Goal: Task Accomplishment & Management: Manage account settings

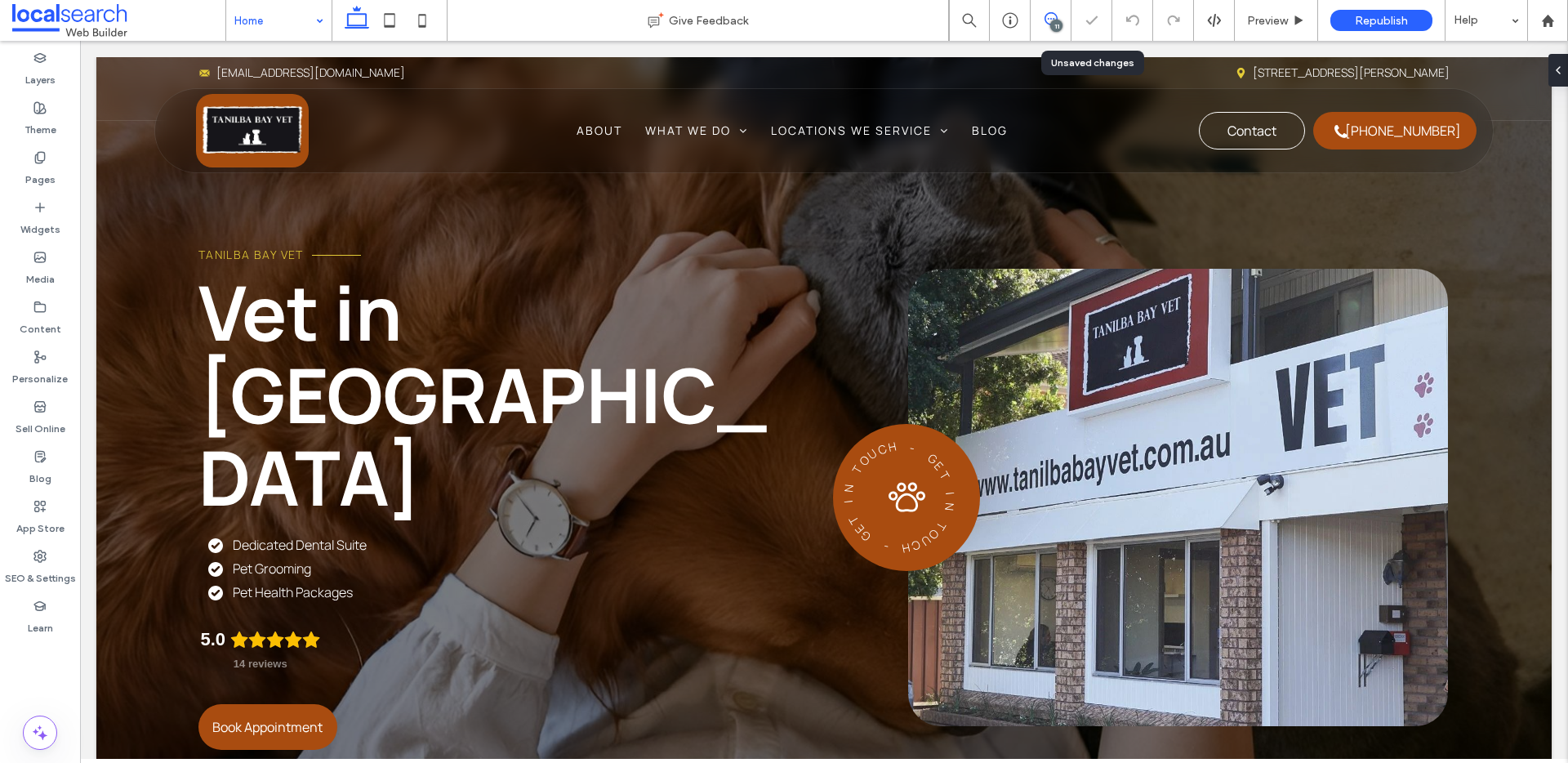
click at [1046, 17] on icon at bounding box center [1051, 19] width 14 height 14
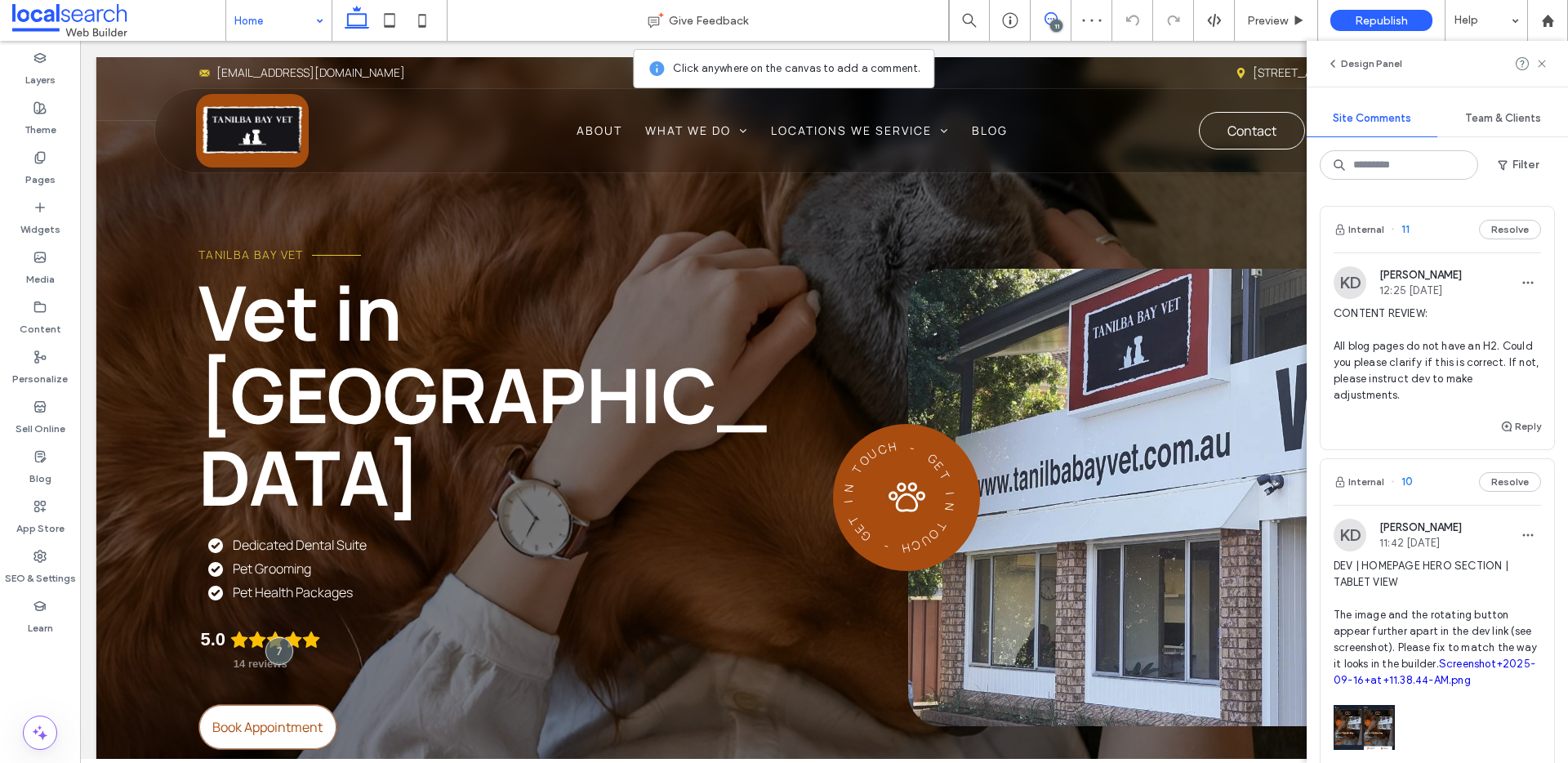
click at [327, 704] on link "Book Appointment" at bounding box center [267, 726] width 138 height 46
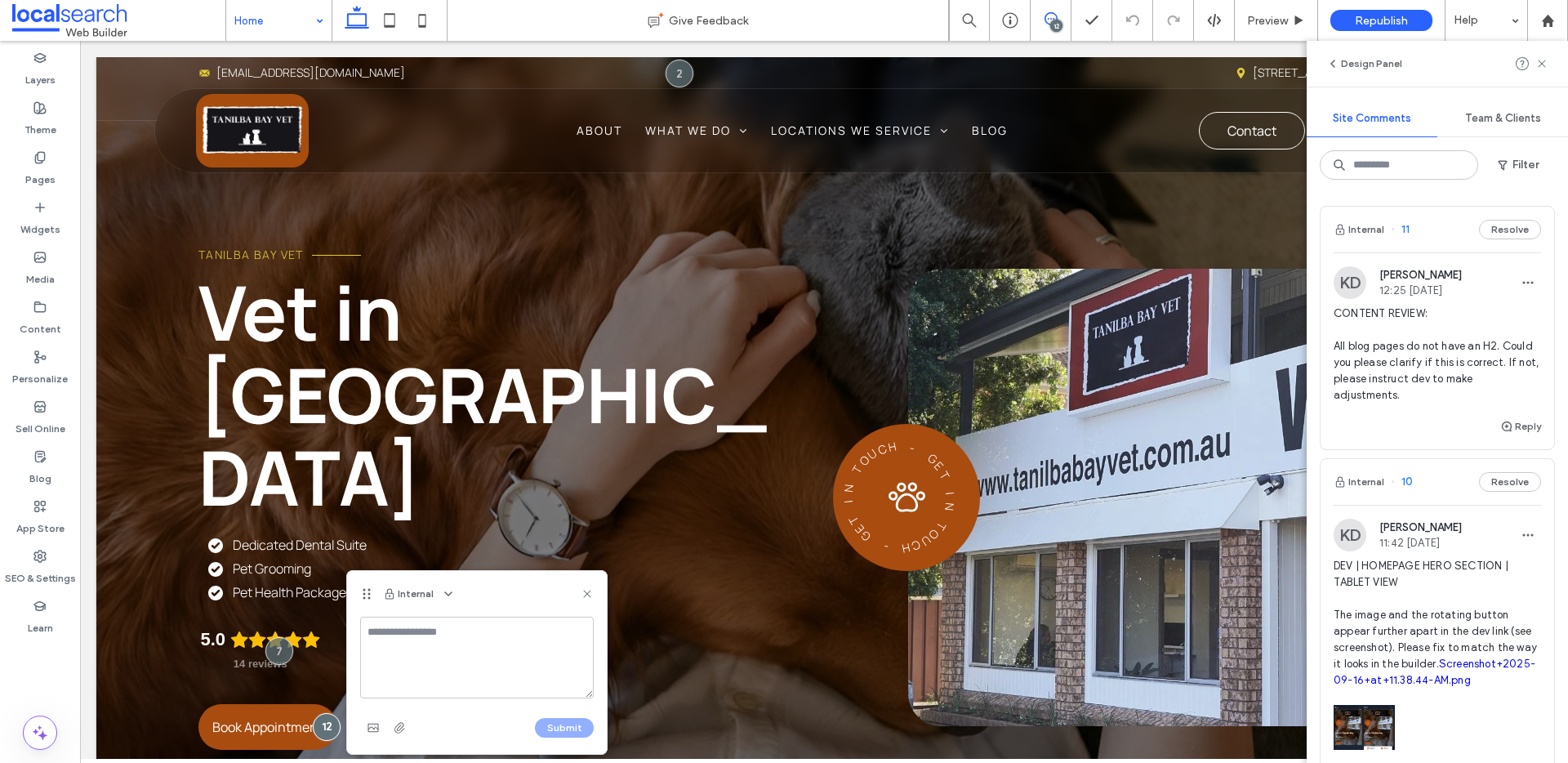
click at [488, 641] on textarea at bounding box center [476, 657] width 233 height 81
click at [403, 633] on textarea "***" at bounding box center [476, 657] width 233 height 81
type textarea "****"
click at [586, 595] on use at bounding box center [588, 594] width 8 height 8
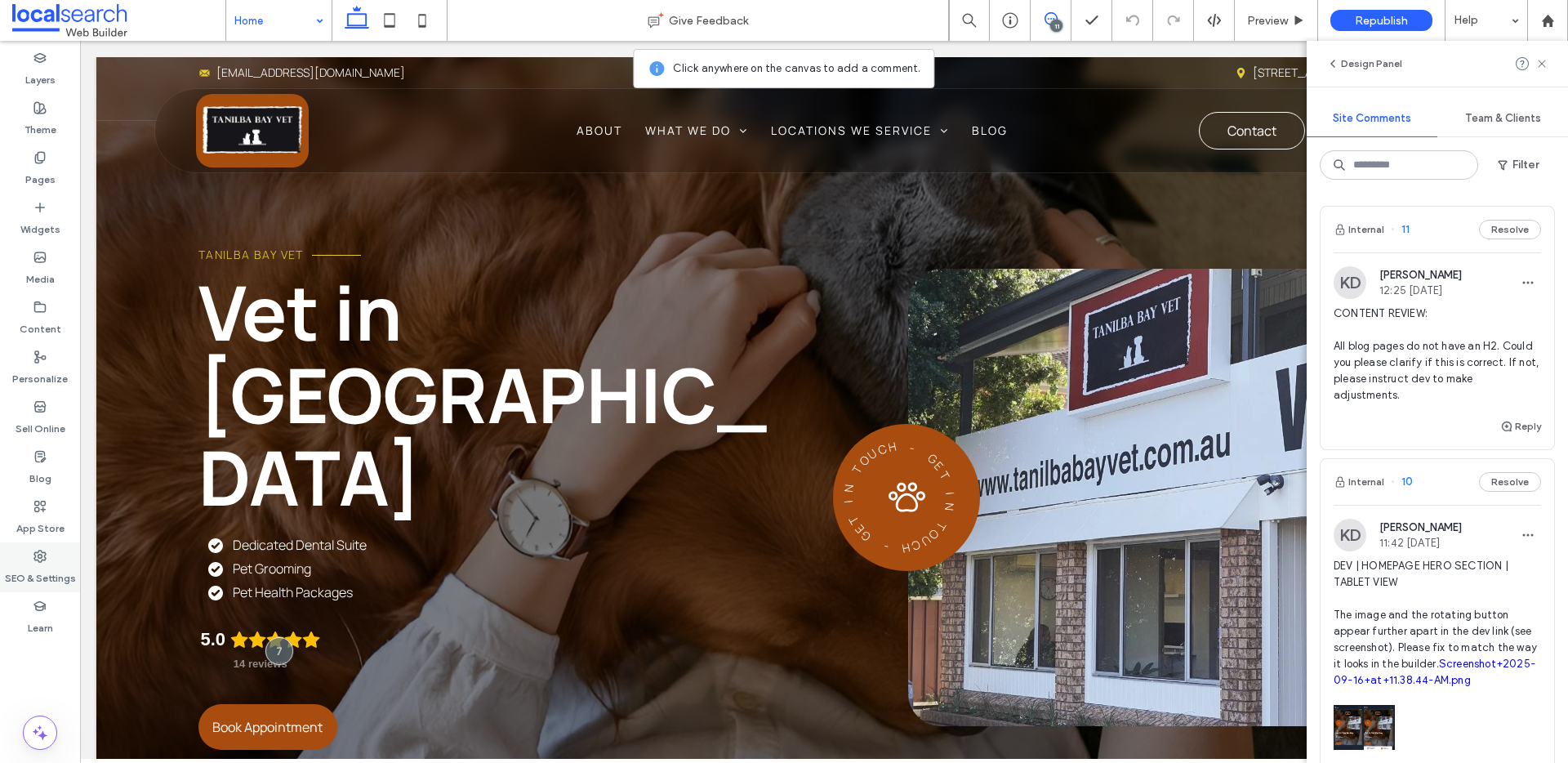
click at [49, 563] on label "SEO & Settings" at bounding box center [40, 574] width 71 height 23
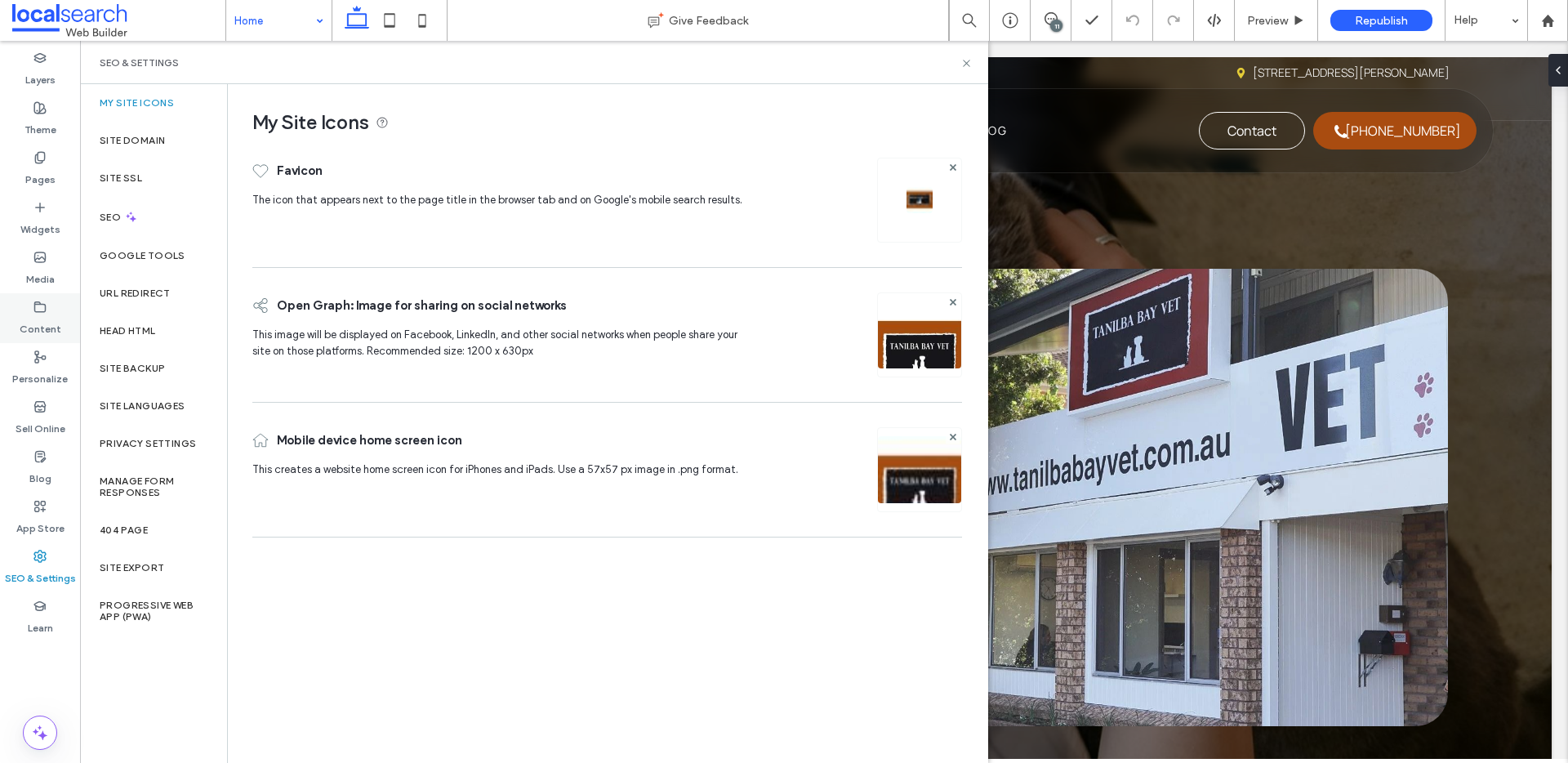
click at [56, 306] on div "Content" at bounding box center [40, 318] width 80 height 49
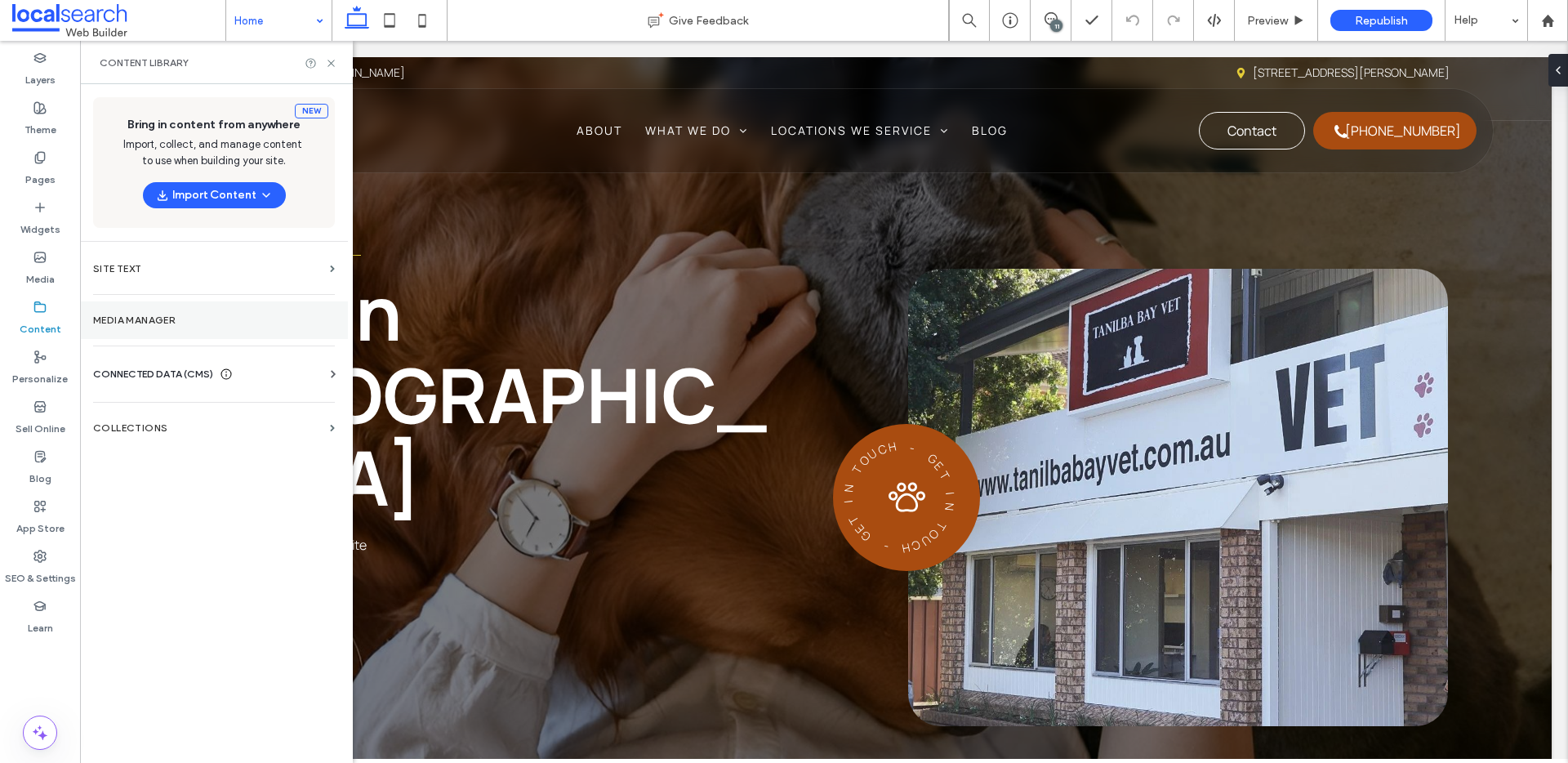
click at [160, 327] on section "Media Manager" at bounding box center [214, 320] width 268 height 38
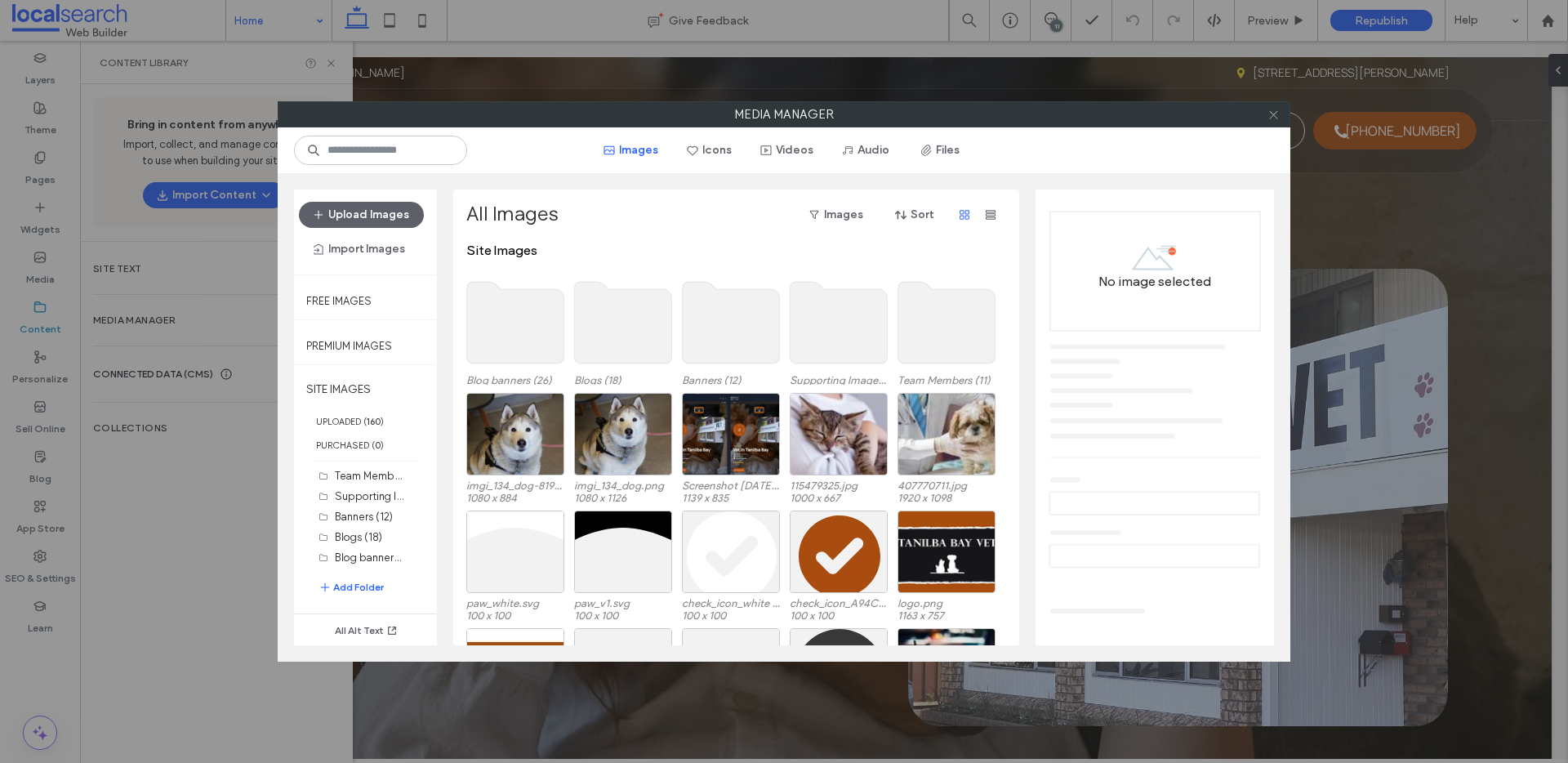
click at [1277, 113] on icon at bounding box center [1274, 114] width 13 height 13
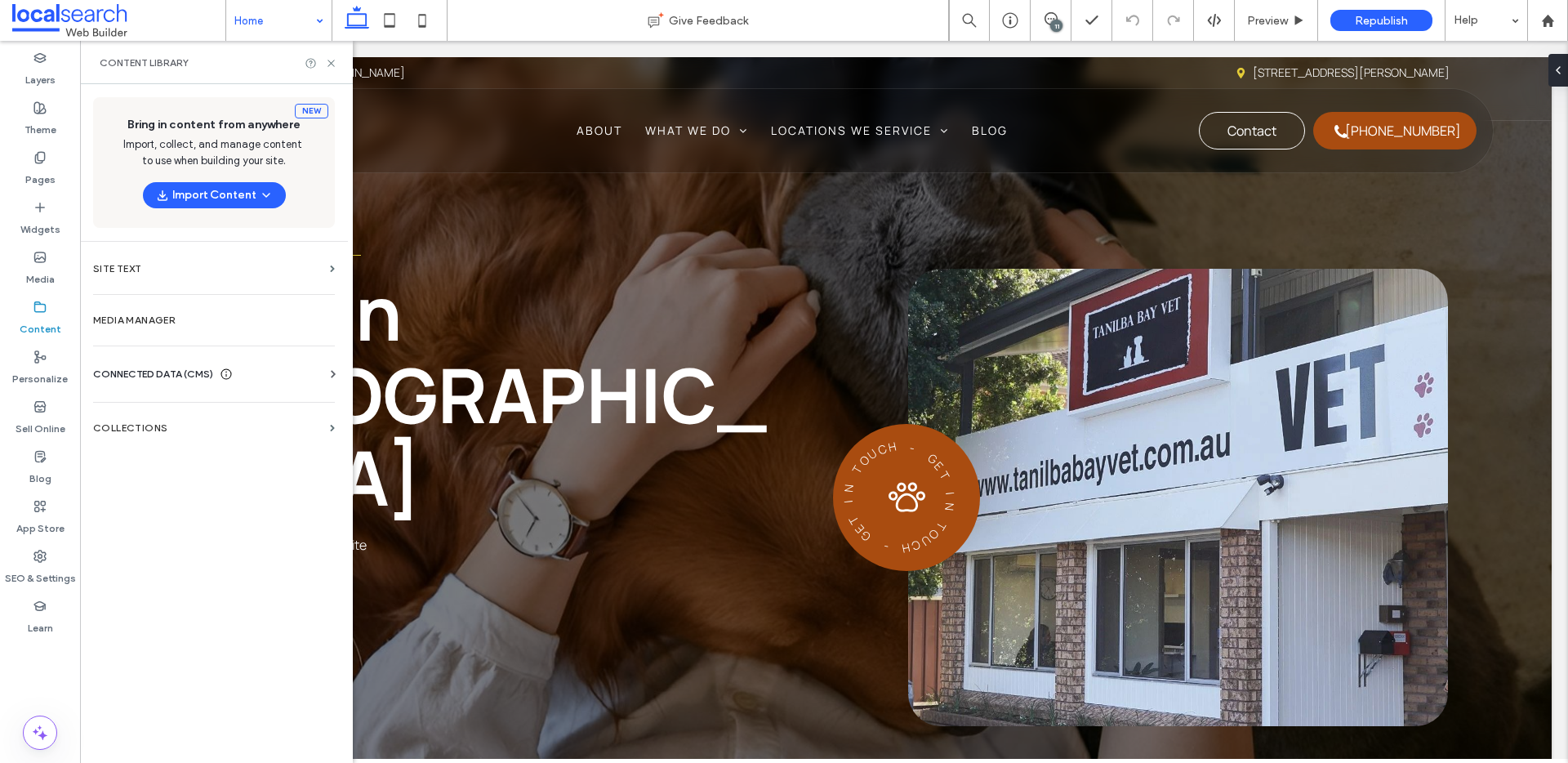
click at [186, 381] on span "CONNECTED DATA (CMS)" at bounding box center [153, 374] width 120 height 16
click at [197, 426] on section "Business Info" at bounding box center [217, 413] width 249 height 38
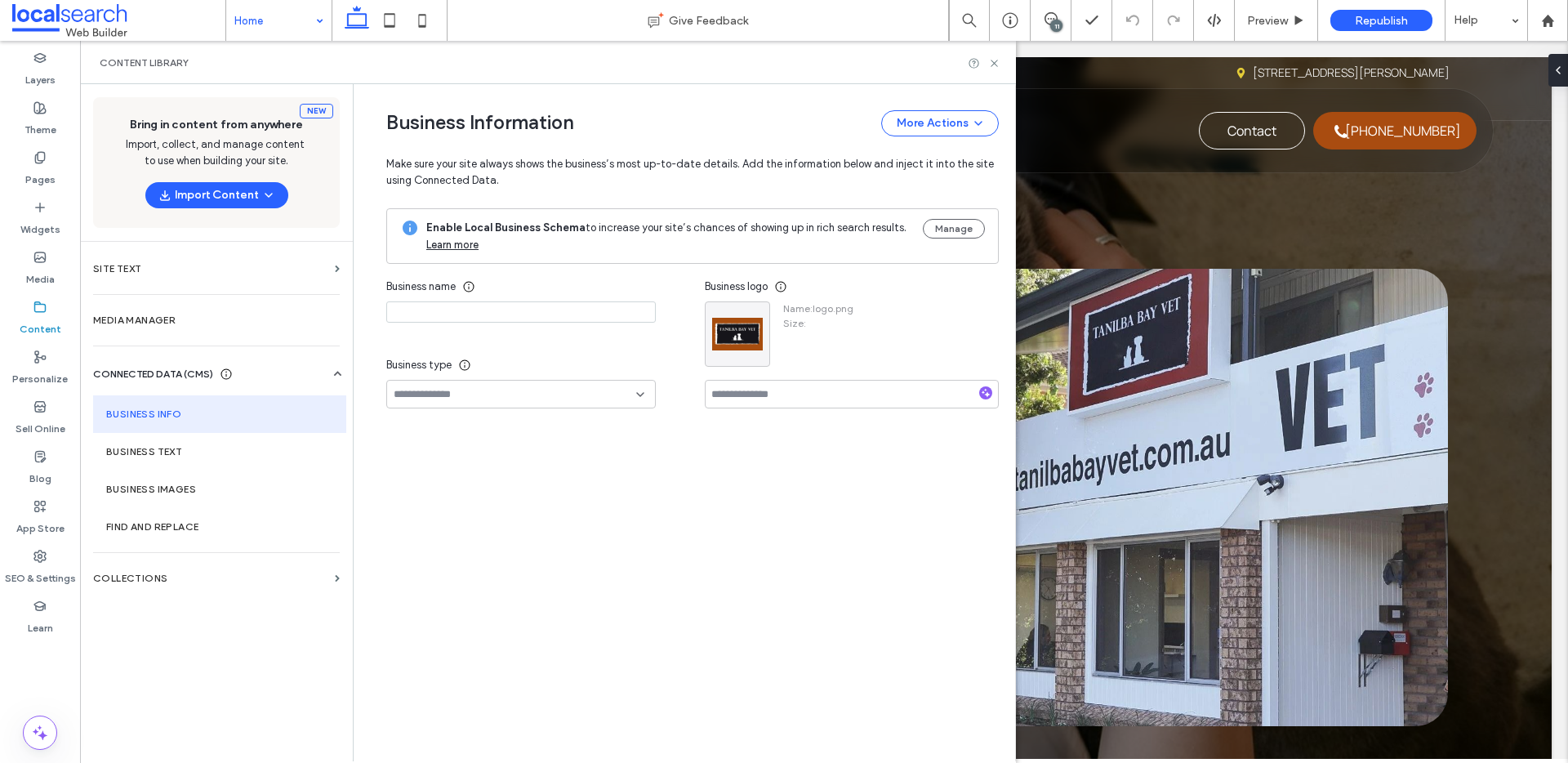
type input "**********"
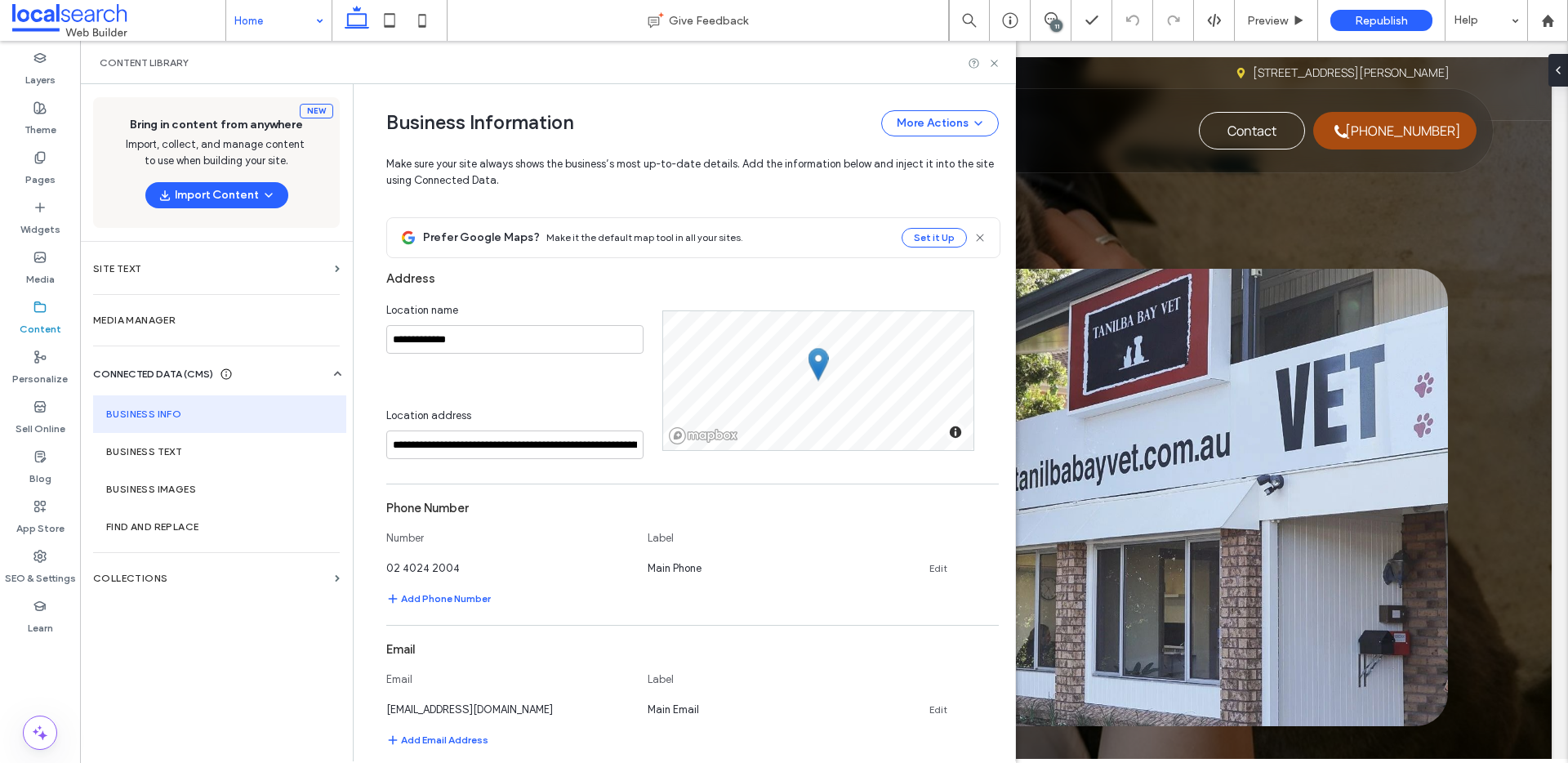
scroll to position [467, 0]
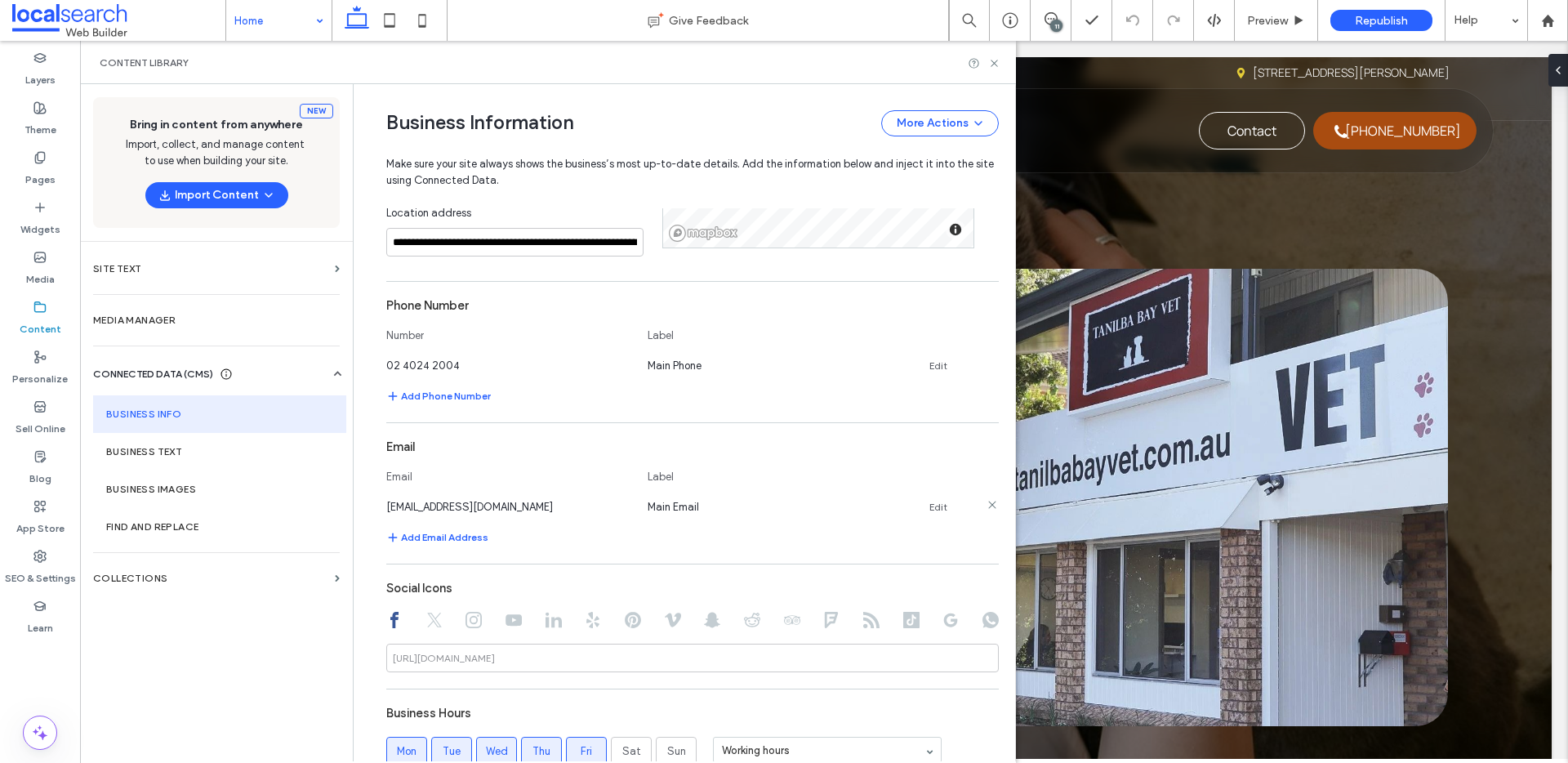
click at [937, 510] on link "Edit" at bounding box center [938, 507] width 18 height 14
click at [557, 507] on input "**********" at bounding box center [508, 505] width 245 height 29
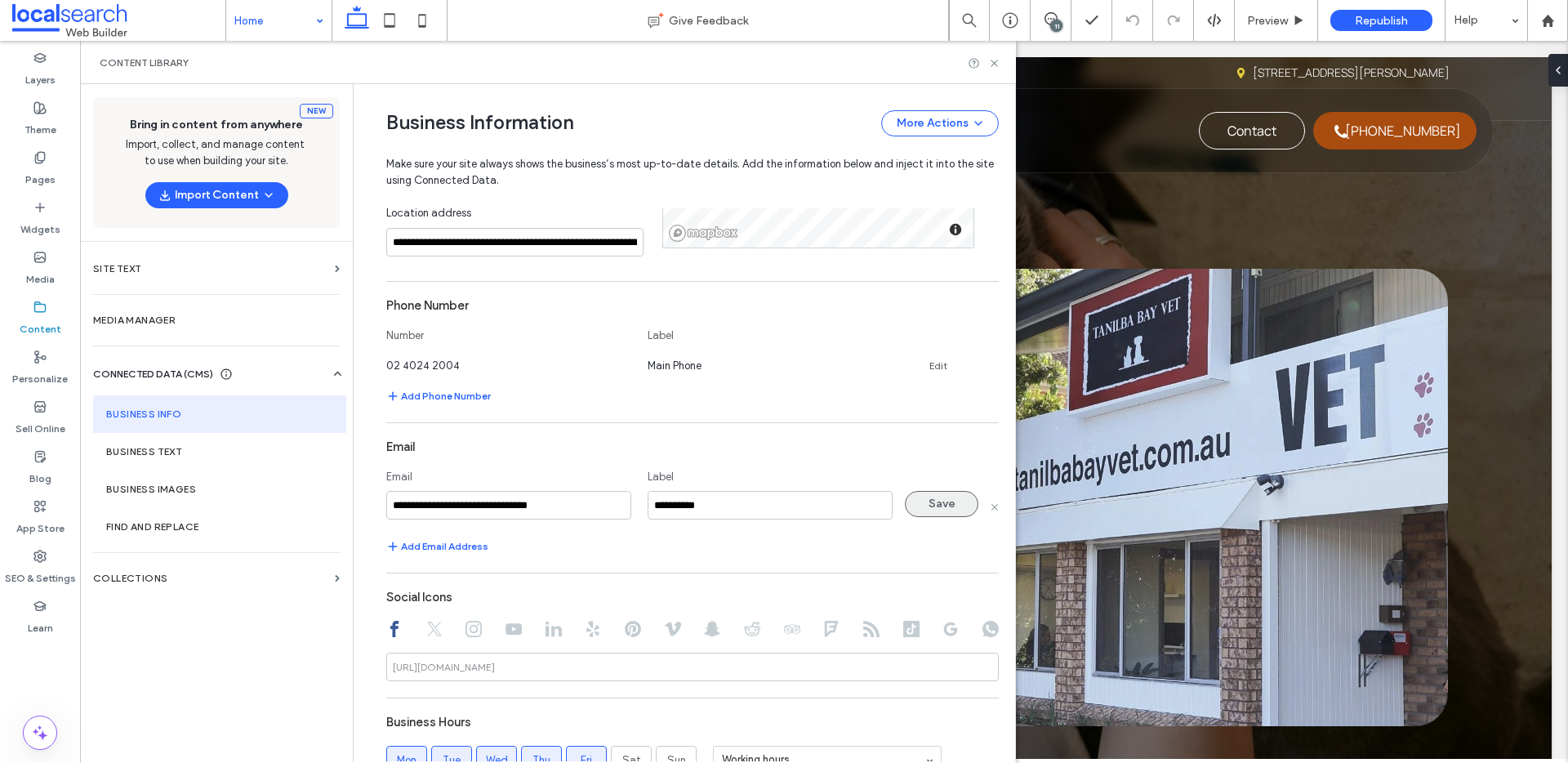
type input "**********"
click at [913, 504] on button "Save" at bounding box center [942, 504] width 74 height 26
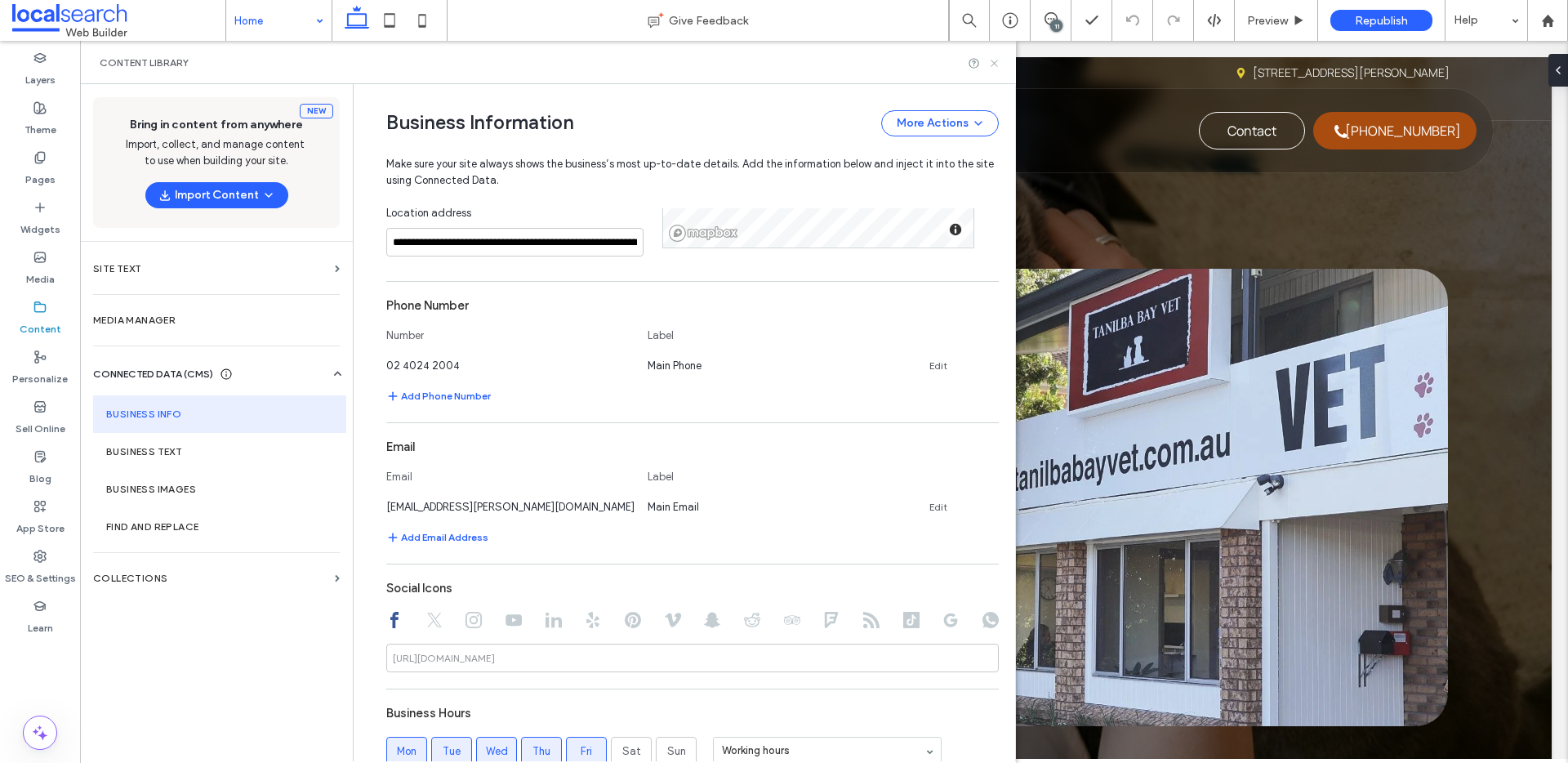
click at [993, 61] on icon at bounding box center [994, 63] width 13 height 13
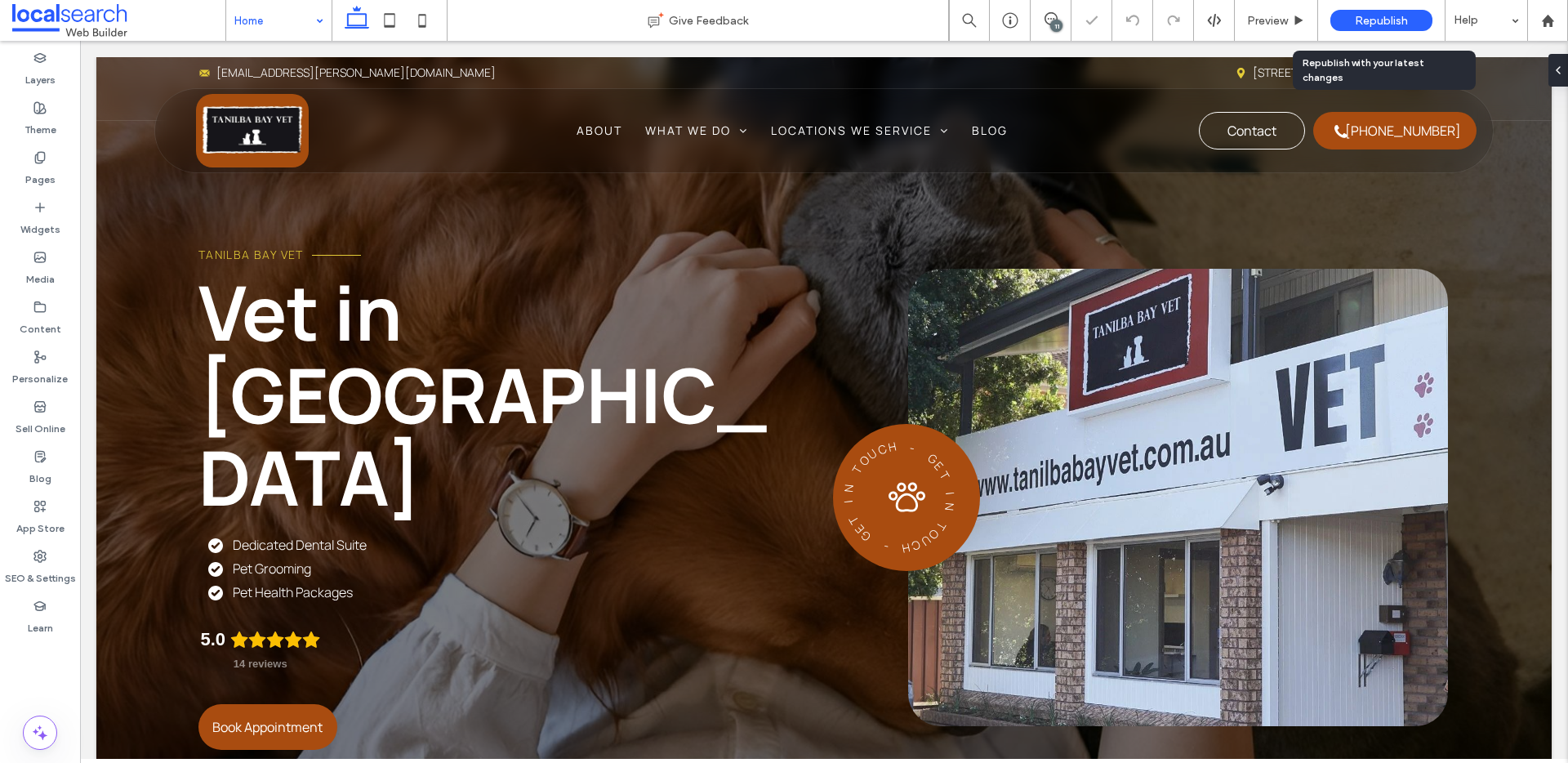
scroll to position [0, 0]
click at [1381, 20] on span "Republish" at bounding box center [1381, 20] width 53 height 14
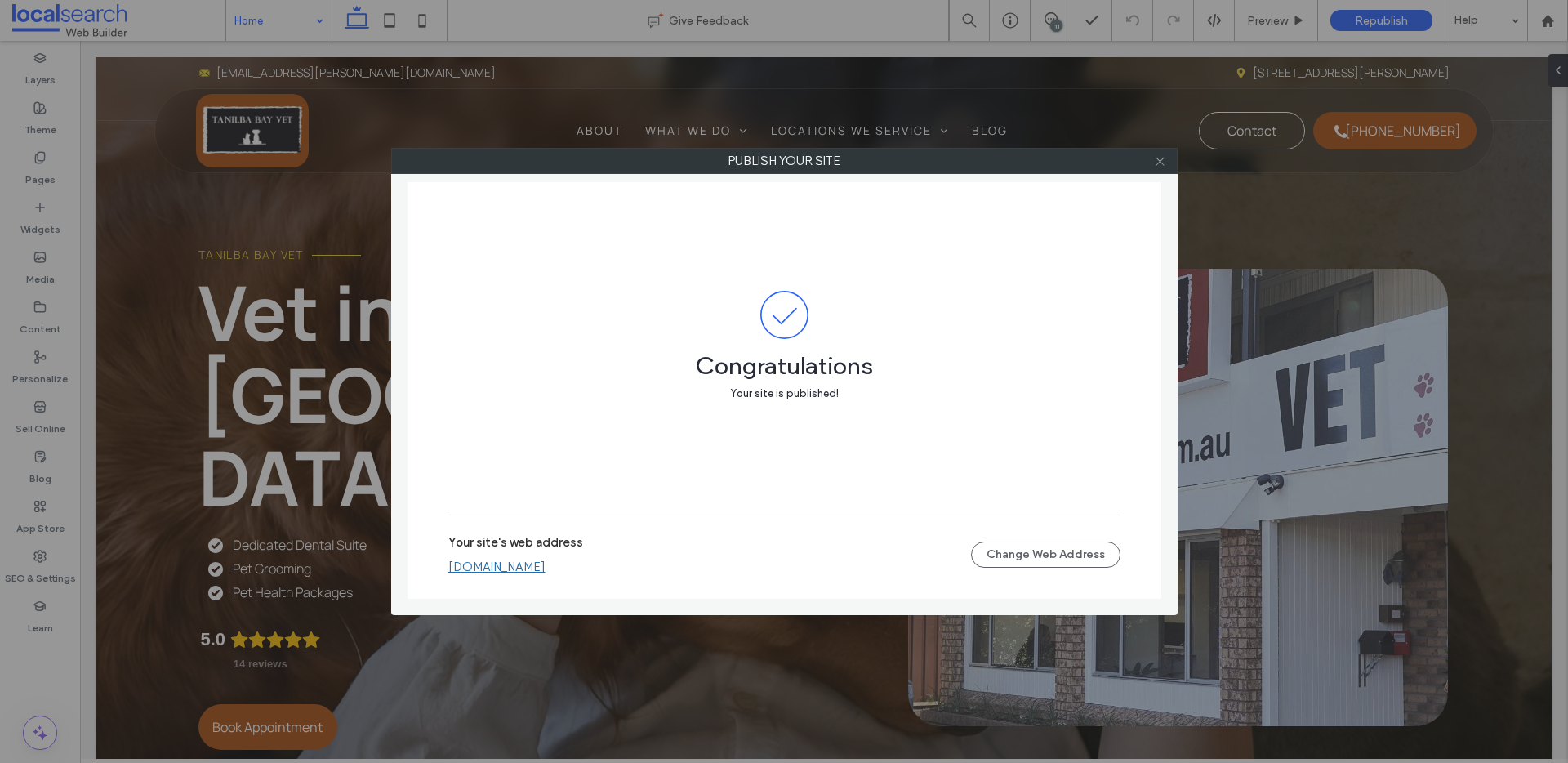
click at [1161, 160] on use at bounding box center [1160, 161] width 8 height 8
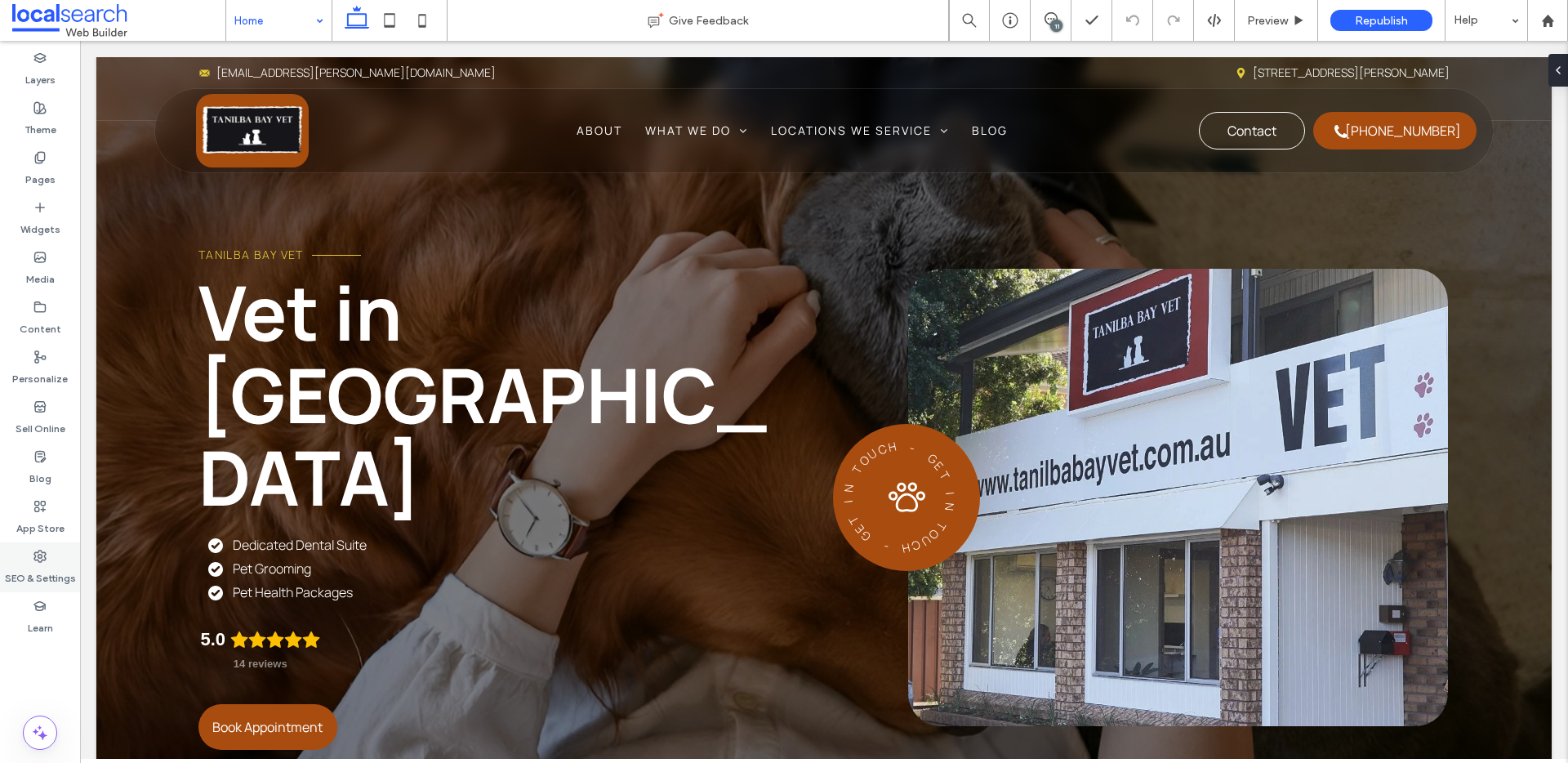
click at [49, 547] on div "SEO & Settings" at bounding box center [40, 566] width 80 height 49
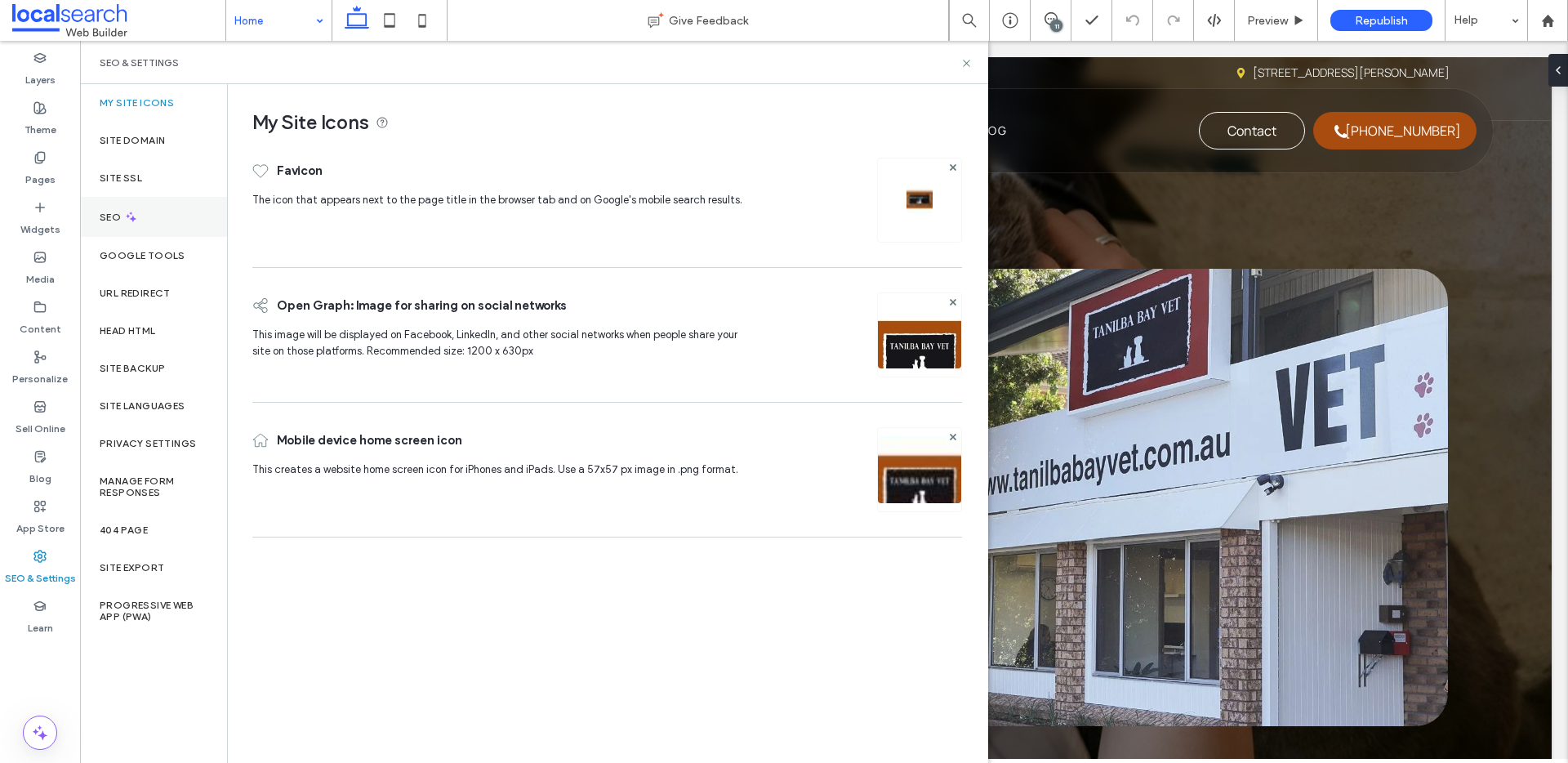
click at [171, 223] on div "SEO" at bounding box center [154, 216] width 147 height 40
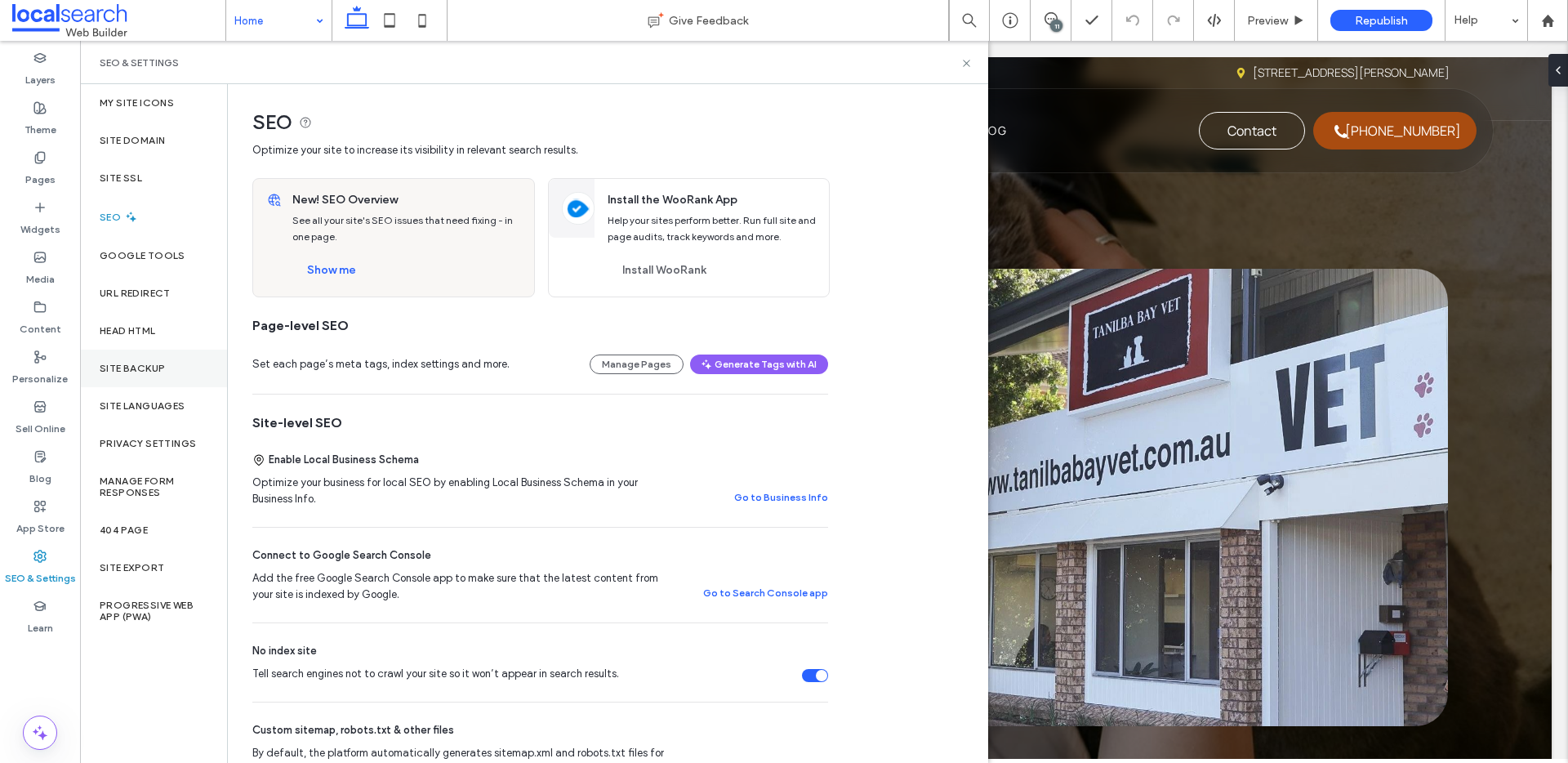
click at [169, 370] on div "Site Backup" at bounding box center [154, 368] width 147 height 38
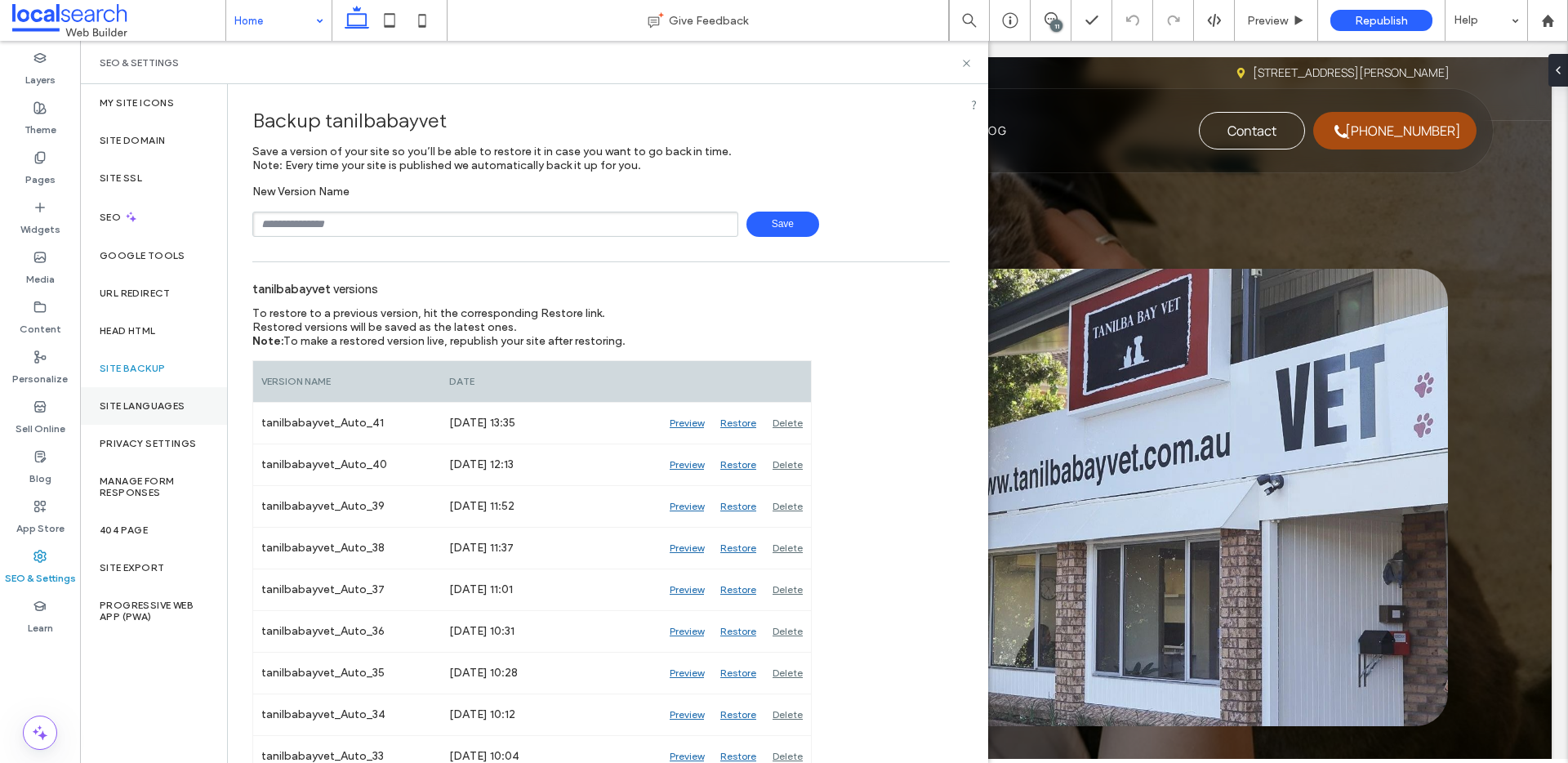
click at [154, 395] on div "Site Languages" at bounding box center [154, 406] width 147 height 38
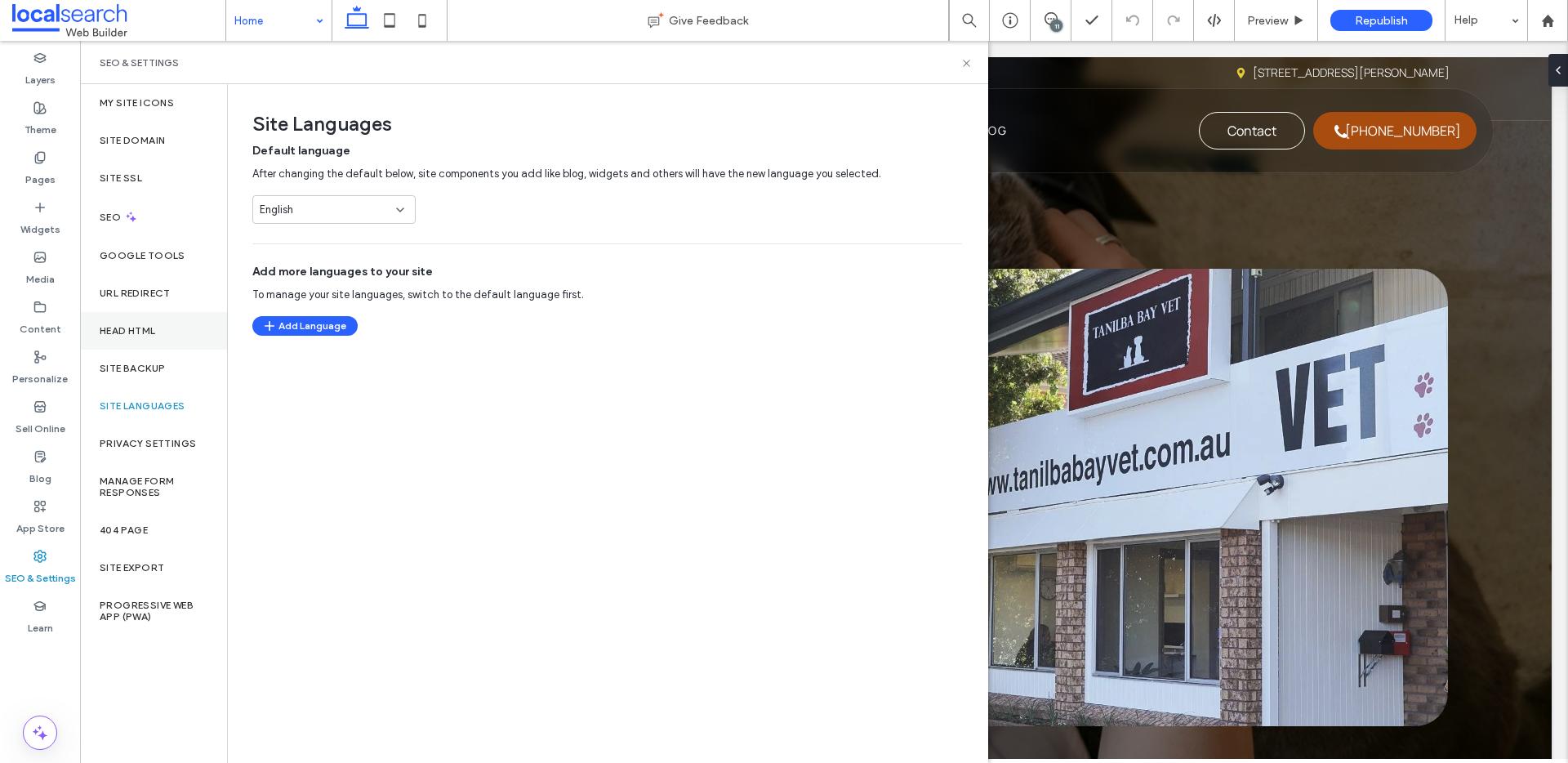
click at [138, 339] on div "Head HTML" at bounding box center [154, 330] width 147 height 38
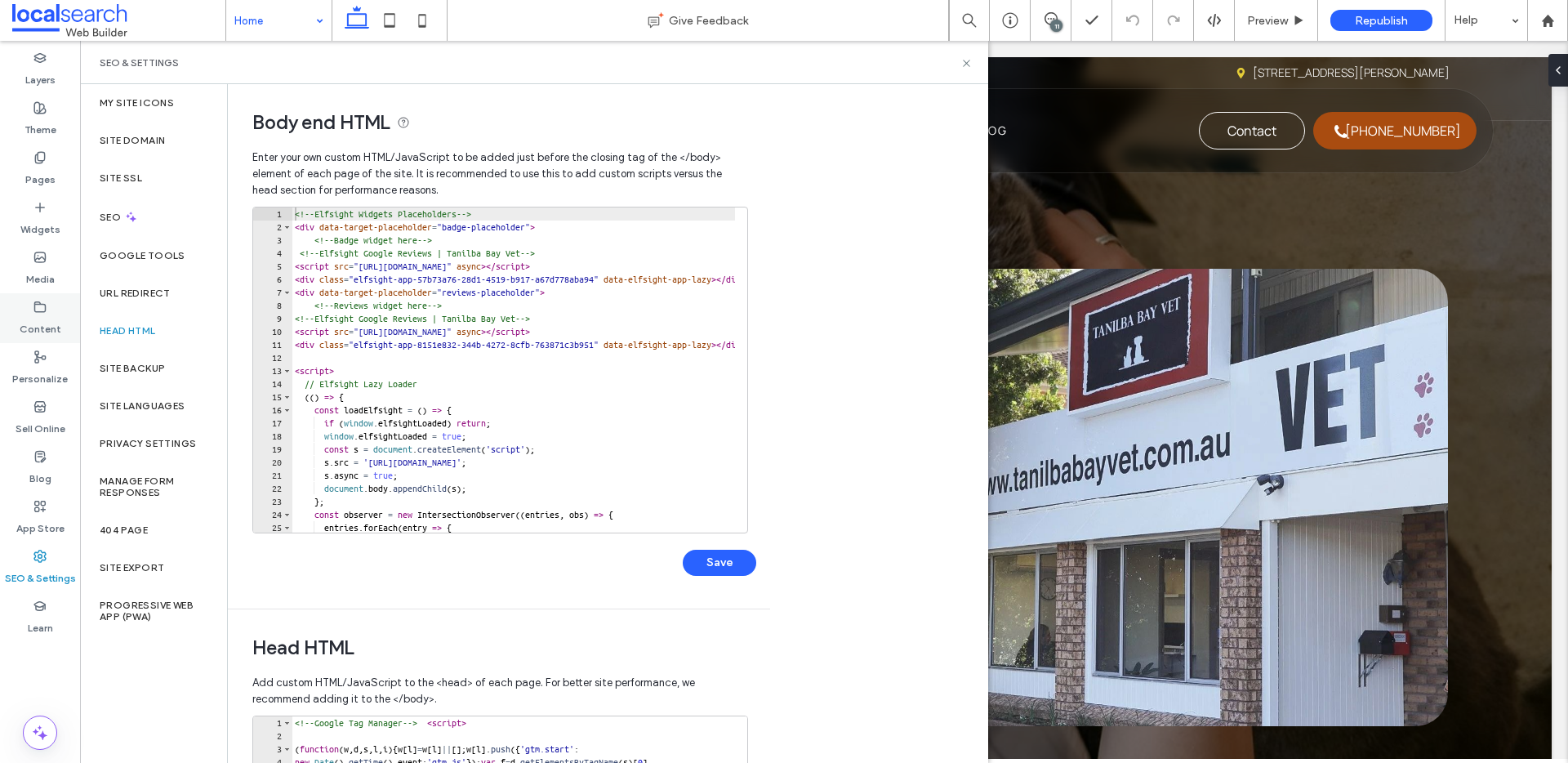
click at [57, 317] on label "Content" at bounding box center [40, 325] width 42 height 23
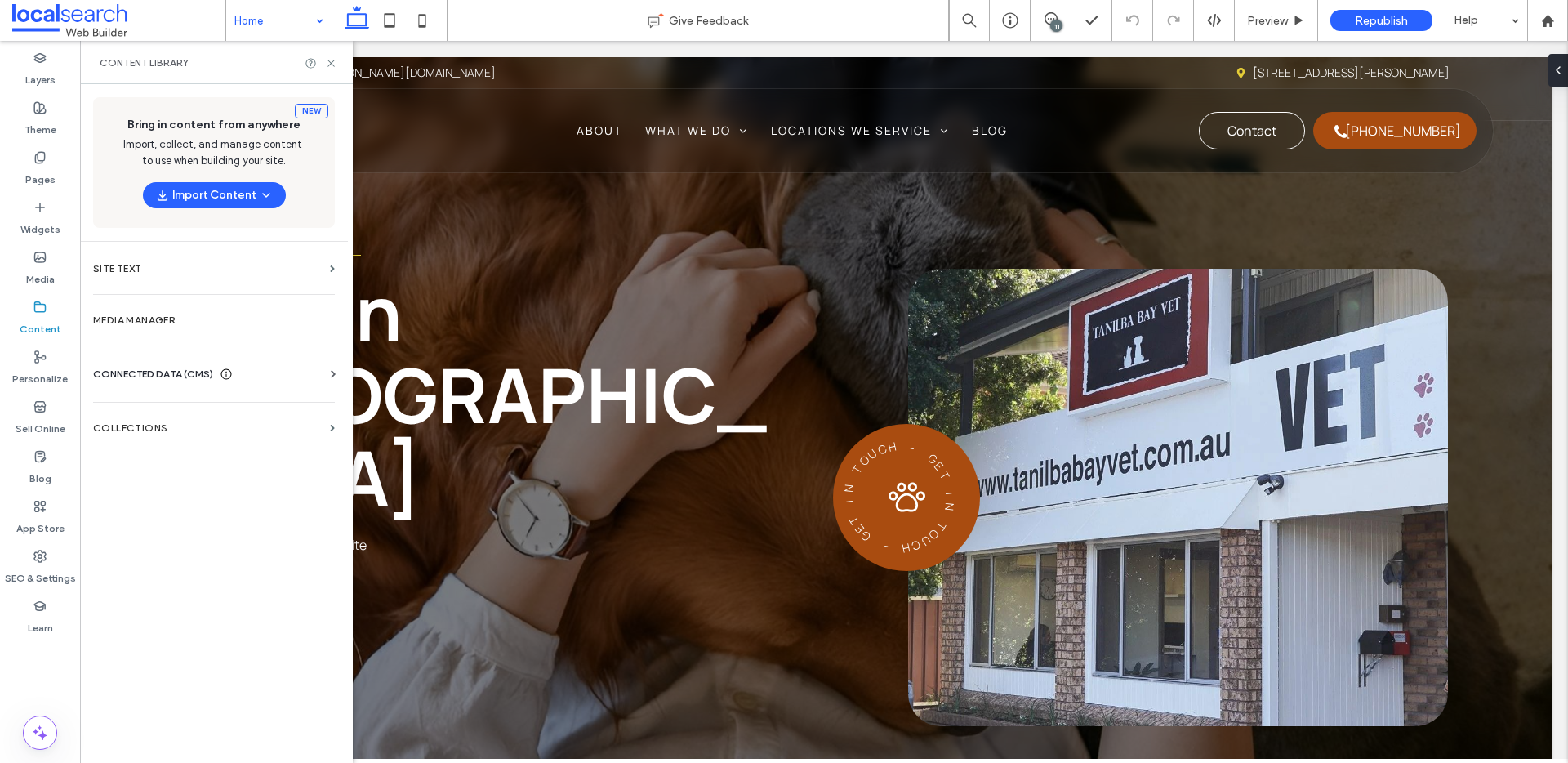
click at [151, 330] on label "Head HTML" at bounding box center [128, 331] width 56 height 12
click at [162, 382] on div "Business Info Business Text Business Images Find and Replace" at bounding box center [217, 389] width 249 height 14
click at [238, 374] on div "CONNECTED DATA (CMS)" at bounding box center [217, 374] width 249 height 16
click at [169, 416] on label "Business Info" at bounding box center [218, 414] width 223 height 12
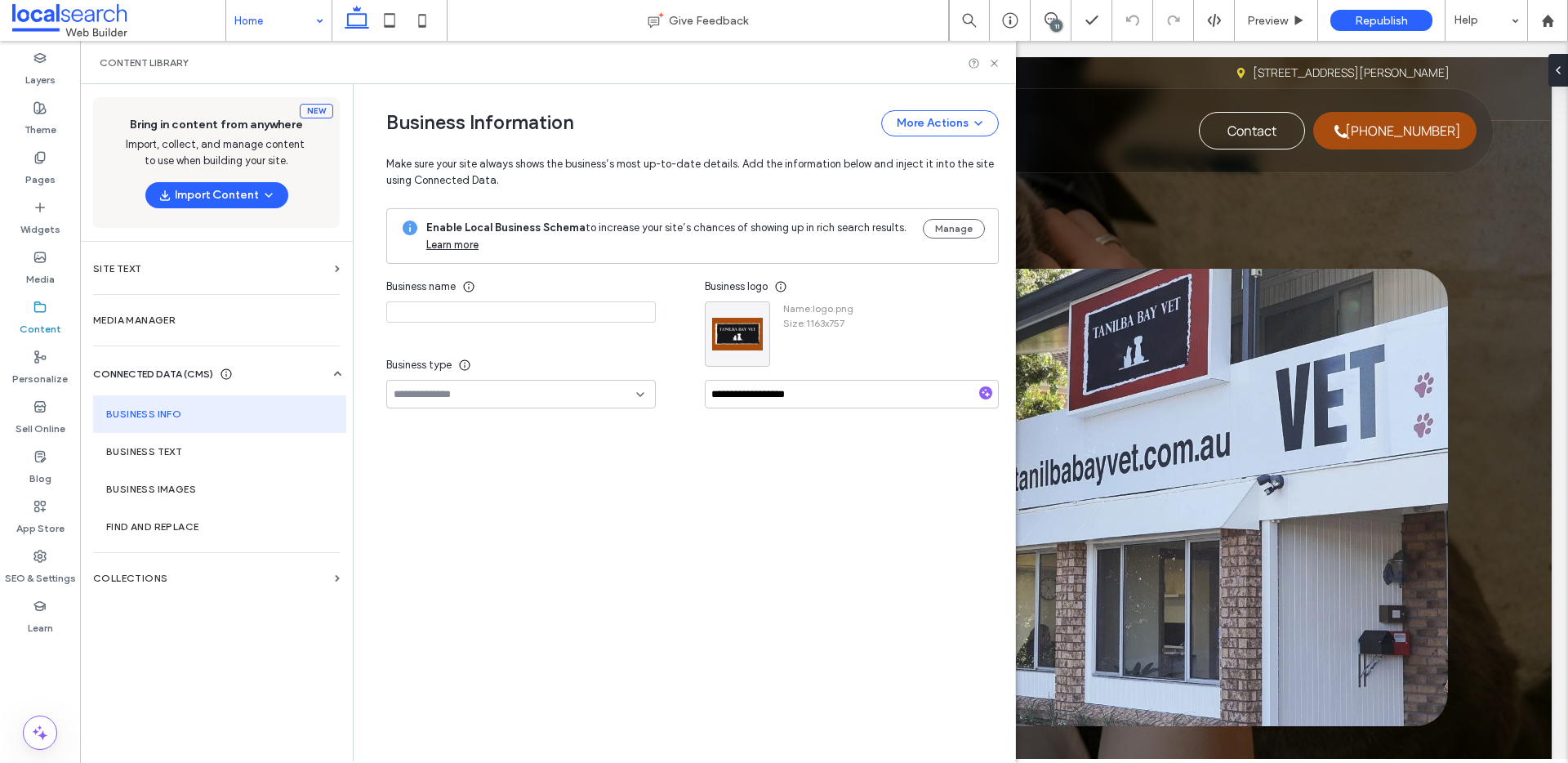
type input "**********"
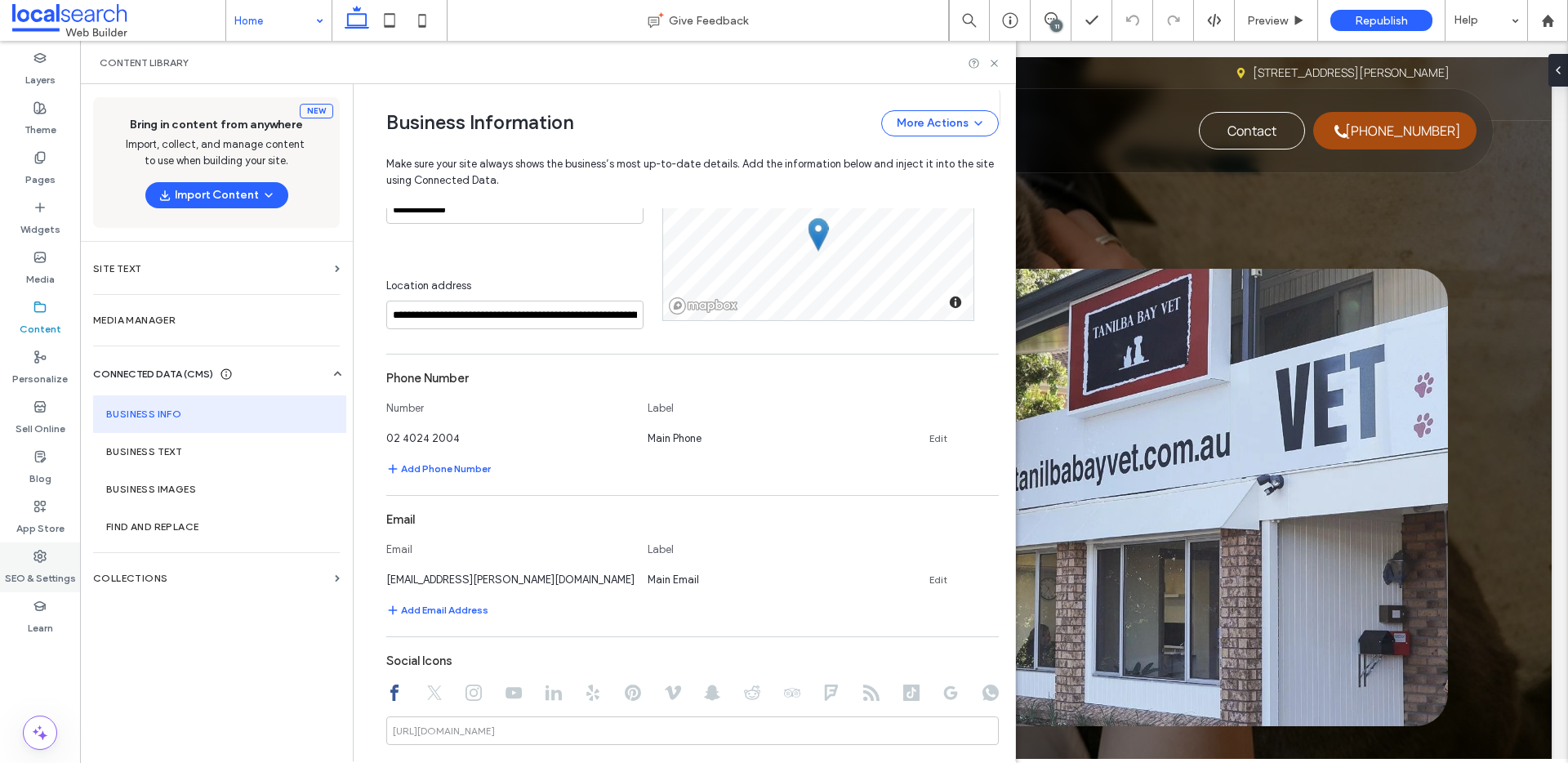
scroll to position [508, 0]
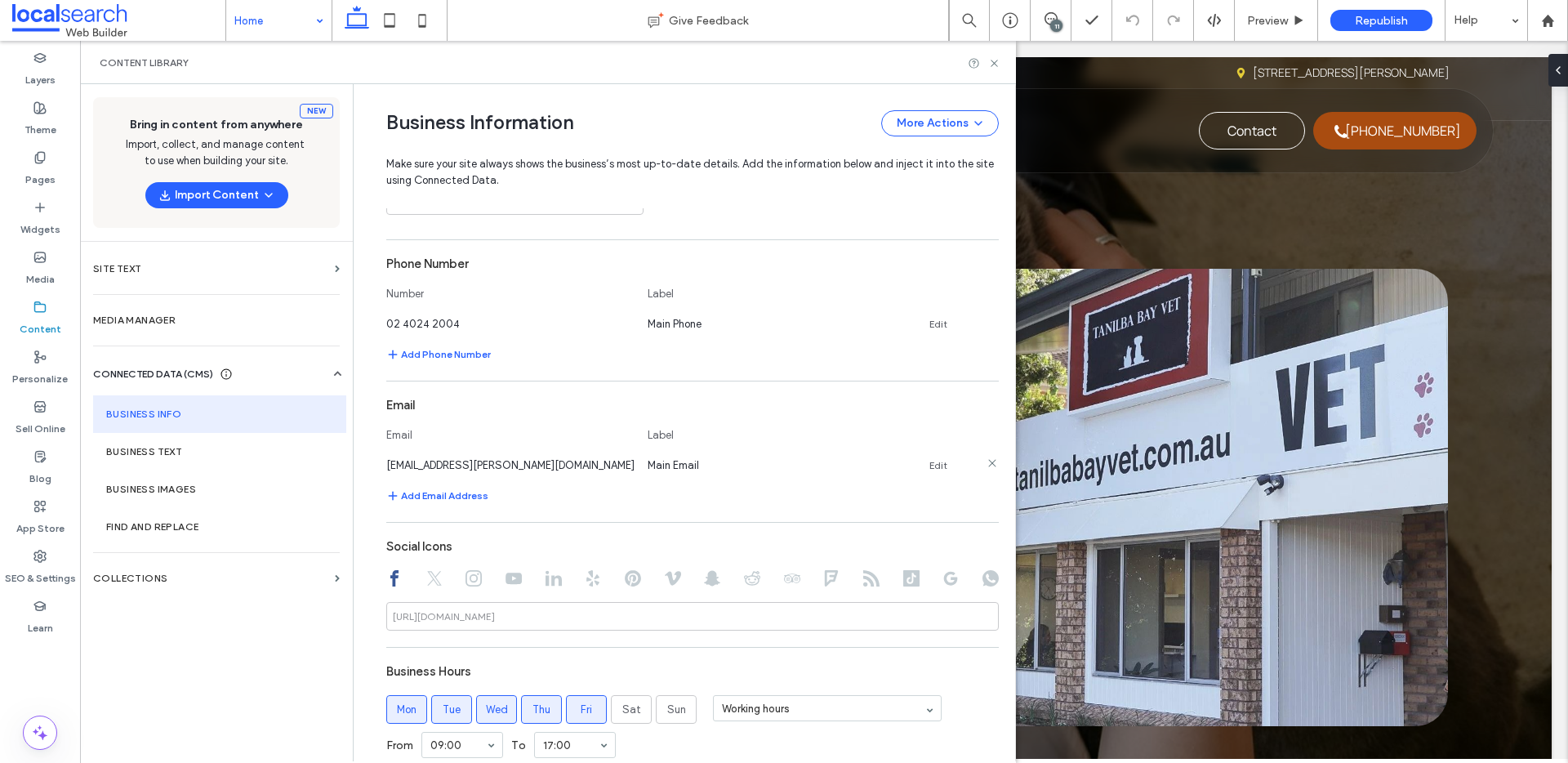
click at [929, 465] on link "Edit" at bounding box center [938, 466] width 18 height 14
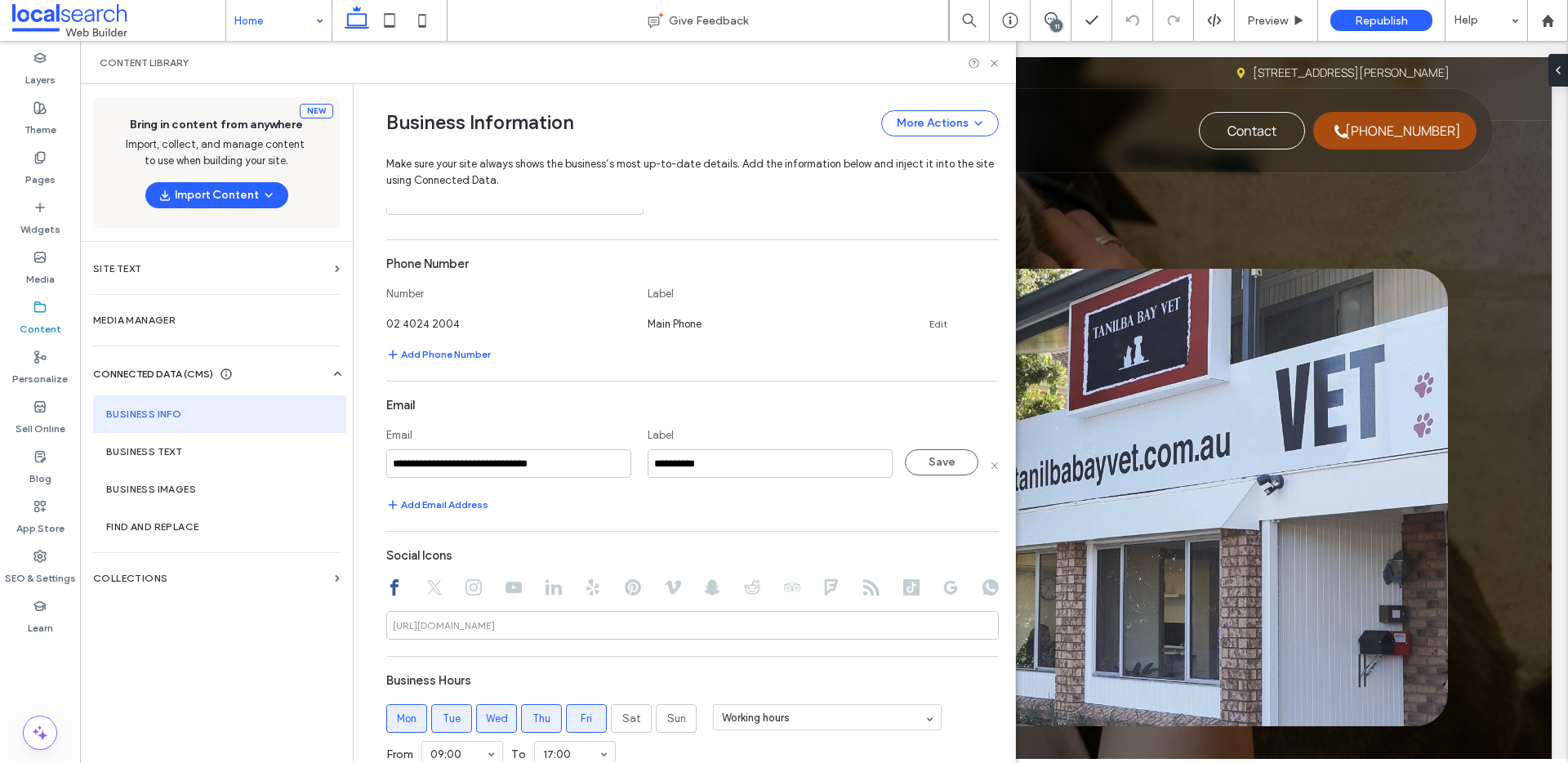
click at [548, 464] on input "**********" at bounding box center [508, 464] width 245 height 29
click at [538, 461] on input "**********" at bounding box center [508, 464] width 245 height 29
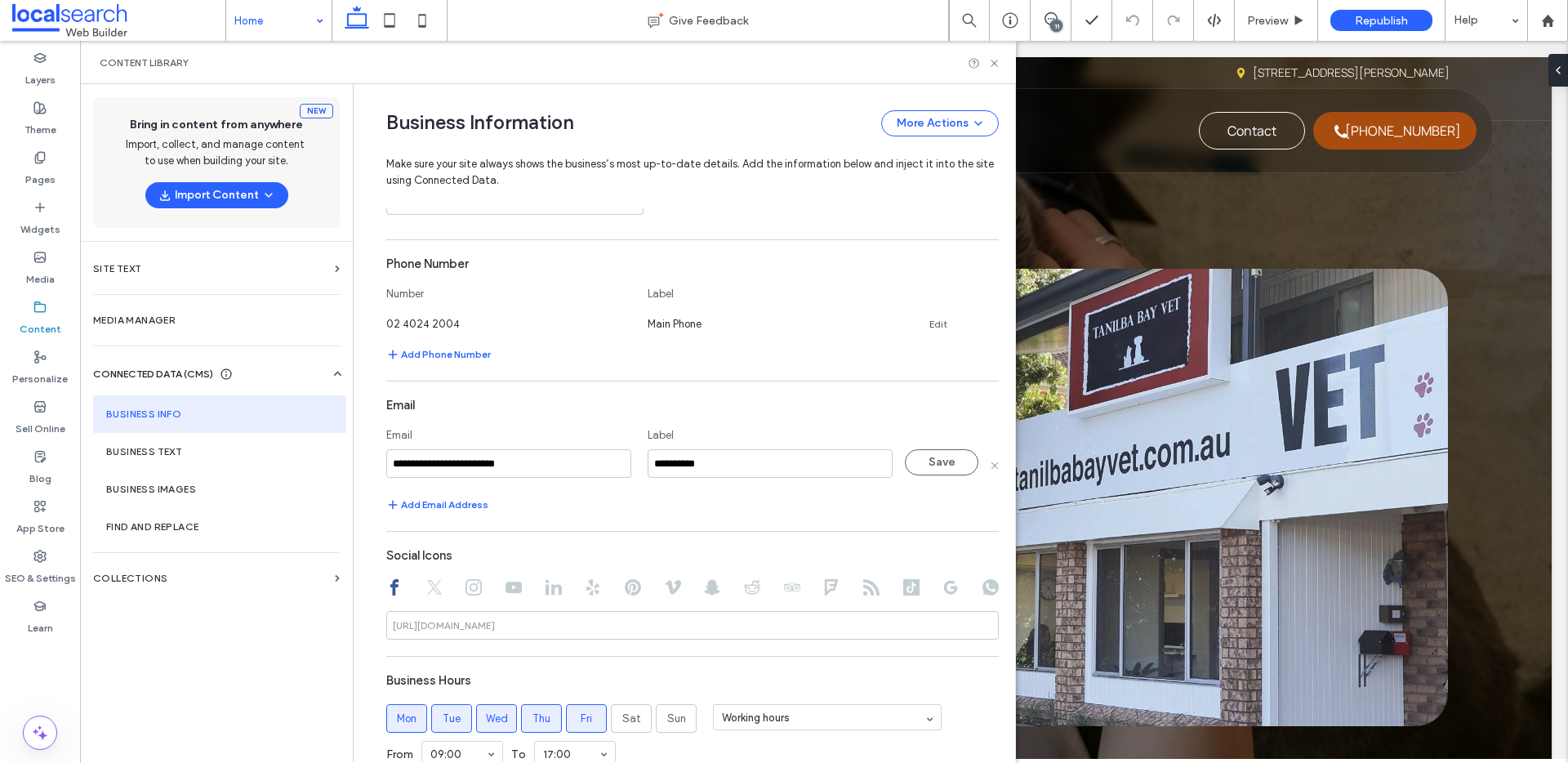
click at [386, 458] on input "**********" at bounding box center [508, 464] width 245 height 29
click at [585, 461] on input "**********" at bounding box center [508, 464] width 245 height 29
type input "**********"
click at [958, 464] on button "Save" at bounding box center [942, 462] width 74 height 26
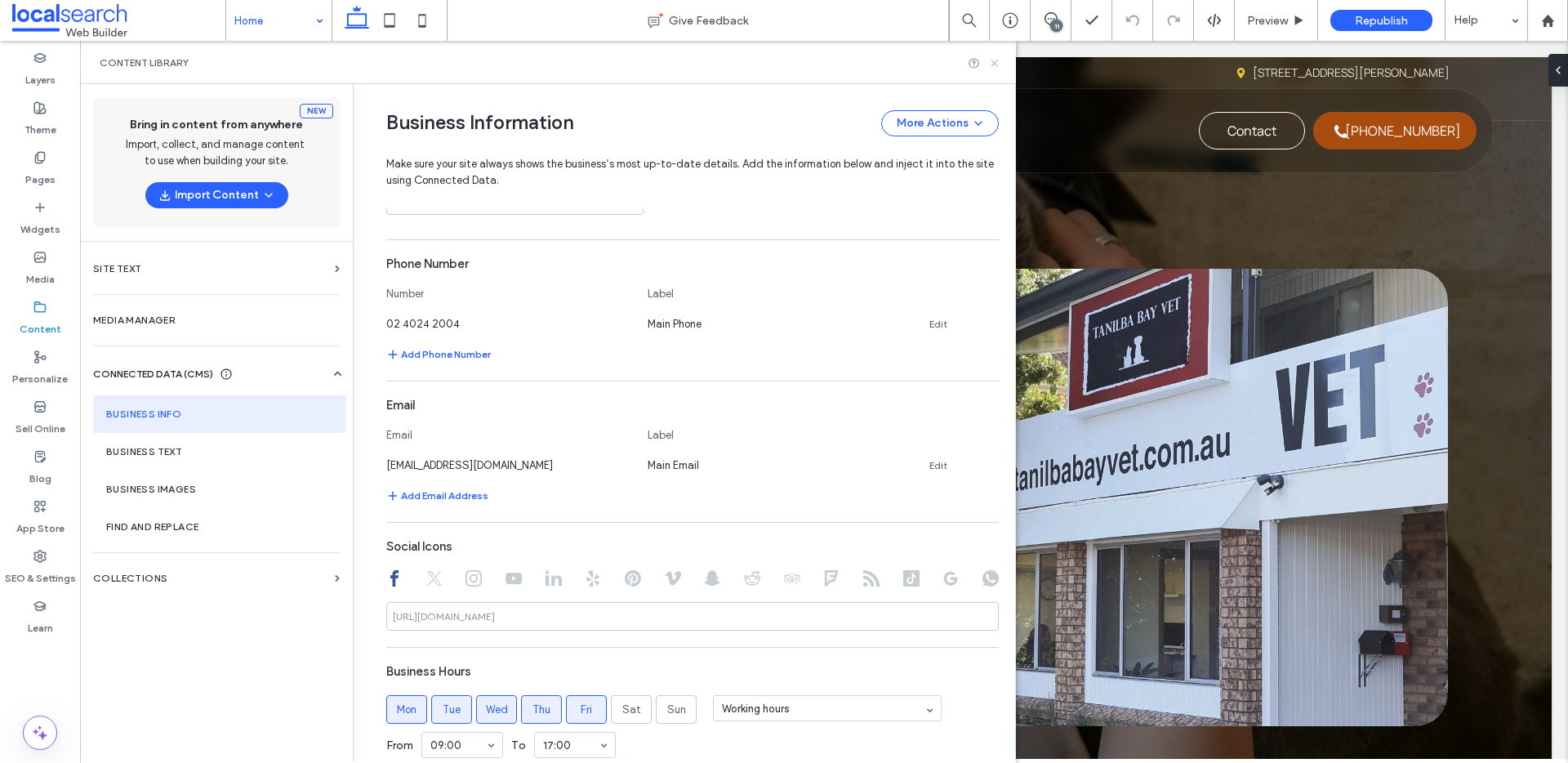
click at [994, 64] on icon at bounding box center [994, 63] width 13 height 13
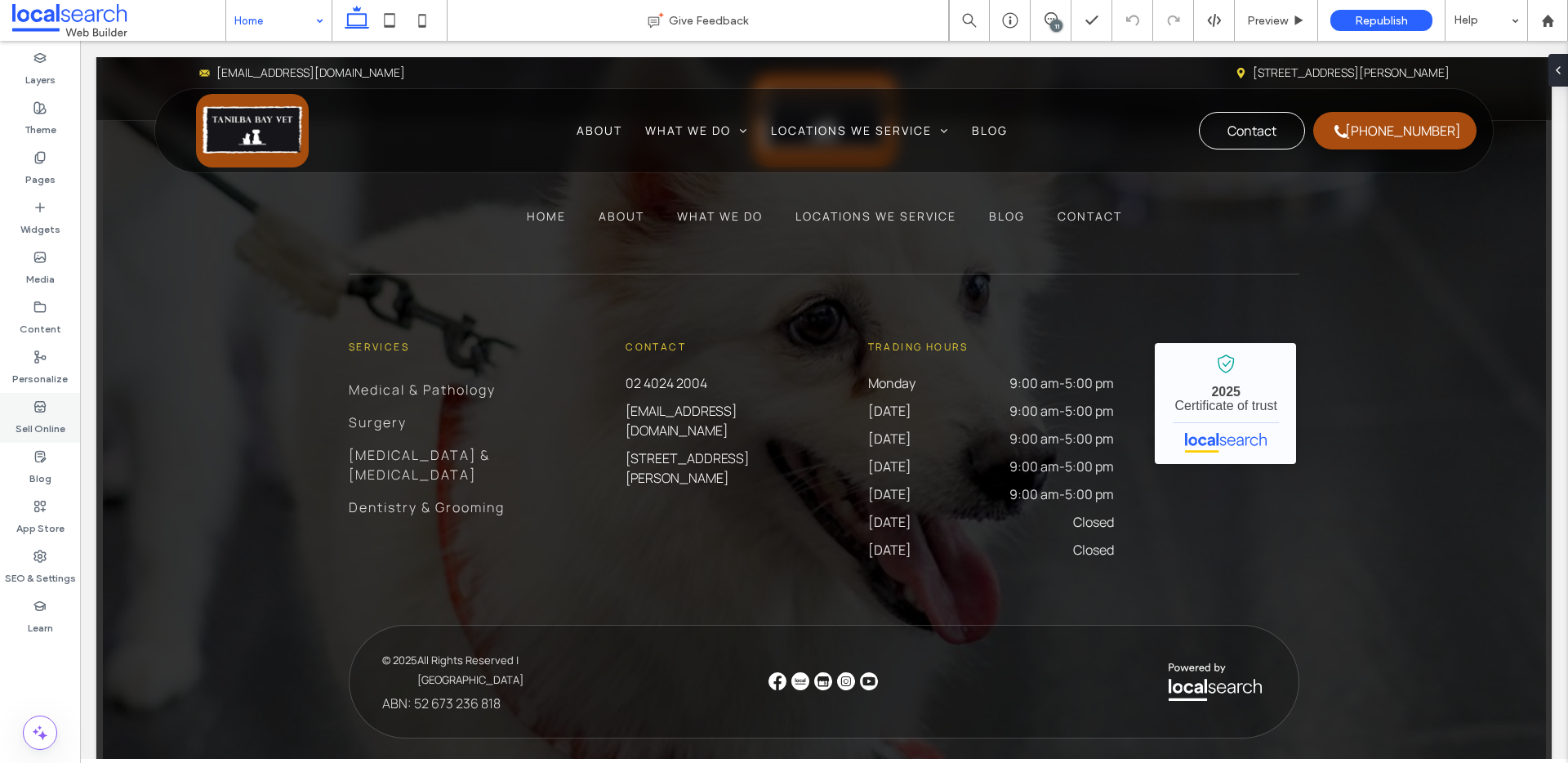
scroll to position [3203, 0]
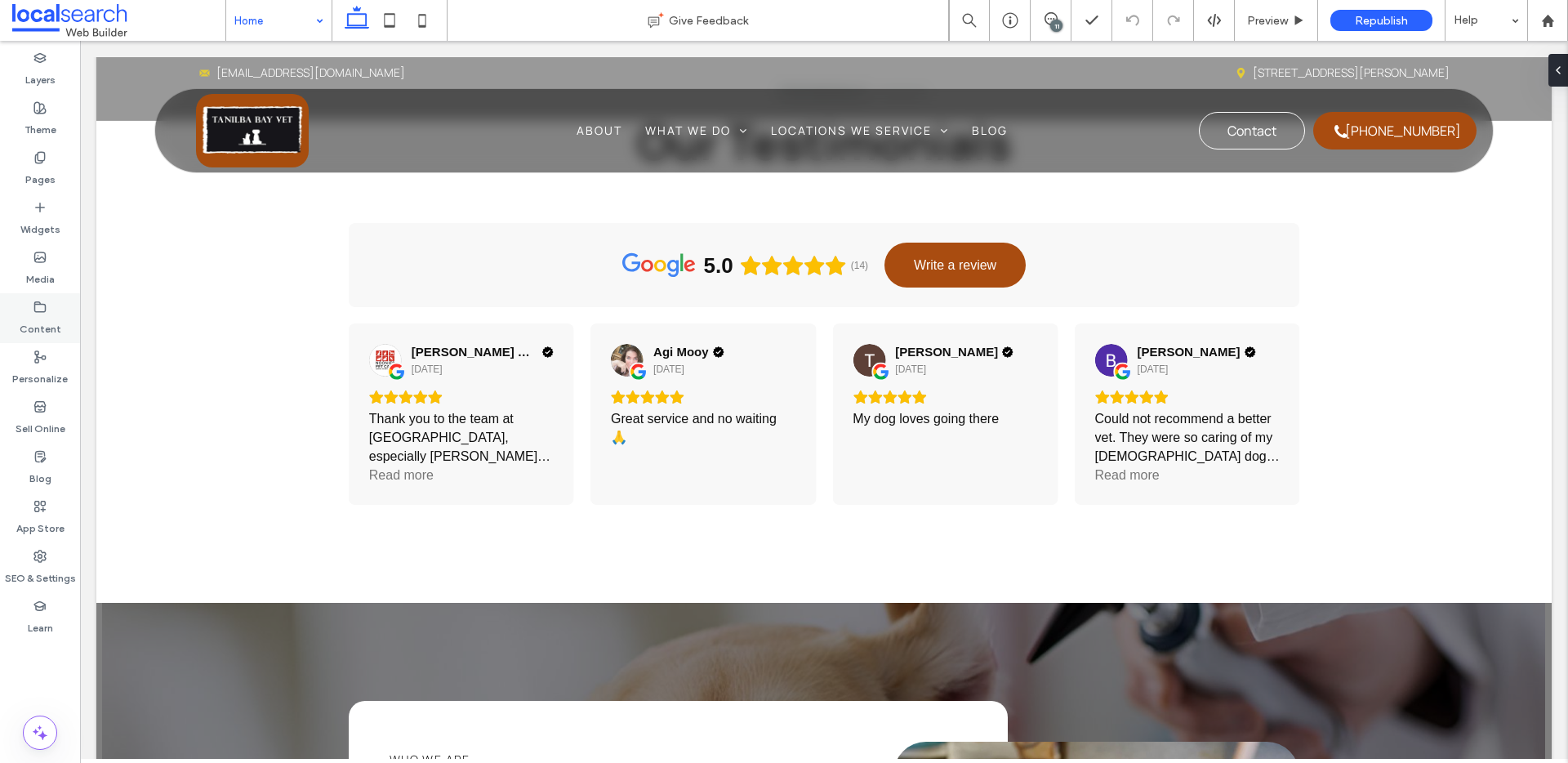
click at [44, 319] on label "Content" at bounding box center [40, 325] width 42 height 23
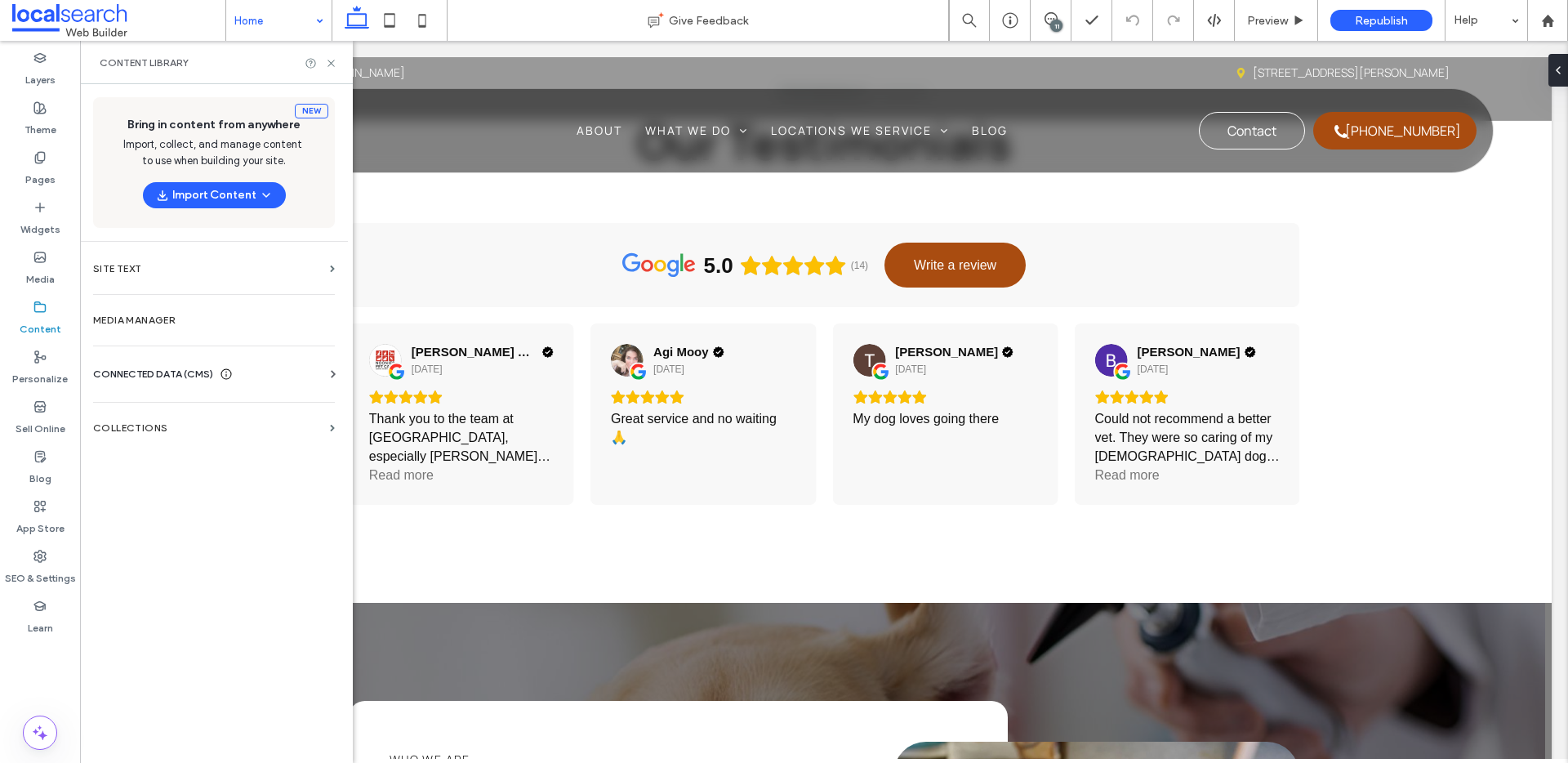
click at [196, 370] on span "CONNECTED DATA (CMS)" at bounding box center [153, 374] width 120 height 16
click at [189, 423] on section "Business Info" at bounding box center [217, 413] width 249 height 38
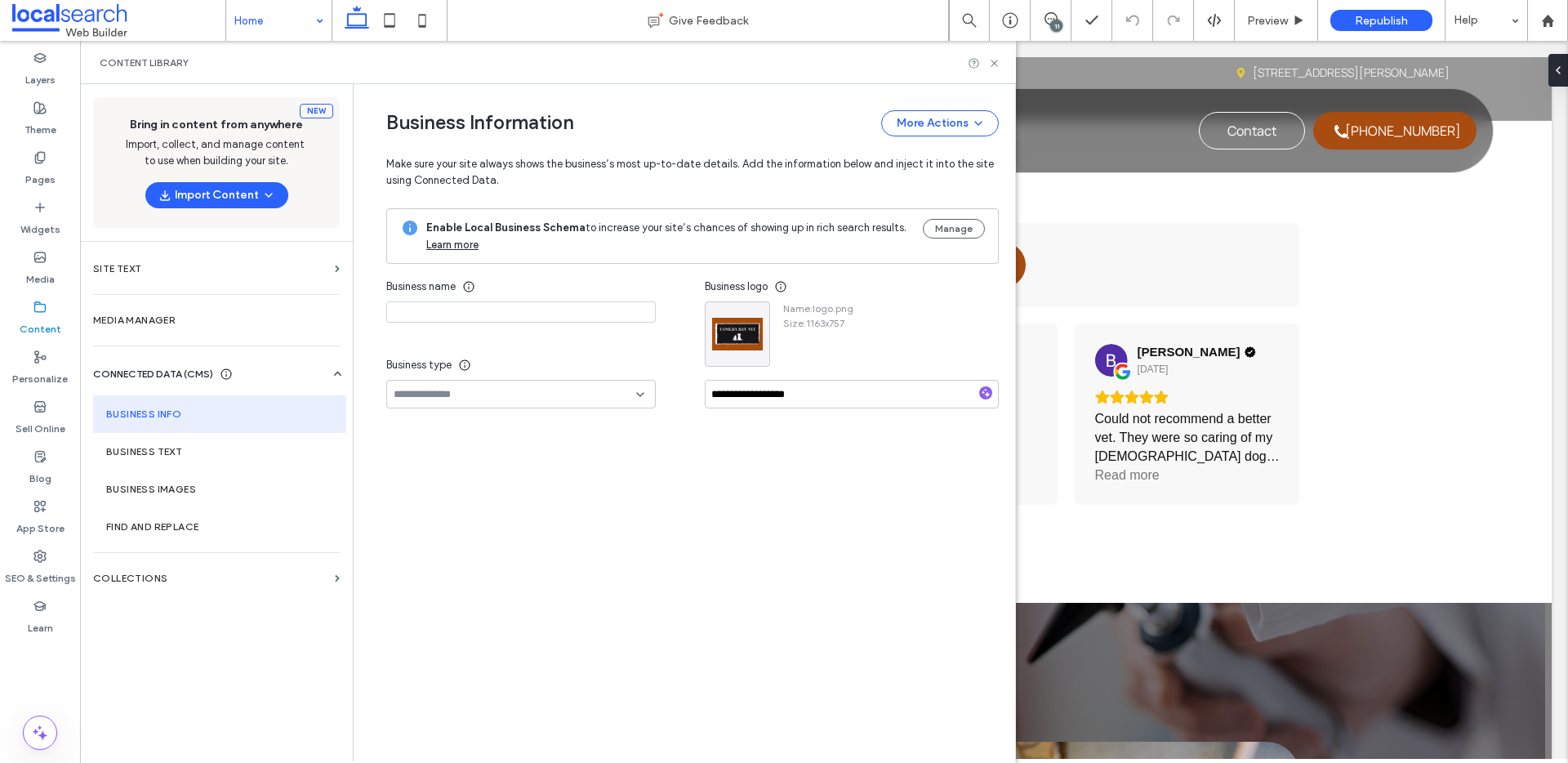
type input "**********"
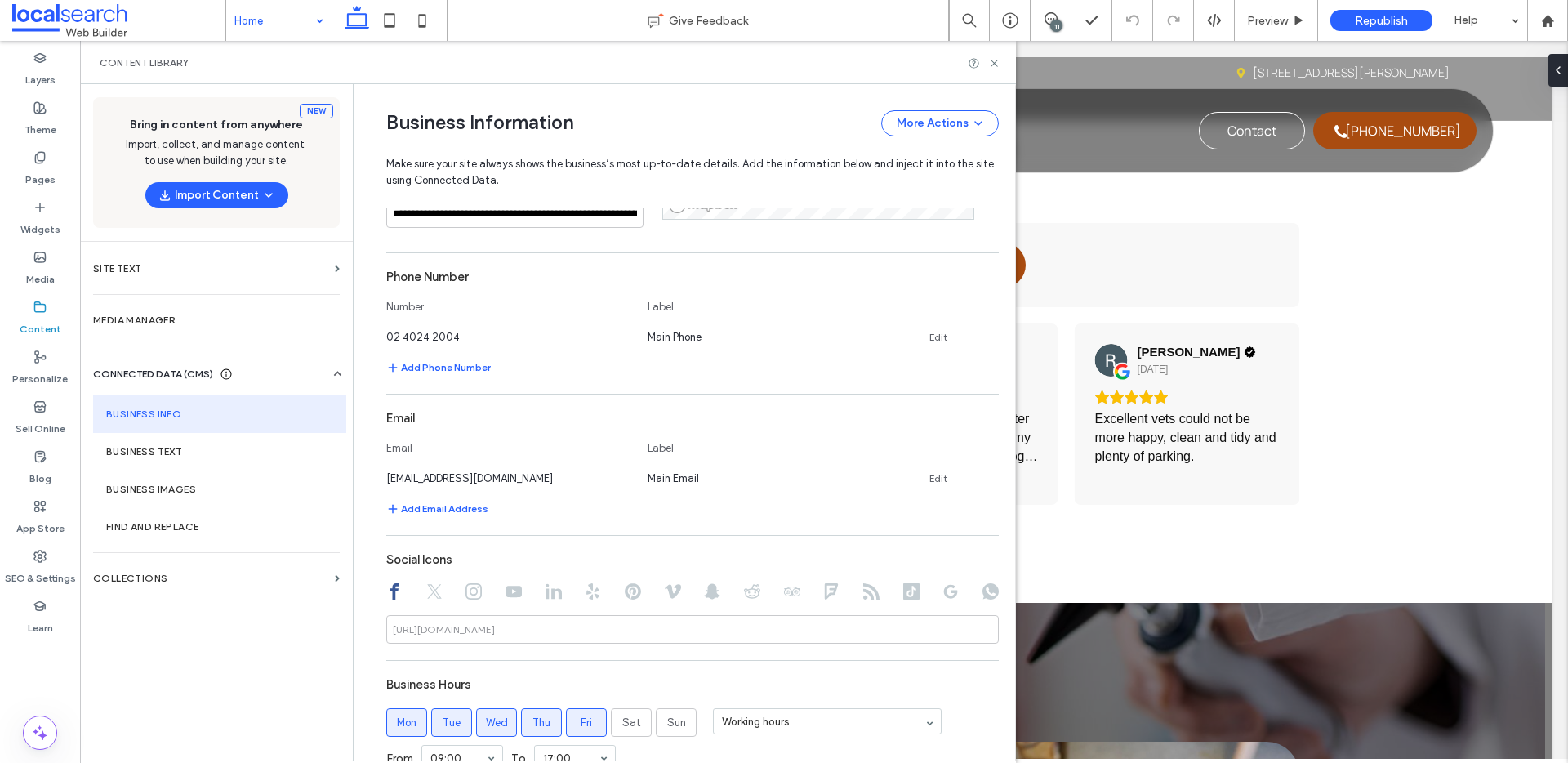
scroll to position [500, 0]
click at [1000, 64] on icon at bounding box center [994, 63] width 13 height 13
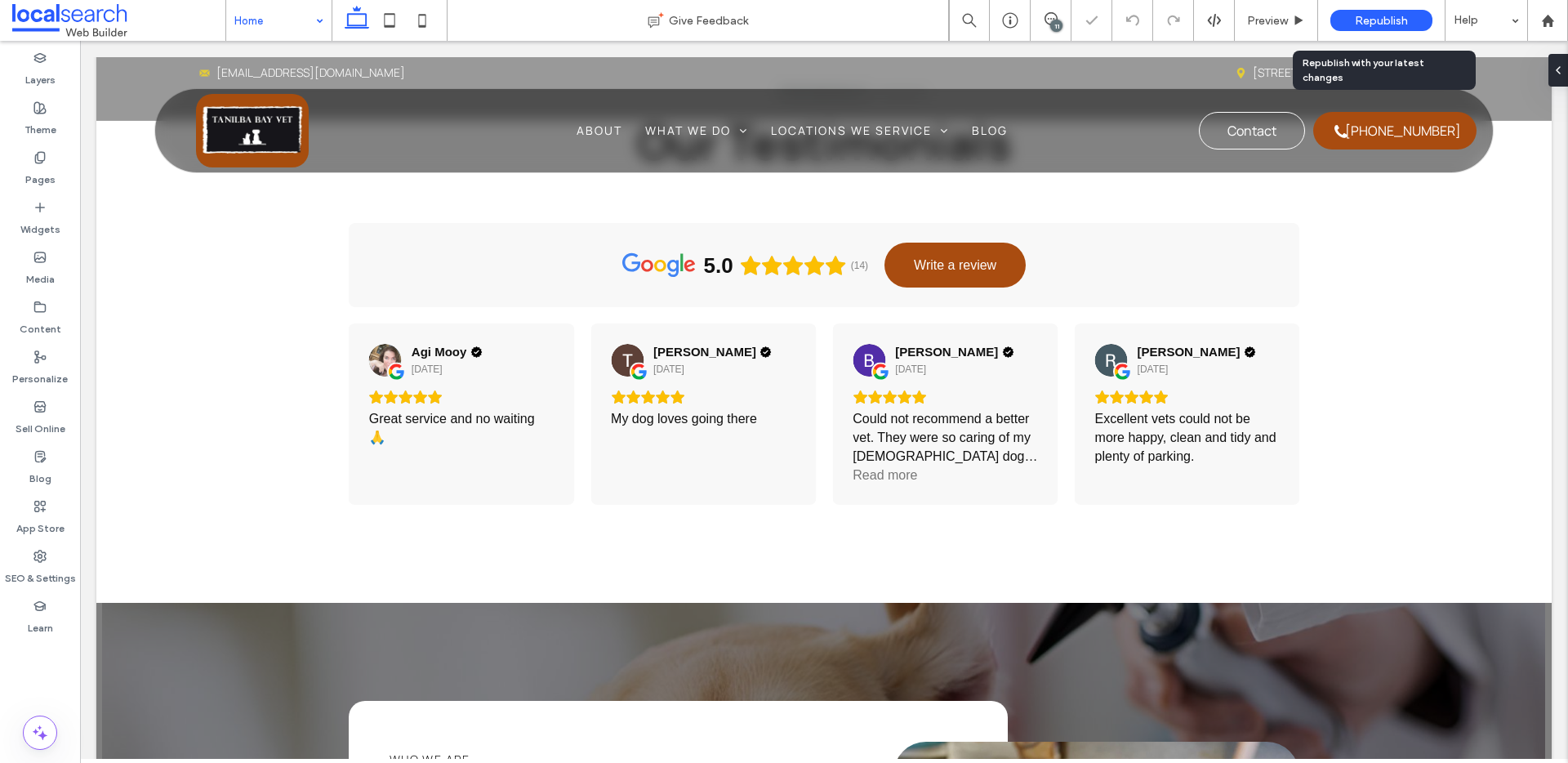
click at [1386, 10] on div "Republish" at bounding box center [1381, 20] width 102 height 21
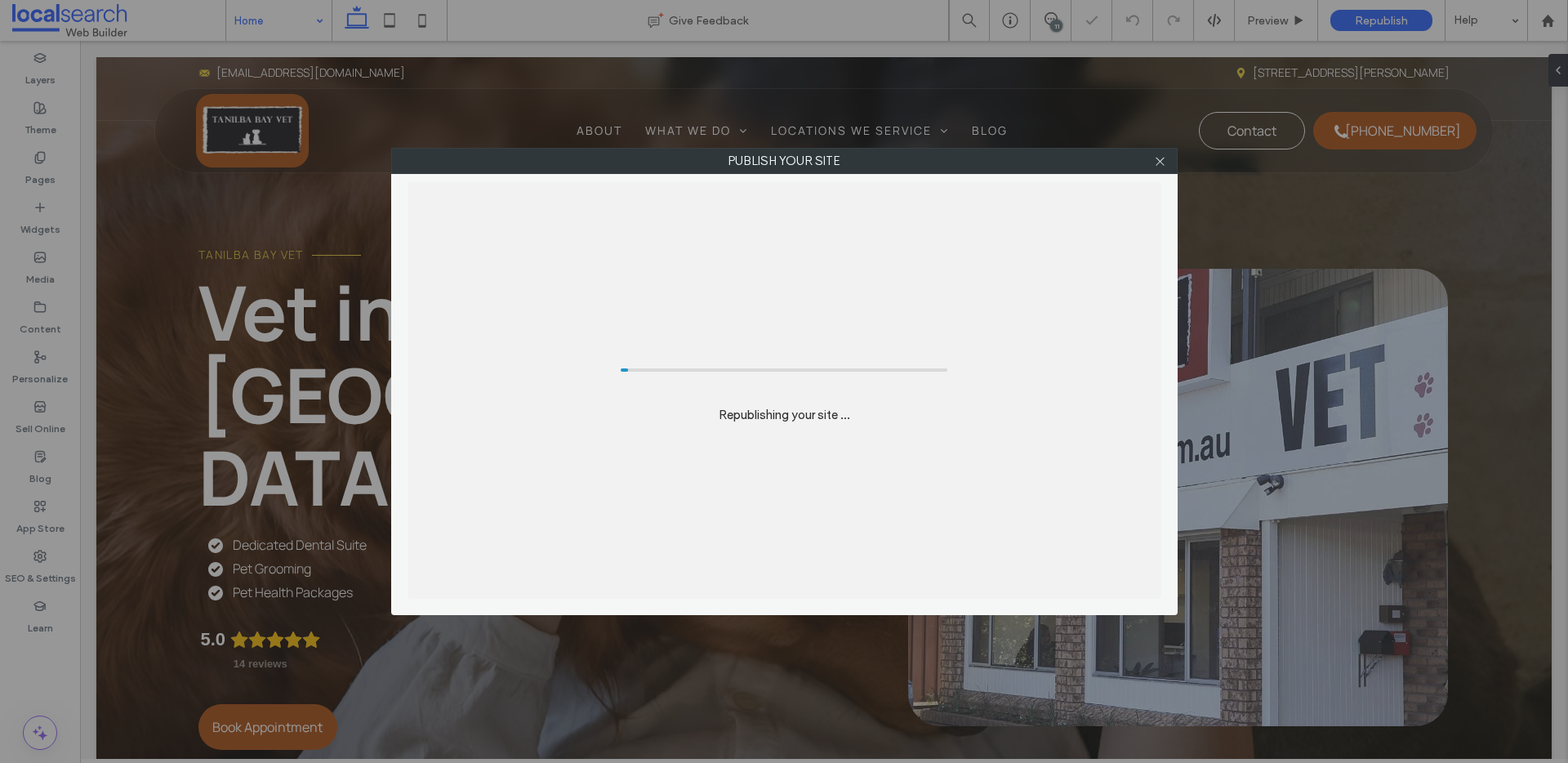
scroll to position [0, 0]
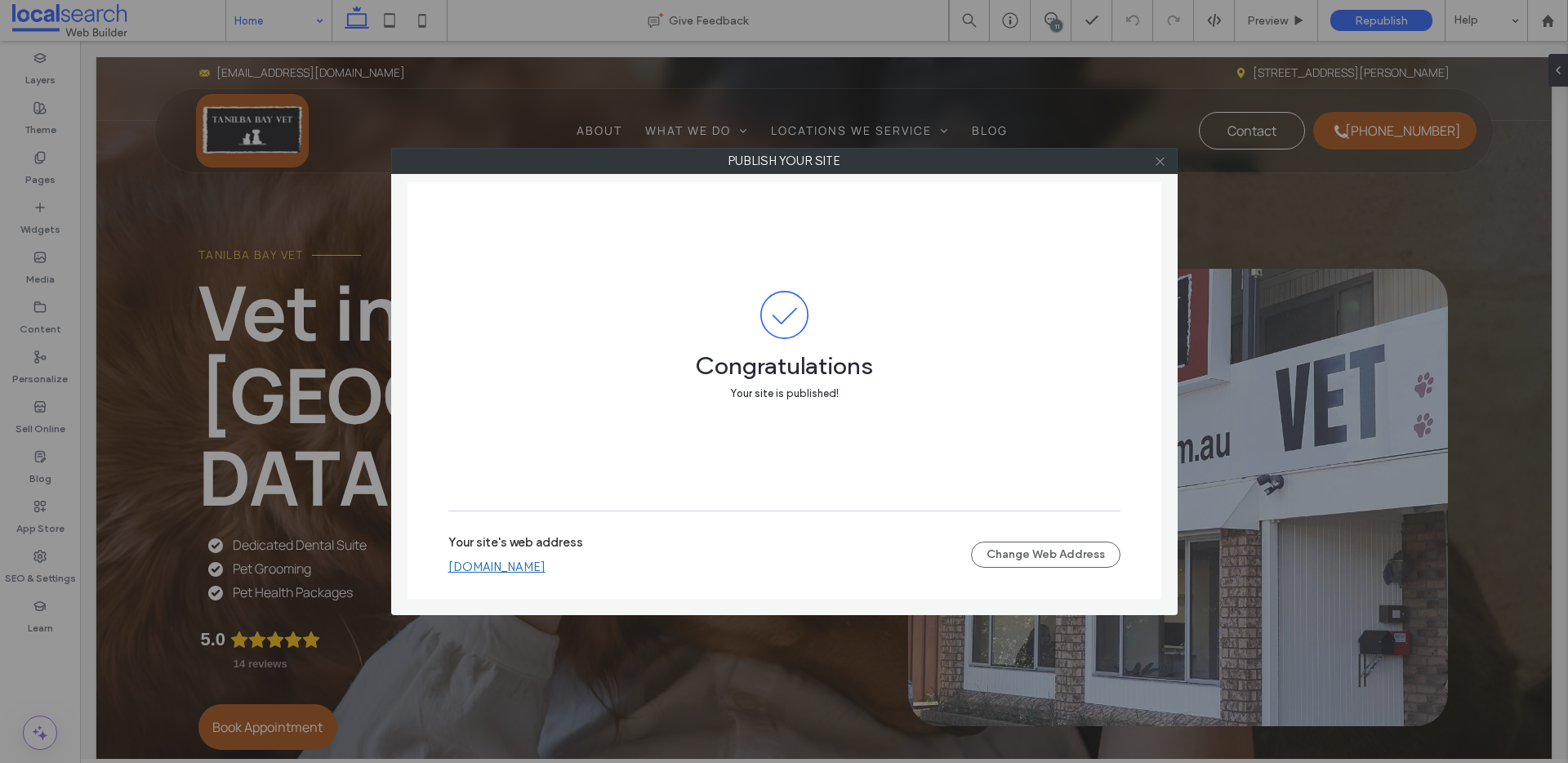
click at [1164, 165] on icon at bounding box center [1160, 161] width 13 height 13
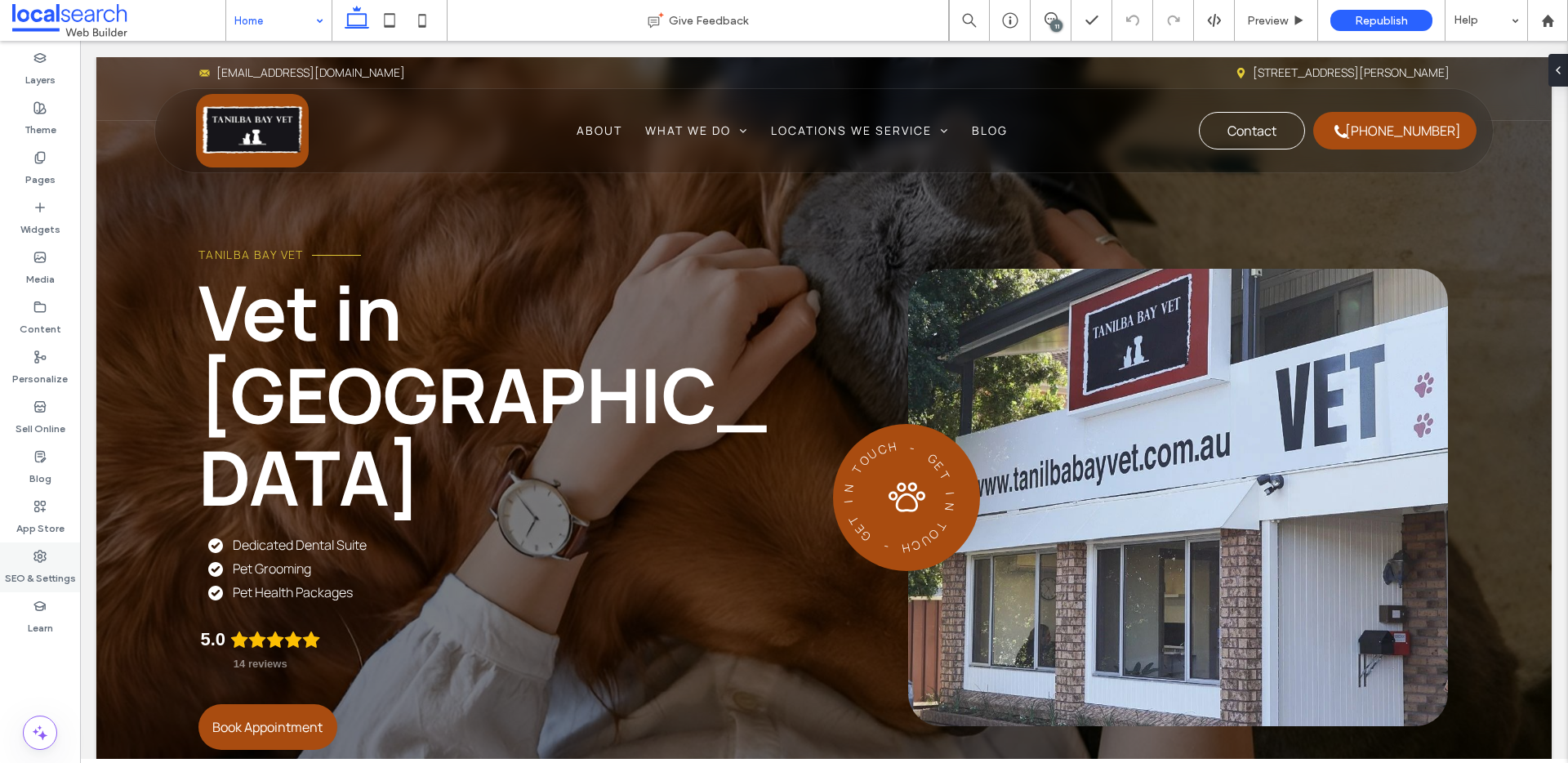
click at [63, 567] on label "SEO & Settings" at bounding box center [40, 574] width 71 height 23
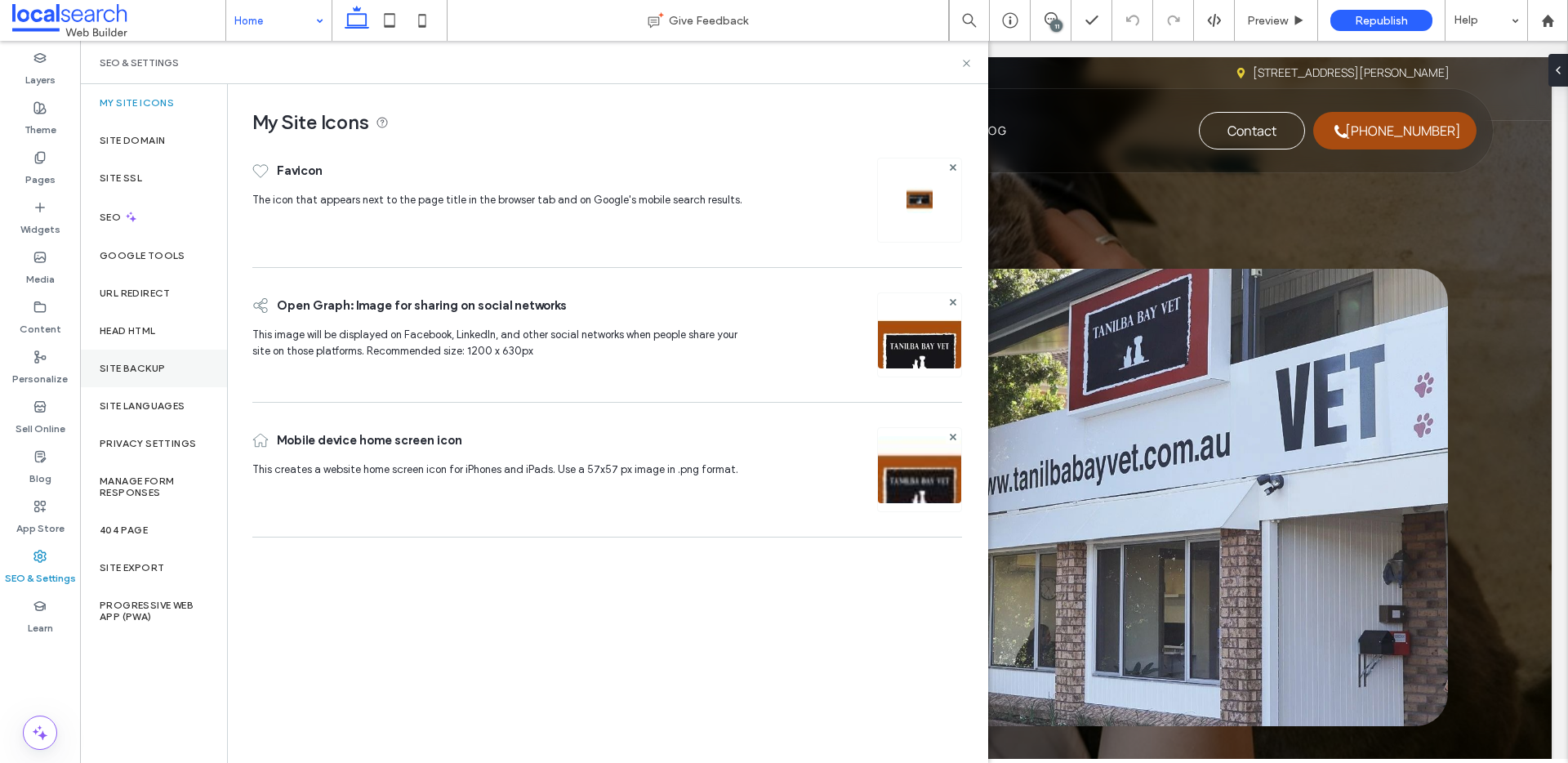
click at [119, 358] on div "Site Backup" at bounding box center [154, 368] width 147 height 38
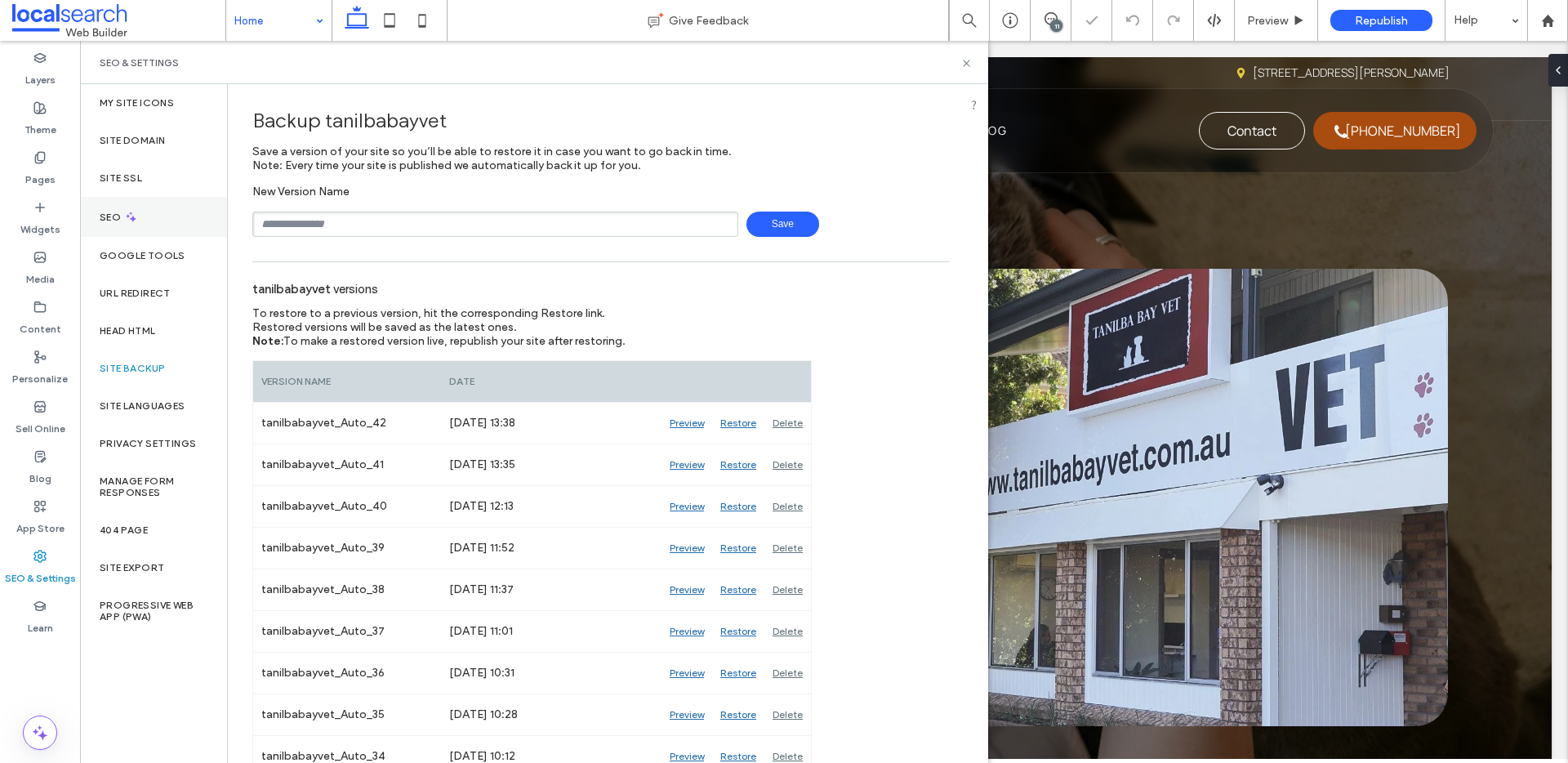
click at [134, 210] on icon at bounding box center [131, 217] width 14 height 14
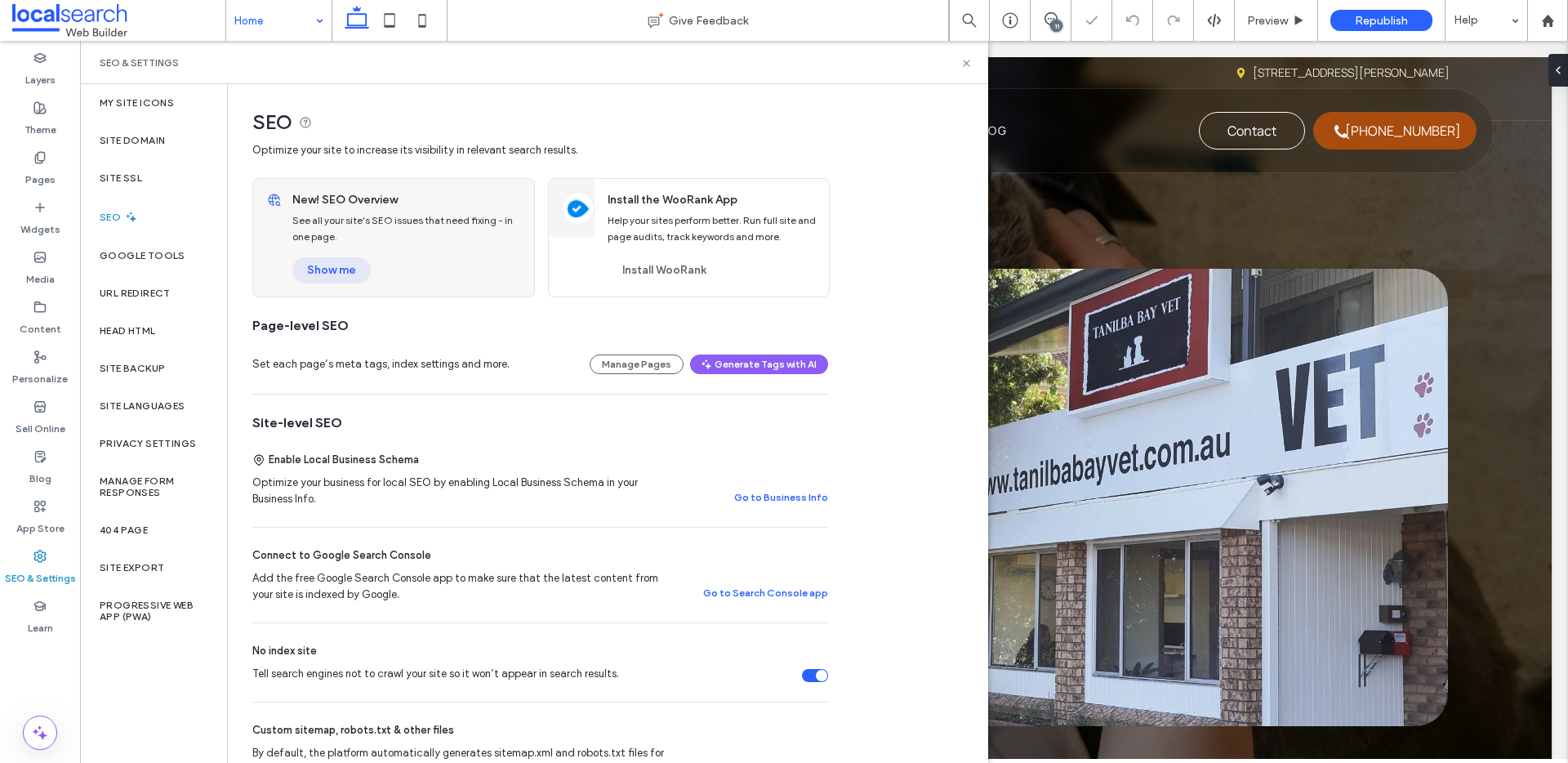
click at [350, 268] on button "Show me" at bounding box center [331, 270] width 78 height 26
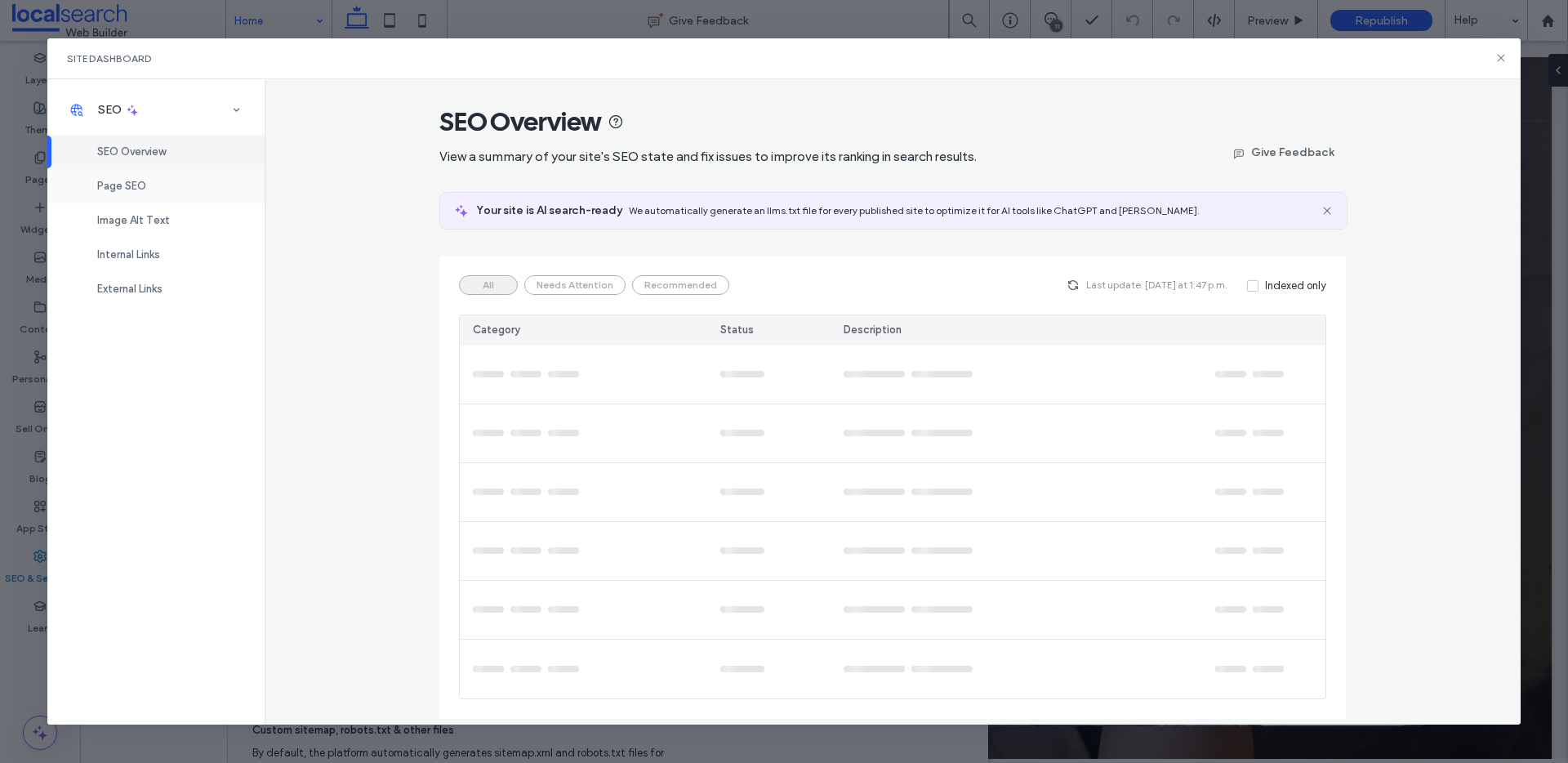
click at [123, 180] on span "Page SEO" at bounding box center [121, 186] width 49 height 13
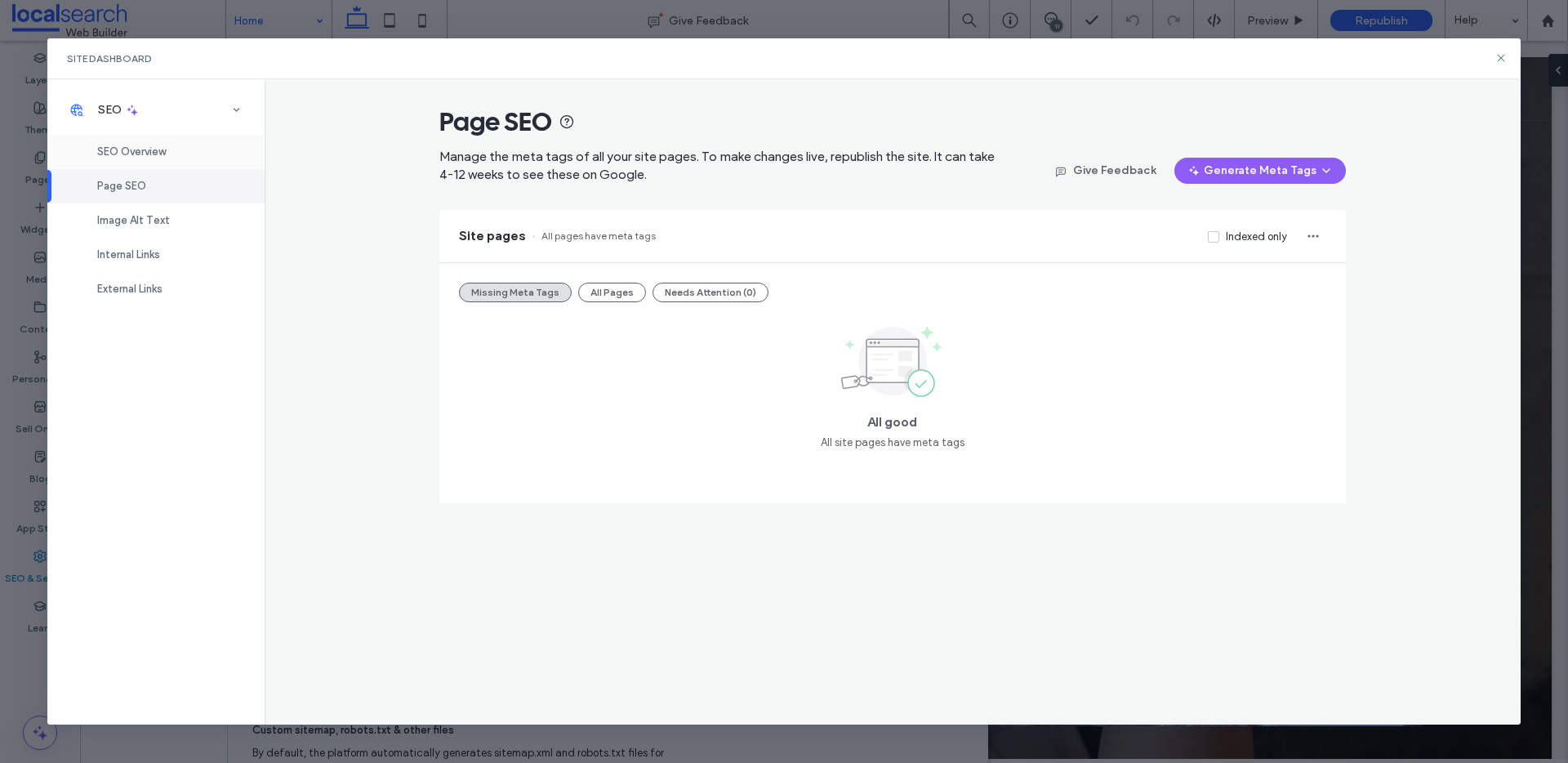
drag, startPoint x: 137, startPoint y: 155, endPoint x: 359, endPoint y: 259, distance: 245.2
click at [137, 155] on span "SEO Overview" at bounding box center [131, 151] width 69 height 13
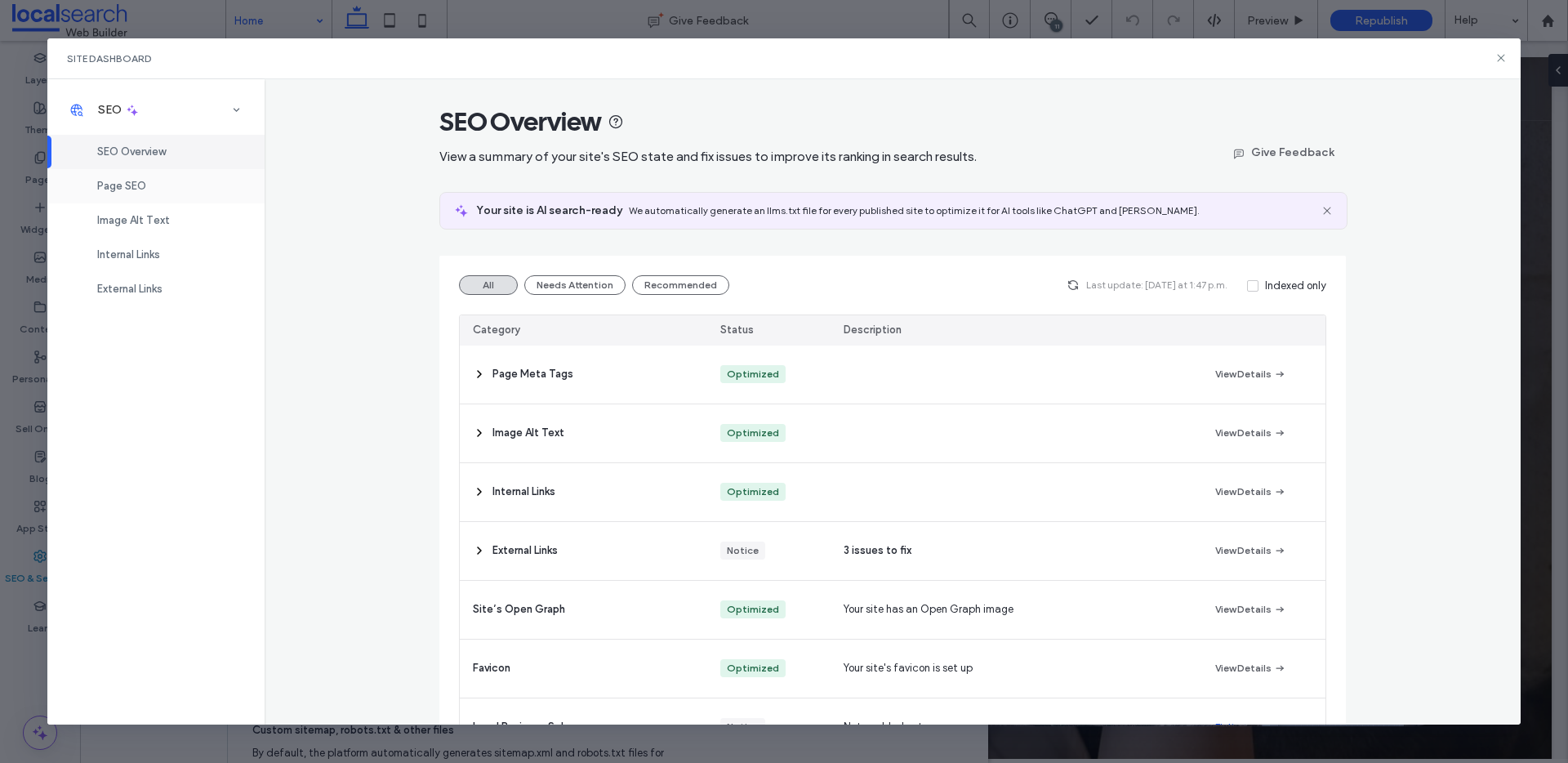
click at [173, 182] on div "Page SEO" at bounding box center [156, 186] width 217 height 34
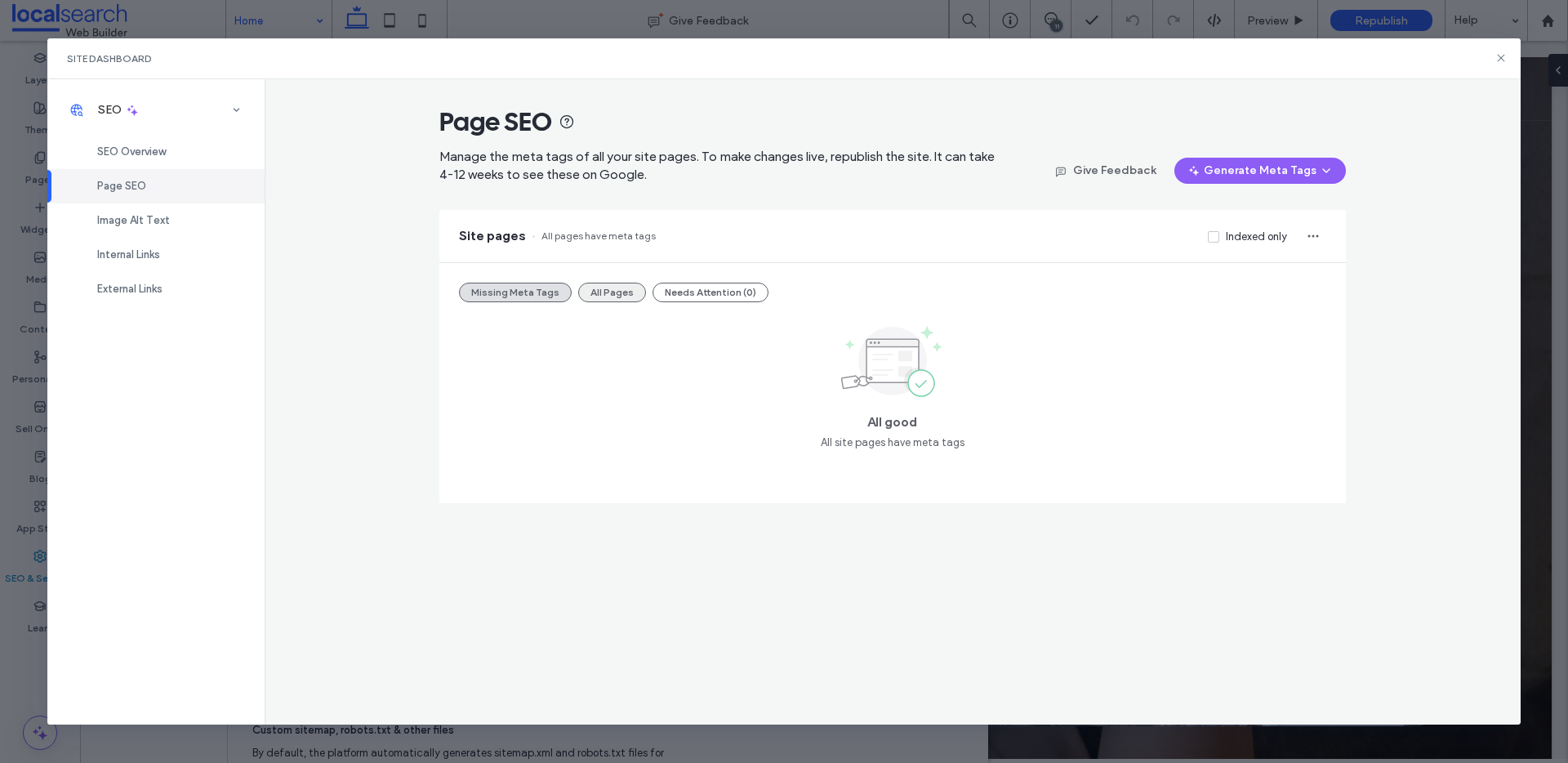
click at [599, 291] on button "All Pages" at bounding box center [612, 292] width 68 height 19
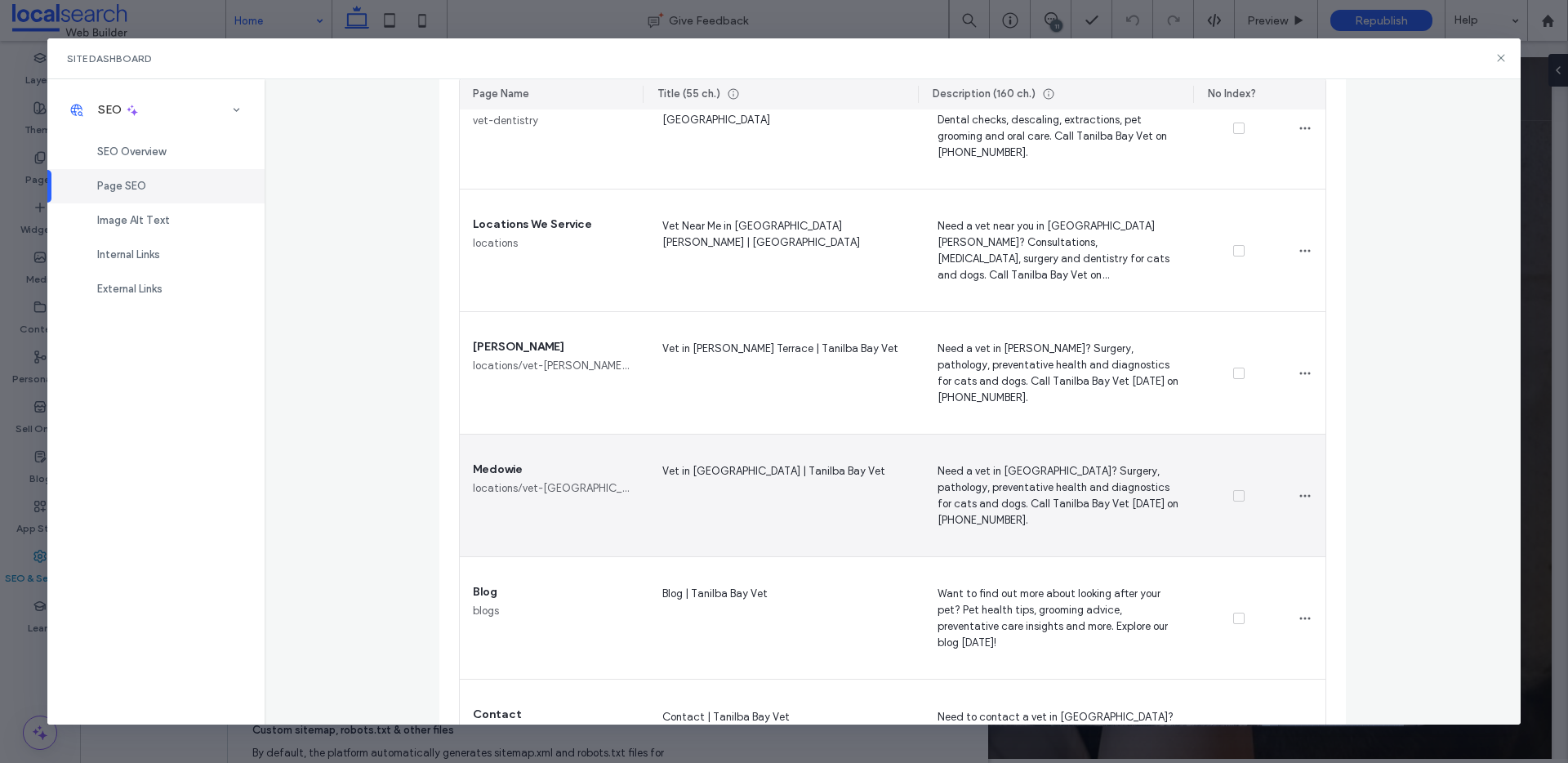
scroll to position [1118, 0]
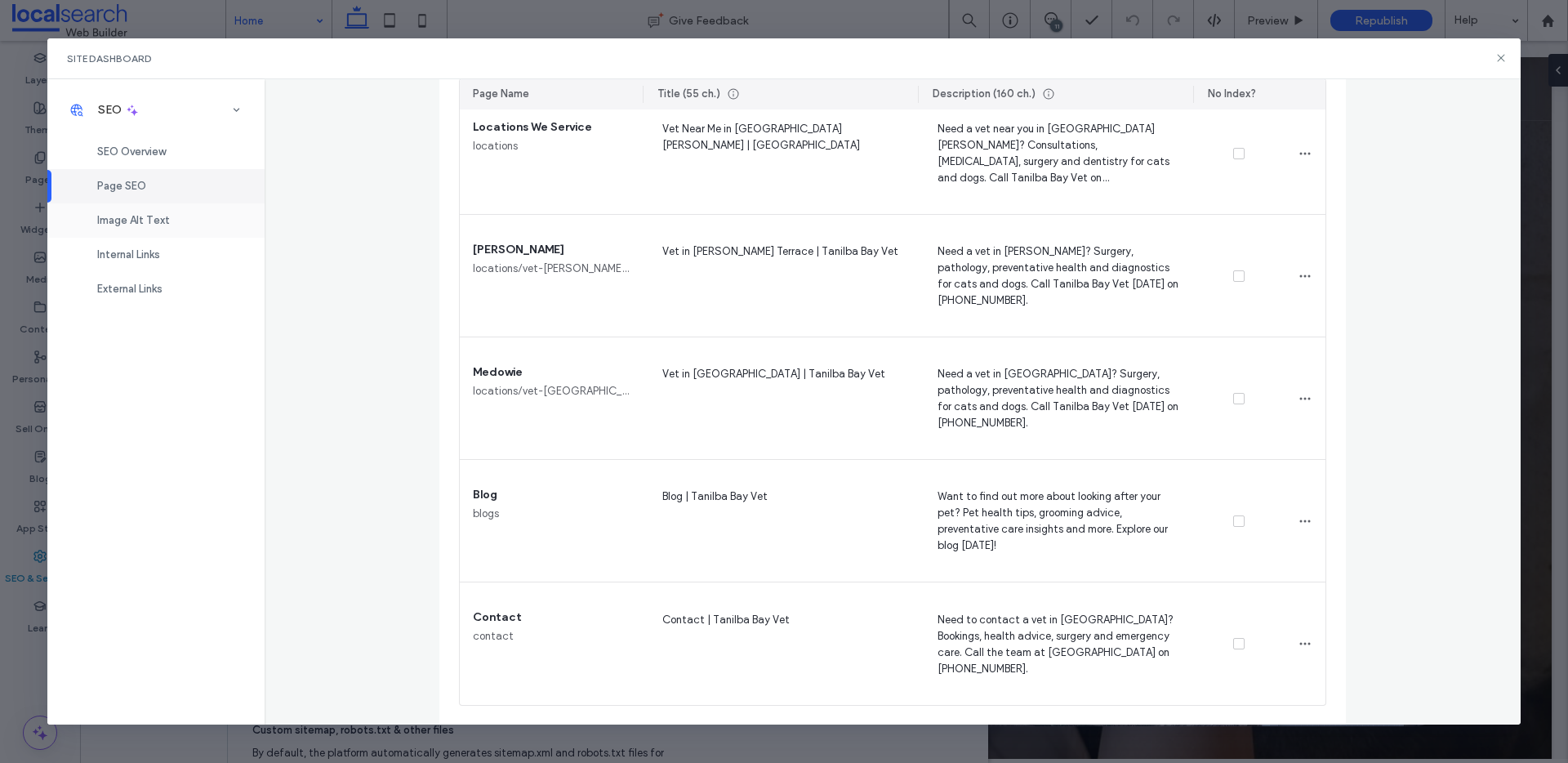
click at [165, 220] on span "Image Alt Text" at bounding box center [133, 220] width 73 height 13
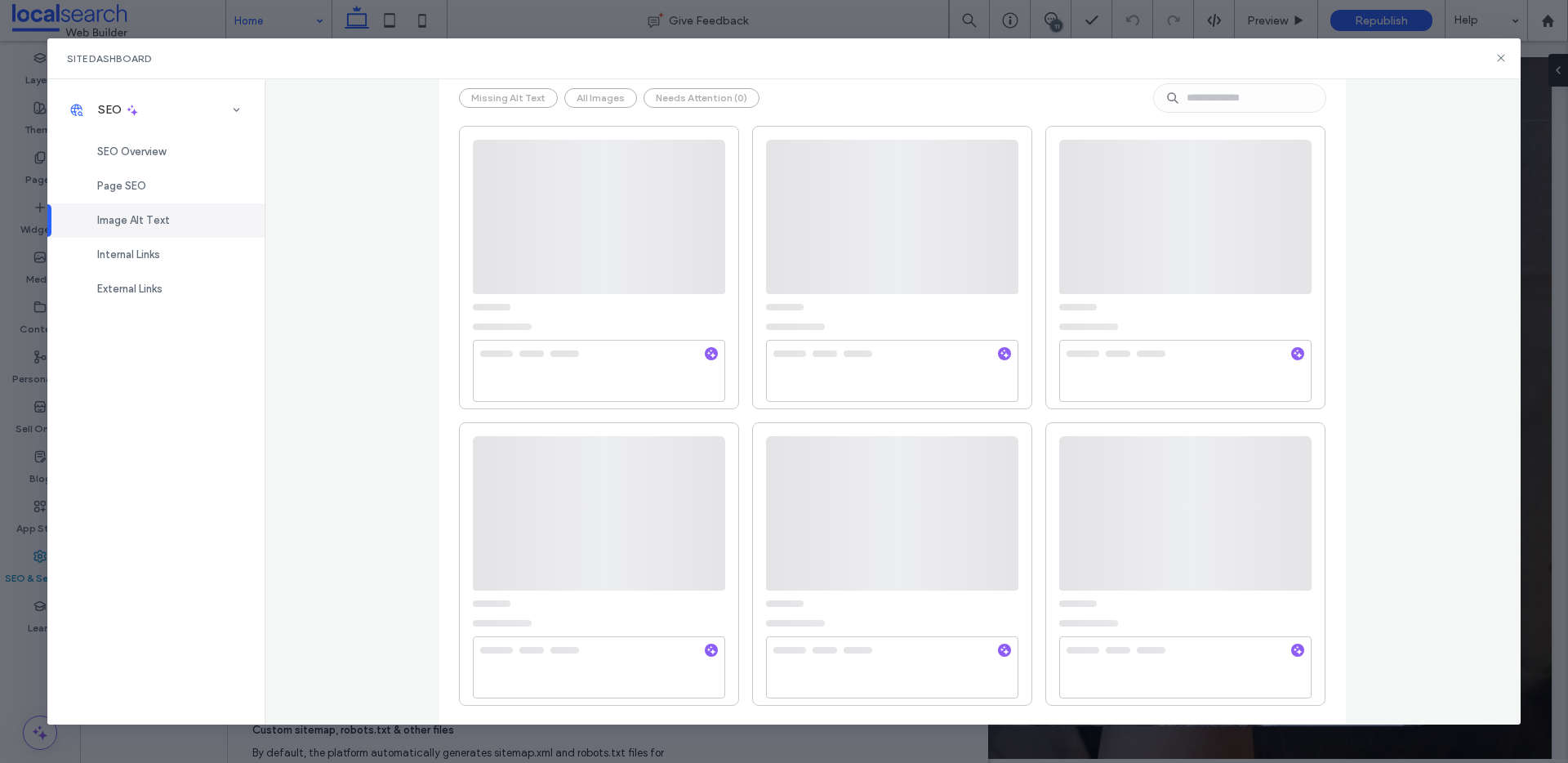
scroll to position [0, 0]
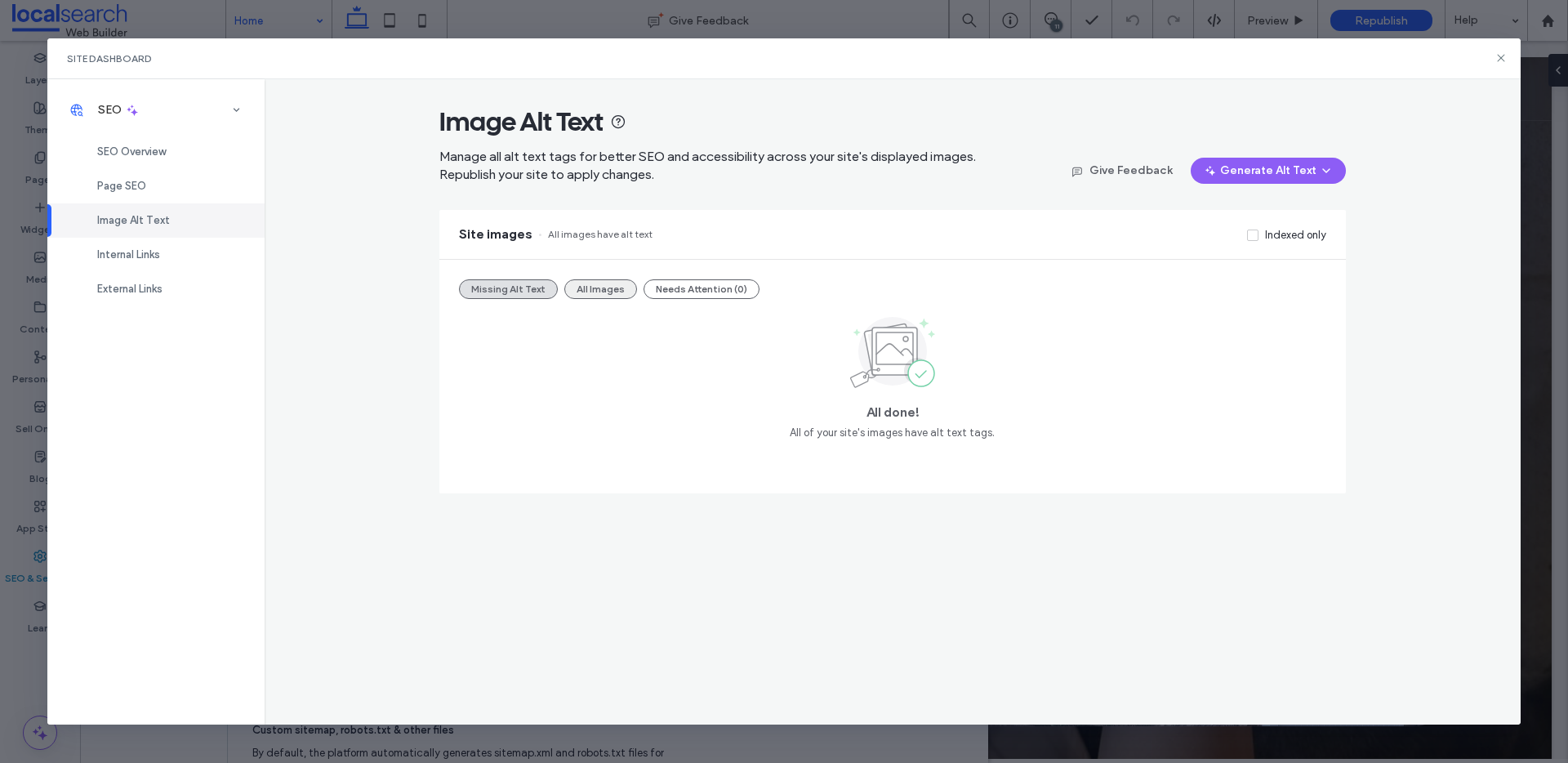
click at [625, 285] on button "All Images" at bounding box center [600, 290] width 73 height 19
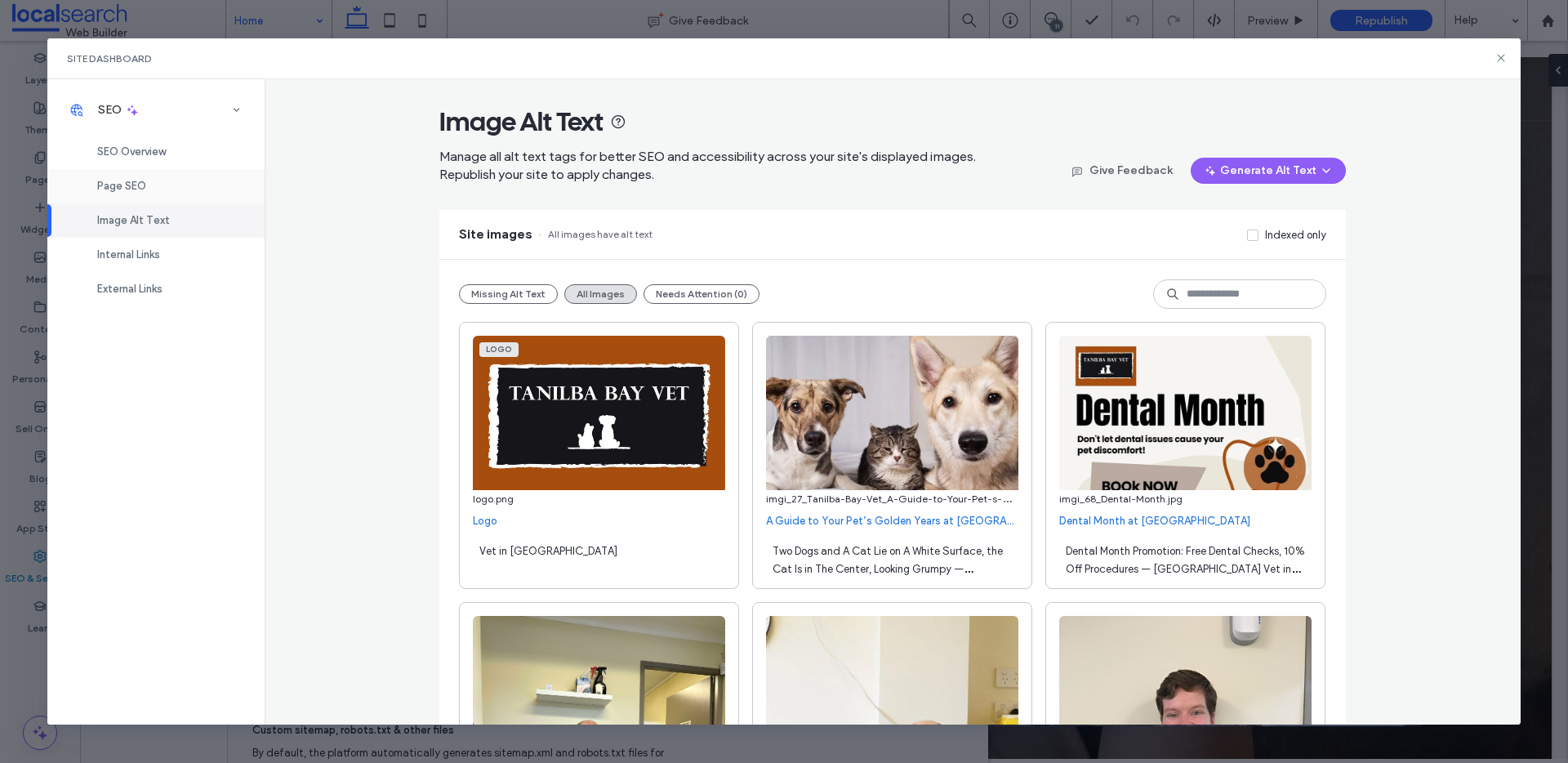
click at [147, 182] on div "Page SEO" at bounding box center [156, 186] width 217 height 34
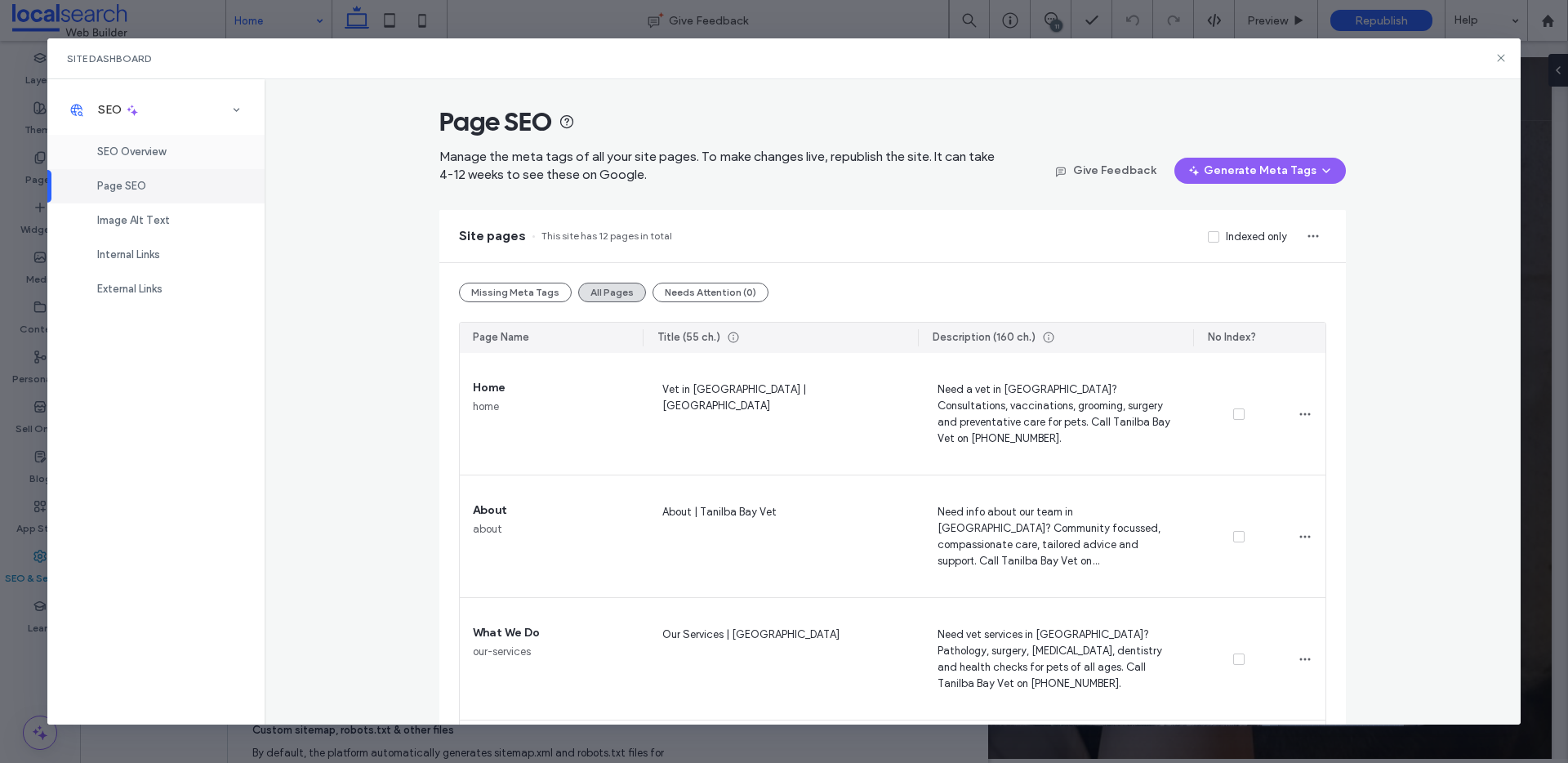
click at [159, 149] on span "SEO Overview" at bounding box center [131, 151] width 69 height 13
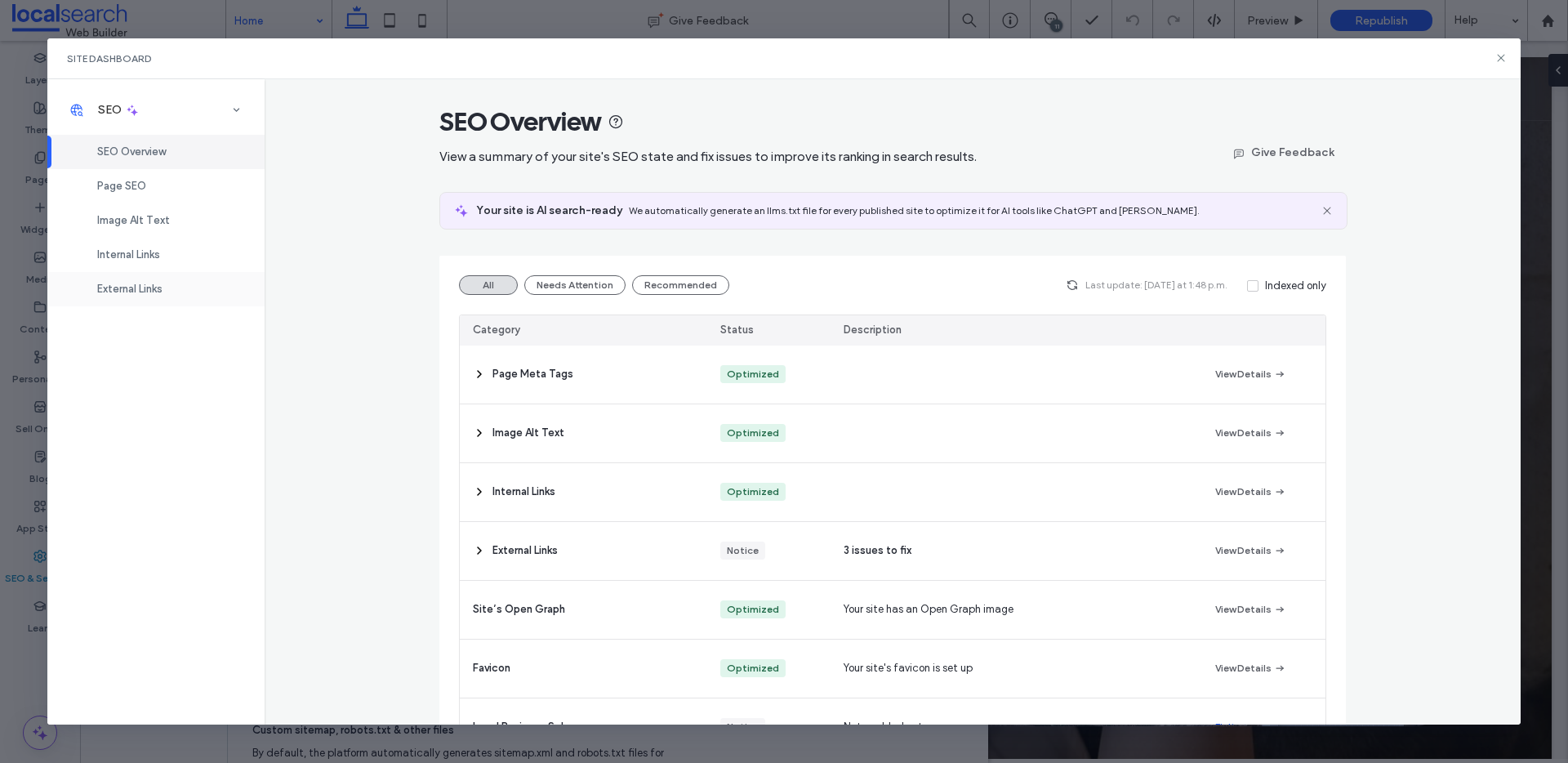
click at [149, 289] on span "External Links" at bounding box center [130, 289] width 66 height 13
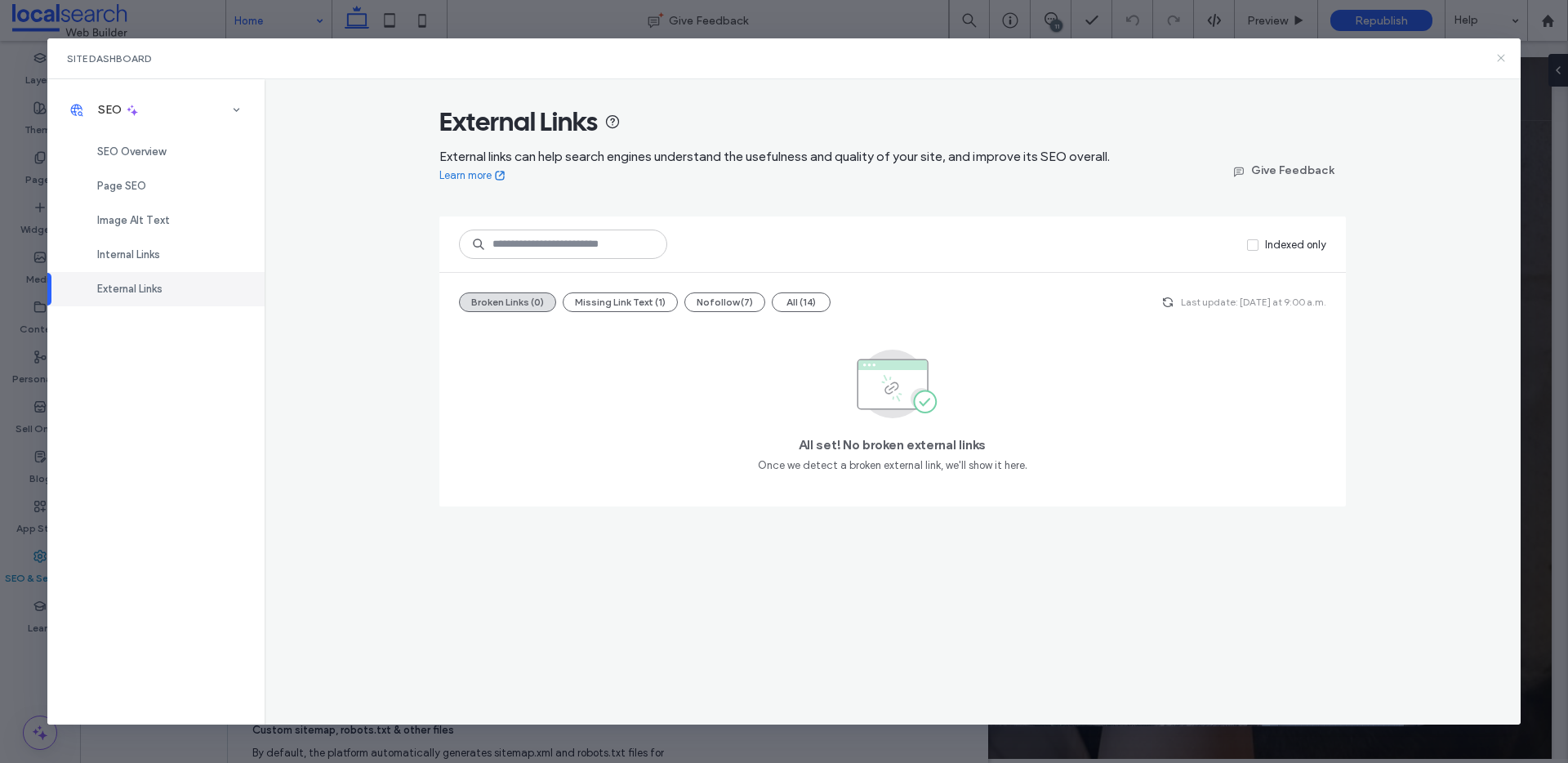
drag, startPoint x: 1502, startPoint y: 60, endPoint x: 1418, endPoint y: 25, distance: 91.0
click at [1502, 60] on icon at bounding box center [1501, 58] width 14 height 14
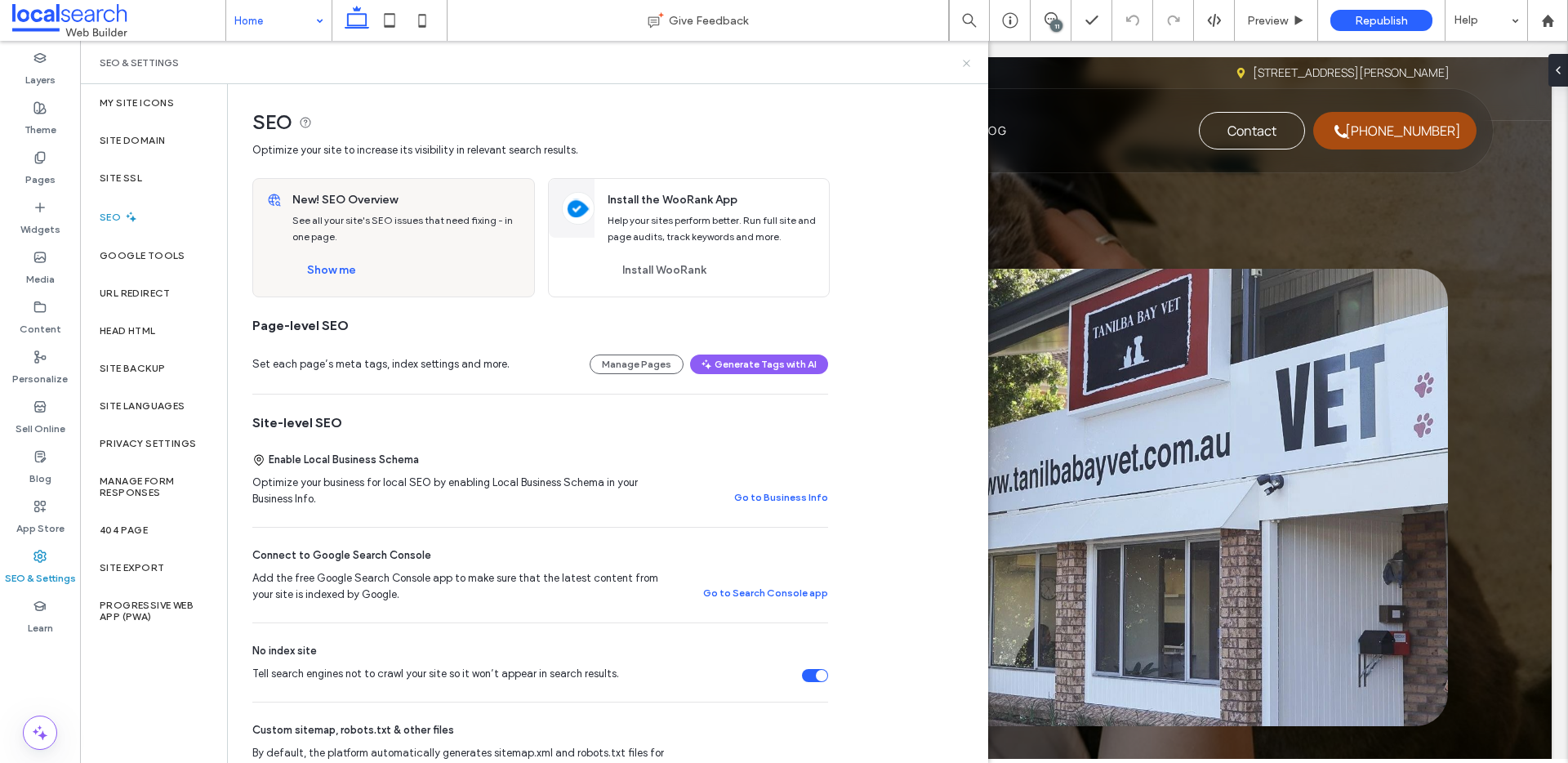
click at [960, 66] on icon at bounding box center [966, 63] width 13 height 13
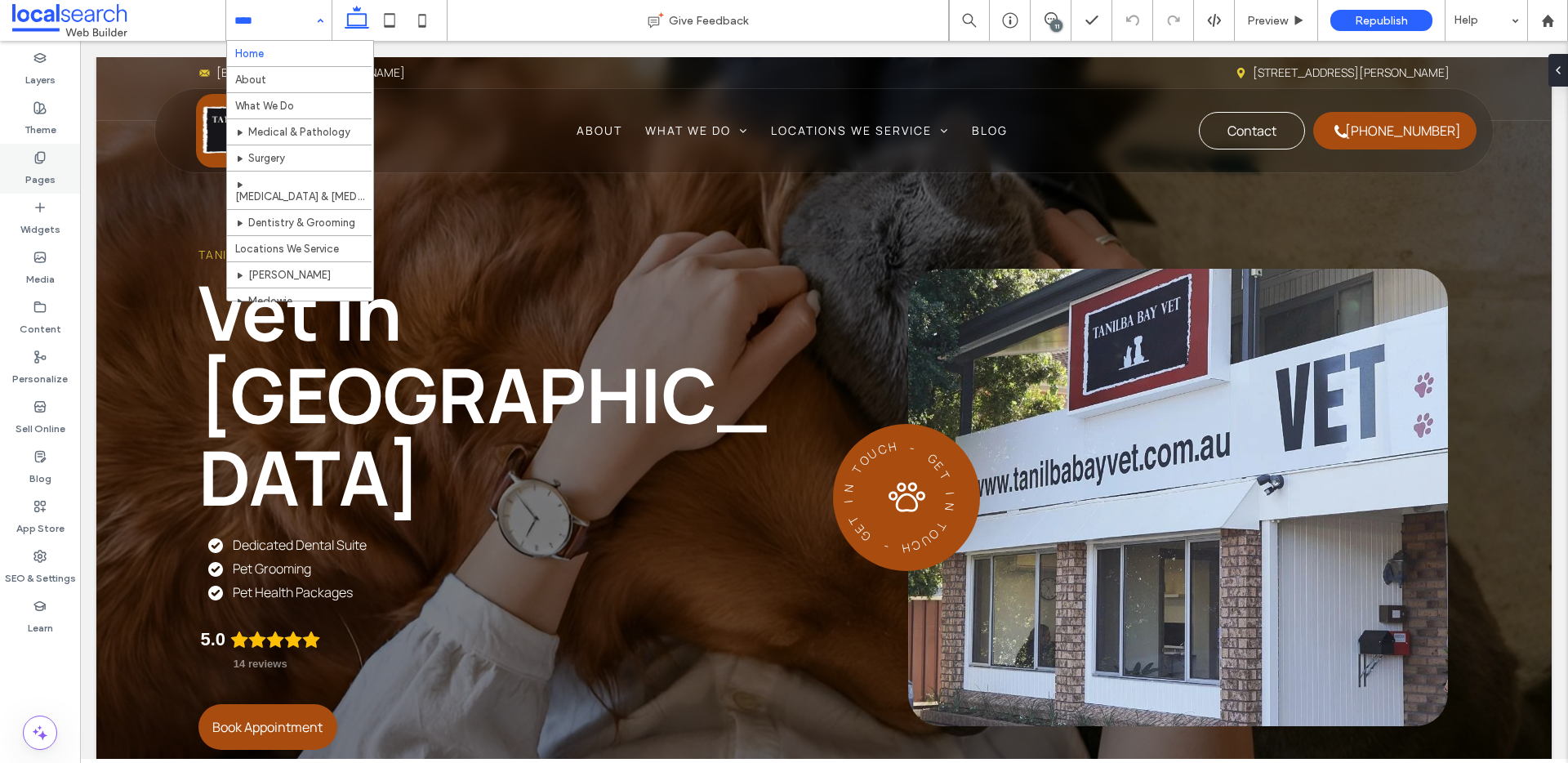
click at [55, 165] on div "Pages" at bounding box center [40, 168] width 80 height 49
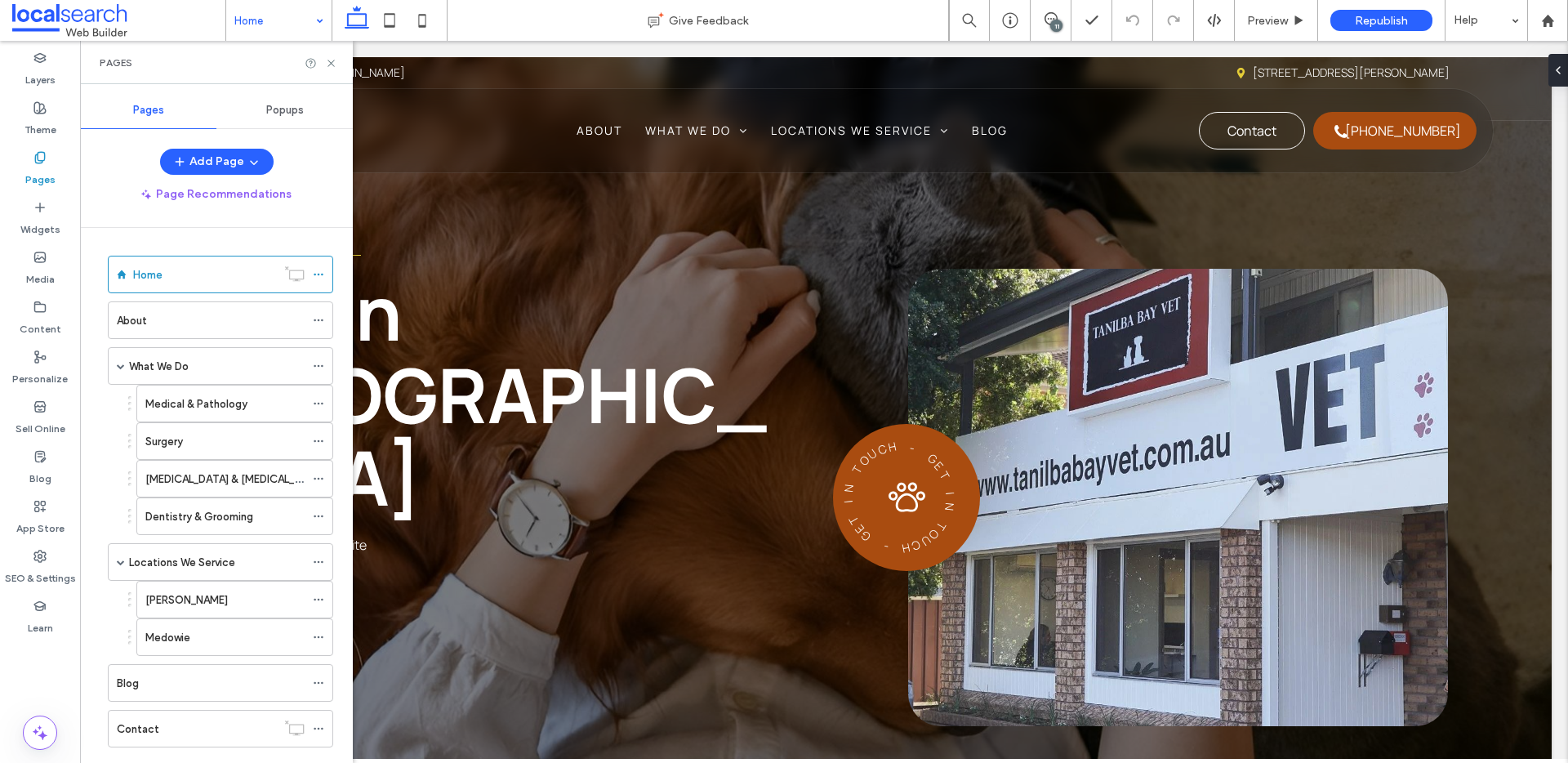
click at [263, 103] on div "Popups" at bounding box center [285, 109] width 136 height 36
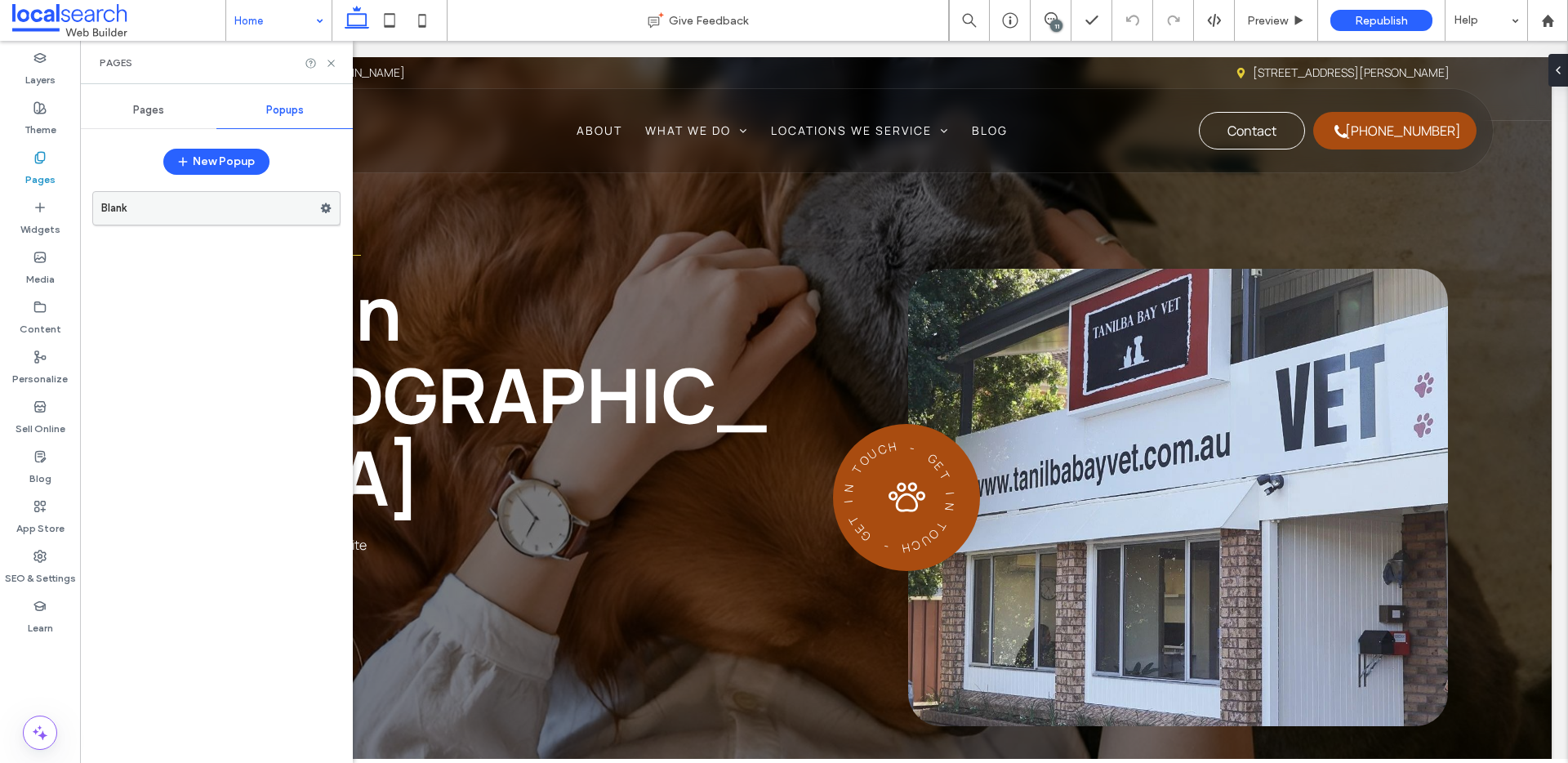
click at [263, 212] on label "Blank" at bounding box center [211, 208] width 219 height 33
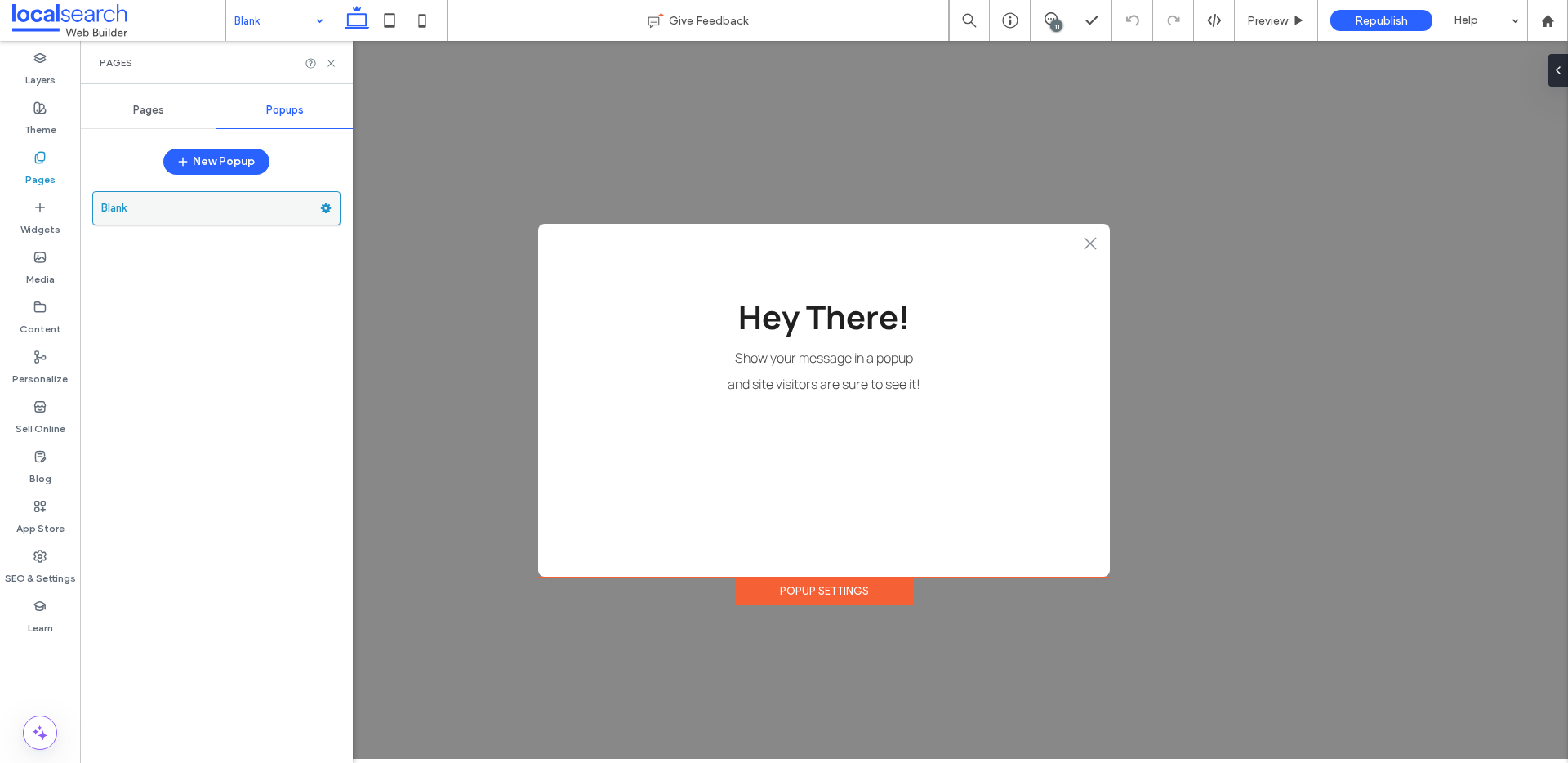
click at [323, 207] on use at bounding box center [326, 208] width 11 height 10
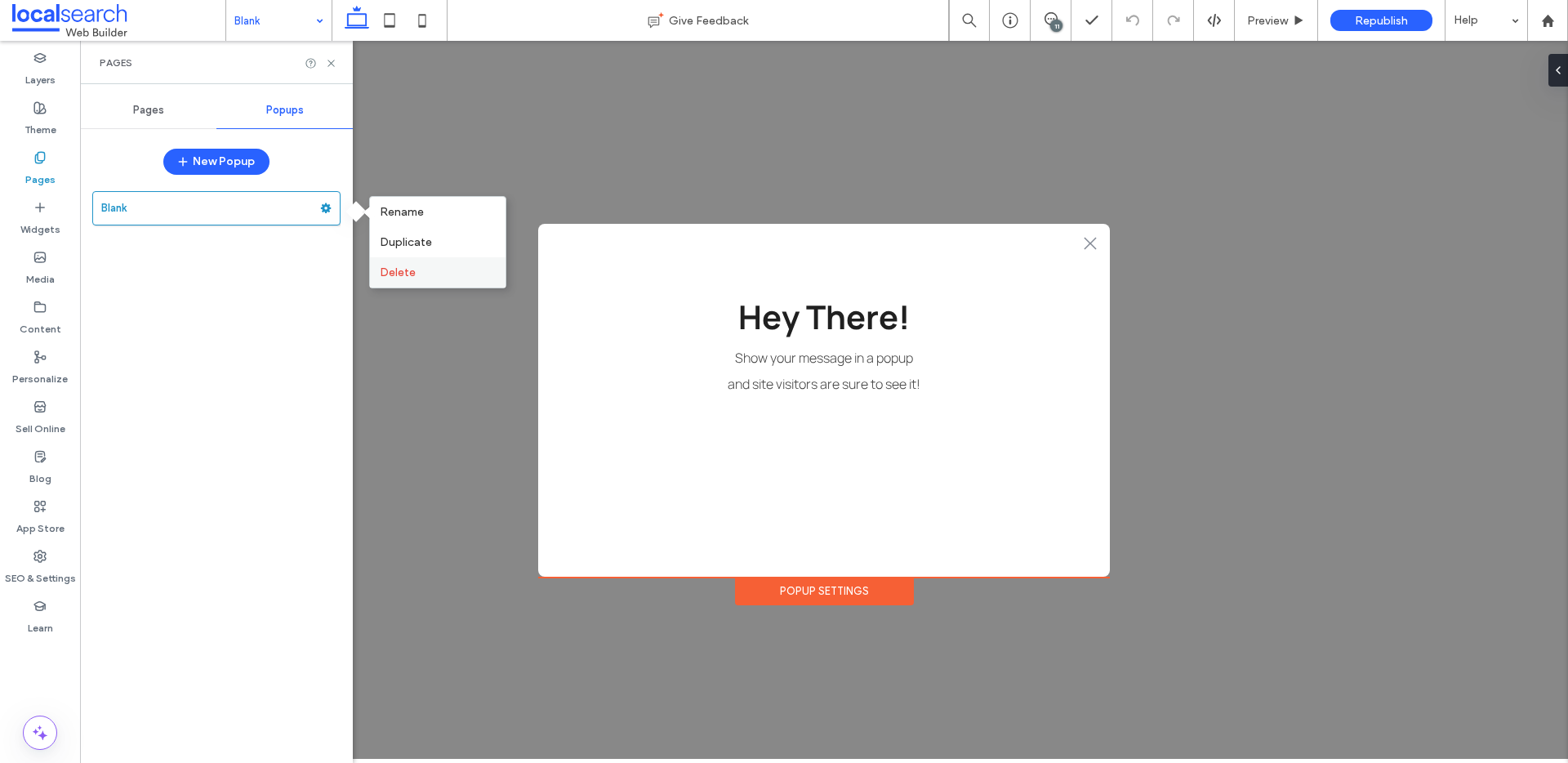
click at [418, 270] on label "Delete" at bounding box center [437, 272] width 116 height 14
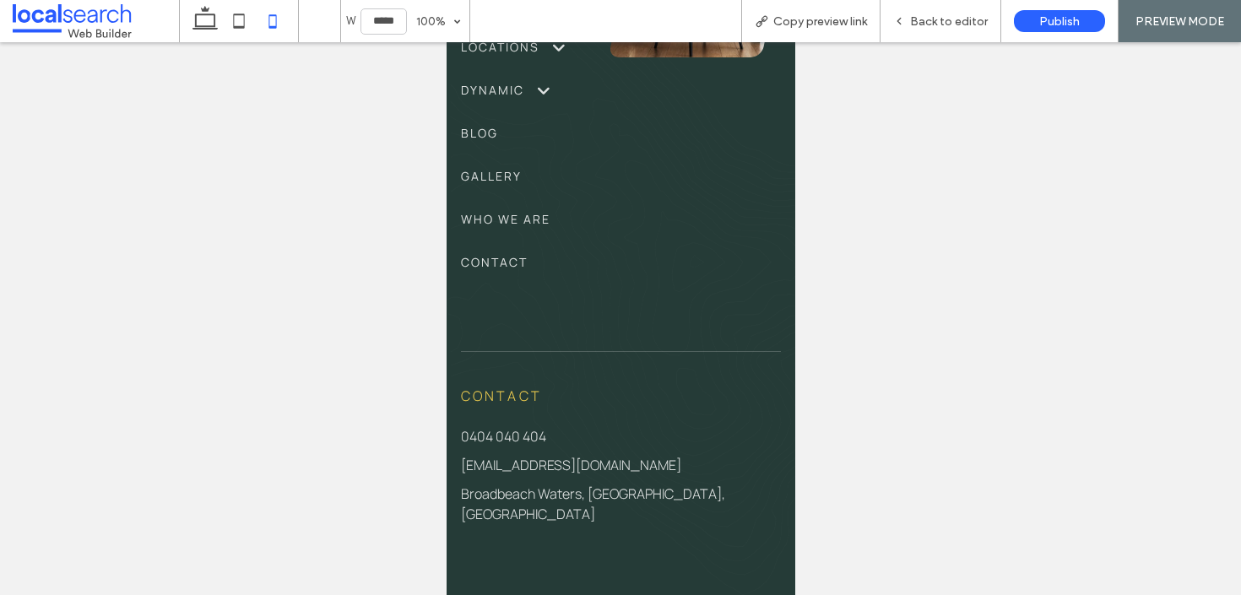
scroll to position [191, 0]
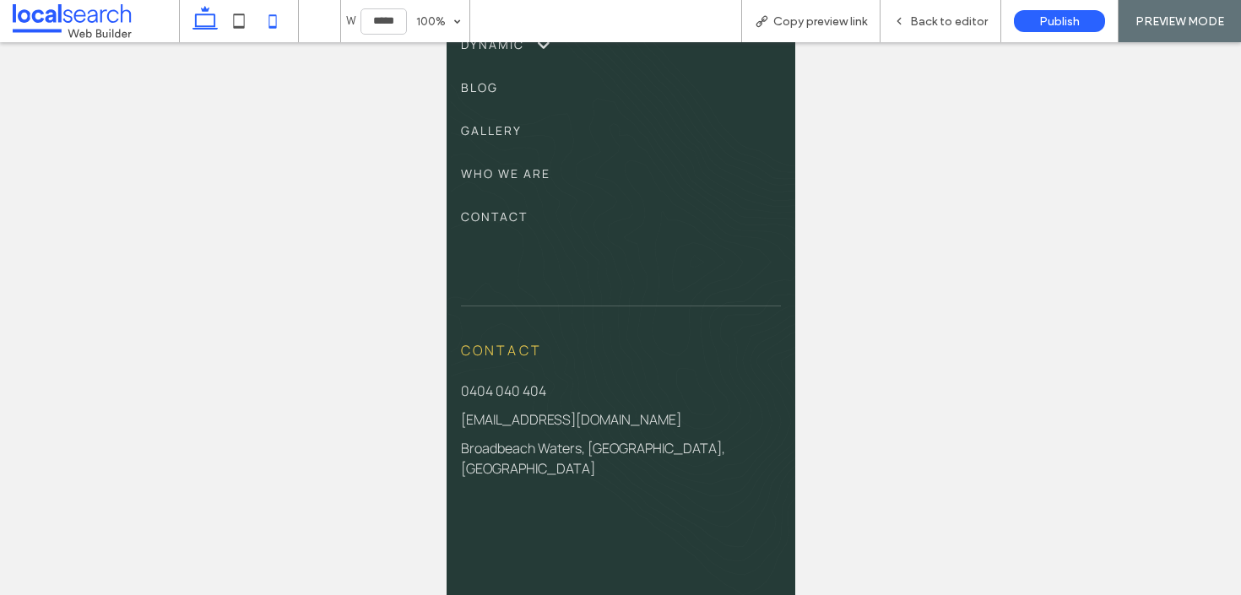
click at [210, 13] on icon at bounding box center [205, 21] width 34 height 34
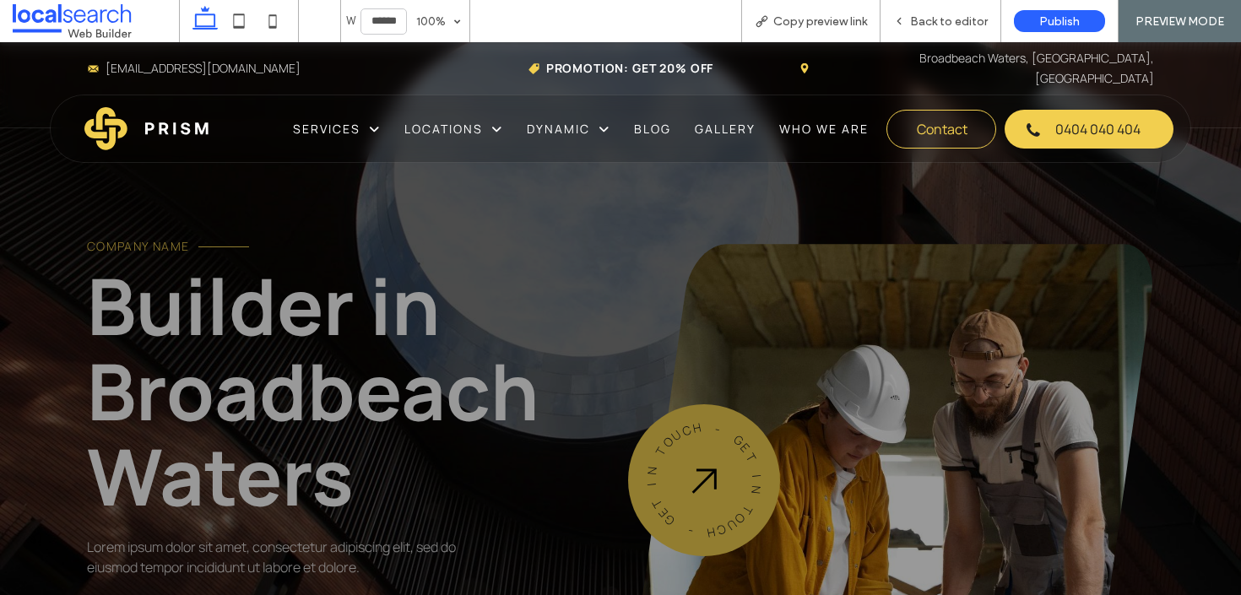
type input "******"
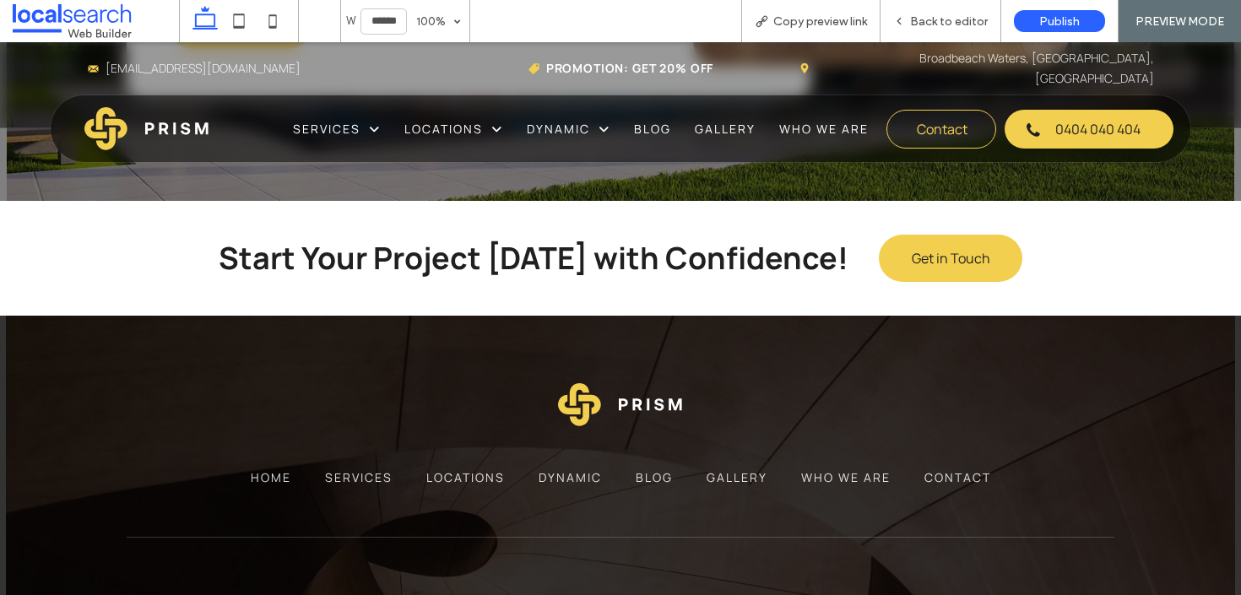
scroll to position [4158, 0]
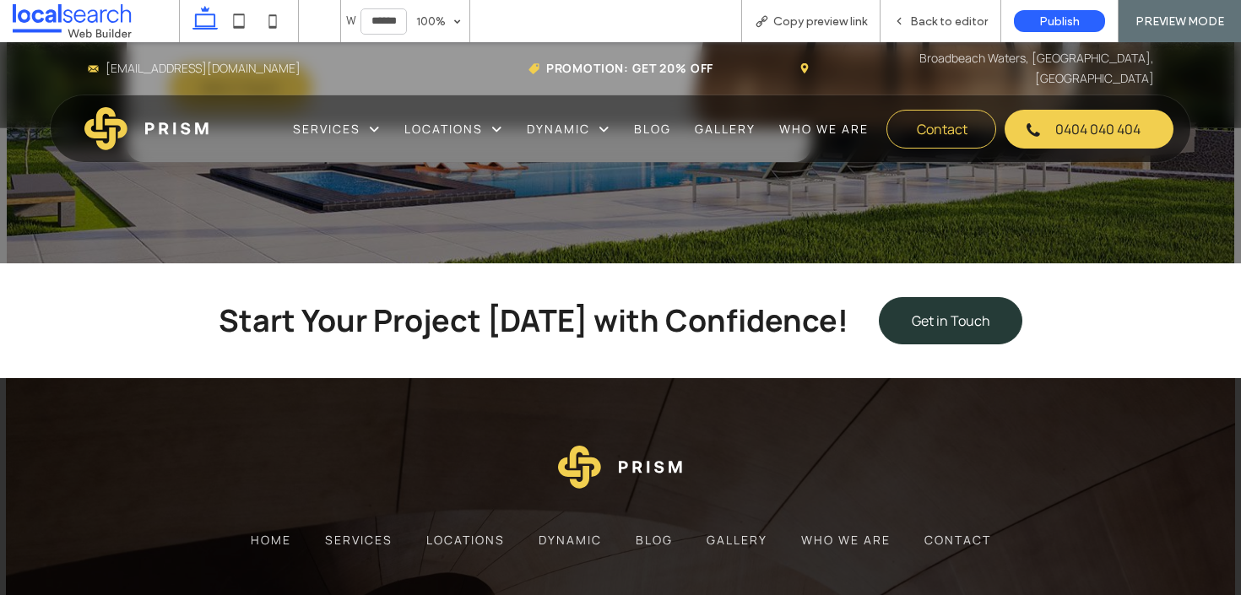
click at [976, 322] on link "Get in Touch" at bounding box center [950, 320] width 143 height 47
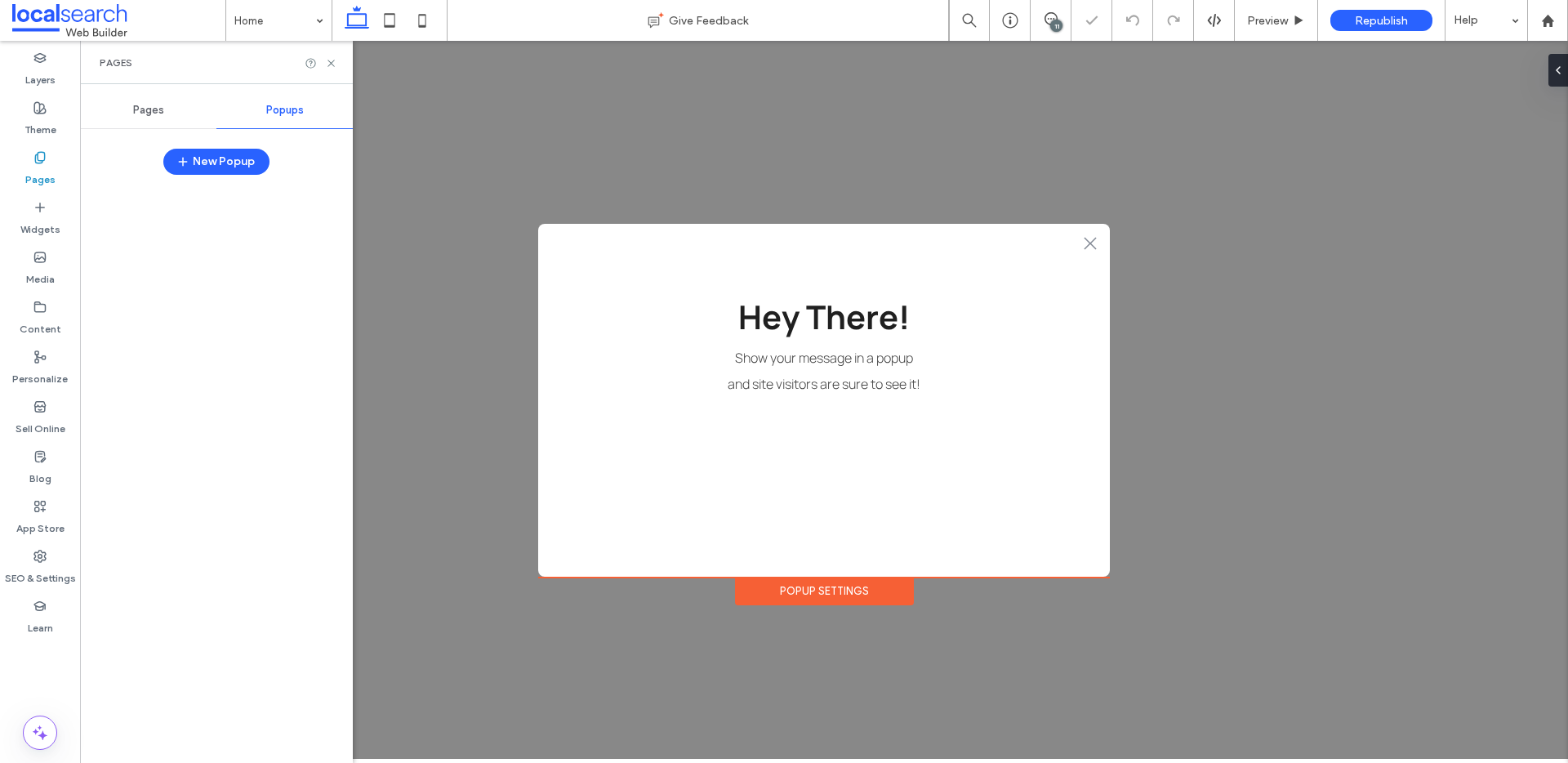
click at [147, 107] on span "Pages" at bounding box center [149, 110] width 31 height 14
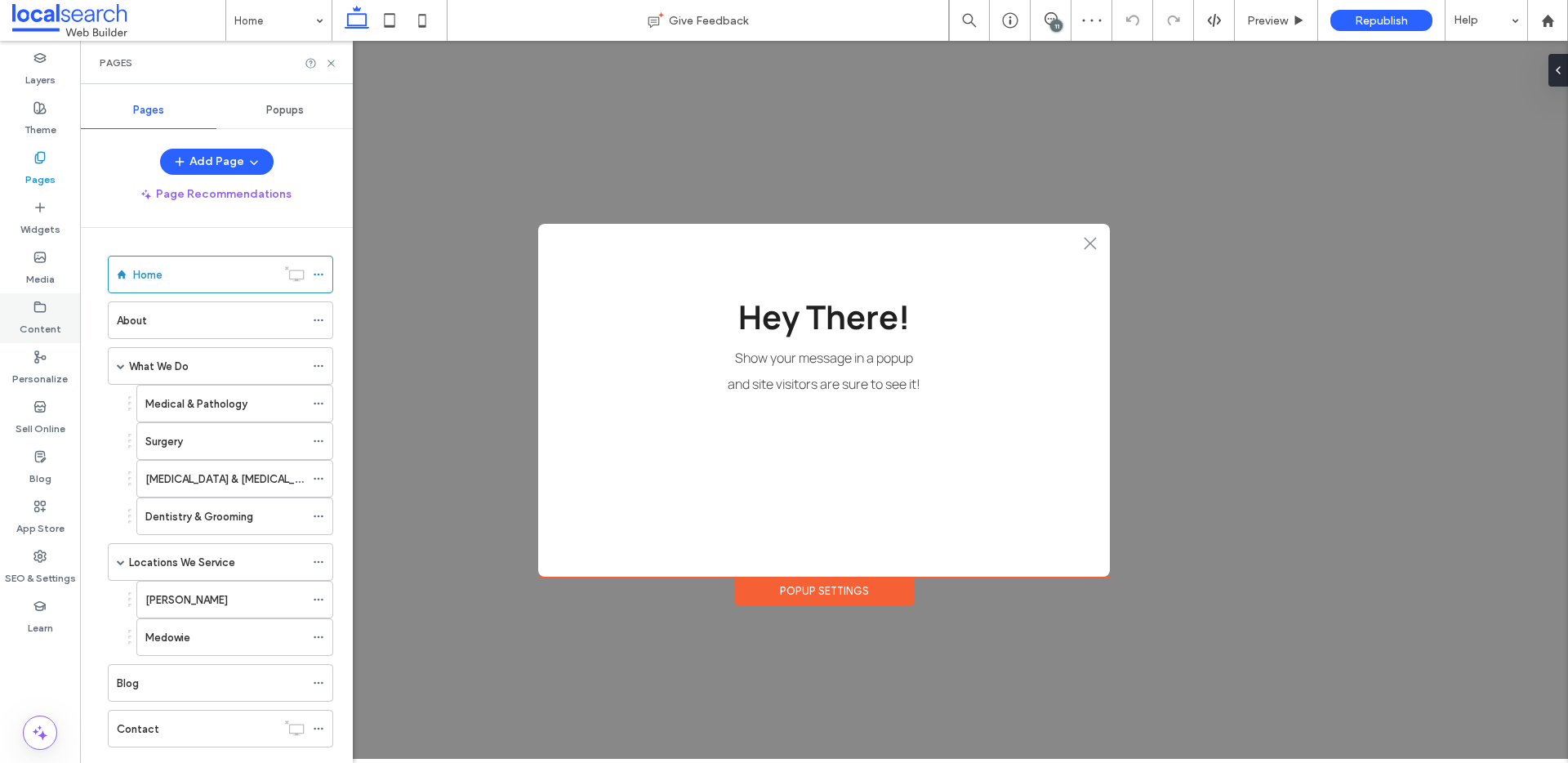
click at [42, 301] on icon at bounding box center [41, 308] width 14 height 14
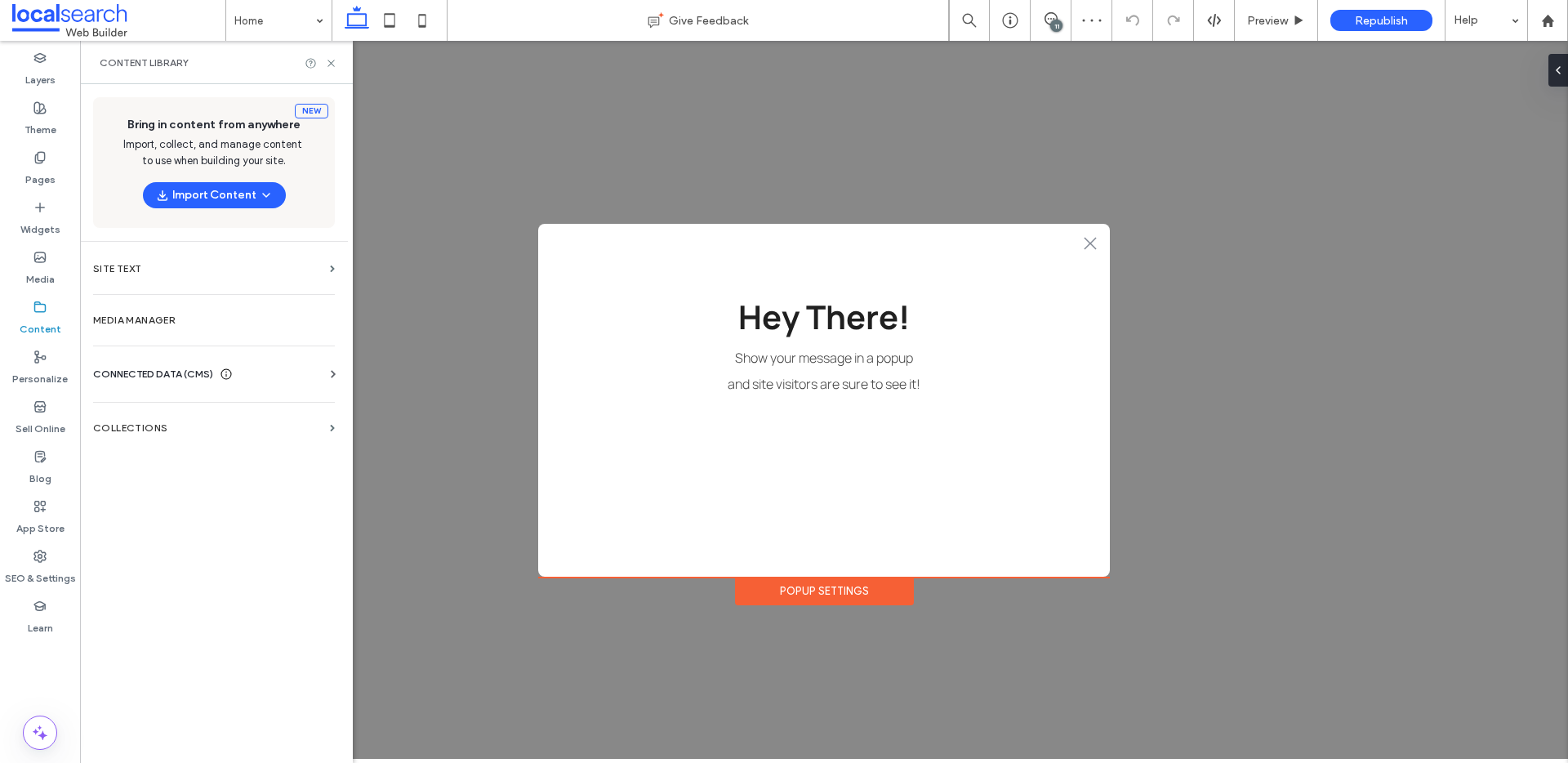
click at [145, 456] on div "New Bring in content from anywhere Import, collect, and manage content to use w…" at bounding box center [214, 422] width 268 height 676
click at [145, 432] on label "Collections" at bounding box center [208, 428] width 230 height 12
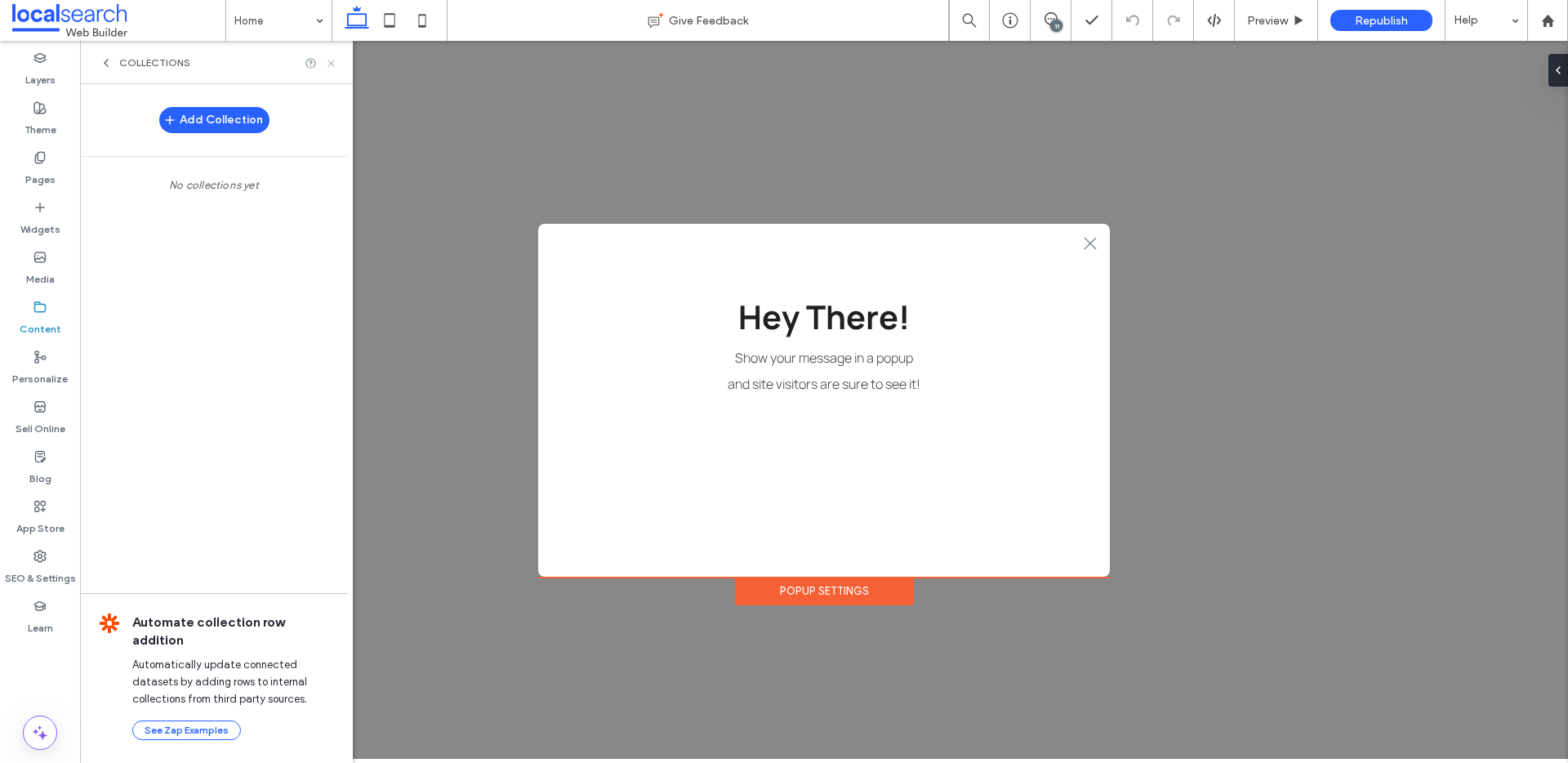
click at [334, 60] on use at bounding box center [330, 63] width 7 height 7
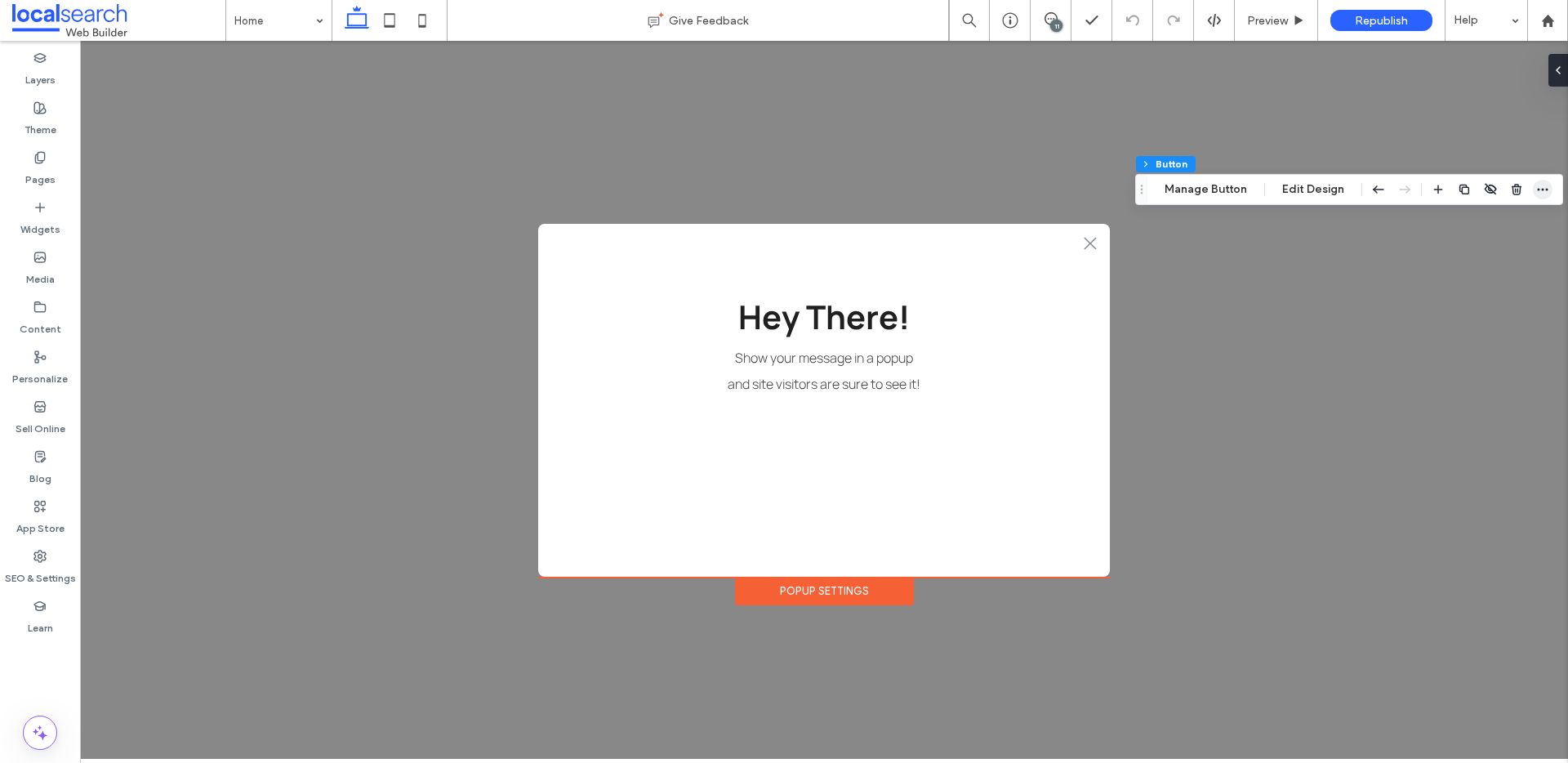
click at [1533, 181] on span "button" at bounding box center [1543, 190] width 19 height 19
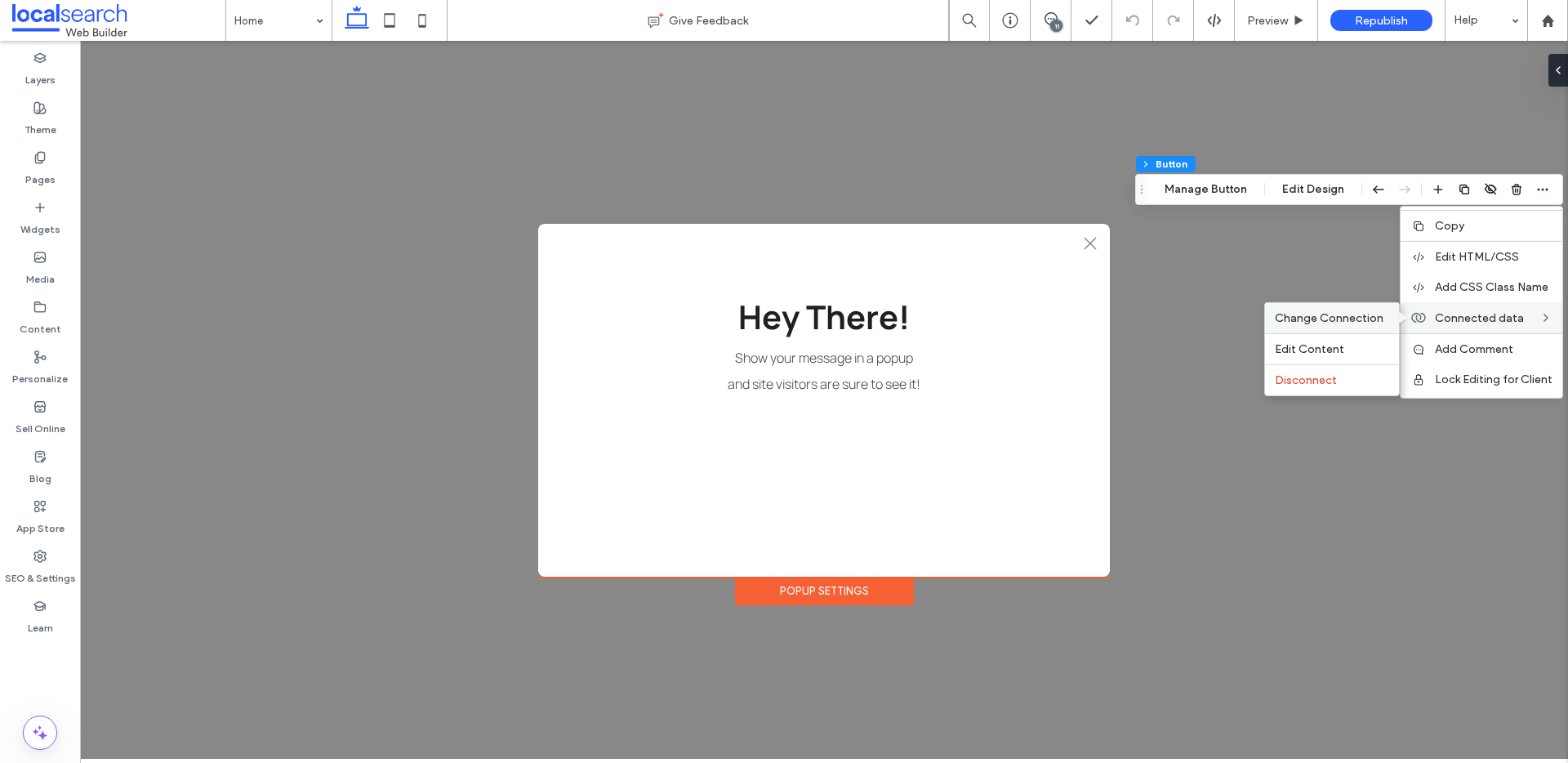
click at [1347, 312] on span "Change Connection" at bounding box center [1329, 319] width 108 height 14
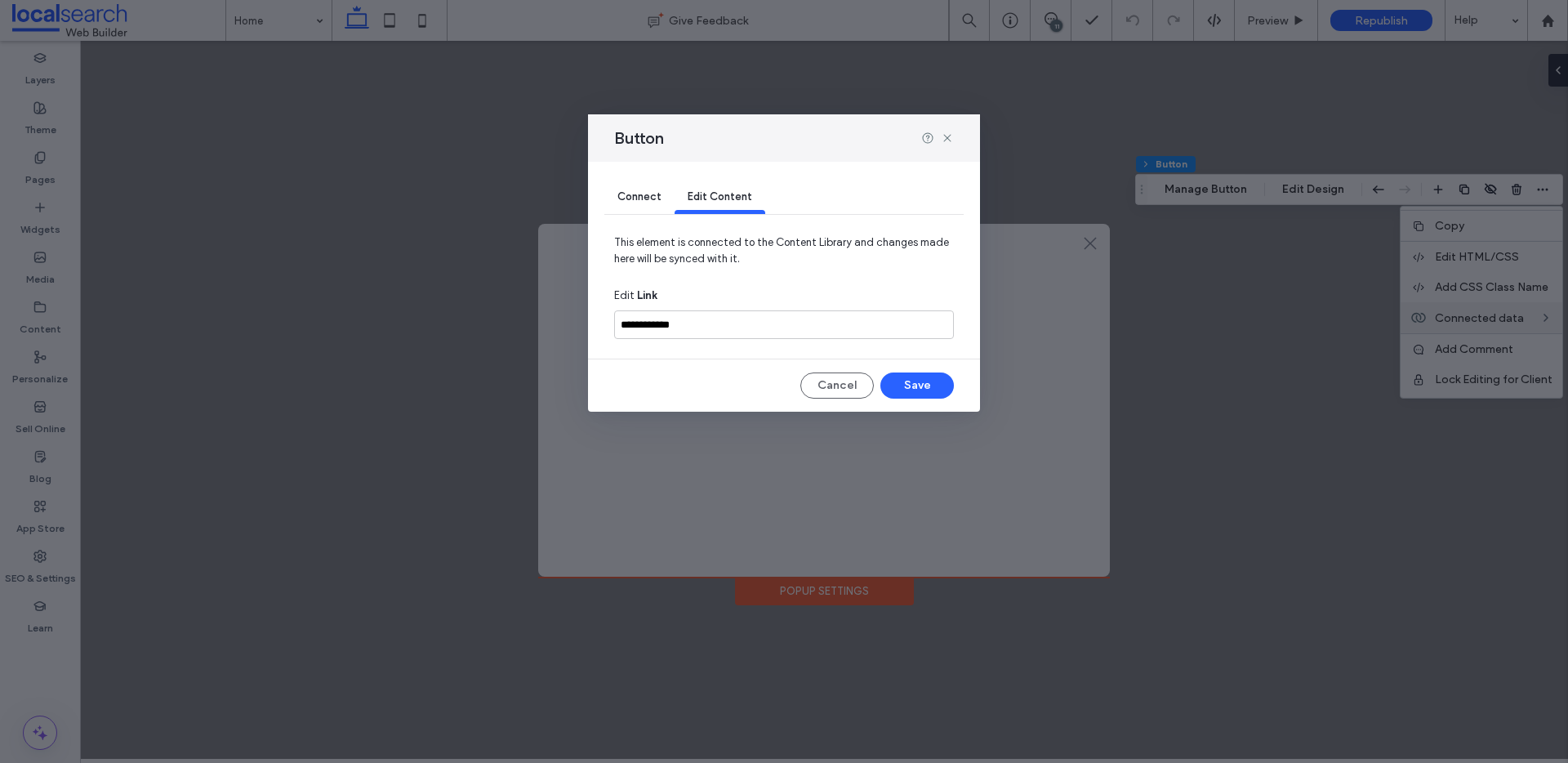
click at [645, 210] on div "Connect" at bounding box center [639, 198] width 71 height 33
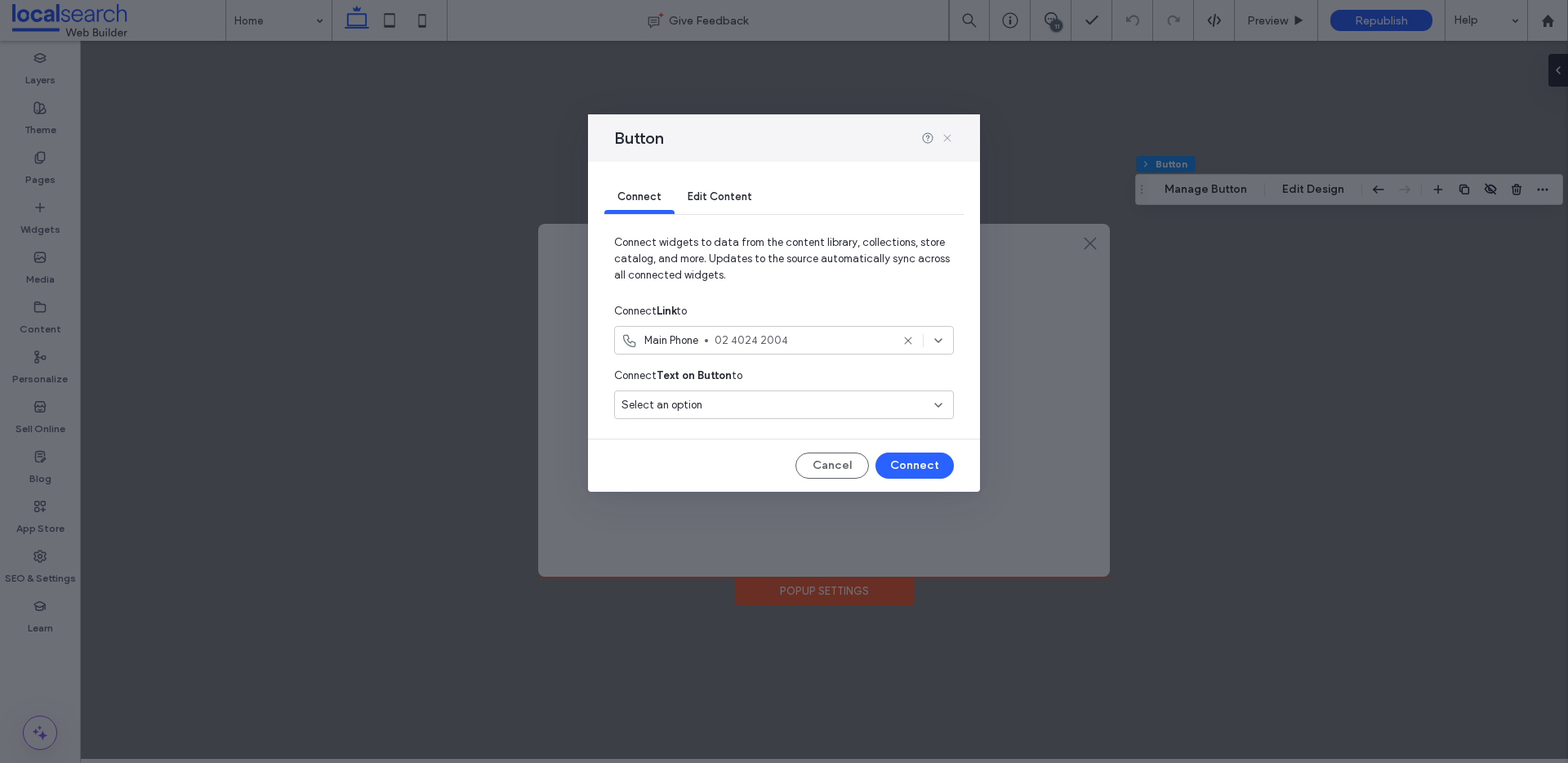
click at [945, 137] on icon at bounding box center [948, 138] width 14 height 14
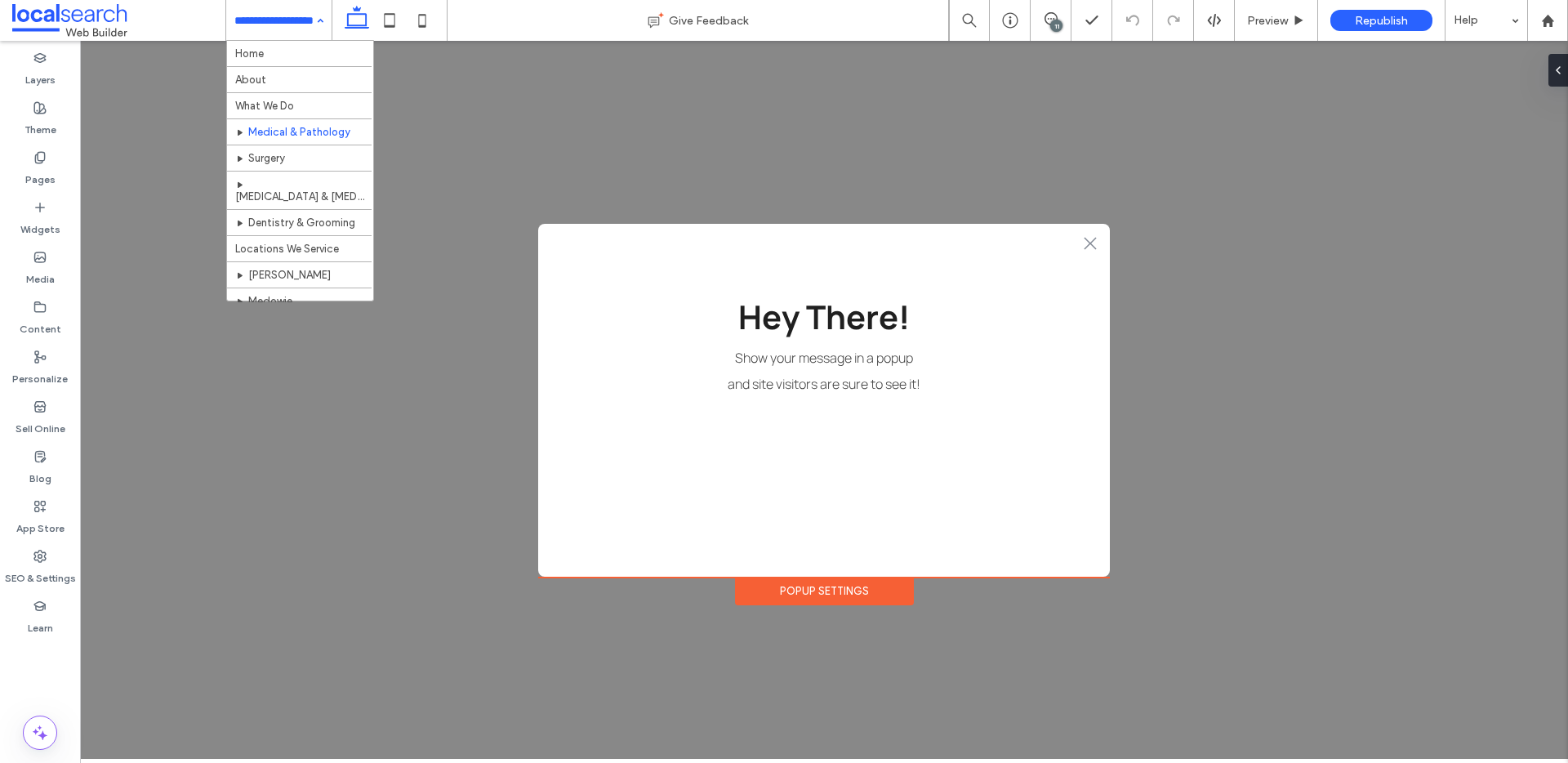
click at [274, 14] on input at bounding box center [275, 20] width 81 height 41
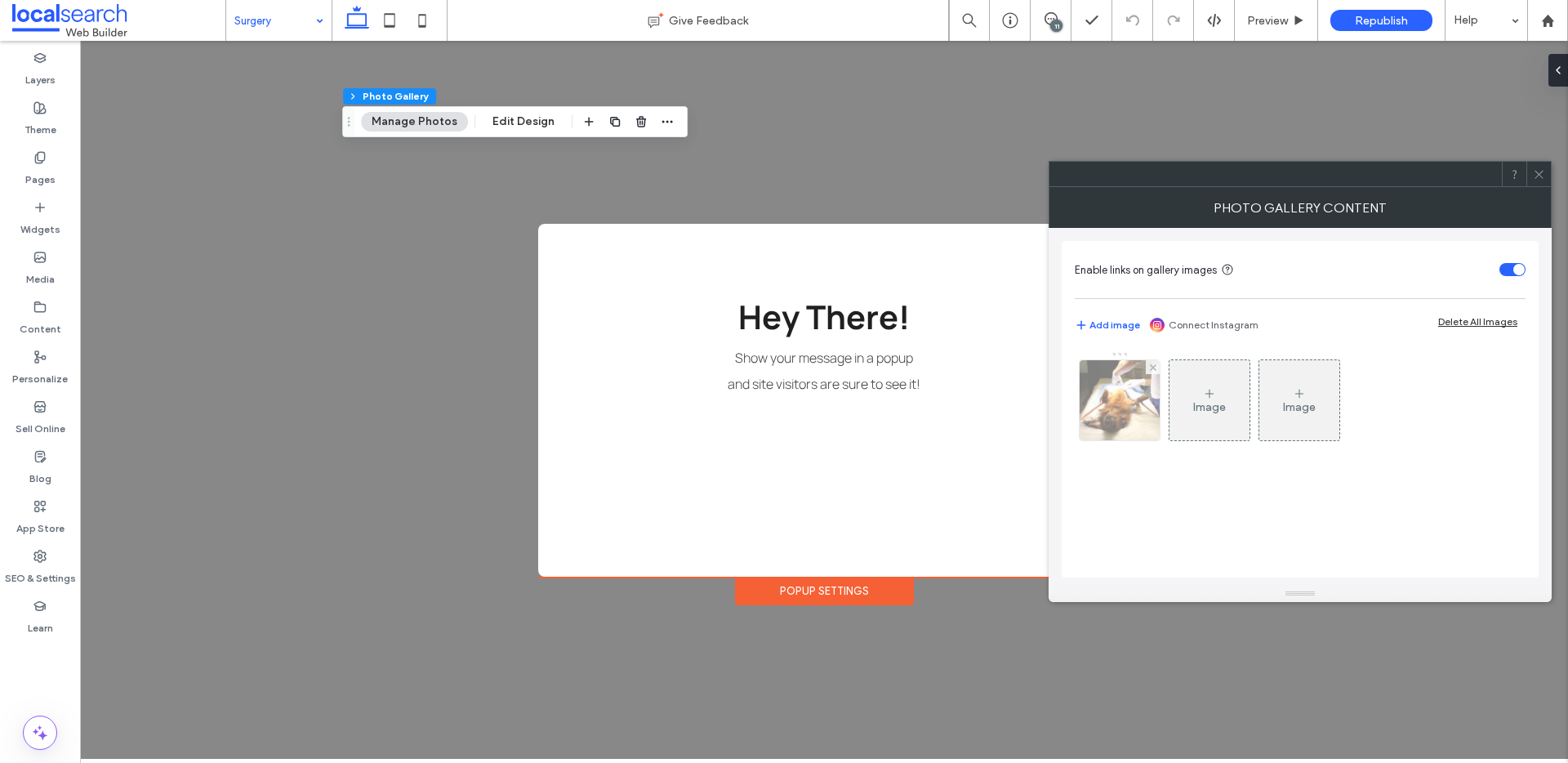
click at [1125, 407] on img at bounding box center [1120, 400] width 121 height 80
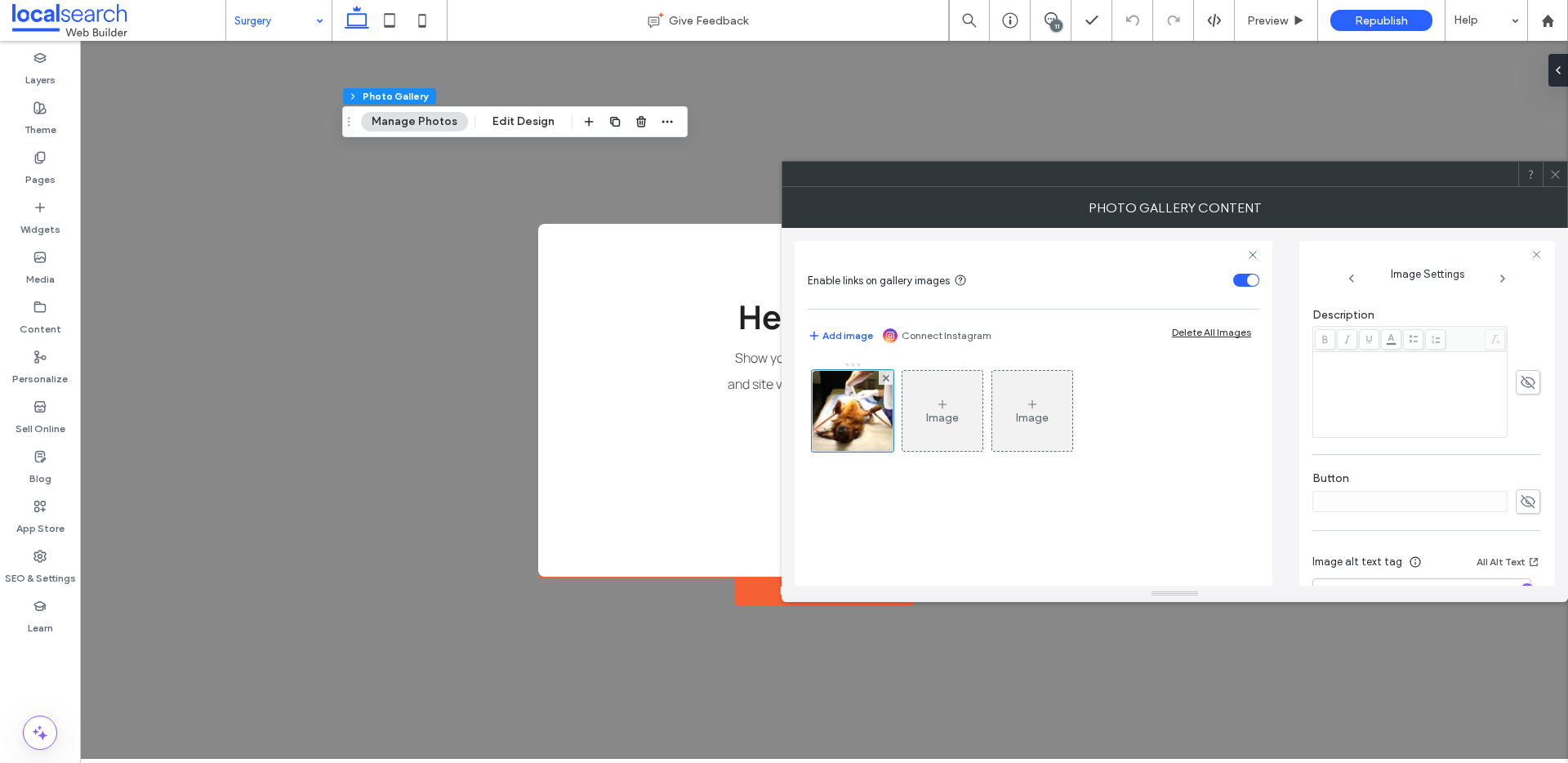
scroll to position [483, 0]
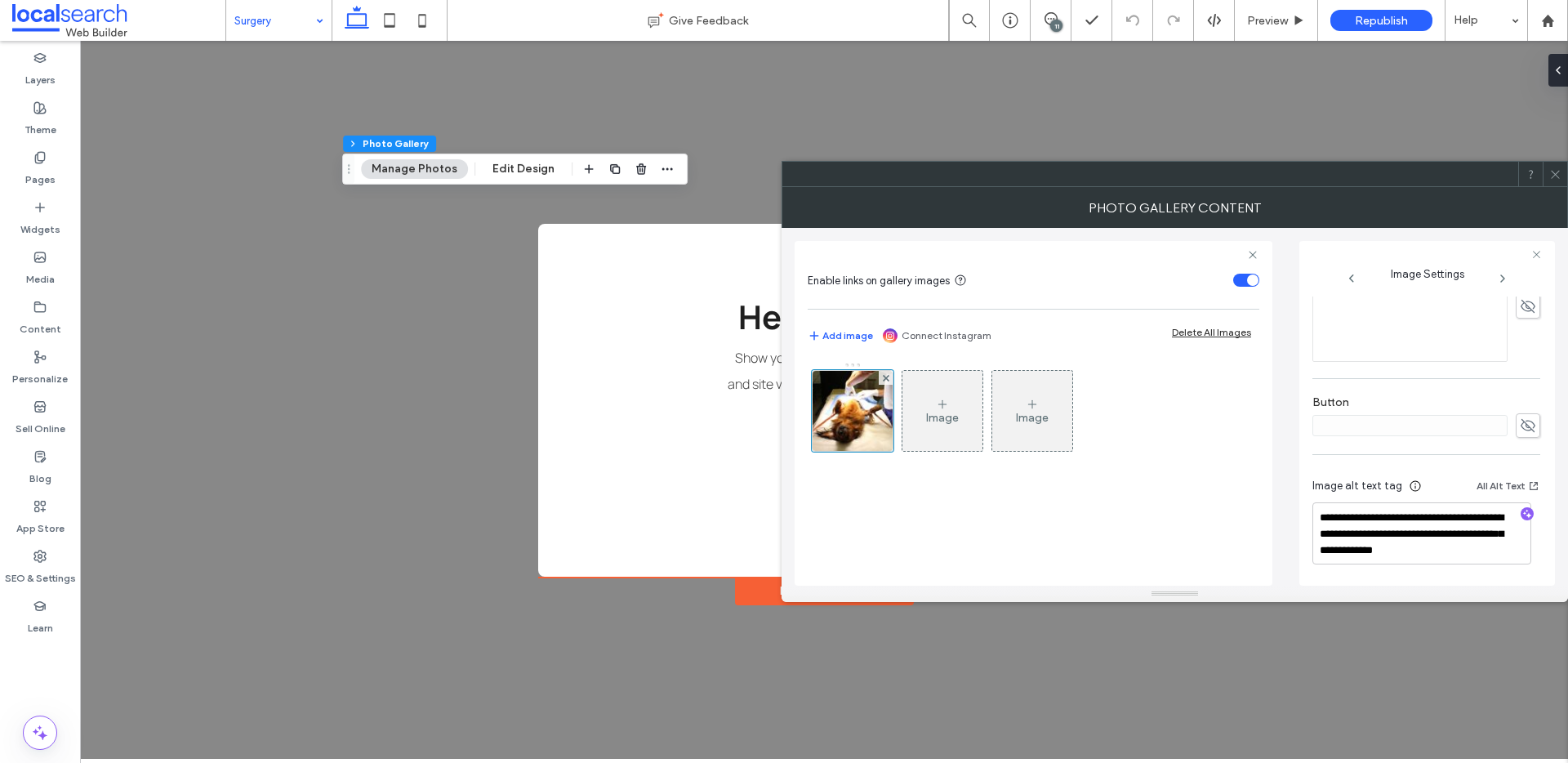
click at [1557, 168] on icon at bounding box center [1555, 174] width 13 height 13
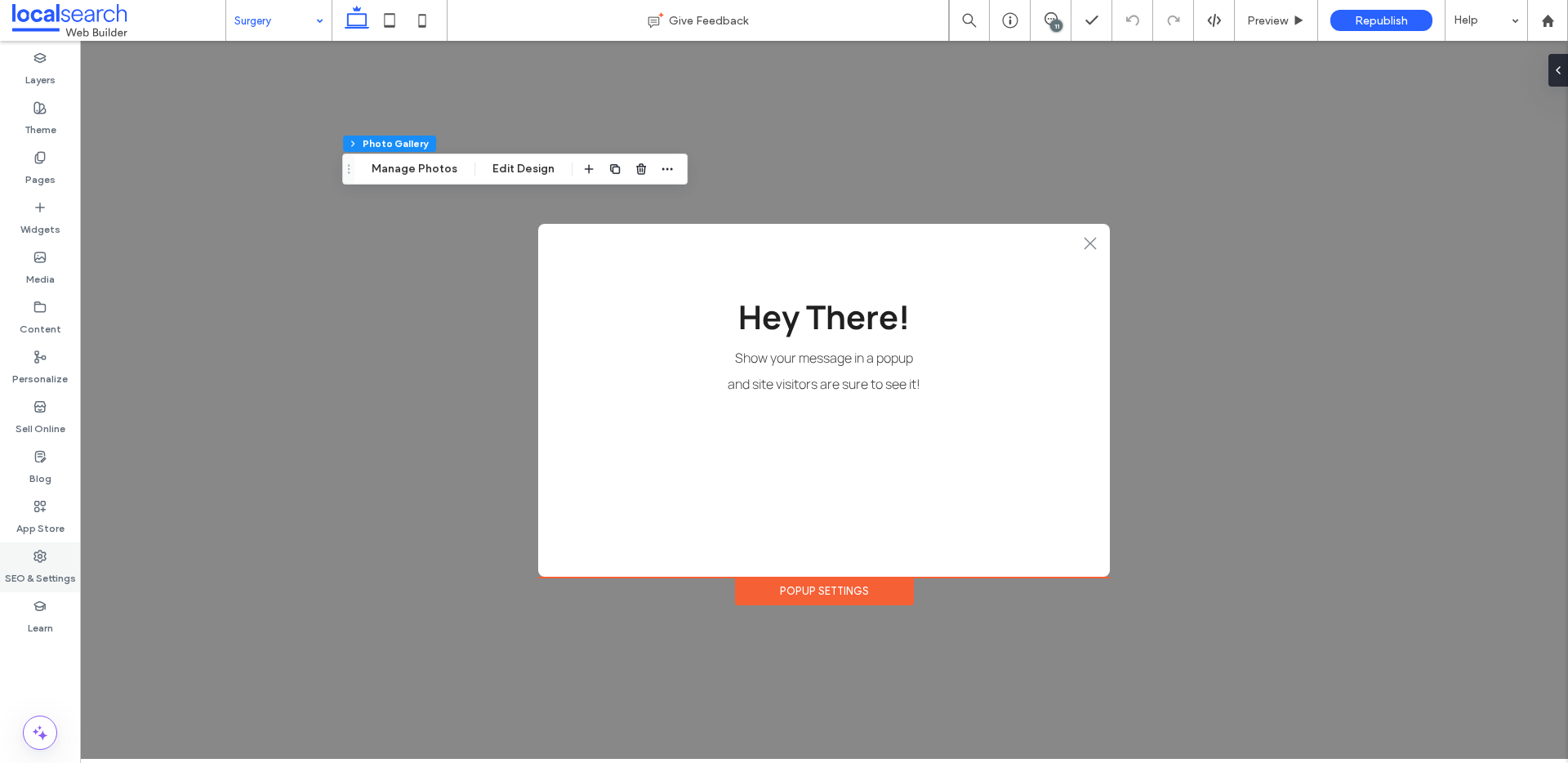
click at [36, 563] on label "SEO & Settings" at bounding box center [40, 574] width 71 height 23
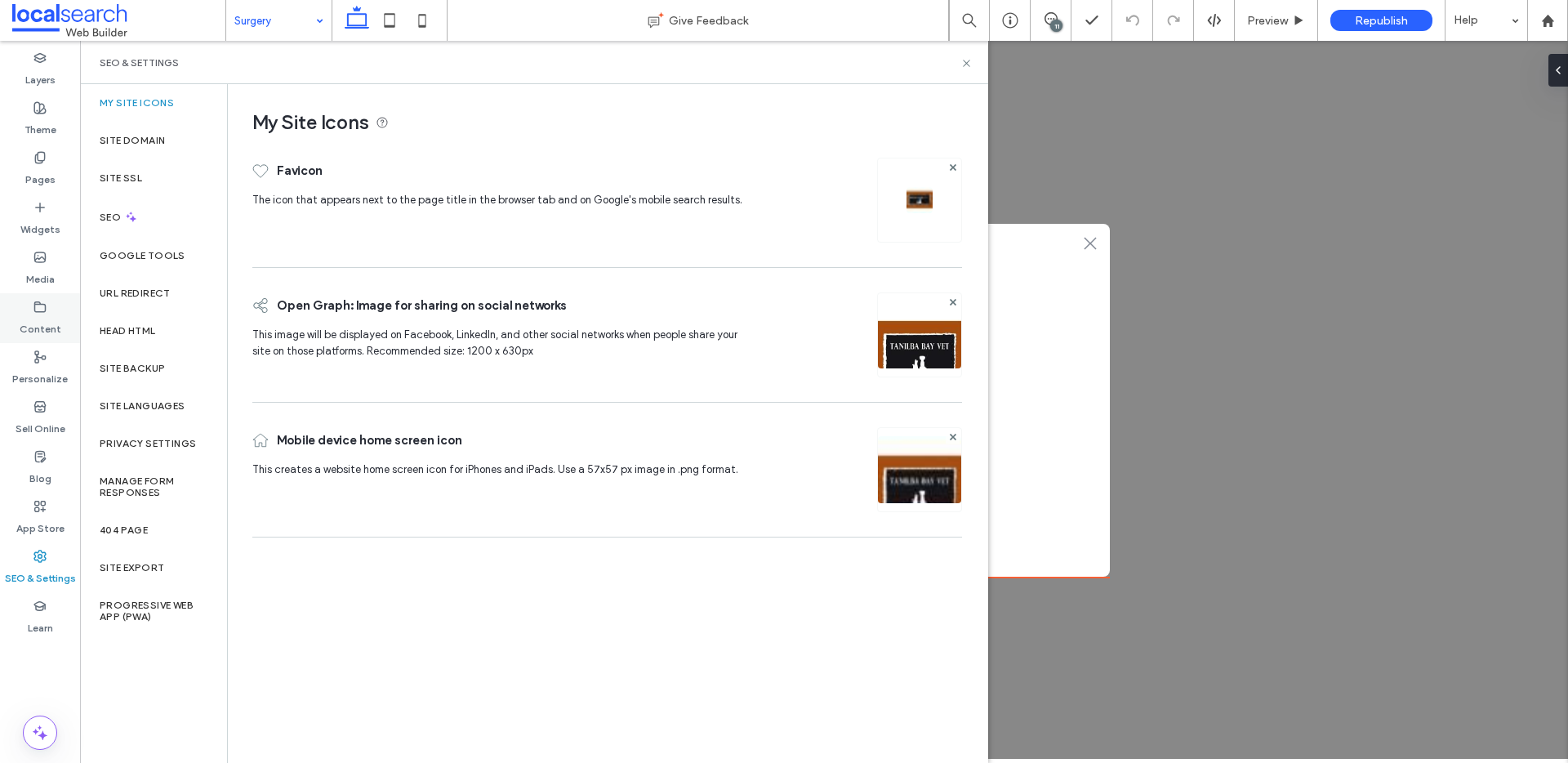
click at [37, 327] on label "Content" at bounding box center [40, 325] width 42 height 23
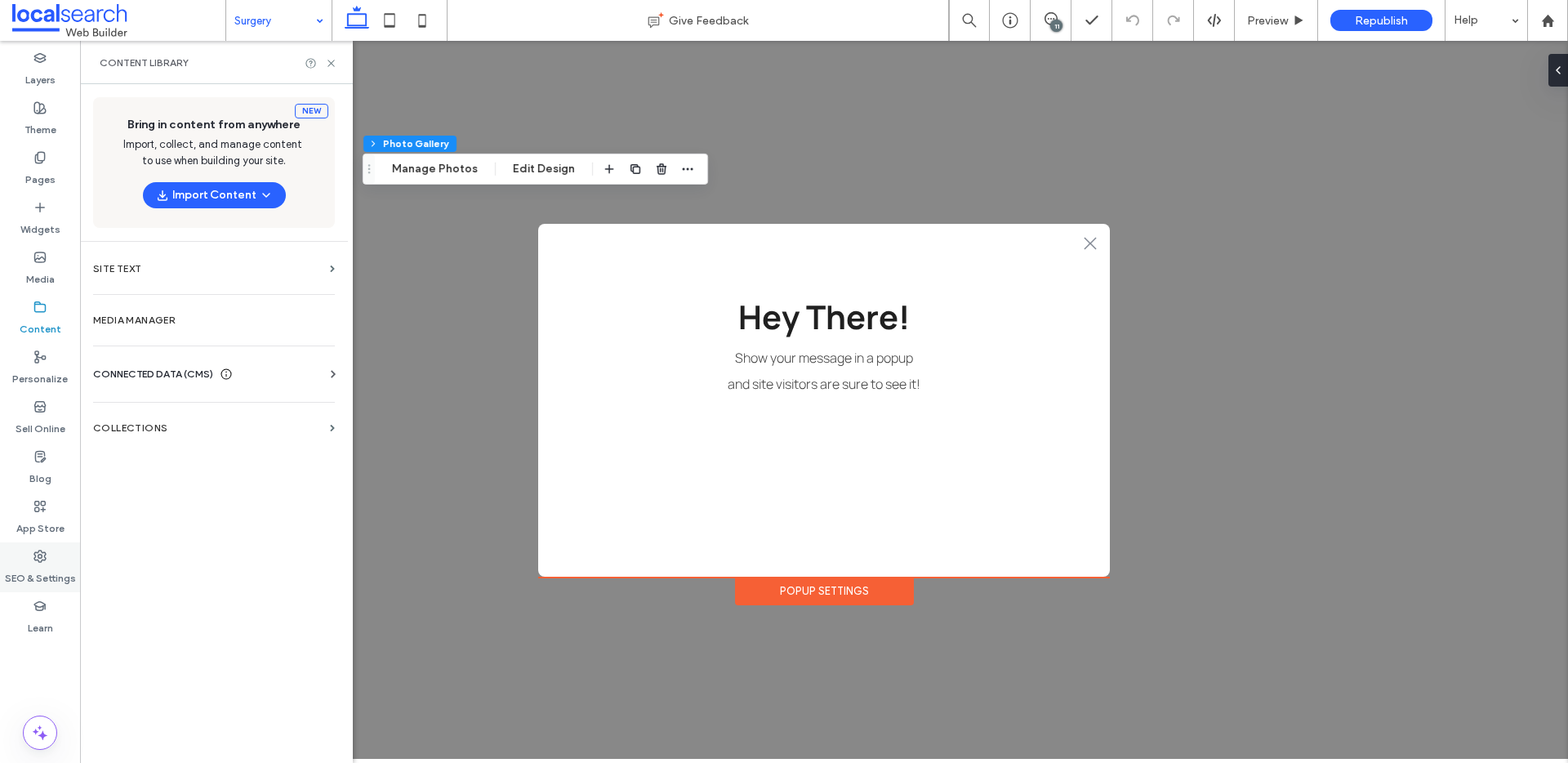
click at [40, 554] on use at bounding box center [40, 557] width 12 height 12
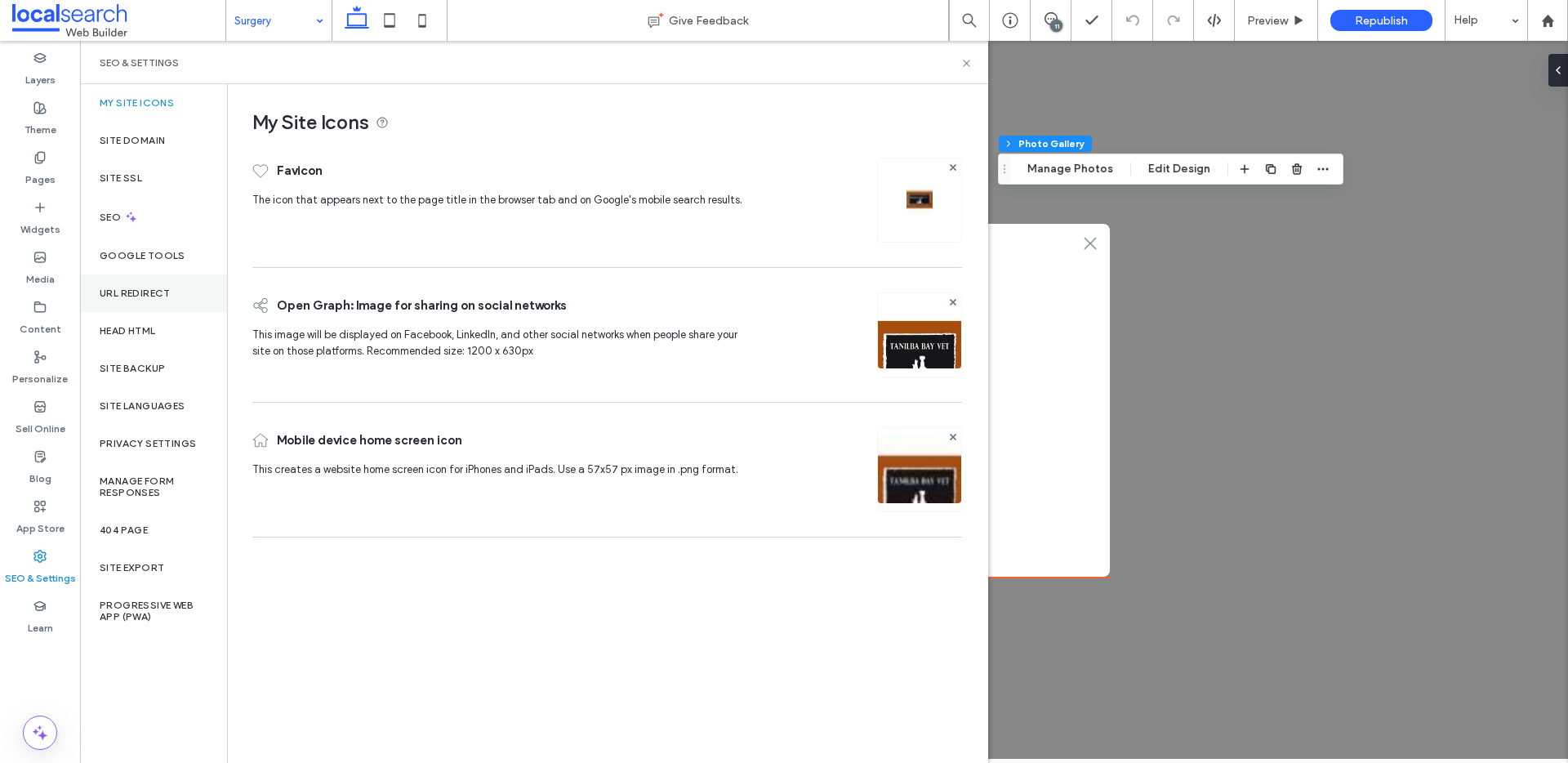
click at [138, 295] on label "URL Redirect" at bounding box center [135, 293] width 71 height 12
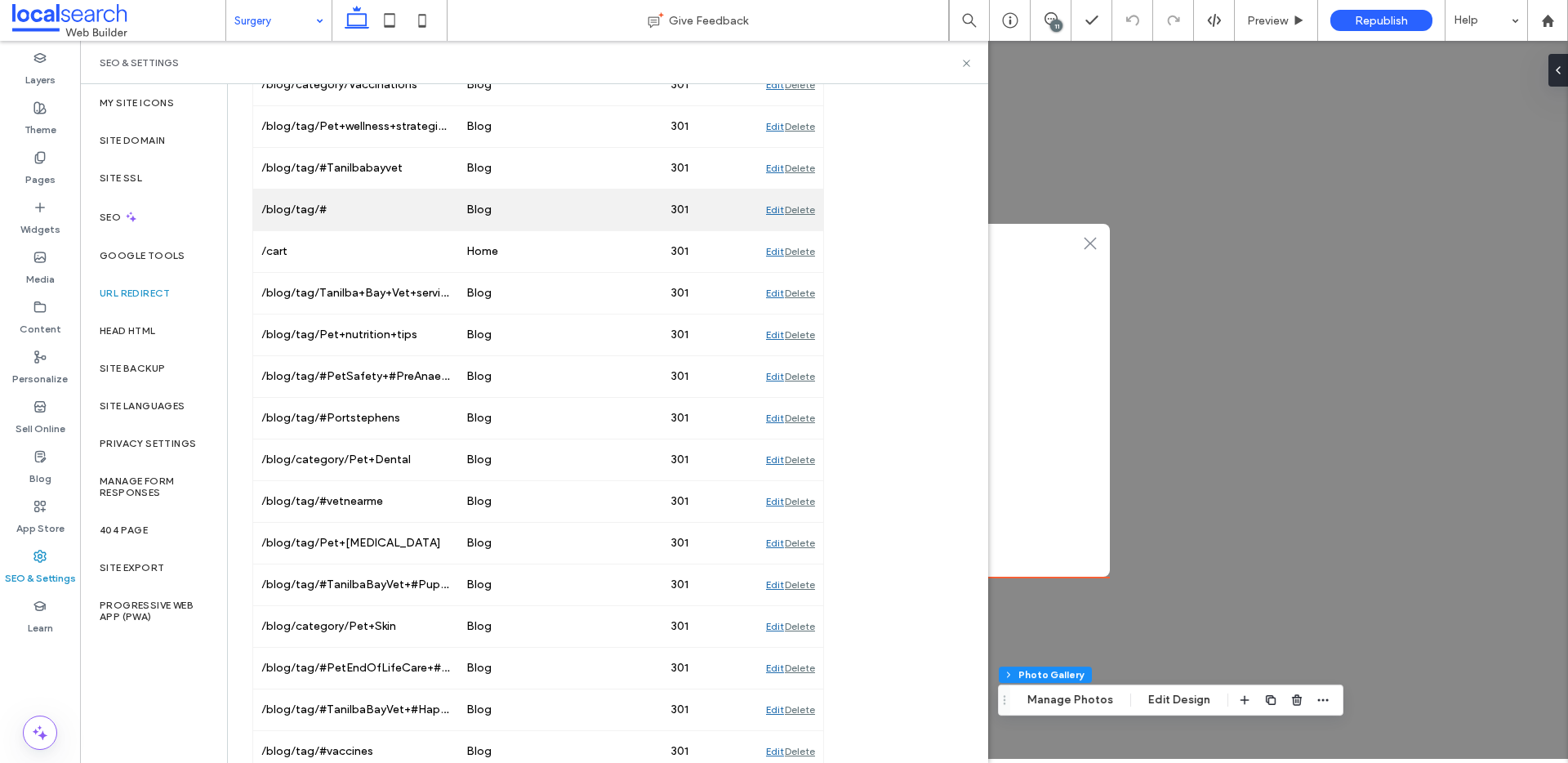
scroll to position [716, 0]
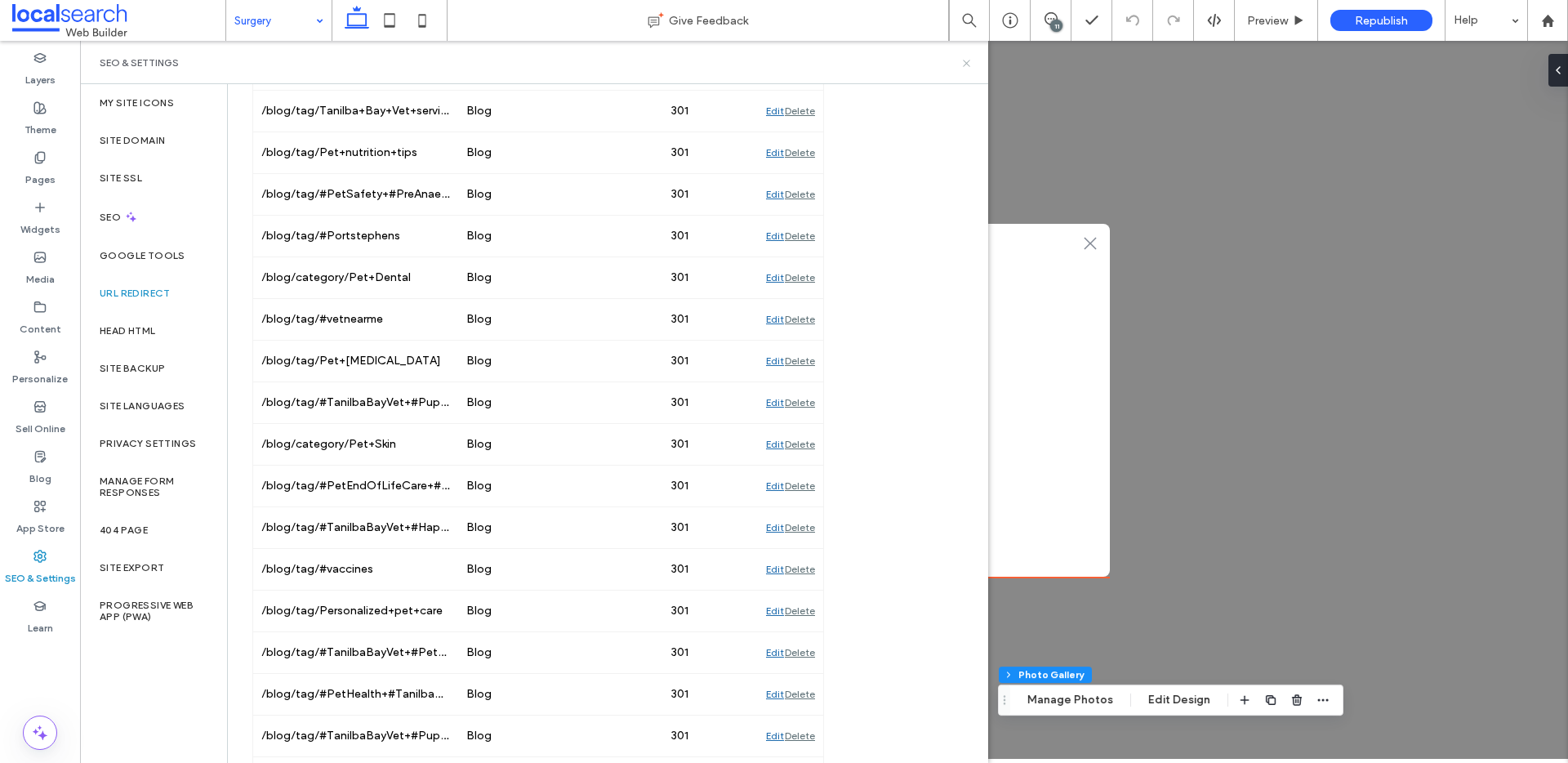
click at [971, 67] on icon at bounding box center [966, 63] width 13 height 13
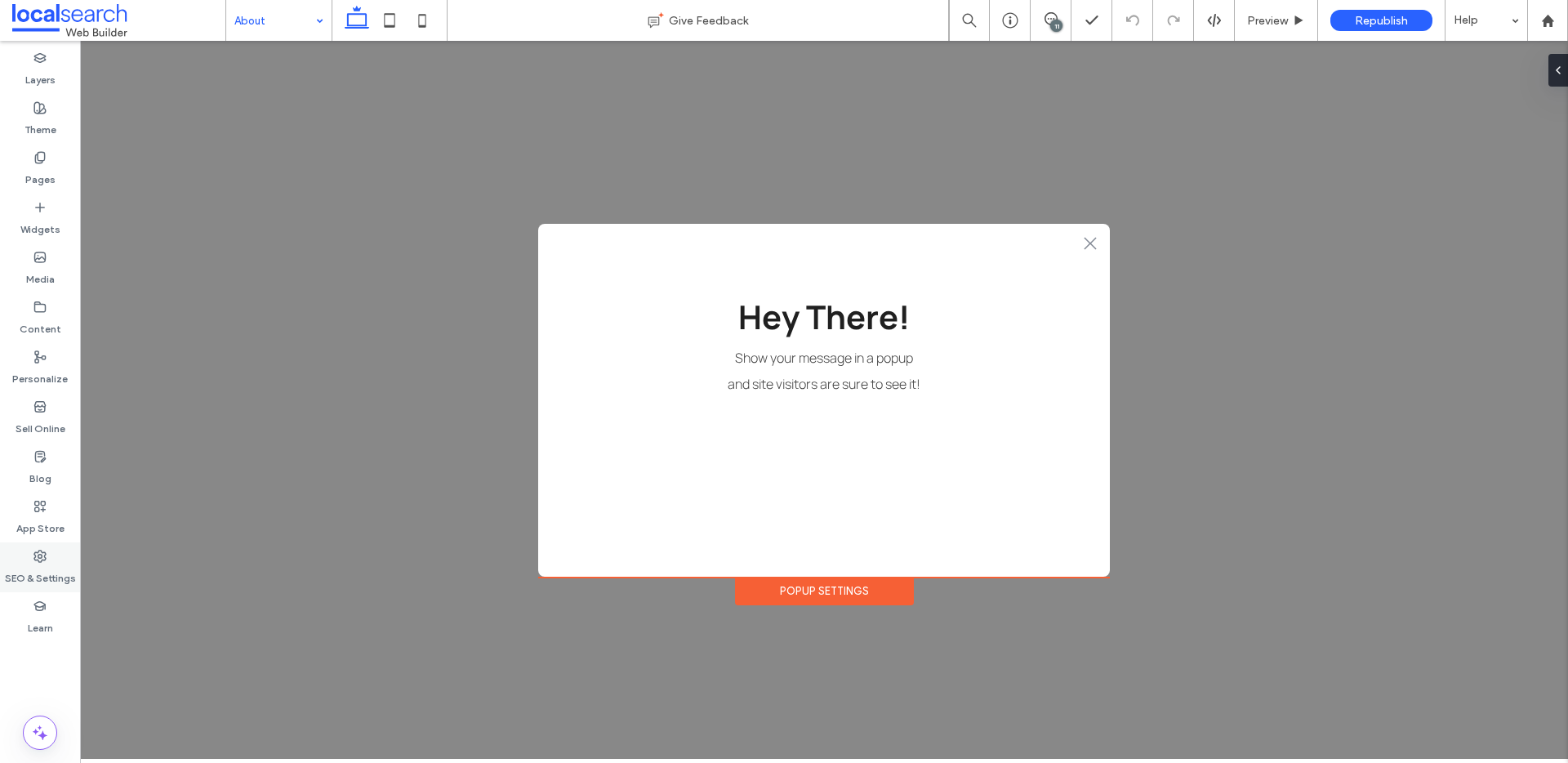
click at [44, 560] on use at bounding box center [40, 557] width 12 height 12
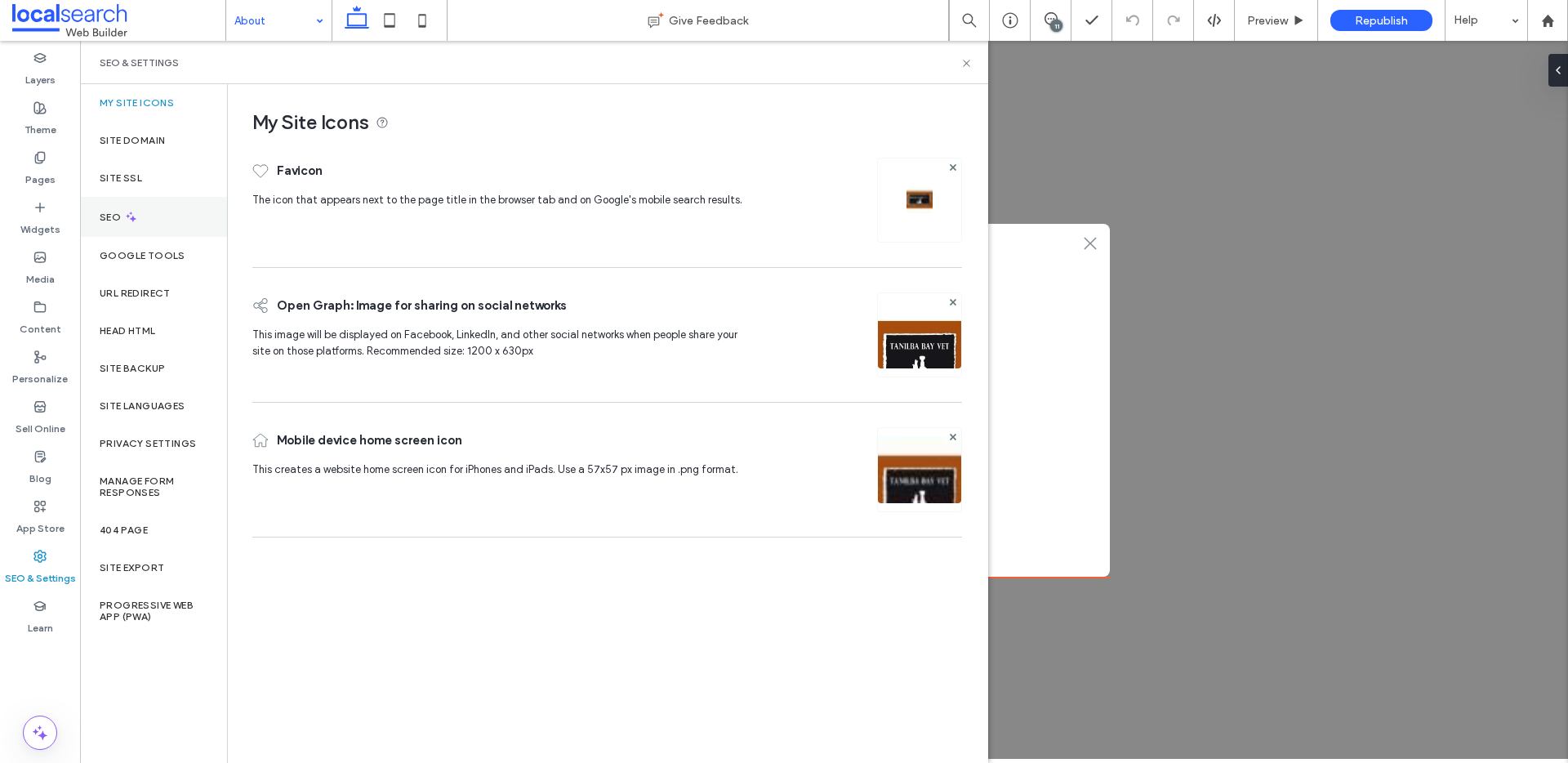
click at [169, 211] on div "SEO" at bounding box center [154, 216] width 147 height 40
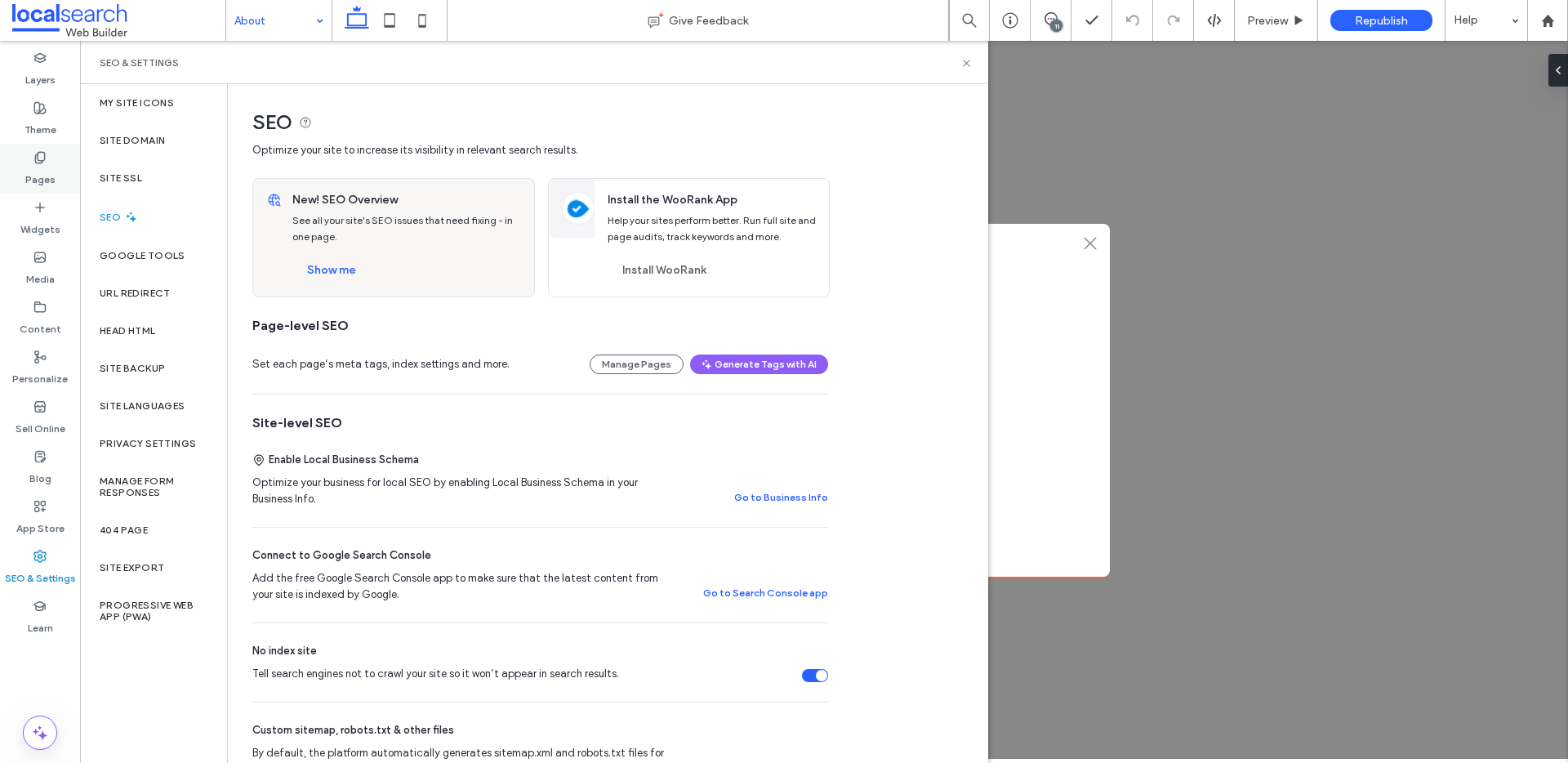
click at [14, 171] on div "Pages" at bounding box center [40, 168] width 80 height 49
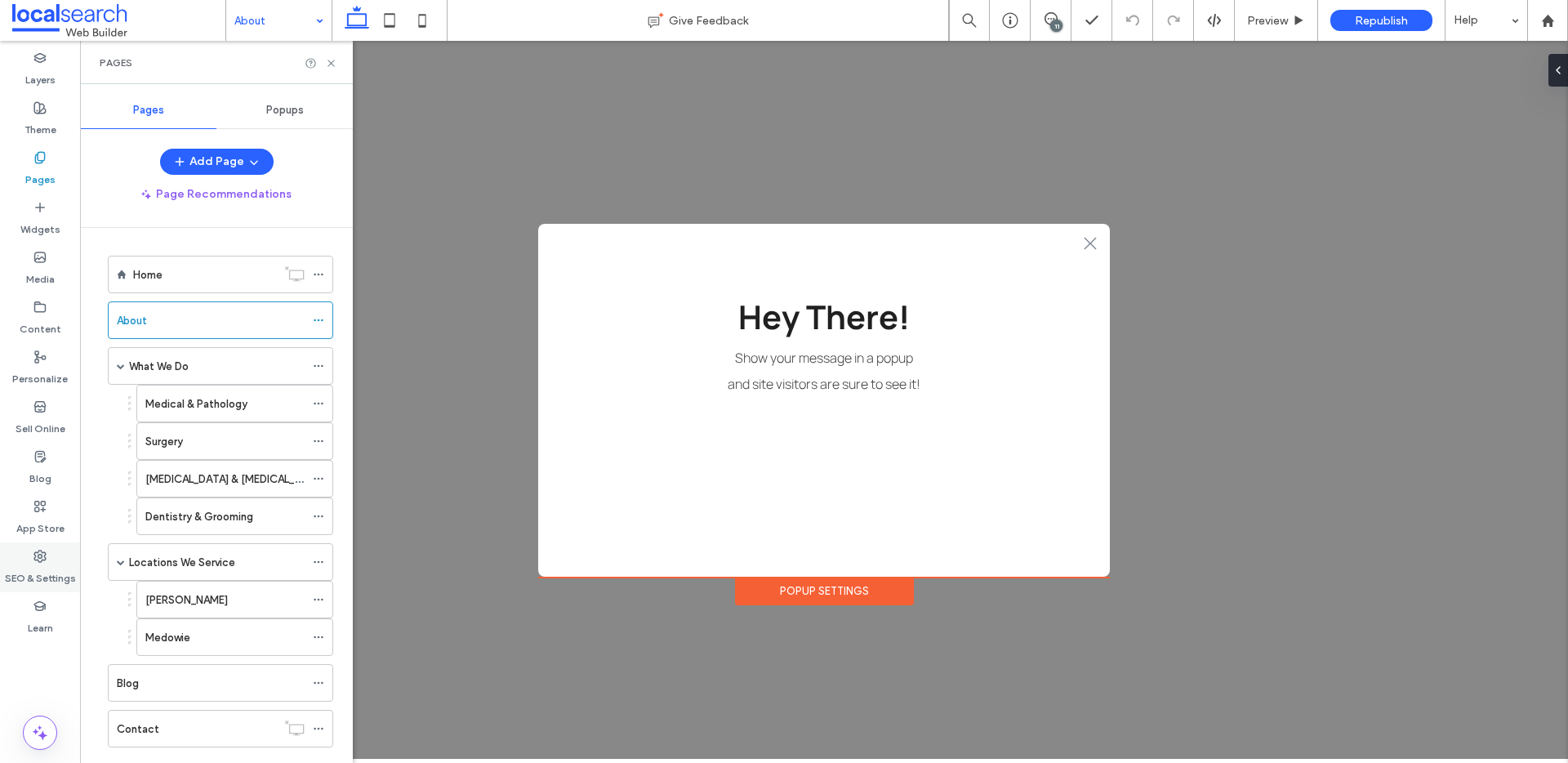
click at [45, 573] on label "SEO & Settings" at bounding box center [40, 574] width 71 height 23
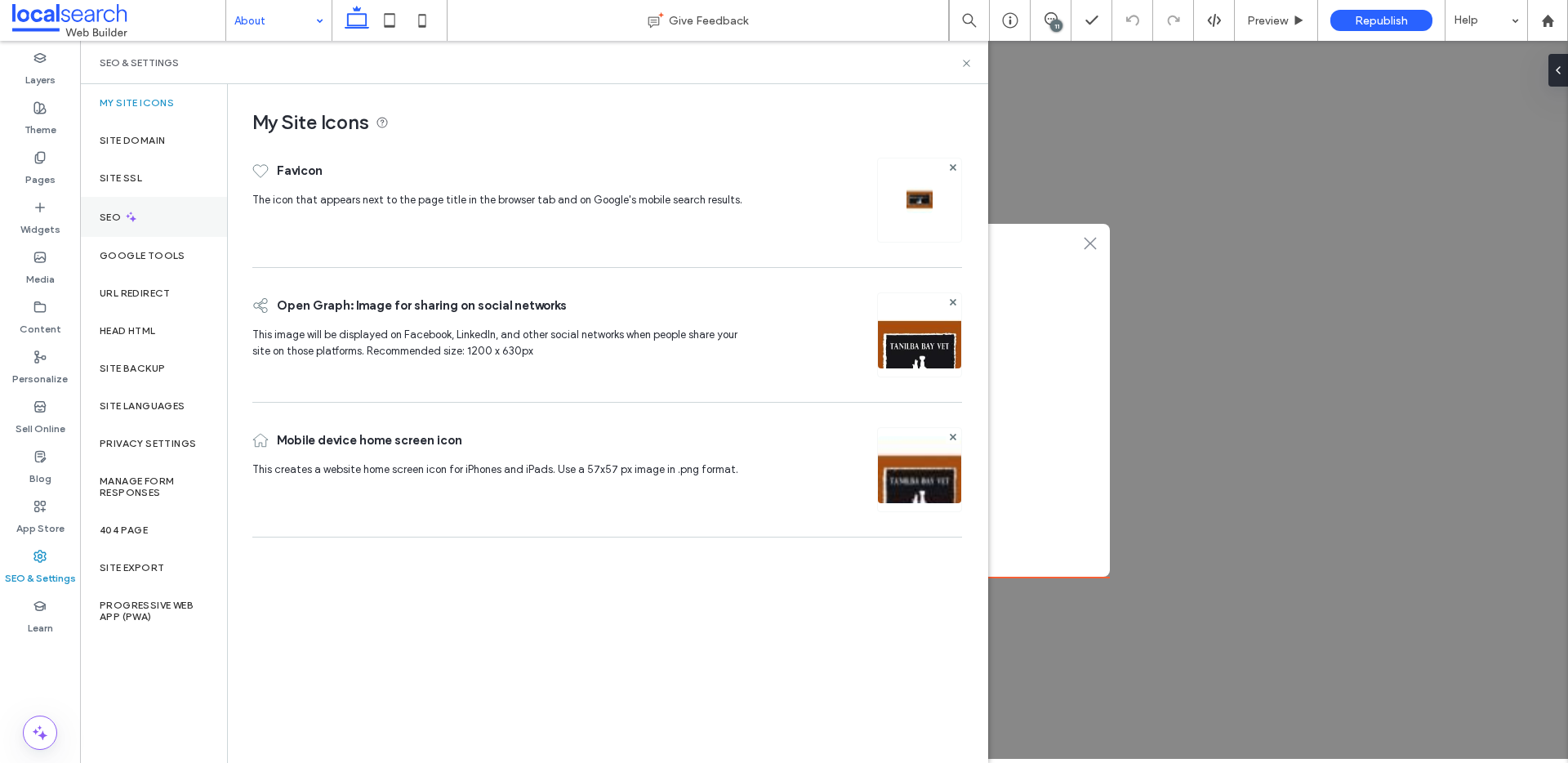
click at [139, 212] on div "SEO" at bounding box center [154, 216] width 147 height 40
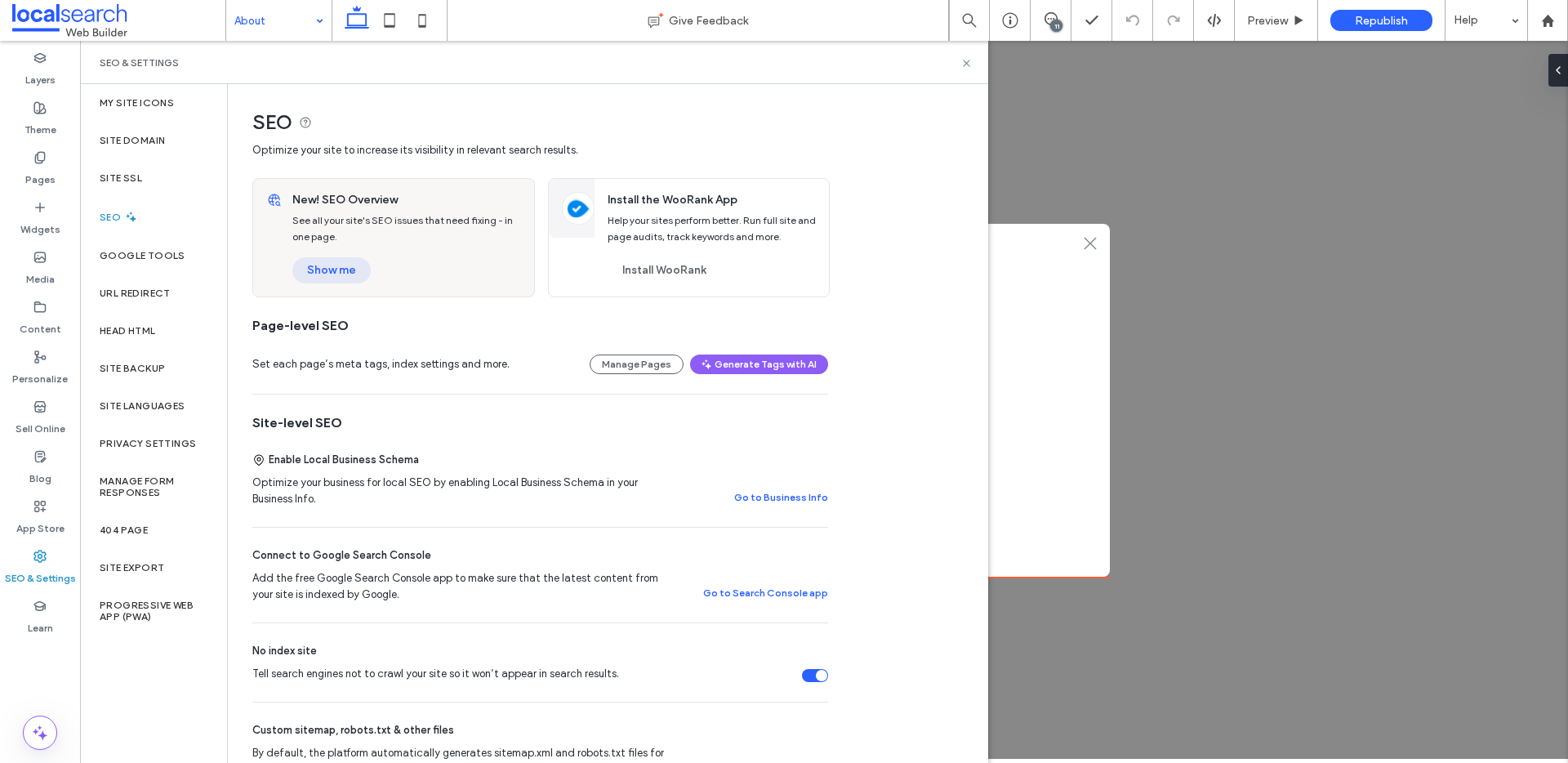
click at [318, 269] on button "Show me" at bounding box center [331, 270] width 78 height 26
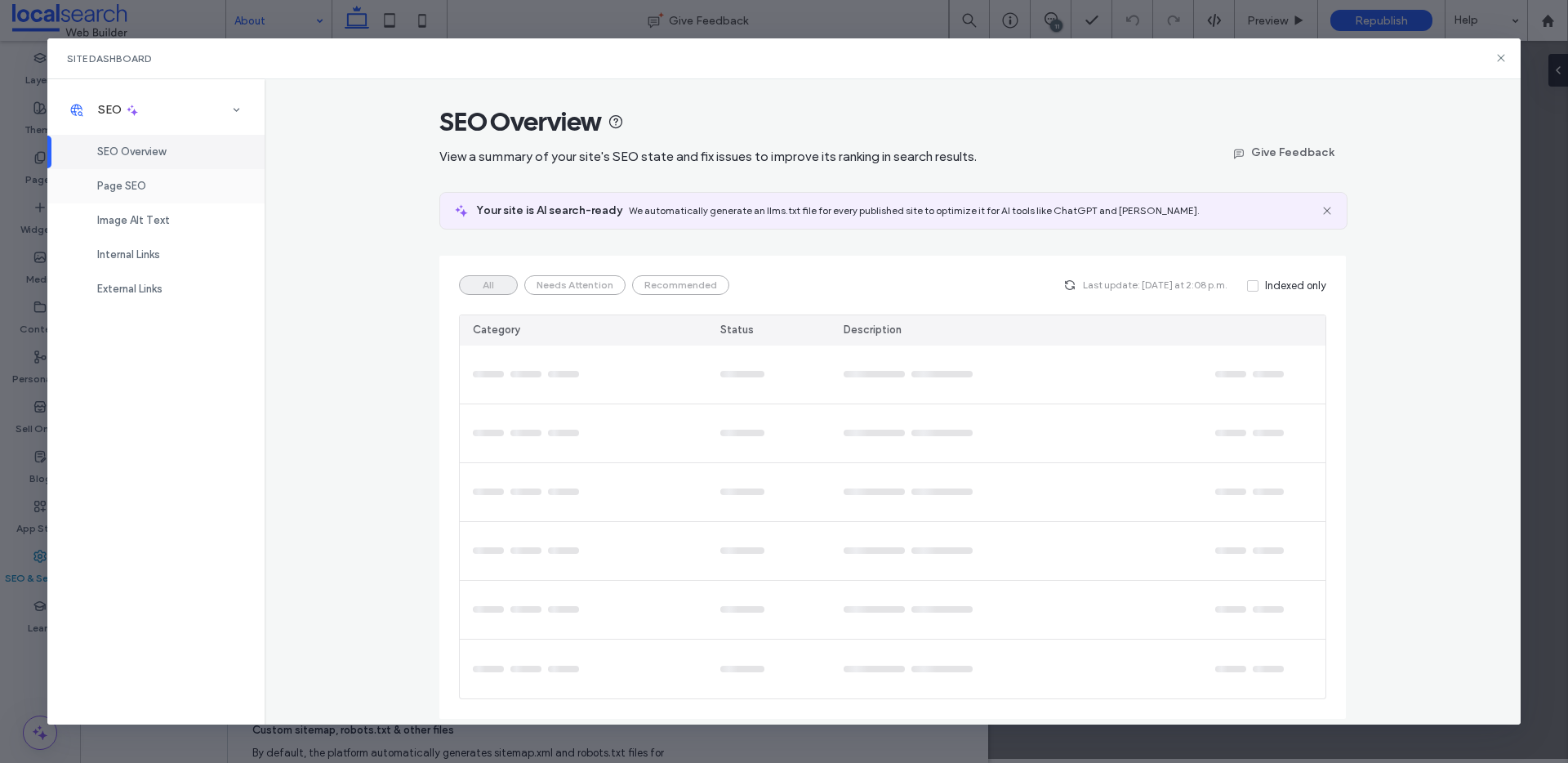
click at [164, 182] on div "Page SEO" at bounding box center [156, 186] width 217 height 34
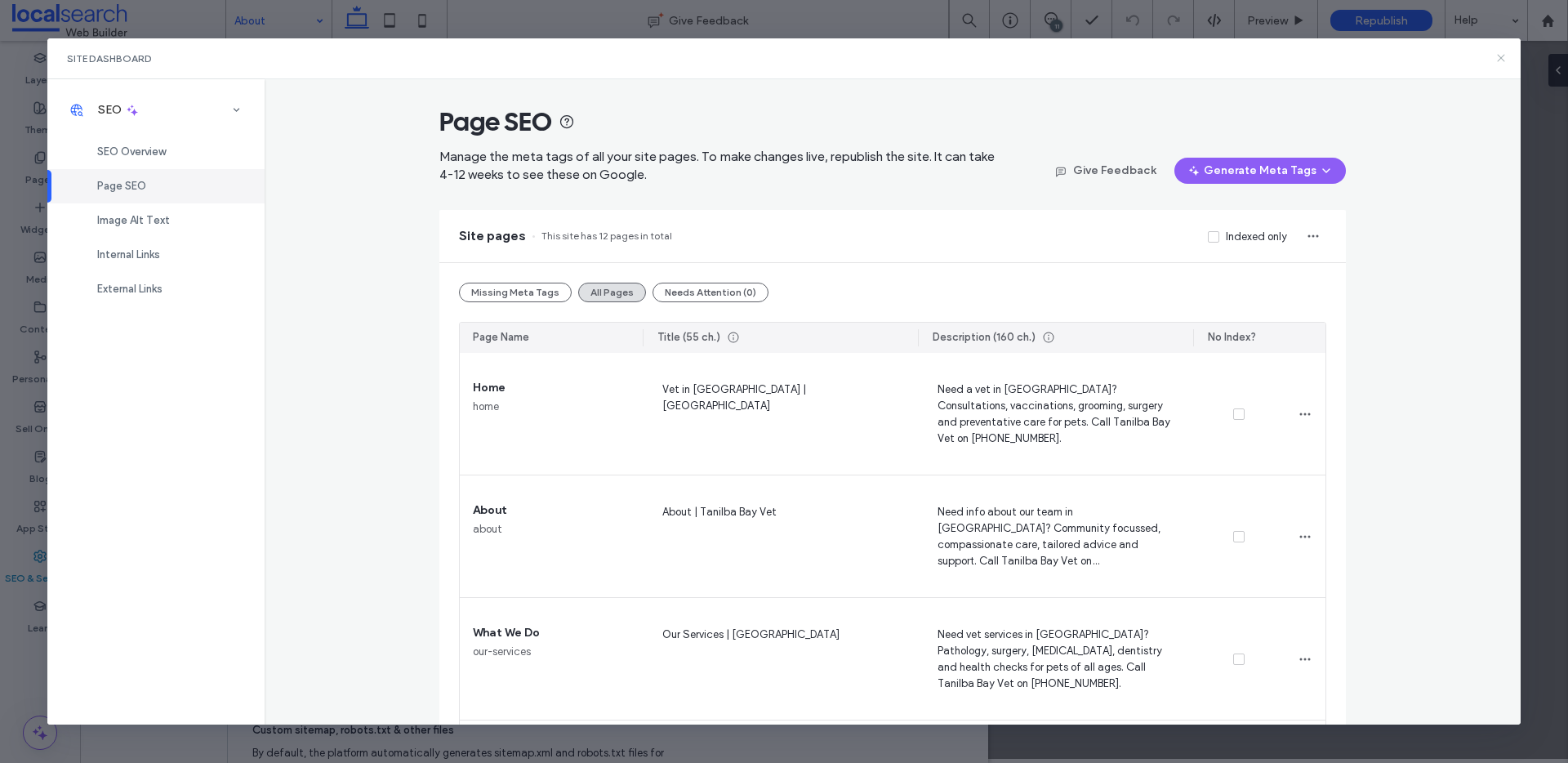
click at [1504, 59] on icon at bounding box center [1501, 58] width 14 height 14
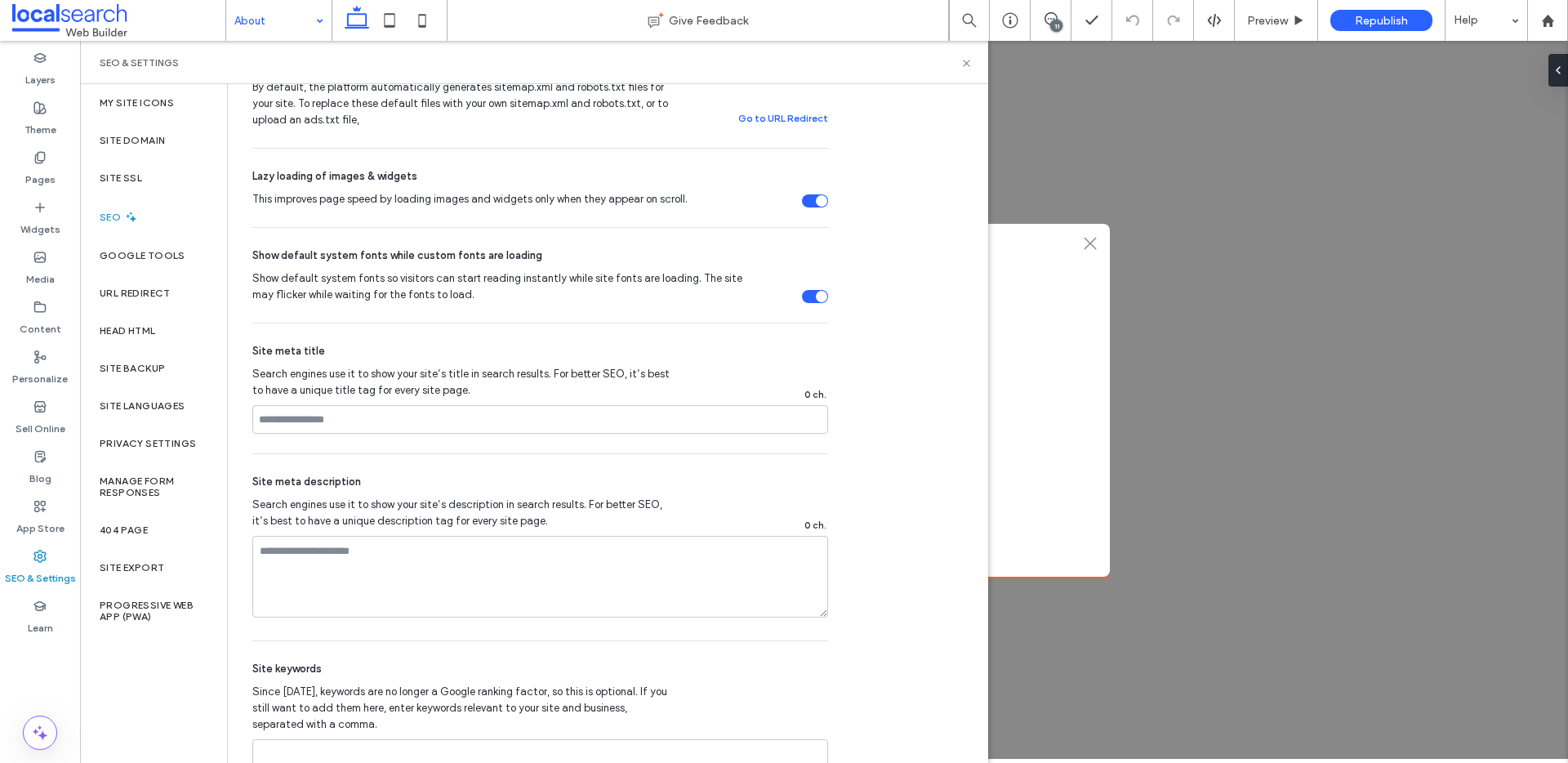
scroll to position [758, 0]
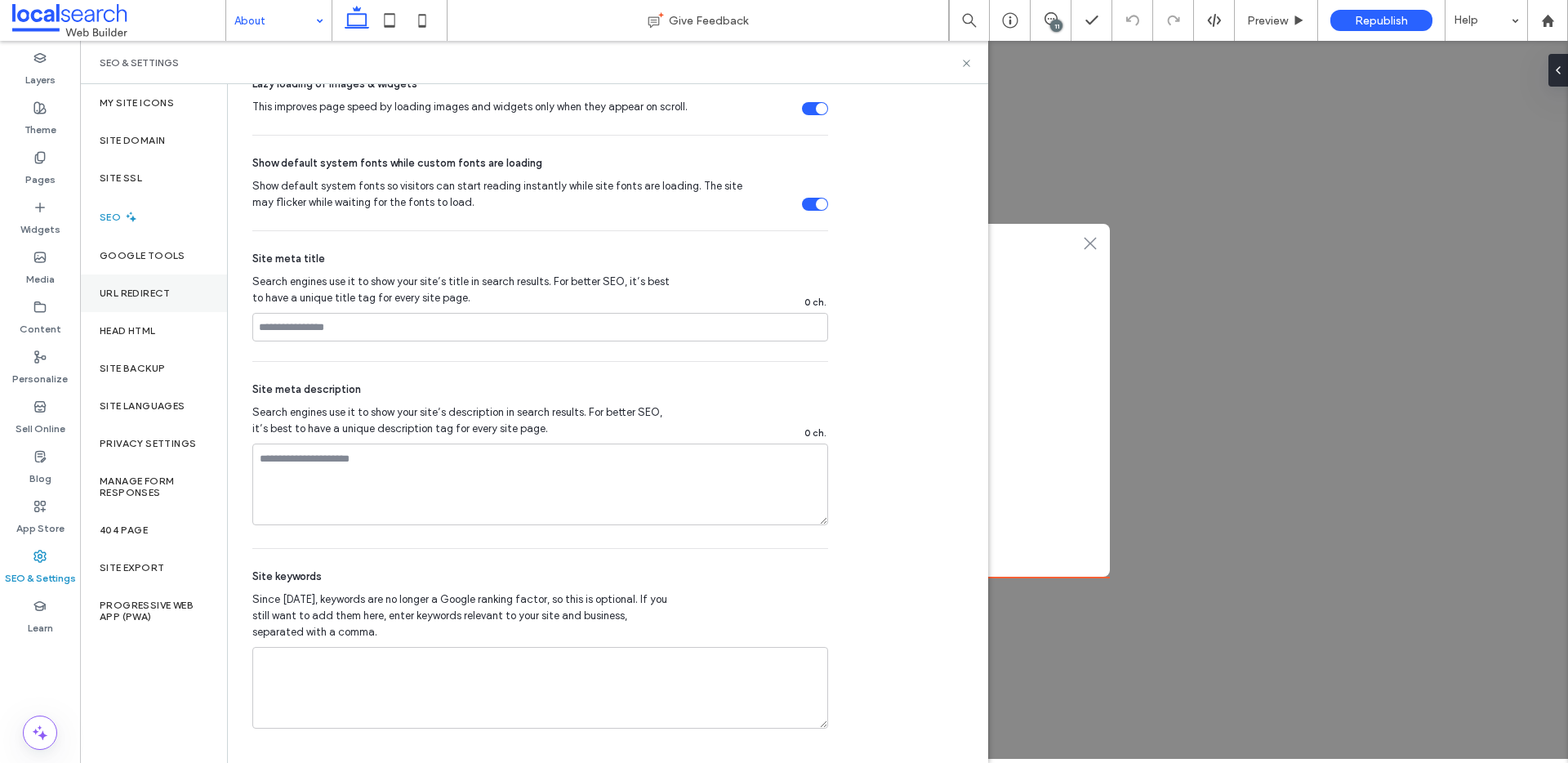
click at [146, 298] on label "URL Redirect" at bounding box center [135, 293] width 71 height 12
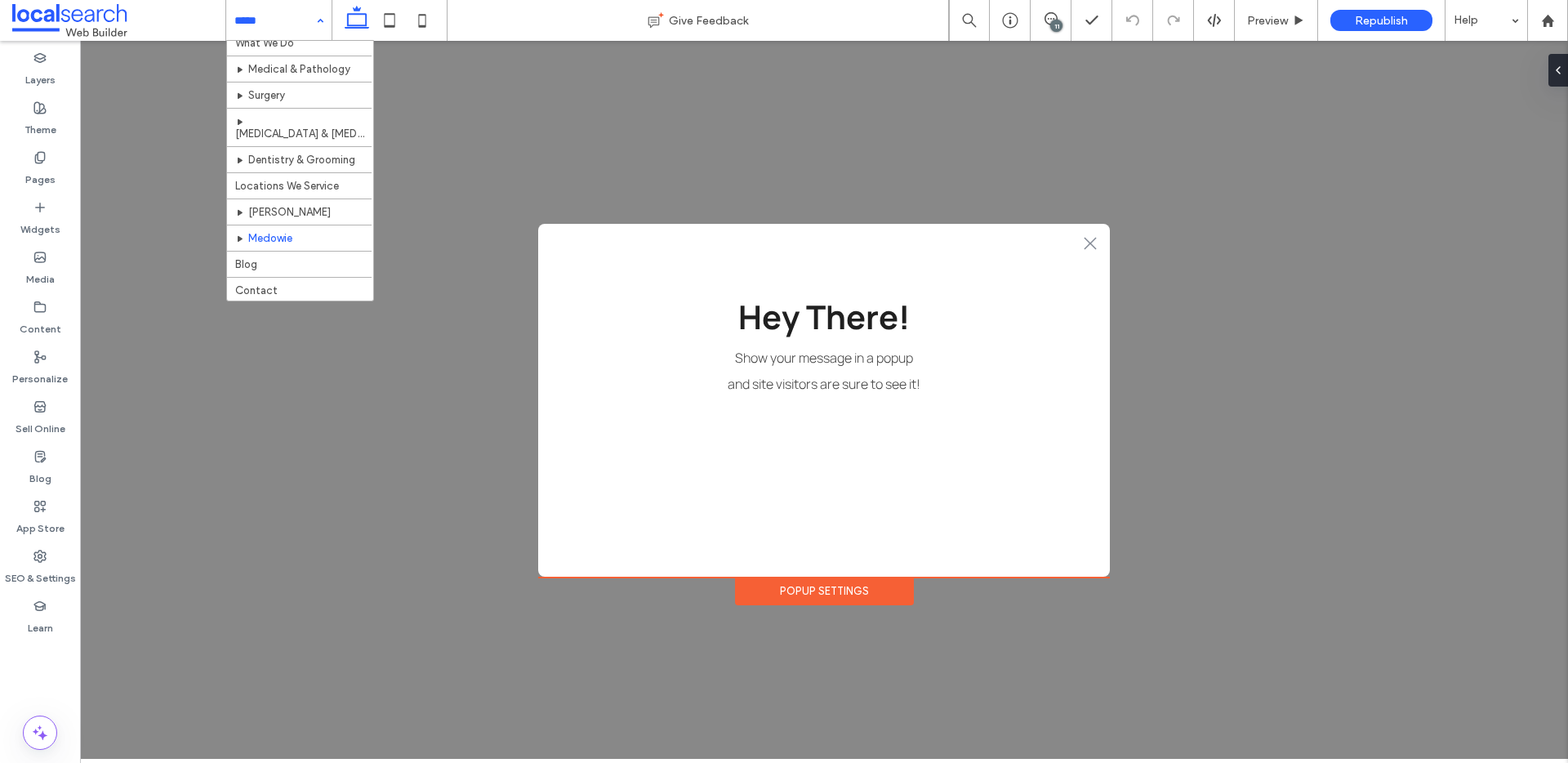
scroll to position [64, 0]
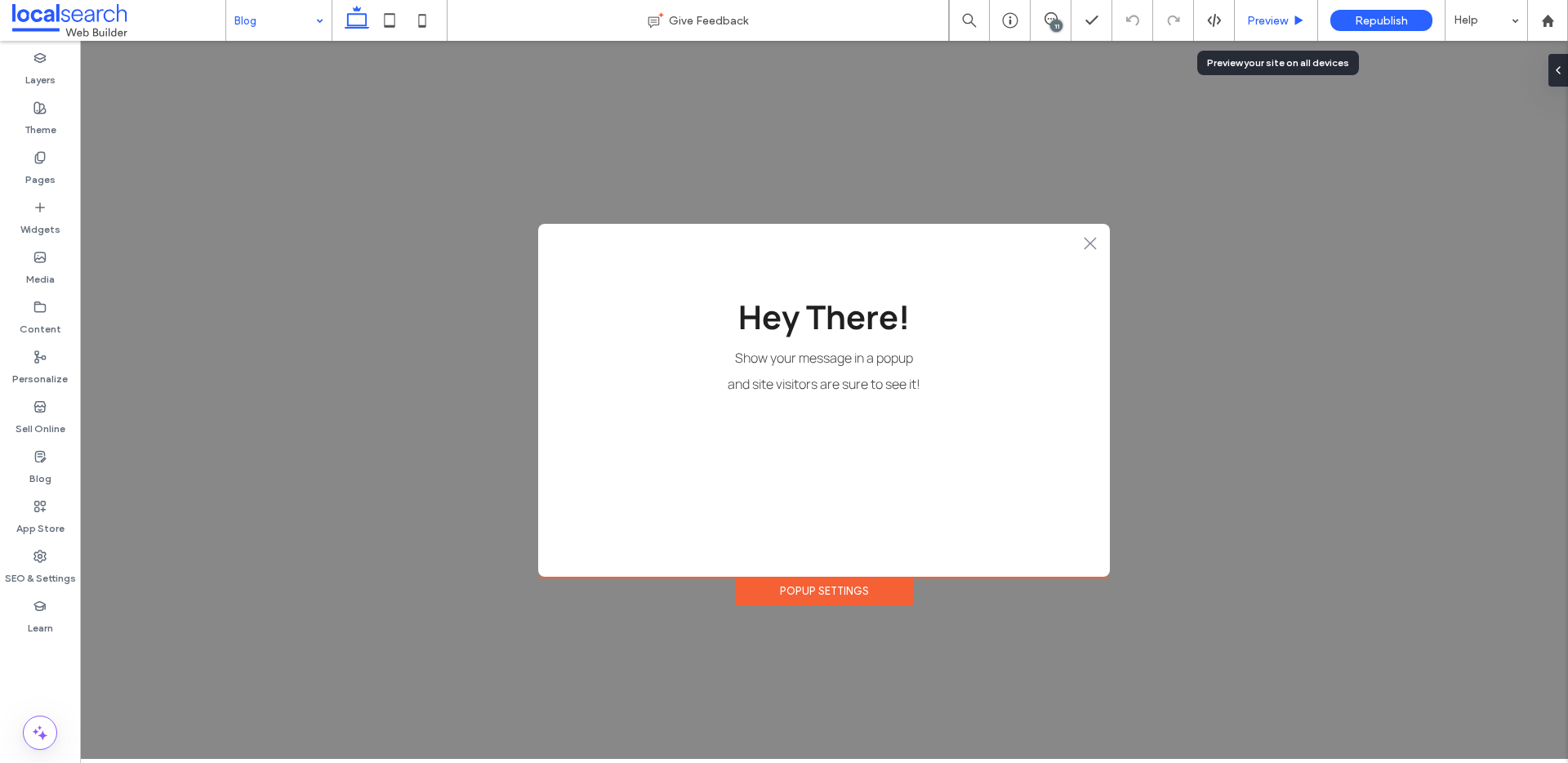
click at [1285, 9] on div "Preview" at bounding box center [1277, 20] width 83 height 41
click at [1271, 17] on span "Preview" at bounding box center [1268, 20] width 41 height 14
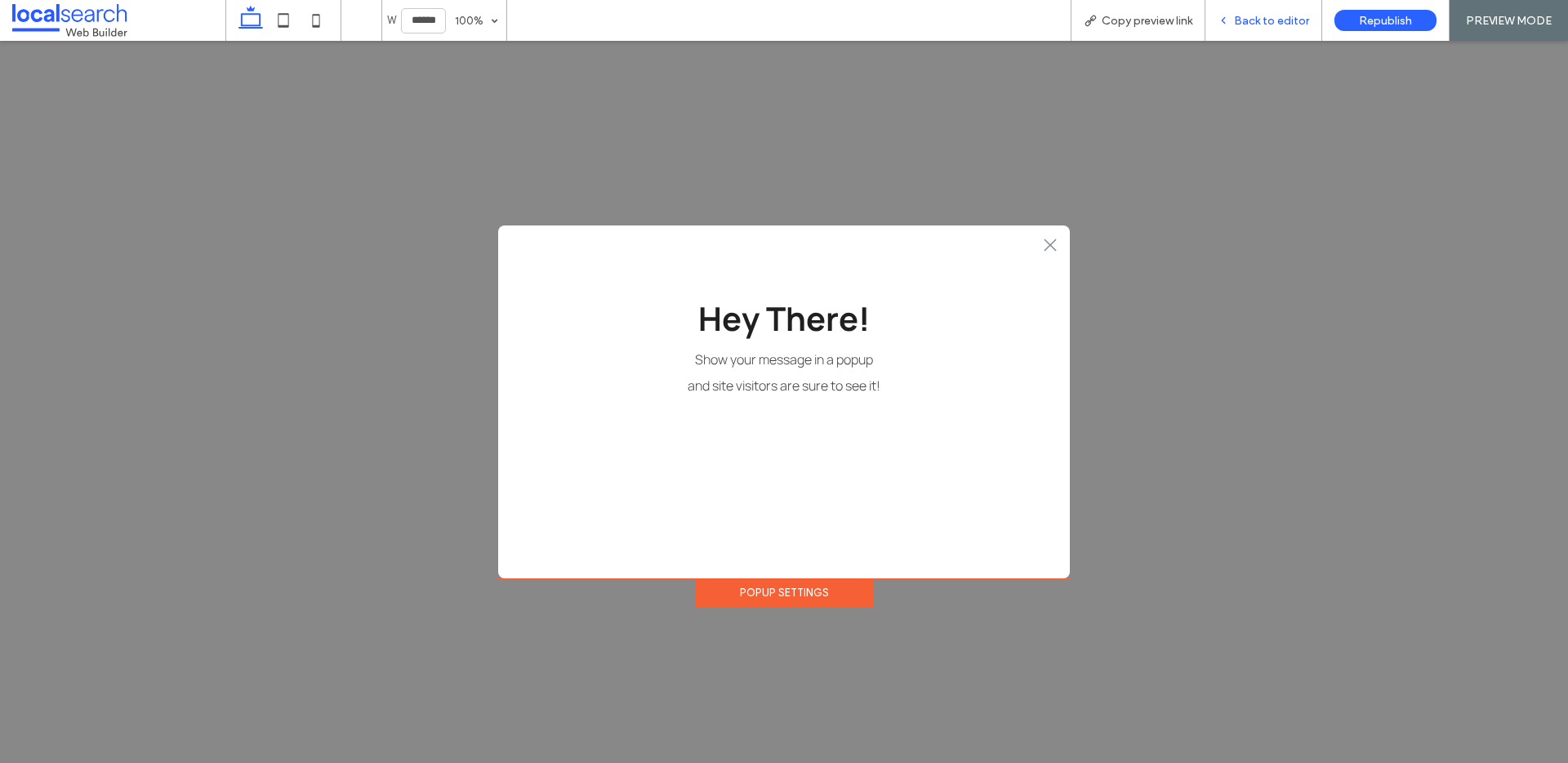
click at [1256, 25] on span "Back to editor" at bounding box center [1272, 20] width 75 height 14
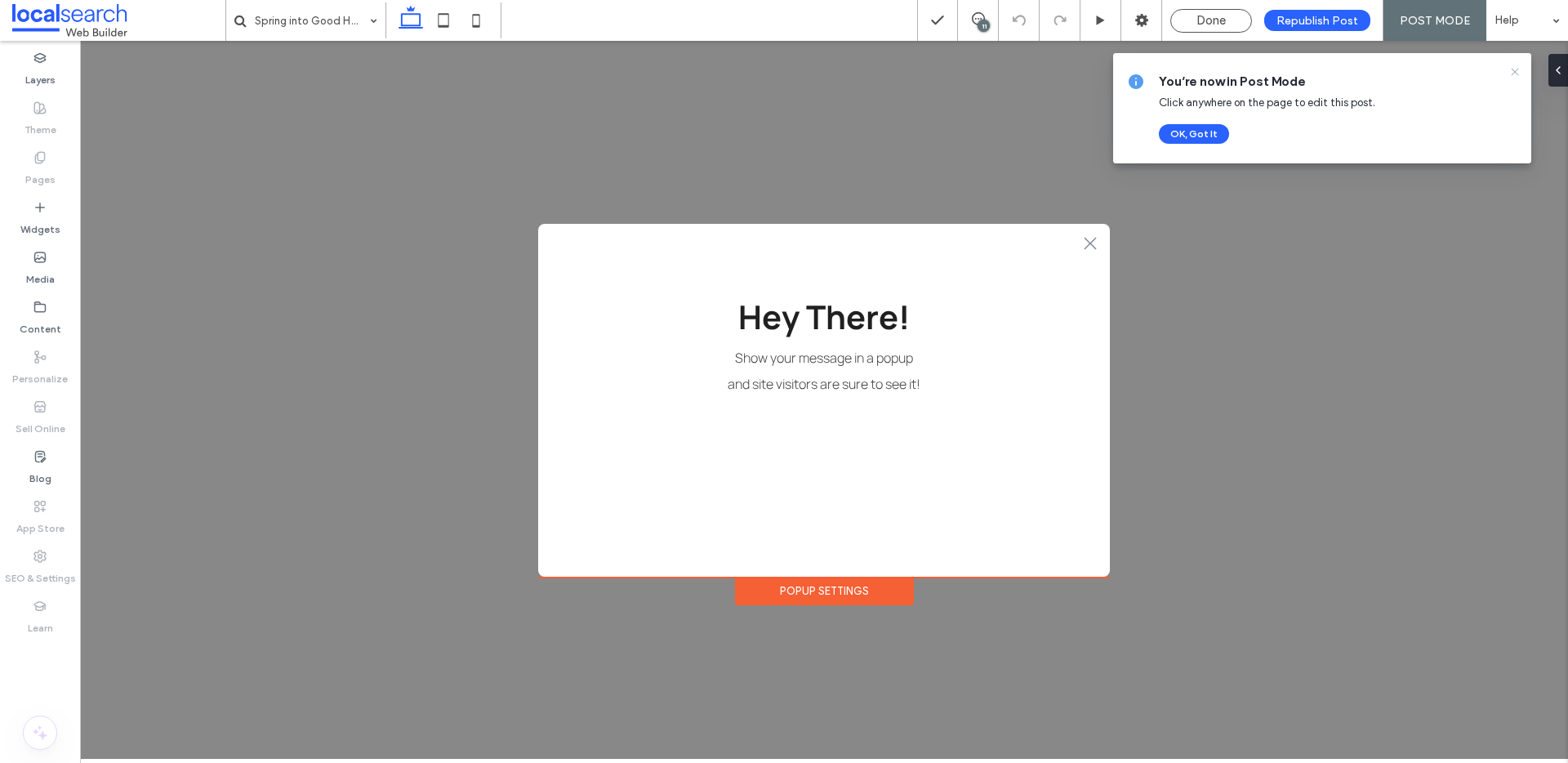
click at [1515, 68] on icon at bounding box center [1516, 73] width 14 height 14
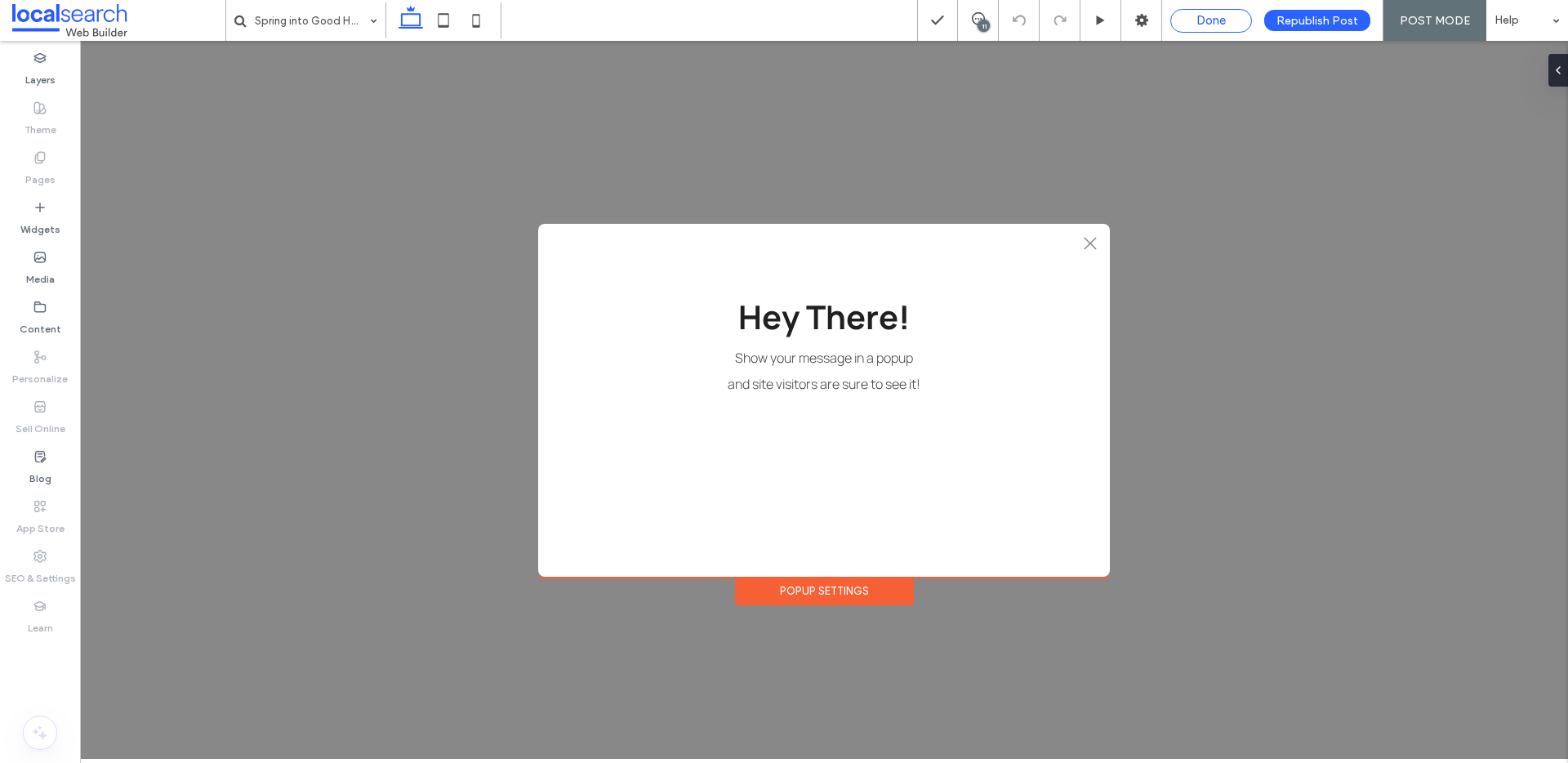
click at [1251, 25] on div "Done" at bounding box center [1211, 20] width 80 height 15
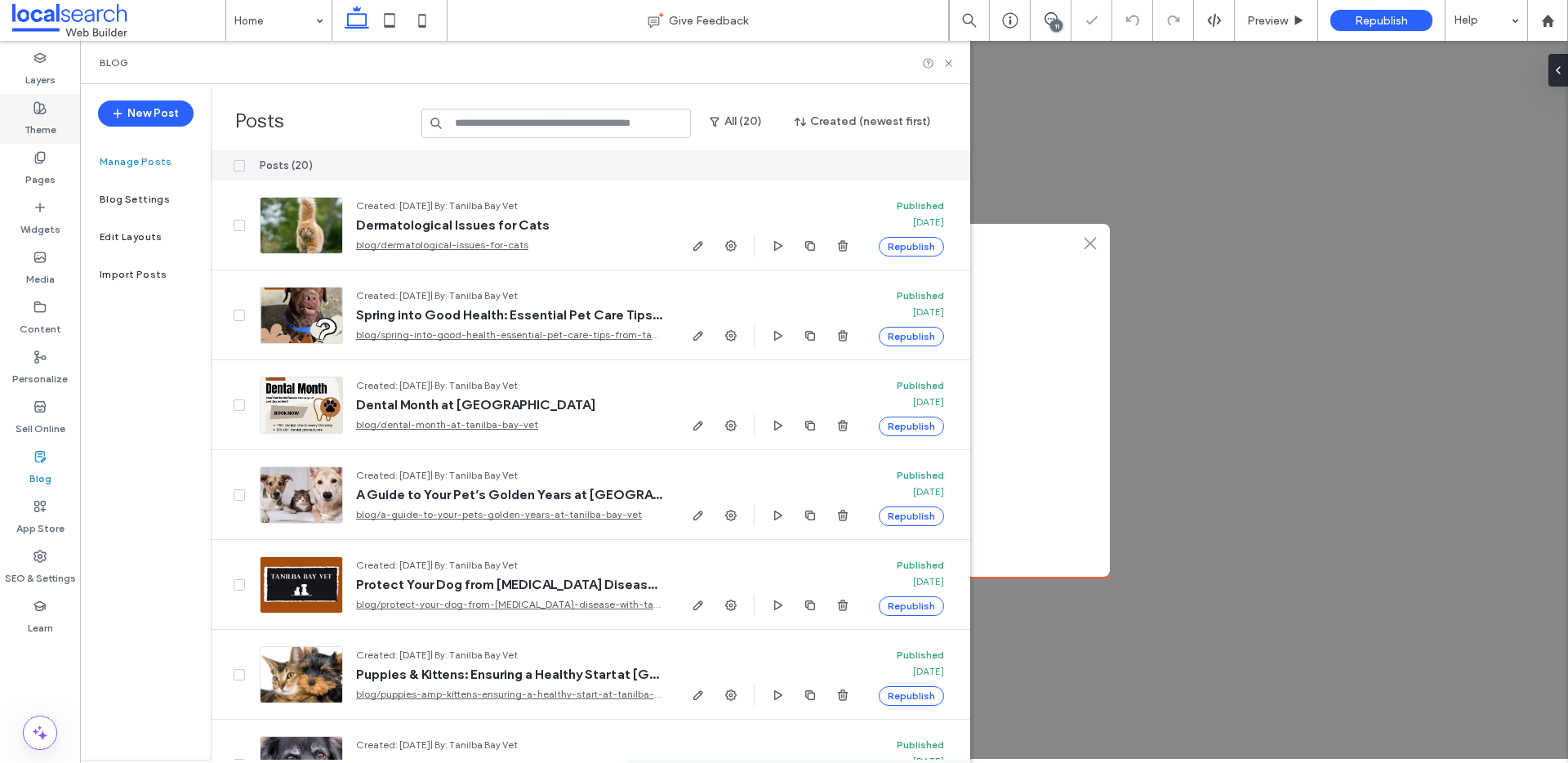
click at [45, 139] on div "Theme" at bounding box center [40, 118] width 80 height 49
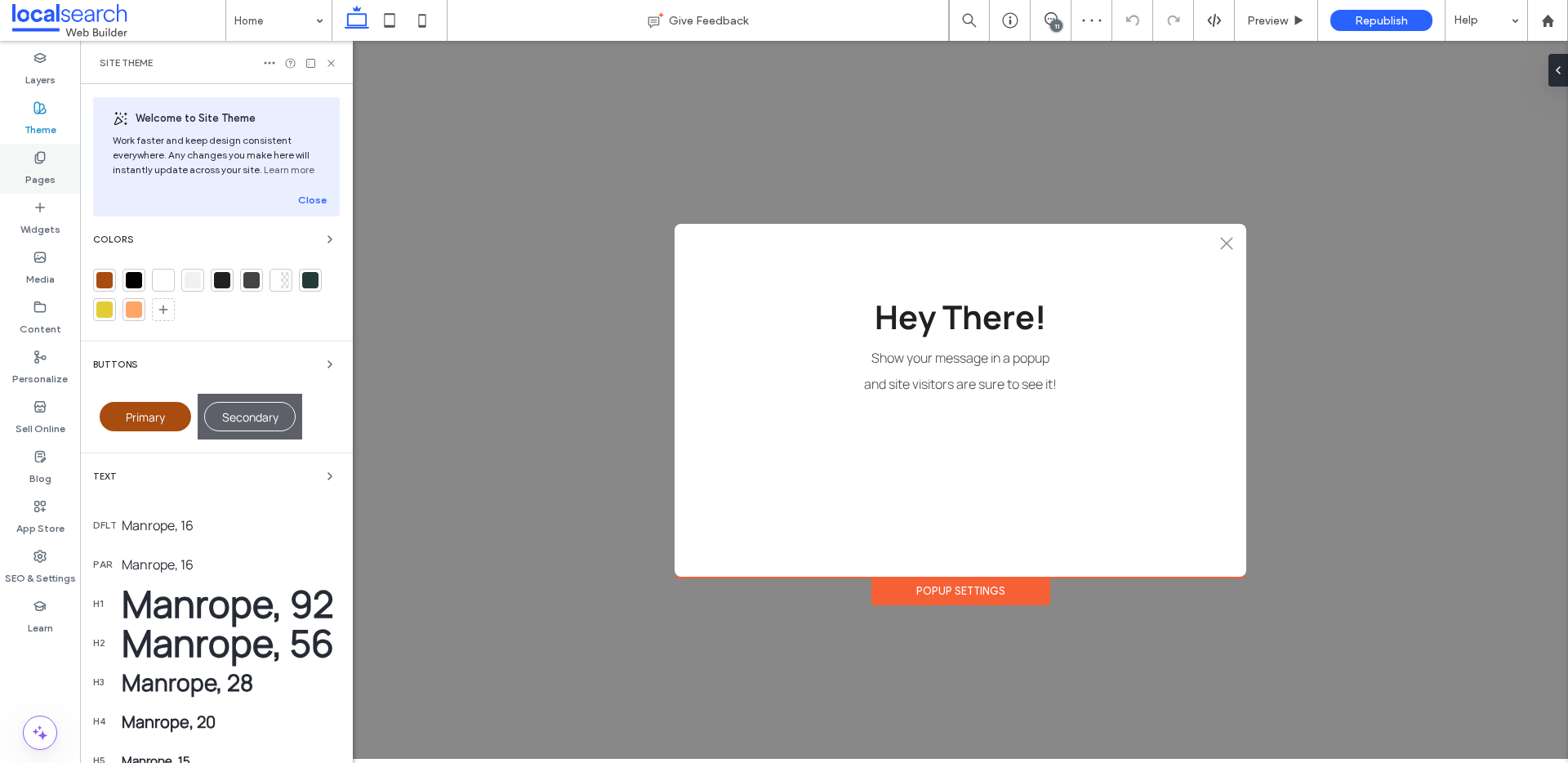
click at [46, 166] on label "Pages" at bounding box center [40, 176] width 30 height 23
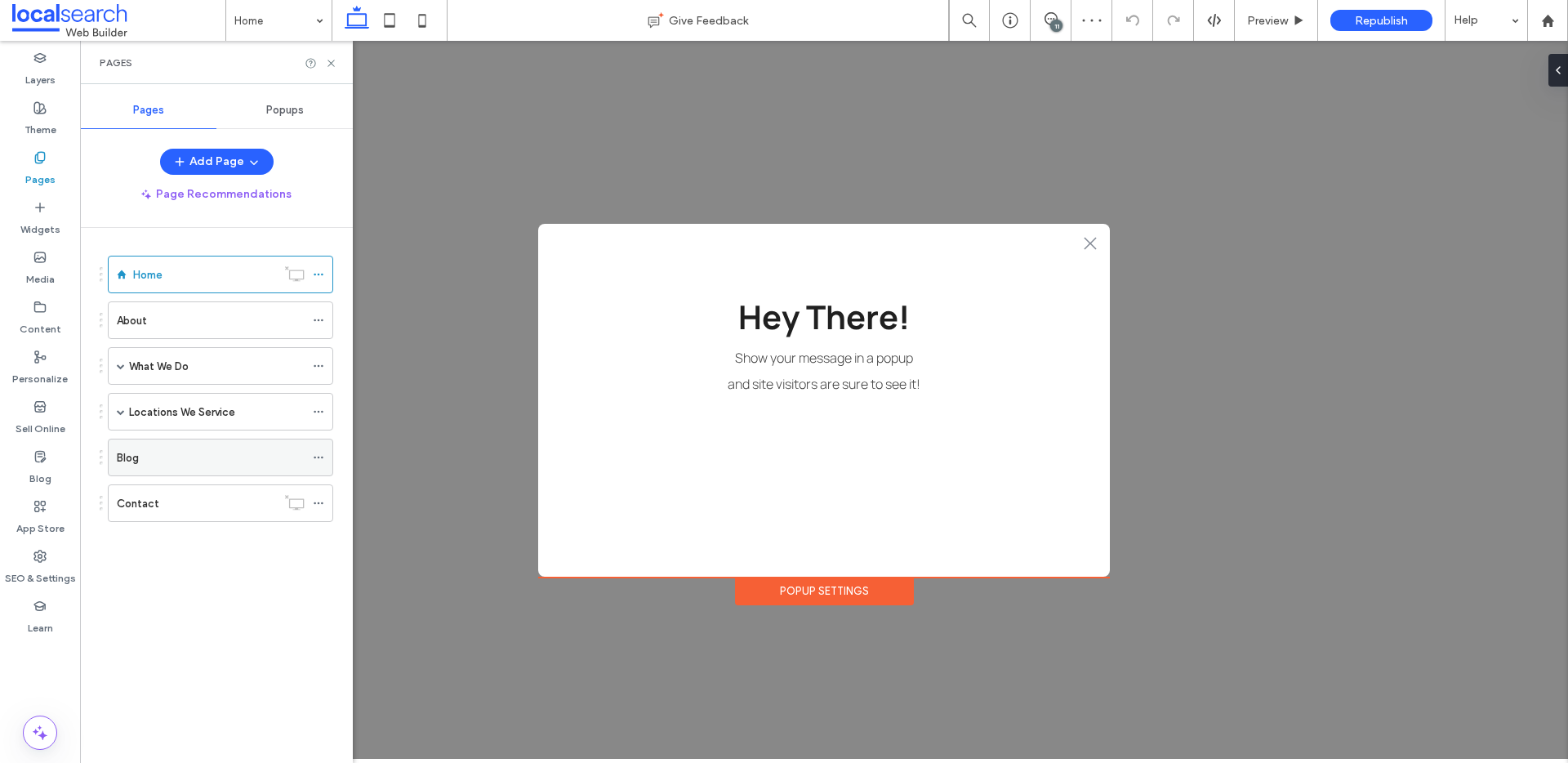
click at [227, 459] on div "Blog" at bounding box center [211, 458] width 188 height 17
click at [319, 458] on icon at bounding box center [318, 458] width 12 height 12
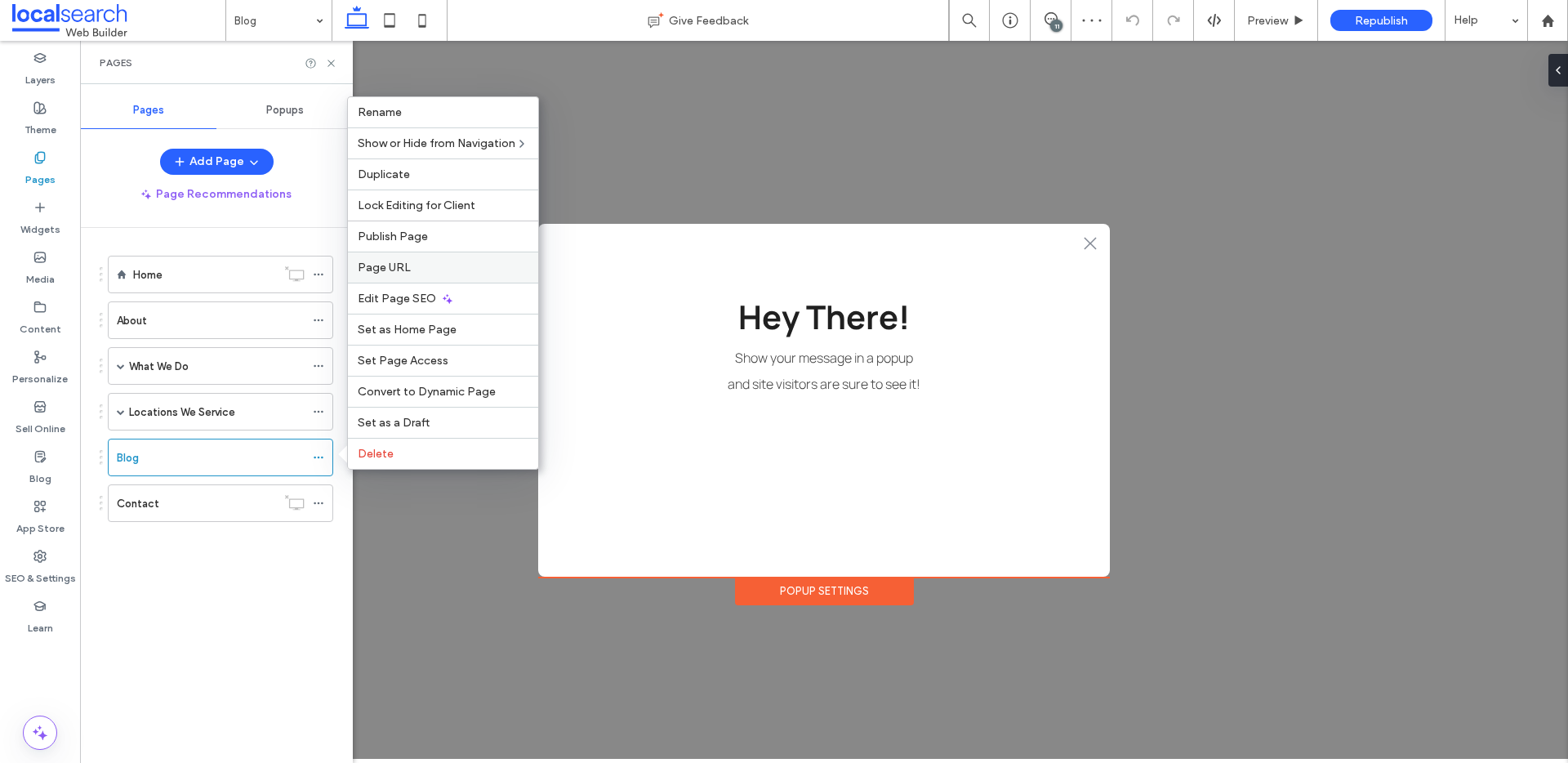
click at [441, 272] on label "Page URL" at bounding box center [443, 267] width 170 height 14
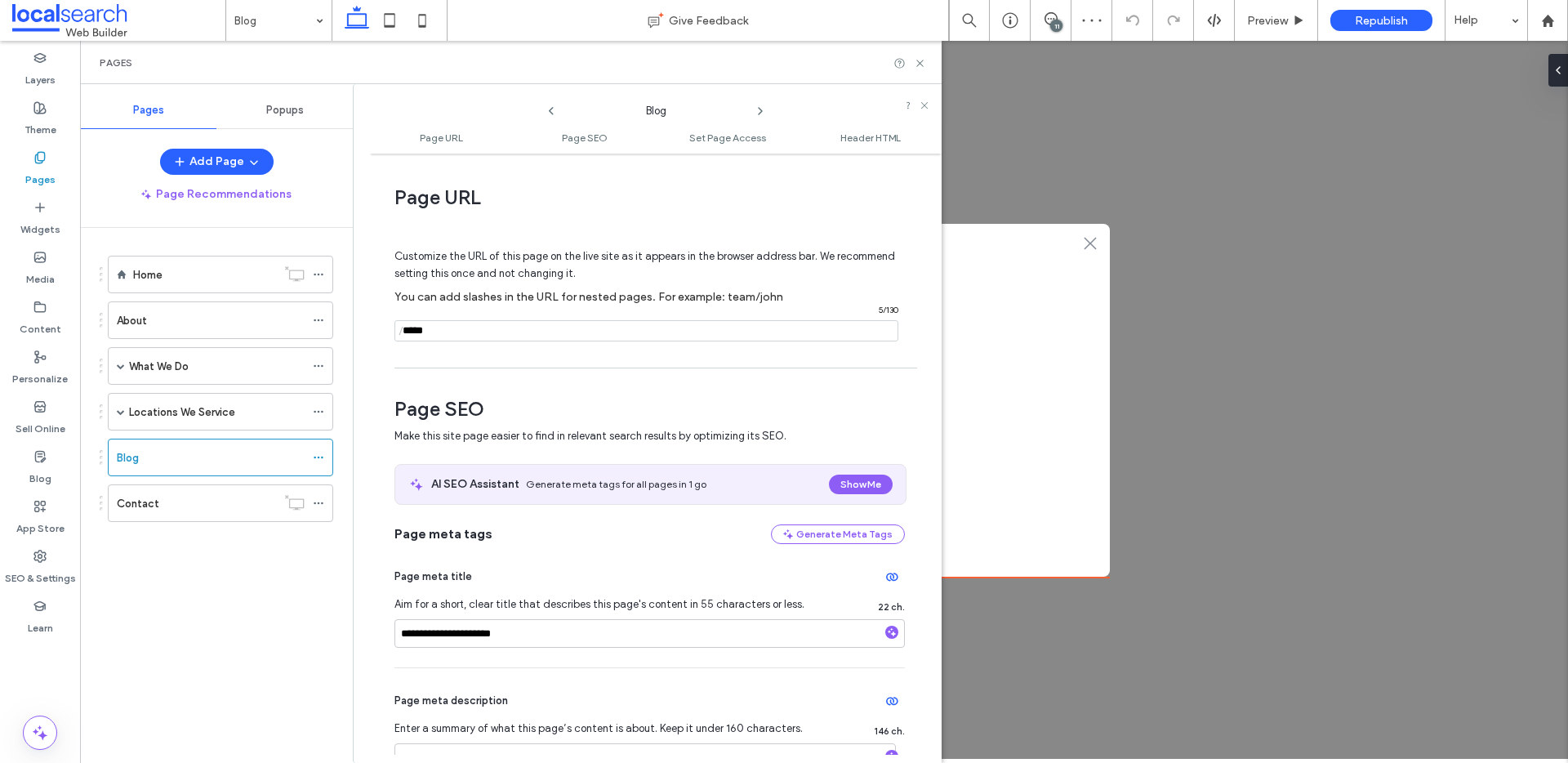
click at [485, 329] on input "notEmpty" at bounding box center [647, 331] width 504 height 21
type input "****"
click at [921, 62] on icon at bounding box center [920, 63] width 13 height 13
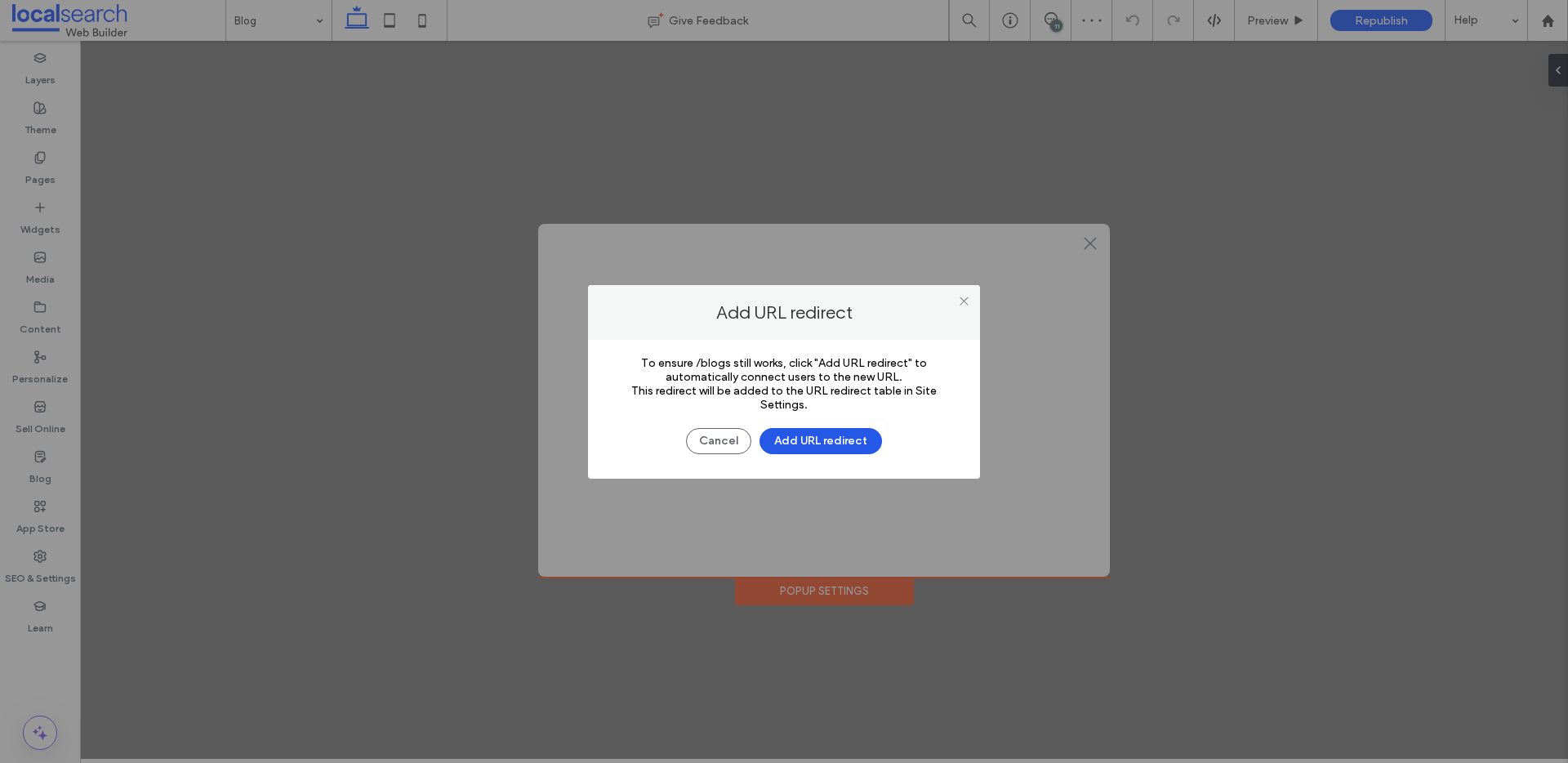
click at [827, 443] on button "Add URL redirect" at bounding box center [821, 441] width 123 height 26
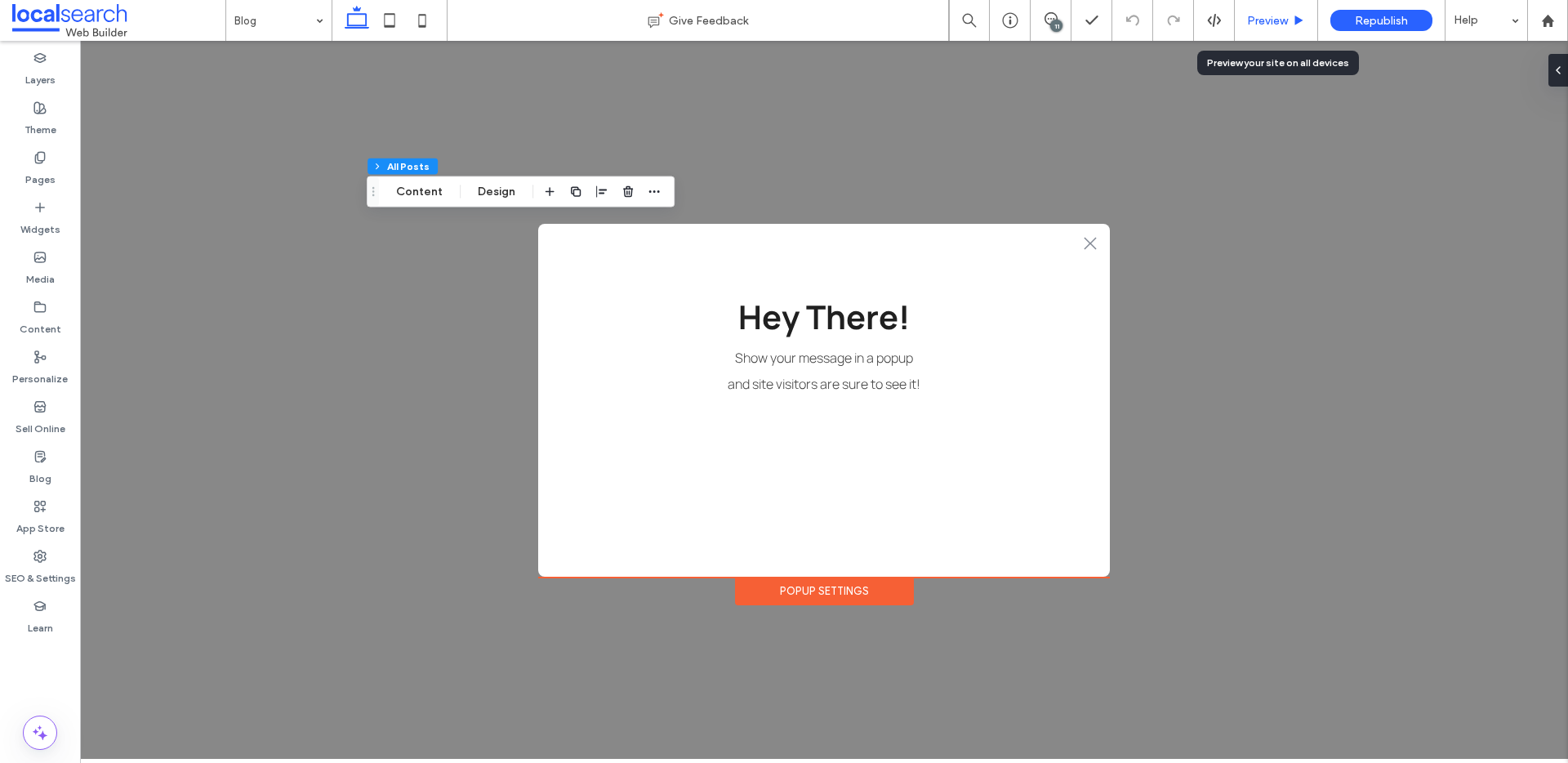
click at [1260, 15] on span "Preview" at bounding box center [1268, 20] width 41 height 14
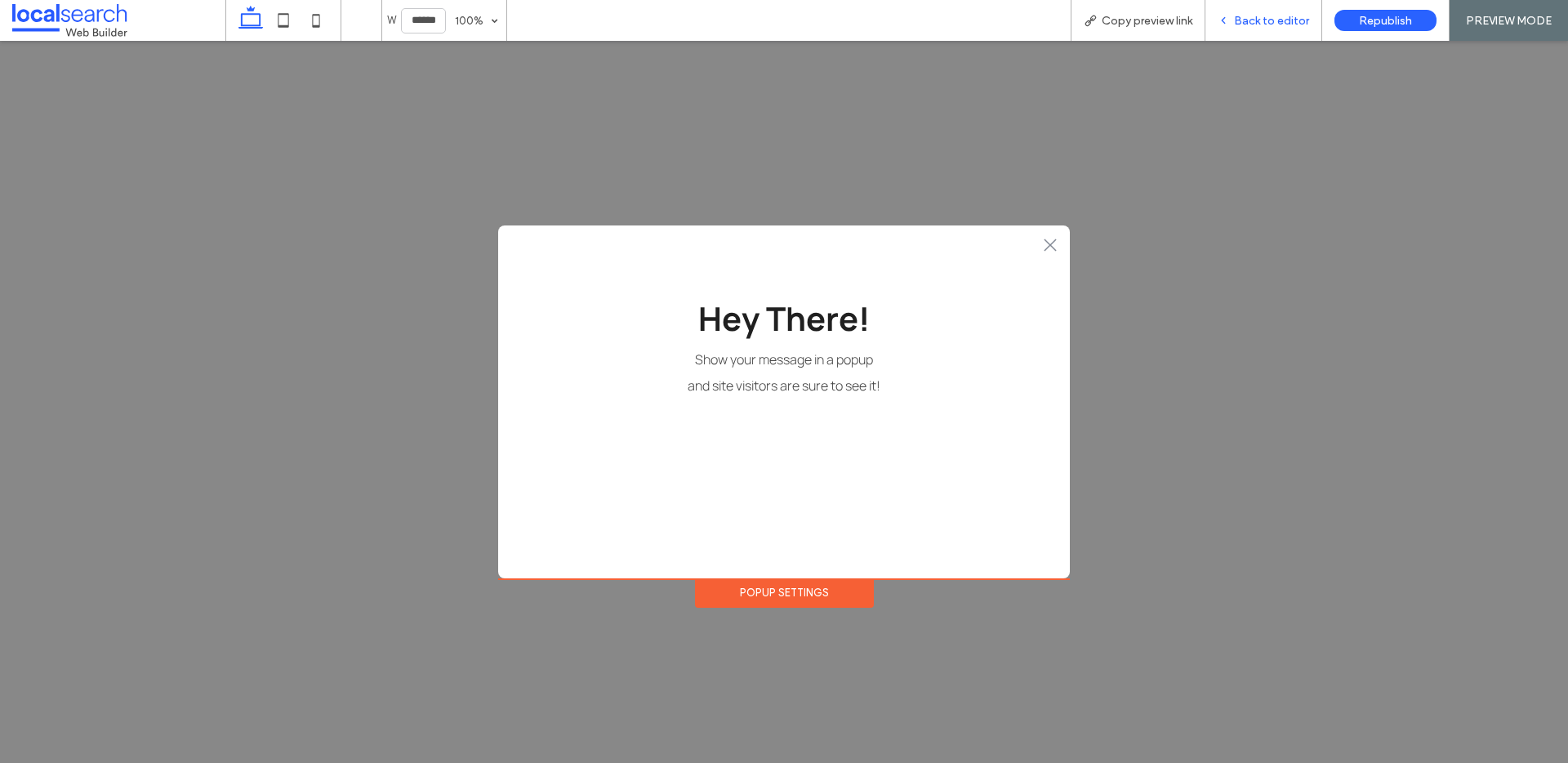
click at [1278, 18] on span "Back to editor" at bounding box center [1272, 20] width 75 height 14
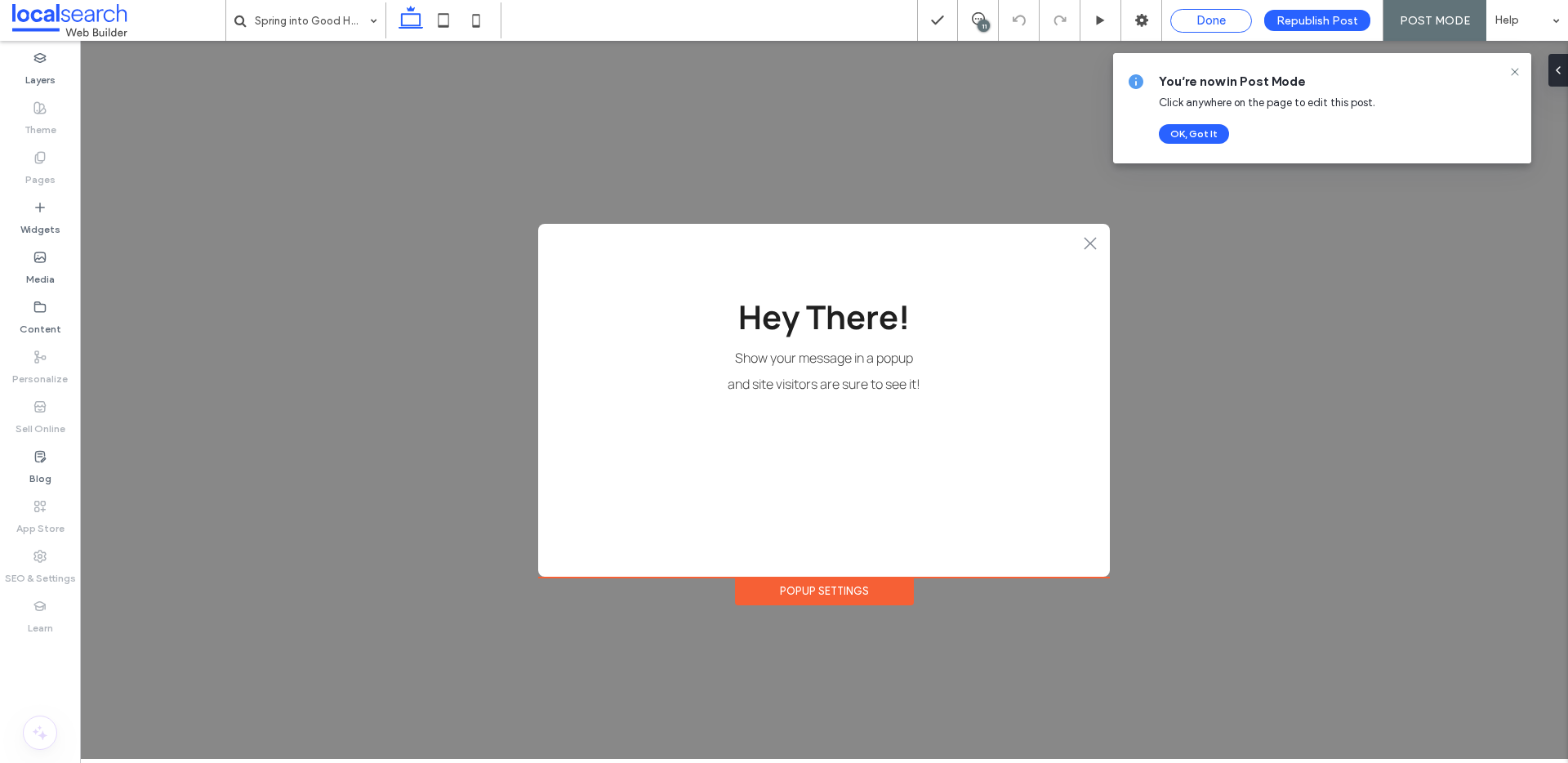
click at [1217, 18] on span "Done" at bounding box center [1211, 20] width 29 height 15
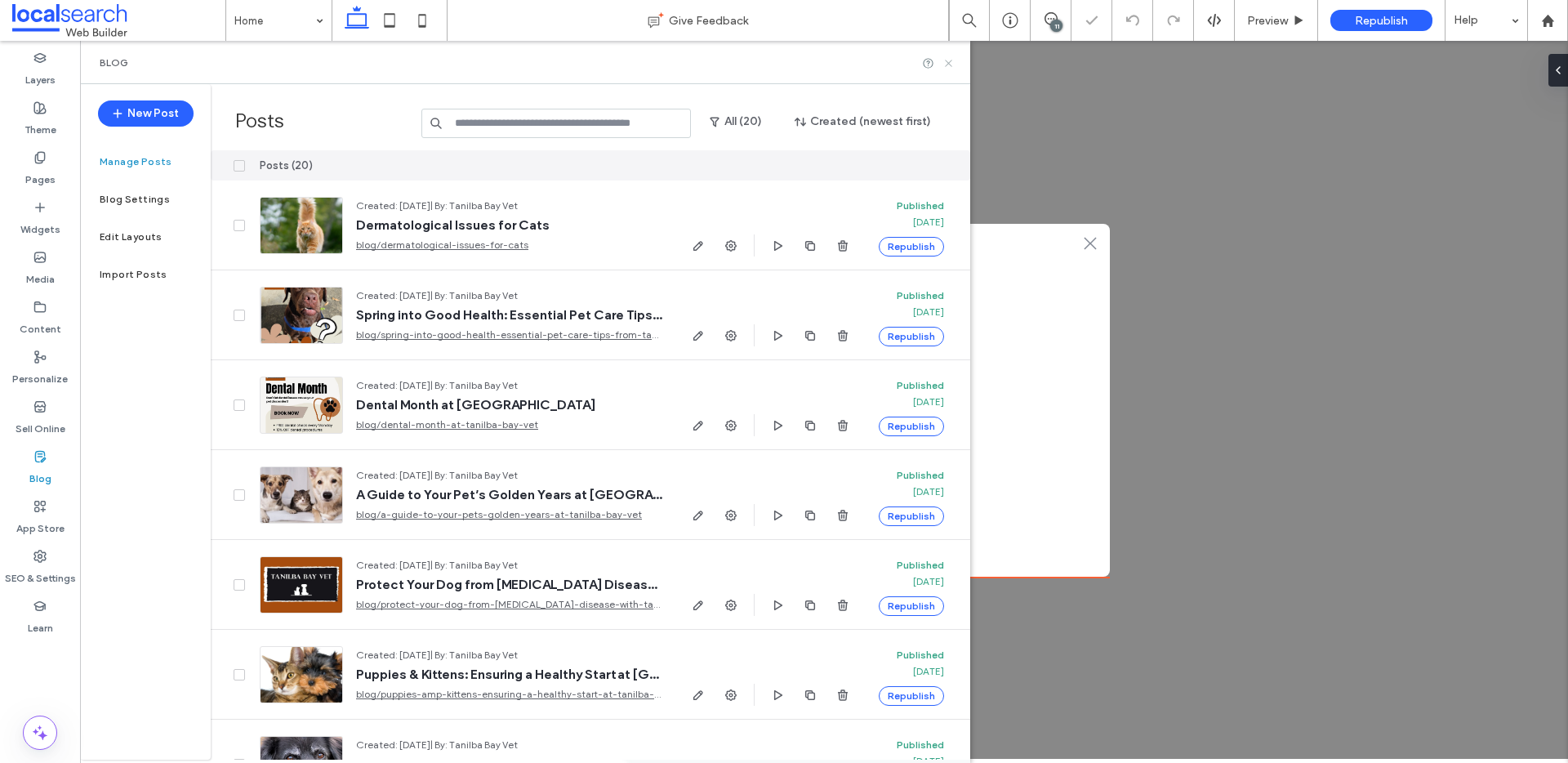
click at [944, 66] on icon at bounding box center [949, 63] width 13 height 13
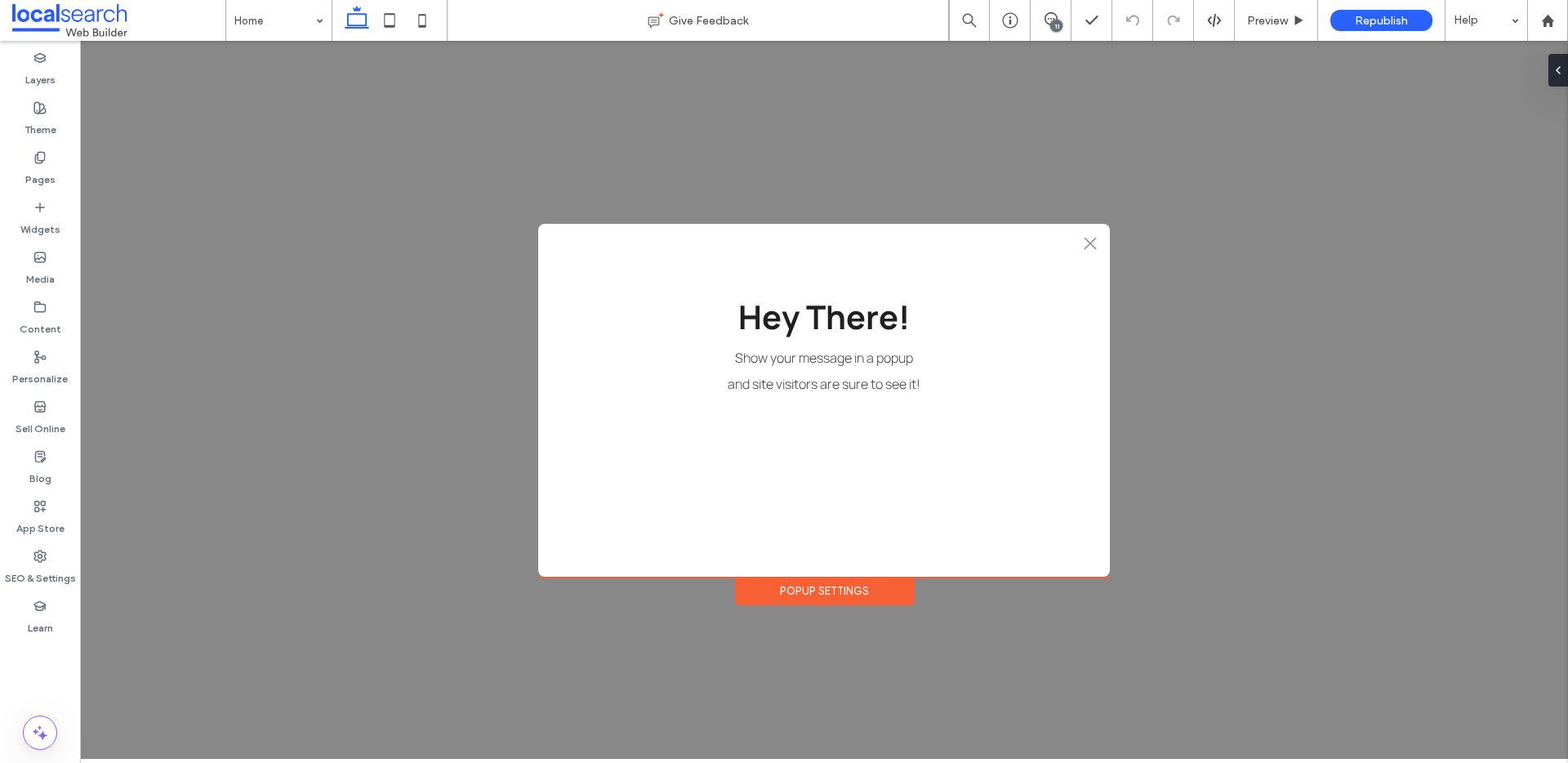
click at [1054, 23] on div "11" at bounding box center [1056, 25] width 13 height 13
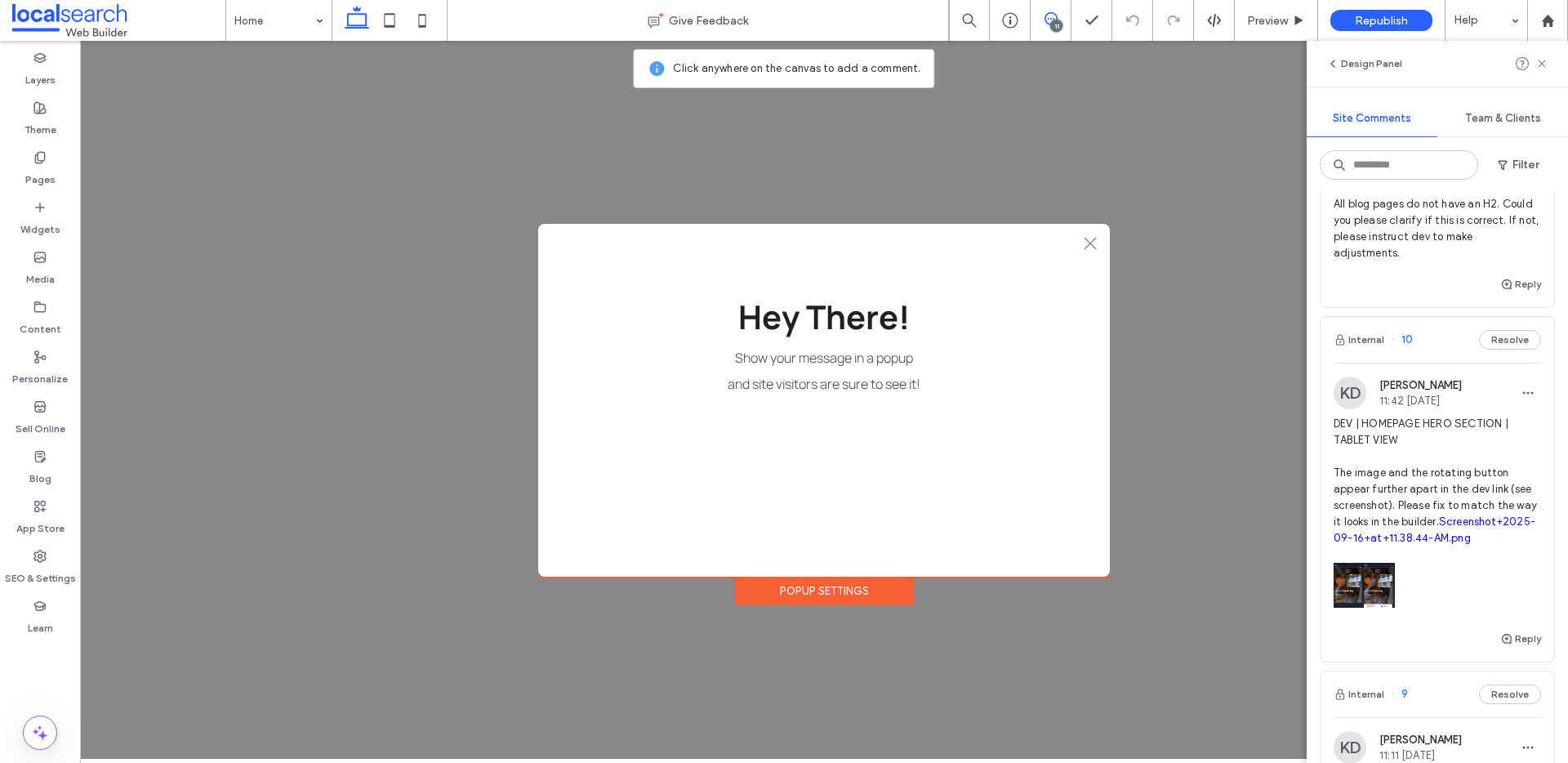
scroll to position [233, 0]
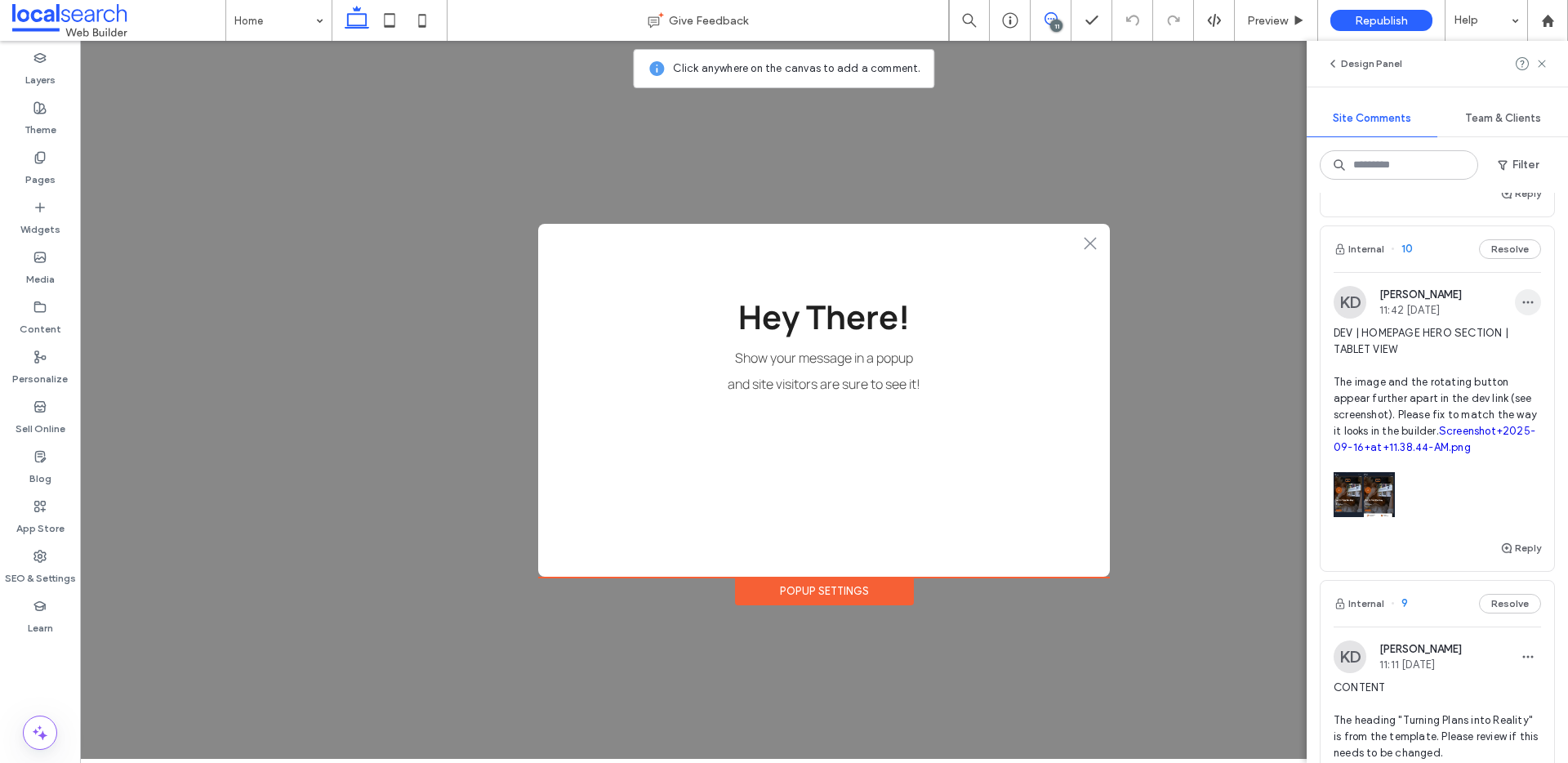
click at [1522, 297] on icon "button" at bounding box center [1528, 302] width 14 height 14
click at [1472, 349] on div "Edit" at bounding box center [1456, 345] width 145 height 31
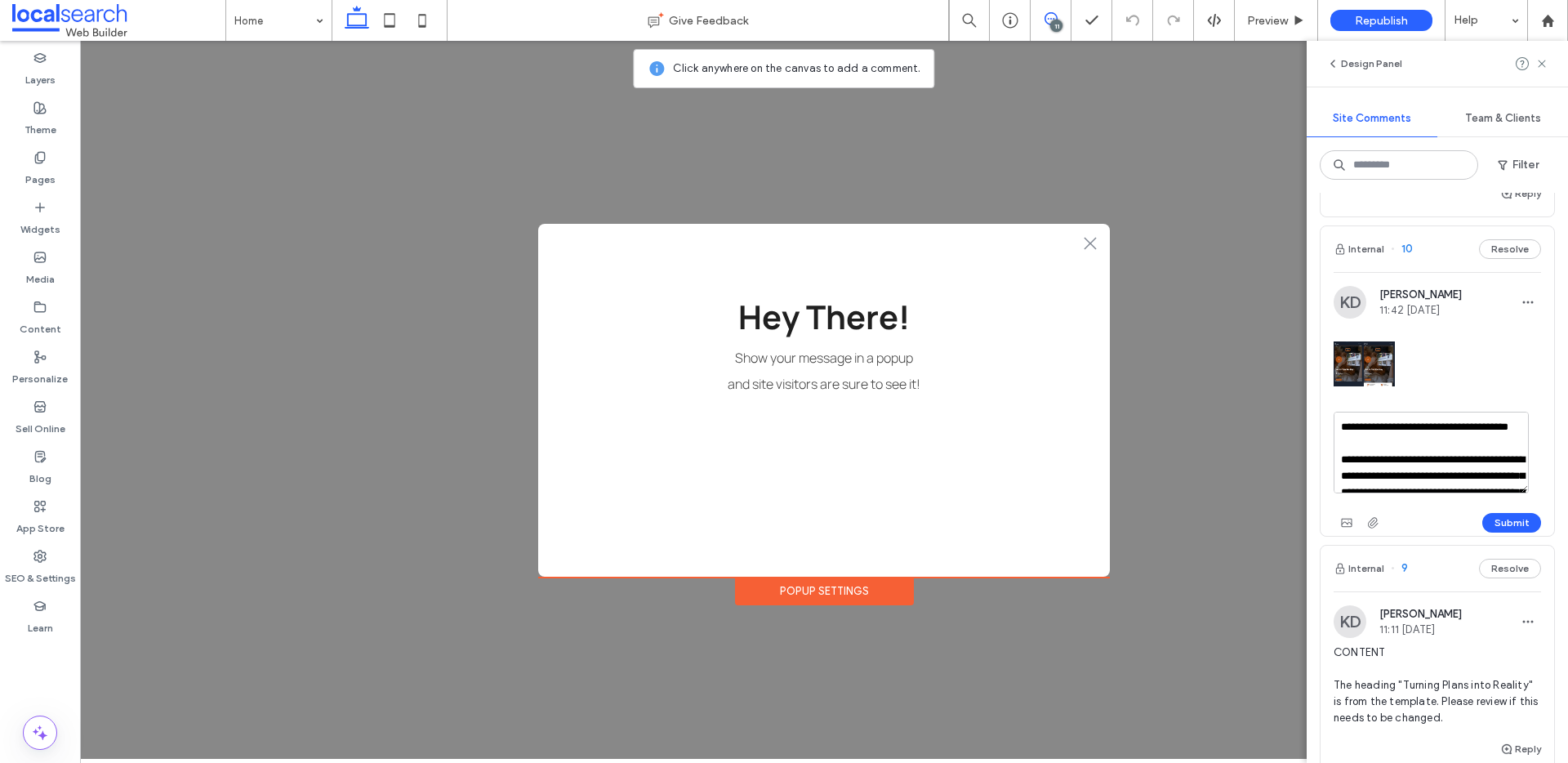
click at [1399, 440] on textarea "**********" at bounding box center [1432, 452] width 196 height 81
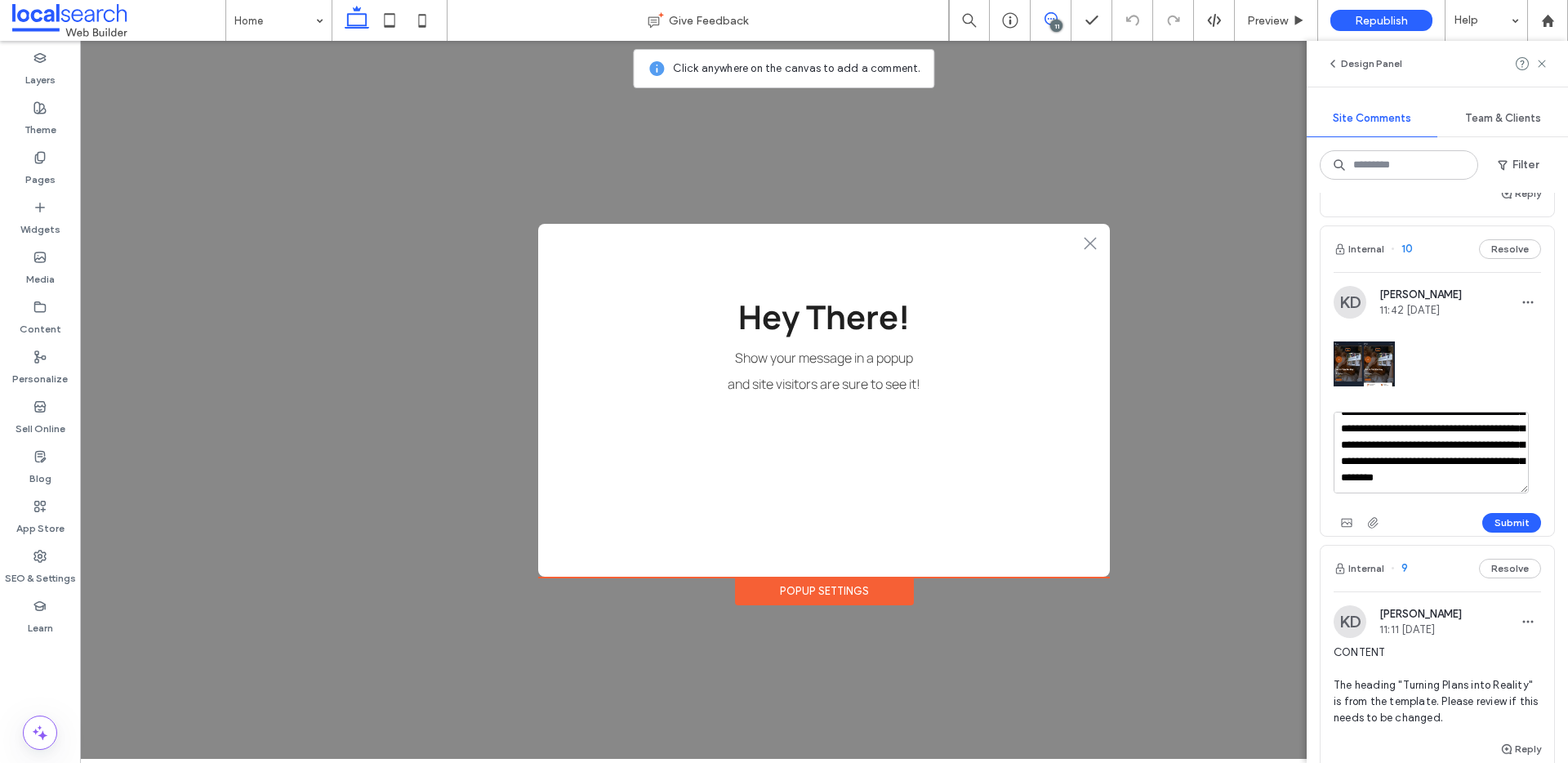
scroll to position [114, 0]
click at [1380, 444] on textarea "**********" at bounding box center [1432, 452] width 196 height 81
type textarea "**********"
click at [1495, 517] on button "Submit" at bounding box center [1512, 523] width 59 height 19
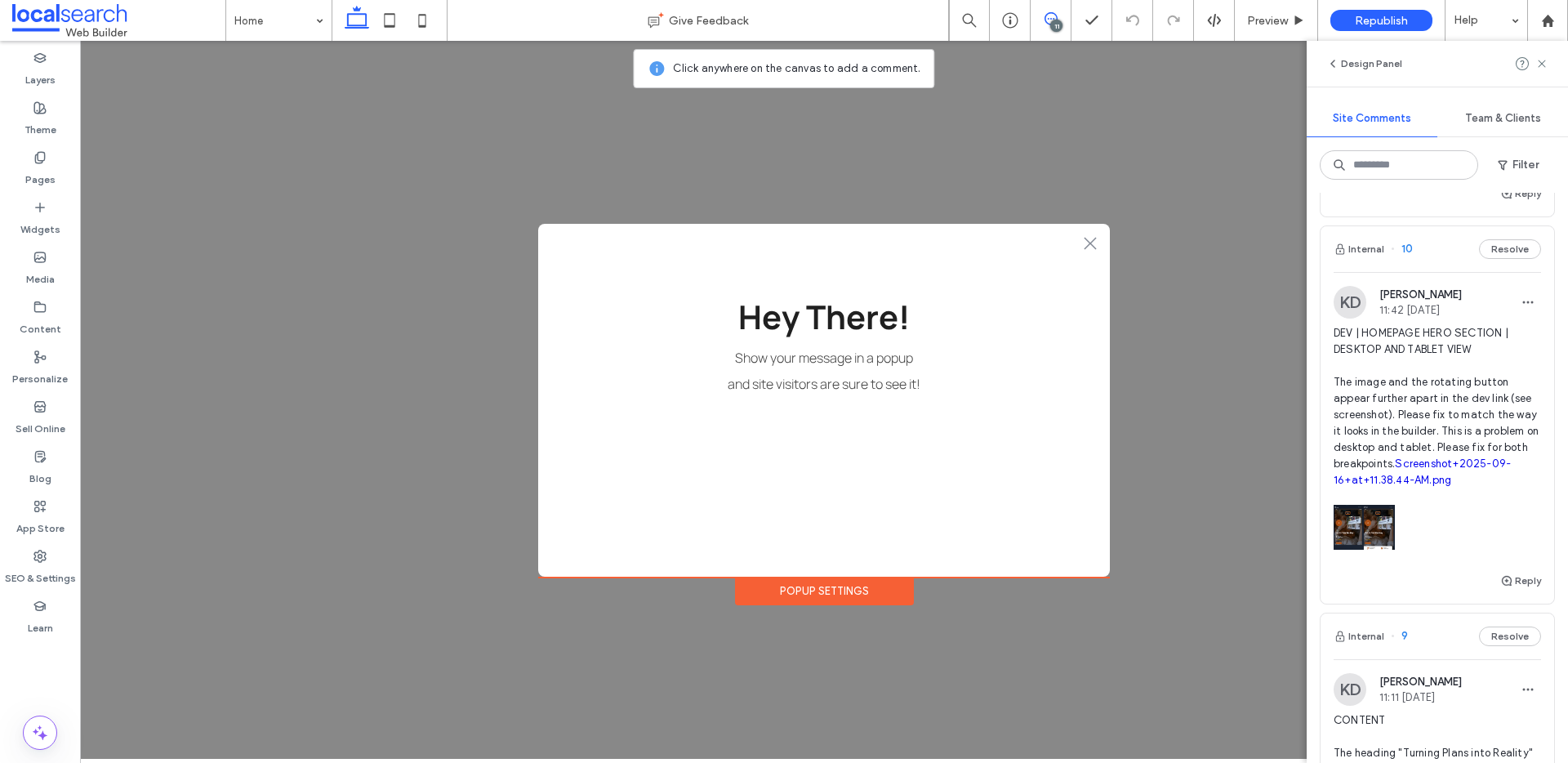
click at [1051, 15] on icon at bounding box center [1051, 19] width 14 height 14
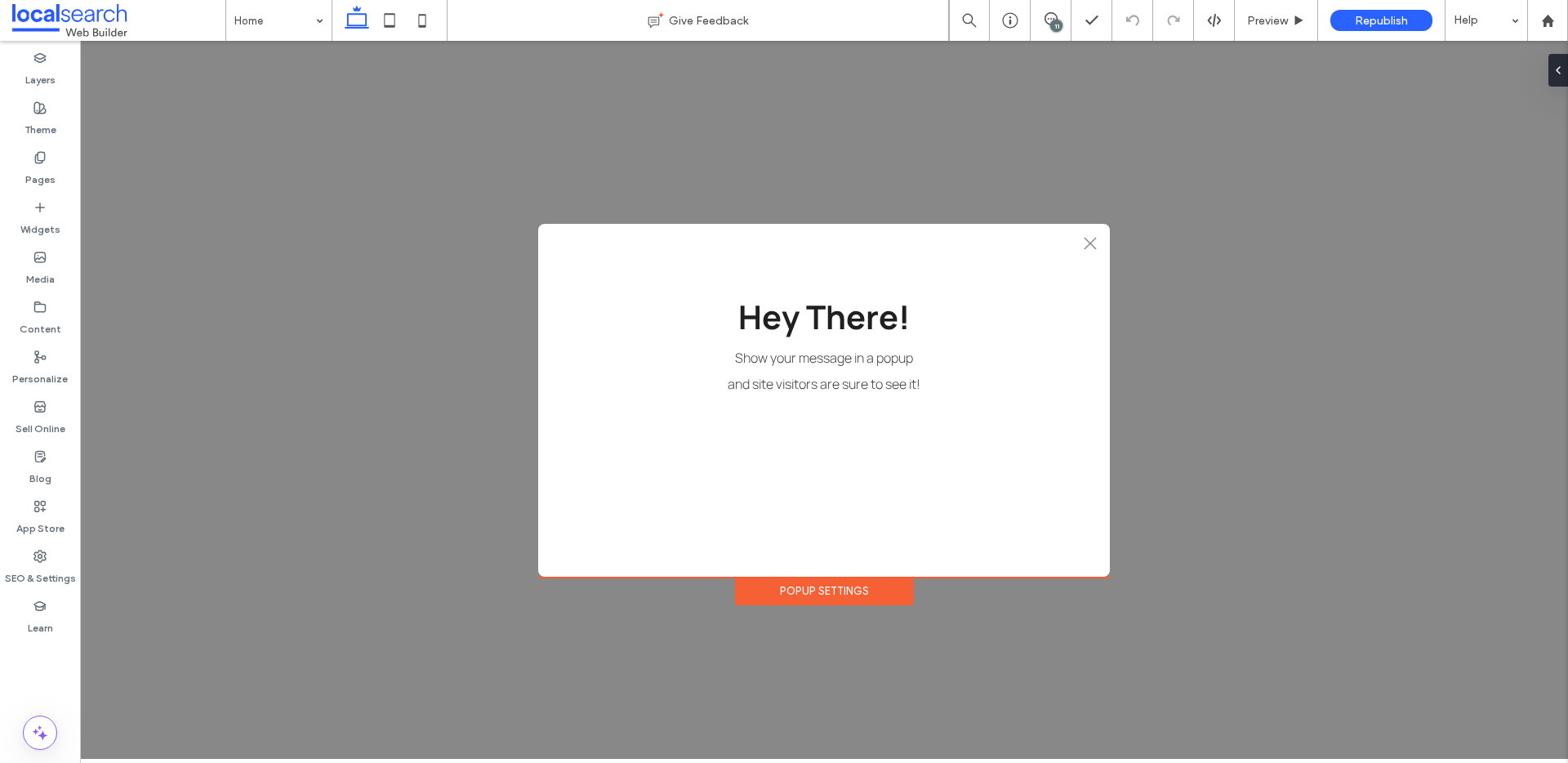
scroll to position [0, 0]
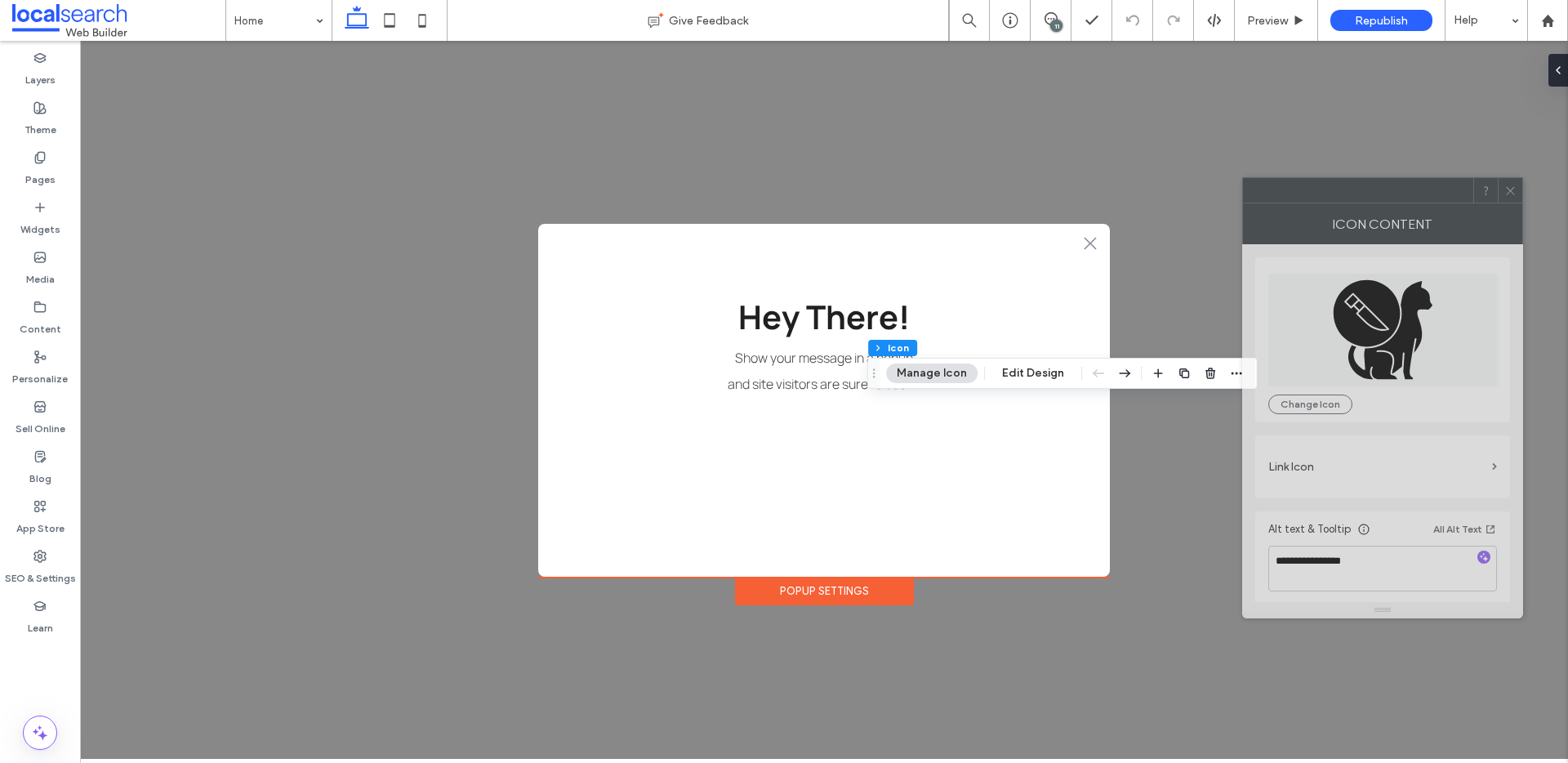
drag, startPoint x: 1462, startPoint y: 183, endPoint x: 1434, endPoint y: 199, distance: 32.2
click at [1434, 199] on div at bounding box center [1358, 190] width 230 height 24
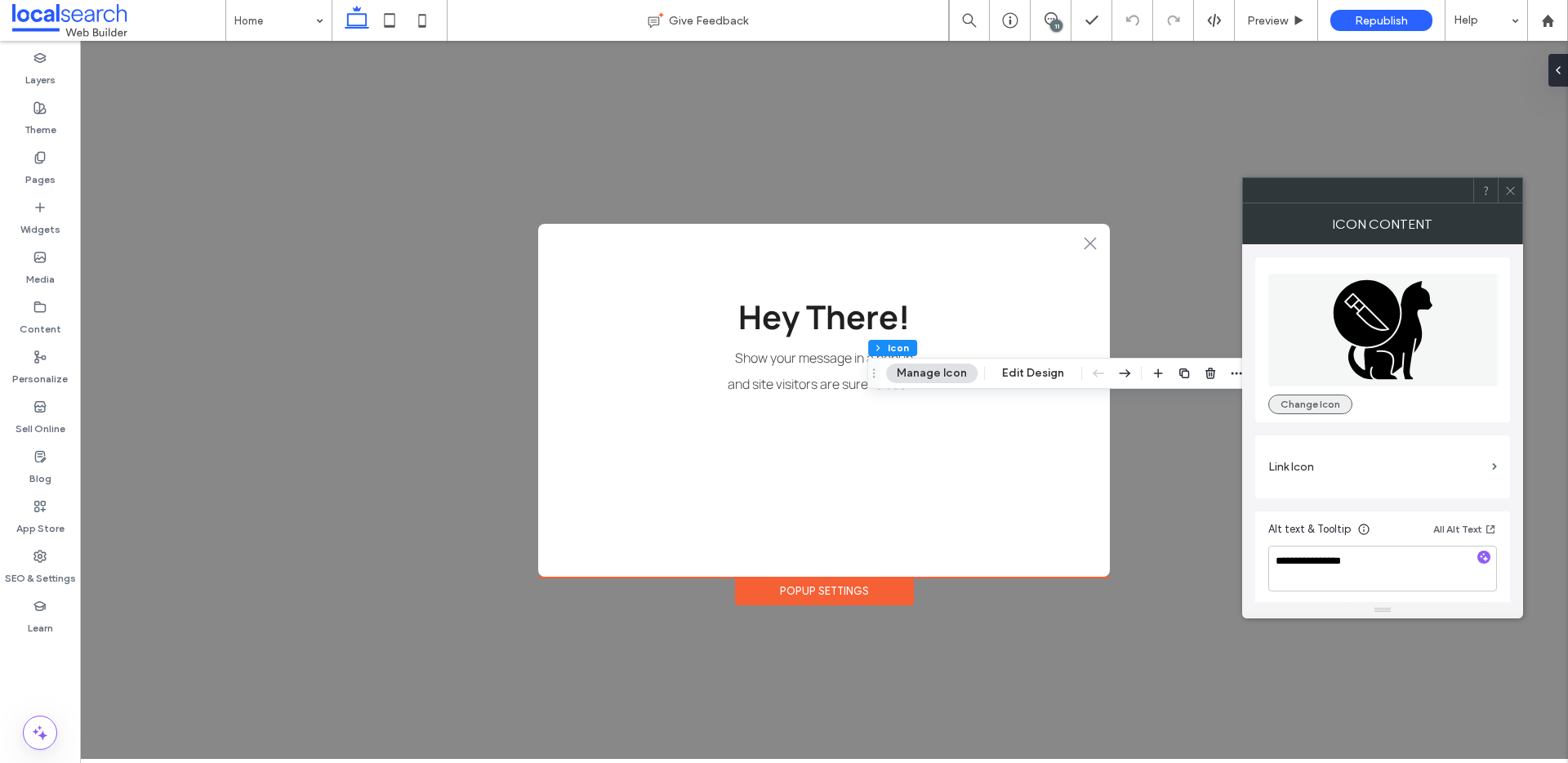
click at [1315, 404] on button "Change Icon" at bounding box center [1311, 405] width 84 height 19
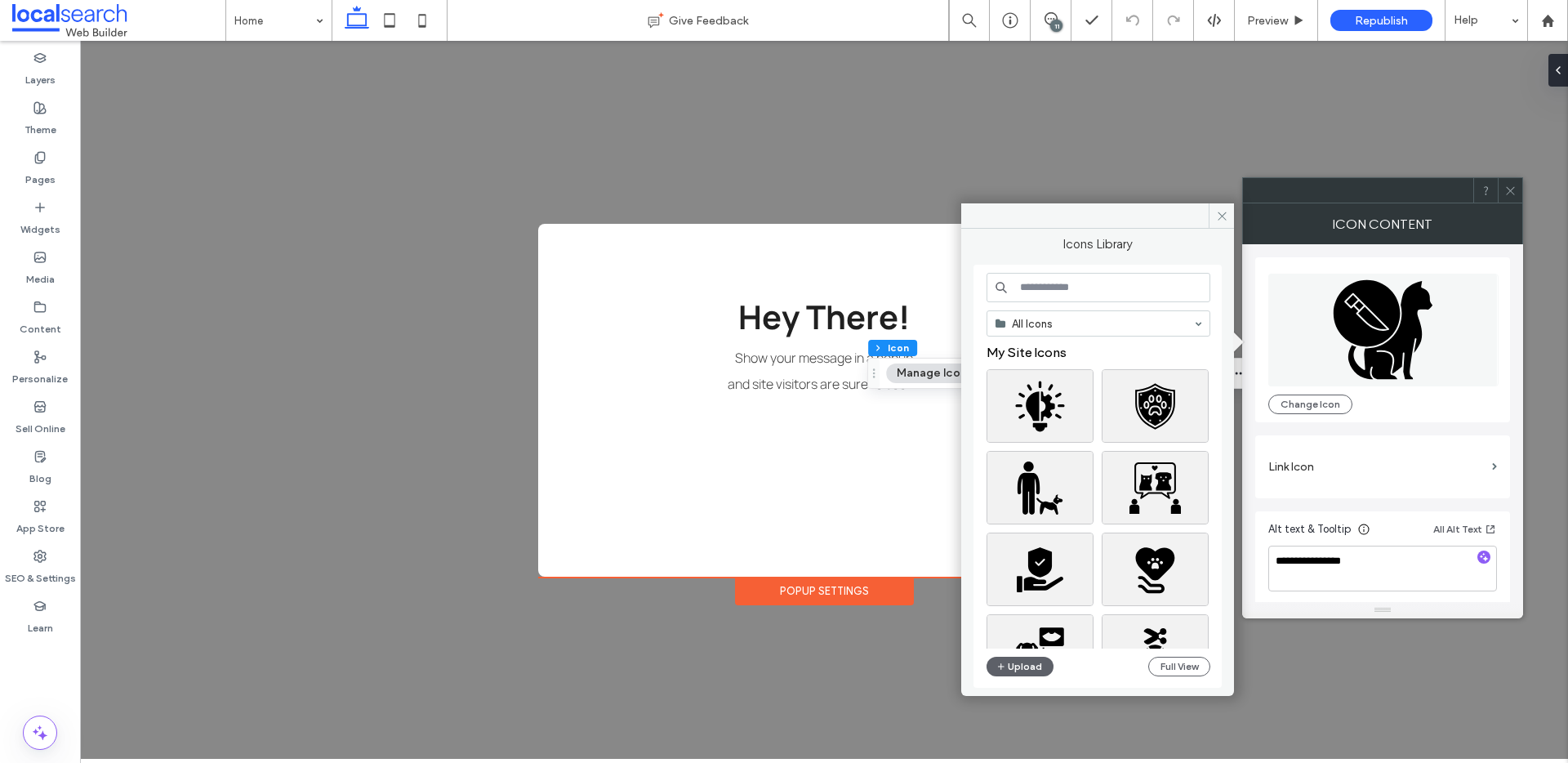
click at [1057, 288] on input at bounding box center [1098, 288] width 224 height 29
click at [1092, 286] on input at bounding box center [1098, 288] width 224 height 29
click at [1084, 282] on input at bounding box center [1098, 288] width 224 height 29
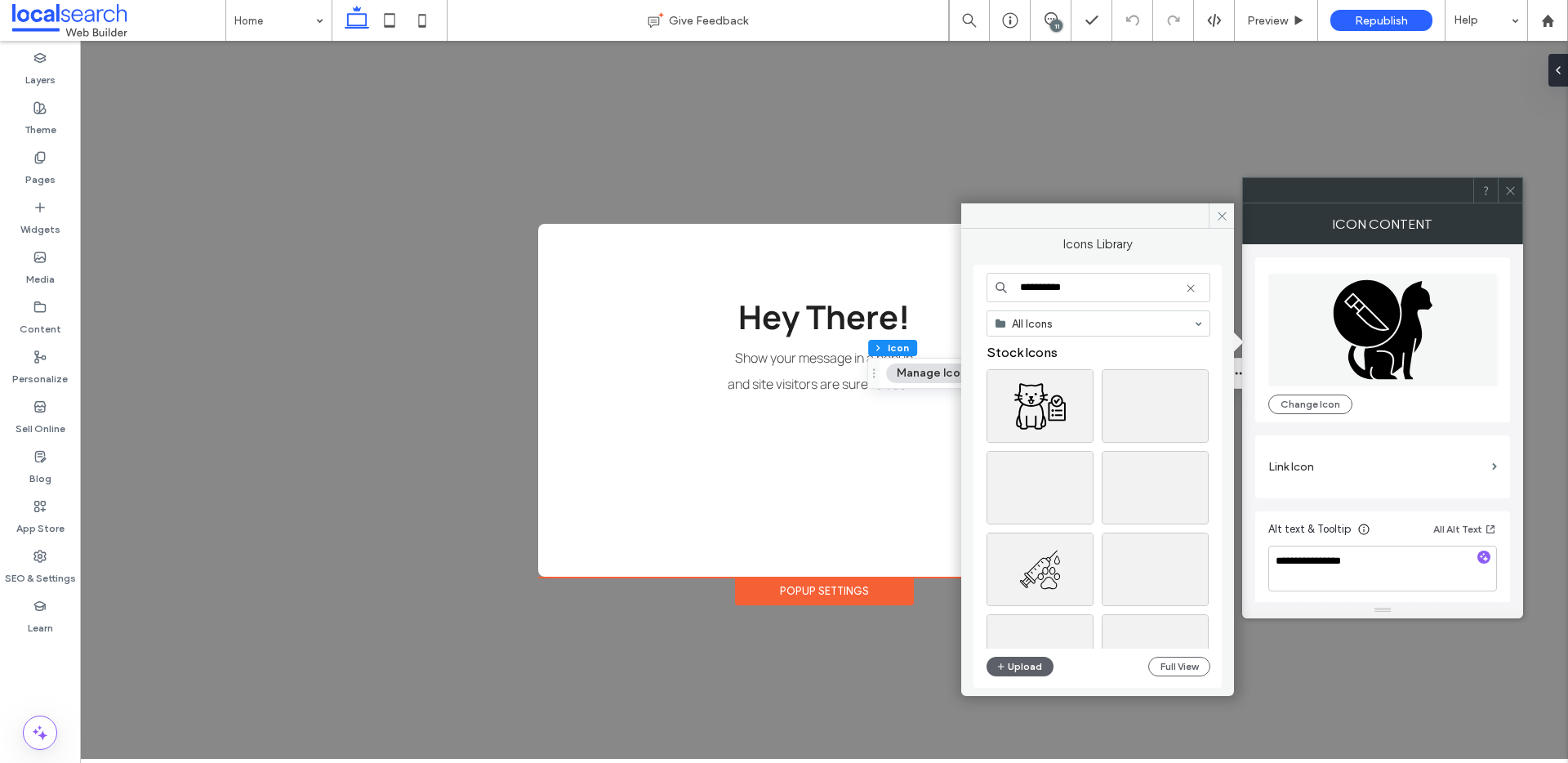
type input "**********"
drag, startPoint x: 1123, startPoint y: 218, endPoint x: 1242, endPoint y: 237, distance: 120.5
click at [1243, 237] on div "**********" at bounding box center [1383, 411] width 281 height 415
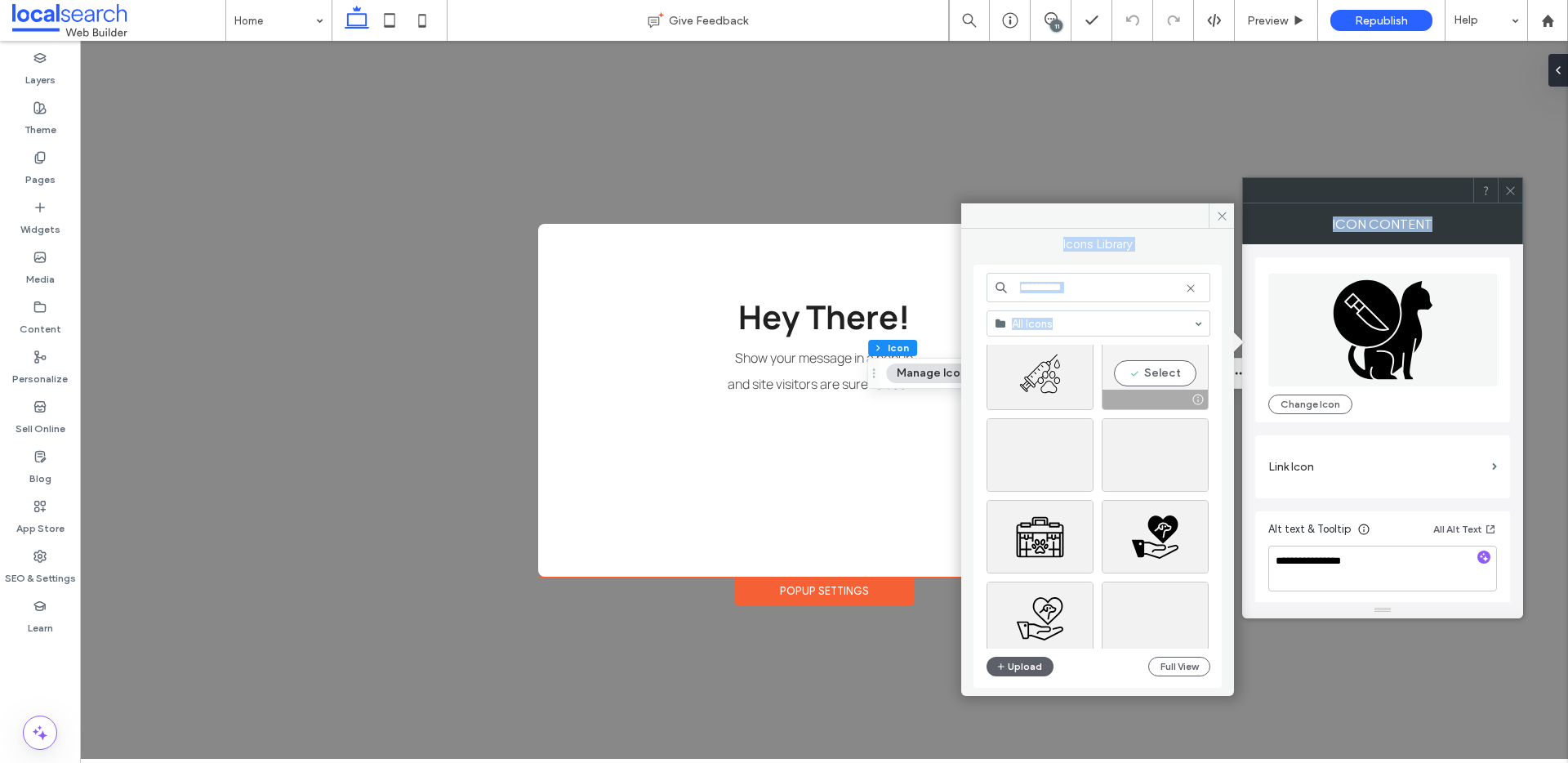
scroll to position [199, 0]
click at [1160, 529] on div "Select" at bounding box center [1155, 534] width 107 height 74
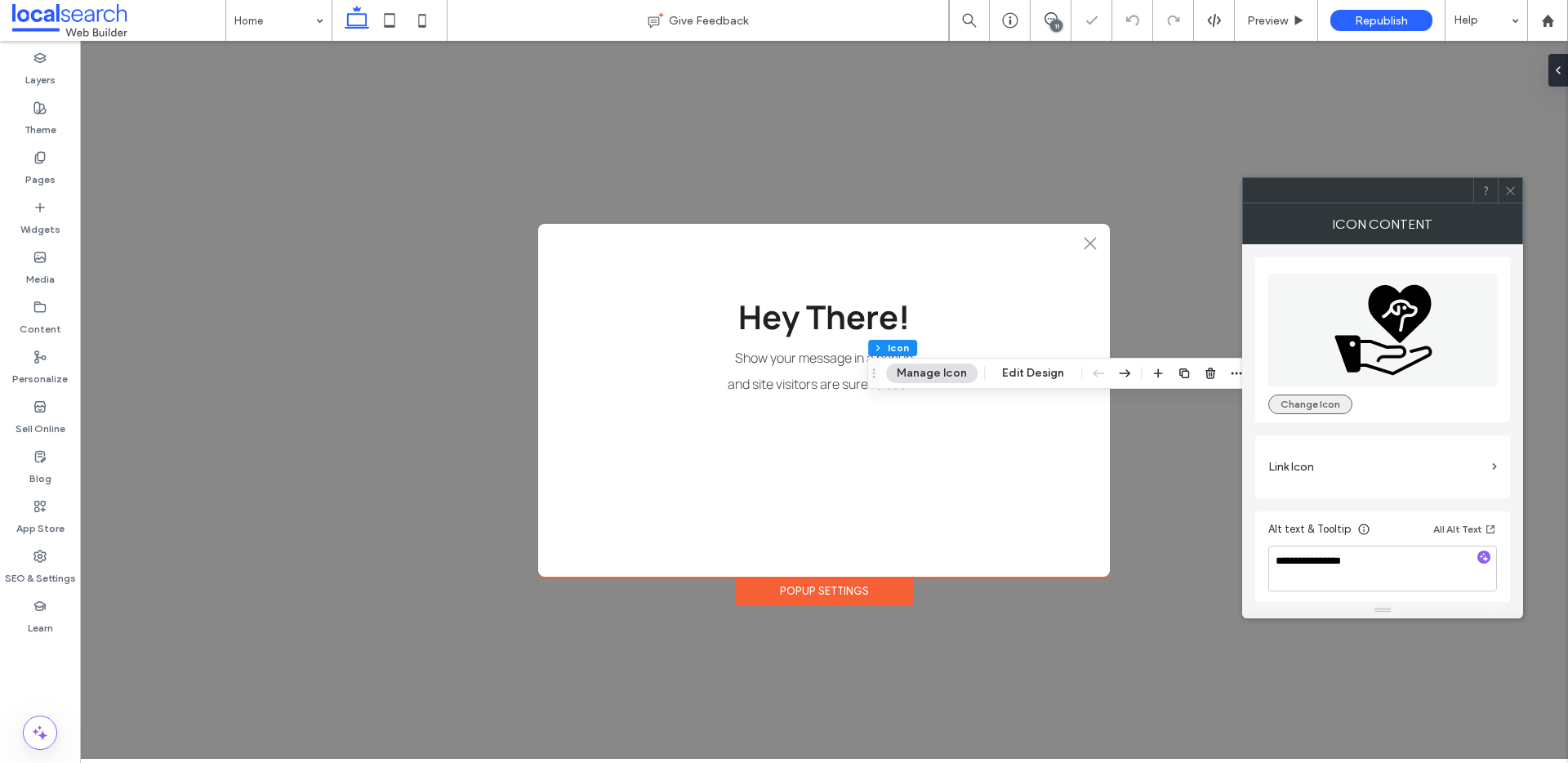
click at [1303, 406] on button "Change Icon" at bounding box center [1311, 405] width 84 height 19
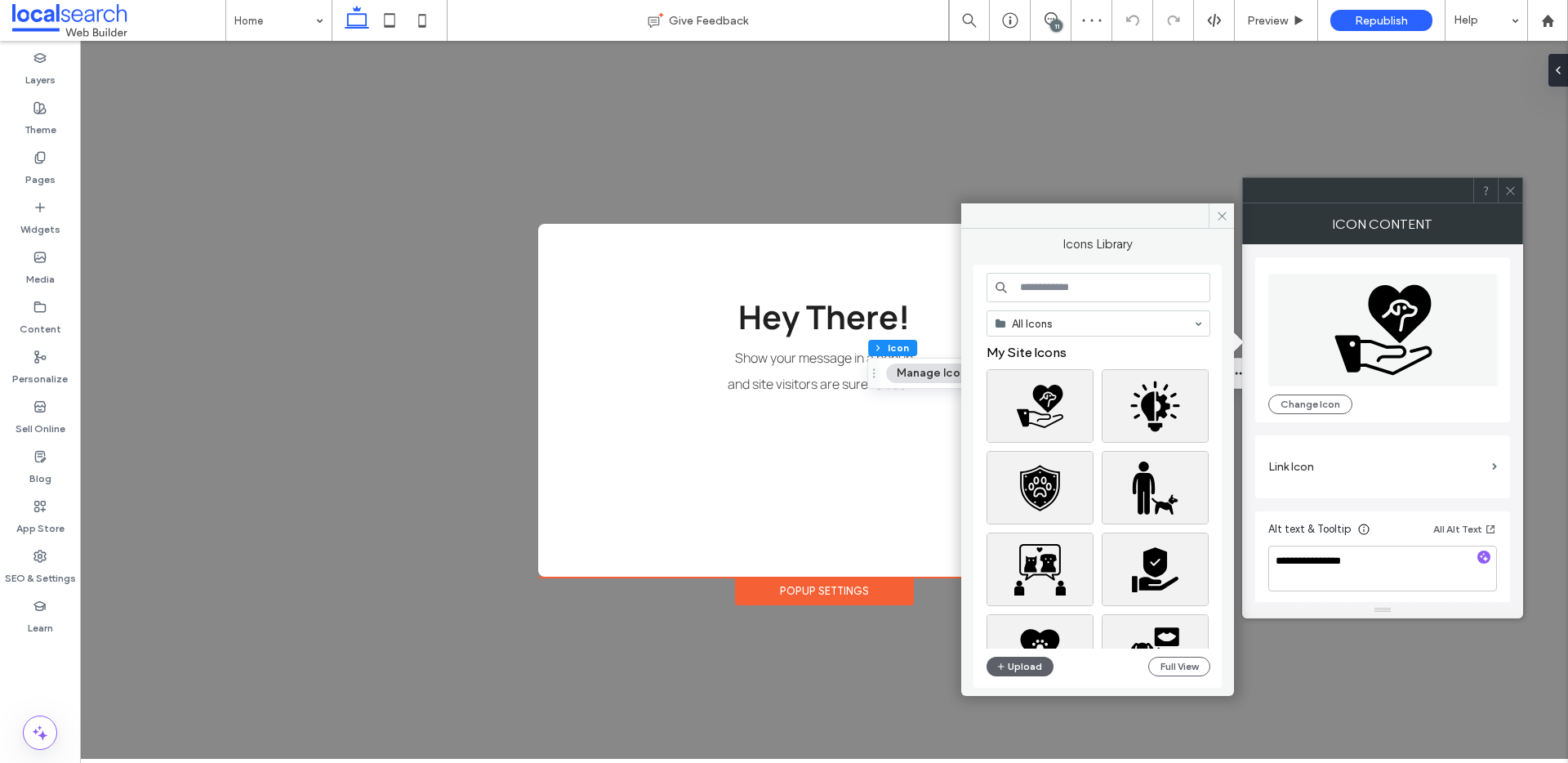
click at [1060, 283] on input at bounding box center [1098, 288] width 224 height 29
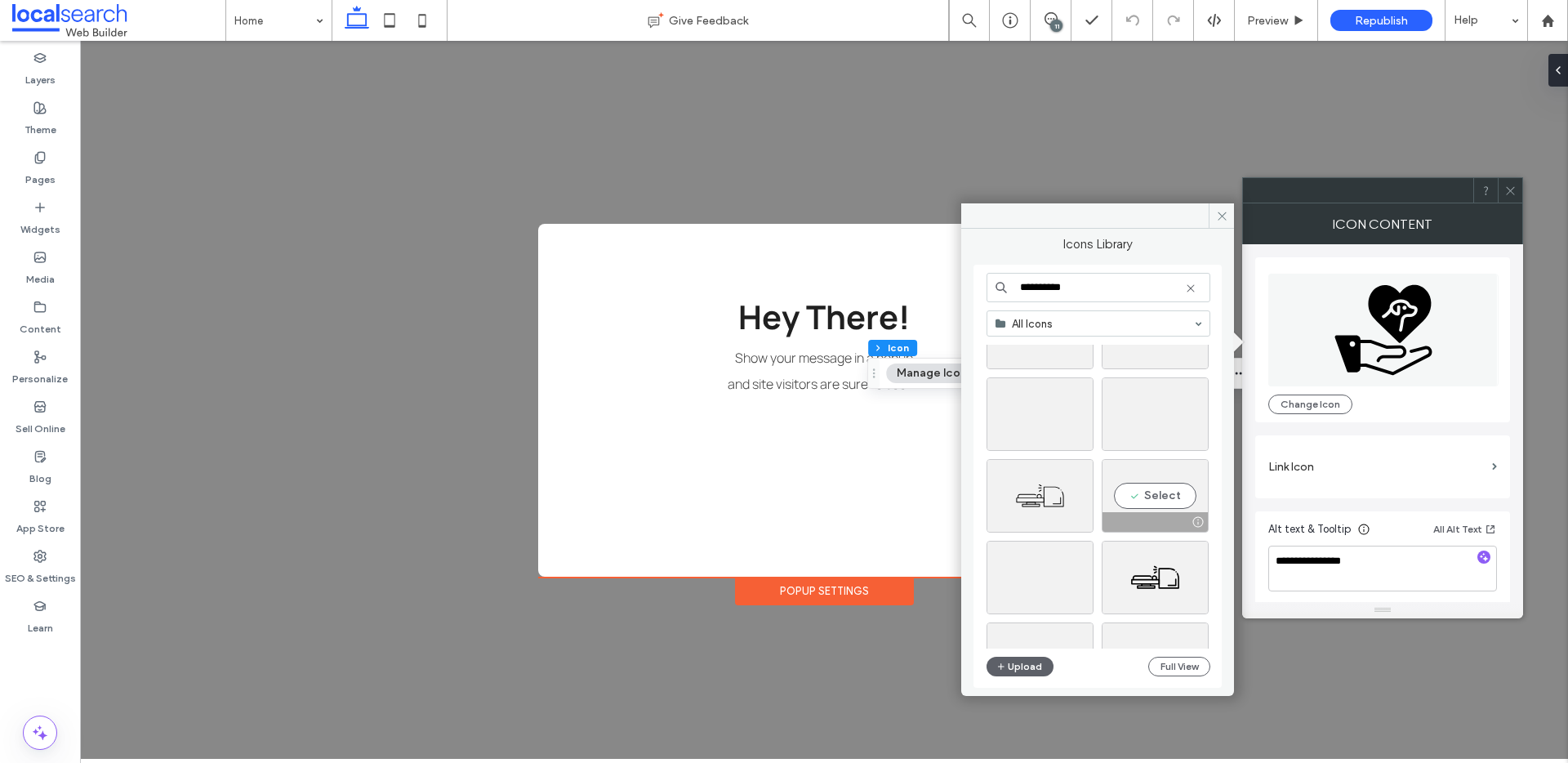
scroll to position [1763, 0]
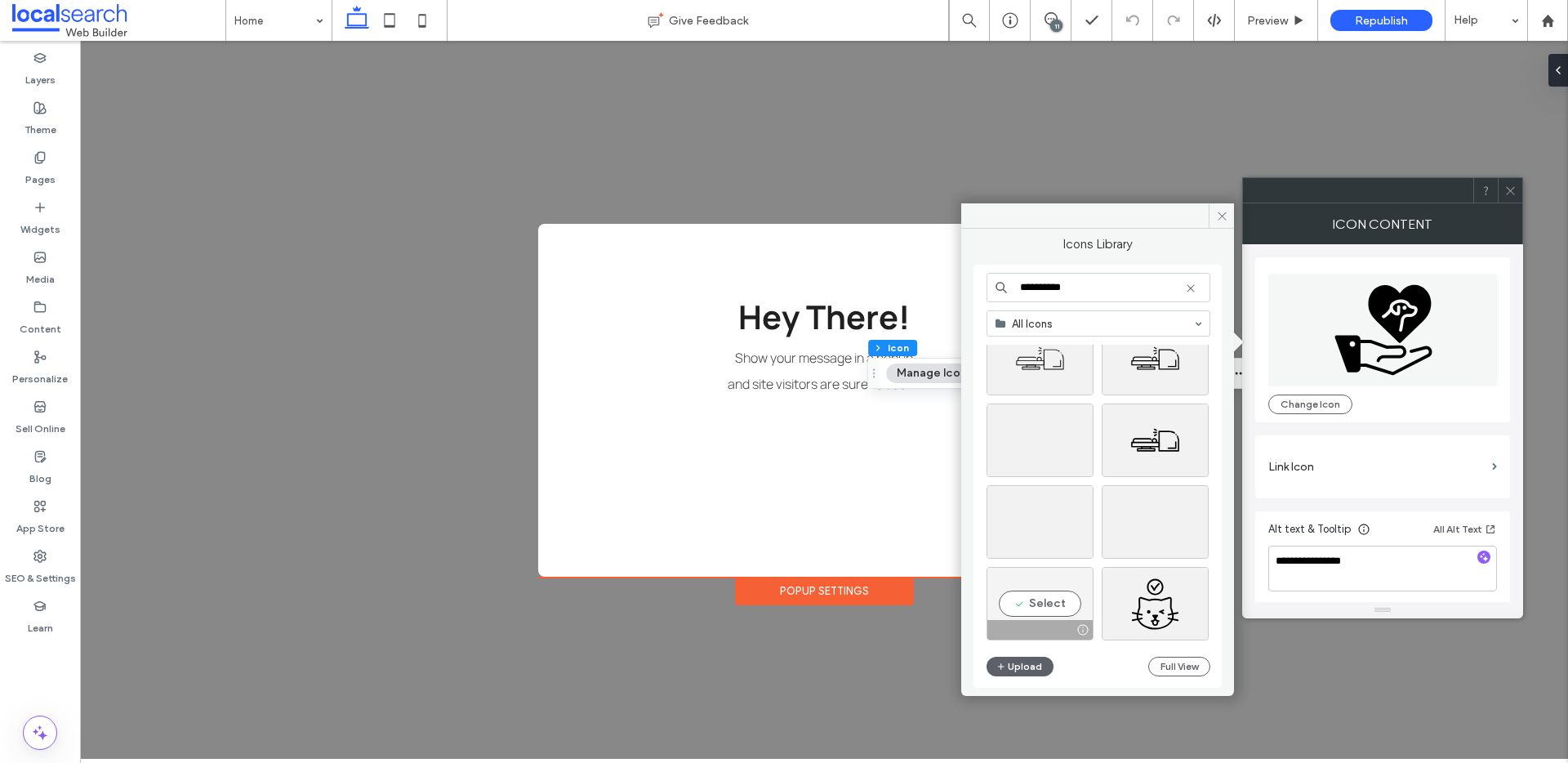
type input "**********"
click at [1041, 609] on div "Select" at bounding box center [1040, 604] width 107 height 74
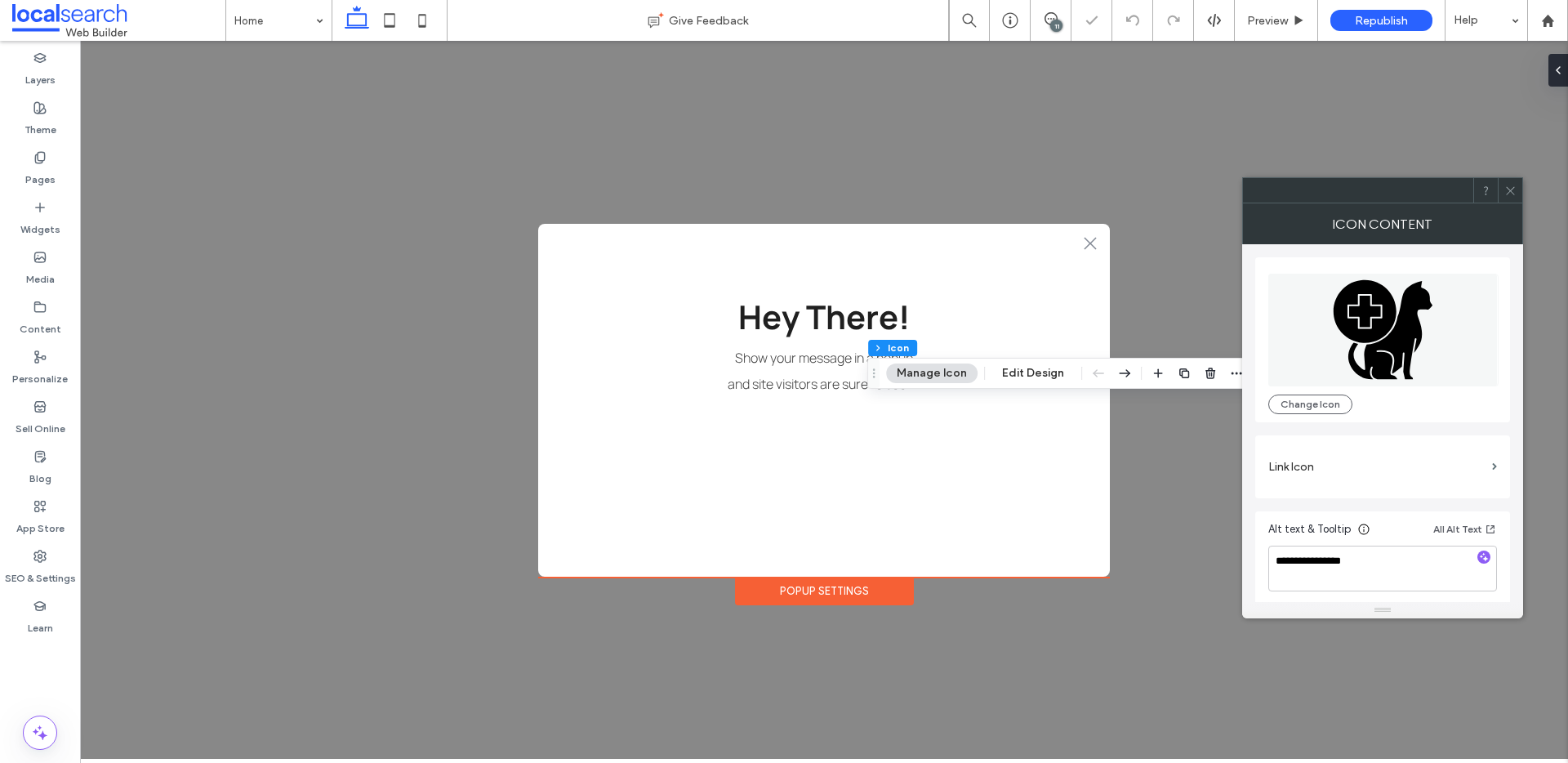
click at [1512, 189] on use at bounding box center [1510, 190] width 8 height 8
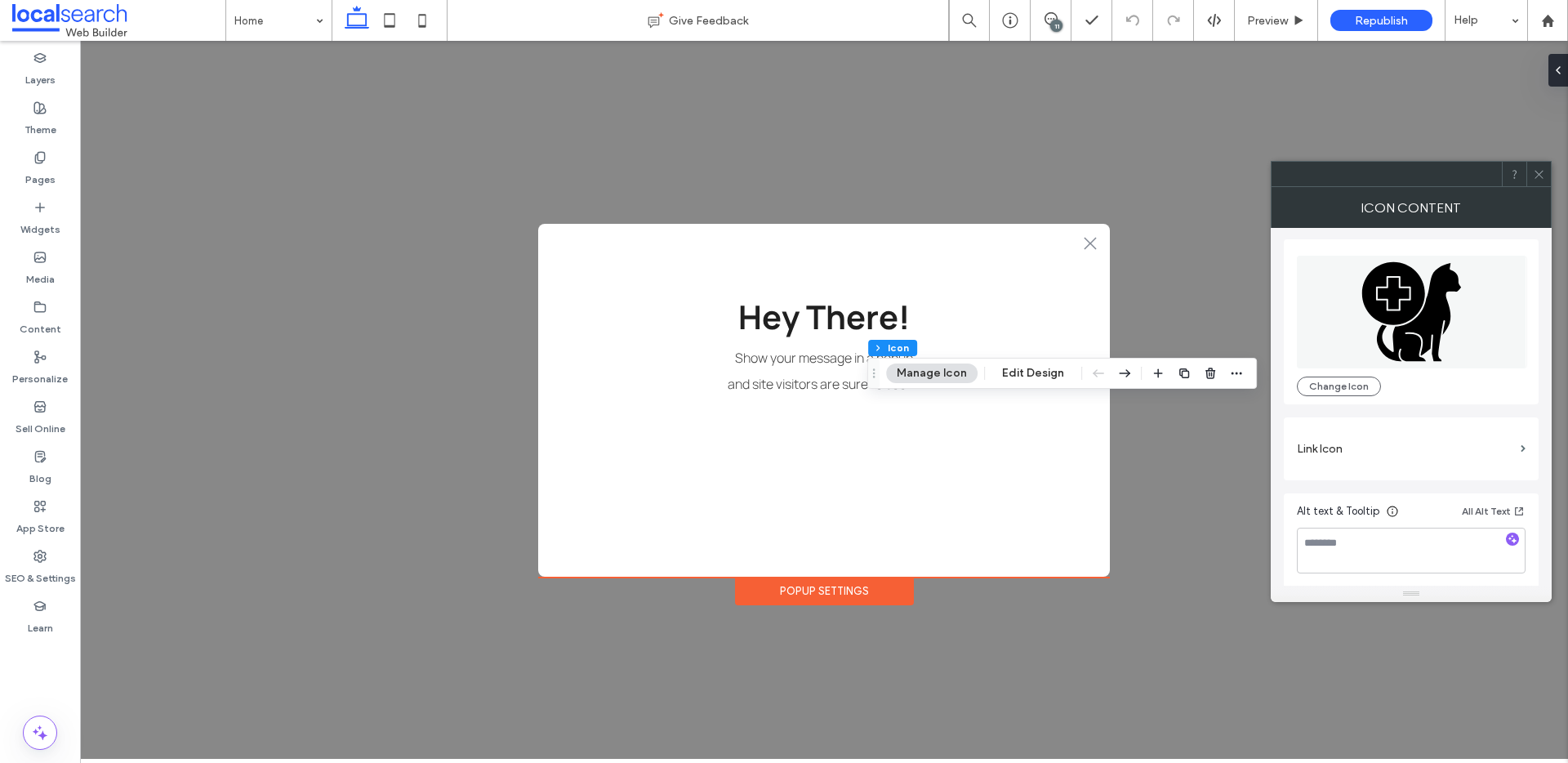
scroll to position [4, 0]
click at [1337, 552] on textarea at bounding box center [1411, 548] width 228 height 46
type textarea "*"
type textarea "**********"
click at [1535, 169] on icon at bounding box center [1539, 174] width 13 height 13
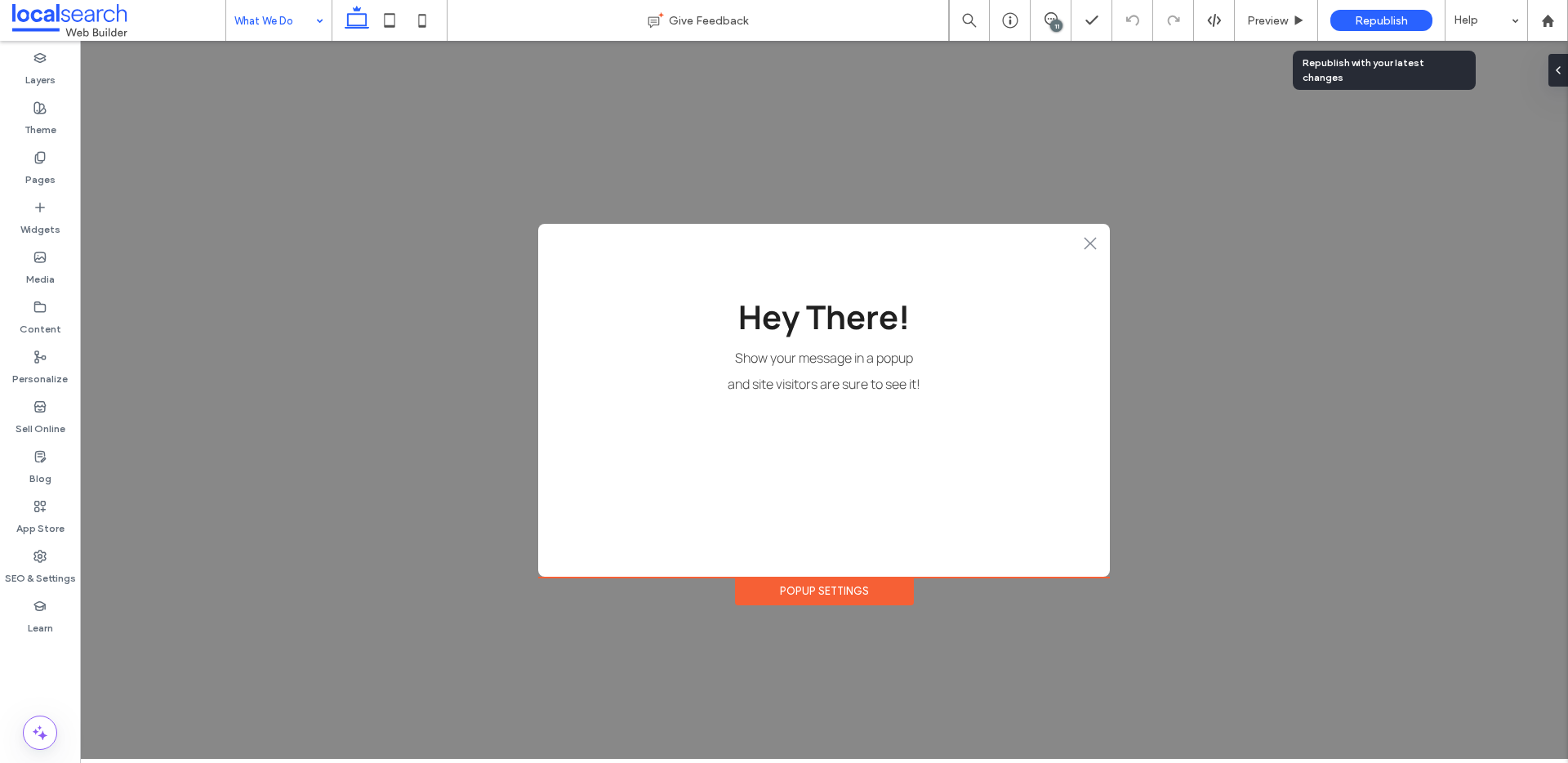
click at [1390, 15] on span "Republish" at bounding box center [1381, 20] width 53 height 14
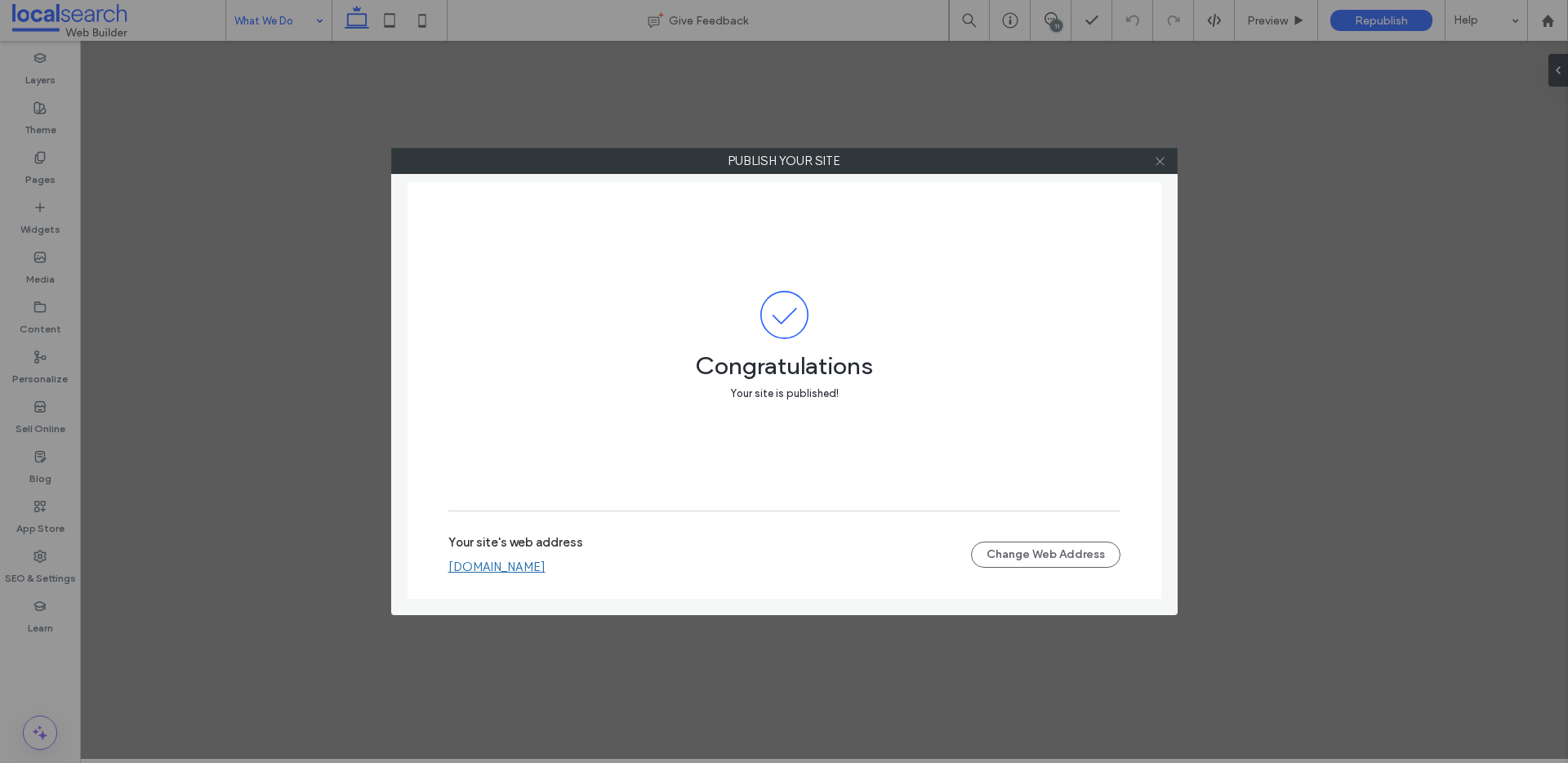
click at [1156, 160] on icon at bounding box center [1160, 161] width 13 height 13
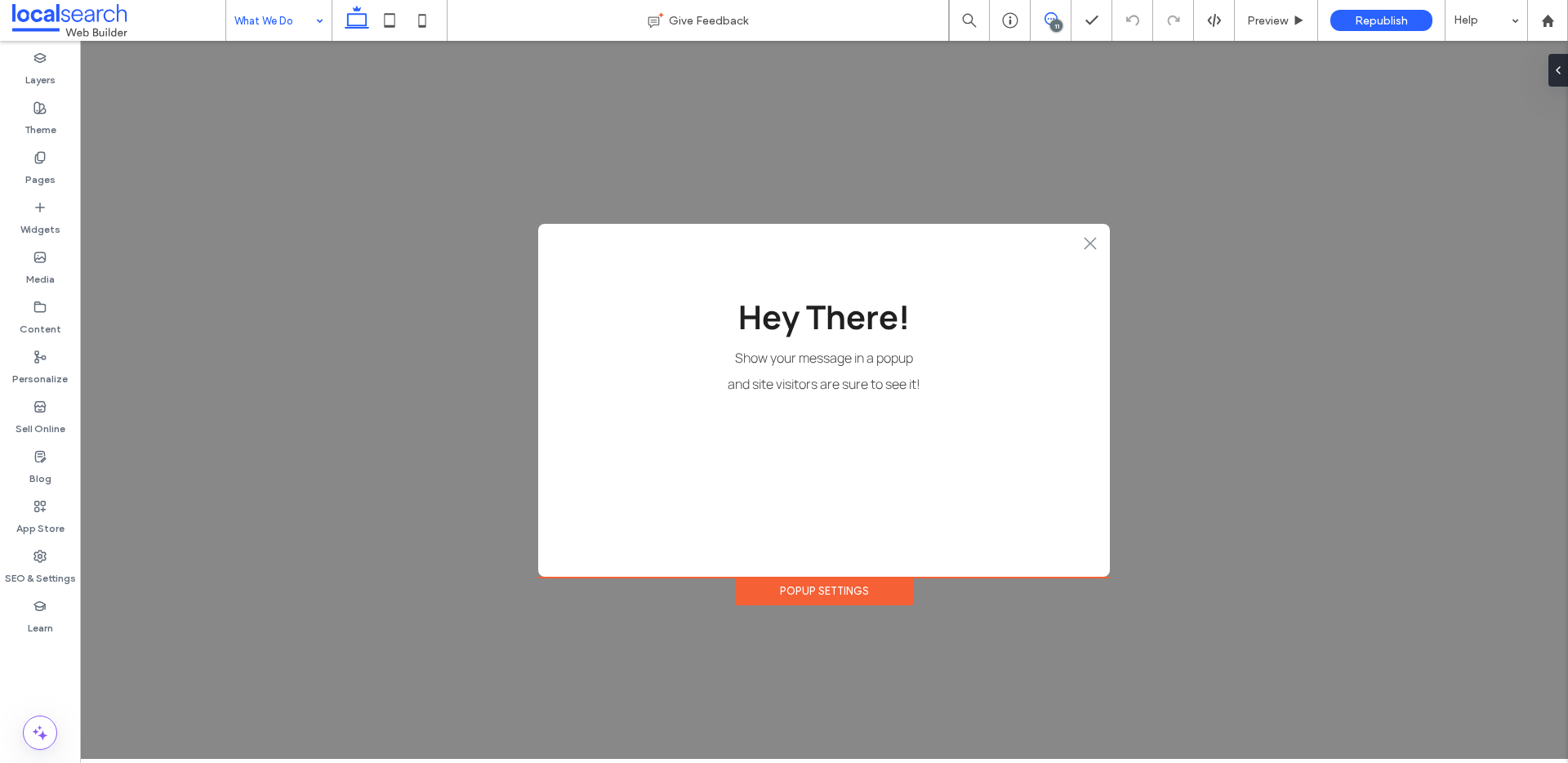
click at [1052, 14] on icon at bounding box center [1051, 19] width 14 height 14
click at [268, 15] on input at bounding box center [275, 20] width 81 height 41
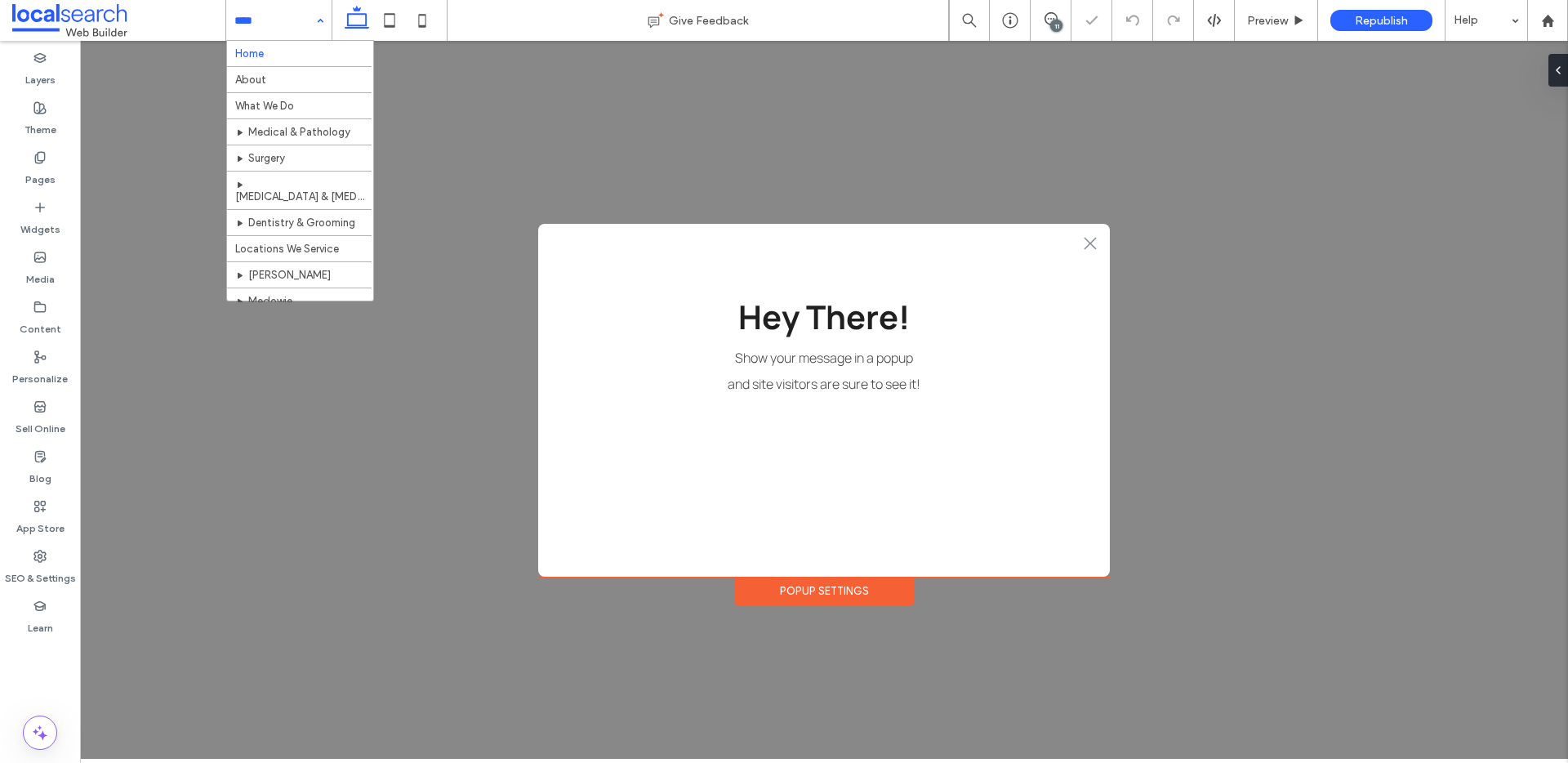
click at [269, 24] on input at bounding box center [275, 20] width 81 height 41
click at [266, 4] on input at bounding box center [275, 20] width 81 height 41
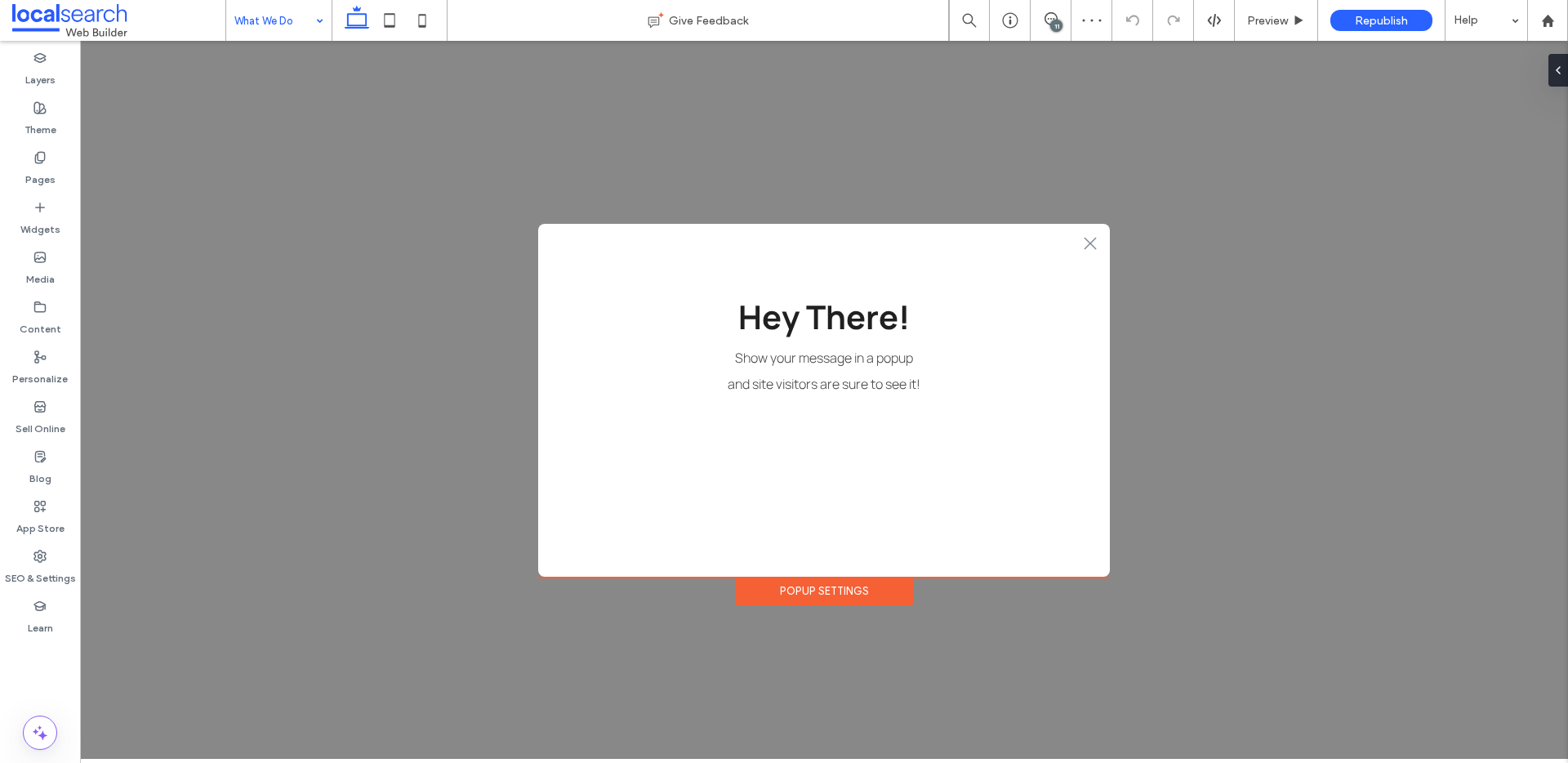
click at [256, 15] on input at bounding box center [275, 20] width 81 height 41
click at [1051, 18] on icon at bounding box center [1051, 19] width 14 height 14
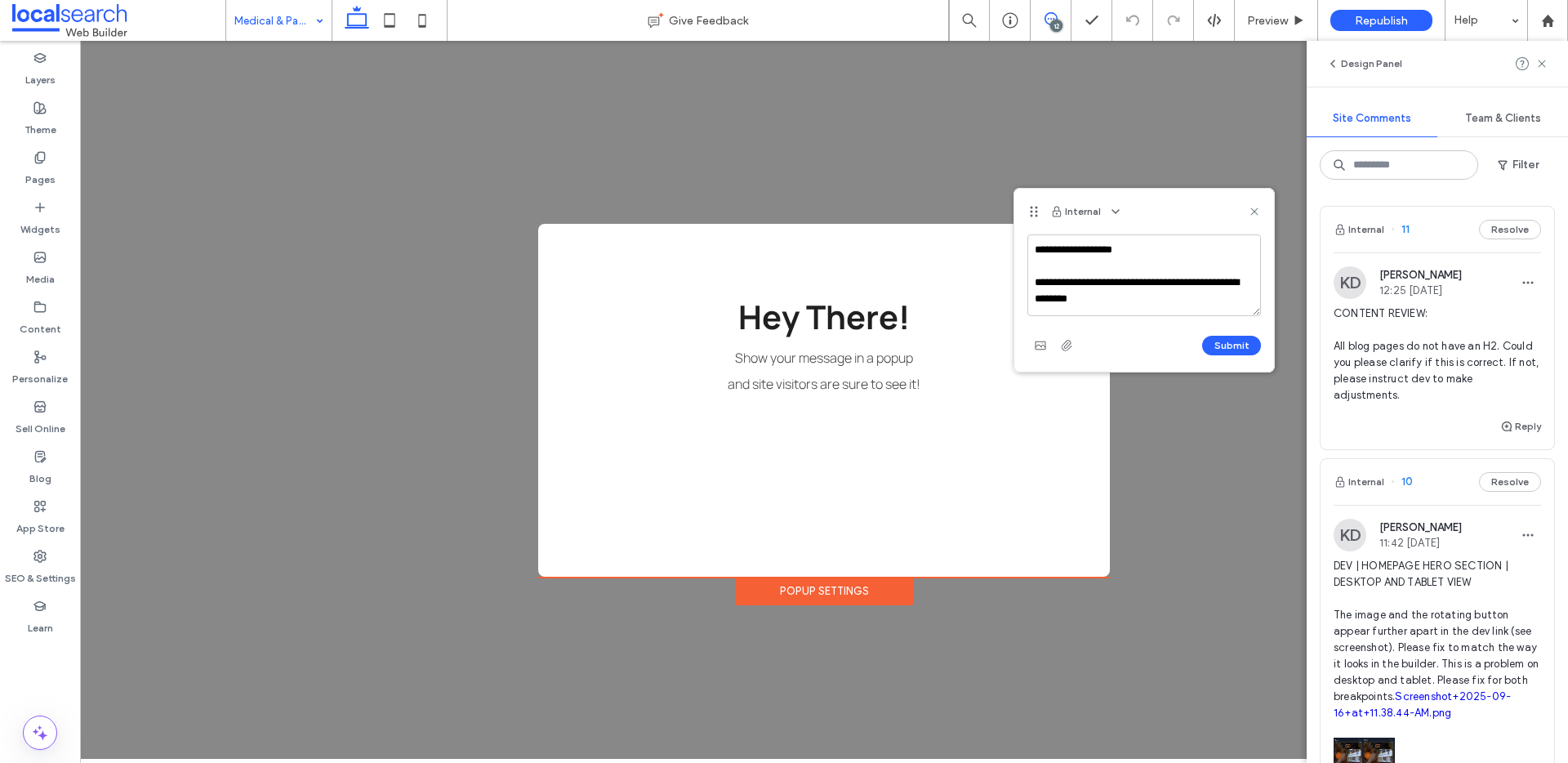
drag, startPoint x: 1138, startPoint y: 308, endPoint x: 1025, endPoint y: 280, distance: 116.4
click at [1025, 280] on div "**********" at bounding box center [1144, 303] width 259 height 137
type textarea "**********"
click at [1237, 349] on button "Submit" at bounding box center [1231, 346] width 59 height 19
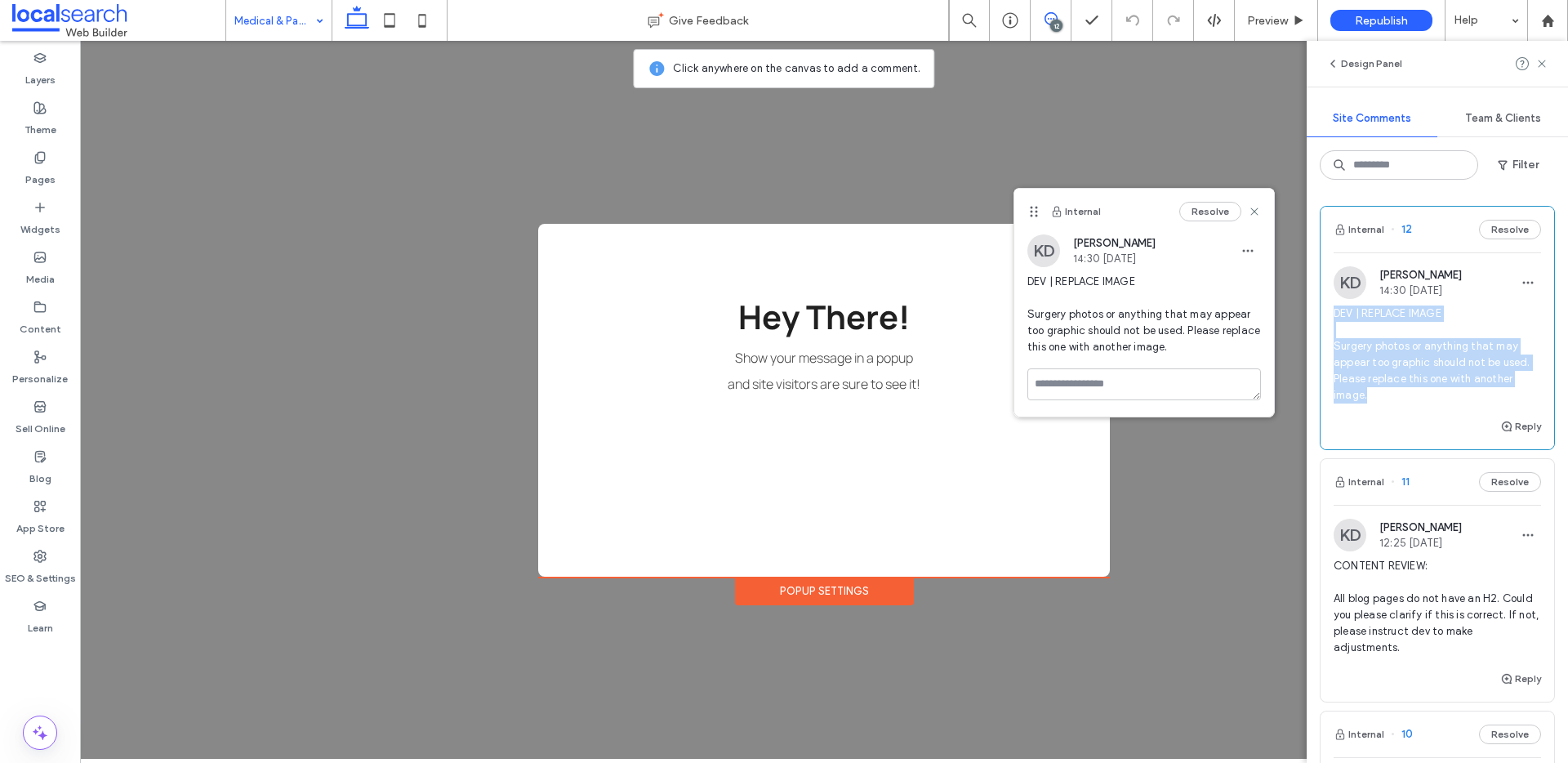
drag, startPoint x: 1377, startPoint y: 399, endPoint x: 1315, endPoint y: 313, distance: 106.0
click at [1315, 313] on div "Internal 12 Resolve KD Kieran Derrick 14:30 Sep 16 2025 DEV | REPLACE IMAGE Sur…" at bounding box center [1437, 477] width 261 height 570
copy span "DEV | REPLACE IMAGE Surgery photos or anything that may appear too graphic shou…"
click at [1541, 65] on use at bounding box center [1542, 64] width 8 height 8
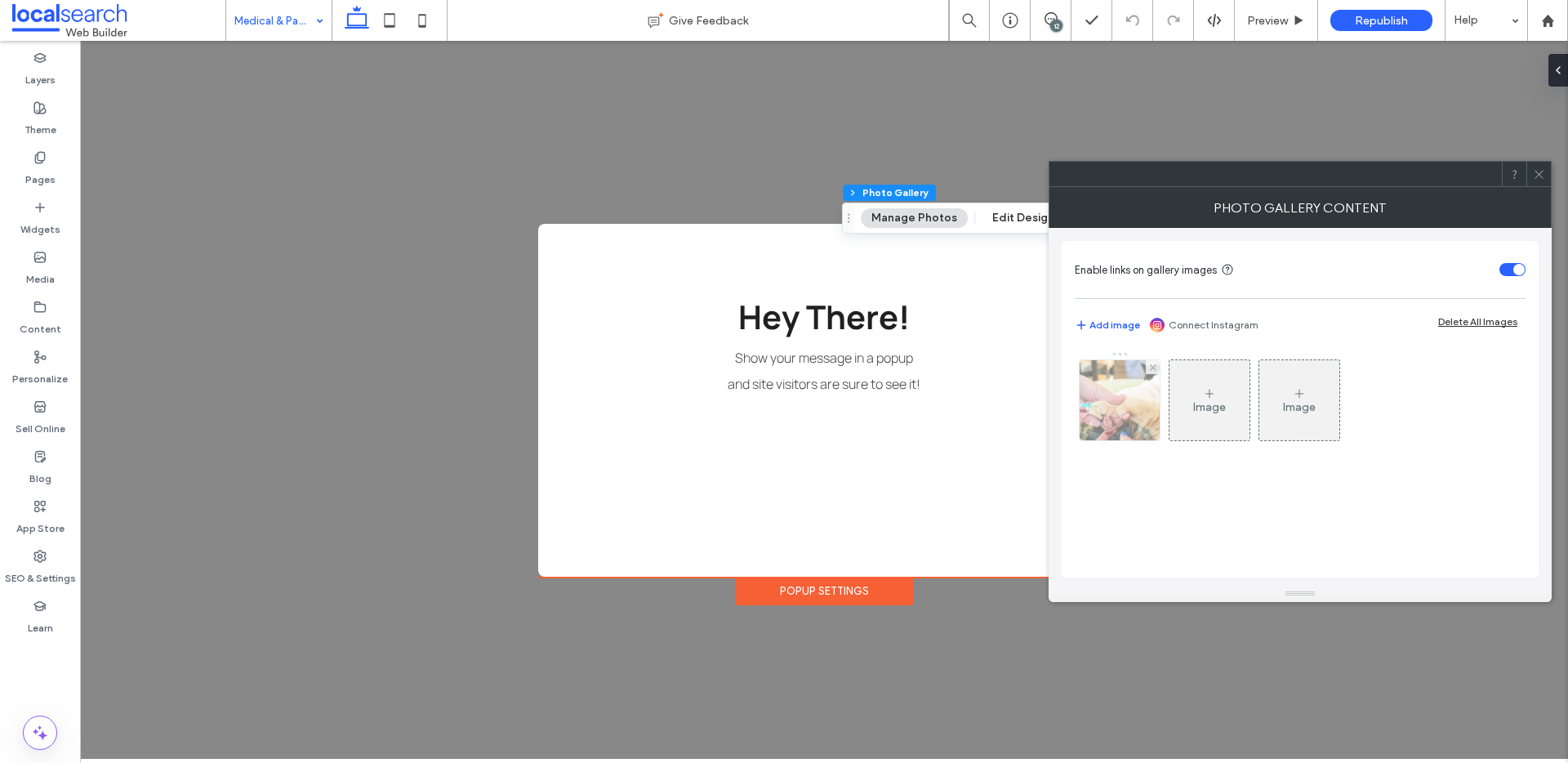
click at [1143, 408] on img at bounding box center [1120, 400] width 120 height 80
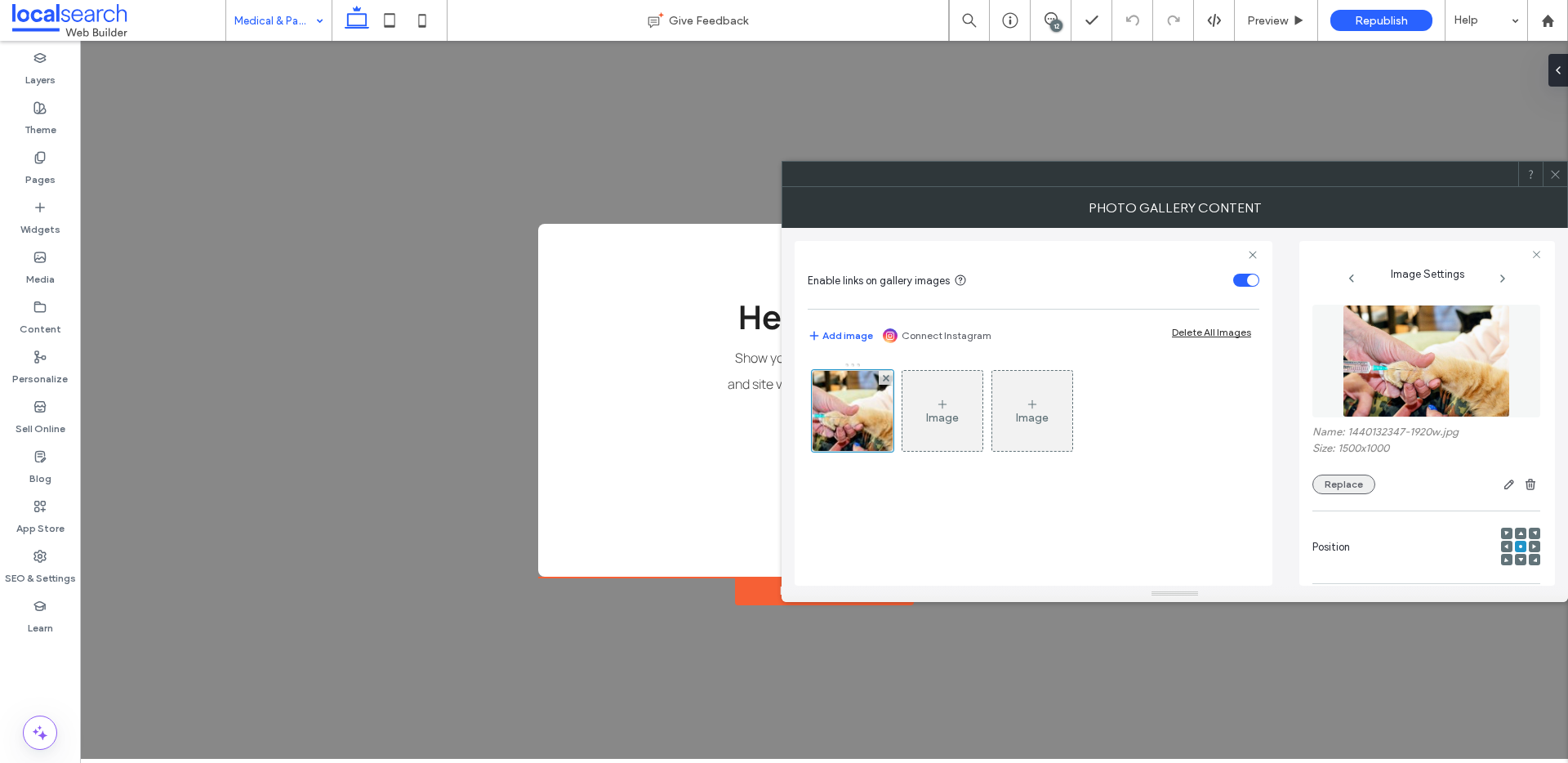
click at [1337, 488] on button "Replace" at bounding box center [1343, 484] width 63 height 19
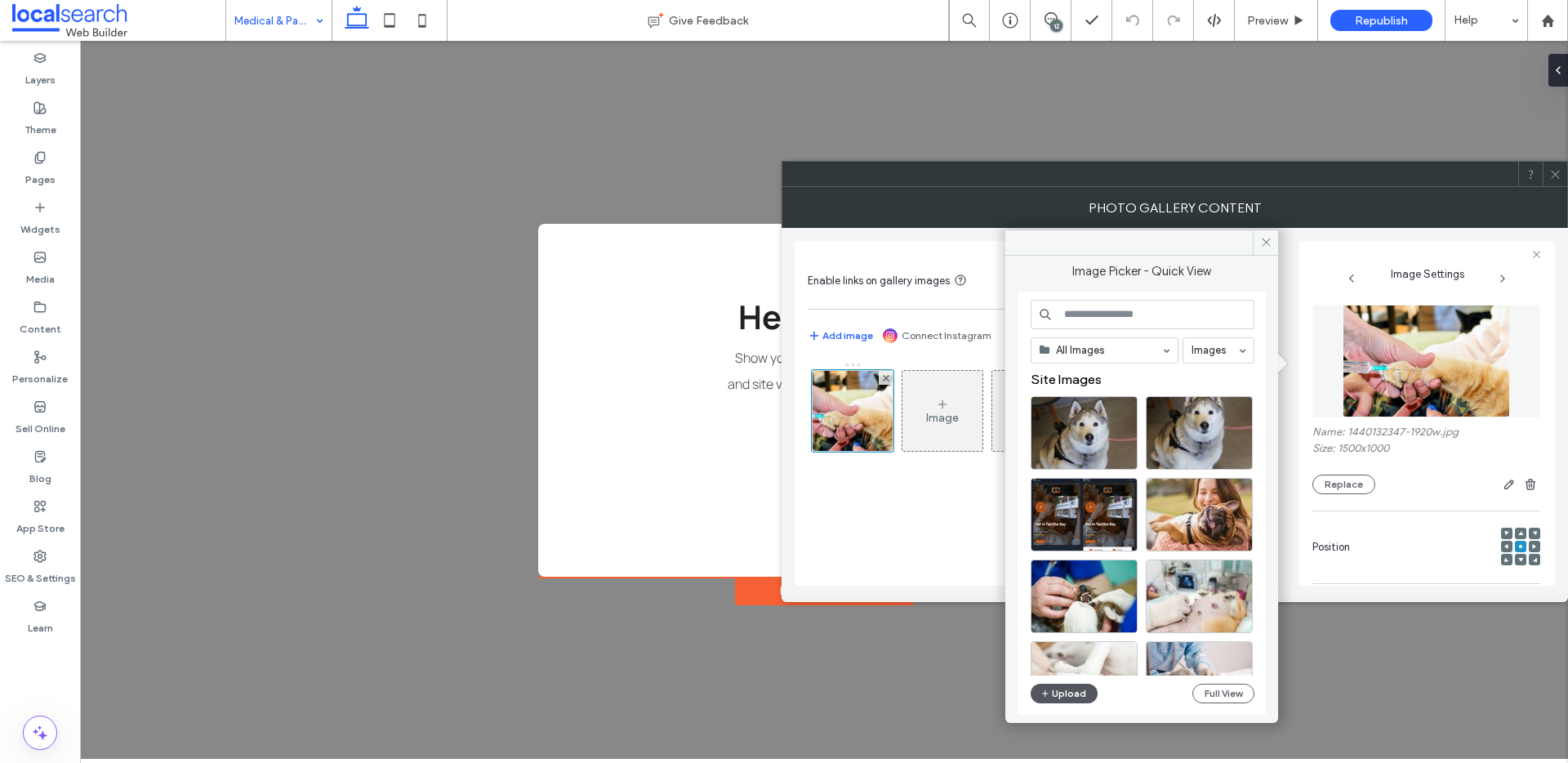
click at [1060, 695] on button "Upload" at bounding box center [1064, 693] width 67 height 19
click at [1055, 696] on button "Upload" at bounding box center [1064, 693] width 67 height 19
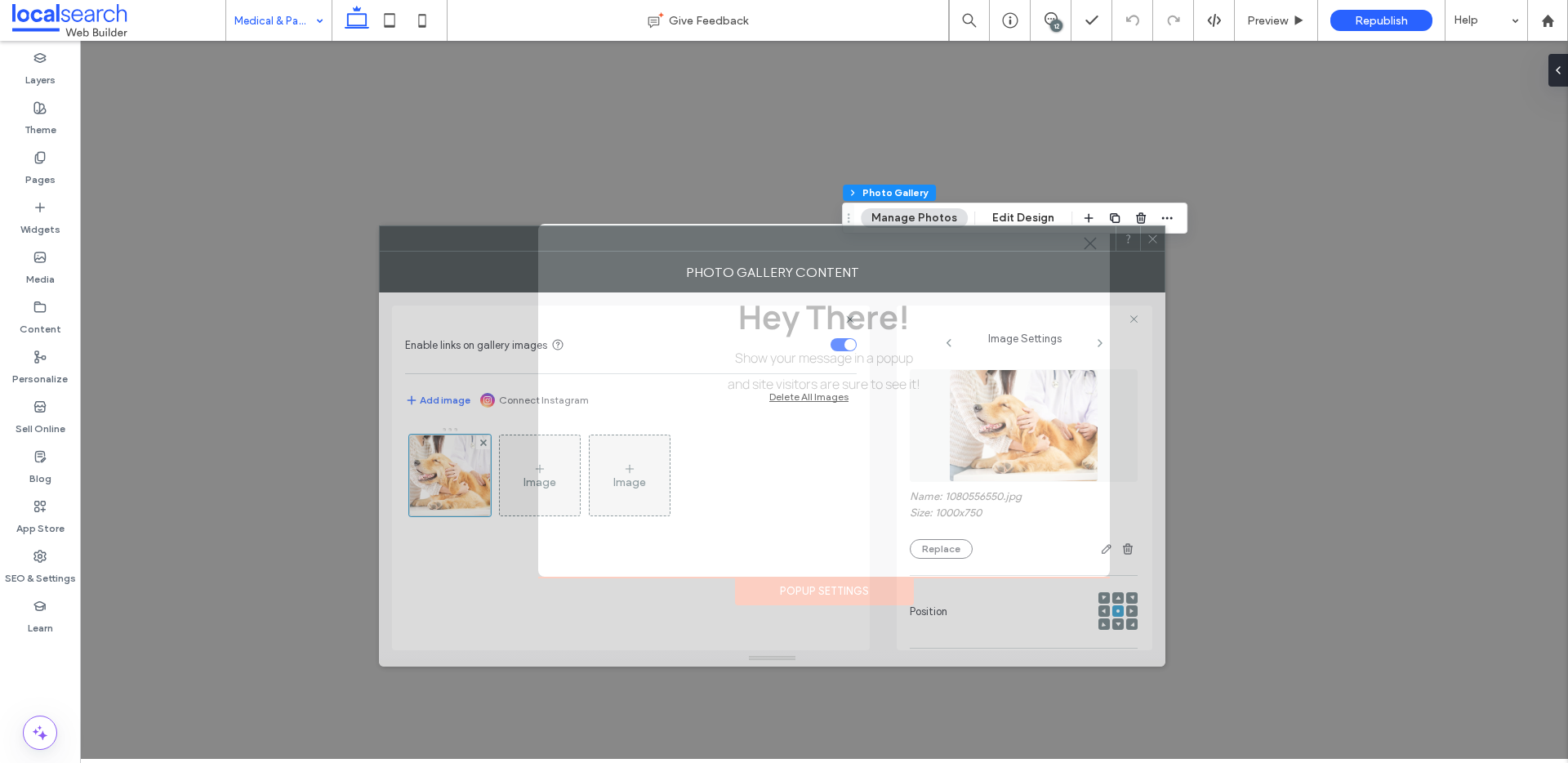
drag, startPoint x: 1316, startPoint y: 179, endPoint x: 916, endPoint y: 243, distance: 405.1
click at [916, 243] on div at bounding box center [747, 238] width 736 height 24
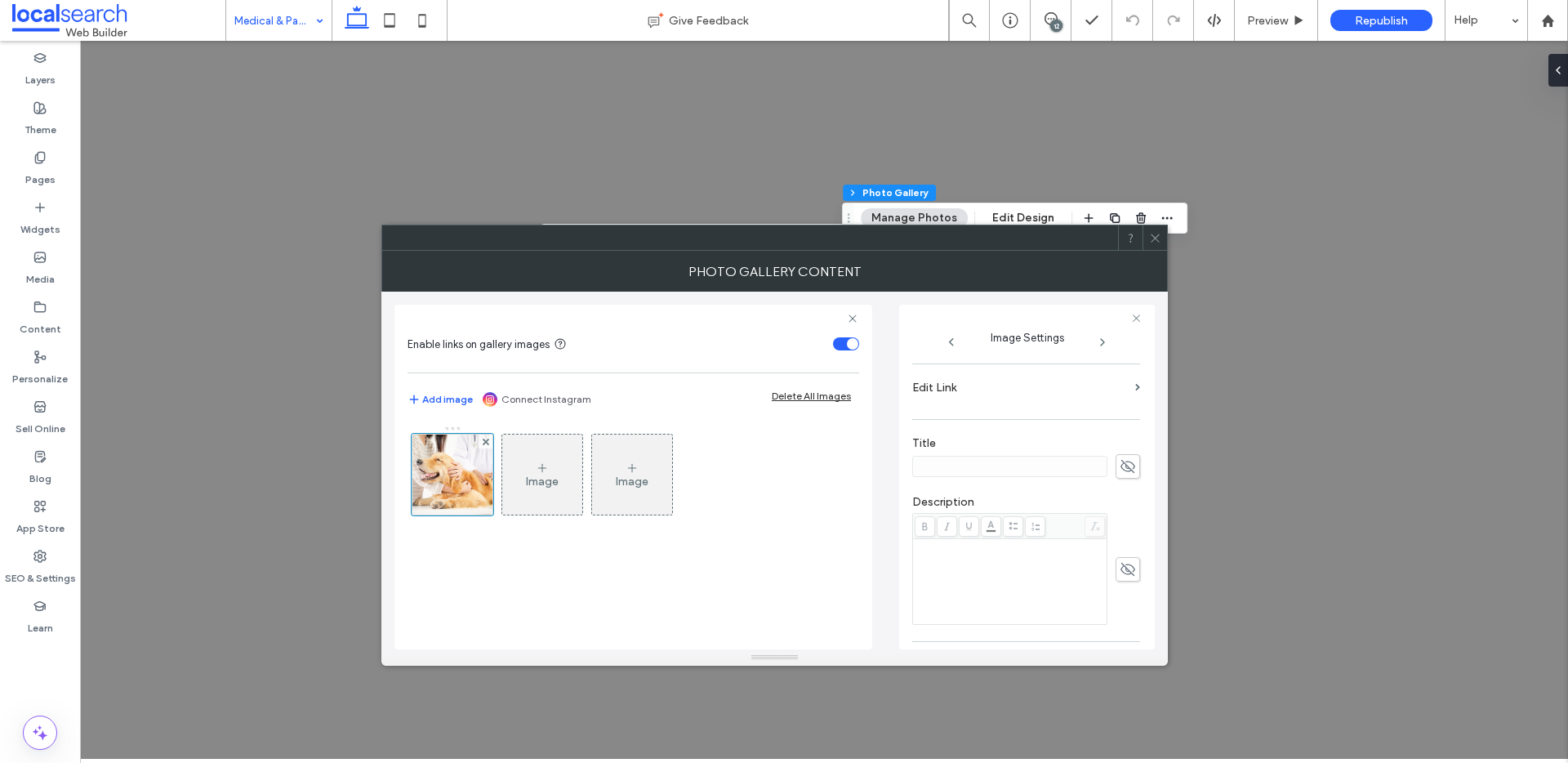
scroll to position [483, 0]
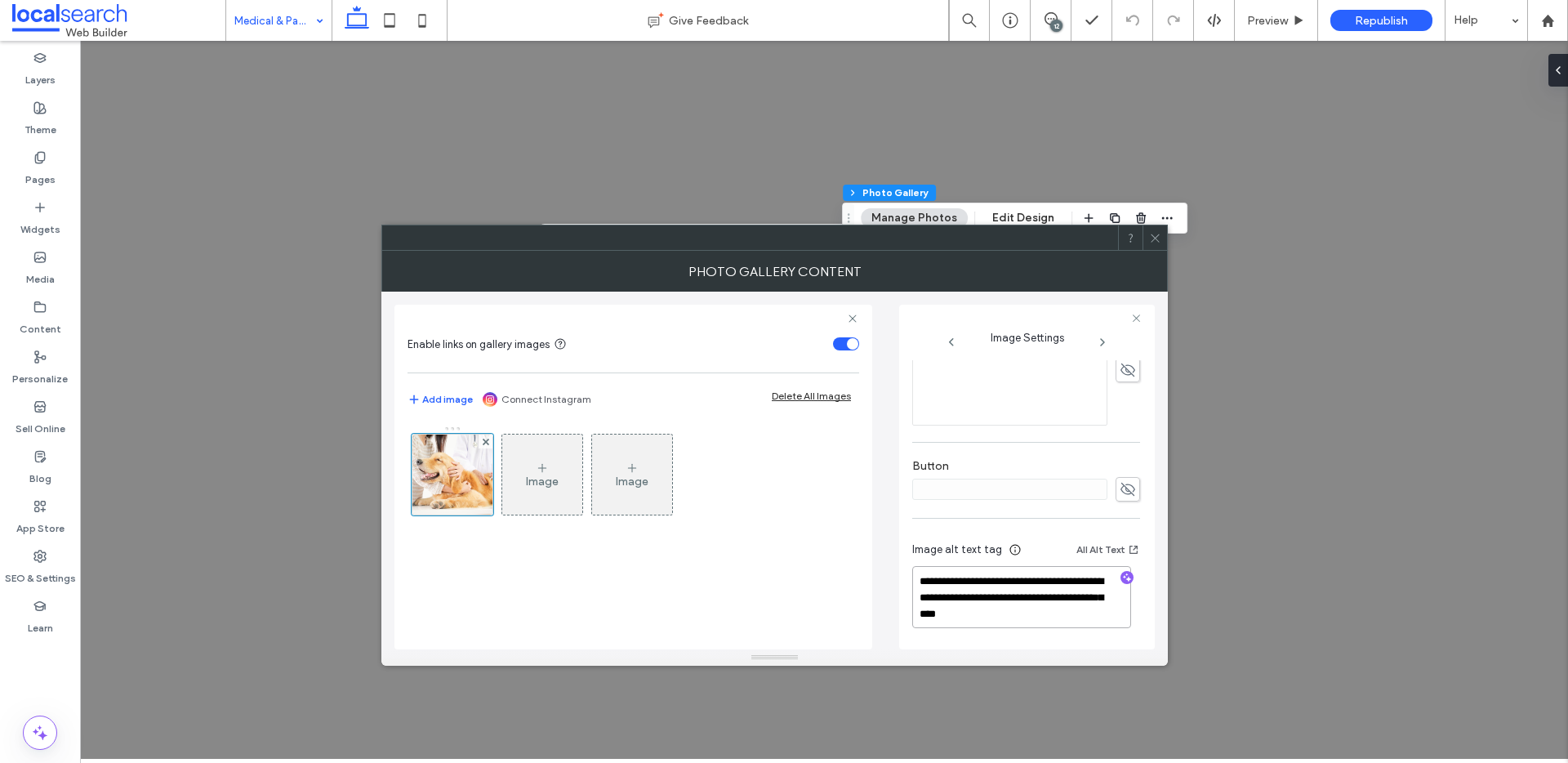
drag, startPoint x: 1025, startPoint y: 610, endPoint x: 1013, endPoint y: 599, distance: 16.3
click at [1013, 599] on textarea "**********" at bounding box center [1022, 597] width 219 height 62
click at [1123, 577] on use "button" at bounding box center [1127, 577] width 9 height 9
click at [957, 593] on textarea "**********" at bounding box center [1022, 597] width 219 height 62
drag, startPoint x: 958, startPoint y: 616, endPoint x: 1010, endPoint y: 604, distance: 53.4
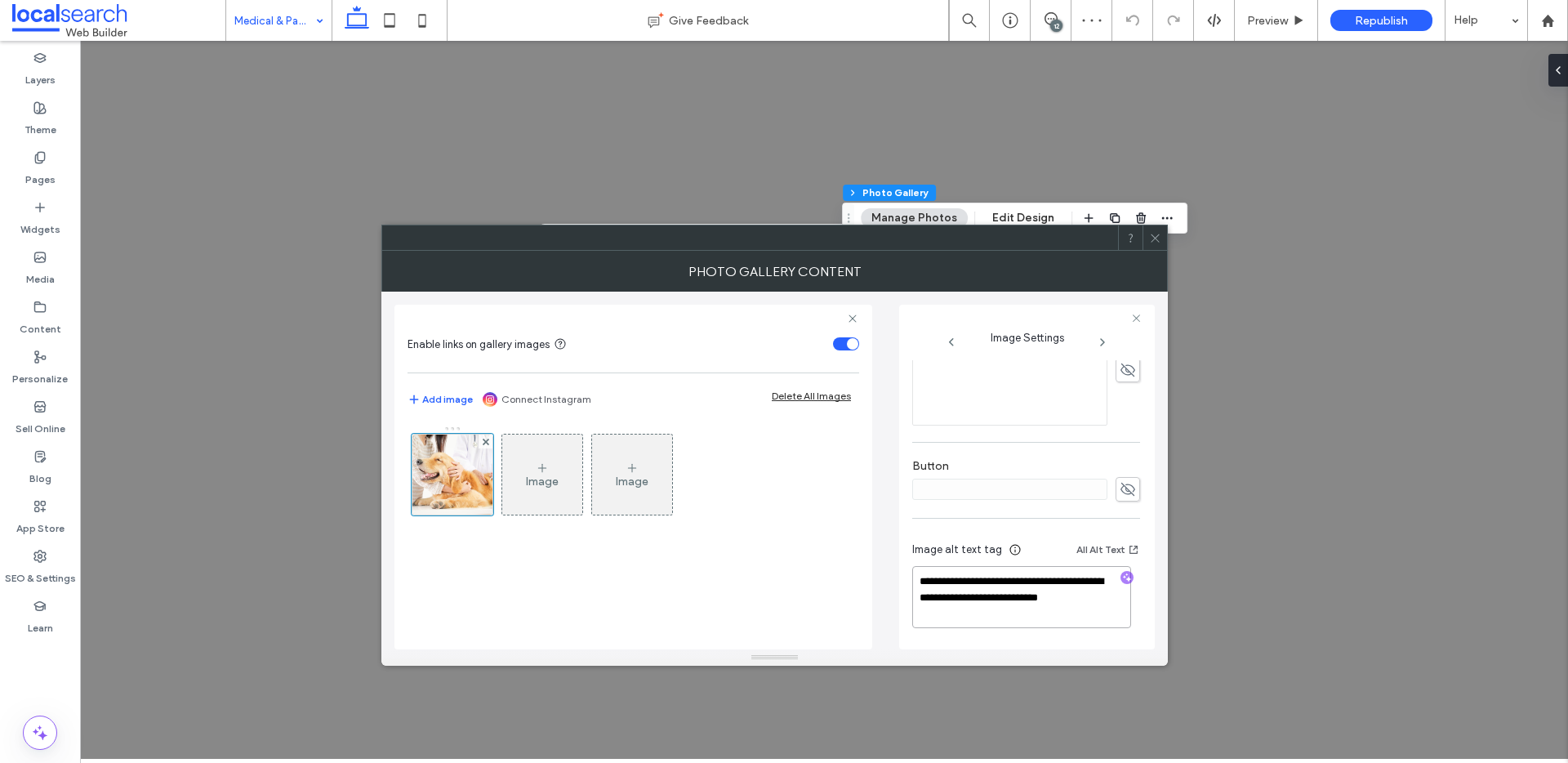
click at [1010, 604] on textarea "**********" at bounding box center [1022, 597] width 219 height 62
paste textarea "**********"
click at [1008, 581] on textarea "**********" at bounding box center [1022, 597] width 219 height 62
type textarea "**********"
click at [1152, 242] on icon at bounding box center [1155, 238] width 13 height 13
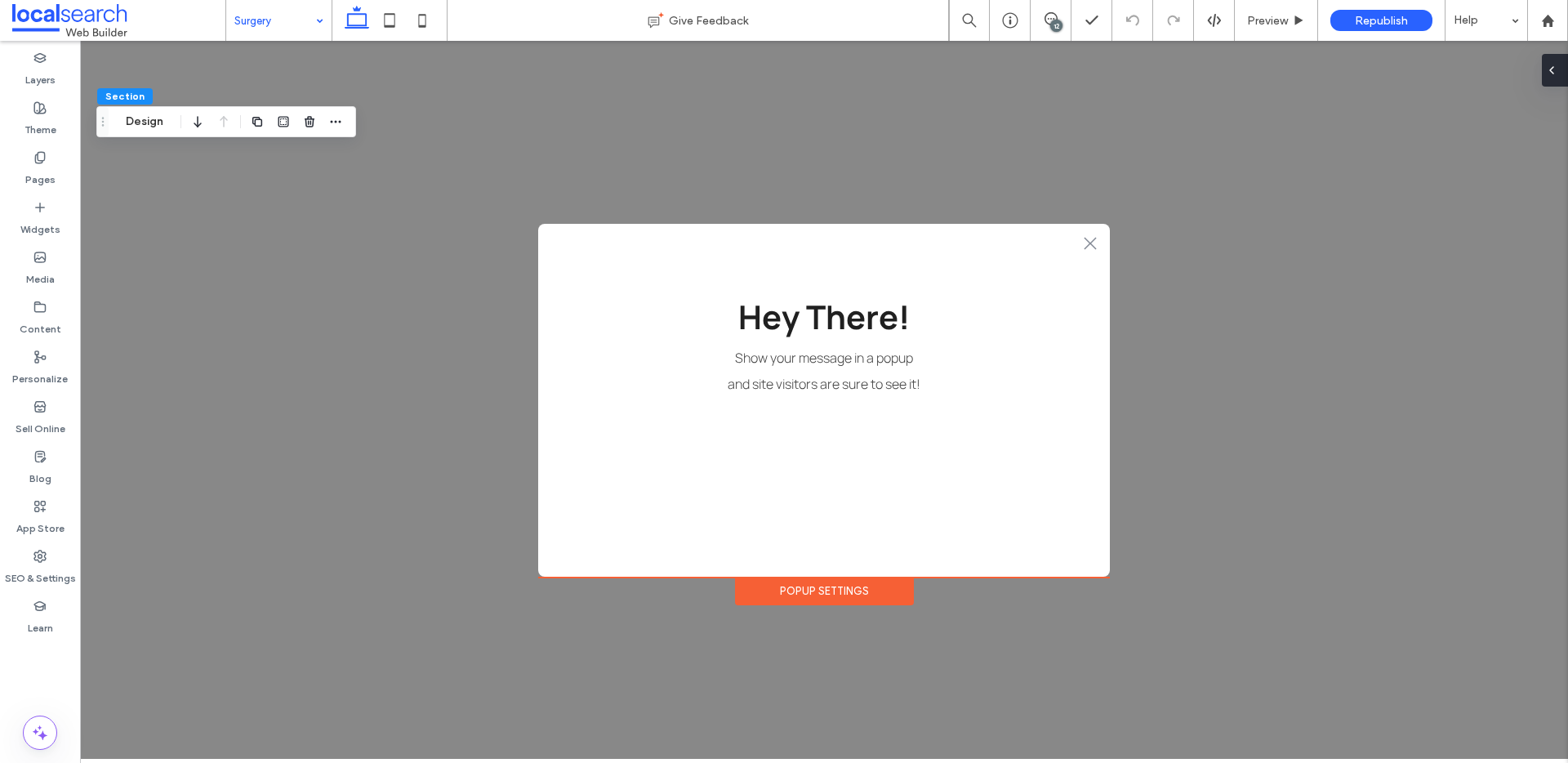
click at [1559, 71] on div at bounding box center [1554, 71] width 26 height 33
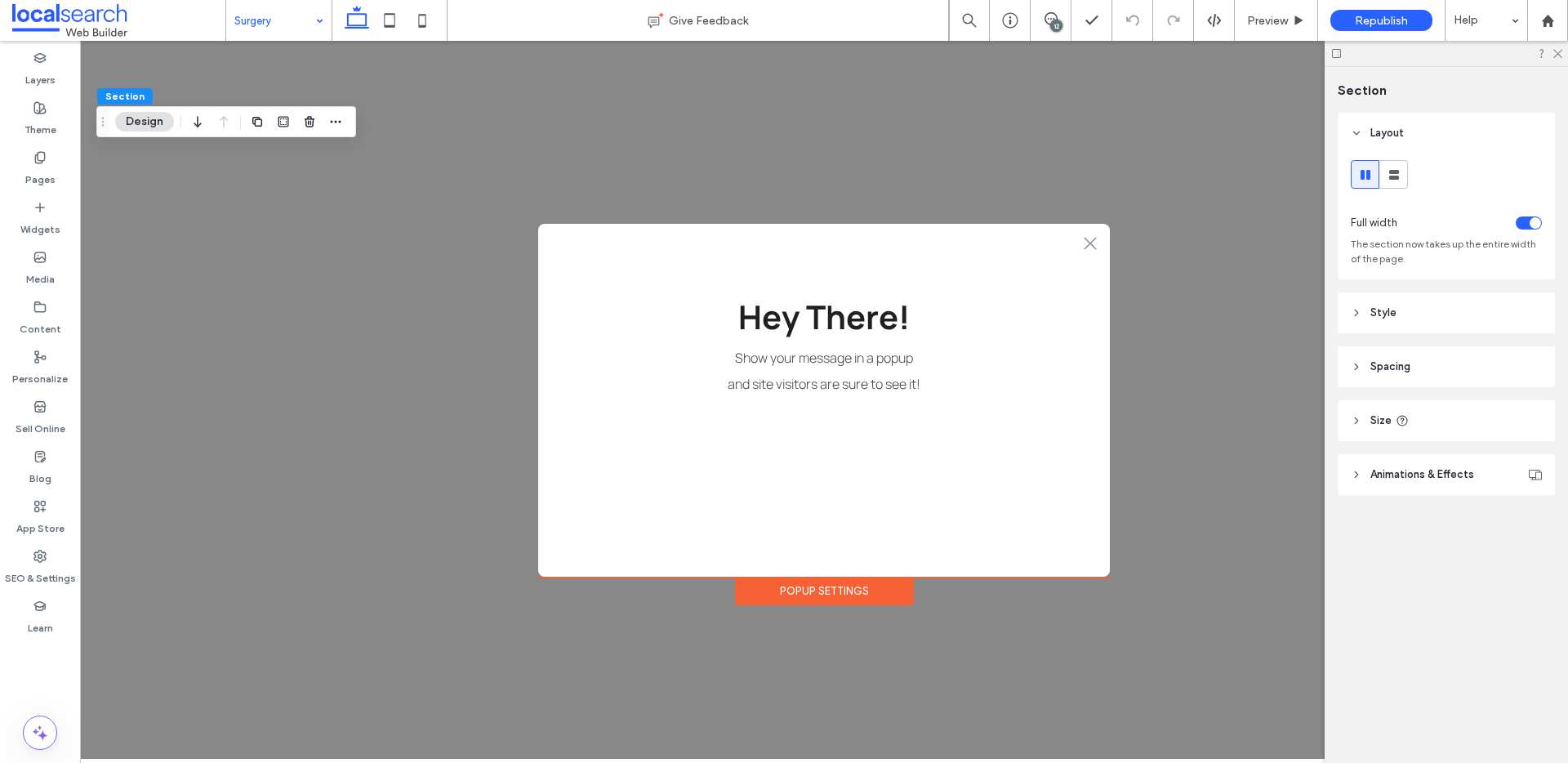
click at [1406, 317] on header "Style" at bounding box center [1446, 313] width 217 height 41
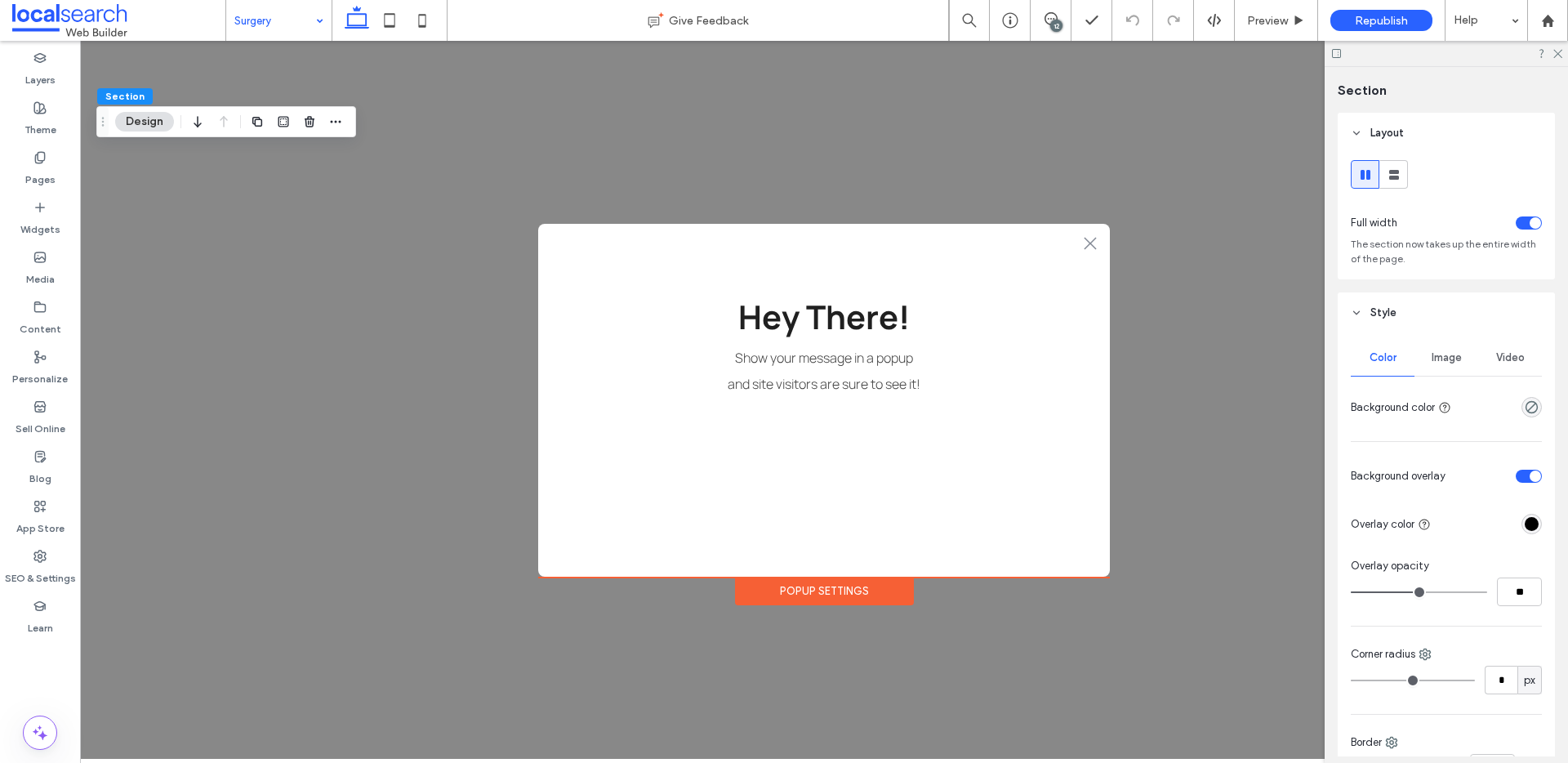
click at [1432, 358] on span "Image" at bounding box center [1446, 358] width 30 height 14
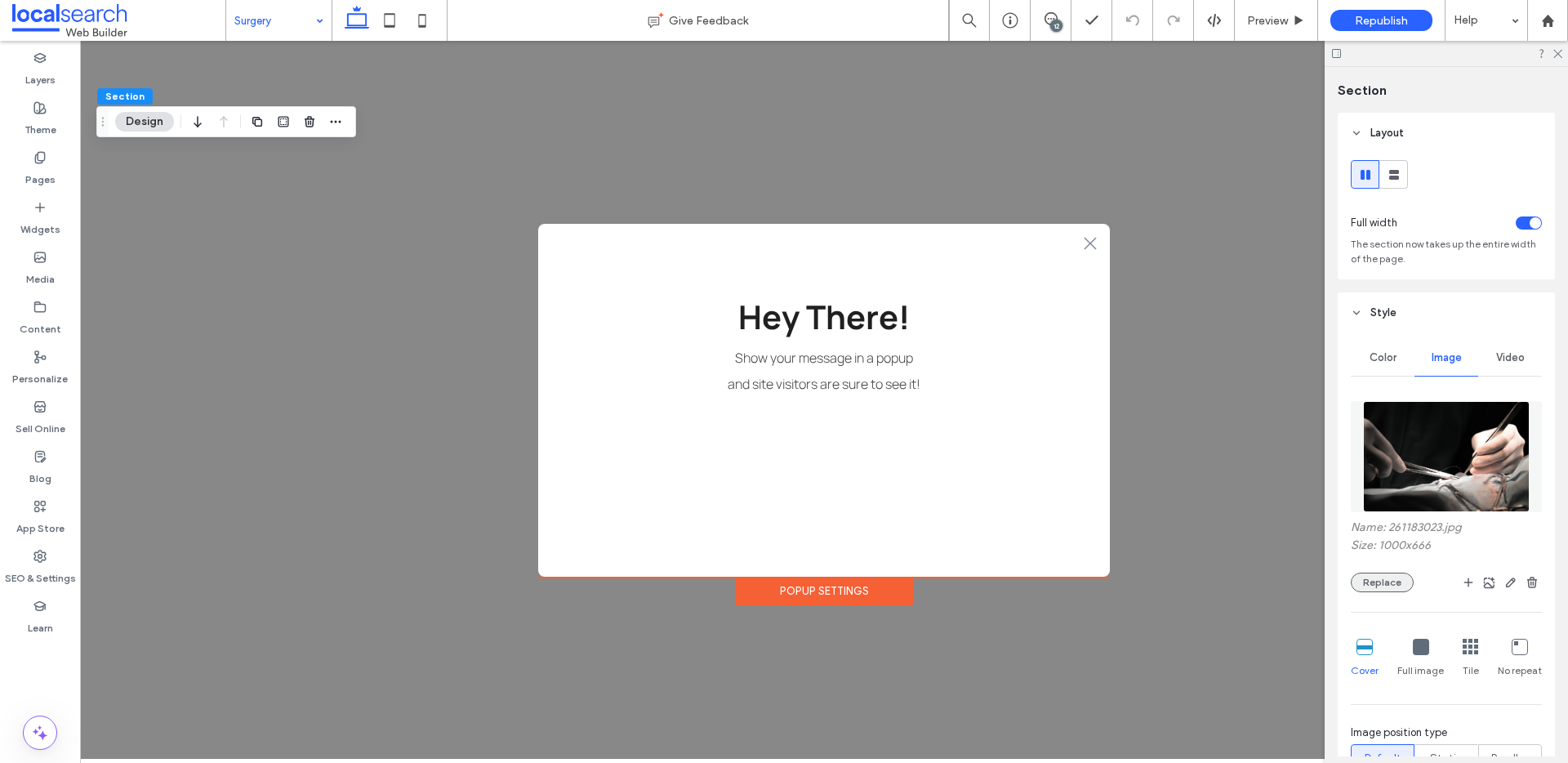
click at [1372, 582] on button "Replace" at bounding box center [1382, 583] width 63 height 19
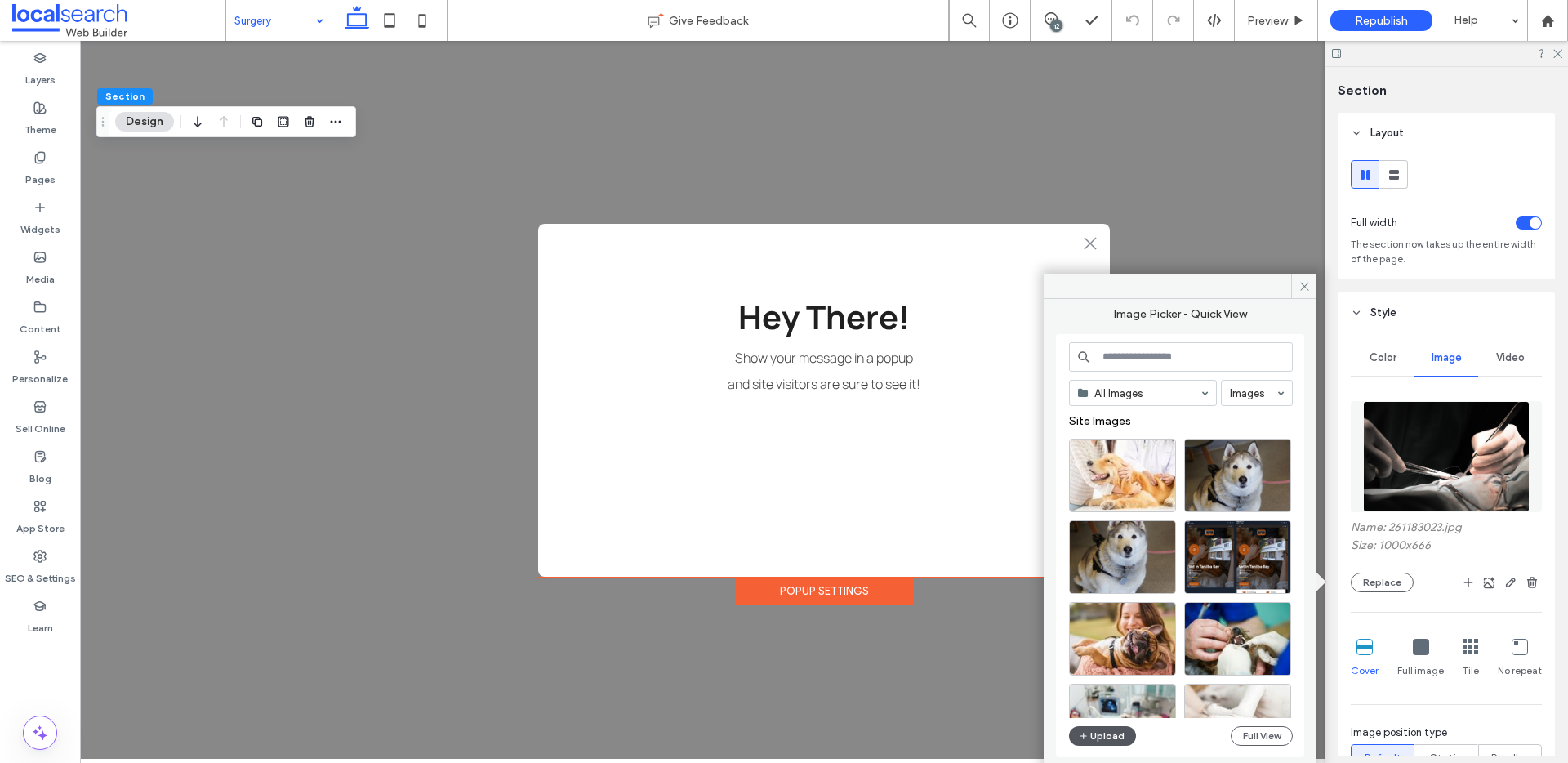
click at [1113, 741] on button "Upload" at bounding box center [1102, 736] width 67 height 19
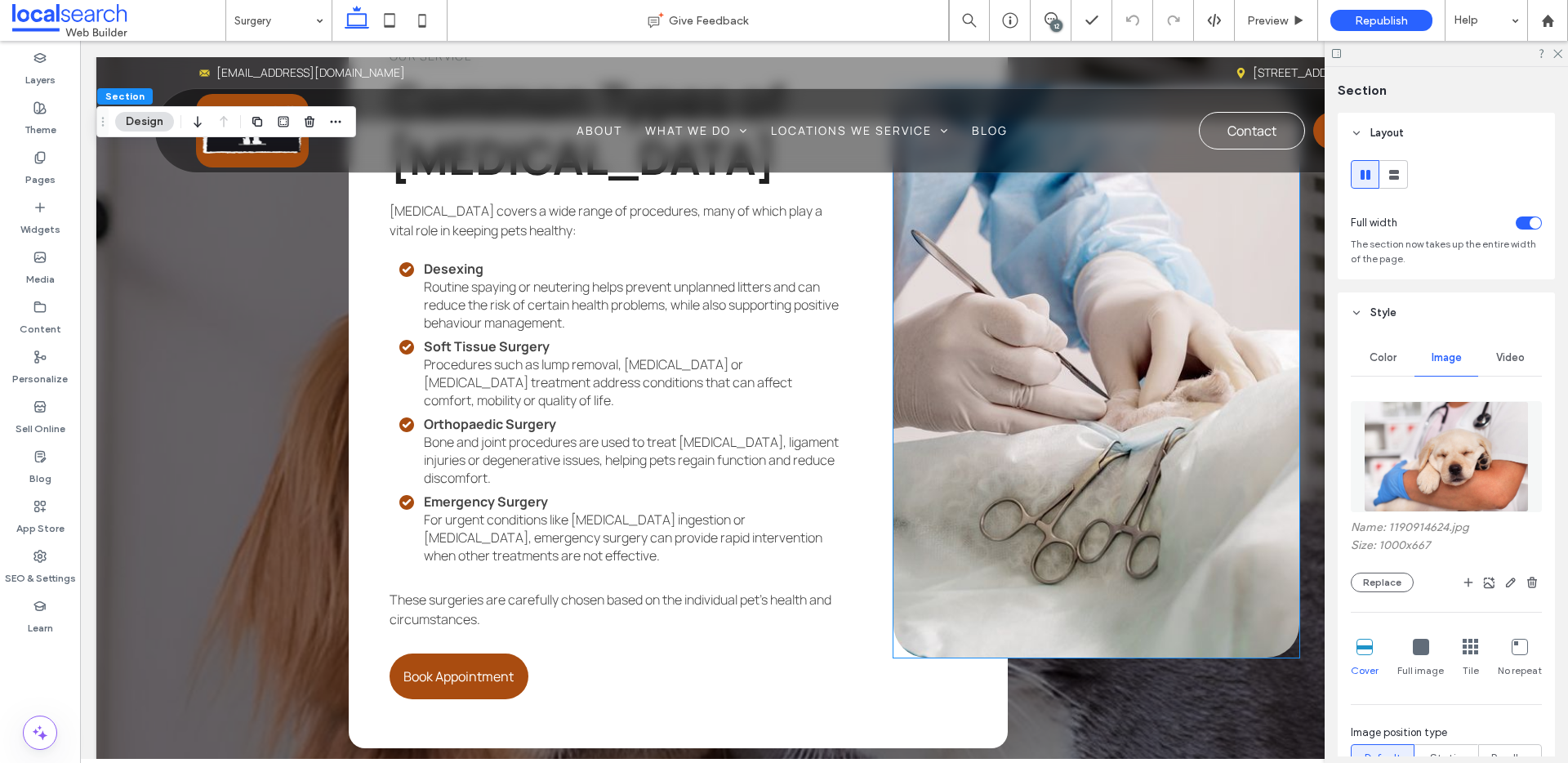
scroll to position [2477, 0]
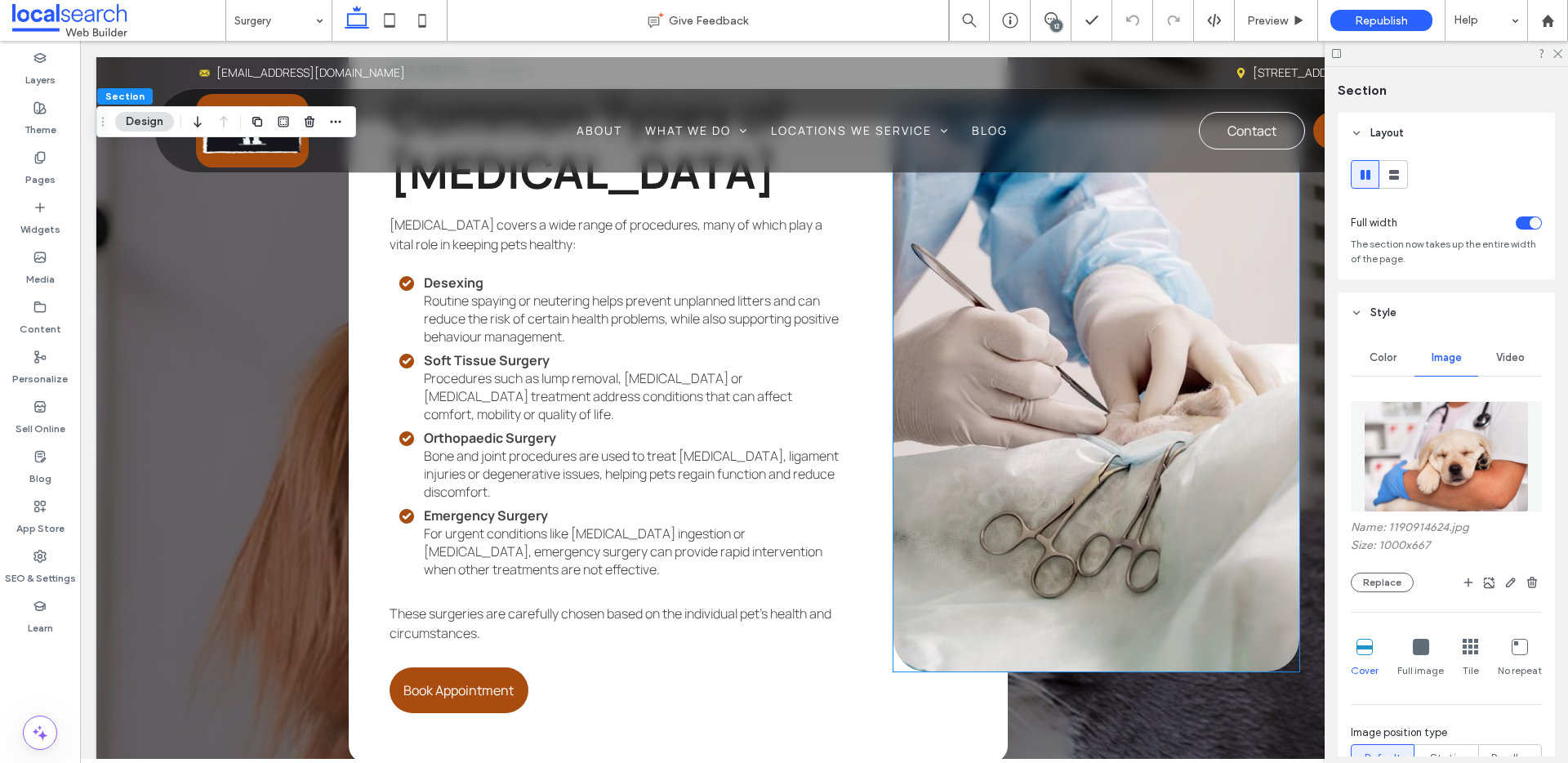
click at [1147, 347] on link at bounding box center [1096, 386] width 406 height 569
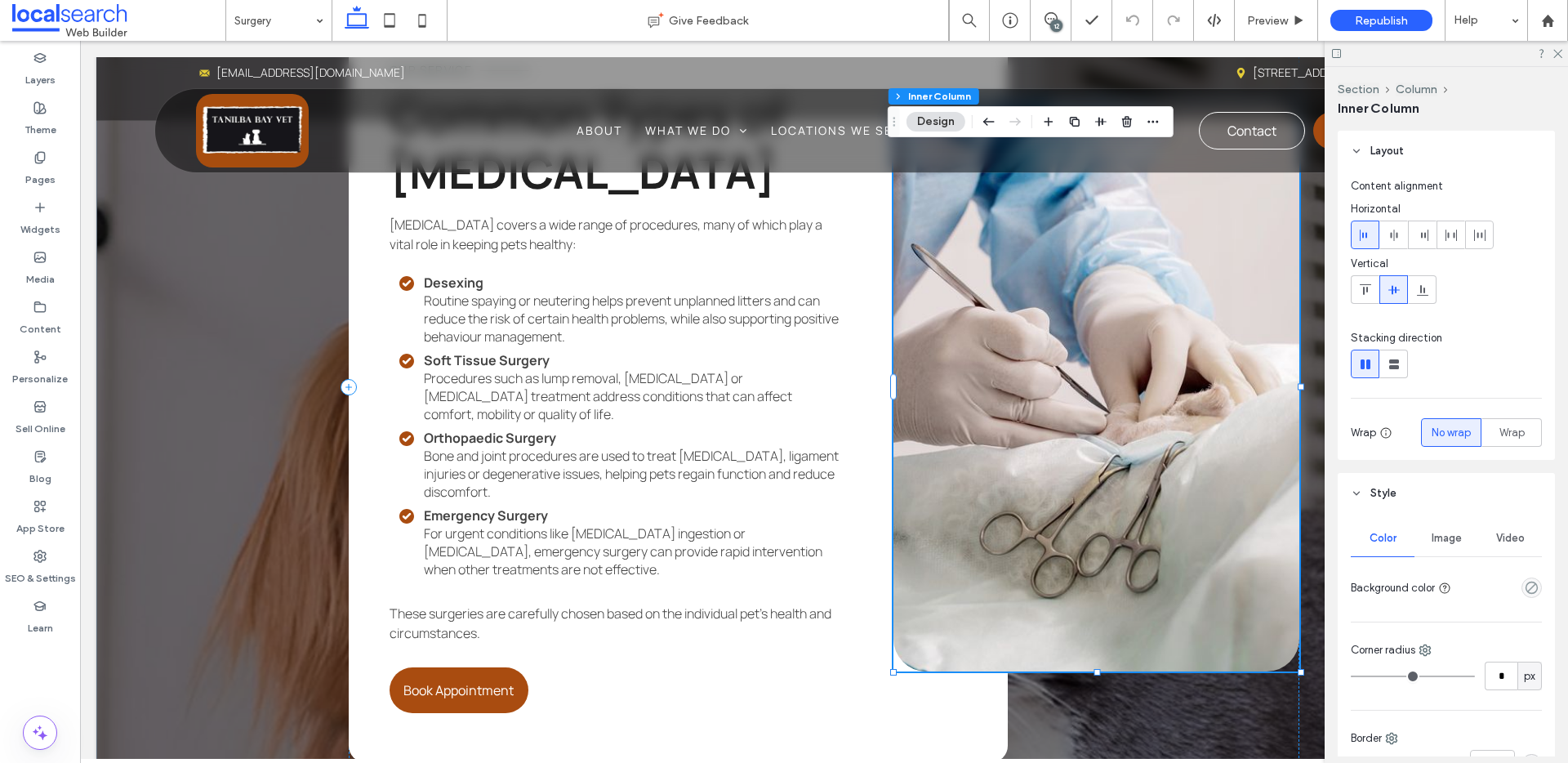
click at [1147, 347] on link at bounding box center [1096, 386] width 406 height 569
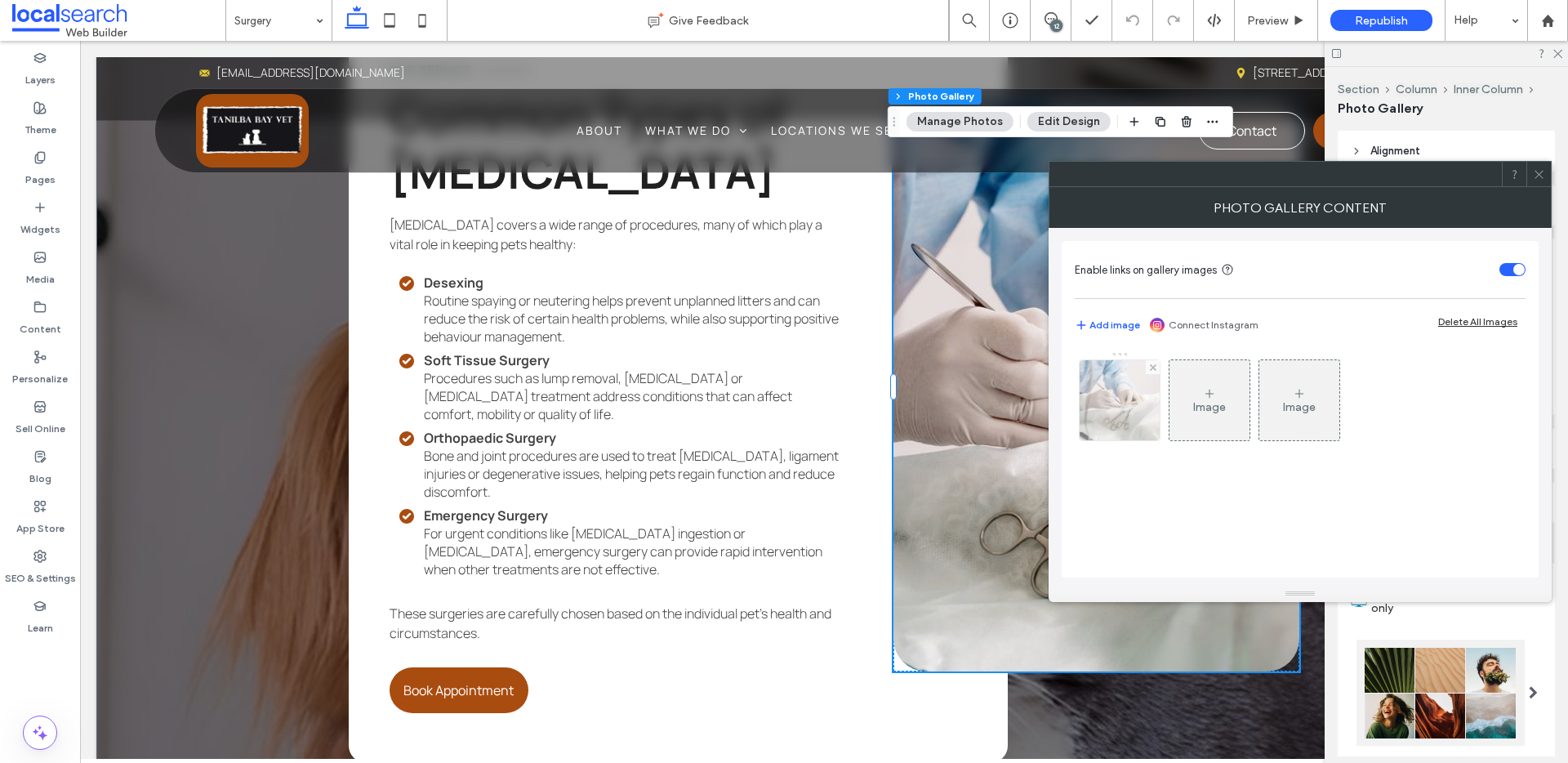
click at [1133, 422] on img at bounding box center [1120, 400] width 121 height 80
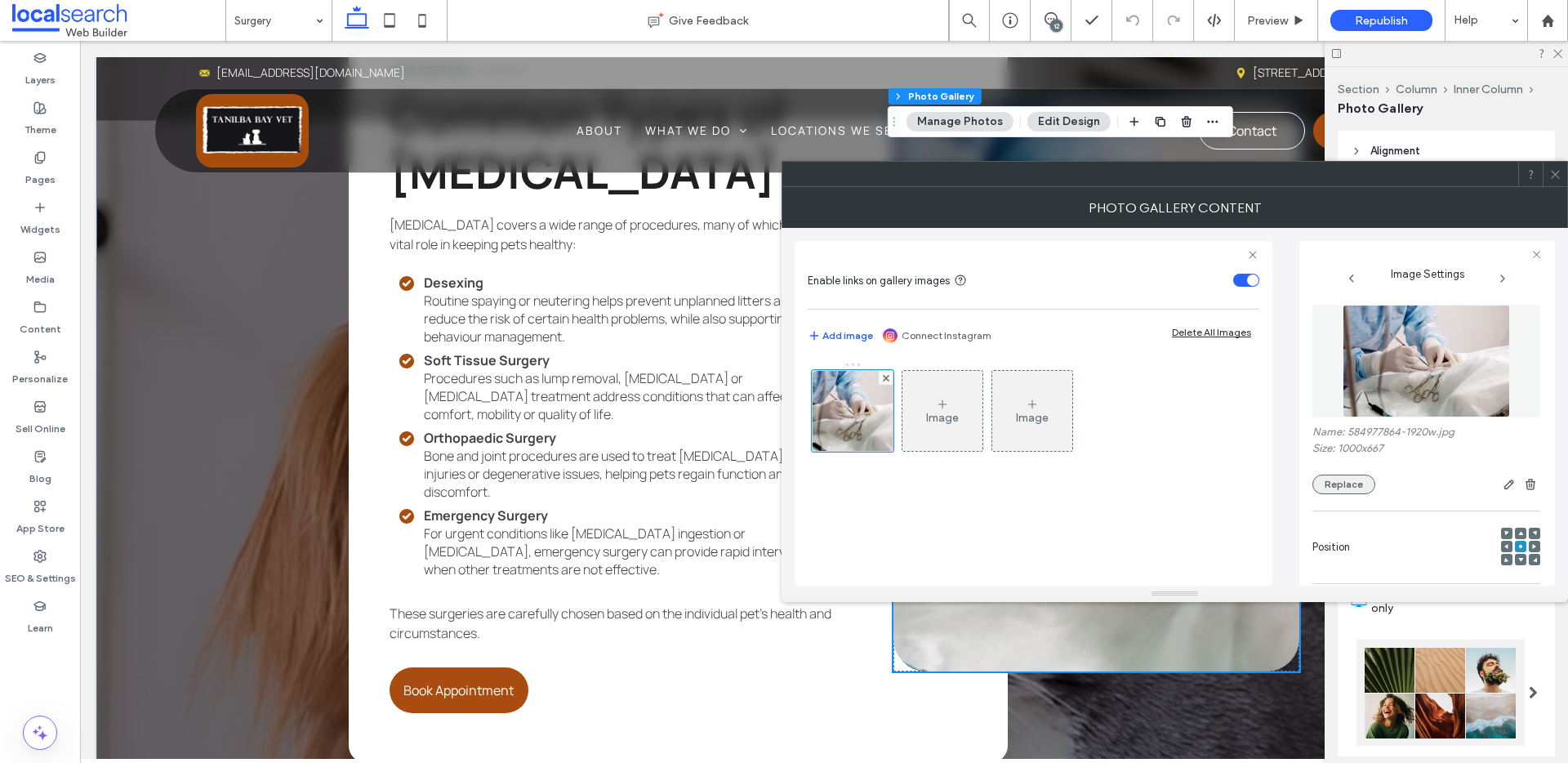
click at [1316, 482] on button "Replace" at bounding box center [1343, 484] width 63 height 19
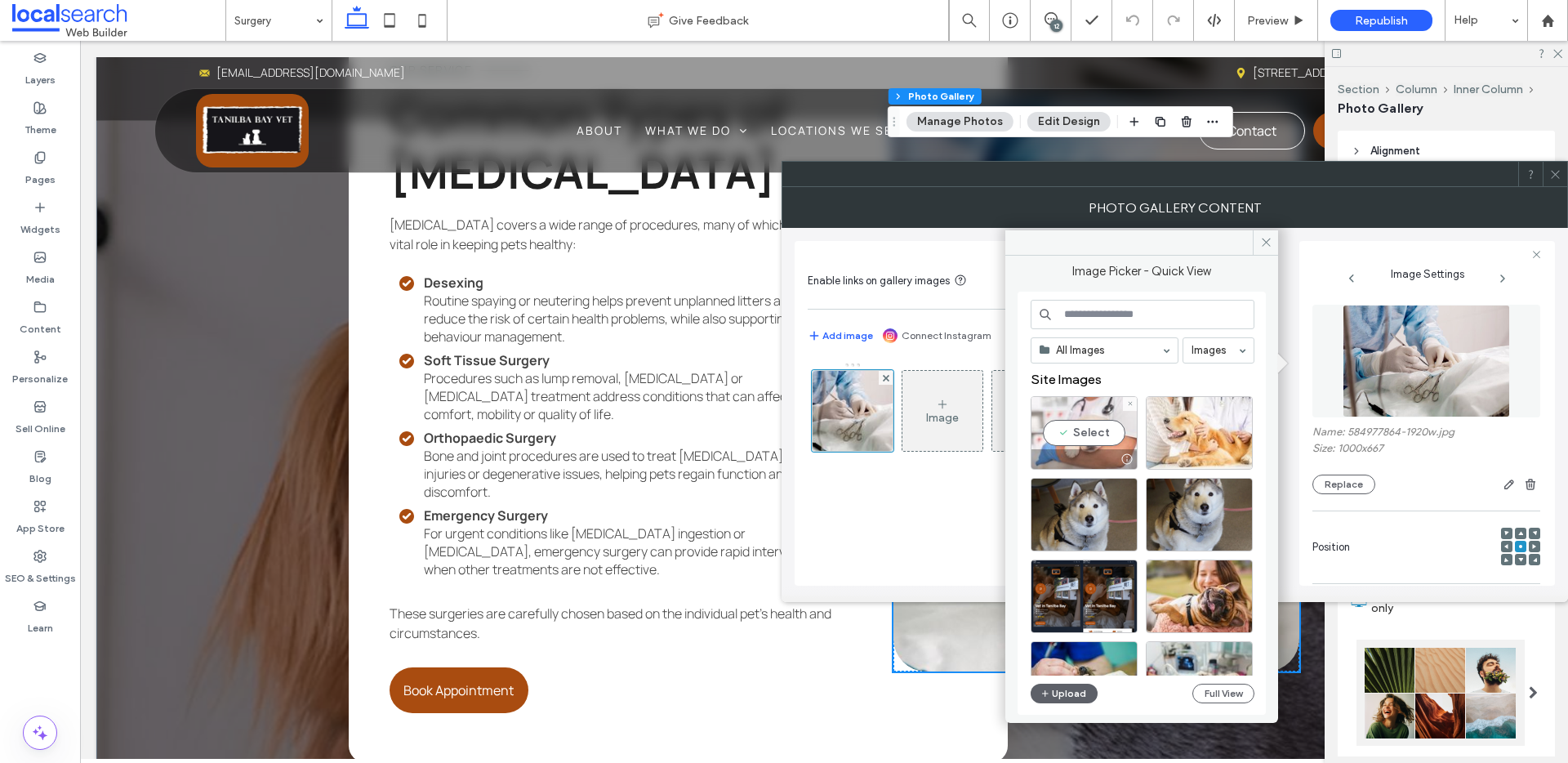
click at [1077, 432] on div "Select" at bounding box center [1084, 433] width 107 height 74
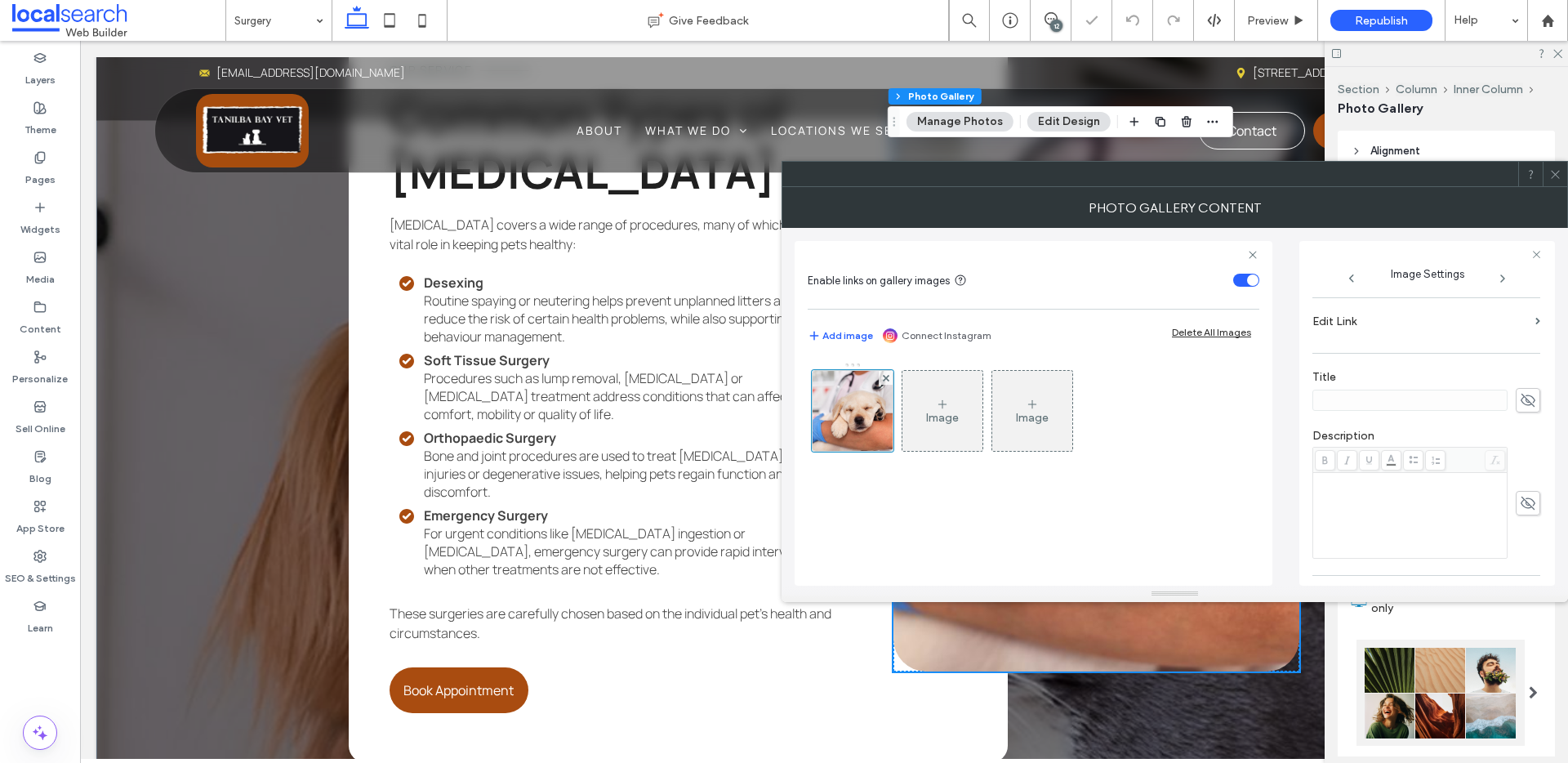
scroll to position [483, 0]
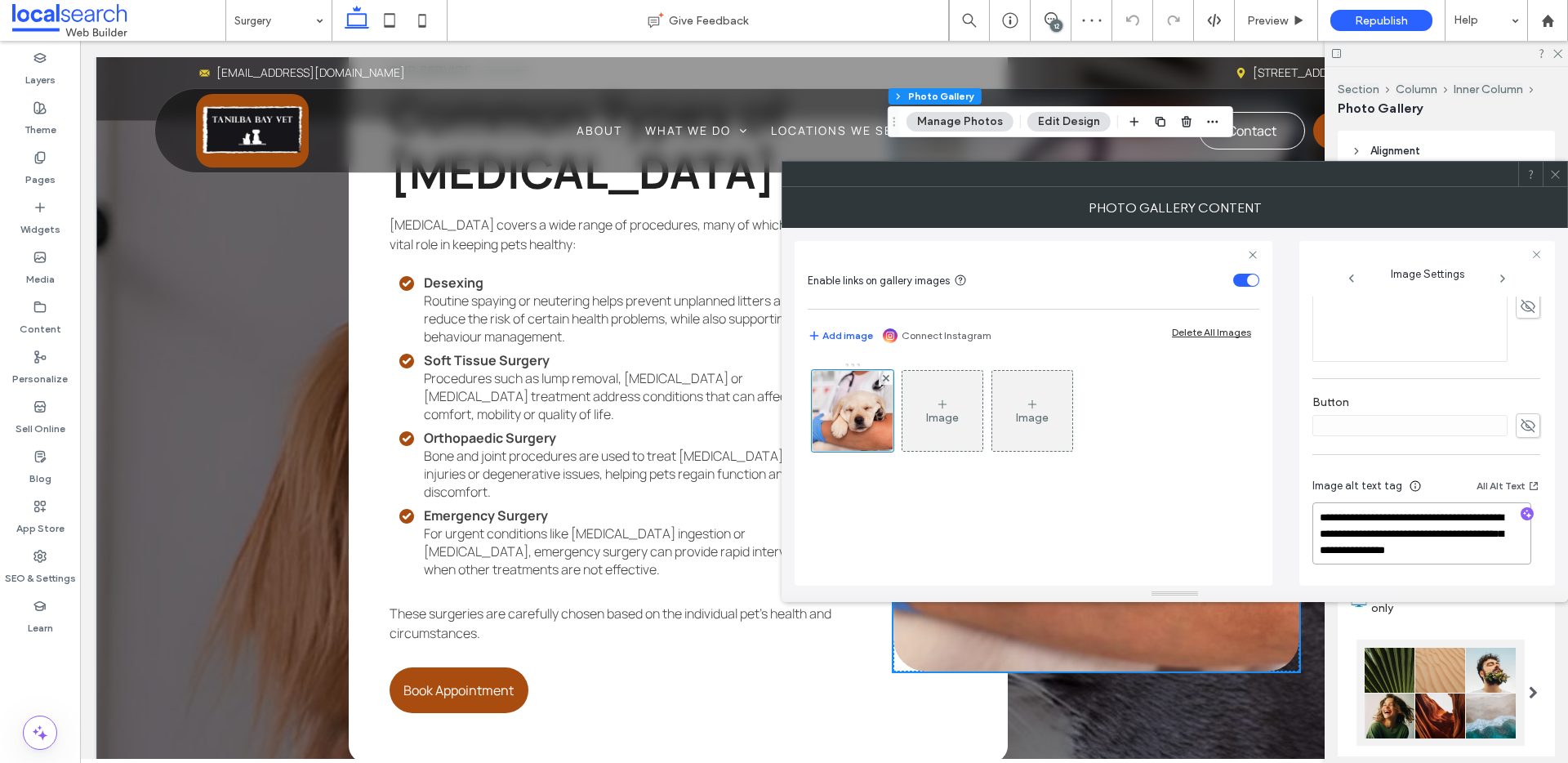
drag, startPoint x: 1321, startPoint y: 550, endPoint x: 1502, endPoint y: 547, distance: 181.0
click at [1502, 547] on textarea "**********" at bounding box center [1422, 534] width 219 height 62
click at [1522, 513] on icon "button" at bounding box center [1527, 514] width 12 height 12
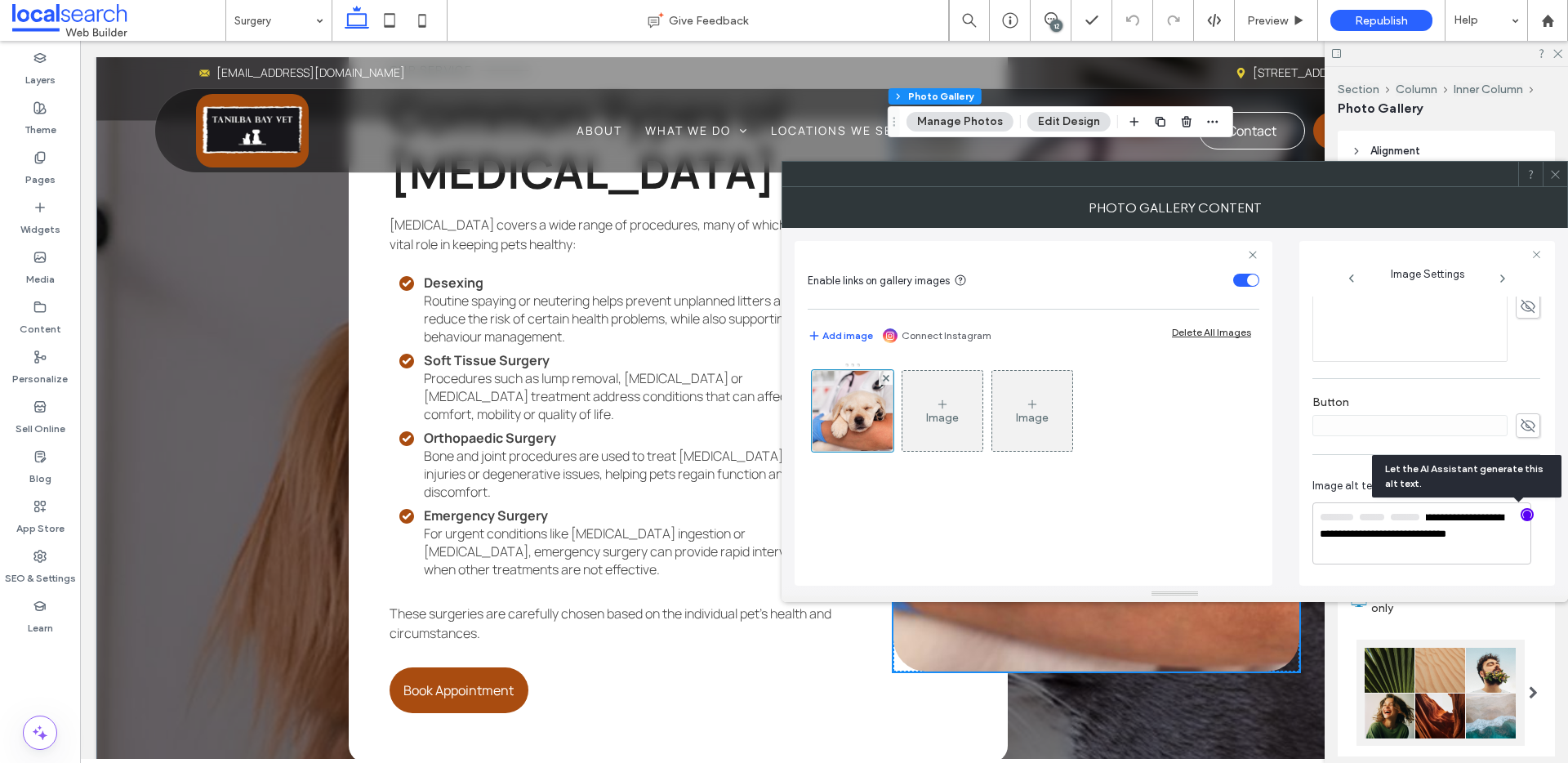
scroll to position [481, 0]
click at [1504, 537] on textarea "**********" at bounding box center [1422, 534] width 219 height 60
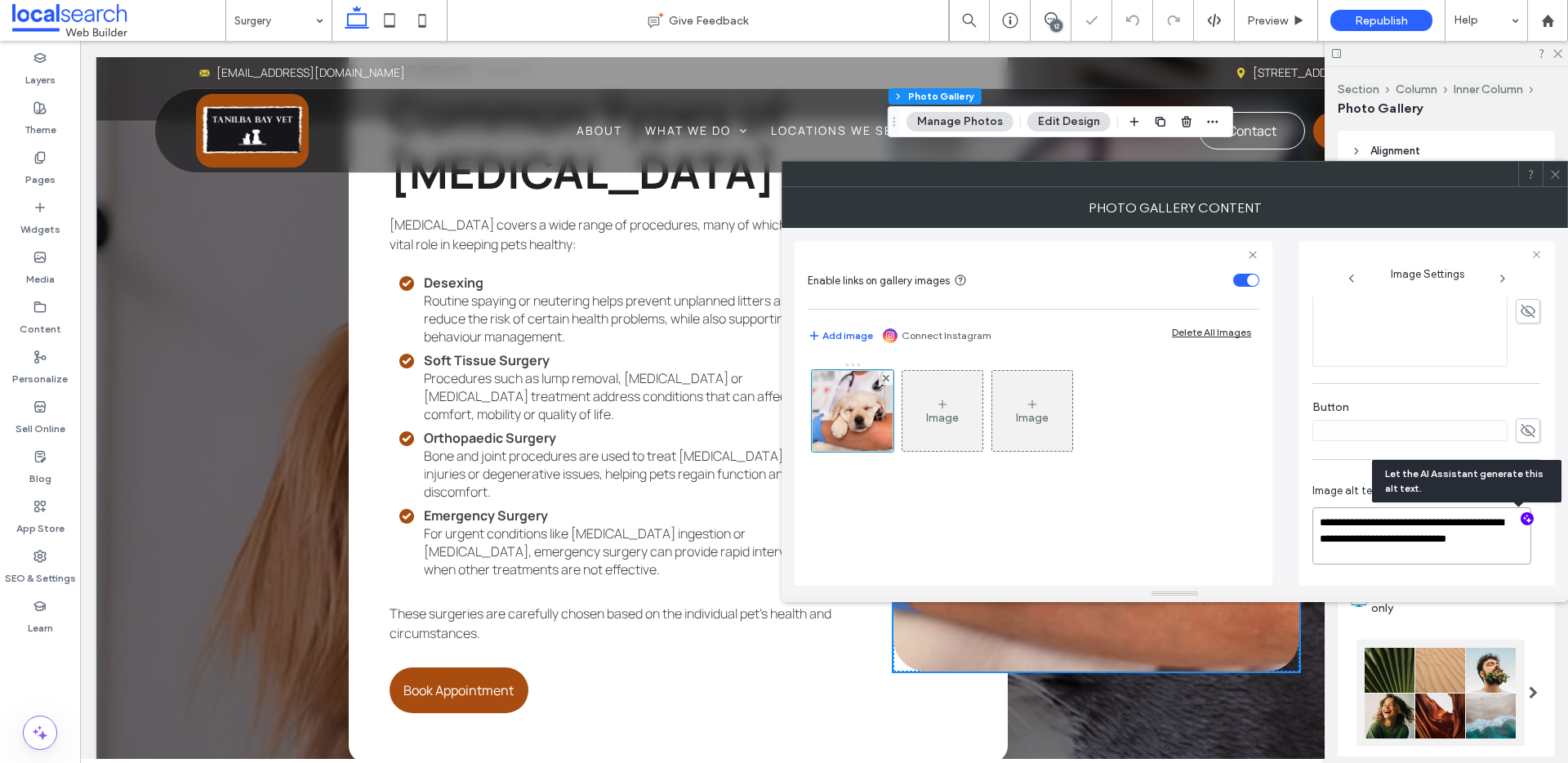
paste textarea "**********"
click at [1384, 521] on textarea "**********" at bounding box center [1422, 535] width 219 height 62
click at [1326, 534] on textarea "**********" at bounding box center [1422, 543] width 219 height 78
click at [1430, 539] on textarea "**********" at bounding box center [1422, 543] width 219 height 78
drag, startPoint x: 1430, startPoint y: 538, endPoint x: 1349, endPoint y: 556, distance: 83.0
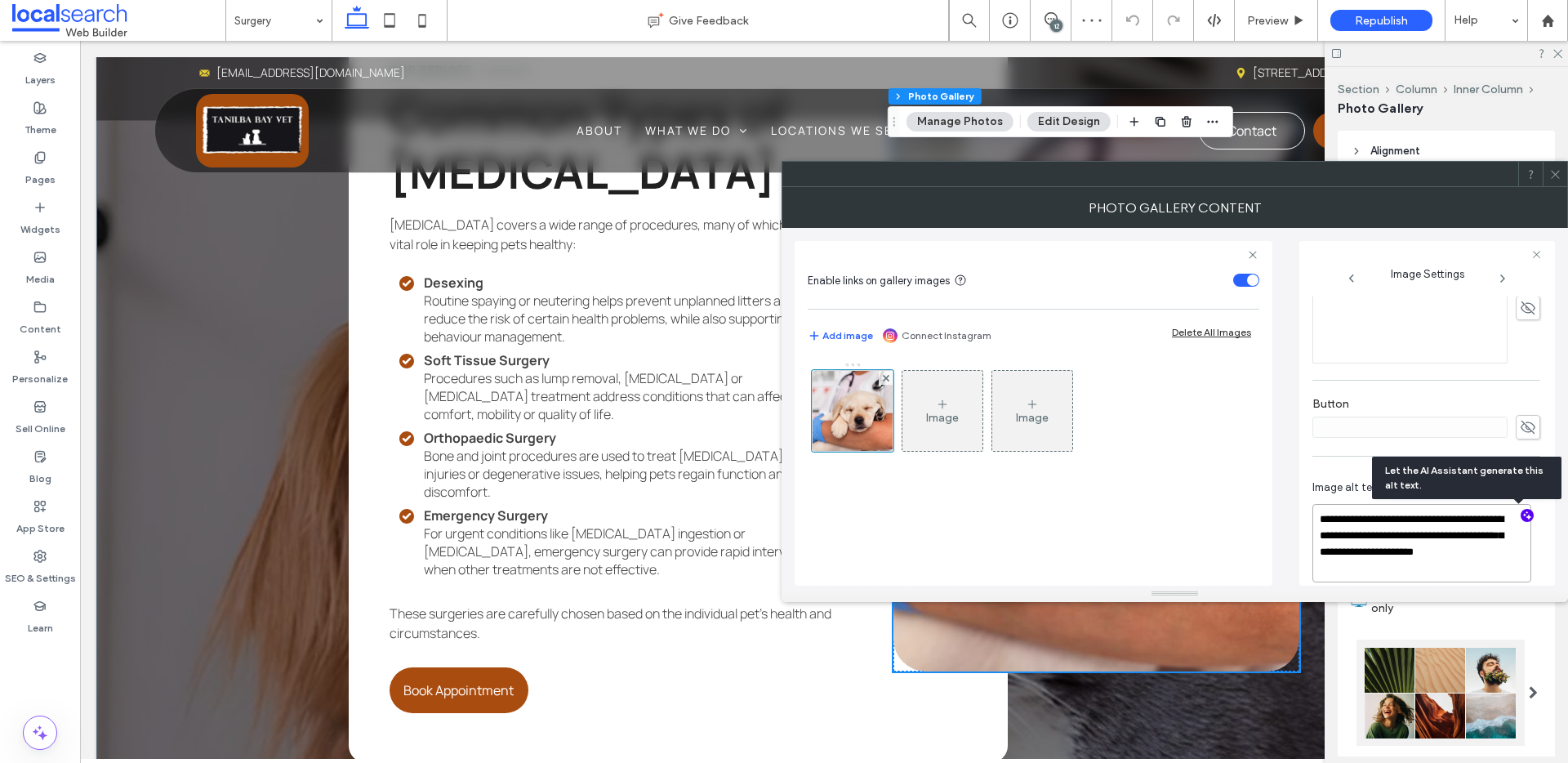
click at [1349, 556] on textarea "**********" at bounding box center [1422, 543] width 219 height 78
type textarea "**********"
click at [1558, 175] on icon at bounding box center [1555, 174] width 13 height 13
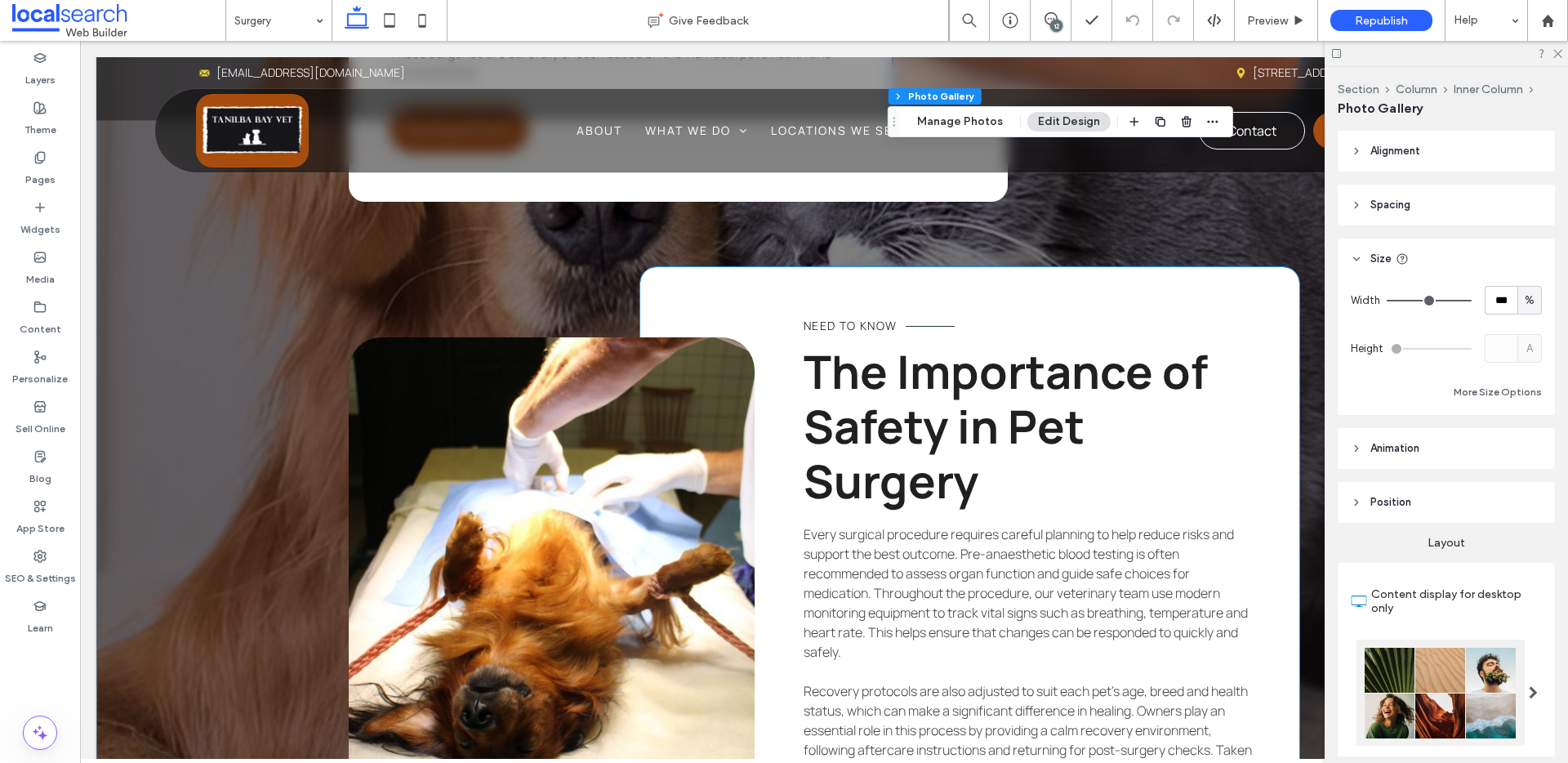
scroll to position [3140, 0]
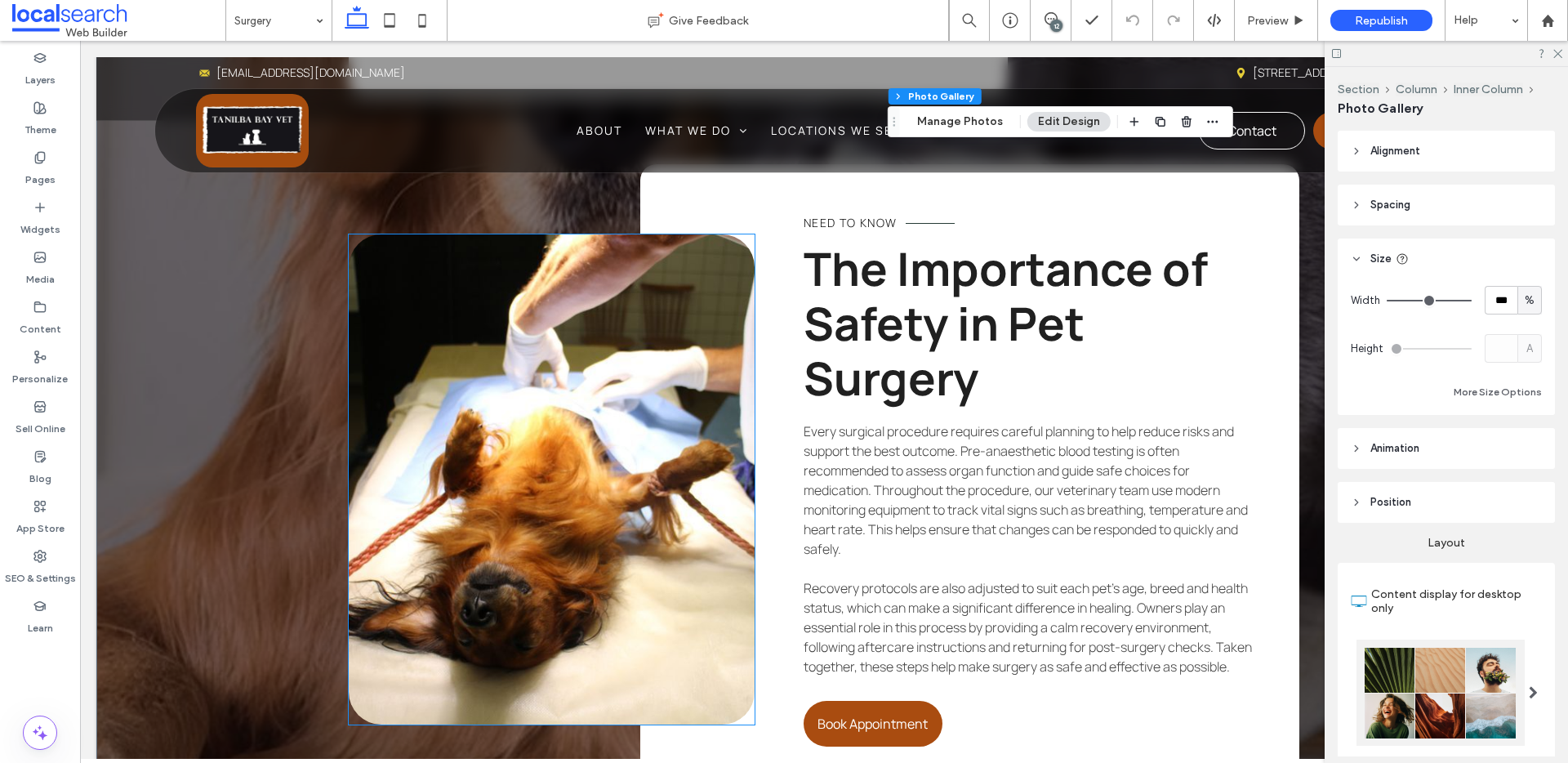
click at [595, 427] on link at bounding box center [551, 479] width 406 height 490
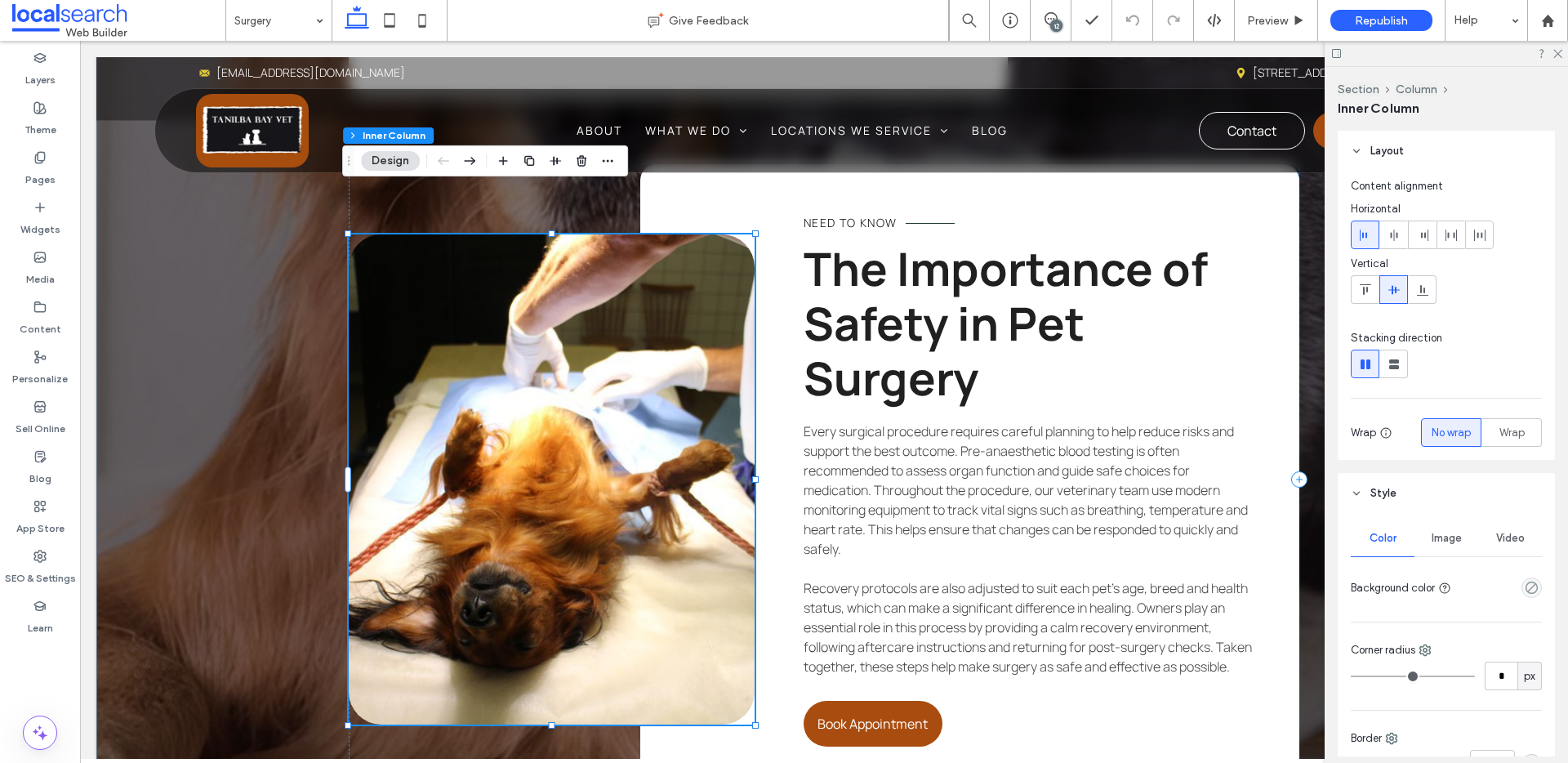
click at [595, 427] on link at bounding box center [551, 479] width 406 height 490
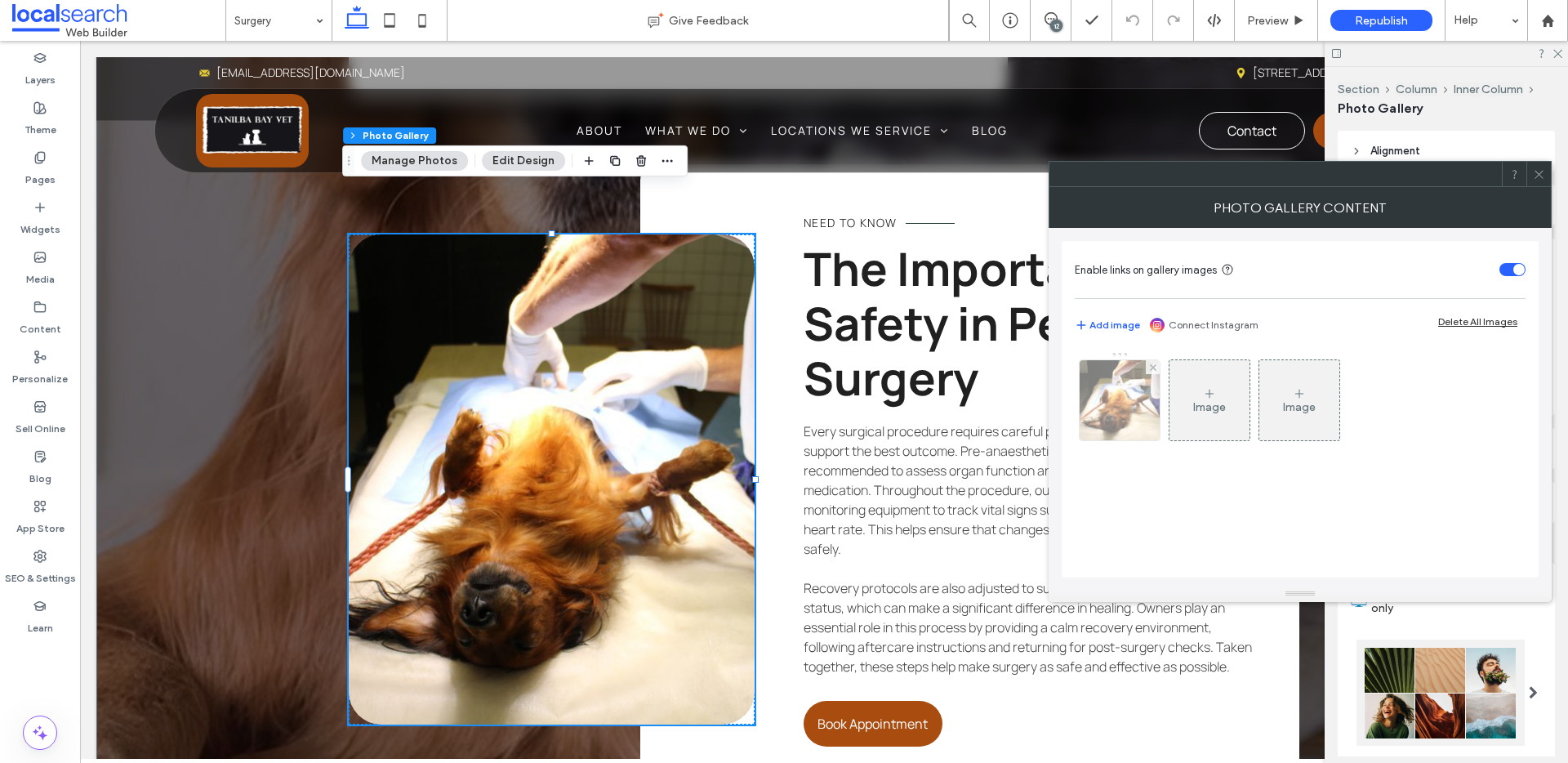
click at [1115, 395] on img at bounding box center [1120, 400] width 121 height 80
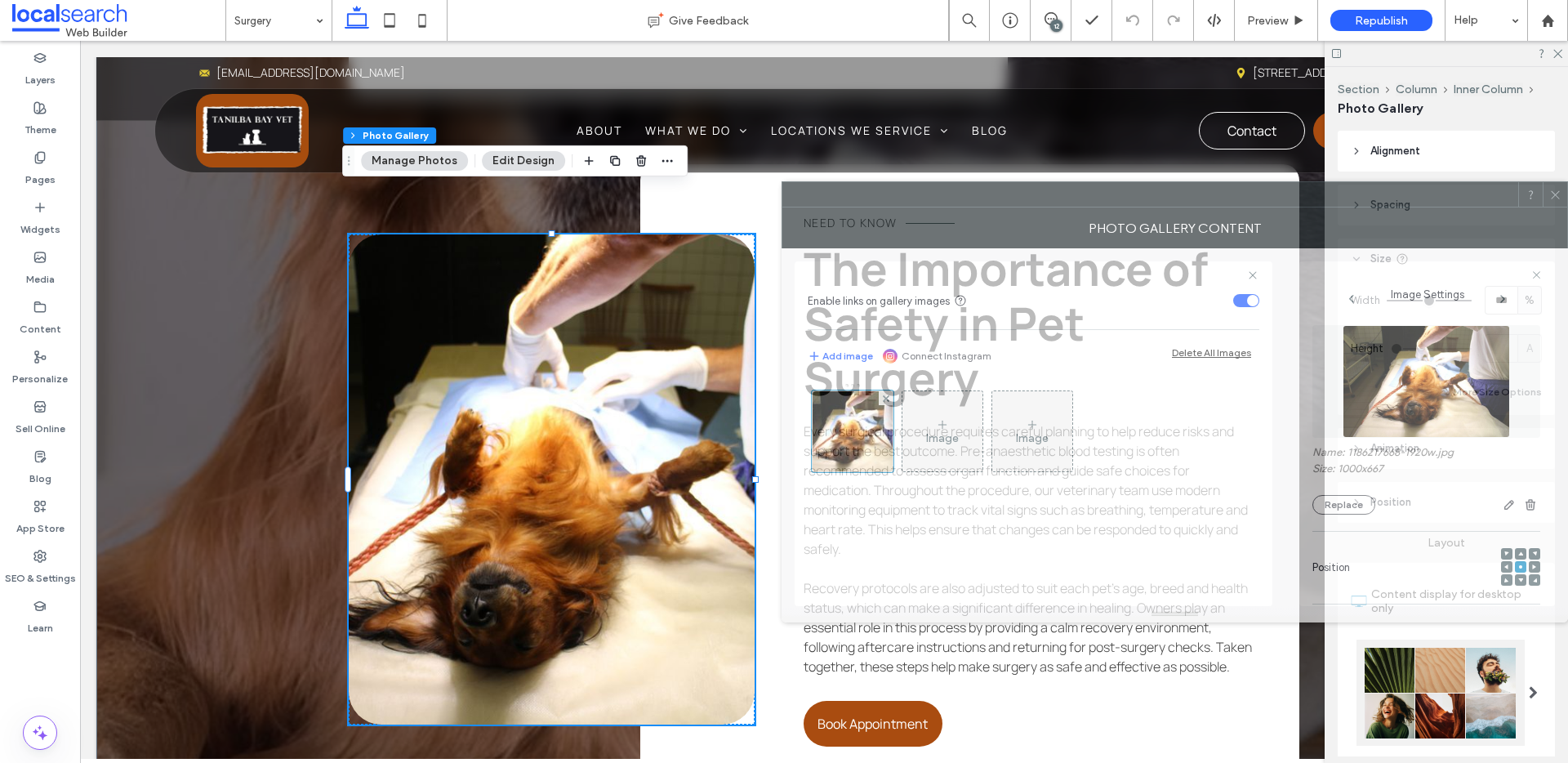
drag, startPoint x: 1348, startPoint y: 174, endPoint x: 1400, endPoint y: 191, distance: 54.7
click at [1400, 191] on div at bounding box center [1150, 194] width 736 height 24
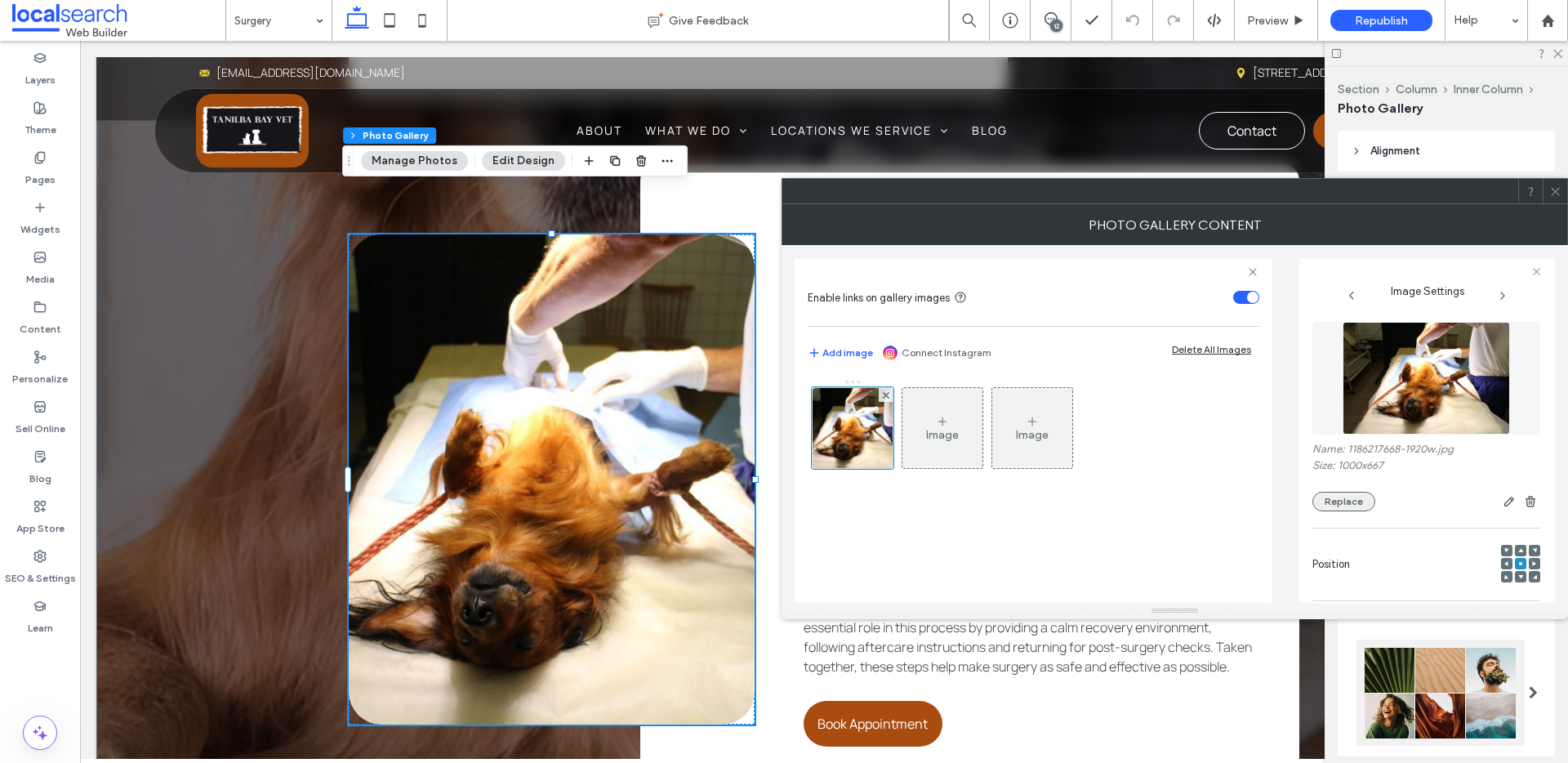
click at [1358, 504] on button "Replace" at bounding box center [1343, 502] width 63 height 19
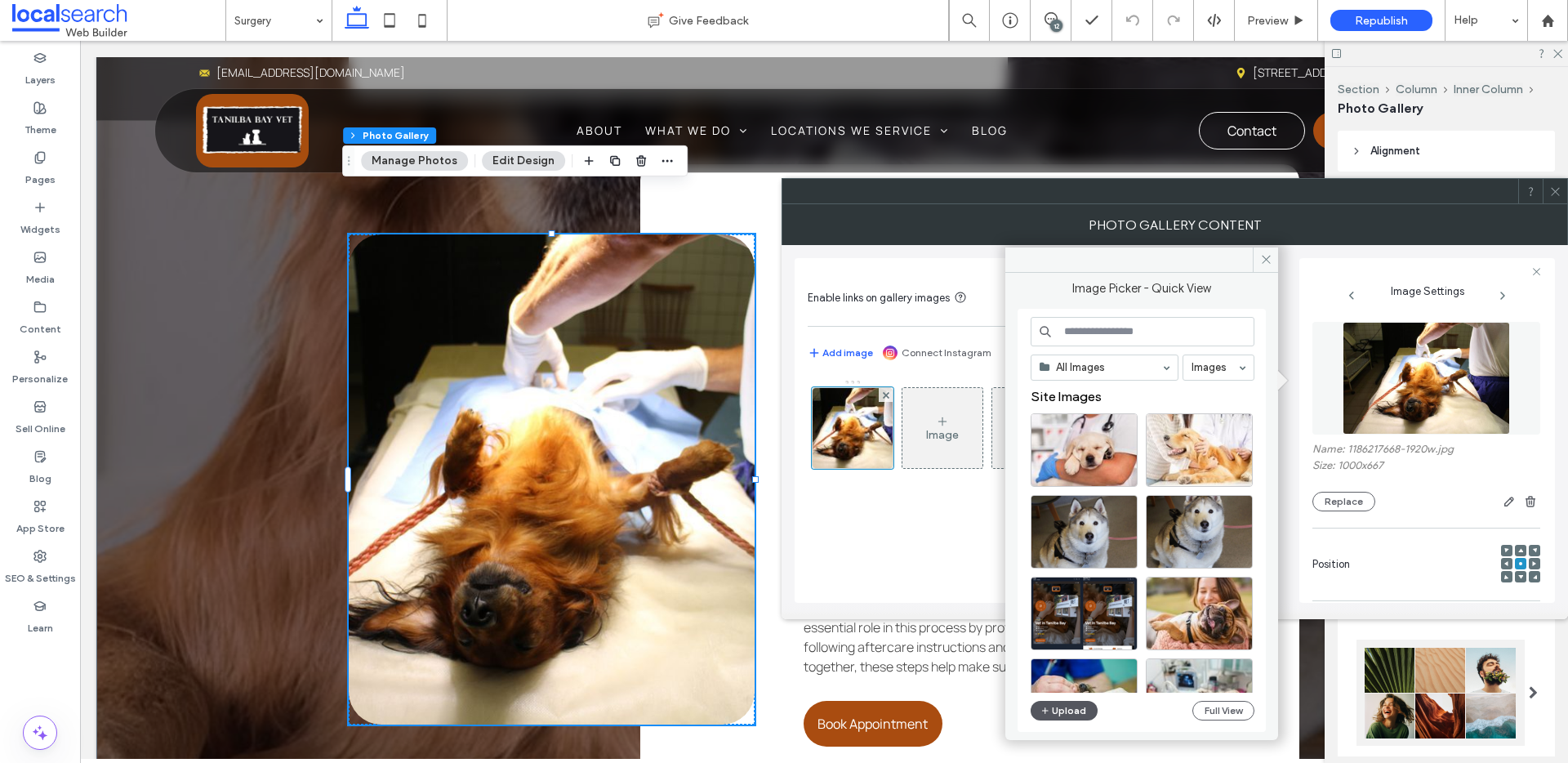
click at [1065, 710] on button "Upload" at bounding box center [1064, 711] width 67 height 19
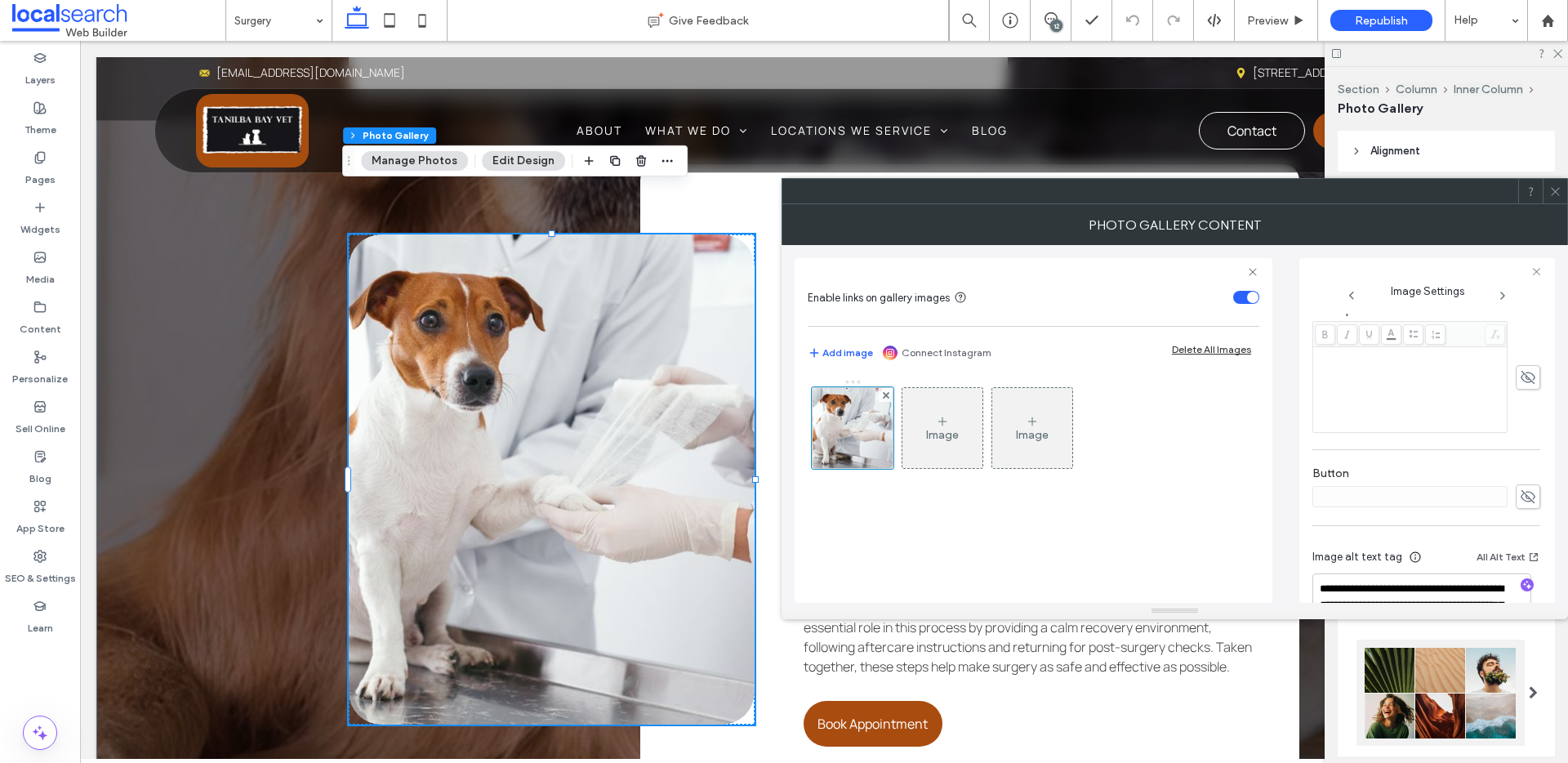
scroll to position [483, 0]
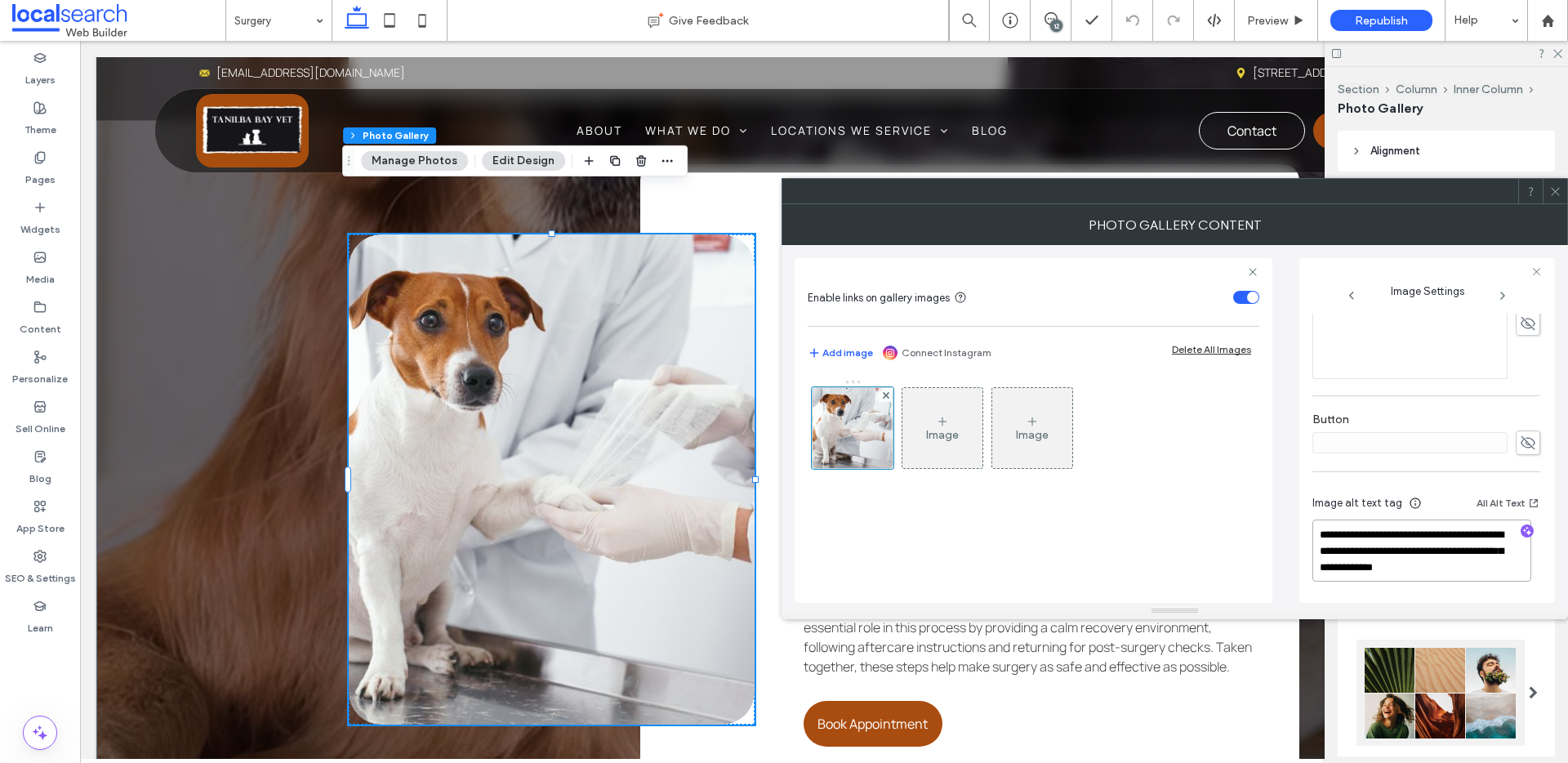
drag, startPoint x: 1480, startPoint y: 549, endPoint x: 1495, endPoint y: 570, distance: 25.8
click at [1495, 570] on textarea "**********" at bounding box center [1422, 551] width 219 height 62
type textarea "**********"
click at [1522, 527] on icon "button" at bounding box center [1527, 533] width 12 height 12
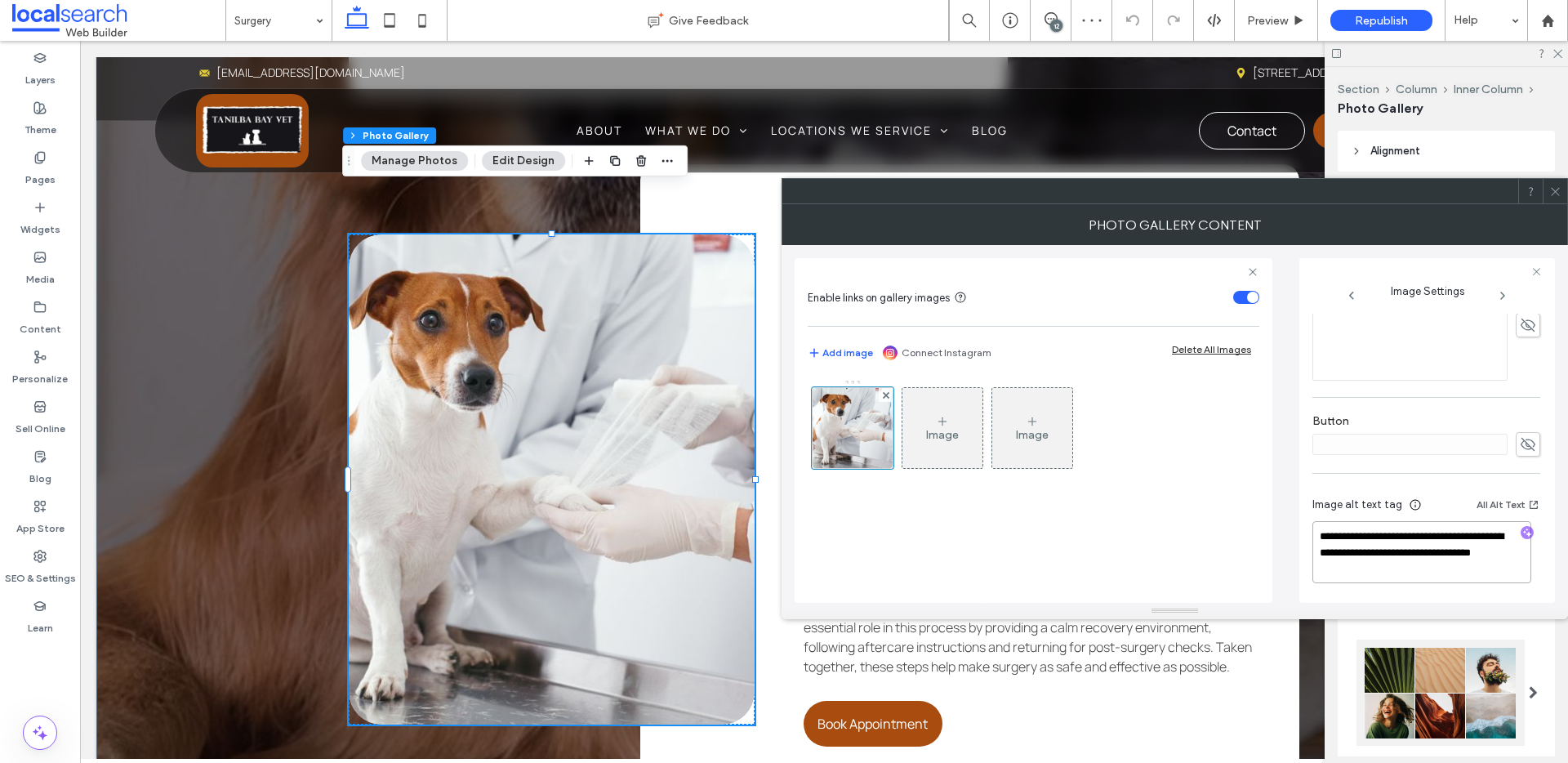
click at [1378, 568] on textarea "**********" at bounding box center [1422, 552] width 219 height 62
click at [1348, 535] on textarea "**********" at bounding box center [1422, 552] width 219 height 62
click at [1435, 538] on textarea "**********" at bounding box center [1422, 552] width 219 height 62
click at [1436, 539] on textarea "**********" at bounding box center [1422, 552] width 219 height 62
click at [1359, 552] on textarea "**********" at bounding box center [1422, 552] width 219 height 62
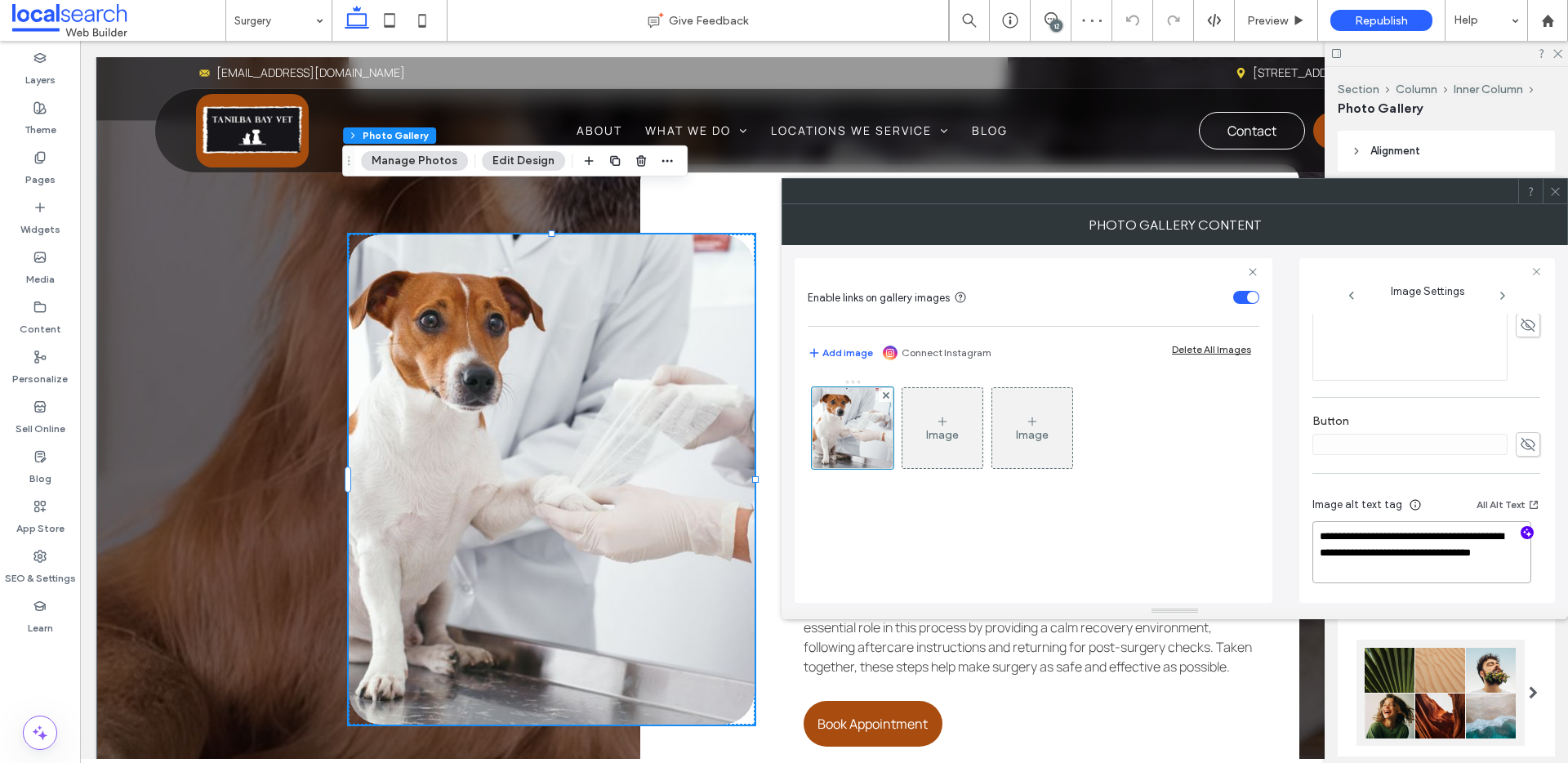
click at [1423, 555] on textarea "**********" at bounding box center [1422, 552] width 219 height 62
click at [1327, 570] on textarea "**********" at bounding box center [1422, 552] width 219 height 62
click at [1400, 570] on textarea "**********" at bounding box center [1422, 552] width 219 height 62
type textarea "**********"
click at [1559, 186] on icon at bounding box center [1555, 192] width 13 height 13
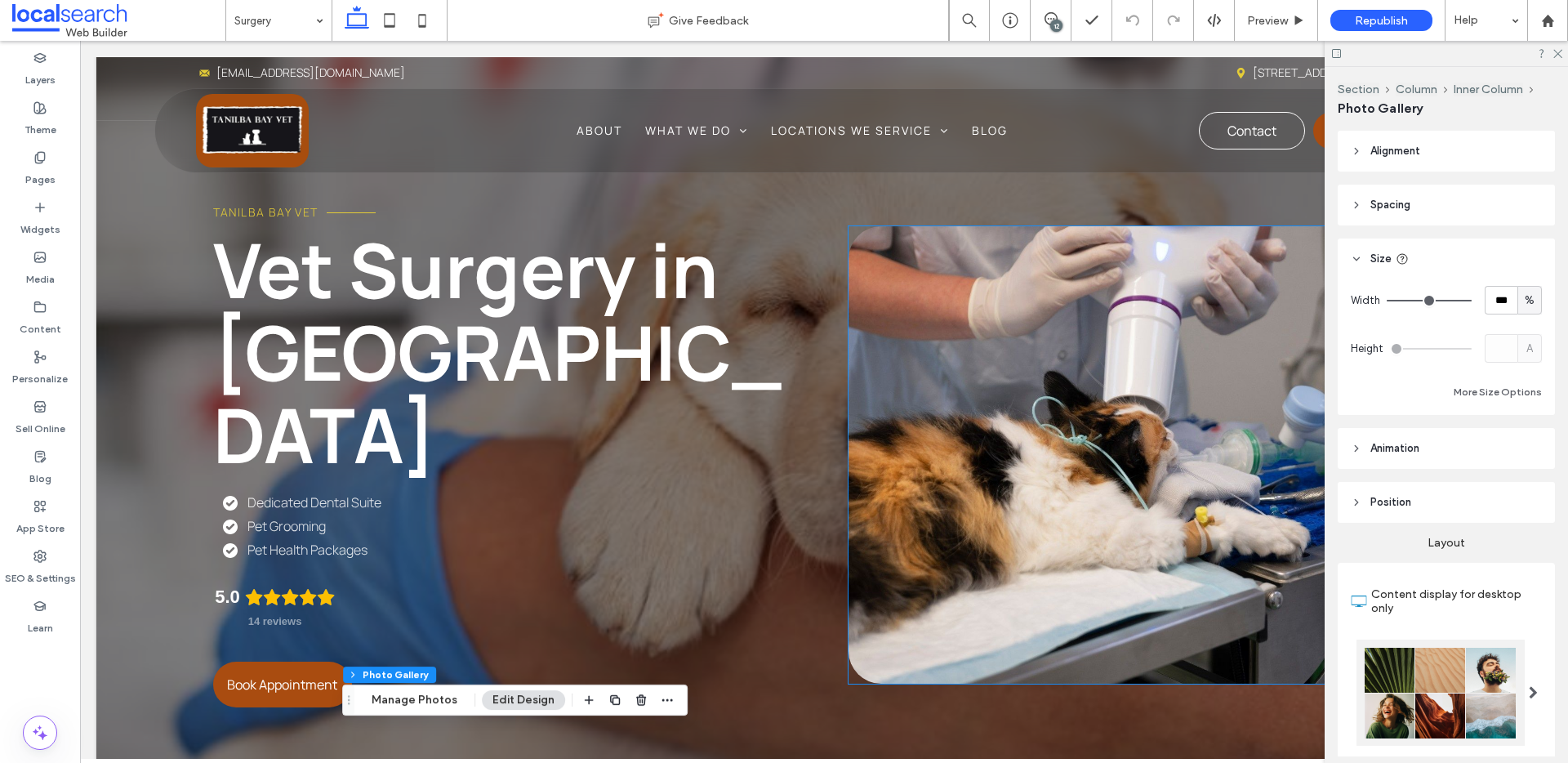
scroll to position [0, 0]
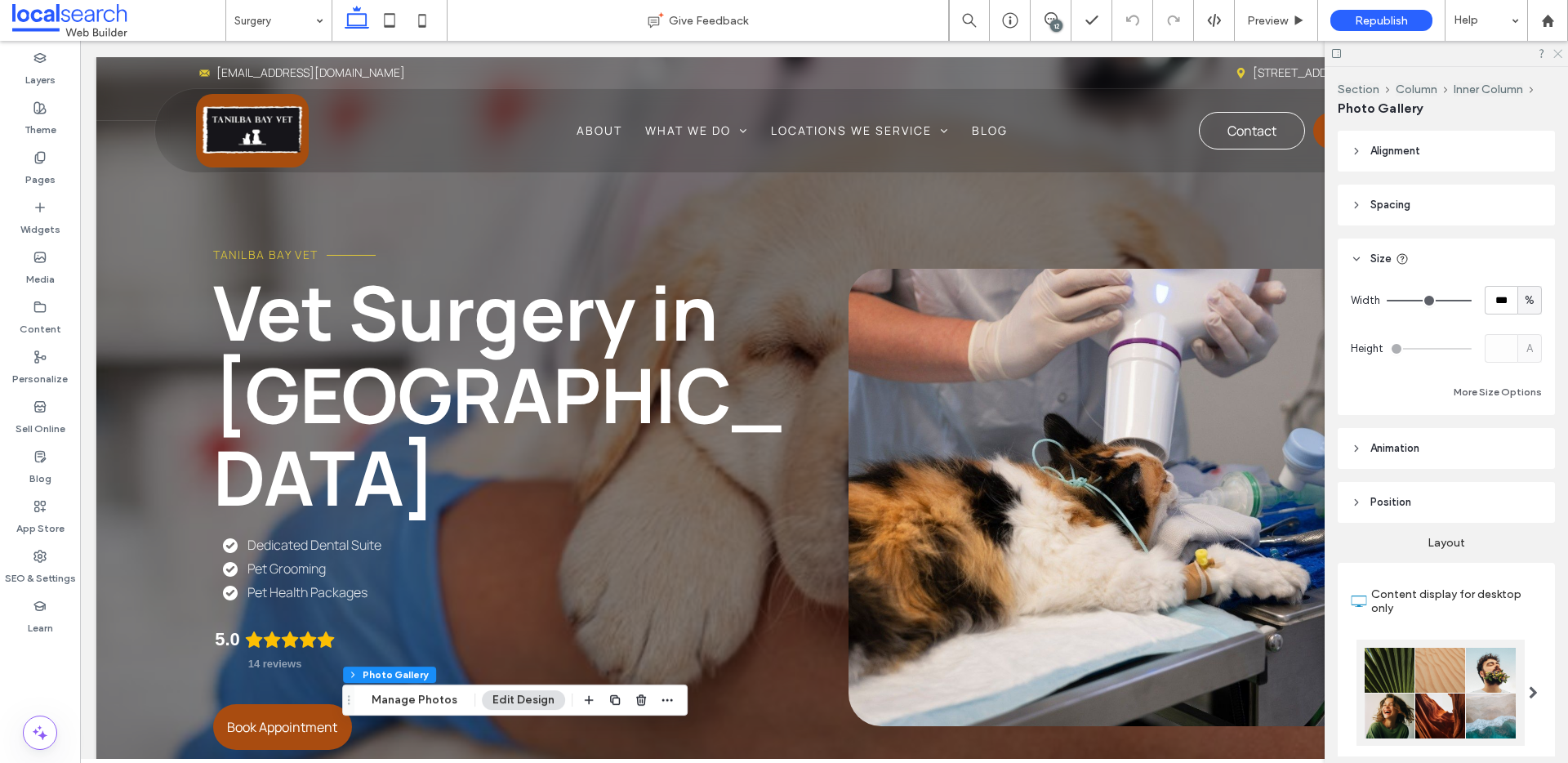
click at [1559, 48] on icon at bounding box center [1556, 52] width 11 height 11
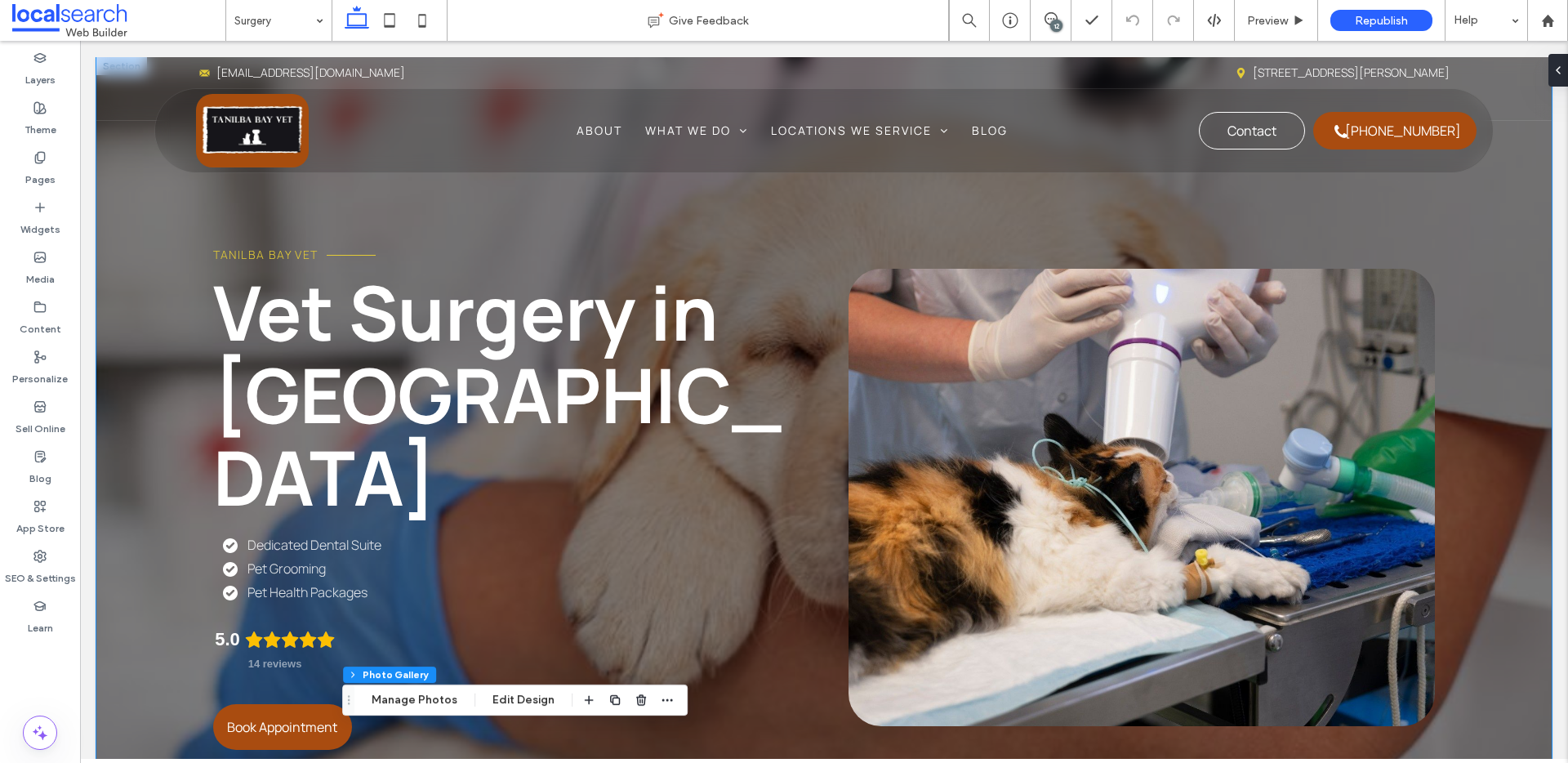
click at [173, 333] on div "Tanilba Bay Vet Vet Surgery in Tanilba Bay Dedicated Dental Suite Pet Grooming …" at bounding box center [825, 452] width 1456 height 791
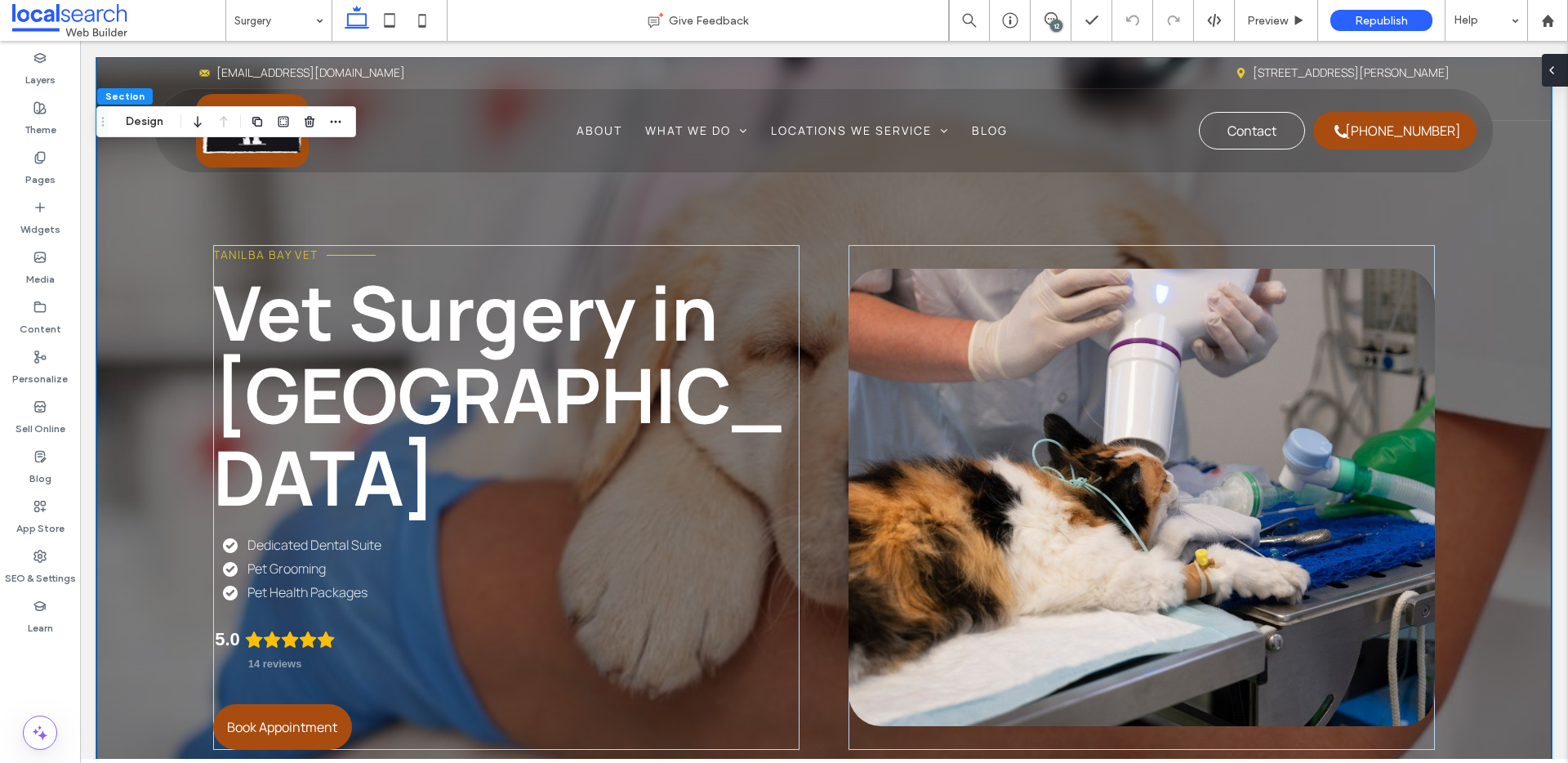
click at [1556, 67] on icon at bounding box center [1553, 71] width 14 height 14
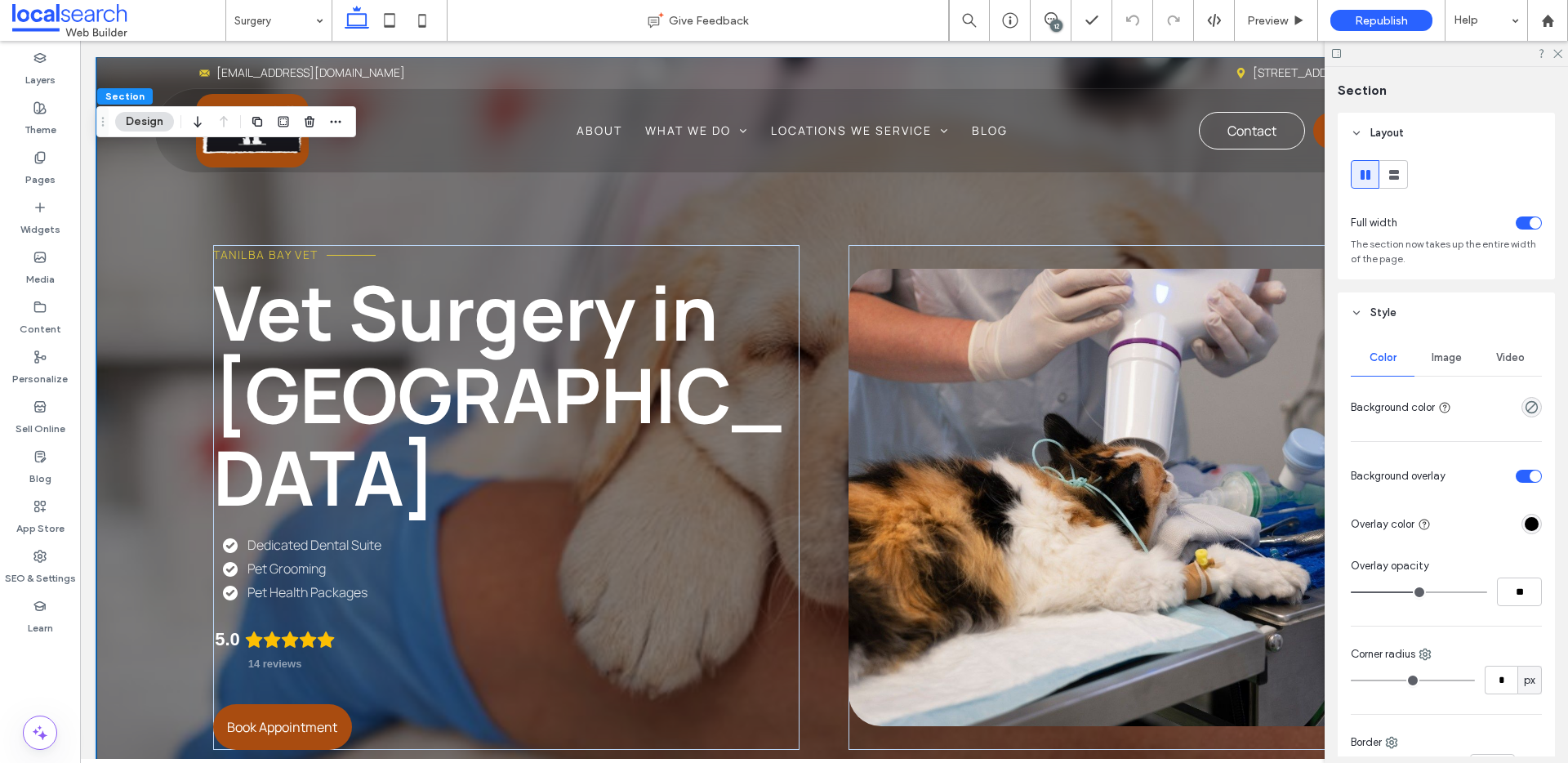
click at [1436, 366] on div "Image" at bounding box center [1447, 357] width 64 height 36
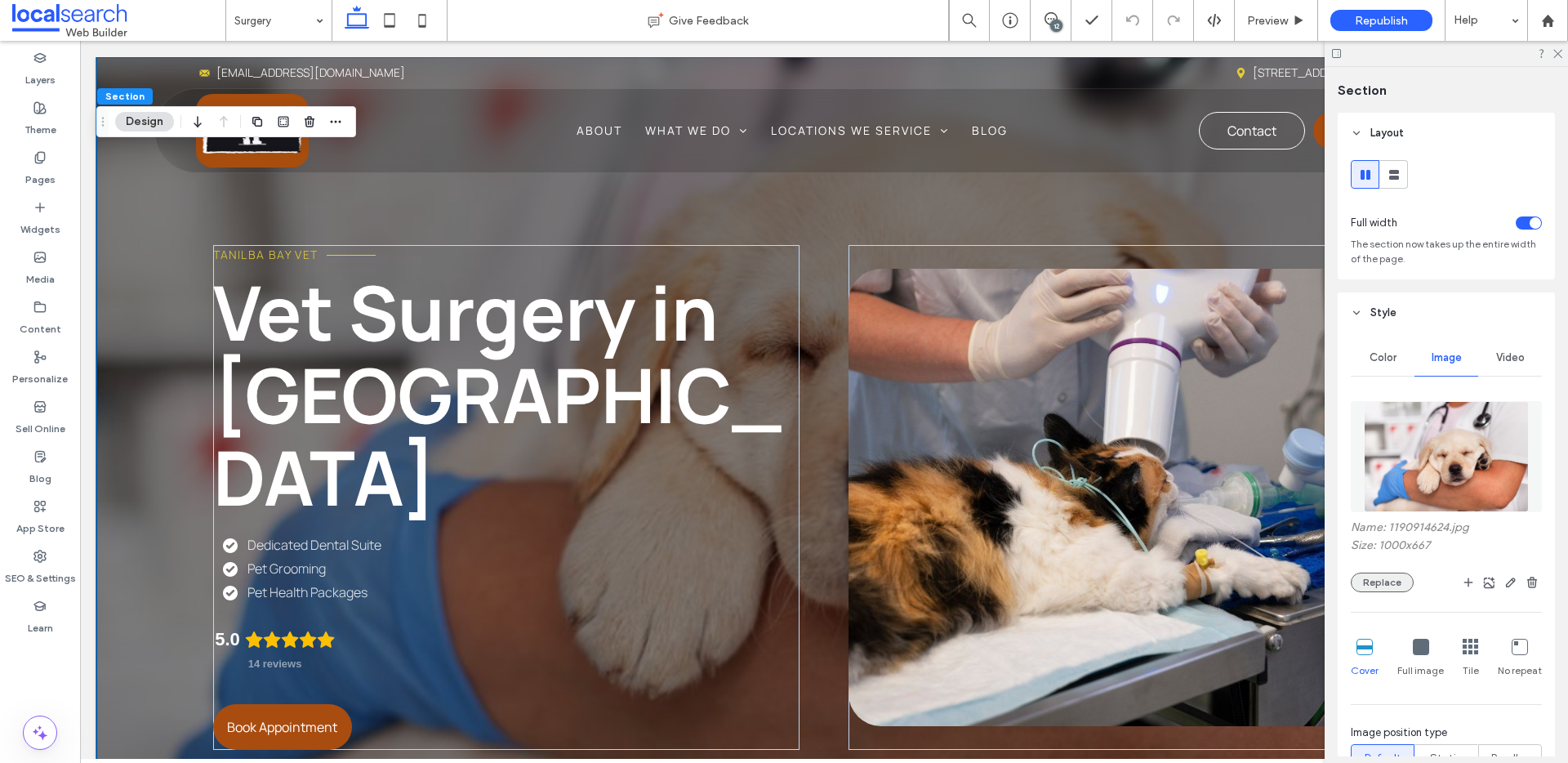
click at [1388, 581] on button "Replace" at bounding box center [1382, 583] width 63 height 19
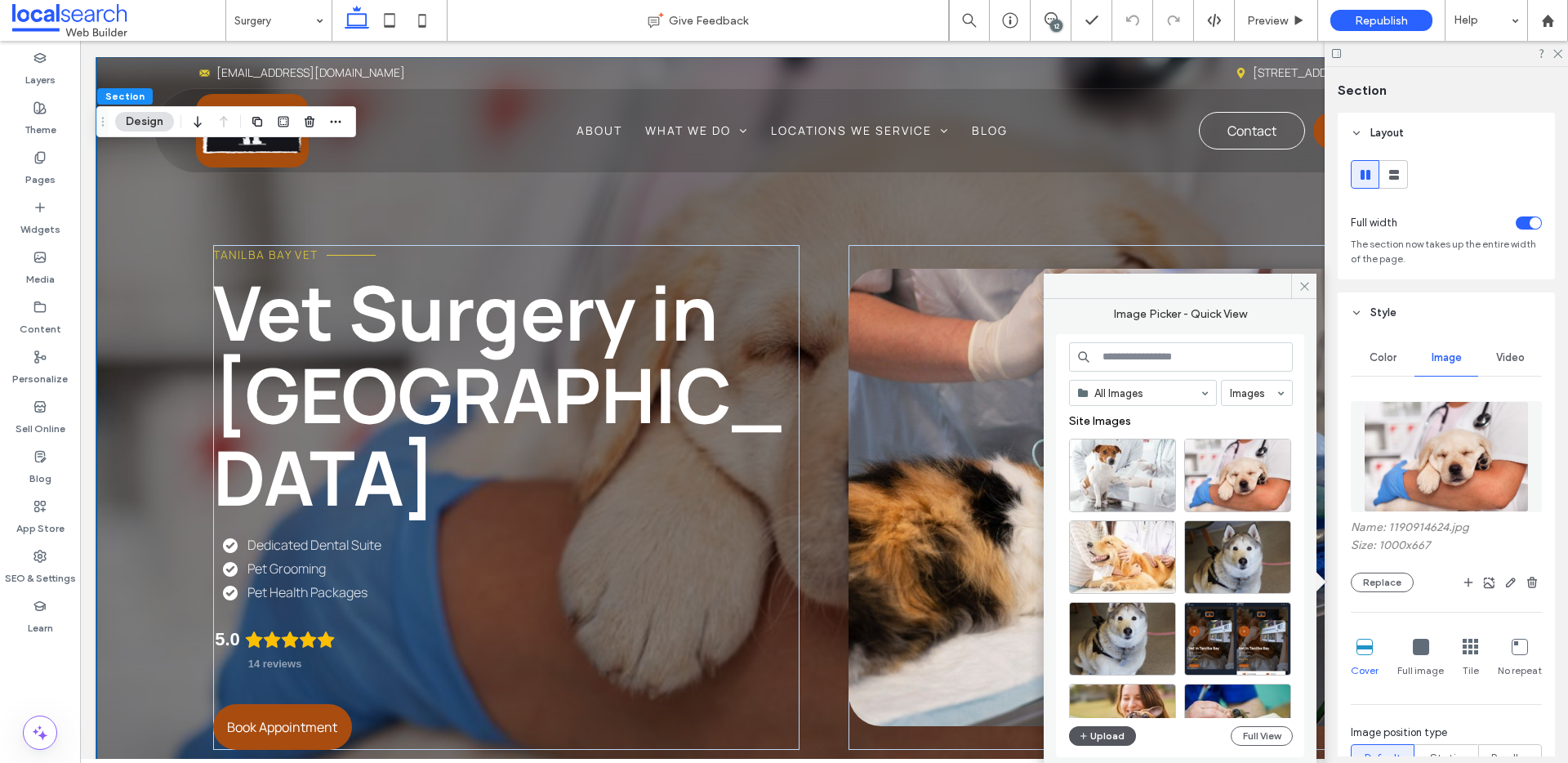
click at [1099, 737] on button "Upload" at bounding box center [1102, 736] width 67 height 19
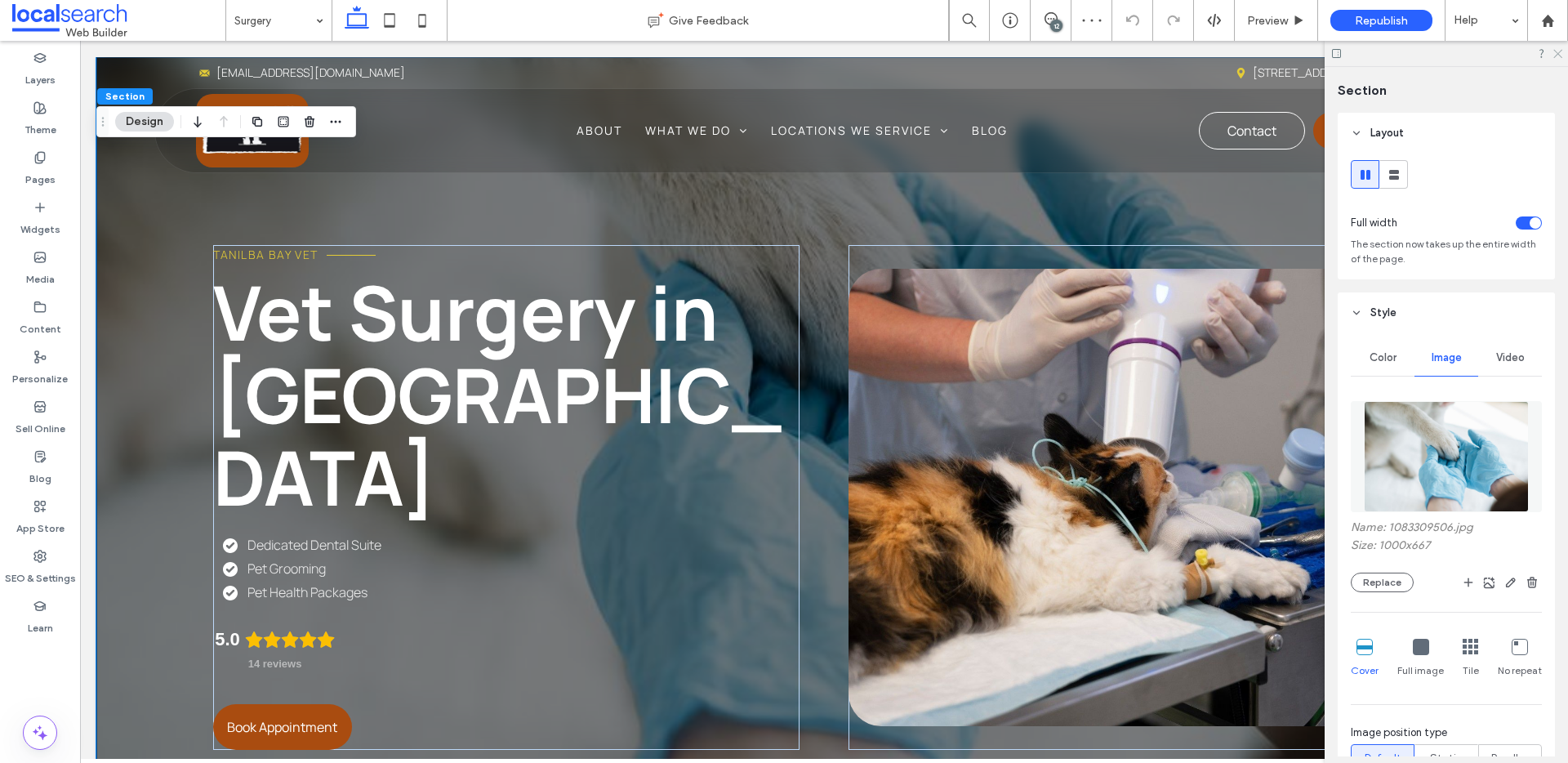
click at [1557, 53] on use at bounding box center [1557, 53] width 9 height 9
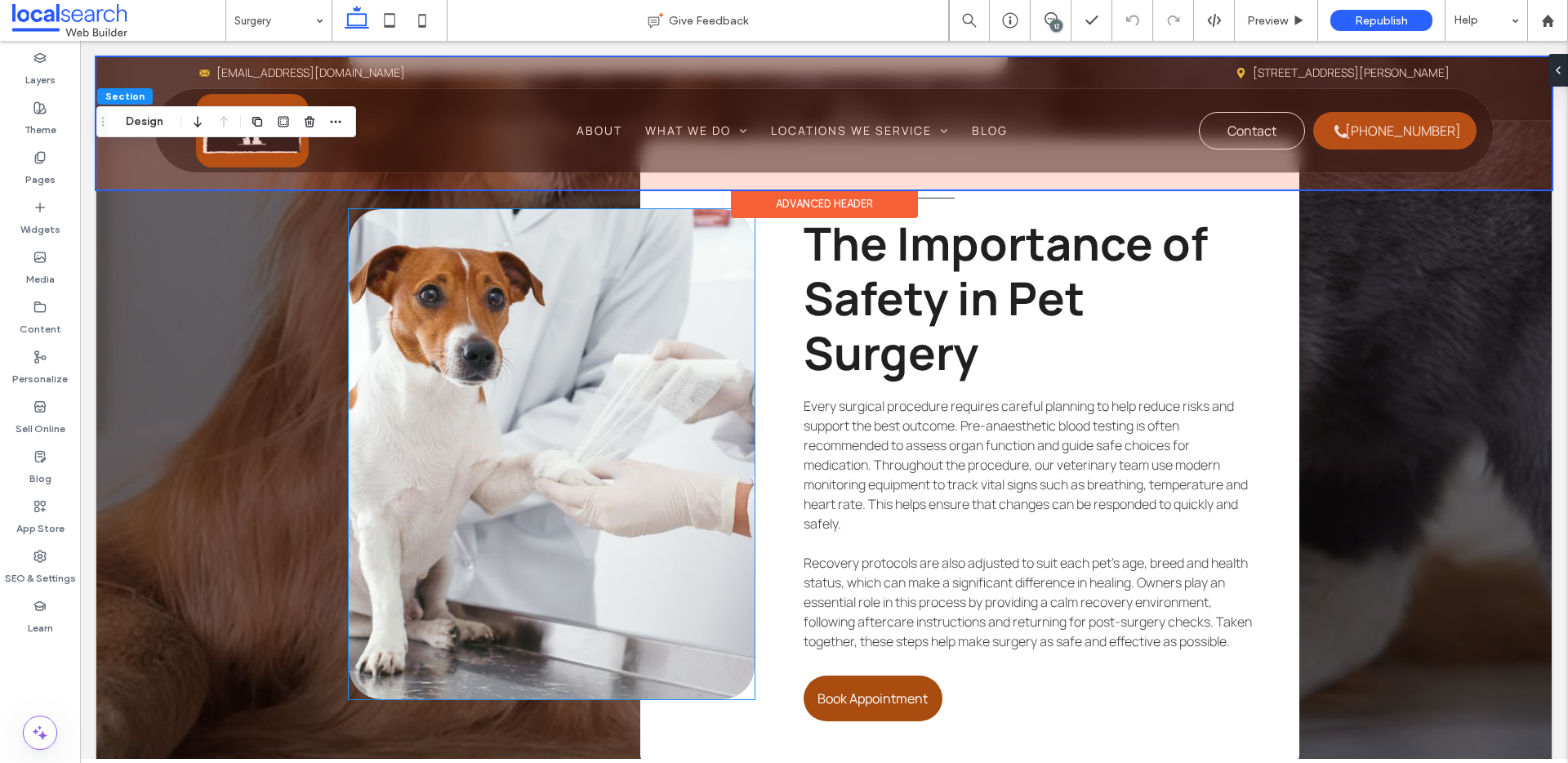
scroll to position [3057, 0]
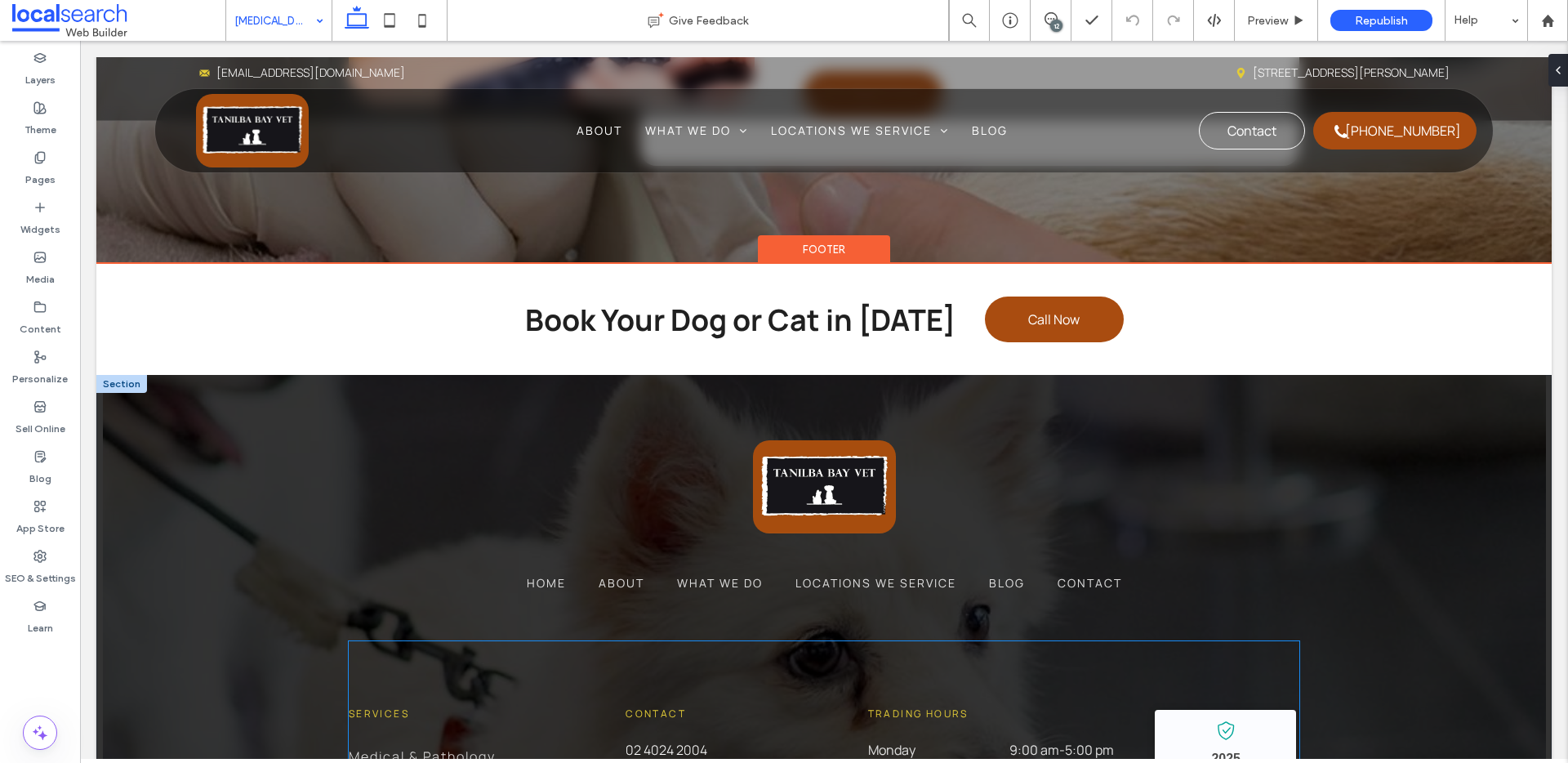
scroll to position [3837, 0]
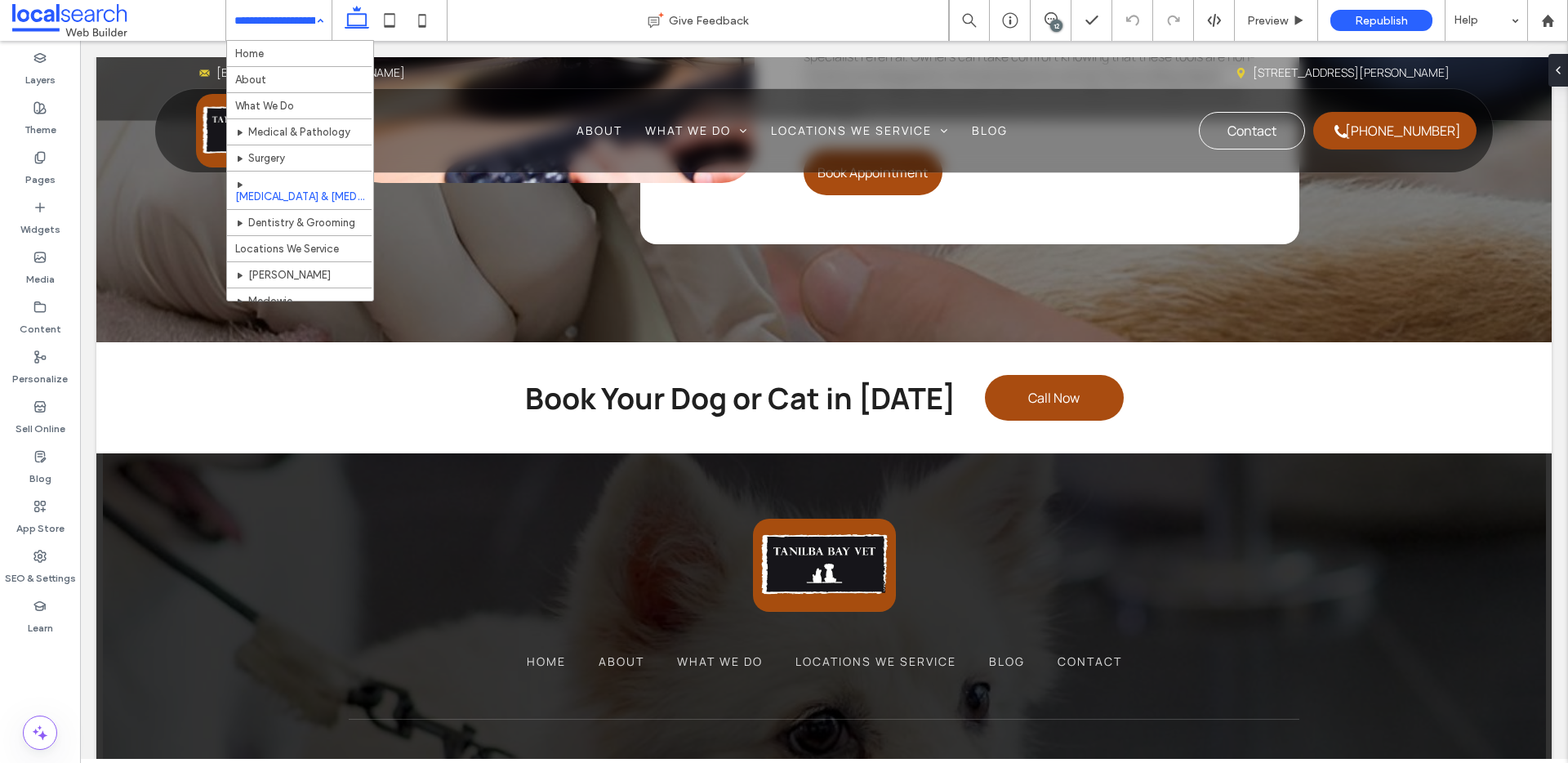
click at [262, 29] on input at bounding box center [275, 20] width 81 height 41
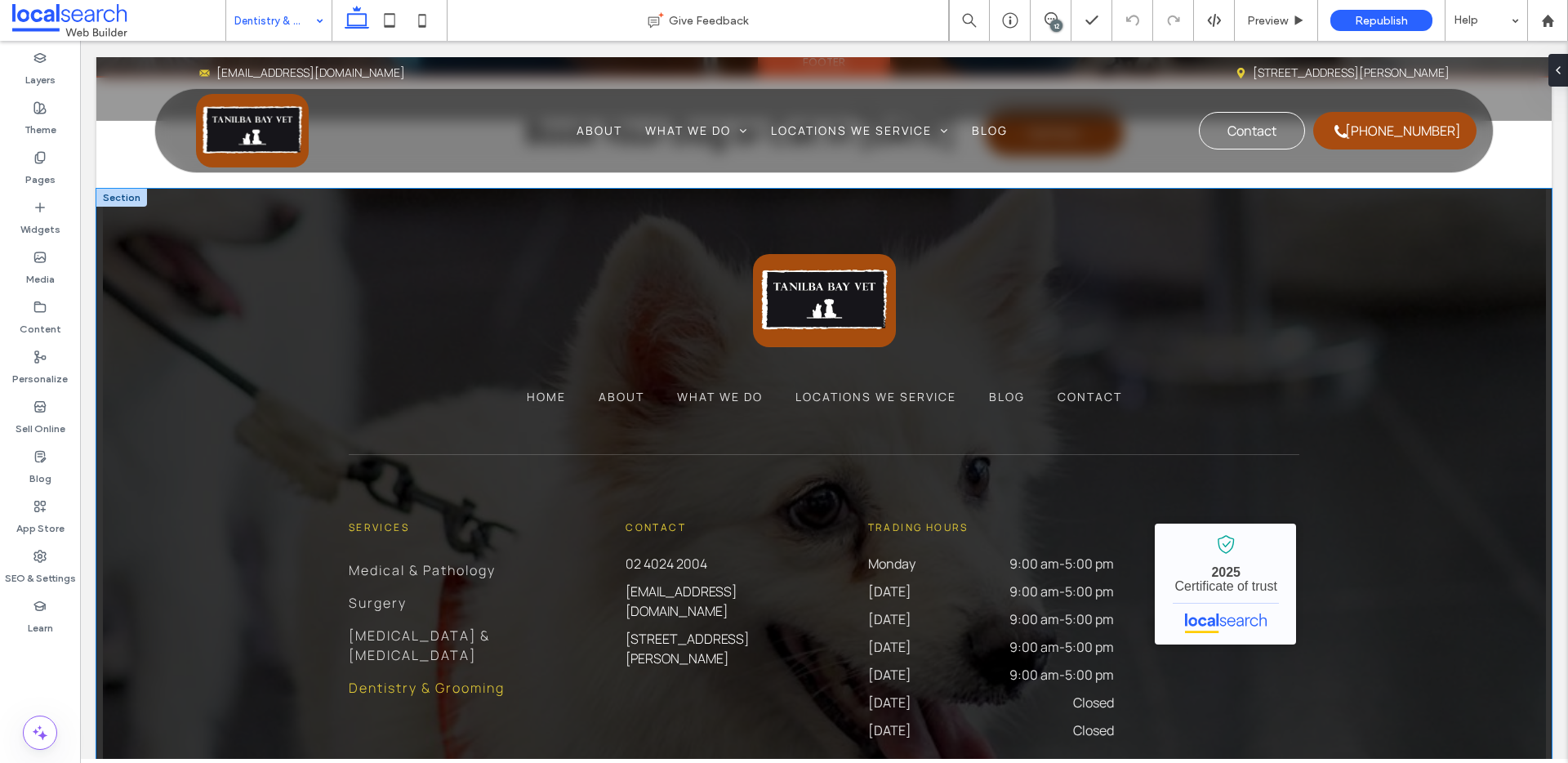
scroll to position [4035, 0]
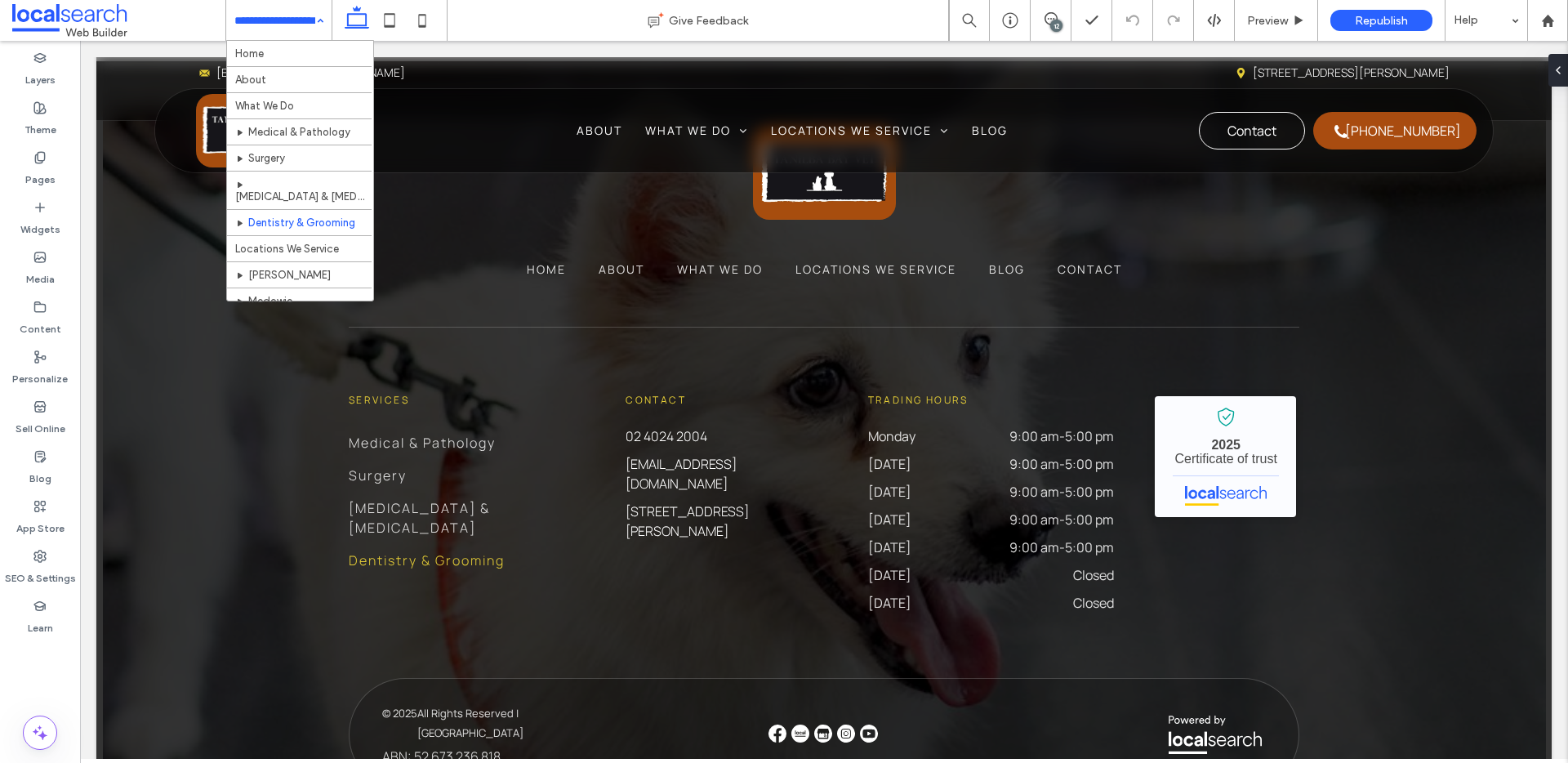
click at [271, 23] on input at bounding box center [275, 20] width 81 height 41
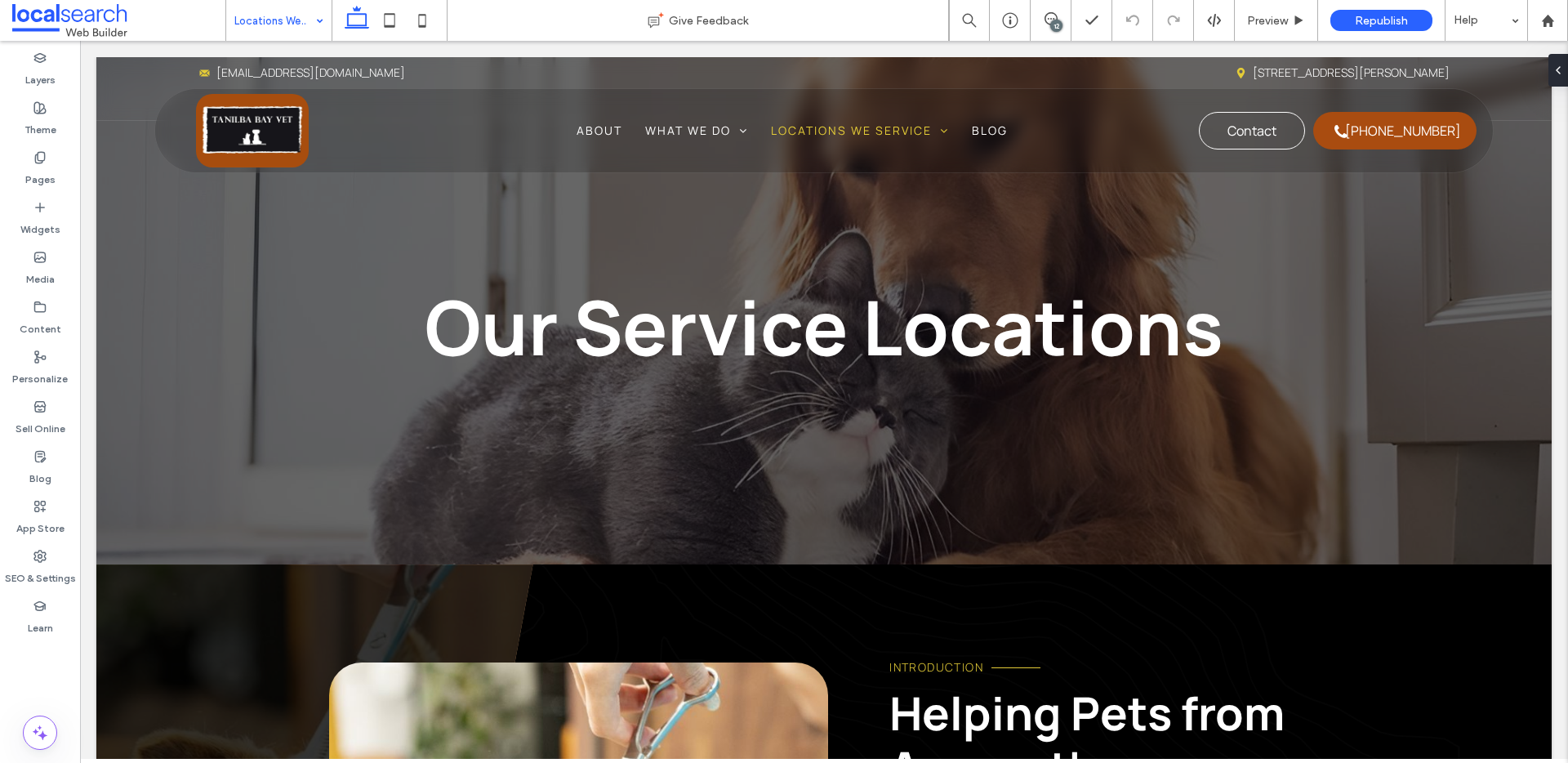
scroll to position [0, 0]
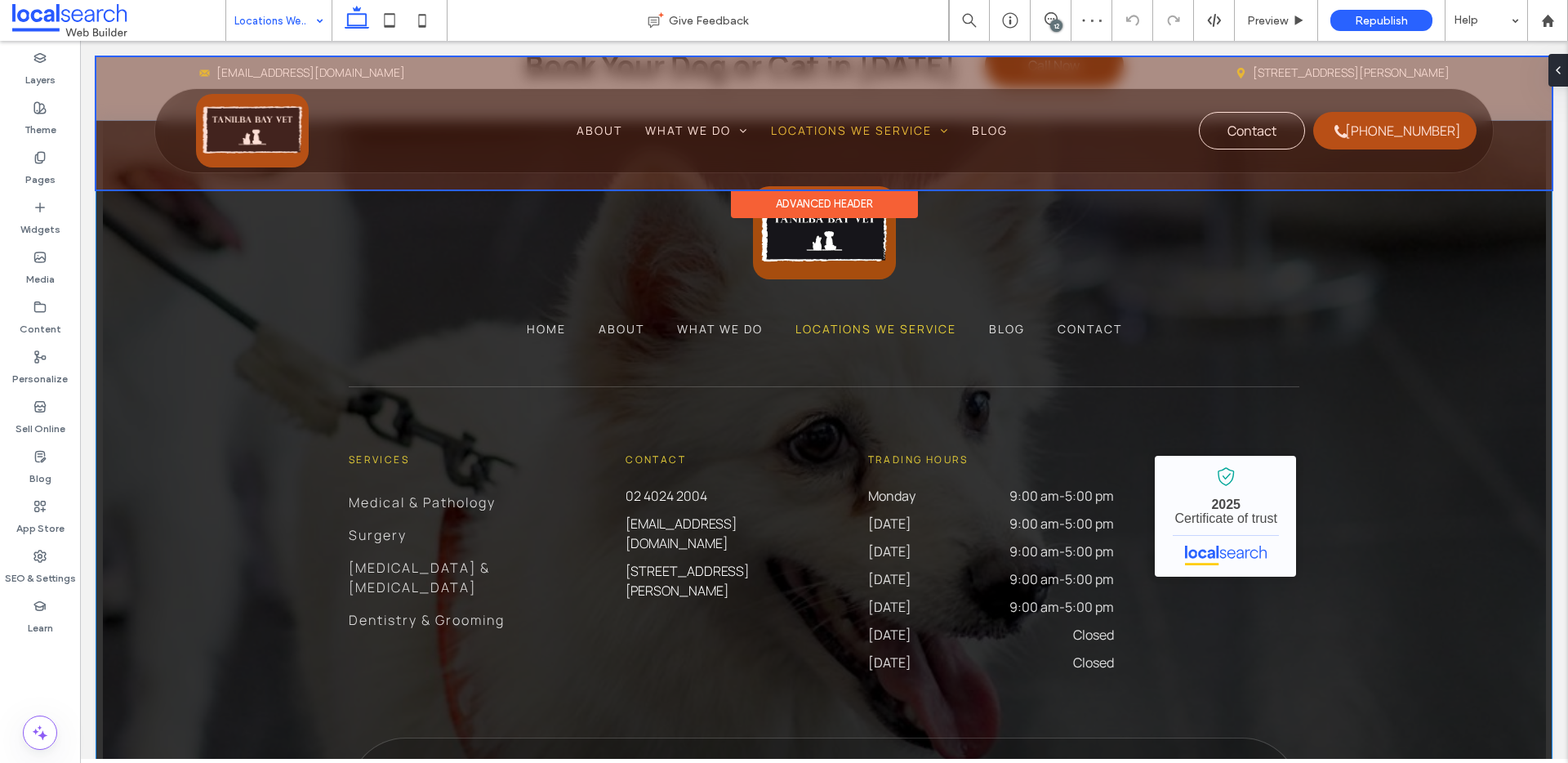
scroll to position [2465, 0]
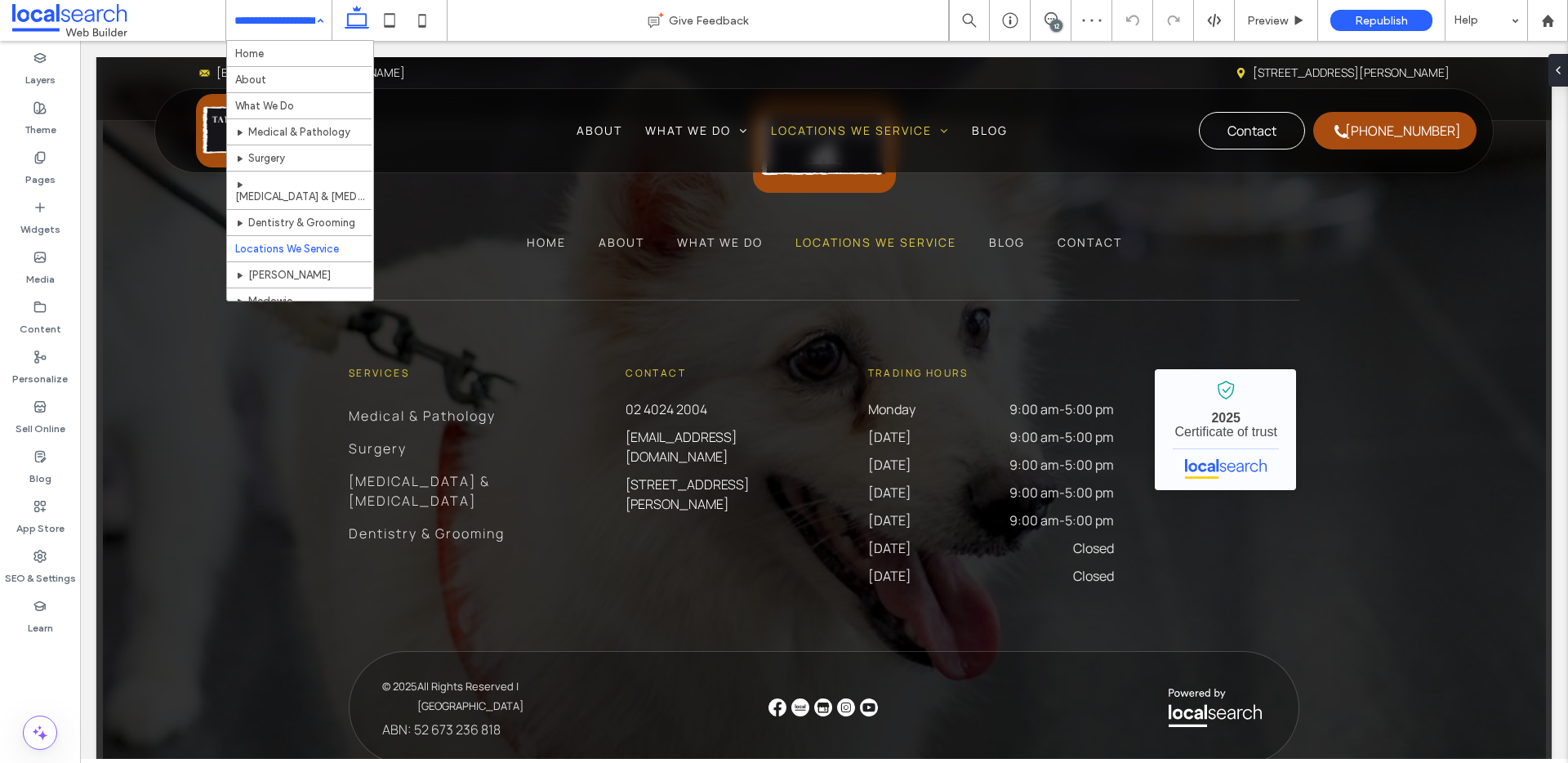
click at [264, 24] on input at bounding box center [275, 20] width 81 height 41
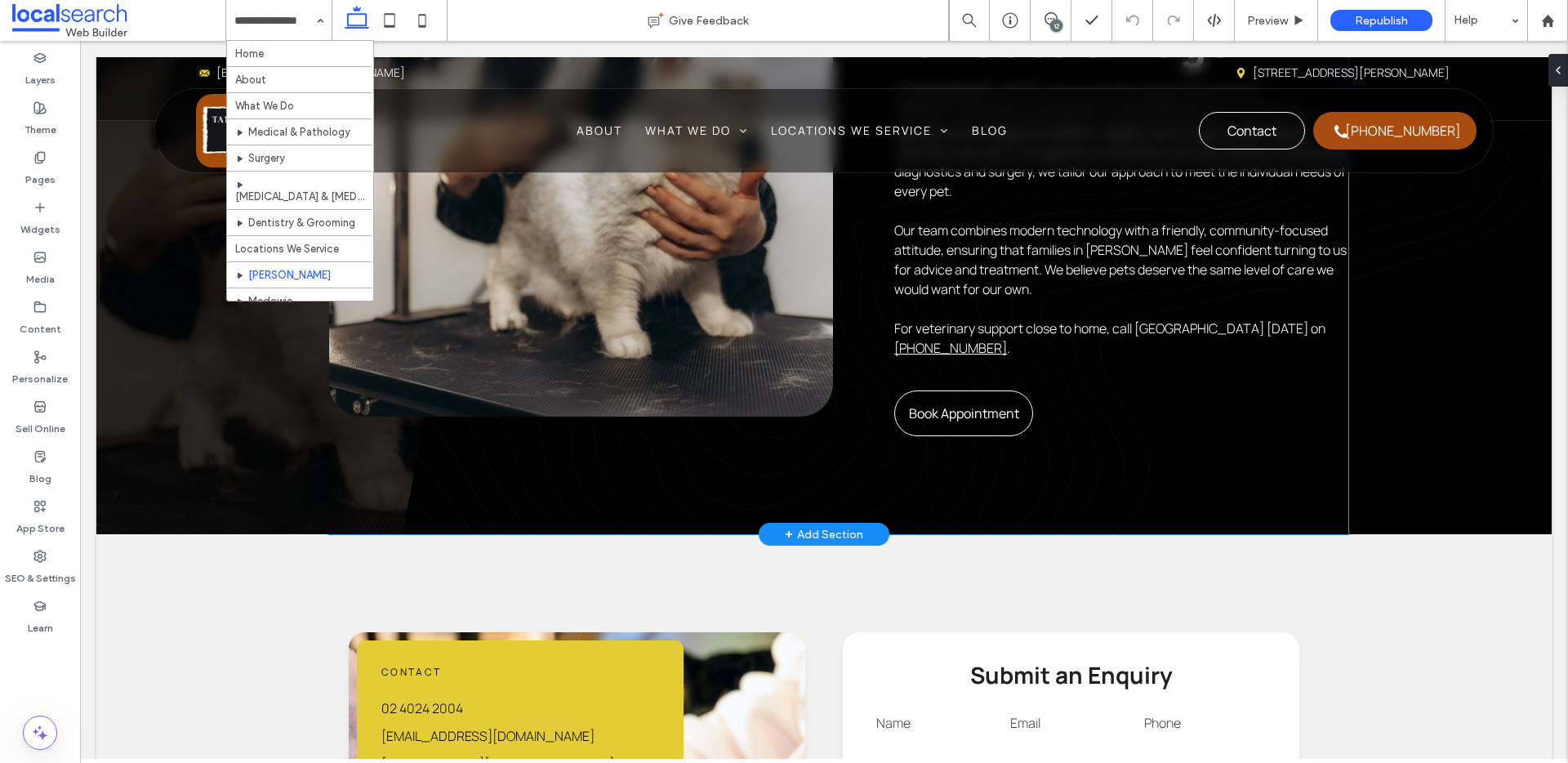
scroll to position [1074, 0]
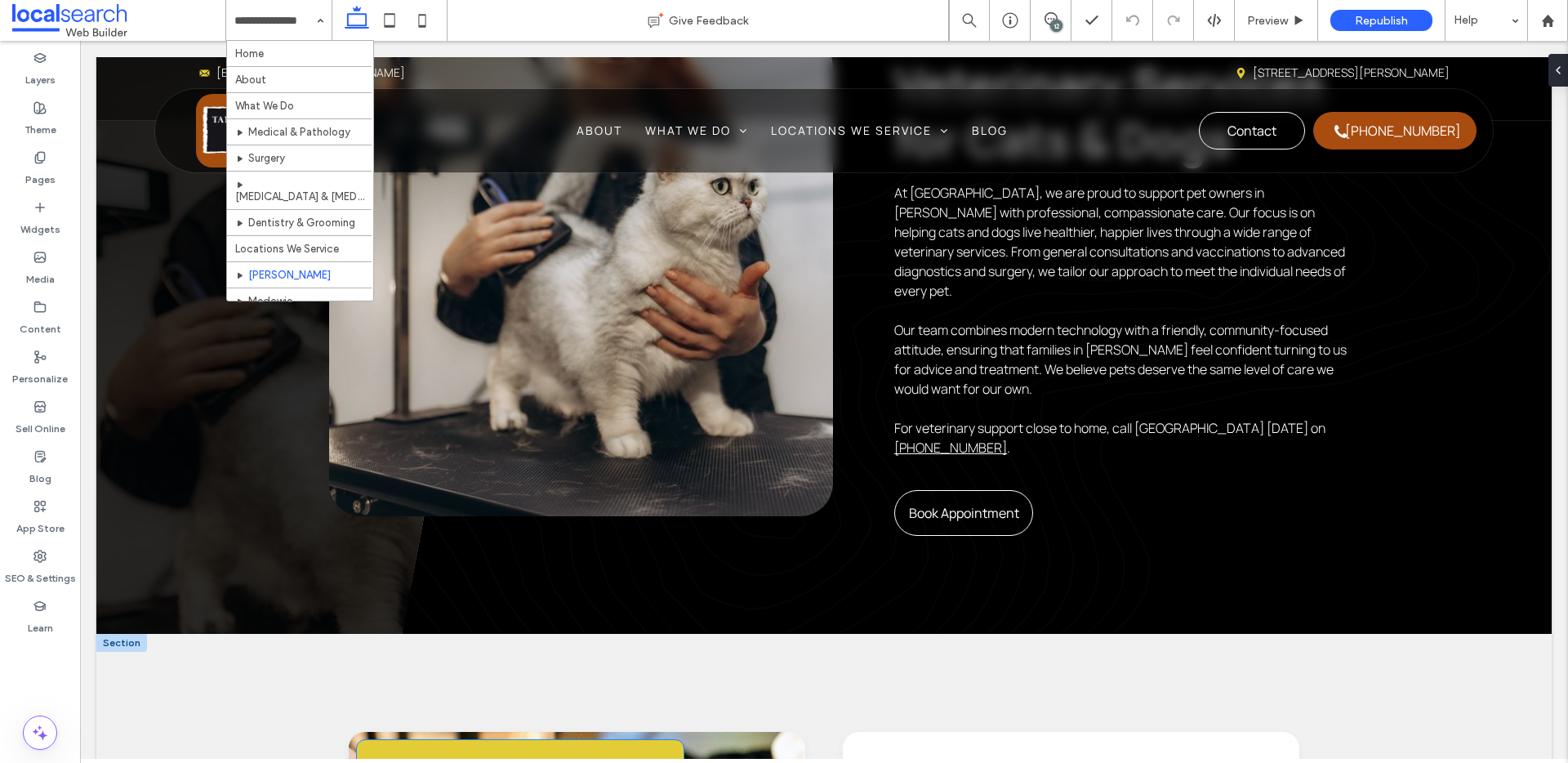
scroll to position [1418, 0]
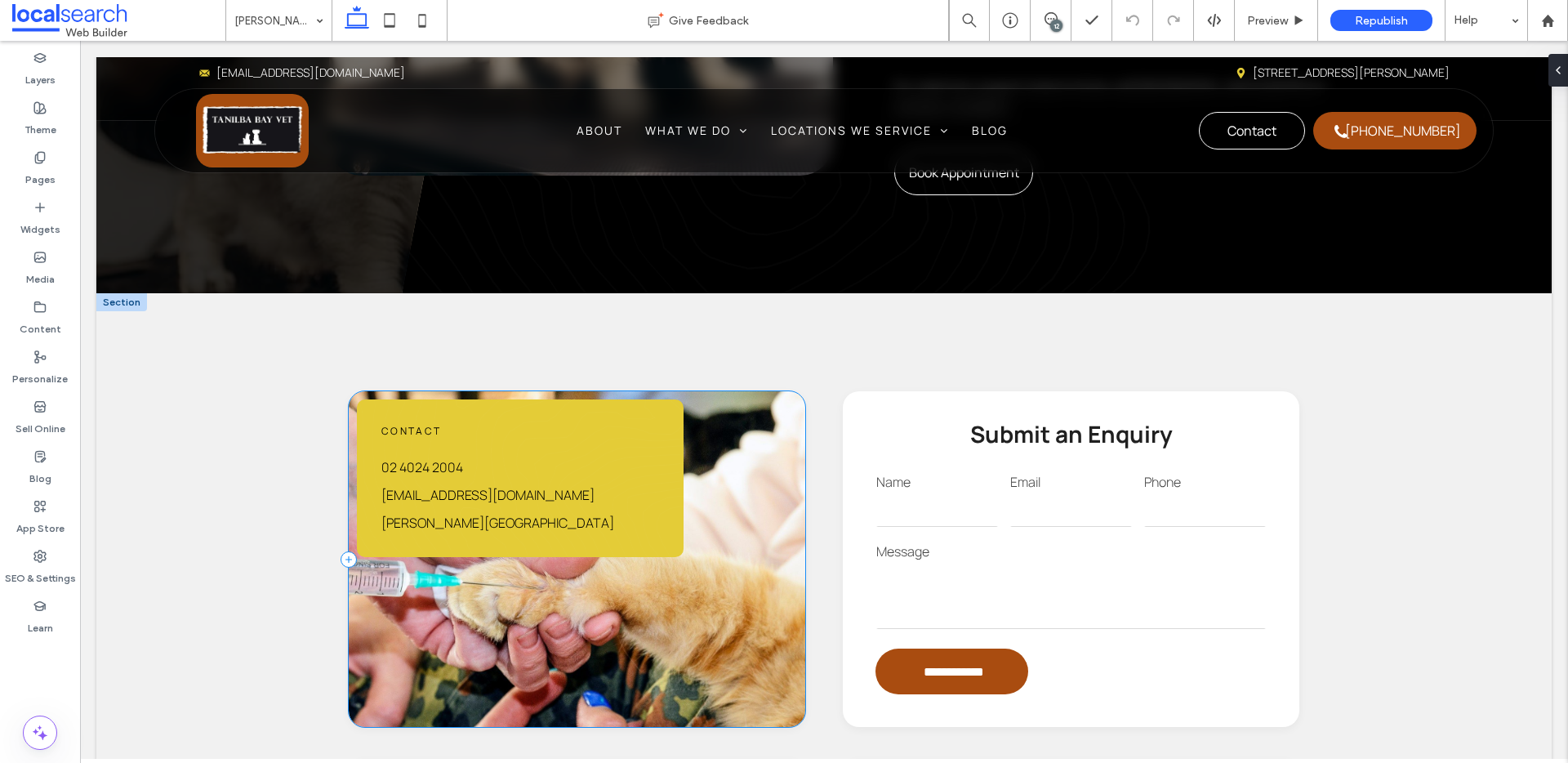
click at [538, 473] on div "Contact [PHONE_NUMBER] [EMAIL_ADDRESS][DOMAIN_NAME] [PERSON_NAME][STREET_ADDRES…" at bounding box center [577, 559] width 457 height 336
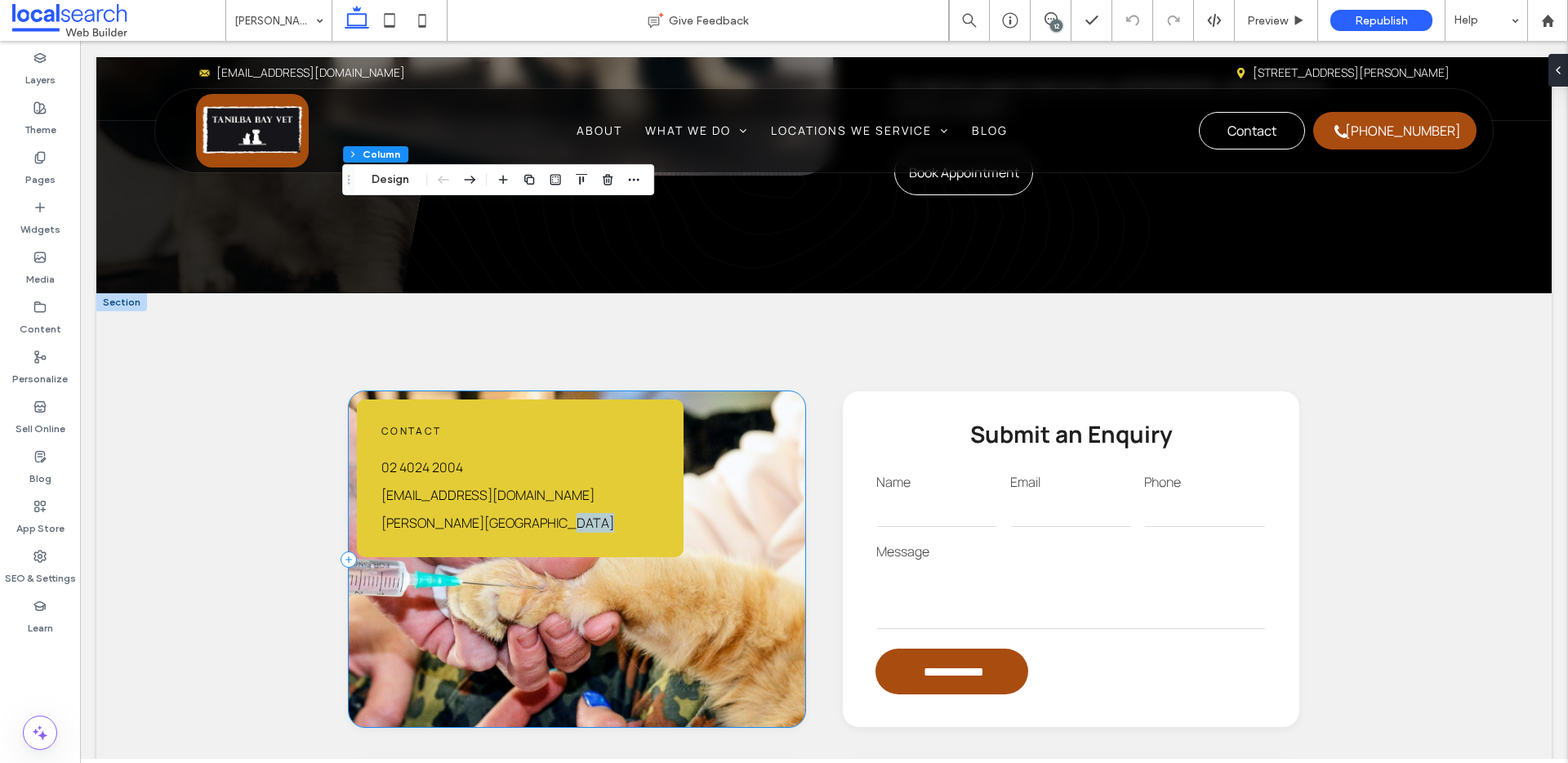
click at [538, 473] on div "Contact [PHONE_NUMBER] [EMAIL_ADDRESS][DOMAIN_NAME] [PERSON_NAME][STREET_ADDRES…" at bounding box center [577, 559] width 457 height 336
click at [490, 488] on div "Contact [PHONE_NUMBER] [EMAIL_ADDRESS][DOMAIN_NAME] [PERSON_NAME][STREET_ADDRES…" at bounding box center [577, 559] width 457 height 336
click at [383, 175] on button "Design" at bounding box center [390, 180] width 59 height 19
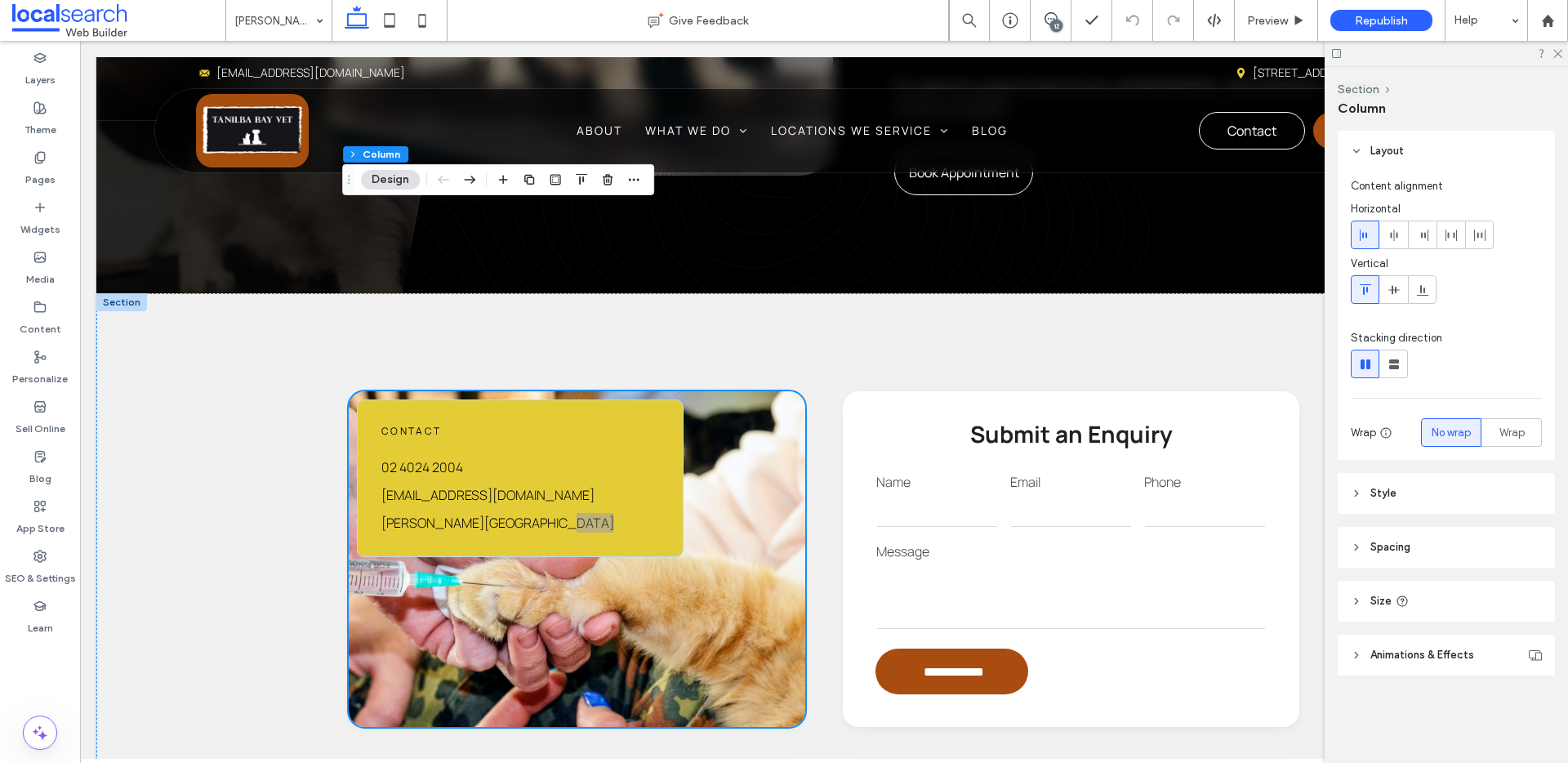
click at [1406, 496] on header "Style" at bounding box center [1446, 494] width 217 height 41
click at [1437, 539] on span "Image" at bounding box center [1446, 538] width 30 height 14
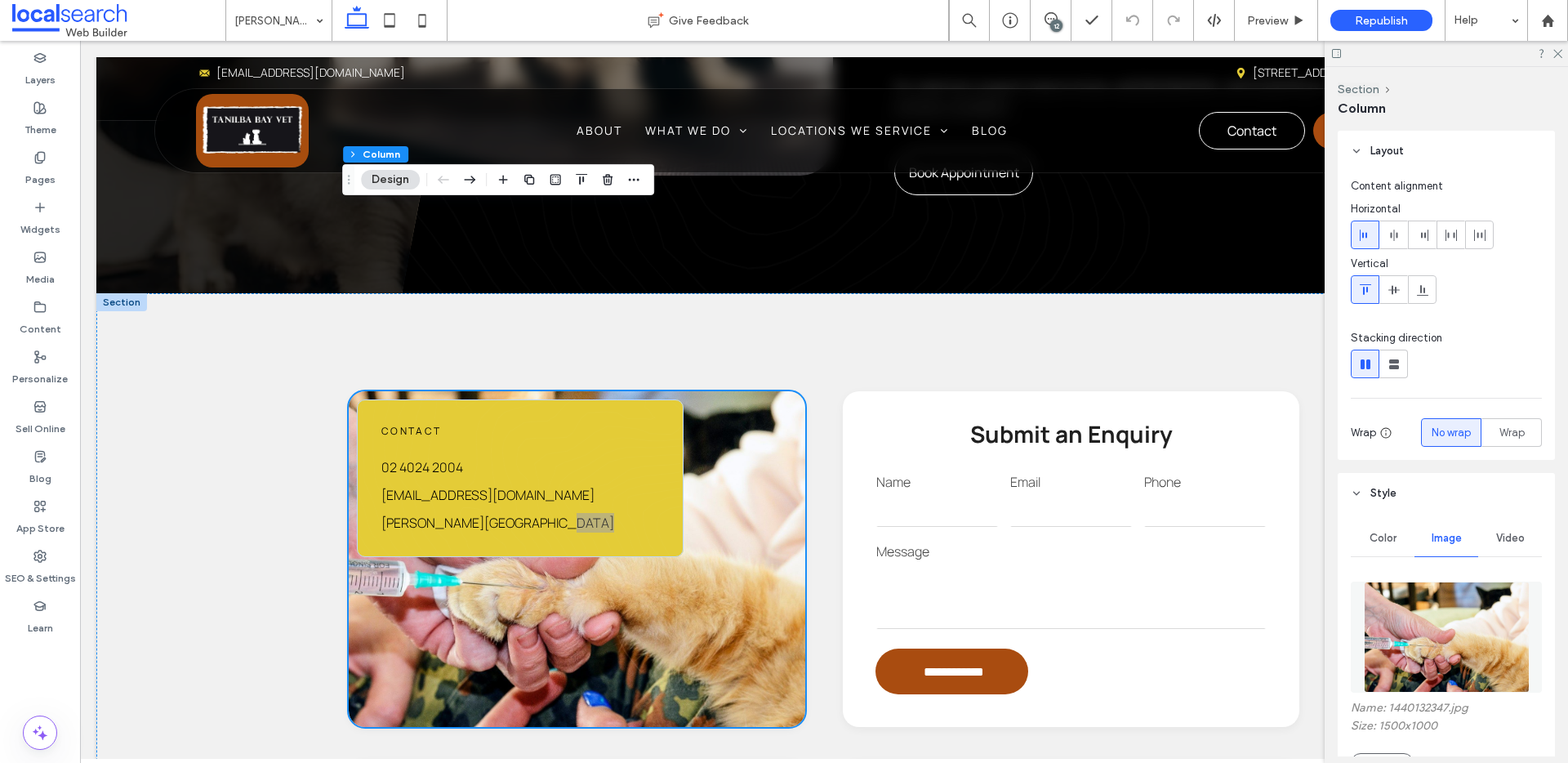
scroll to position [34, 0]
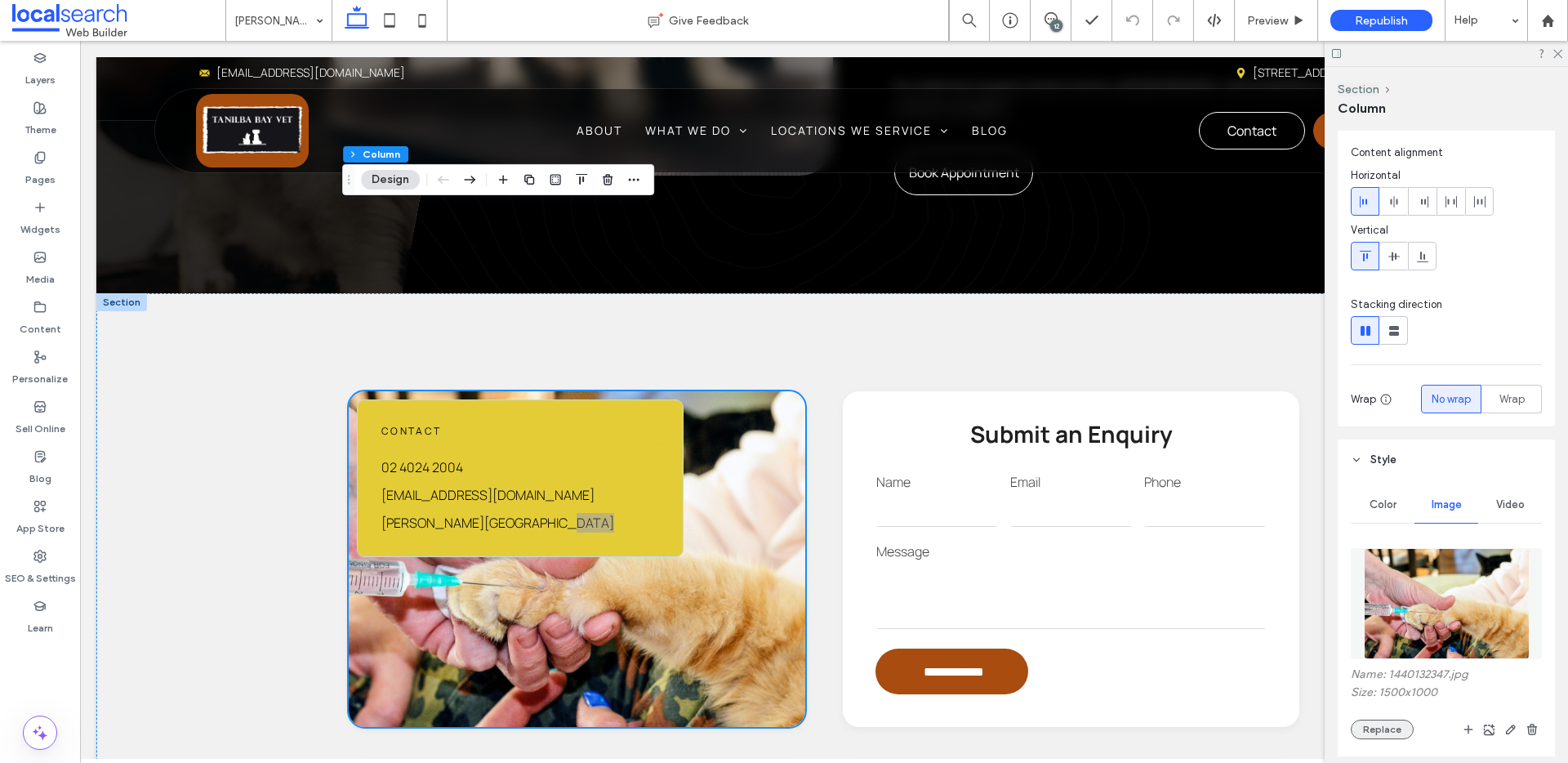
click at [1381, 727] on button "Replace" at bounding box center [1382, 729] width 63 height 19
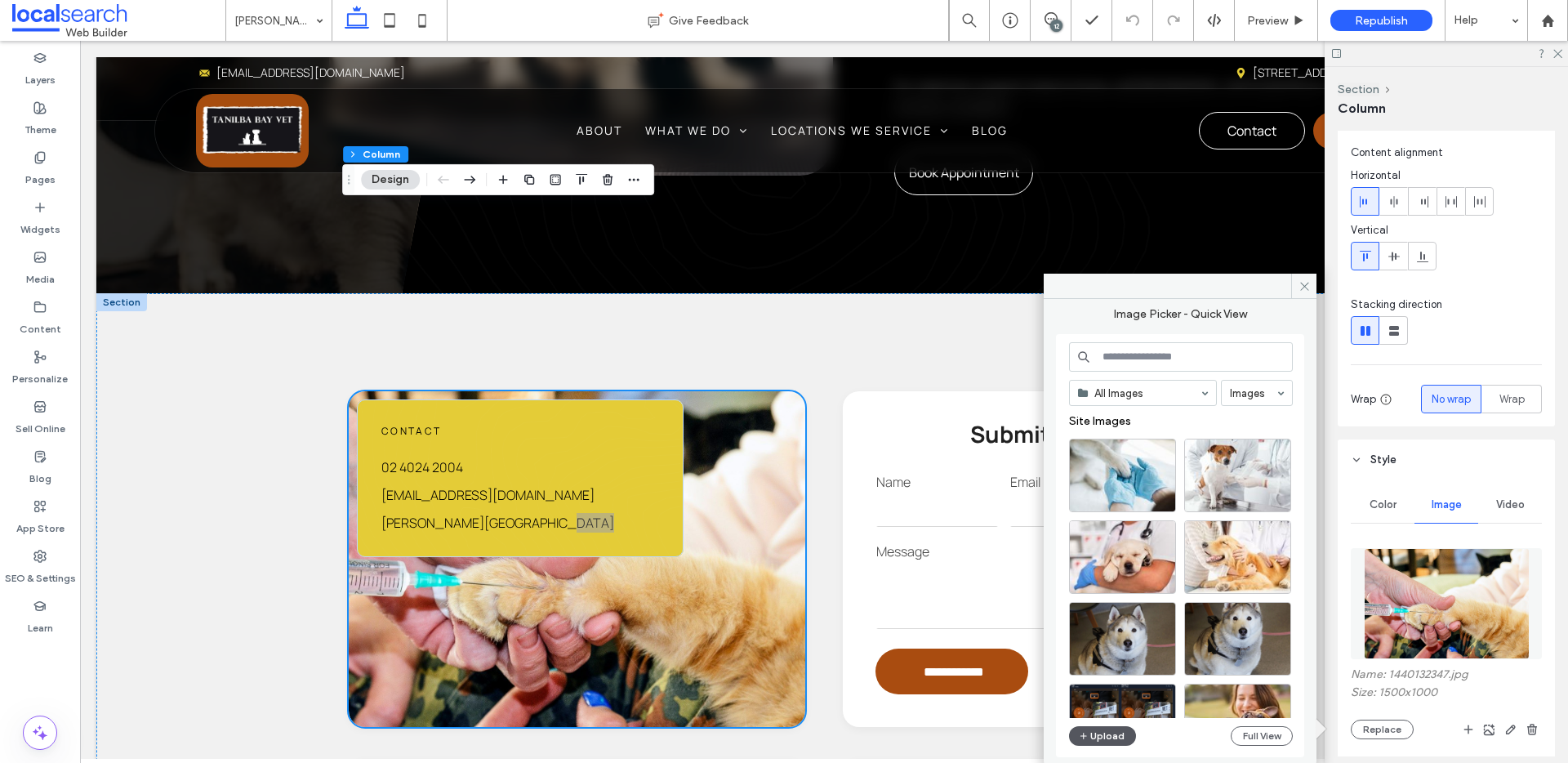
click at [1110, 736] on button "Upload" at bounding box center [1102, 736] width 67 height 19
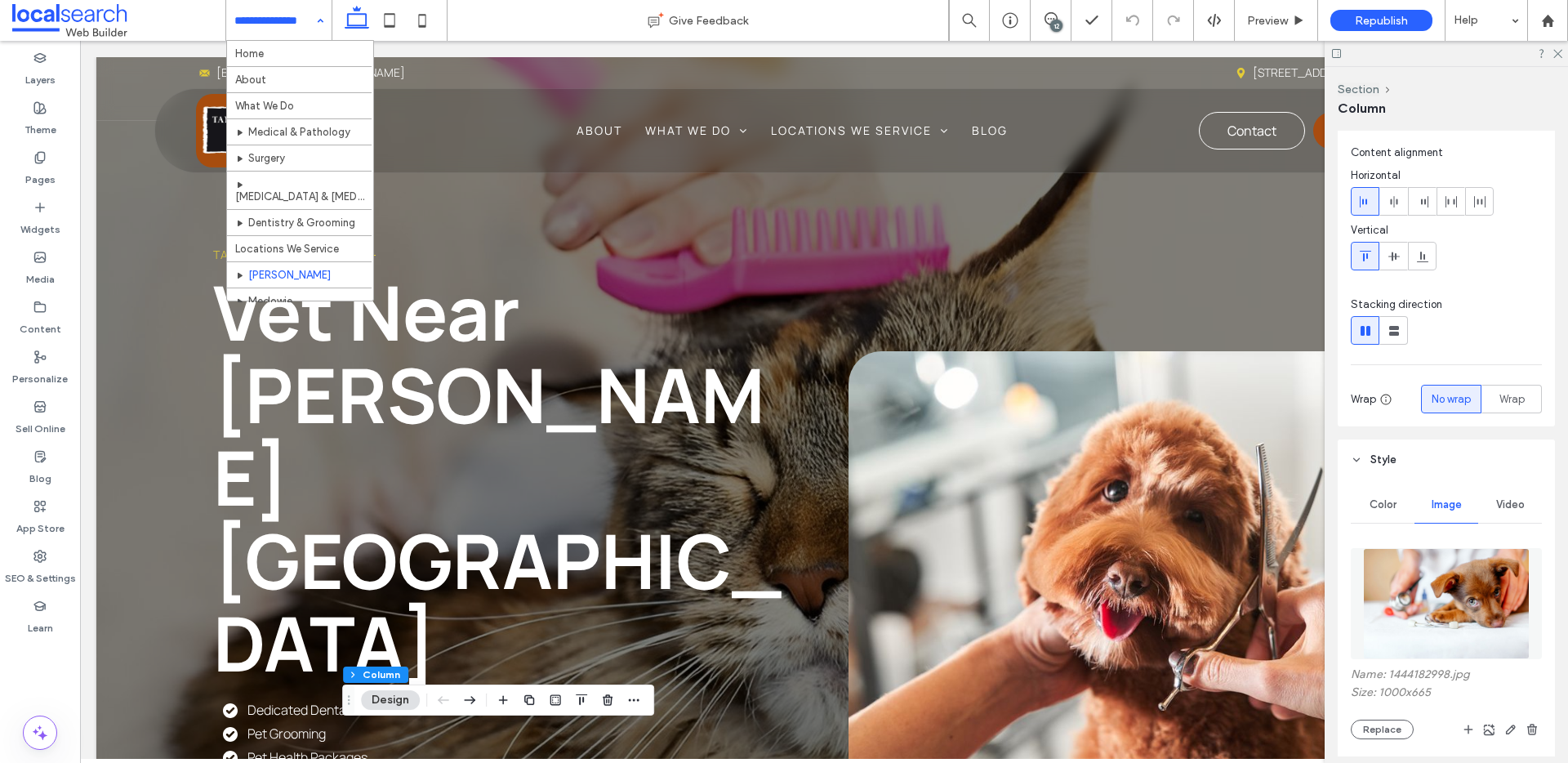
scroll to position [31, 0]
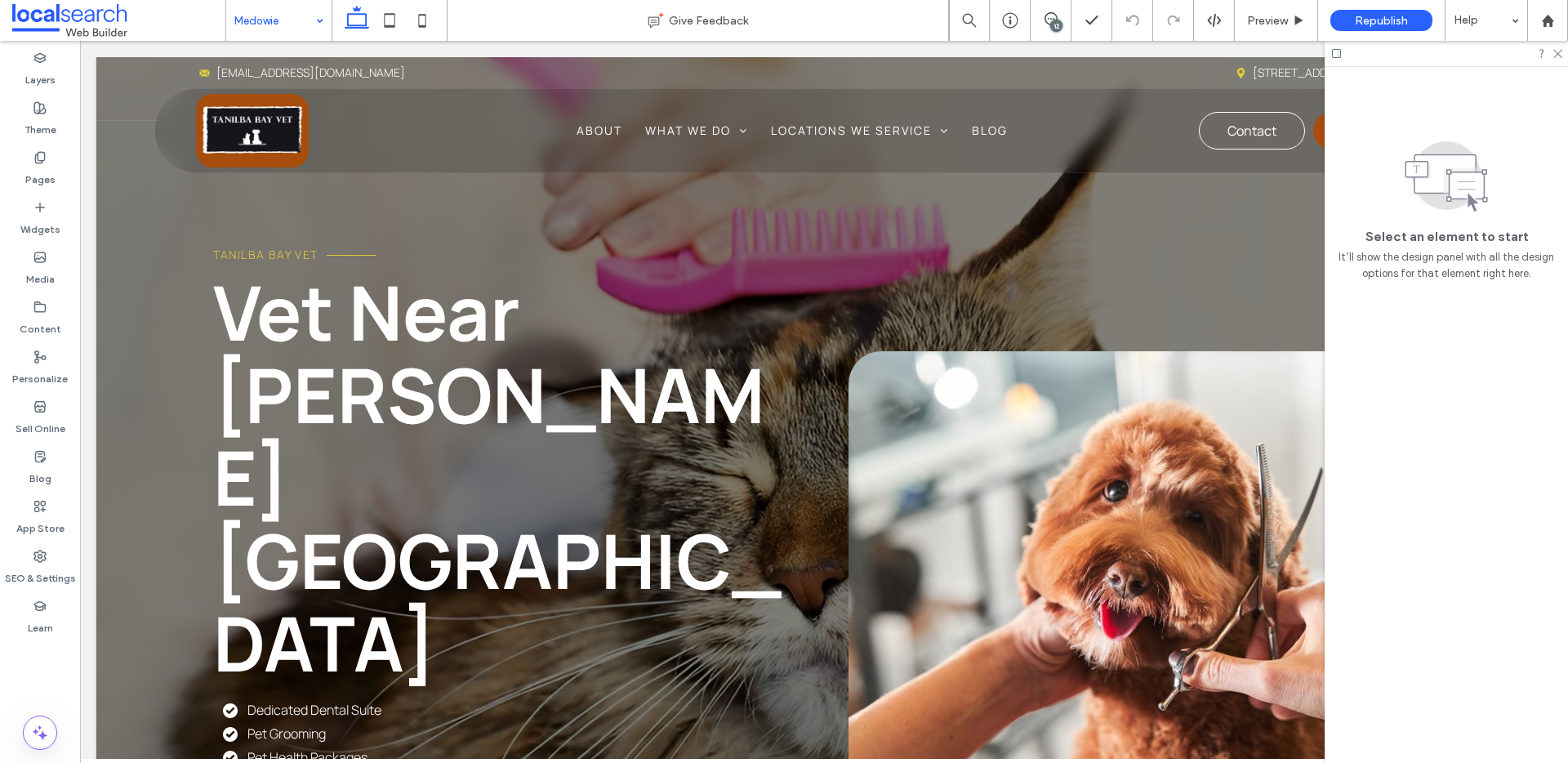
click at [255, 6] on input at bounding box center [275, 20] width 81 height 41
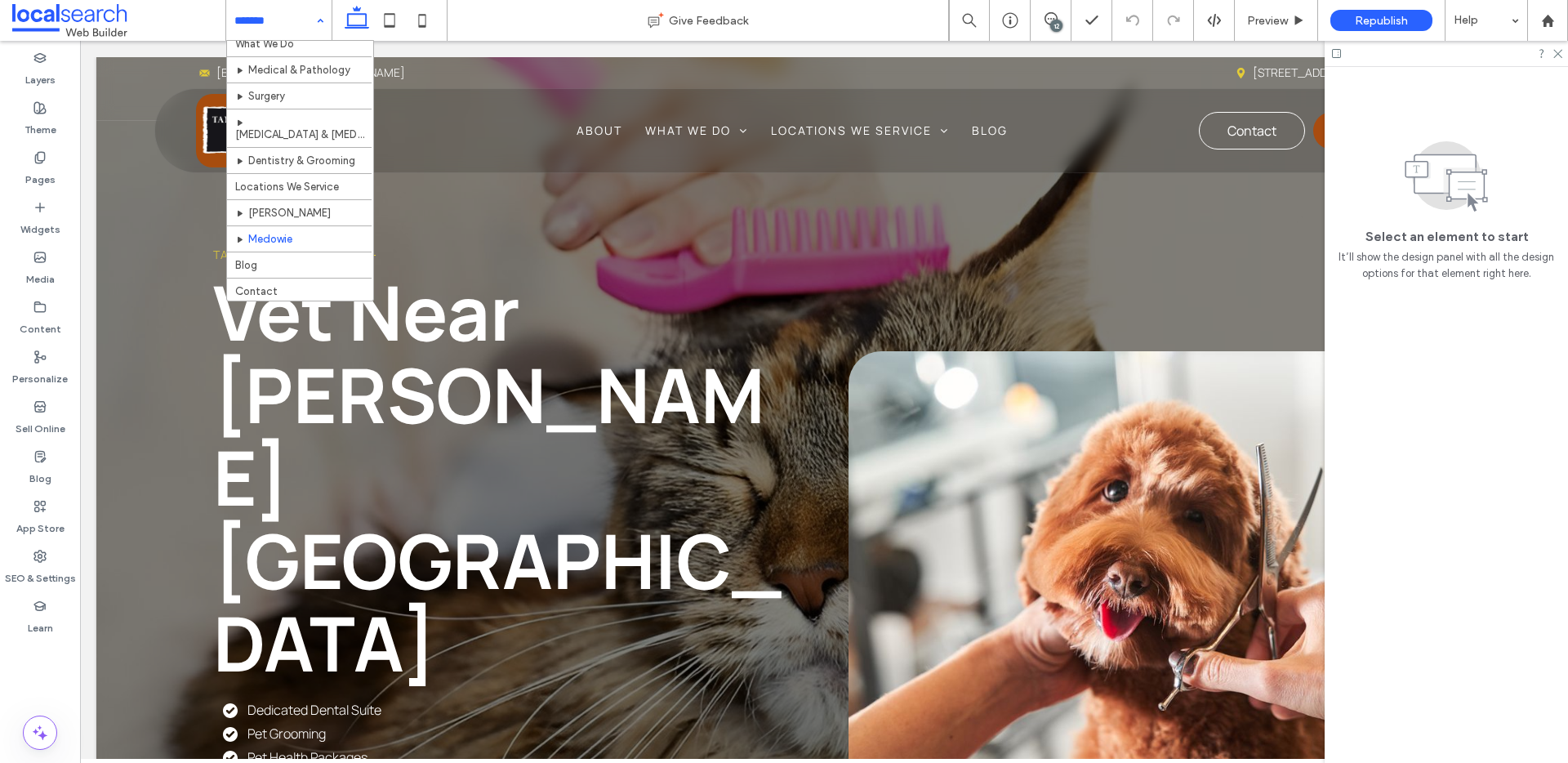
scroll to position [64, 0]
click at [276, 23] on input at bounding box center [275, 20] width 81 height 41
click at [285, 13] on input at bounding box center [275, 20] width 81 height 41
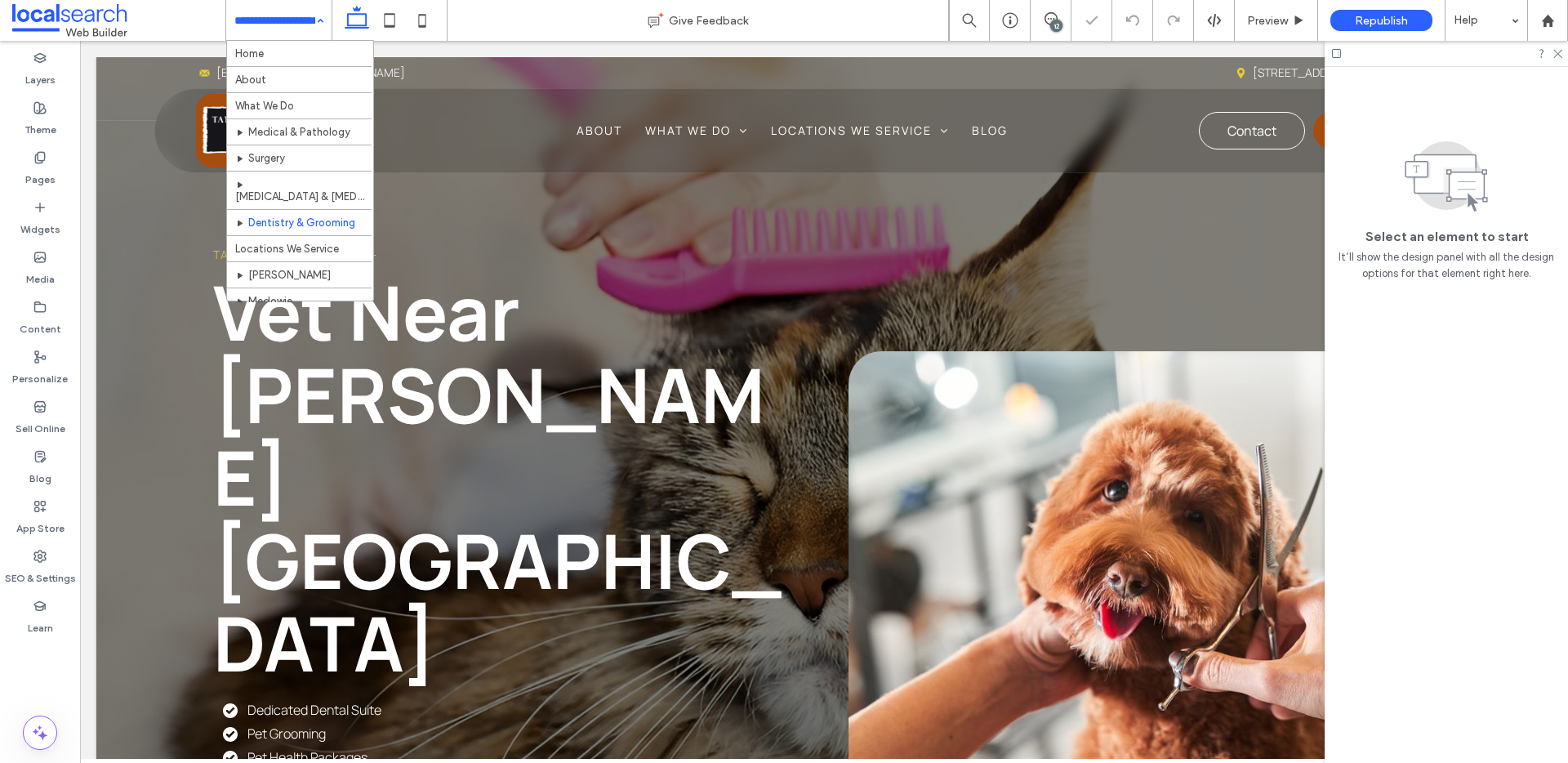
click at [270, 24] on input at bounding box center [275, 20] width 81 height 41
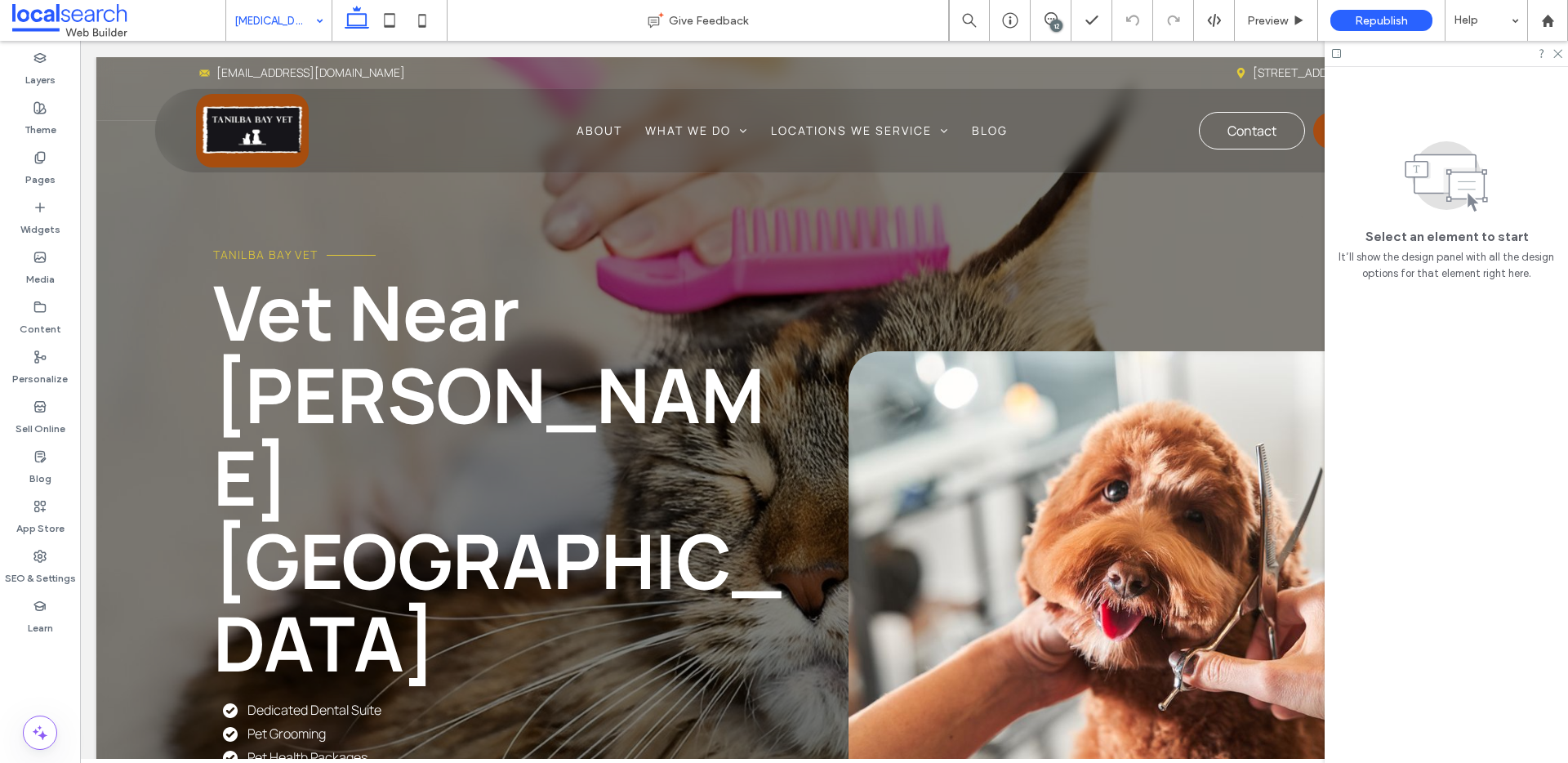
click at [279, 19] on input at bounding box center [275, 20] width 81 height 41
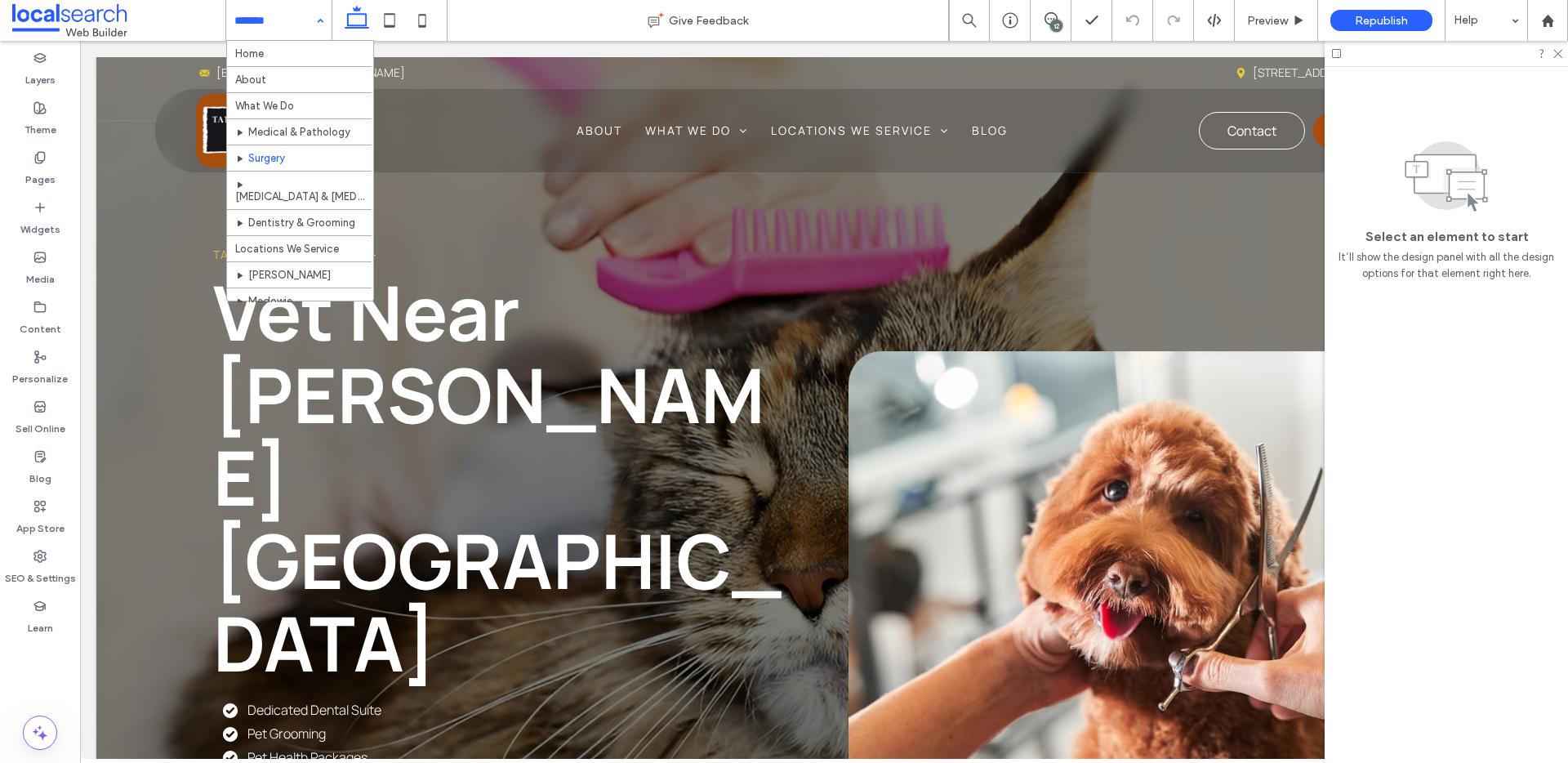
click at [317, 30] on div "Home About What We Do Medical & Pathology Surgery [MEDICAL_DATA] & [MEDICAL_DAT…" at bounding box center [279, 20] width 106 height 41
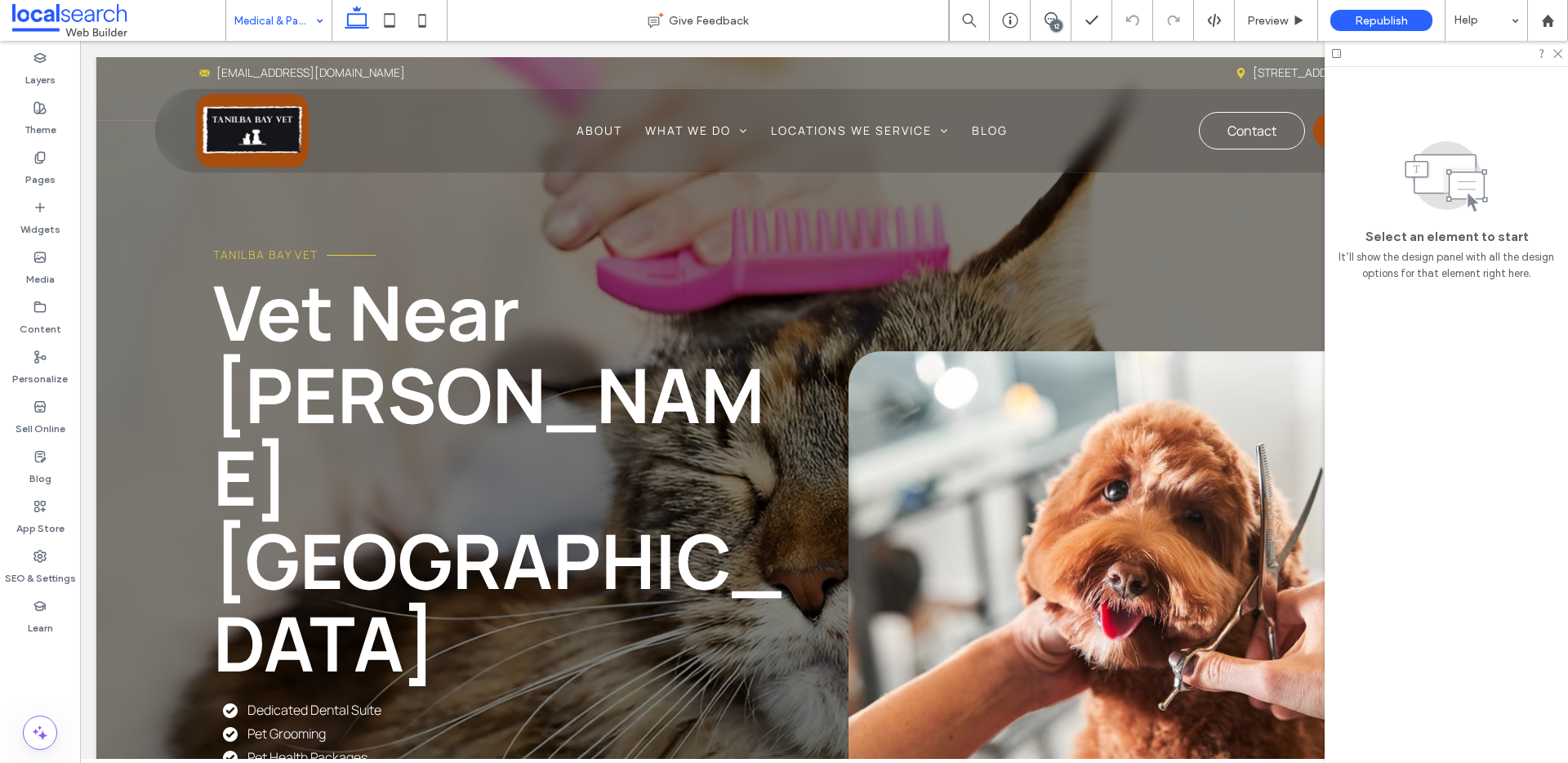
click at [304, 26] on input at bounding box center [275, 20] width 81 height 41
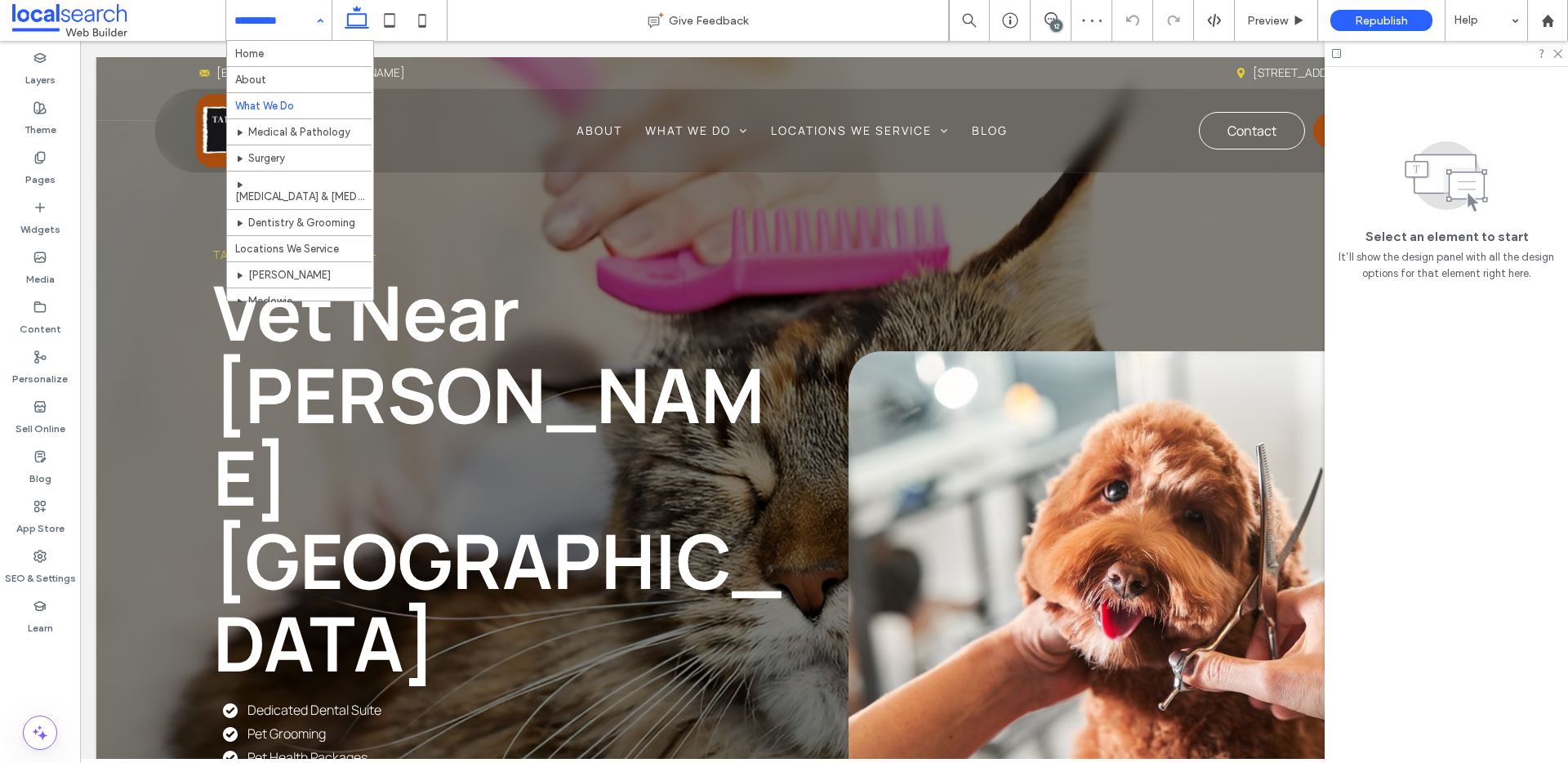
click at [290, 22] on input at bounding box center [275, 20] width 81 height 41
click at [268, 17] on input at bounding box center [275, 20] width 81 height 41
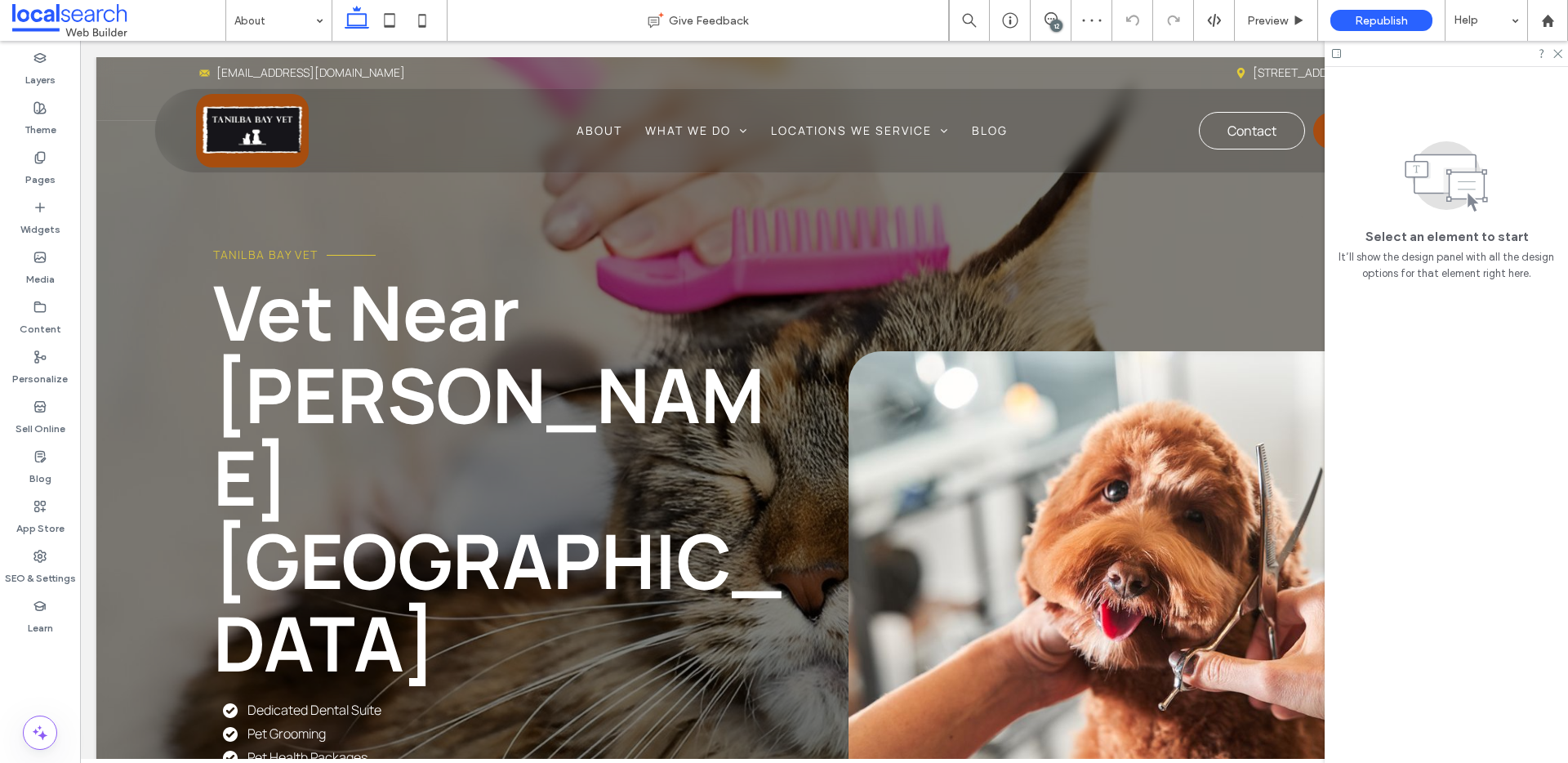
click at [266, 27] on div "About Give Feedback 12 Preview Republish Help Design Panel Site Comments Team &…" at bounding box center [784, 382] width 1568 height 763
click at [1327, 10] on div "Republish" at bounding box center [1382, 20] width 128 height 41
click at [1353, 18] on div "Republish" at bounding box center [1381, 20] width 102 height 21
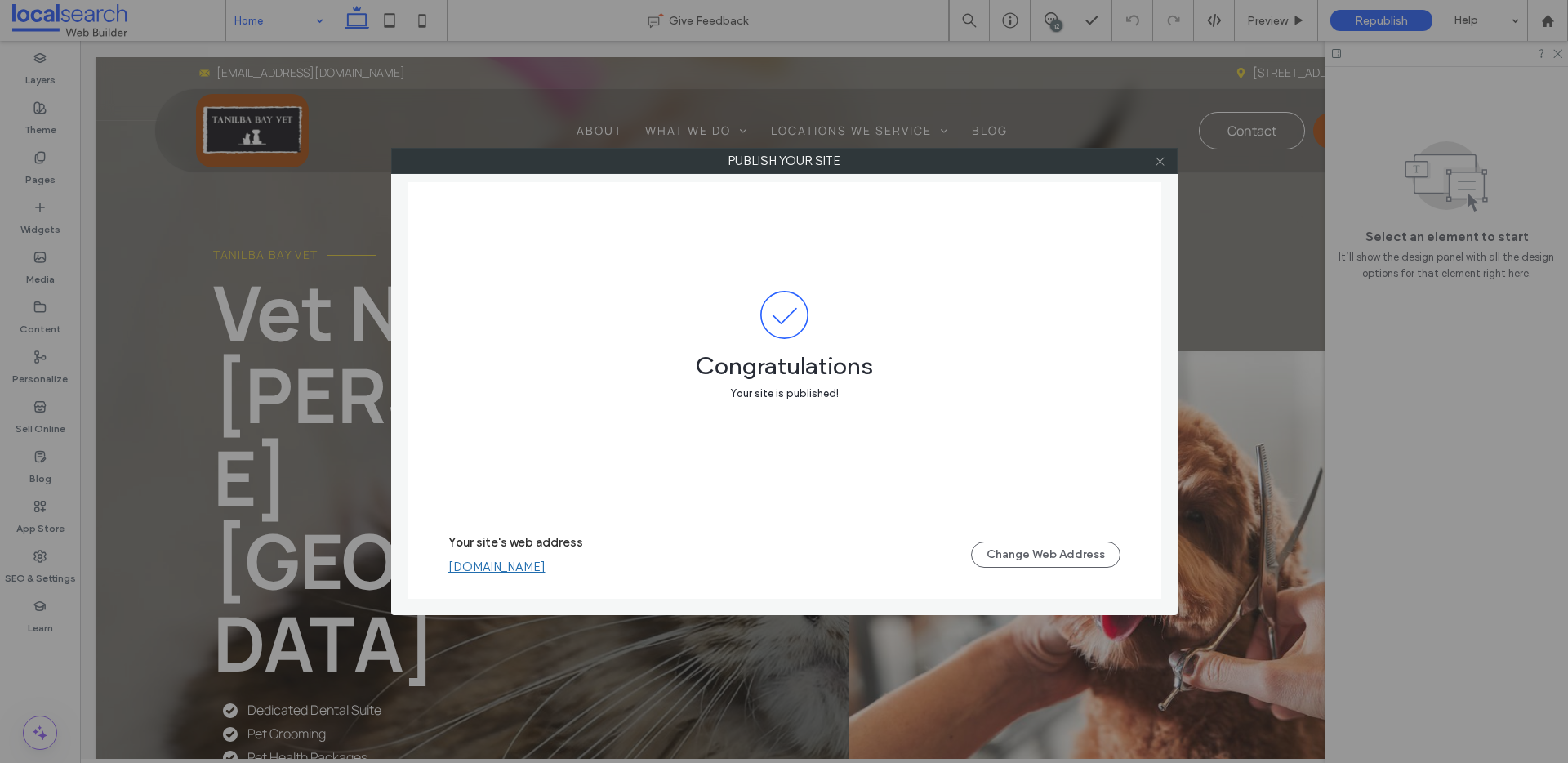
click at [1159, 161] on icon at bounding box center [1160, 161] width 13 height 13
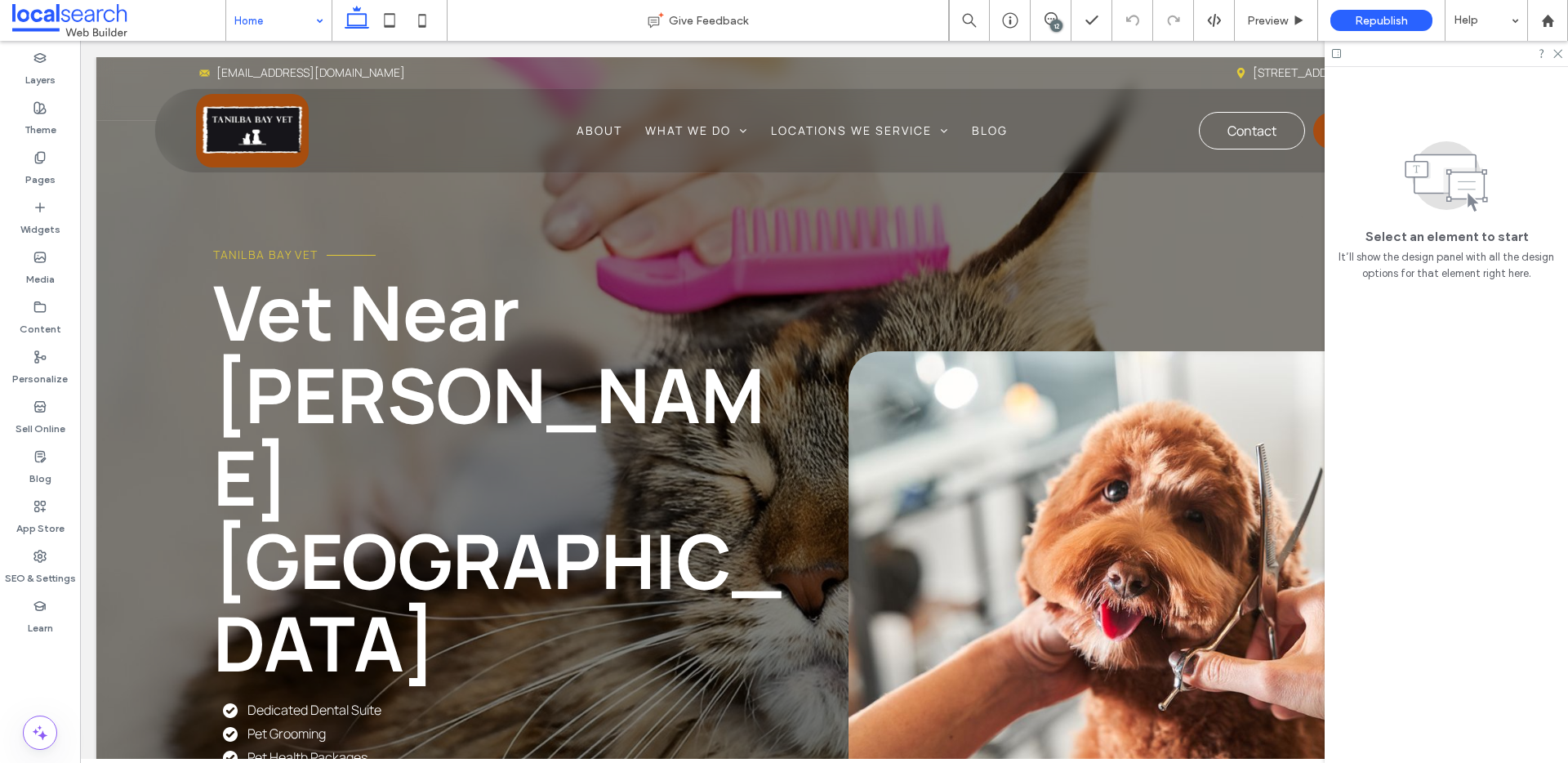
click at [1159, 161] on icon at bounding box center [1160, 161] width 13 height 13
click at [1050, 22] on div "12" at bounding box center [1056, 25] width 13 height 13
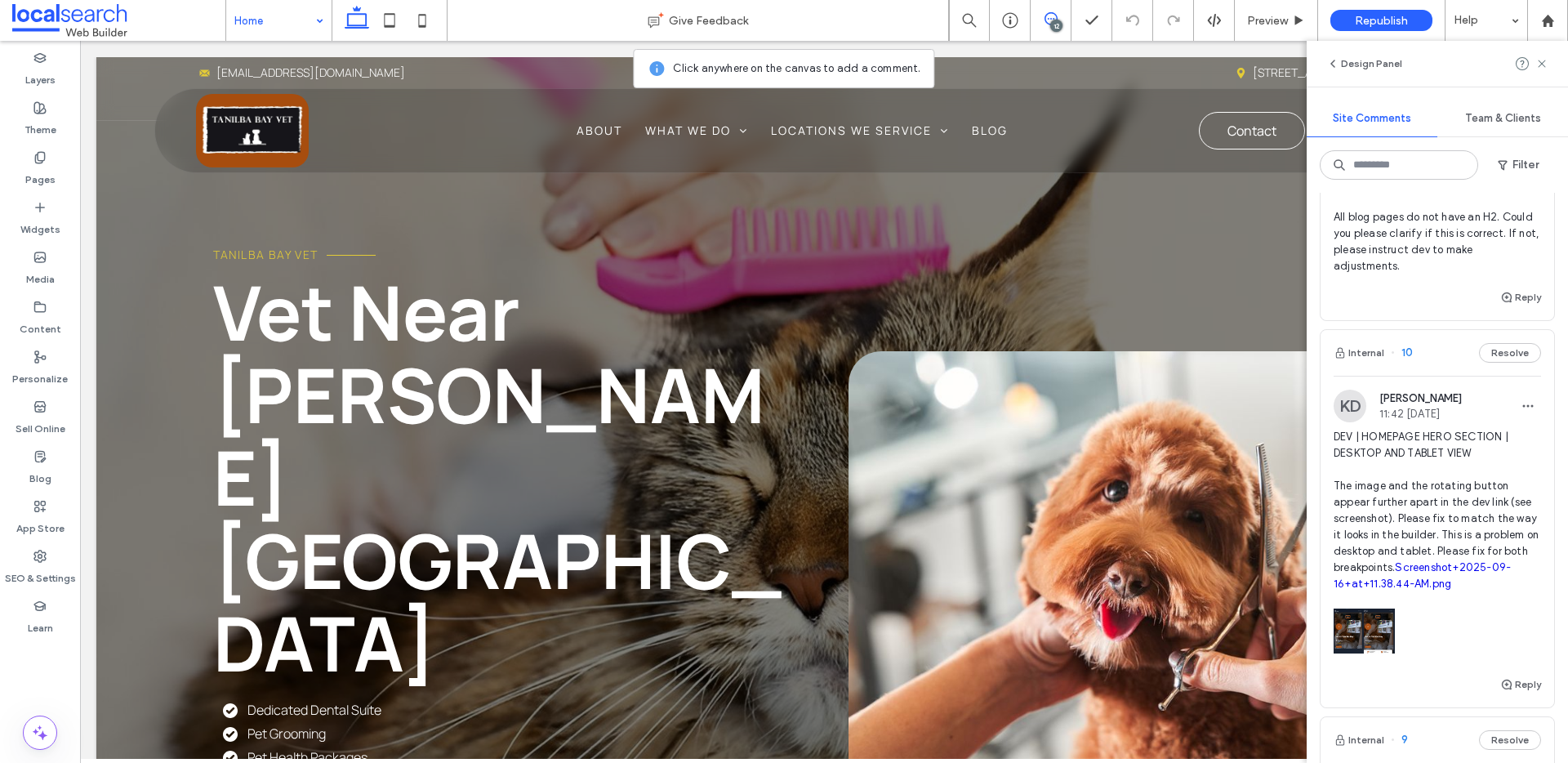
scroll to position [486, 0]
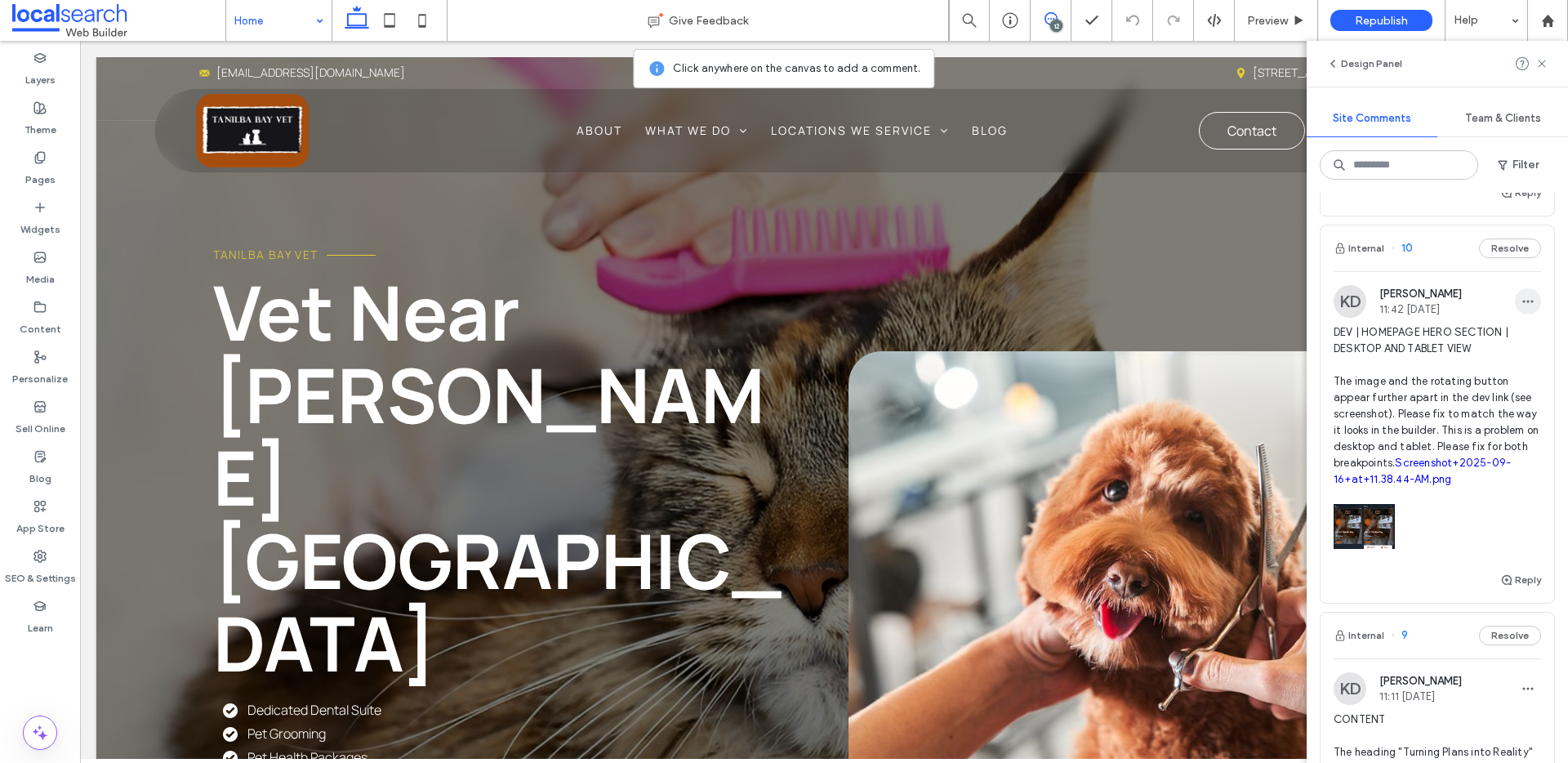
click at [1523, 308] on span "button" at bounding box center [1527, 301] width 26 height 26
click at [1454, 375] on div "Delete" at bounding box center [1456, 375] width 145 height 31
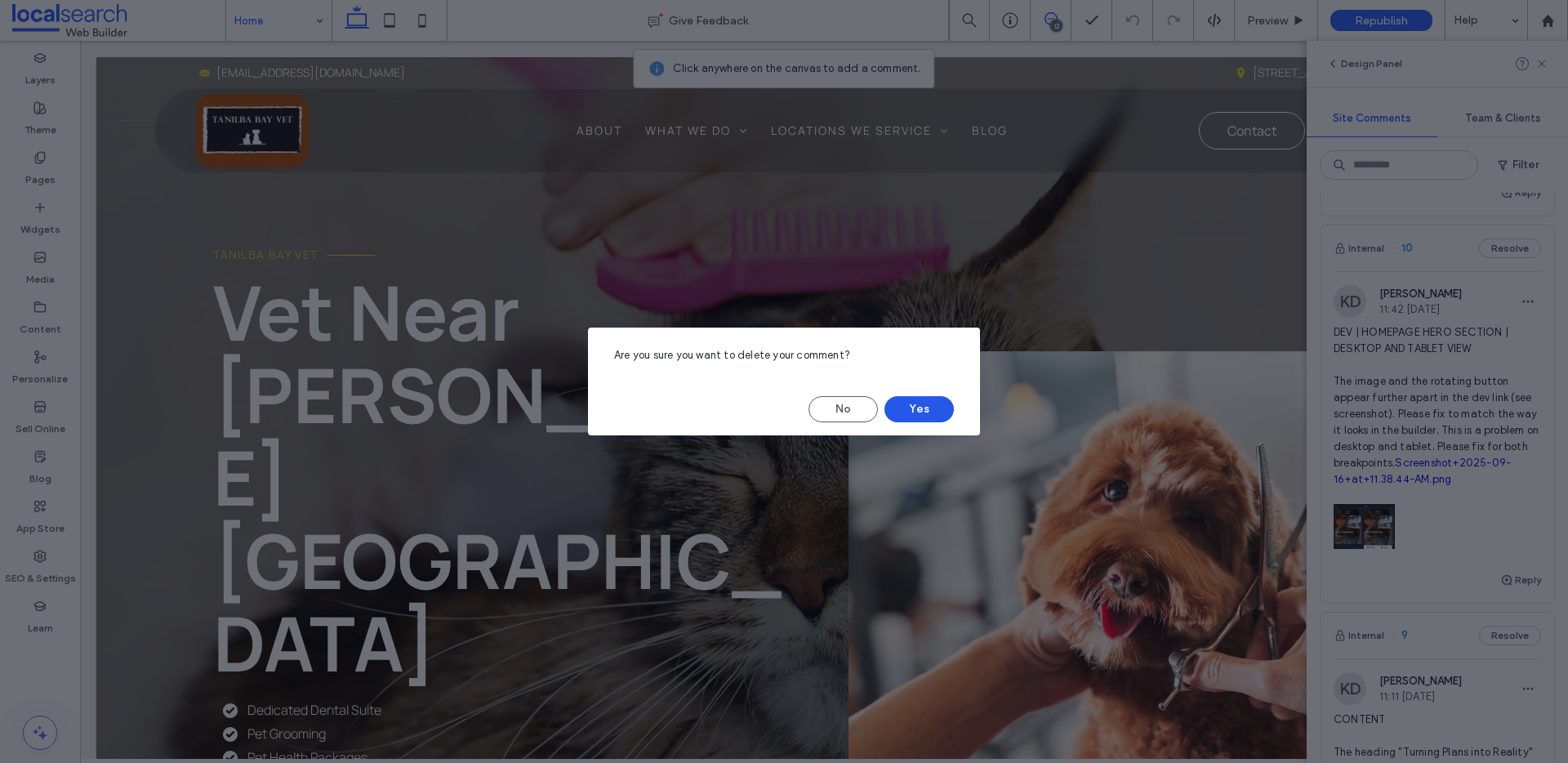
click at [930, 403] on button "Yes" at bounding box center [920, 409] width 70 height 26
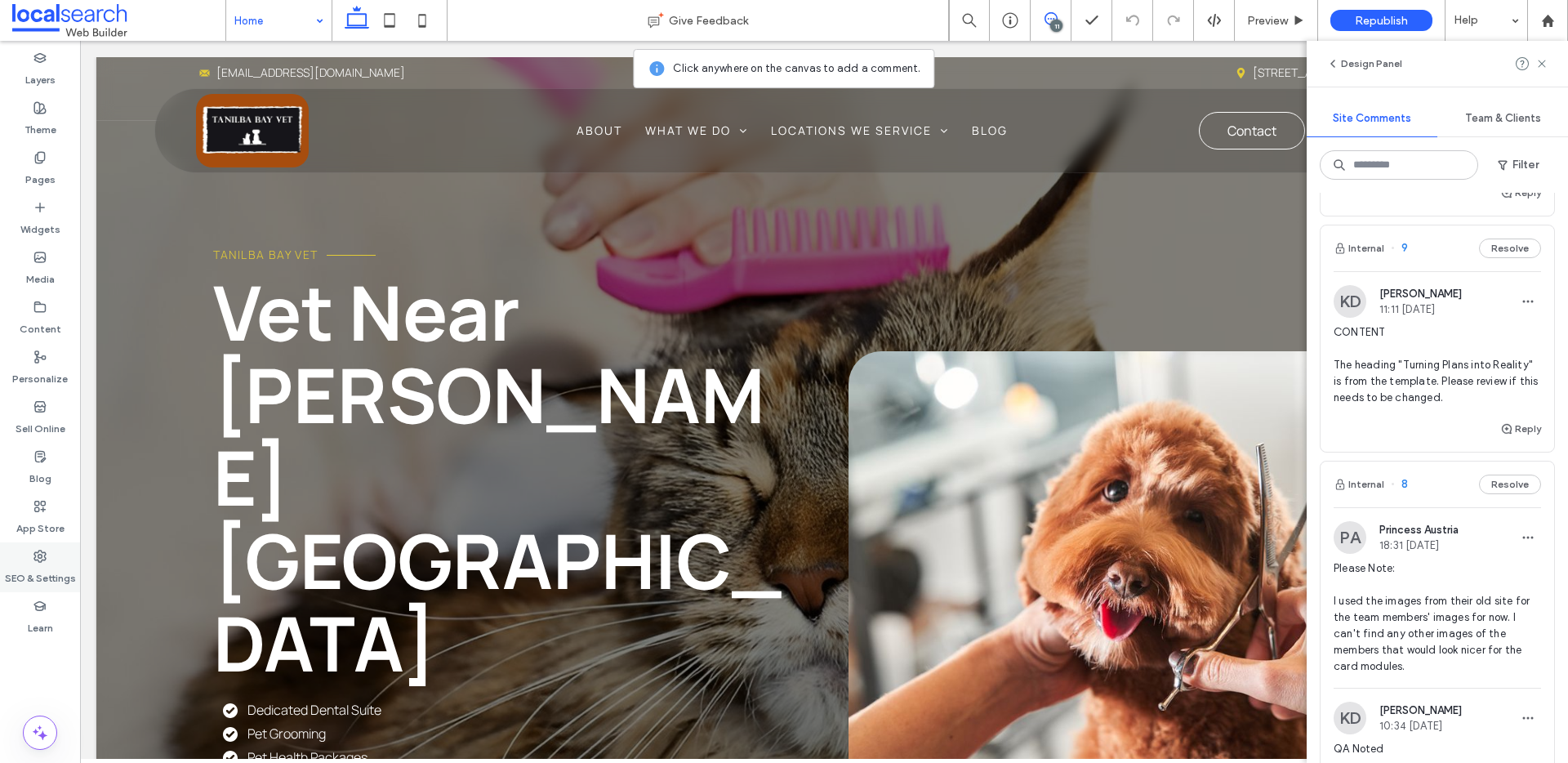
click at [46, 584] on label "SEO & Settings" at bounding box center [40, 574] width 71 height 23
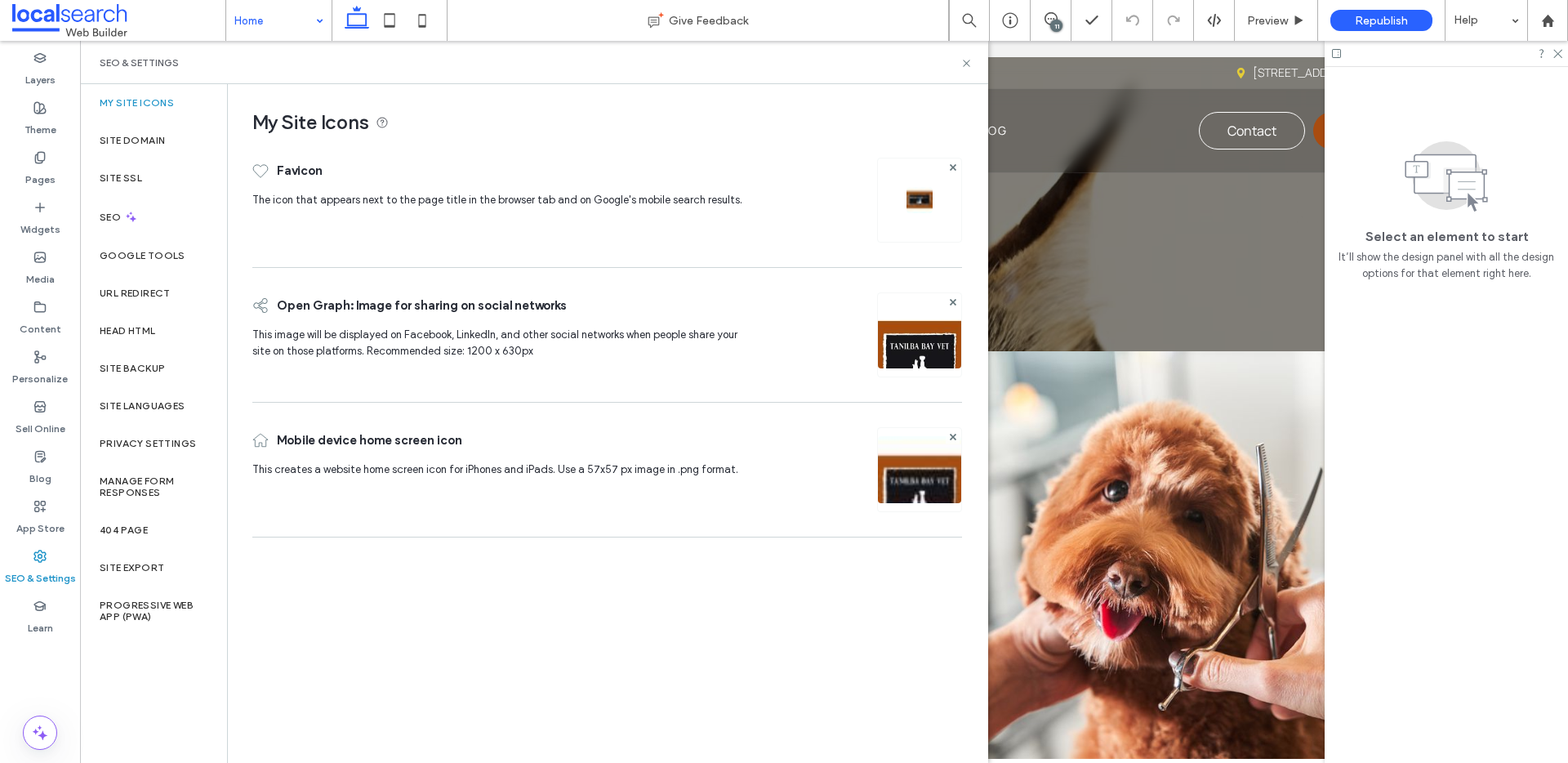
scroll to position [0, 0]
click at [165, 218] on div "SEO" at bounding box center [154, 216] width 147 height 40
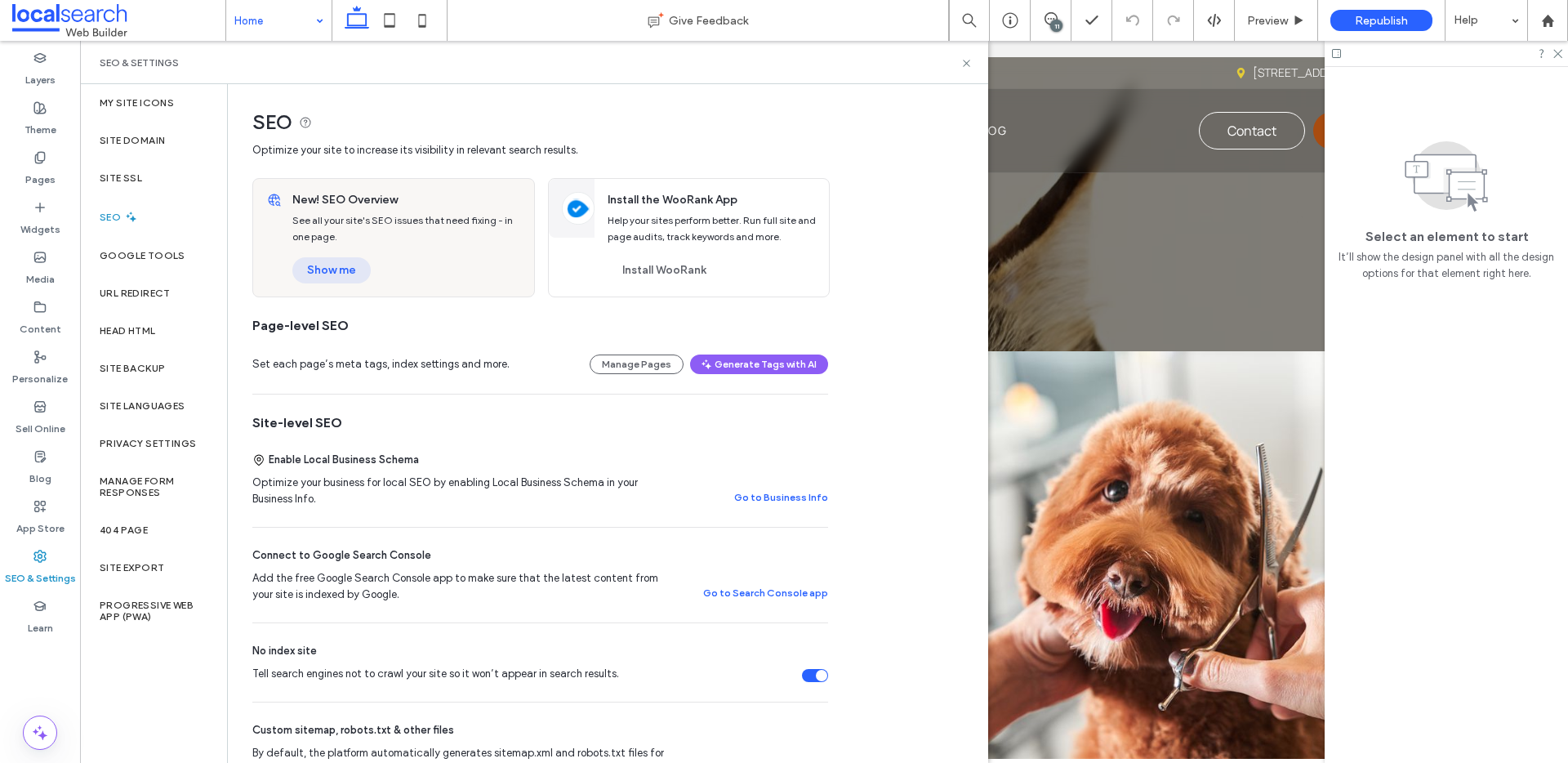
click at [317, 259] on button "Show me" at bounding box center [331, 270] width 78 height 26
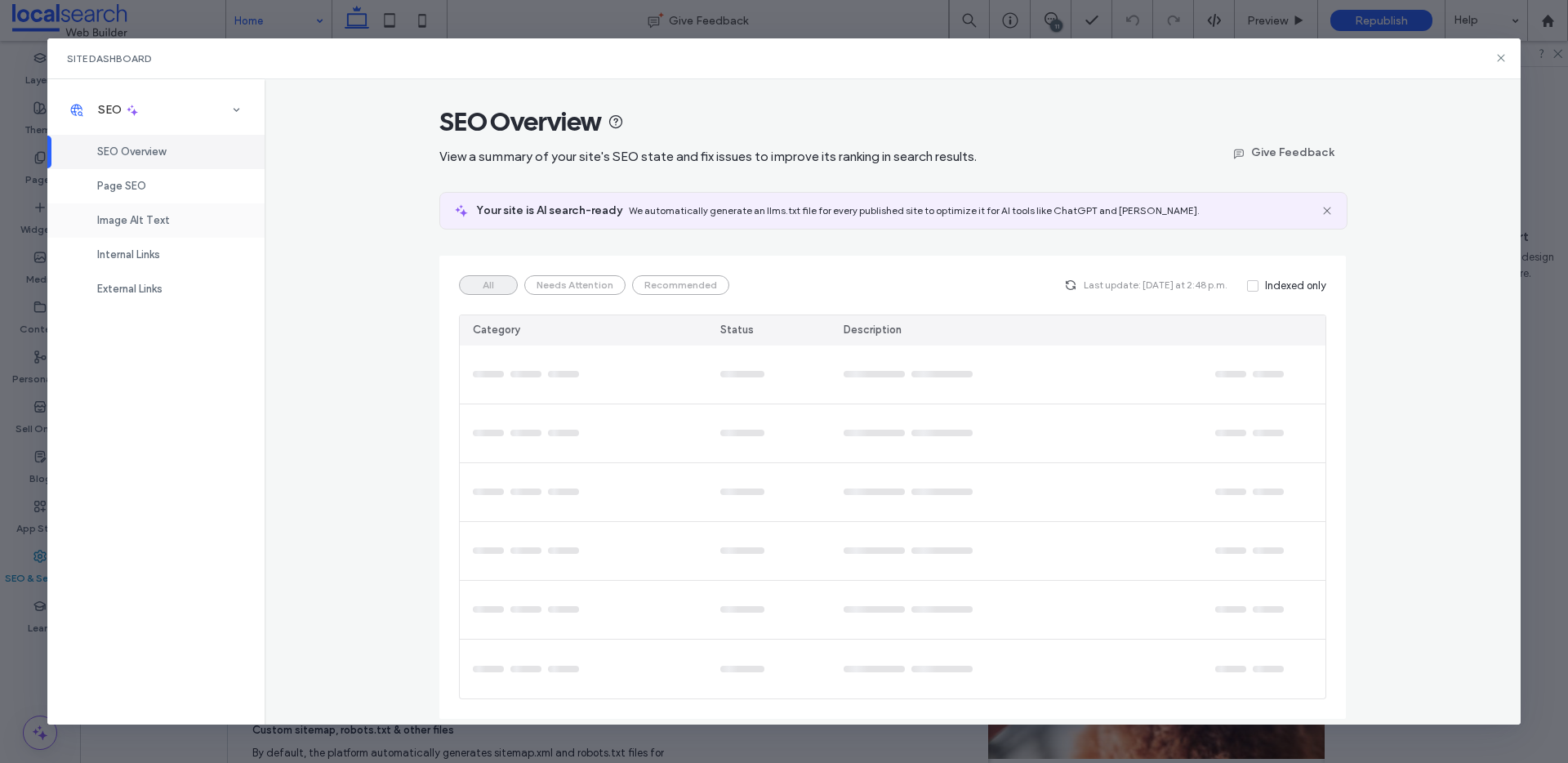
click at [149, 217] on span "Image Alt Text" at bounding box center [133, 220] width 73 height 13
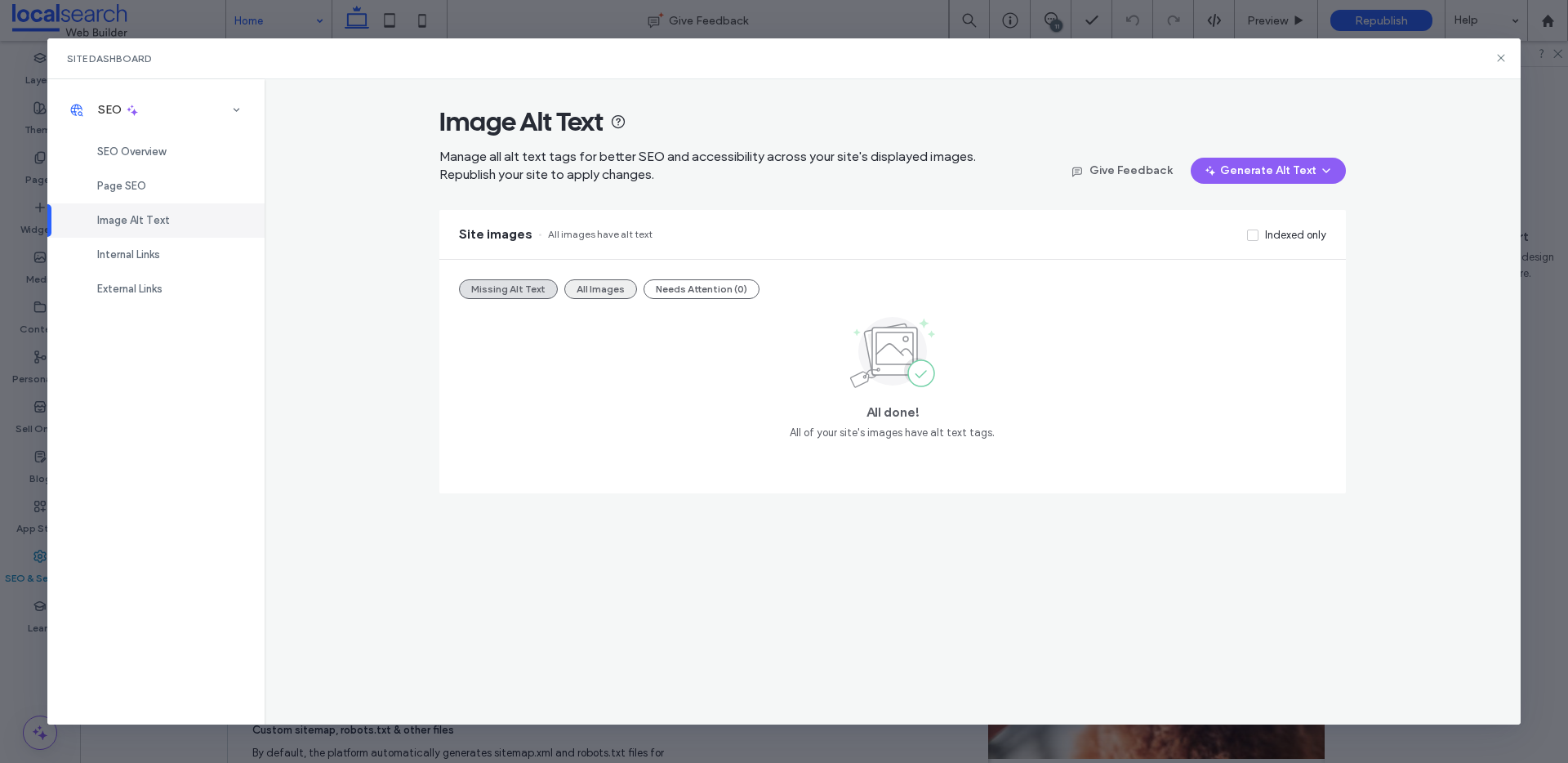
click at [573, 291] on button "All Images" at bounding box center [600, 290] width 73 height 19
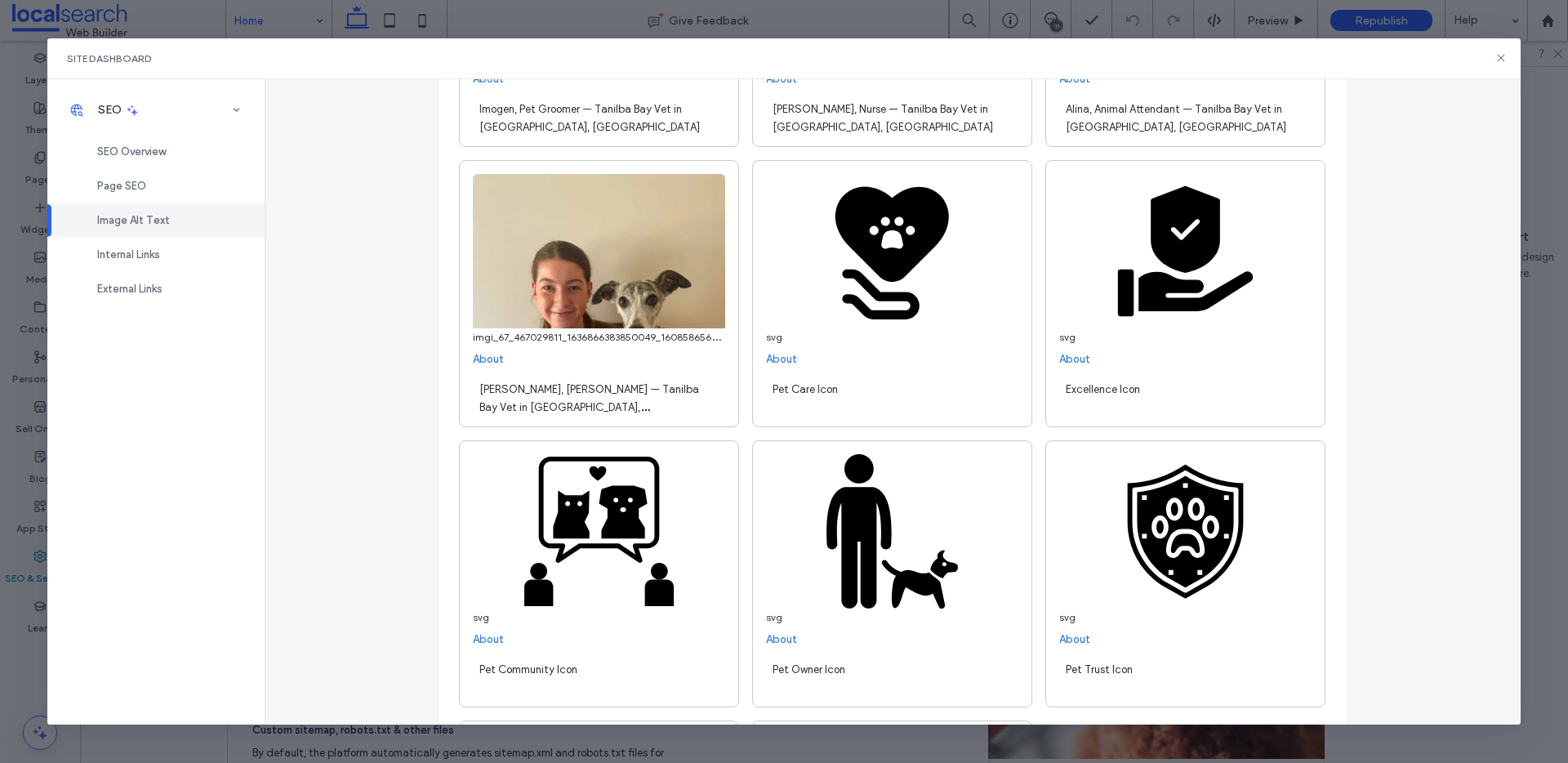
scroll to position [7731, 0]
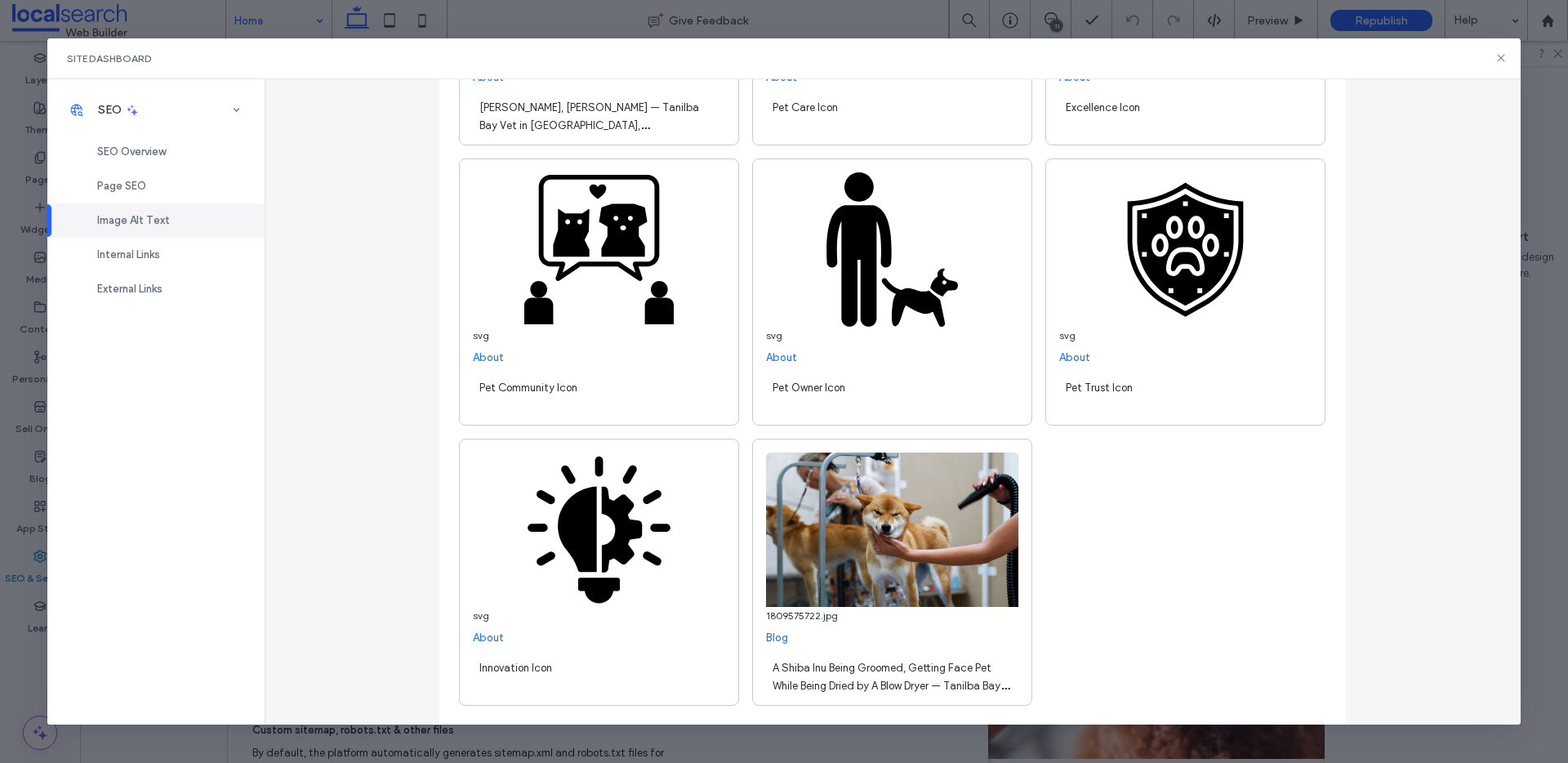
click at [1495, 49] on div "Site Dashboard" at bounding box center [784, 59] width 1474 height 41
click at [1496, 55] on icon at bounding box center [1501, 58] width 14 height 14
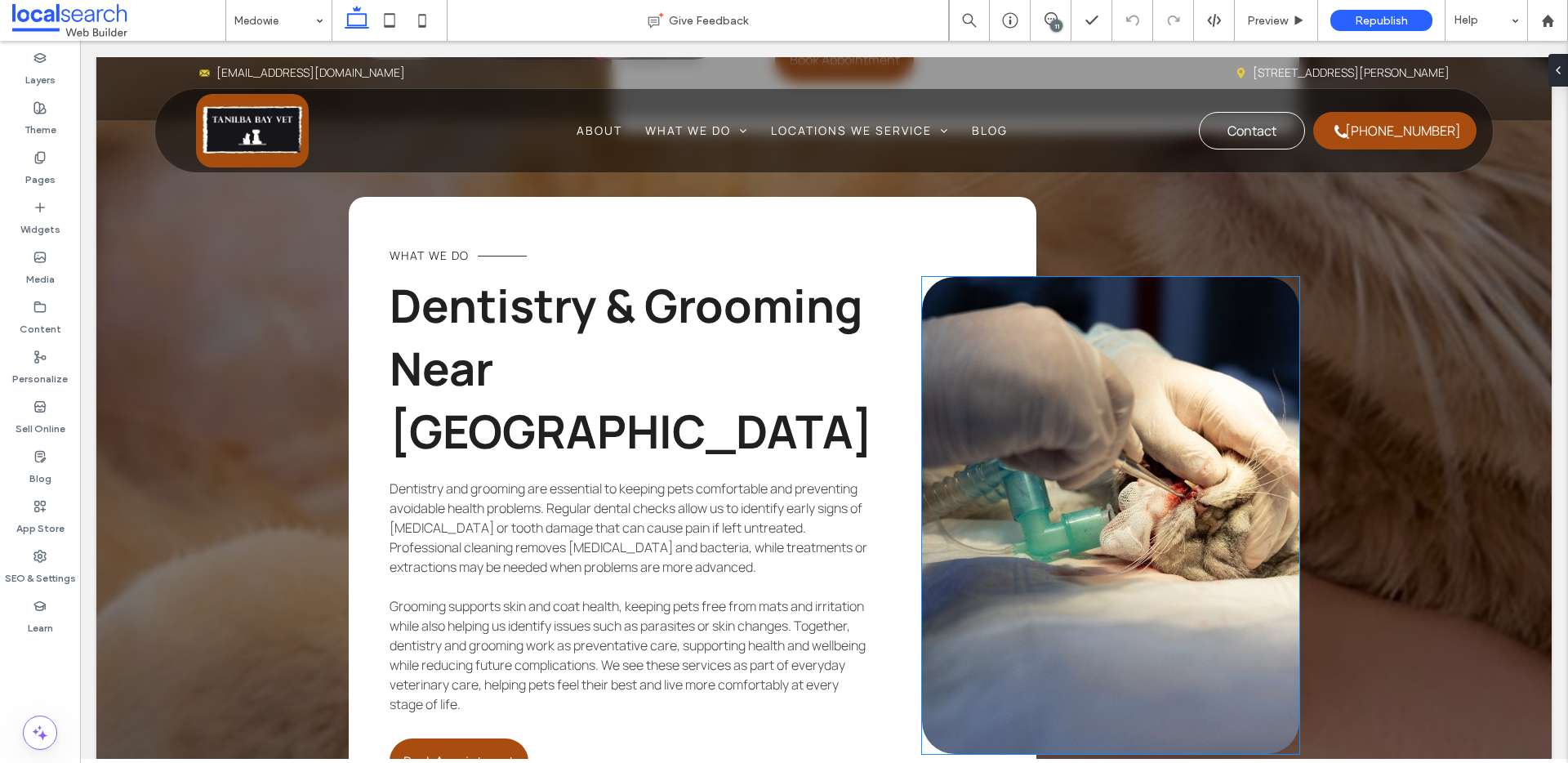
click at [1250, 437] on link at bounding box center [1111, 515] width 377 height 477
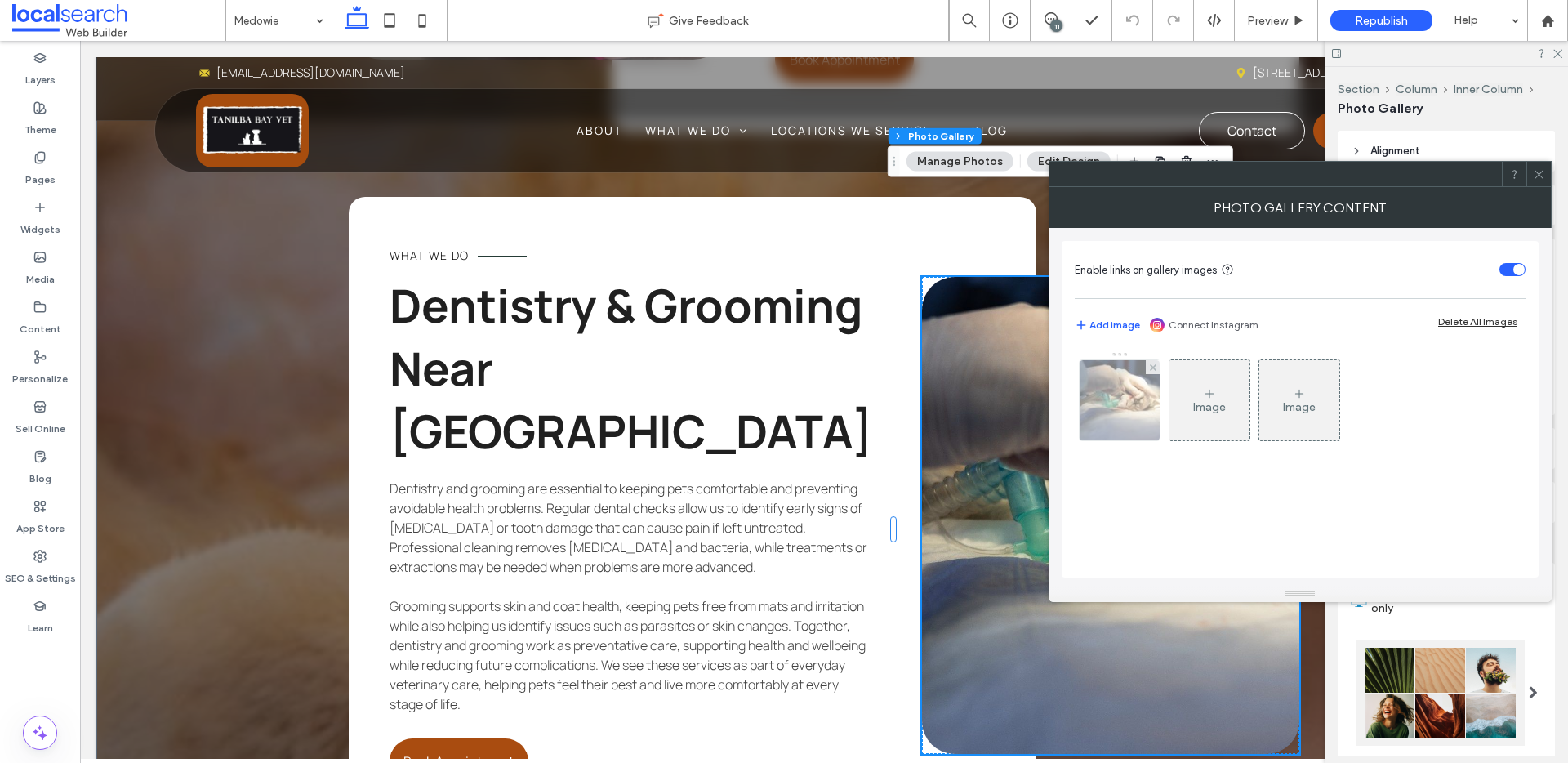
click at [1147, 402] on div at bounding box center [1120, 400] width 80 height 80
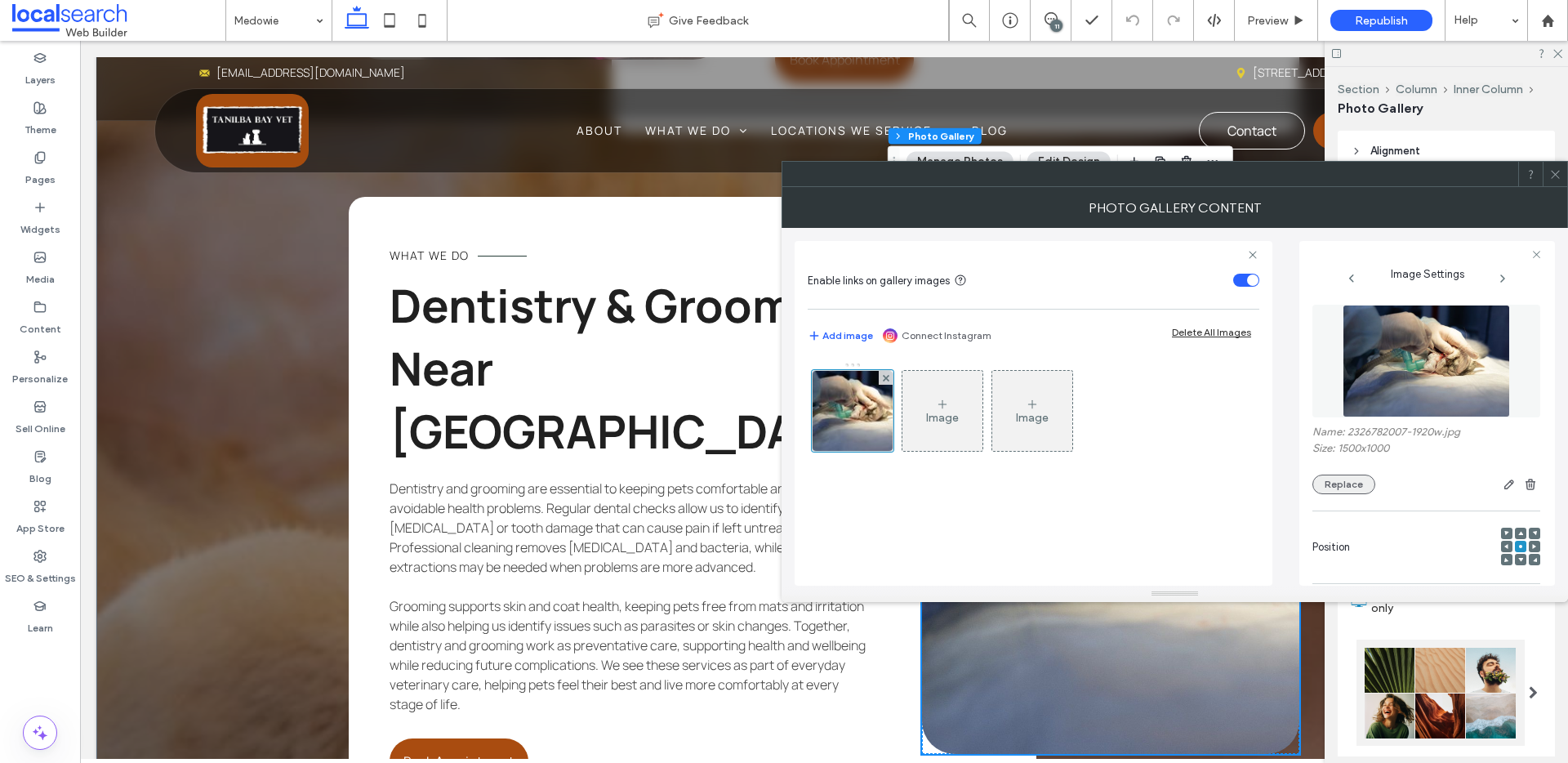
click at [1336, 485] on button "Replace" at bounding box center [1343, 484] width 63 height 19
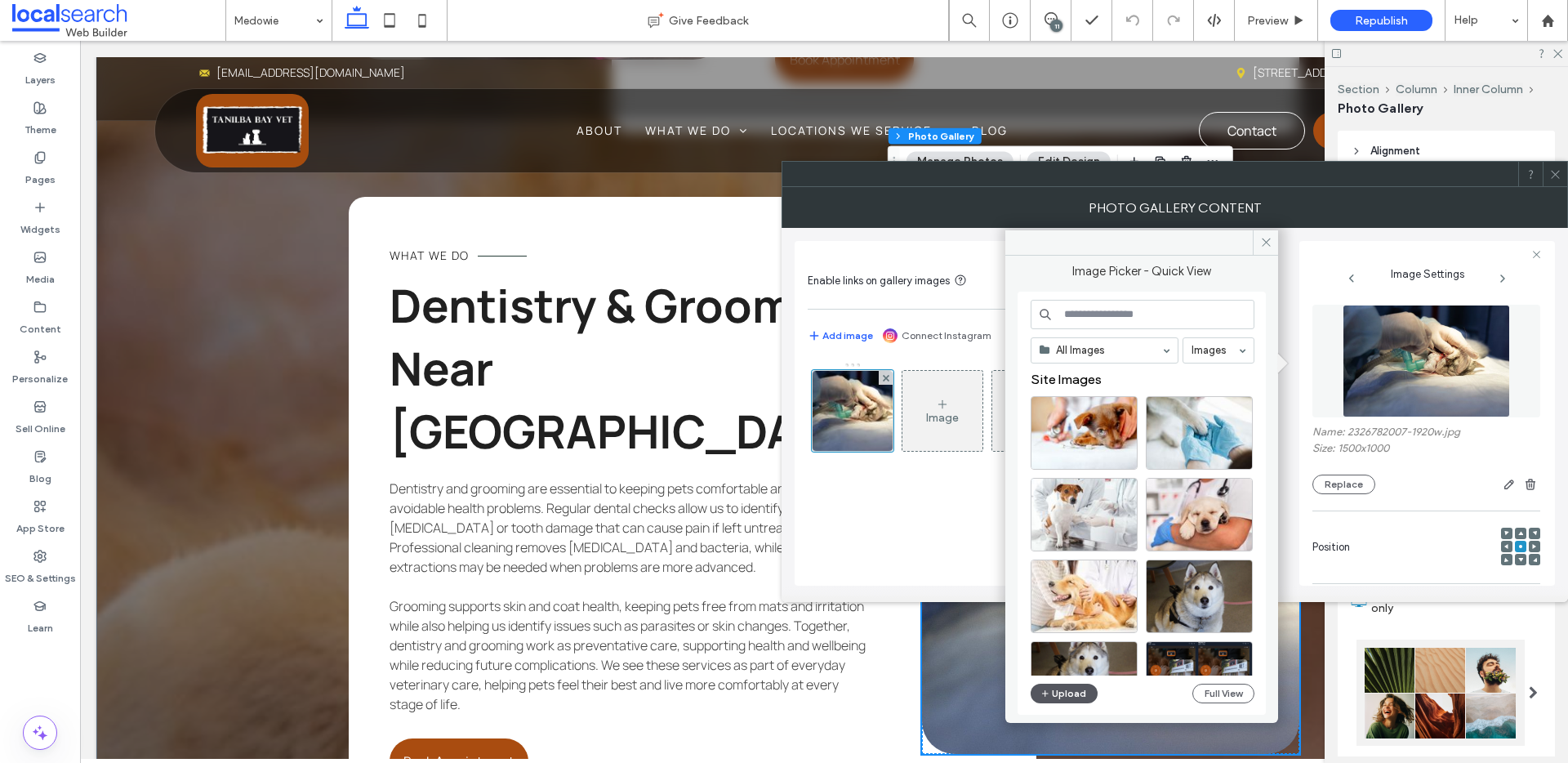
click at [1060, 687] on button "Upload" at bounding box center [1064, 693] width 67 height 19
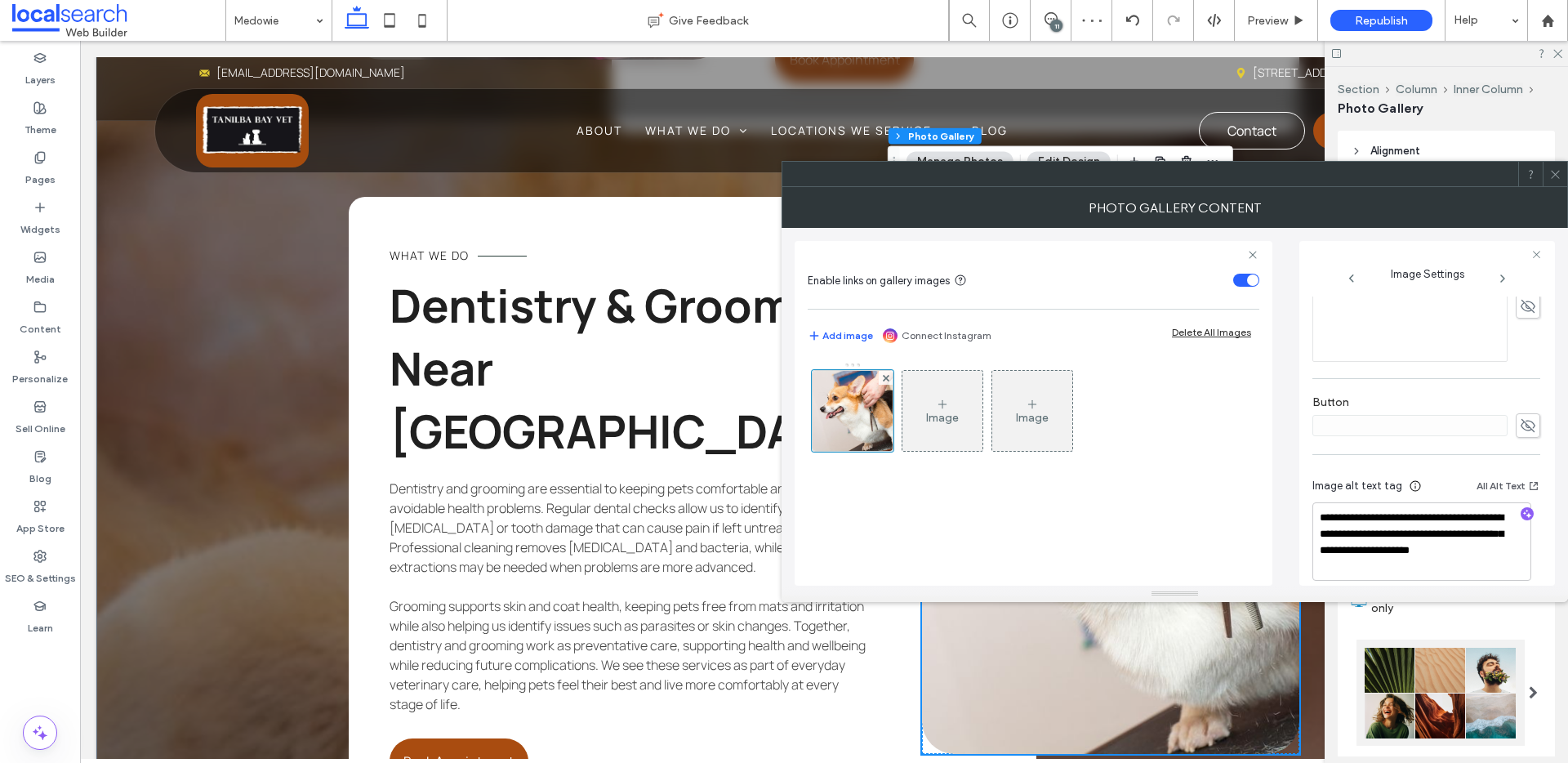
scroll to position [500, 0]
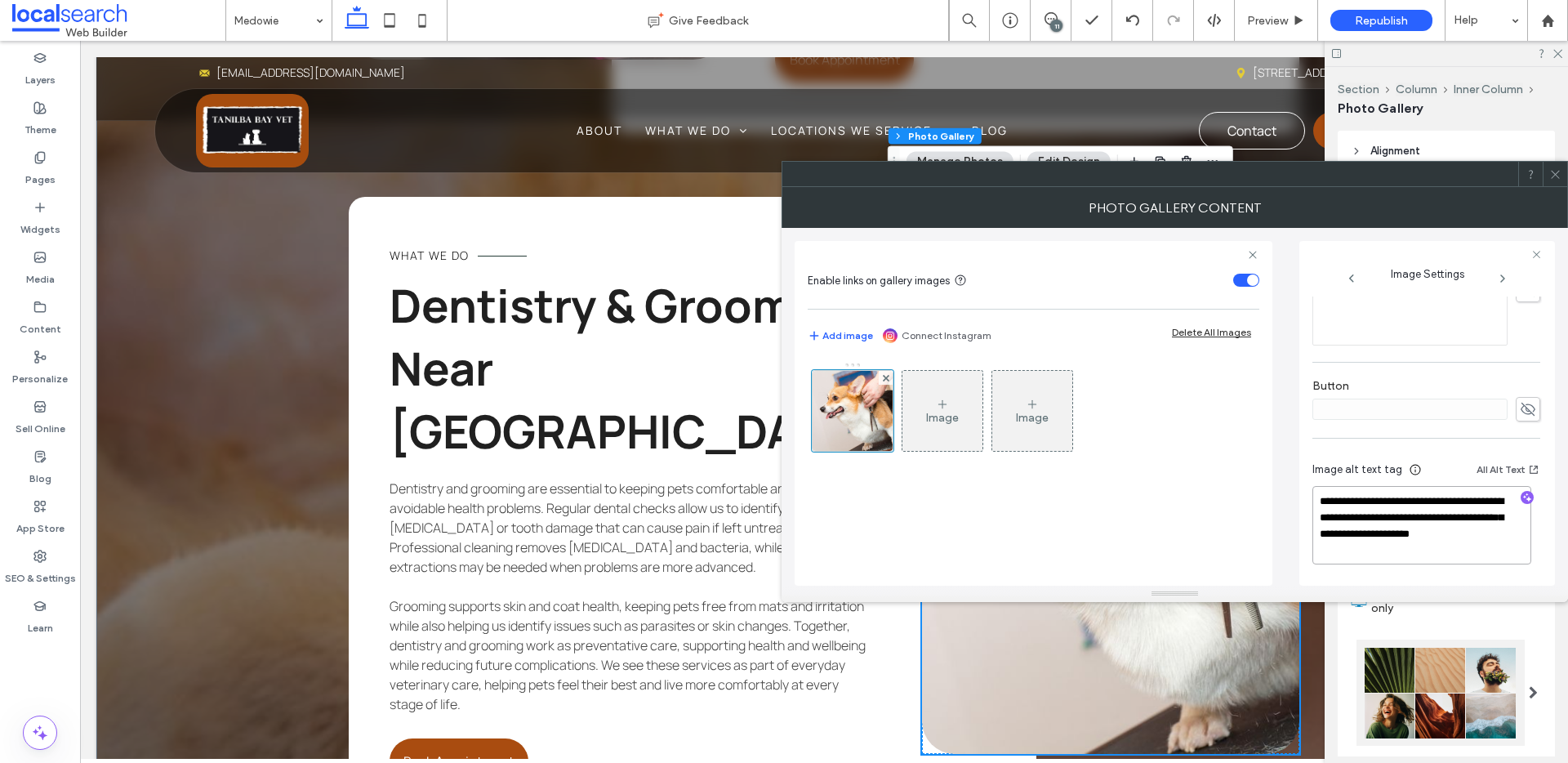
click at [1404, 534] on textarea "**********" at bounding box center [1422, 525] width 219 height 78
drag, startPoint x: 1390, startPoint y: 534, endPoint x: 1414, endPoint y: 544, distance: 26.0
click at [1414, 546] on textarea "**********" at bounding box center [1422, 525] width 219 height 78
click at [1522, 497] on icon "button" at bounding box center [1527, 498] width 12 height 12
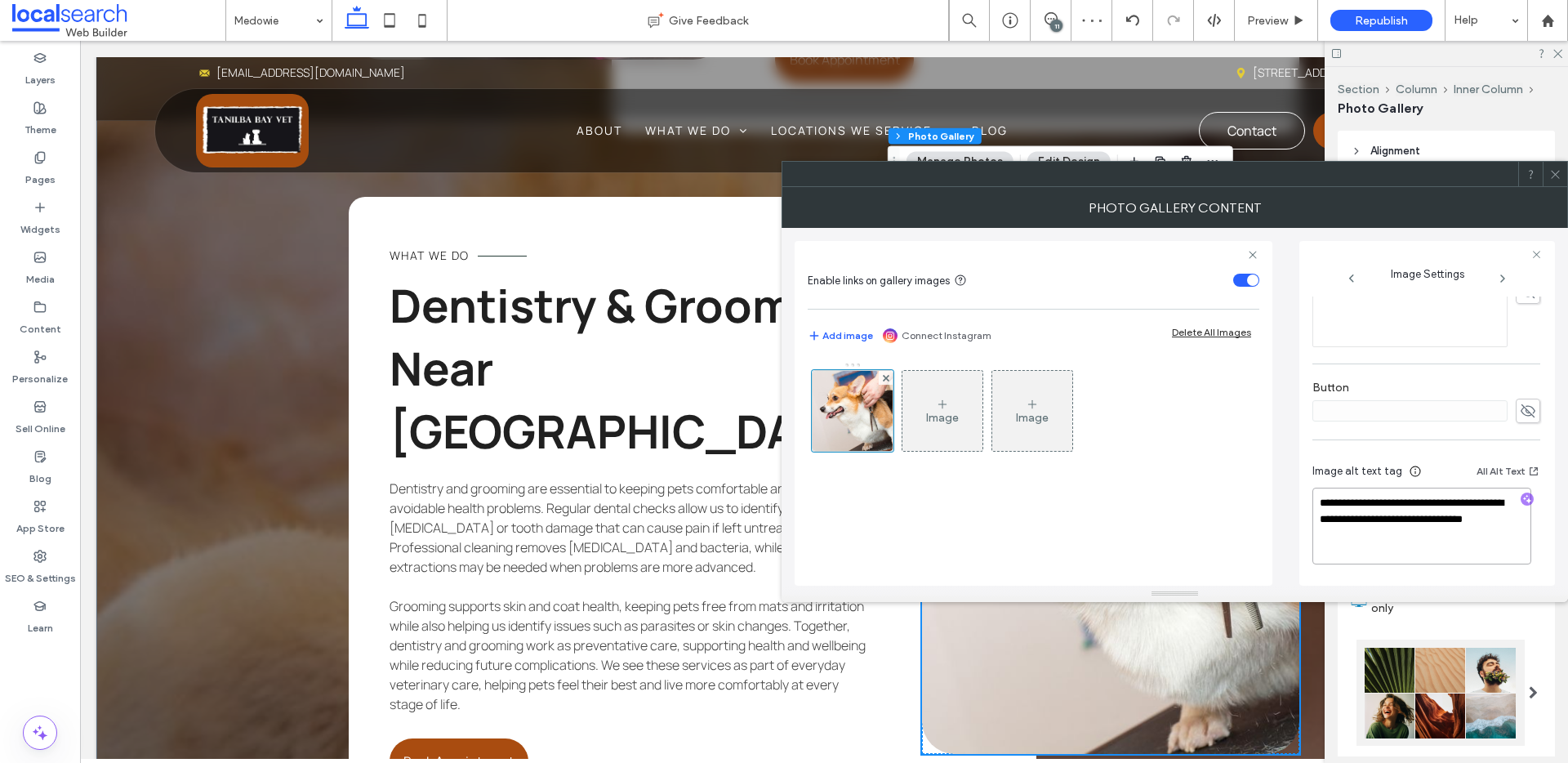
drag, startPoint x: 1407, startPoint y: 537, endPoint x: 1479, endPoint y: 504, distance: 79.2
click at [1479, 504] on textarea "**********" at bounding box center [1422, 526] width 219 height 76
paste textarea "**********"
click at [1334, 512] on textarea "**********" at bounding box center [1422, 529] width 219 height 72
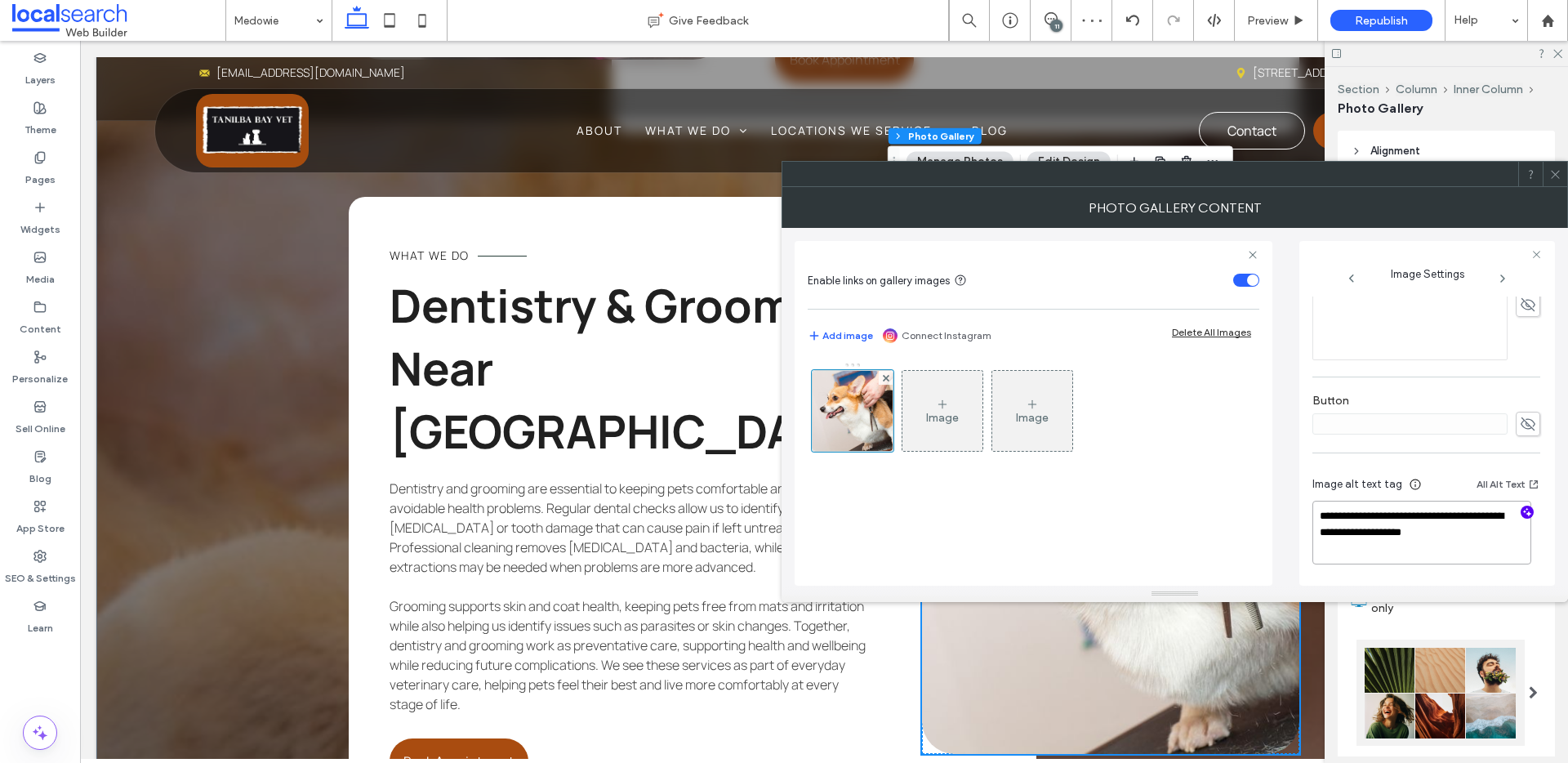
scroll to position [483, 0]
type textarea "**********"
click at [1557, 176] on icon at bounding box center [1555, 174] width 13 height 13
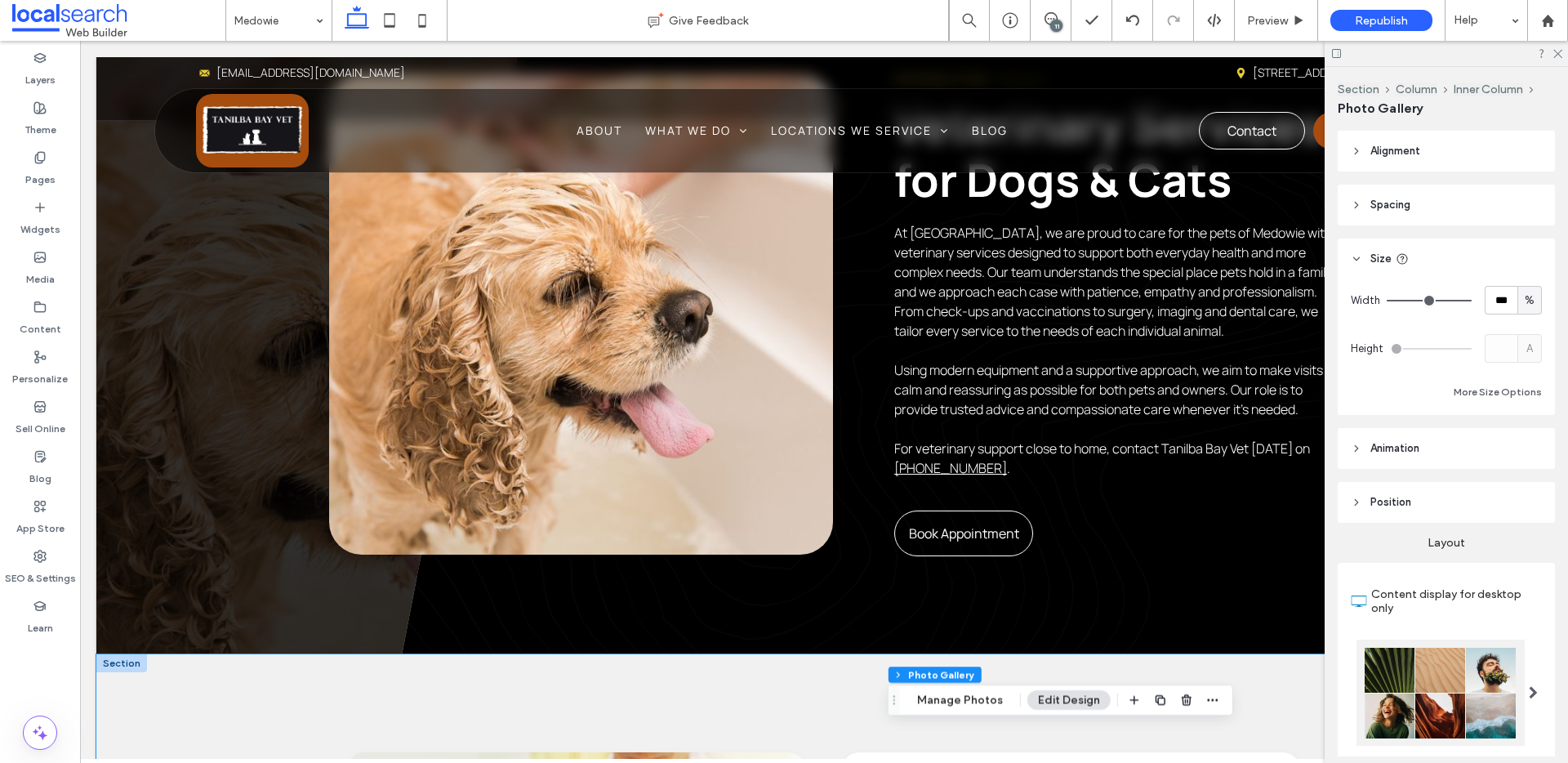
scroll to position [1114, 0]
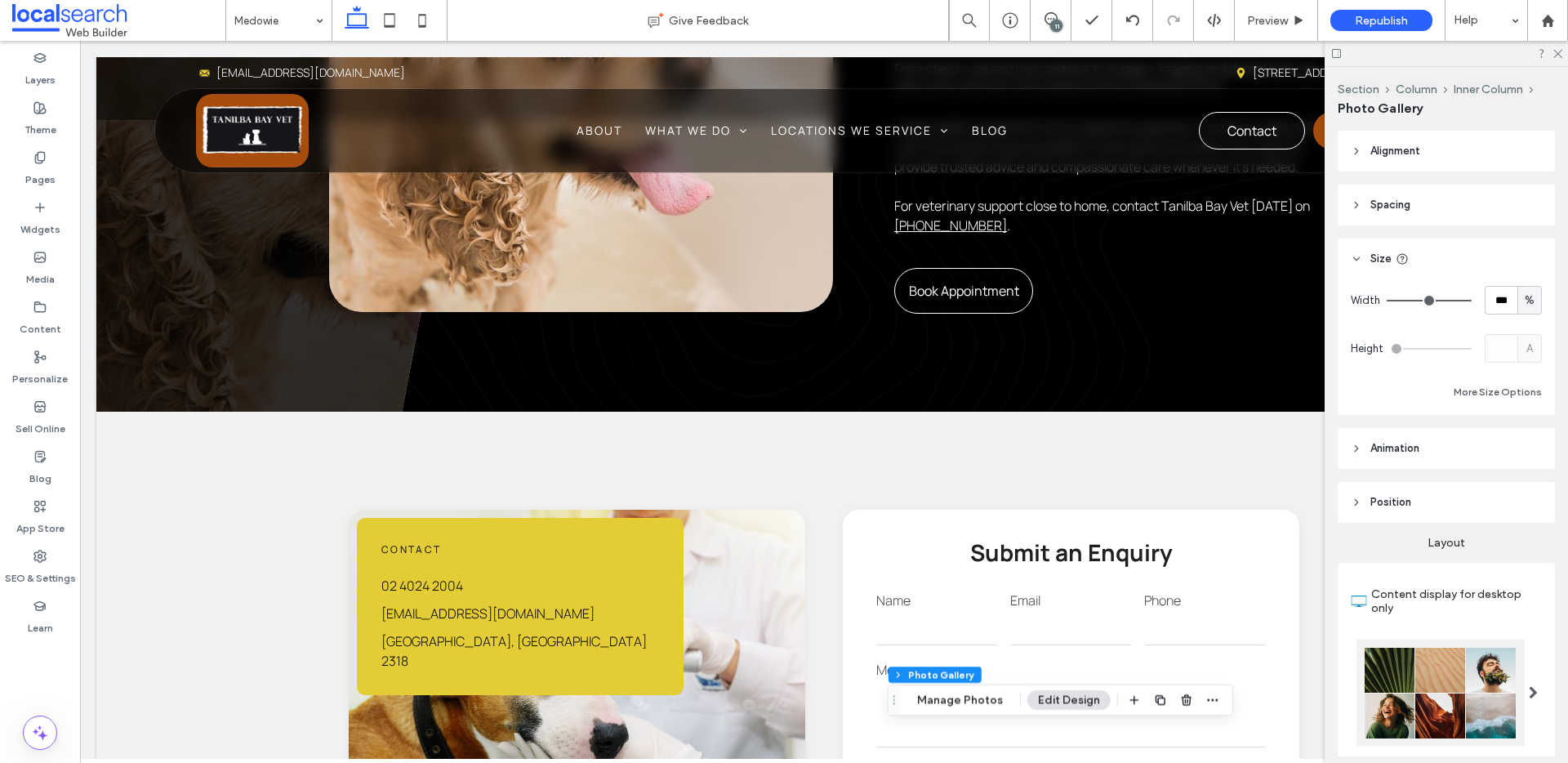
click at [1553, 58] on div at bounding box center [1446, 53] width 243 height 25
click at [1554, 49] on use at bounding box center [1557, 53] width 9 height 9
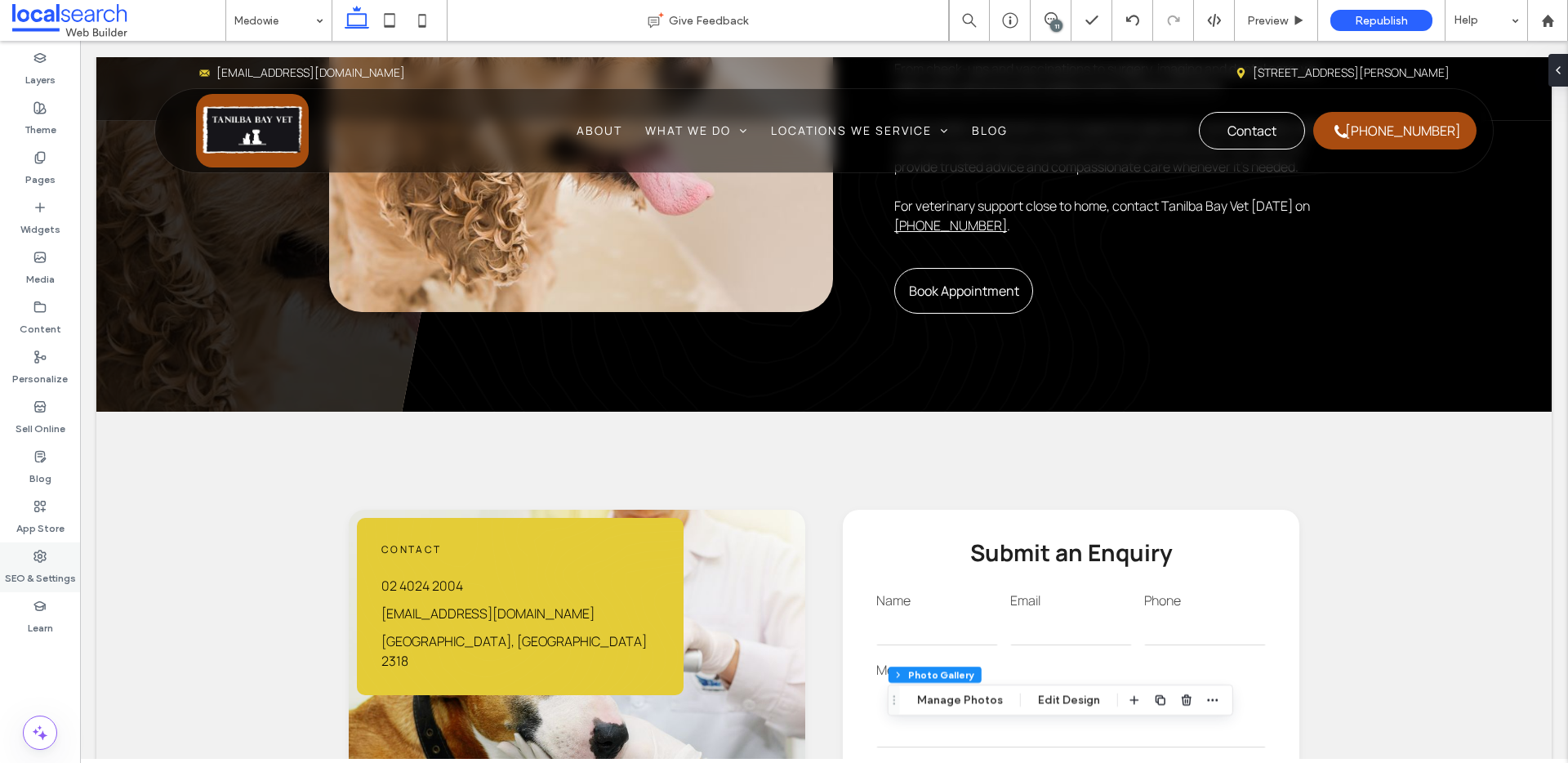
click at [18, 573] on label "SEO & Settings" at bounding box center [40, 574] width 71 height 23
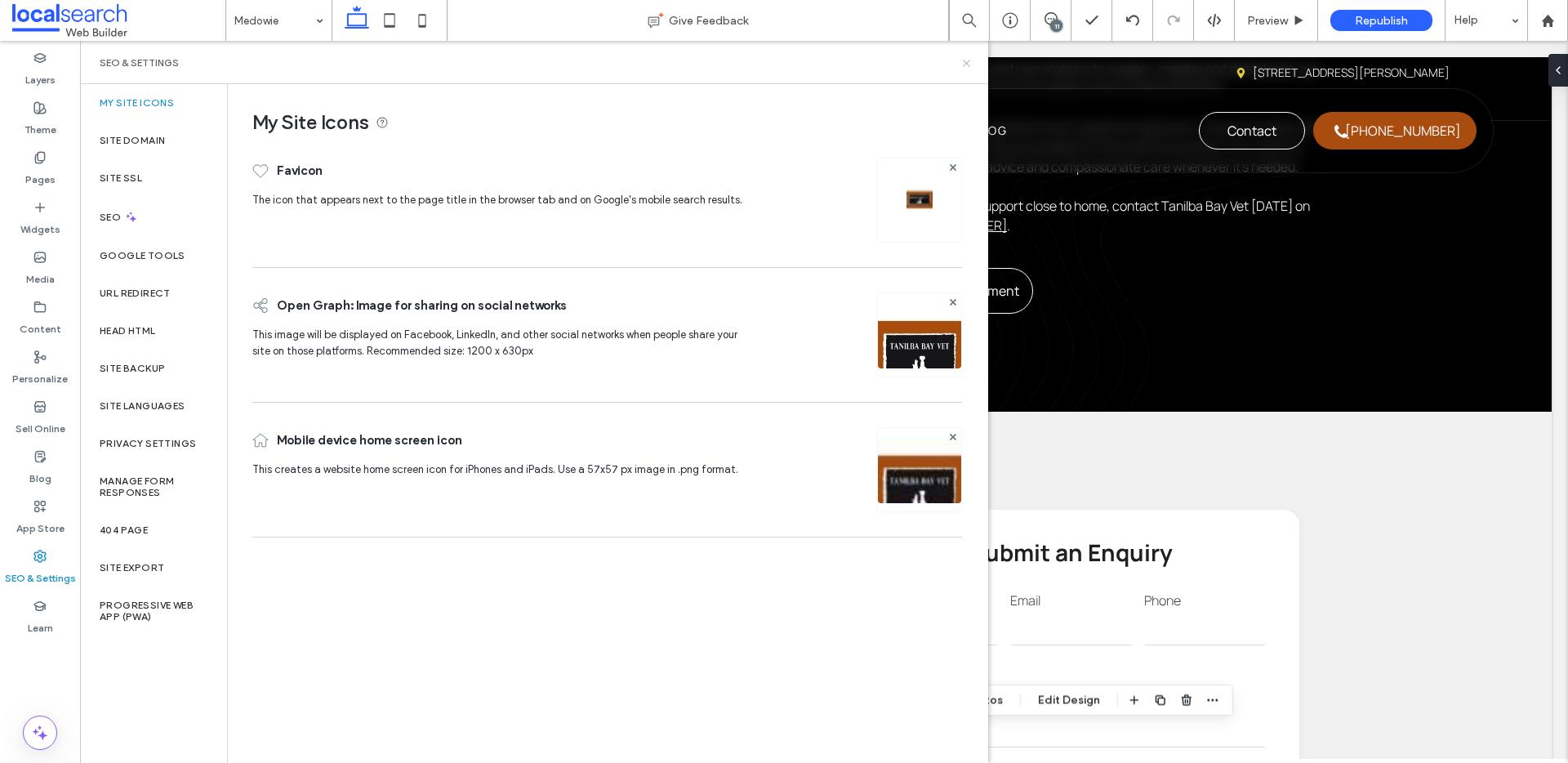
drag, startPoint x: 965, startPoint y: 67, endPoint x: 1051, endPoint y: 7, distance: 104.9
click at [965, 67] on icon at bounding box center [966, 63] width 13 height 13
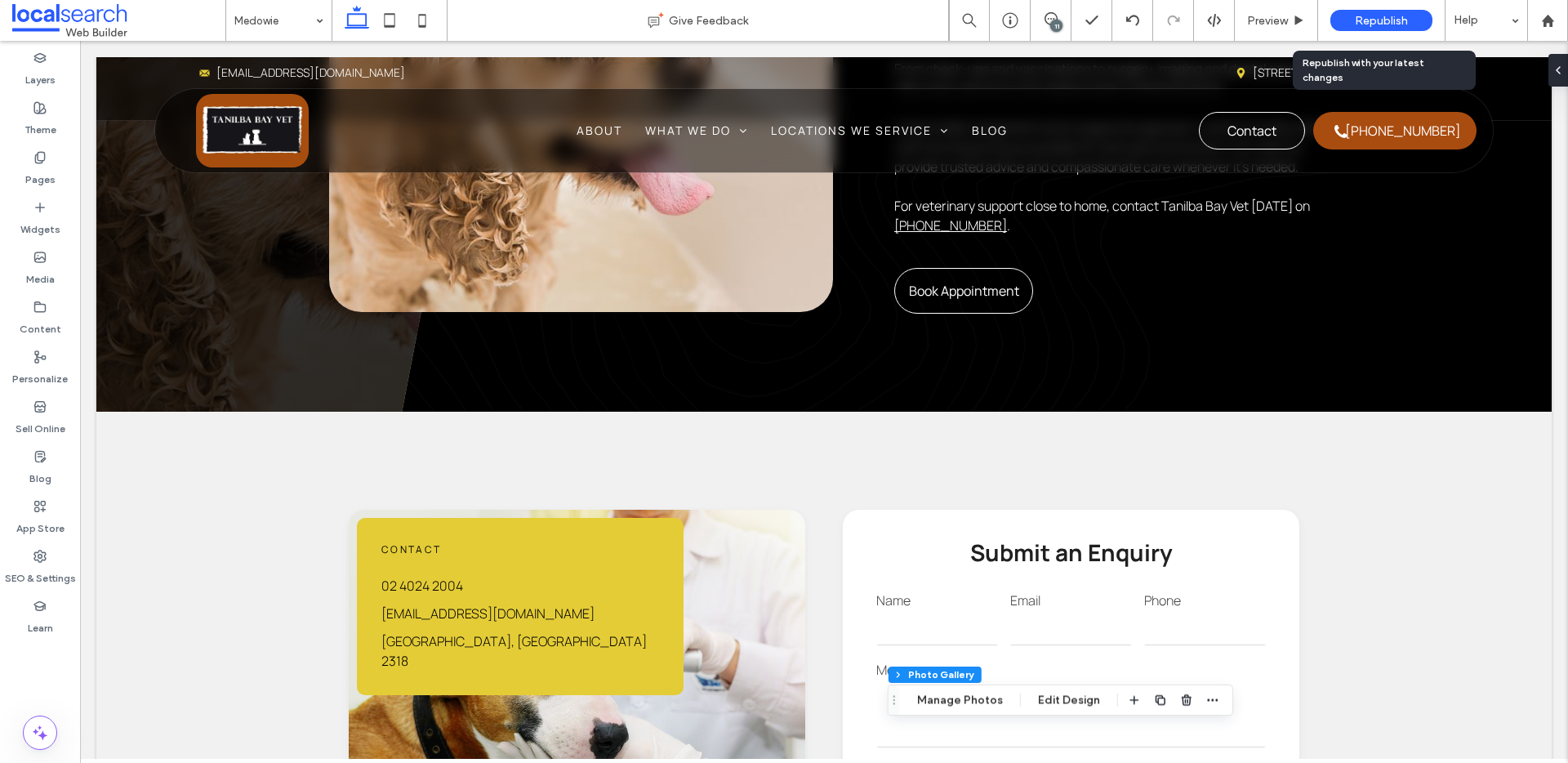
click at [1377, 15] on span "Republish" at bounding box center [1381, 20] width 53 height 14
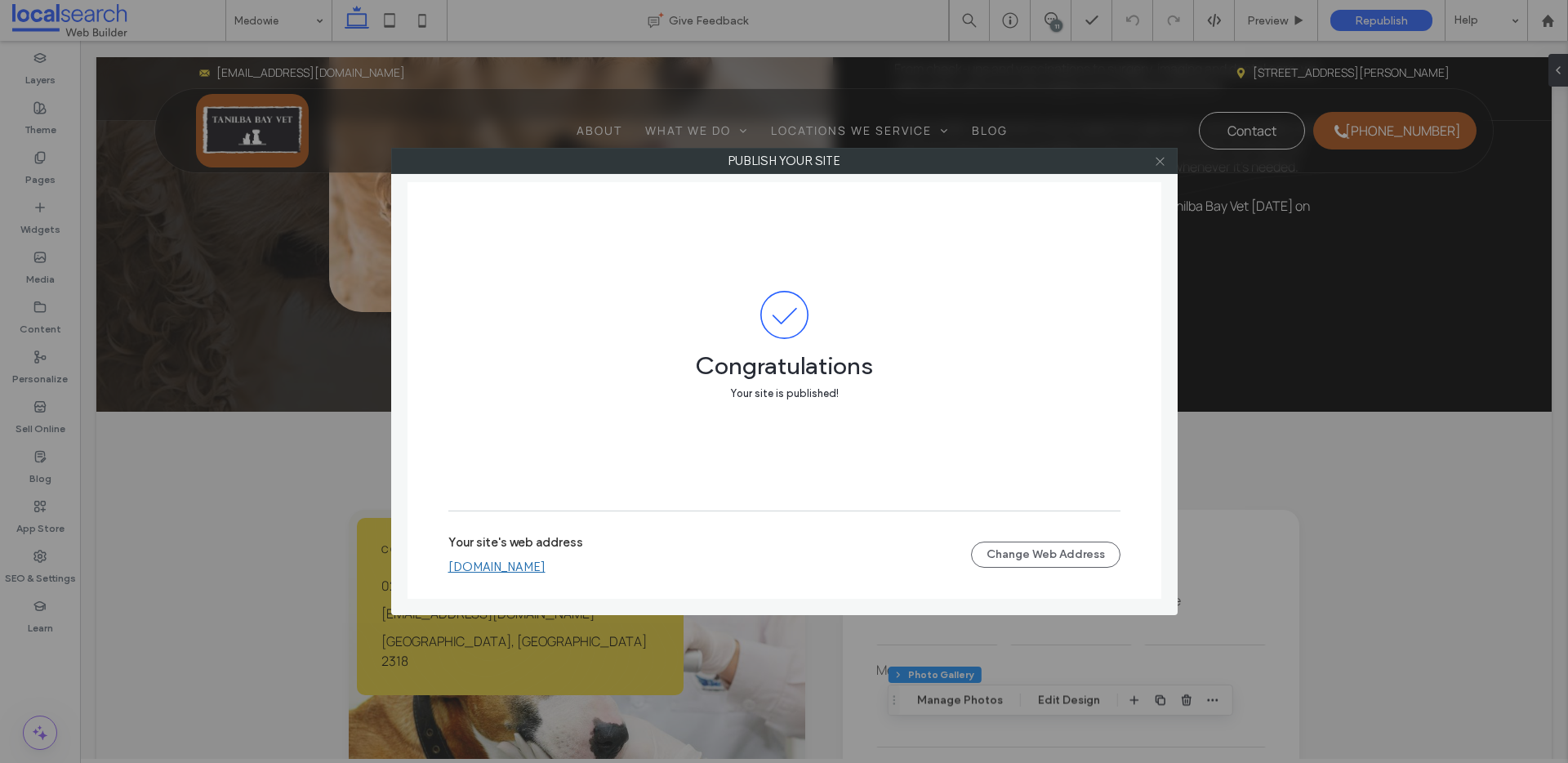
click at [1157, 165] on icon at bounding box center [1160, 161] width 13 height 13
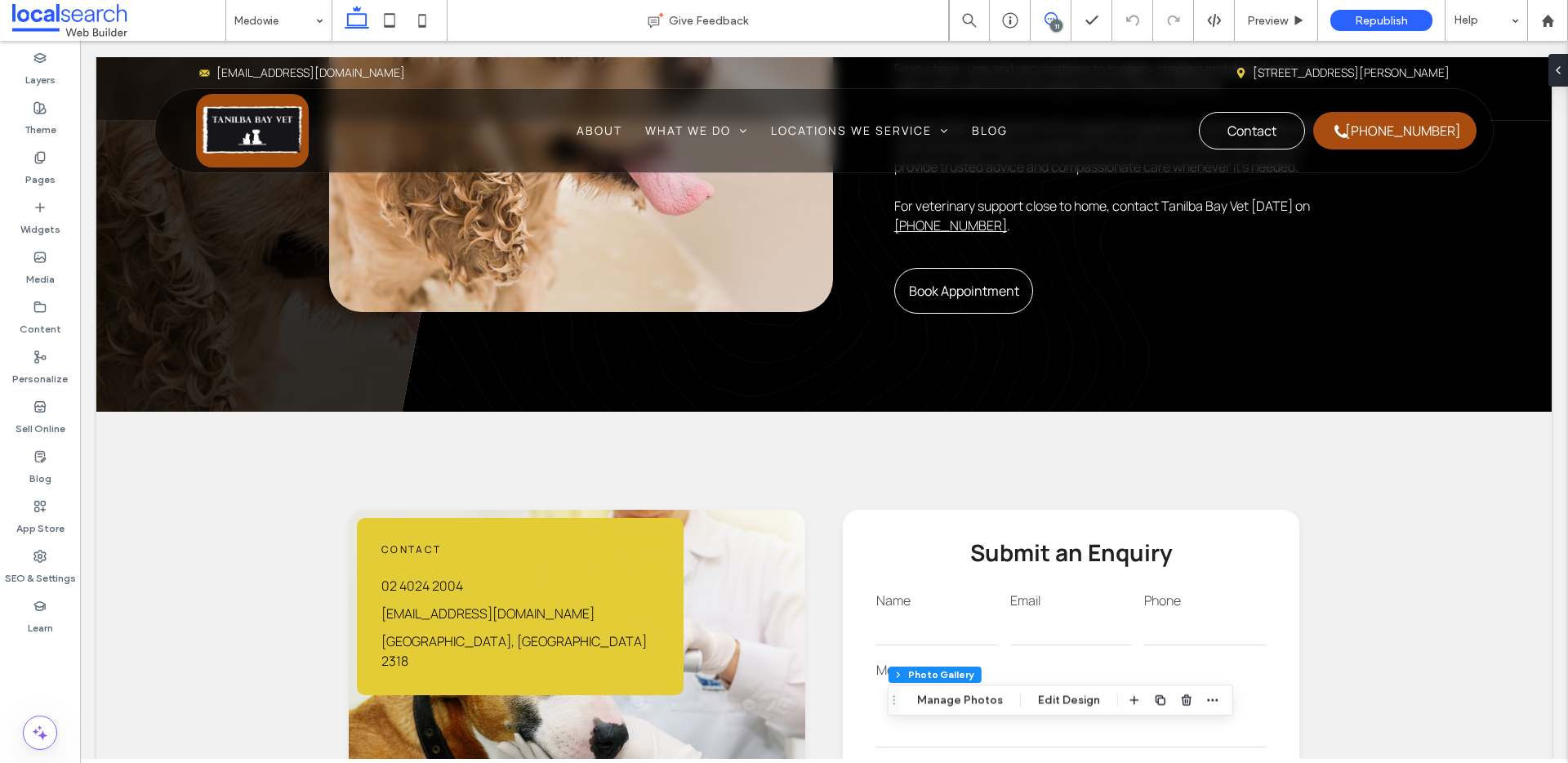
click at [1048, 24] on icon at bounding box center [1051, 19] width 14 height 14
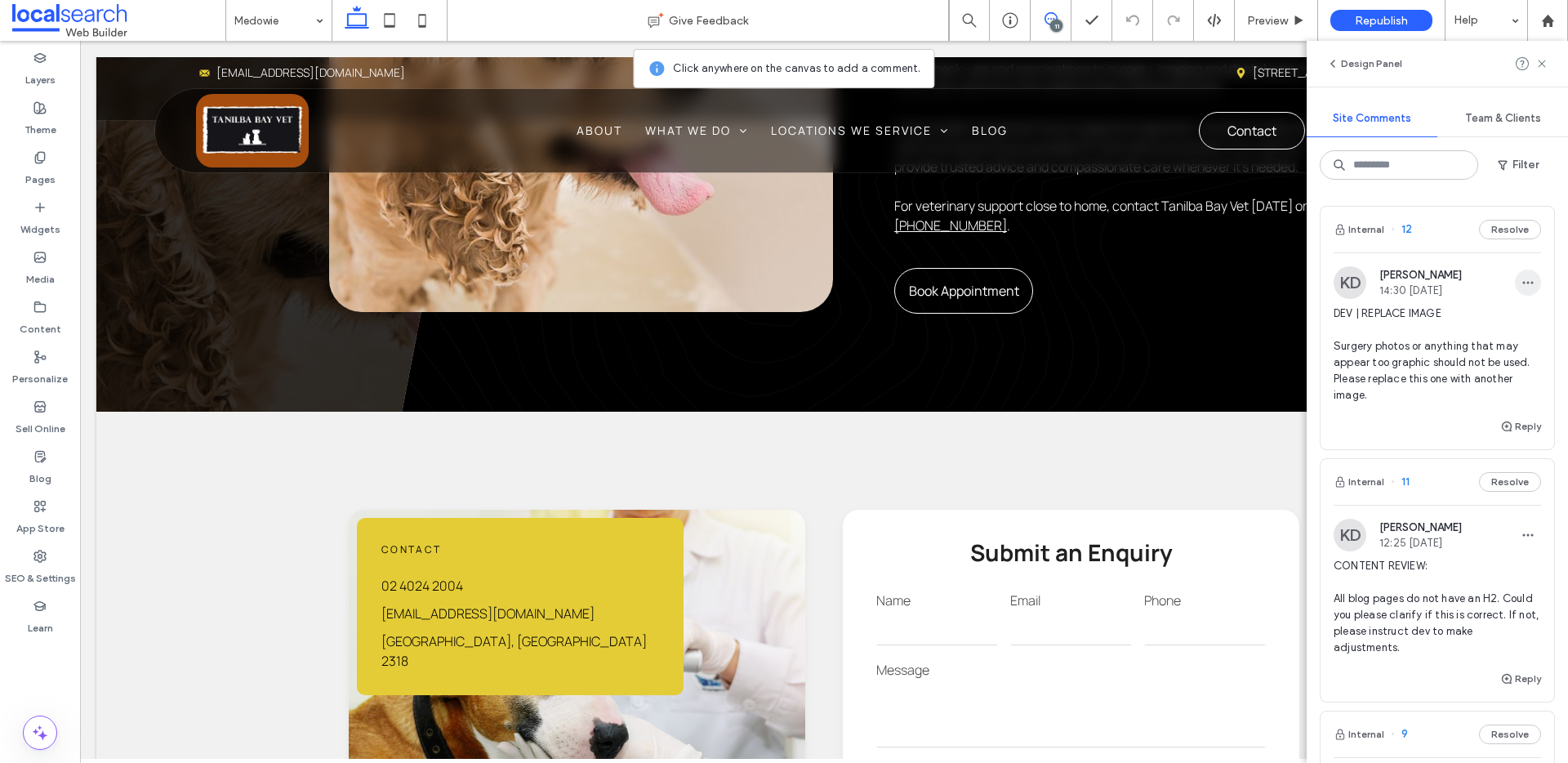
click at [1522, 288] on icon "button" at bounding box center [1528, 283] width 14 height 14
click at [1426, 351] on span "Delete" at bounding box center [1411, 356] width 32 height 16
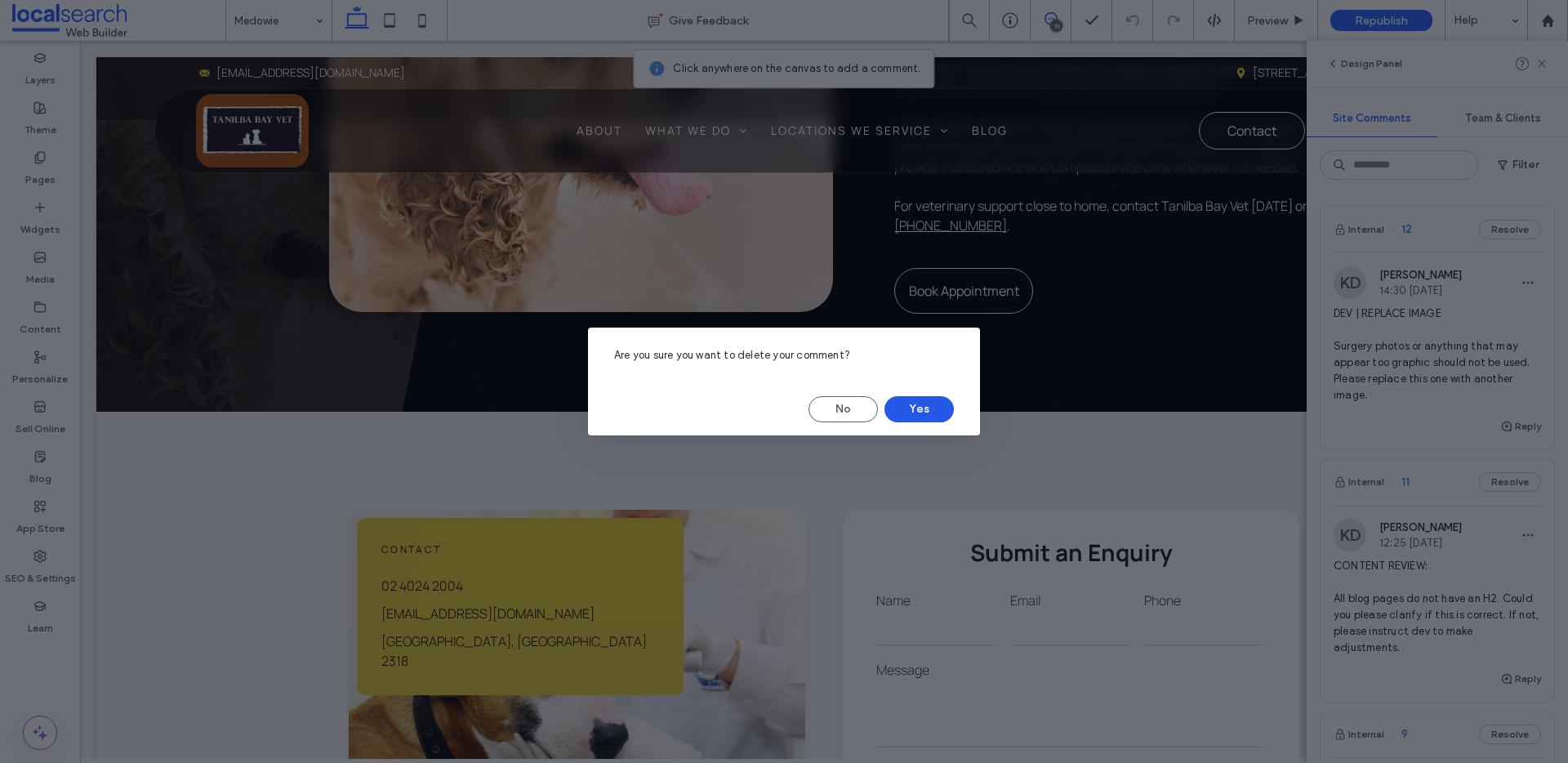
click at [920, 412] on button "Yes" at bounding box center [920, 409] width 70 height 26
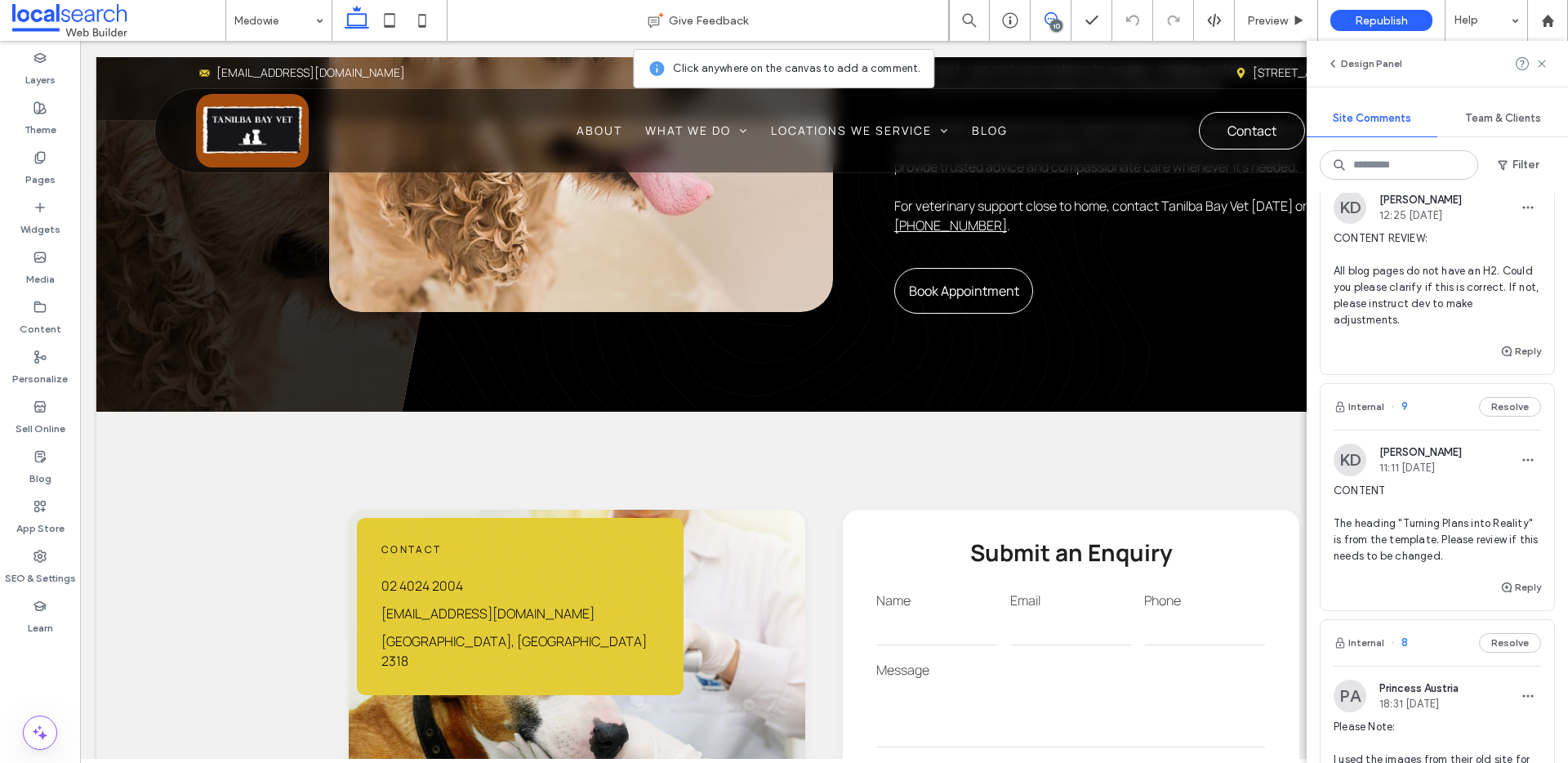
scroll to position [0, 0]
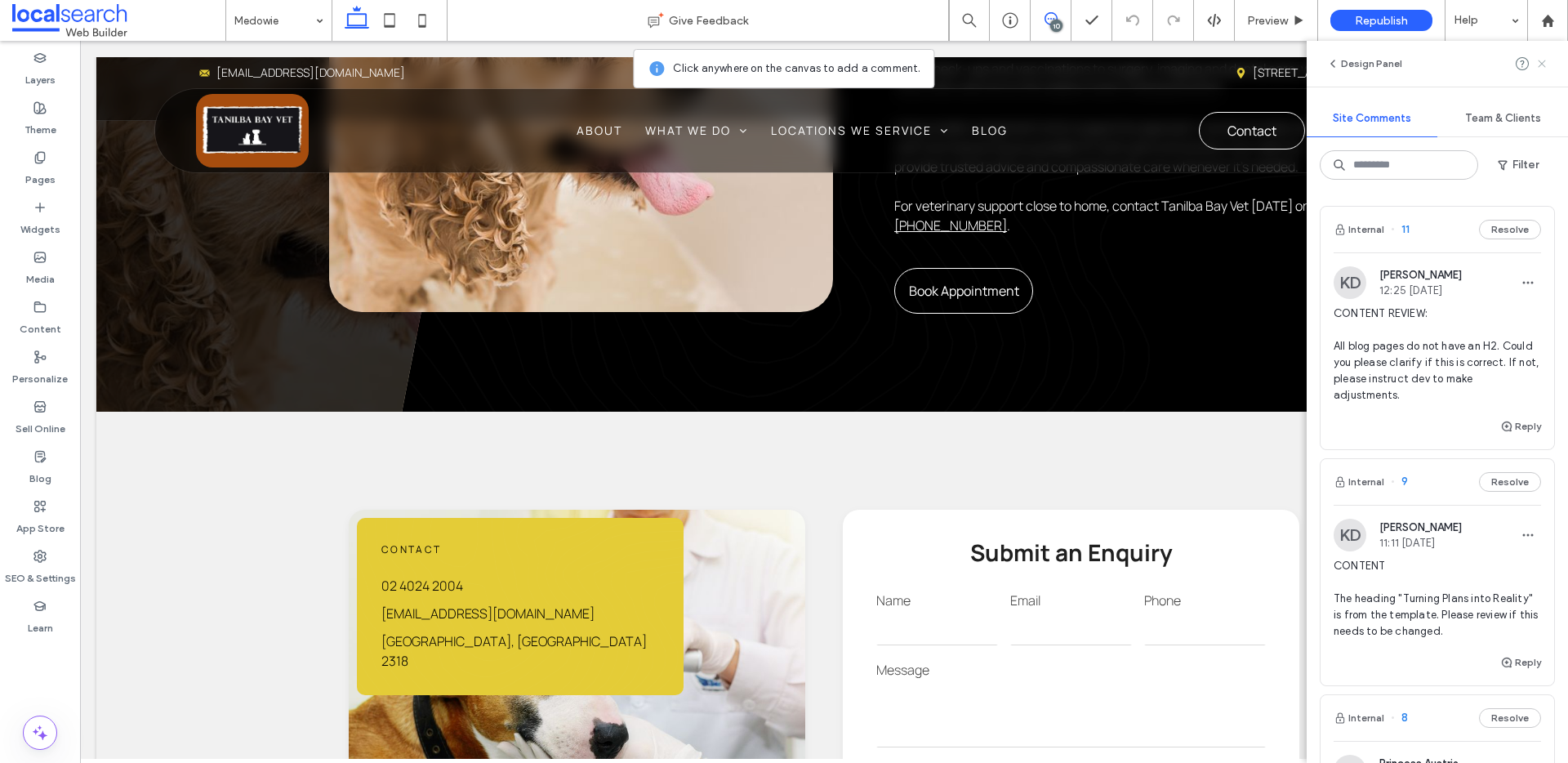
click at [1541, 64] on use at bounding box center [1542, 64] width 8 height 8
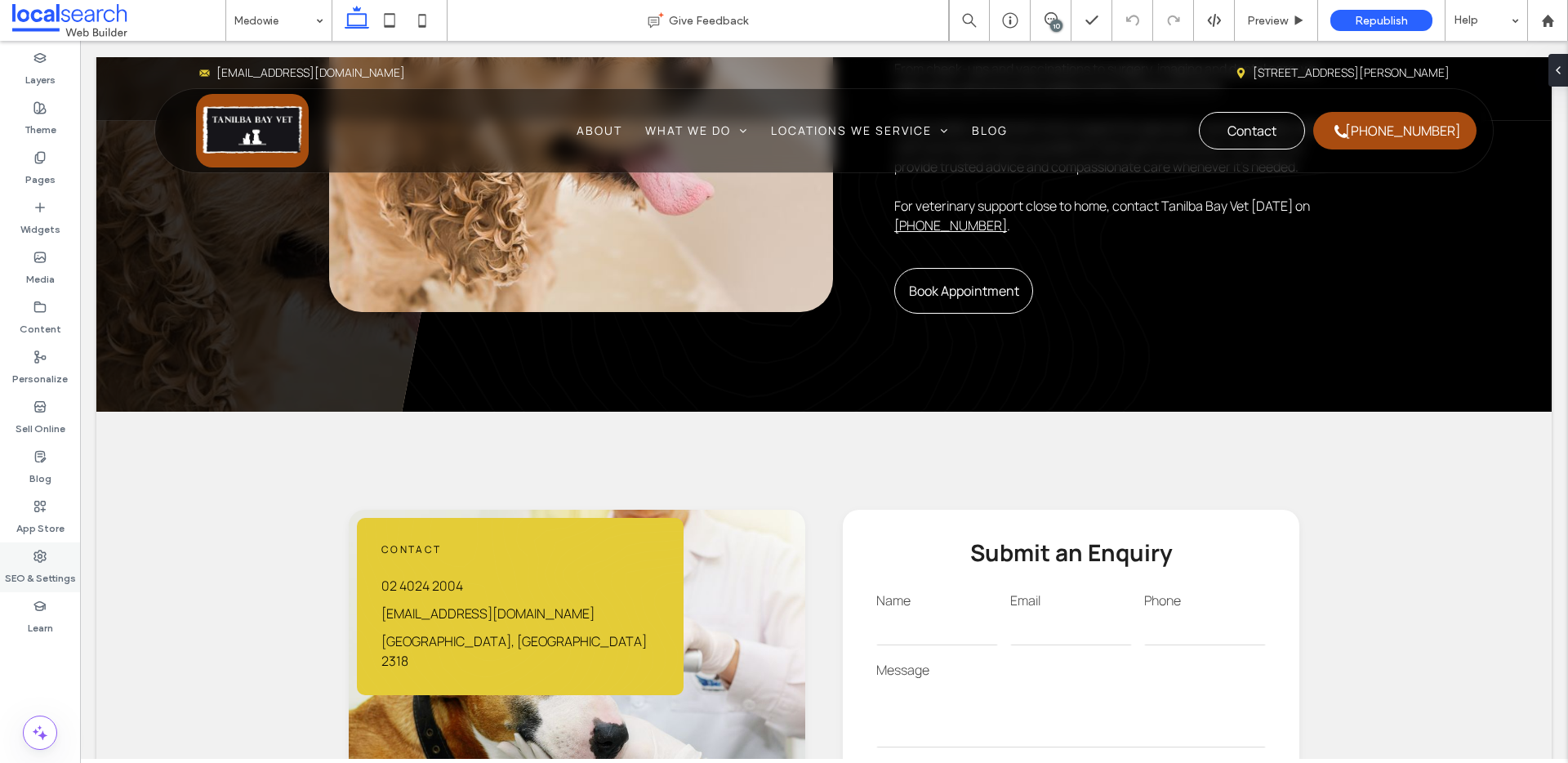
click at [23, 581] on label "SEO & Settings" at bounding box center [40, 574] width 71 height 23
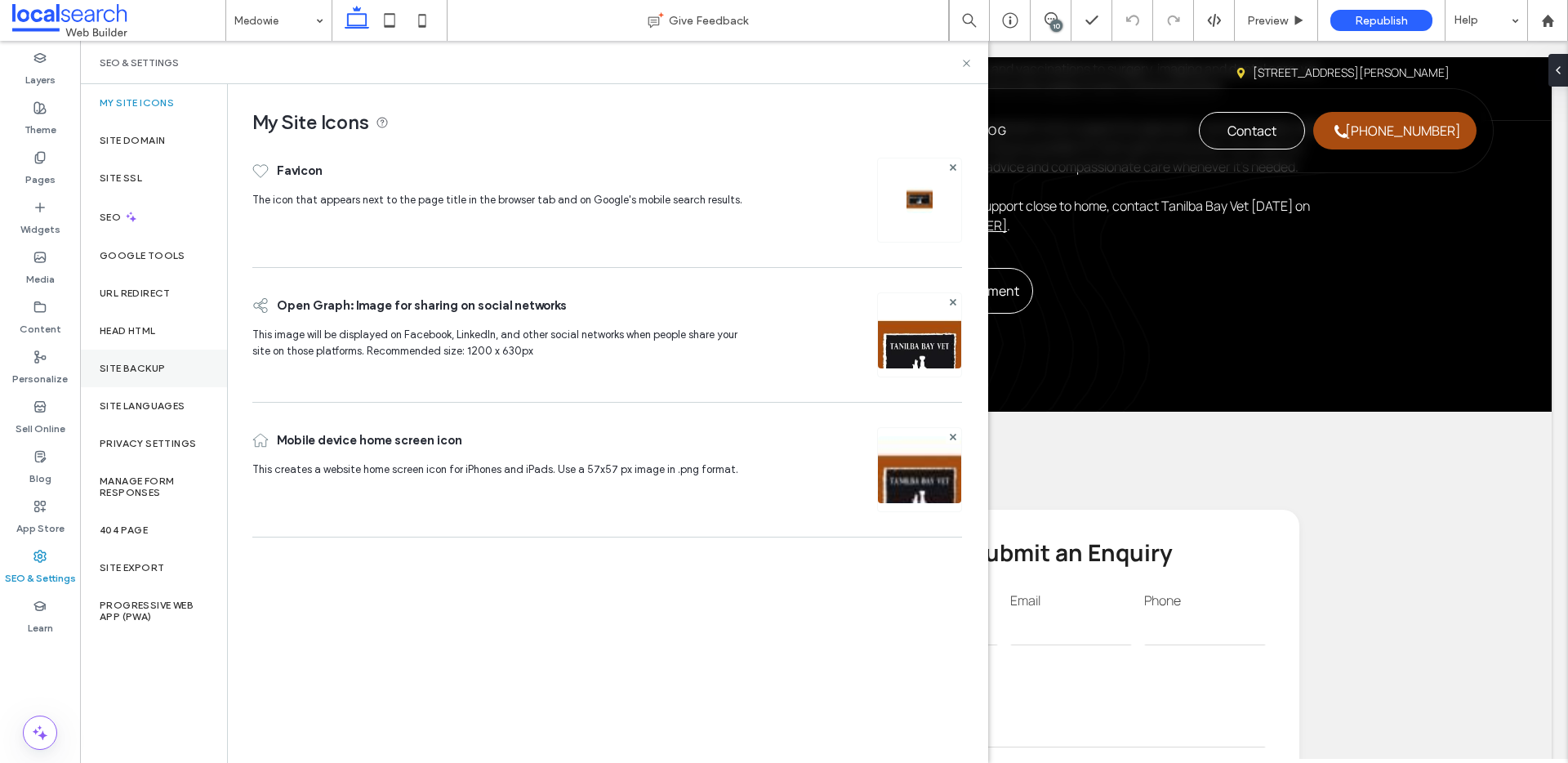
click at [149, 369] on label "Site Backup" at bounding box center [133, 369] width 66 height 12
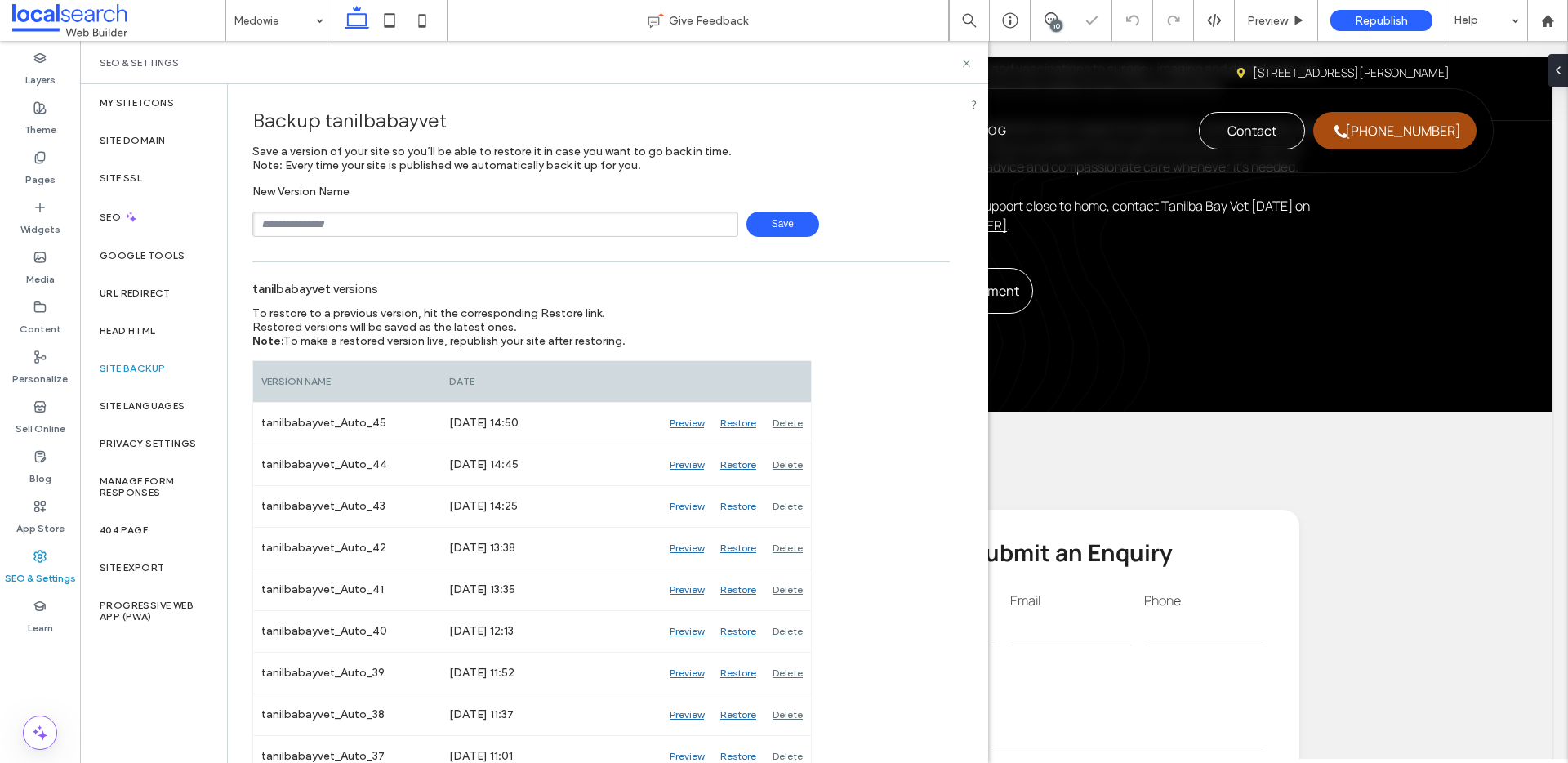
click at [356, 231] on input "text" at bounding box center [496, 225] width 486 height 25
type input "**********"
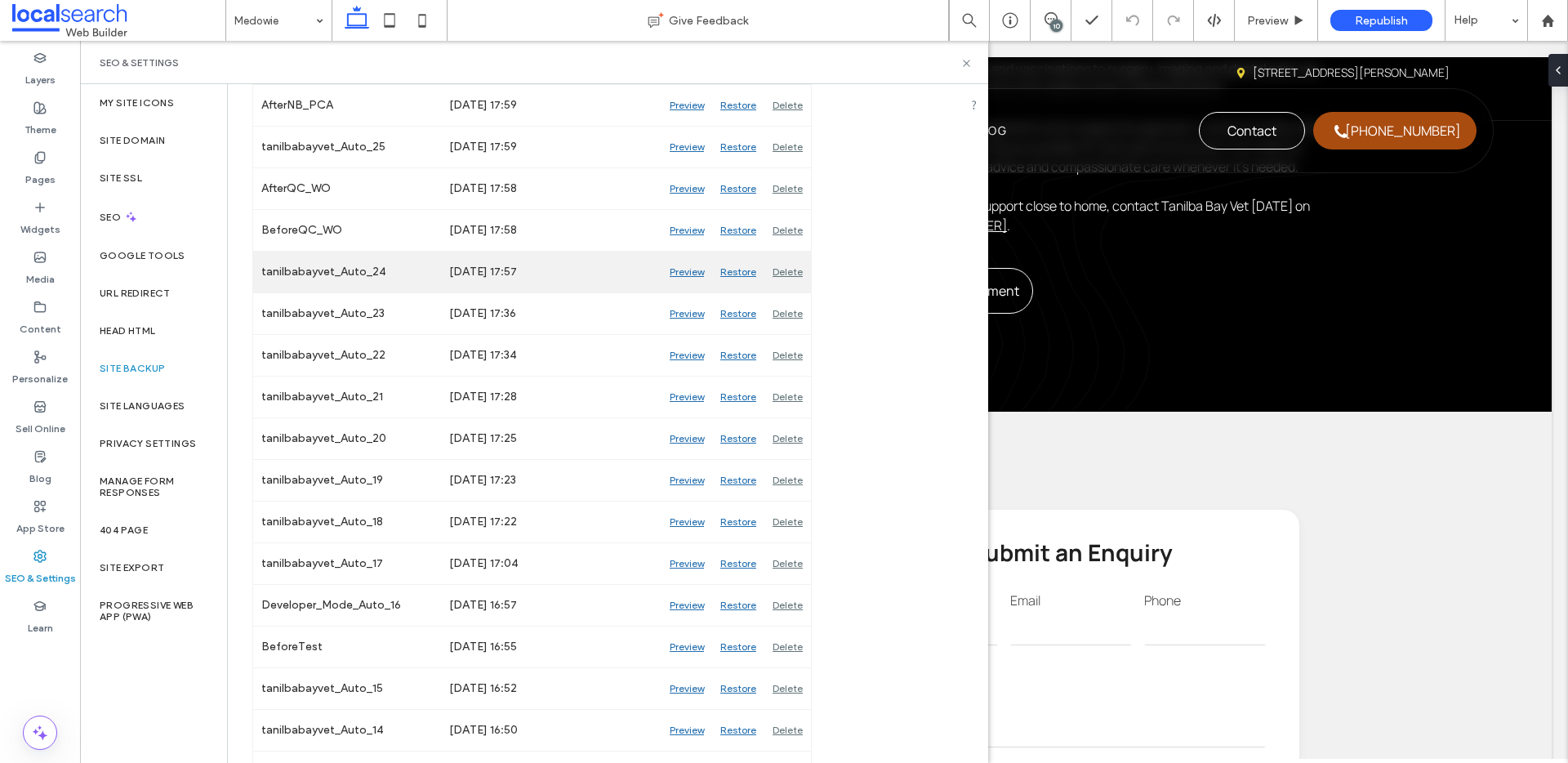
scroll to position [1118, 0]
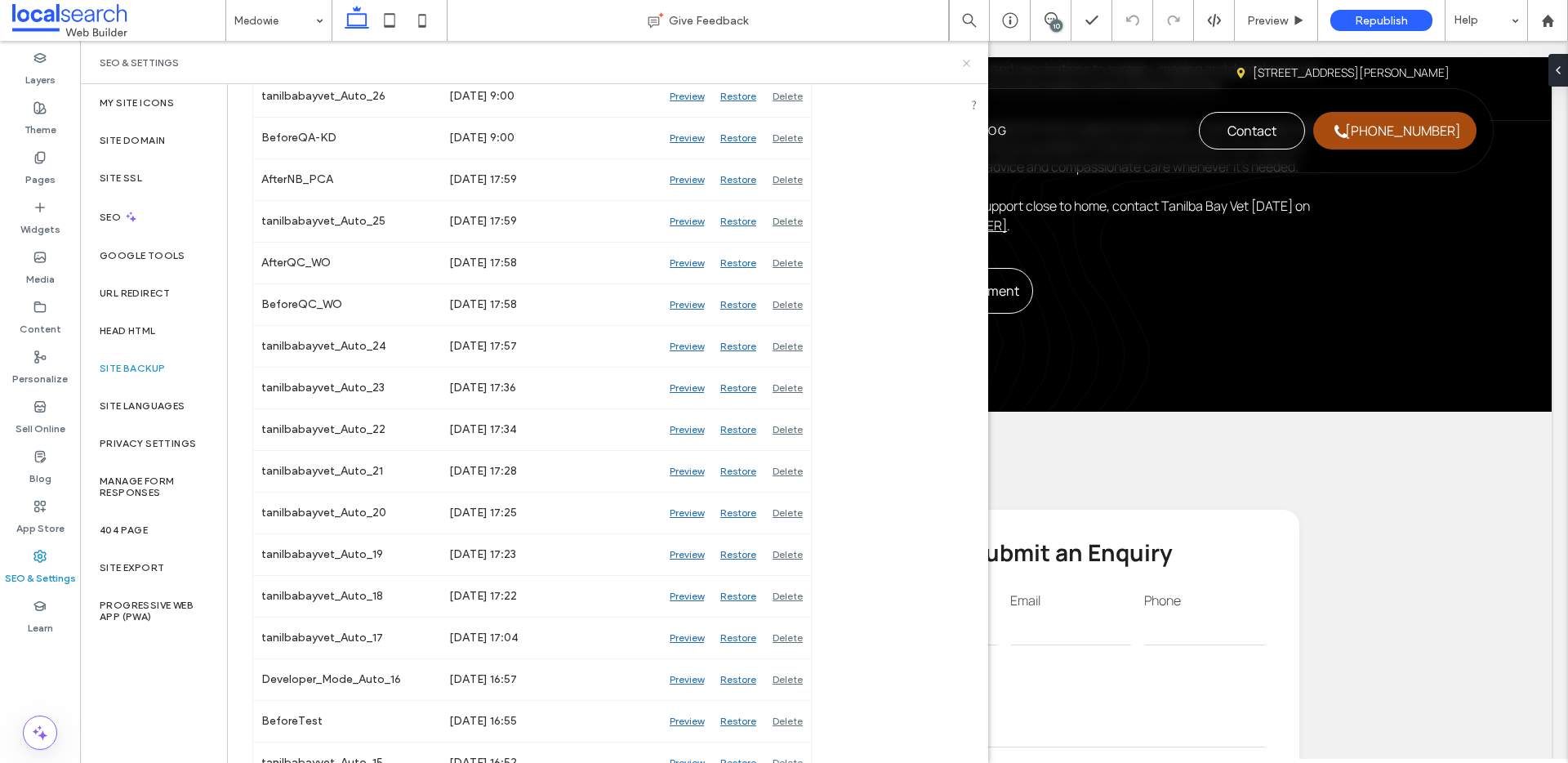
click at [965, 60] on use at bounding box center [966, 63] width 7 height 7
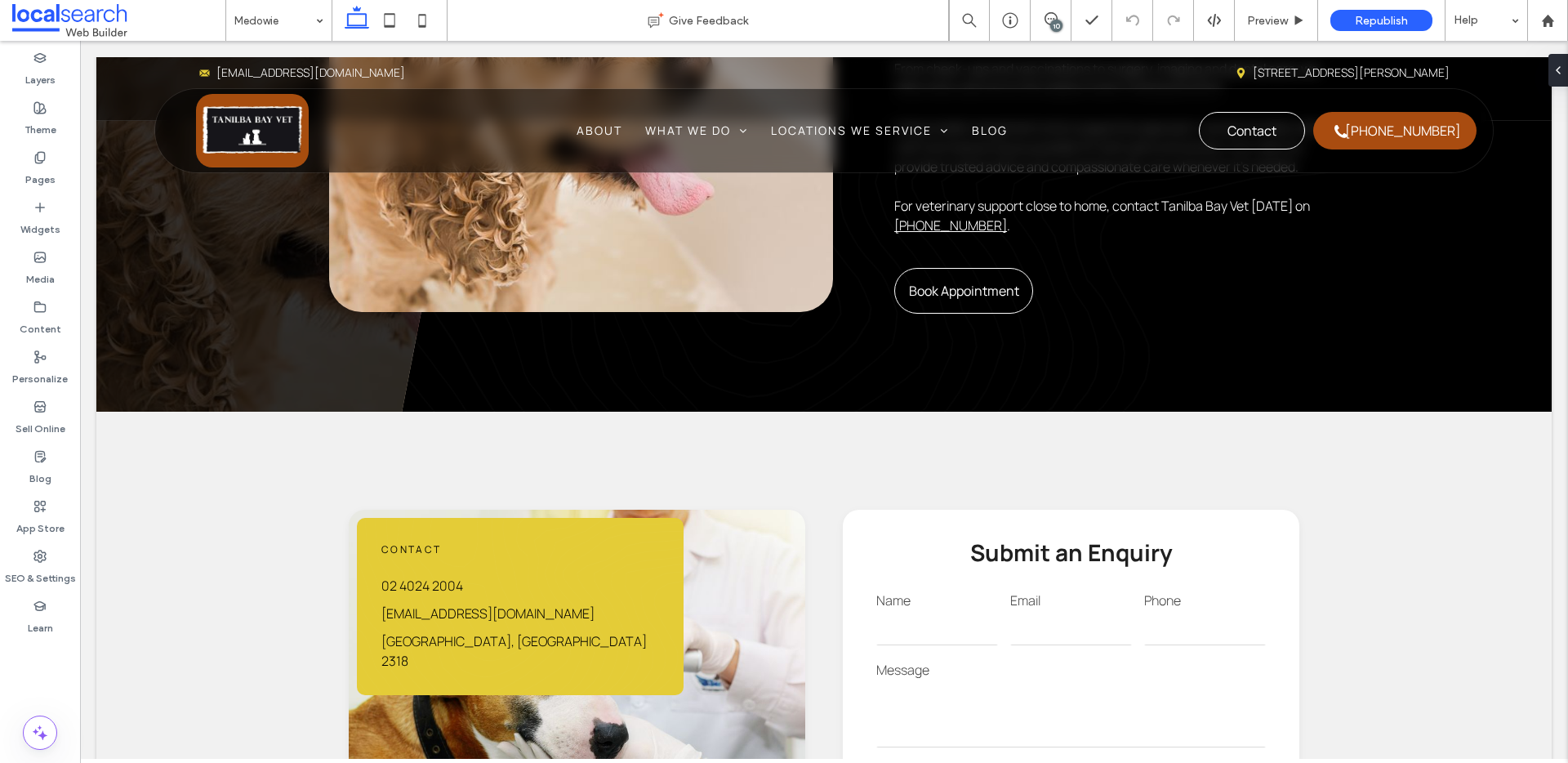
click at [1060, 19] on div "10" at bounding box center [1056, 25] width 13 height 13
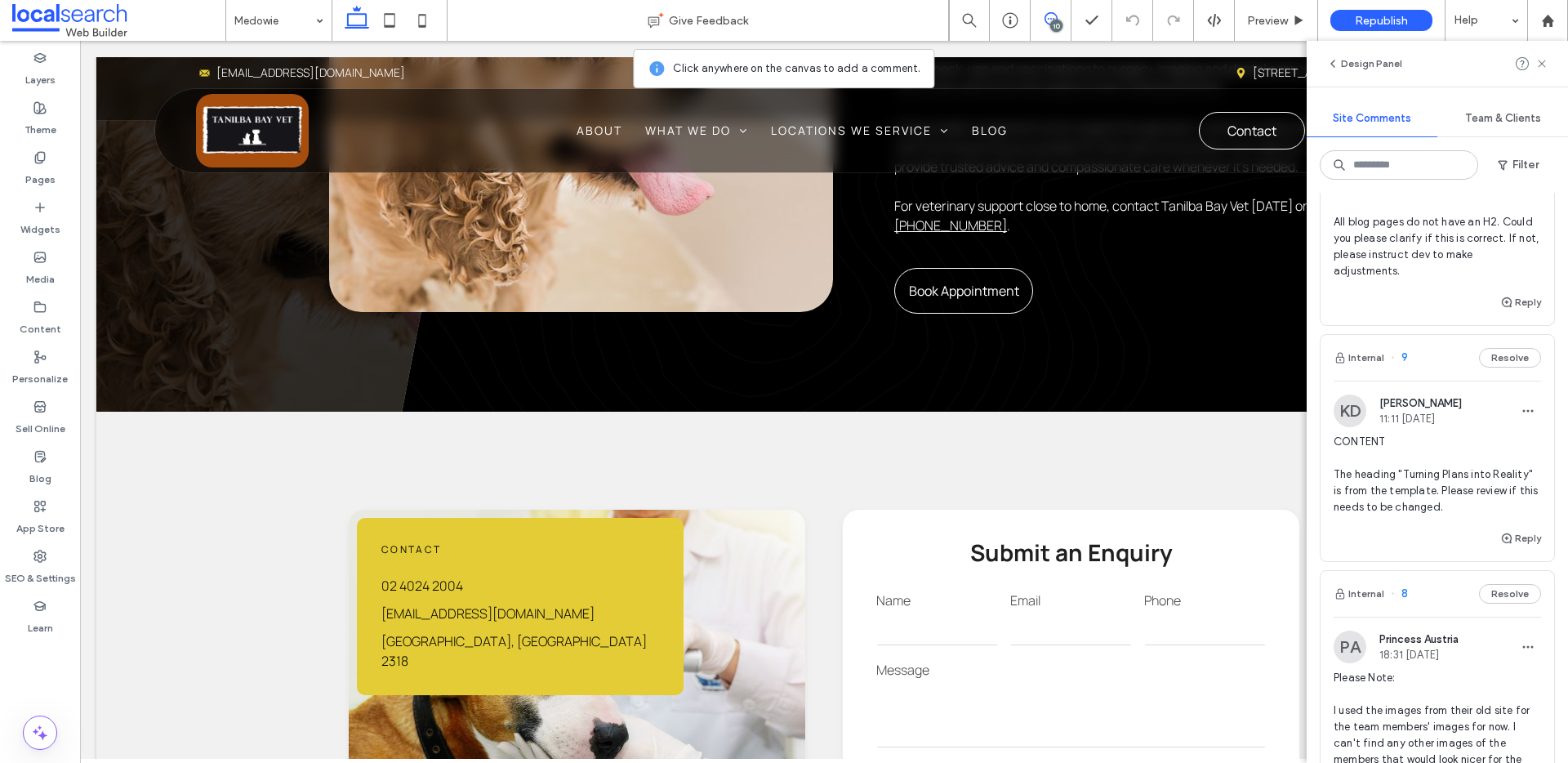
scroll to position [0, 0]
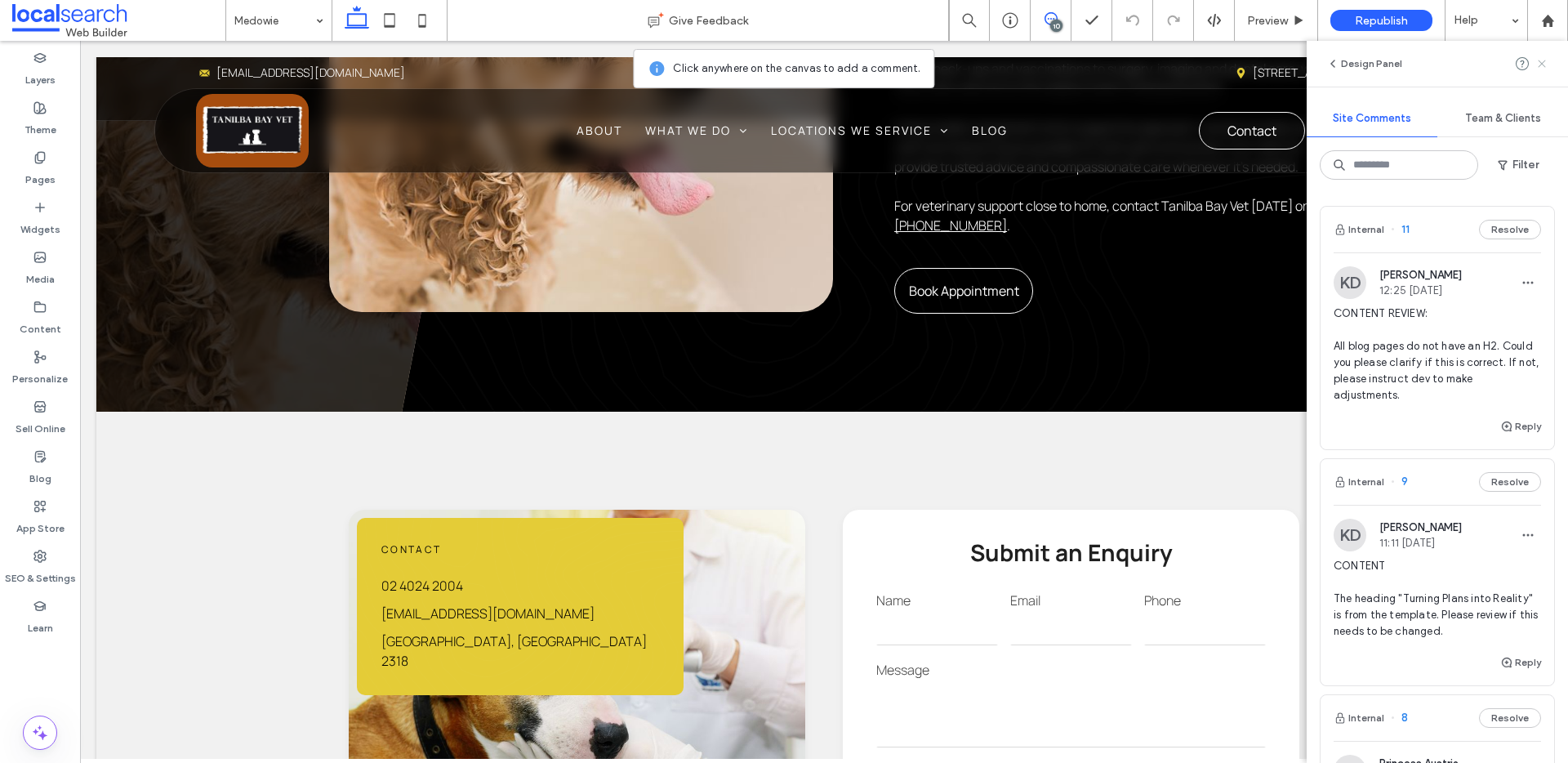
click at [1545, 62] on icon at bounding box center [1543, 64] width 14 height 14
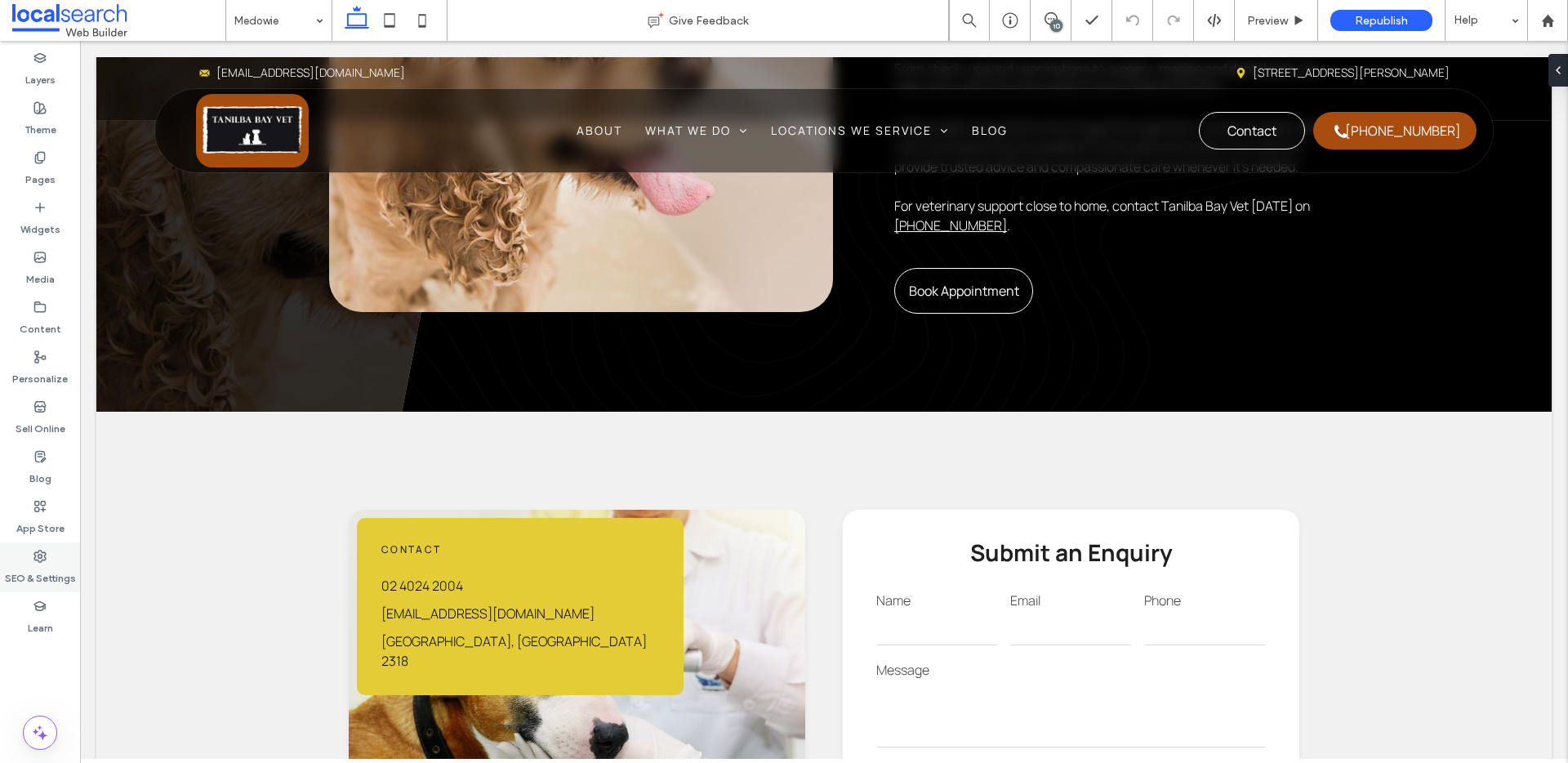
click at [44, 572] on label "SEO & Settings" at bounding box center [40, 574] width 71 height 23
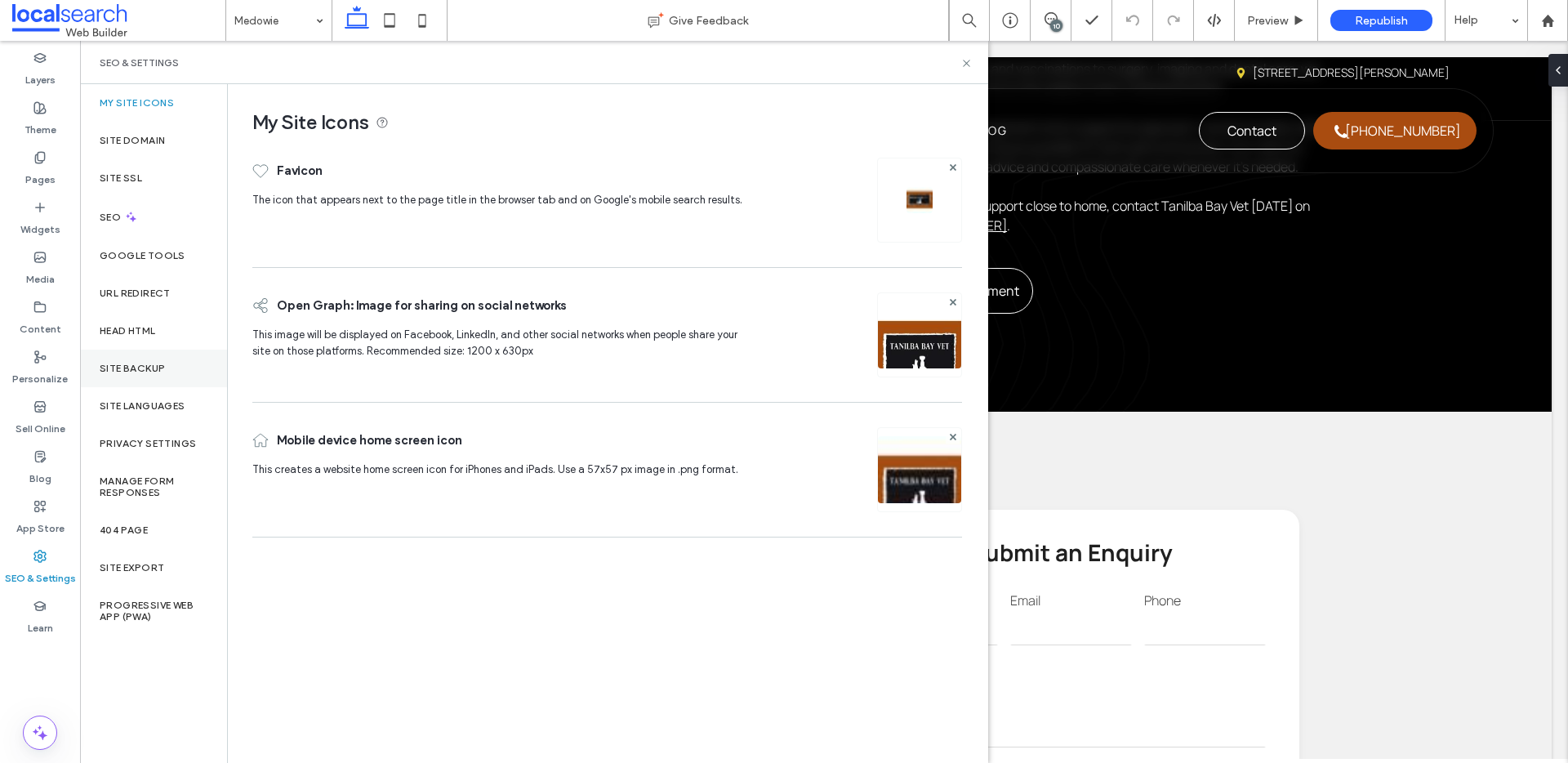
click at [114, 373] on label "Site Backup" at bounding box center [133, 369] width 66 height 12
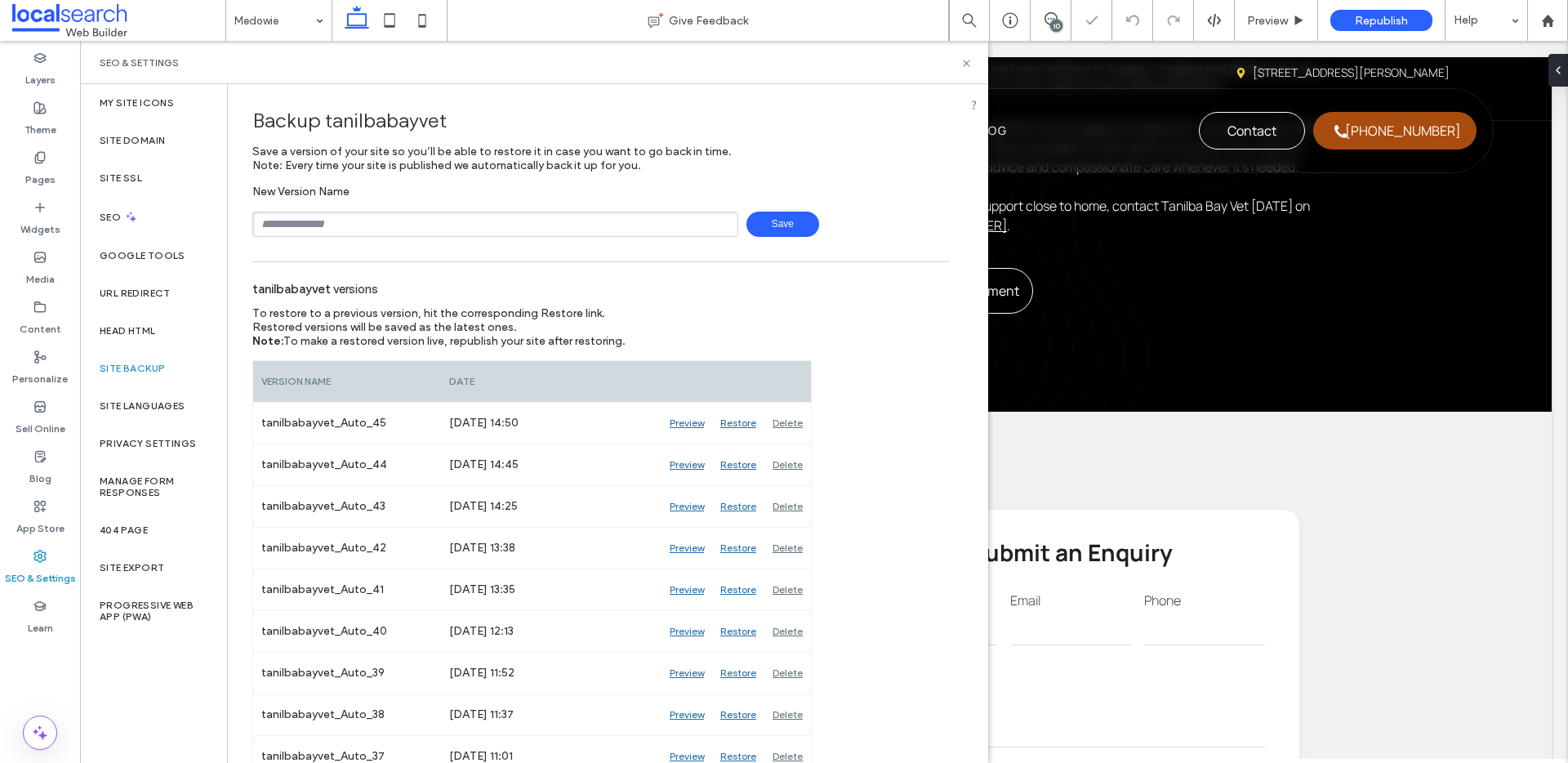
click at [334, 225] on input "text" at bounding box center [496, 225] width 486 height 25
type input "**********"
click at [776, 228] on span "Save" at bounding box center [782, 225] width 73 height 25
drag, startPoint x: 968, startPoint y: 67, endPoint x: 890, endPoint y: 44, distance: 81.3
click at [968, 67] on icon at bounding box center [966, 63] width 13 height 13
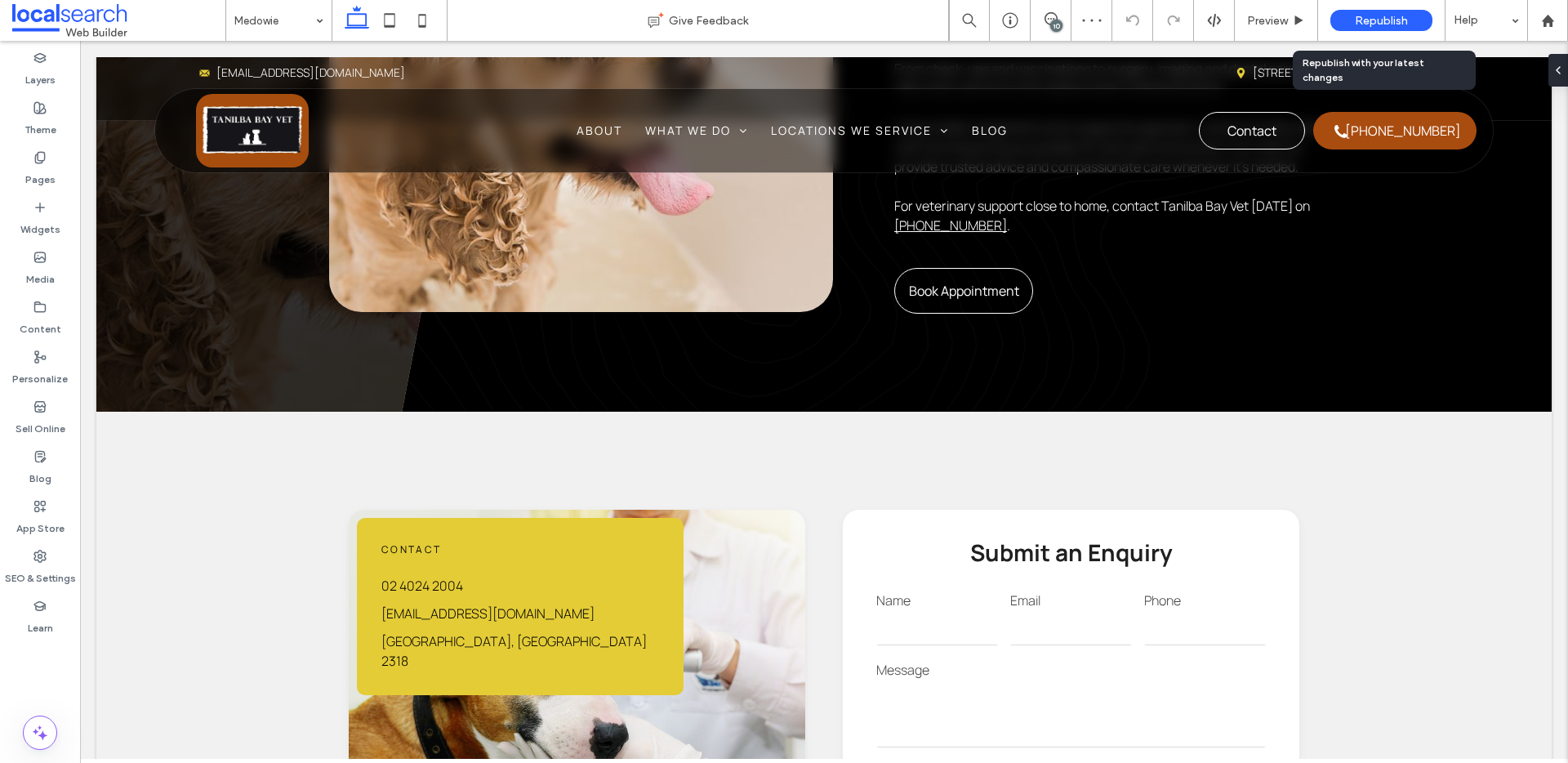
click at [1384, 17] on span "Republish" at bounding box center [1381, 20] width 53 height 14
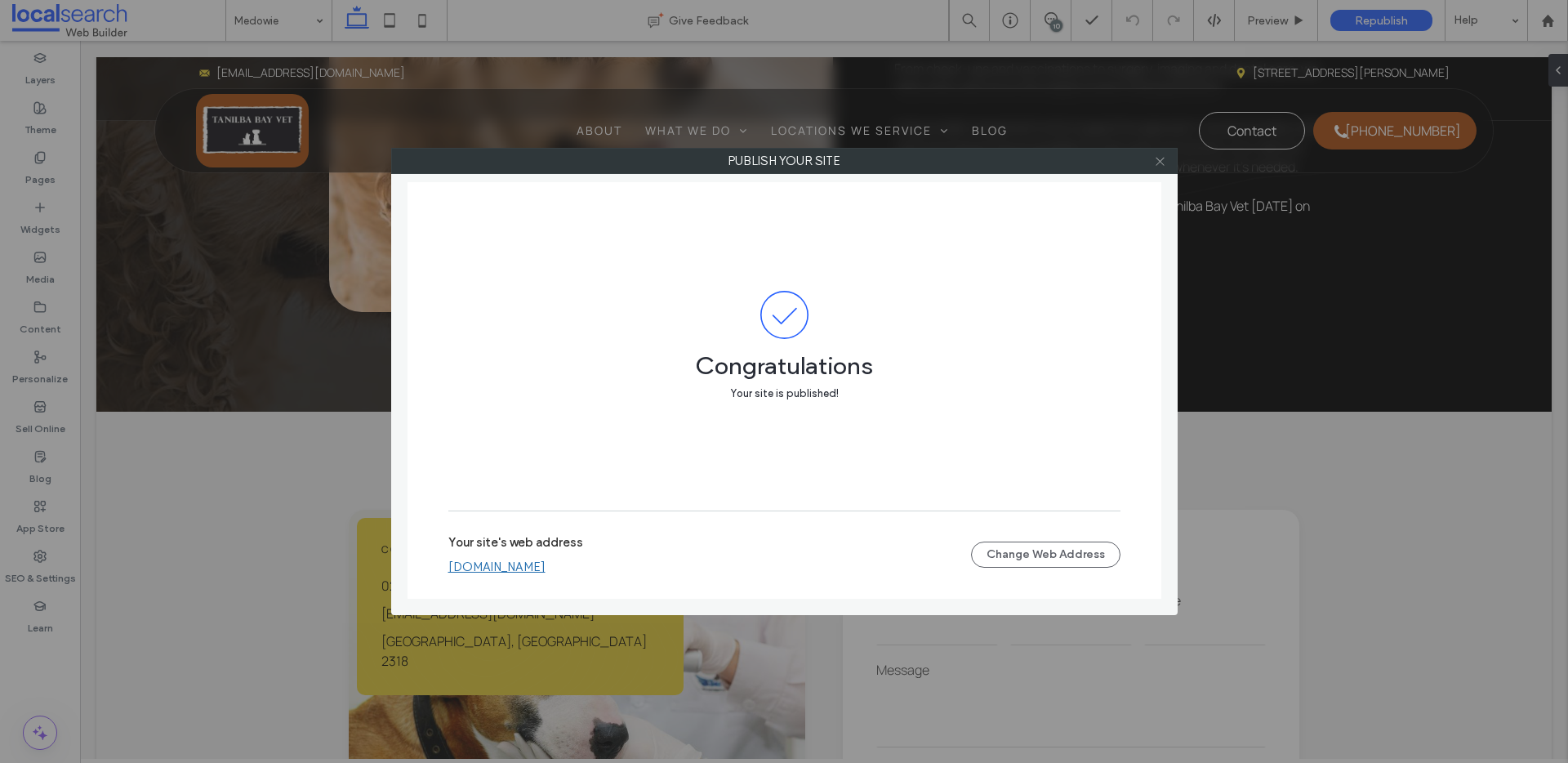
click at [1160, 162] on use at bounding box center [1160, 161] width 8 height 8
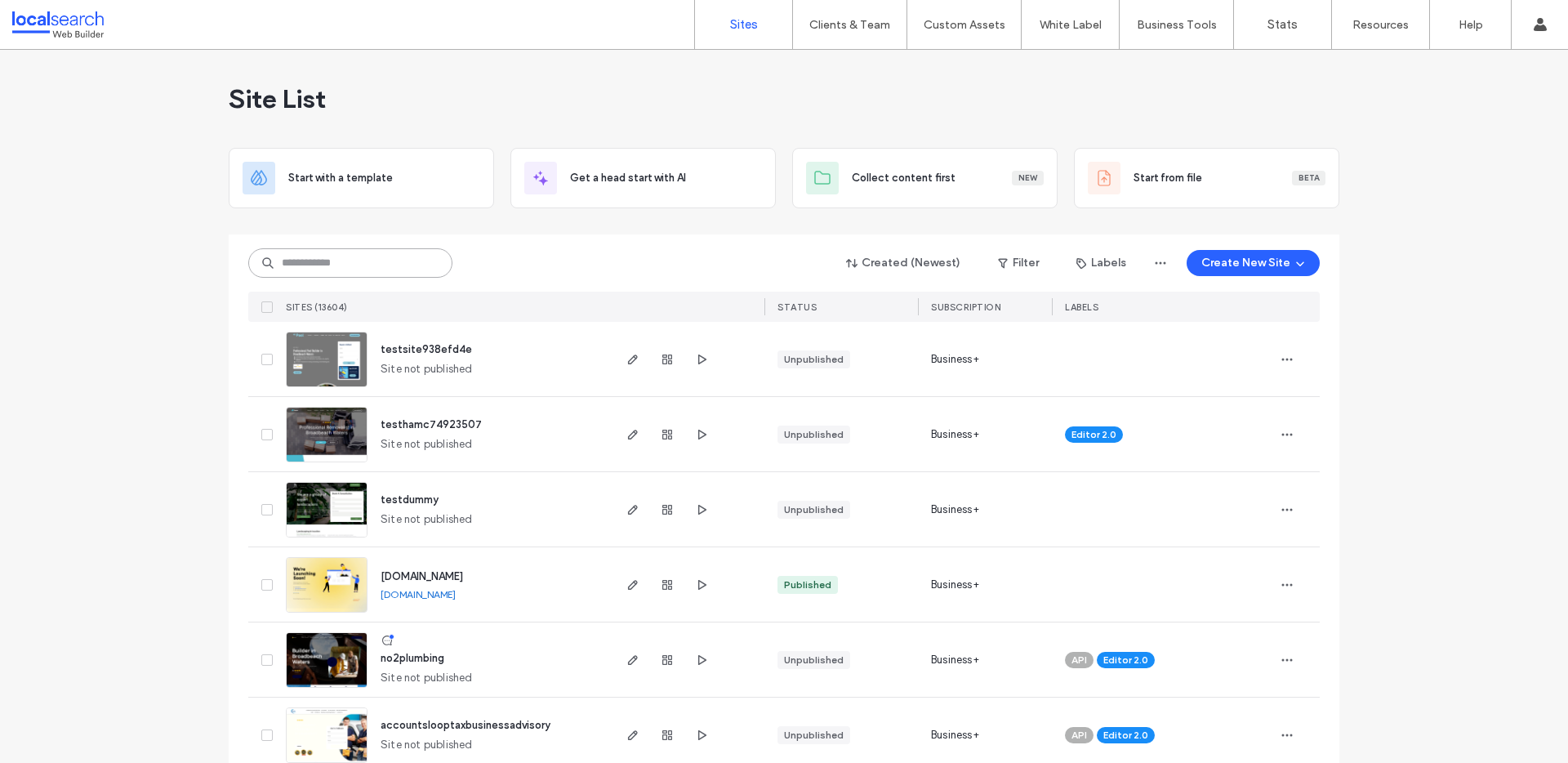
click at [306, 260] on input at bounding box center [350, 263] width 204 height 29
paste input "********"
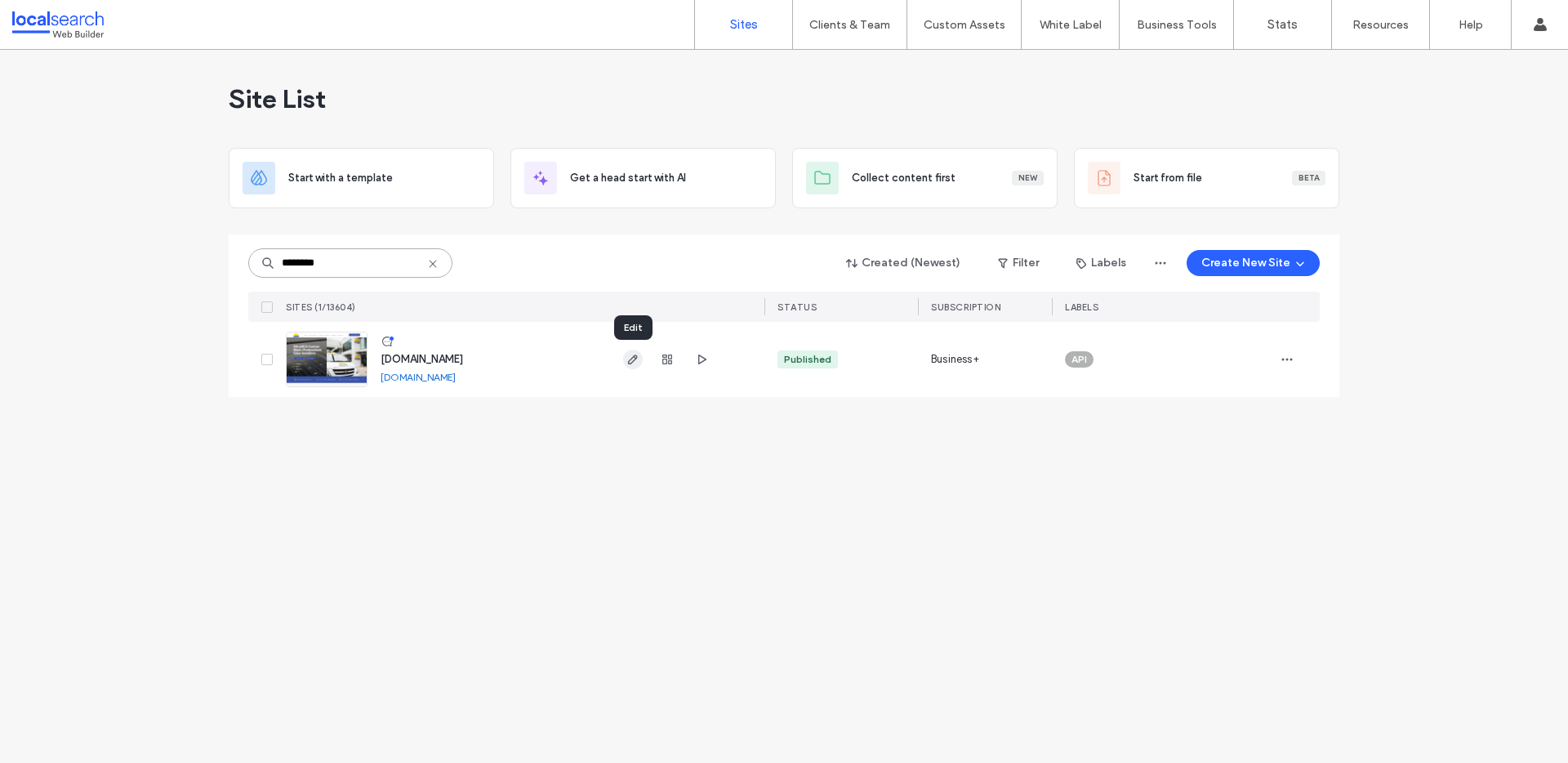
type input "********"
click at [637, 358] on icon "button" at bounding box center [633, 360] width 14 height 14
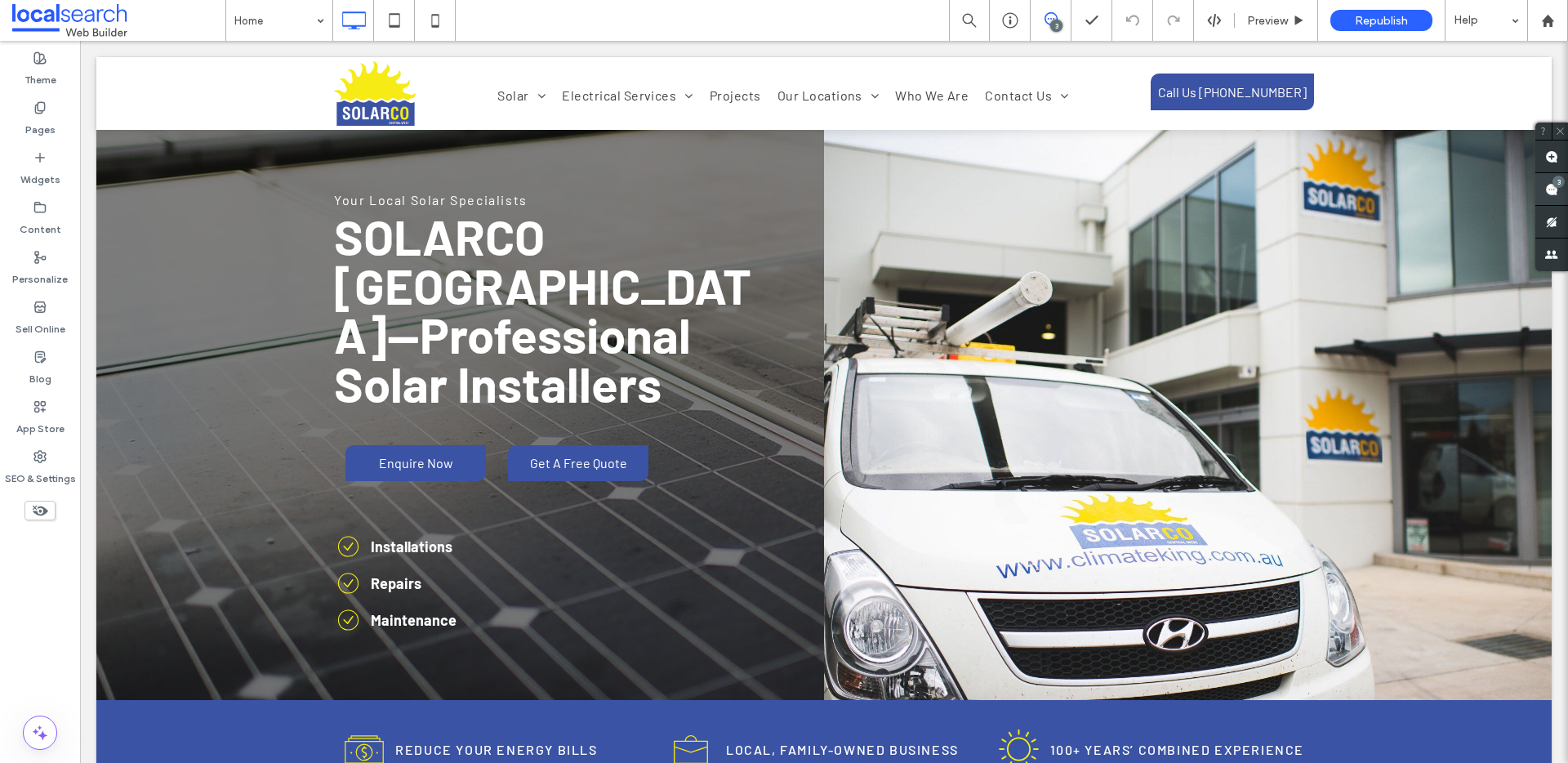
click at [1555, 178] on div "3" at bounding box center [1558, 181] width 13 height 13
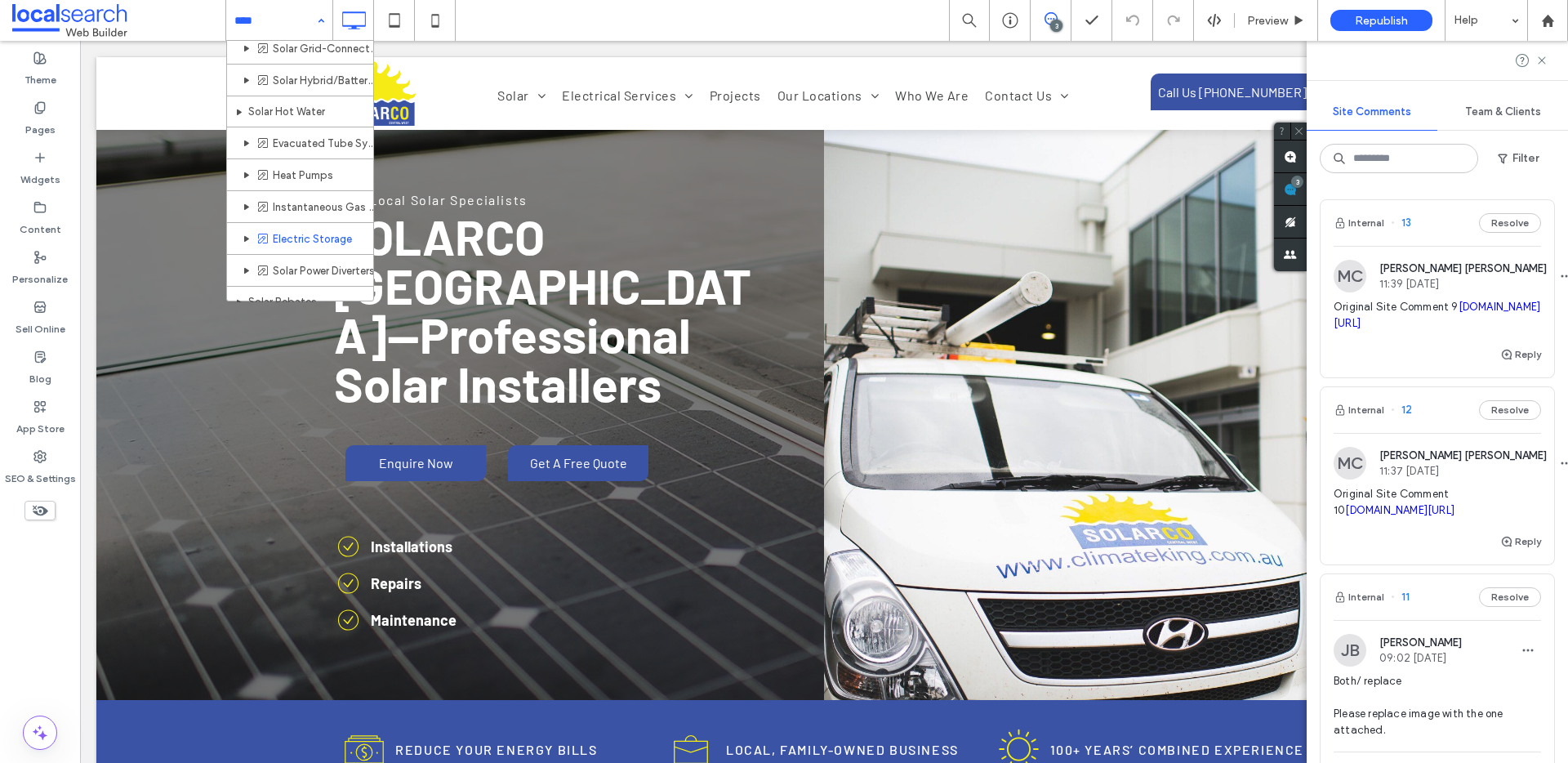
scroll to position [60, 0]
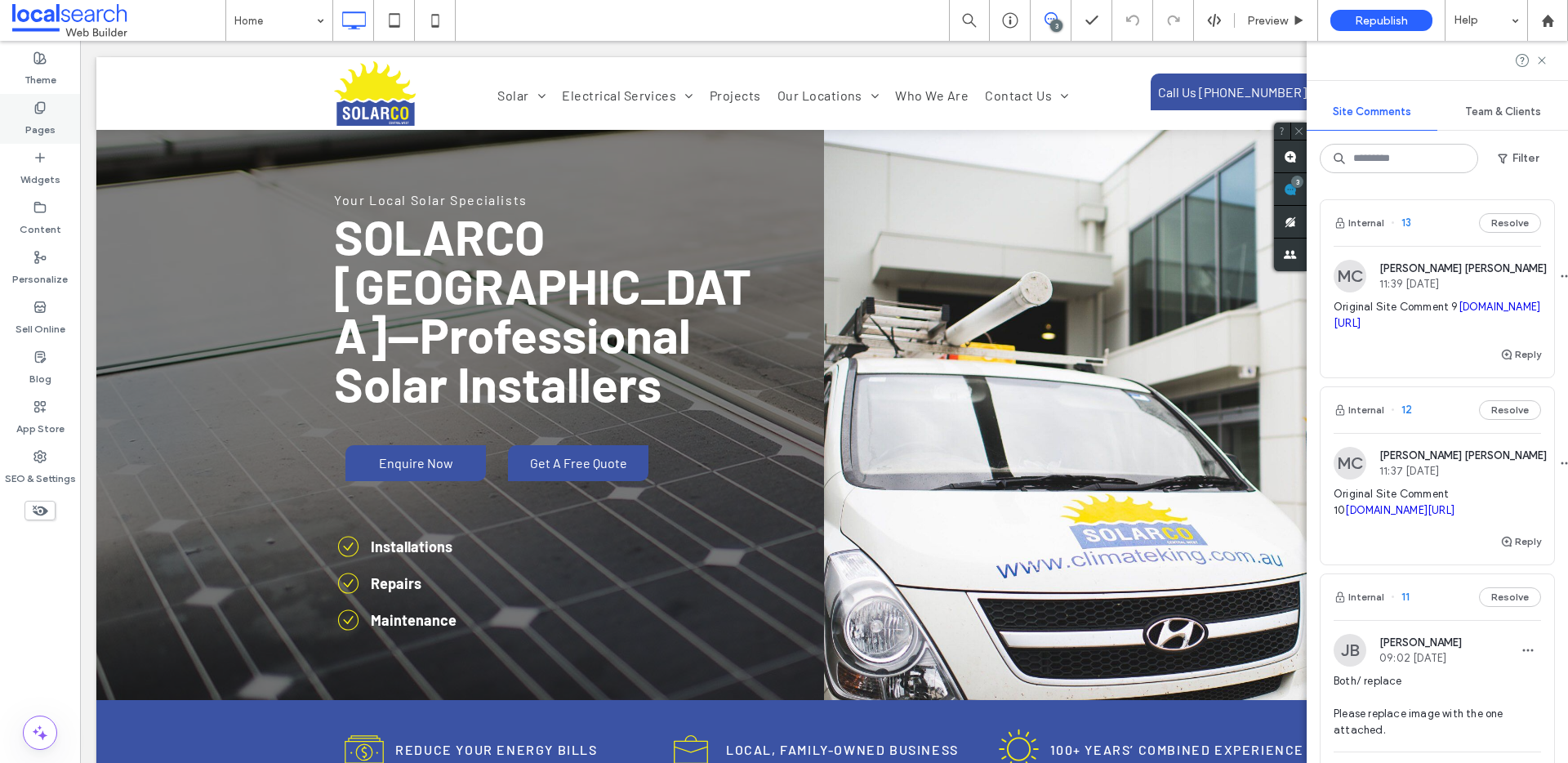
click at [34, 114] on label "Pages" at bounding box center [40, 126] width 30 height 23
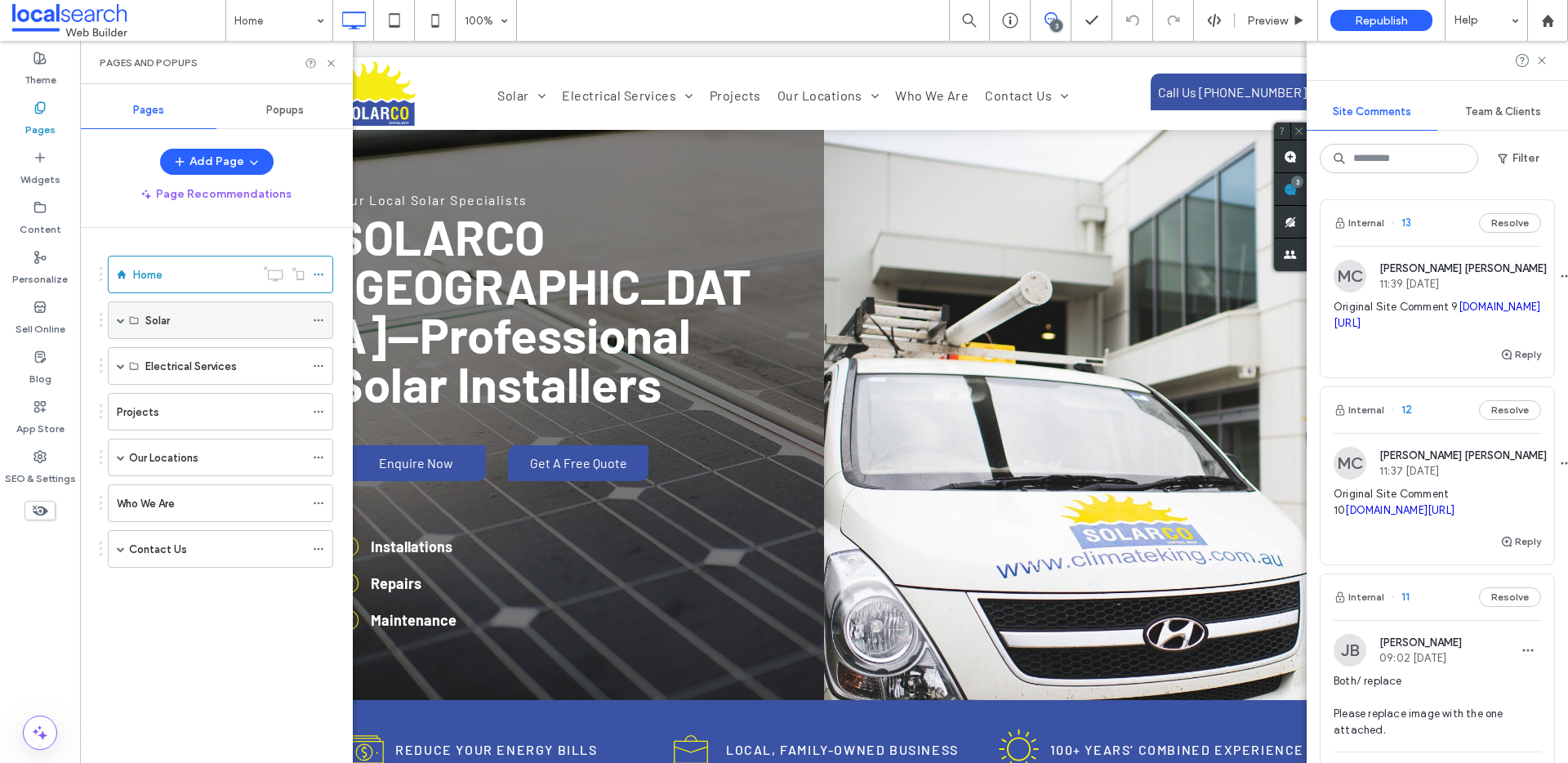
click at [118, 320] on span at bounding box center [121, 320] width 8 height 8
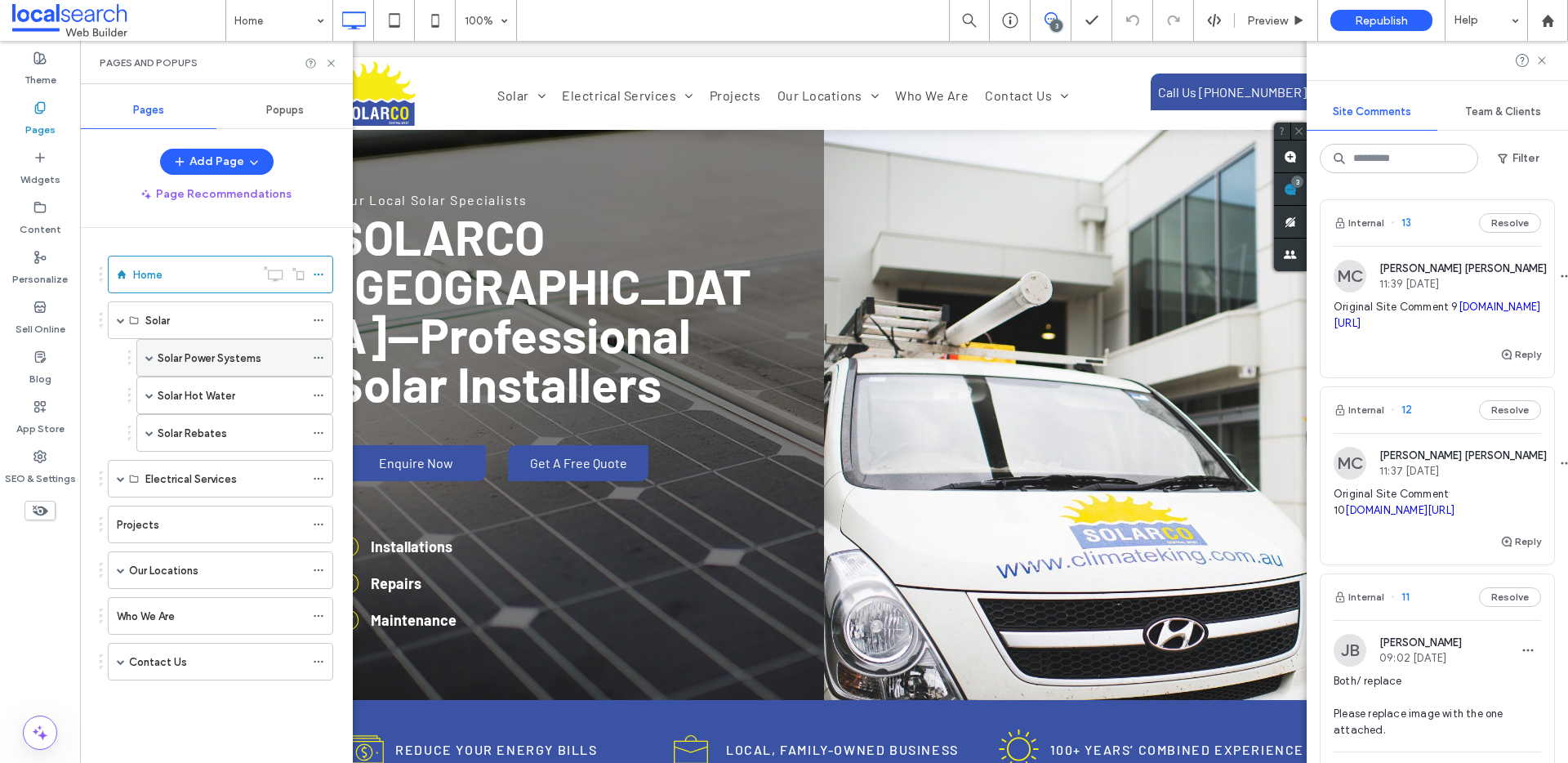
click at [150, 364] on span at bounding box center [149, 357] width 8 height 36
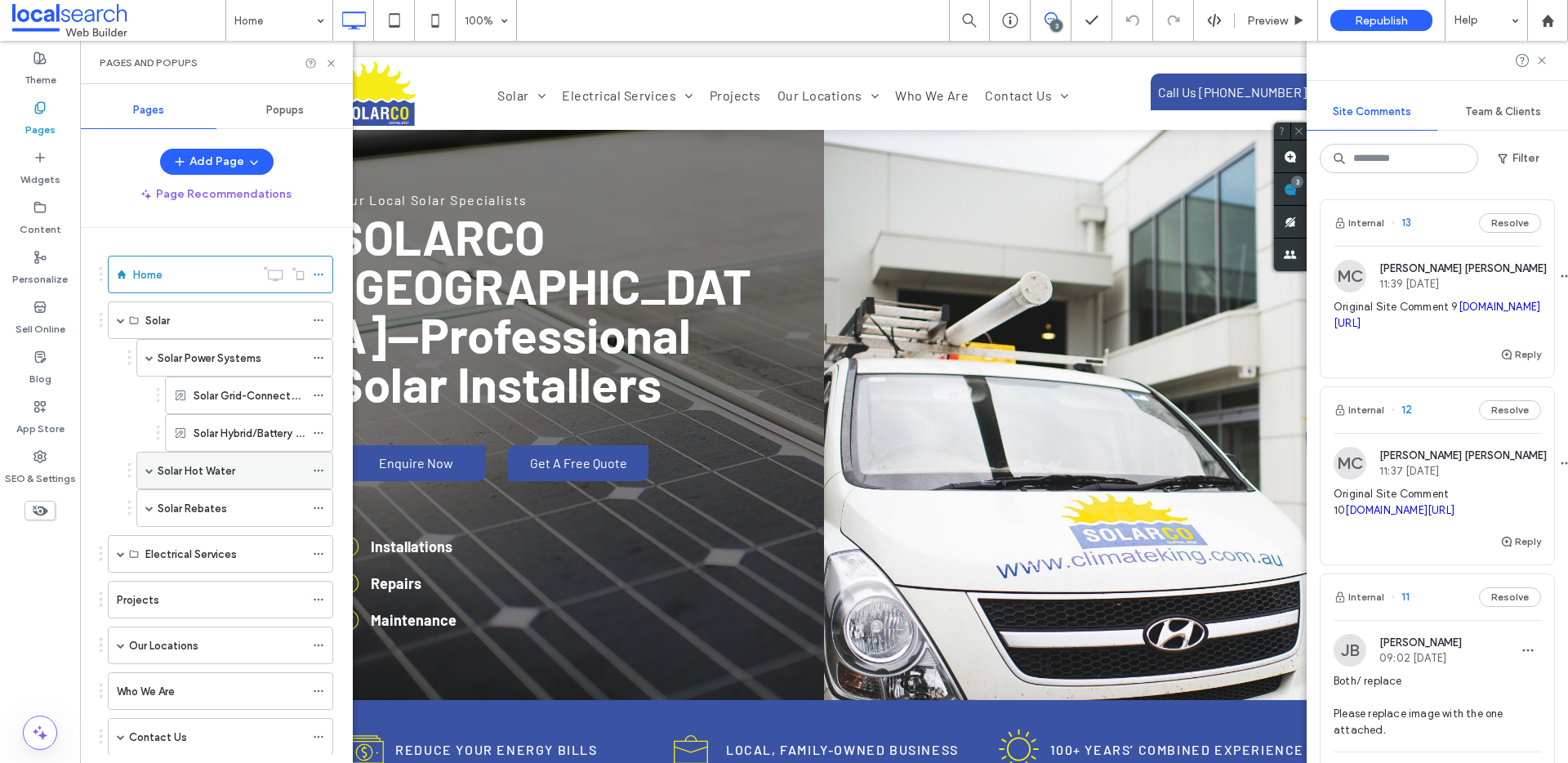
click at [149, 469] on span at bounding box center [149, 471] width 8 height 8
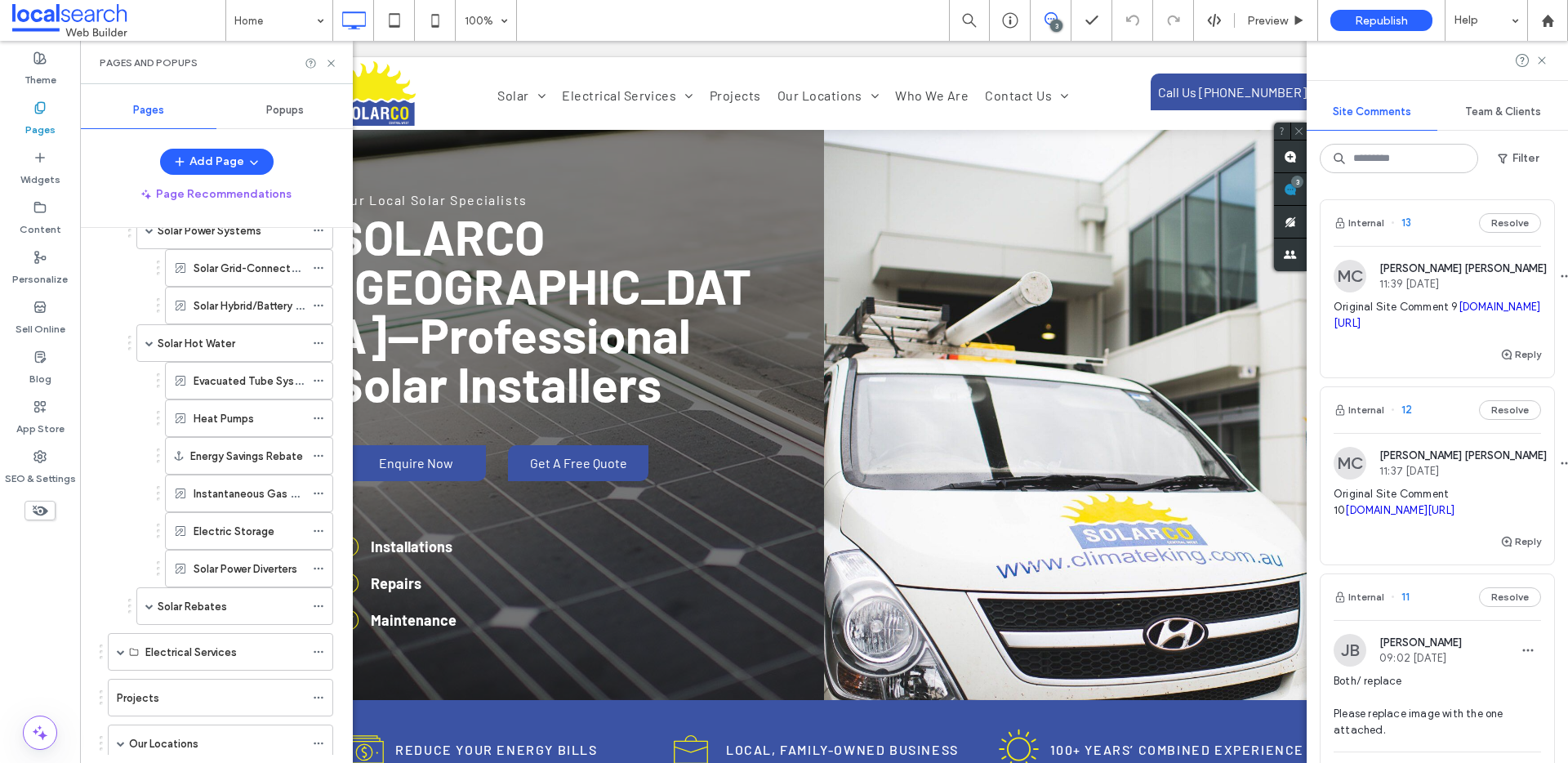
scroll to position [210, 0]
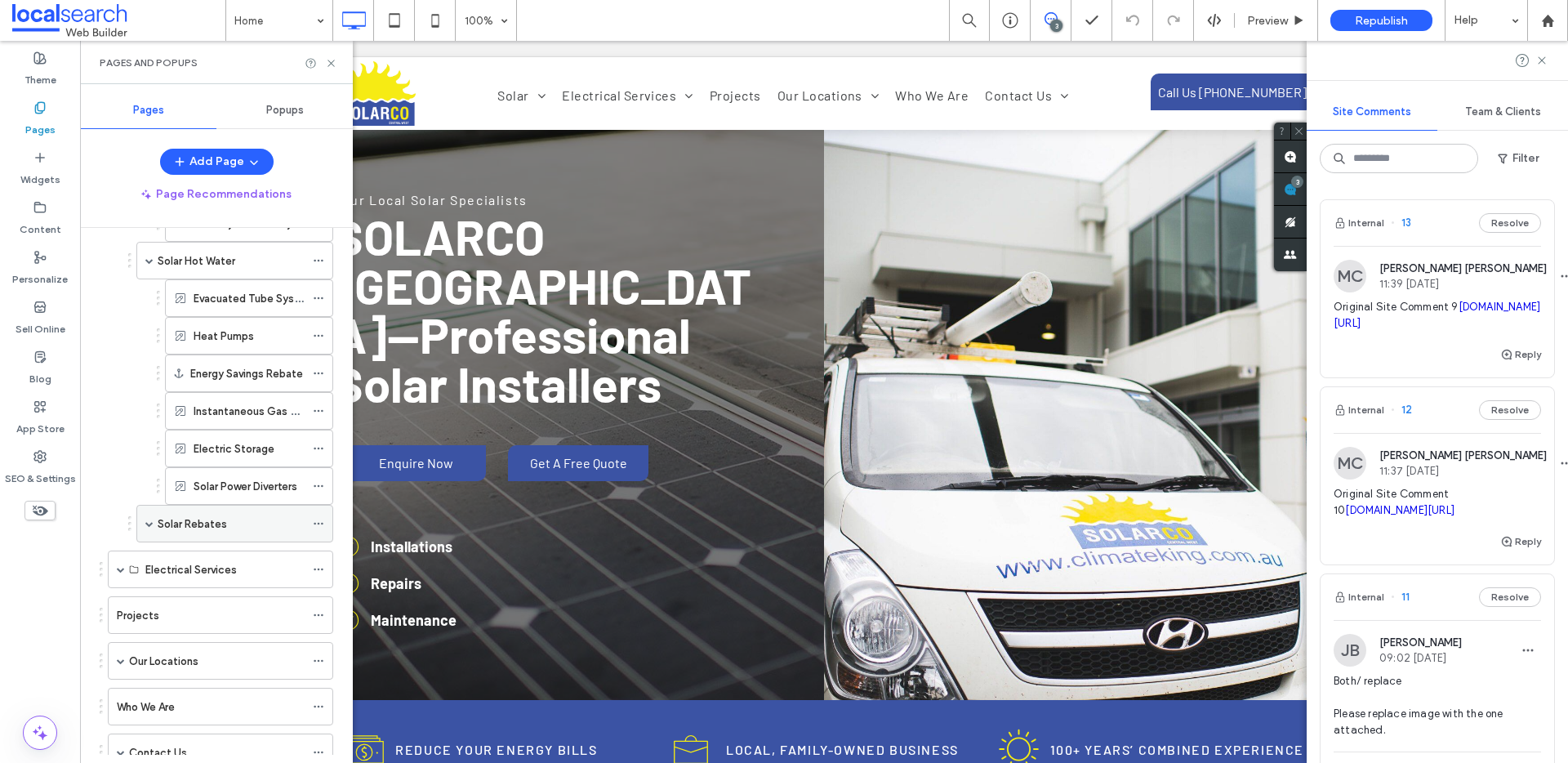
click at [145, 524] on span at bounding box center [149, 524] width 8 height 8
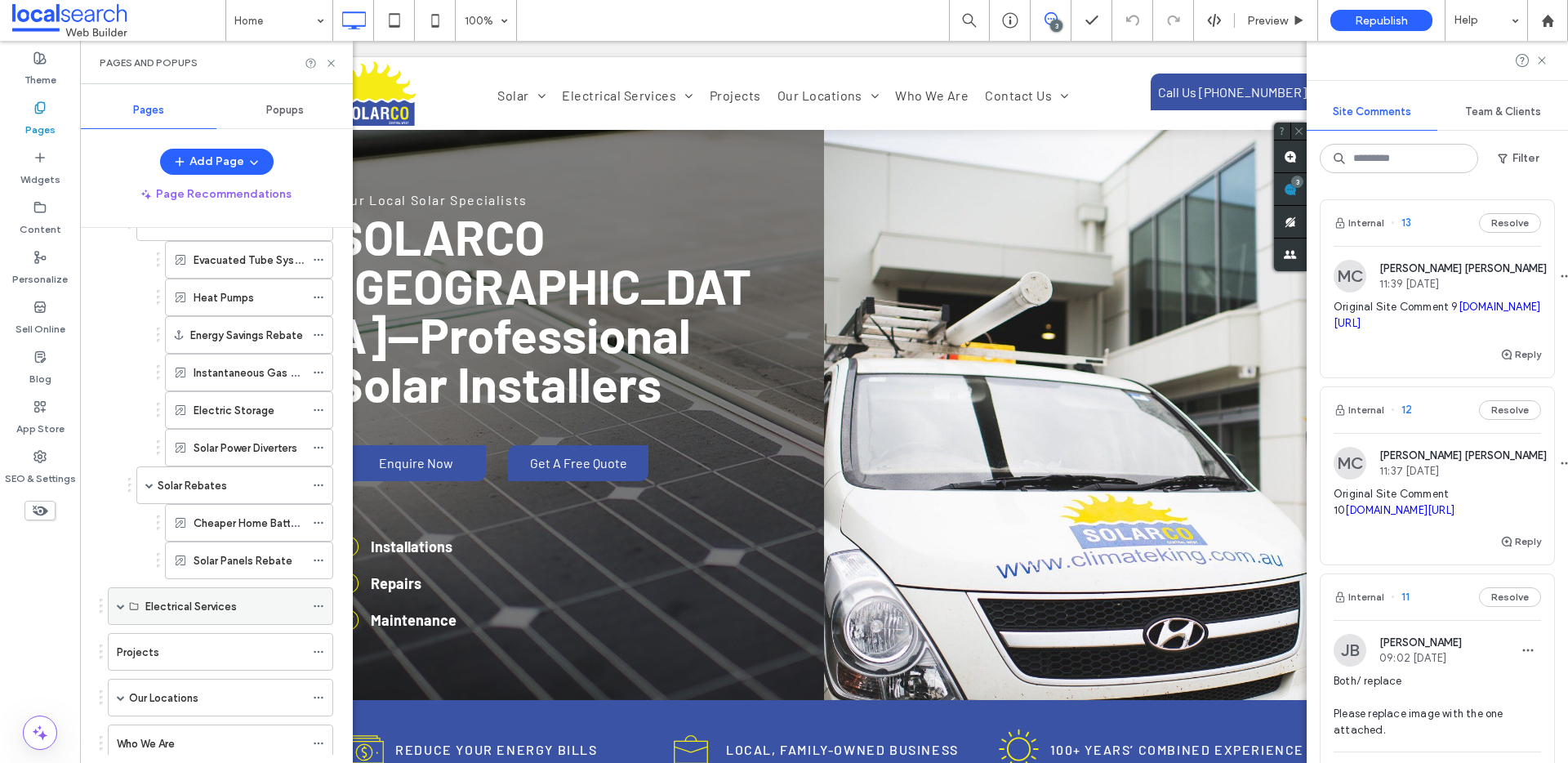
scroll to position [270, 0]
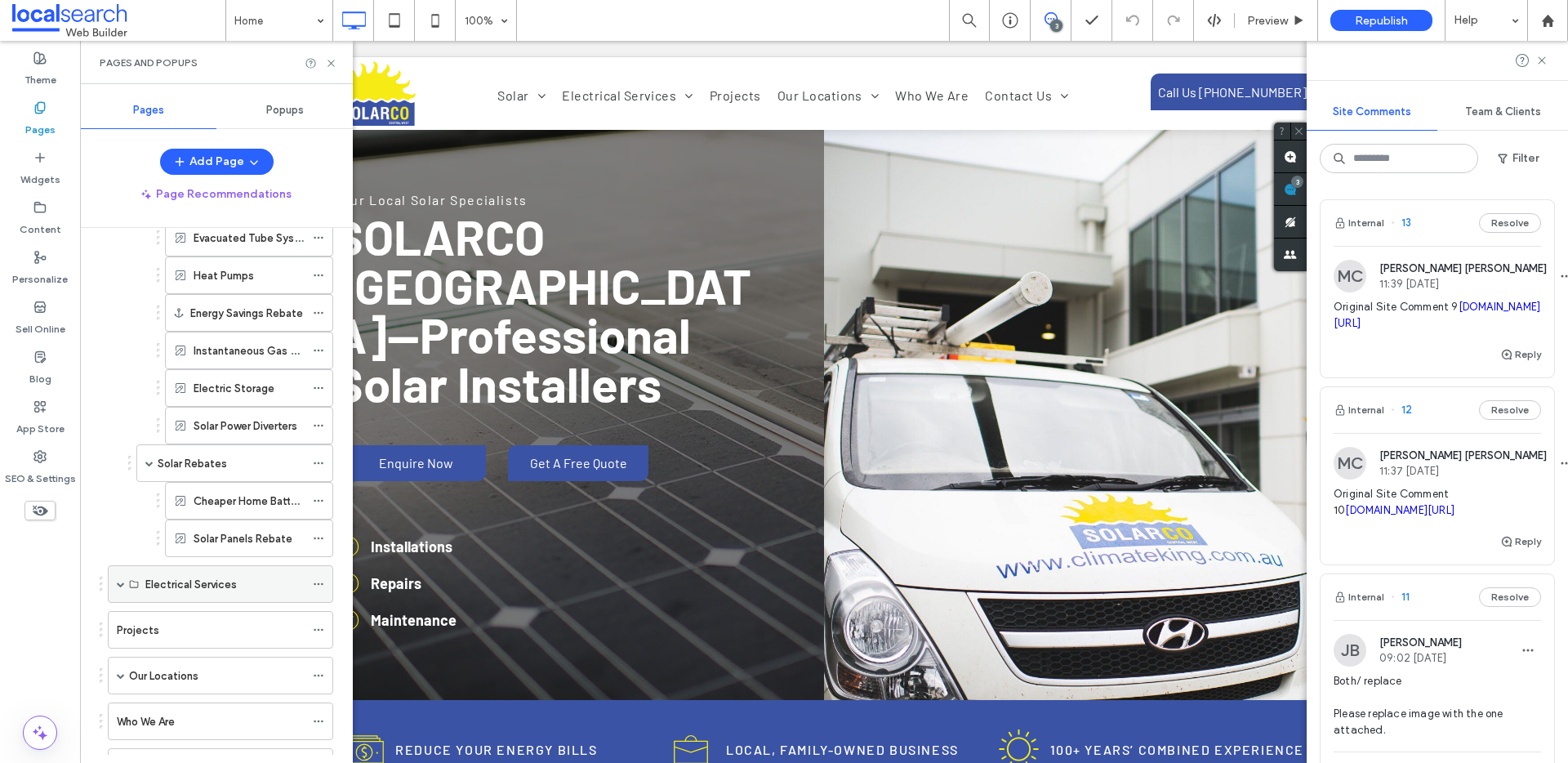
click at [117, 583] on span at bounding box center [121, 584] width 8 height 8
click at [118, 715] on span at bounding box center [121, 714] width 8 height 8
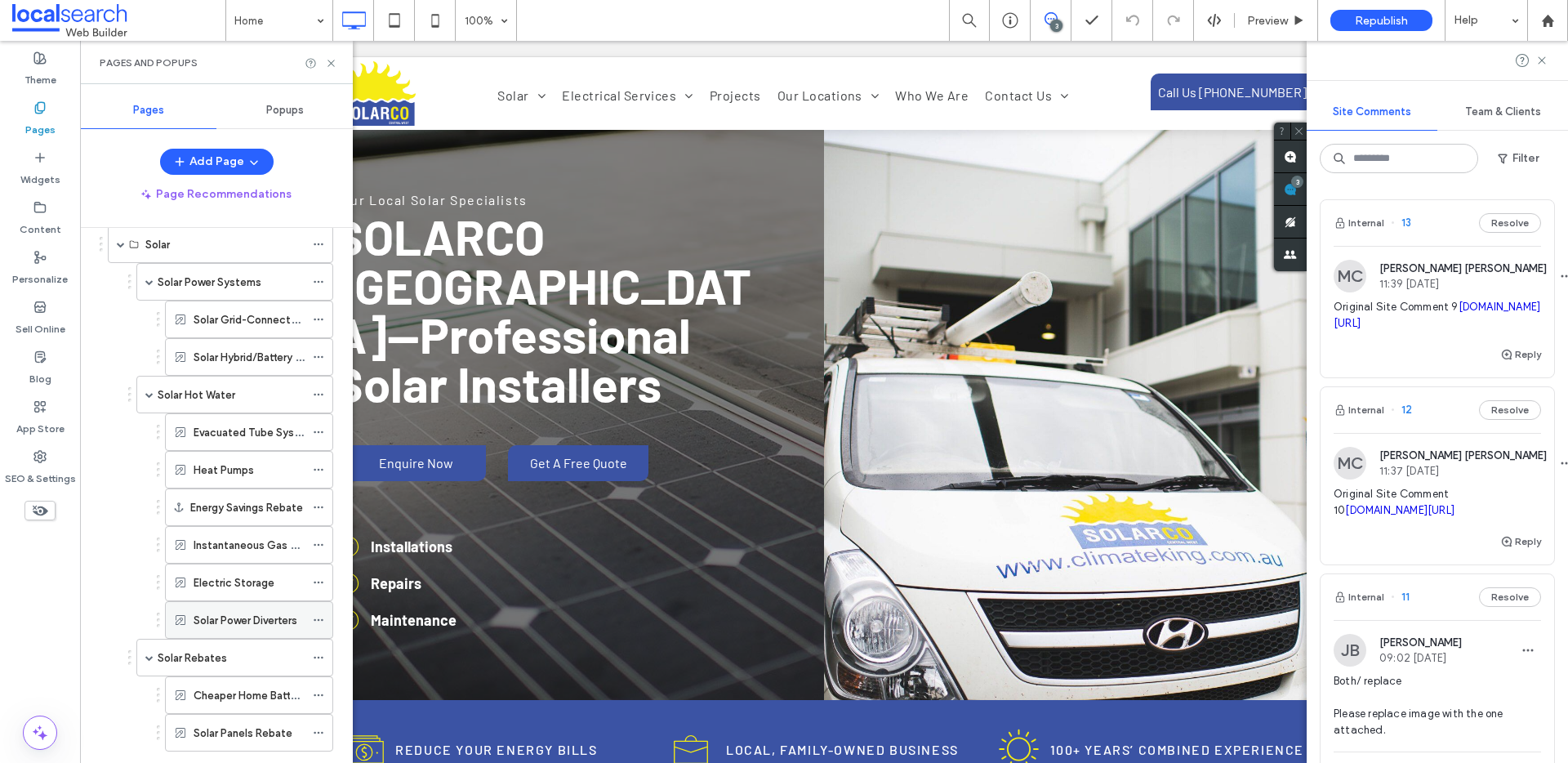
scroll to position [95, 0]
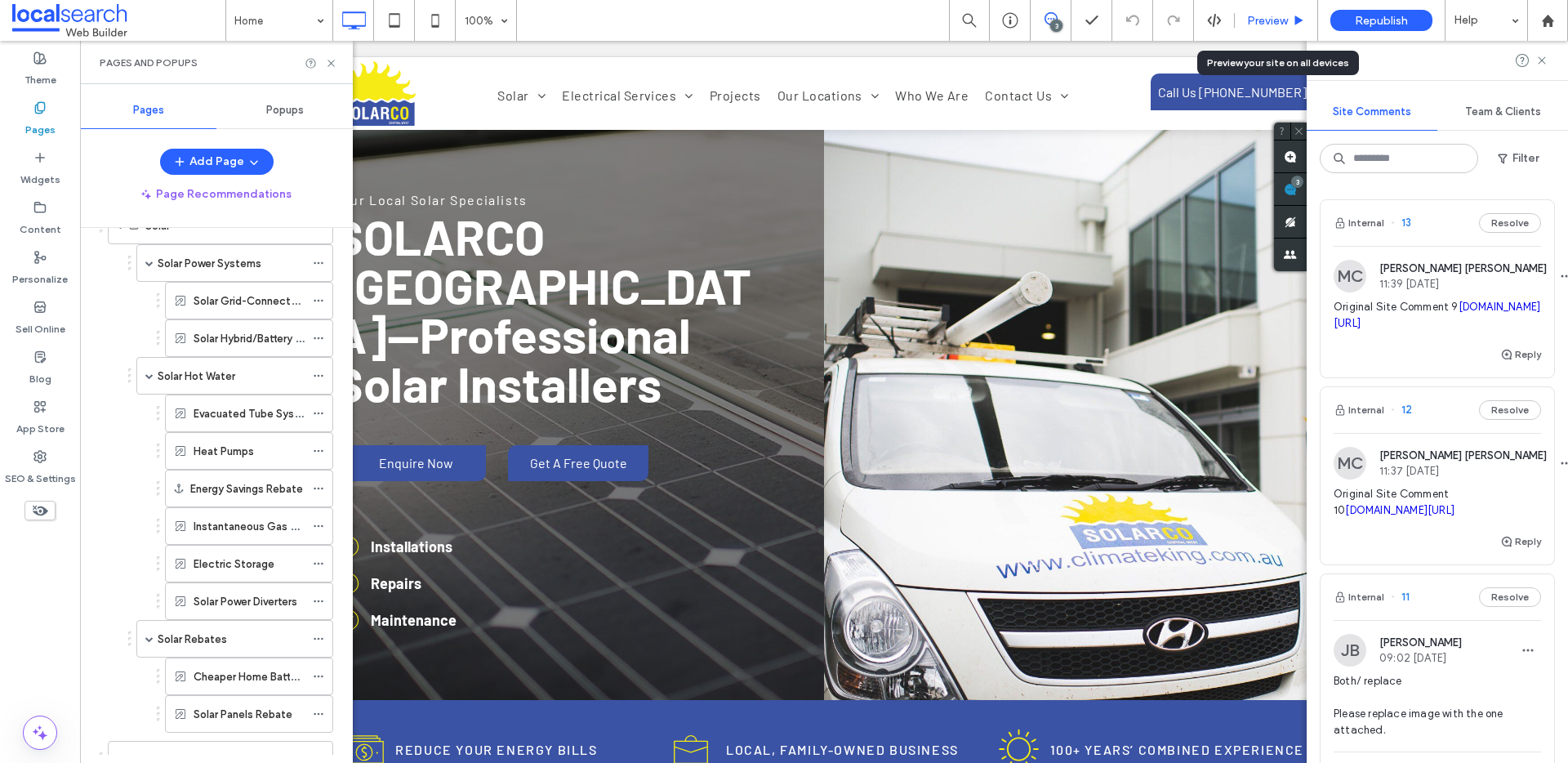
click at [1301, 7] on div "Preview" at bounding box center [1277, 20] width 83 height 41
click at [1277, 7] on div "Preview" at bounding box center [1277, 20] width 83 height 41
click at [1275, 15] on span "Preview" at bounding box center [1268, 20] width 41 height 14
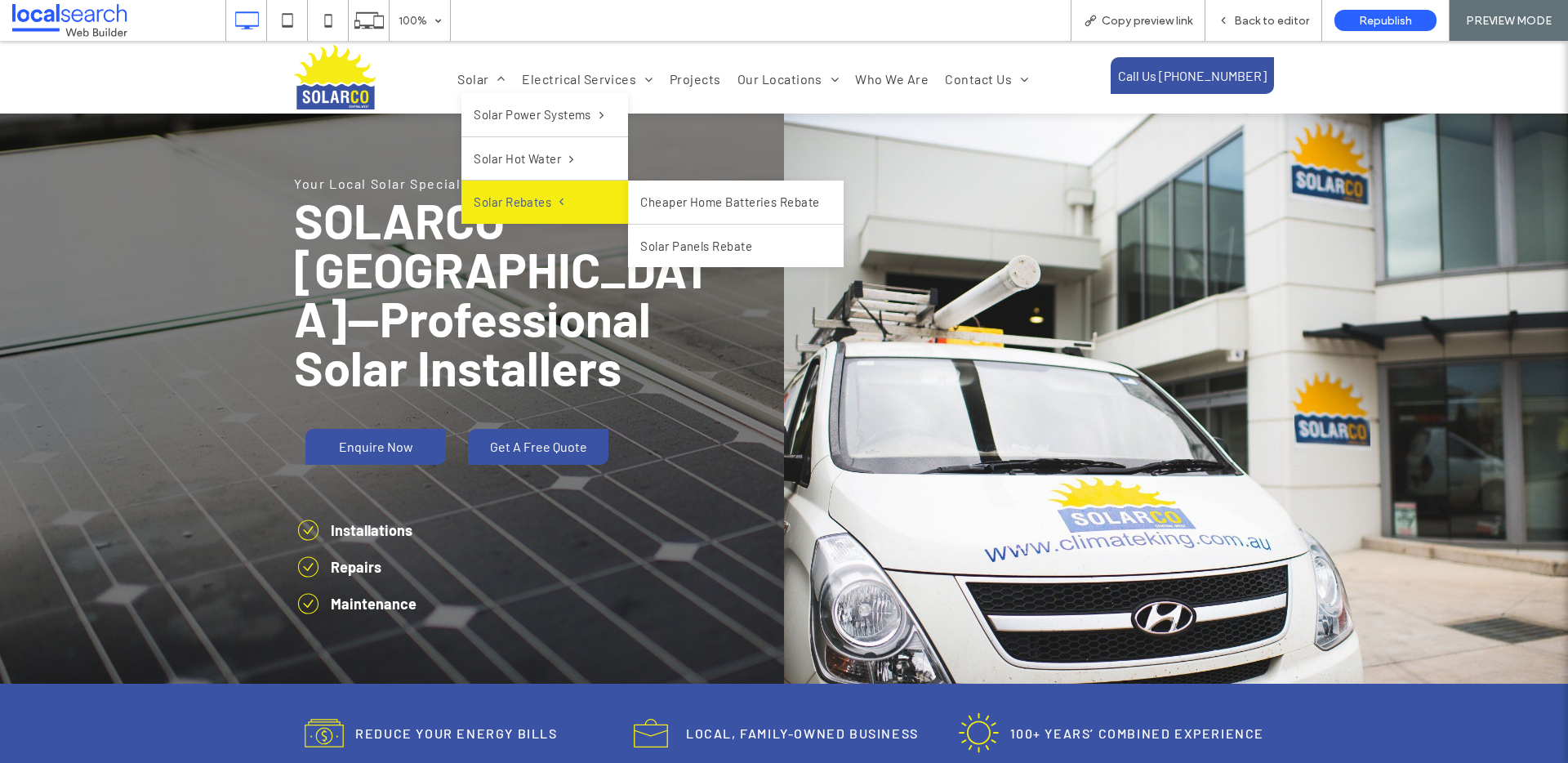
click at [529, 202] on span "Solar Rebates" at bounding box center [518, 201] width 90 height 18
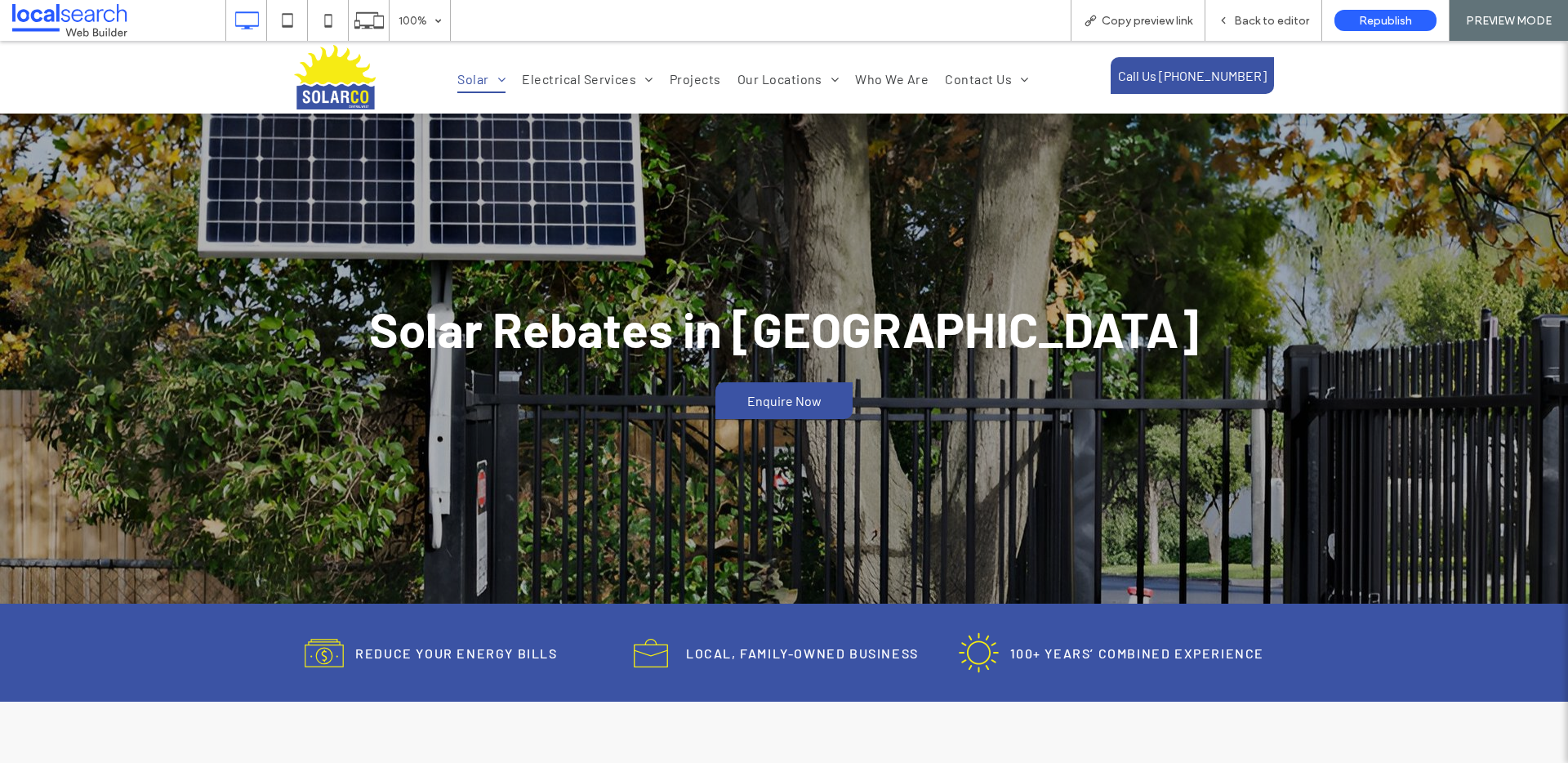
click at [693, 201] on link "Cheaper Home Batteries Rebate" at bounding box center [714, 194] width 216 height 44
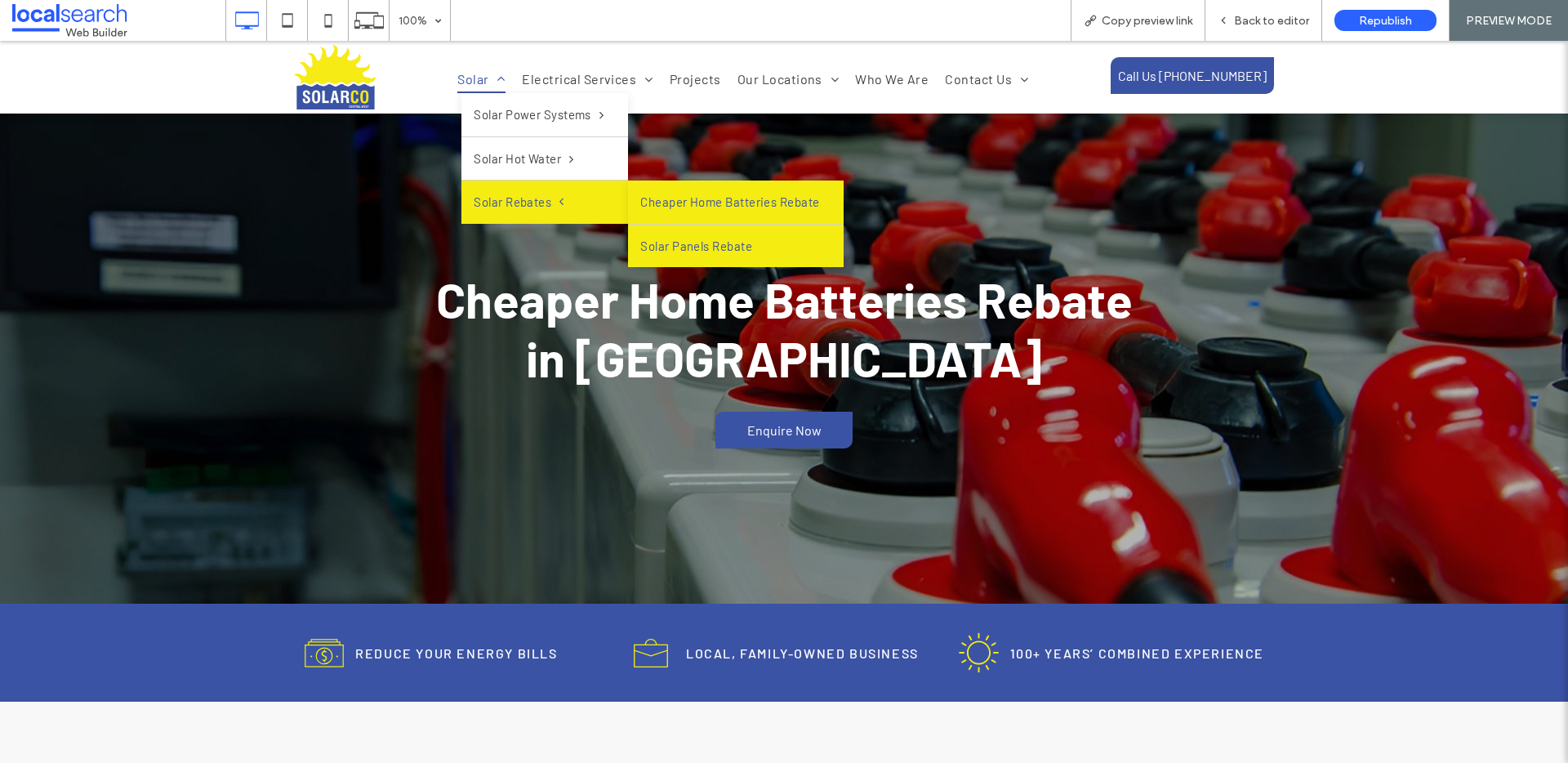
click at [684, 233] on link "Solar Panels Rebate" at bounding box center [736, 246] width 216 height 44
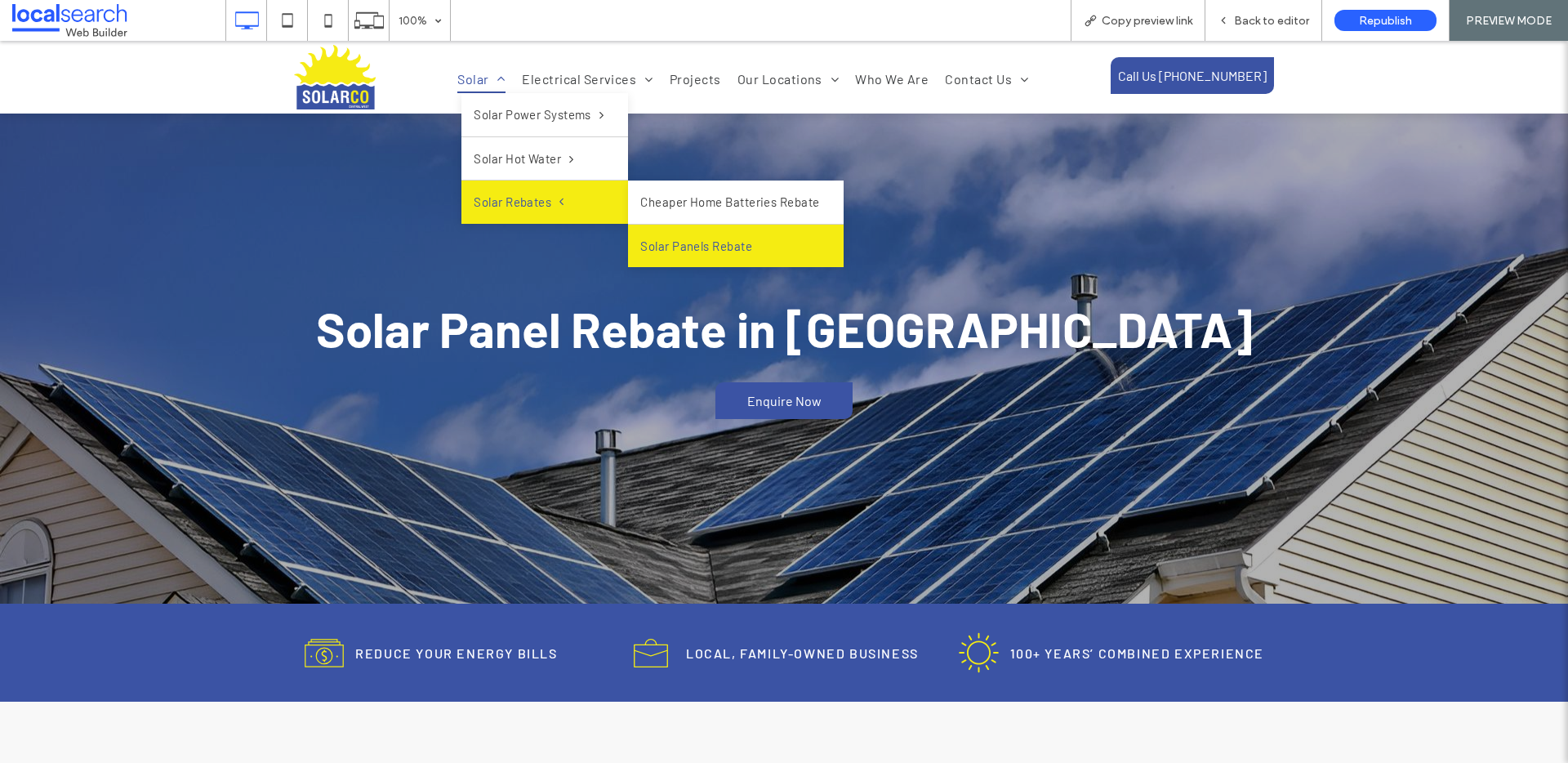
click at [680, 243] on link "Solar Panels Rebate" at bounding box center [736, 246] width 216 height 44
click at [555, 201] on span at bounding box center [558, 202] width 13 height 13
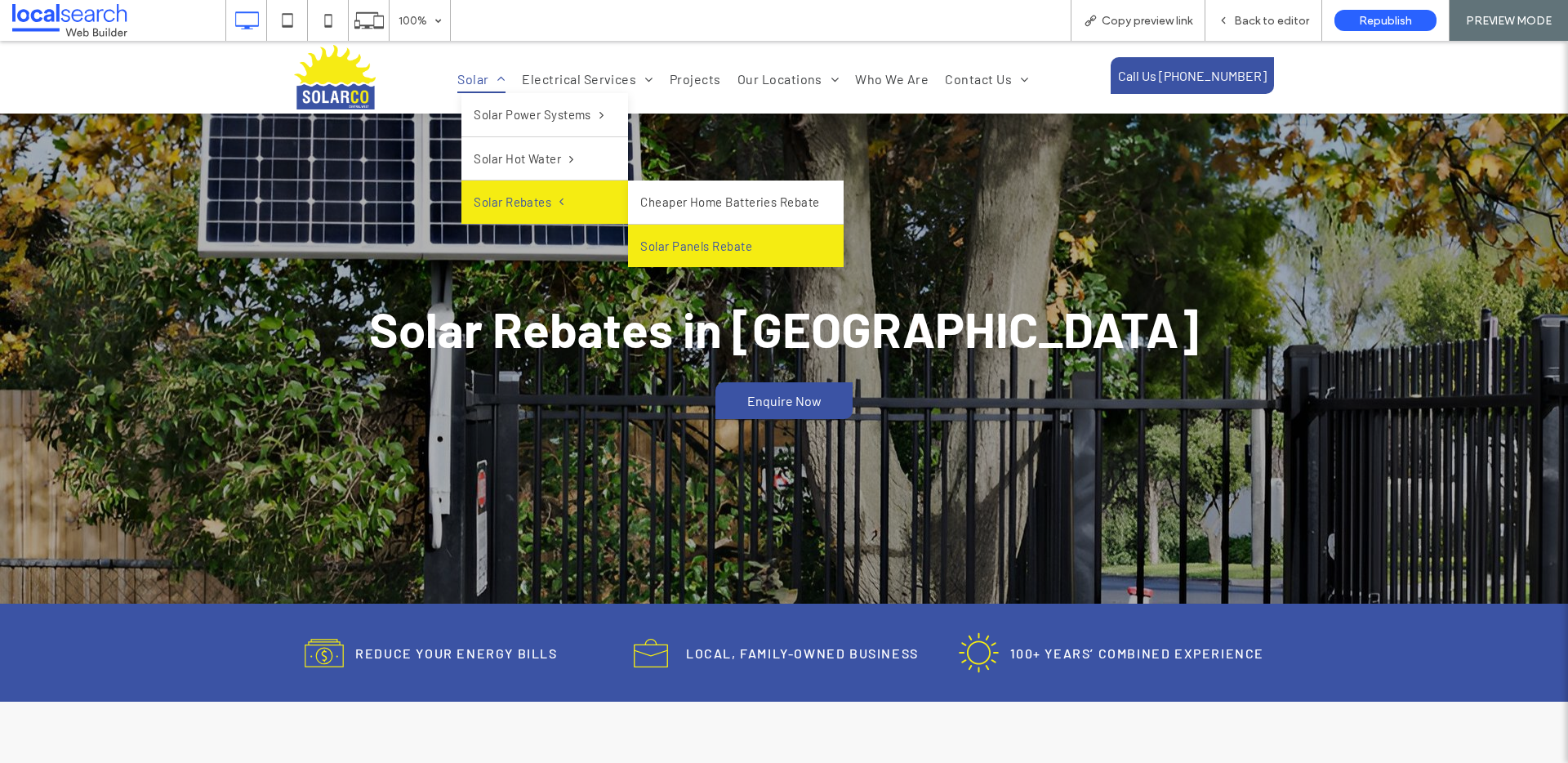
click at [670, 243] on link "Solar Panels Rebate" at bounding box center [736, 246] width 216 height 44
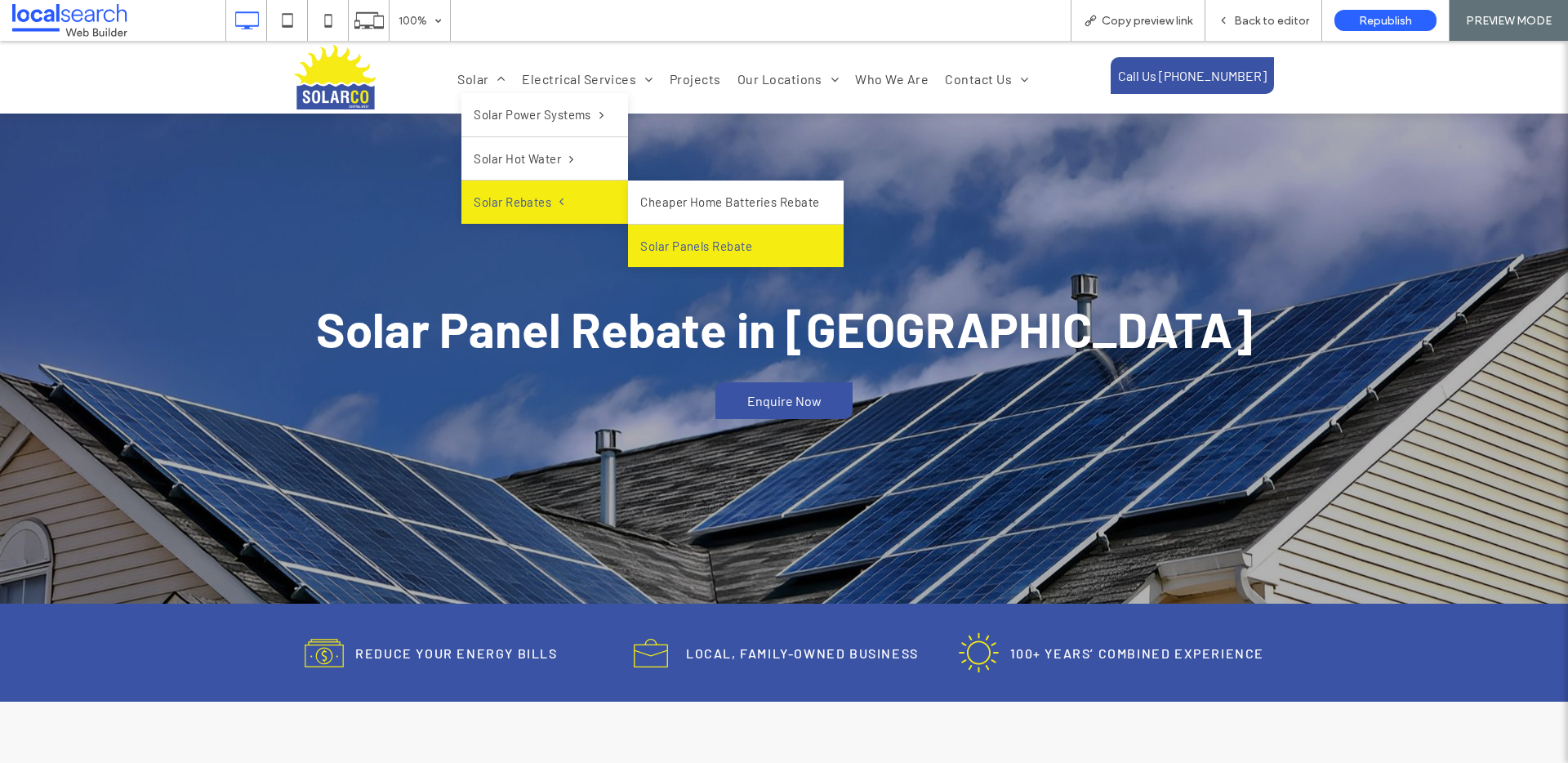
click at [568, 198] on link "Solar Rebates" at bounding box center [545, 202] width 166 height 44
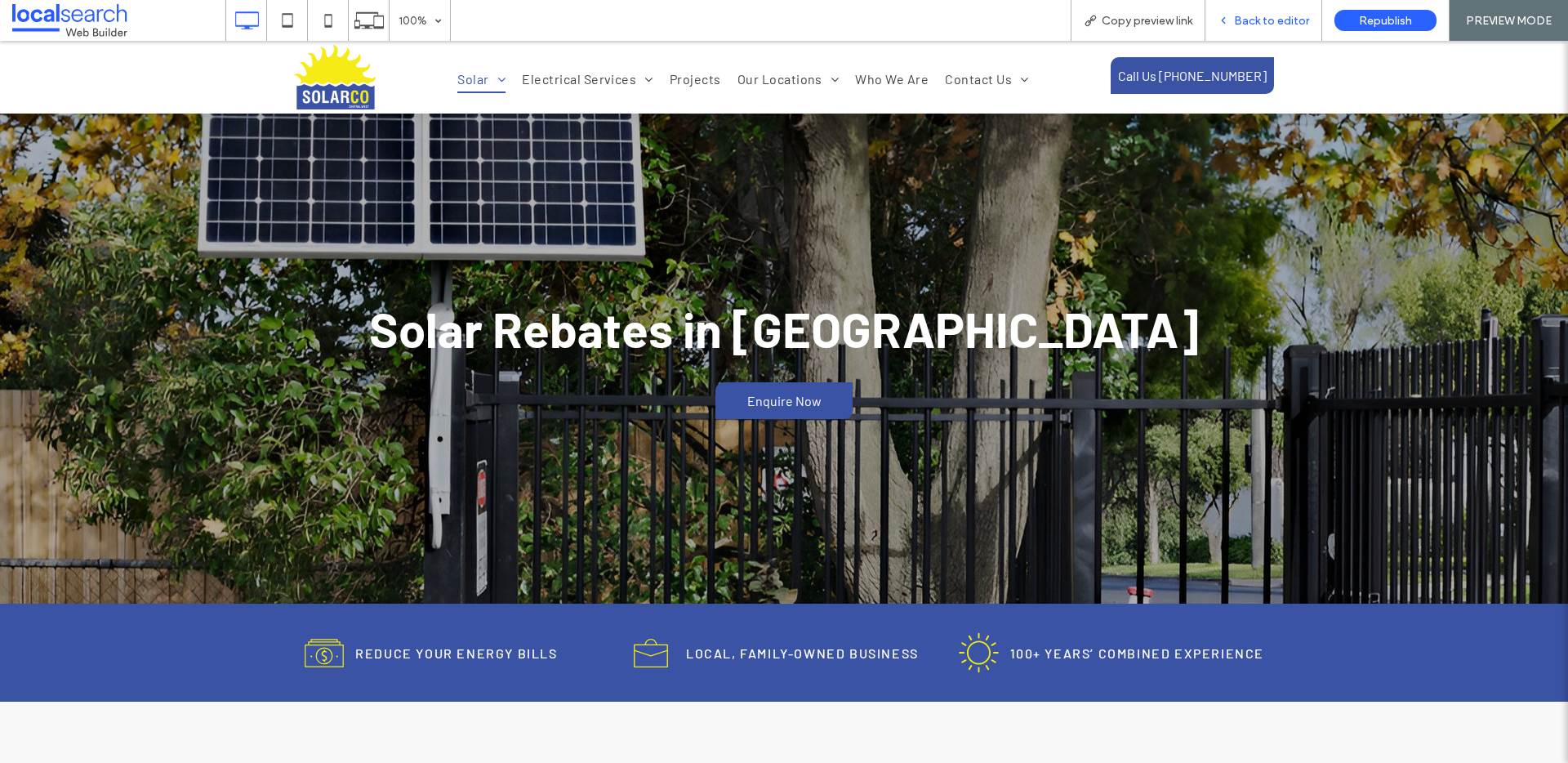
click at [1266, 30] on div "Back to editor" at bounding box center [1264, 20] width 117 height 41
click at [1280, 18] on span "Back to editor" at bounding box center [1272, 20] width 75 height 14
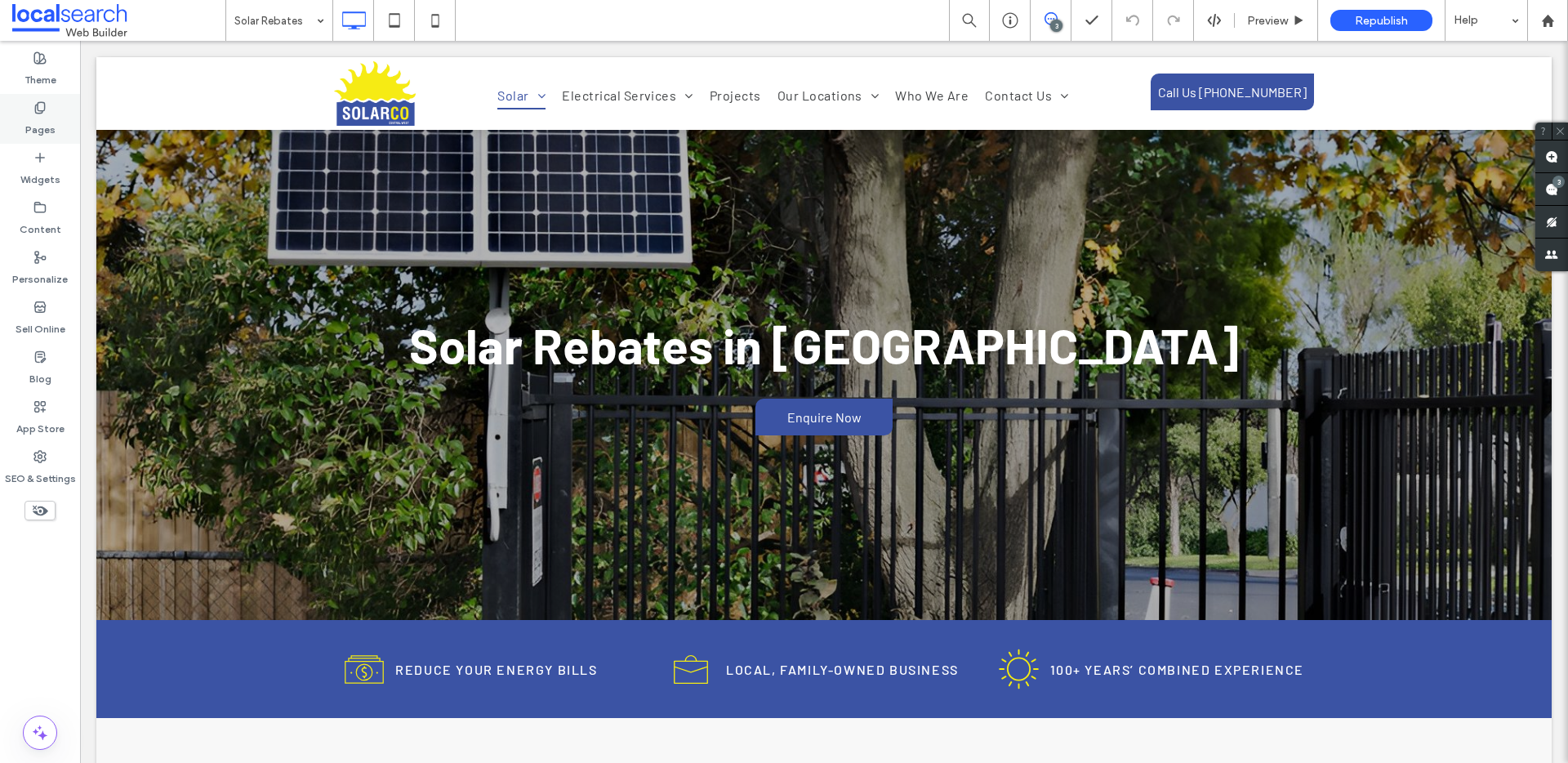
click at [33, 134] on label "Pages" at bounding box center [40, 126] width 30 height 23
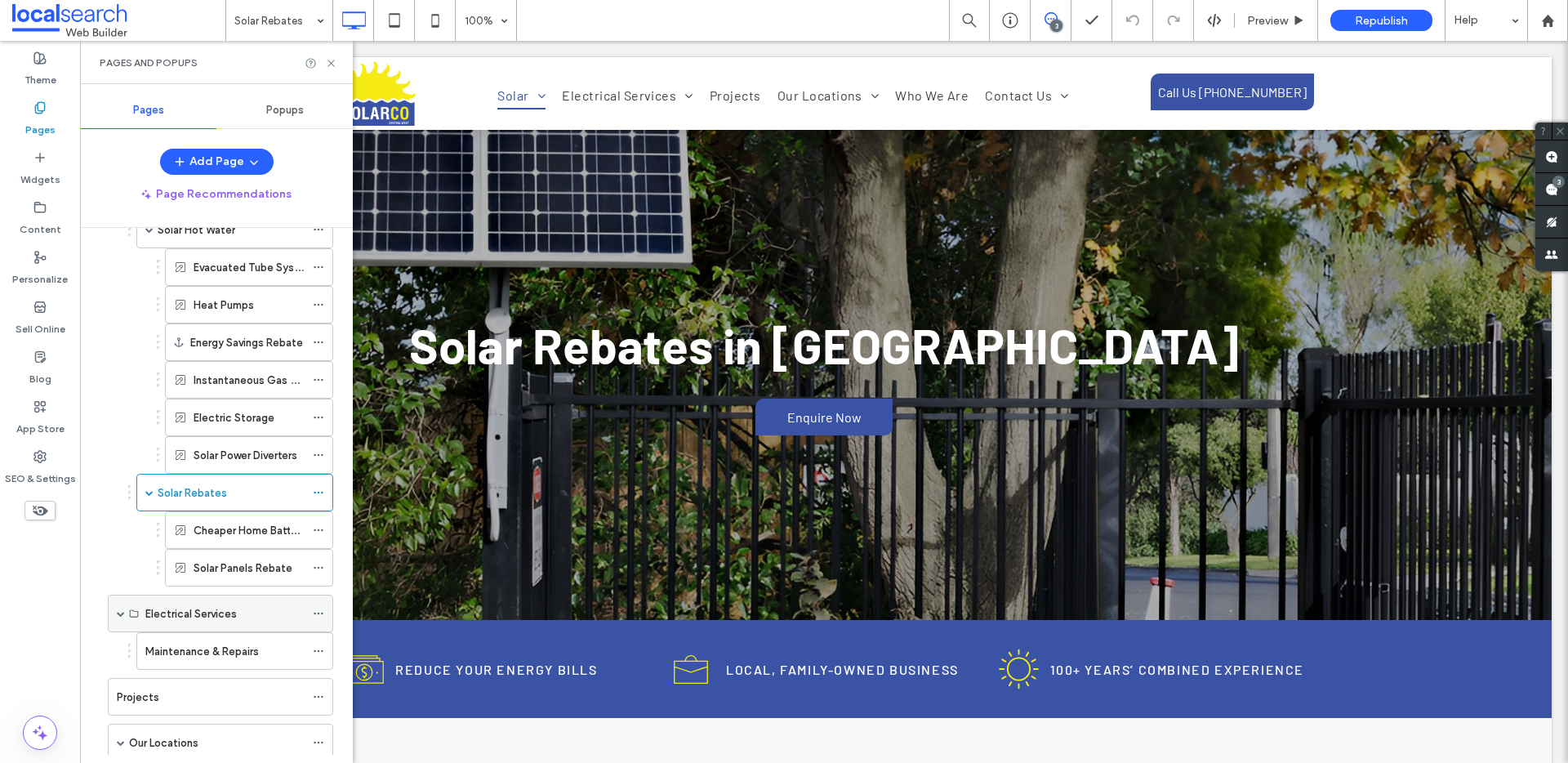
scroll to position [242, 0]
click at [228, 344] on label "Energy Savings Rebate" at bounding box center [247, 342] width 112 height 29
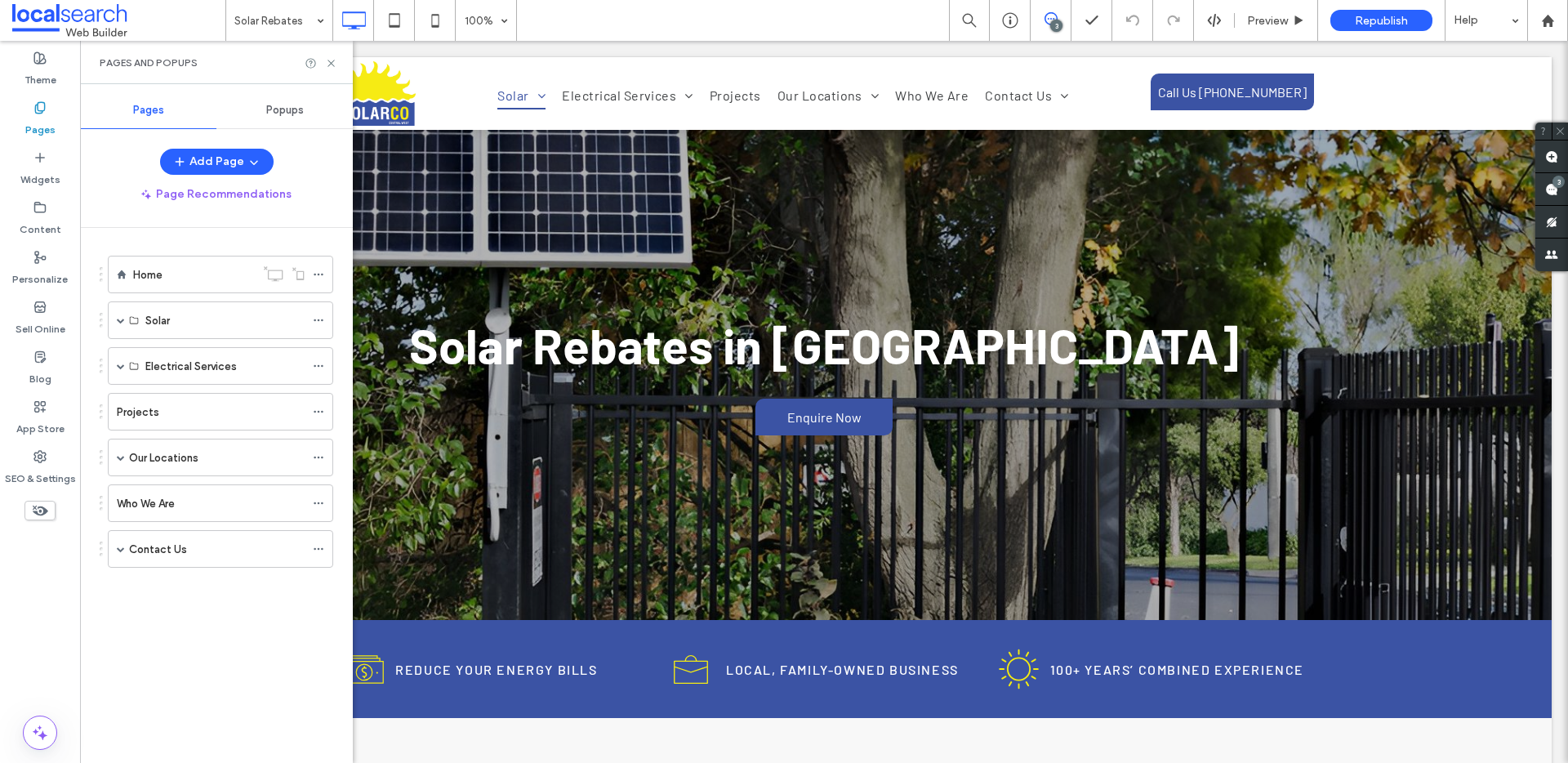
scroll to position [0, 0]
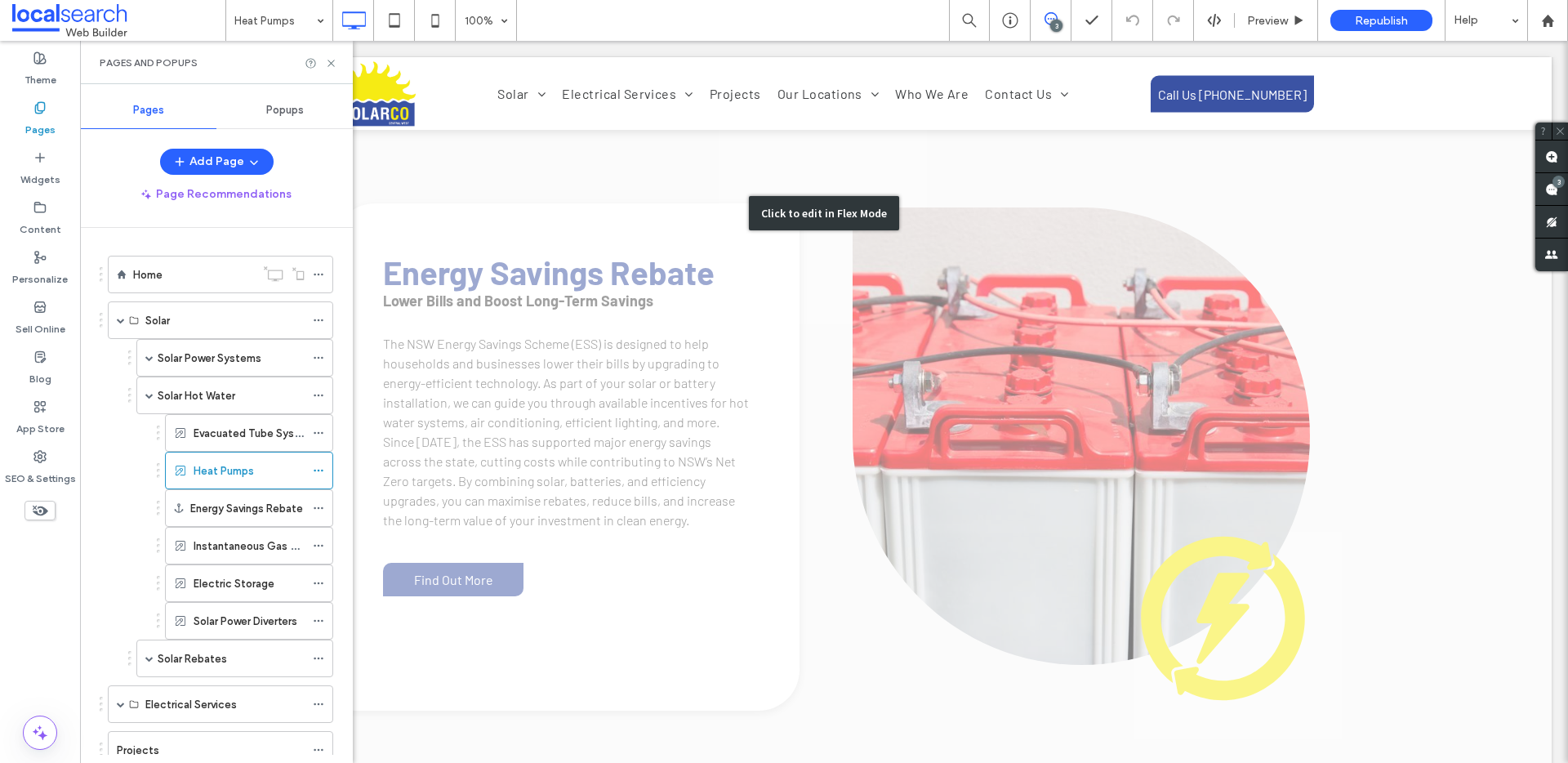
scroll to position [416, 0]
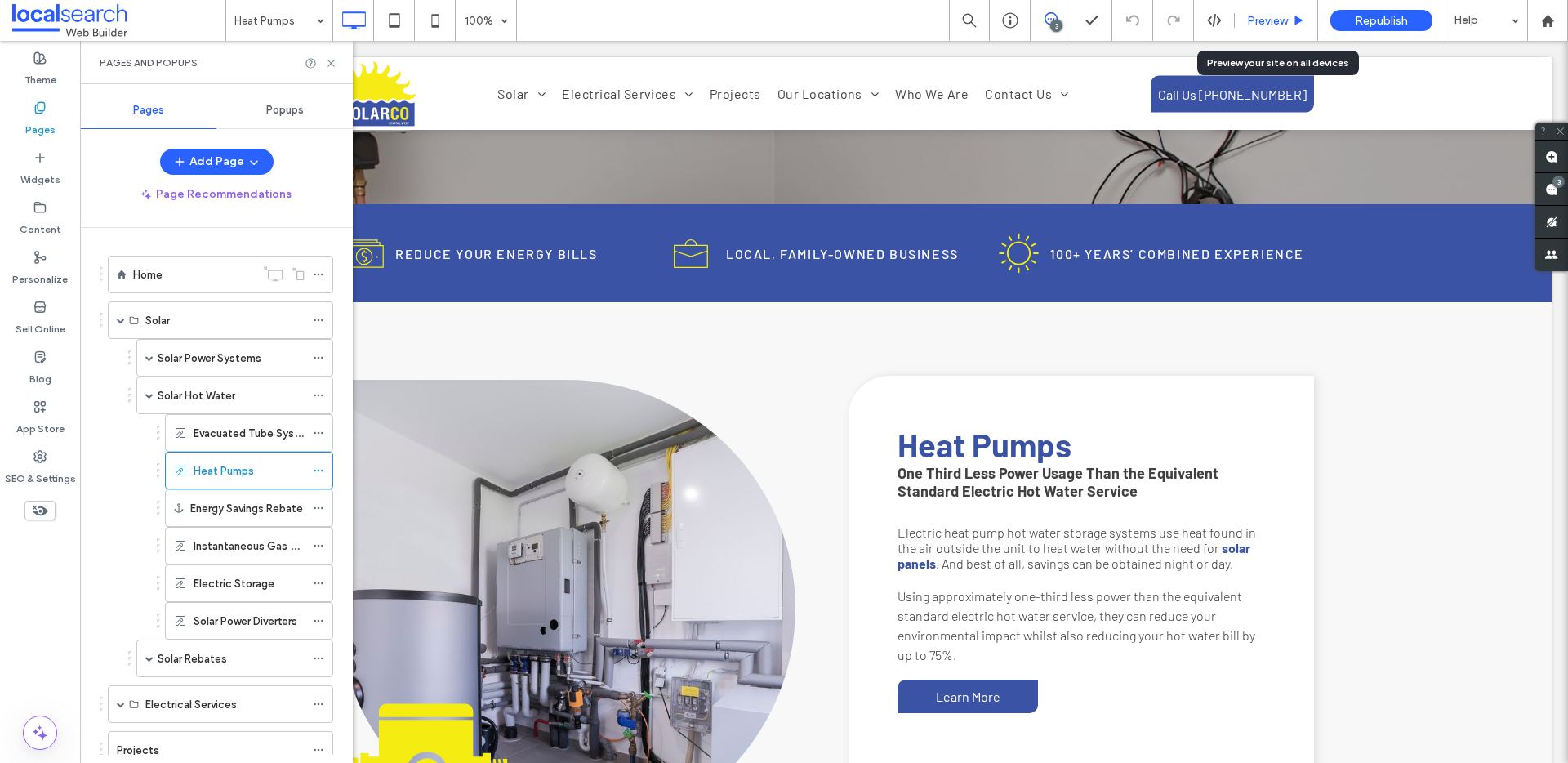
click at [1272, 18] on span "Preview" at bounding box center [1268, 20] width 41 height 14
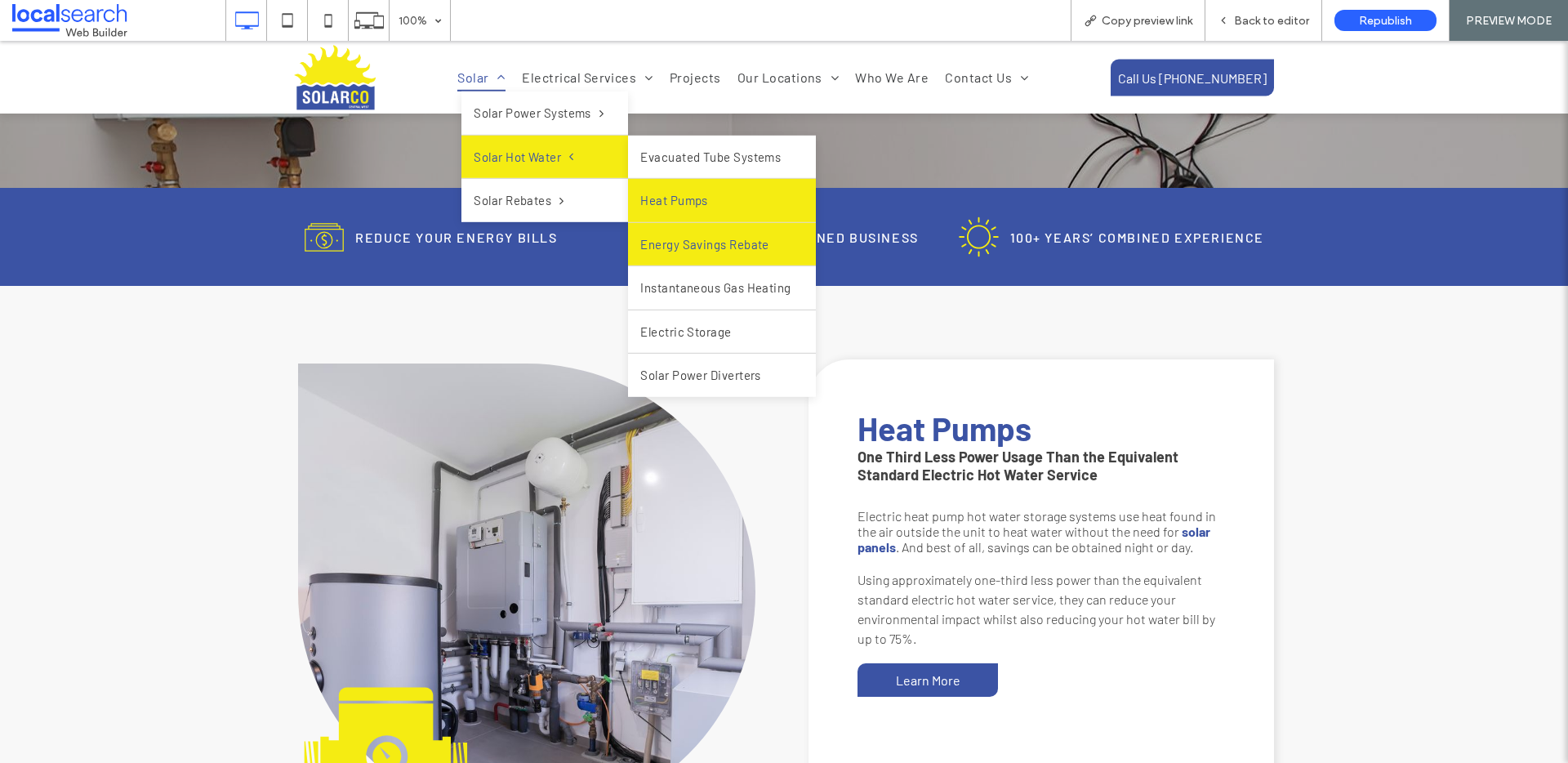
click at [688, 212] on link "Heat Pumps" at bounding box center [721, 200] width 187 height 44
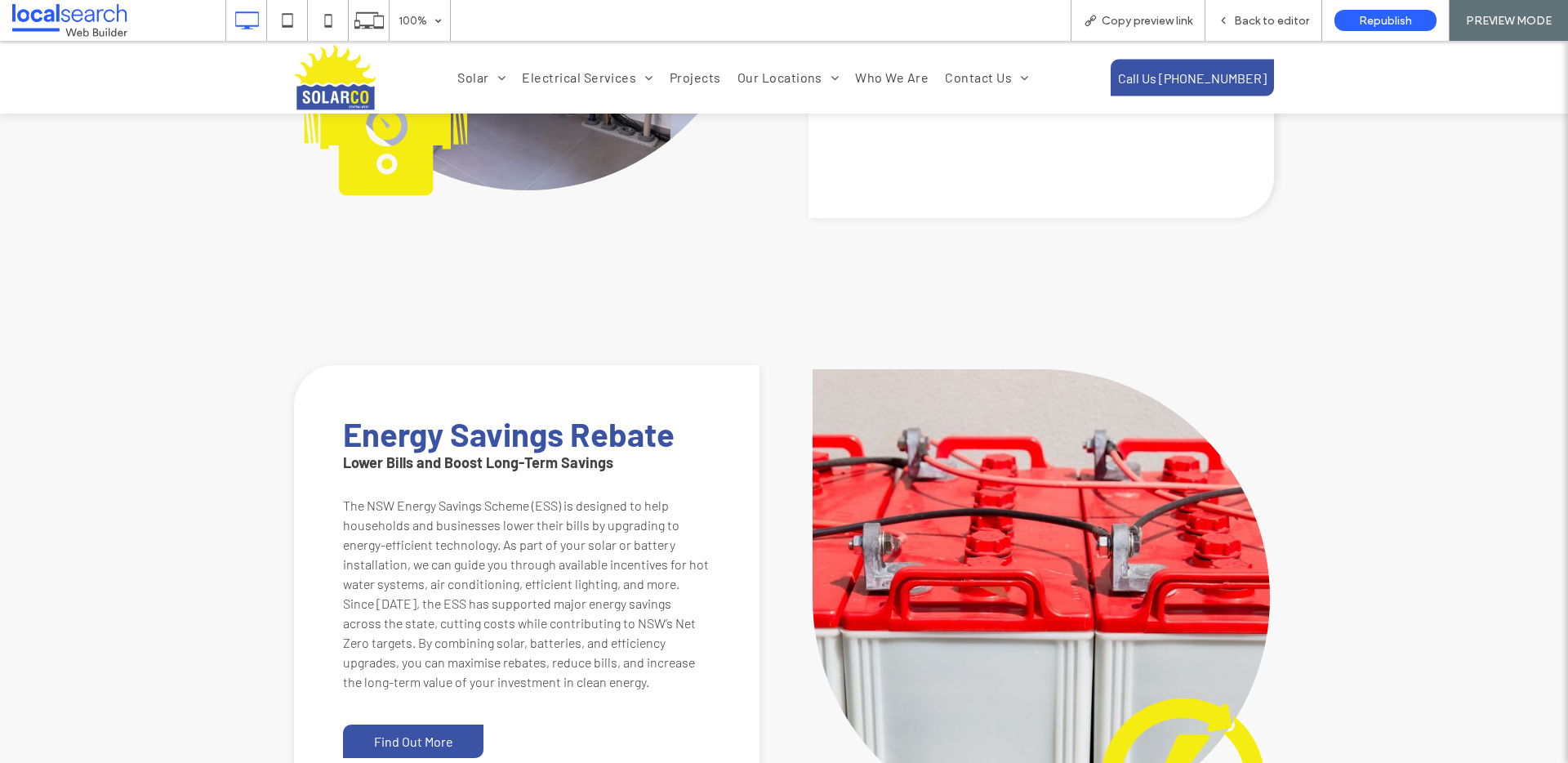
scroll to position [982, 0]
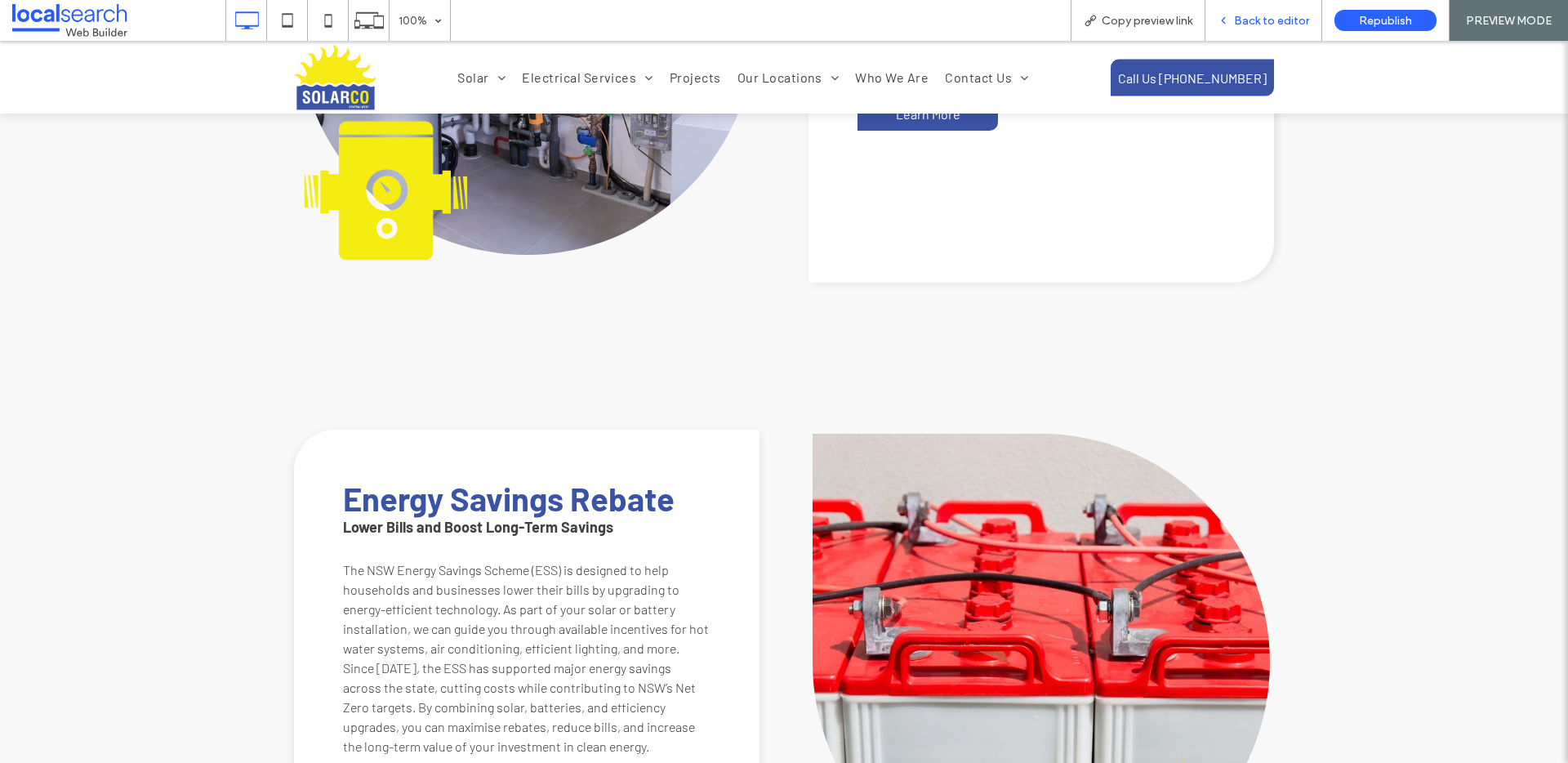
click at [1299, 30] on div "Back to editor" at bounding box center [1264, 20] width 117 height 41
click at [1290, 26] on span "Back to editor" at bounding box center [1272, 20] width 75 height 14
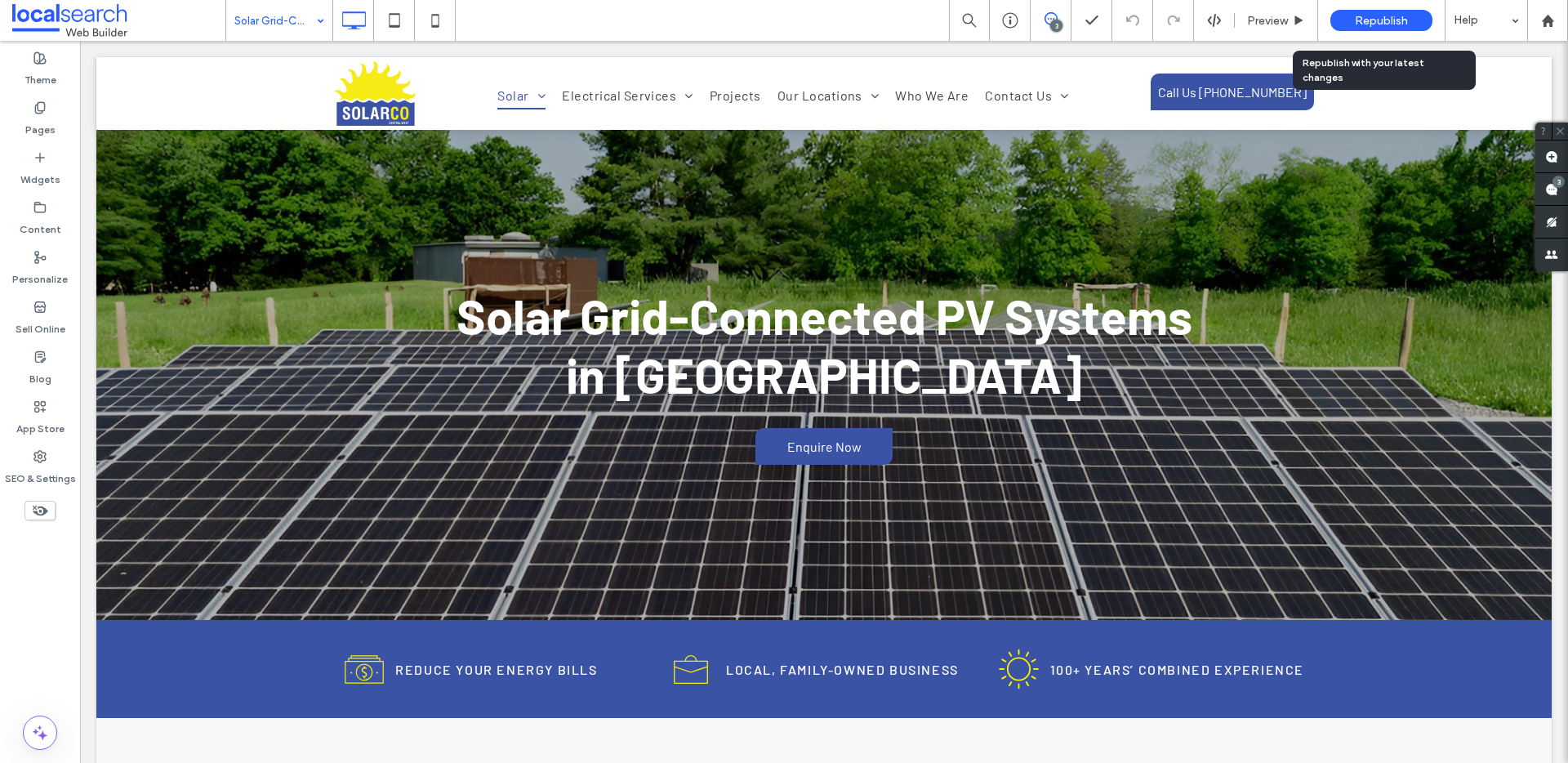
click at [1374, 21] on span "Republish" at bounding box center [1381, 20] width 53 height 14
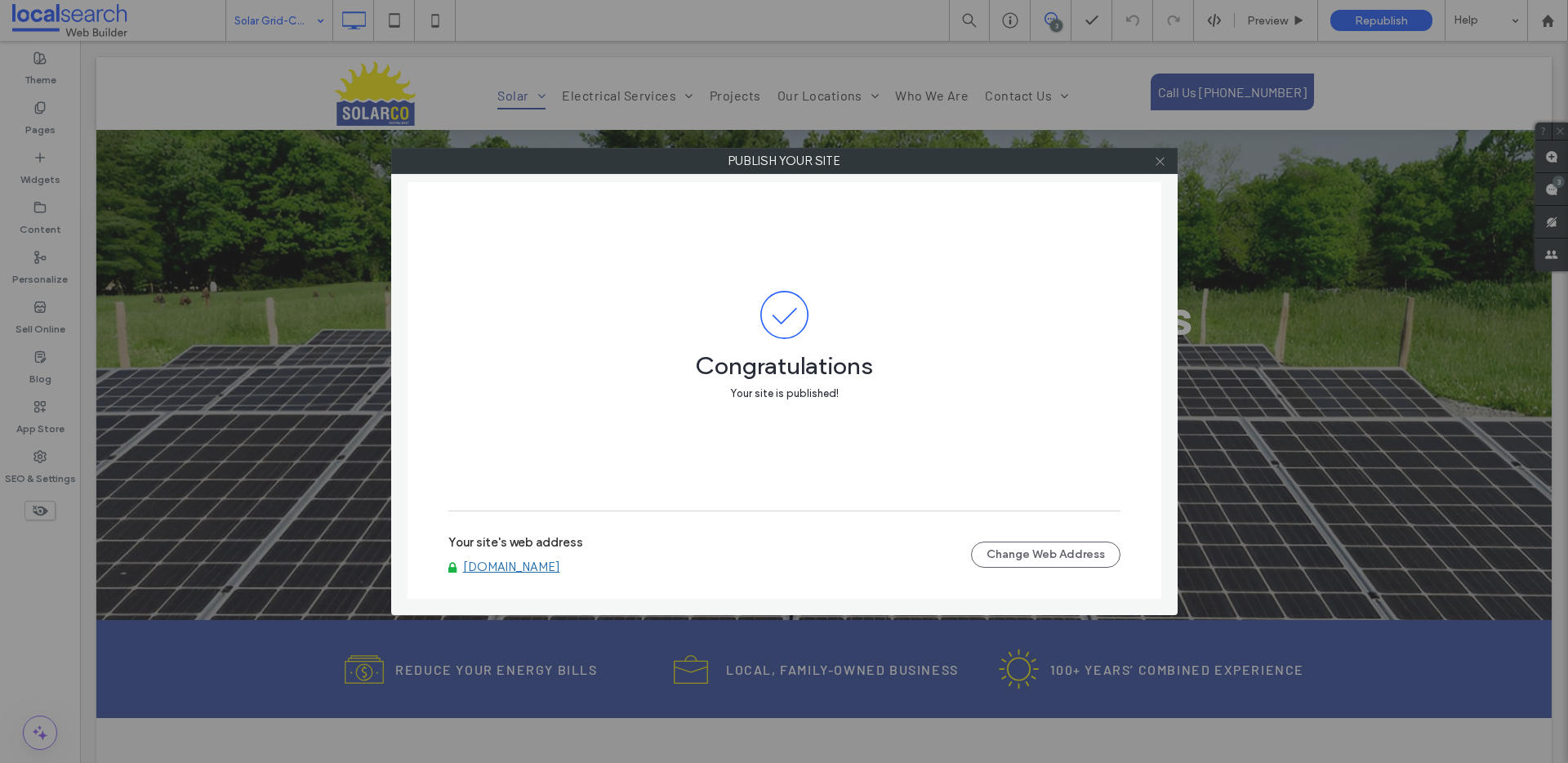
click at [1162, 152] on span at bounding box center [1160, 161] width 13 height 24
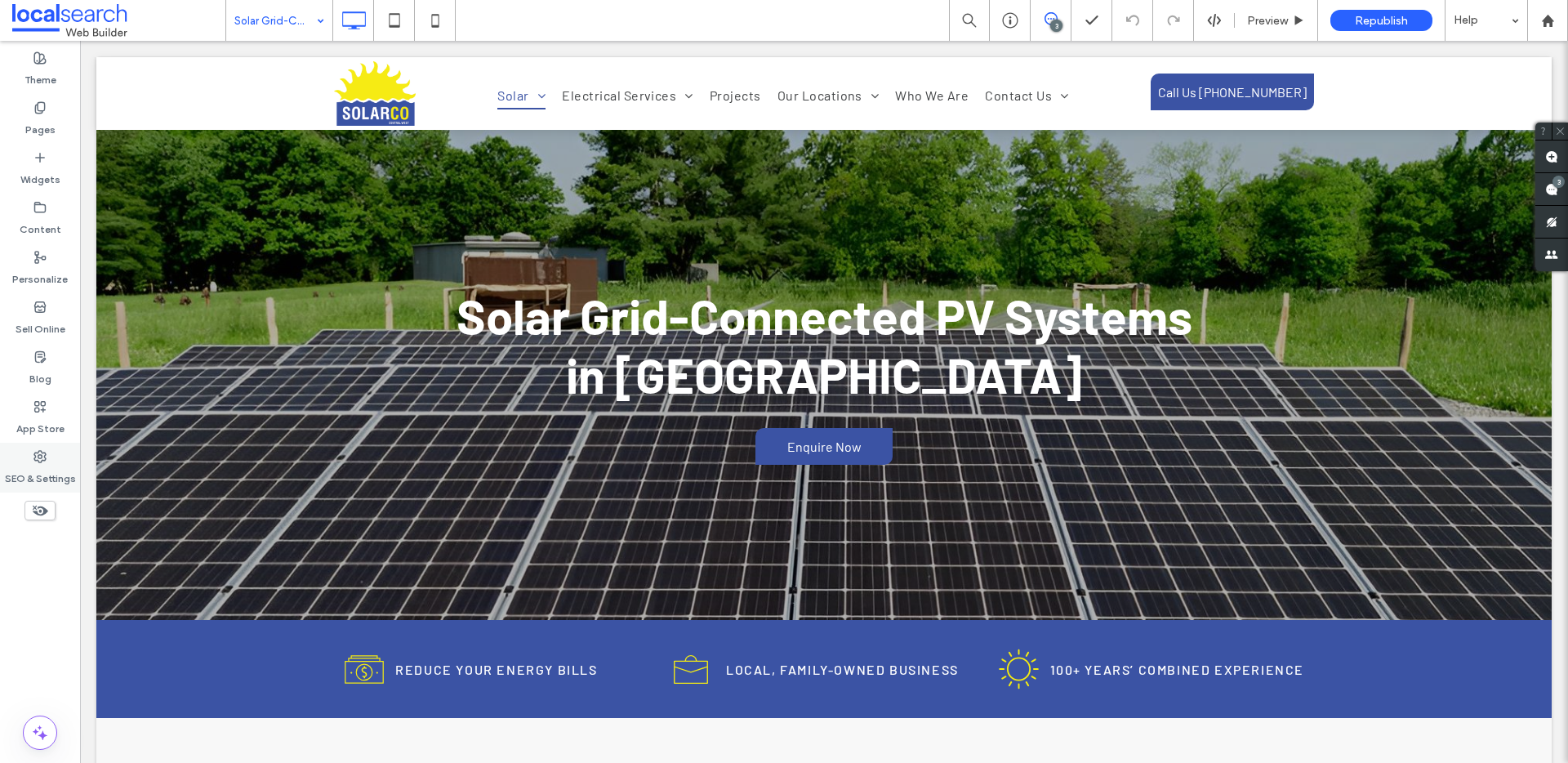
click at [29, 479] on label "SEO & Settings" at bounding box center [40, 475] width 71 height 23
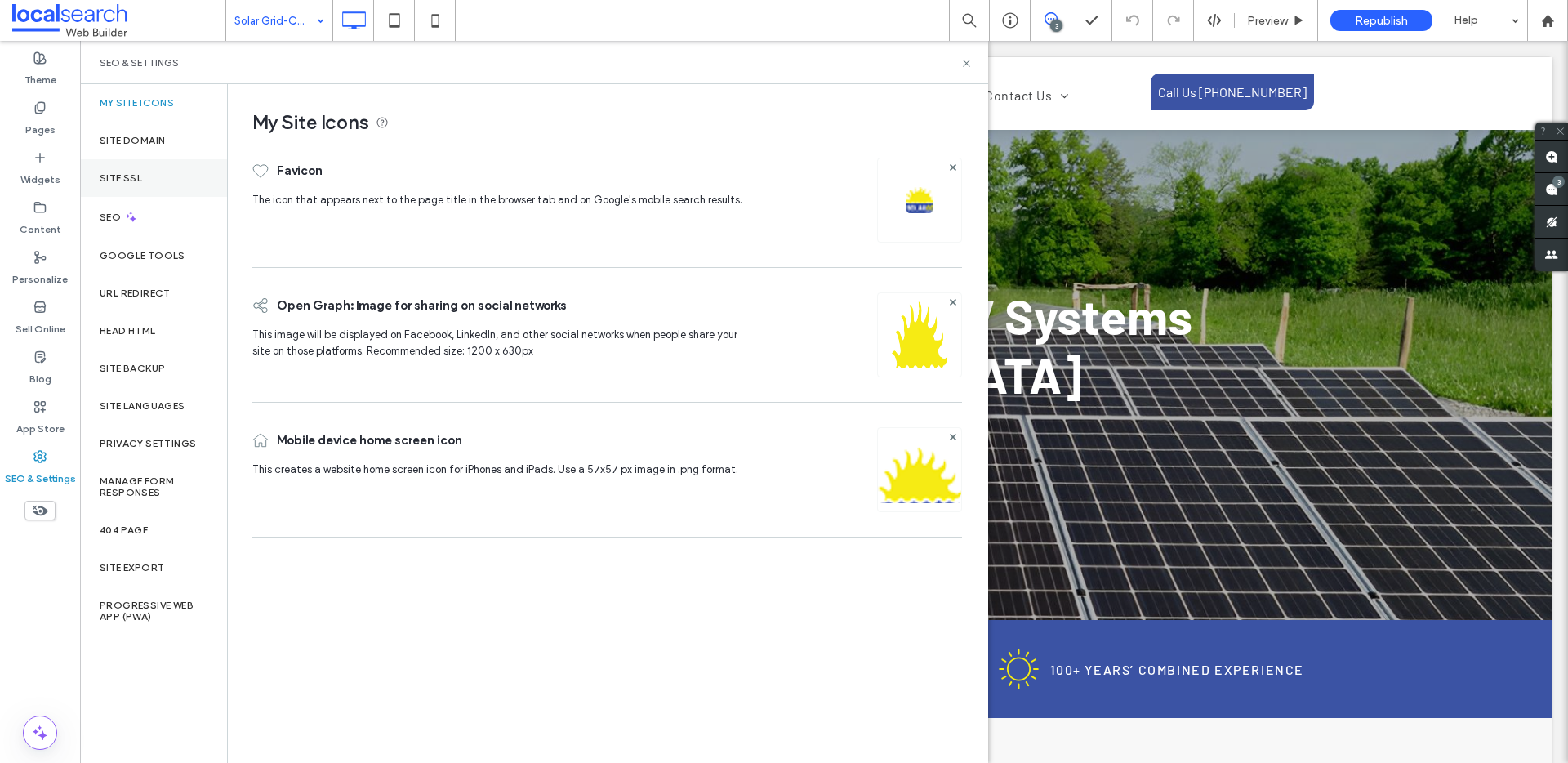
click at [166, 173] on div "Site SSL" at bounding box center [154, 178] width 147 height 38
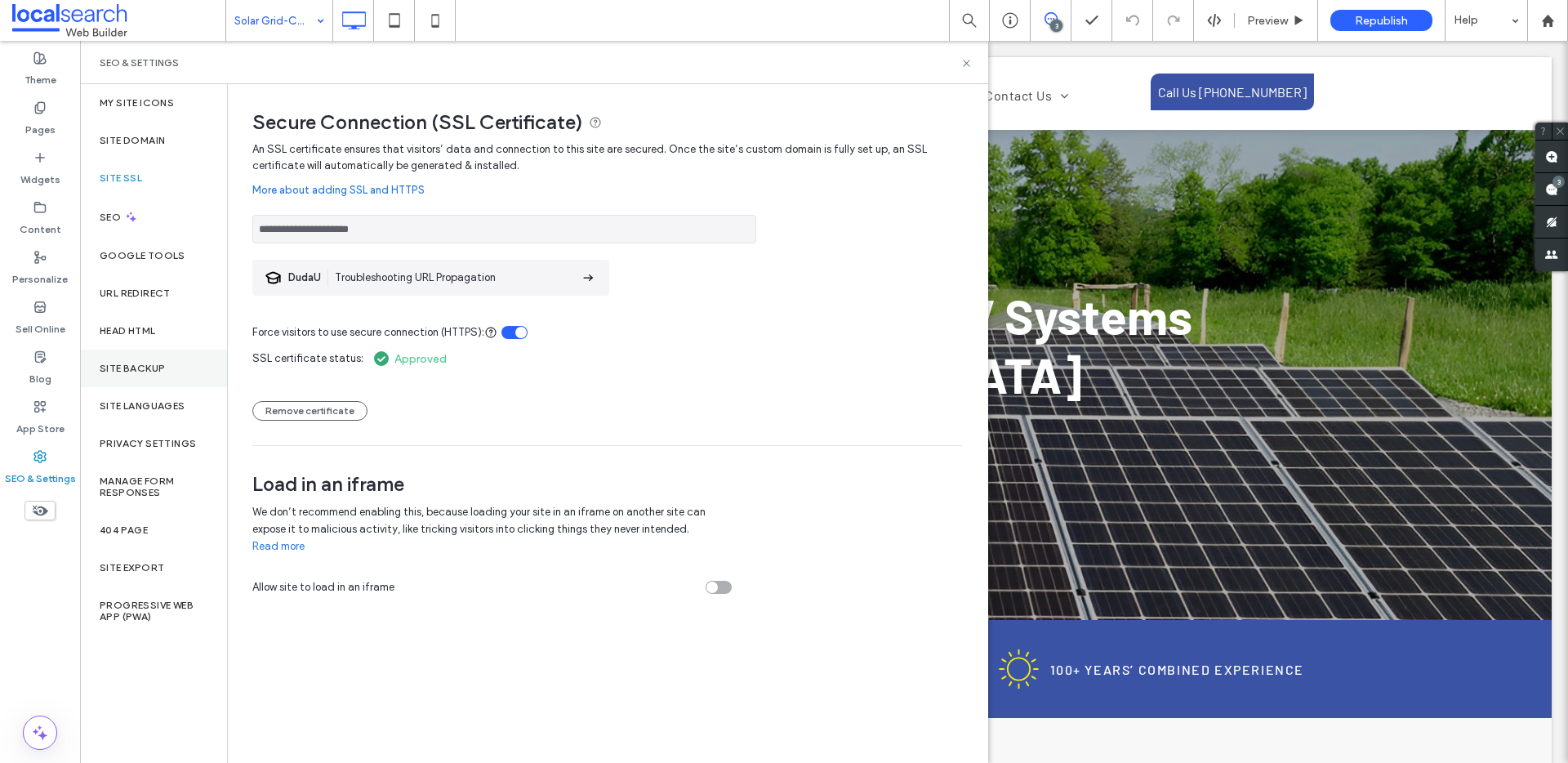
click at [152, 359] on div "Site Backup" at bounding box center [154, 368] width 147 height 38
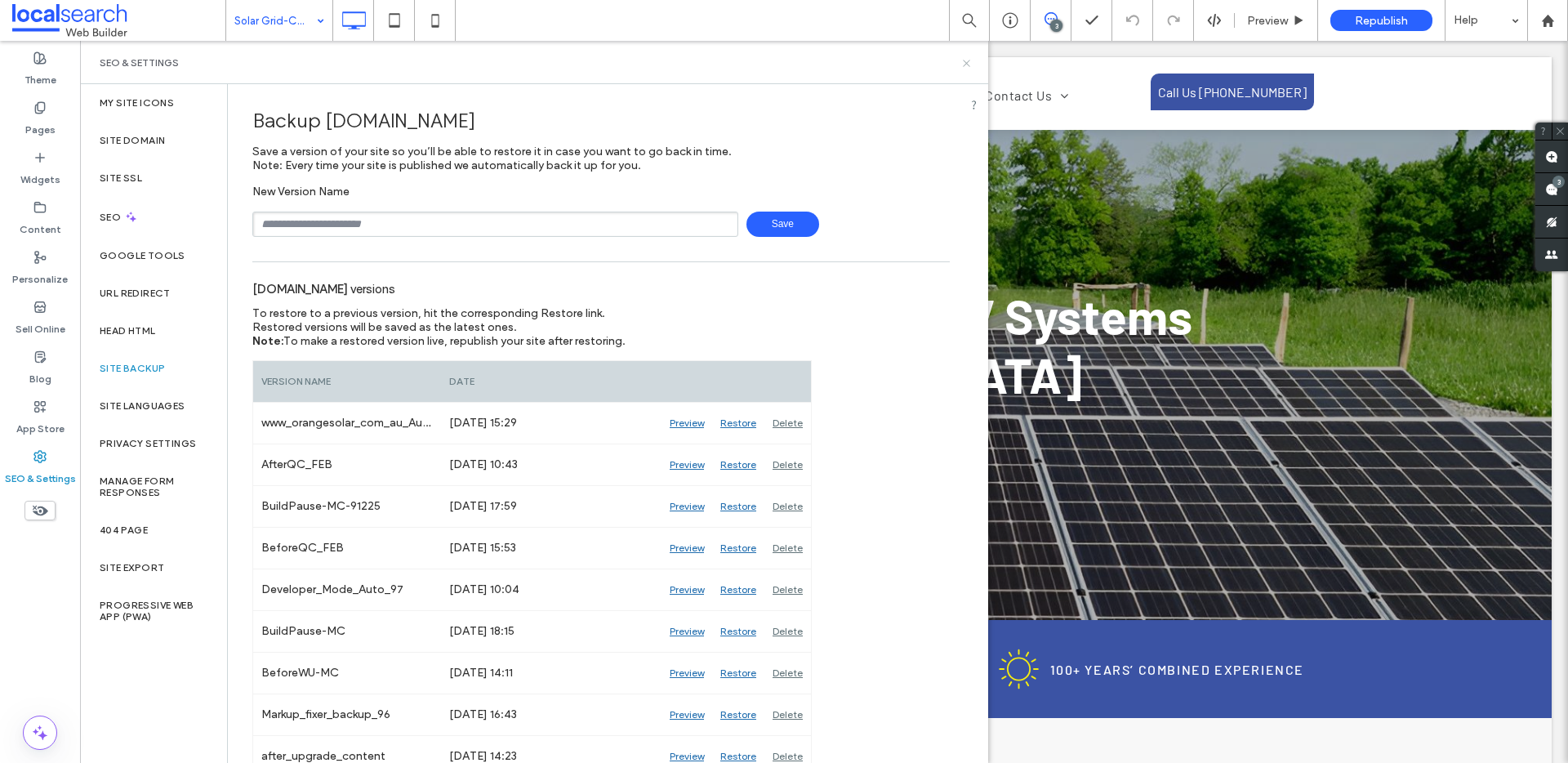
click at [967, 59] on icon at bounding box center [966, 63] width 13 height 13
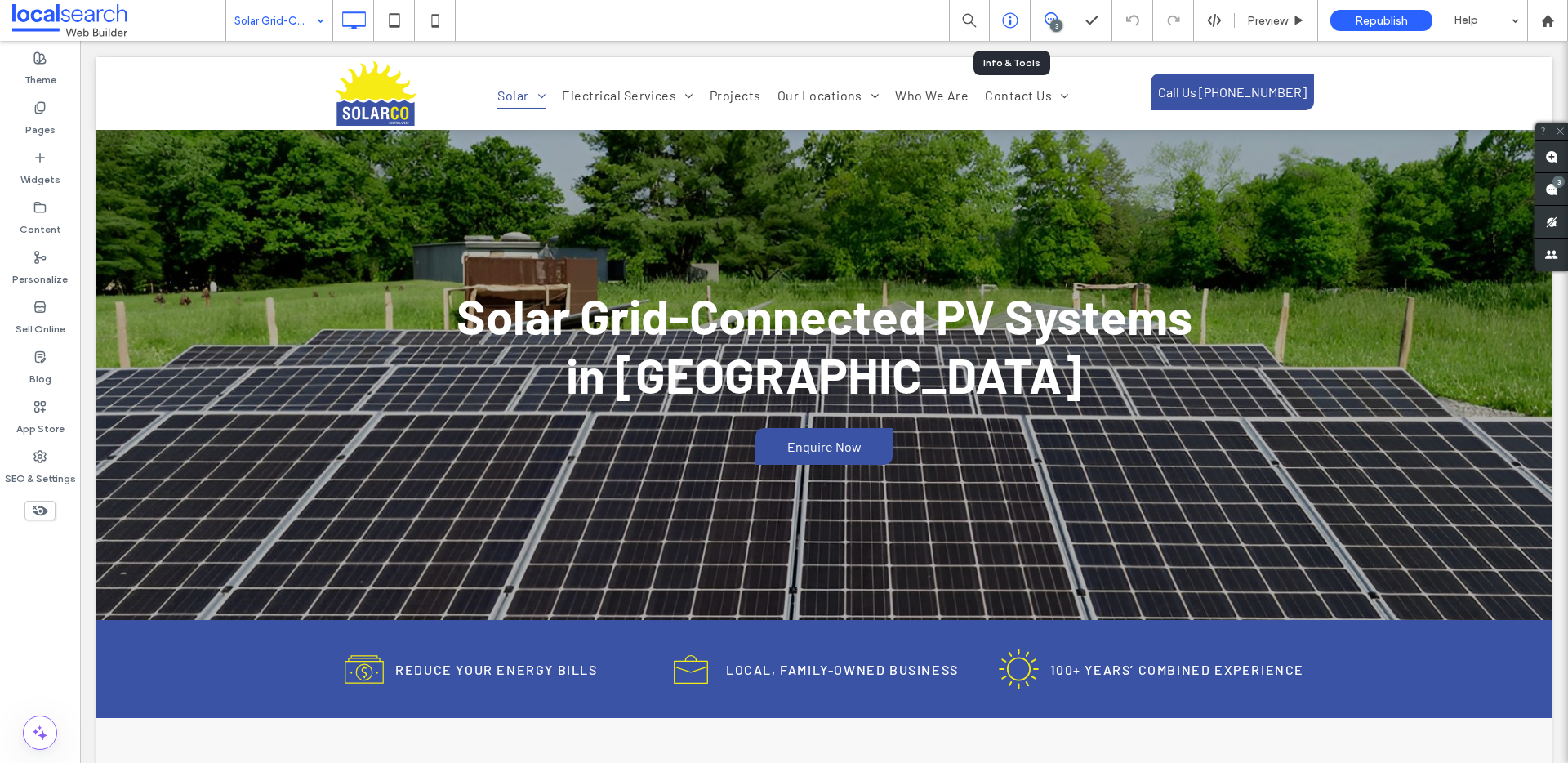
click at [1012, 14] on use at bounding box center [1010, 21] width 15 height 15
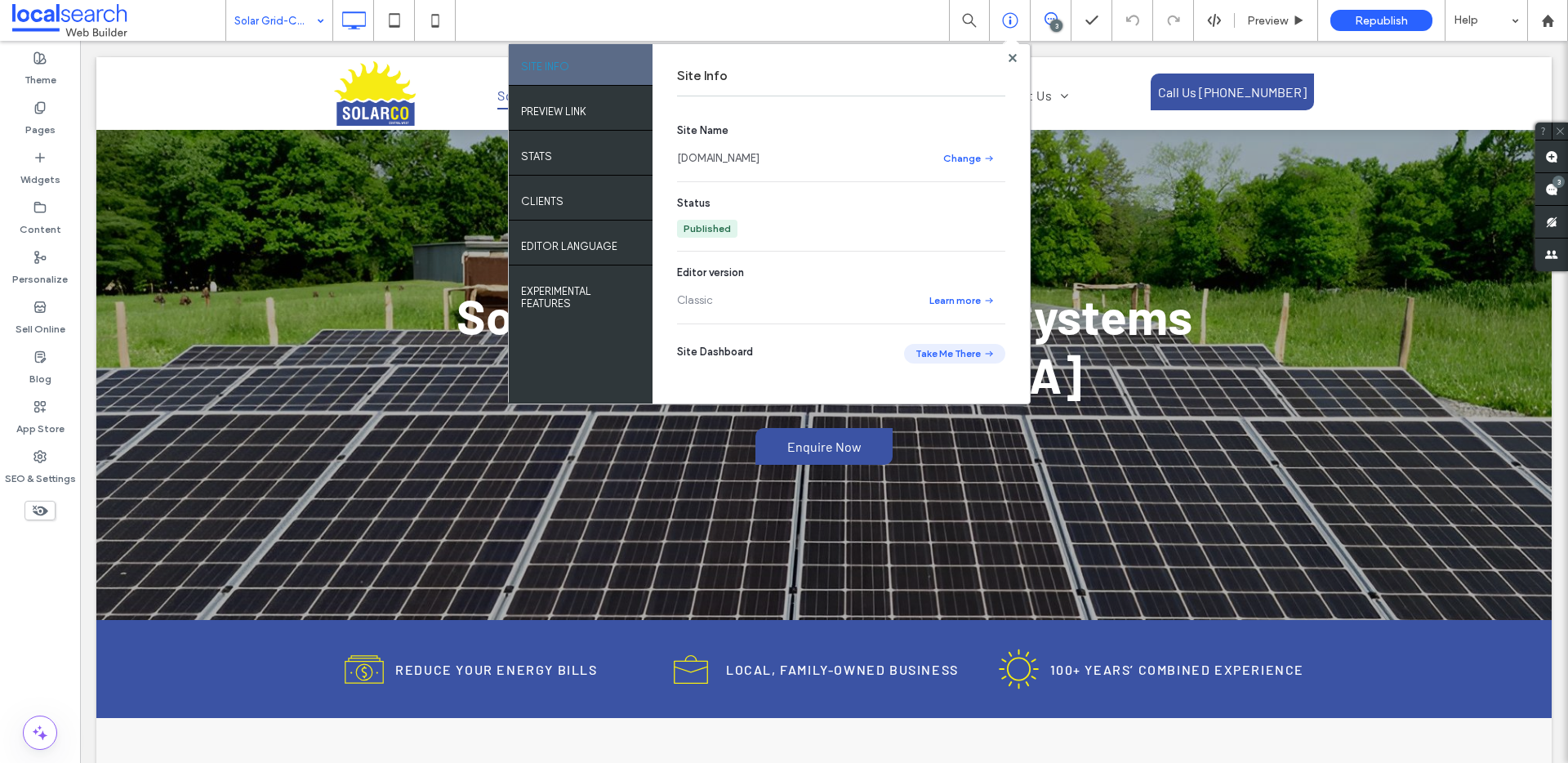
click at [948, 358] on button "Take Me There" at bounding box center [954, 353] width 102 height 19
click at [29, 466] on label "SEO & Settings" at bounding box center [40, 475] width 71 height 23
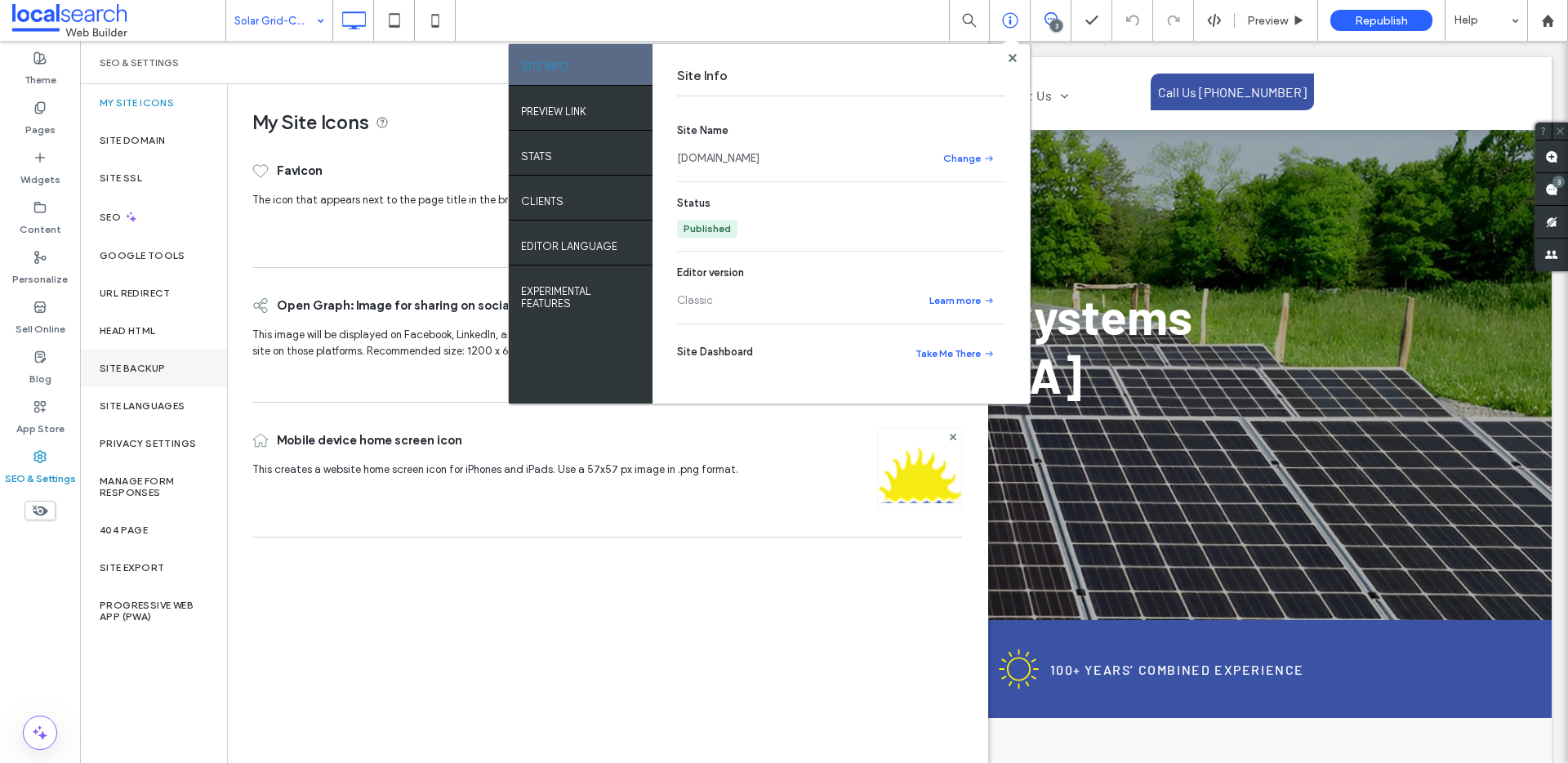
click at [135, 358] on div "Site Backup" at bounding box center [154, 368] width 147 height 38
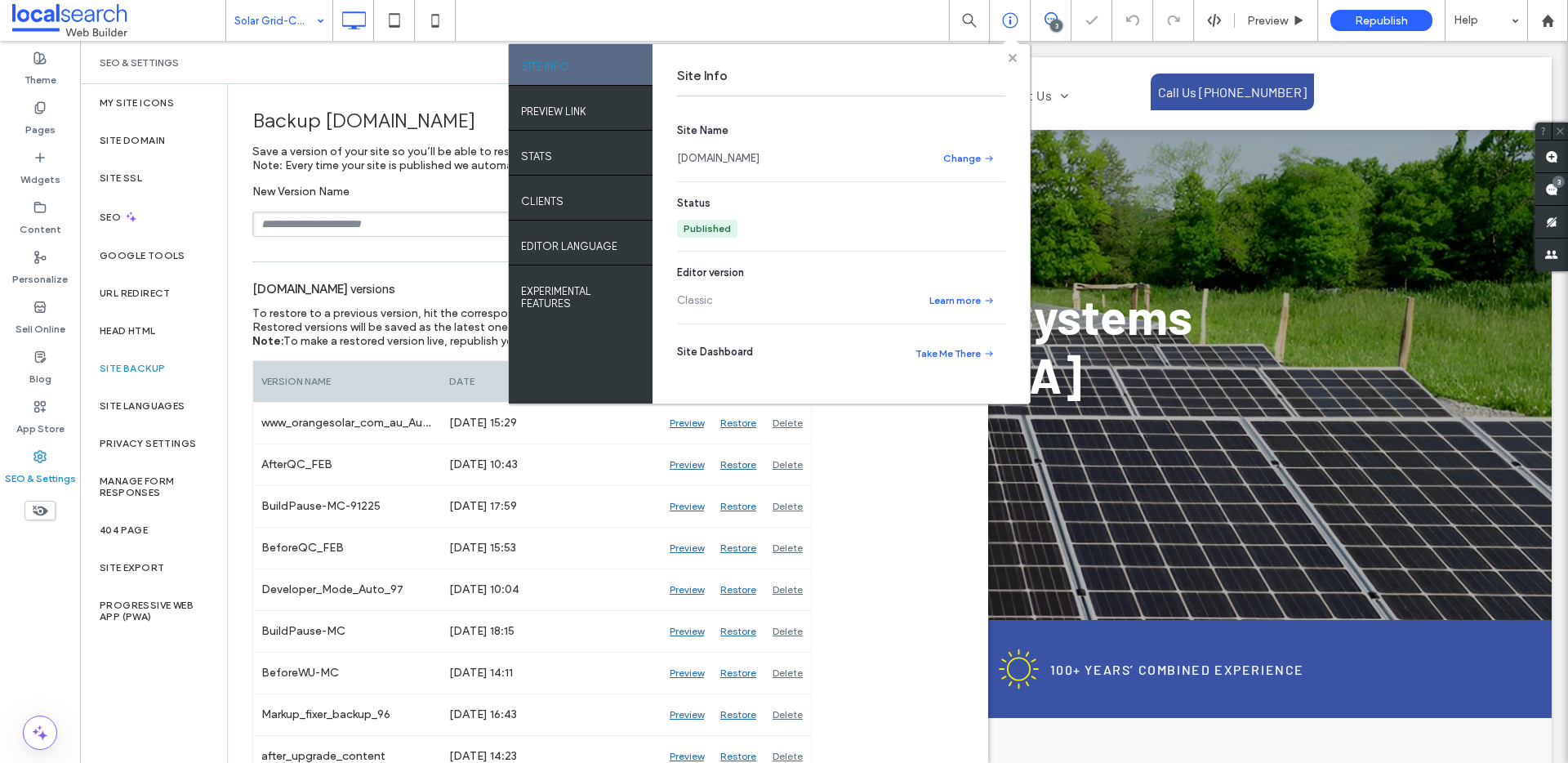
click at [1009, 60] on use at bounding box center [1011, 57] width 8 height 8
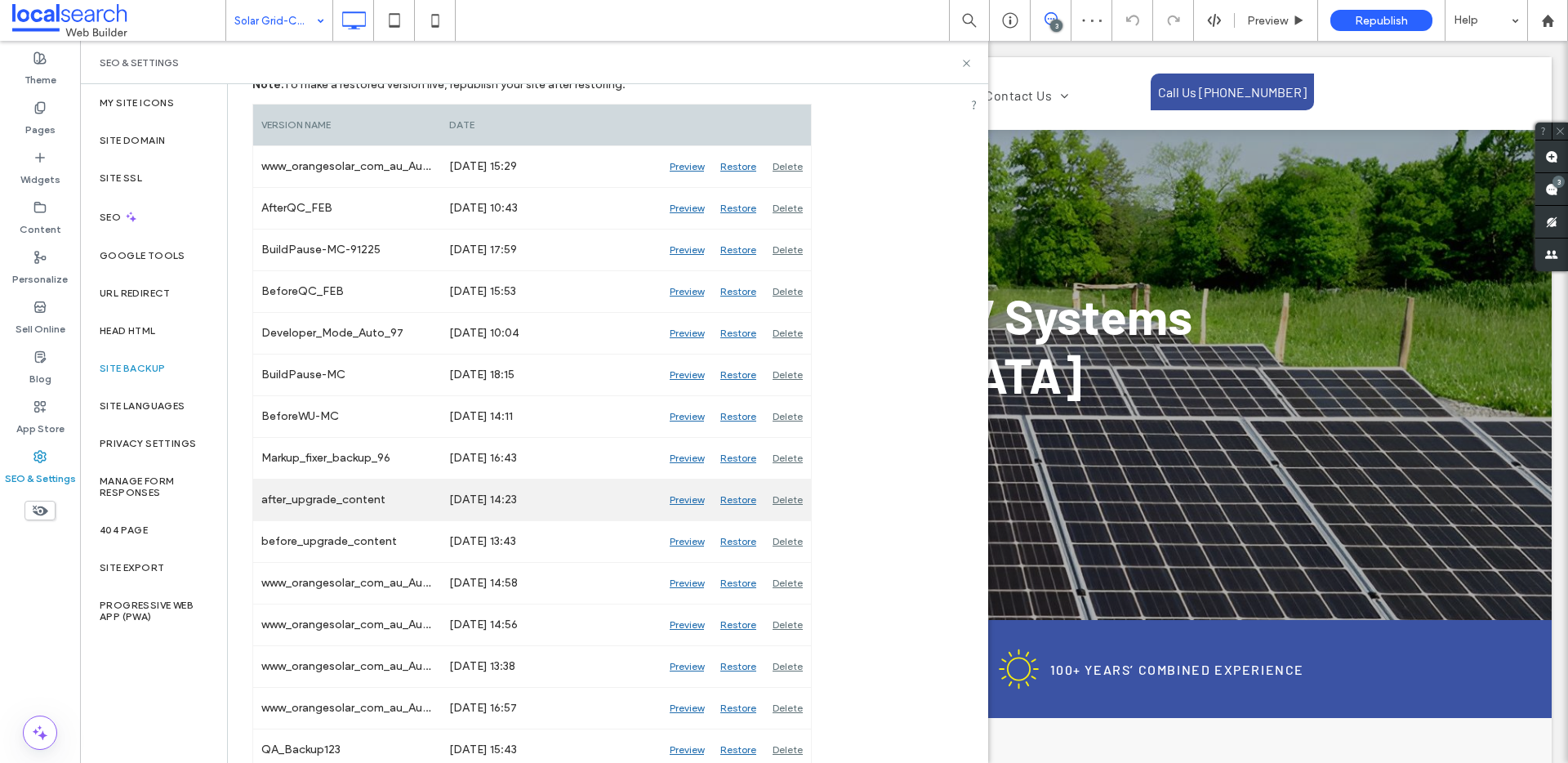
scroll to position [269, 0]
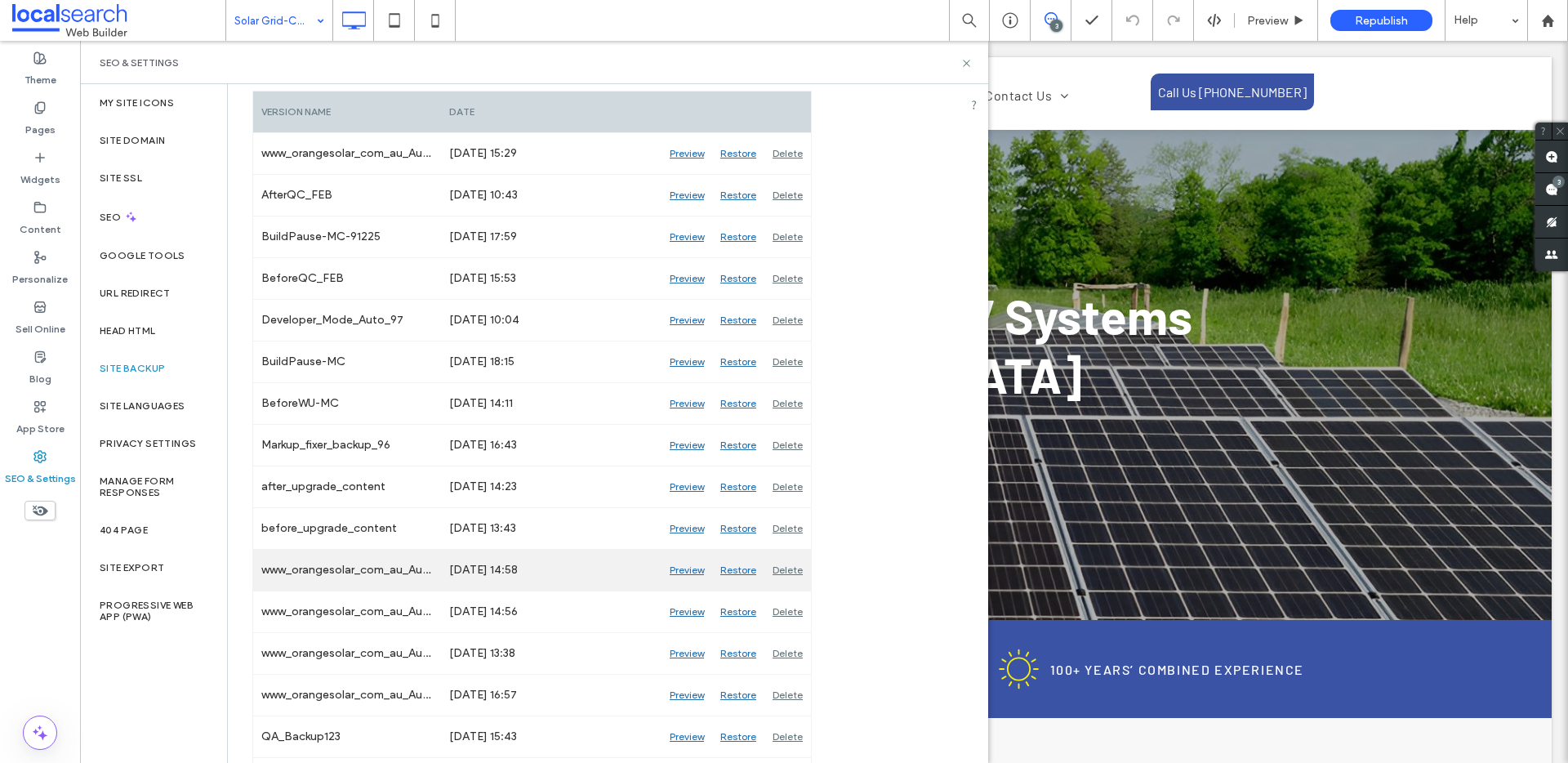
click at [745, 566] on div "Restore" at bounding box center [739, 570] width 52 height 41
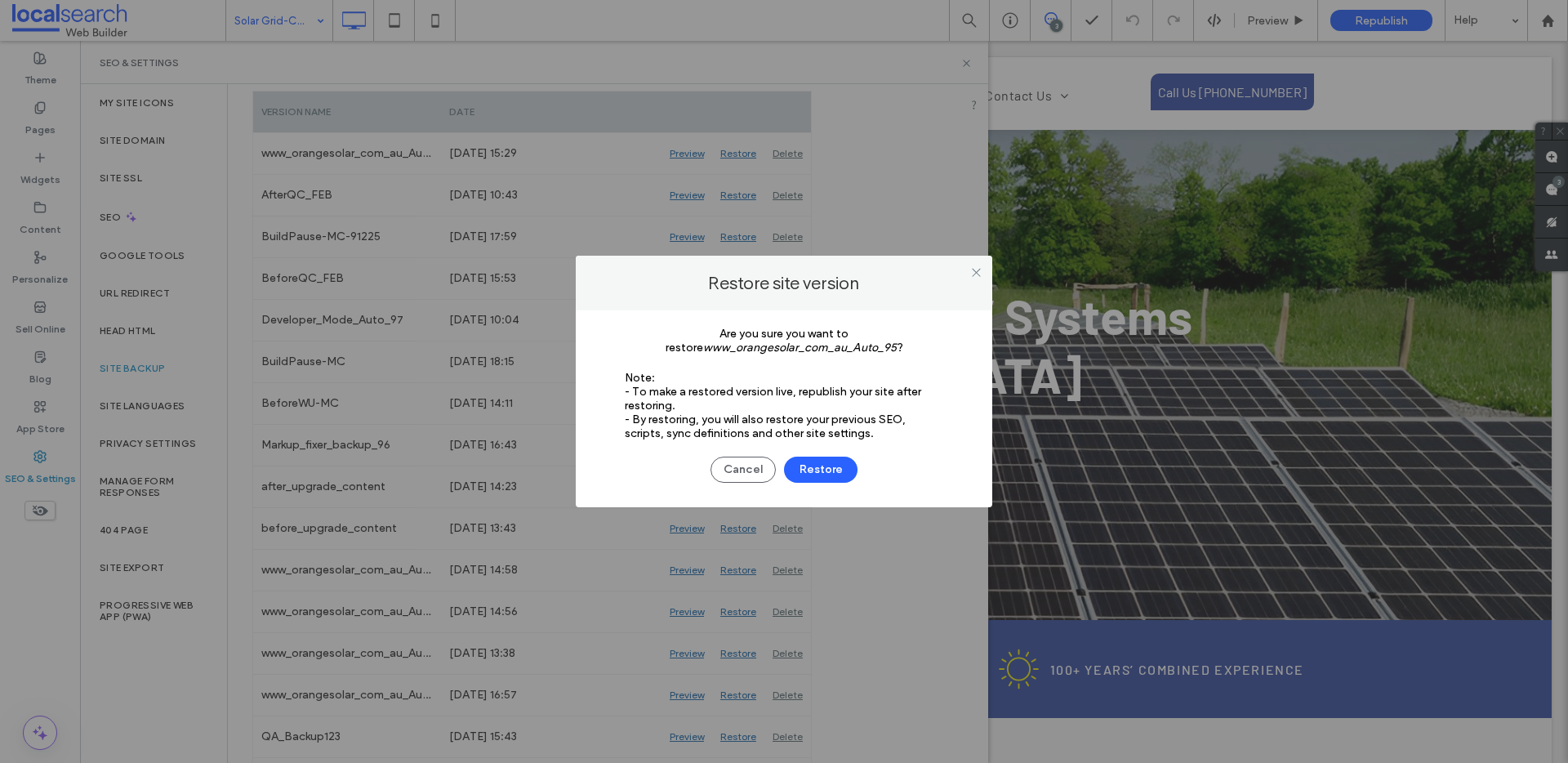
click at [969, 272] on div at bounding box center [976, 271] width 24 height 24
click at [975, 270] on use at bounding box center [976, 272] width 8 height 8
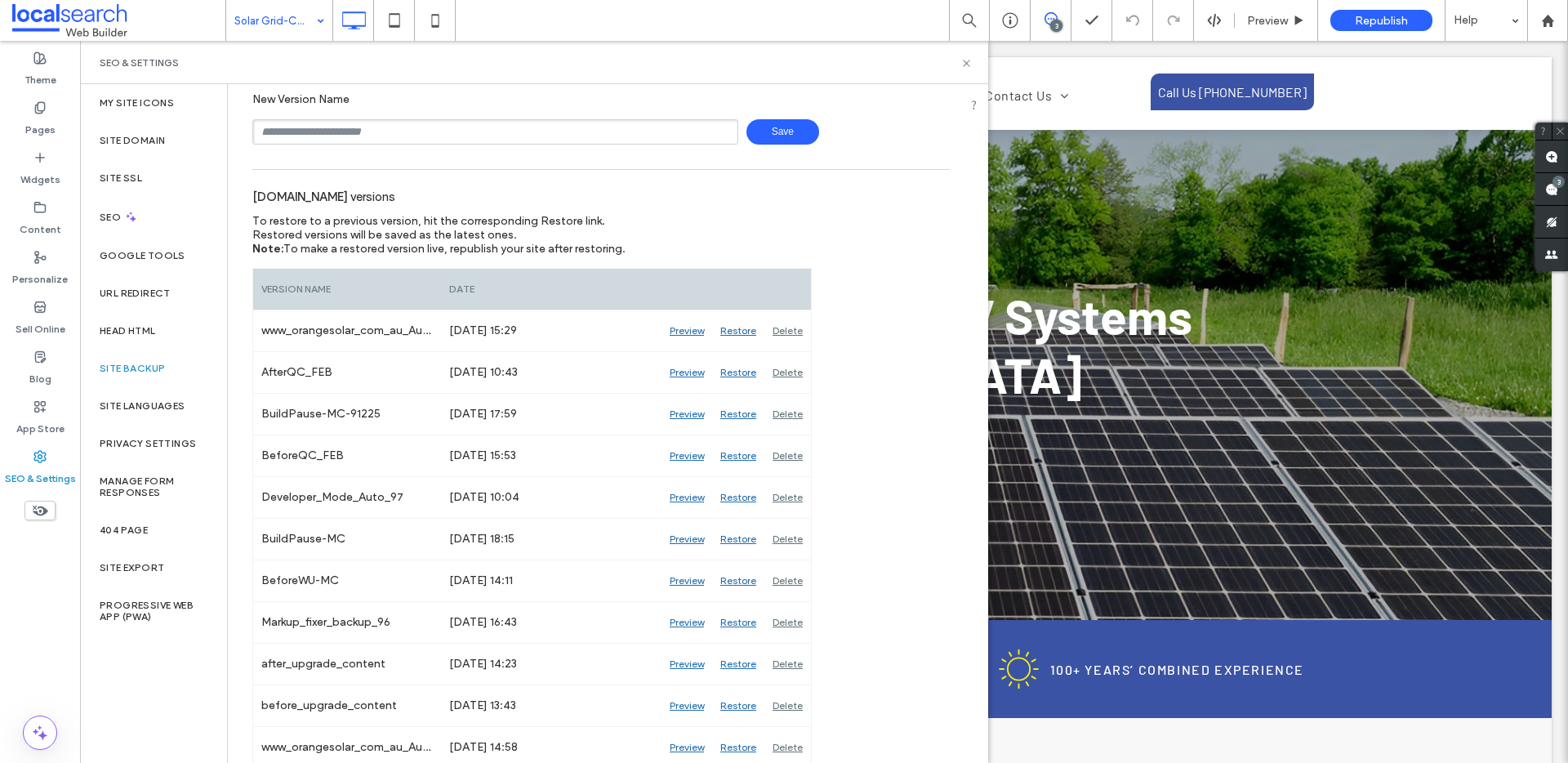
scroll to position [0, 0]
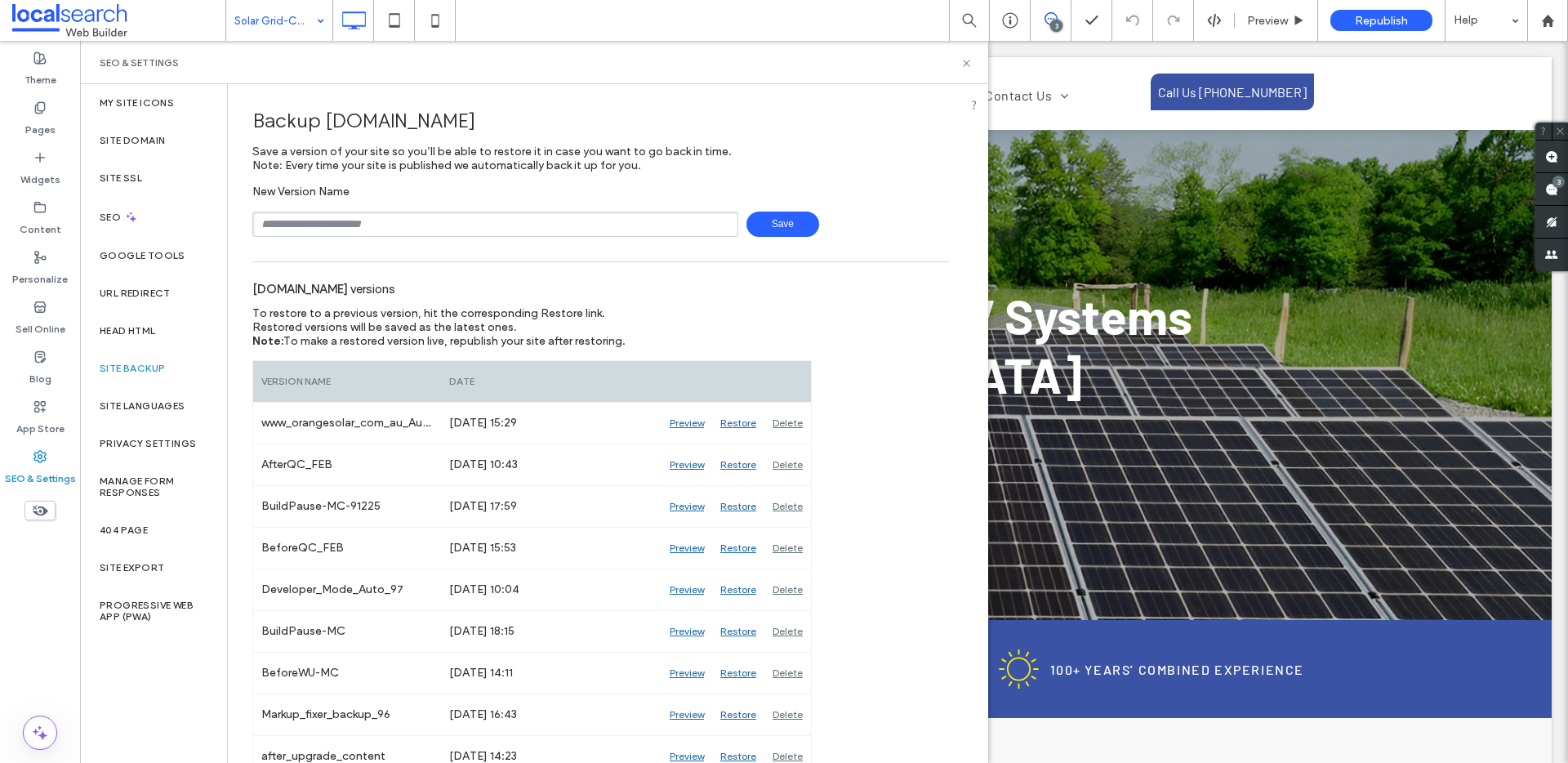
click at [367, 217] on input "text" at bounding box center [496, 225] width 486 height 25
type input "**********"
click at [777, 223] on span "Save" at bounding box center [782, 225] width 73 height 25
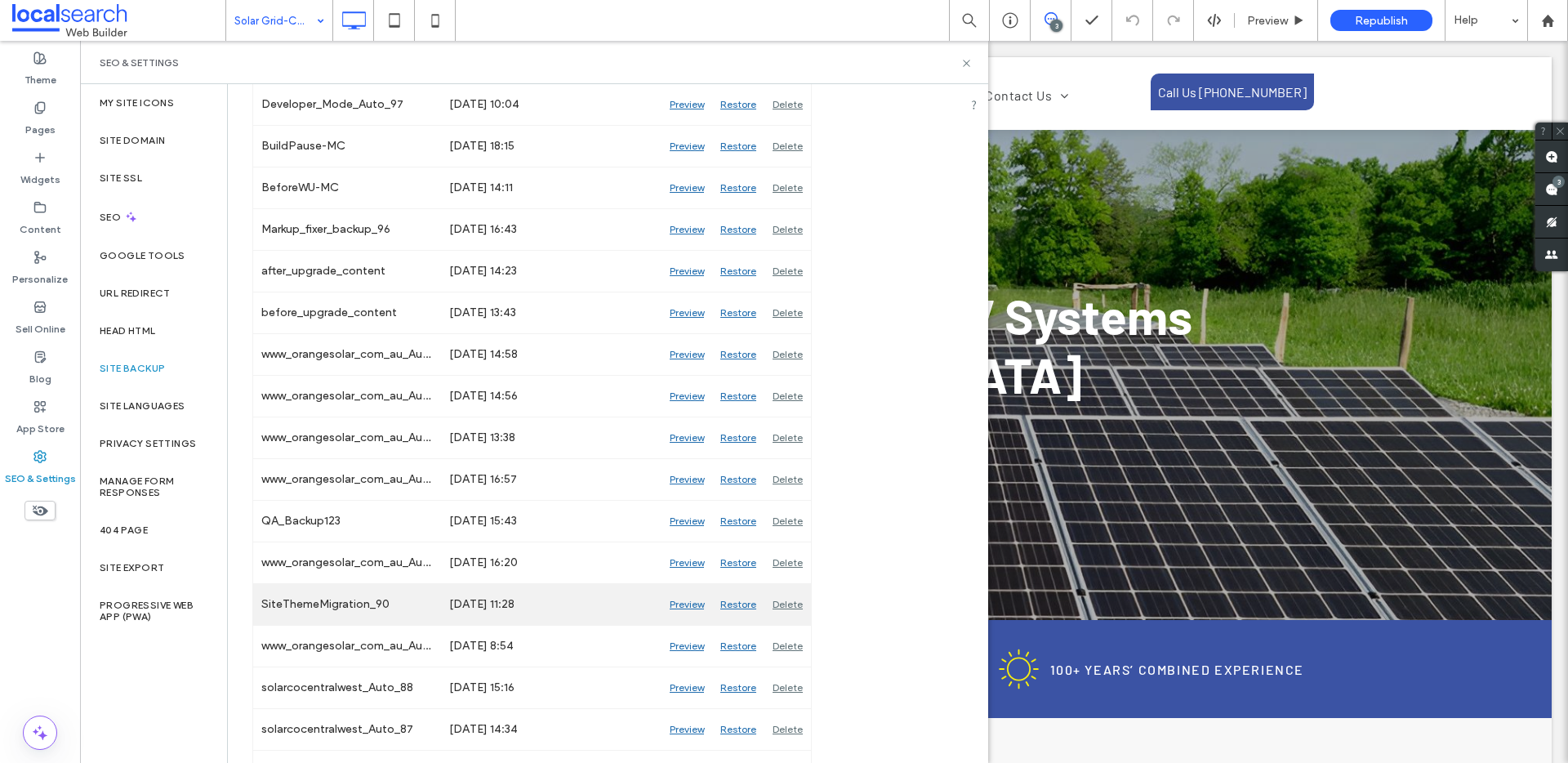
scroll to position [441, 0]
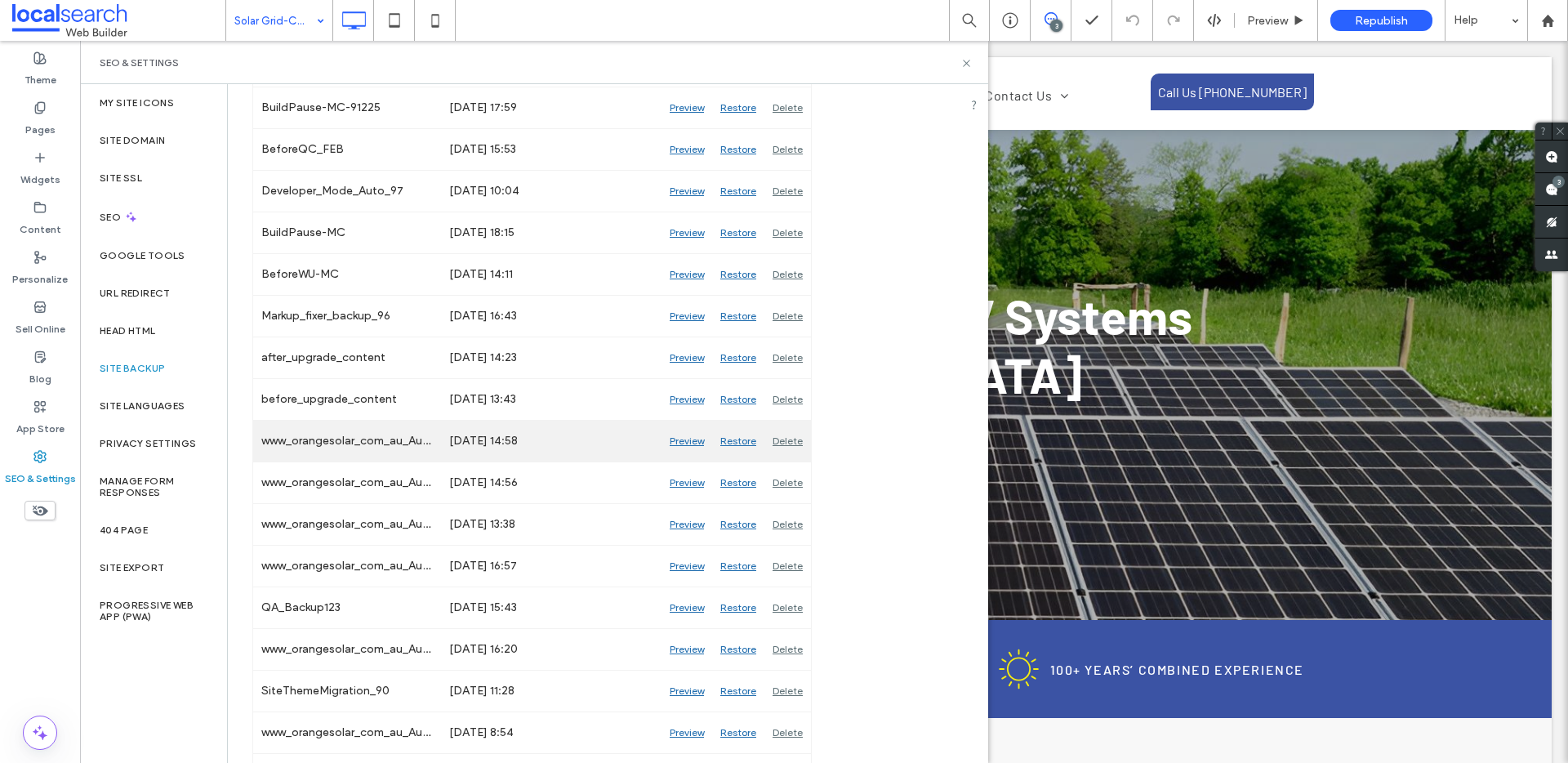
click at [739, 438] on div "Restore" at bounding box center [739, 442] width 52 height 41
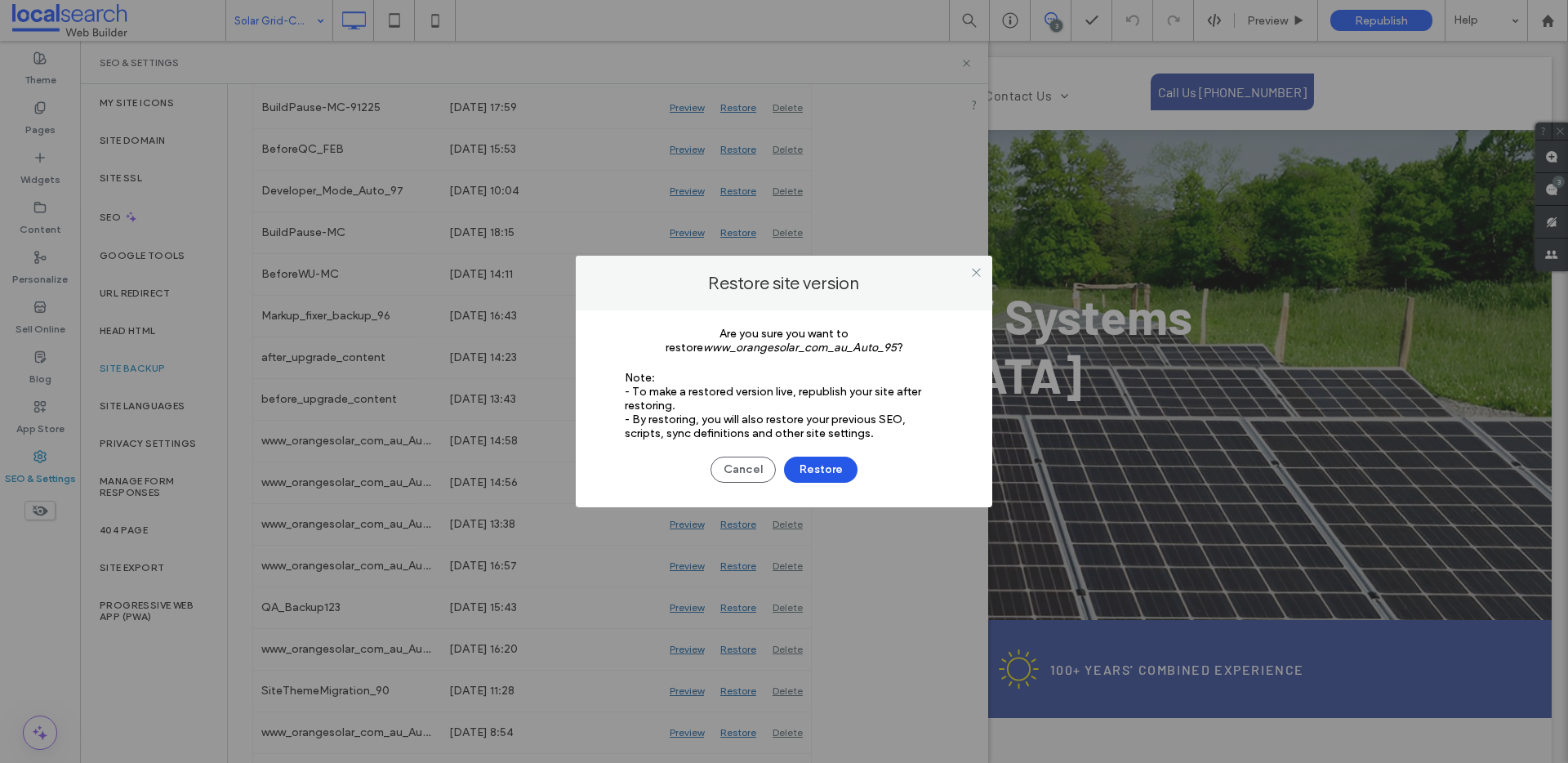
click at [829, 464] on button "Restore" at bounding box center [821, 470] width 74 height 26
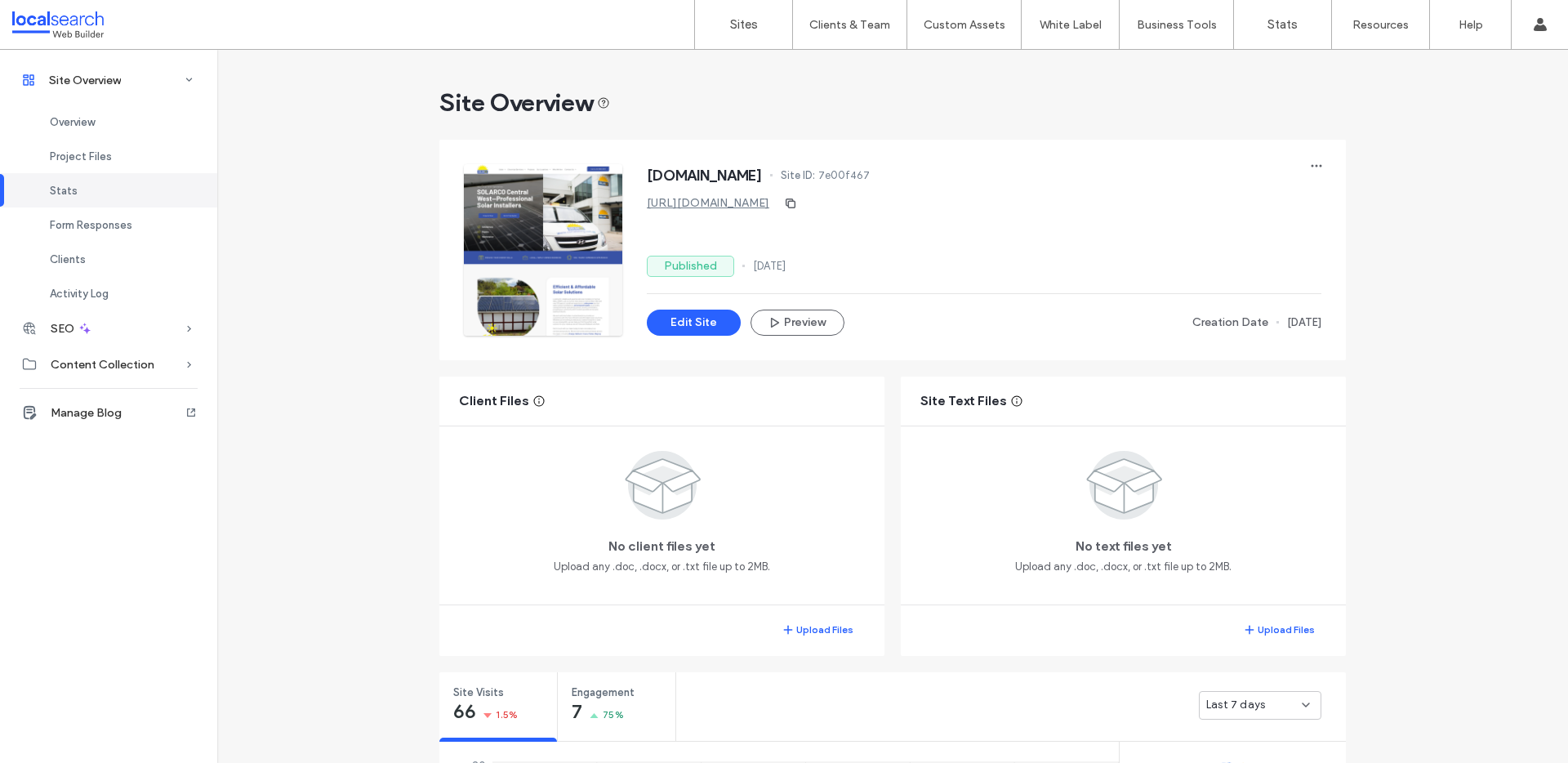
scroll to position [799, 0]
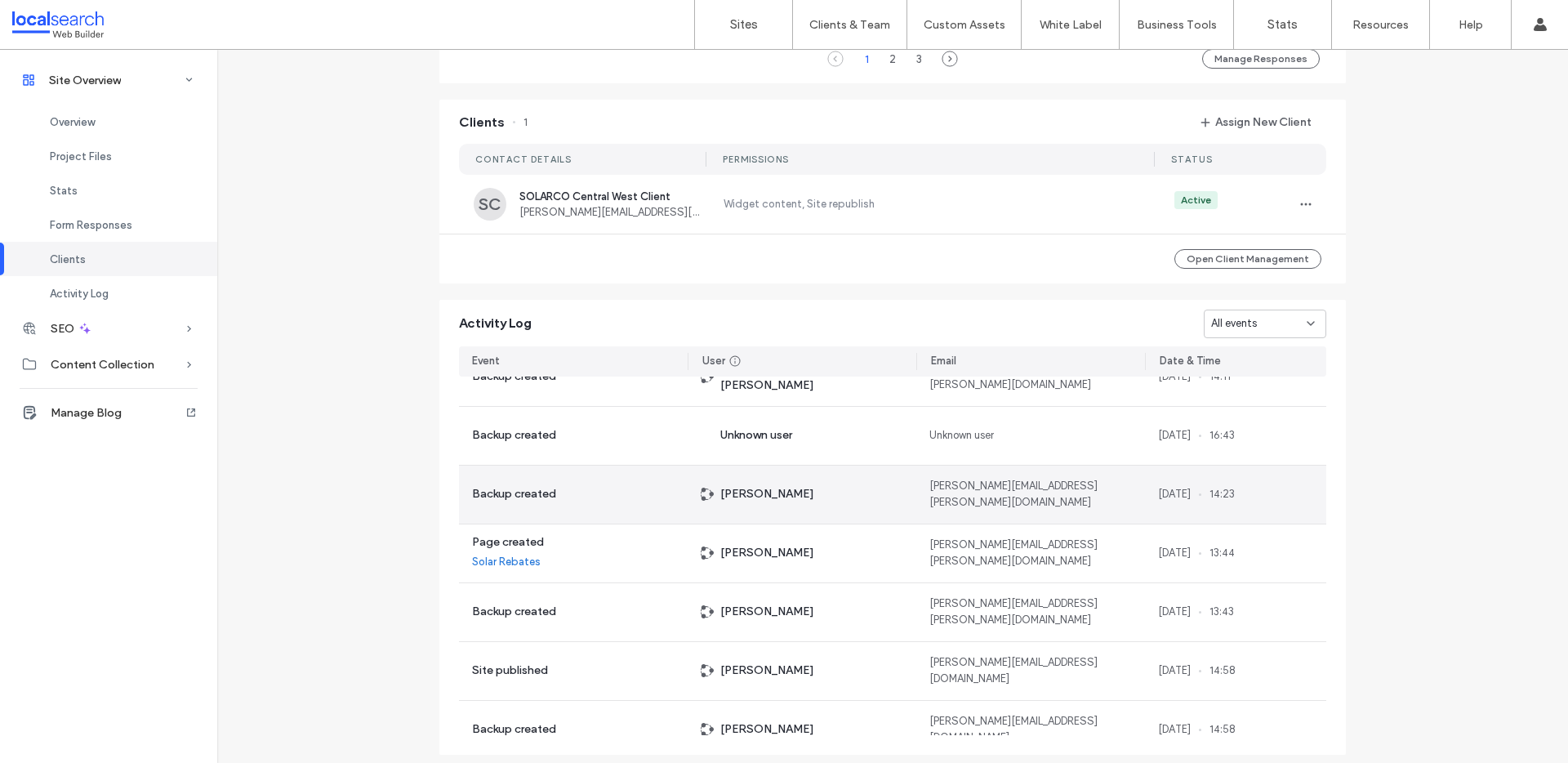
scroll to position [1037, 0]
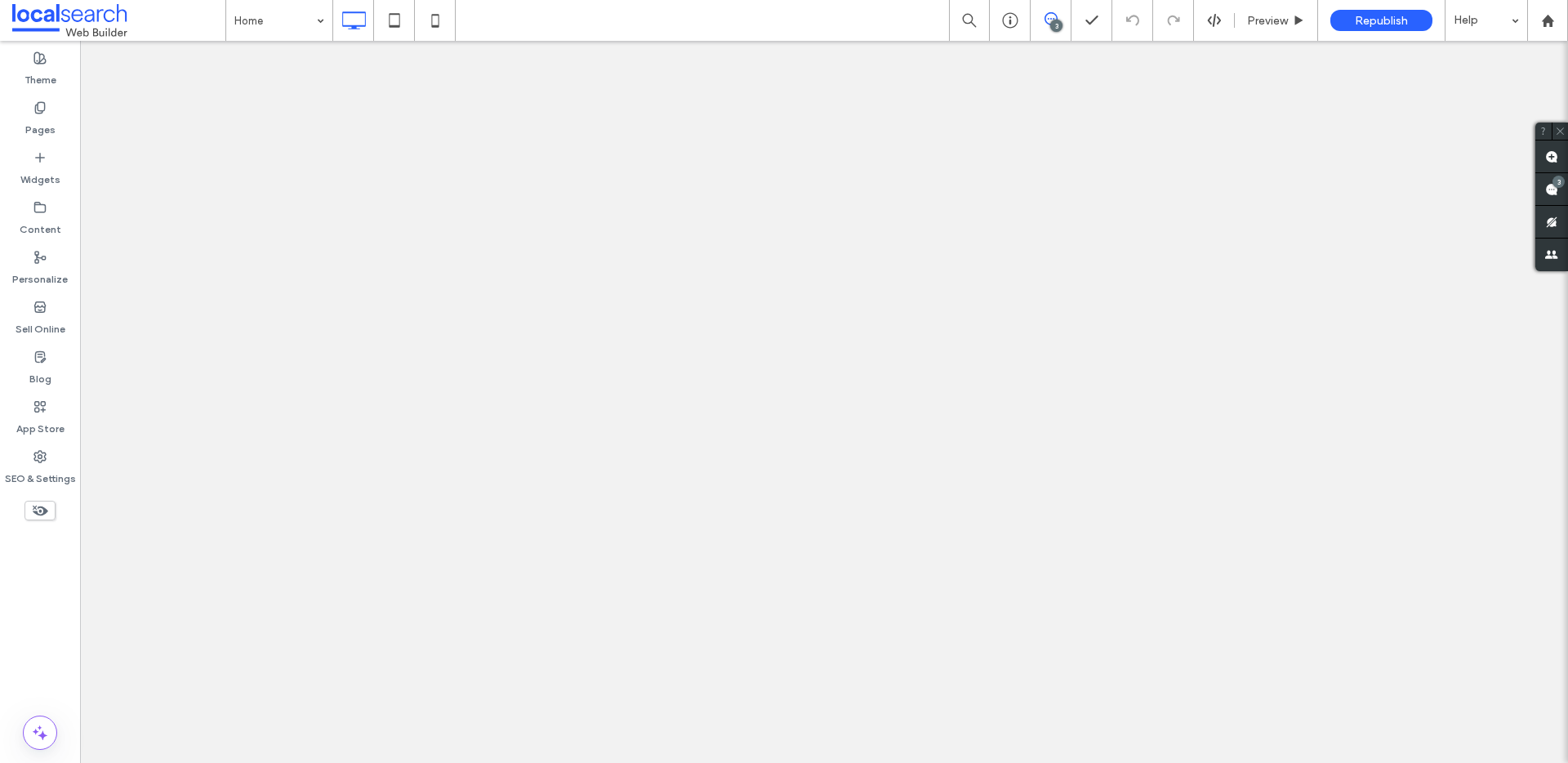
click at [52, 464] on label "SEO & Settings" at bounding box center [40, 475] width 71 height 23
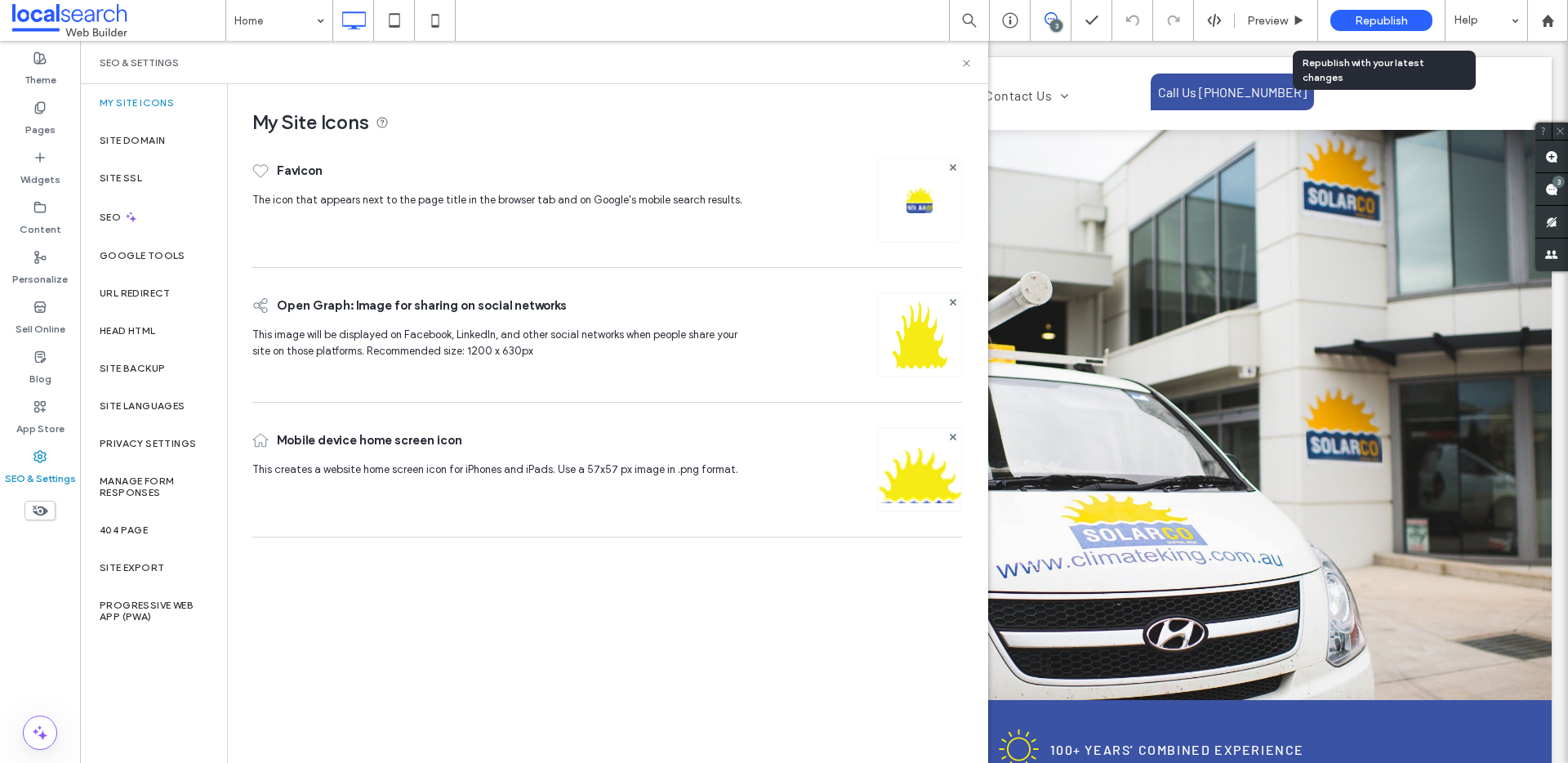
click at [1372, 19] on span "Republish" at bounding box center [1381, 20] width 53 height 14
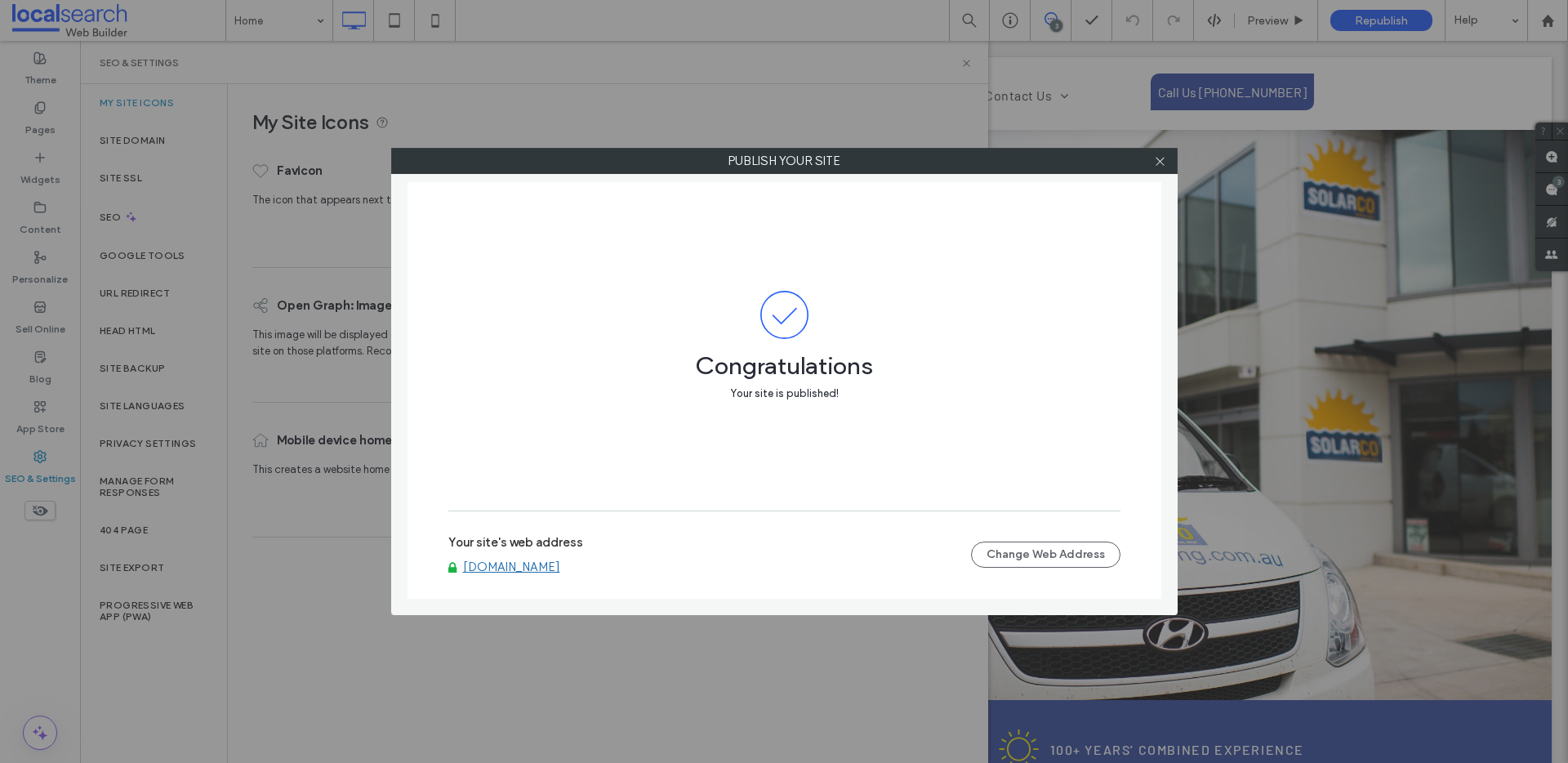
click at [560, 563] on link "[DOMAIN_NAME]" at bounding box center [512, 566] width 97 height 15
click at [1160, 160] on icon at bounding box center [1160, 161] width 13 height 13
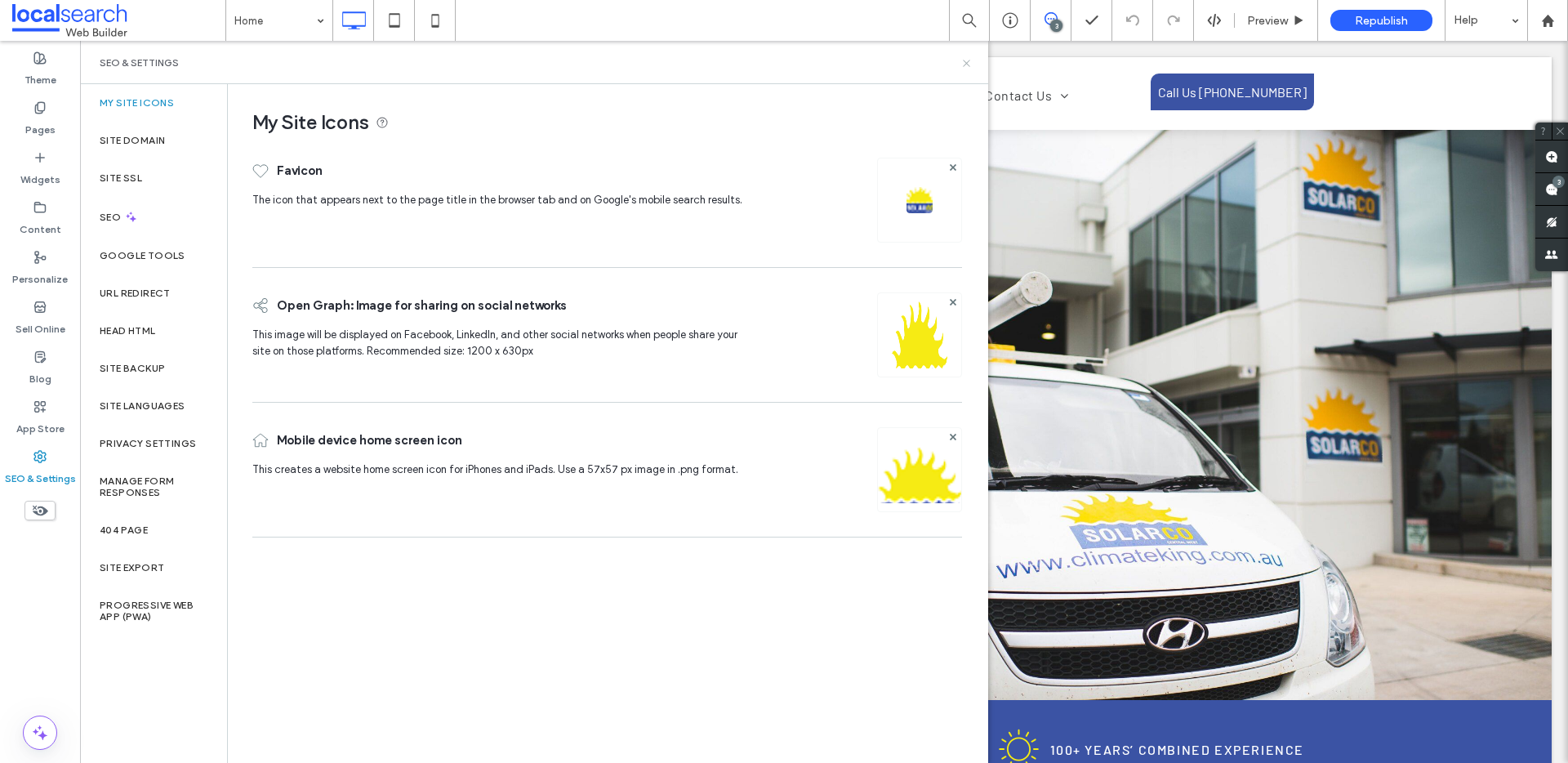
click at [966, 62] on use at bounding box center [966, 63] width 7 height 7
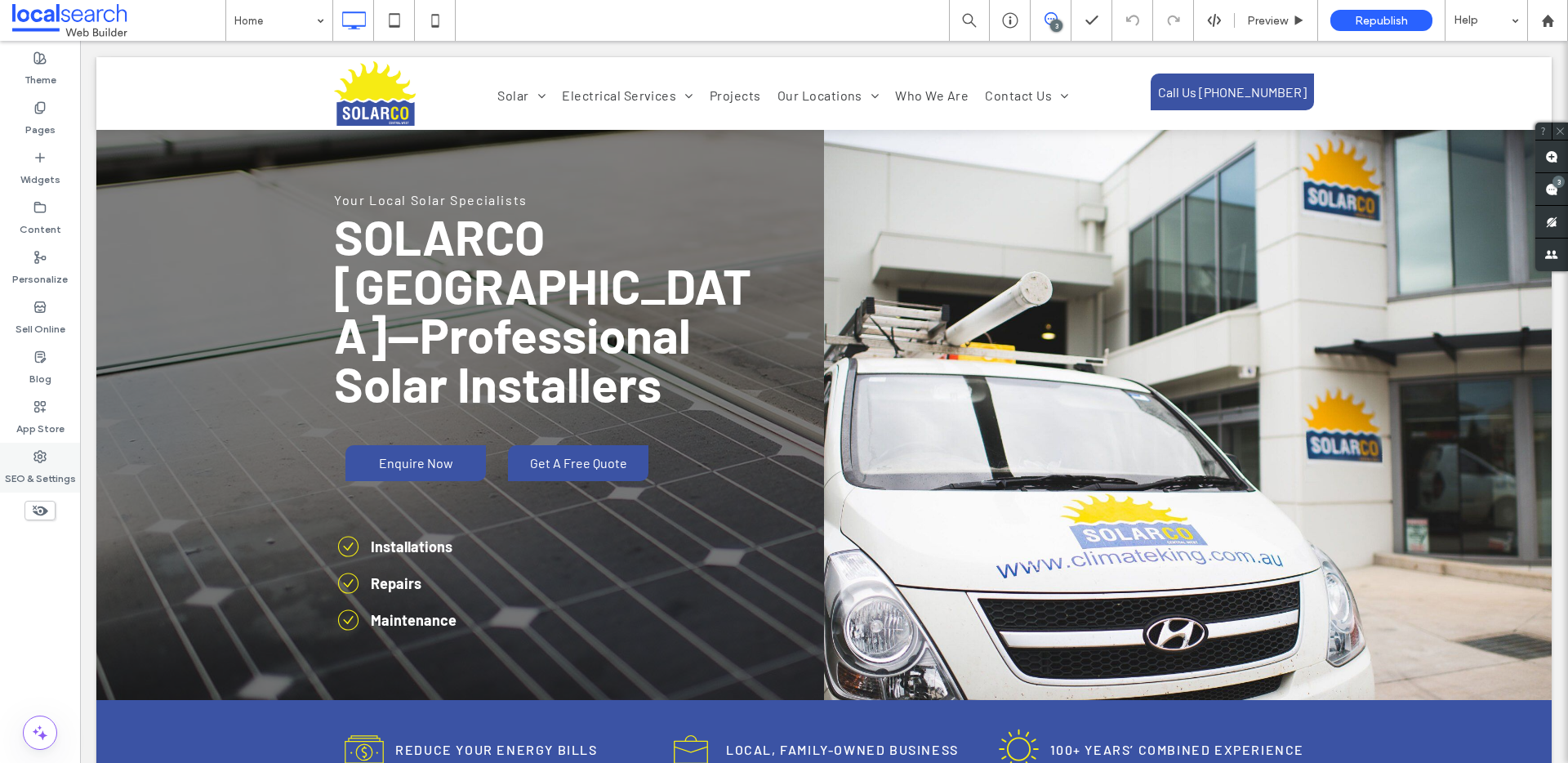
click at [32, 458] on div "SEO & Settings" at bounding box center [40, 467] width 80 height 49
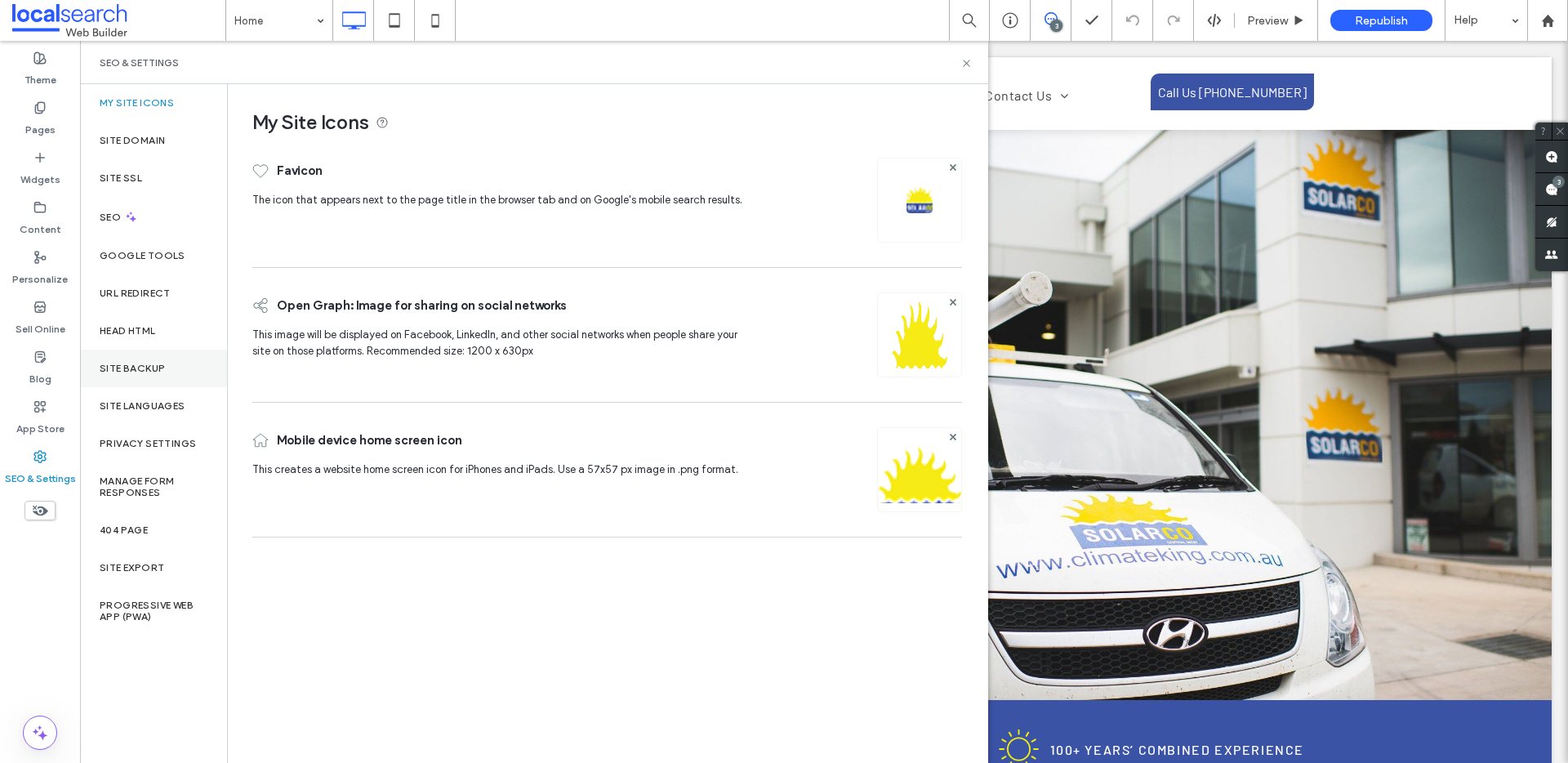
click at [157, 363] on label "Site Backup" at bounding box center [133, 369] width 66 height 12
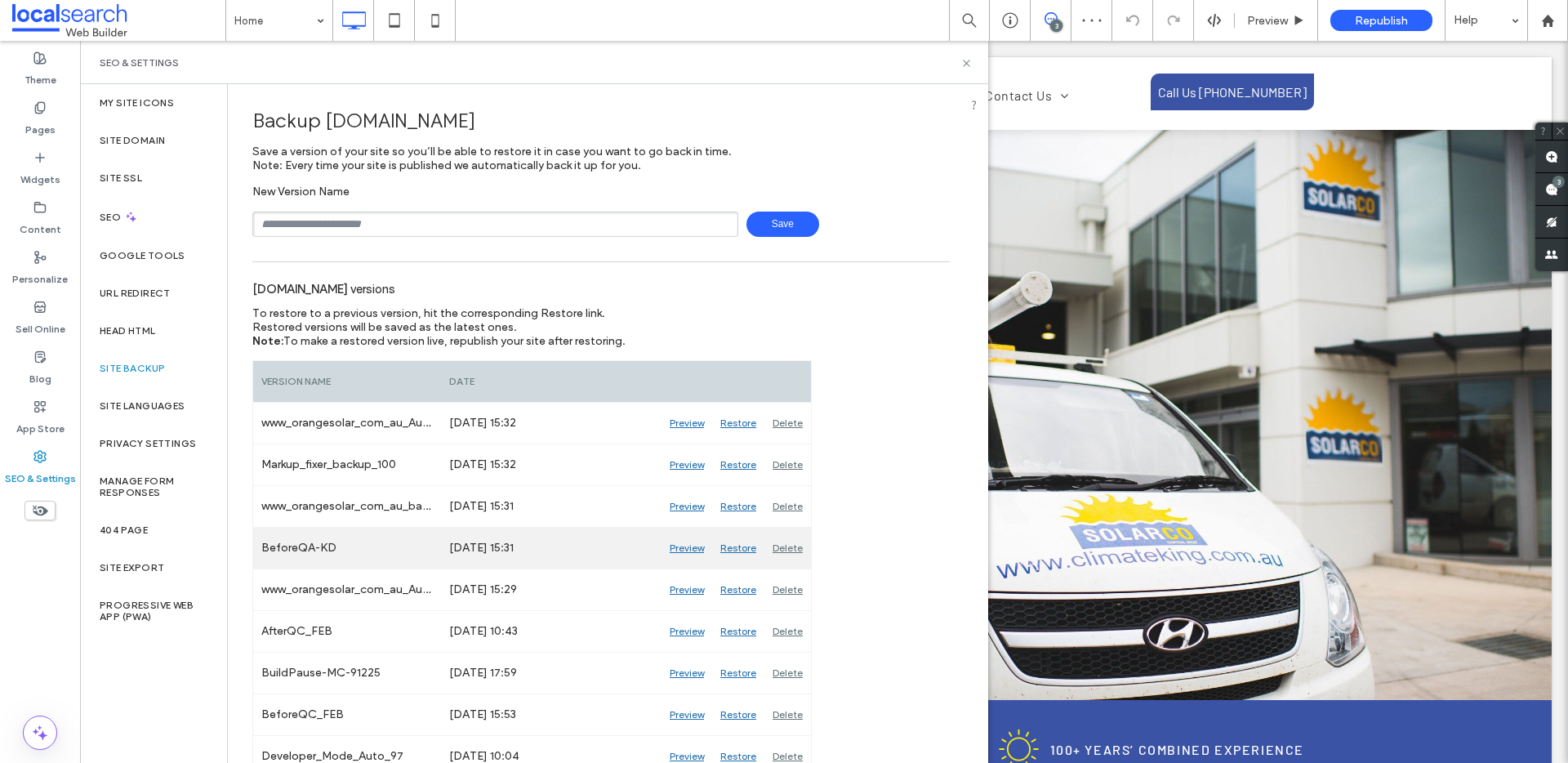
click at [744, 547] on div "Restore" at bounding box center [739, 548] width 52 height 41
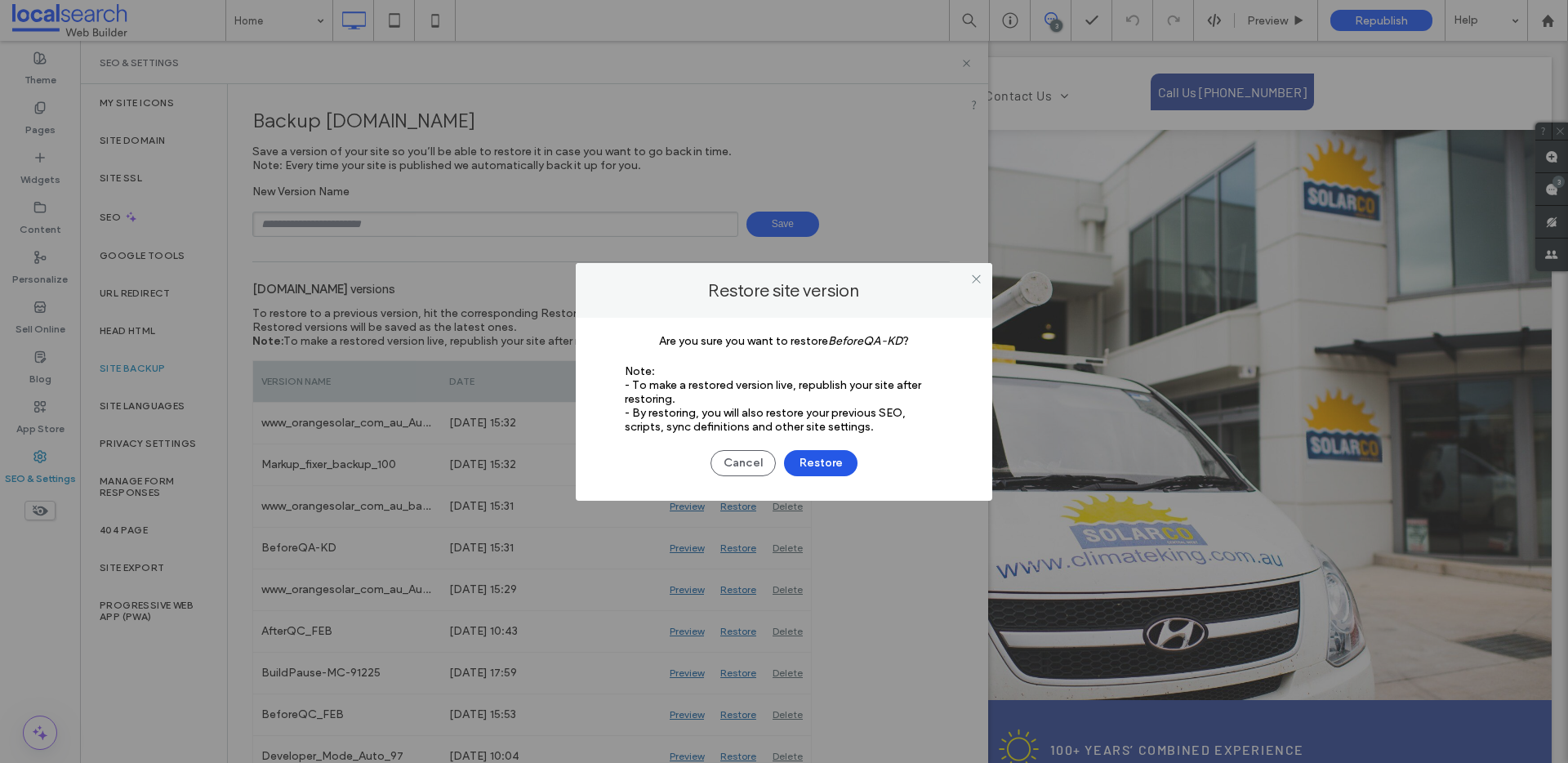
click at [825, 464] on button "Restore" at bounding box center [821, 463] width 74 height 26
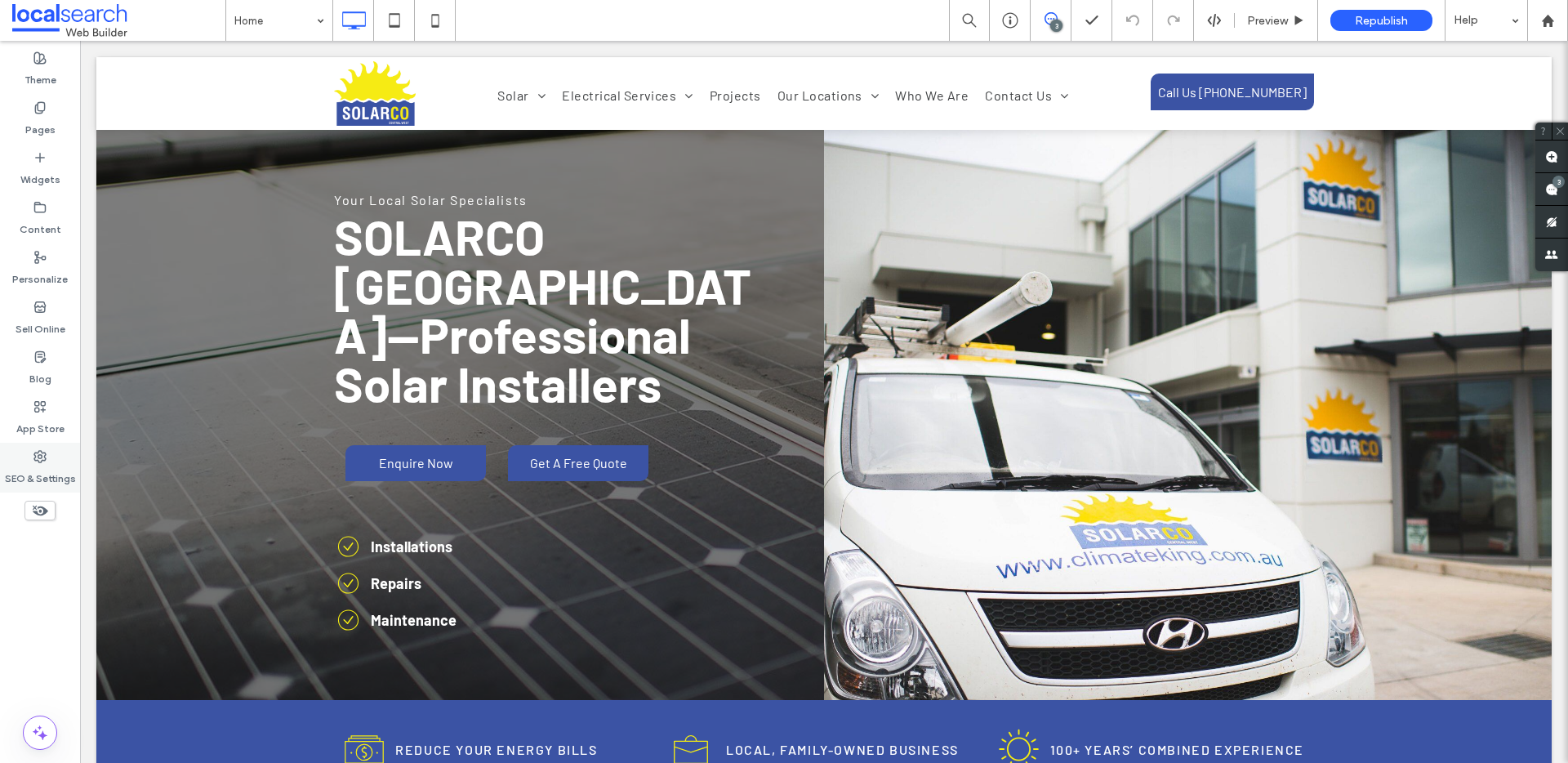
click at [22, 472] on label "SEO & Settings" at bounding box center [40, 475] width 71 height 23
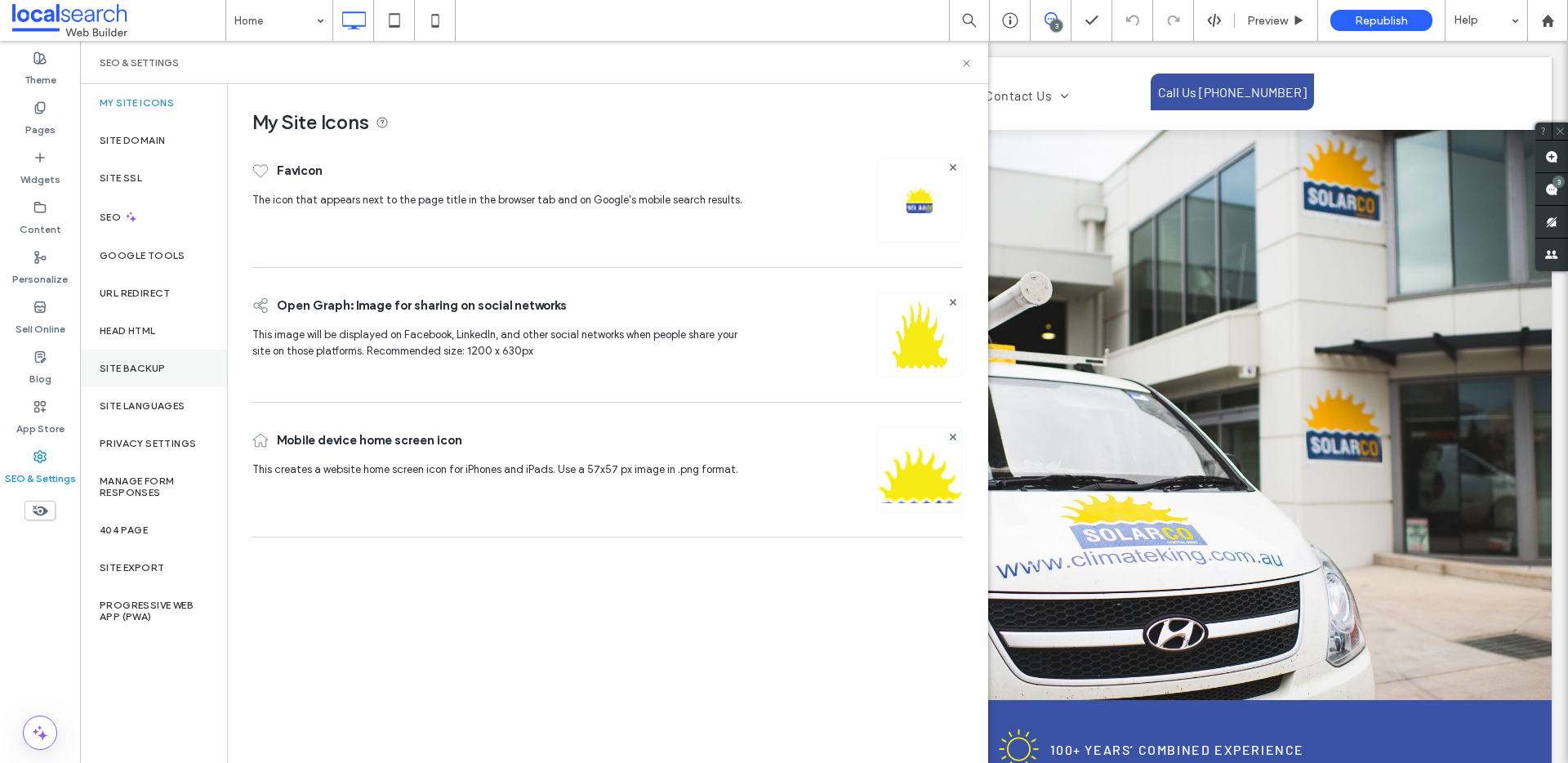
click at [138, 384] on div "Site Backup" at bounding box center [154, 368] width 147 height 38
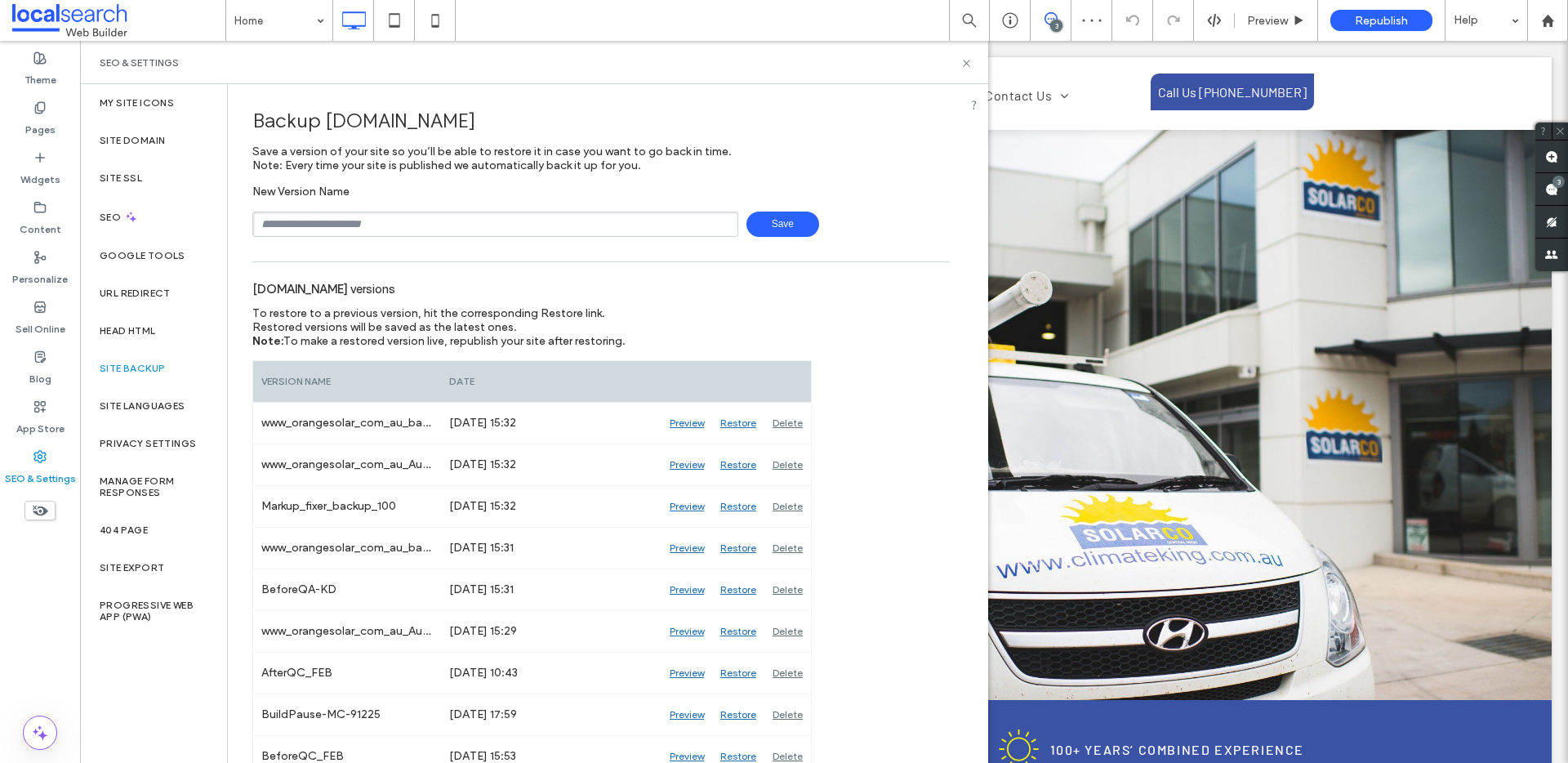
click at [330, 228] on input "text" at bounding box center [496, 225] width 486 height 25
type input "**********"
click at [777, 228] on span "Save" at bounding box center [782, 225] width 73 height 25
click at [966, 61] on icon at bounding box center [966, 63] width 13 height 13
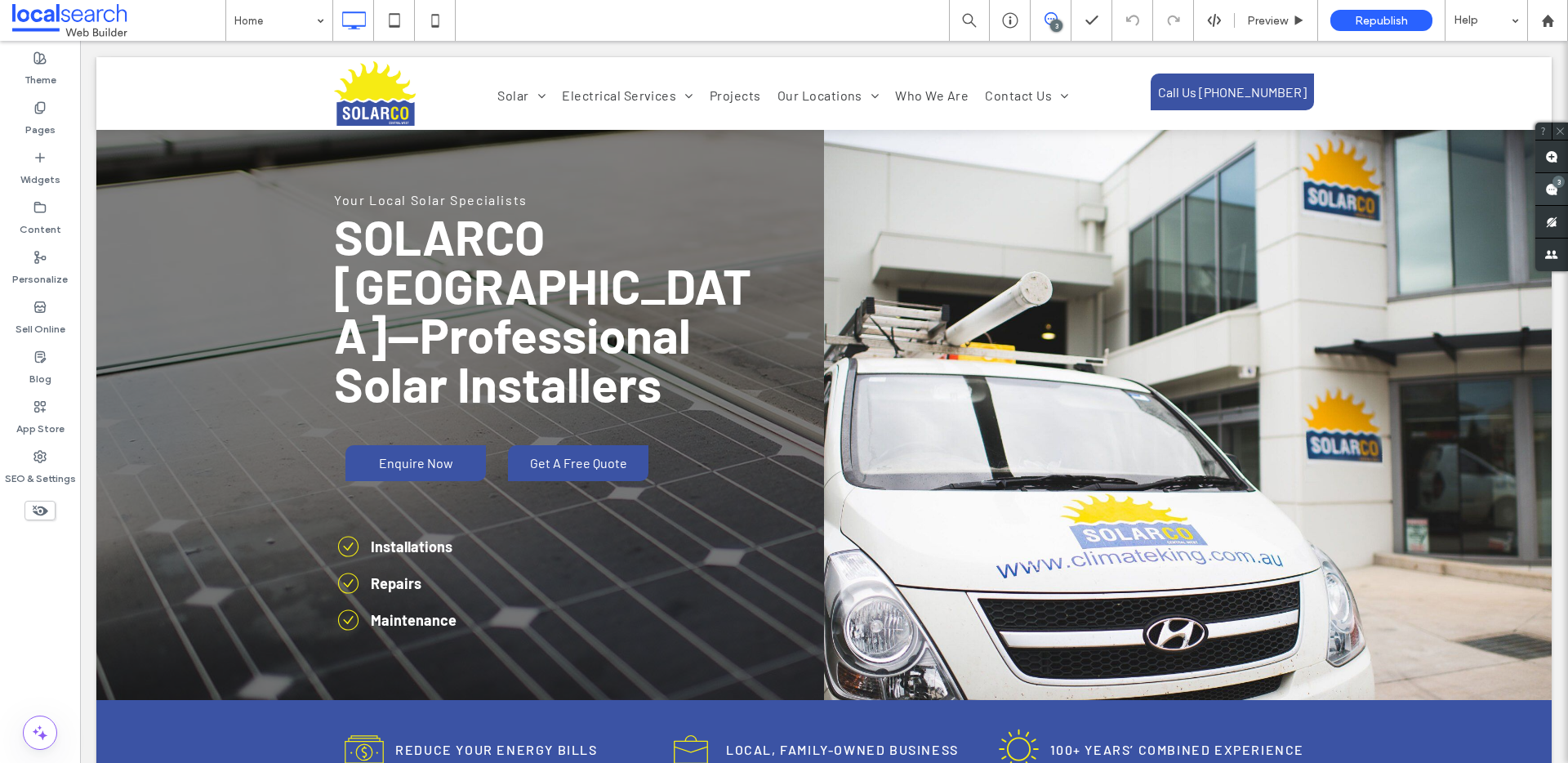
click at [1546, 184] on use at bounding box center [1553, 190] width 14 height 14
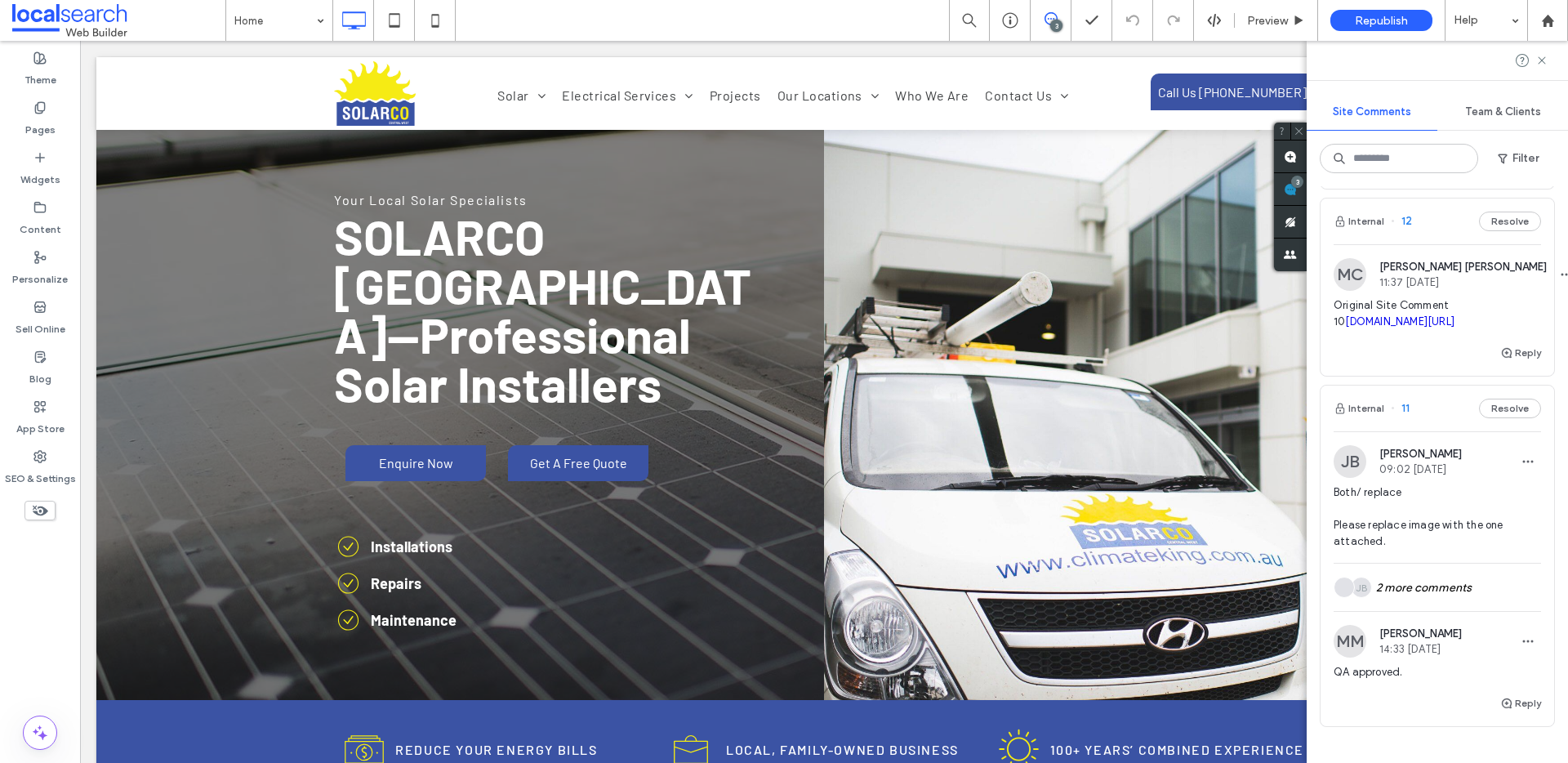
scroll to position [195, 0]
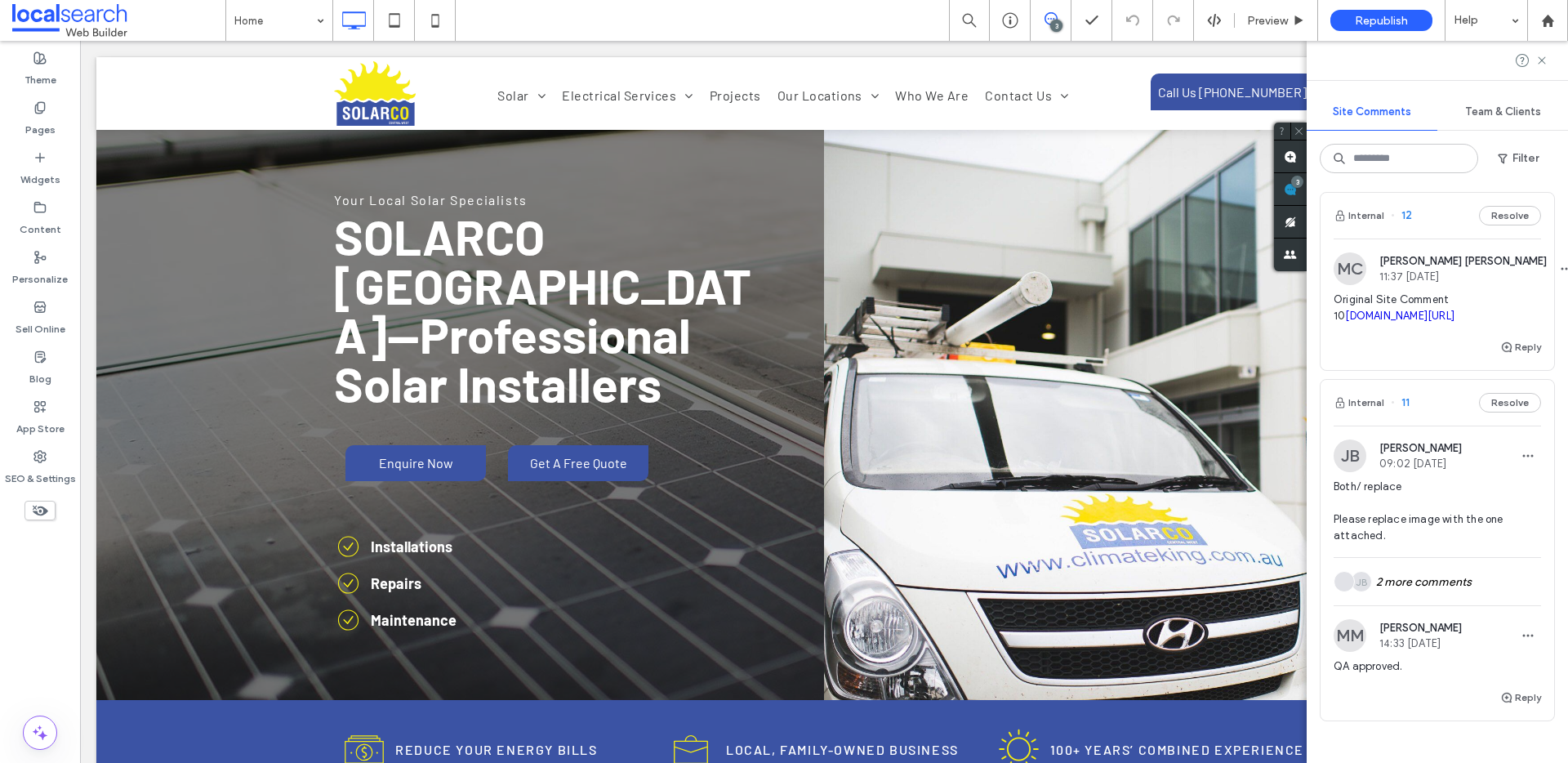
click at [1378, 322] on link "irp.cdn-website.com/7e00f467/dms3rep/multi/Site+Comment+10.PNG" at bounding box center [1400, 316] width 109 height 13
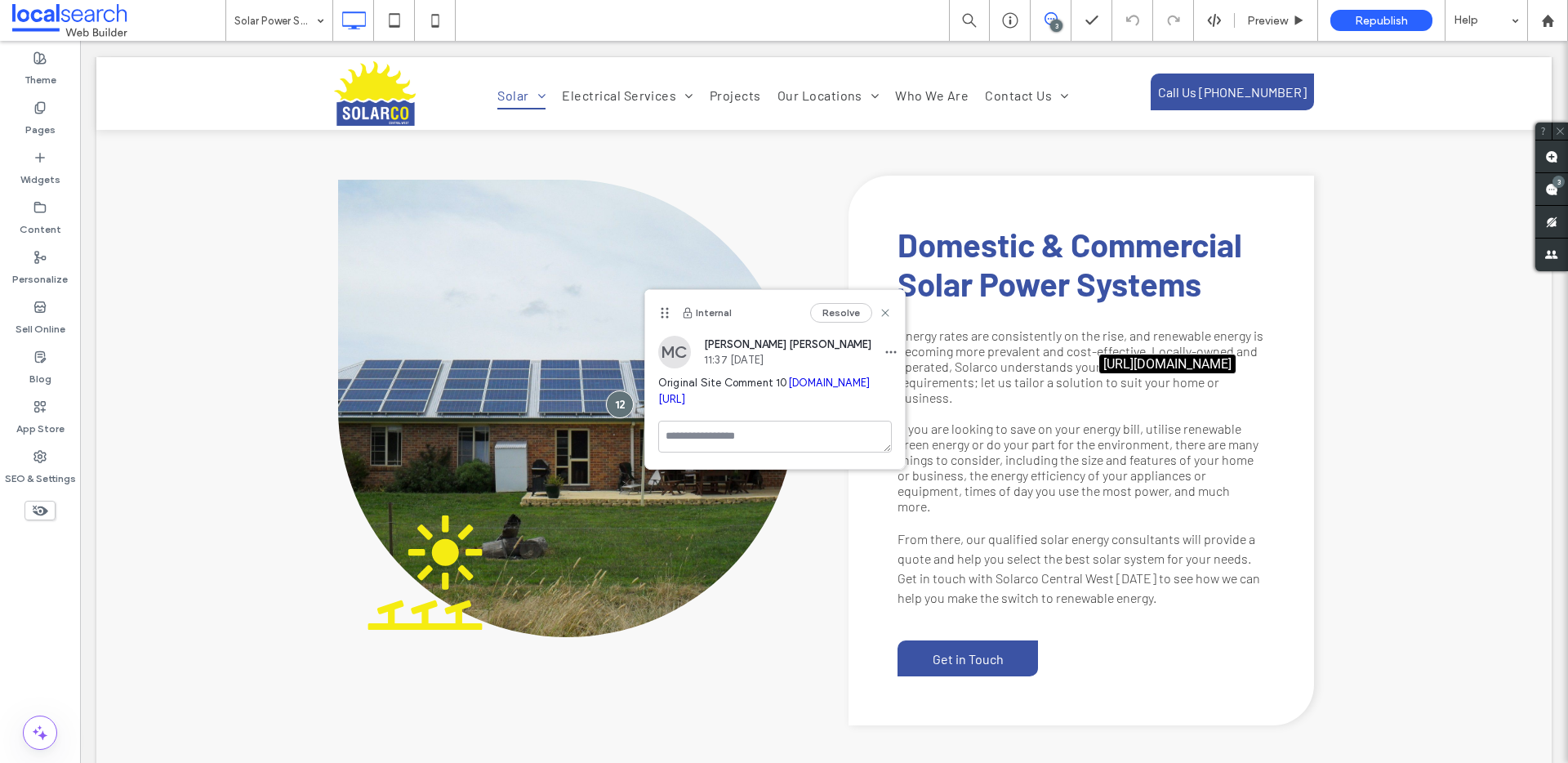
click at [75, 15] on span at bounding box center [119, 20] width 213 height 33
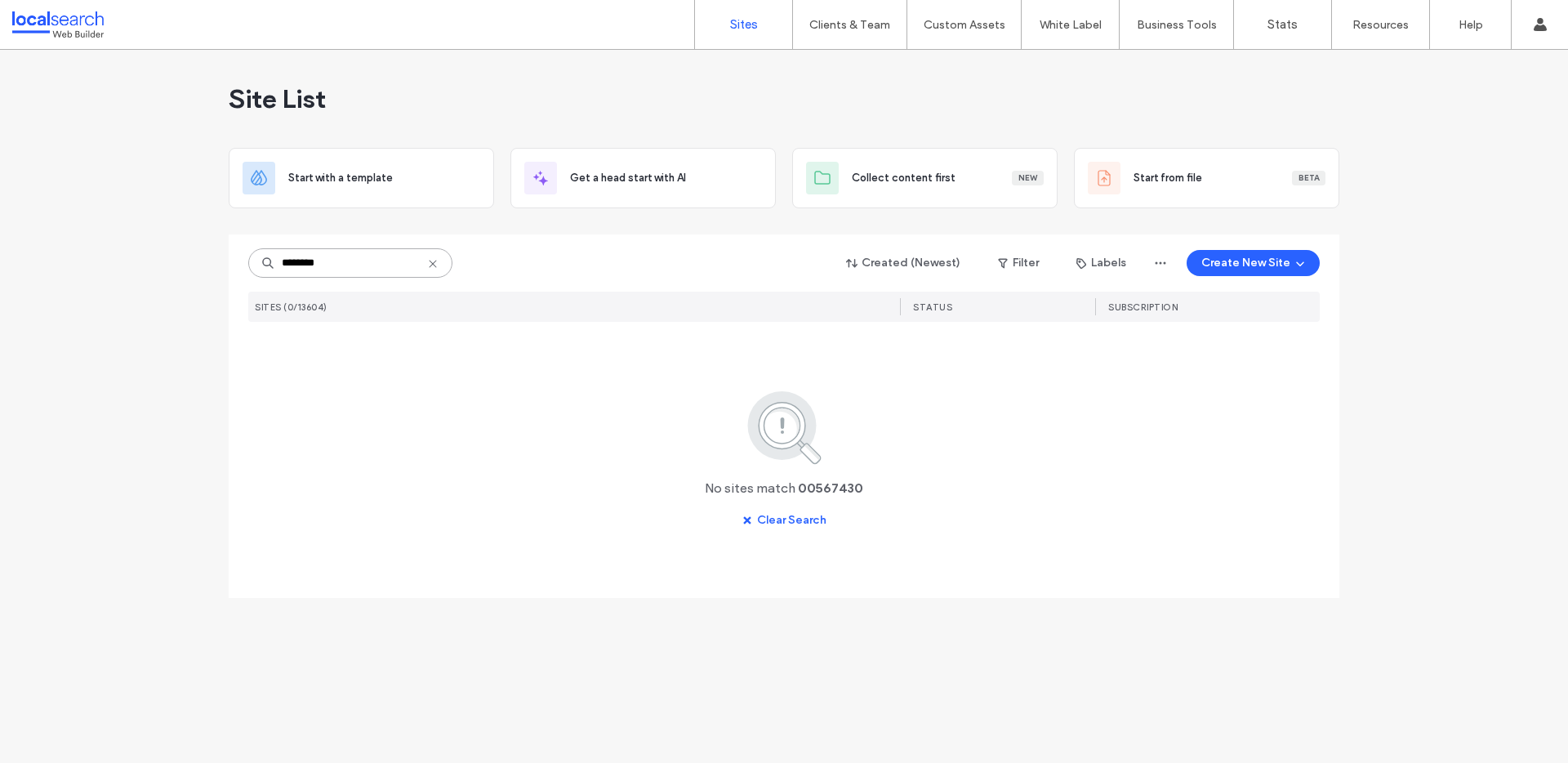
click at [318, 259] on input "********" at bounding box center [350, 263] width 204 height 29
paste input
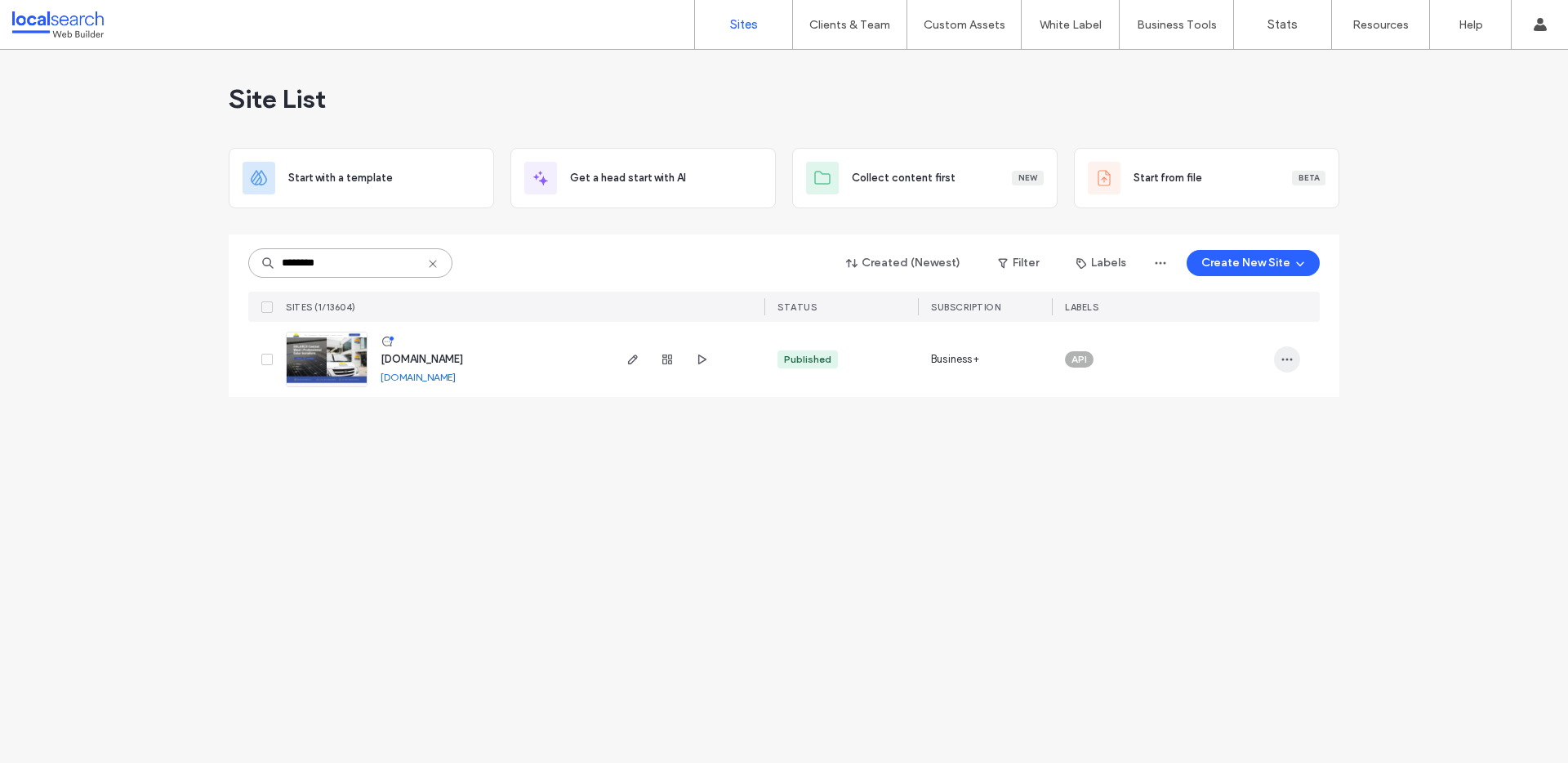
type input "********"
click at [1284, 363] on icon "button" at bounding box center [1287, 360] width 14 height 14
click at [1208, 461] on span "Assign Label" at bounding box center [1216, 464] width 60 height 16
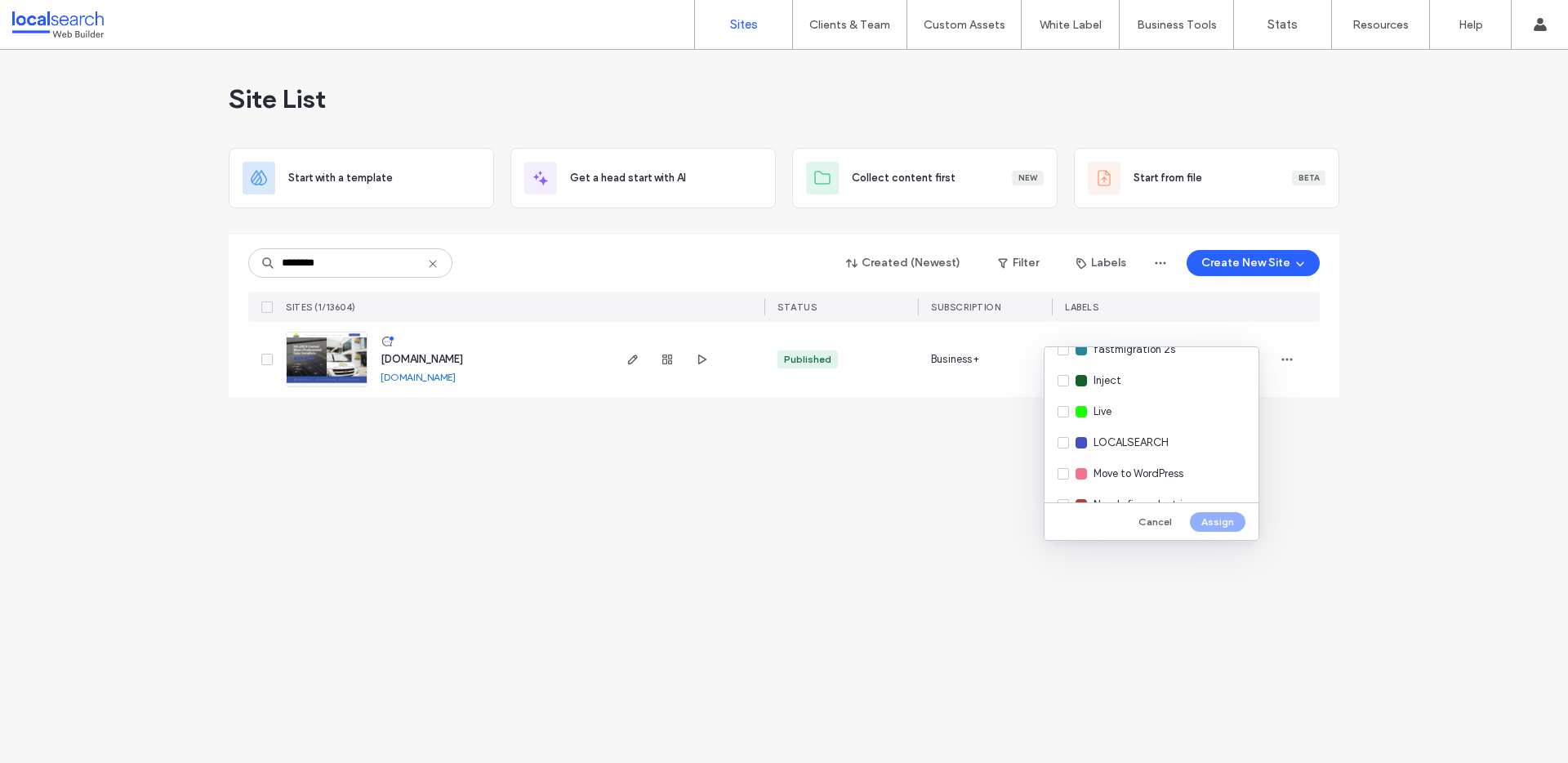
scroll to position [266, 0]
click at [1101, 411] on span "Live" at bounding box center [1102, 413] width 18 height 16
click at [1216, 520] on button "Assign" at bounding box center [1218, 522] width 55 height 19
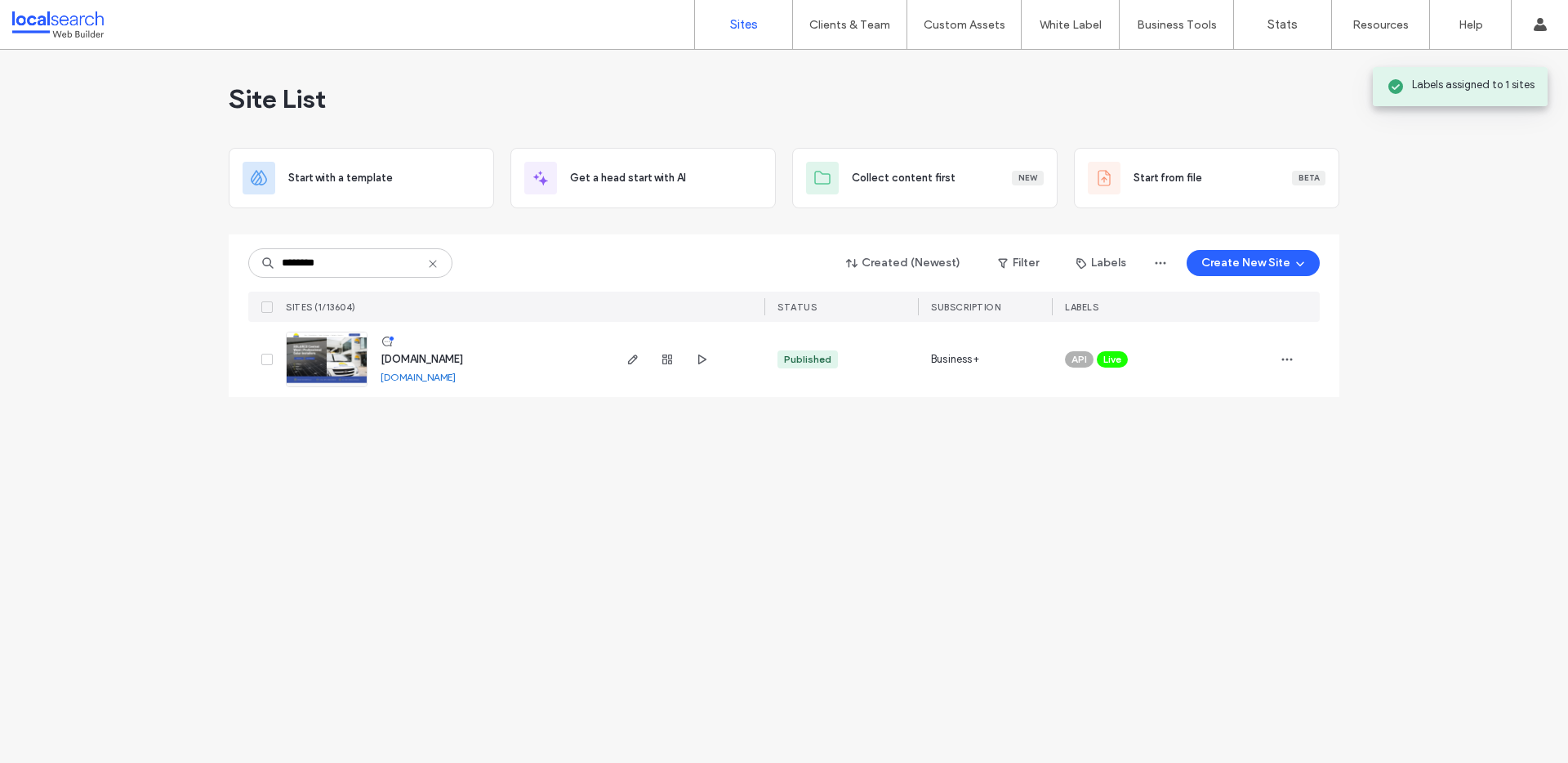
click at [1028, 455] on div "Site List Start with a template Get a head start with AI Collect content first …" at bounding box center [784, 406] width 1568 height 714
click at [439, 356] on span "[DOMAIN_NAME]" at bounding box center [421, 359] width 82 height 13
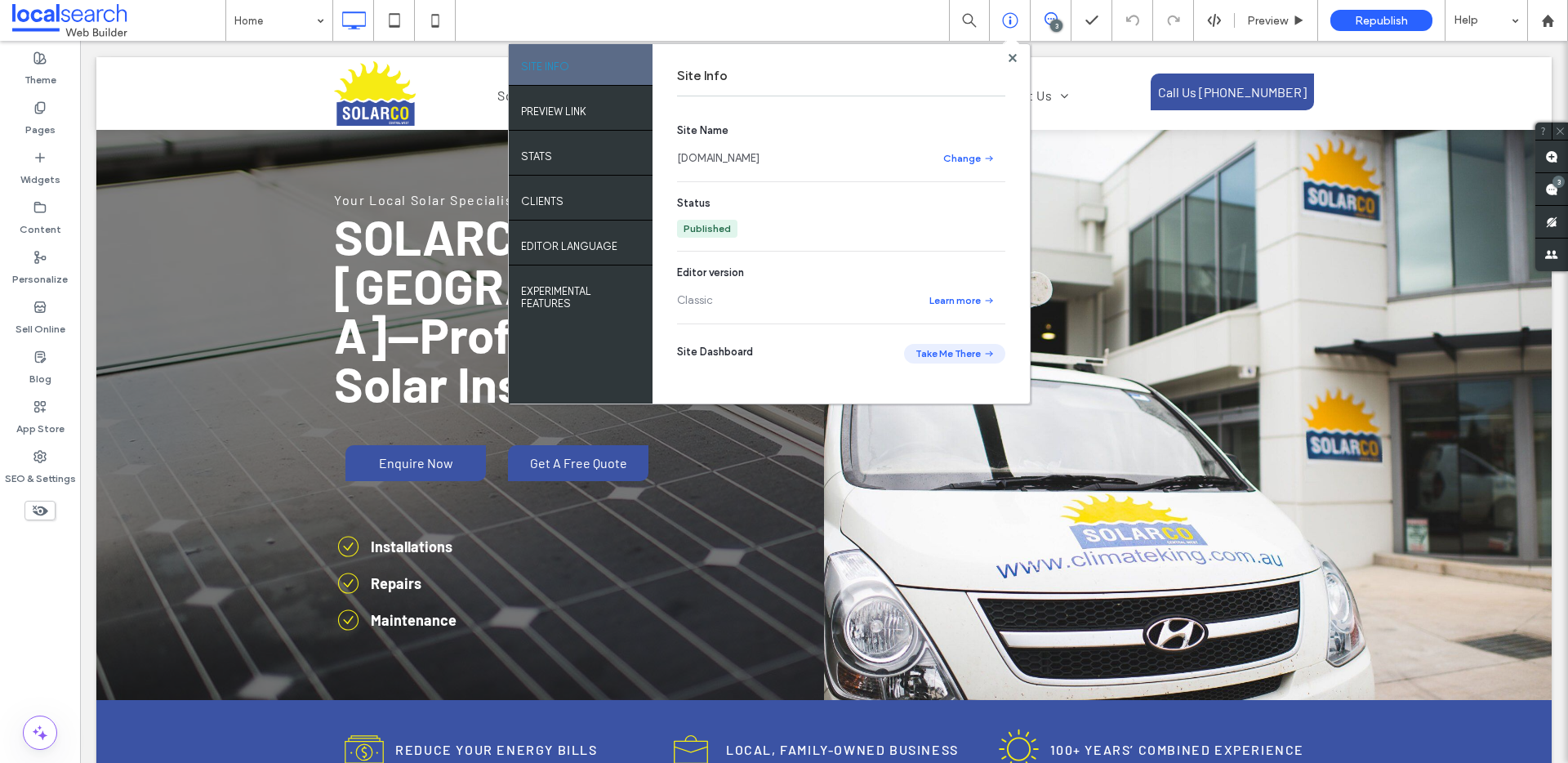
click at [950, 348] on button "Take Me There" at bounding box center [954, 353] width 102 height 19
click at [1011, 58] on use at bounding box center [1011, 57] width 8 height 8
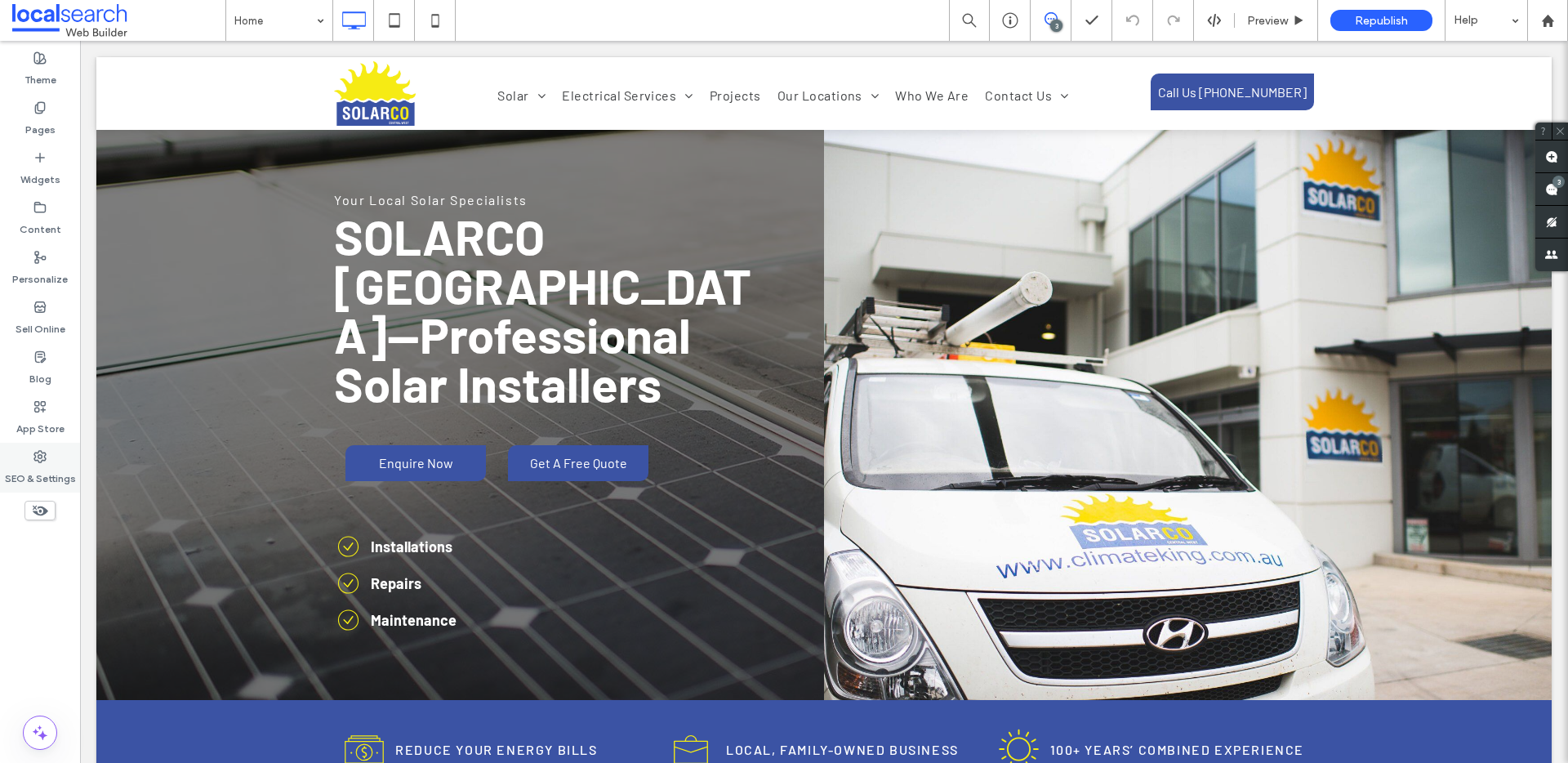
click at [45, 470] on label "SEO & Settings" at bounding box center [40, 475] width 71 height 23
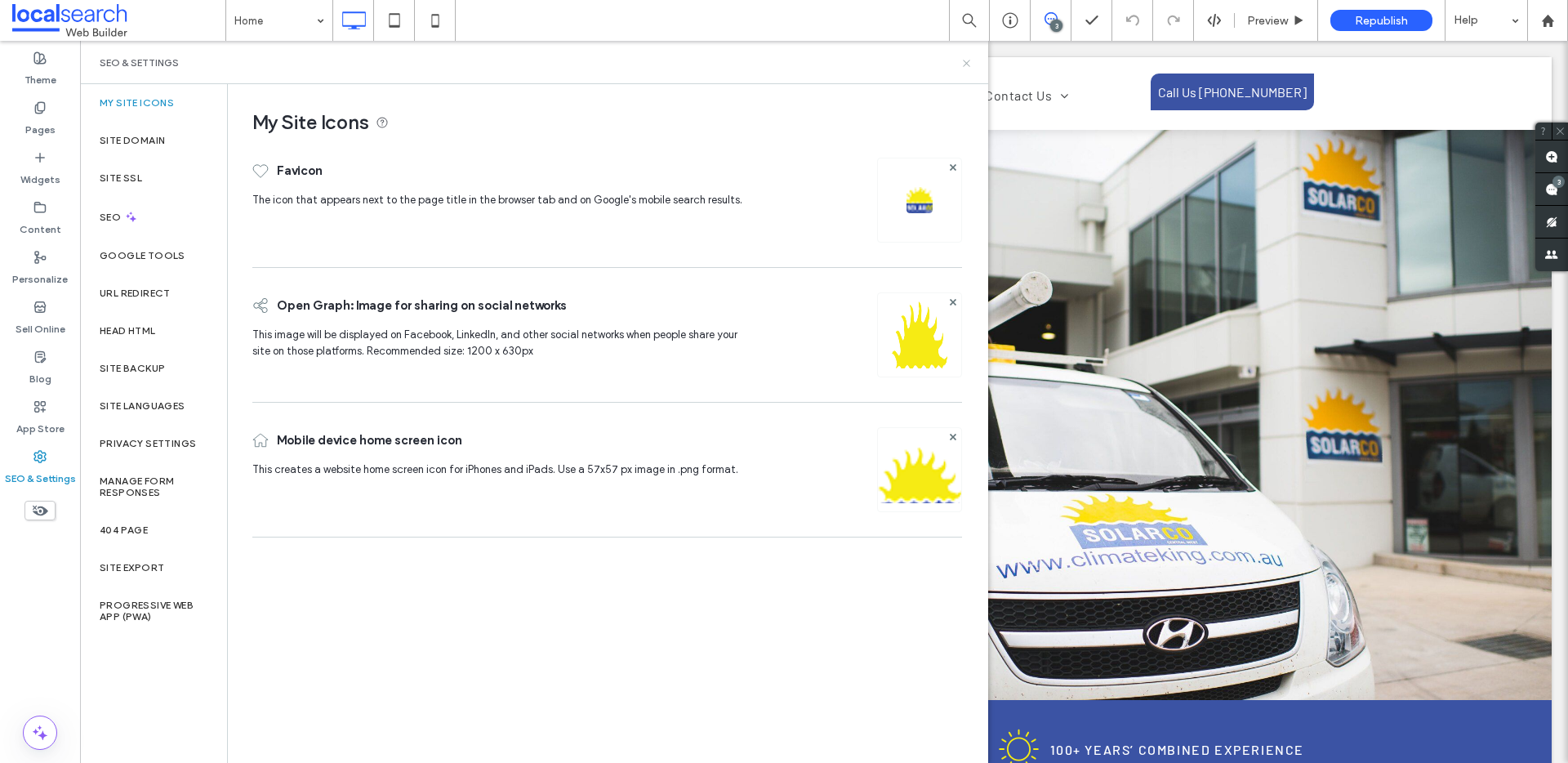
click at [965, 61] on use at bounding box center [966, 63] width 7 height 7
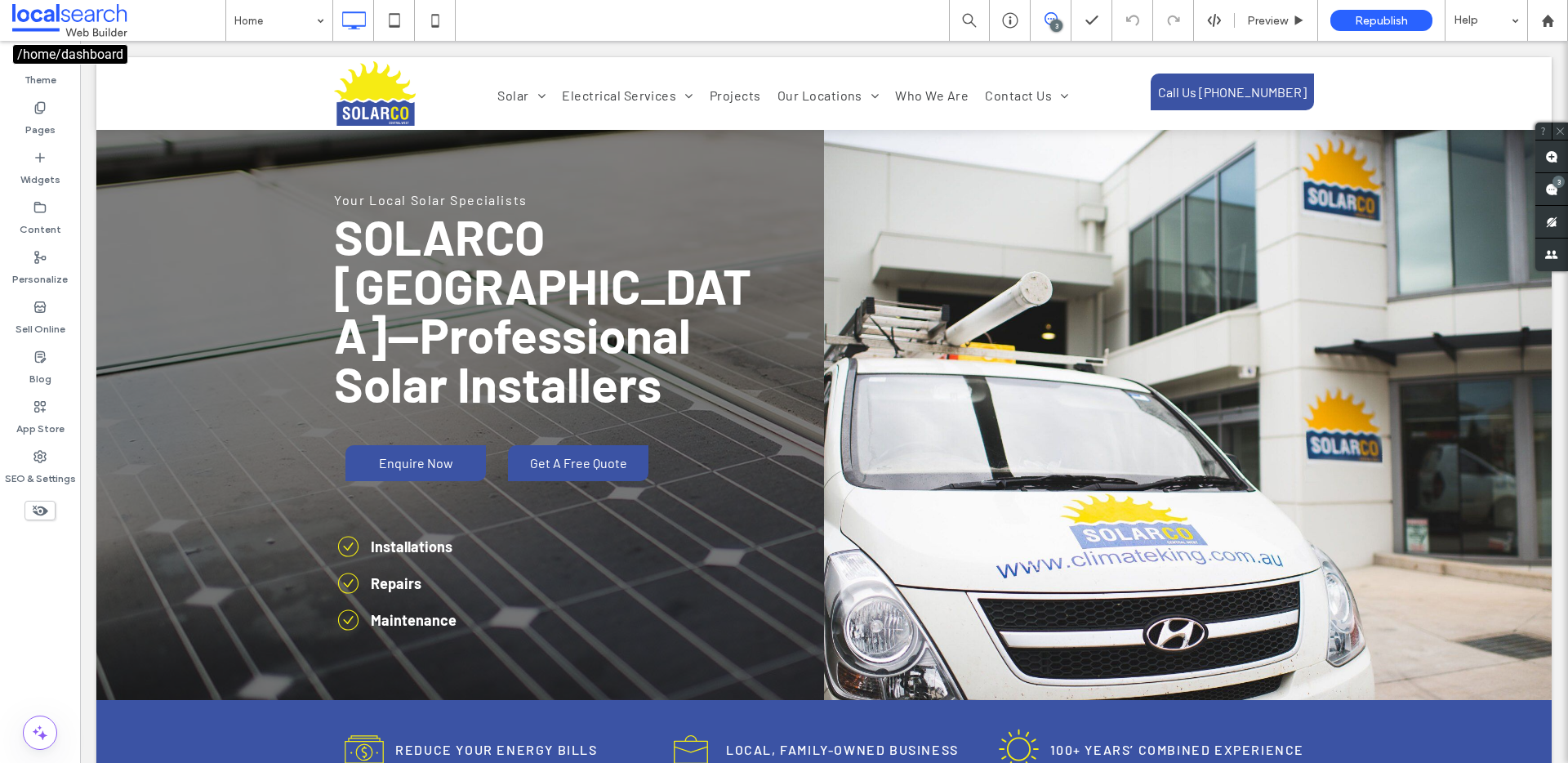
click at [86, 23] on span at bounding box center [119, 20] width 213 height 33
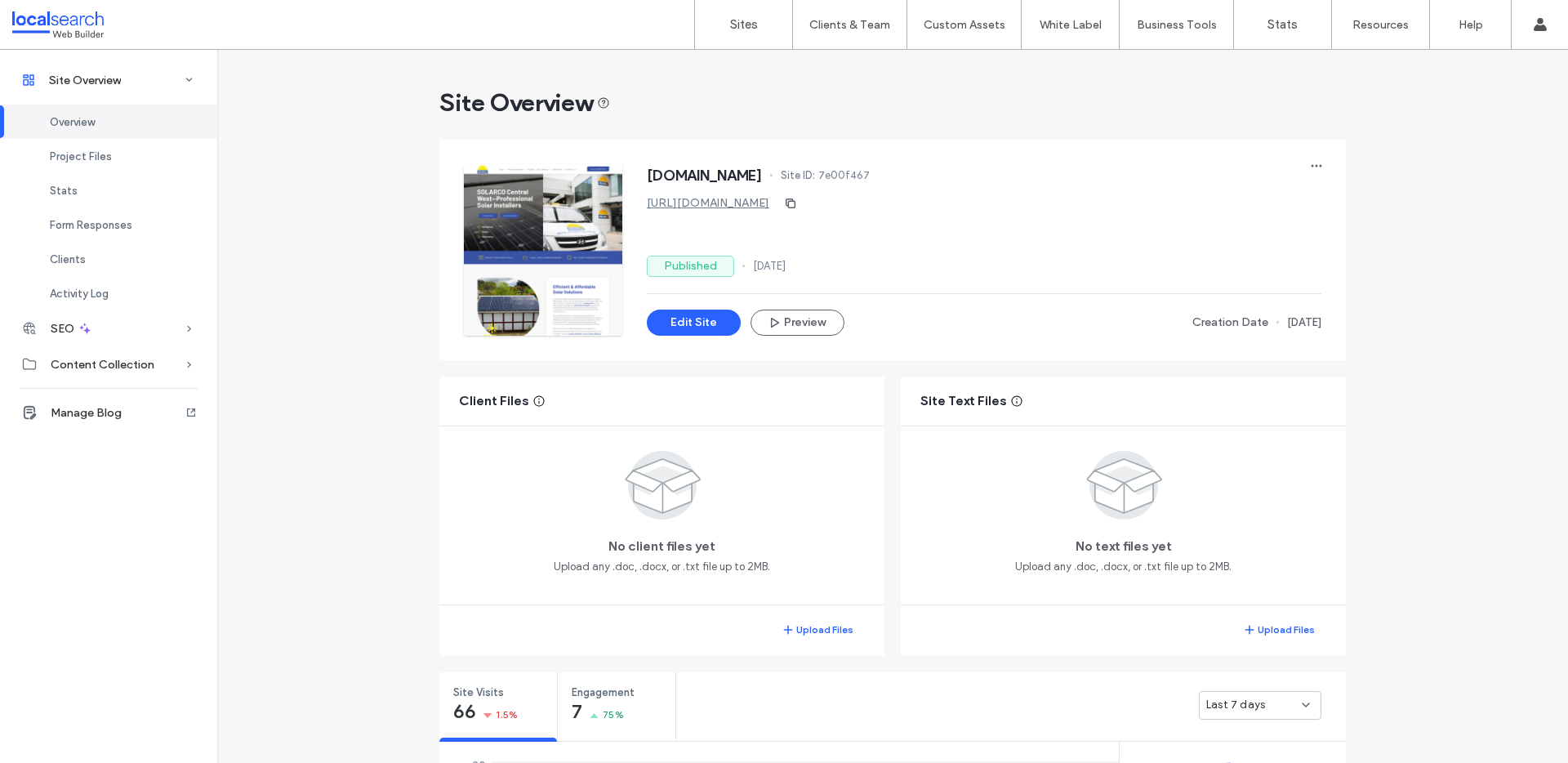
scroll to position [311, 0]
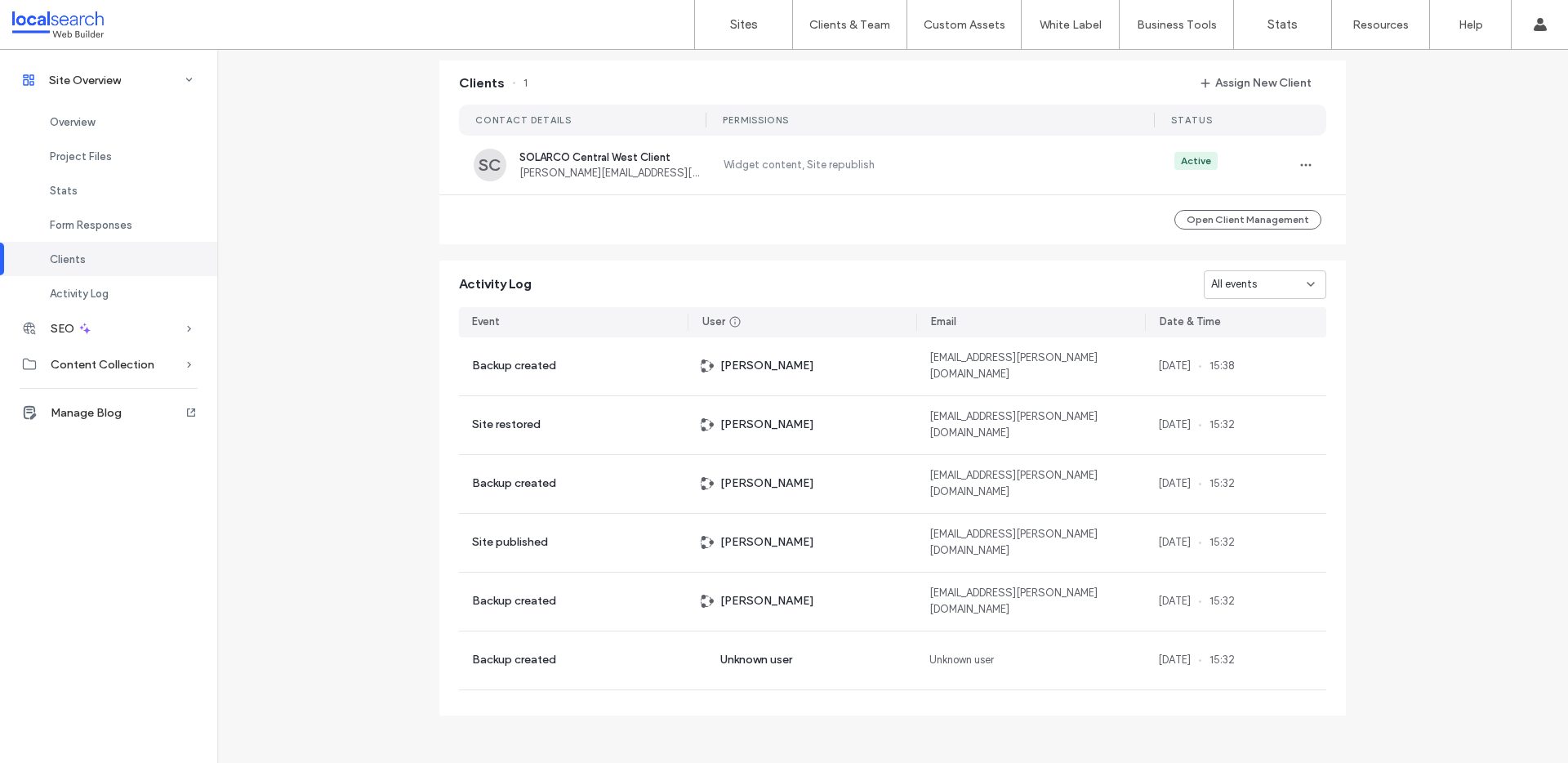
scroll to position [1492, 0]
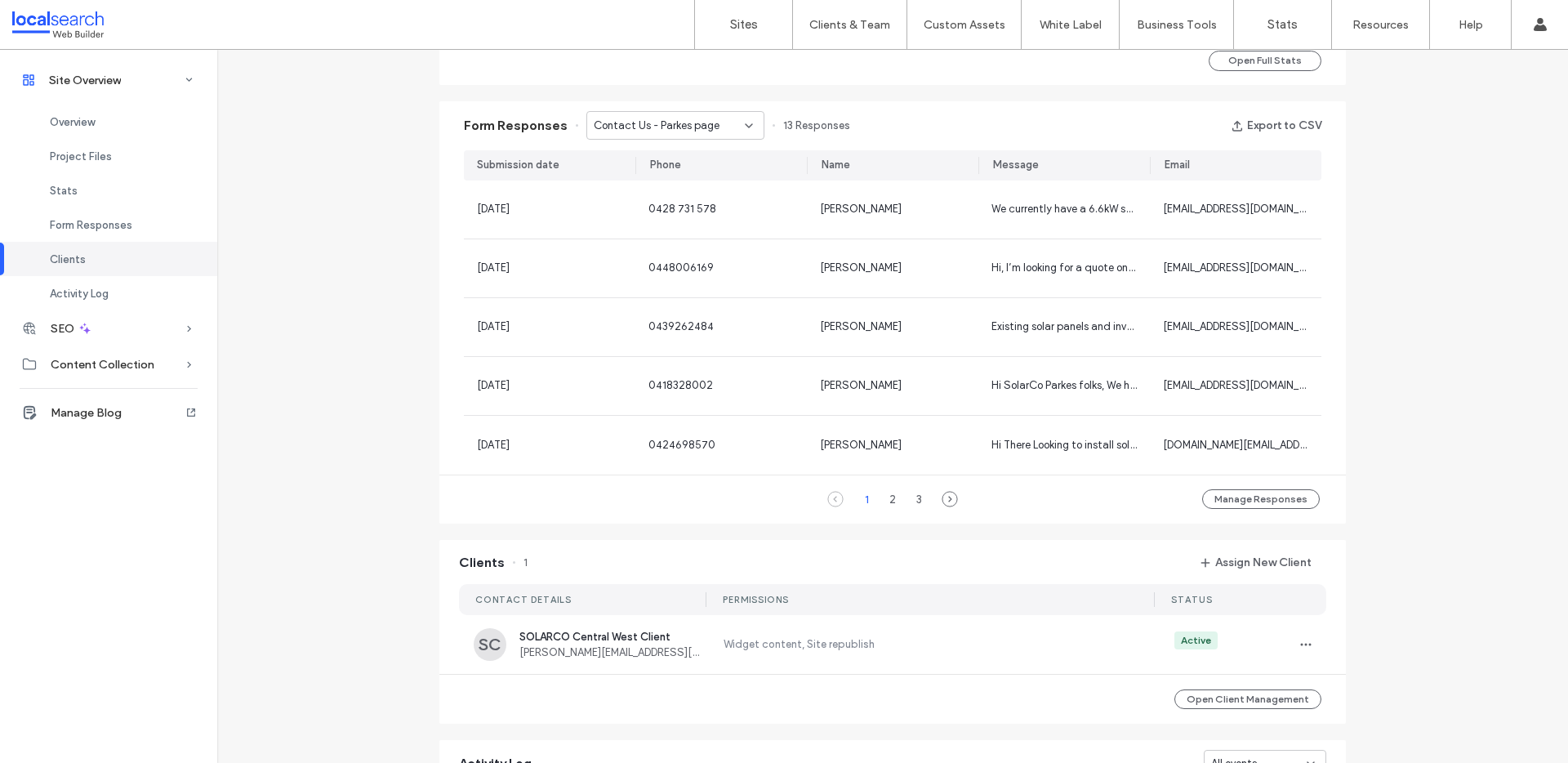
scroll to position [937, 0]
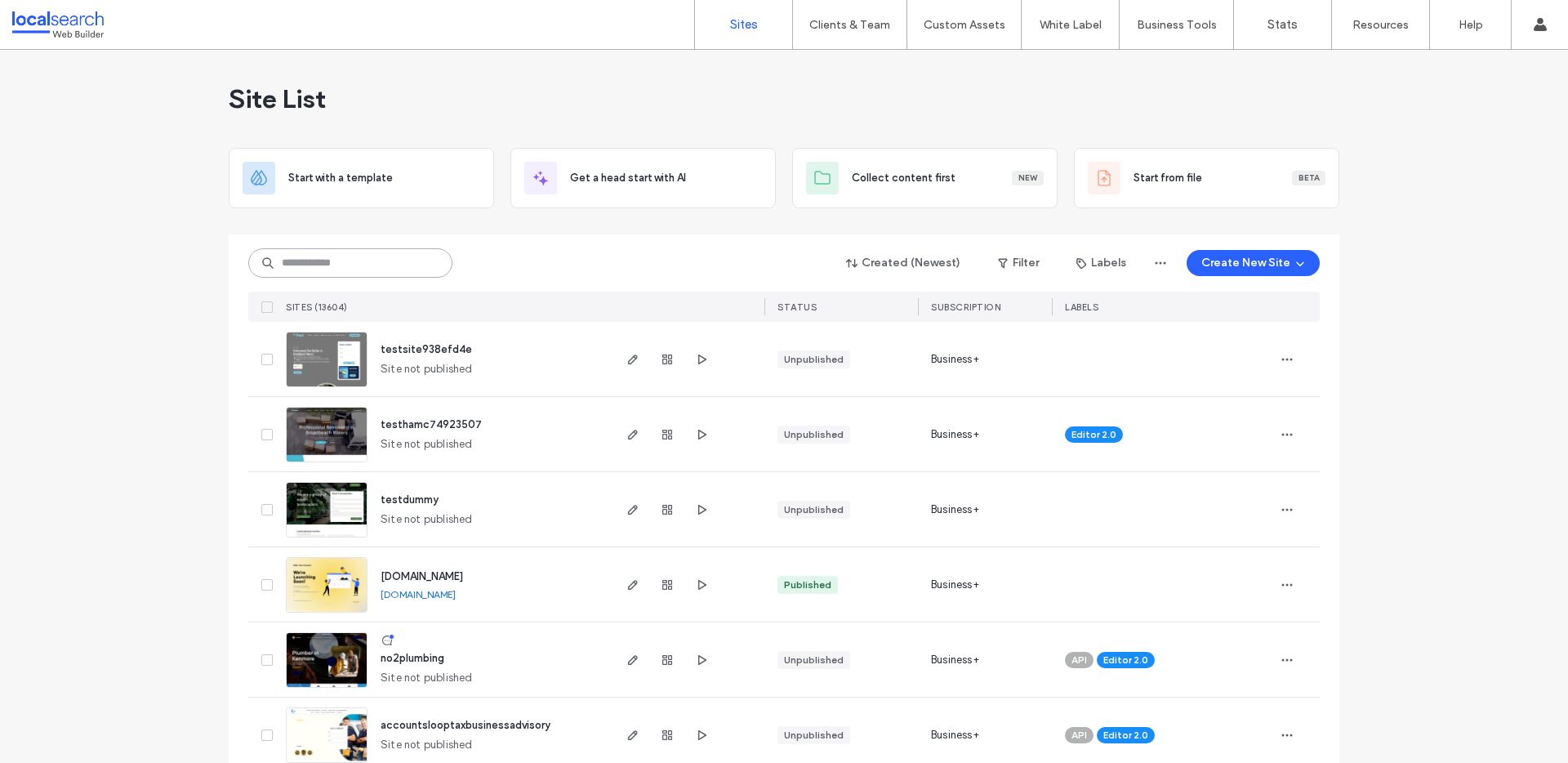
click at [317, 262] on input at bounding box center [350, 263] width 204 height 29
paste input "********"
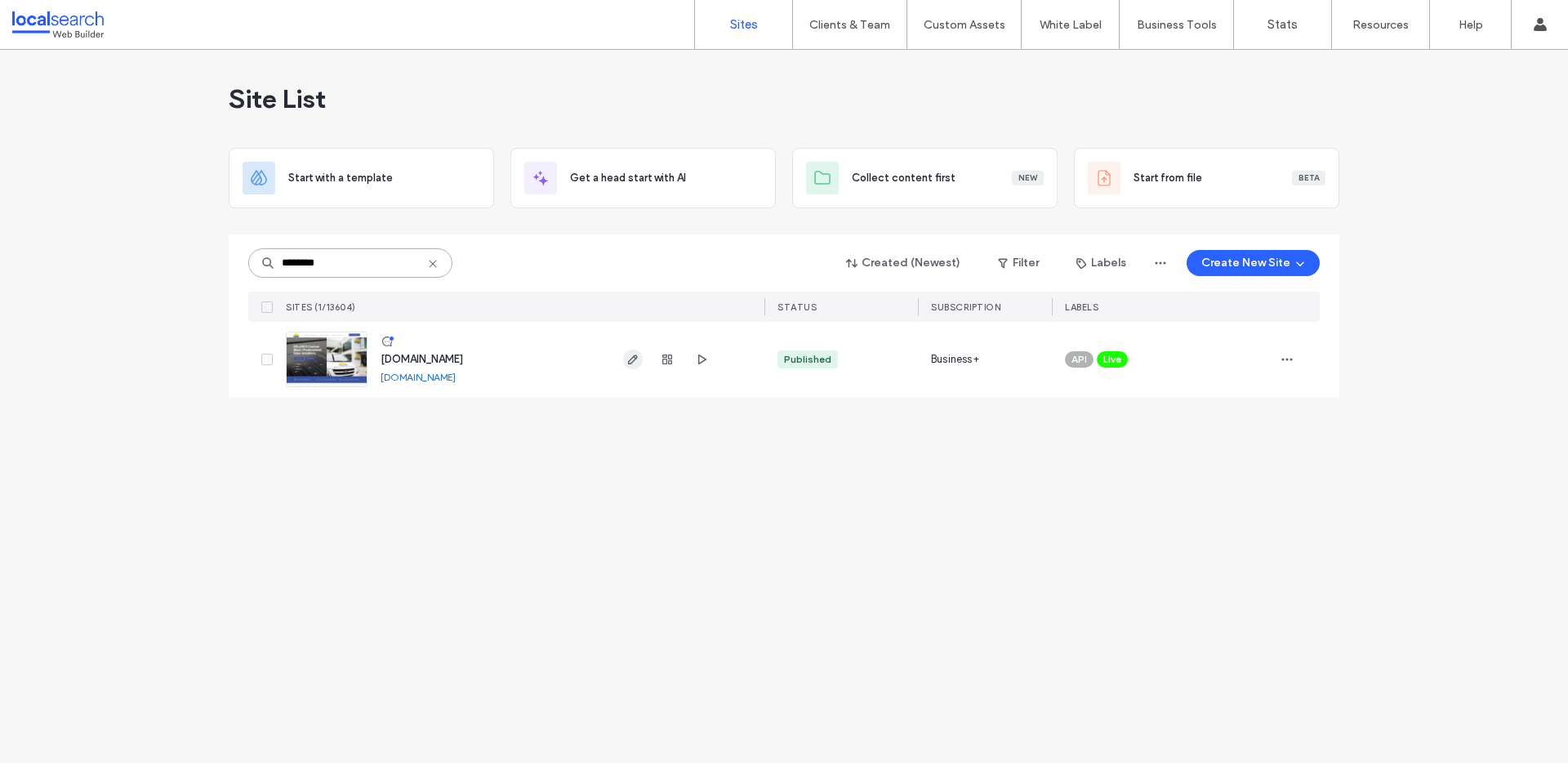
type input "********"
click at [634, 362] on icon "button" at bounding box center [633, 360] width 14 height 14
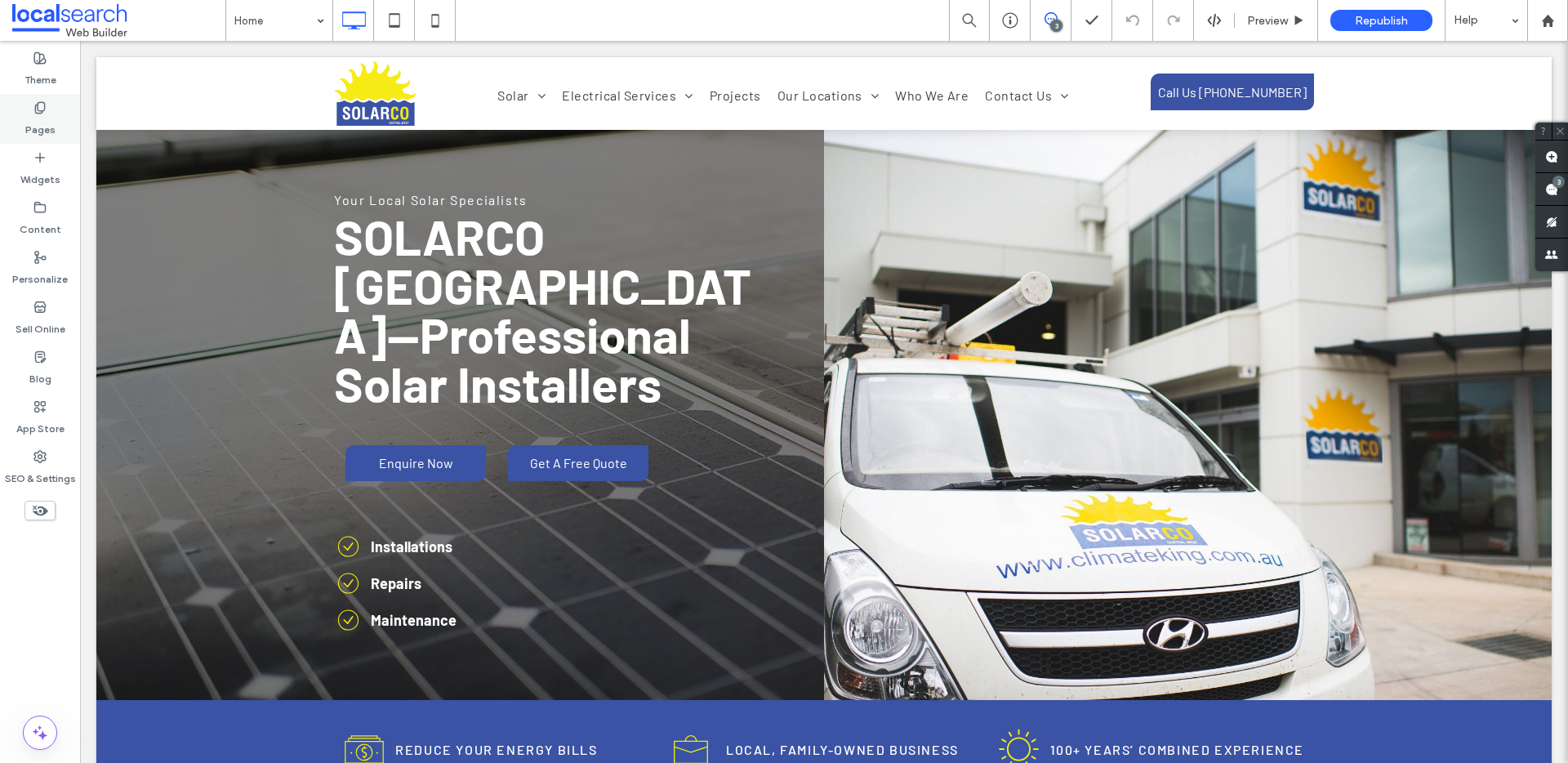
click at [34, 133] on label "Pages" at bounding box center [40, 126] width 30 height 23
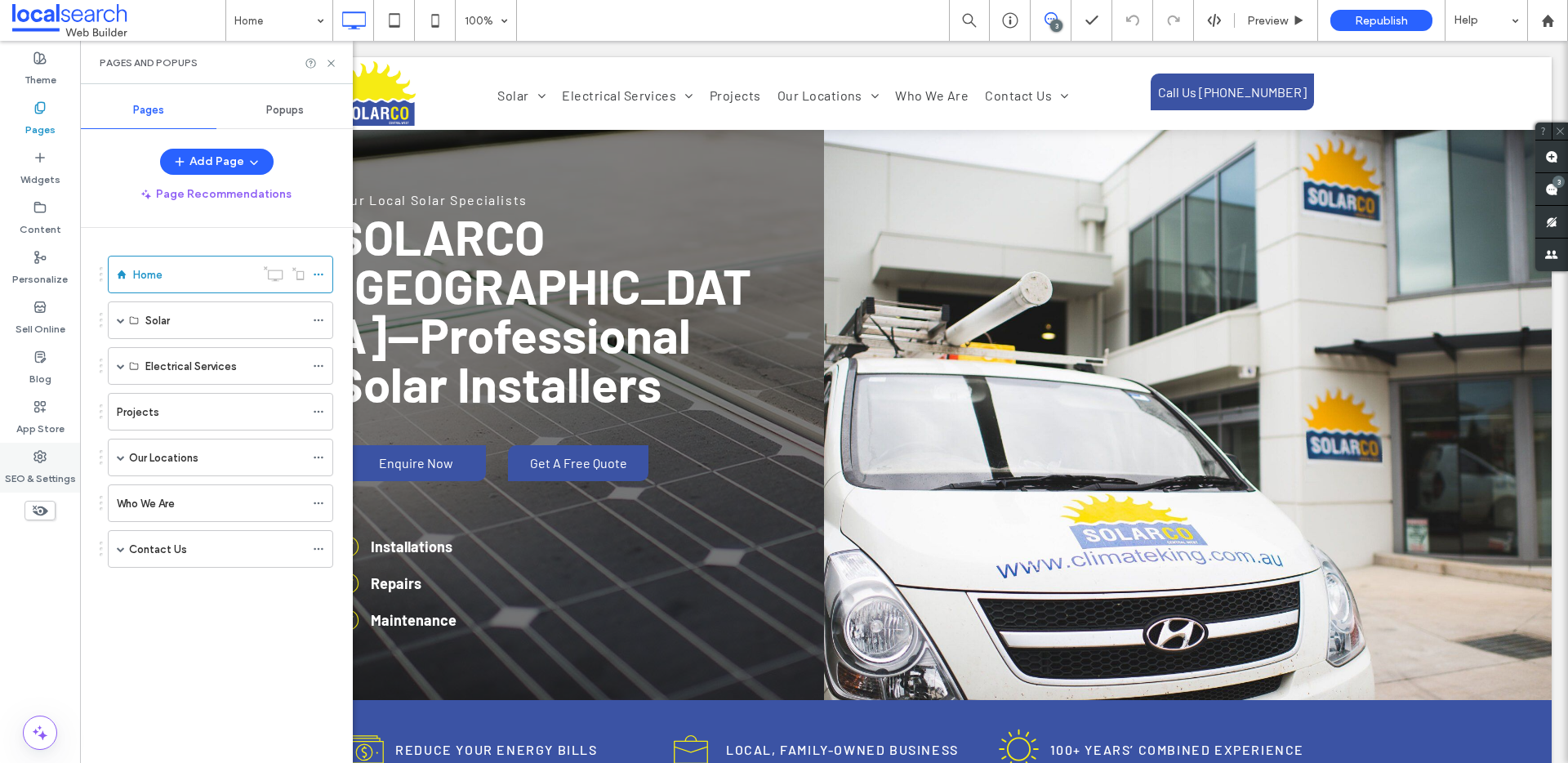
click at [45, 454] on icon at bounding box center [41, 457] width 14 height 14
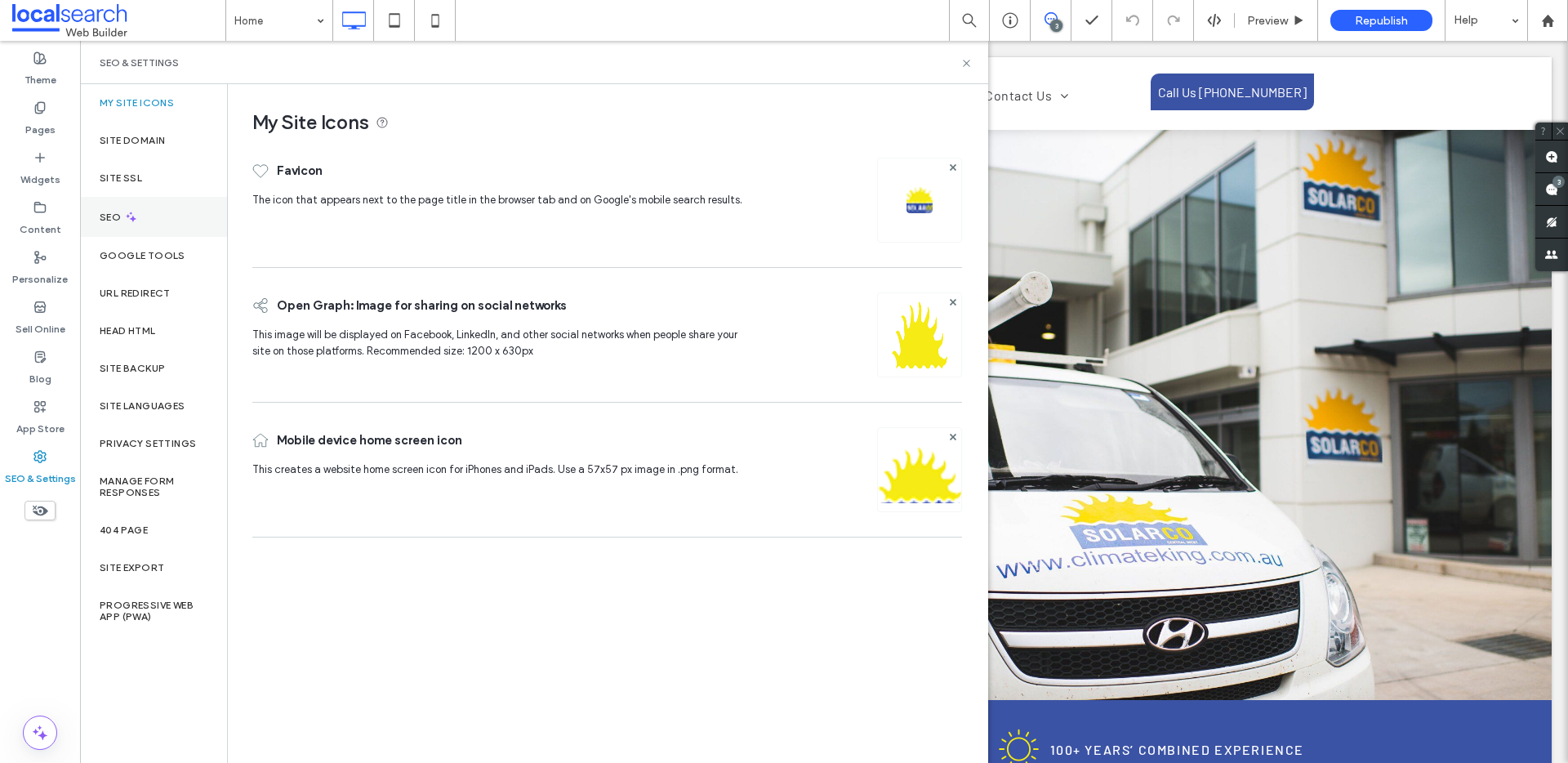
click at [140, 216] on div "SEO" at bounding box center [154, 216] width 147 height 40
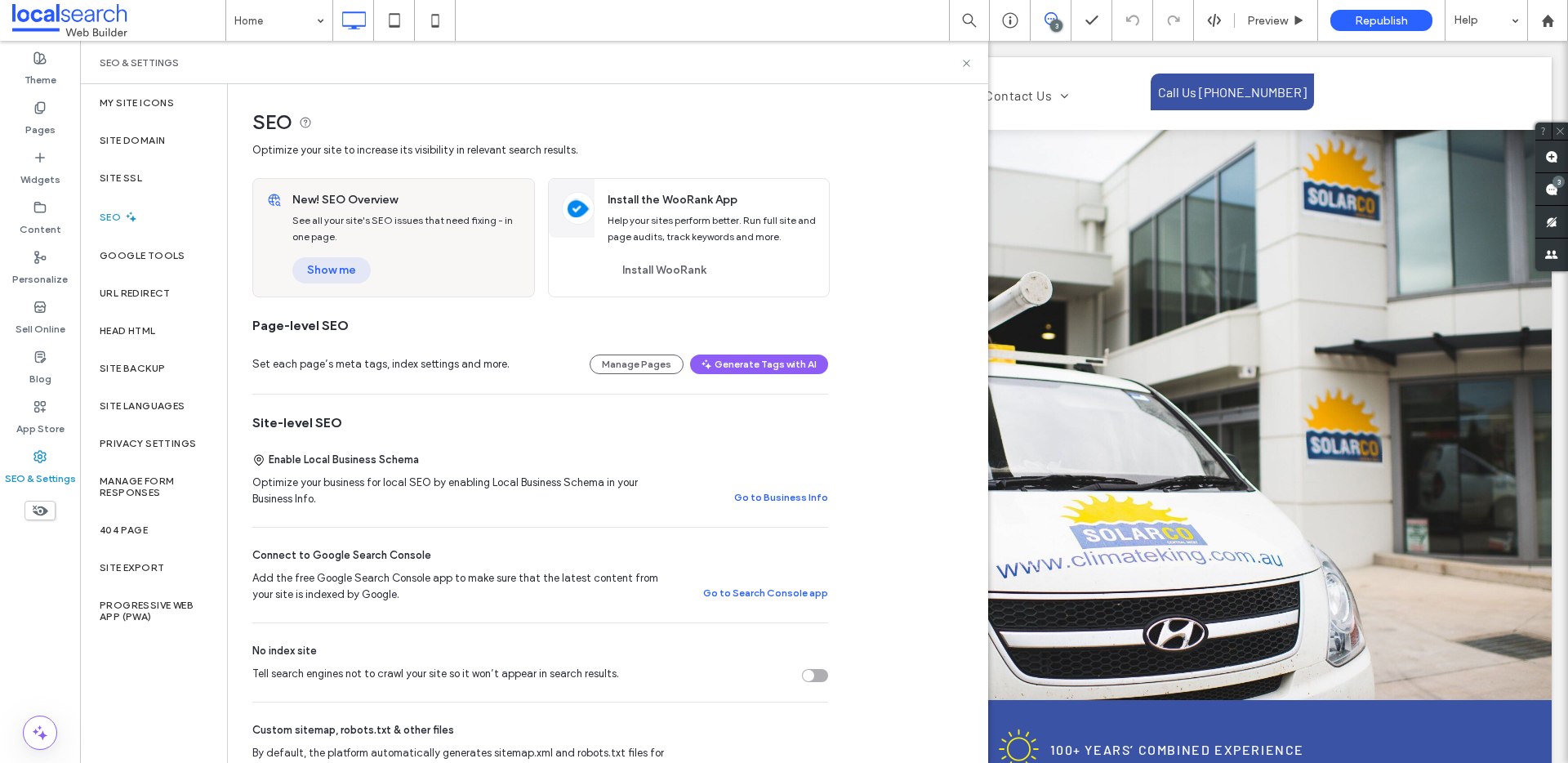
click at [326, 278] on button "Show me" at bounding box center [331, 270] width 78 height 26
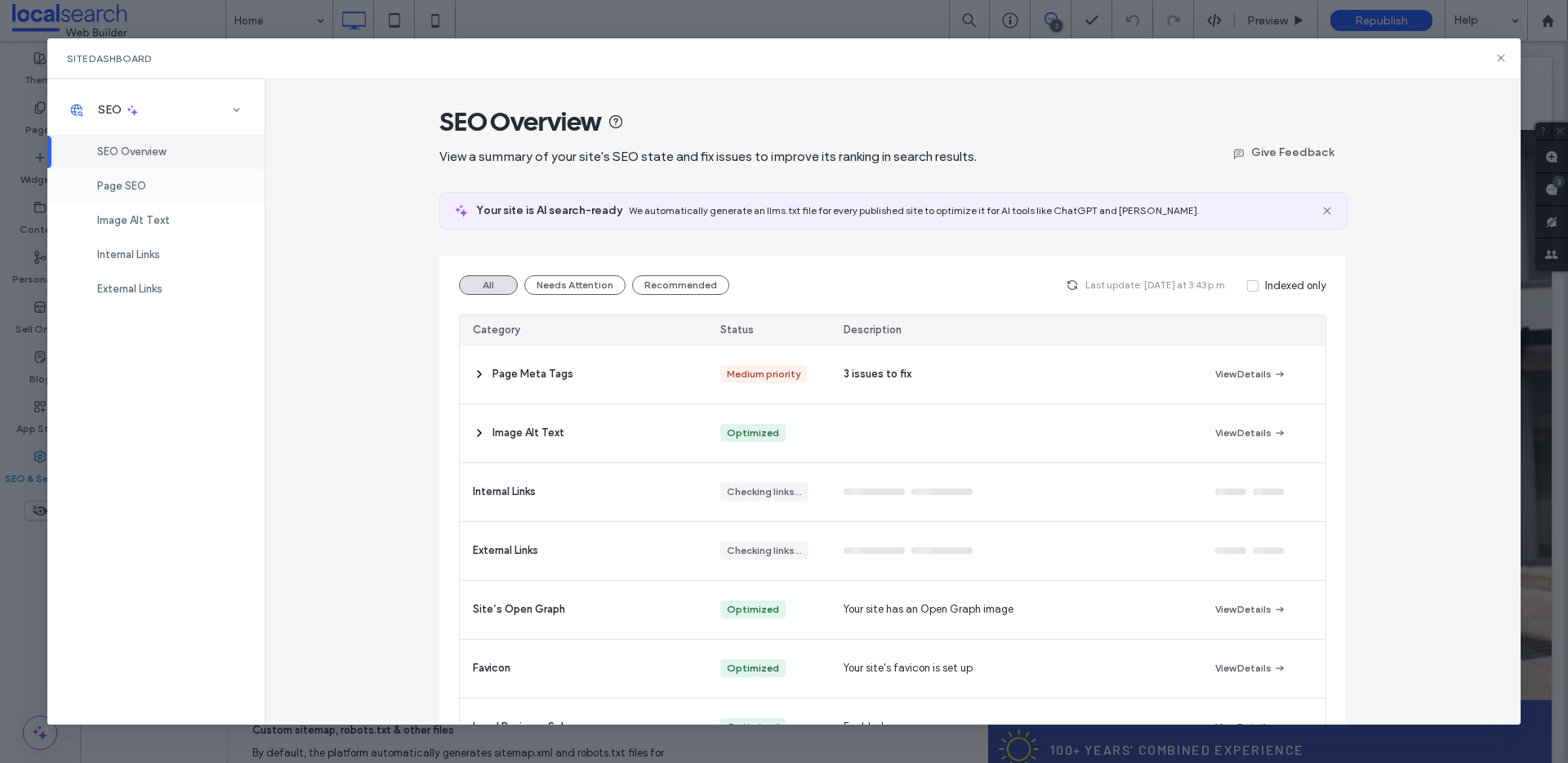
click at [161, 186] on div "Page SEO" at bounding box center [156, 186] width 217 height 34
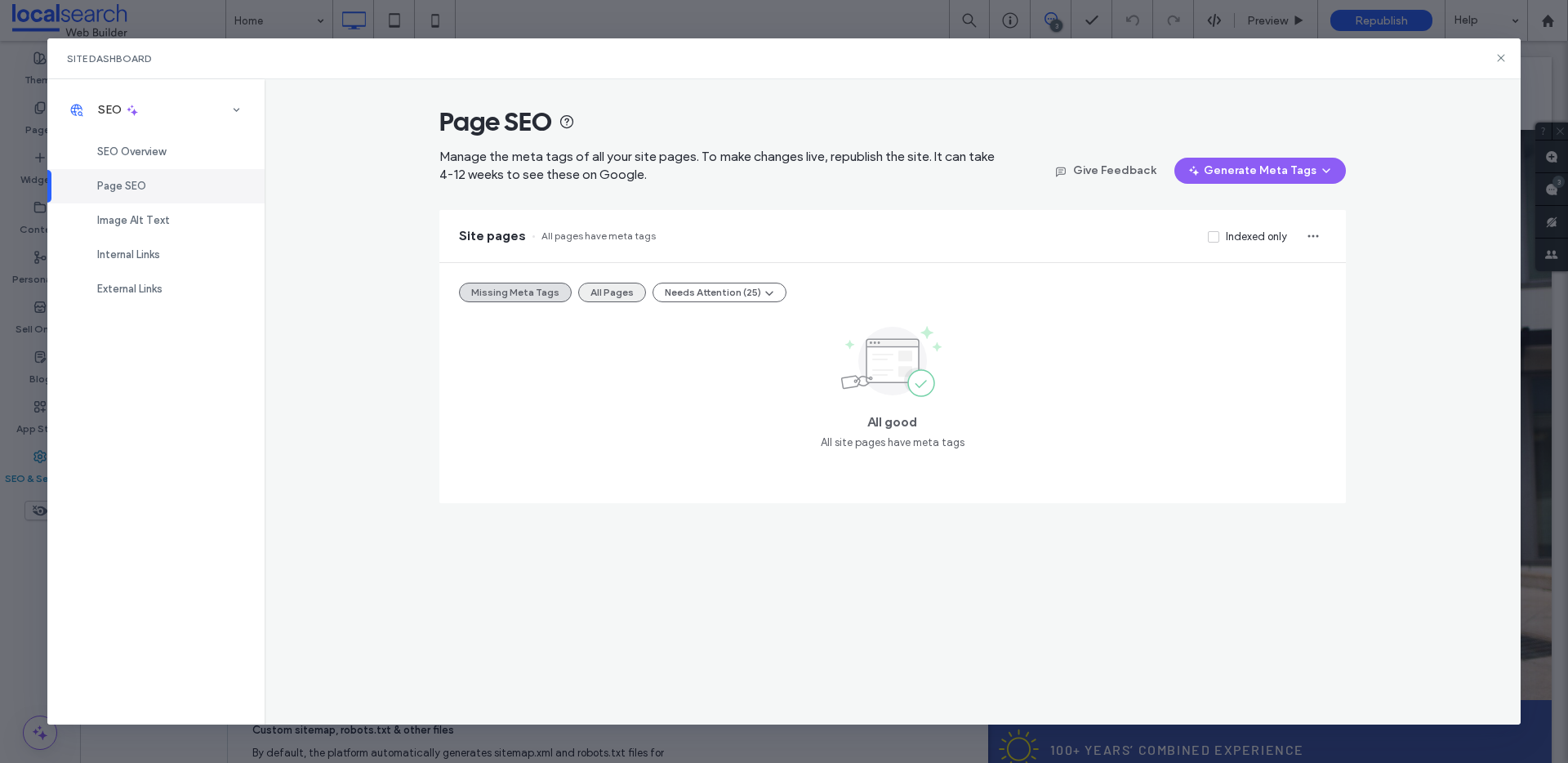
click at [595, 298] on button "All Pages" at bounding box center [612, 292] width 68 height 19
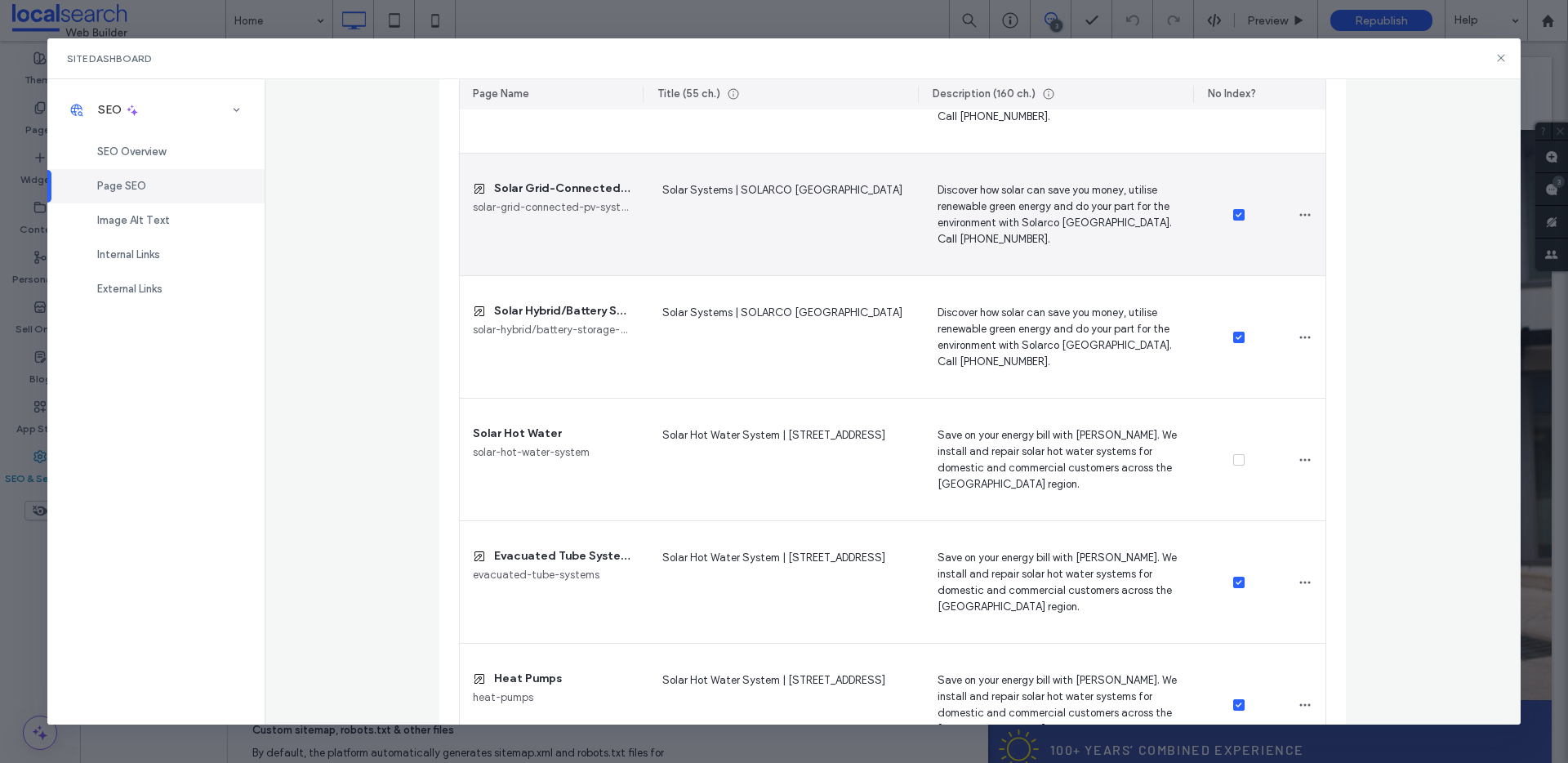
scroll to position [448, 0]
click at [1236, 212] on icon at bounding box center [1239, 210] width 7 height 5
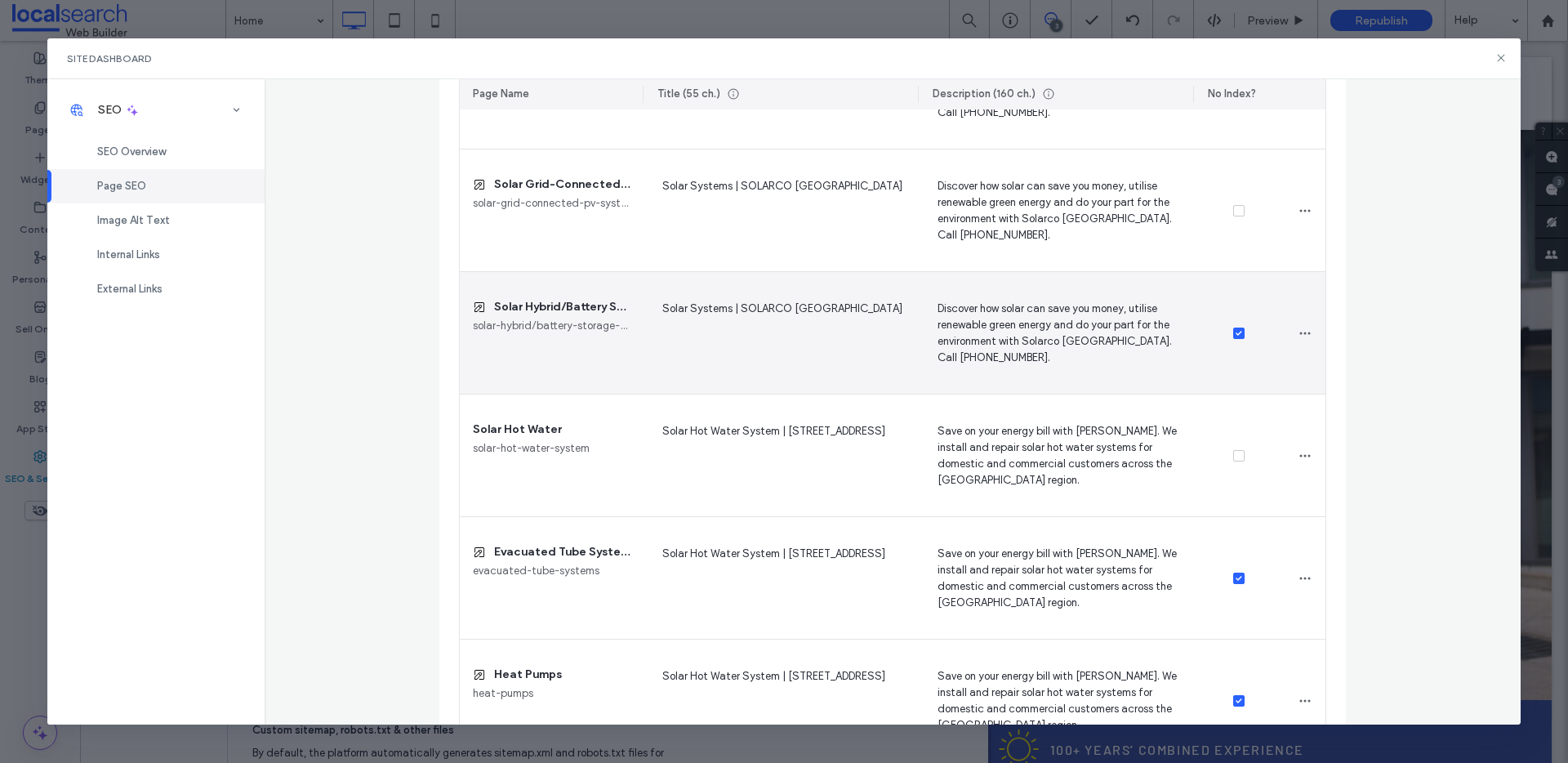
click at [1236, 335] on icon at bounding box center [1239, 333] width 7 height 5
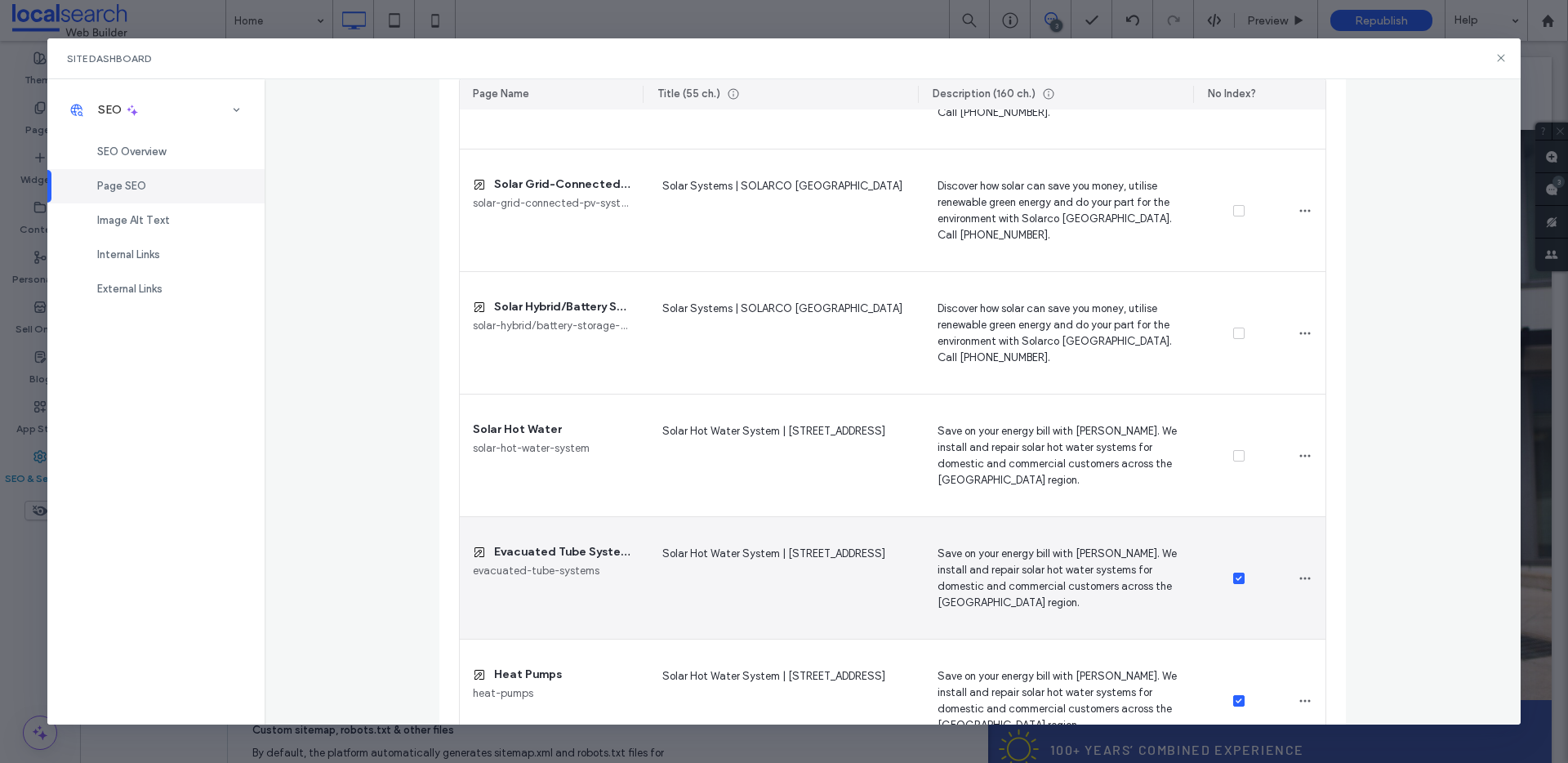
click at [1236, 576] on icon at bounding box center [1239, 578] width 7 height 5
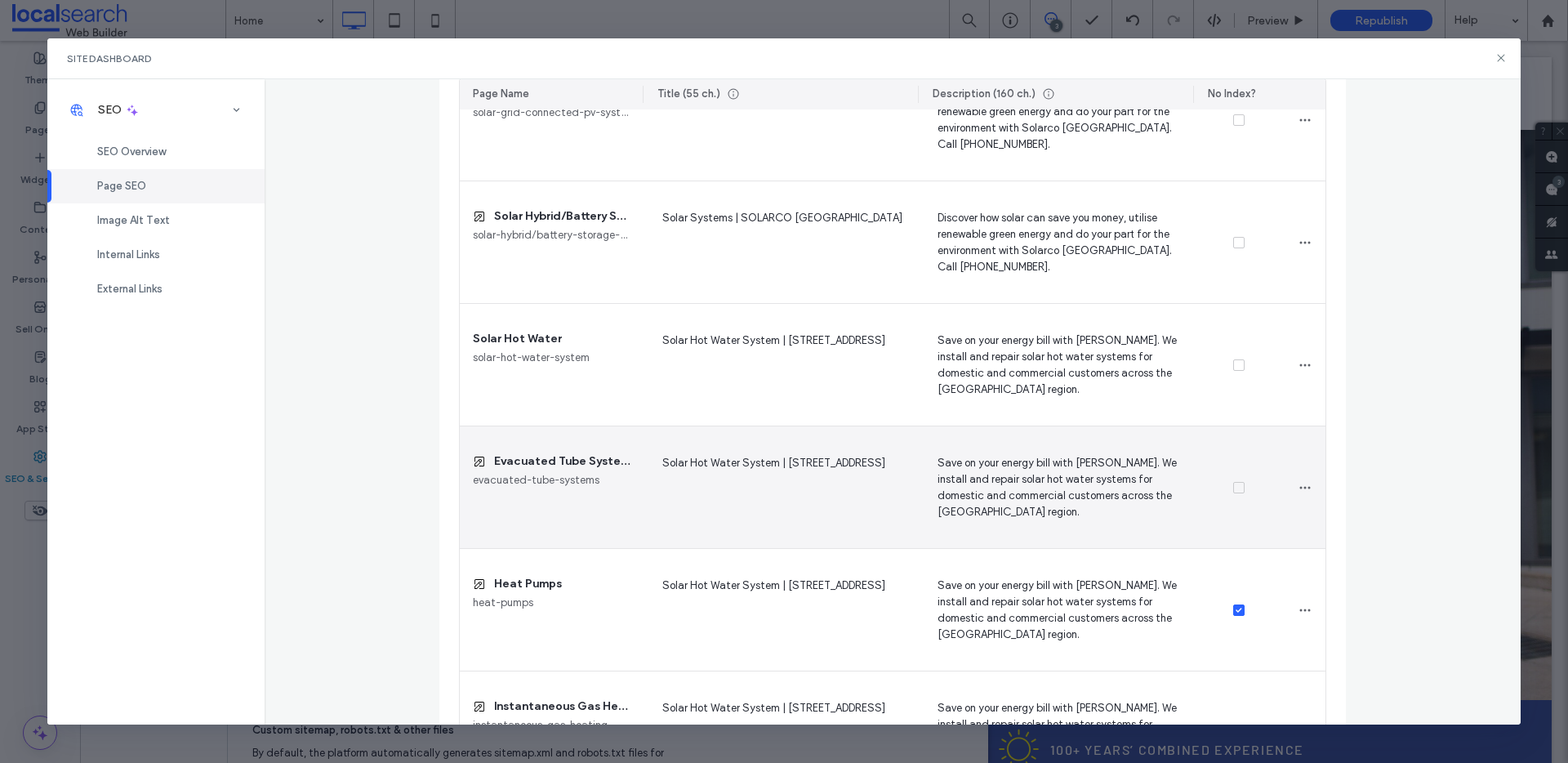
scroll to position [599, 0]
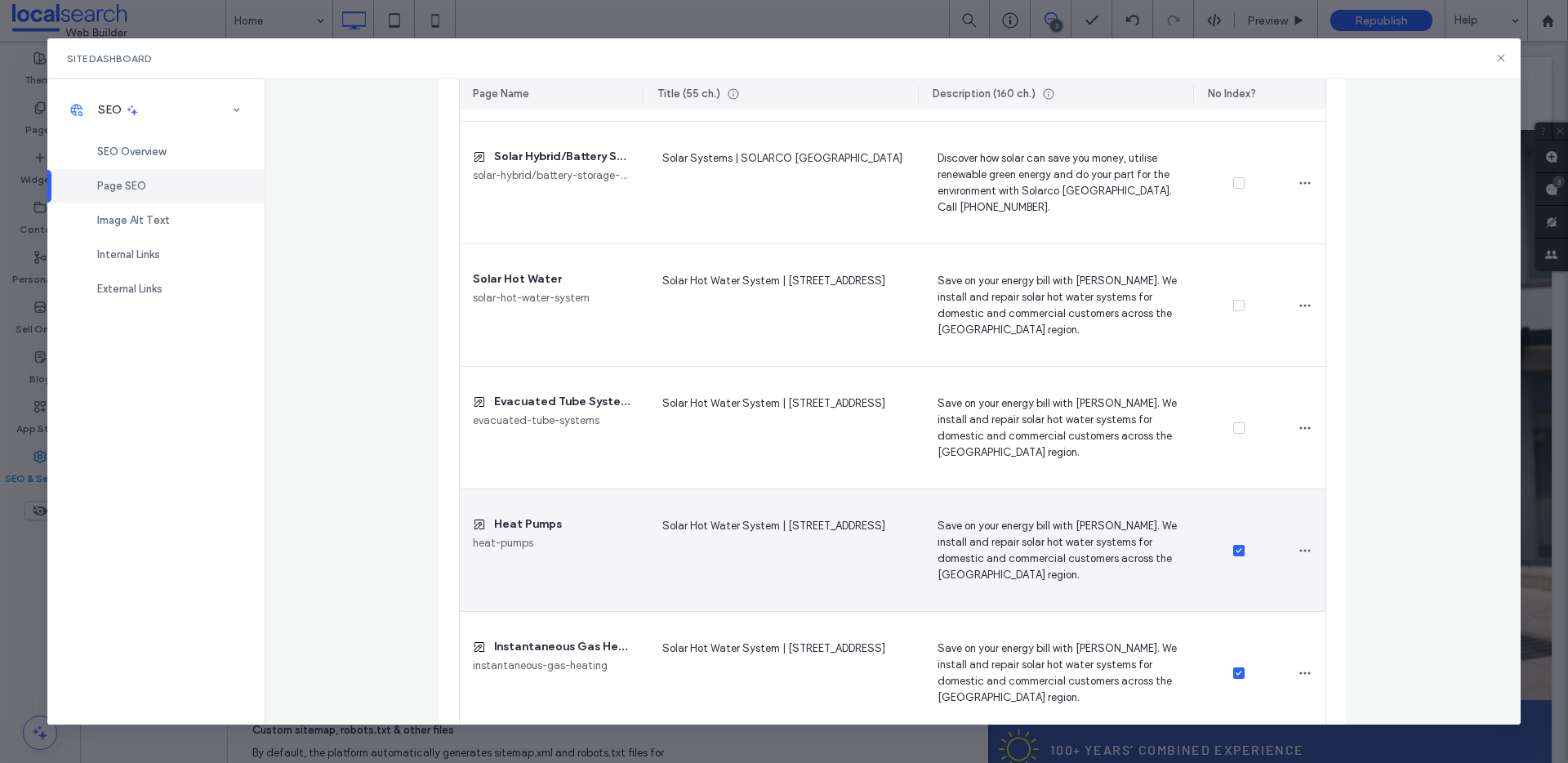
click at [1236, 552] on icon at bounding box center [1239, 550] width 7 height 5
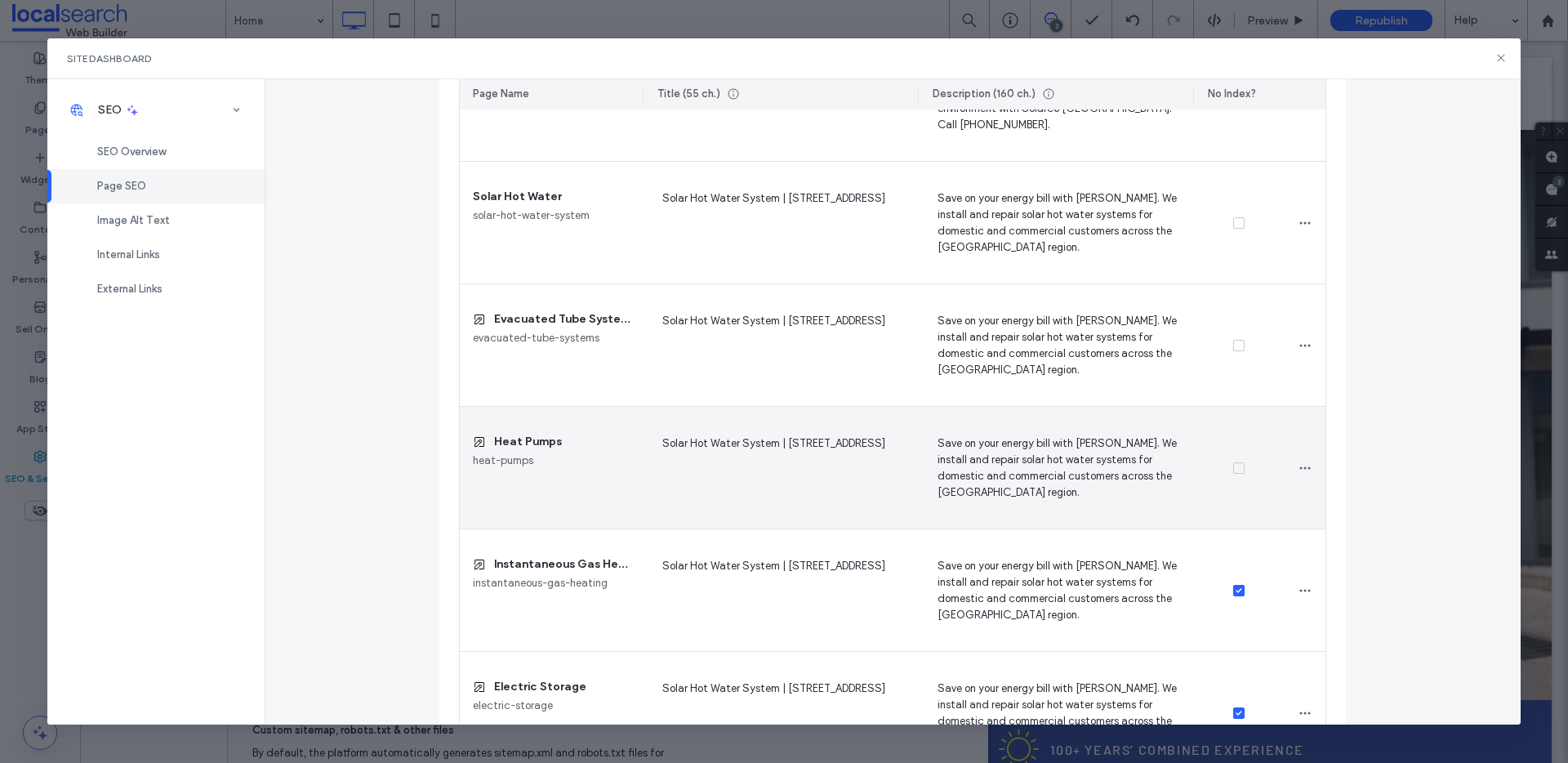
scroll to position [741, 0]
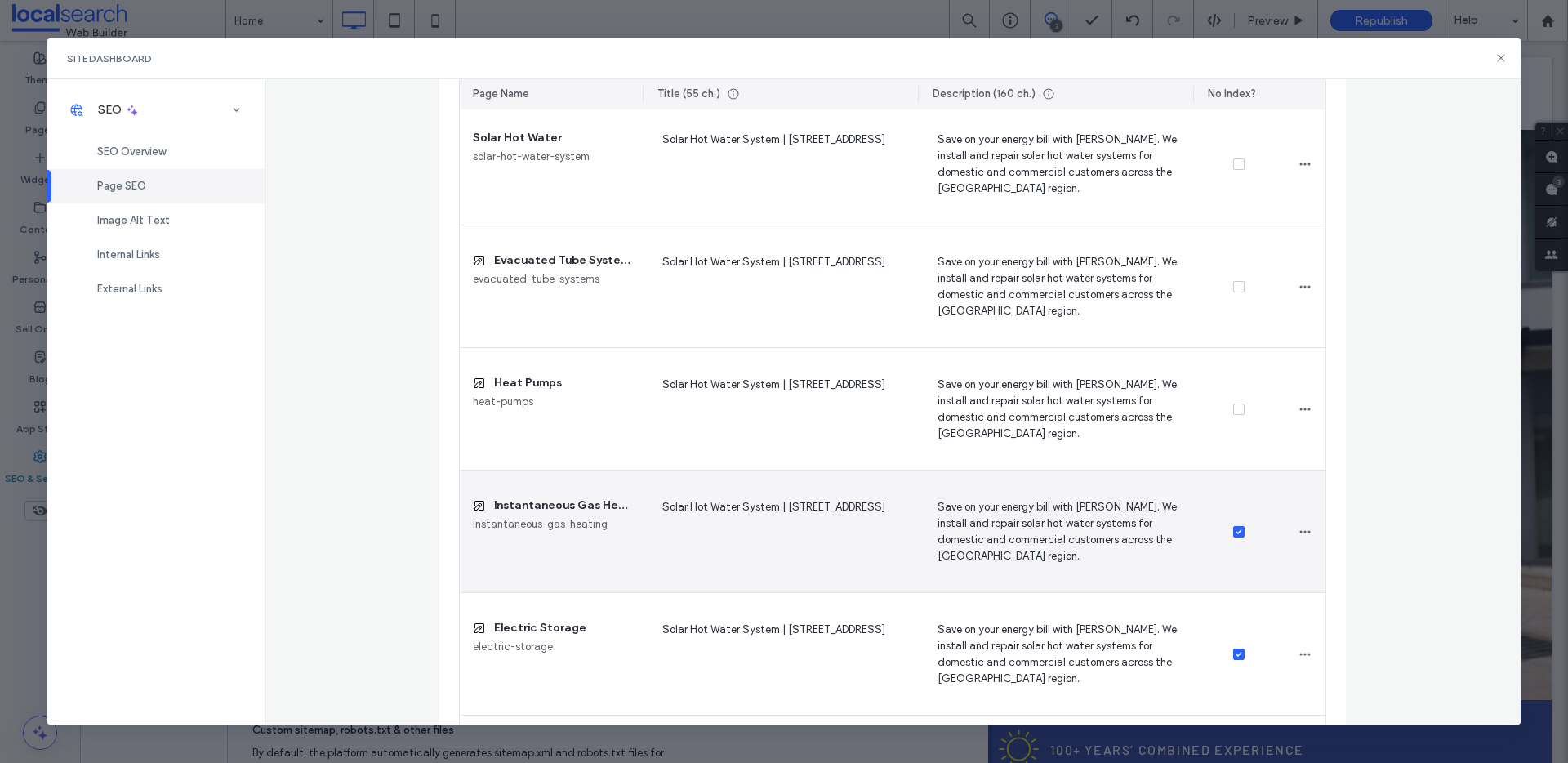
click at [1236, 531] on icon at bounding box center [1239, 532] width 6 height 5
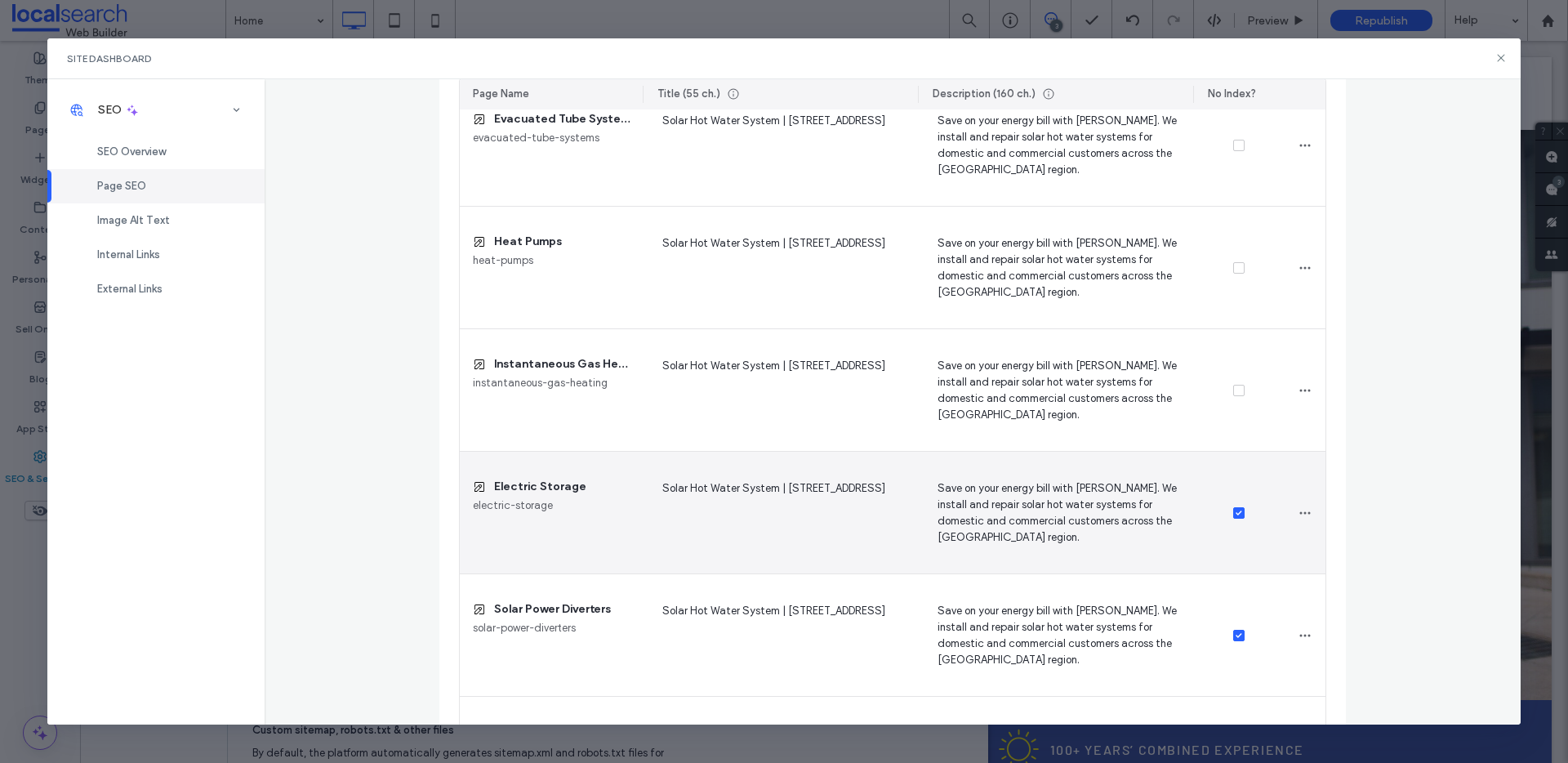
click at [1236, 510] on icon at bounding box center [1239, 512] width 6 height 5
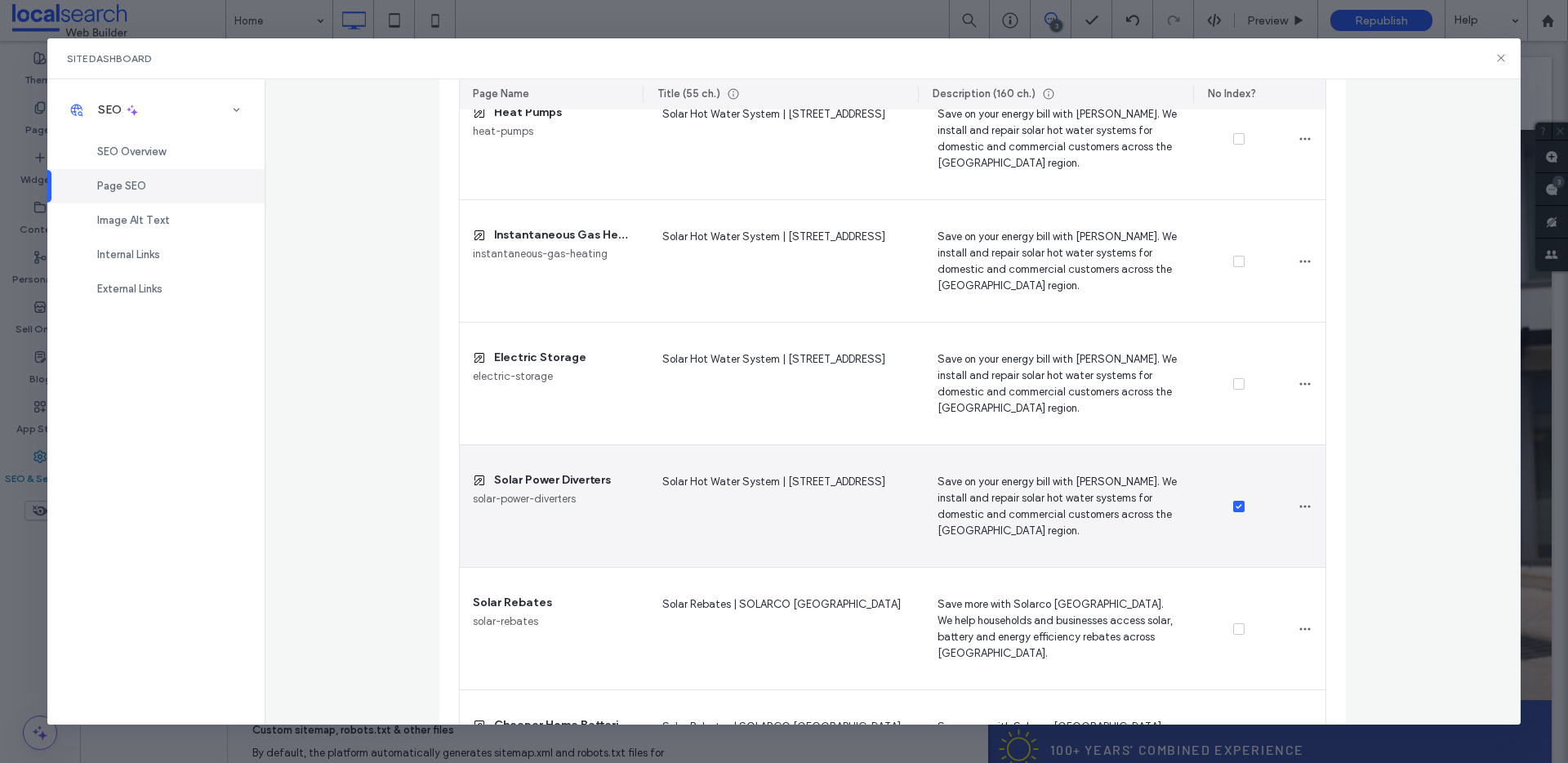
click at [1236, 506] on icon at bounding box center [1239, 506] width 7 height 5
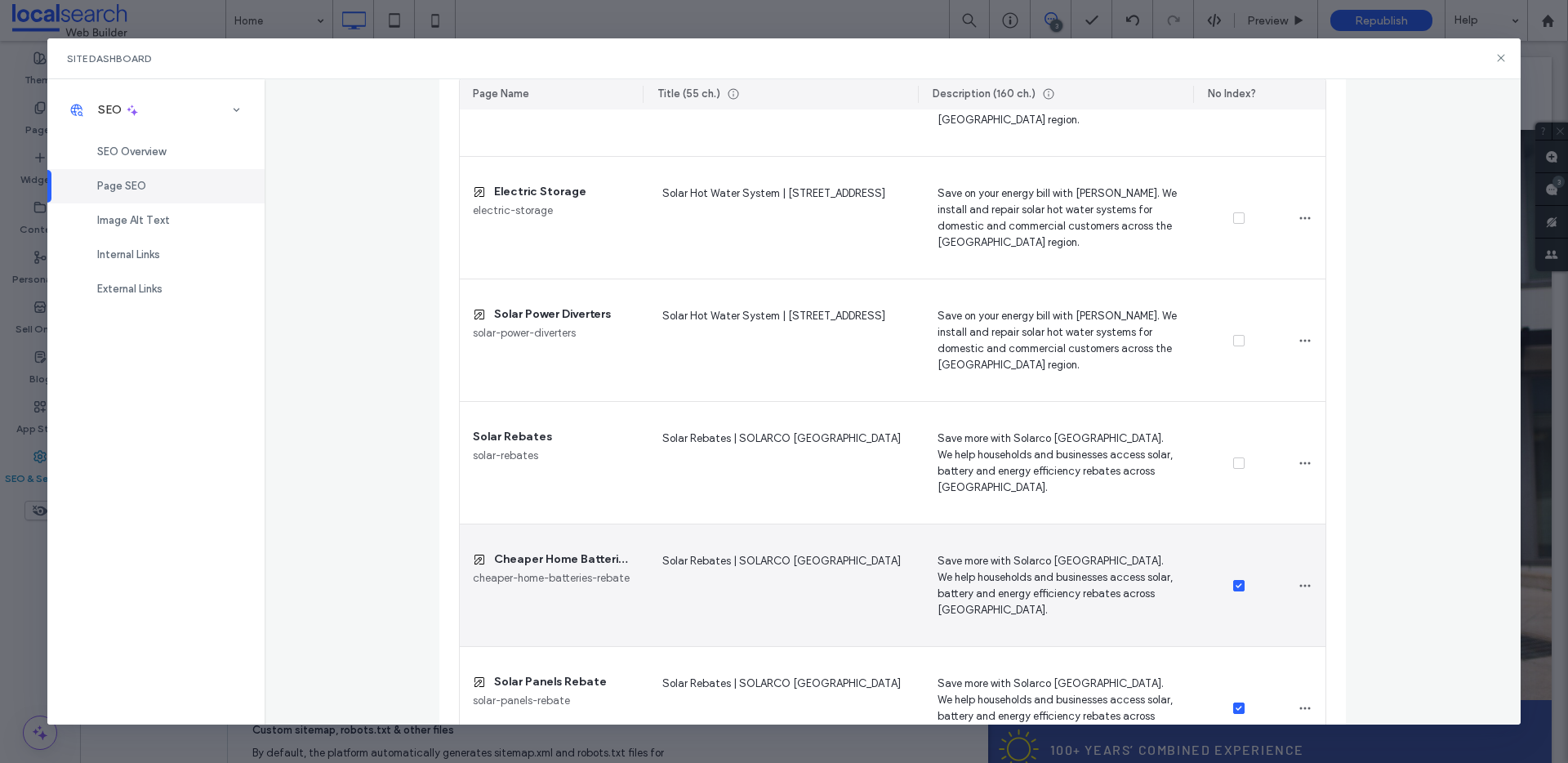
click at [1233, 589] on span at bounding box center [1239, 586] width 12 height 12
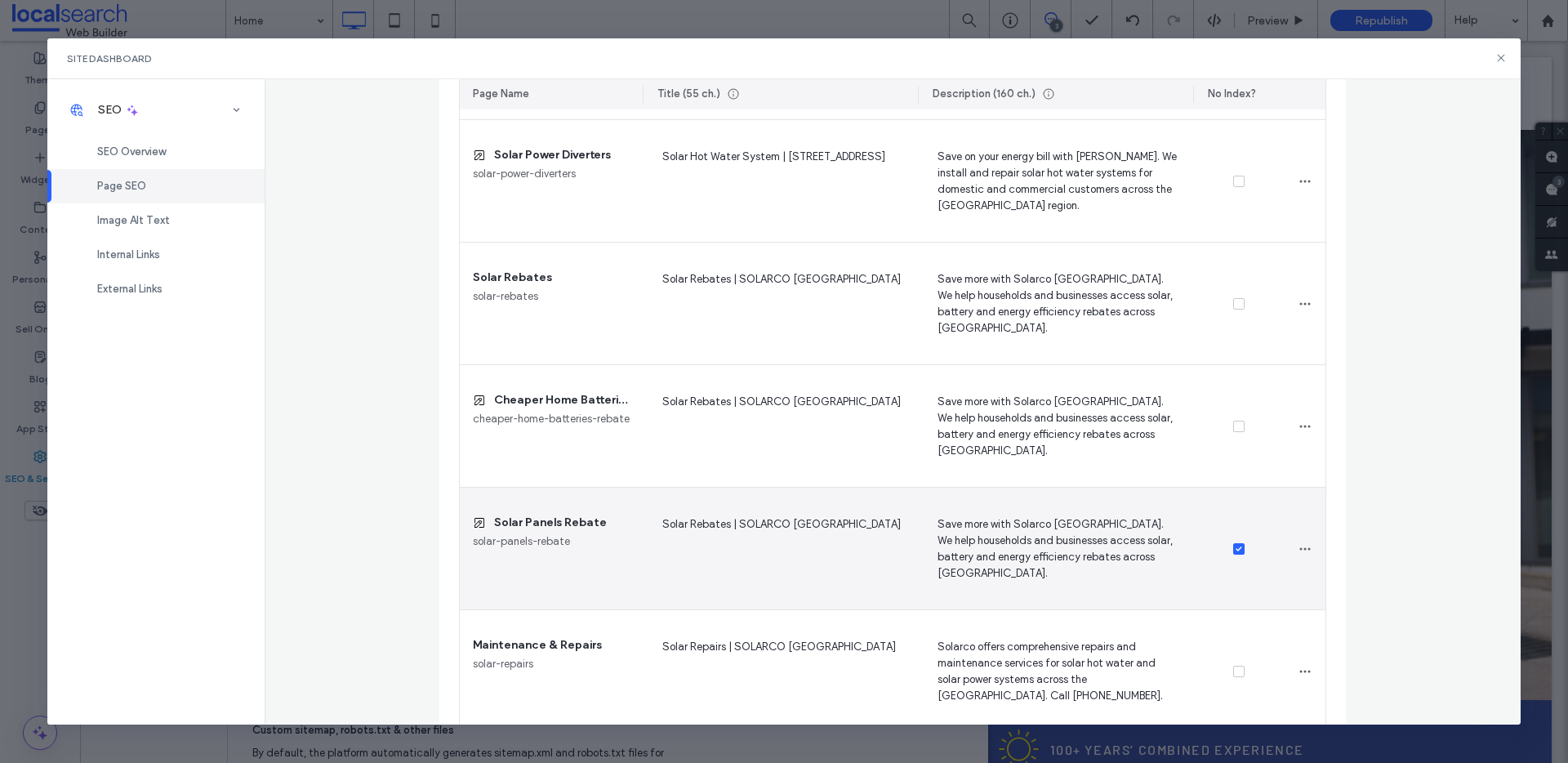
click at [1236, 549] on span at bounding box center [1239, 549] width 12 height 12
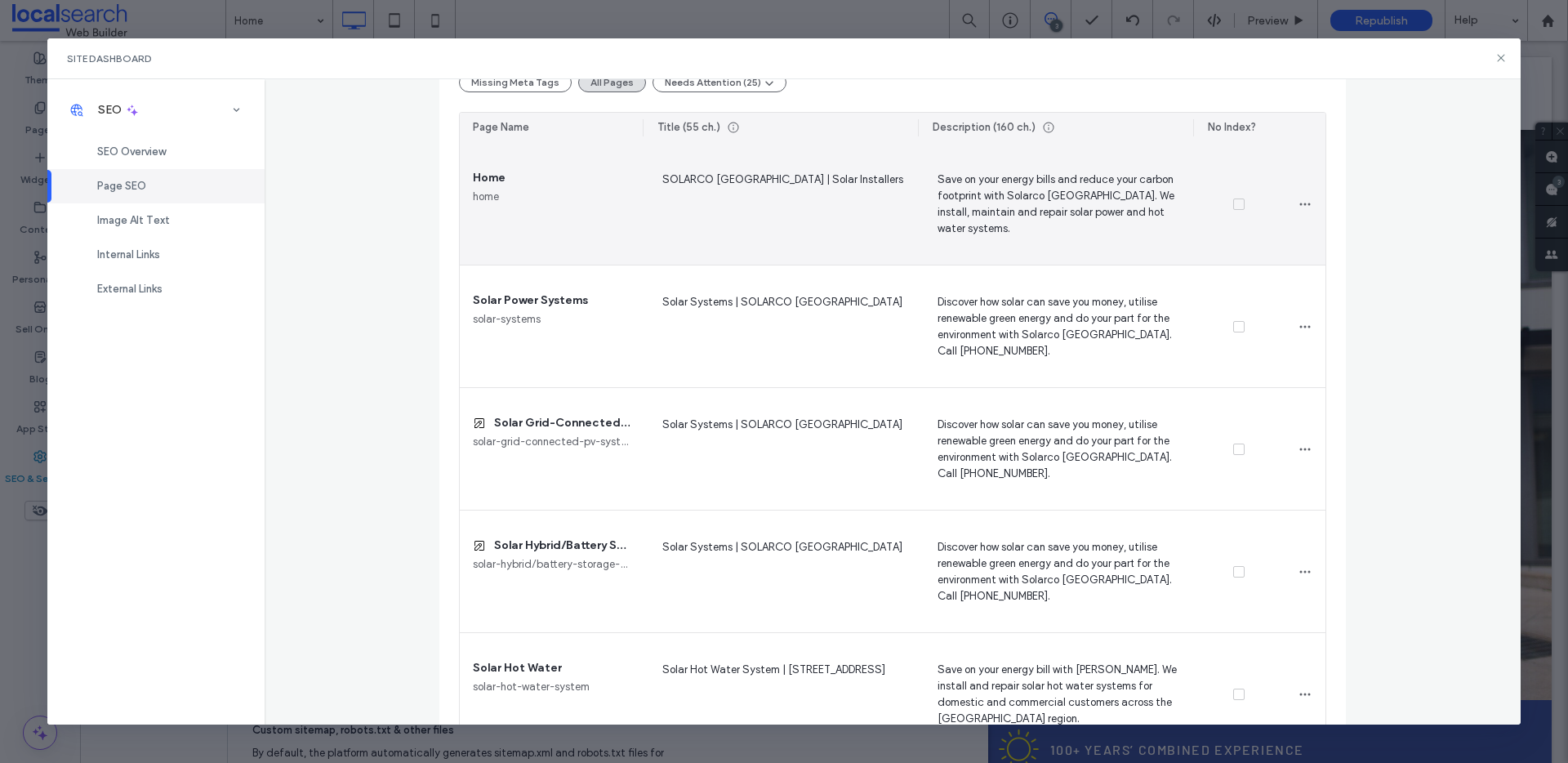
scroll to position [335, 0]
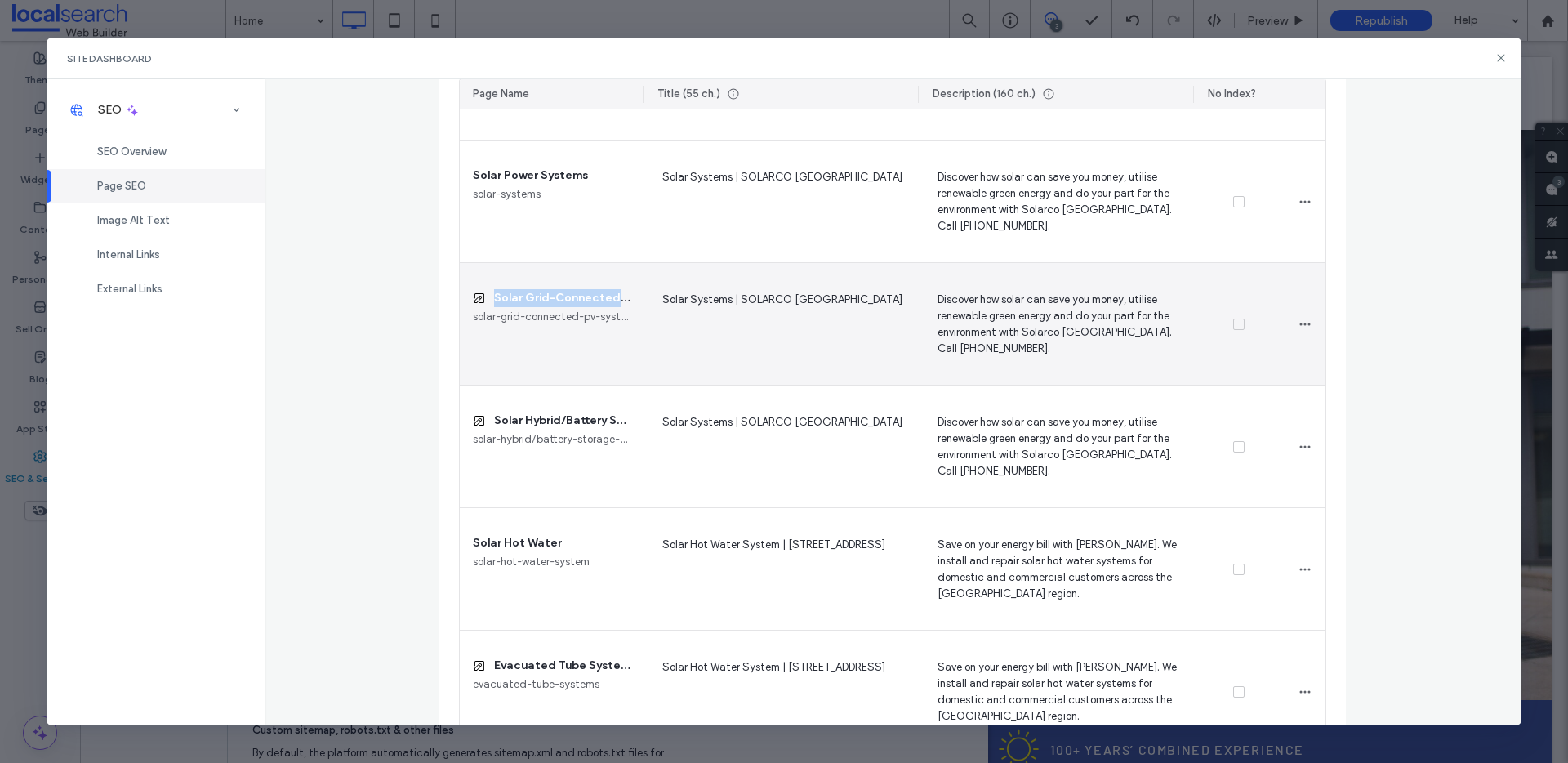
drag, startPoint x: 490, startPoint y: 297, endPoint x: 608, endPoint y: 308, distance: 118.5
click at [608, 308] on div "Solar Grid-Connected PV Systems solar-grid-connected-pv-systems" at bounding box center [551, 324] width 183 height 122
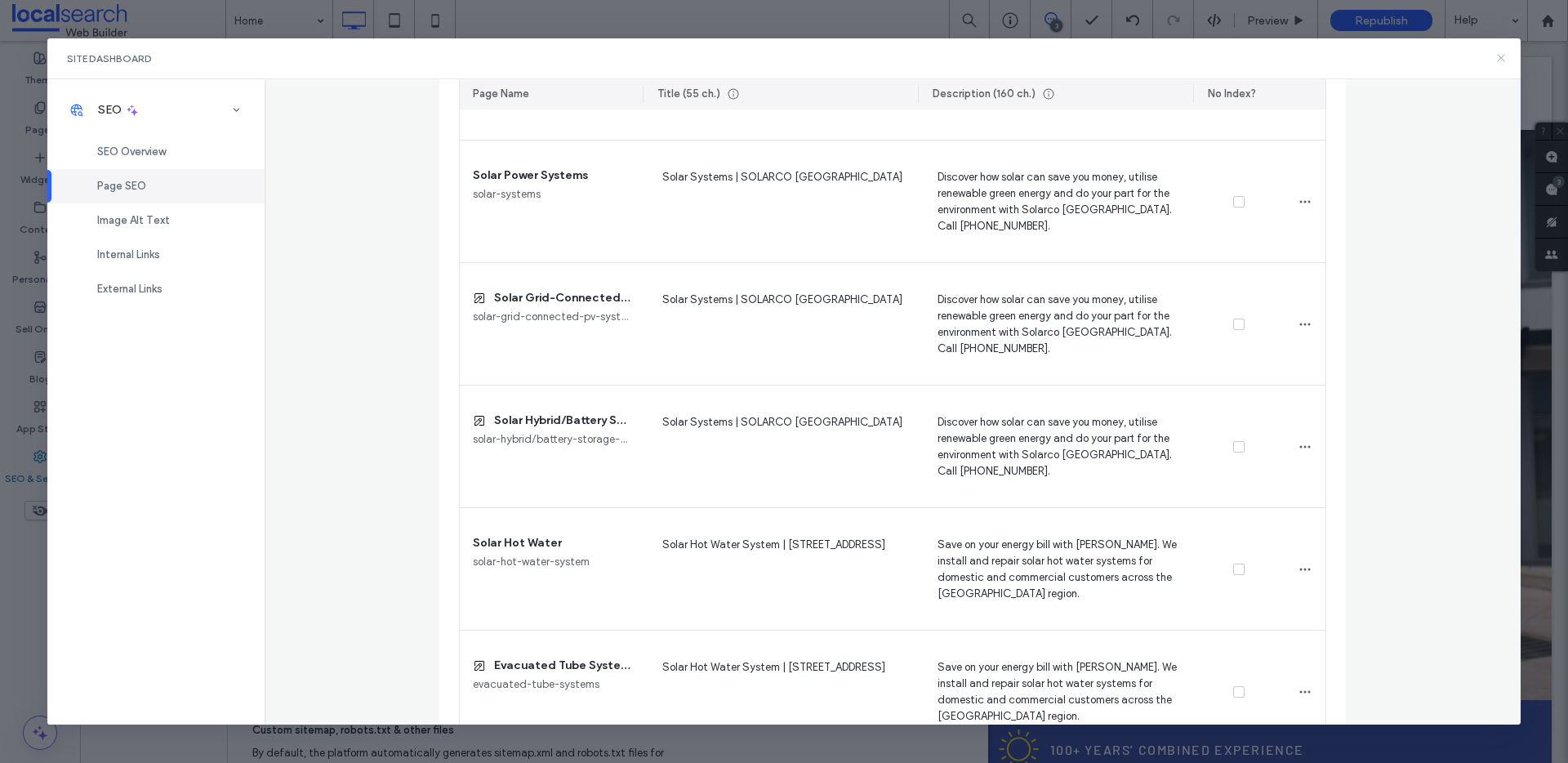
click at [1499, 56] on use at bounding box center [1502, 59] width 8 height 8
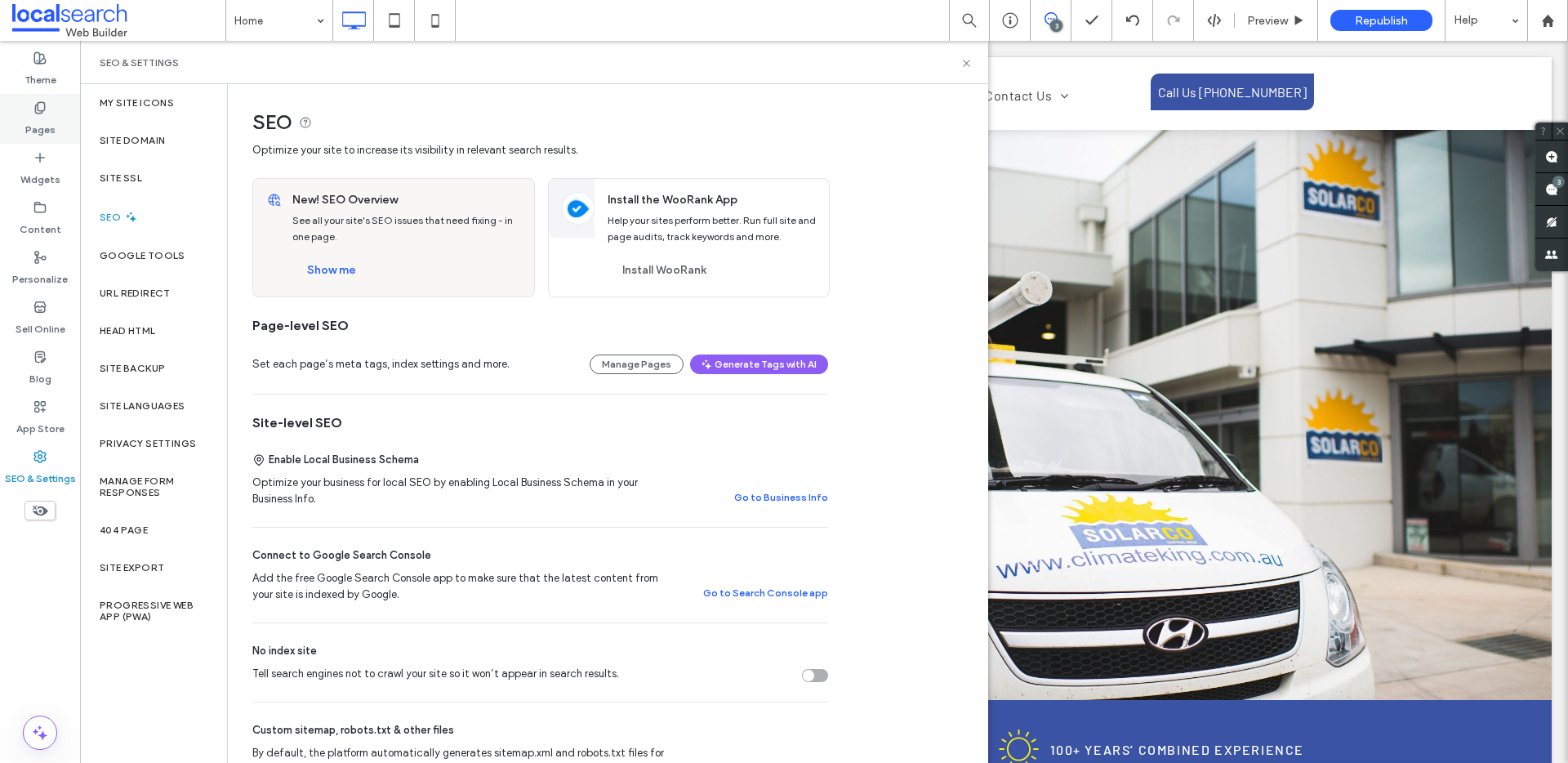
click at [45, 119] on label "Pages" at bounding box center [40, 126] width 30 height 23
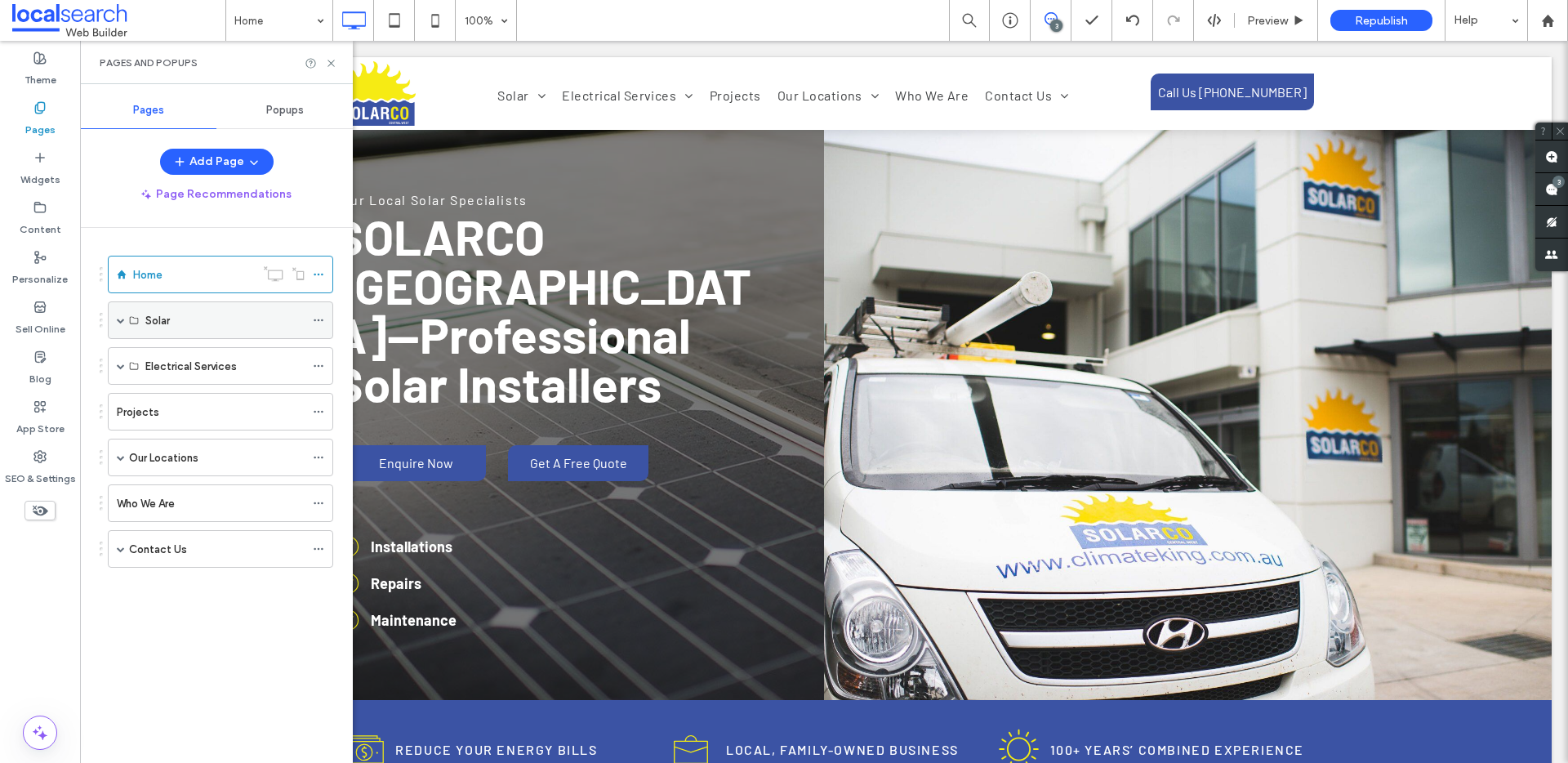
click at [120, 322] on span at bounding box center [121, 320] width 8 height 8
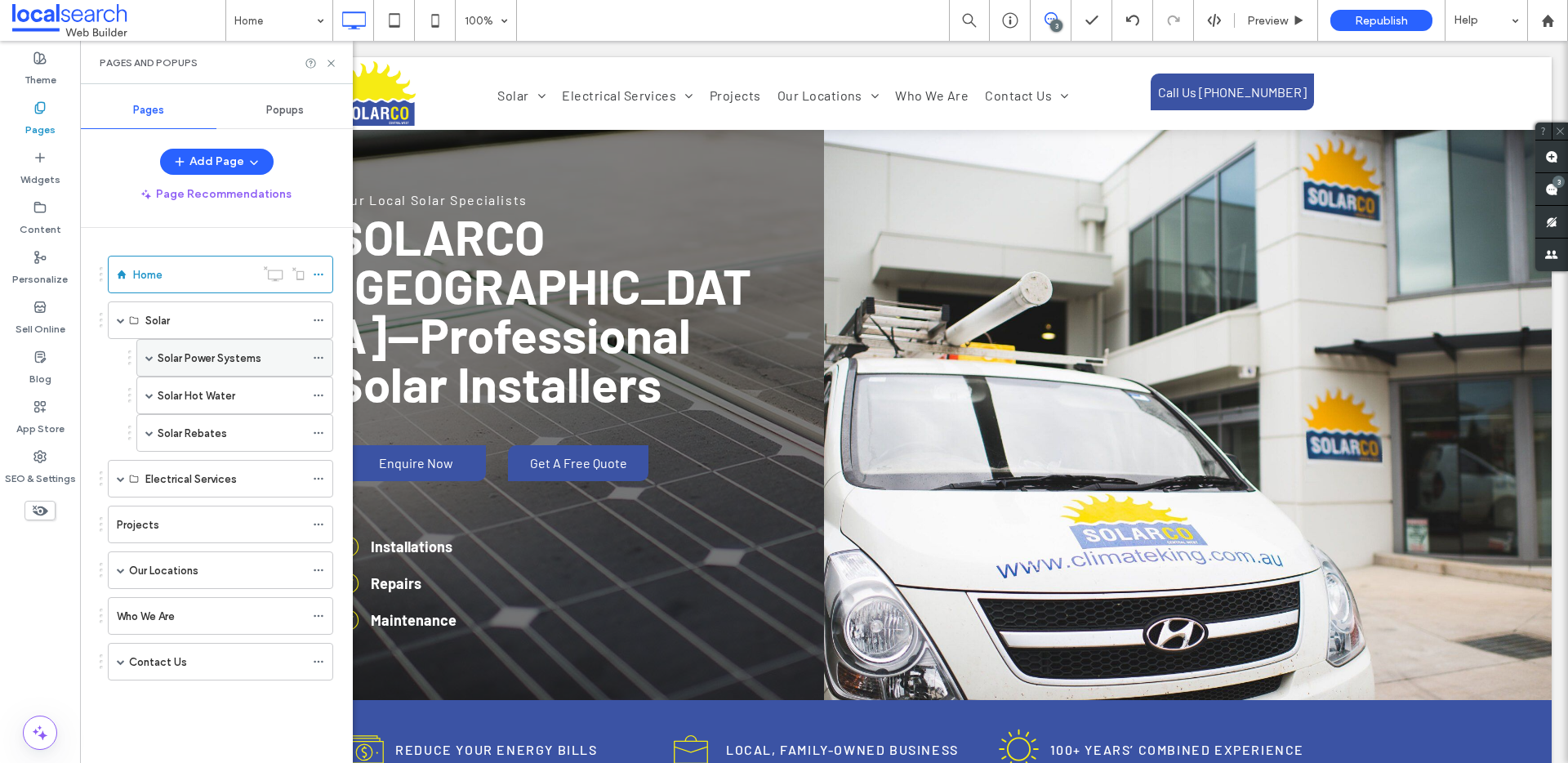
click at [149, 358] on span at bounding box center [149, 357] width 8 height 8
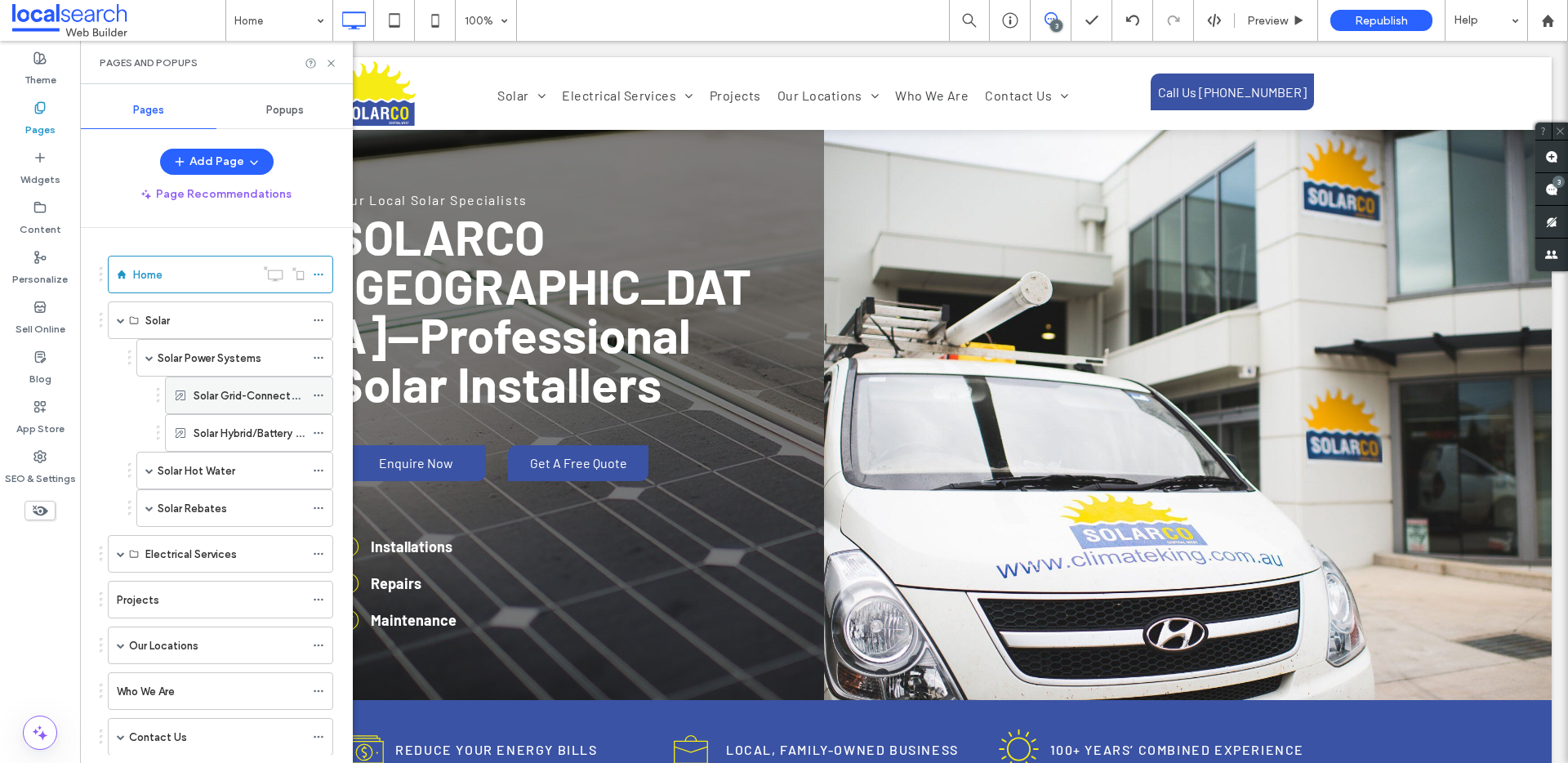
click at [196, 395] on label "Solar Grid-Connected PV Systems" at bounding box center [280, 396] width 172 height 29
click at [314, 393] on icon at bounding box center [318, 396] width 12 height 12
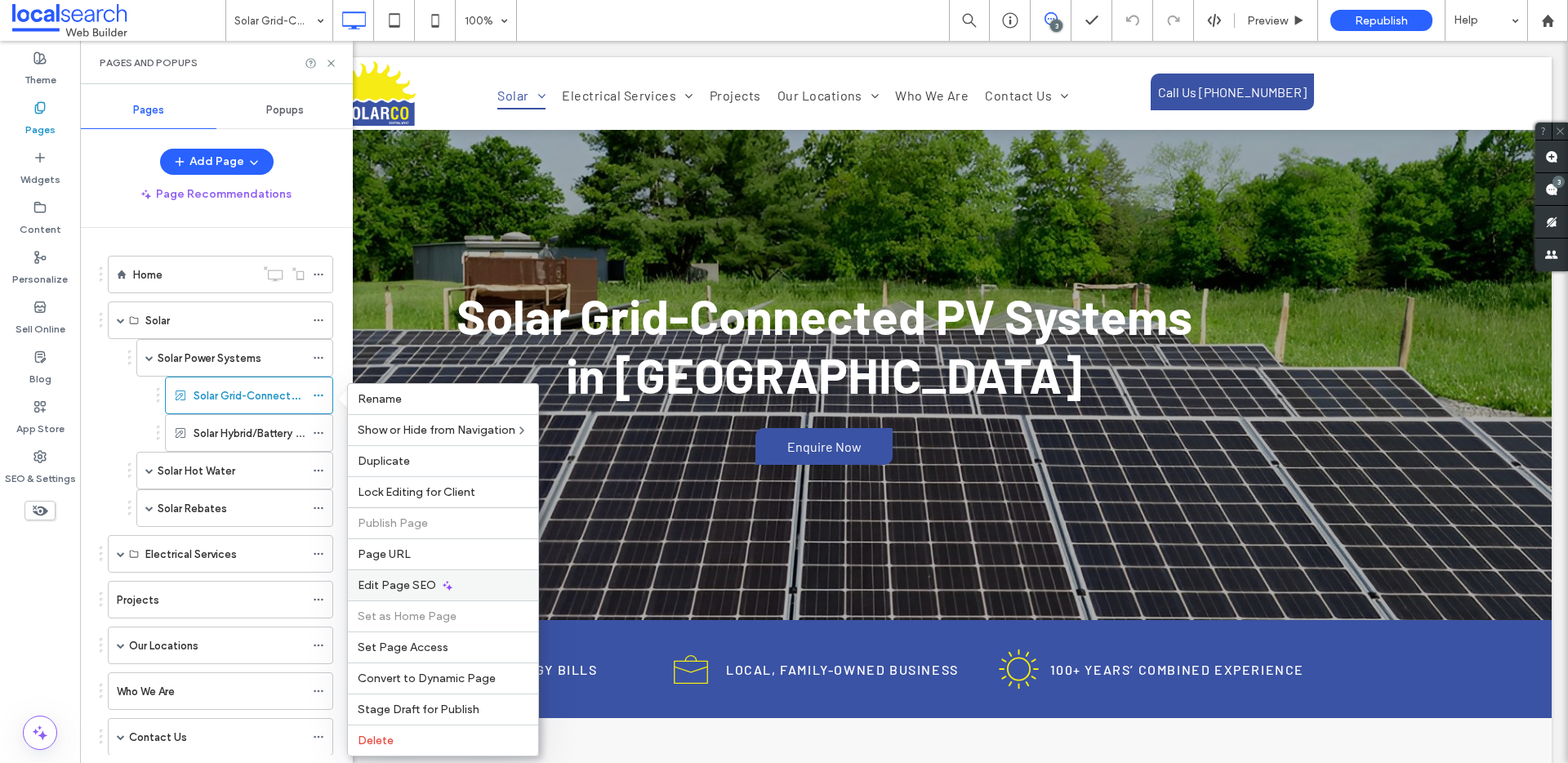
click at [402, 589] on span "Edit Page SEO" at bounding box center [397, 585] width 78 height 14
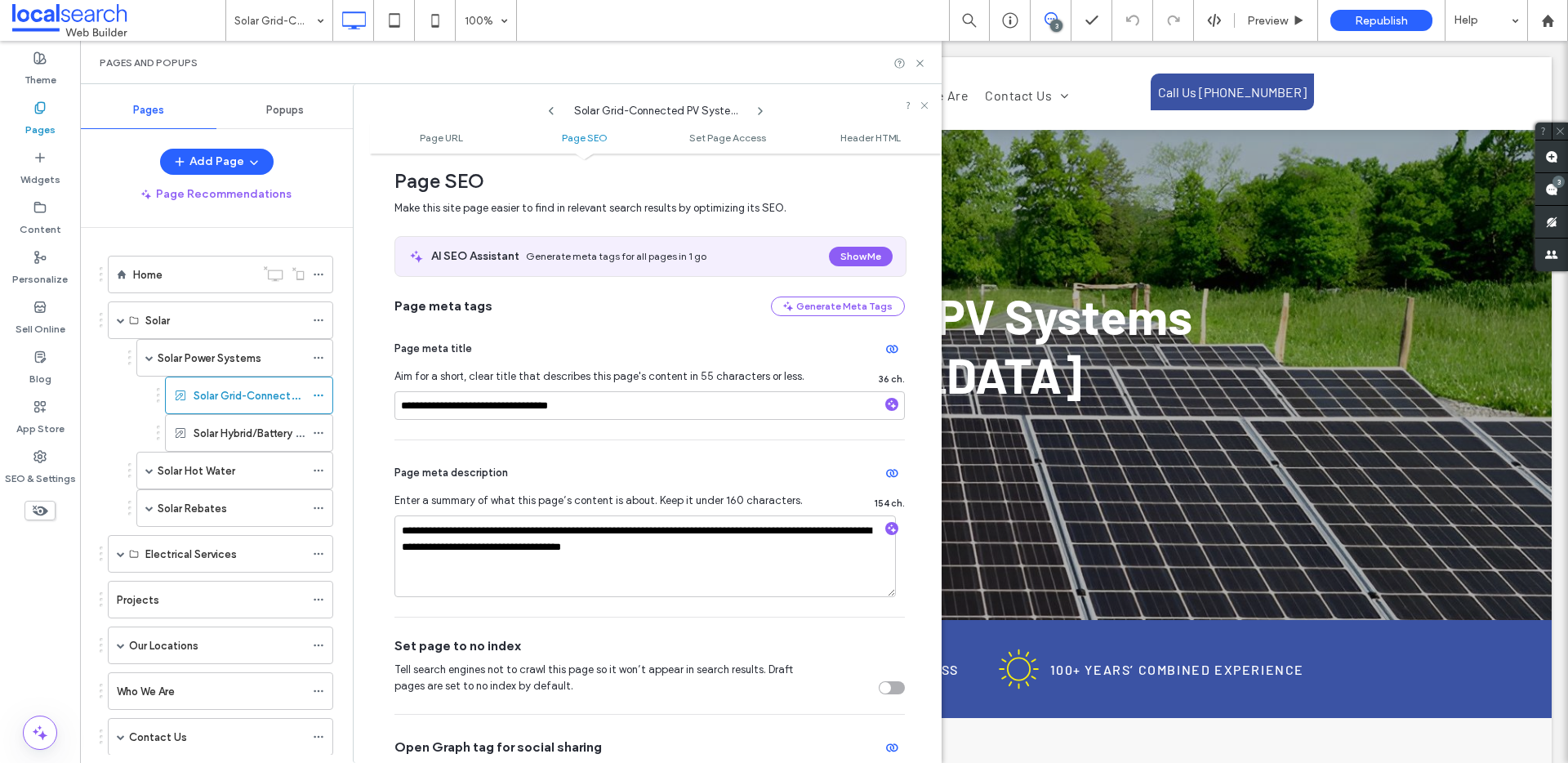
scroll to position [338, 0]
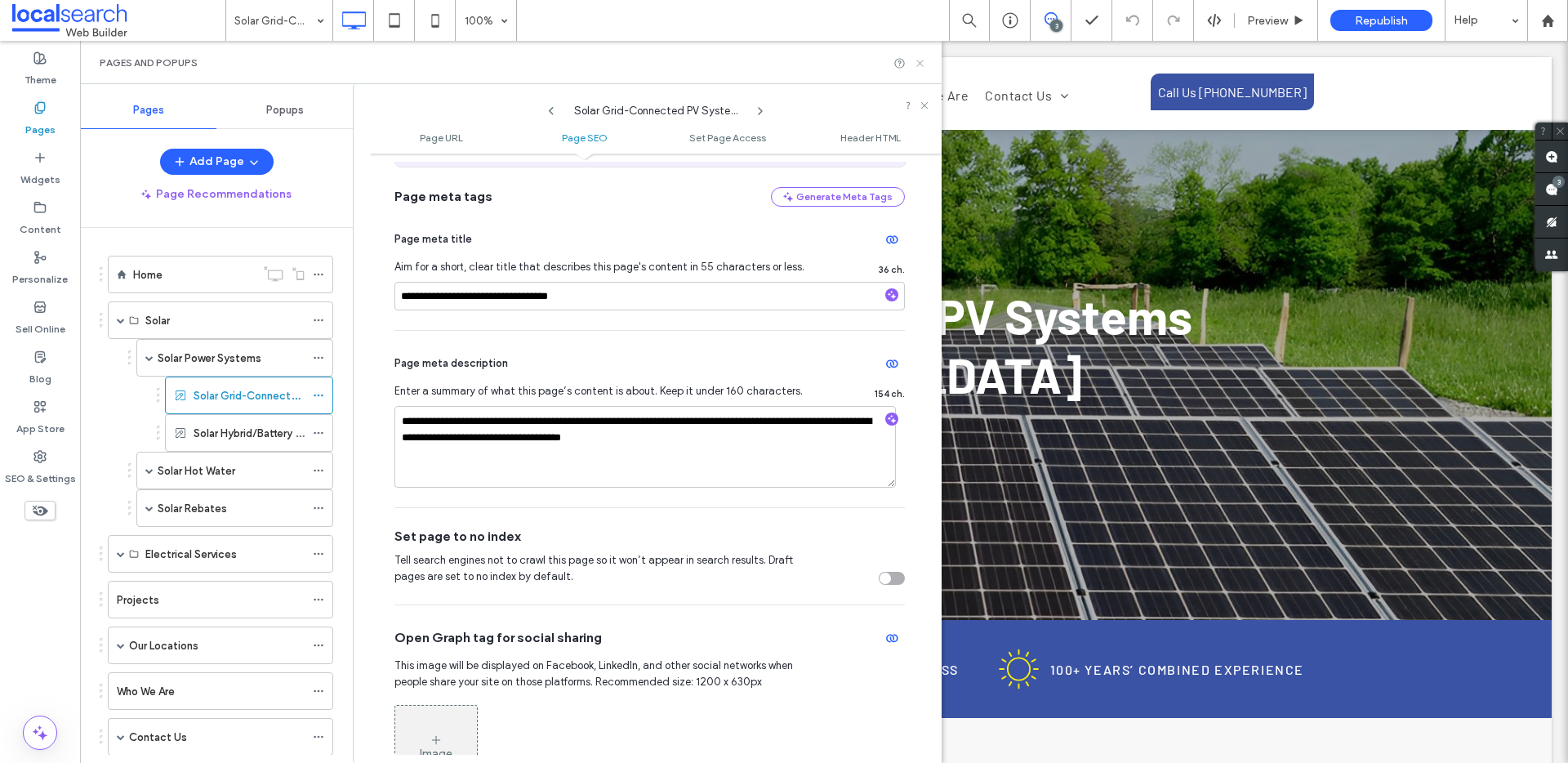
click at [923, 63] on icon at bounding box center [920, 63] width 13 height 13
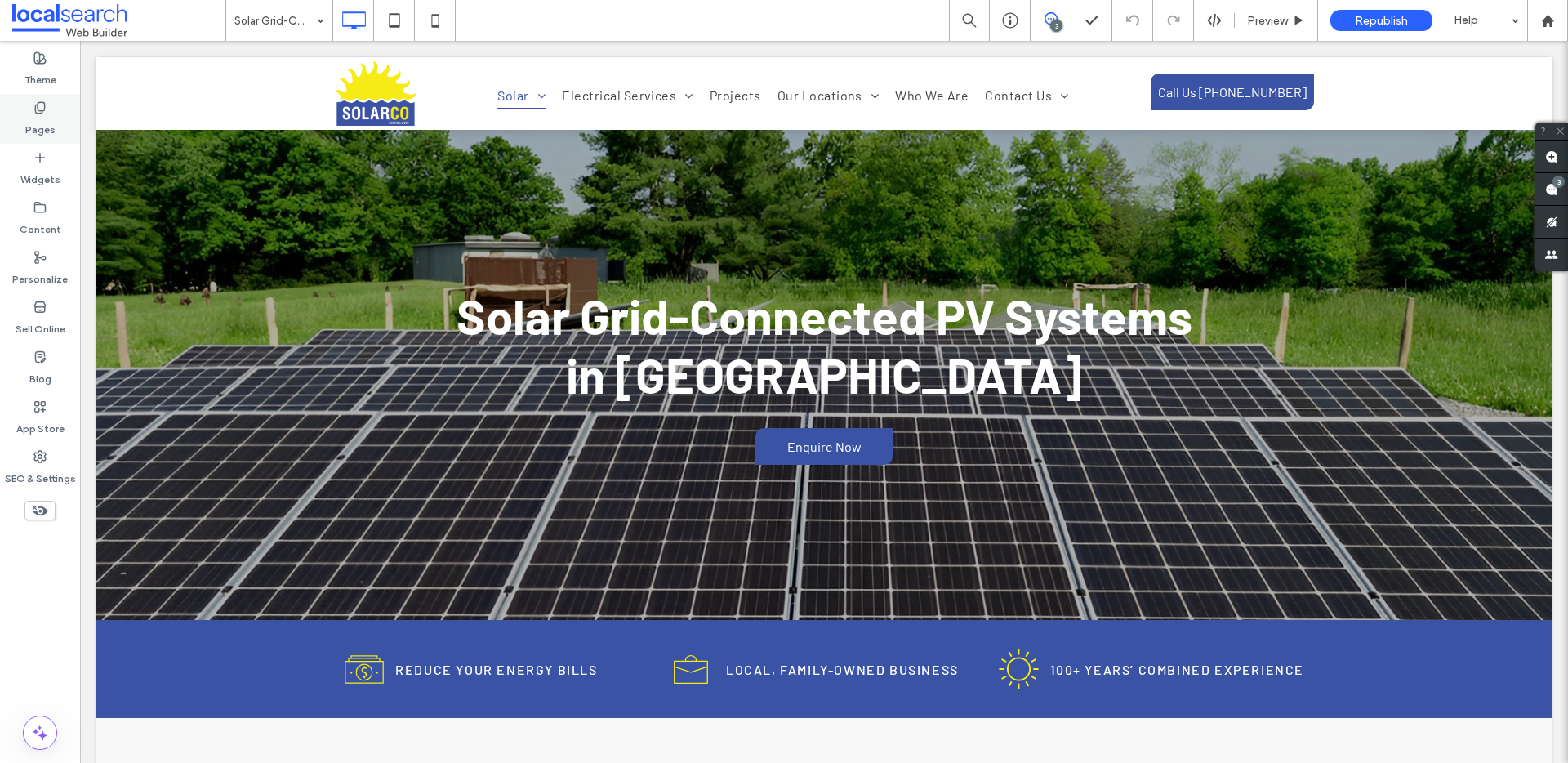
click at [59, 110] on div "Pages" at bounding box center [40, 118] width 80 height 49
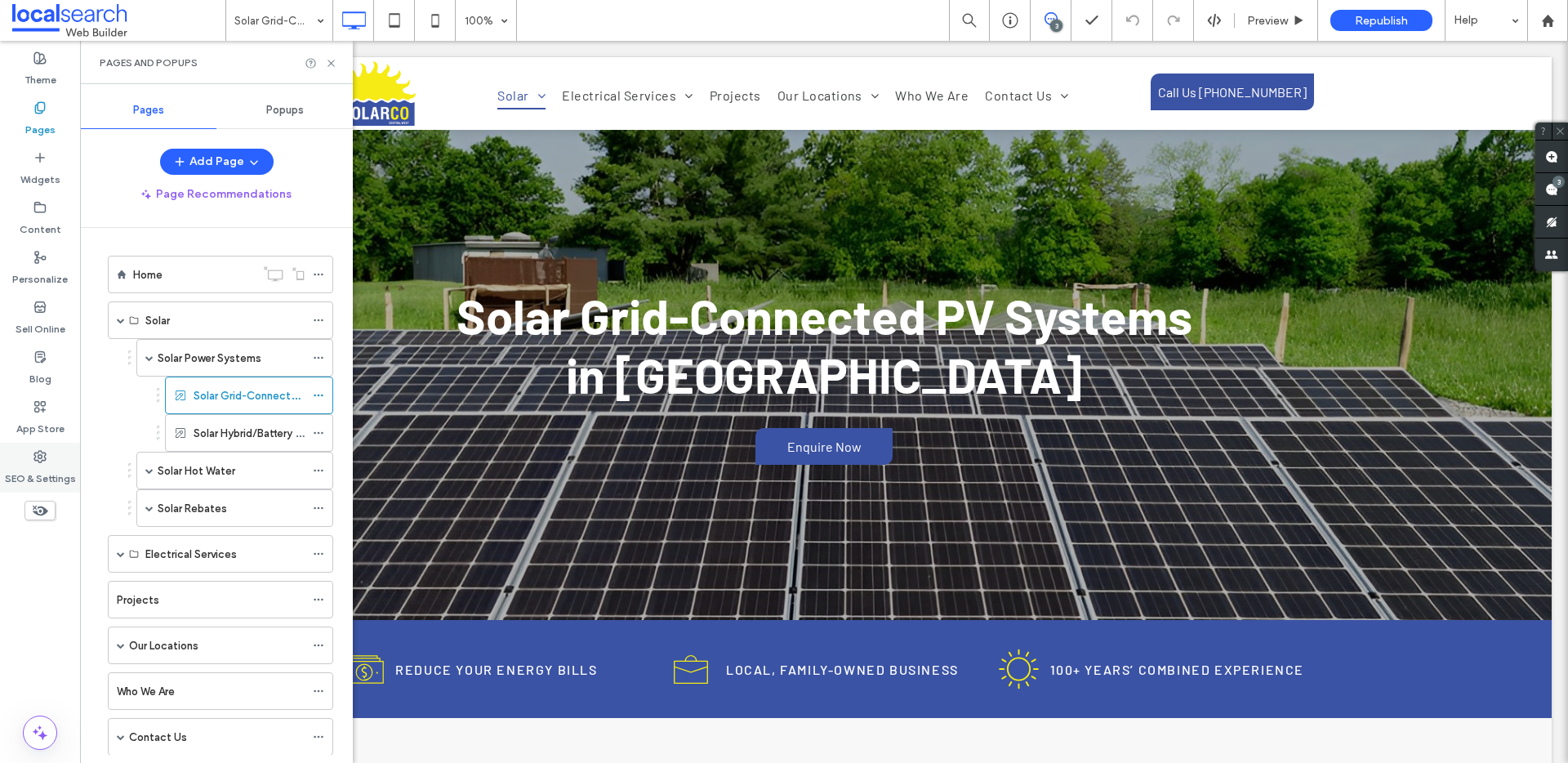
click at [52, 468] on label "SEO & Settings" at bounding box center [40, 475] width 71 height 23
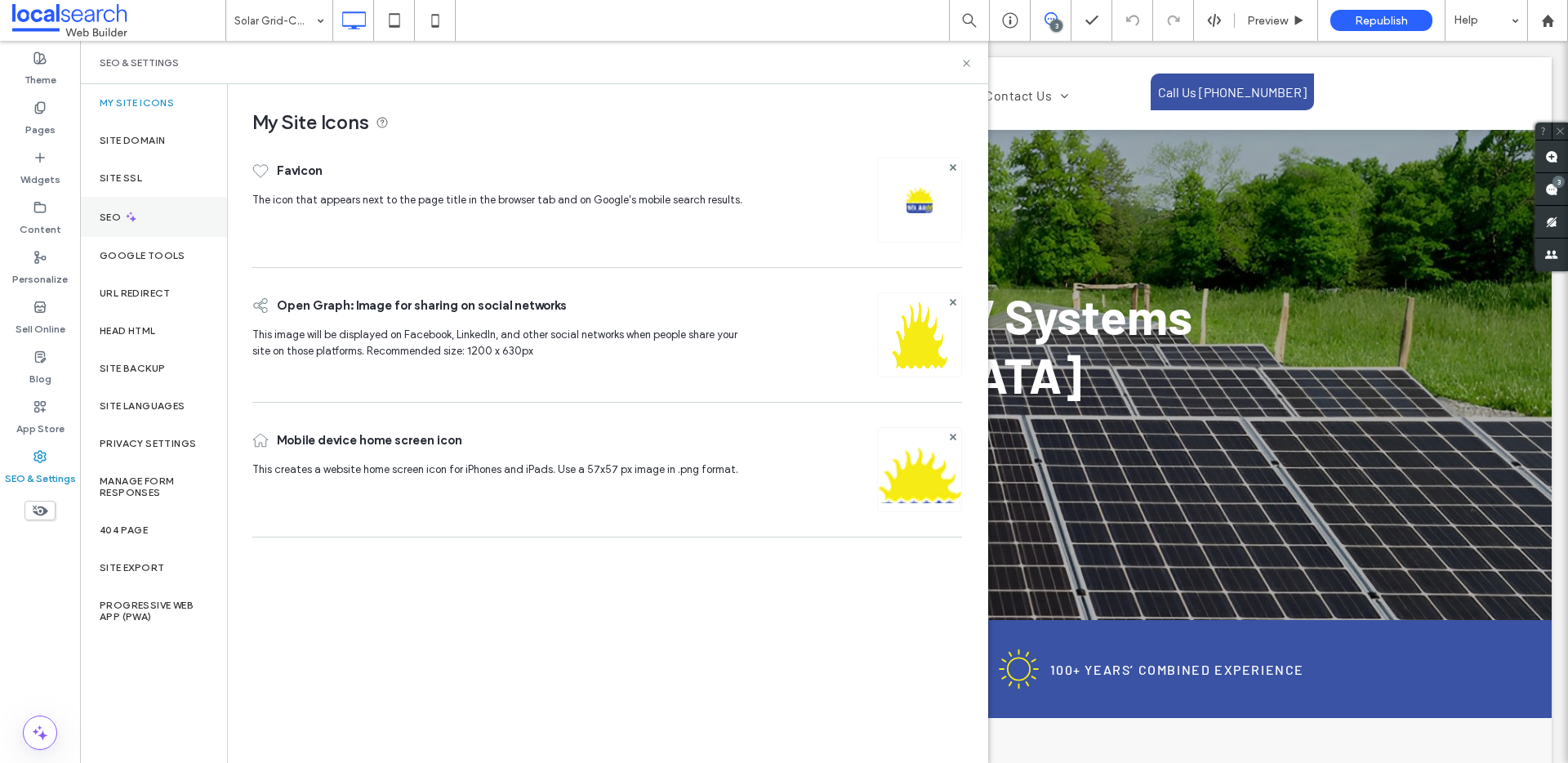
click at [144, 216] on div "SEO" at bounding box center [154, 216] width 147 height 40
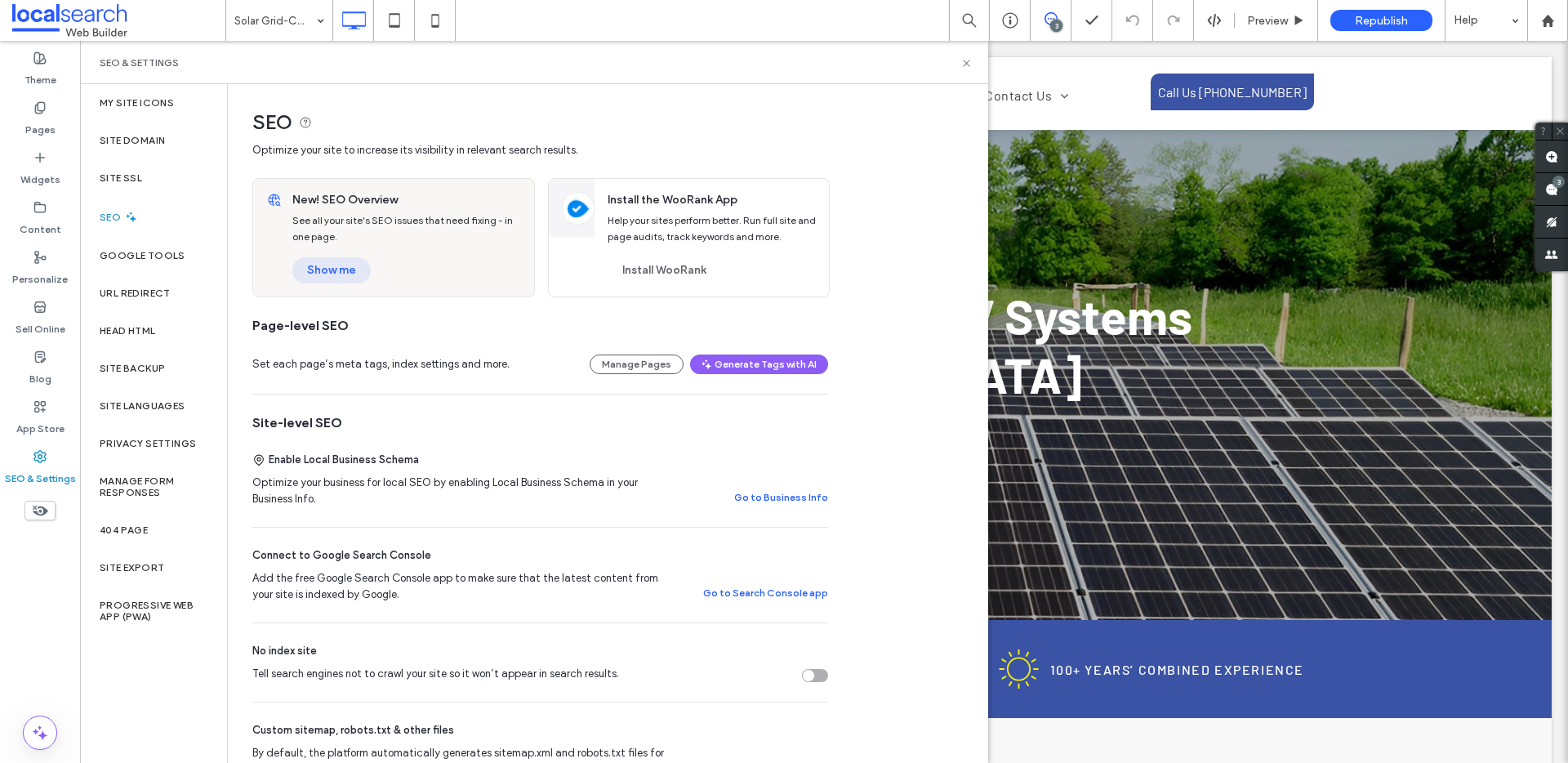
click at [327, 275] on button "Show me" at bounding box center [331, 270] width 78 height 26
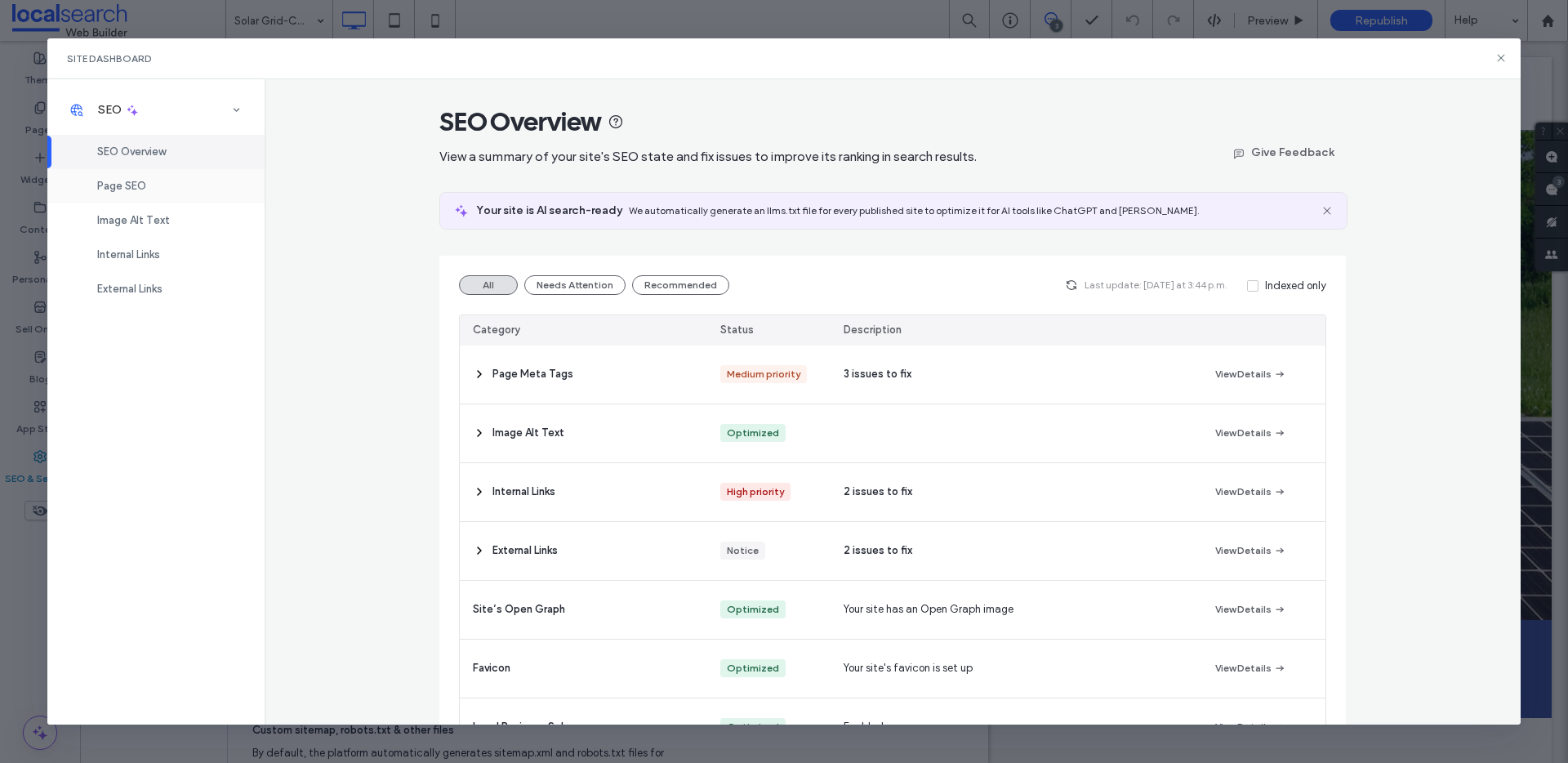
click at [156, 192] on div "Page SEO" at bounding box center [156, 186] width 217 height 34
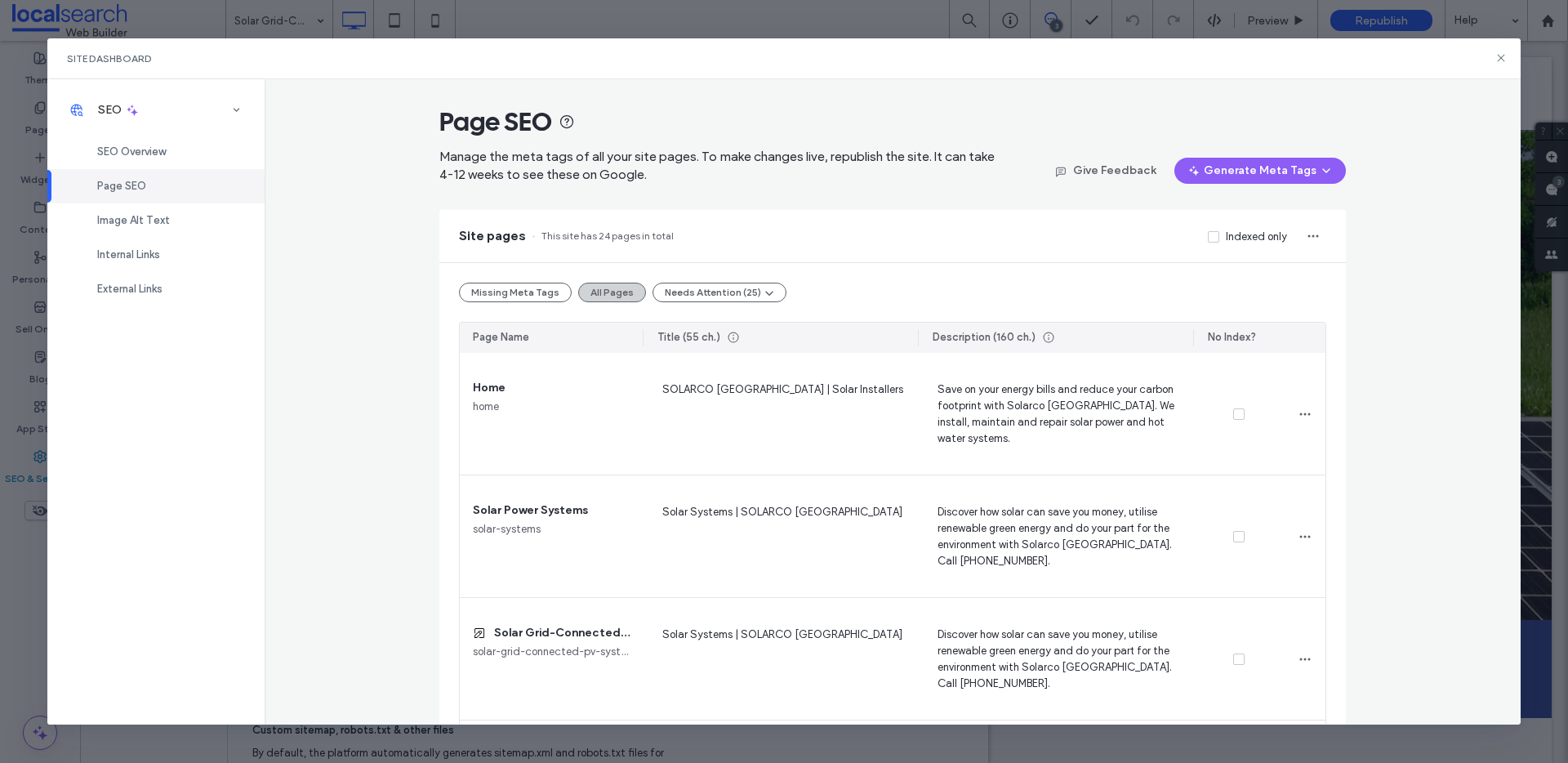
click at [601, 285] on button "All Pages" at bounding box center [612, 292] width 68 height 19
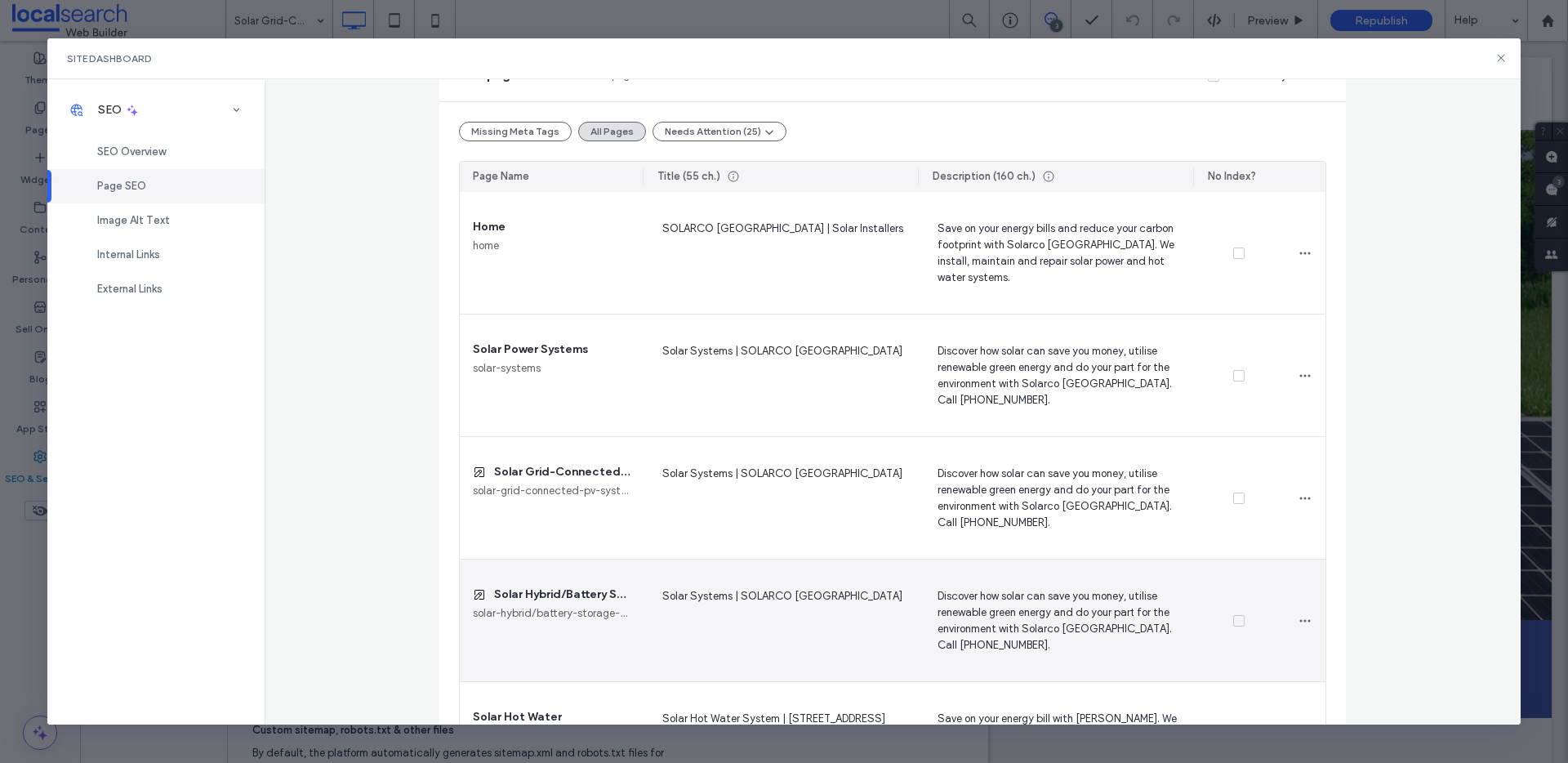
scroll to position [279, 0]
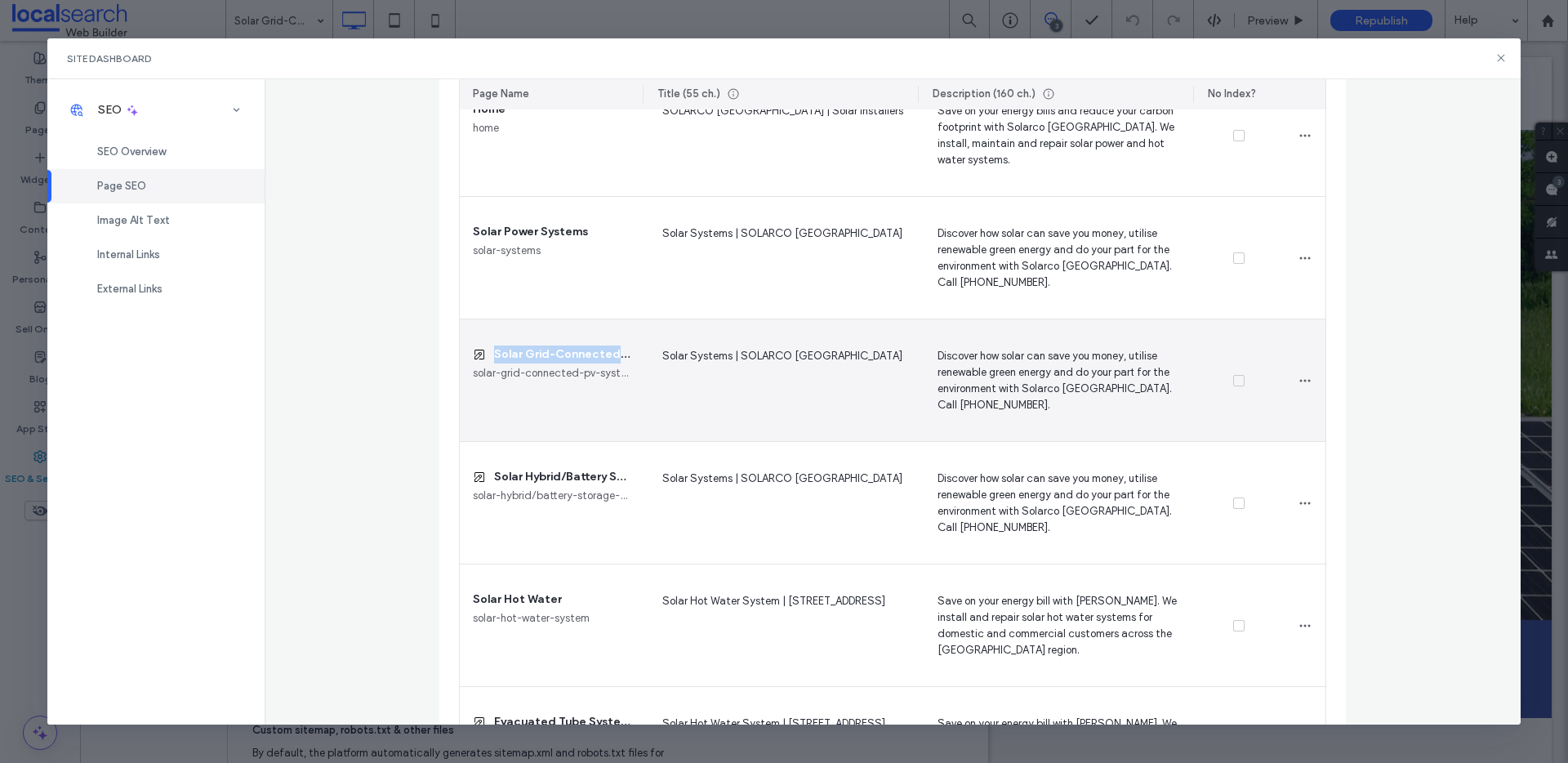
drag, startPoint x: 491, startPoint y: 355, endPoint x: 606, endPoint y: 353, distance: 115.0
click at [606, 353] on span "Solar Grid-Connected PV Systems" at bounding box center [562, 354] width 136 height 18
copy span "Solar Grid-Connected"
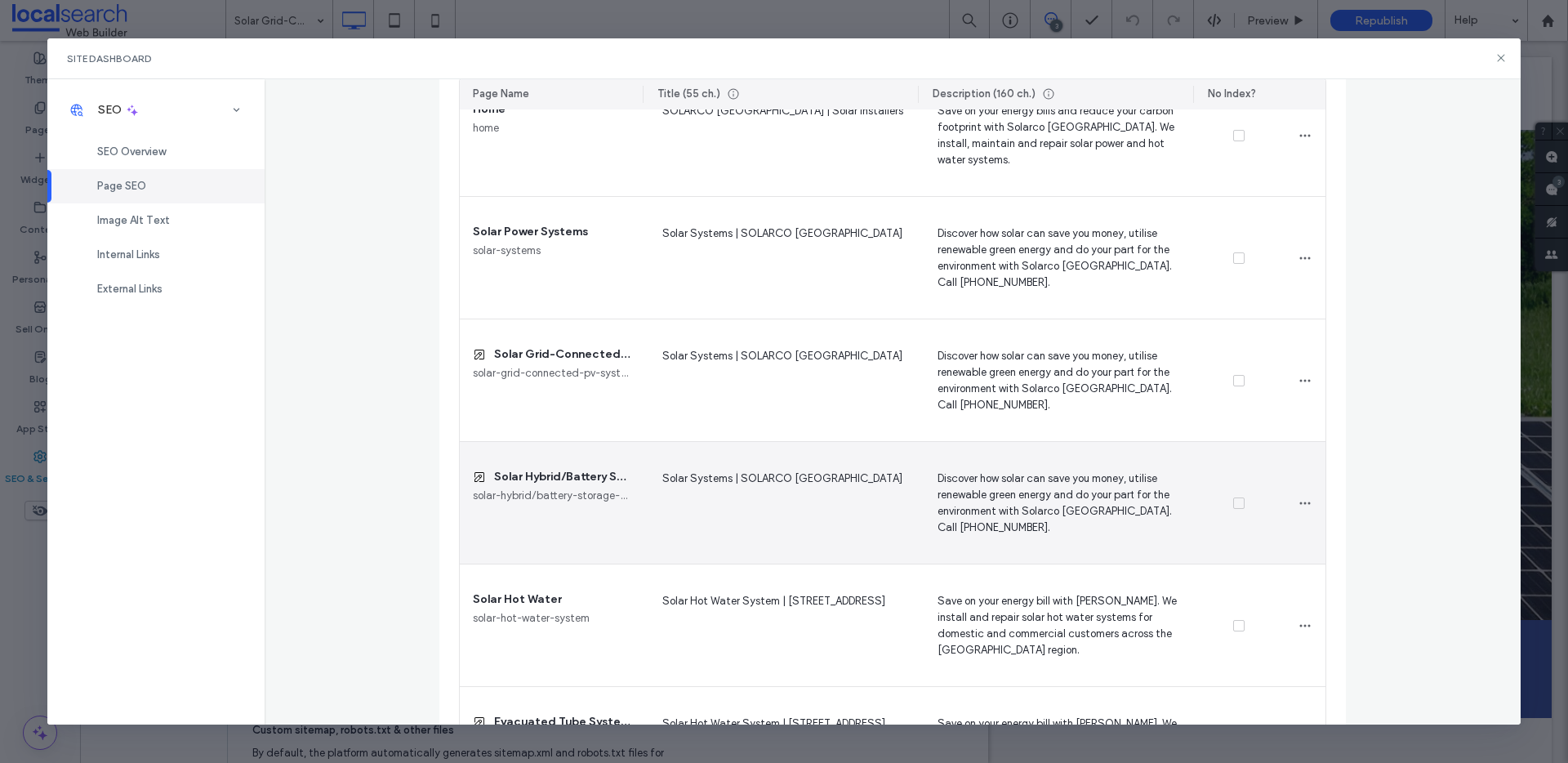
click at [569, 512] on div "Solar Hybrid/Battery Storage Systems solar-hybrid/battery-storage-systems" at bounding box center [551, 504] width 183 height 122
drag, startPoint x: 490, startPoint y: 476, endPoint x: 626, endPoint y: 474, distance: 136.0
click at [626, 474] on div "Solar Hybrid/Battery Storage Systems solar-hybrid/battery-storage-systems" at bounding box center [551, 504] width 183 height 122
copy span "Solar Hybrid/Battery Stora"
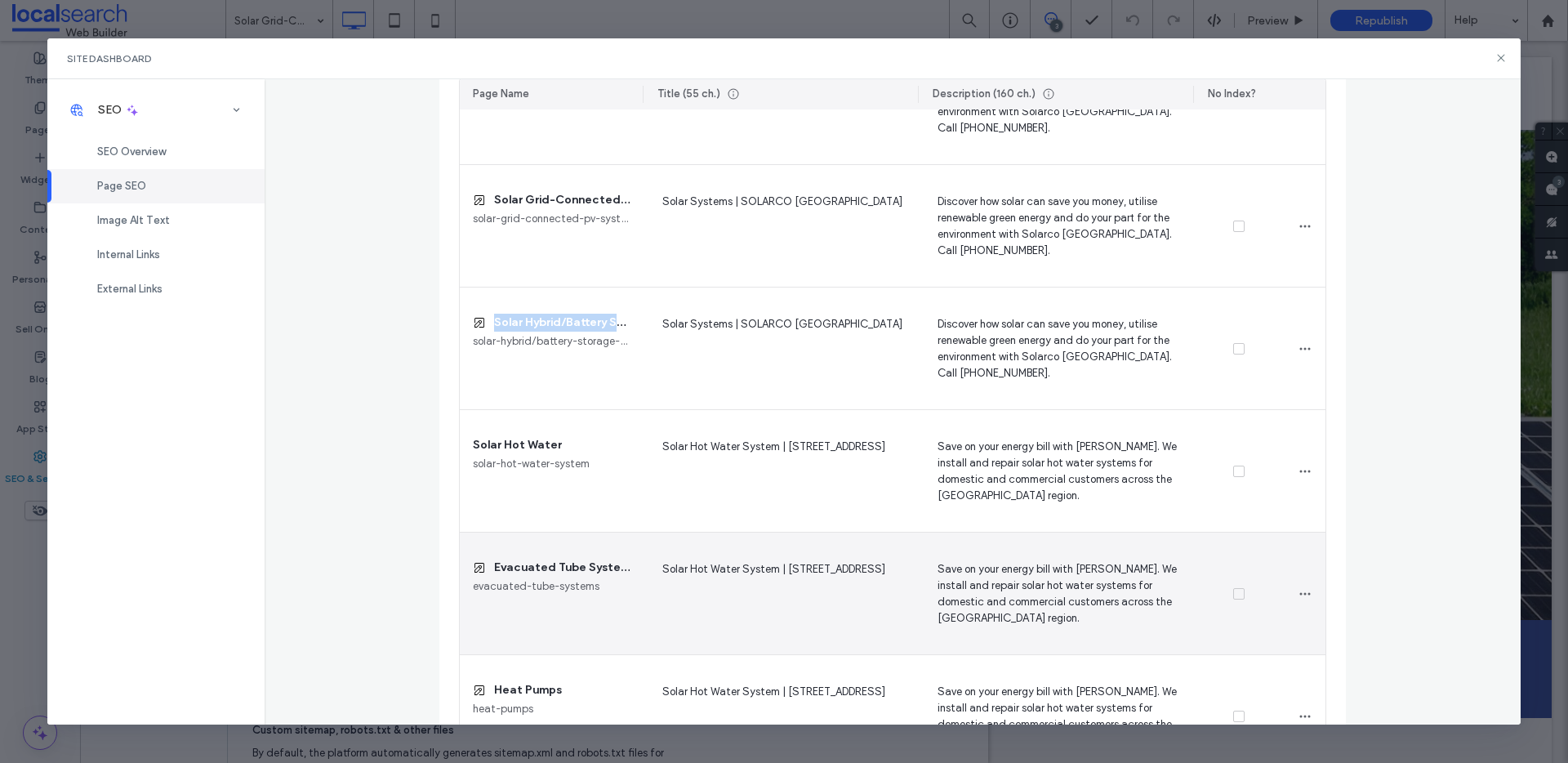
scroll to position [434, 0]
drag, startPoint x: 485, startPoint y: 565, endPoint x: 631, endPoint y: 565, distance: 146.0
click at [631, 565] on div "Evacuated Tube Systems evacuated-tube-systems" at bounding box center [551, 593] width 183 height 122
copy span "Evacuated Tube Systems"
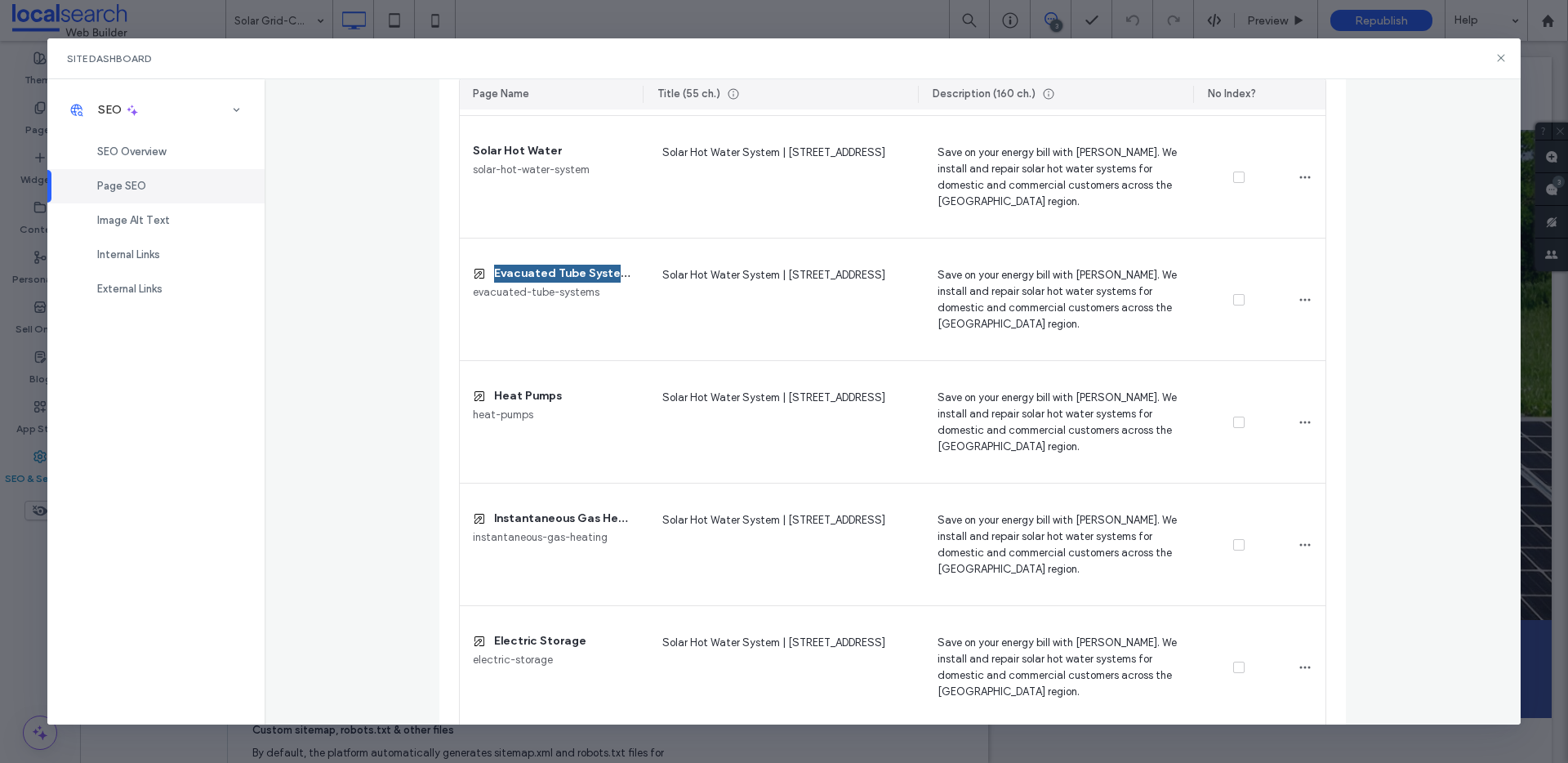
scroll to position [730, 0]
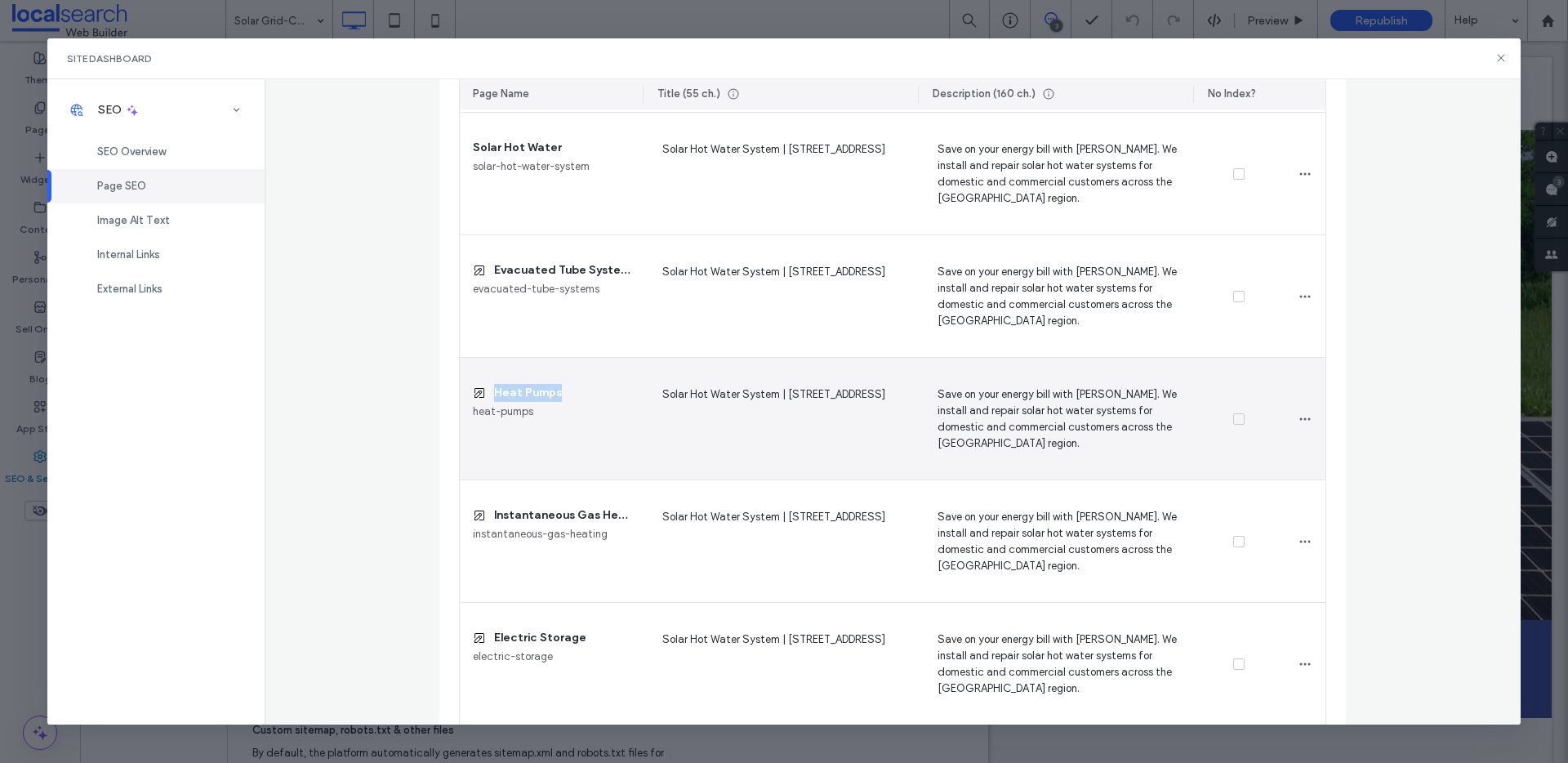
drag, startPoint x: 488, startPoint y: 391, endPoint x: 613, endPoint y: 400, distance: 125.3
click at [613, 400] on div "Heat Pumps" at bounding box center [552, 393] width 157 height 18
copy span "Heat Pumps"
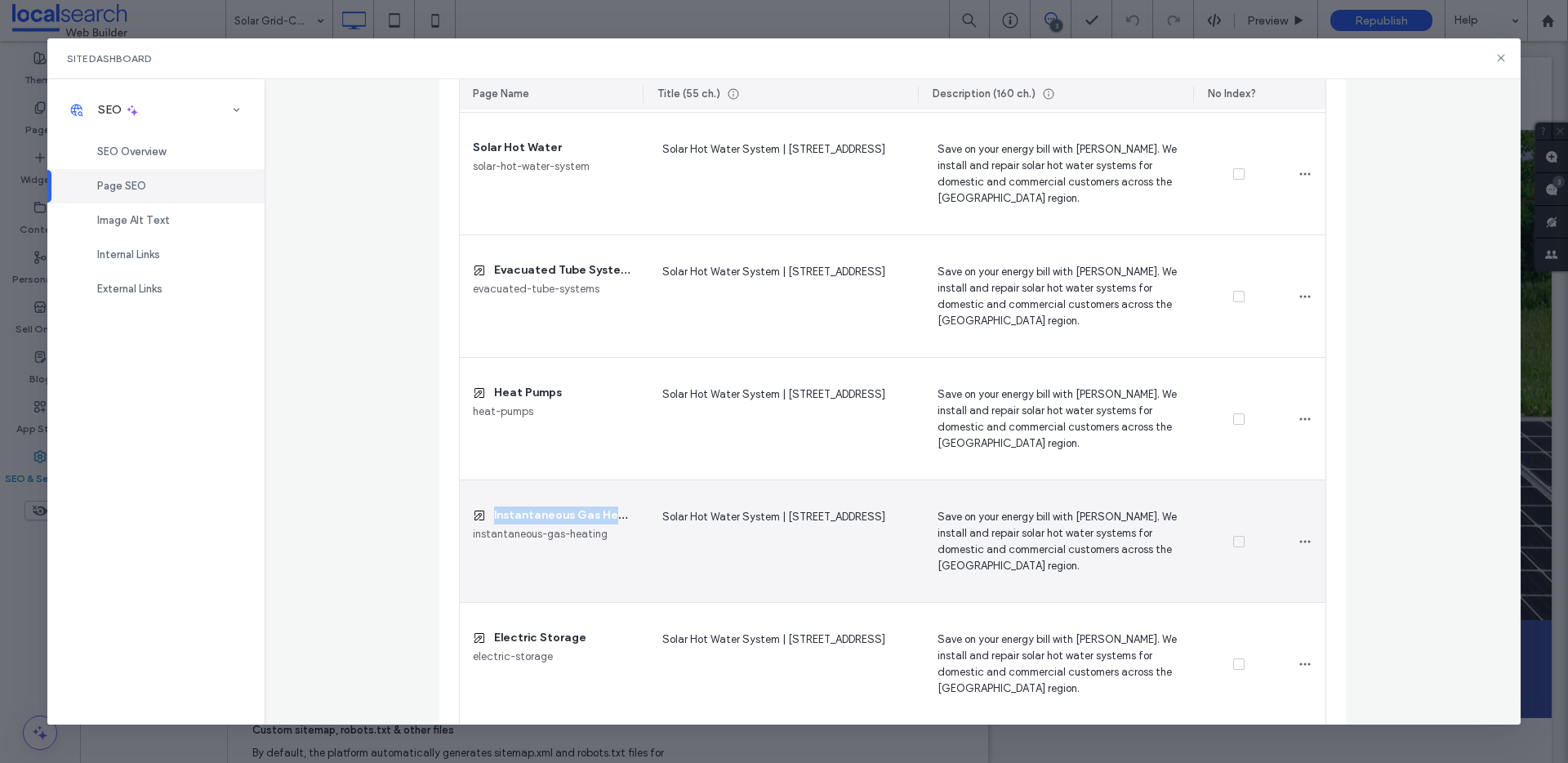
drag, startPoint x: 487, startPoint y: 513, endPoint x: 618, endPoint y: 512, distance: 131.0
click at [618, 512] on div "Instantaneous Gas Heating" at bounding box center [552, 515] width 157 height 18
copy span "Instantaneous Gas Heat"
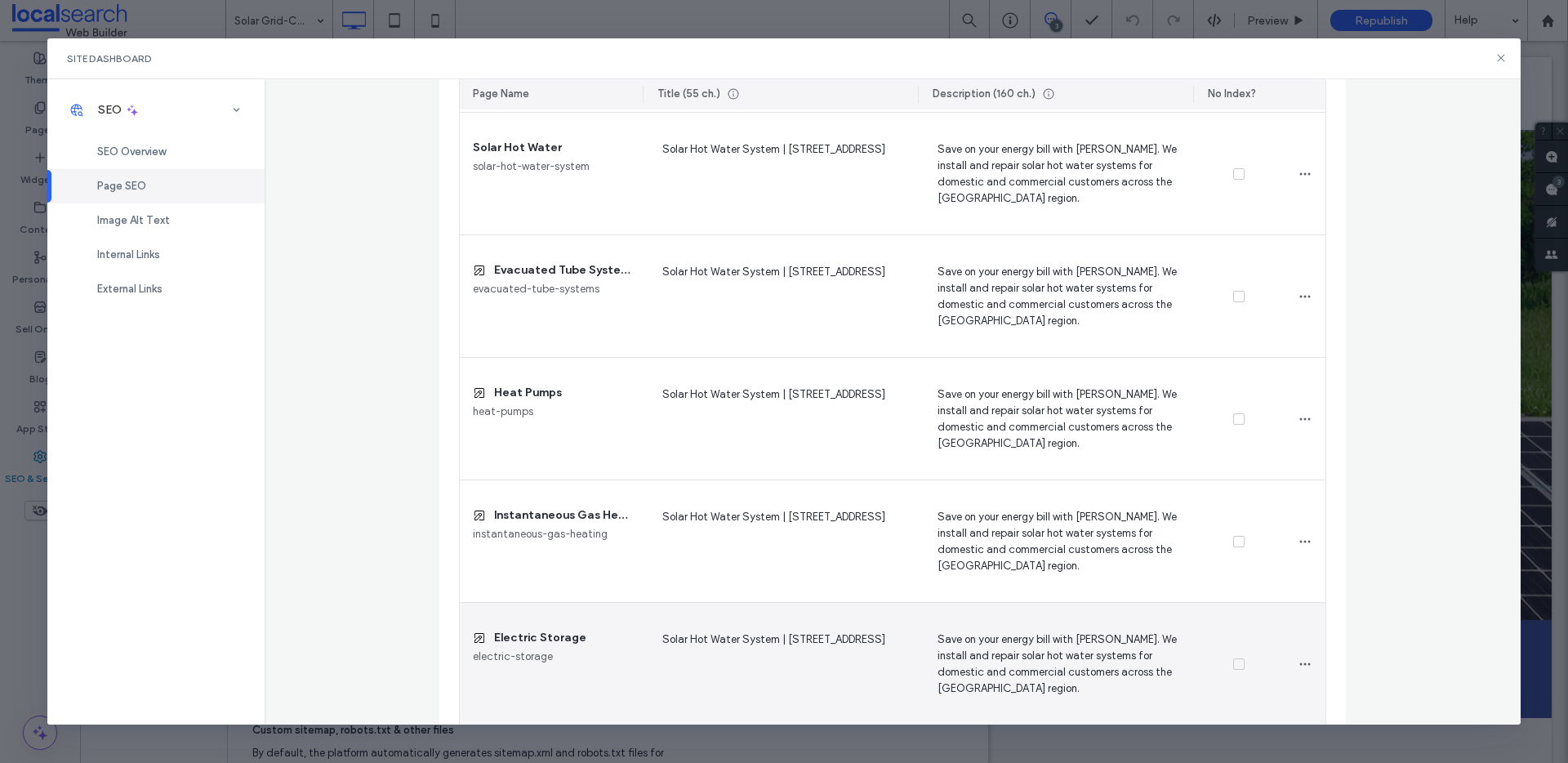
click at [558, 607] on div "Electric Storage electric-storage" at bounding box center [551, 664] width 183 height 122
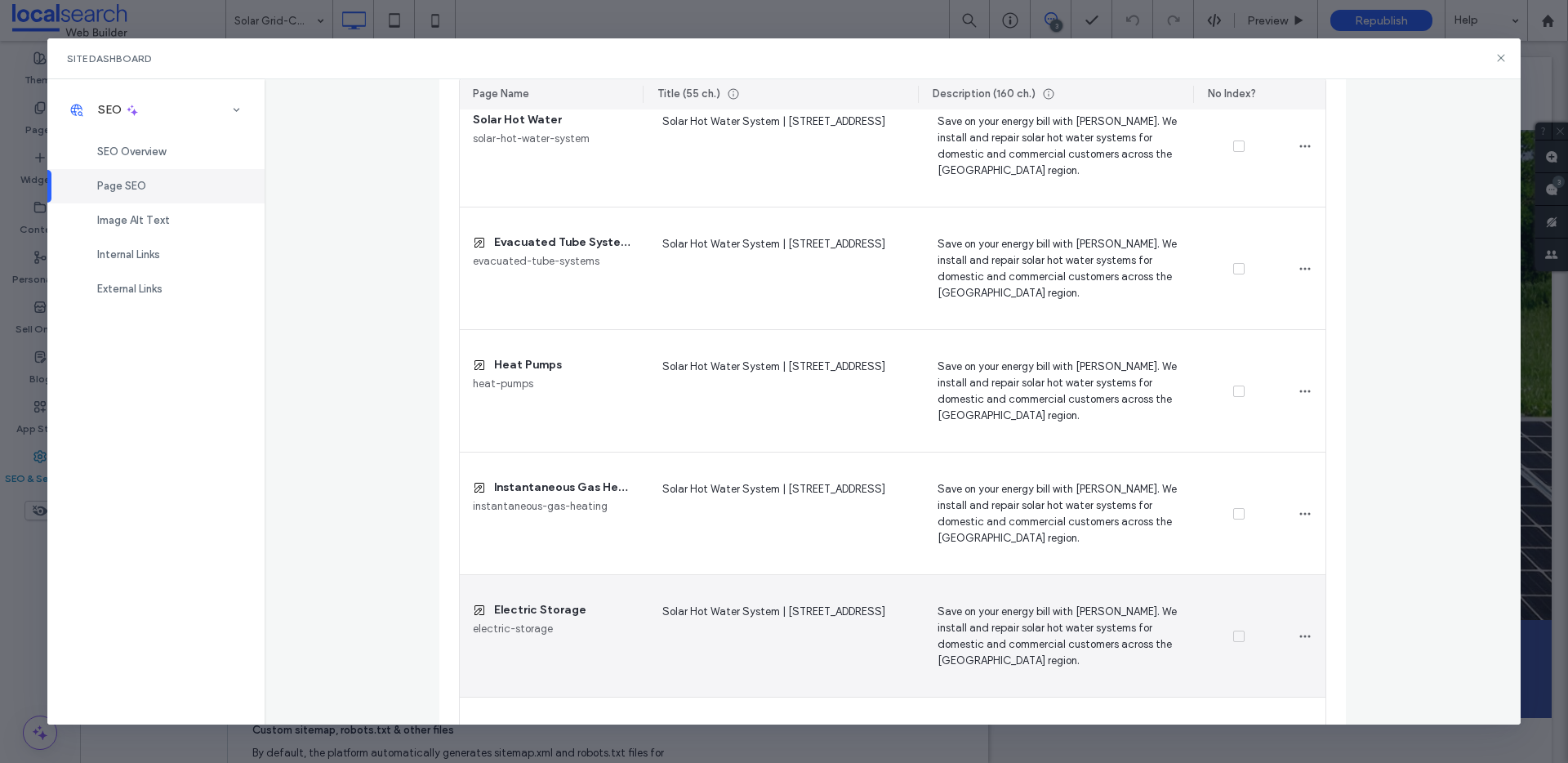
scroll to position [789, 0]
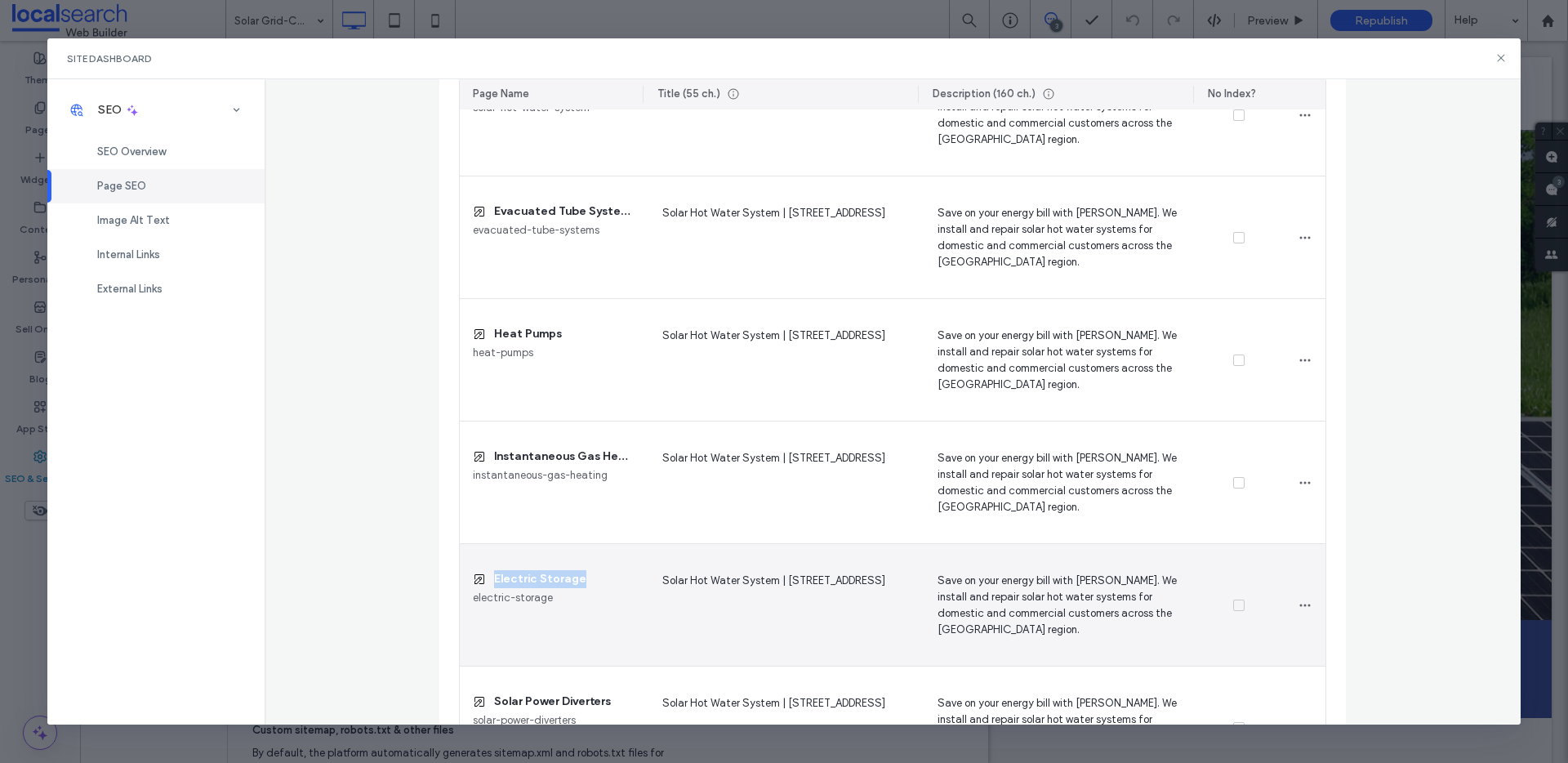
drag, startPoint x: 488, startPoint y: 578, endPoint x: 605, endPoint y: 577, distance: 117.0
click at [605, 577] on div "Electric Storage" at bounding box center [552, 579] width 157 height 18
copy span "Electric Storage"
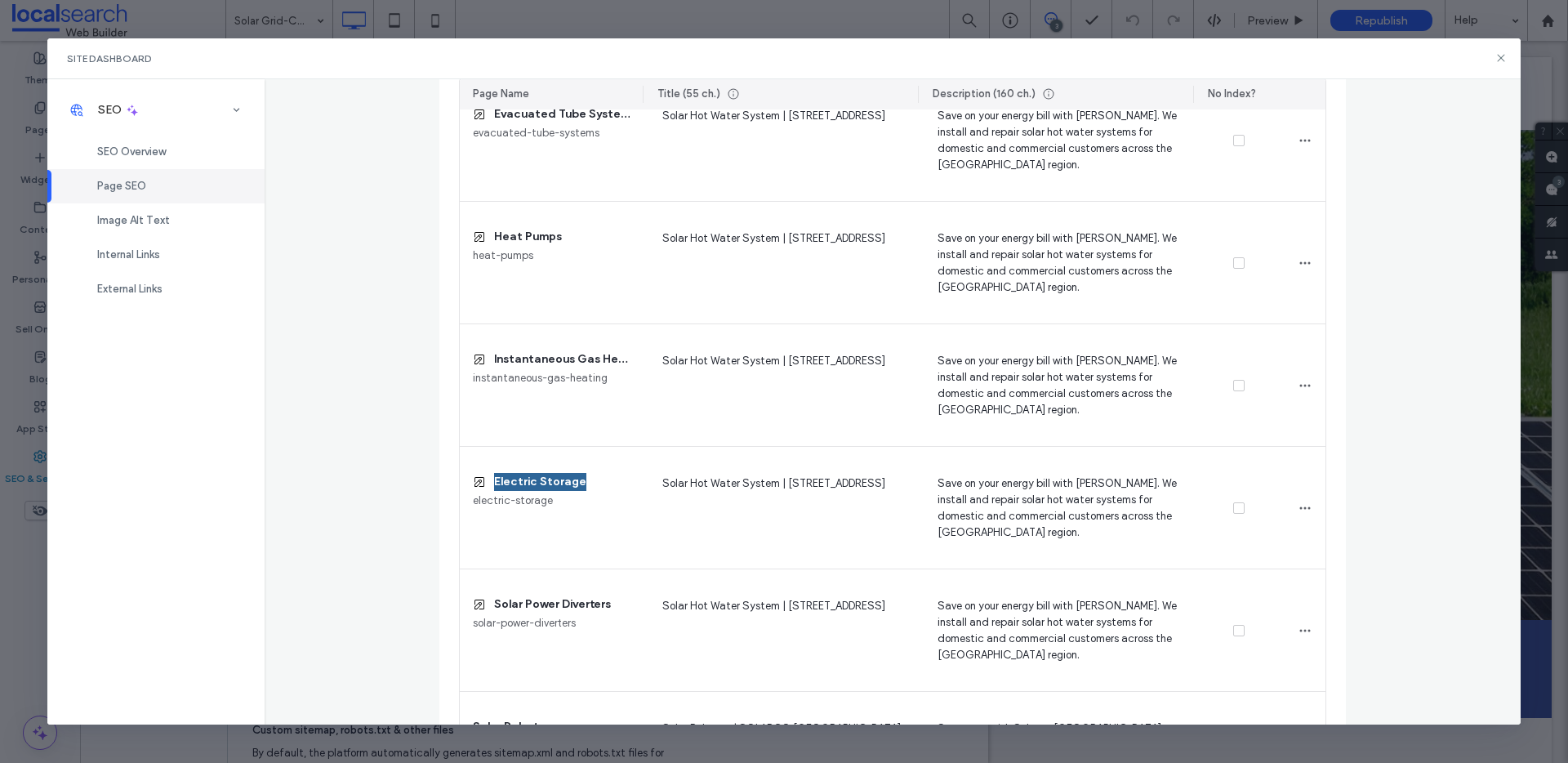
scroll to position [1073, 0]
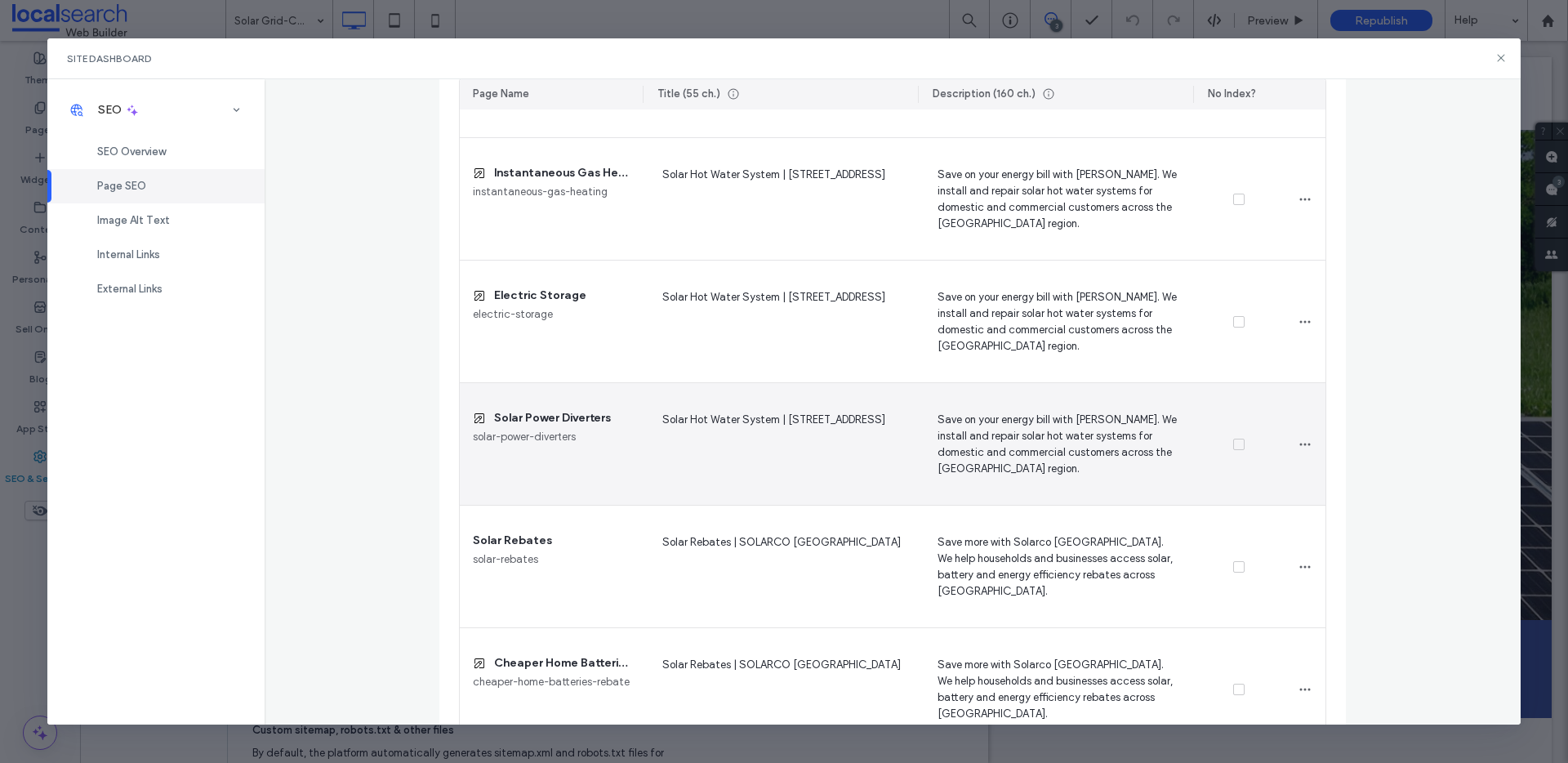
click at [525, 473] on div "Solar Power Diverters solar-power-diverters" at bounding box center [551, 444] width 183 height 122
drag, startPoint x: 490, startPoint y: 417, endPoint x: 635, endPoint y: 412, distance: 145.1
click at [635, 412] on div "Solar Power Diverters solar-power-diverters" at bounding box center [551, 444] width 183 height 122
copy span "Solar Power Diverters"
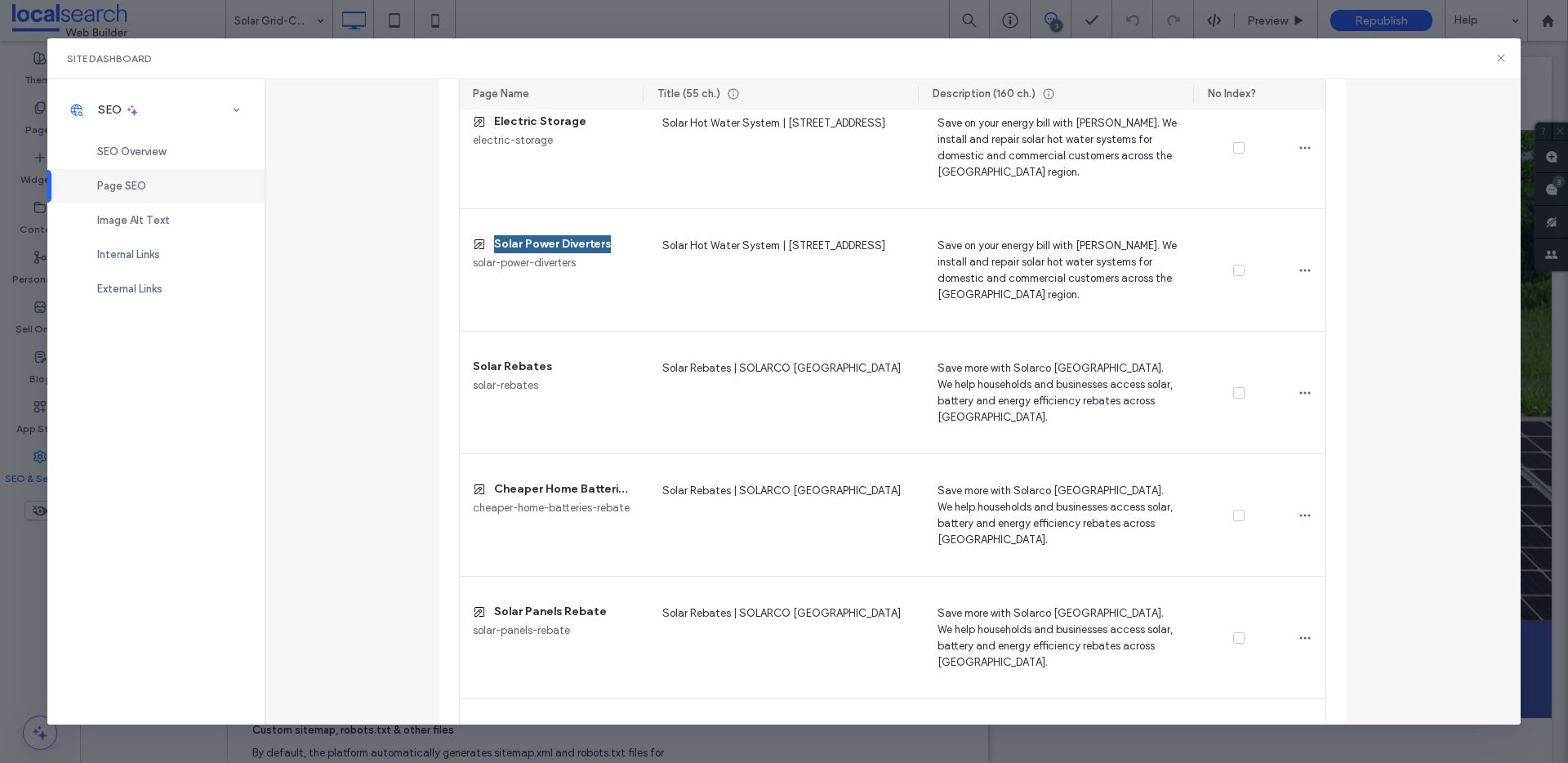
scroll to position [1249, 0]
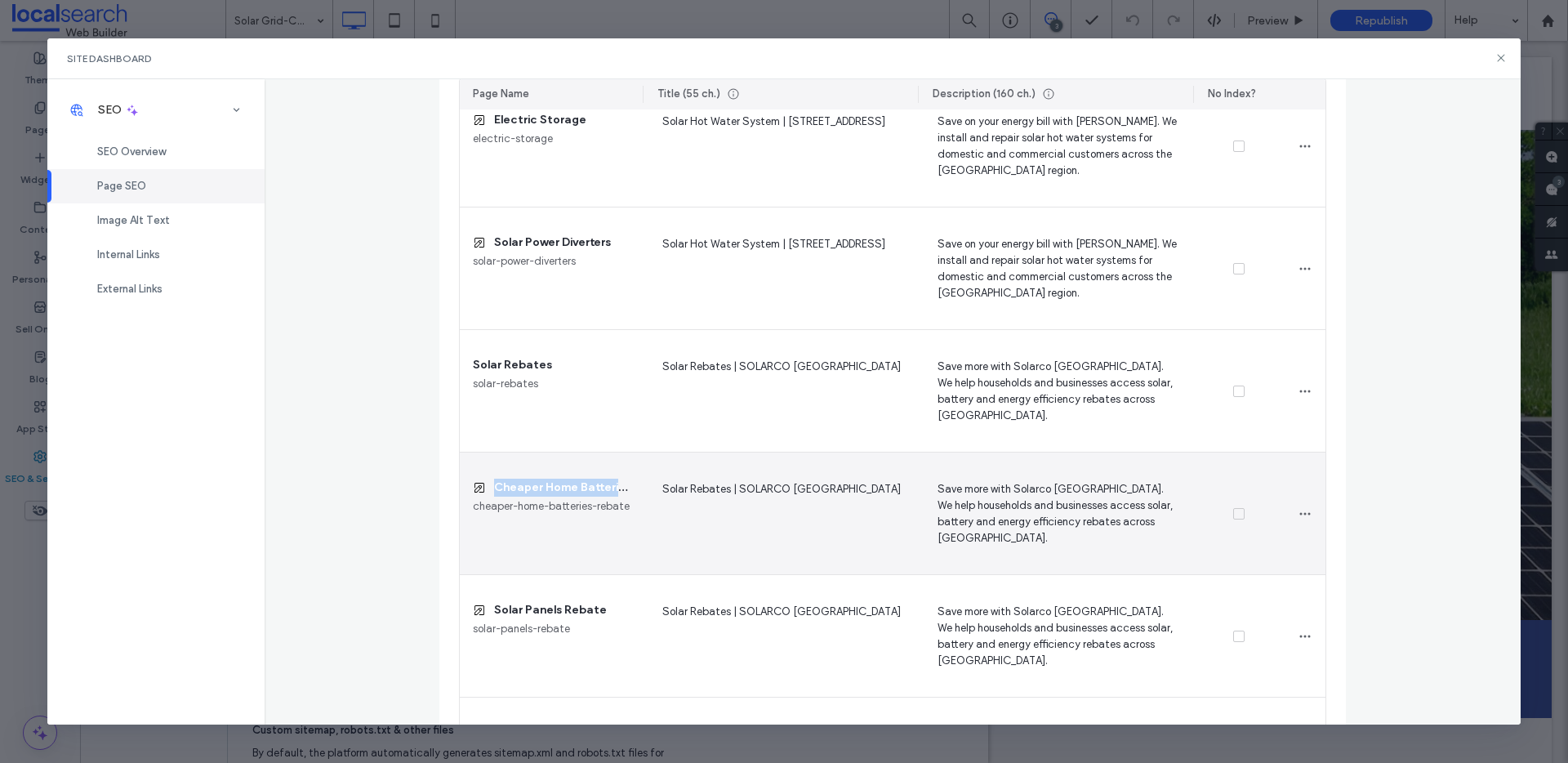
drag, startPoint x: 488, startPoint y: 485, endPoint x: 613, endPoint y: 481, distance: 125.1
click at [613, 481] on span "Cheaper Home Batteries Rebate" at bounding box center [562, 488] width 136 height 18
copy span "Cheaper Home Batterie"
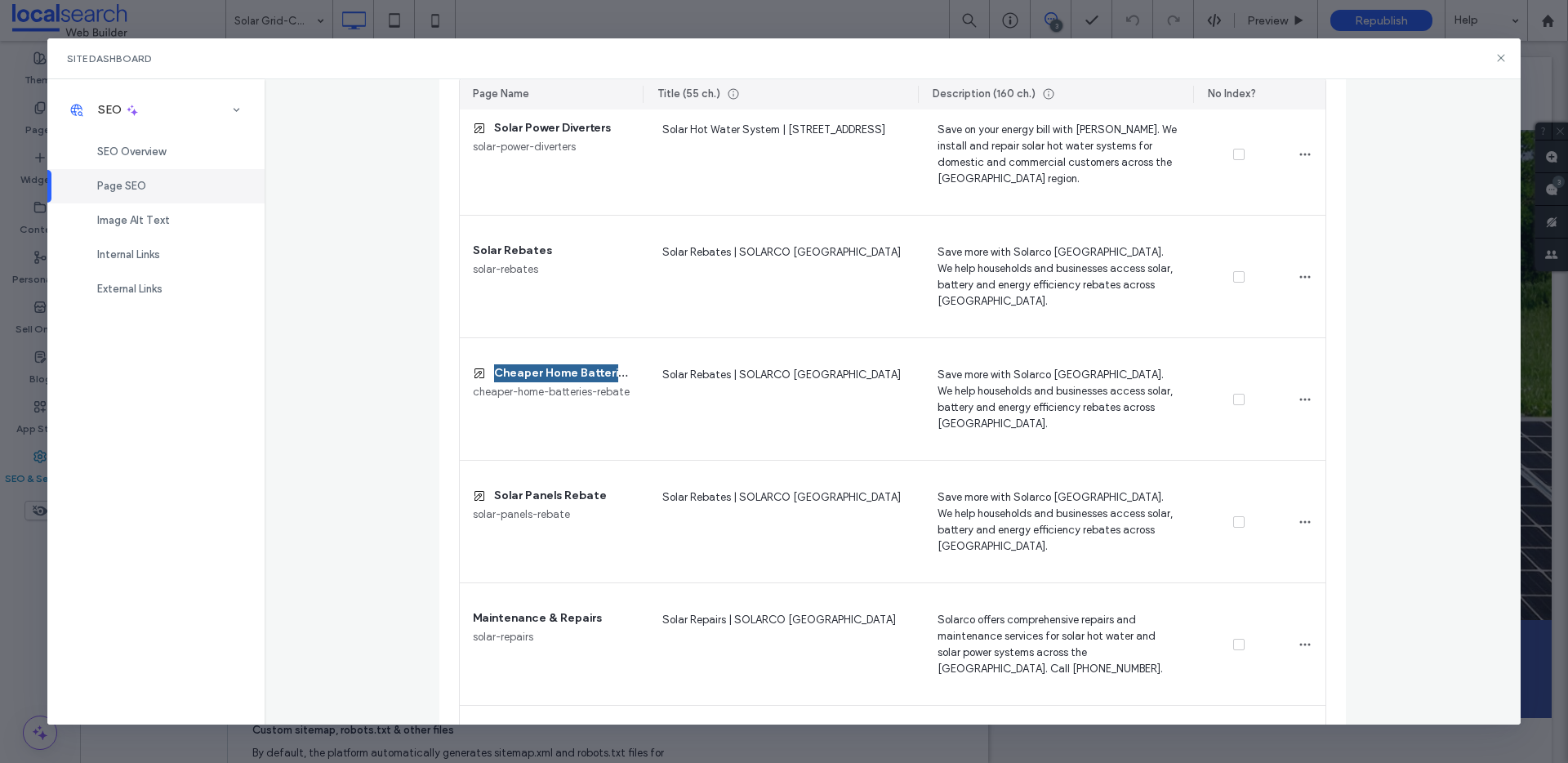
scroll to position [1366, 0]
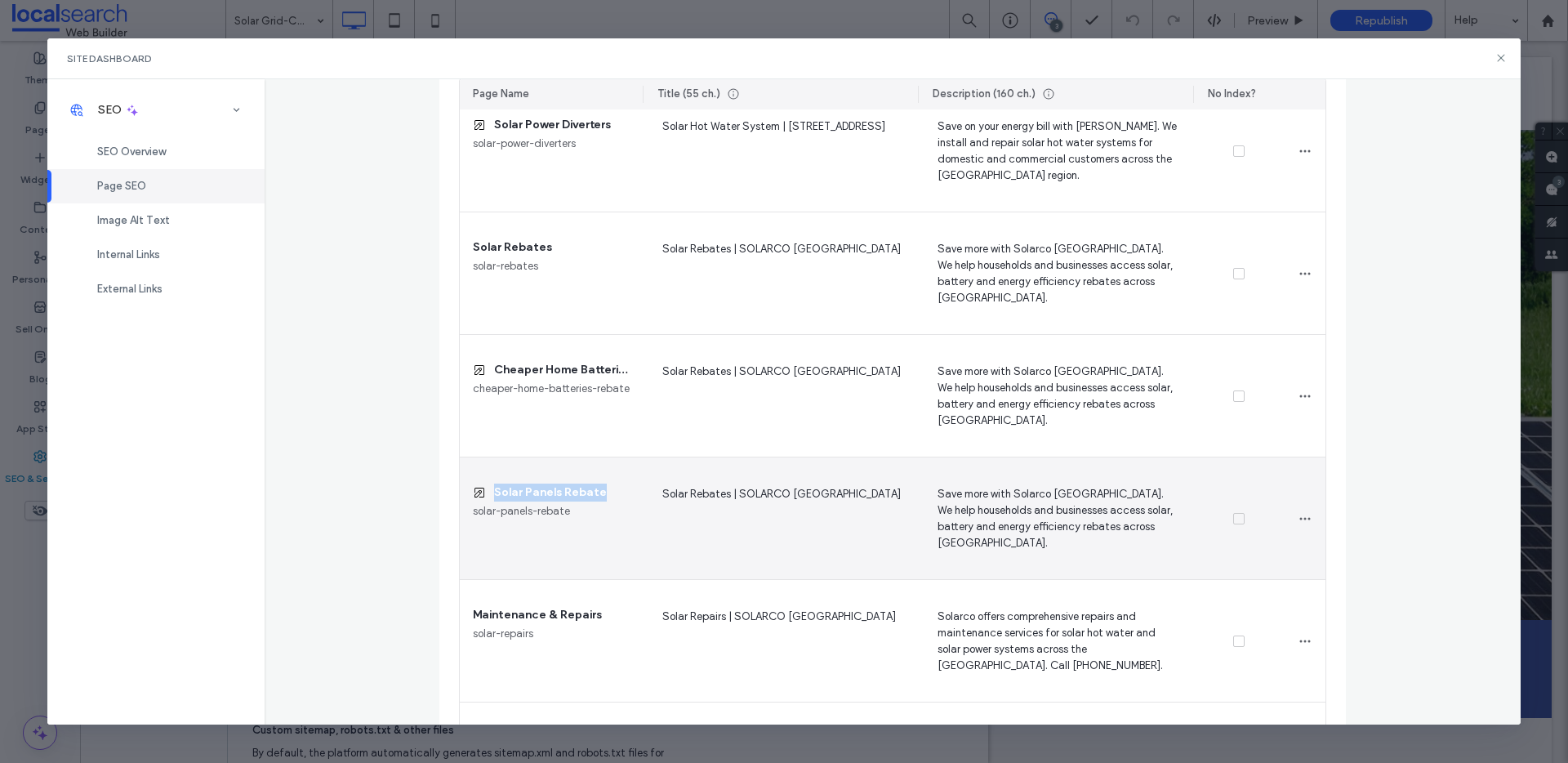
drag, startPoint x: 488, startPoint y: 492, endPoint x: 630, endPoint y: 490, distance: 142.0
click at [630, 490] on div "Solar Panels Rebate solar-panels-rebate" at bounding box center [551, 519] width 183 height 122
copy span "Solar Panels Rebate"
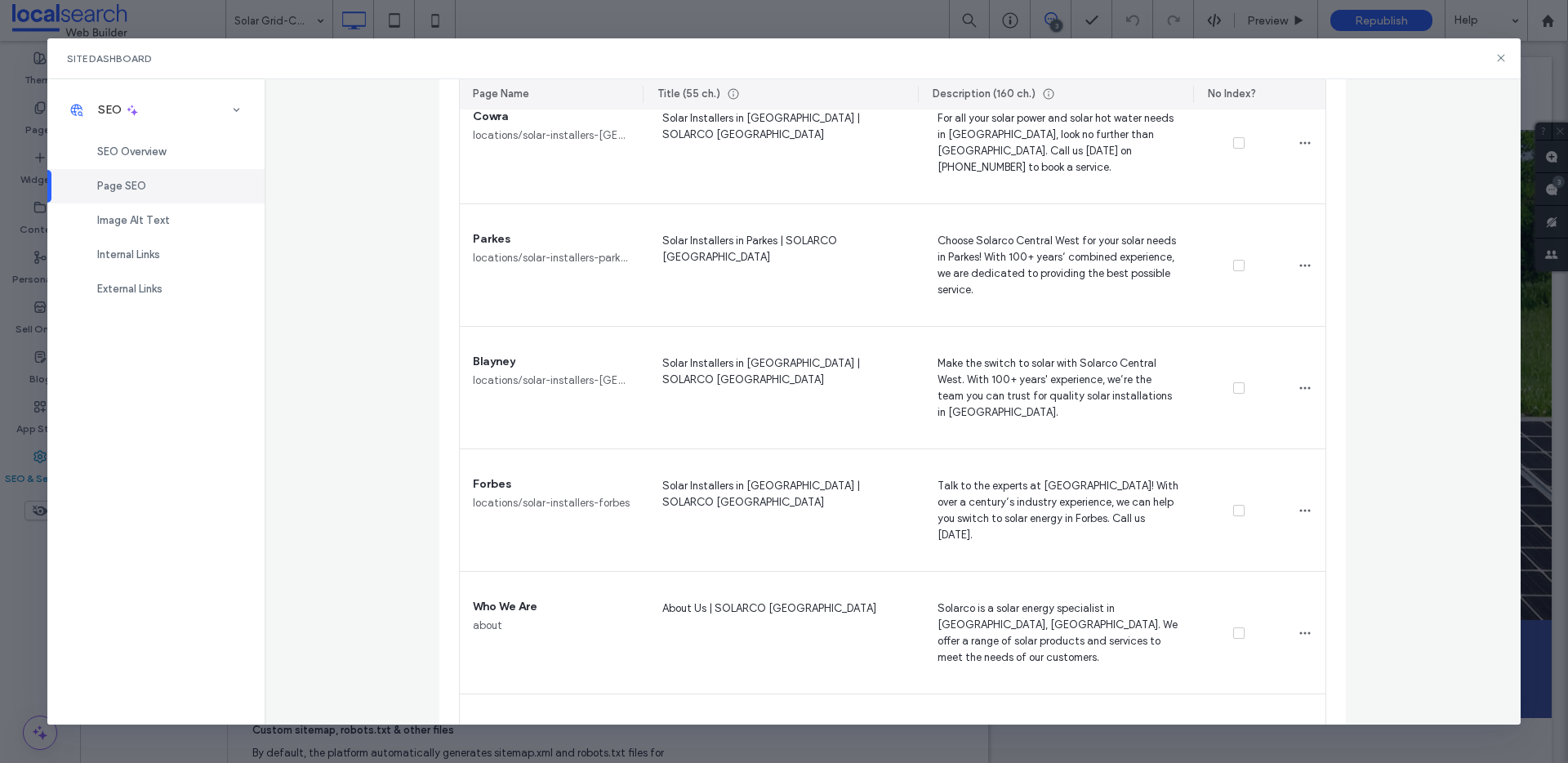
scroll to position [2589, 0]
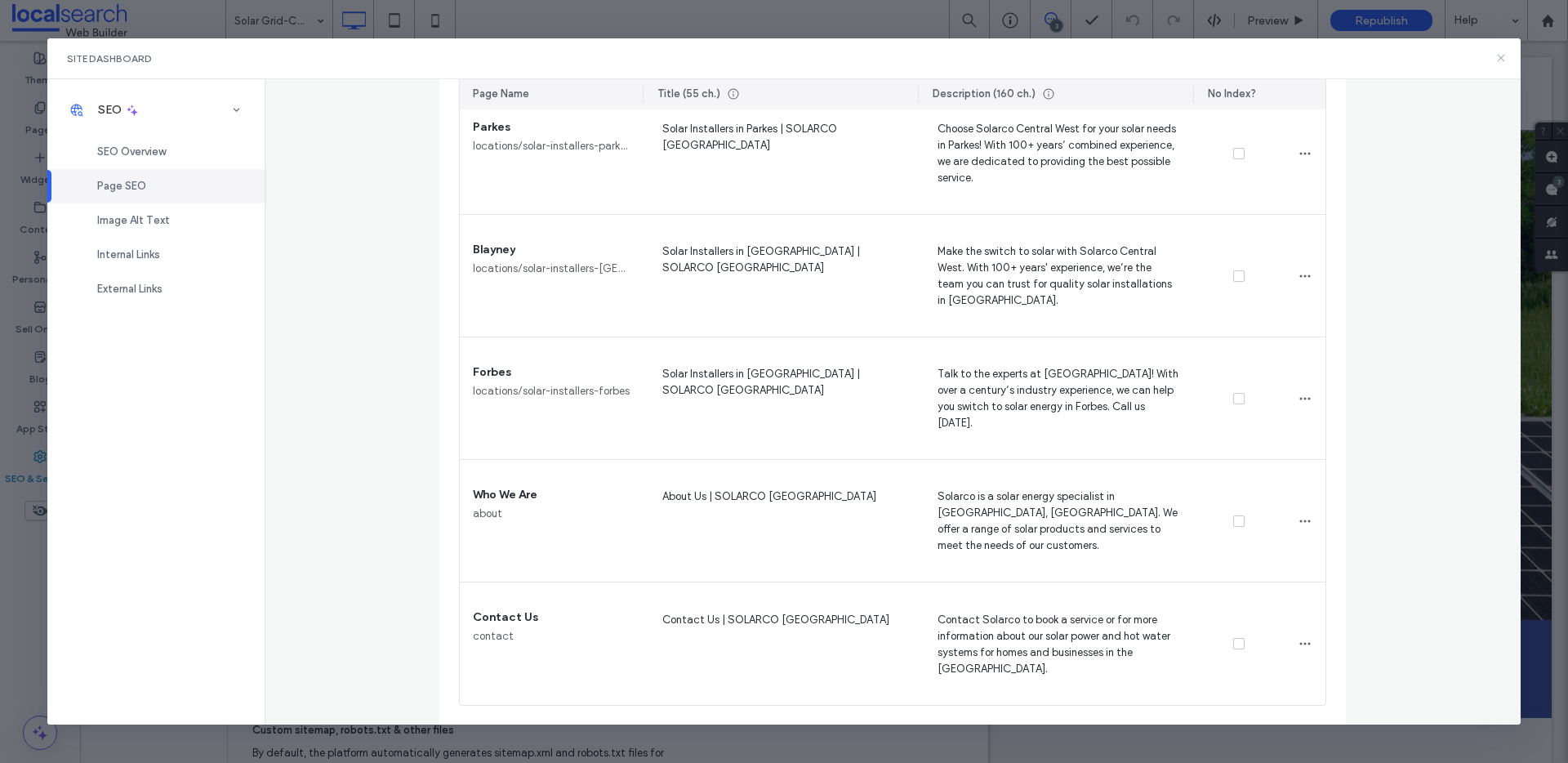
click at [1504, 58] on icon at bounding box center [1501, 58] width 14 height 14
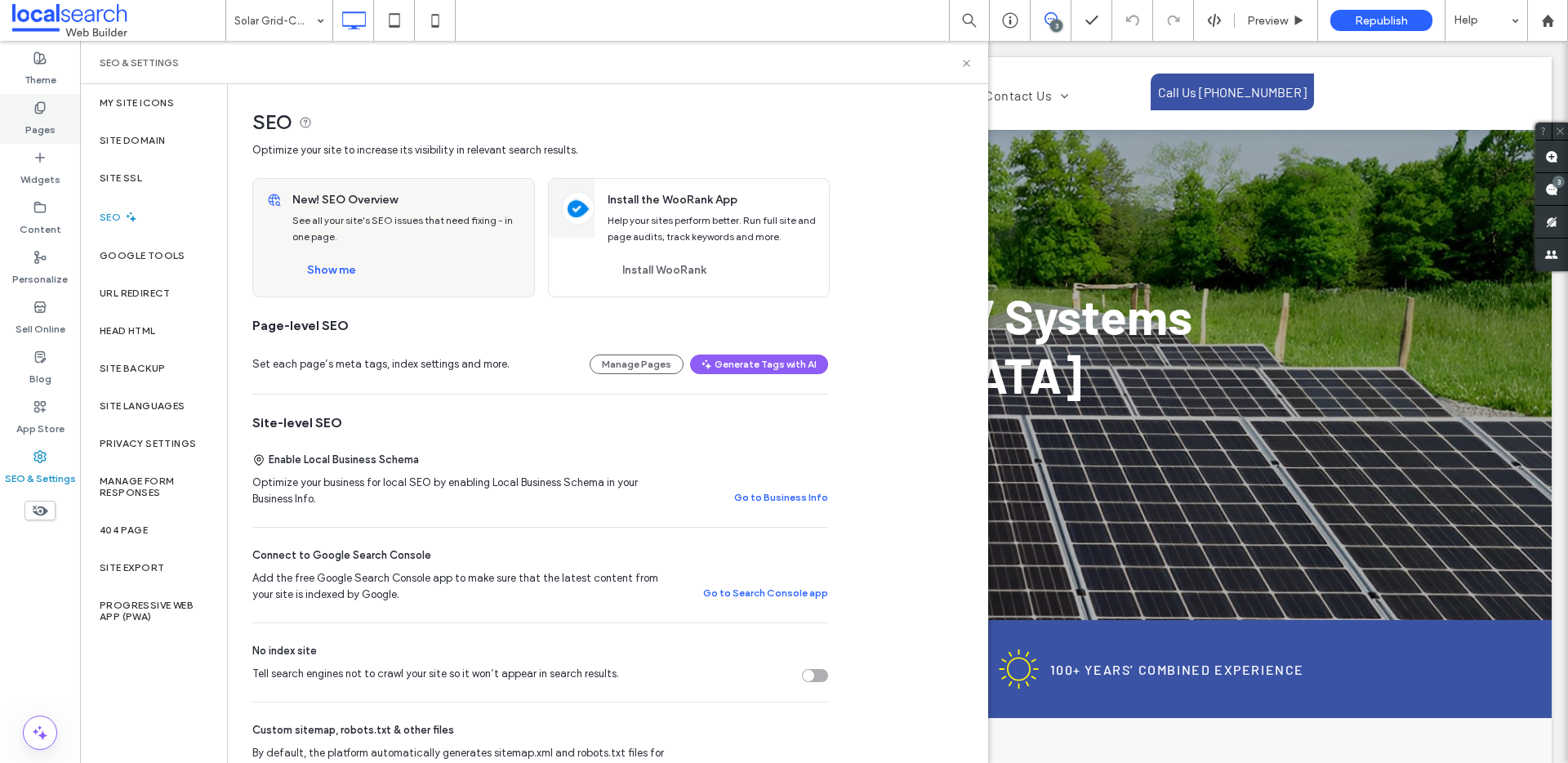
click at [50, 116] on label "Pages" at bounding box center [40, 126] width 30 height 23
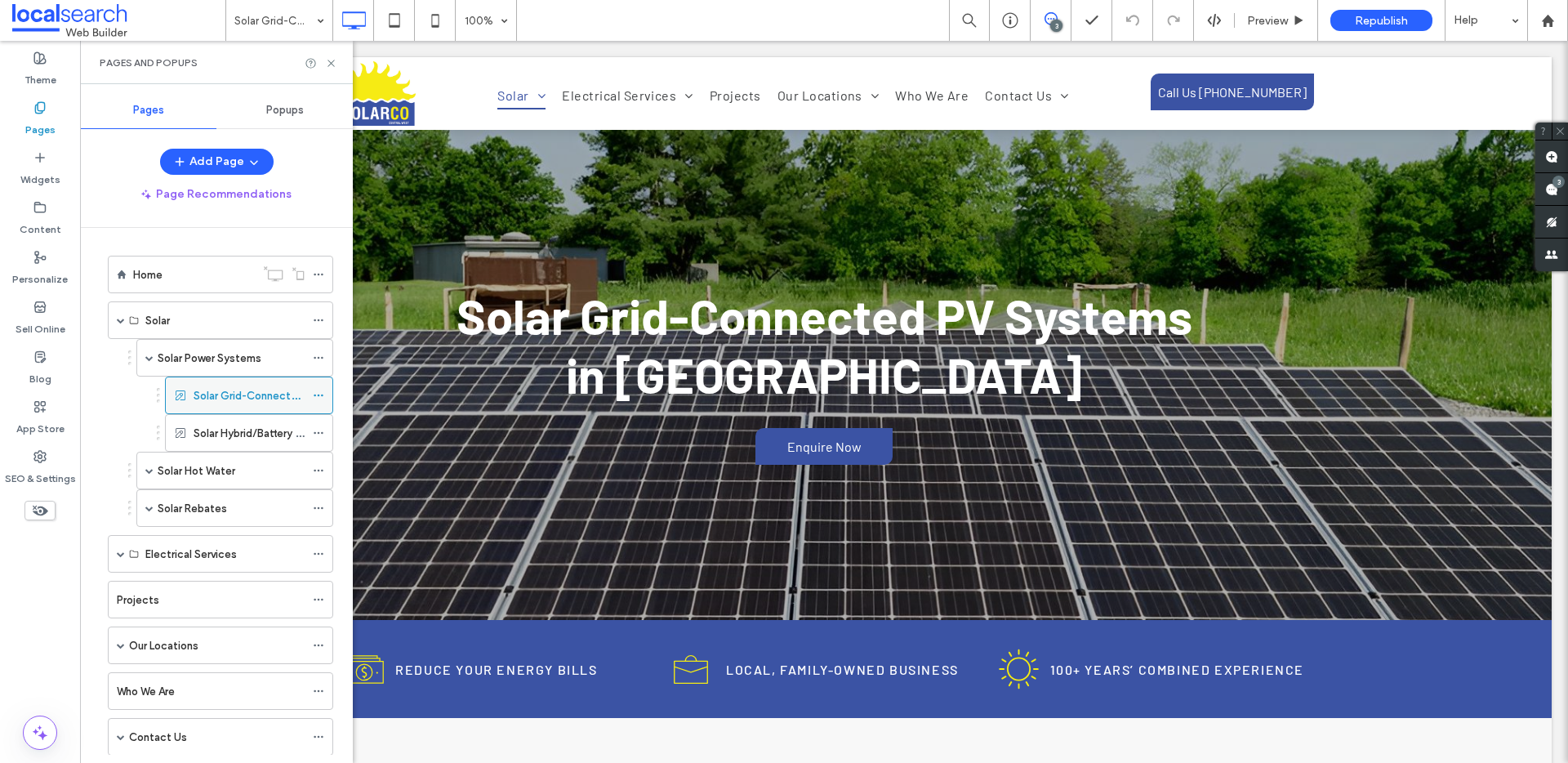
click at [227, 395] on label "Solar Grid-Connected PV Systems" at bounding box center [280, 396] width 172 height 29
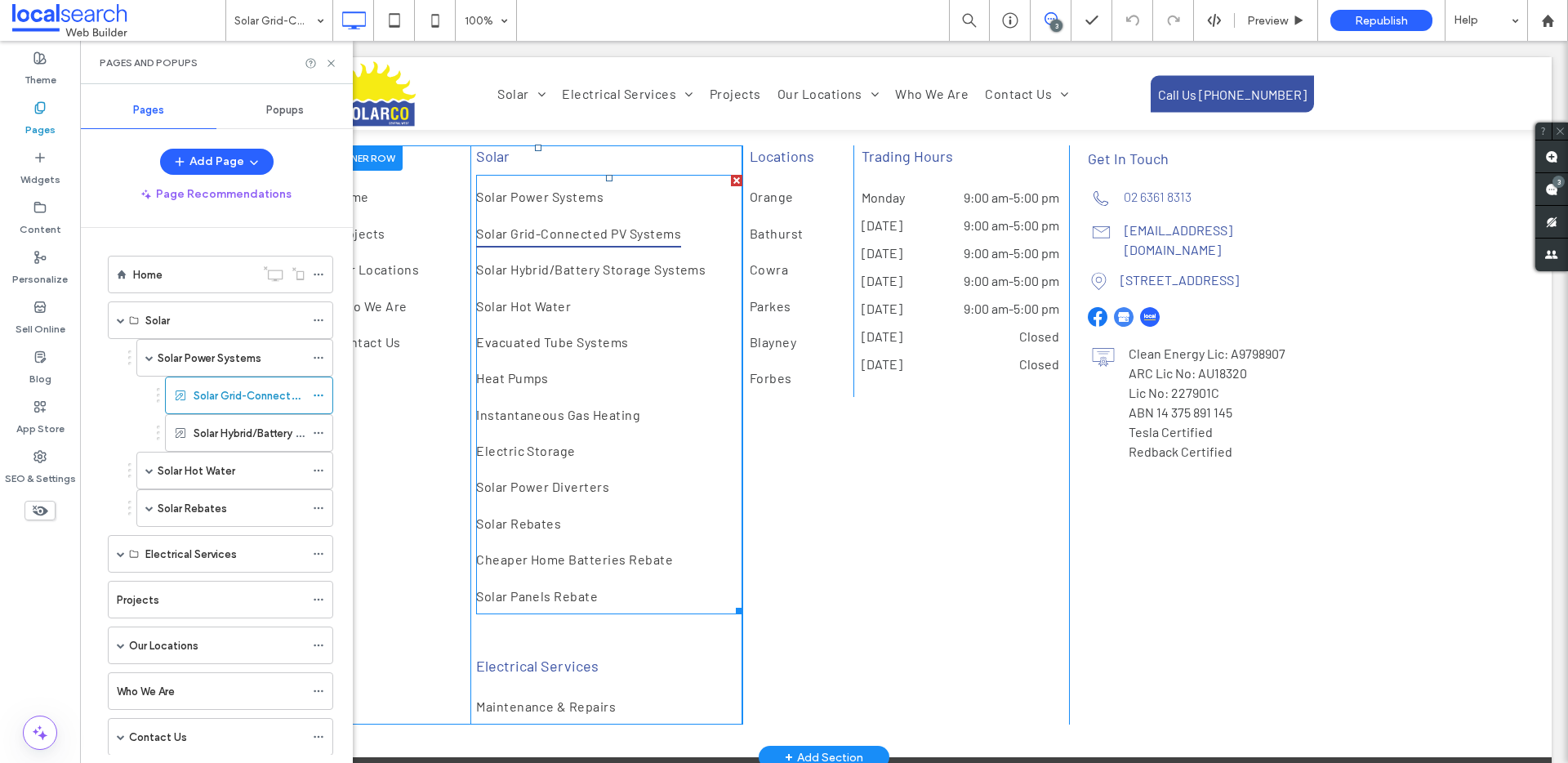
scroll to position [1424, 0]
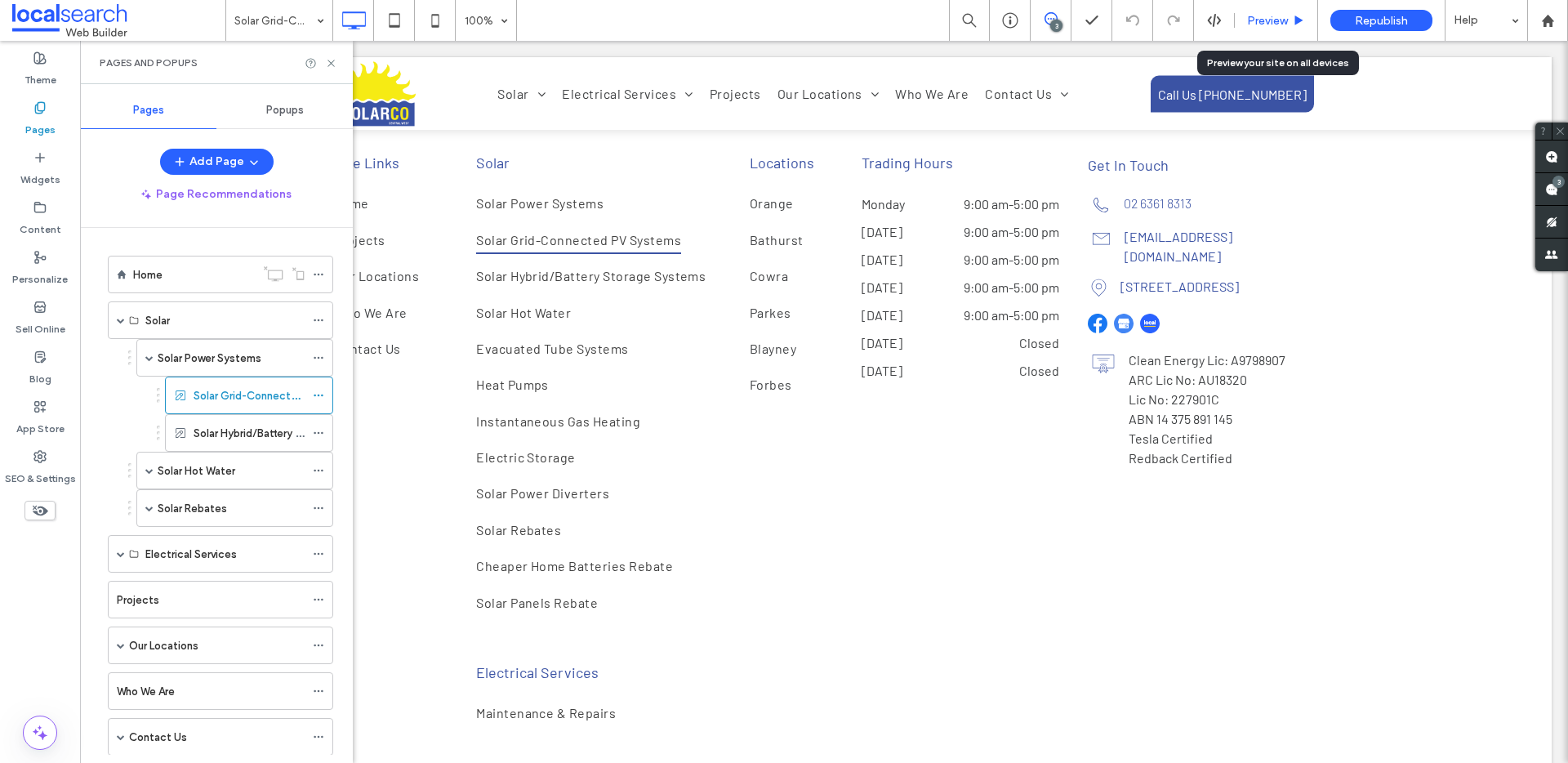
click at [1271, 18] on span "Preview" at bounding box center [1268, 20] width 41 height 14
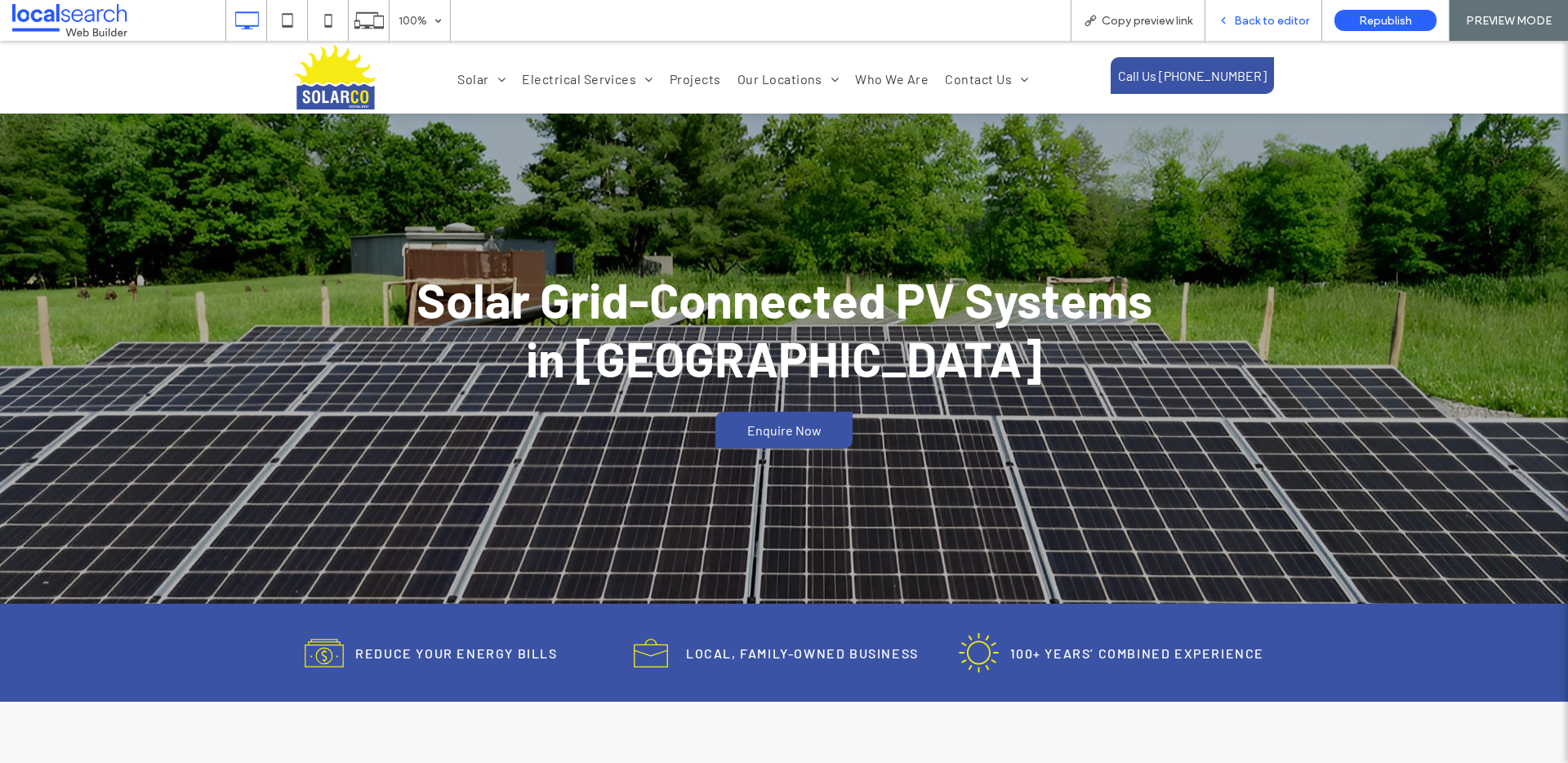
click at [1276, 16] on span "Back to editor" at bounding box center [1272, 20] width 75 height 14
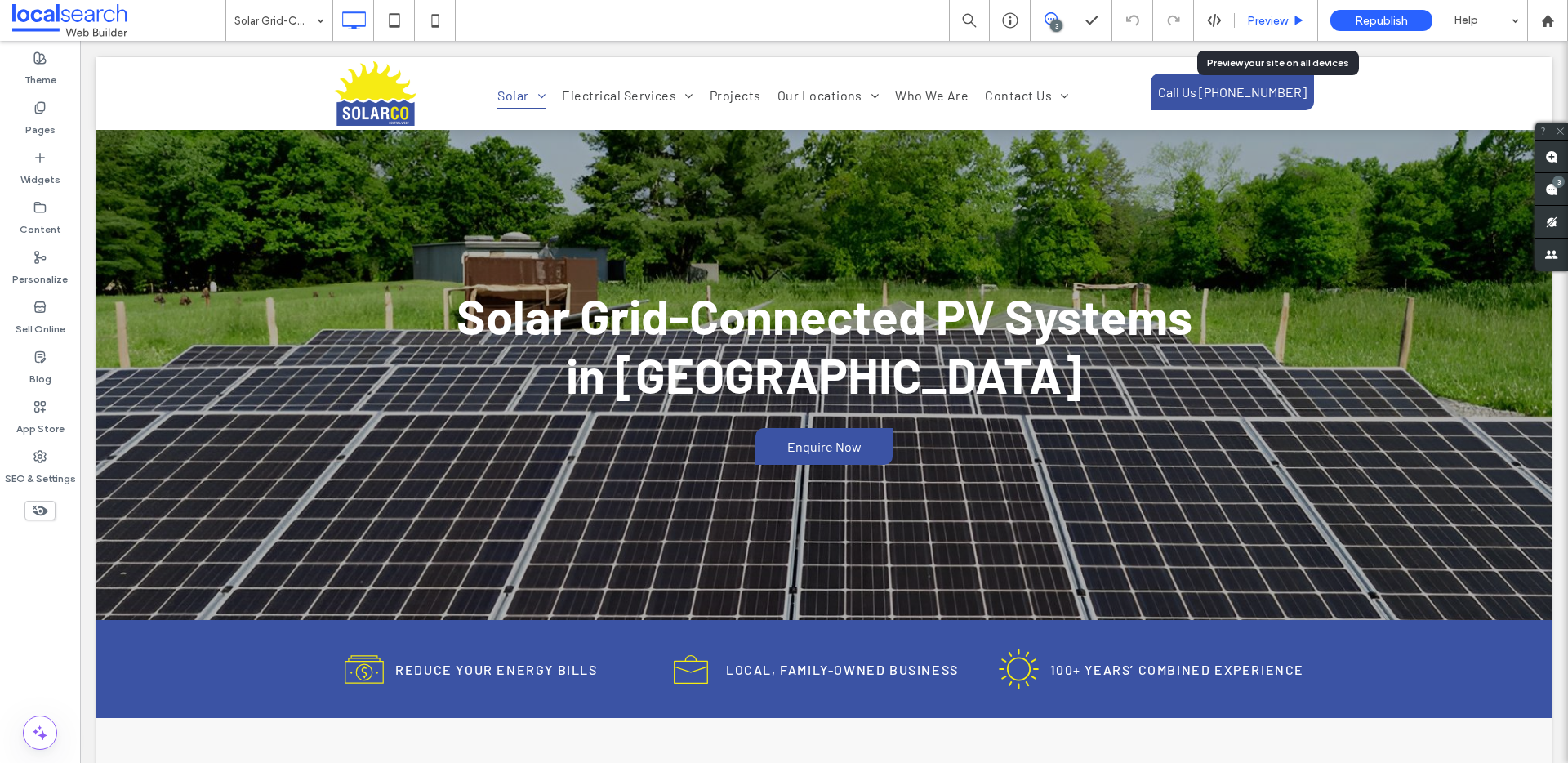
click at [1289, 14] on div "Preview" at bounding box center [1276, 20] width 82 height 14
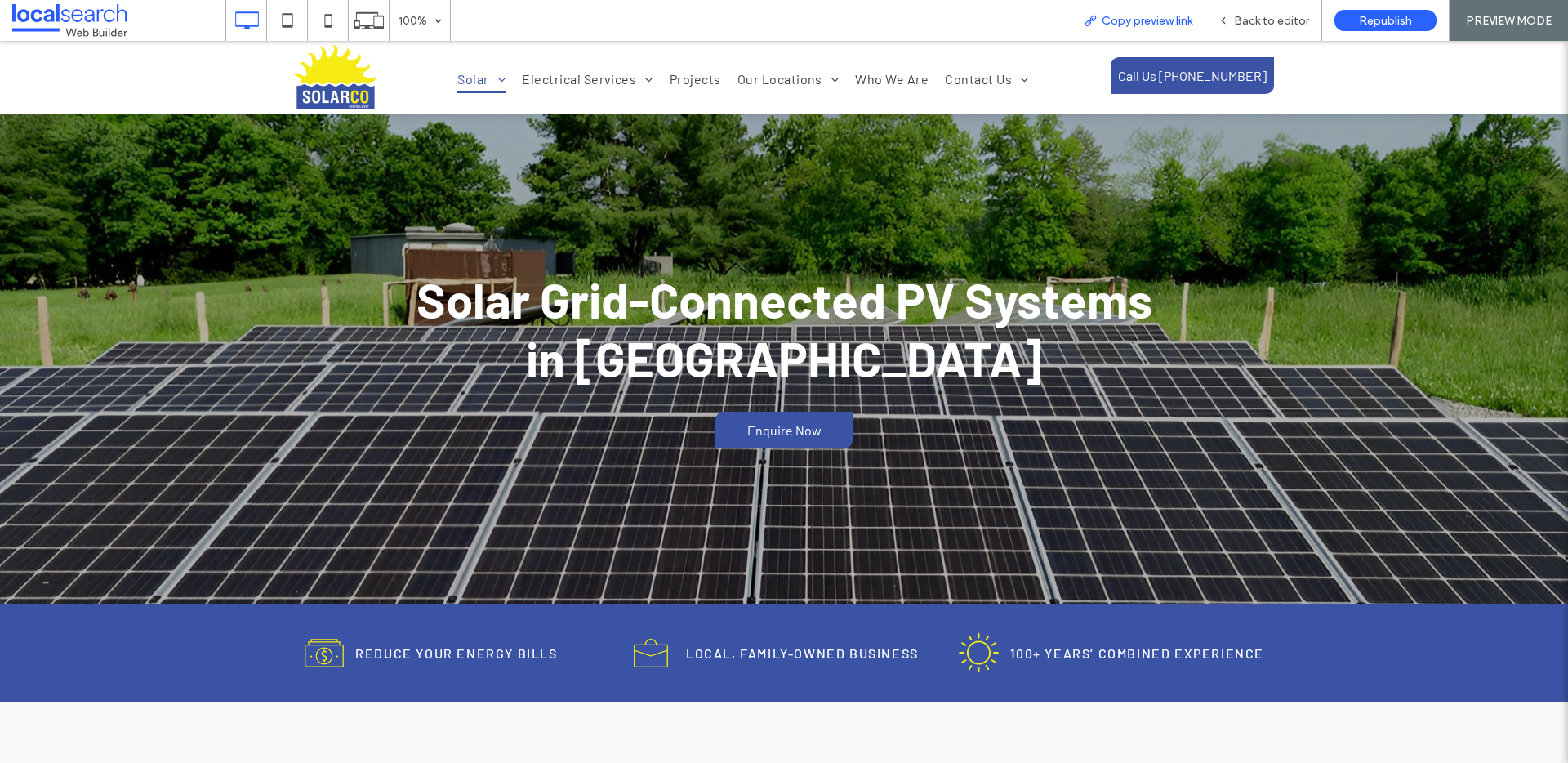
click at [1152, 16] on span "Copy preview link" at bounding box center [1147, 20] width 91 height 14
click at [1282, 17] on span "Back to editor" at bounding box center [1272, 20] width 75 height 14
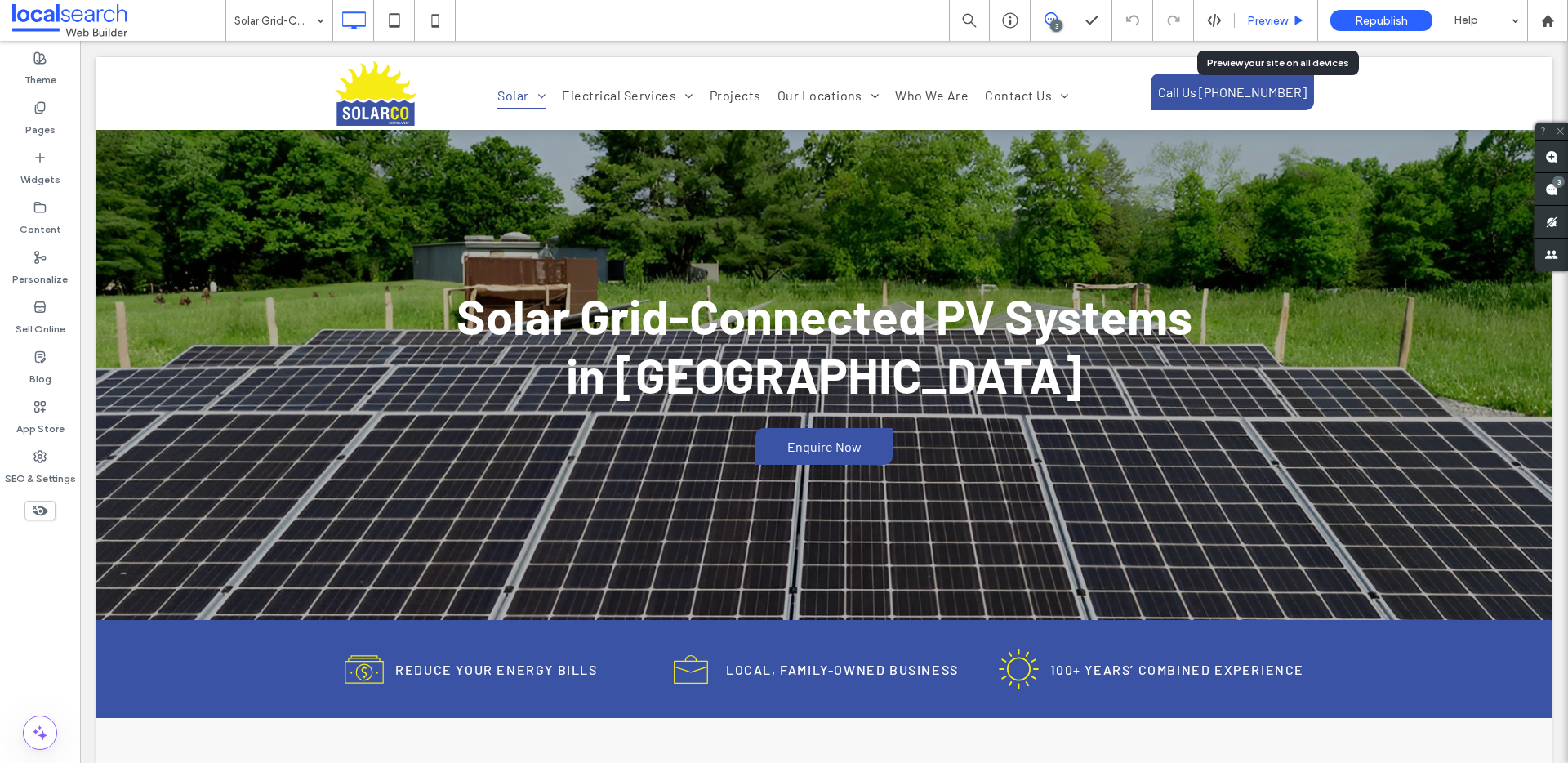
click at [1251, 21] on span "Preview" at bounding box center [1268, 20] width 41 height 14
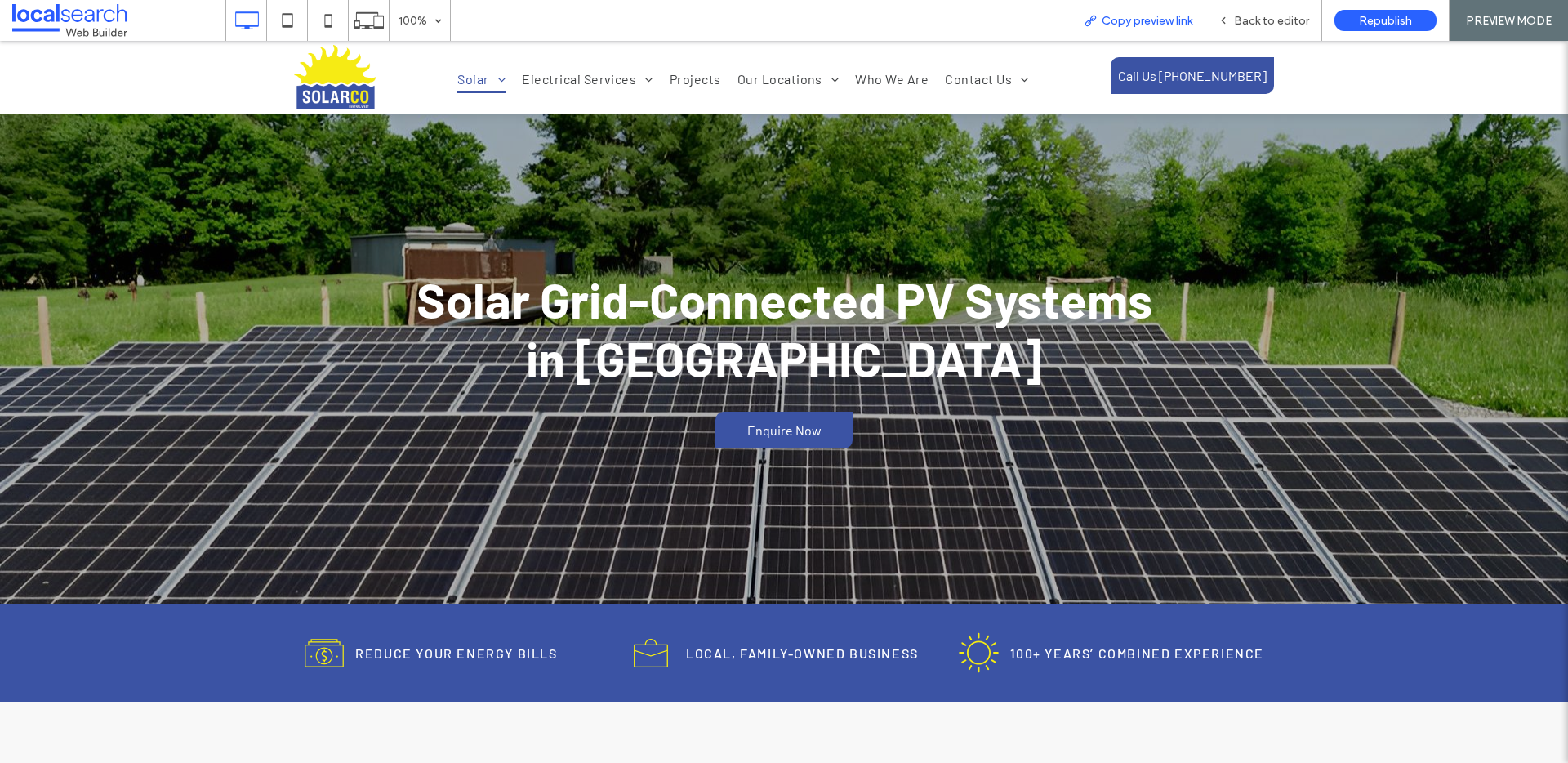
click at [1101, 21] on span "Copy preview link" at bounding box center [1147, 20] width 91 height 14
click at [1135, 24] on span "Copy preview link" at bounding box center [1147, 20] width 91 height 14
click at [1269, 14] on span "Back to editor" at bounding box center [1272, 20] width 75 height 14
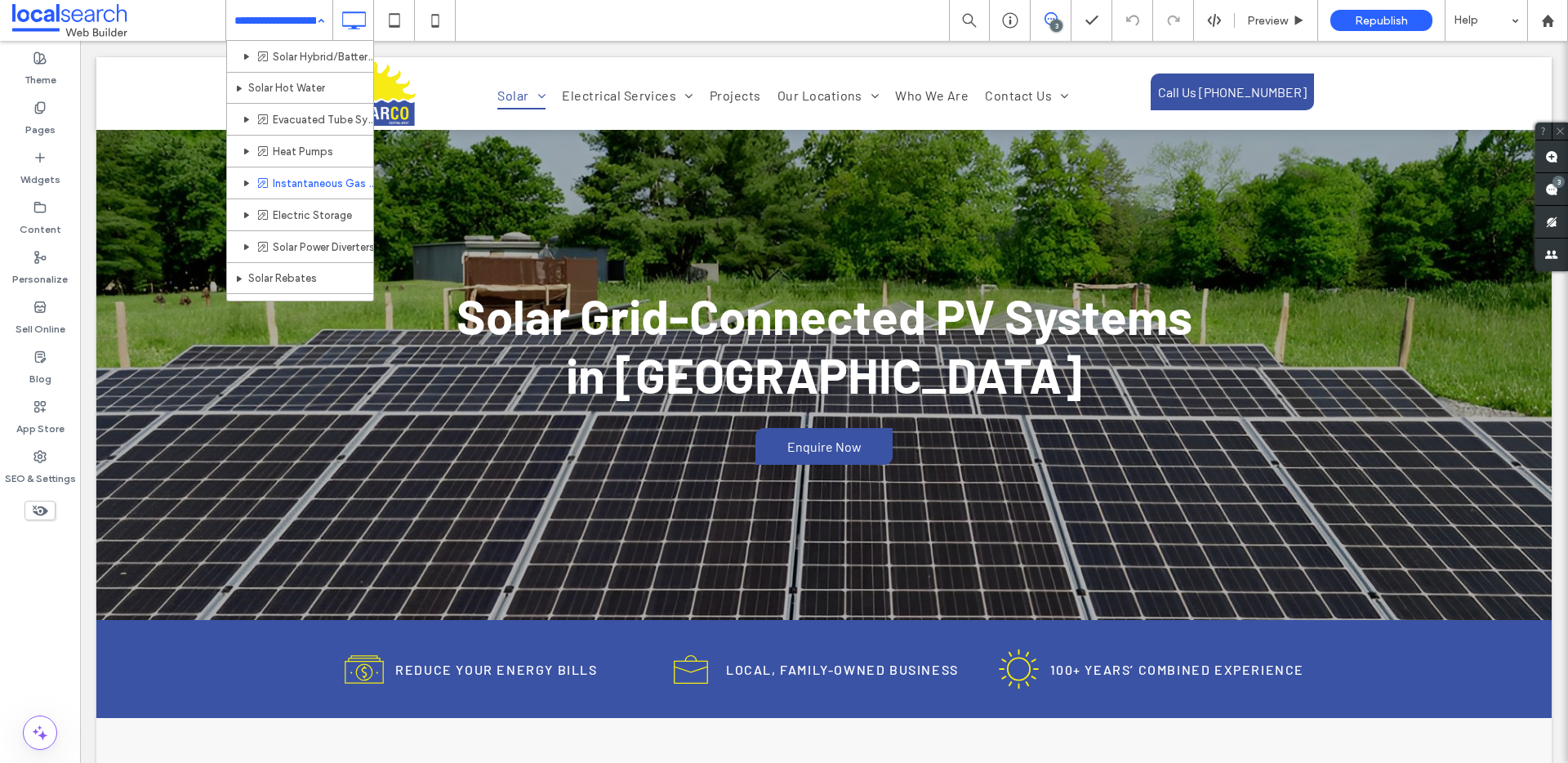
scroll to position [114, 0]
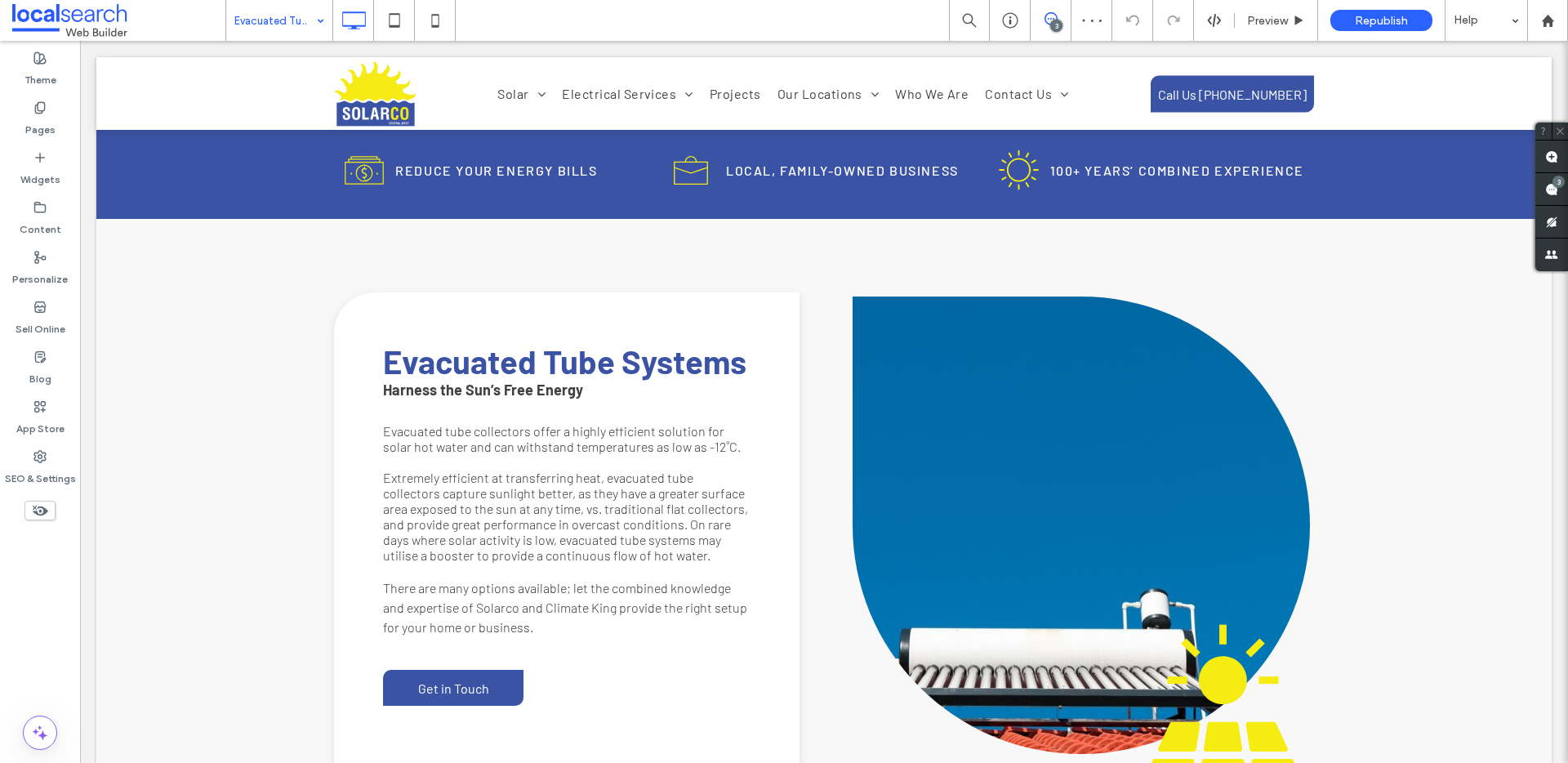
scroll to position [509, 0]
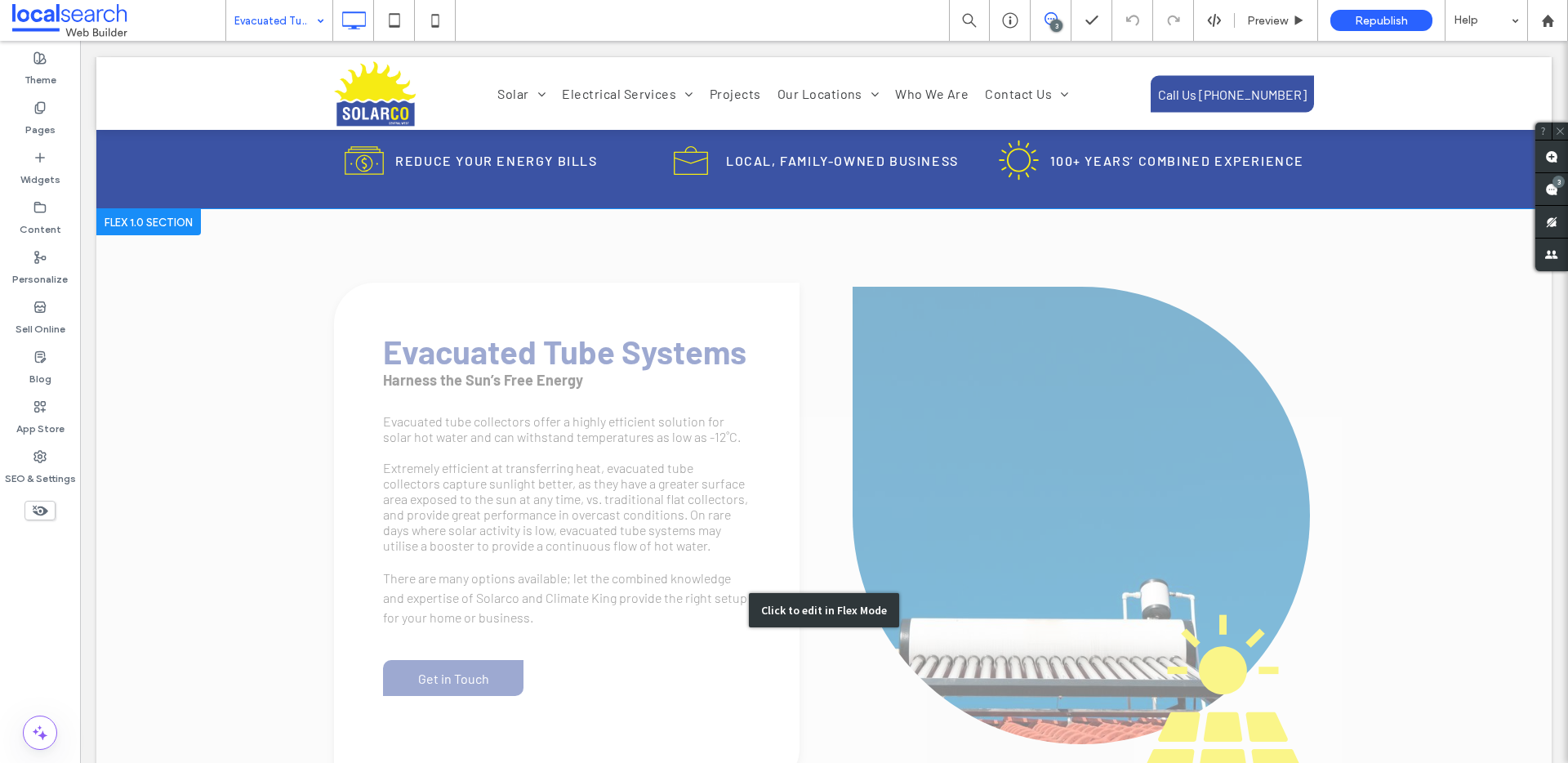
click at [490, 545] on div "Click to edit in Flex Mode" at bounding box center [825, 610] width 1456 height 802
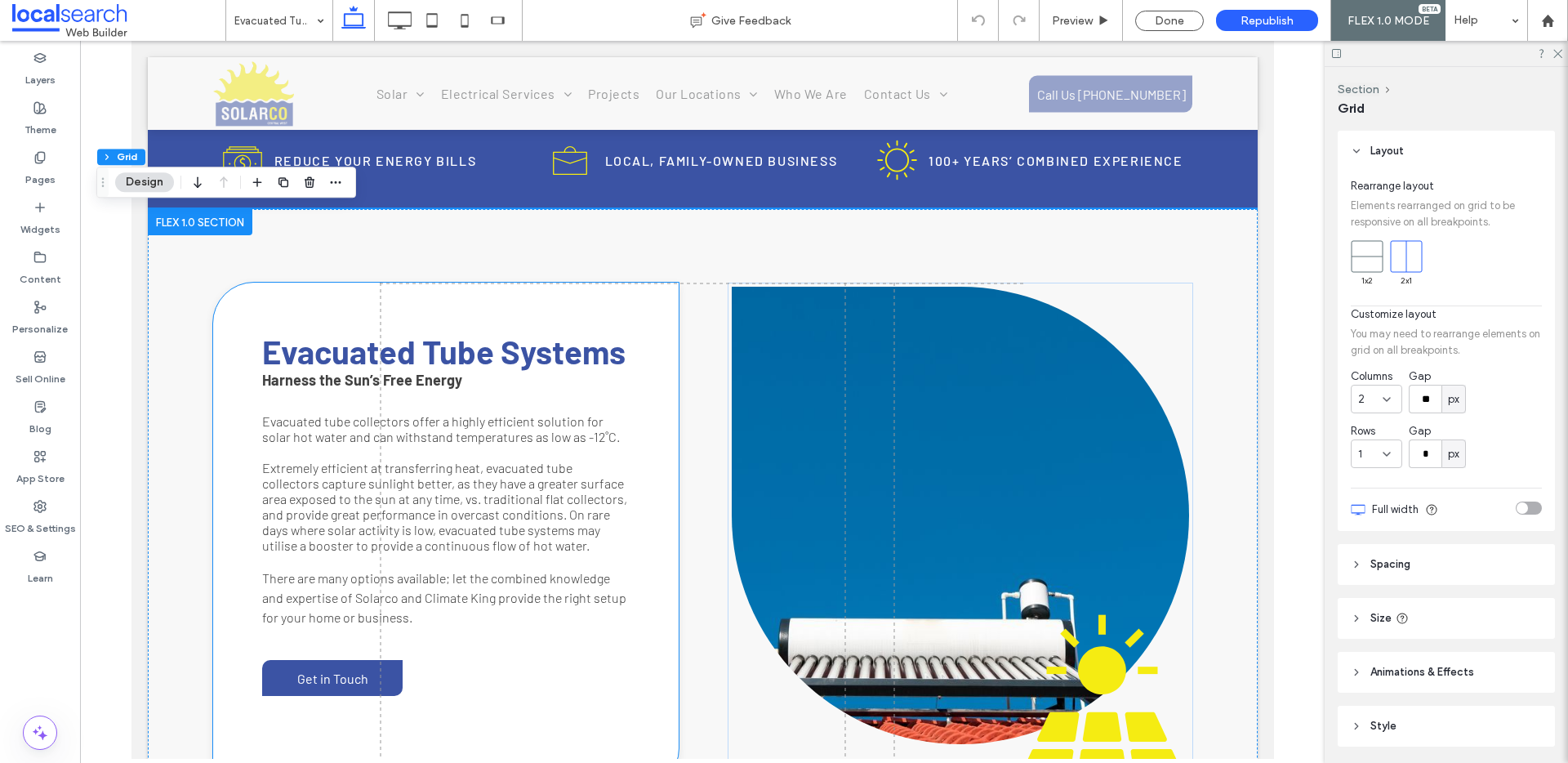
click at [312, 532] on span "Extremely efficient at transferring heat, evacuated tube collectors capture sun…" at bounding box center [443, 506] width 365 height 93
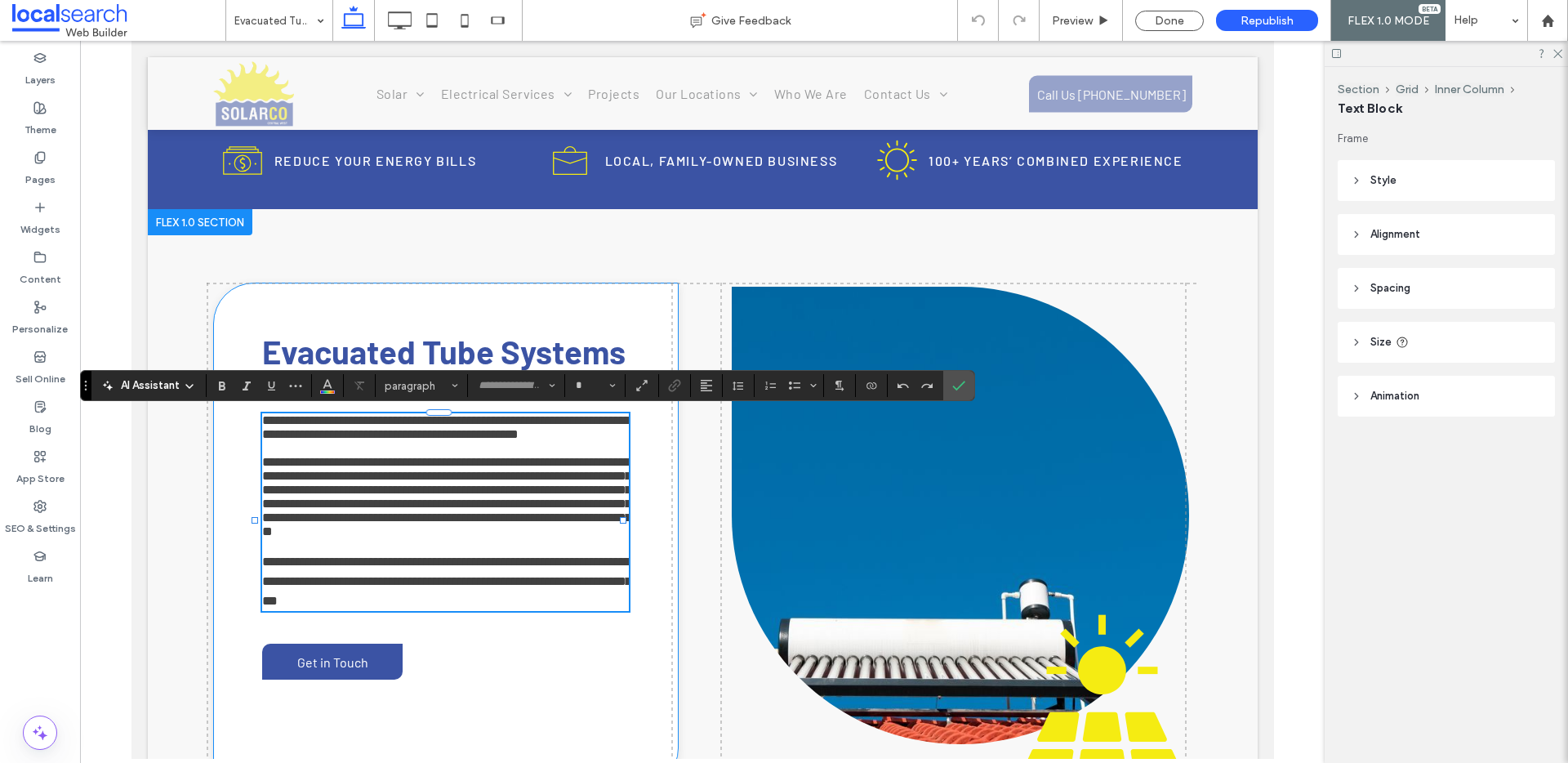
type input "******"
type input "**"
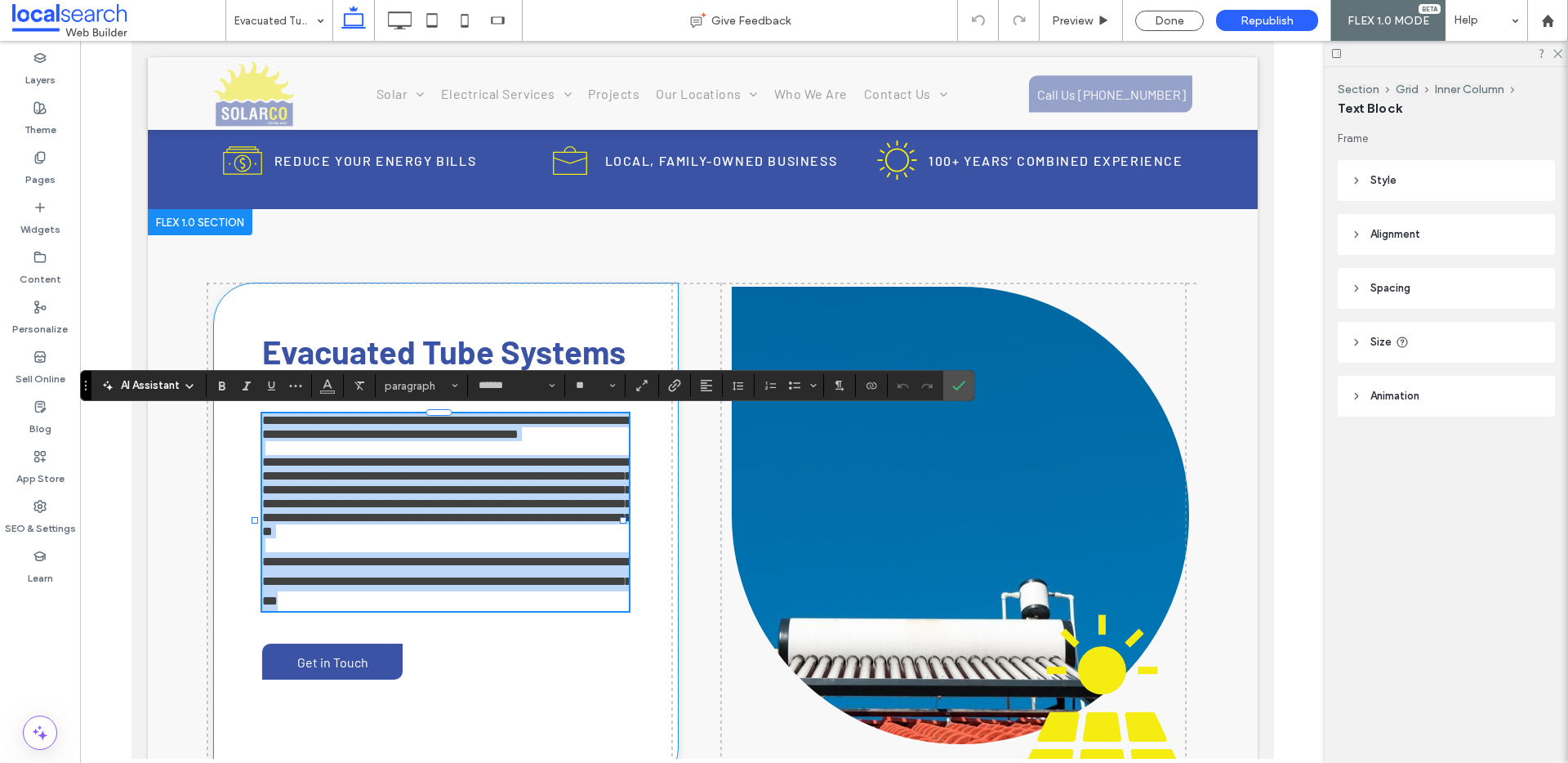
click at [306, 531] on span "**********" at bounding box center [445, 497] width 369 height 81
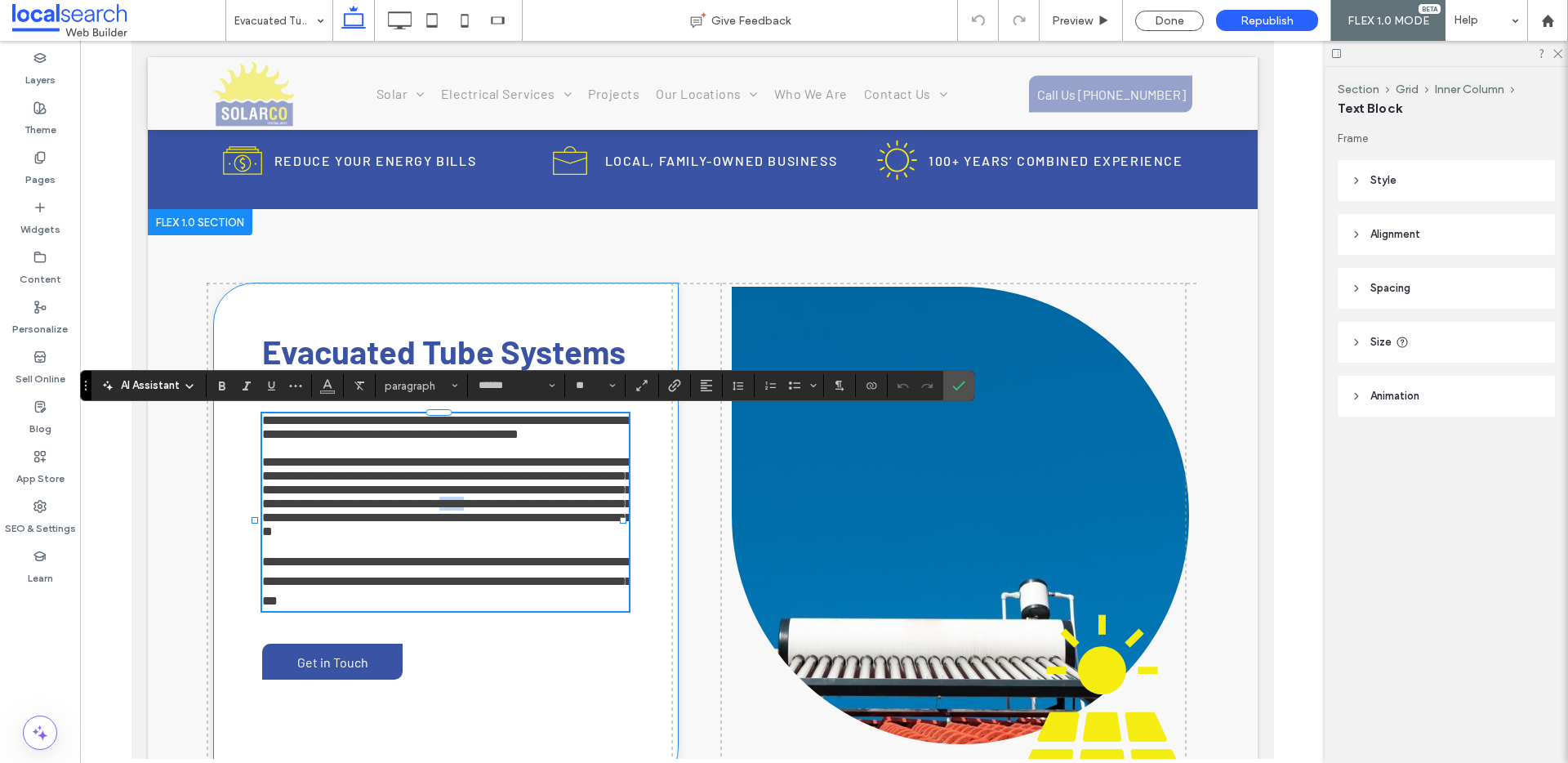
click at [306, 531] on span "**********" at bounding box center [445, 497] width 369 height 81
drag, startPoint x: 956, startPoint y: 386, endPoint x: 809, endPoint y: 366, distance: 148.4
click at [956, 386] on icon "Confirm" at bounding box center [959, 386] width 14 height 14
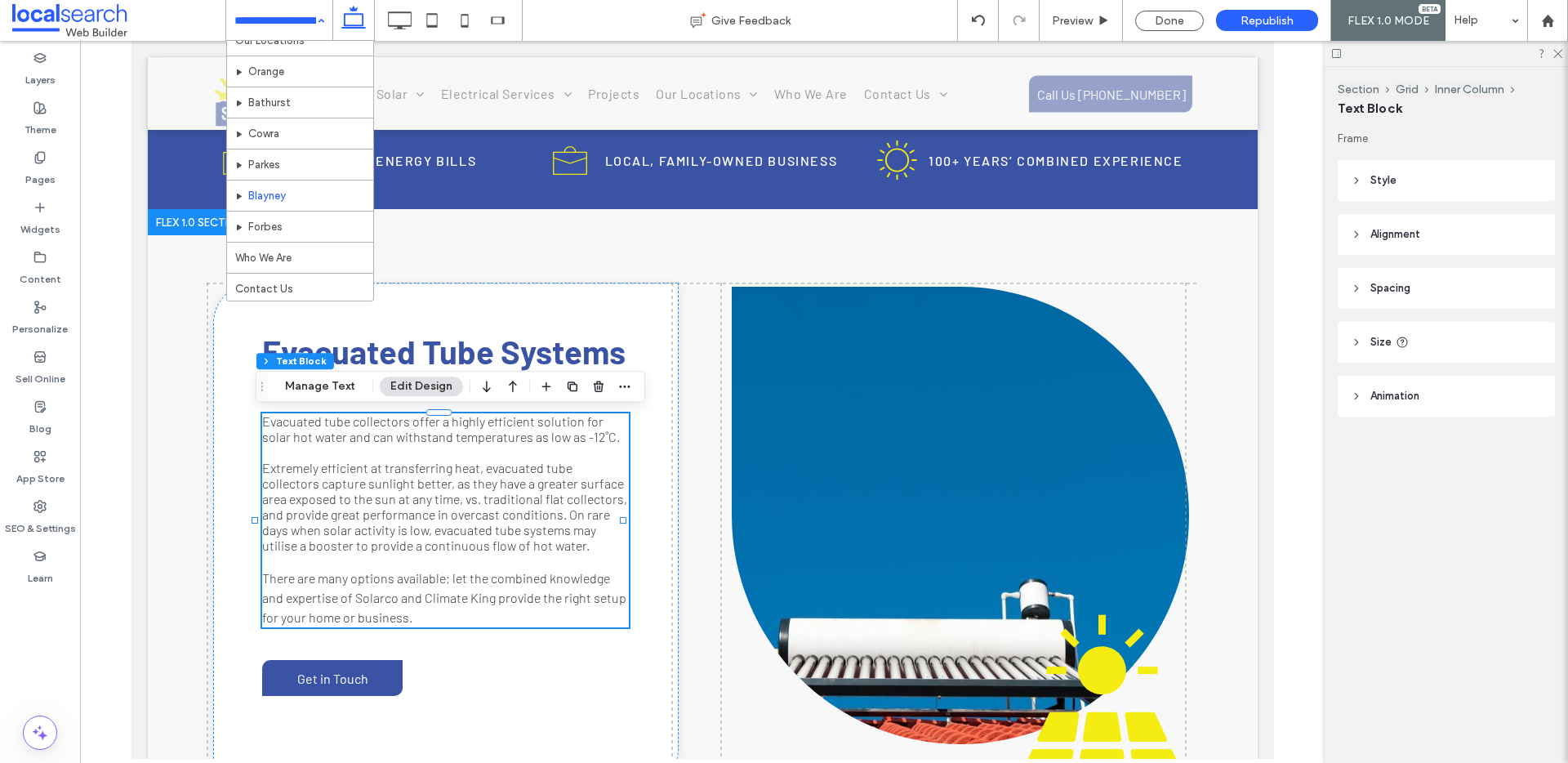
scroll to position [490, 0]
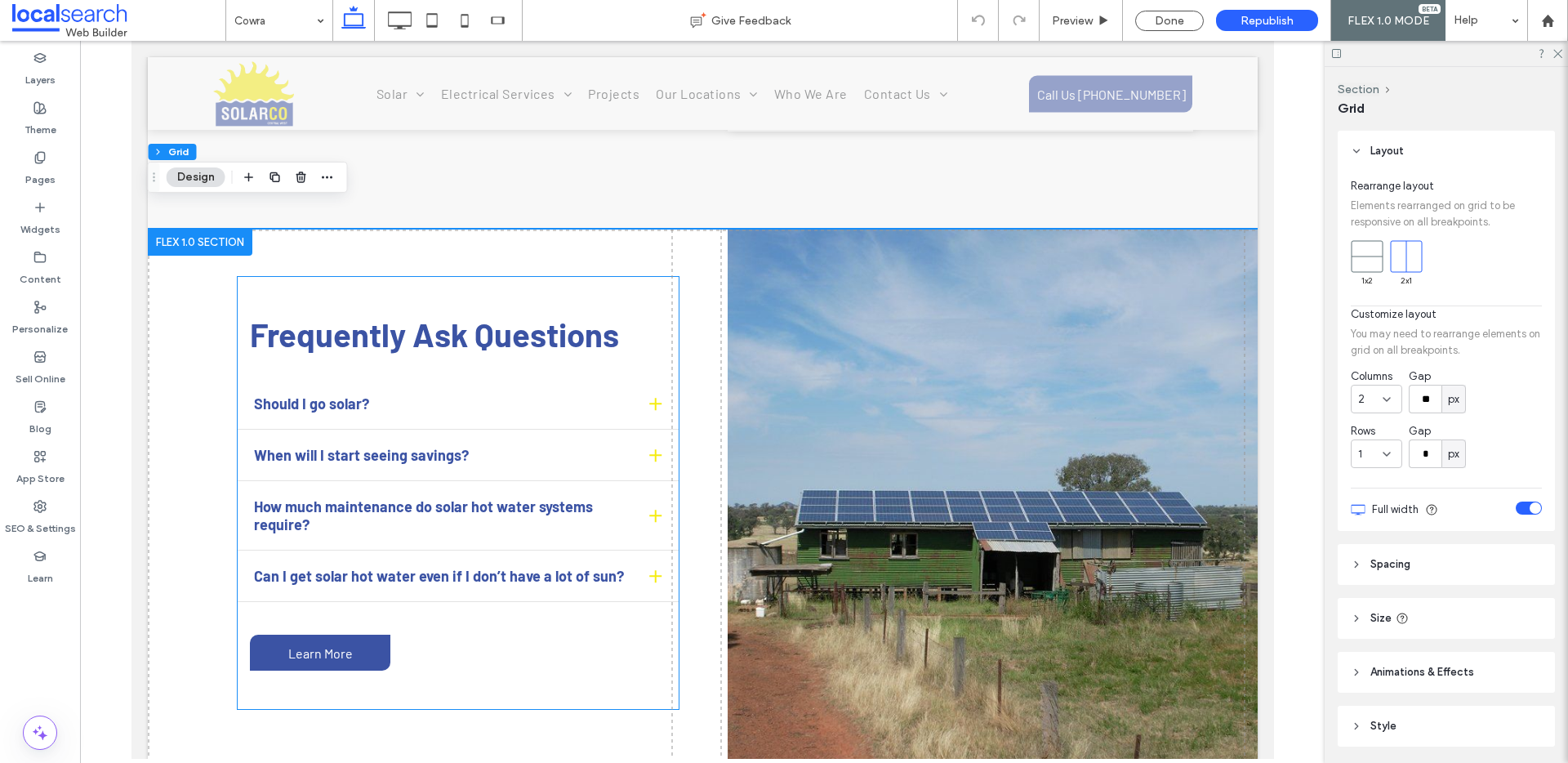
click at [481, 315] on span "Frequently Ask Questions" at bounding box center [433, 334] width 369 height 40
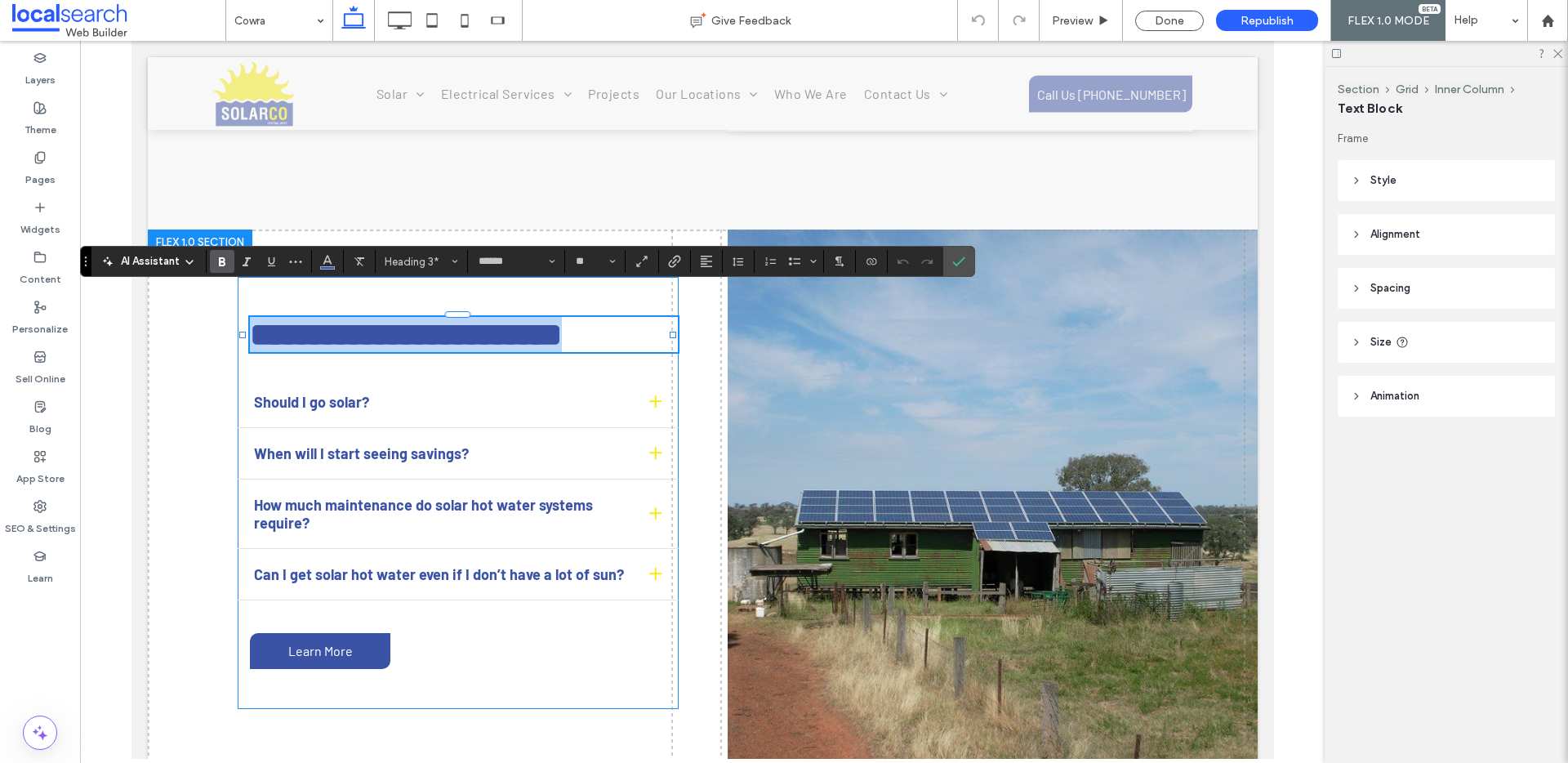
click at [460, 319] on span "**********" at bounding box center [405, 334] width 312 height 32
click at [952, 256] on icon "Confirm" at bounding box center [959, 261] width 14 height 14
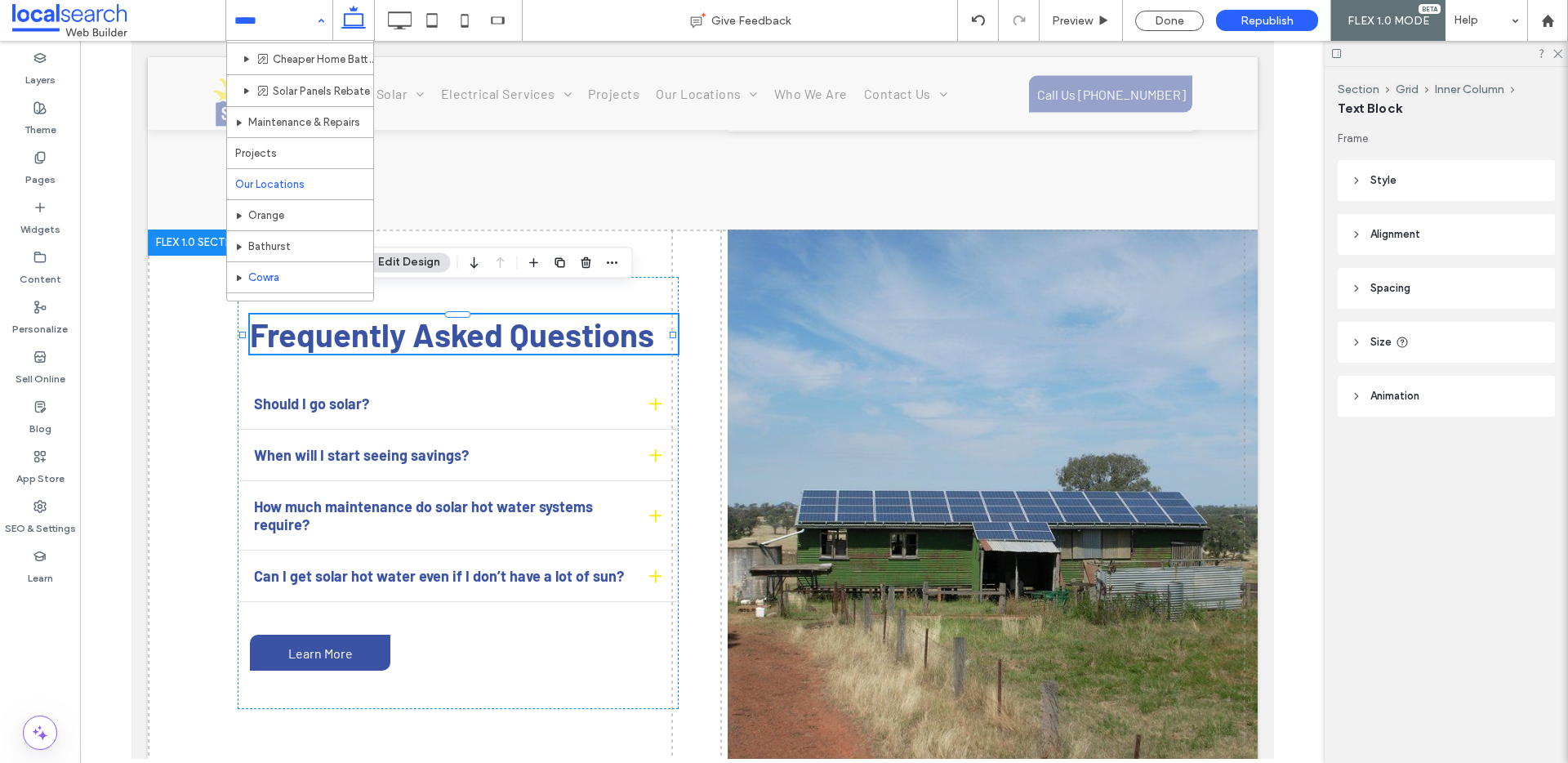
scroll to position [490, 0]
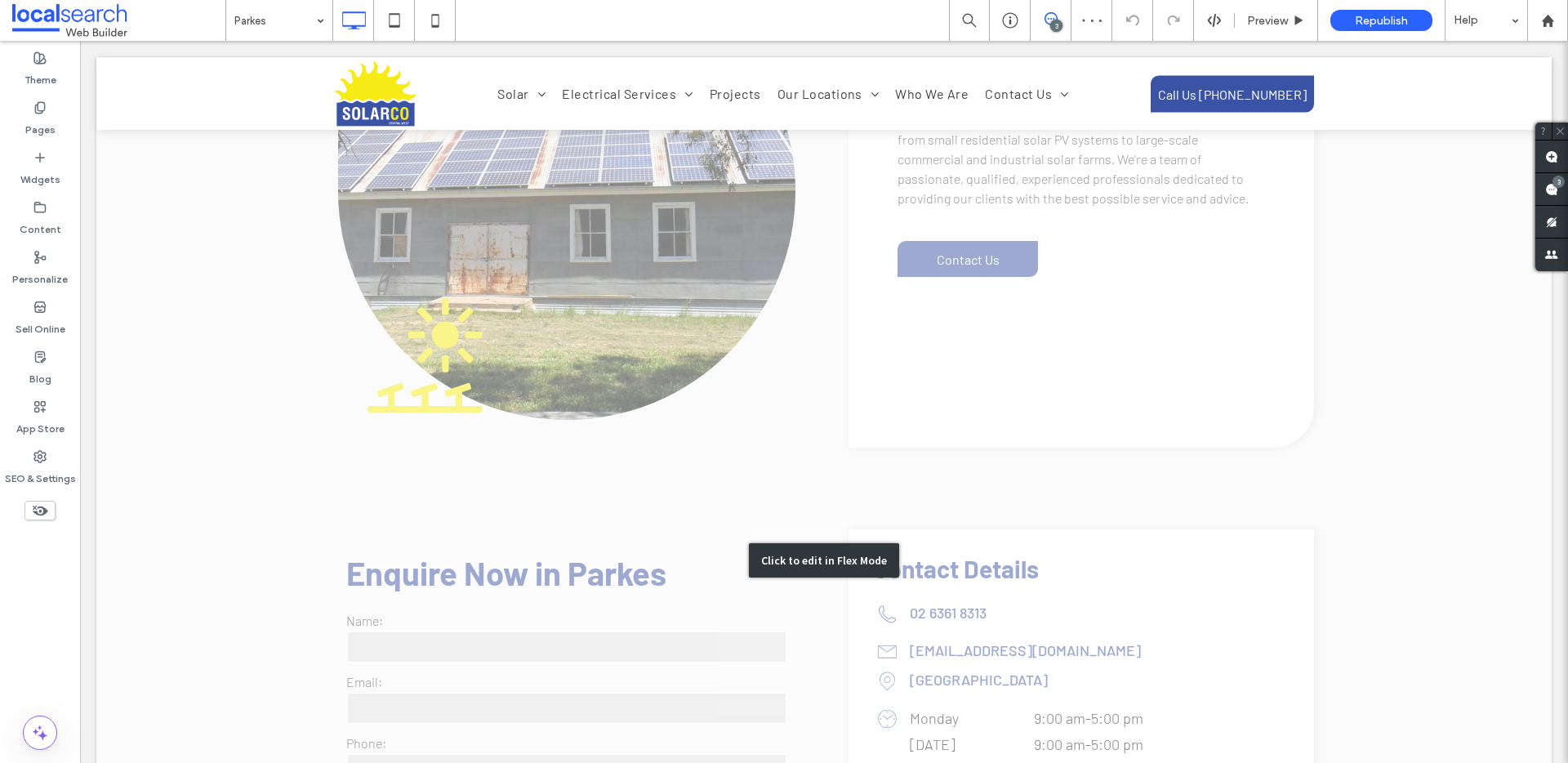
scroll to position [3510, 0]
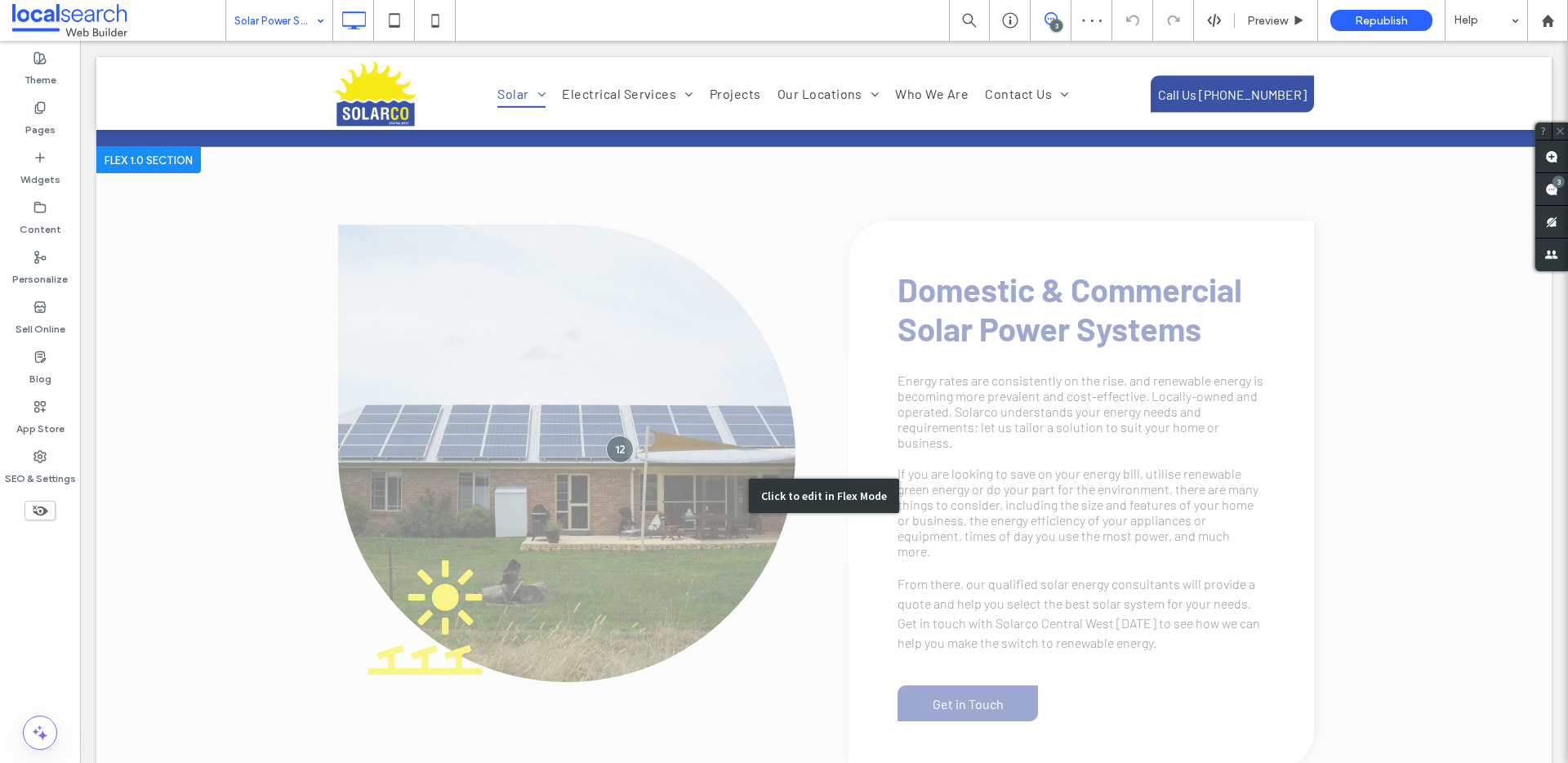
scroll to position [774, 0]
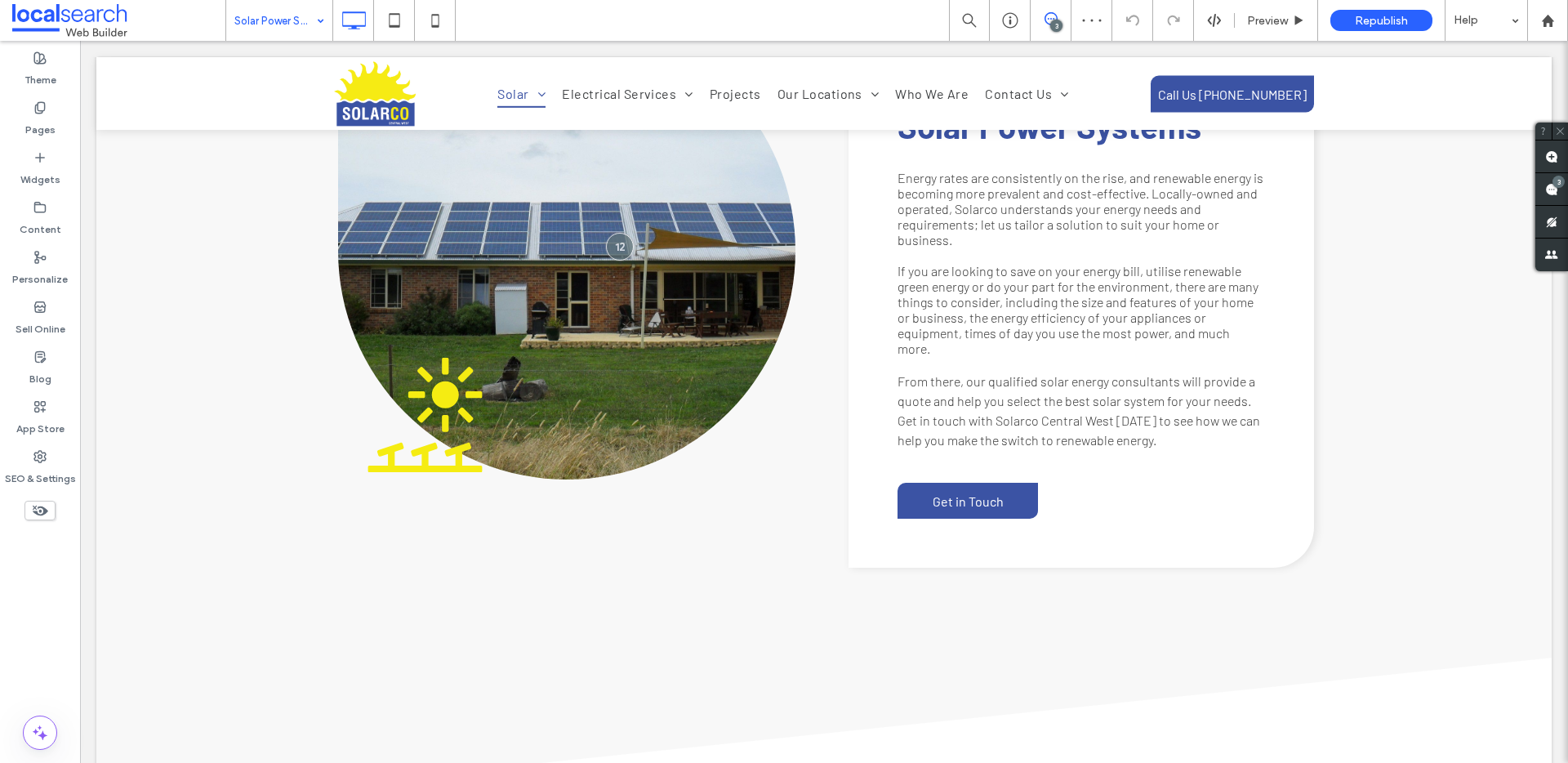
click at [249, 14] on input at bounding box center [275, 20] width 81 height 41
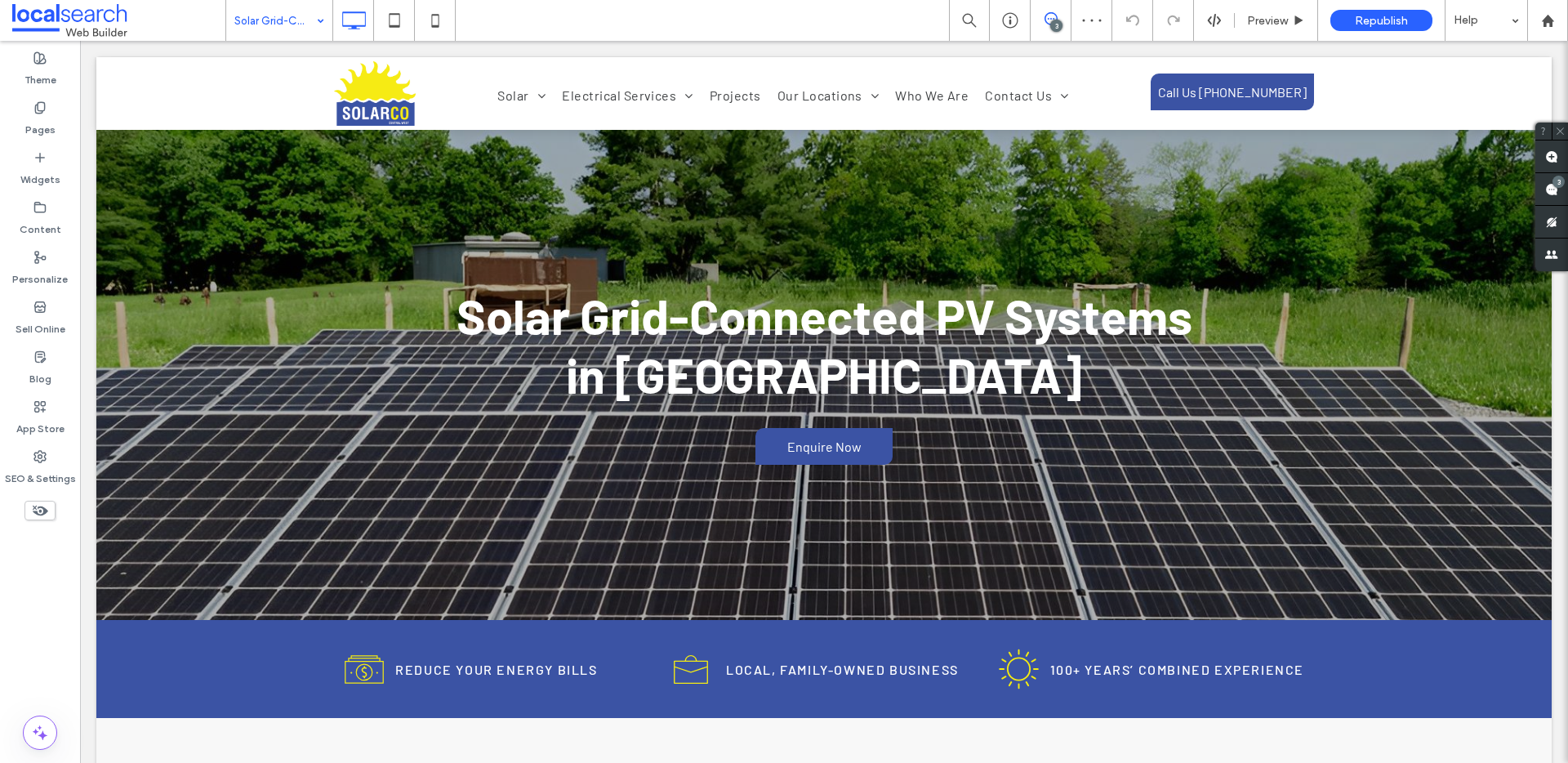
click at [267, 12] on input at bounding box center [275, 20] width 81 height 41
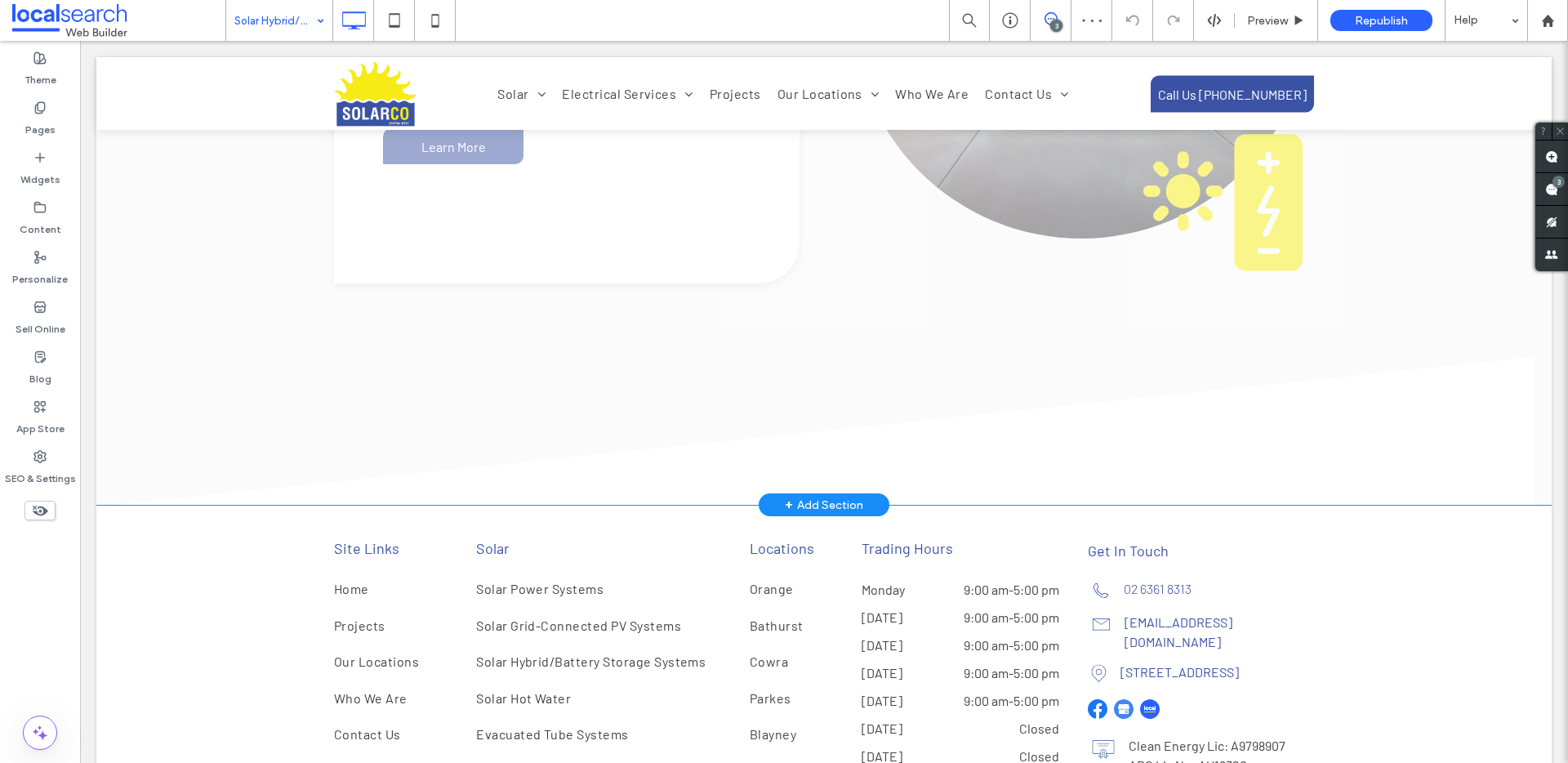
scroll to position [1016, 0]
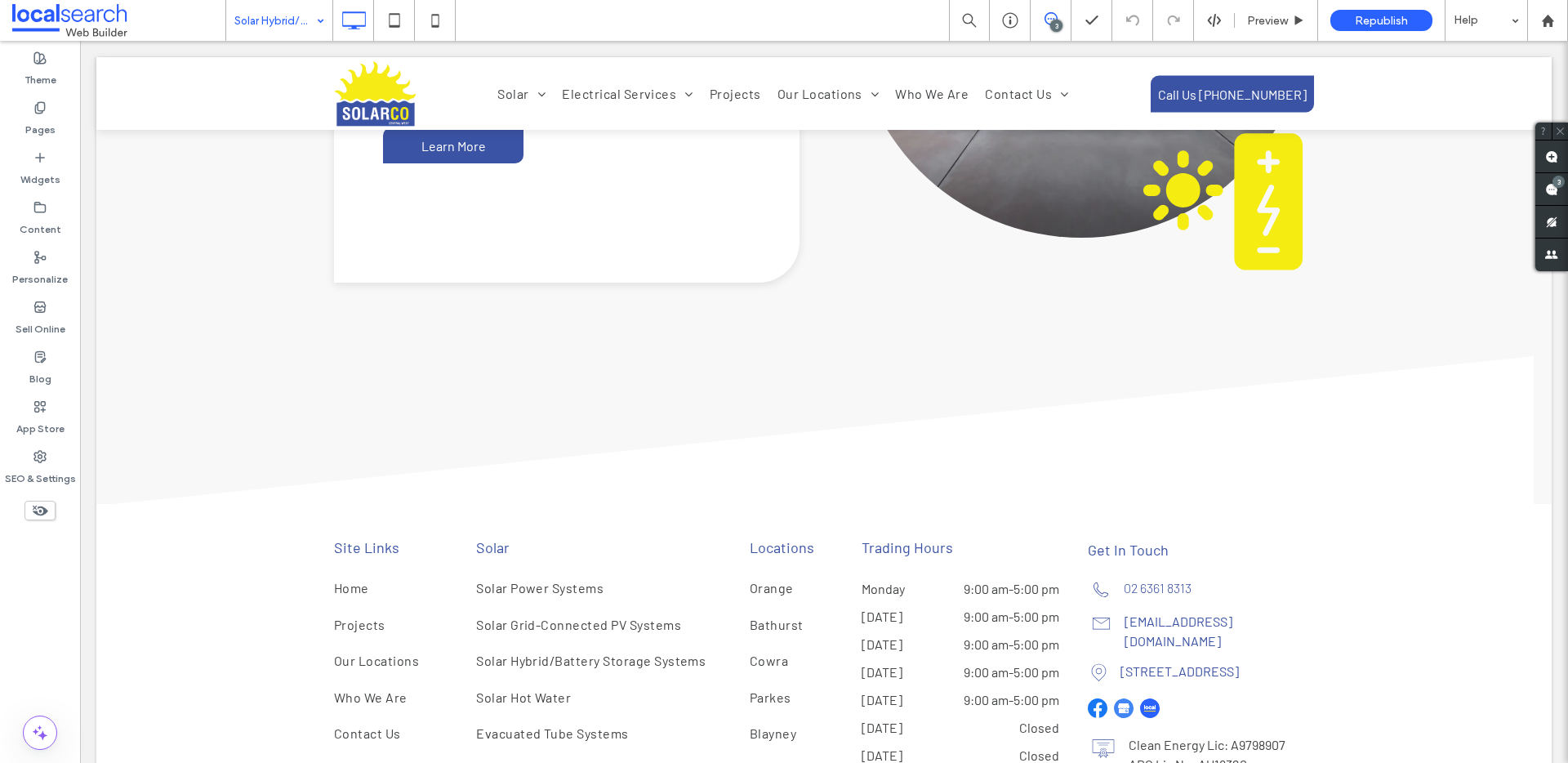
click at [291, 14] on input at bounding box center [275, 20] width 81 height 41
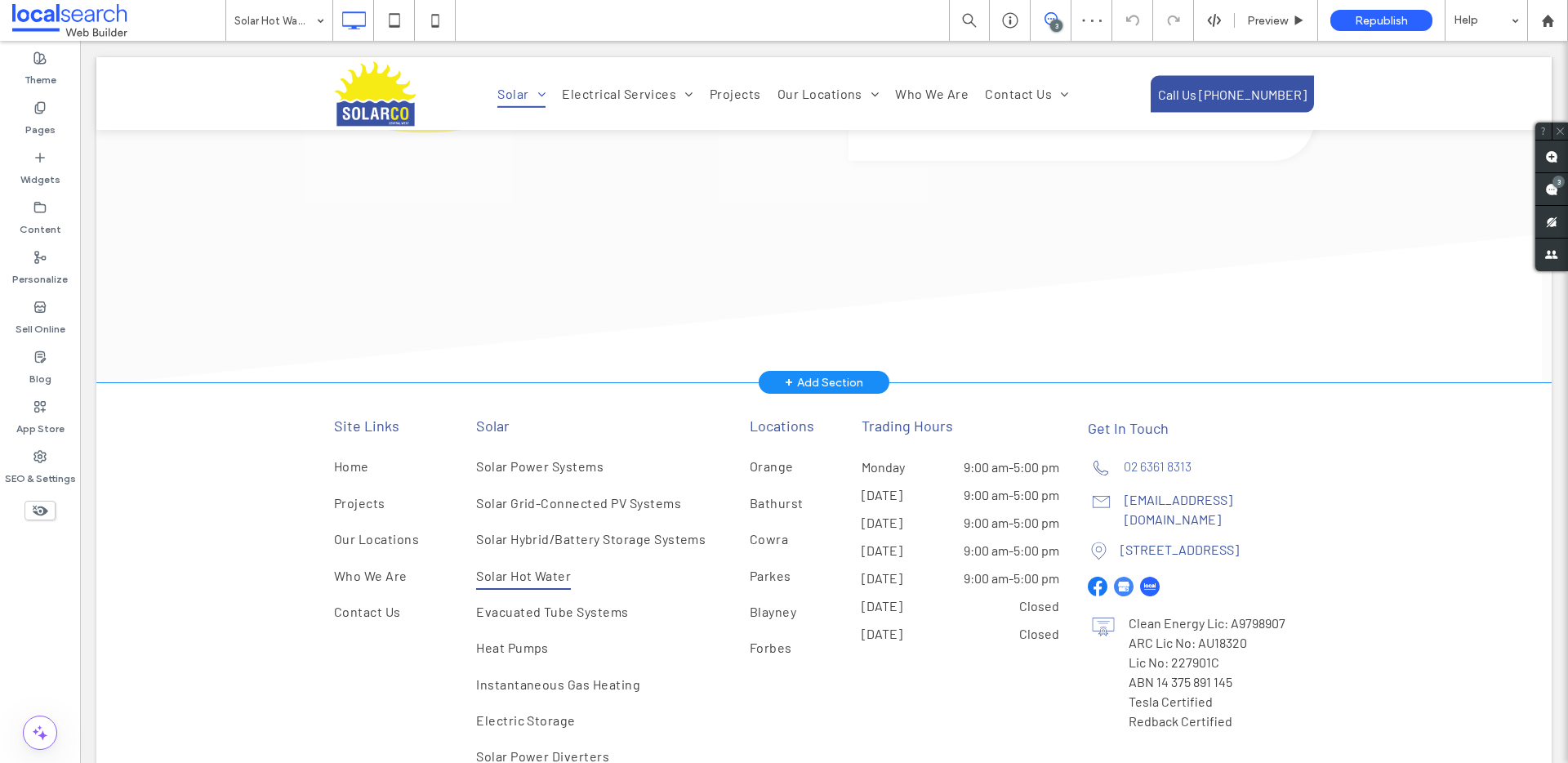
scroll to position [1474, 0]
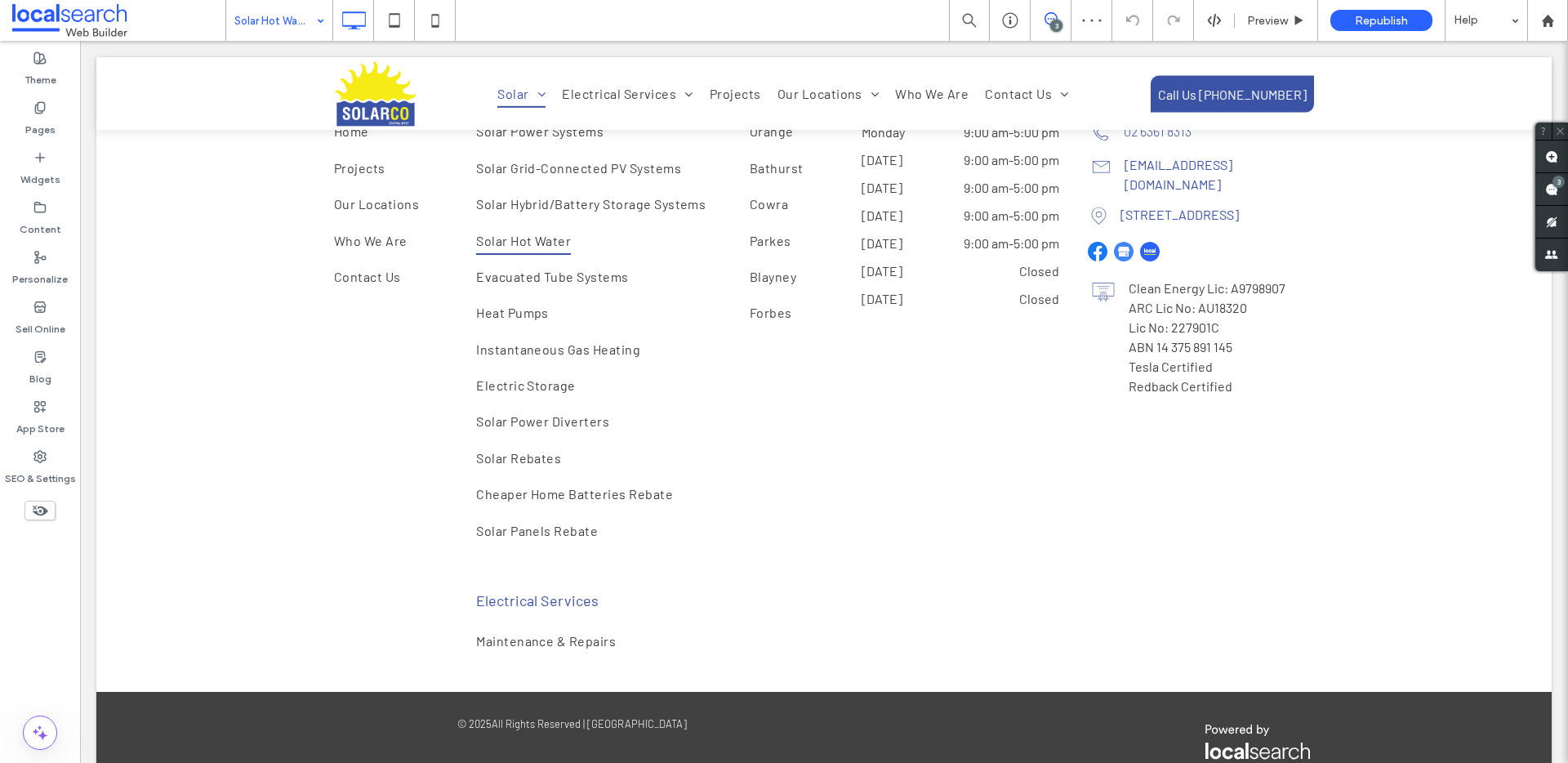
click at [275, 21] on input at bounding box center [275, 20] width 81 height 41
click at [292, 7] on input at bounding box center [275, 20] width 81 height 41
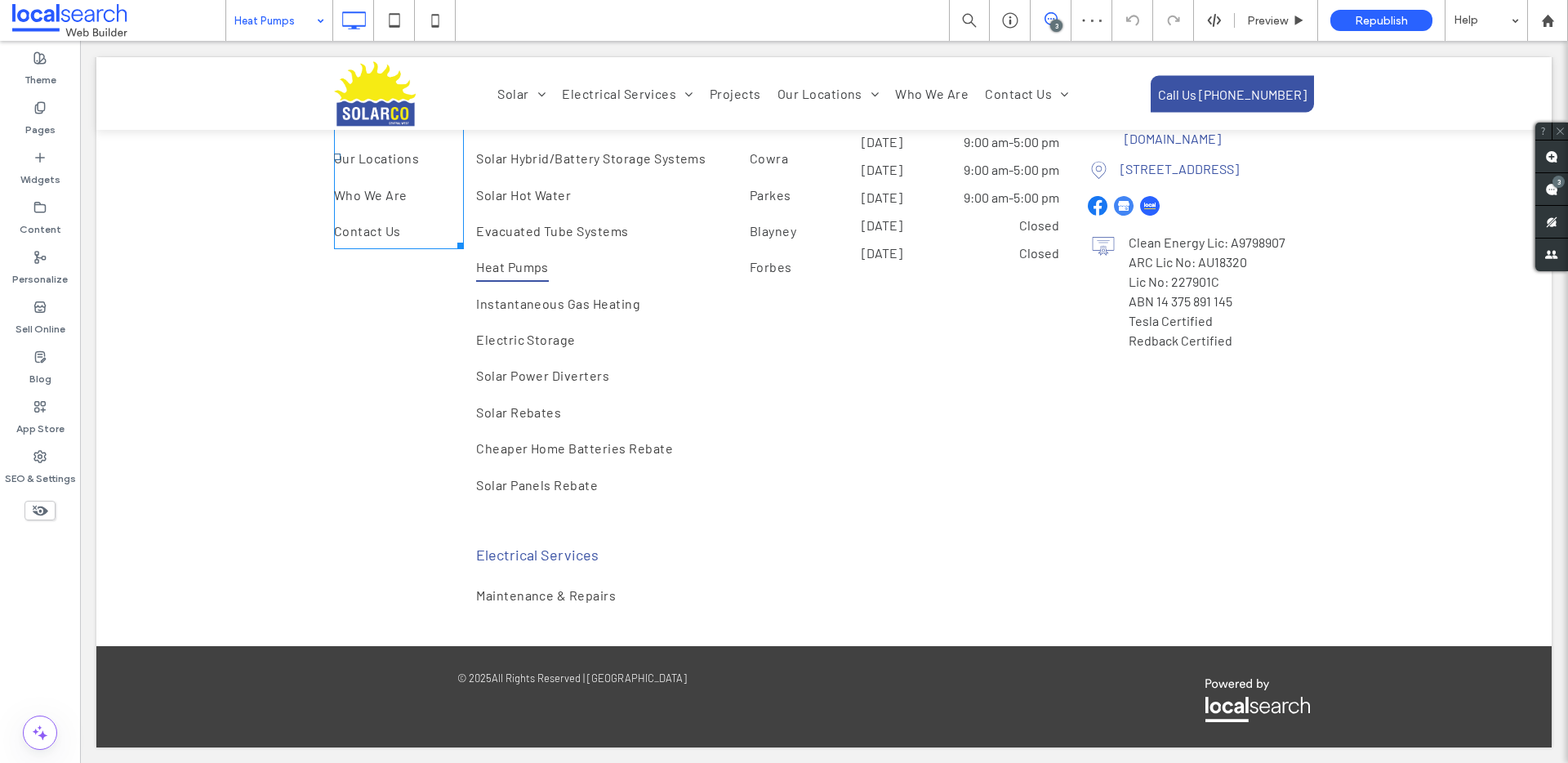
scroll to position [2156, 0]
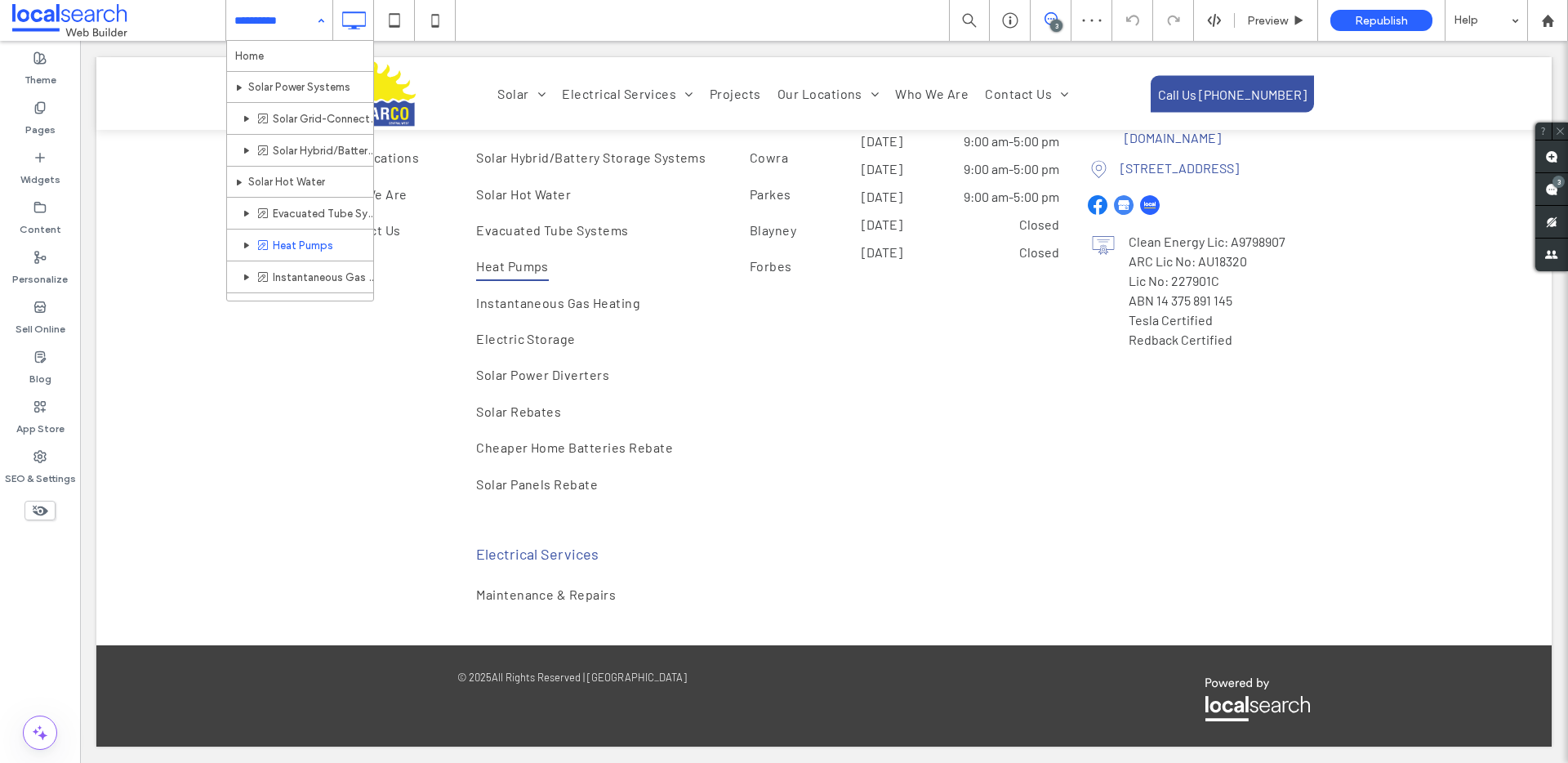
click at [266, 19] on input at bounding box center [275, 20] width 81 height 41
click at [267, 19] on input at bounding box center [275, 20] width 81 height 41
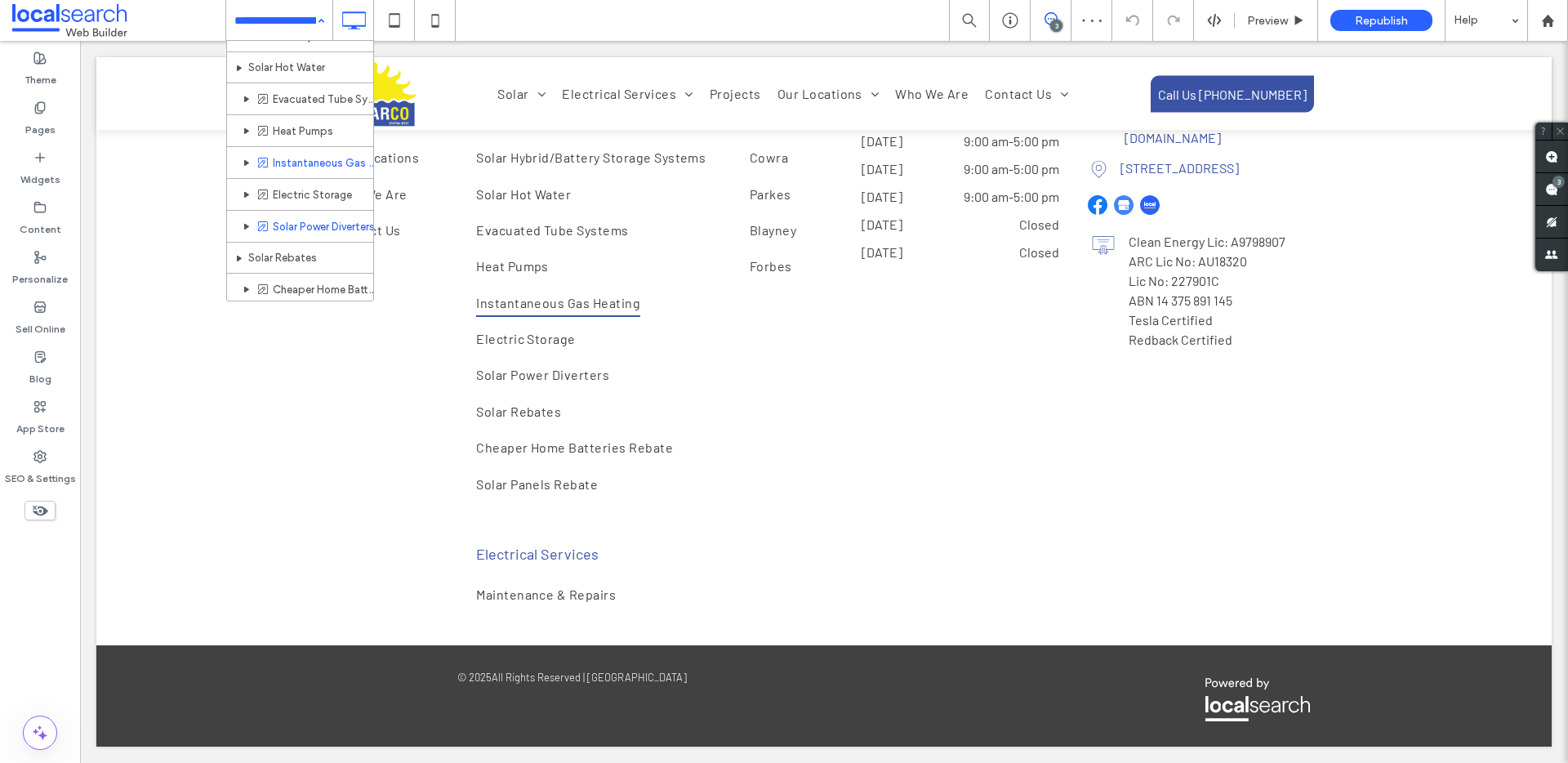
scroll to position [123, 0]
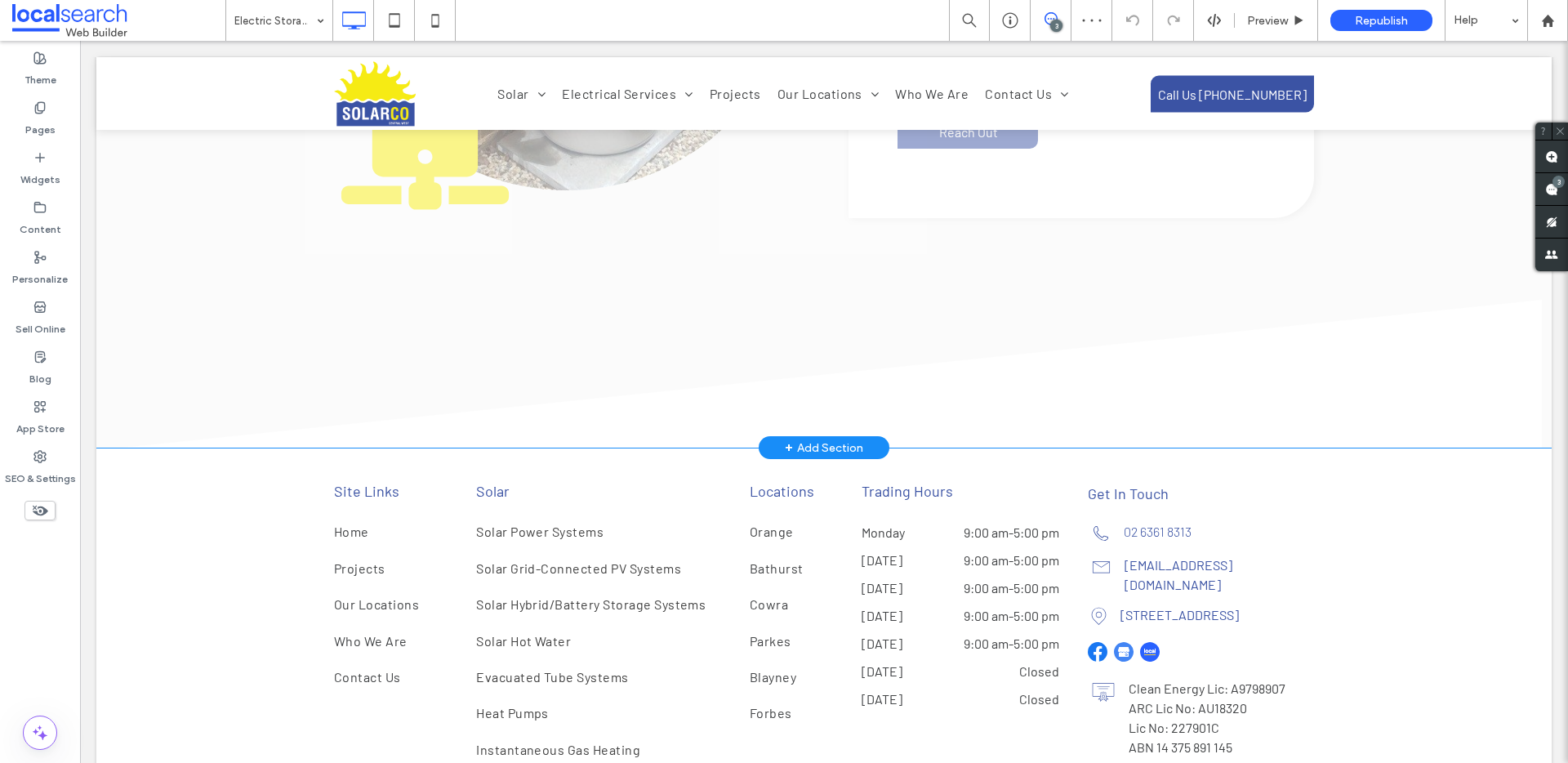
scroll to position [1201, 0]
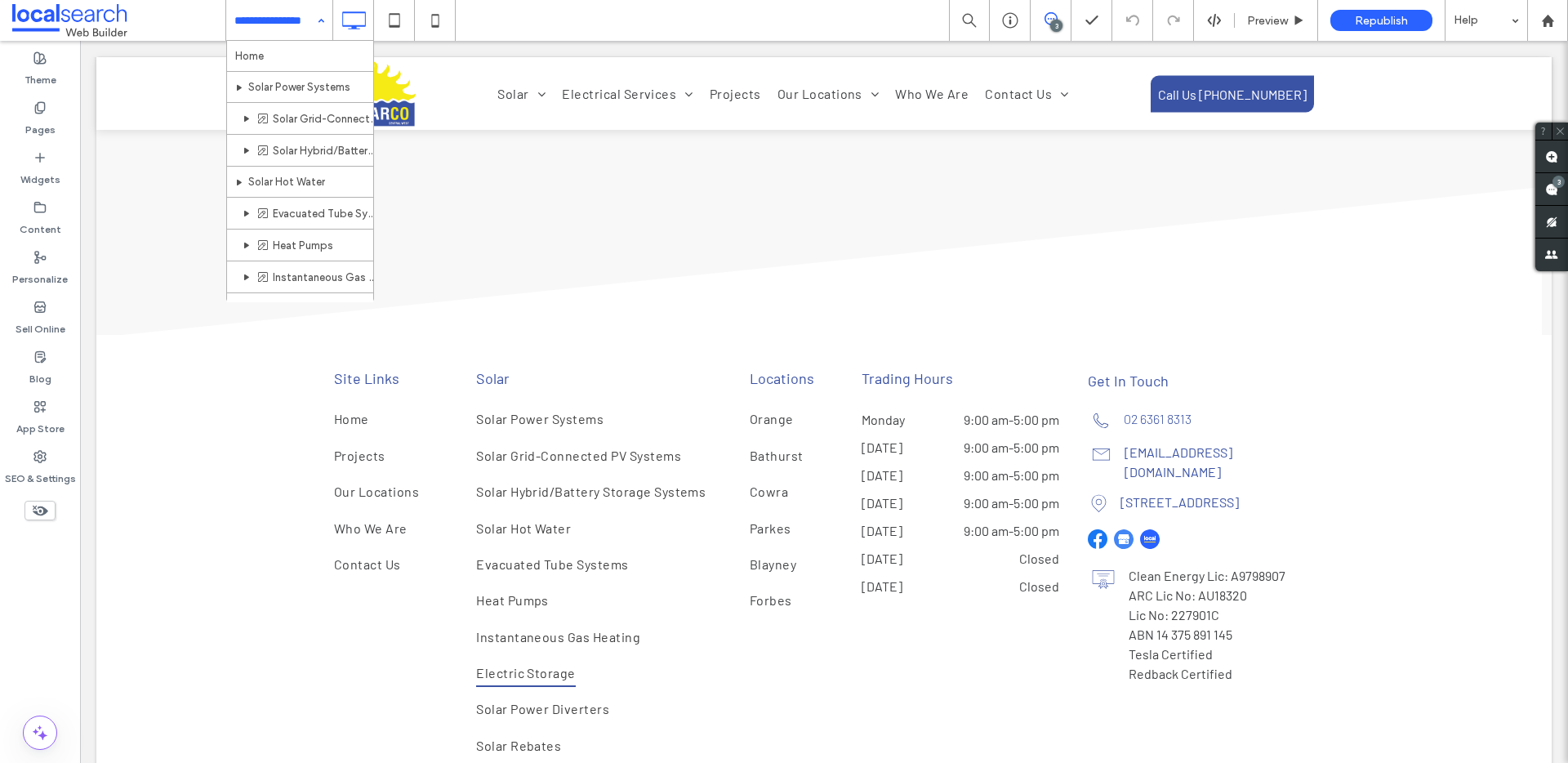
click at [277, 30] on input at bounding box center [275, 20] width 81 height 41
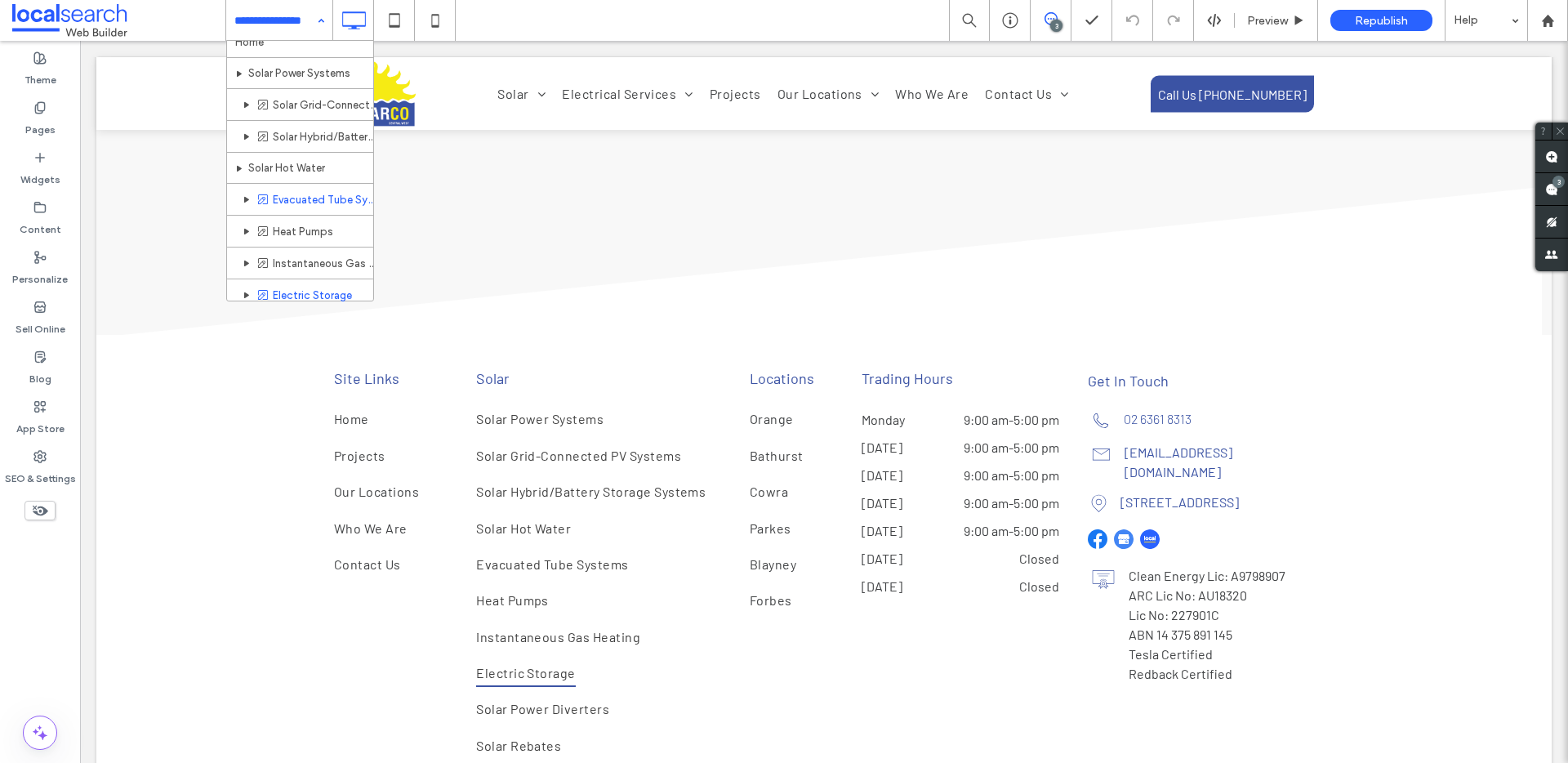
scroll to position [206, 0]
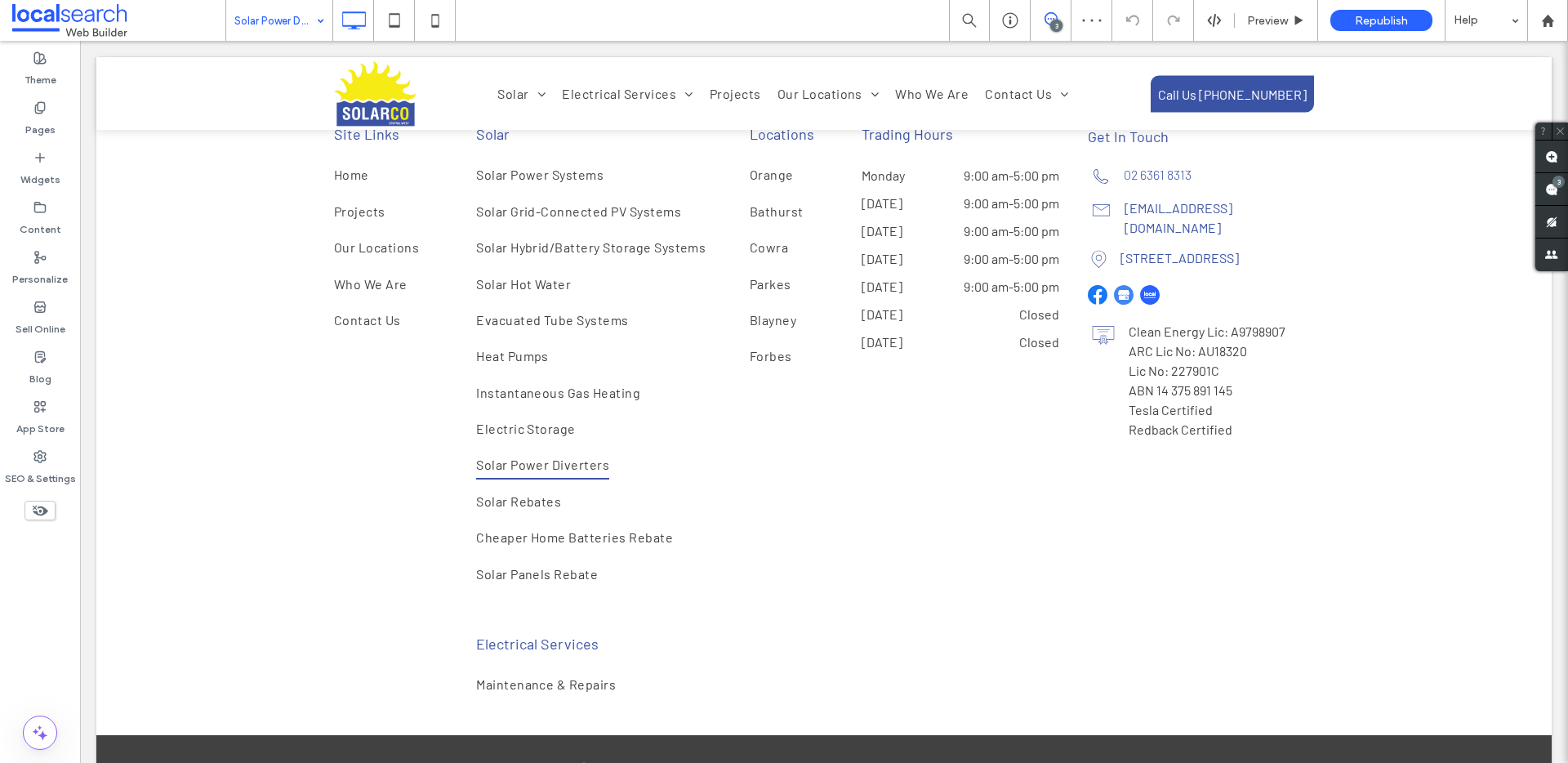
click at [270, 27] on input at bounding box center [275, 20] width 81 height 41
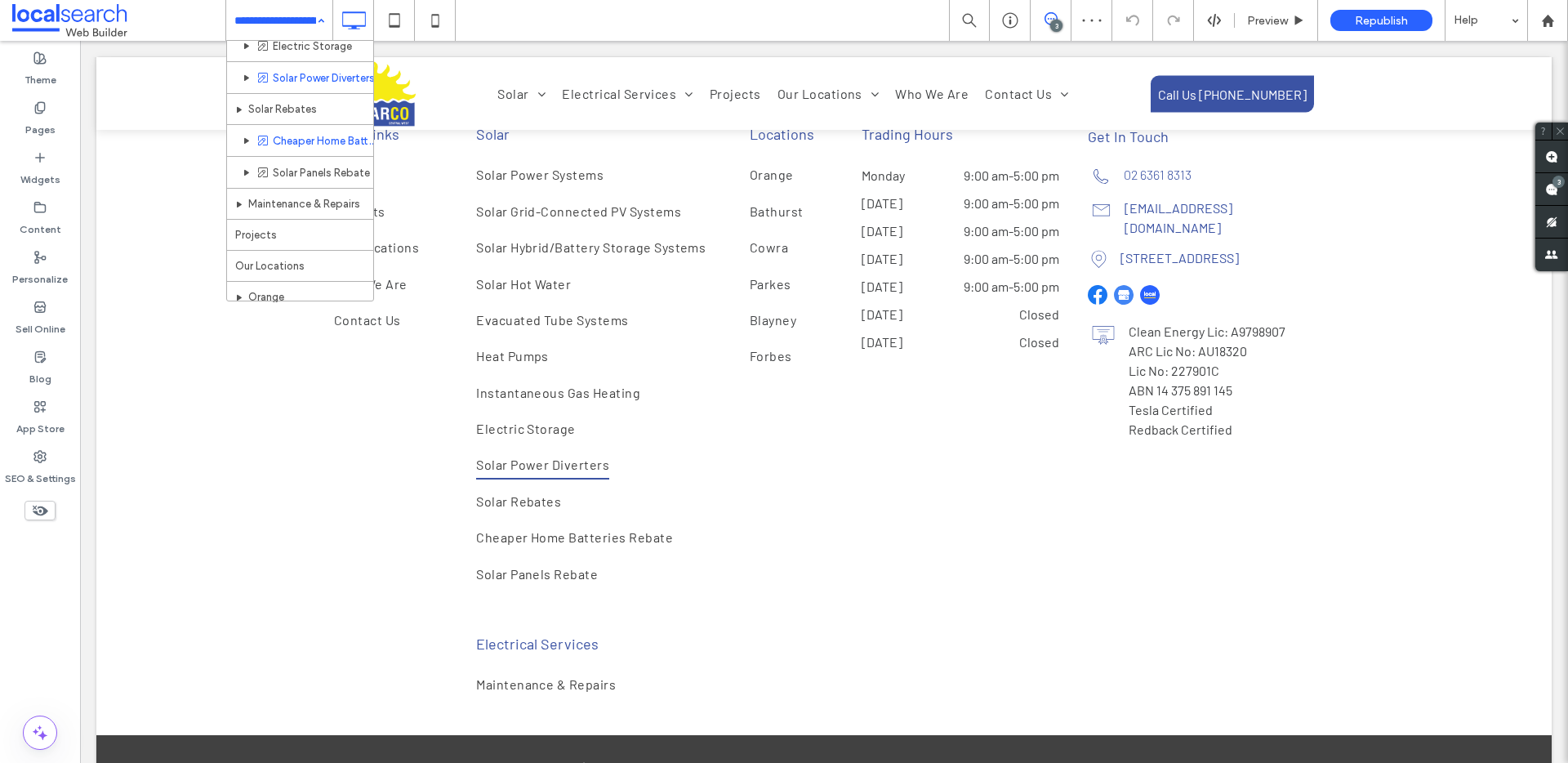
scroll to position [269, 0]
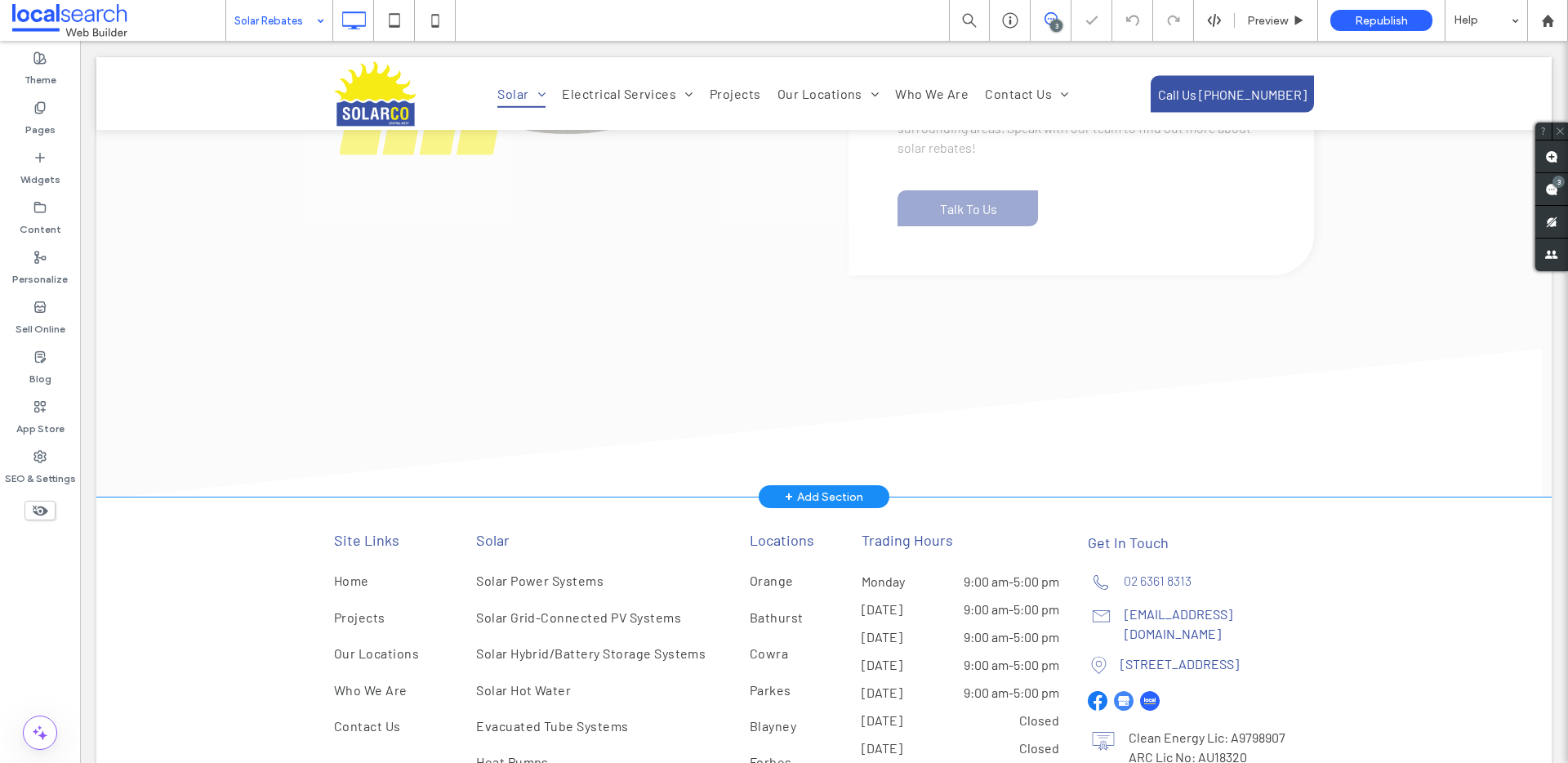
scroll to position [1238, 0]
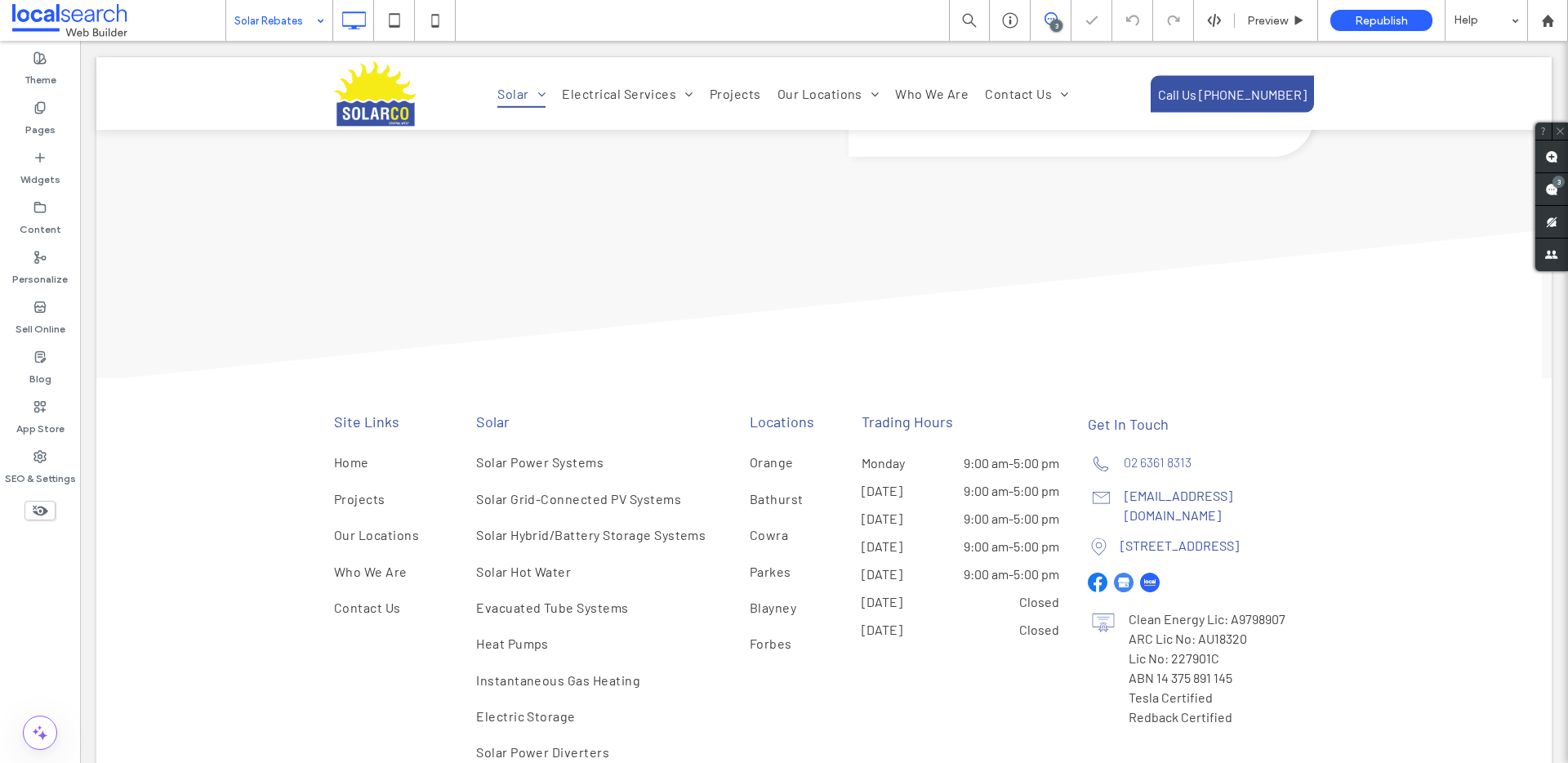
click at [253, 13] on input at bounding box center [275, 20] width 81 height 41
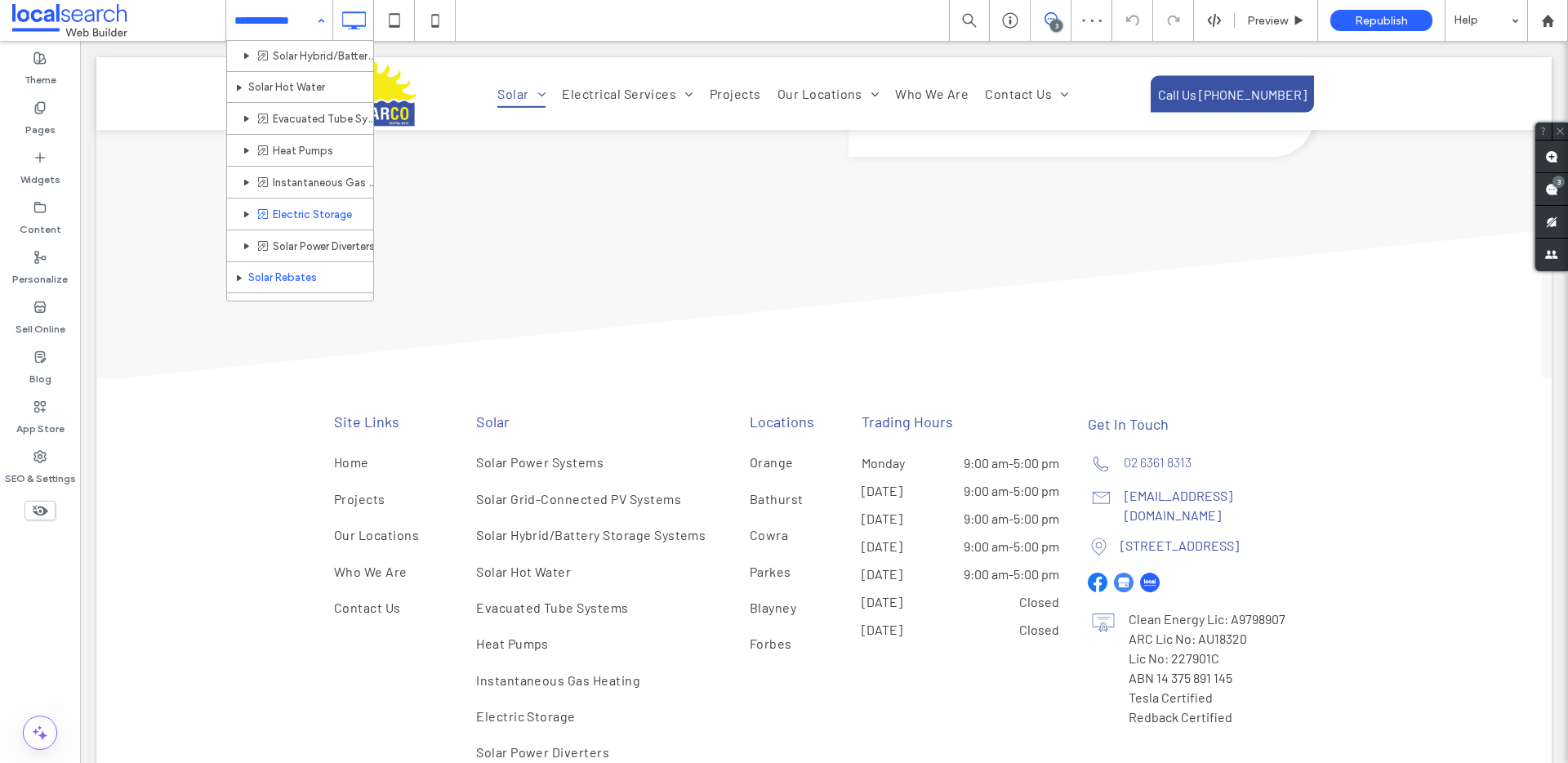
scroll to position [144, 0]
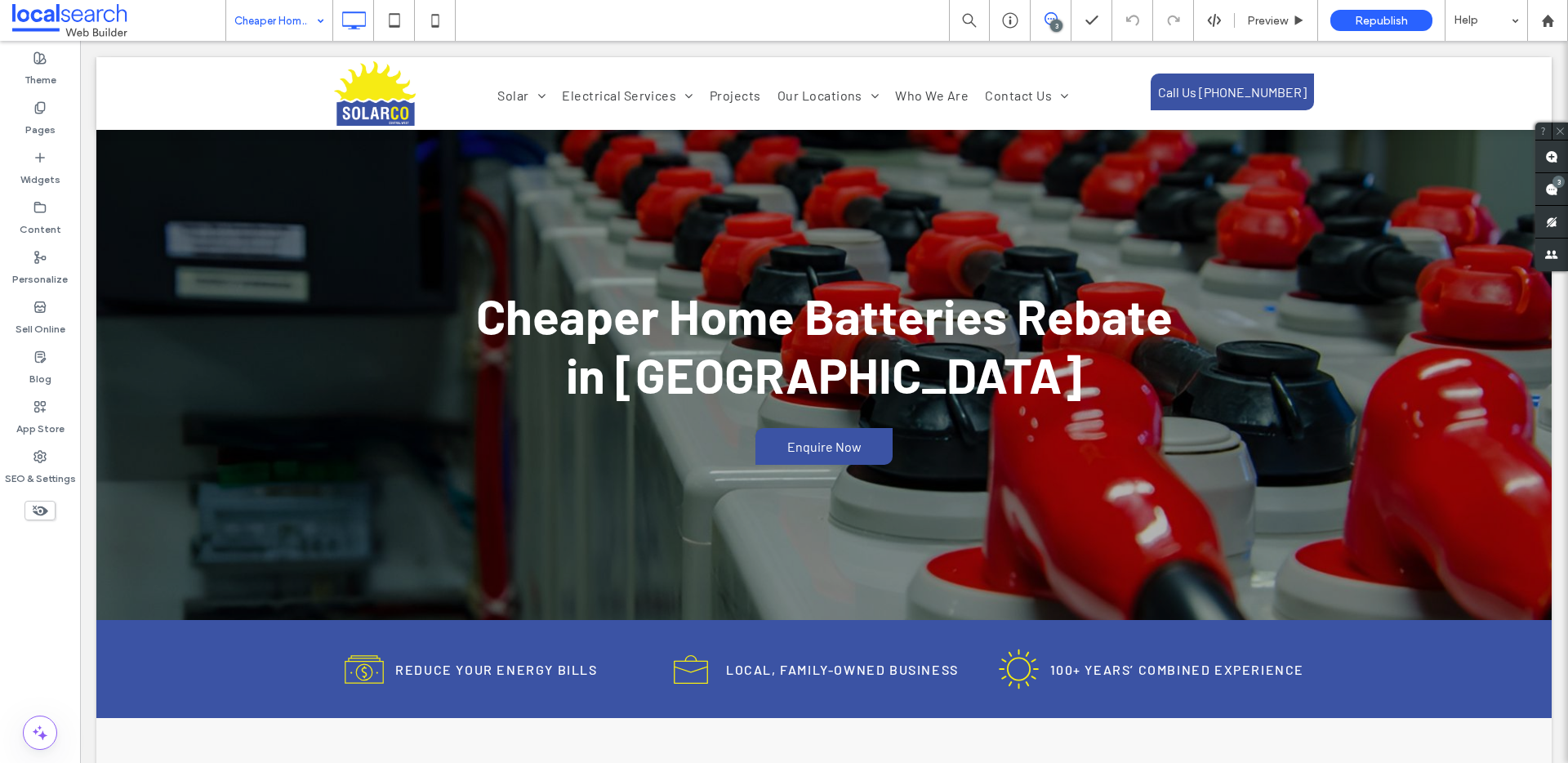
click at [293, 18] on input at bounding box center [275, 20] width 81 height 41
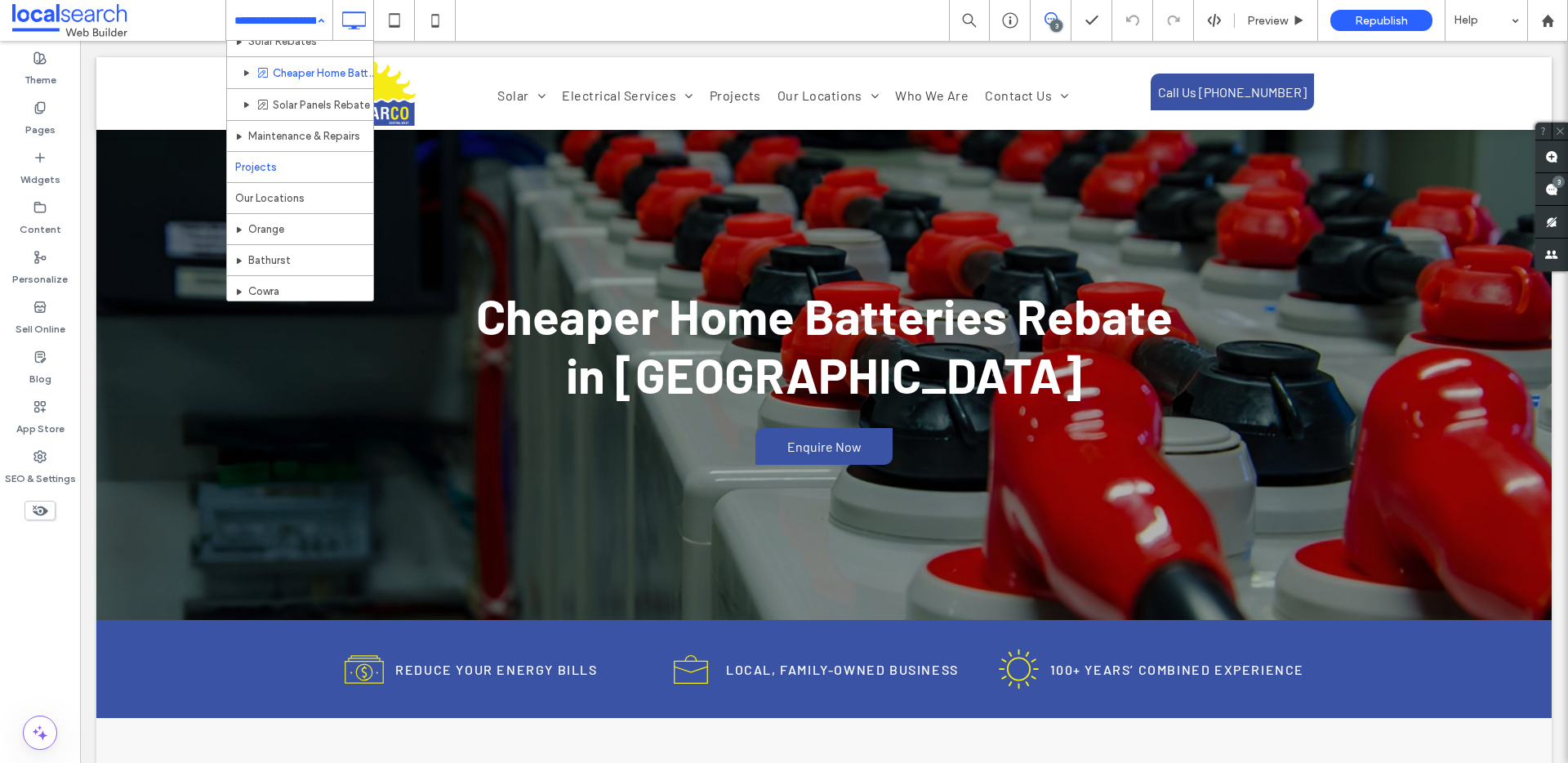
scroll to position [322, 0]
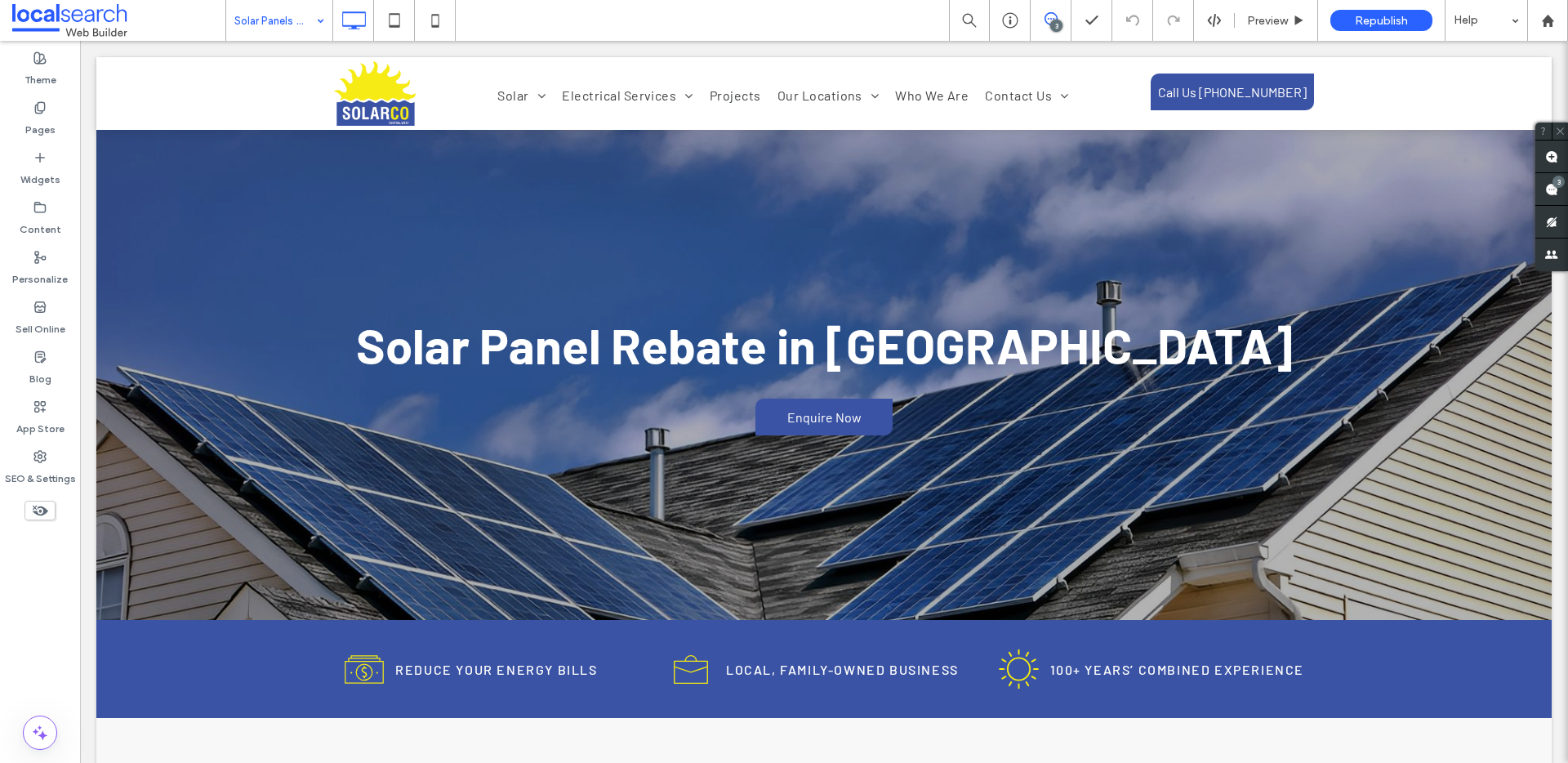
click at [260, 33] on input at bounding box center [275, 20] width 81 height 41
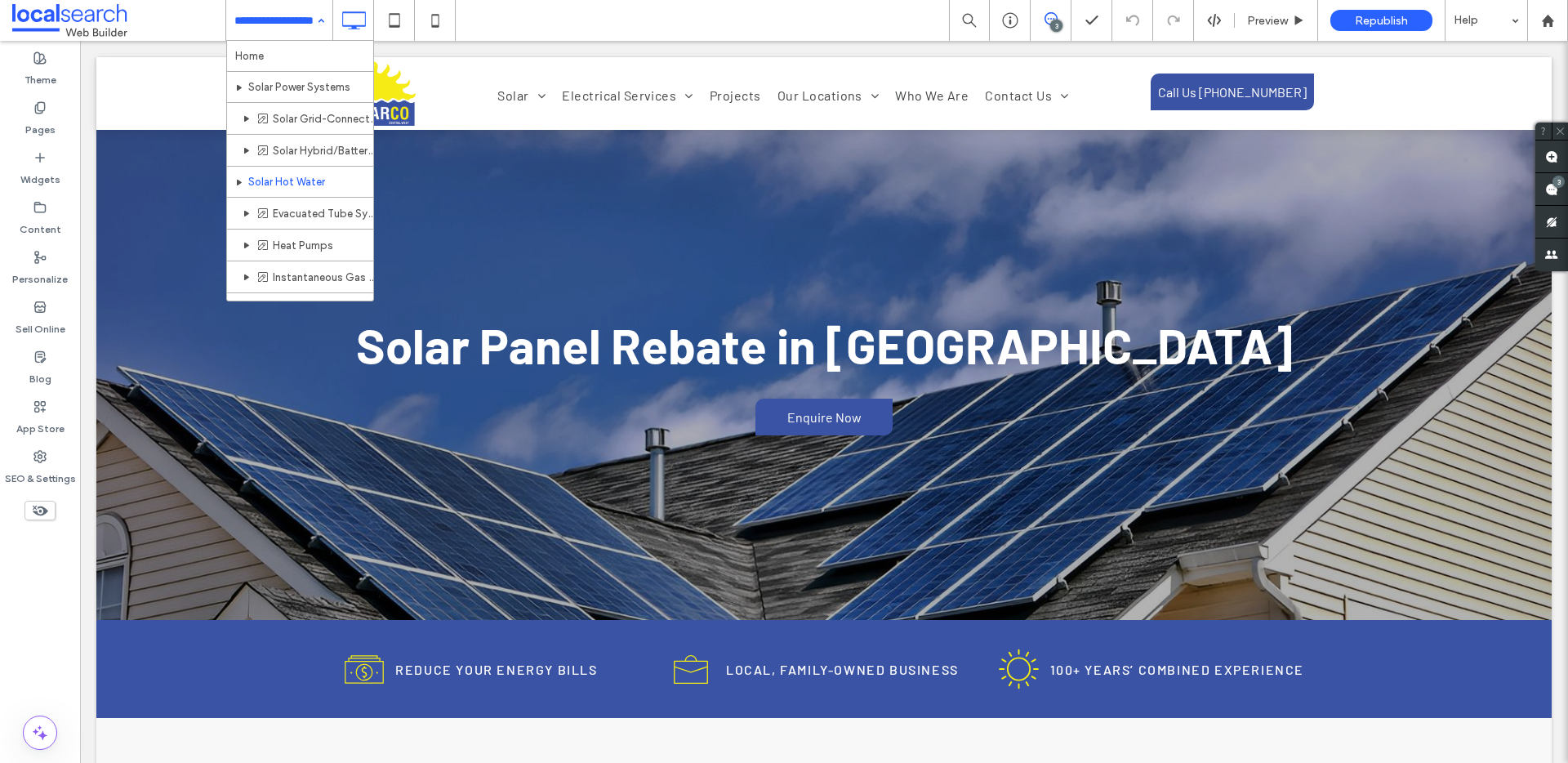
scroll to position [348, 0]
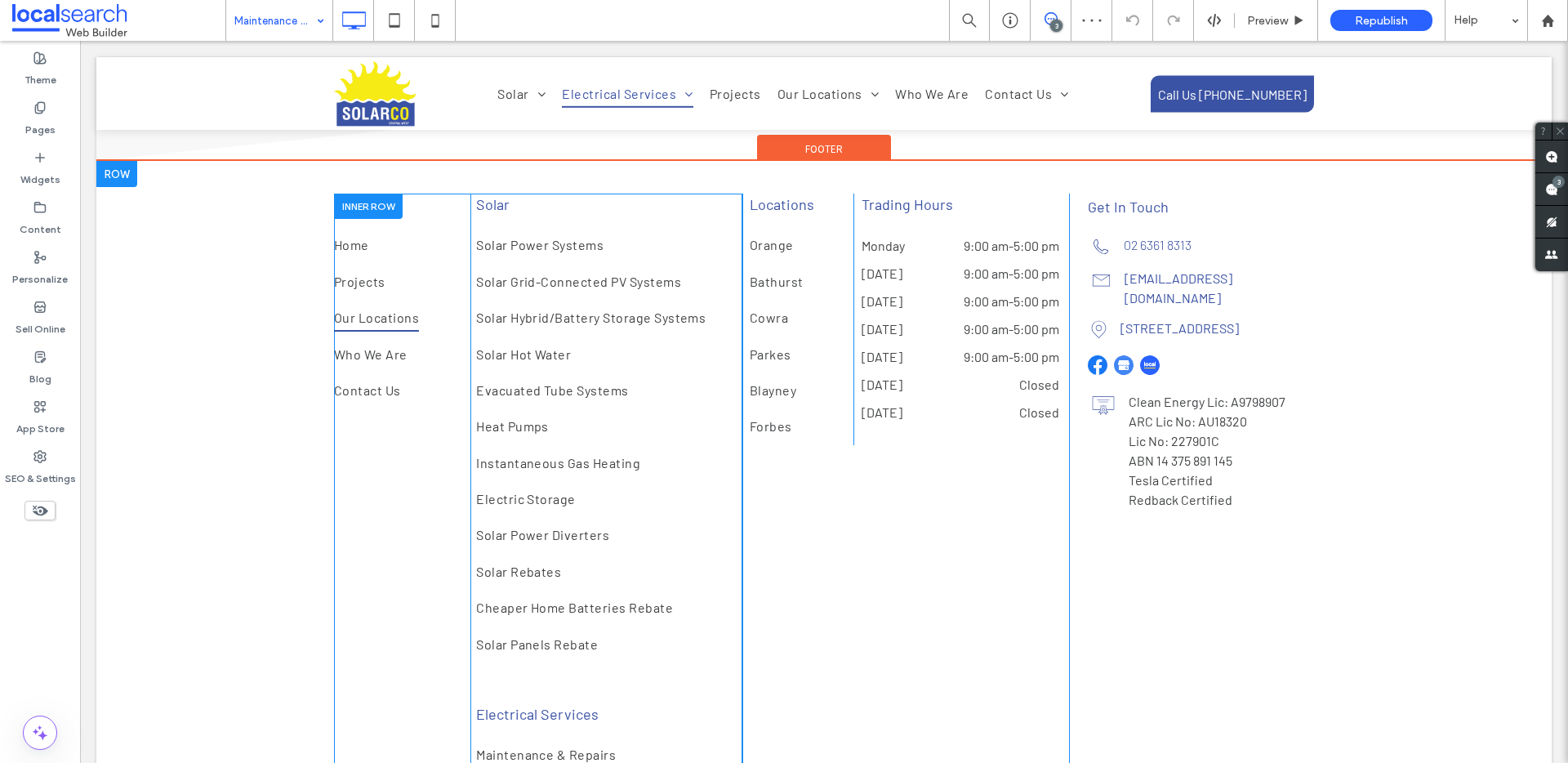
scroll to position [1843, 0]
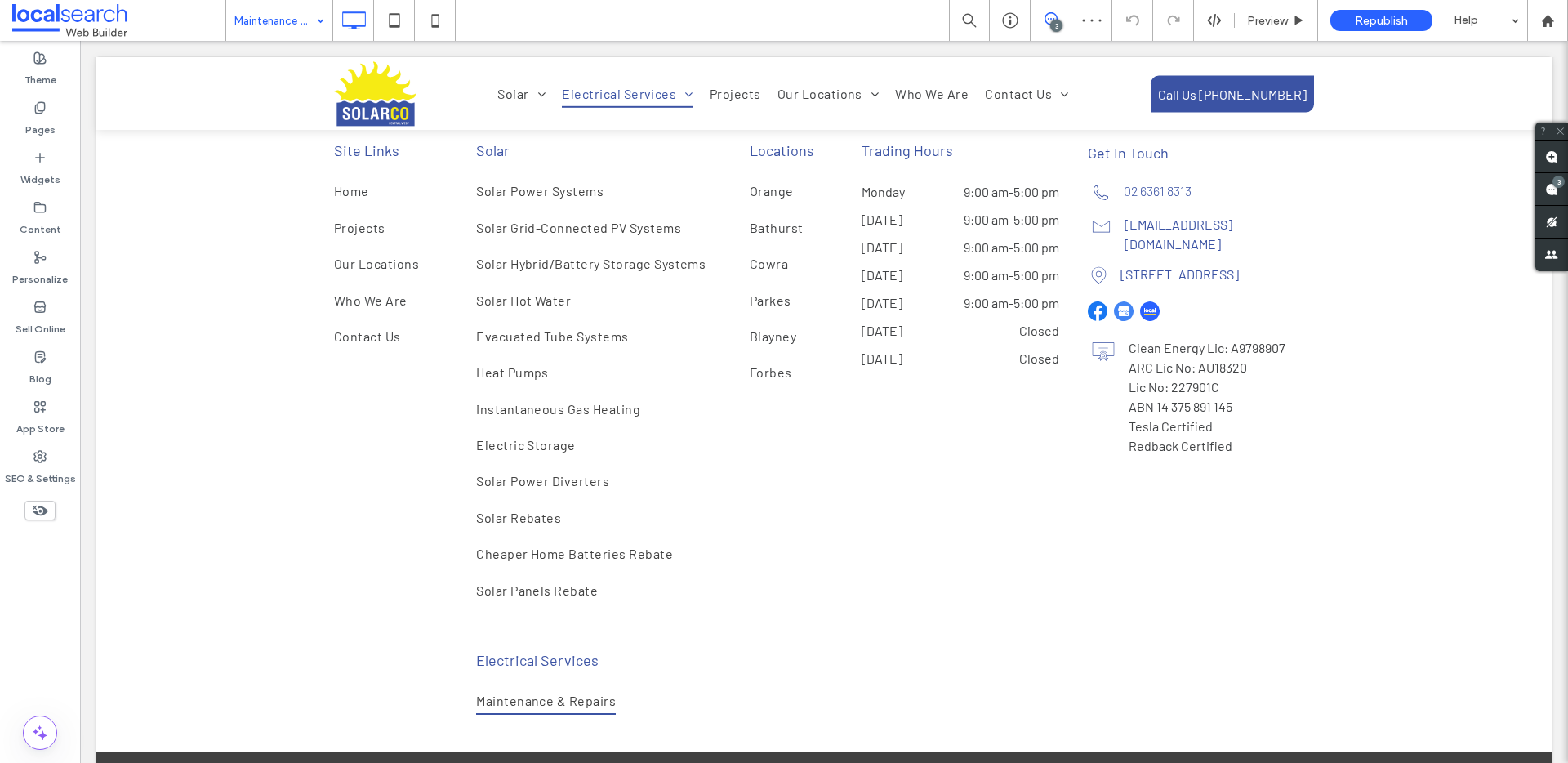
click at [295, 29] on input at bounding box center [275, 20] width 81 height 41
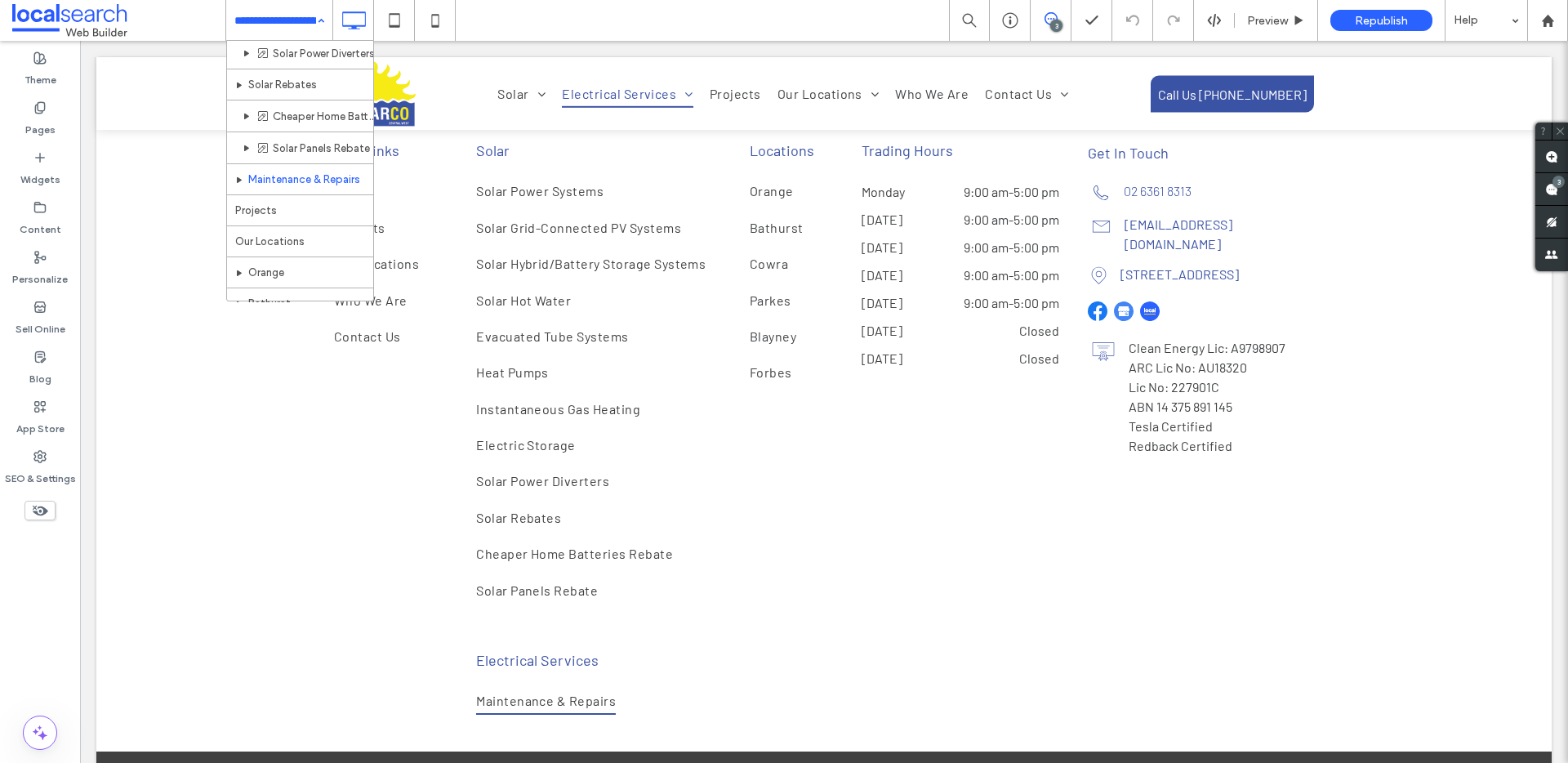
scroll to position [0, 0]
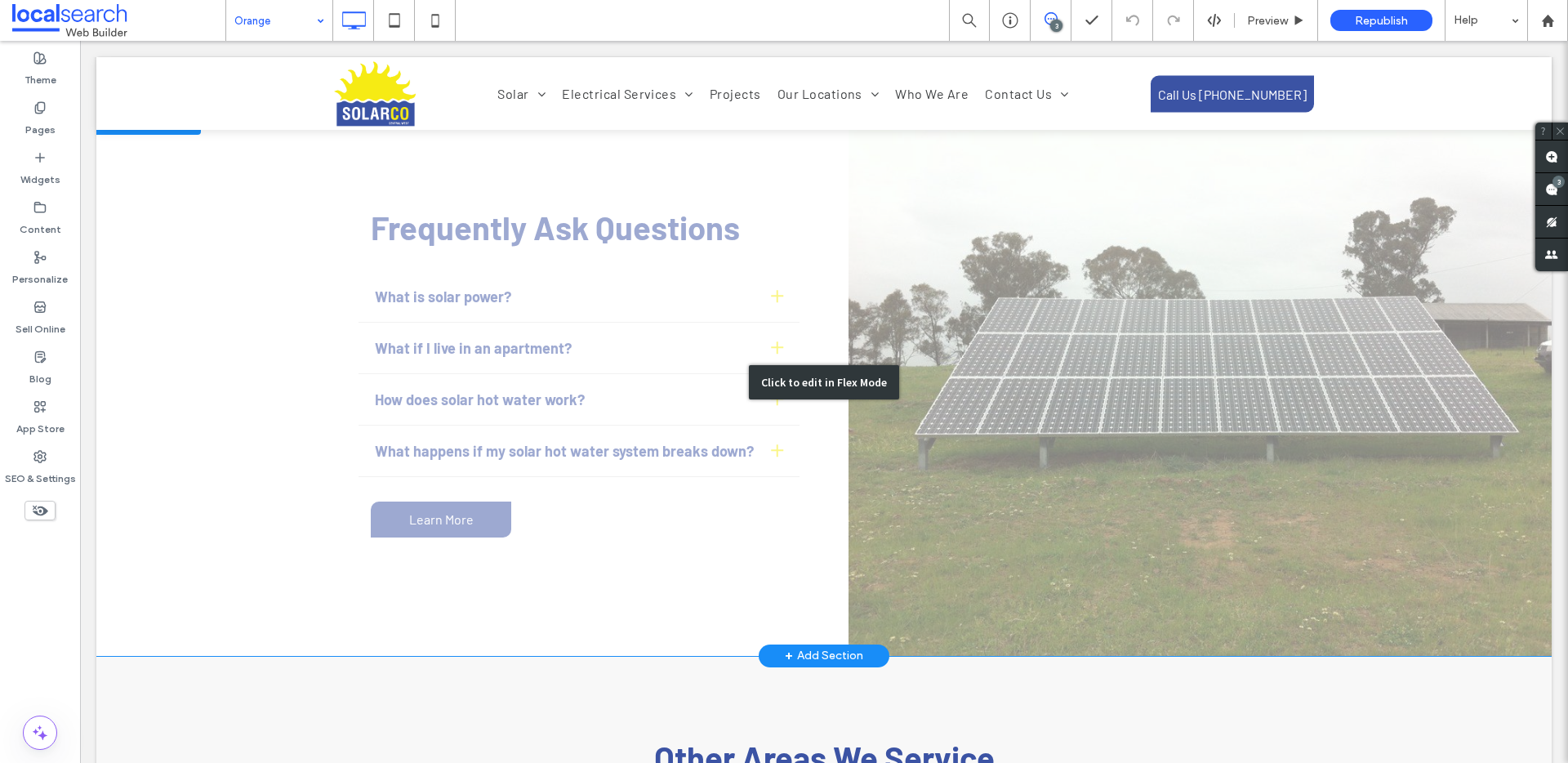
click at [510, 208] on div "Click to edit in Flex Mode" at bounding box center [825, 382] width 1456 height 547
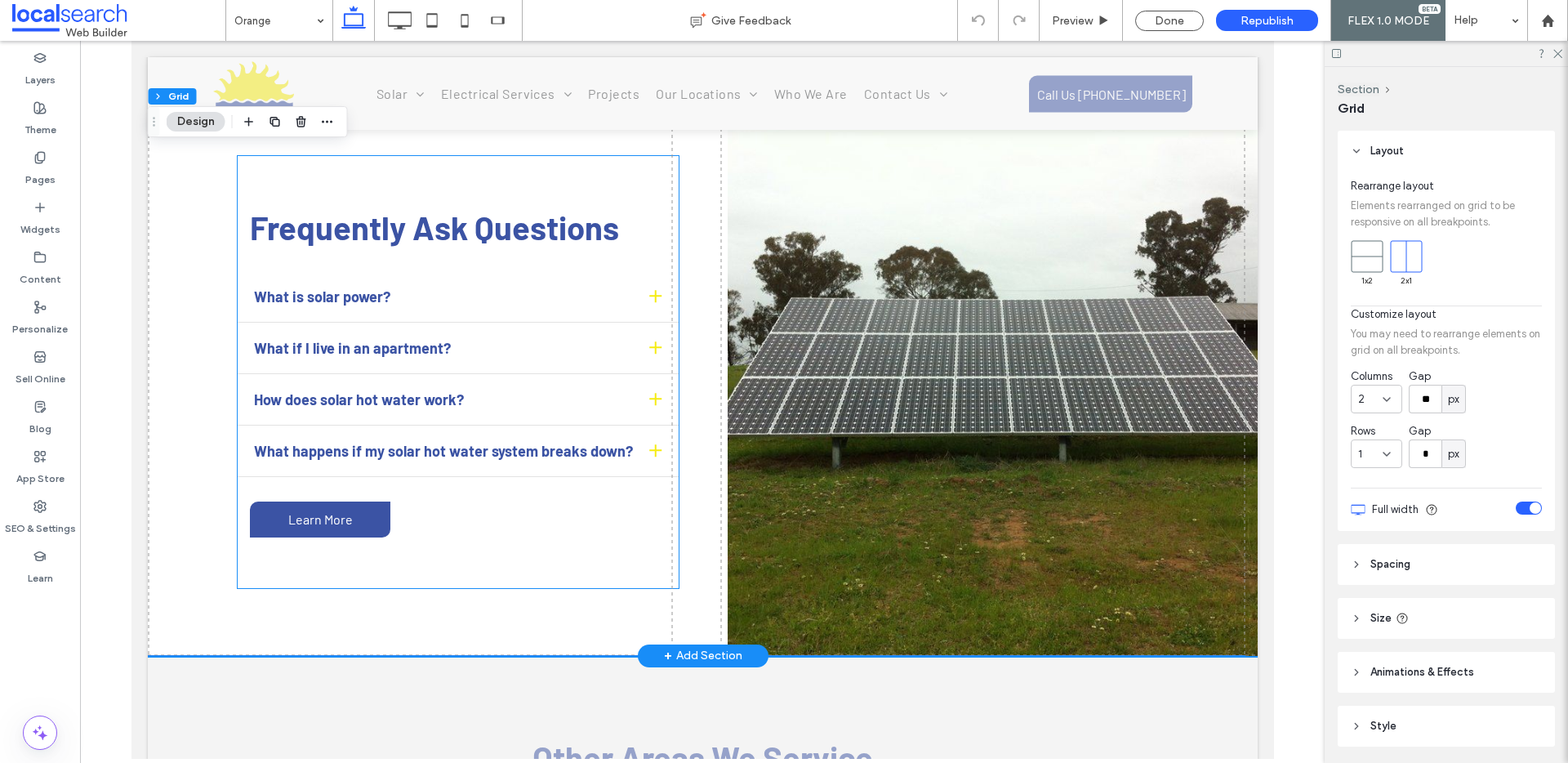
click at [469, 207] on span "Frequently Ask Questions" at bounding box center [433, 227] width 369 height 40
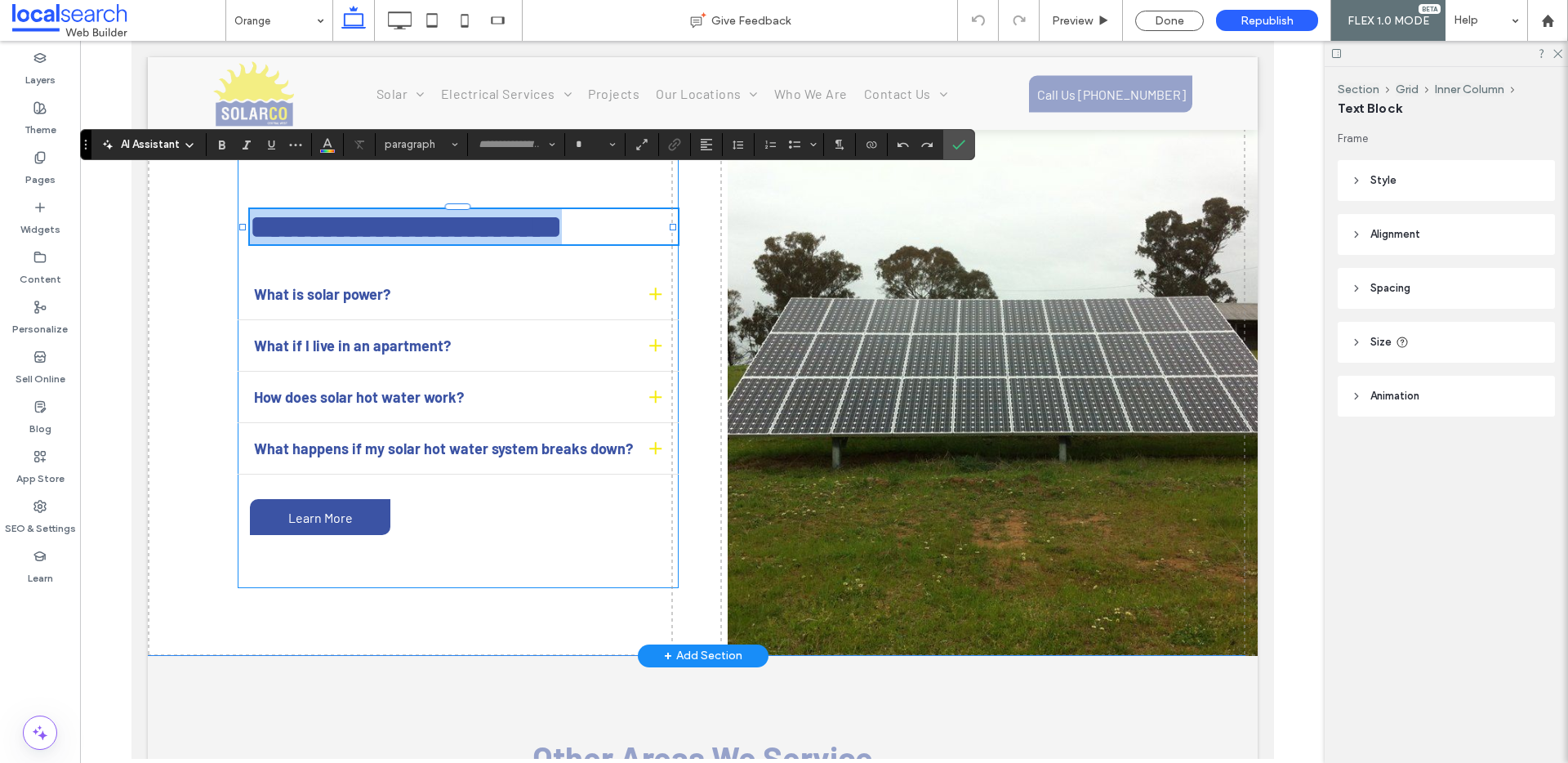
type input "******"
type input "**"
click at [461, 211] on span "**********" at bounding box center [405, 227] width 312 height 32
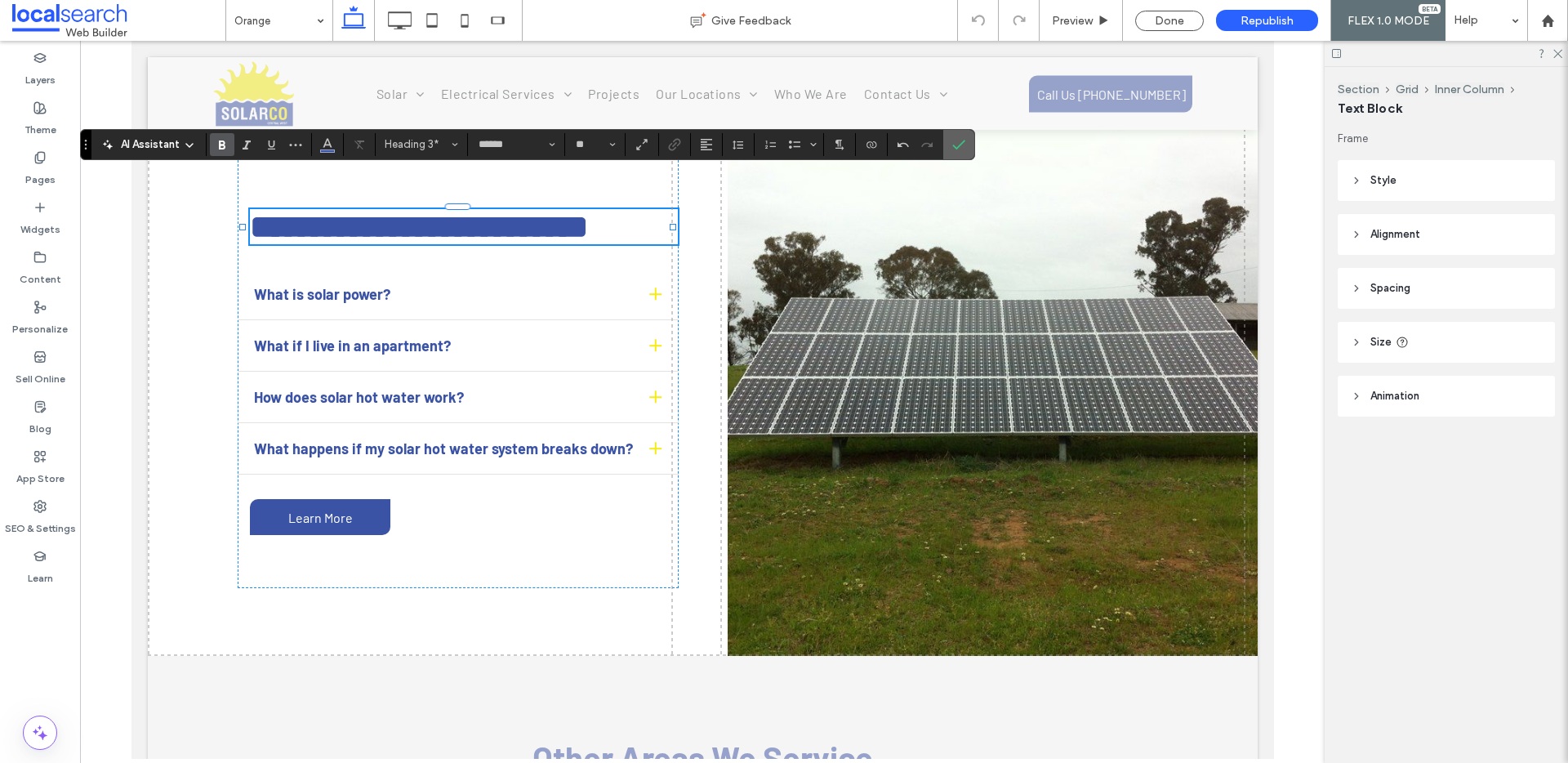
click at [955, 139] on icon "Confirm" at bounding box center [959, 145] width 14 height 14
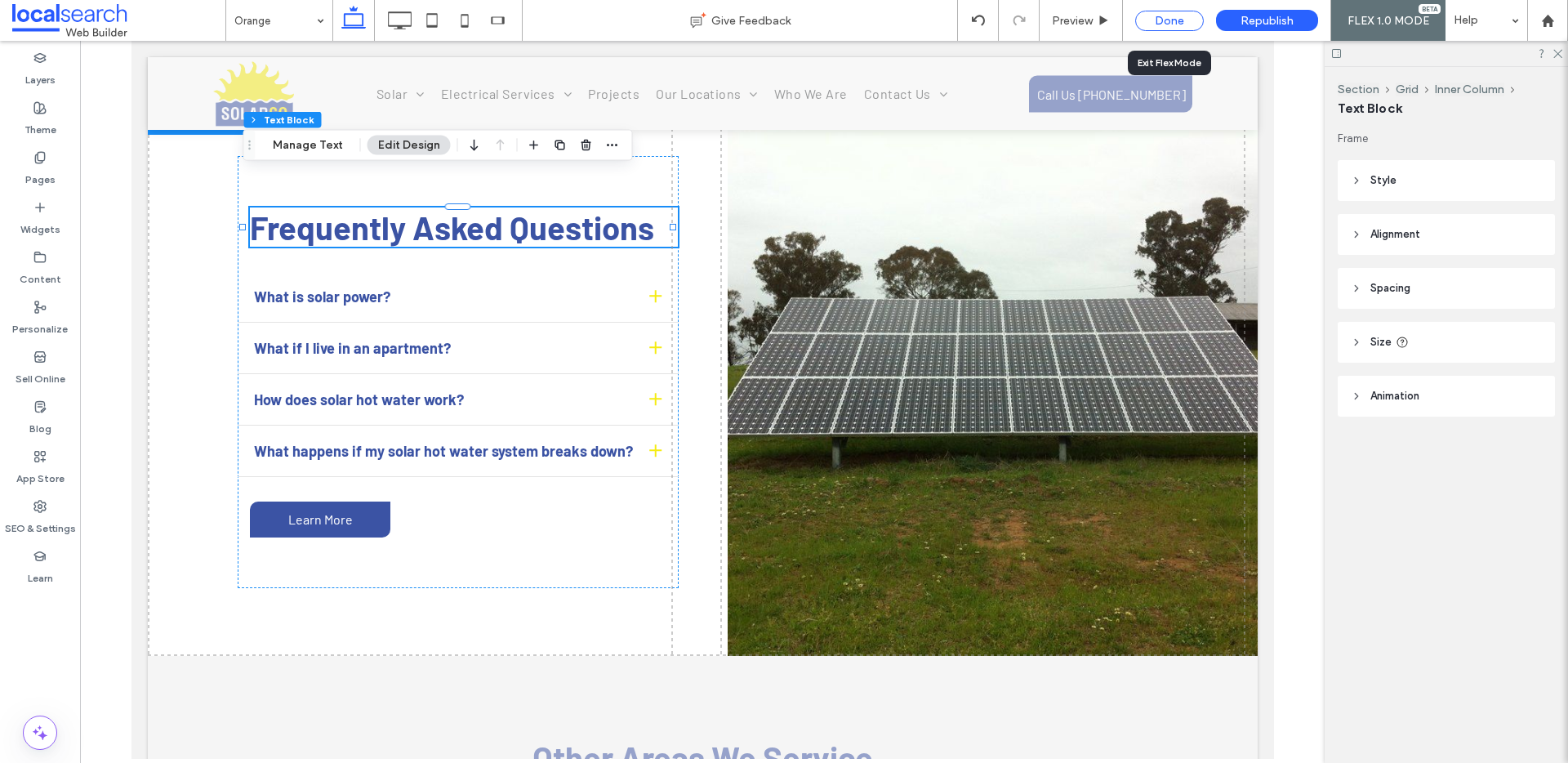
click at [1159, 17] on div "Done" at bounding box center [1169, 20] width 69 height 20
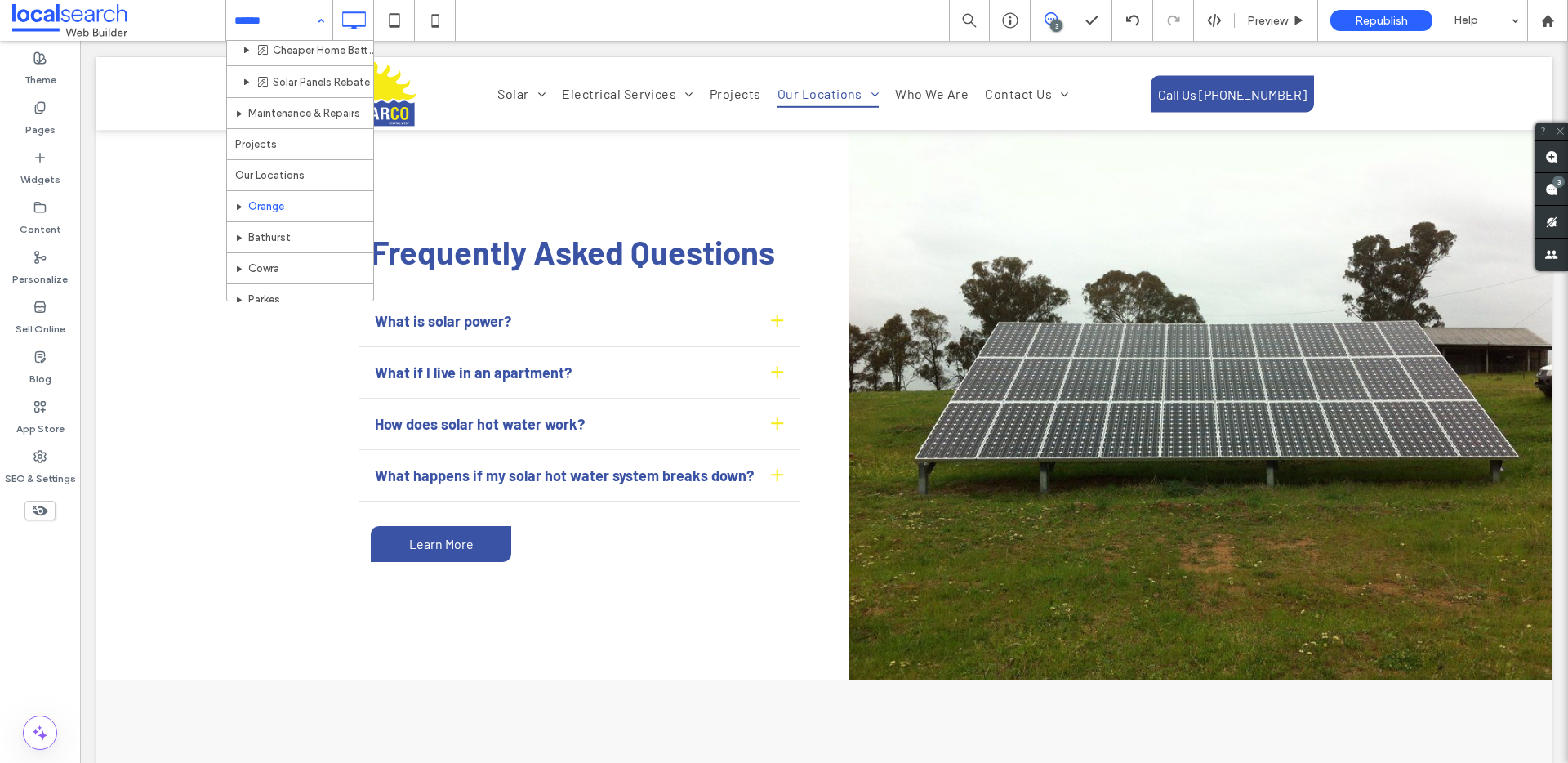
scroll to position [376, 0]
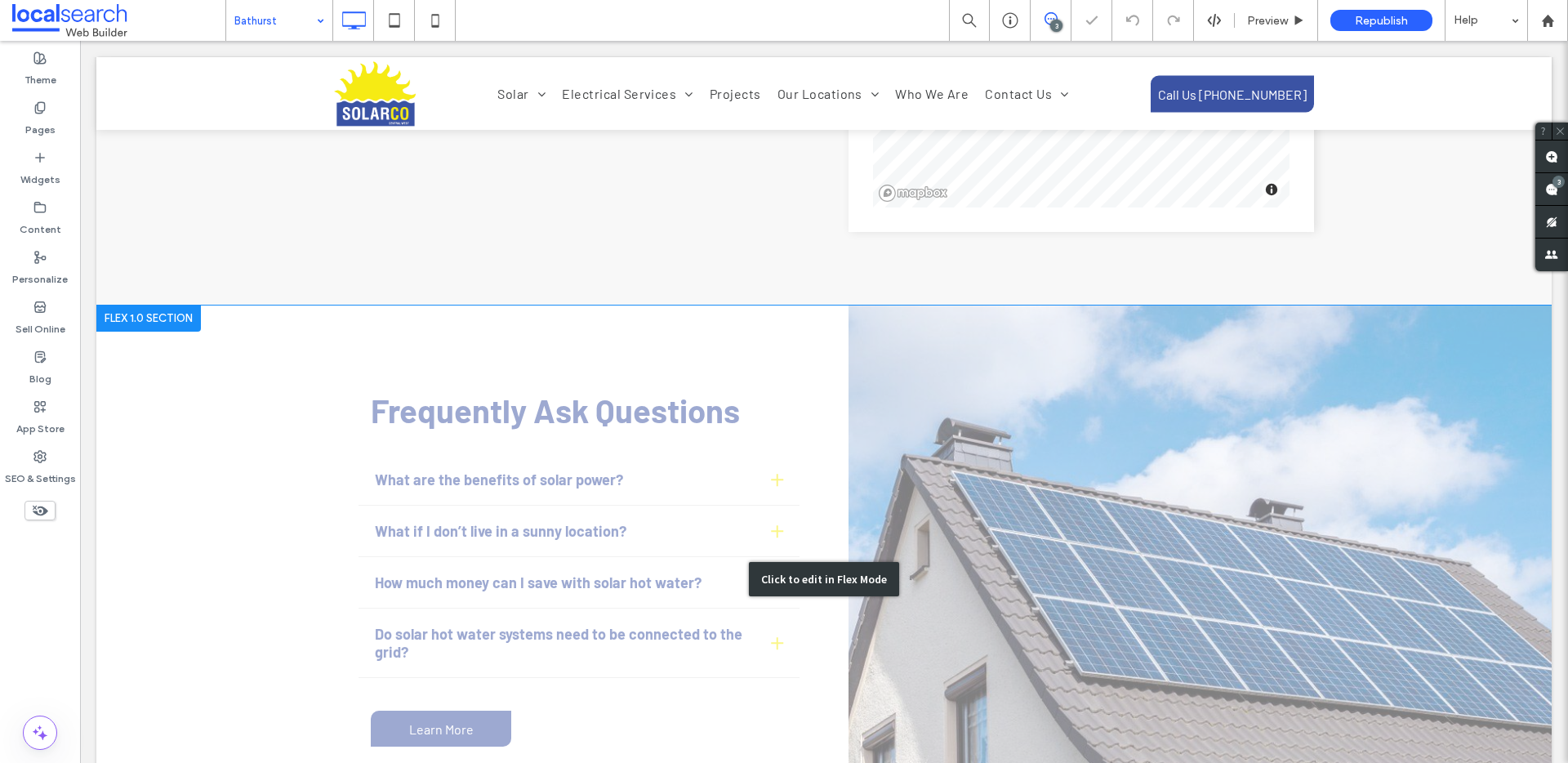
scroll to position [3892, 0]
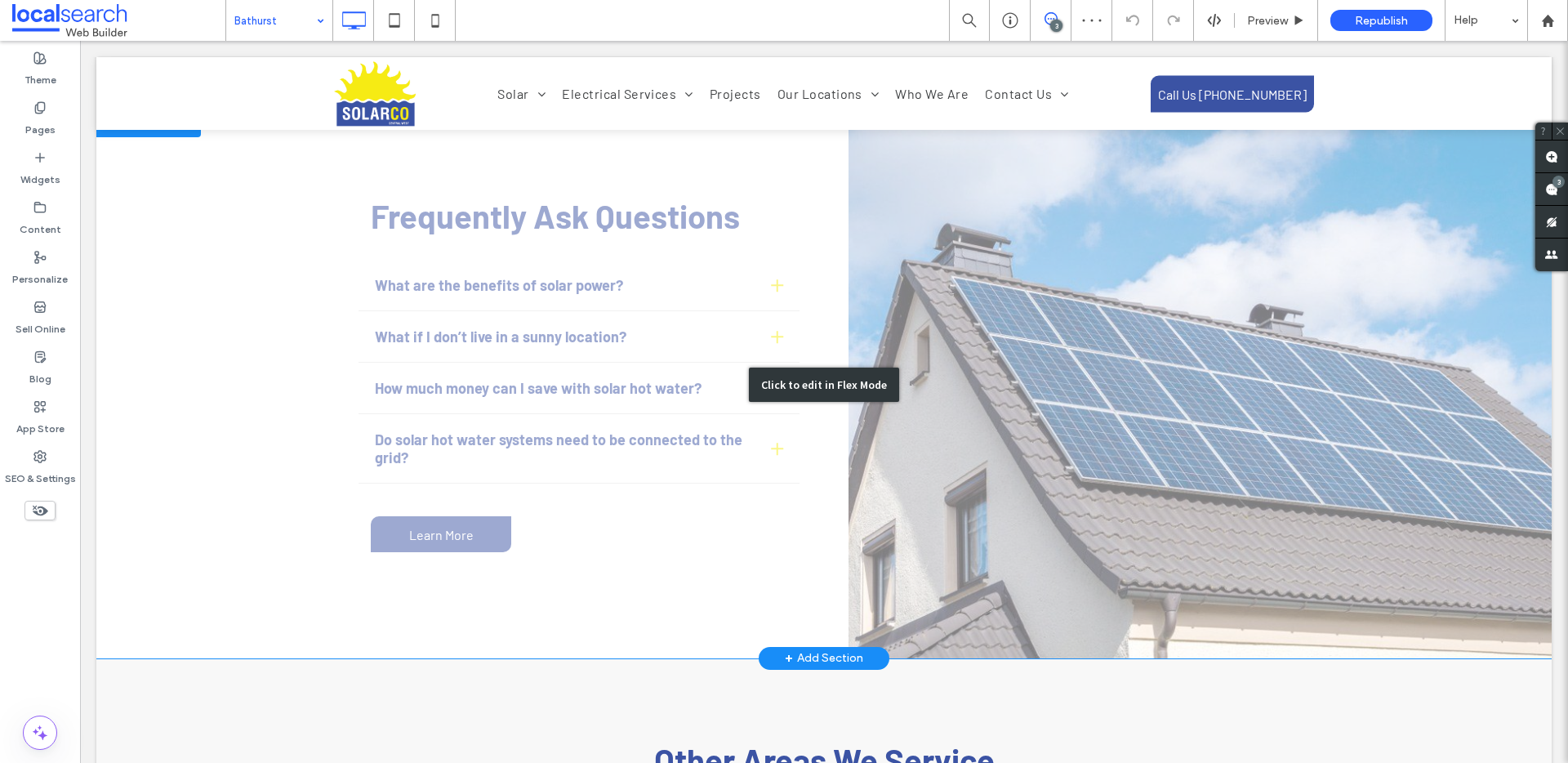
click at [506, 217] on div "Click to edit in Flex Mode" at bounding box center [825, 384] width 1456 height 547
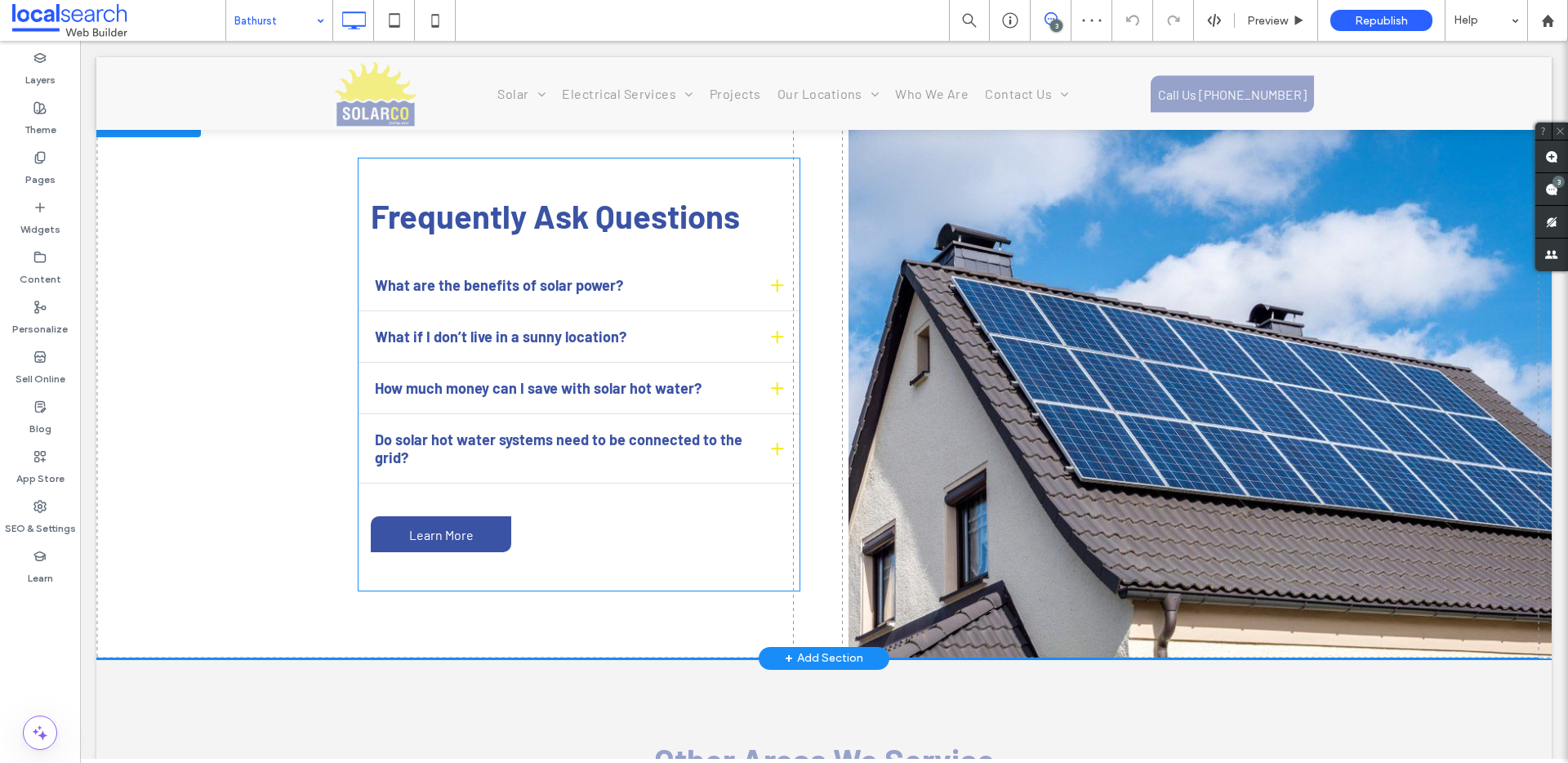
scroll to position [3868, 0]
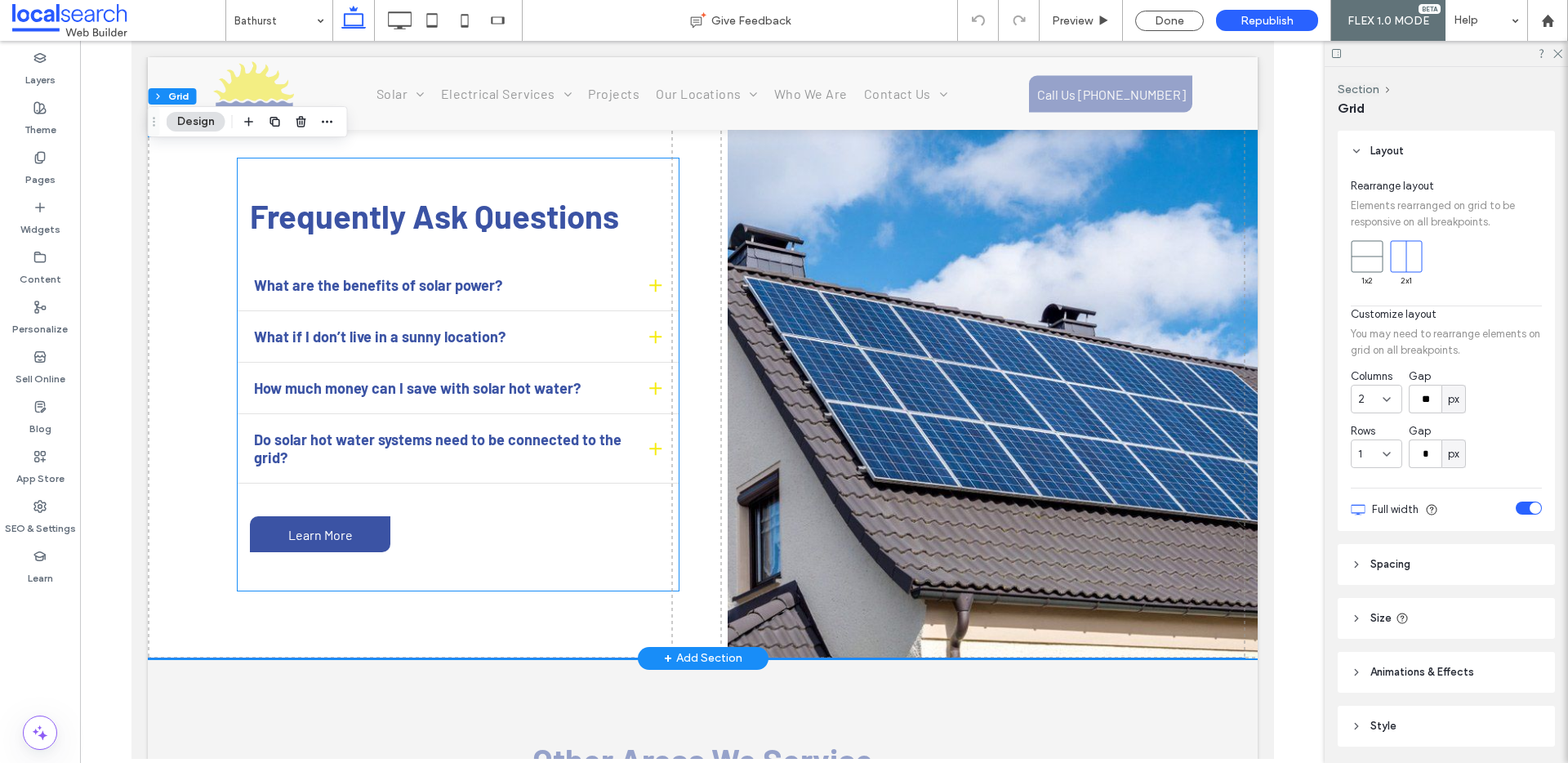
click at [458, 197] on span "Frequently Ask Questions" at bounding box center [433, 216] width 369 height 40
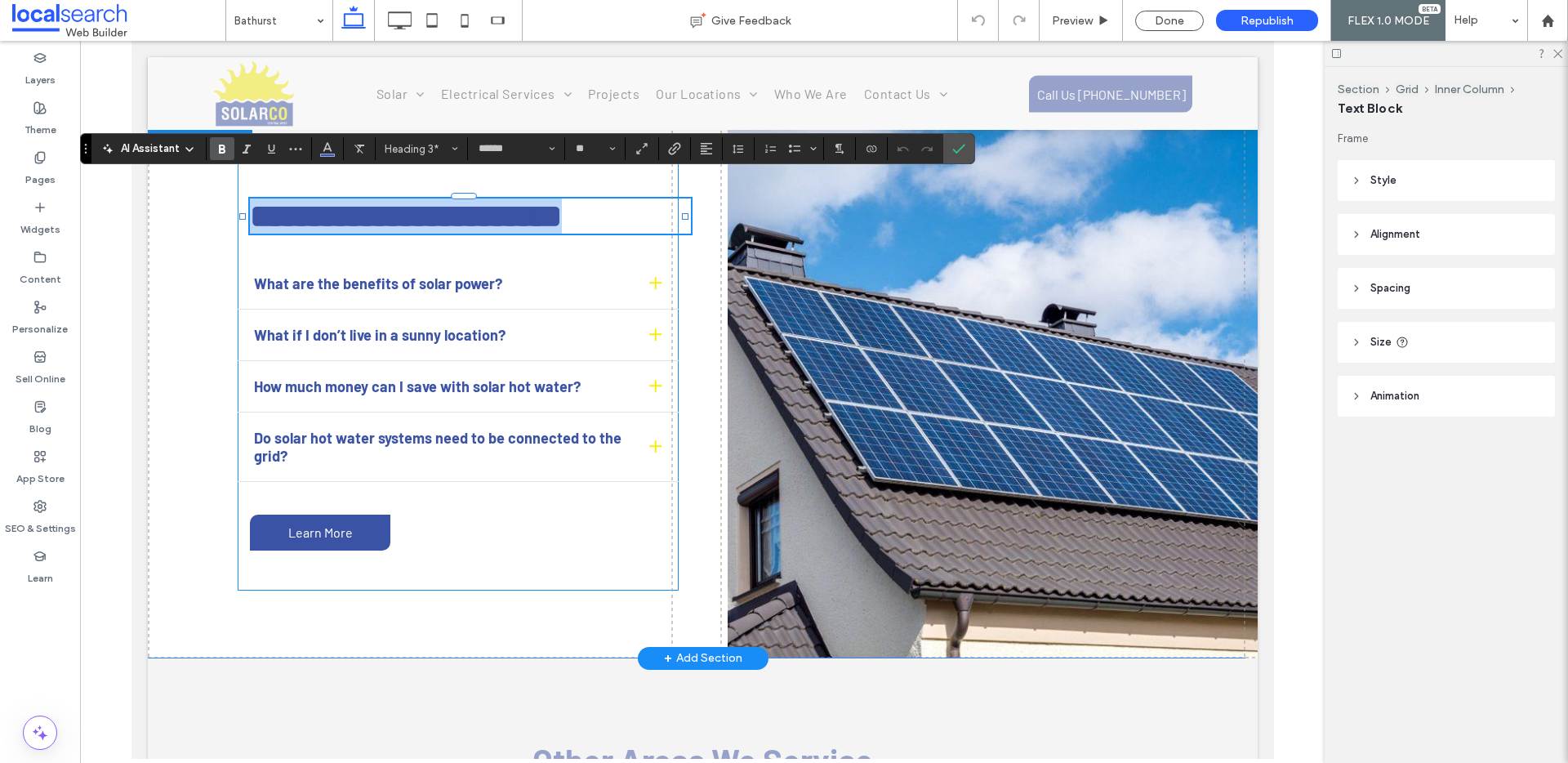
click at [456, 200] on span "**********" at bounding box center [405, 216] width 312 height 32
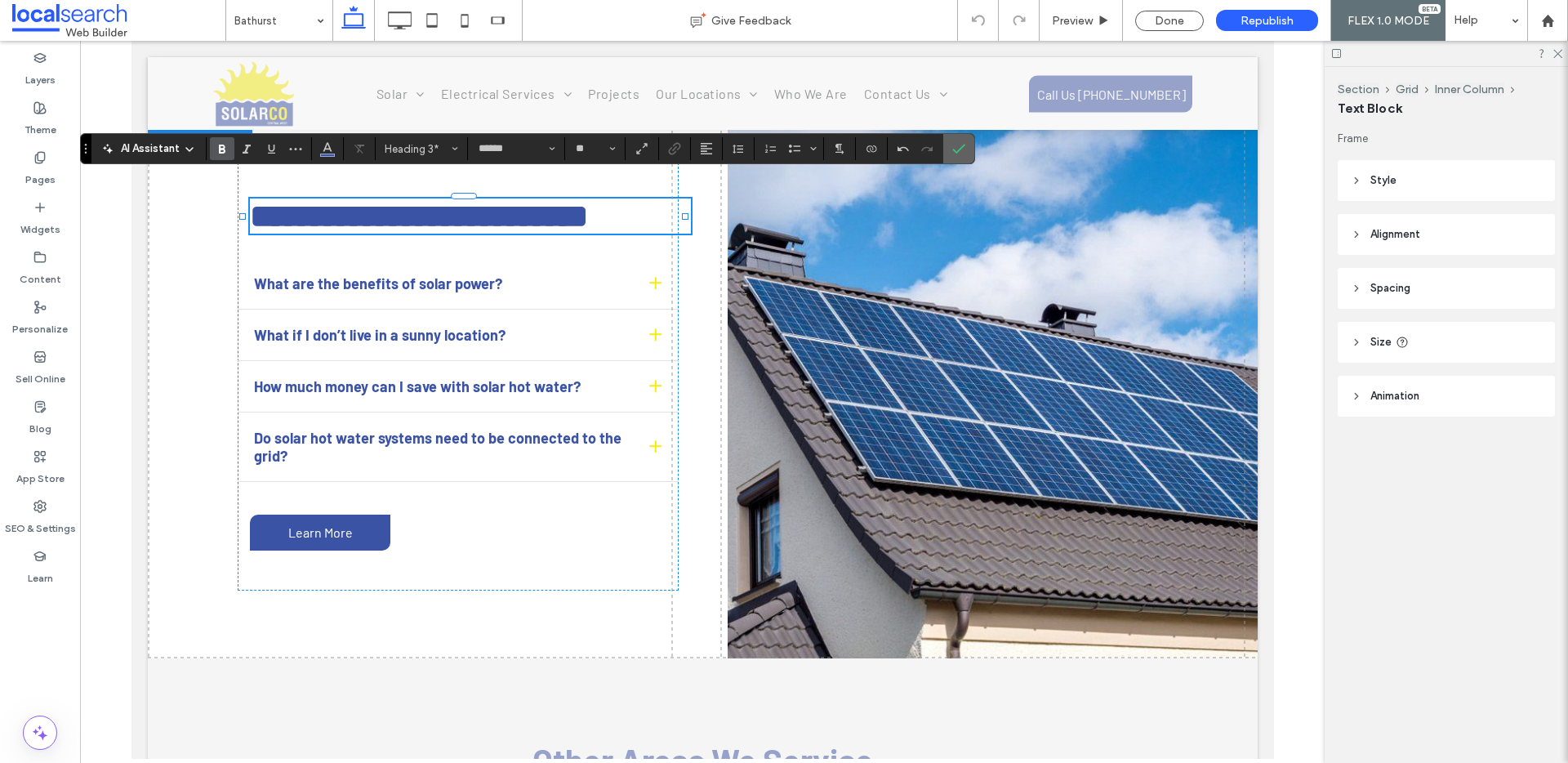
click at [965, 147] on icon "Confirm" at bounding box center [959, 149] width 14 height 14
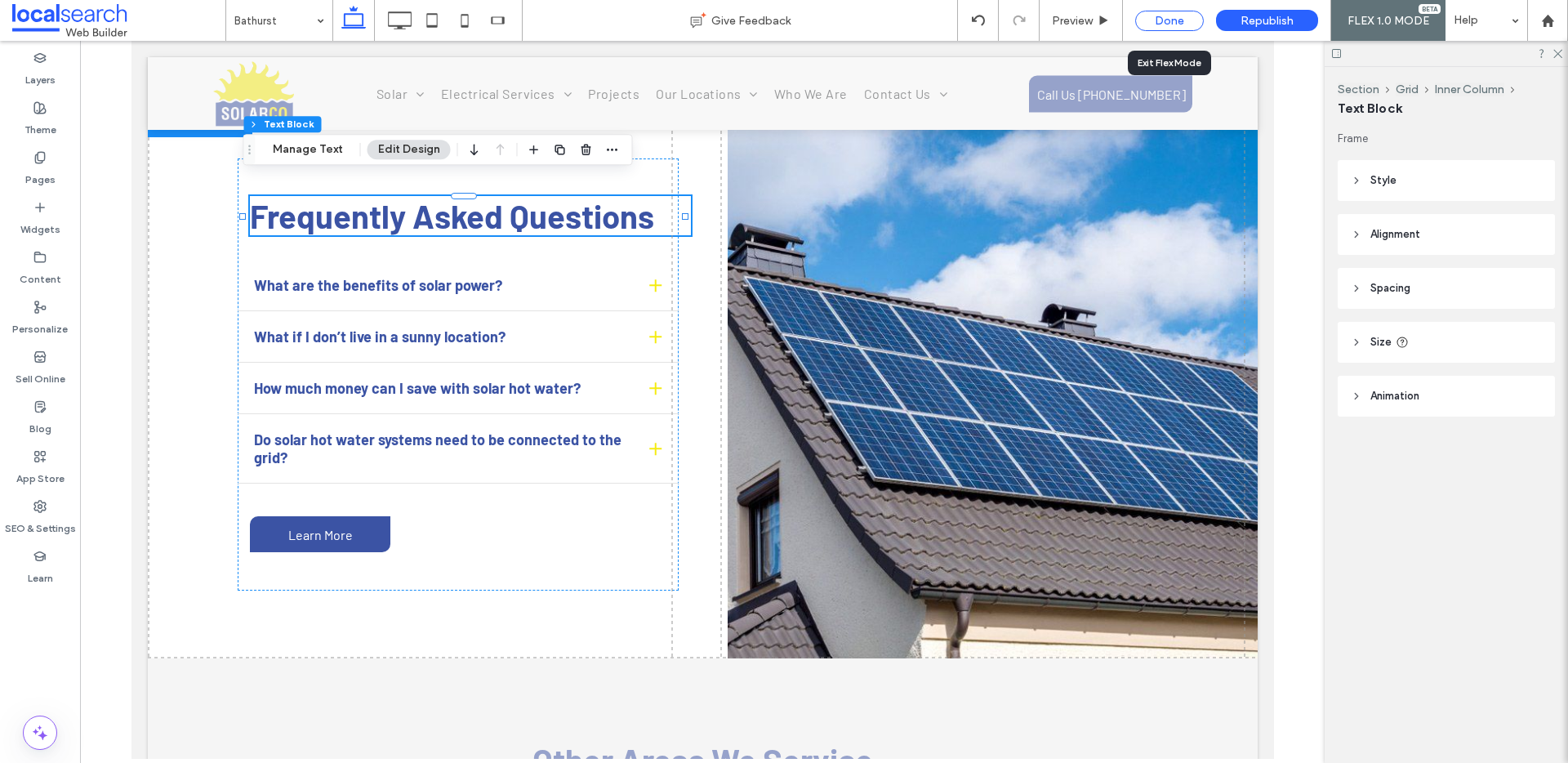
click at [1160, 18] on div "Done" at bounding box center [1169, 20] width 69 height 20
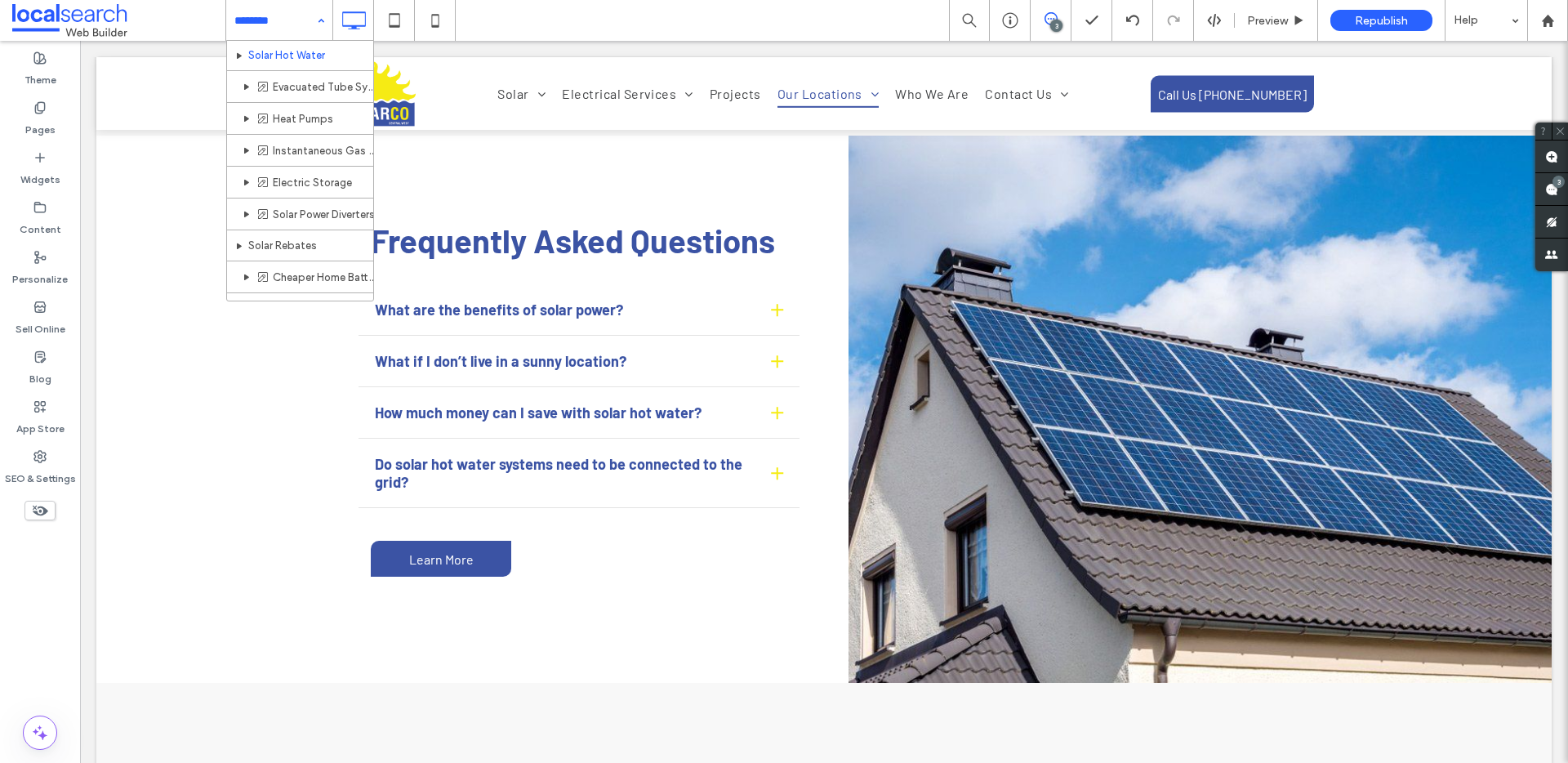
scroll to position [441, 0]
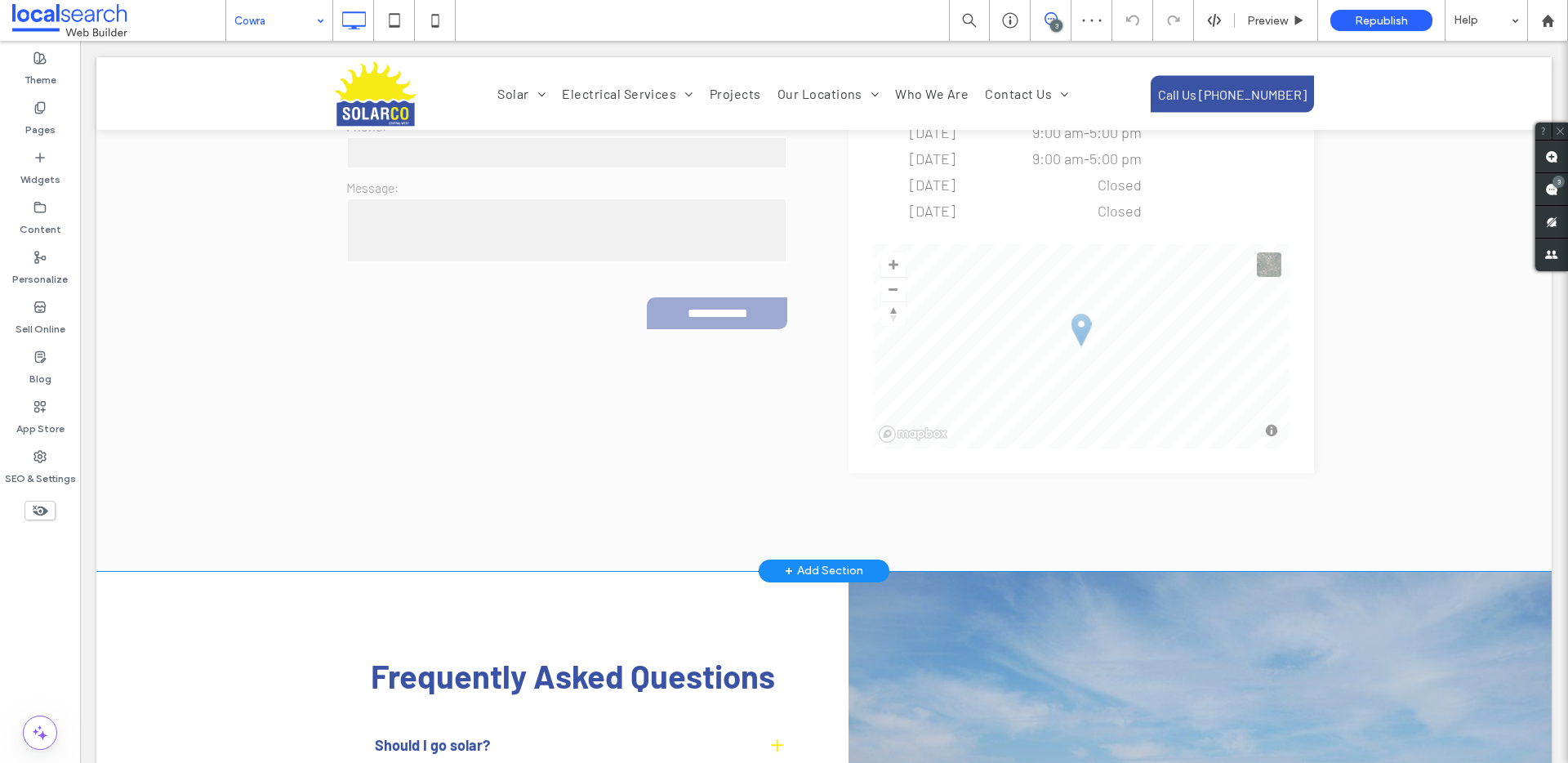
scroll to position [3534, 0]
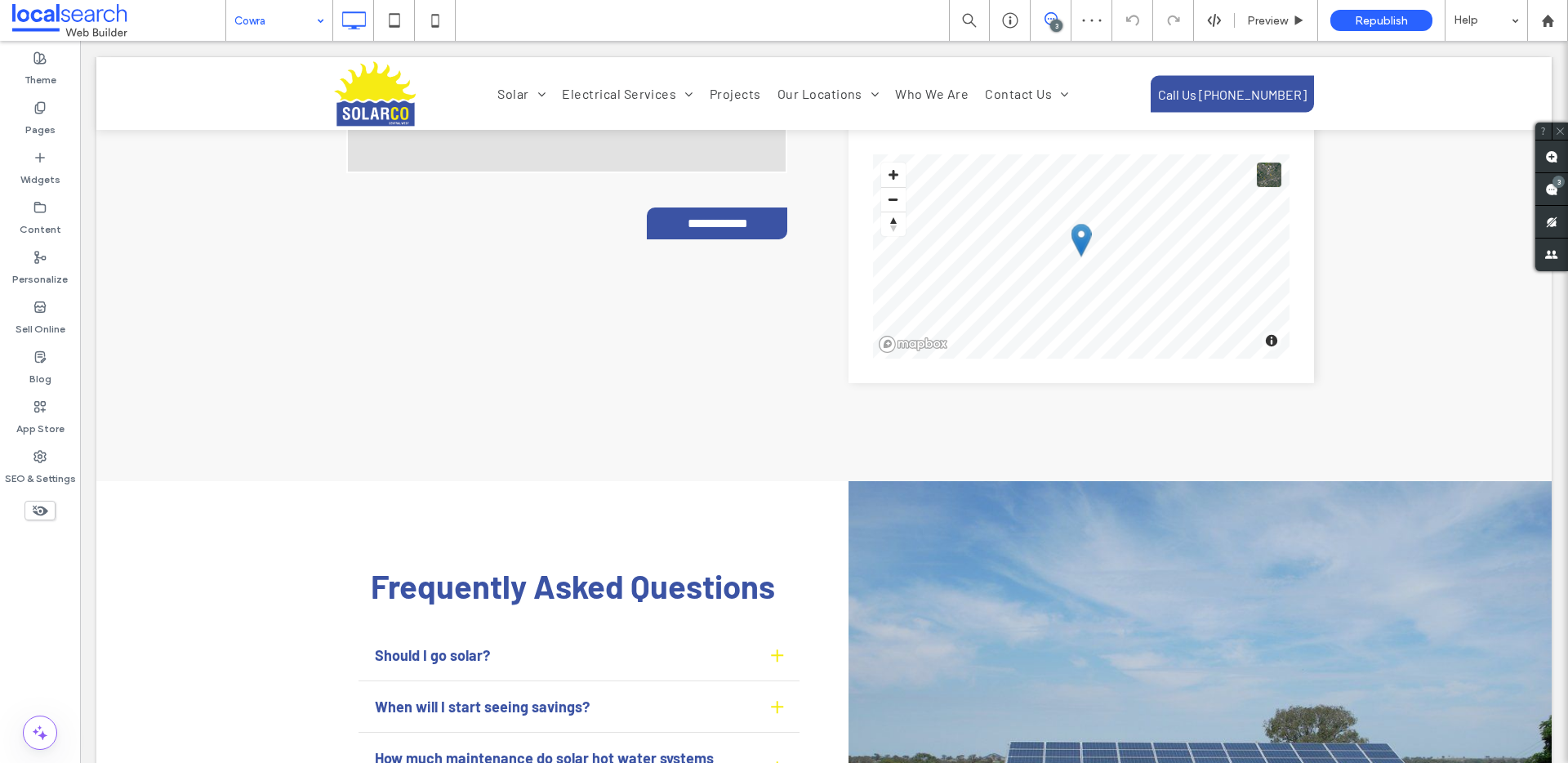
click at [295, 14] on input at bounding box center [275, 20] width 81 height 41
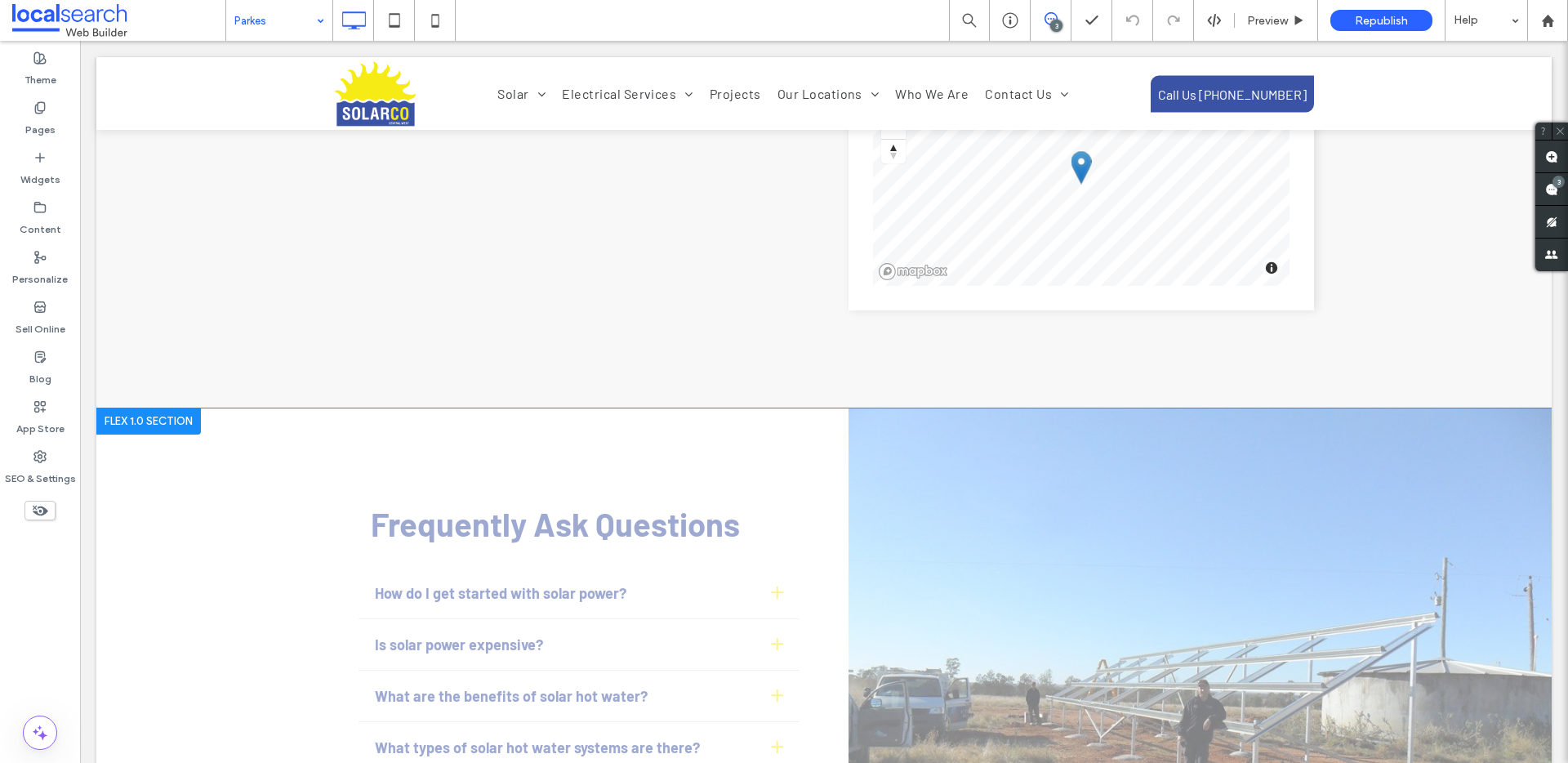
scroll to position [3647, 0]
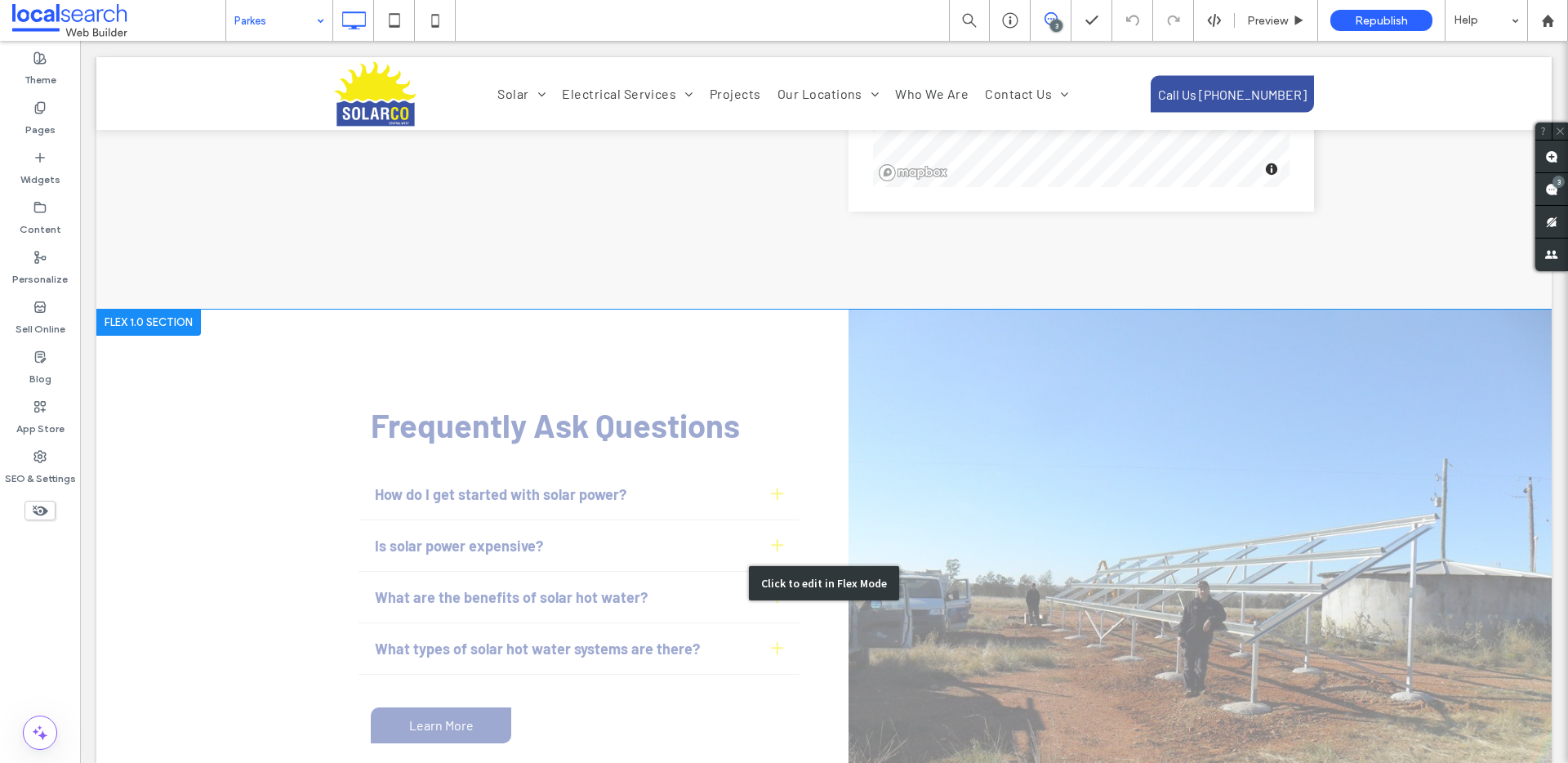
click at [538, 399] on div "Click to edit in Flex Mode" at bounding box center [825, 583] width 1456 height 547
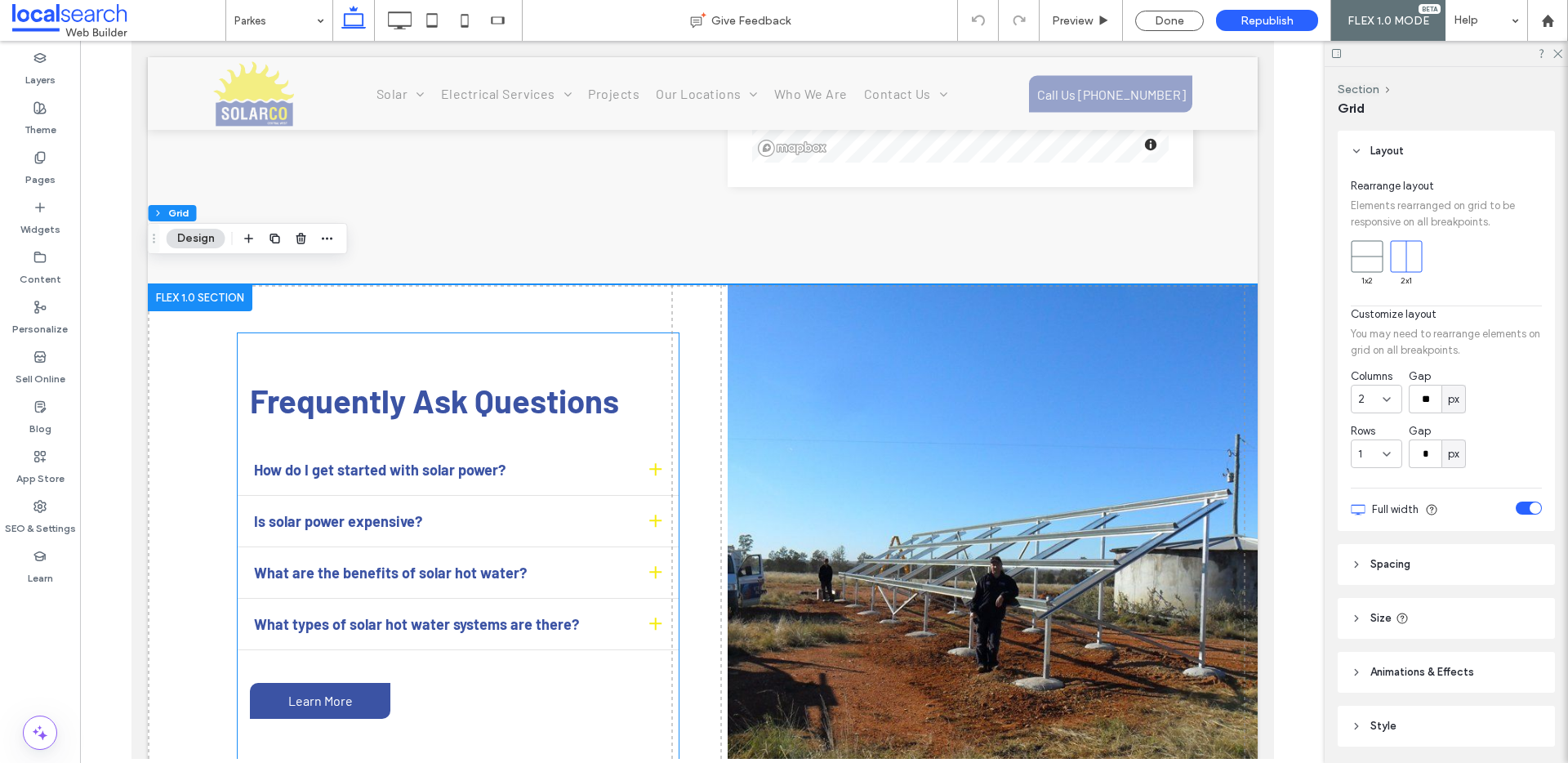
click at [464, 381] on span "Frequently Ask Questions" at bounding box center [433, 400] width 369 height 40
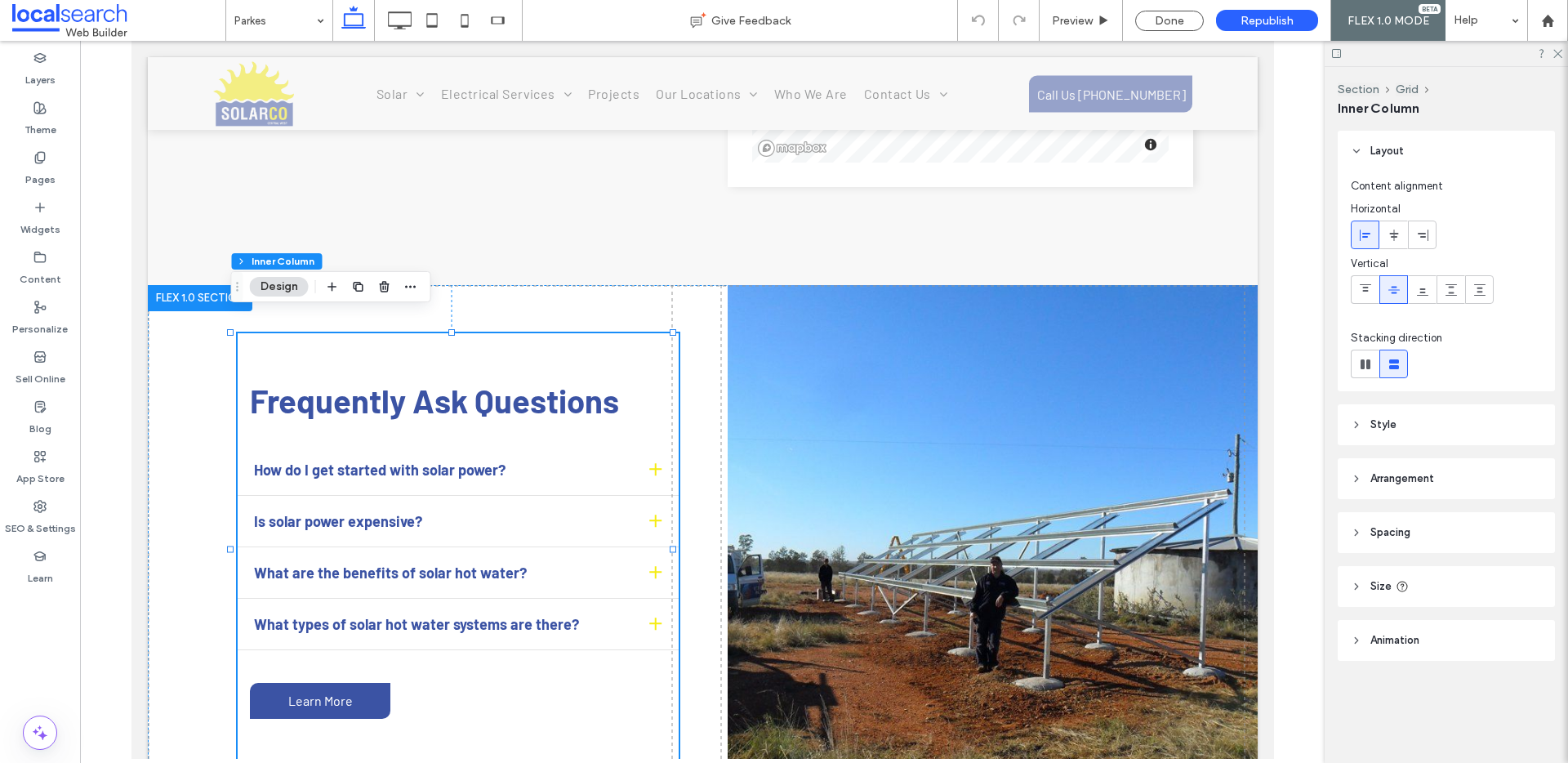
click at [462, 381] on span "Frequently Ask Questions" at bounding box center [433, 400] width 369 height 40
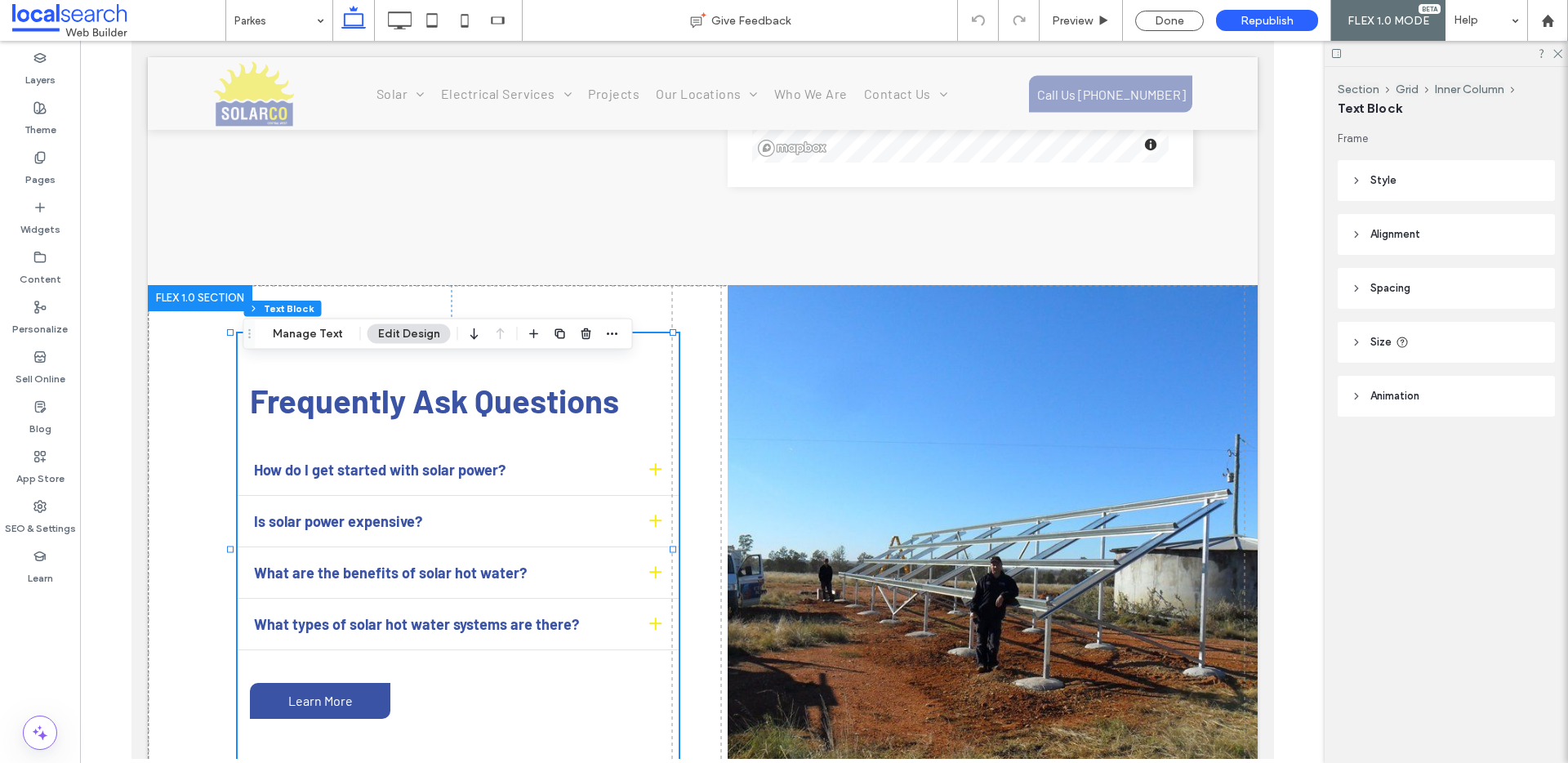
click at [462, 381] on span "Frequently Ask Questions" at bounding box center [433, 400] width 369 height 40
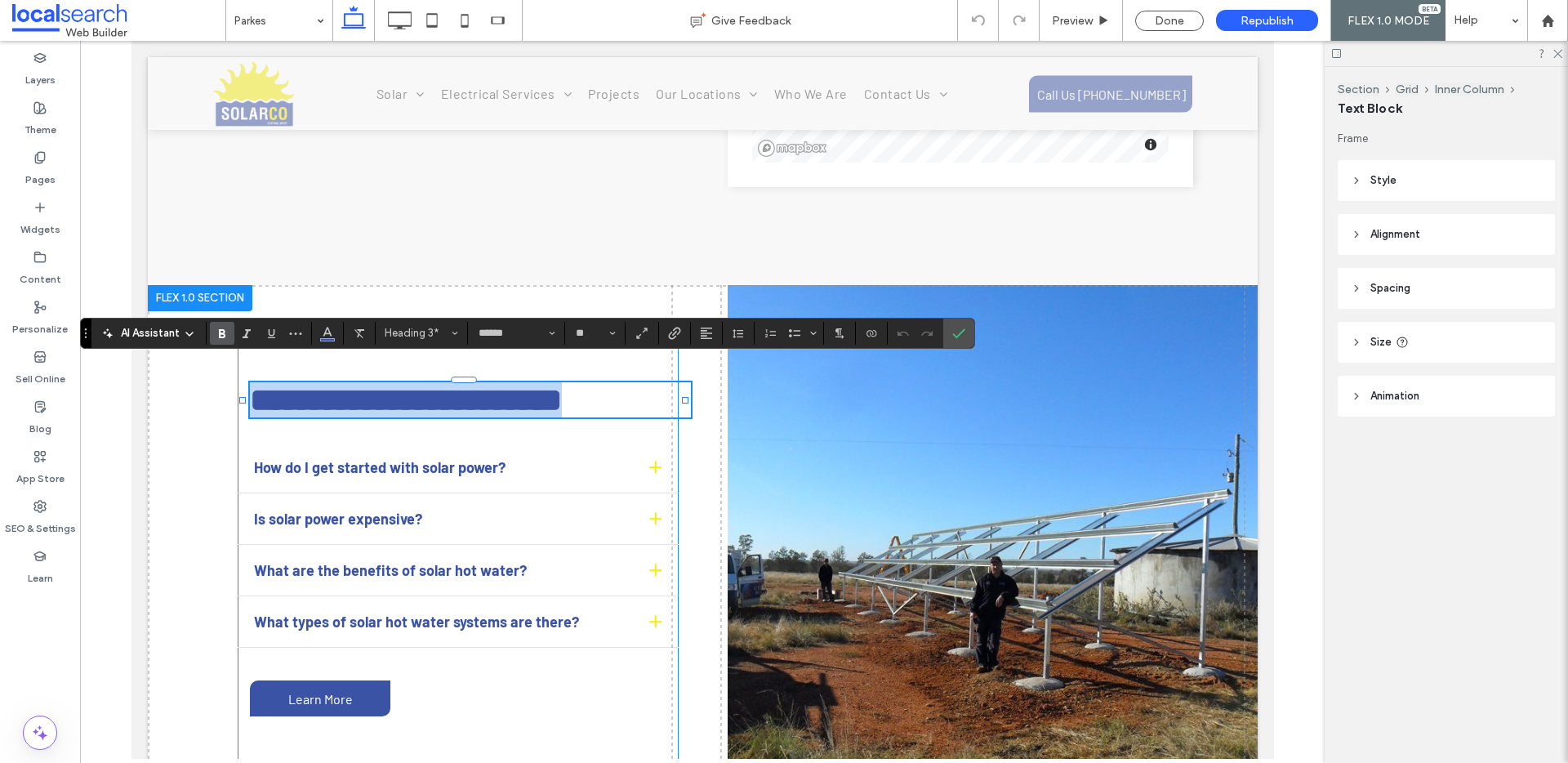
click at [460, 384] on span "**********" at bounding box center [405, 400] width 312 height 32
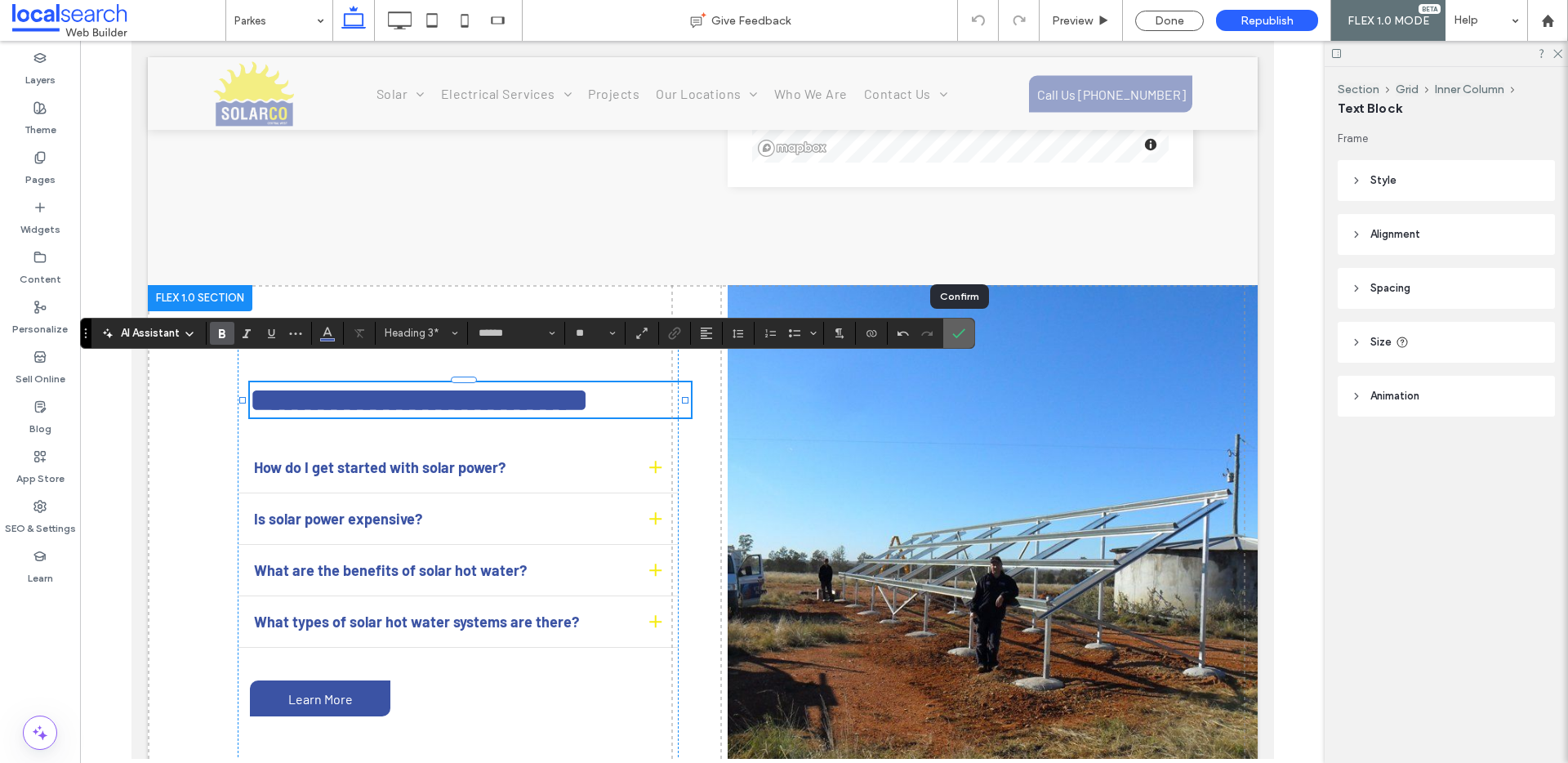
click at [954, 331] on icon "Confirm" at bounding box center [959, 334] width 14 height 14
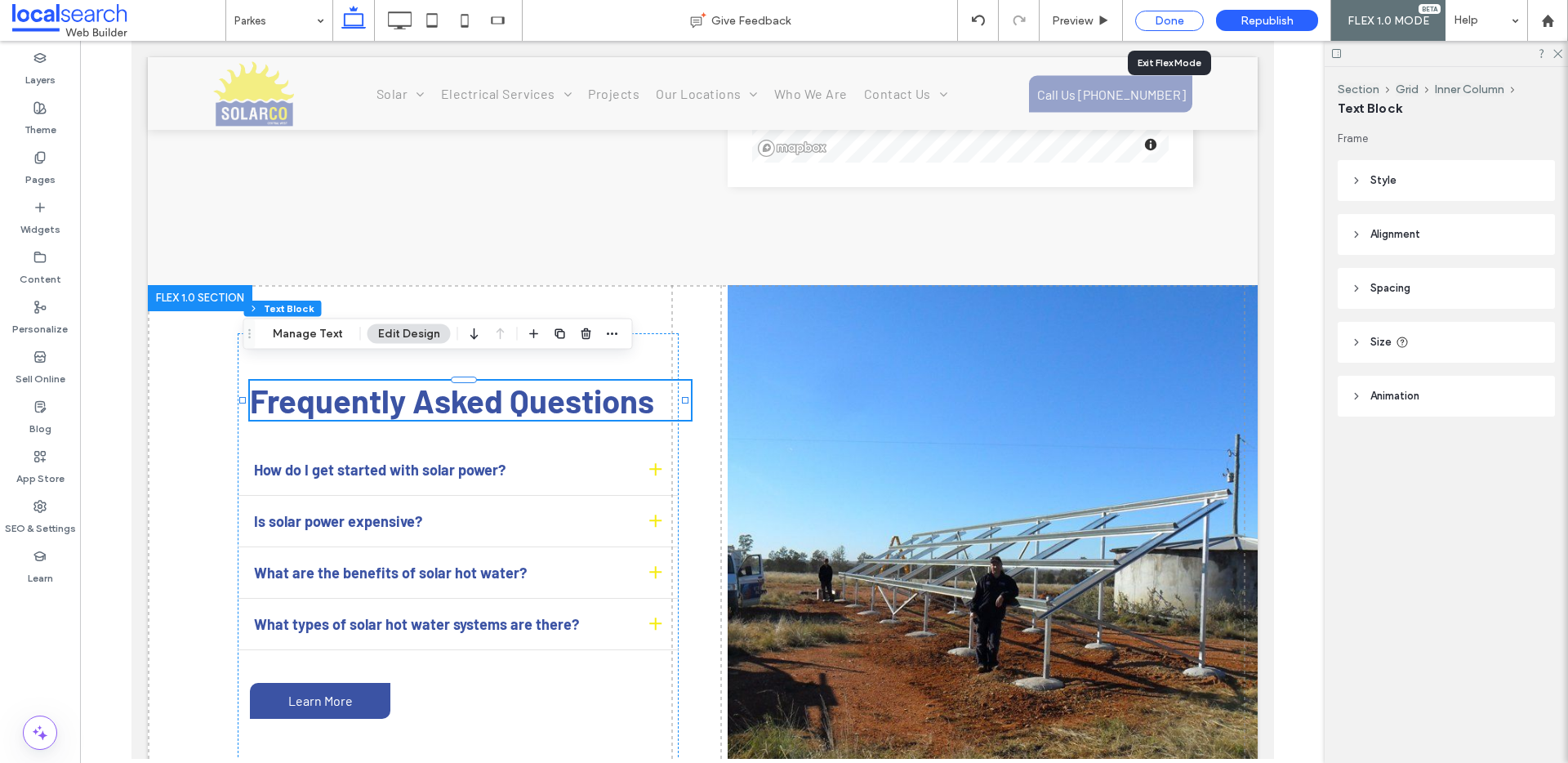
click at [1171, 20] on div "Done" at bounding box center [1169, 20] width 69 height 20
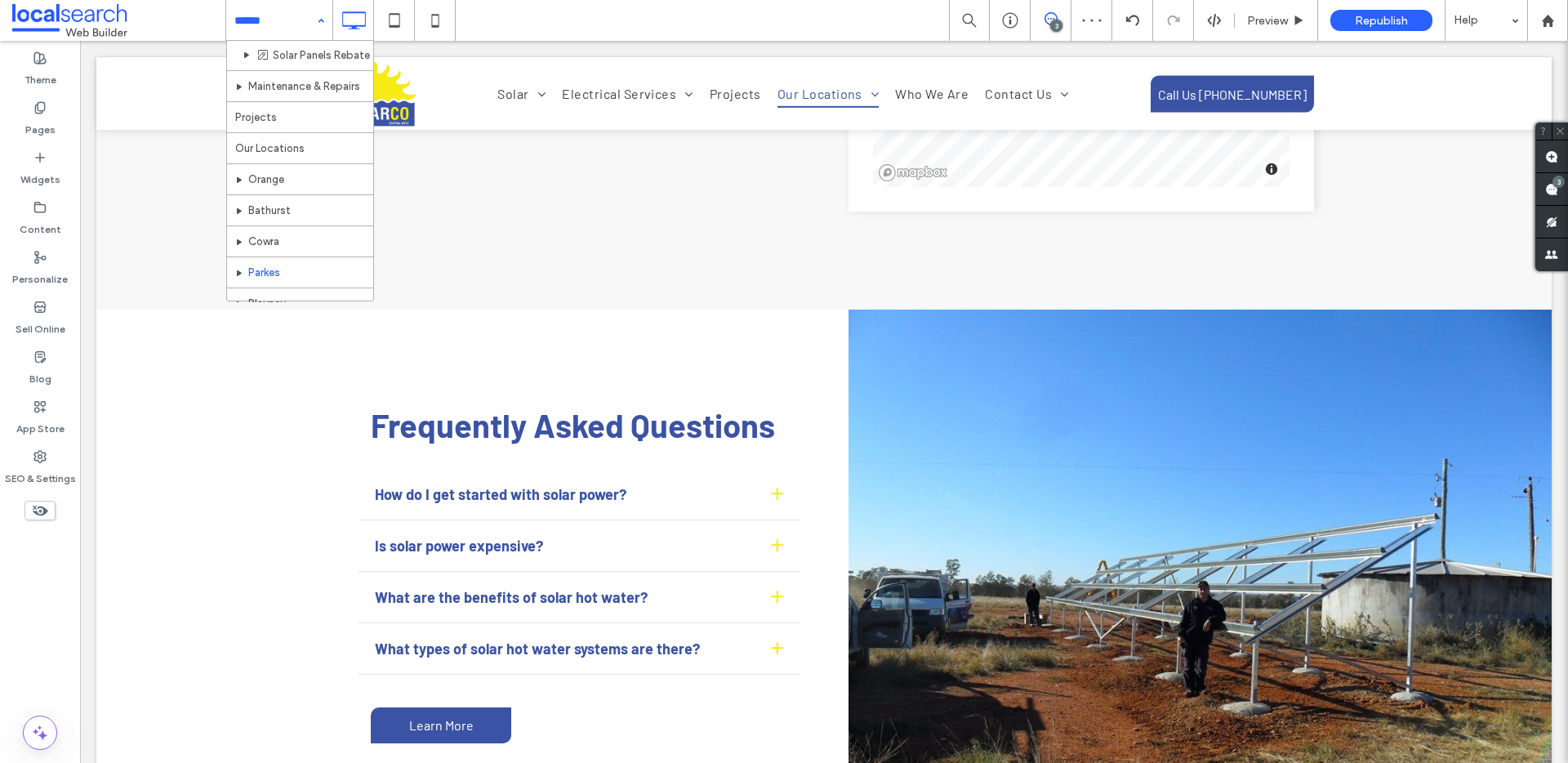
scroll to position [479, 0]
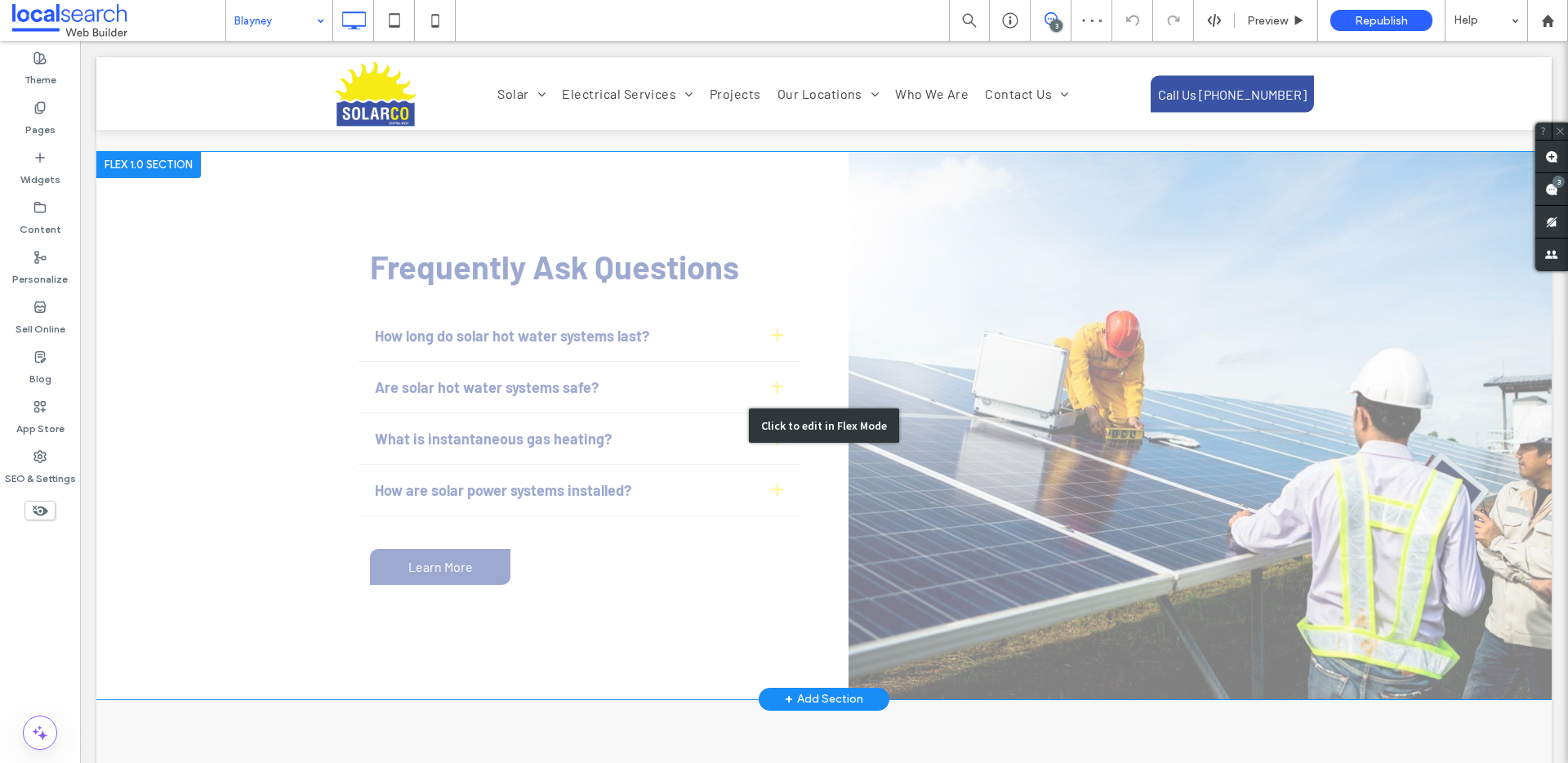
click at [518, 246] on div "Click to edit in Flex Mode" at bounding box center [825, 425] width 1456 height 547
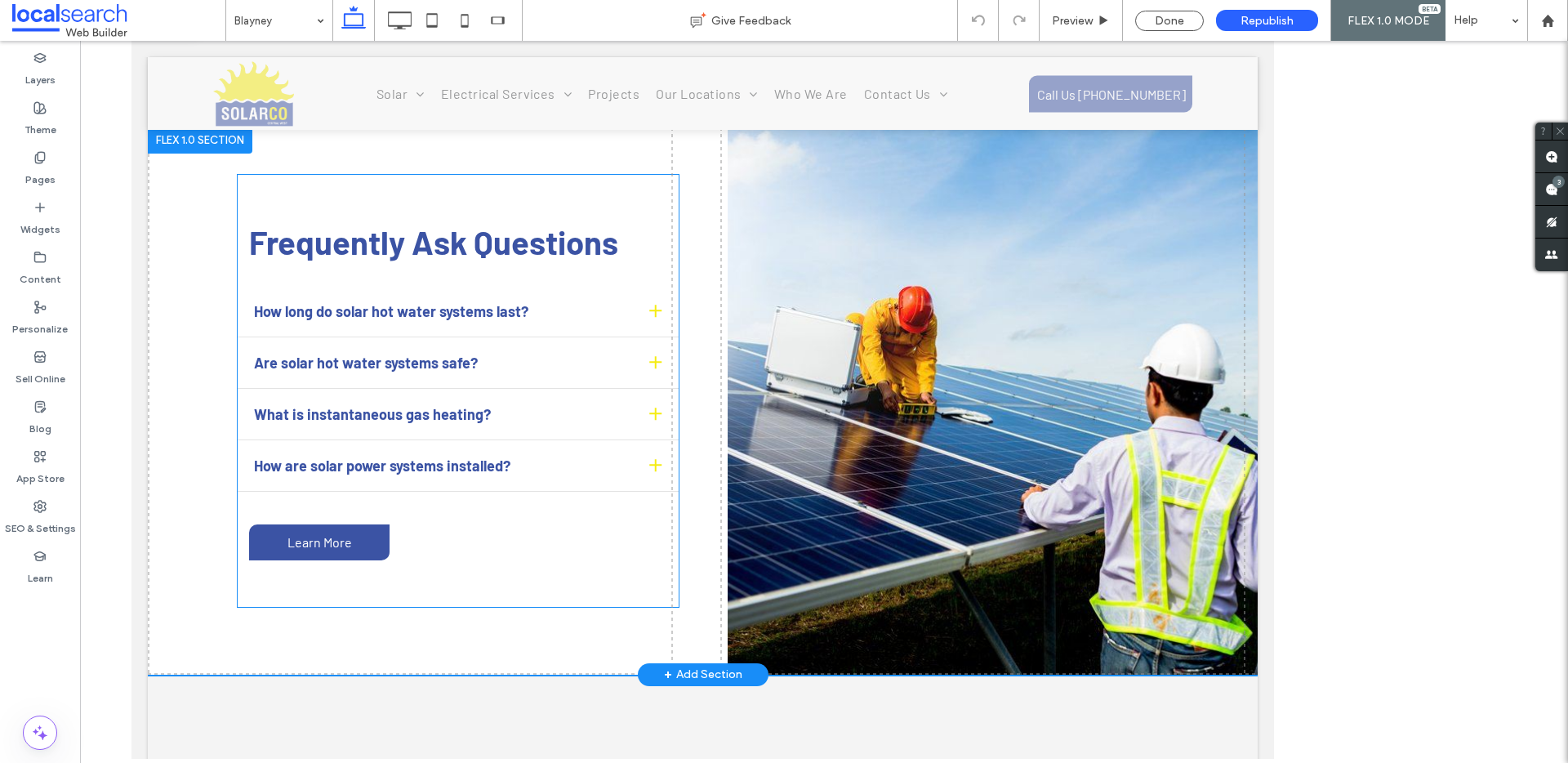
scroll to position [3821, 0]
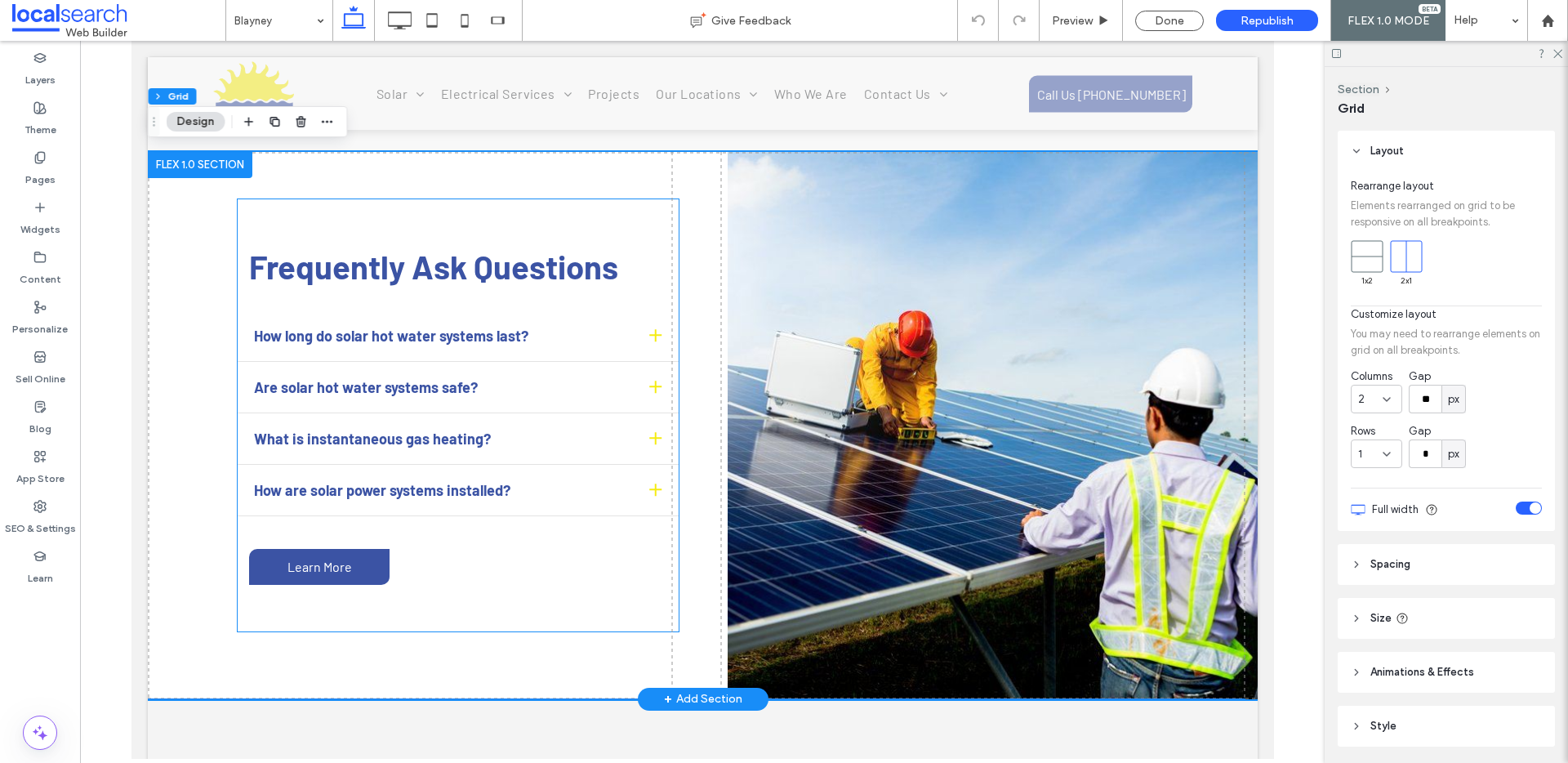
click at [507, 247] on span "Frequently Ask Questions" at bounding box center [433, 266] width 369 height 40
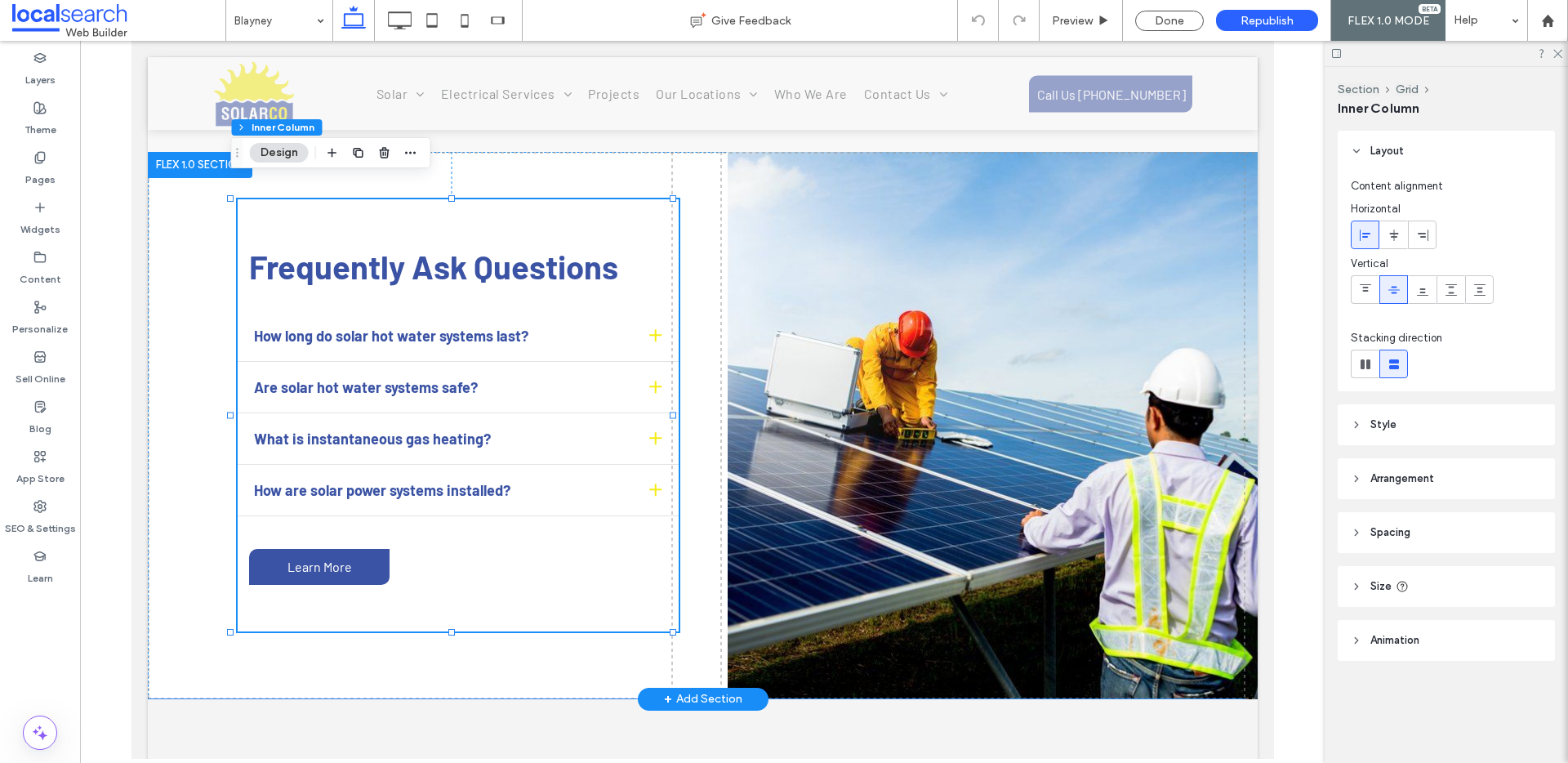
click at [447, 248] on span "Frequently Ask Questions" at bounding box center [433, 266] width 369 height 40
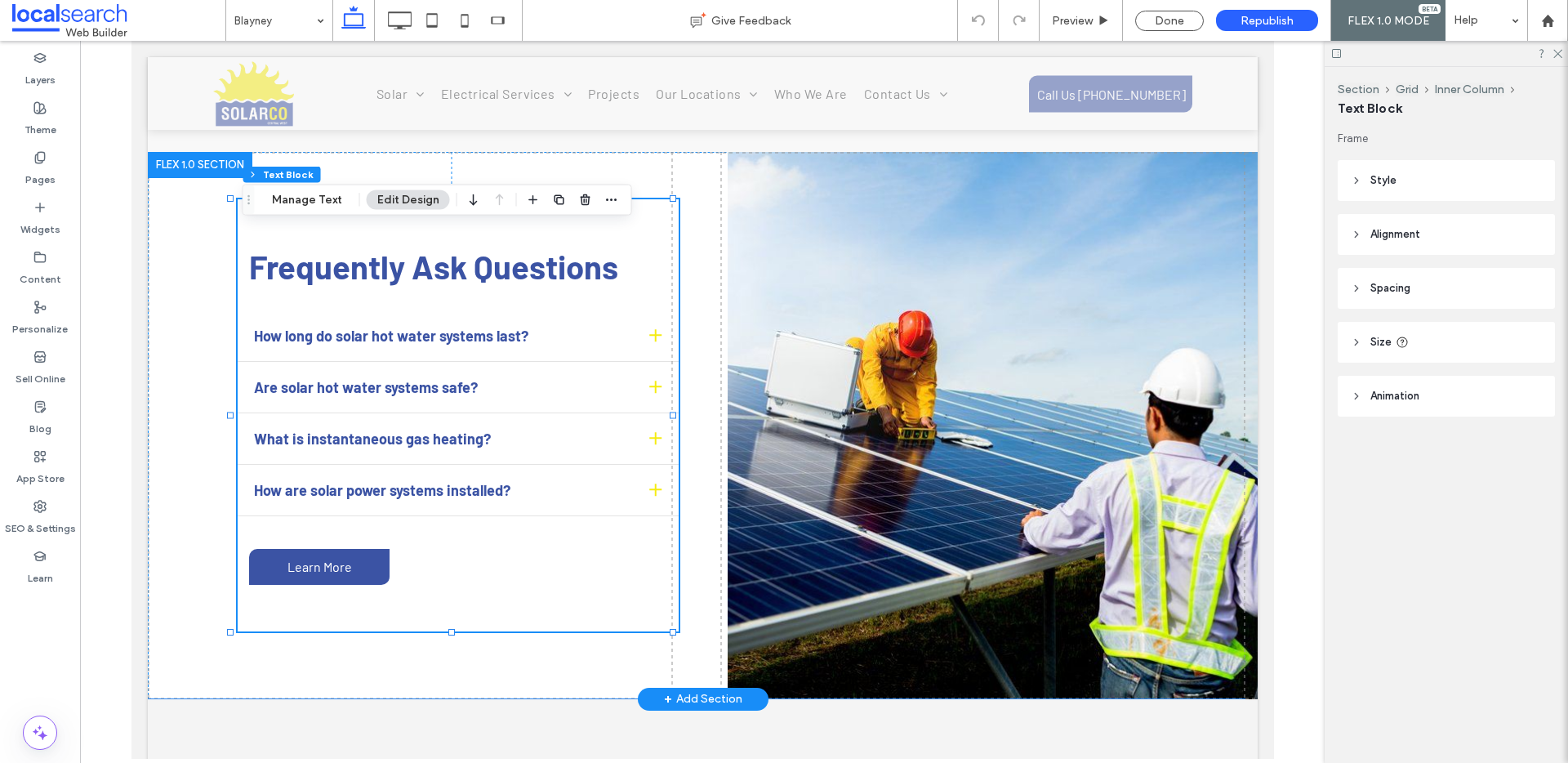
click at [447, 248] on span "Frequently Ask Questions" at bounding box center [433, 266] width 369 height 40
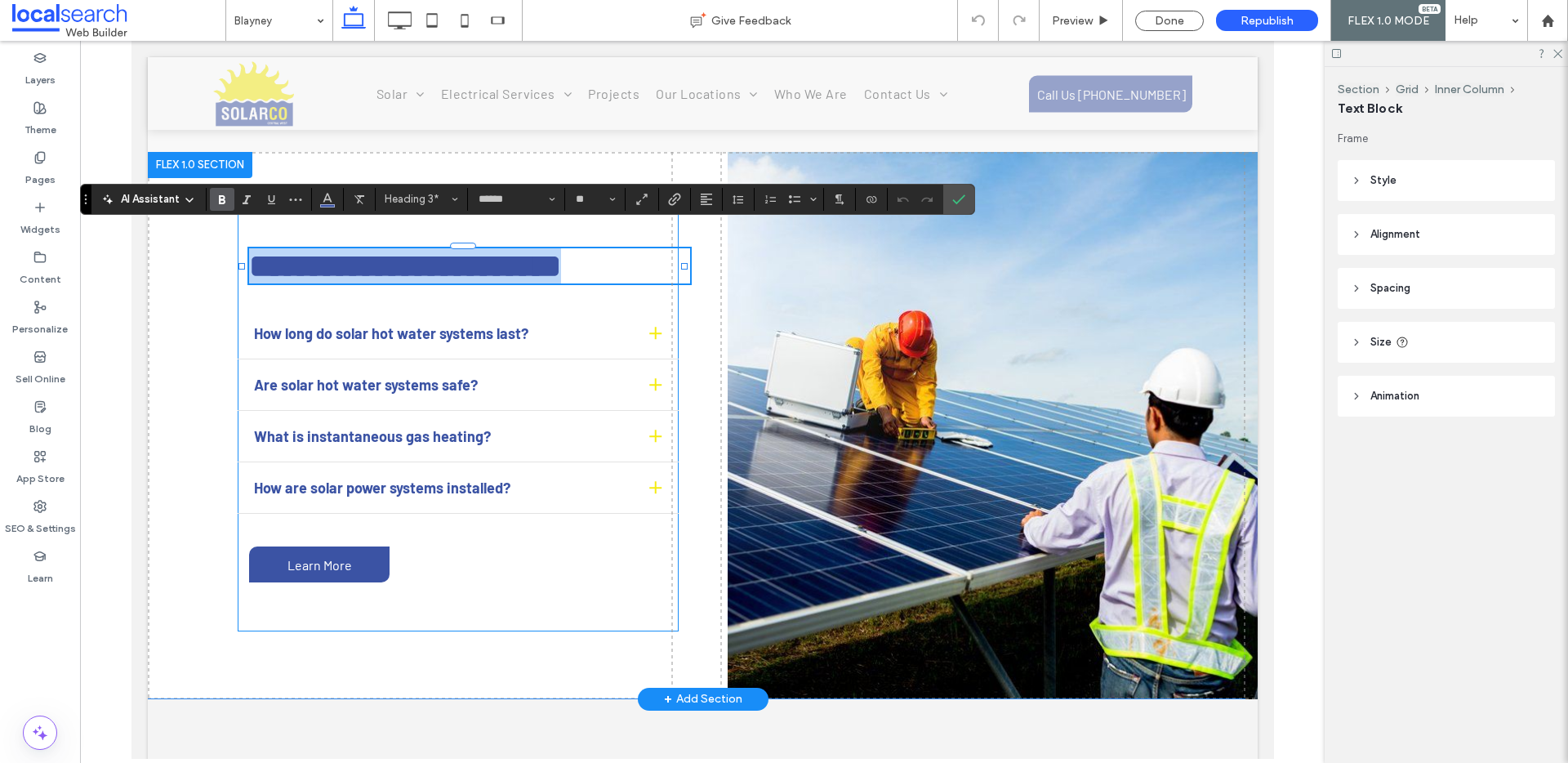
click at [455, 250] on span "**********" at bounding box center [405, 265] width 312 height 32
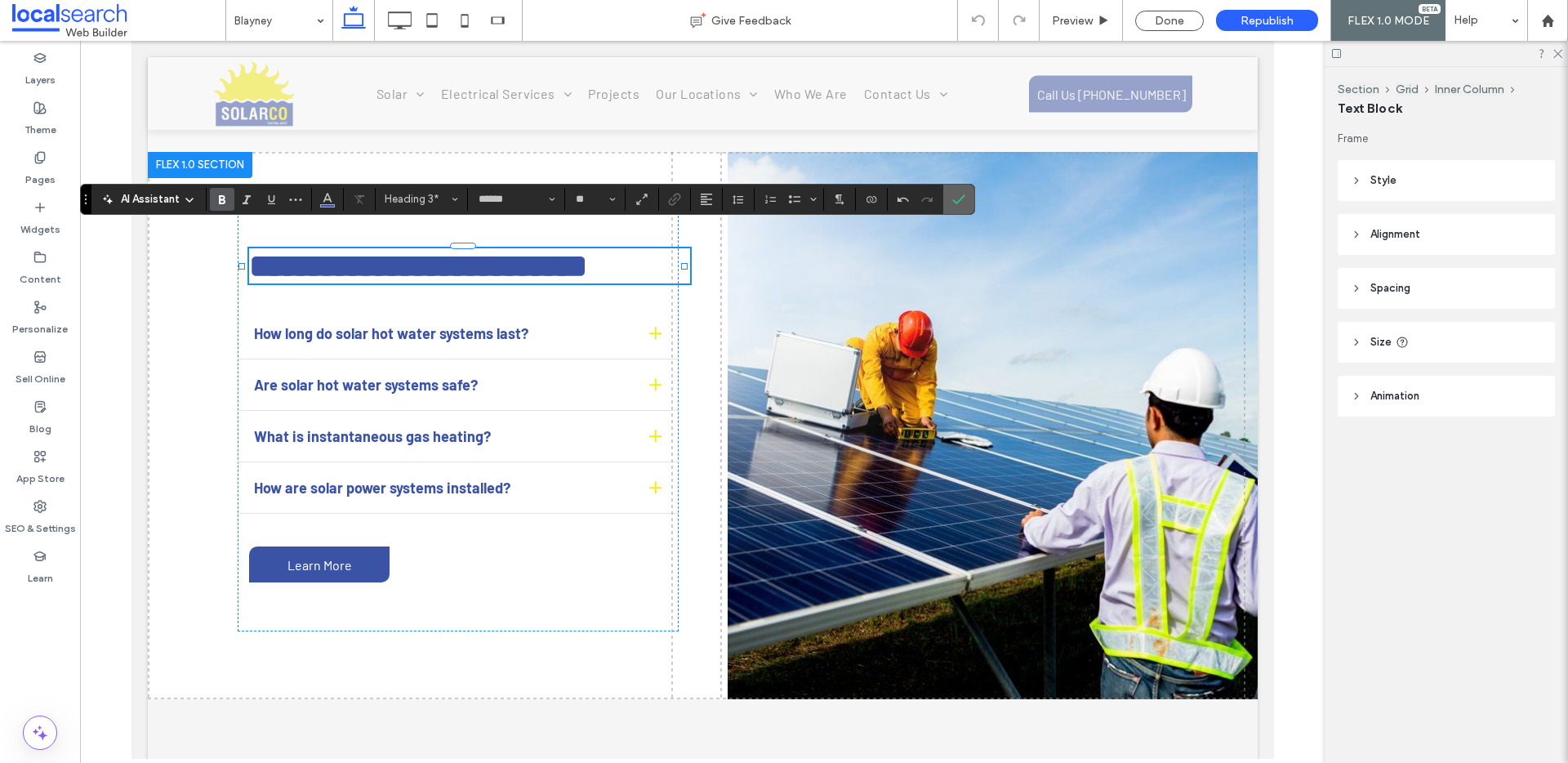
click at [959, 197] on icon "Confirm" at bounding box center [959, 199] width 14 height 14
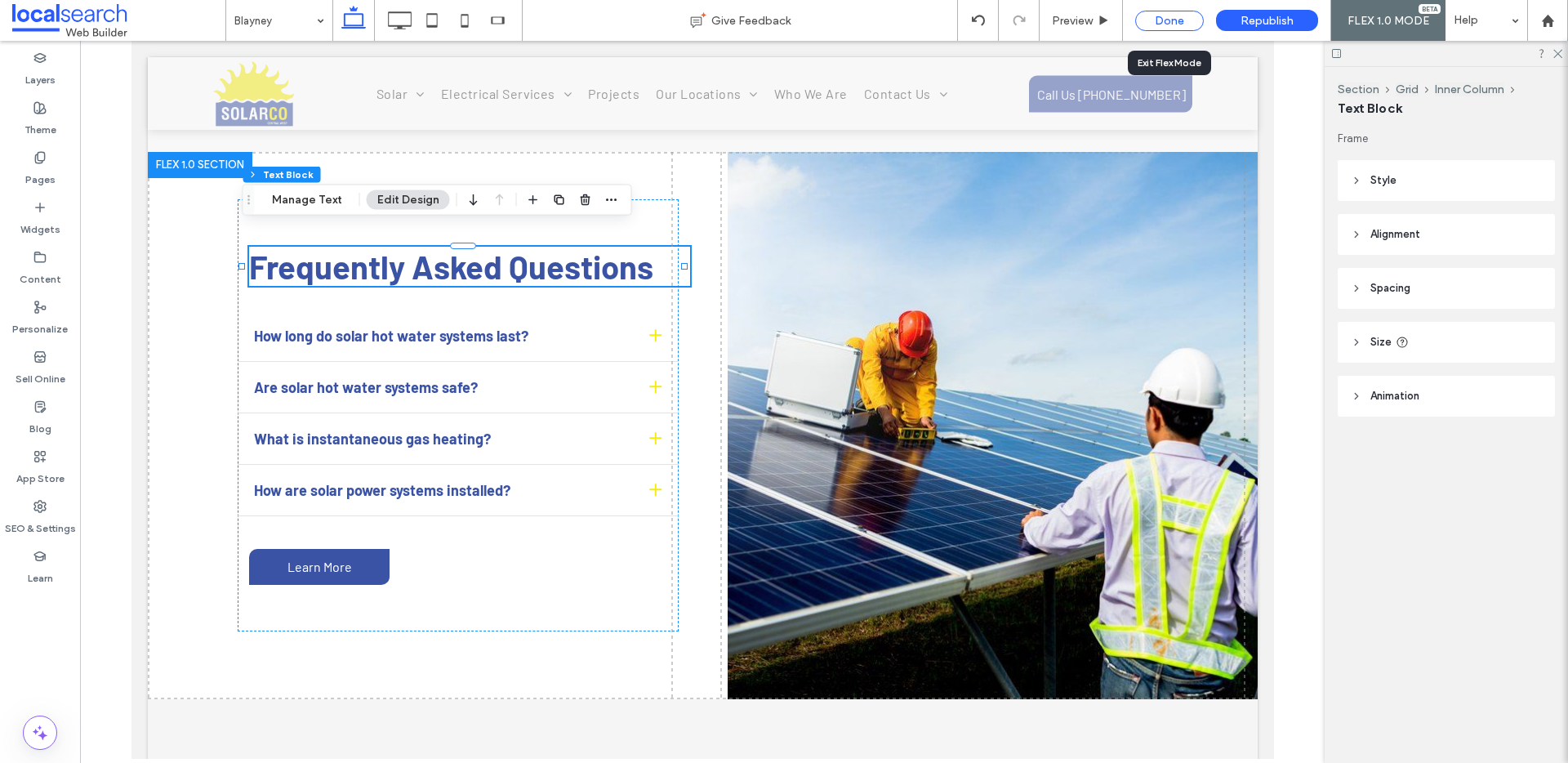
click at [1162, 16] on div "Done" at bounding box center [1169, 20] width 69 height 20
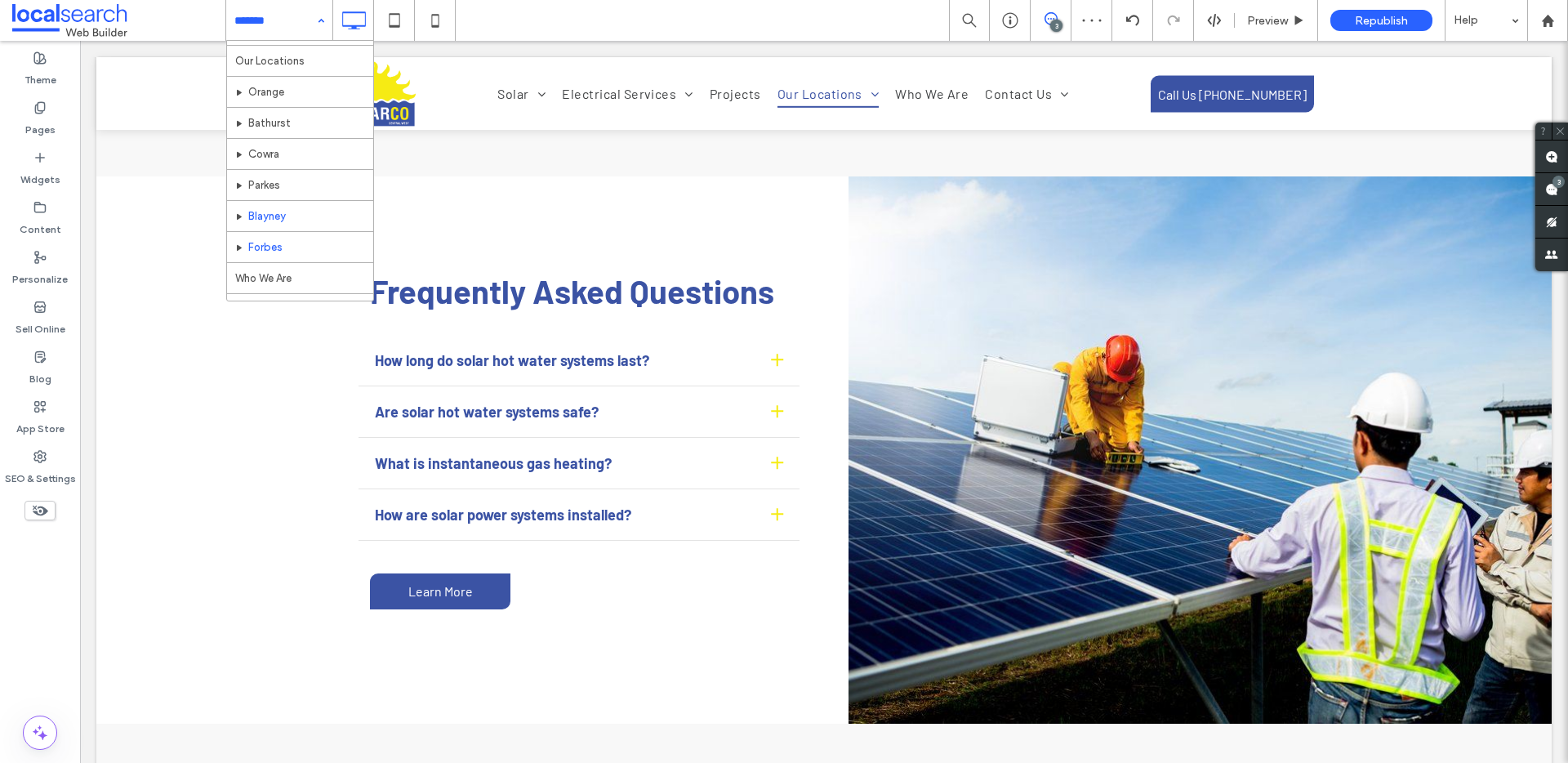
scroll to position [490, 0]
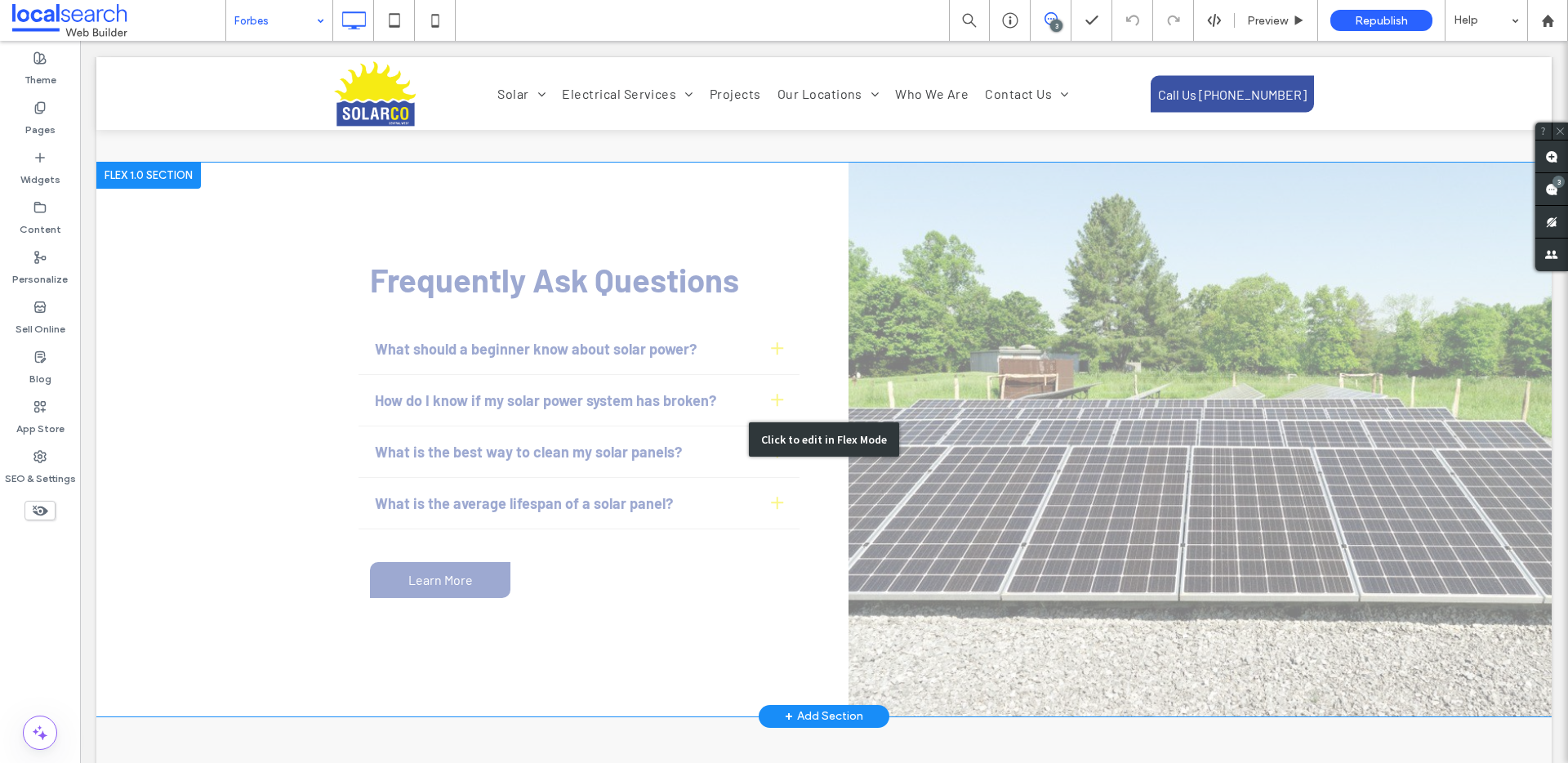
click at [547, 258] on div "Click to edit in Flex Mode" at bounding box center [825, 440] width 1456 height 554
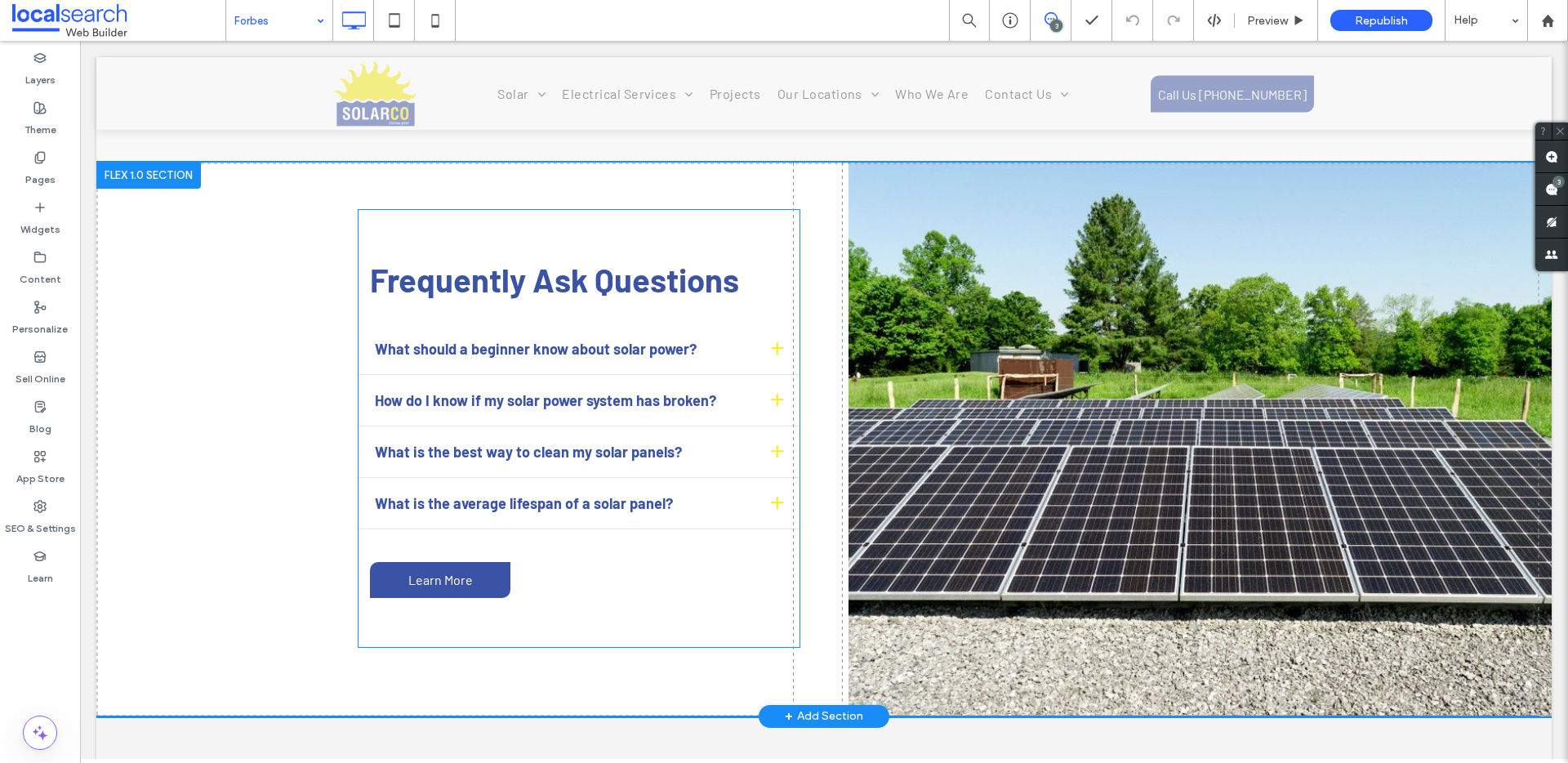
scroll to position [3768, 0]
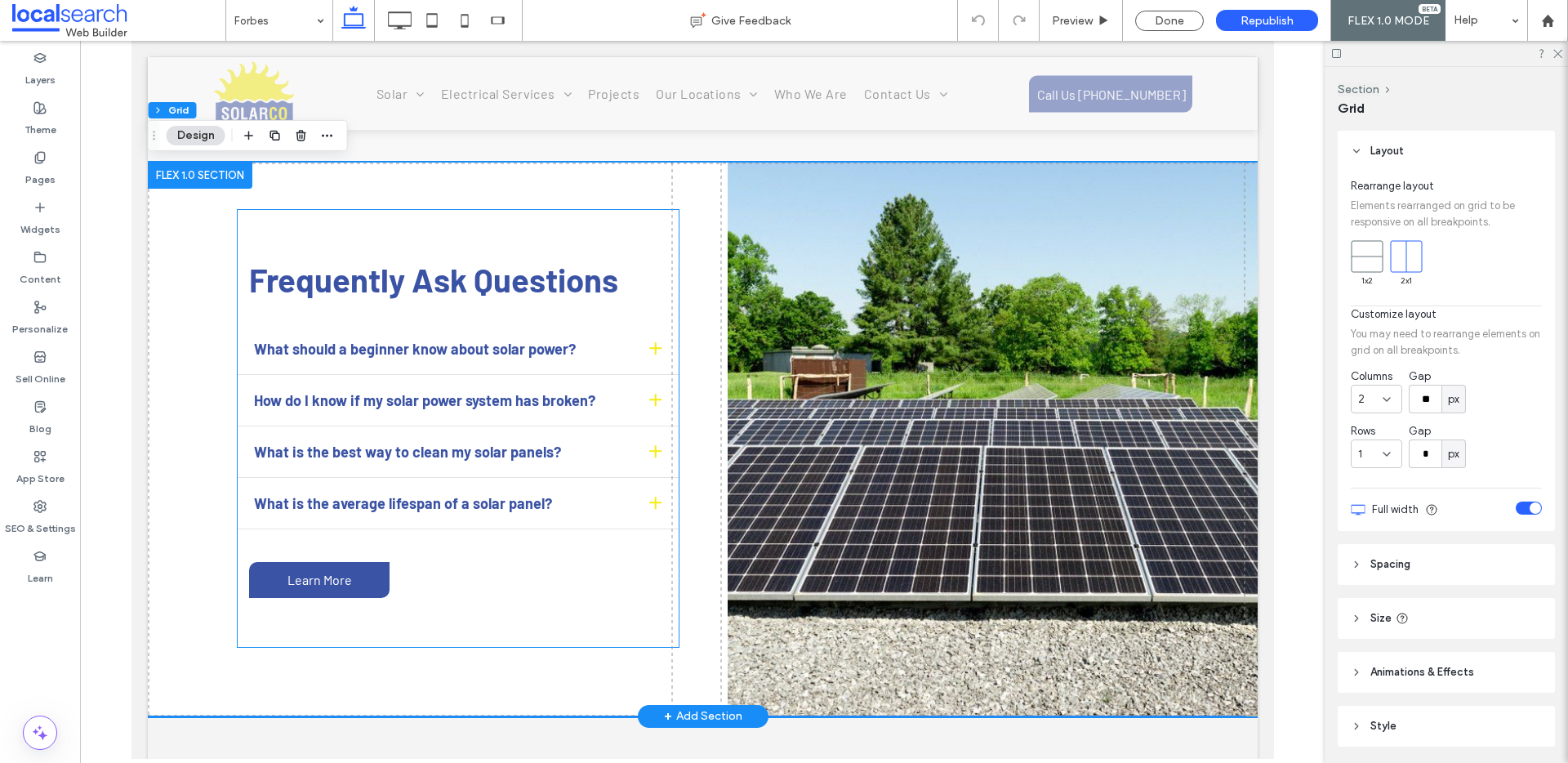
click at [520, 287] on span "Frequently Ask Questions" at bounding box center [433, 279] width 369 height 40
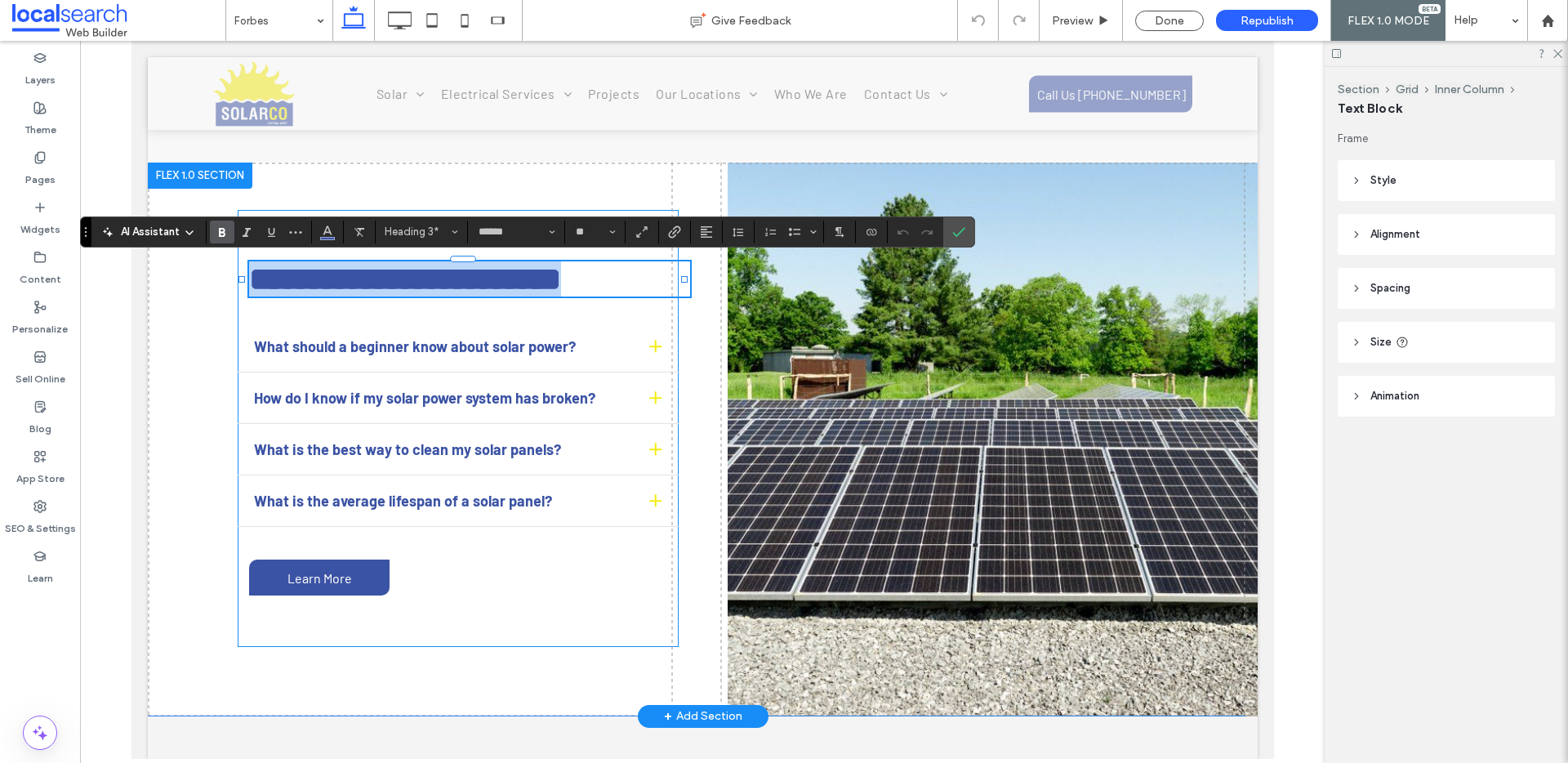
click at [460, 282] on span "**********" at bounding box center [405, 279] width 312 height 32
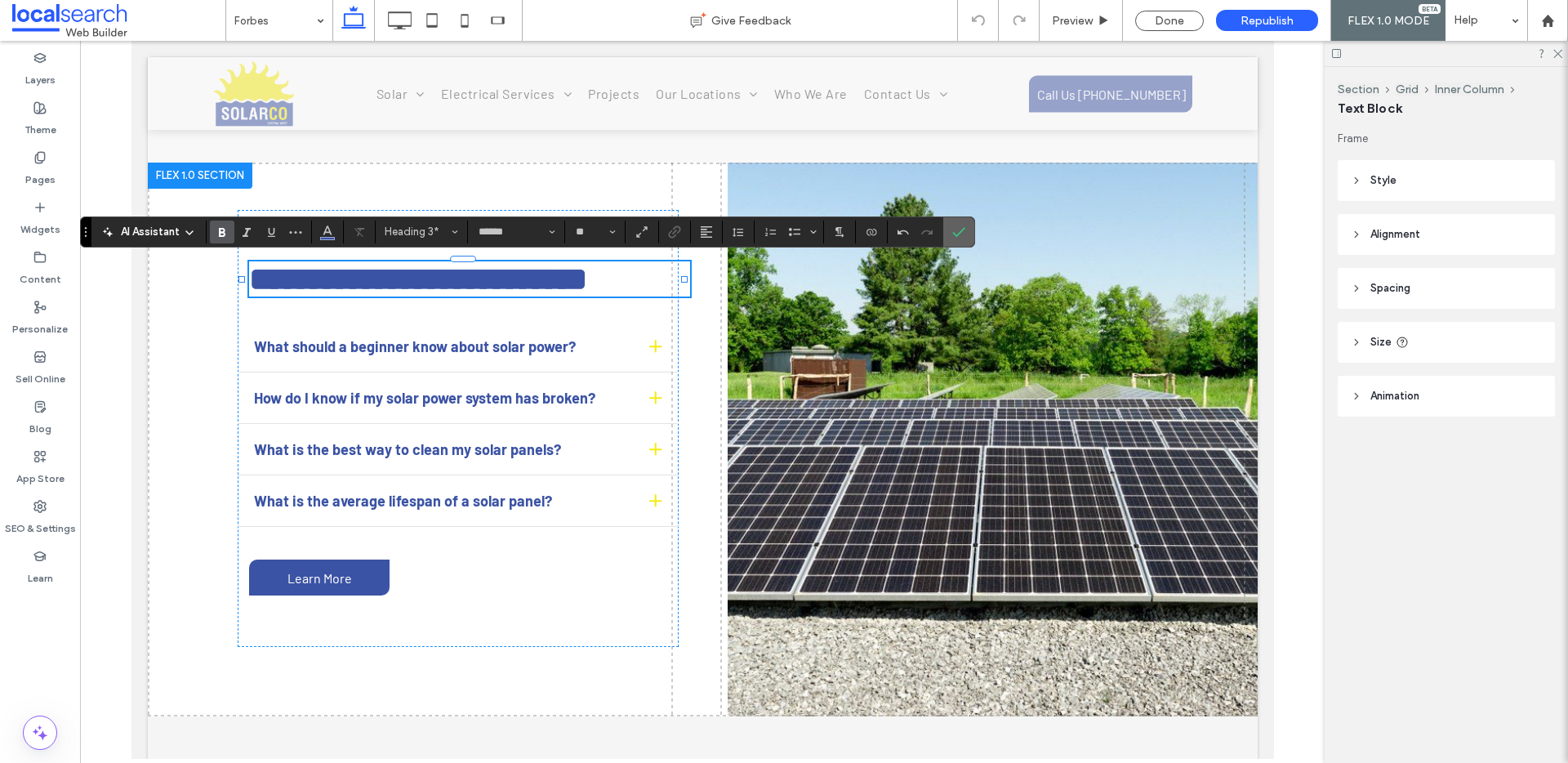
drag, startPoint x: 953, startPoint y: 224, endPoint x: 822, endPoint y: 183, distance: 137.3
click at [953, 226] on icon "Confirm" at bounding box center [959, 232] width 14 height 14
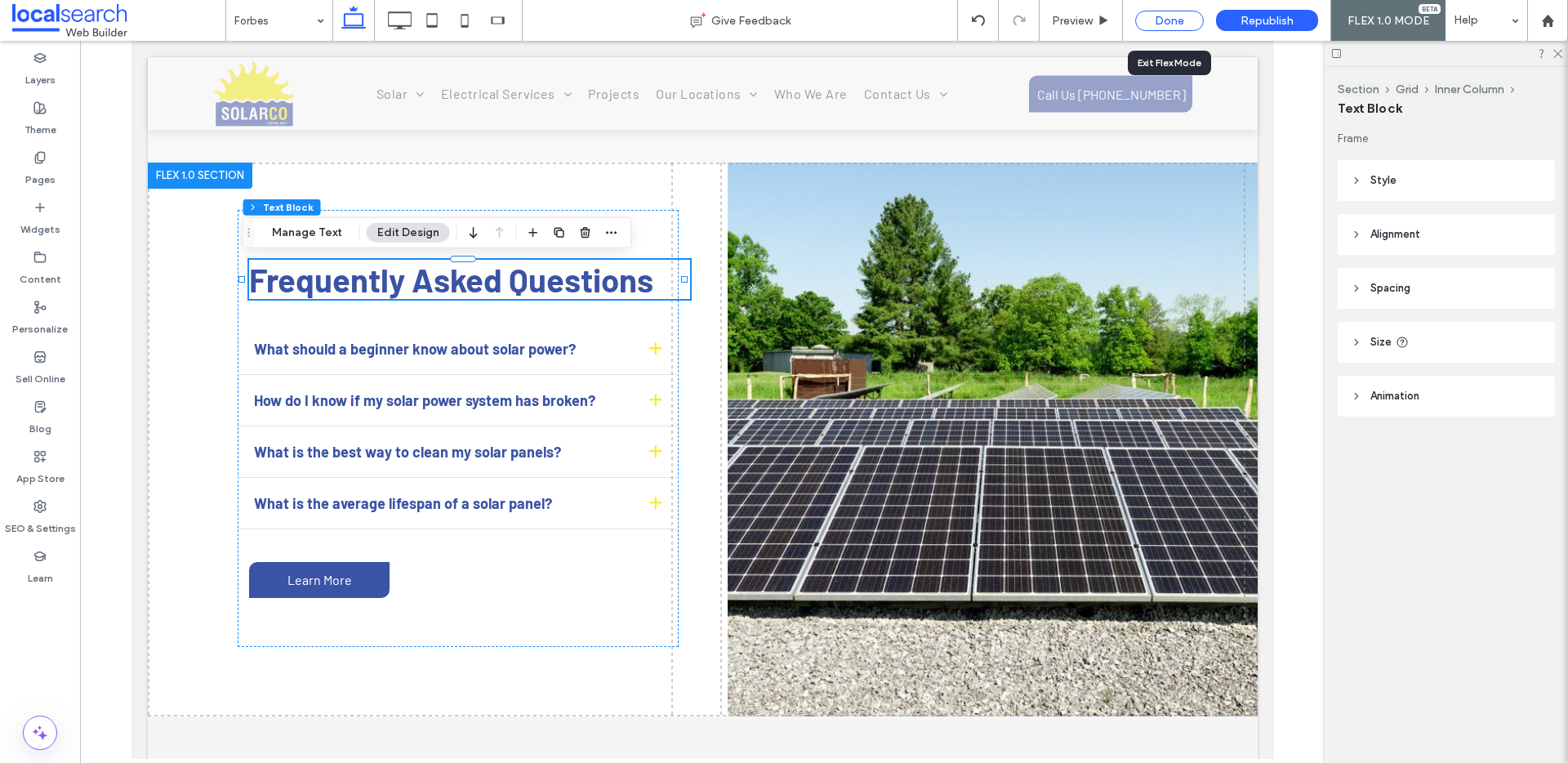
click at [1167, 23] on div "Done" at bounding box center [1169, 20] width 69 height 20
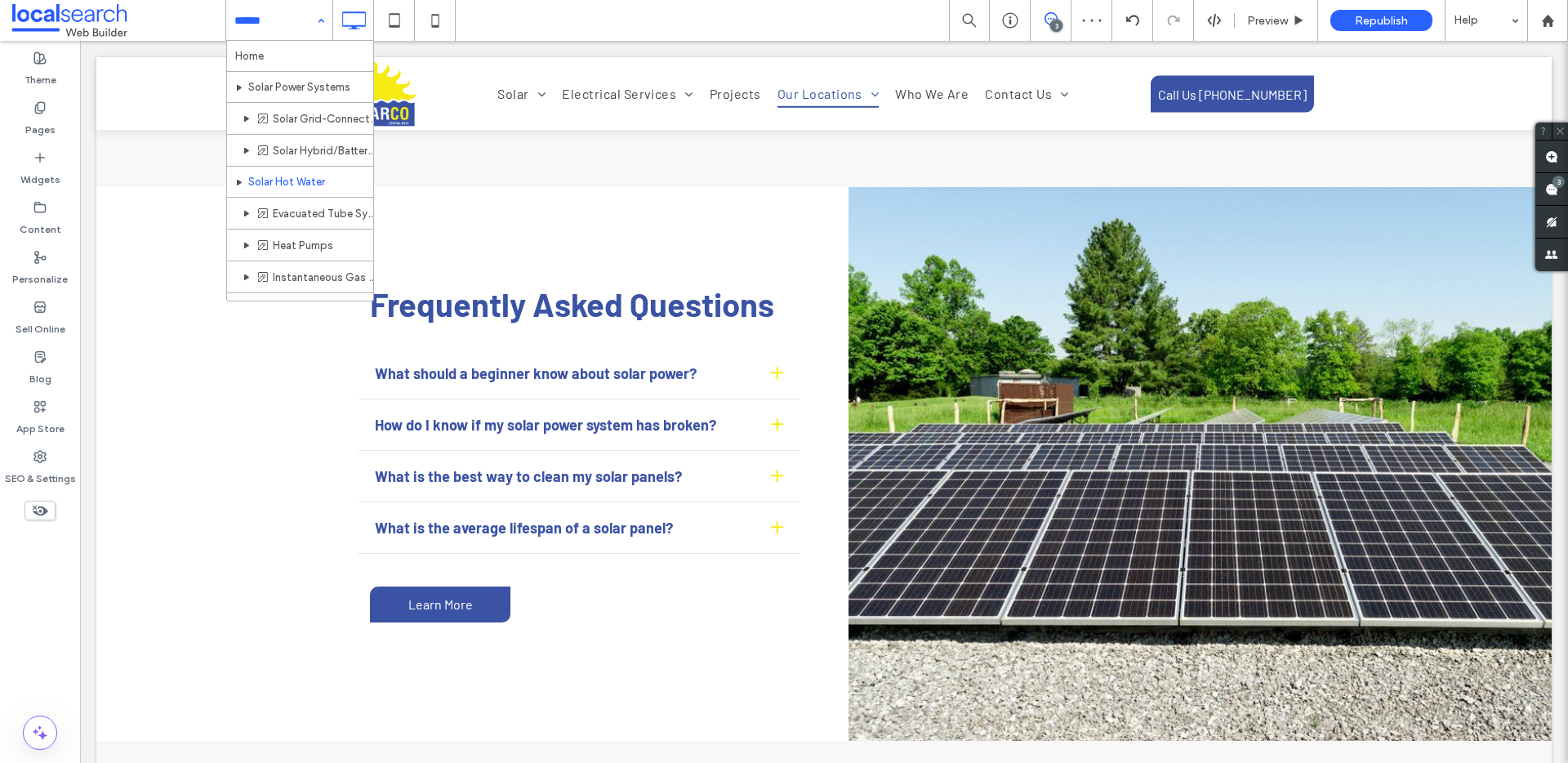
scroll to position [490, 0]
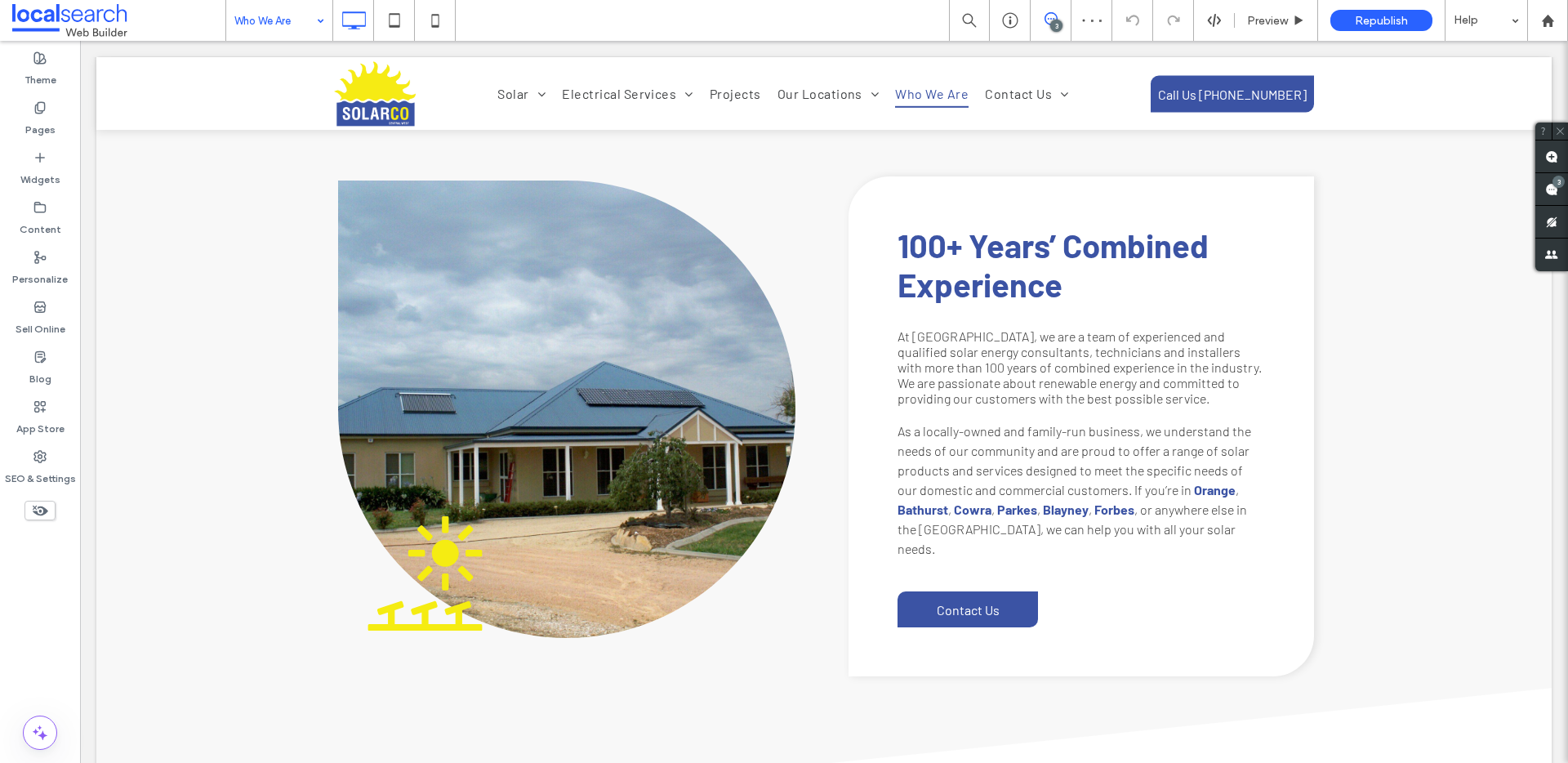
scroll to position [543, 0]
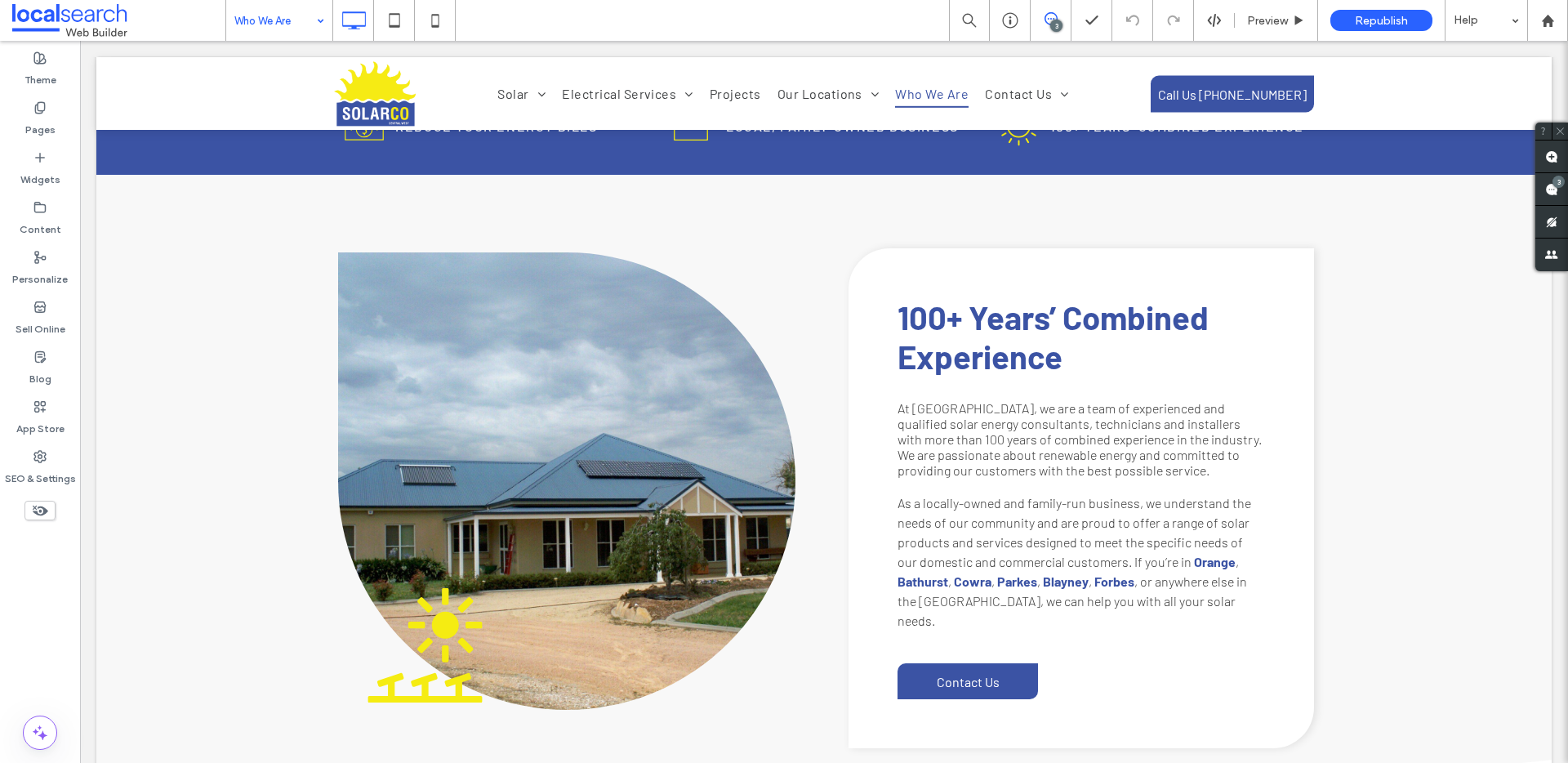
click at [325, 20] on div "Who We Are" at bounding box center [280, 20] width 106 height 41
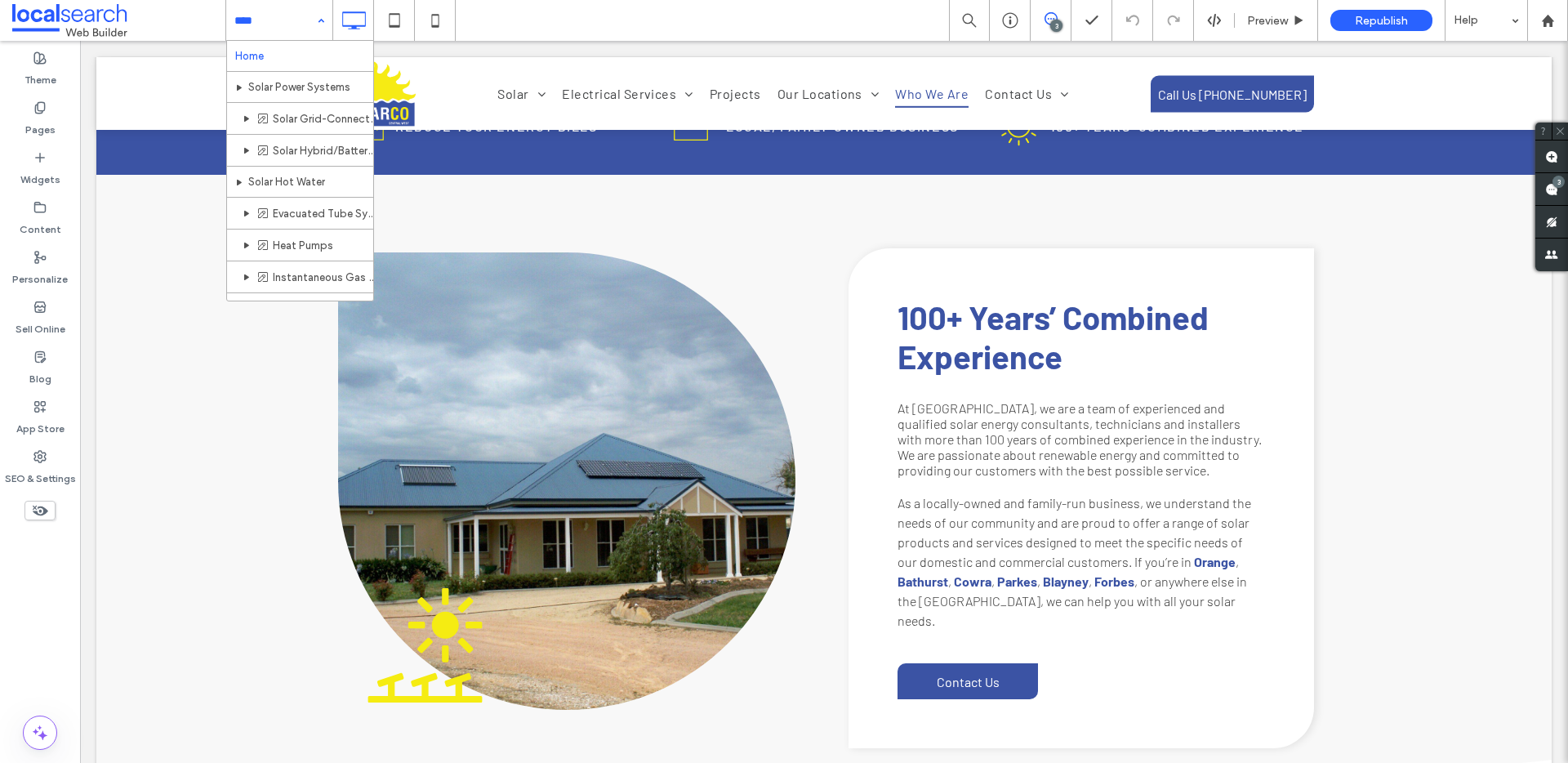
click at [1057, 15] on icon at bounding box center [1051, 19] width 14 height 14
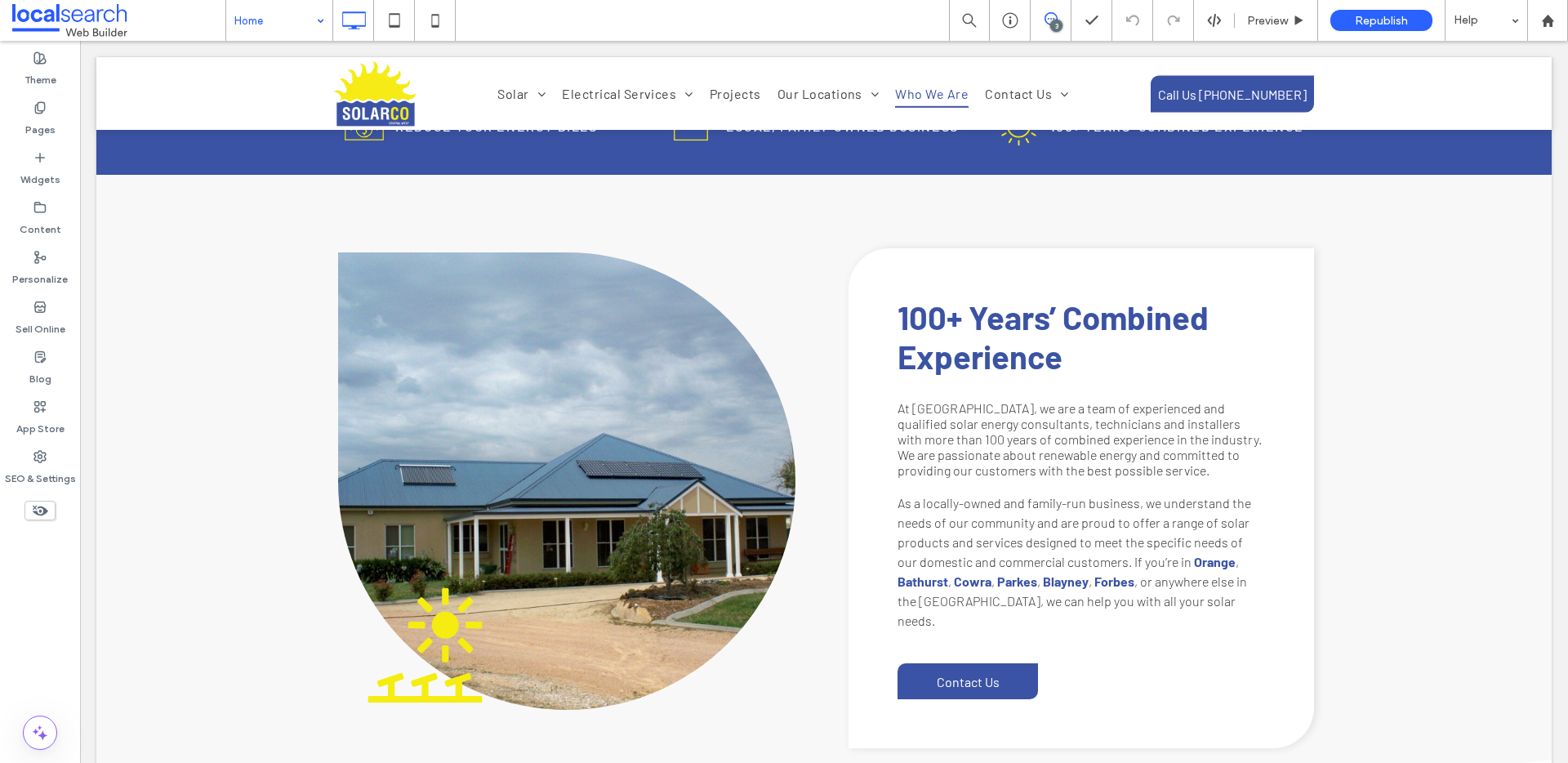
click at [1057, 15] on icon at bounding box center [1051, 19] width 14 height 14
click at [1553, 150] on use at bounding box center [1553, 157] width 14 height 14
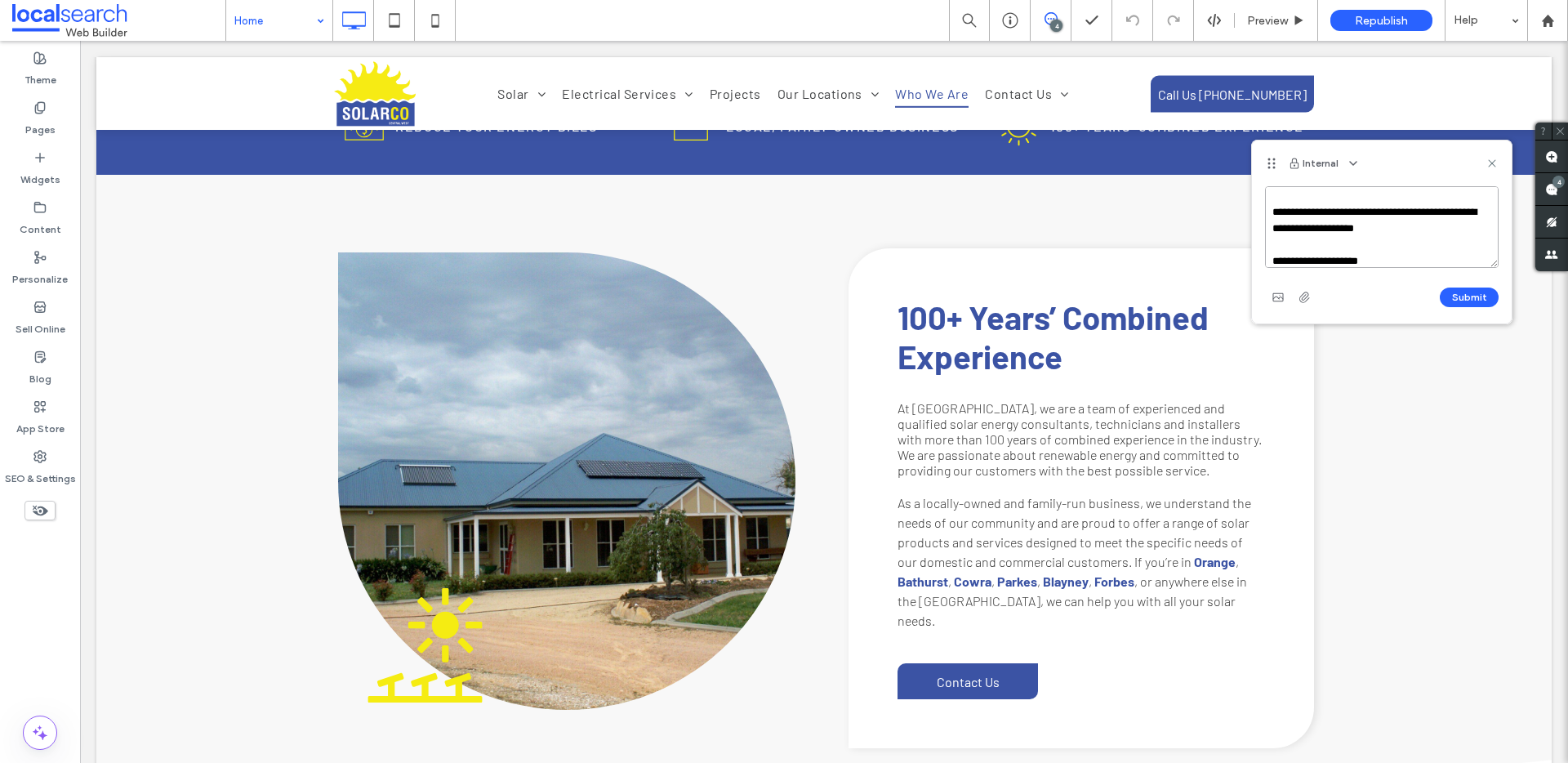
scroll to position [39, 0]
click at [1421, 263] on textarea "**********" at bounding box center [1381, 227] width 233 height 81
click at [1380, 239] on textarea "**********" at bounding box center [1381, 227] width 233 height 81
drag, startPoint x: 1366, startPoint y: 201, endPoint x: 1432, endPoint y: 199, distance: 66.0
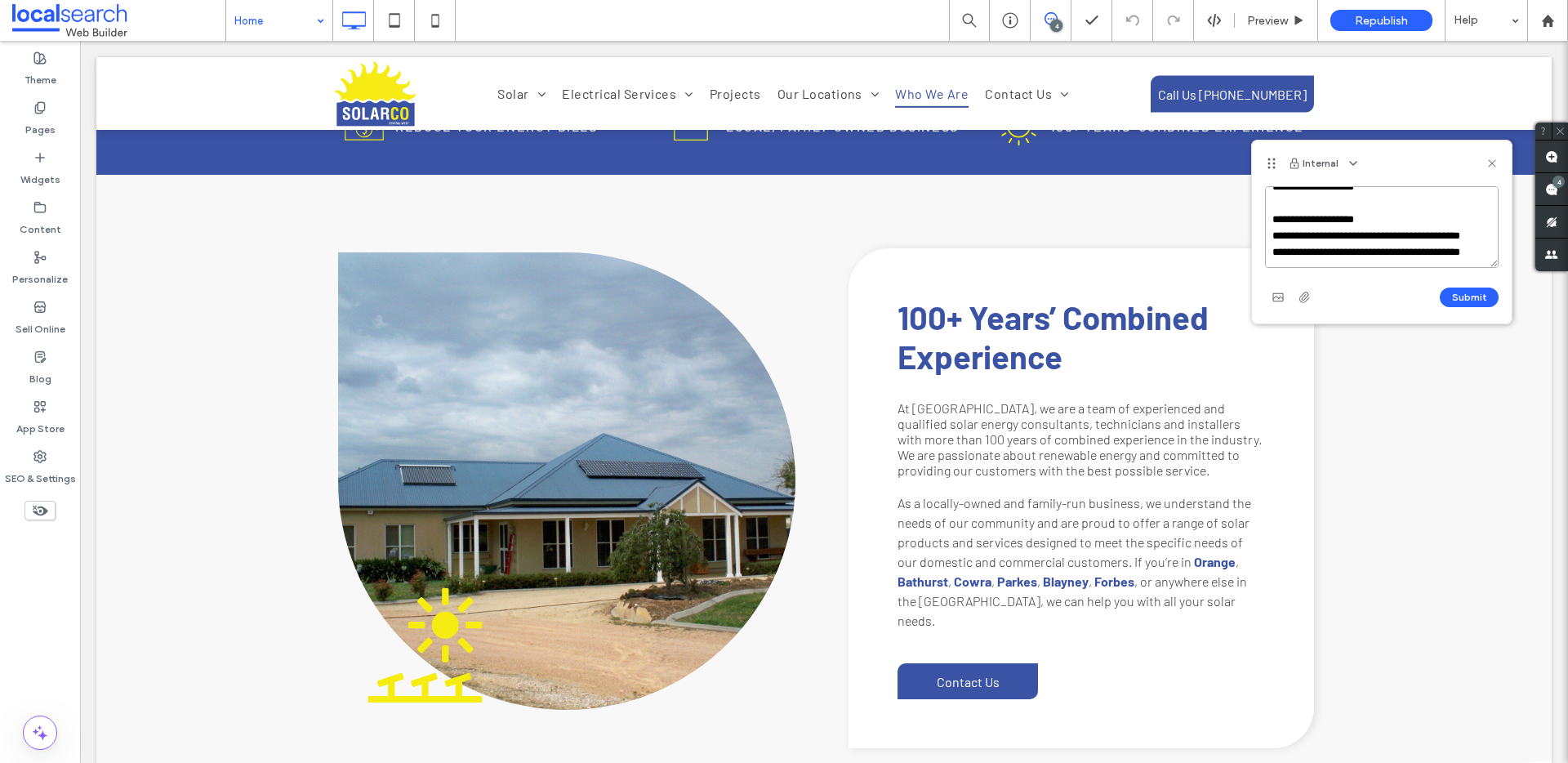
click at [1367, 201] on textarea "**********" at bounding box center [1381, 227] width 233 height 81
click at [1344, 253] on textarea "**********" at bounding box center [1381, 227] width 233 height 81
drag, startPoint x: 1386, startPoint y: 221, endPoint x: 1429, endPoint y: 205, distance: 45.9
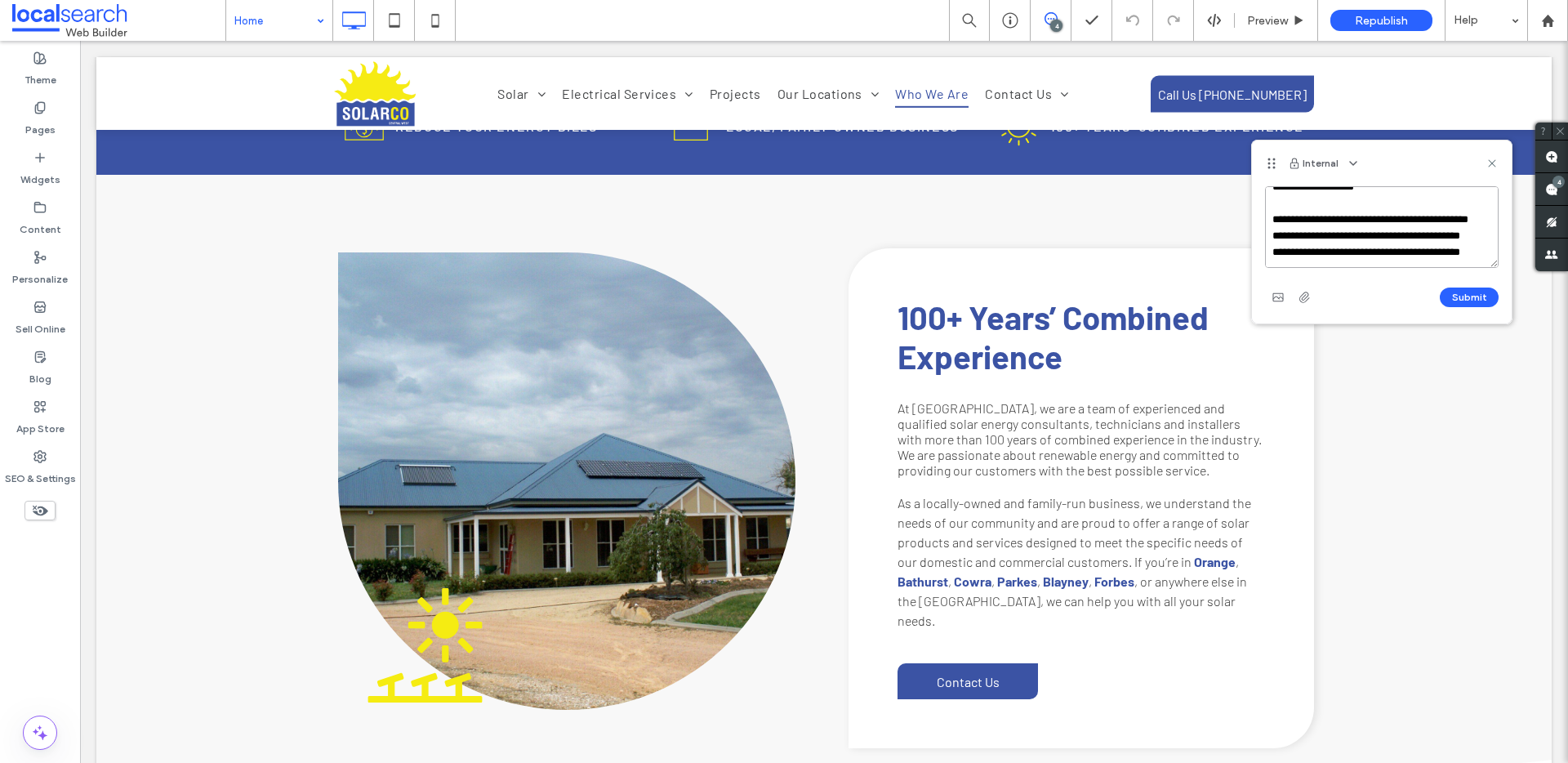
click at [1429, 205] on textarea "**********" at bounding box center [1381, 227] width 233 height 81
click at [1326, 259] on textarea "**********" at bounding box center [1381, 227] width 233 height 81
type textarea "**********"
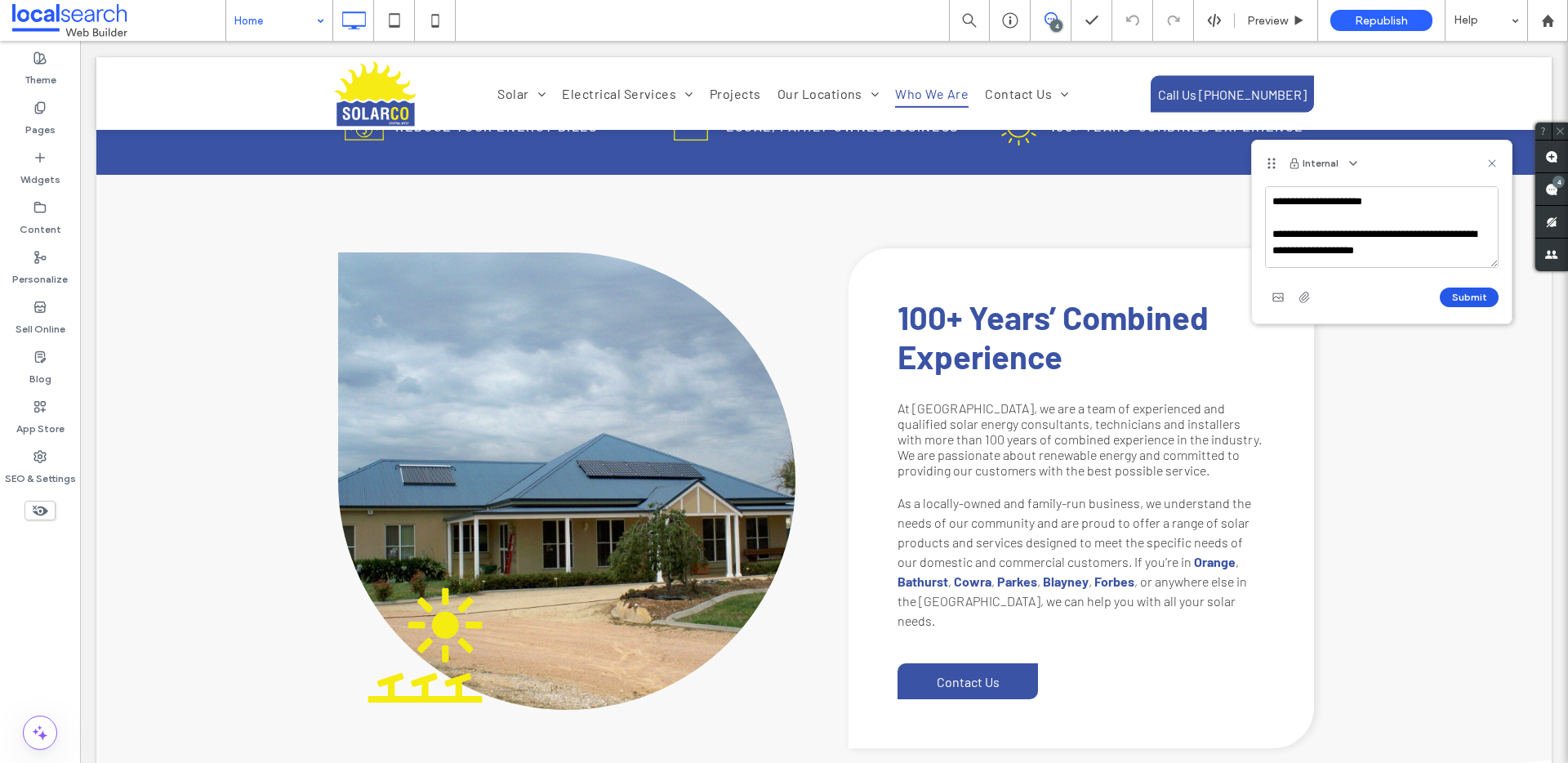
click at [1469, 291] on button "Submit" at bounding box center [1469, 297] width 59 height 19
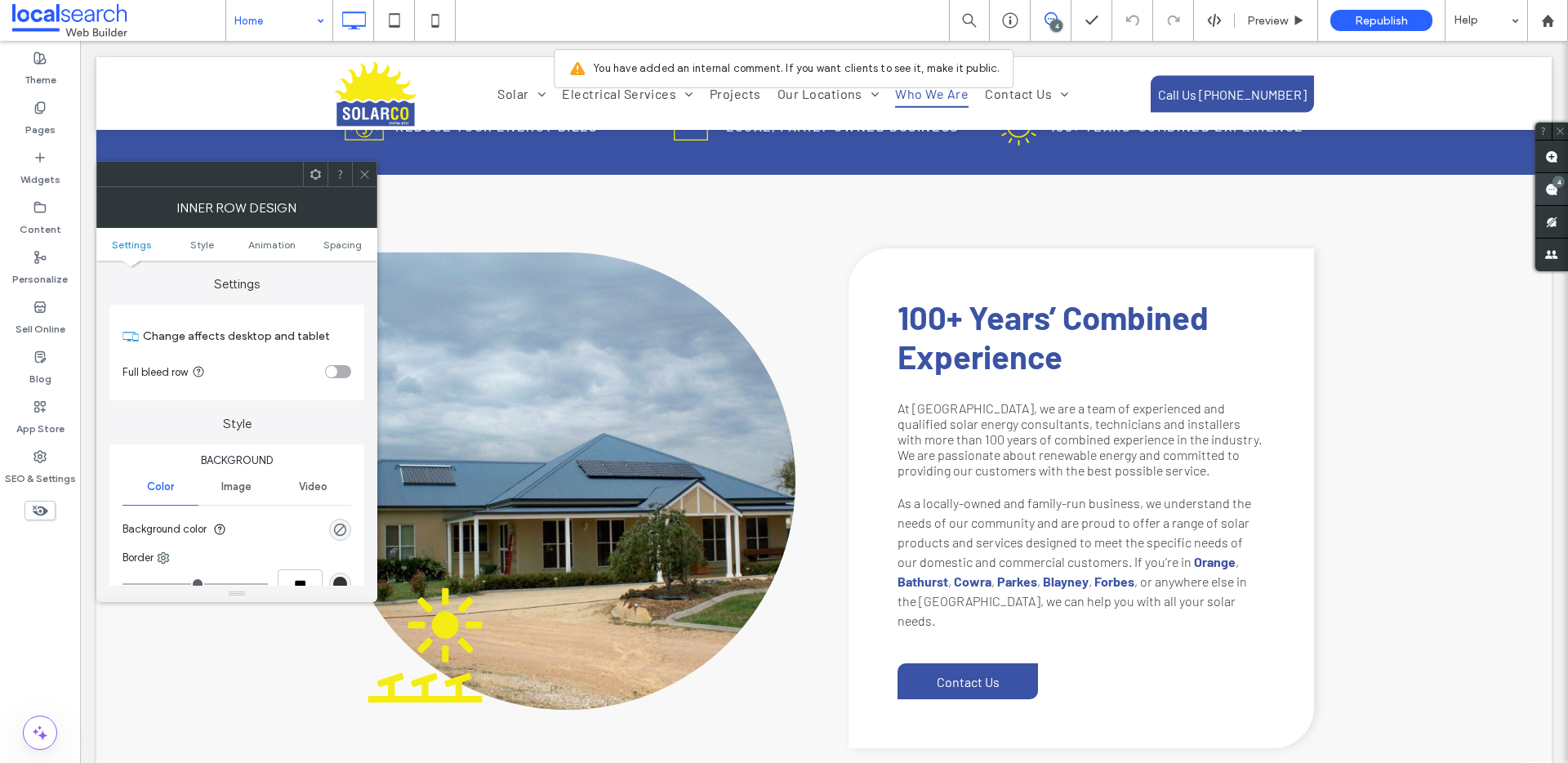
click at [1550, 191] on use at bounding box center [1553, 190] width 14 height 14
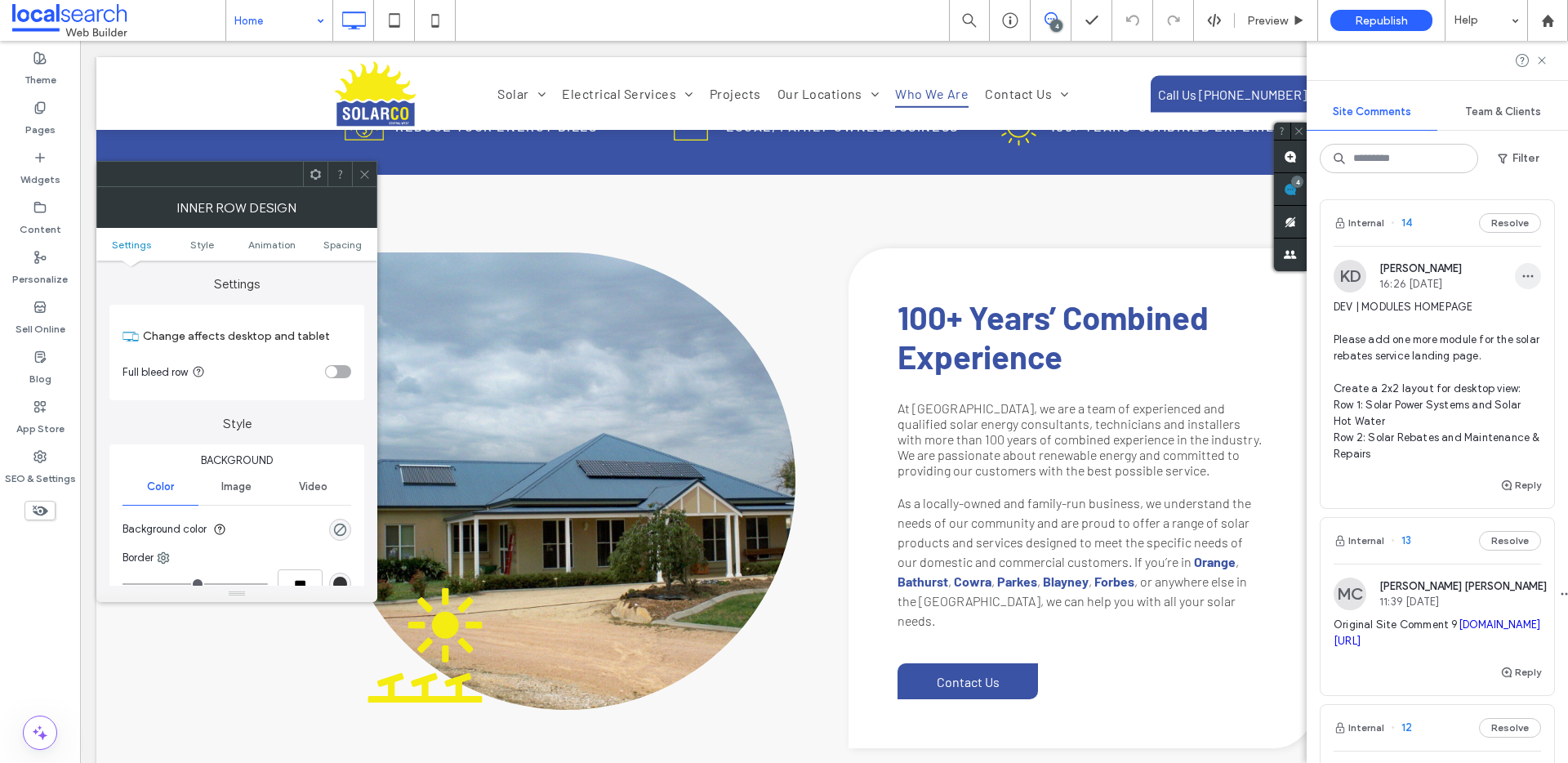
click at [1522, 280] on icon "button" at bounding box center [1528, 276] width 14 height 14
click at [1432, 320] on div "Edit" at bounding box center [1456, 319] width 145 height 31
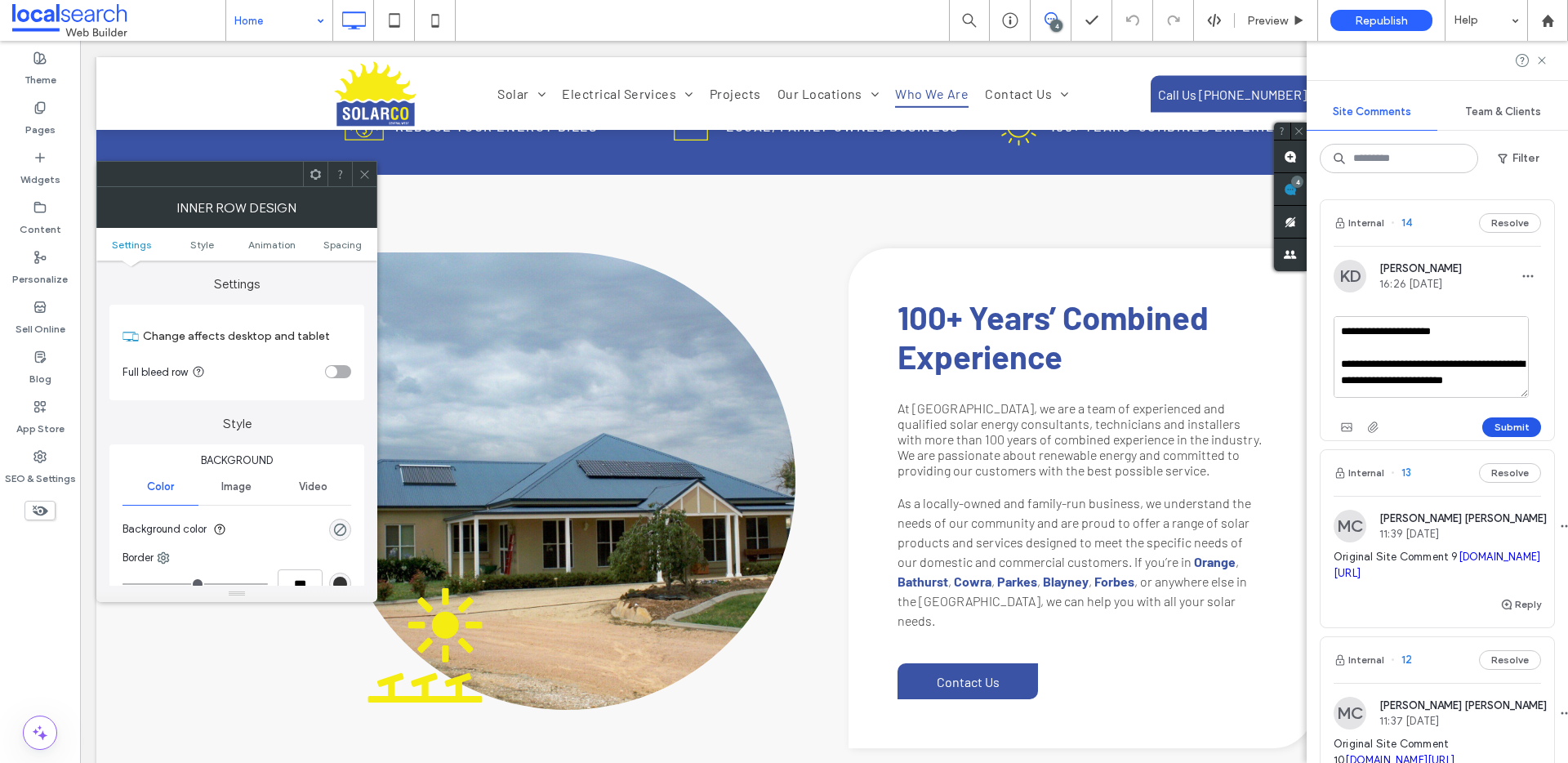
click at [1495, 427] on button "Submit" at bounding box center [1512, 427] width 59 height 19
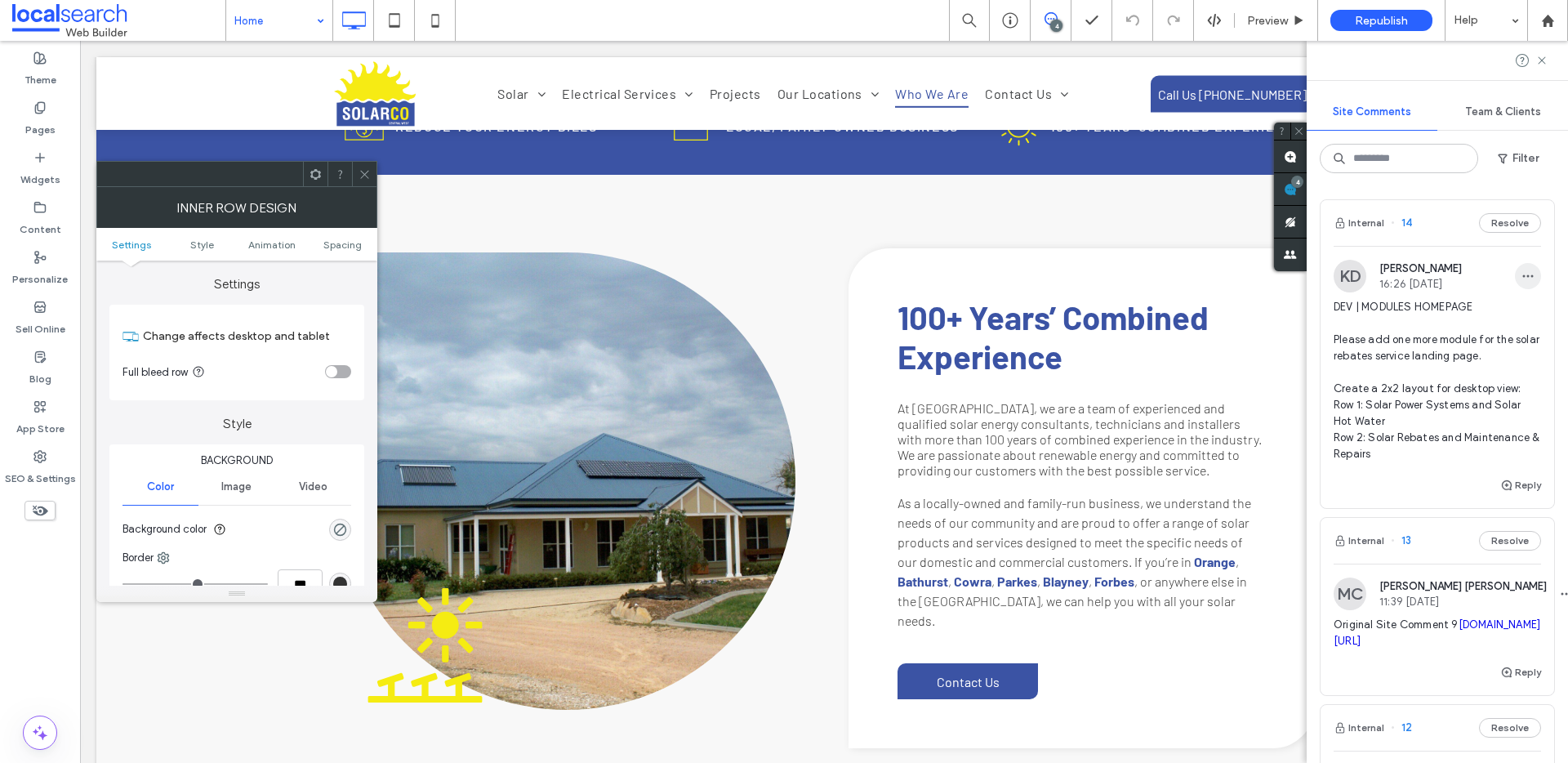
click at [1522, 279] on icon "button" at bounding box center [1528, 276] width 14 height 14
click at [1446, 323] on div "Edit" at bounding box center [1456, 319] width 145 height 31
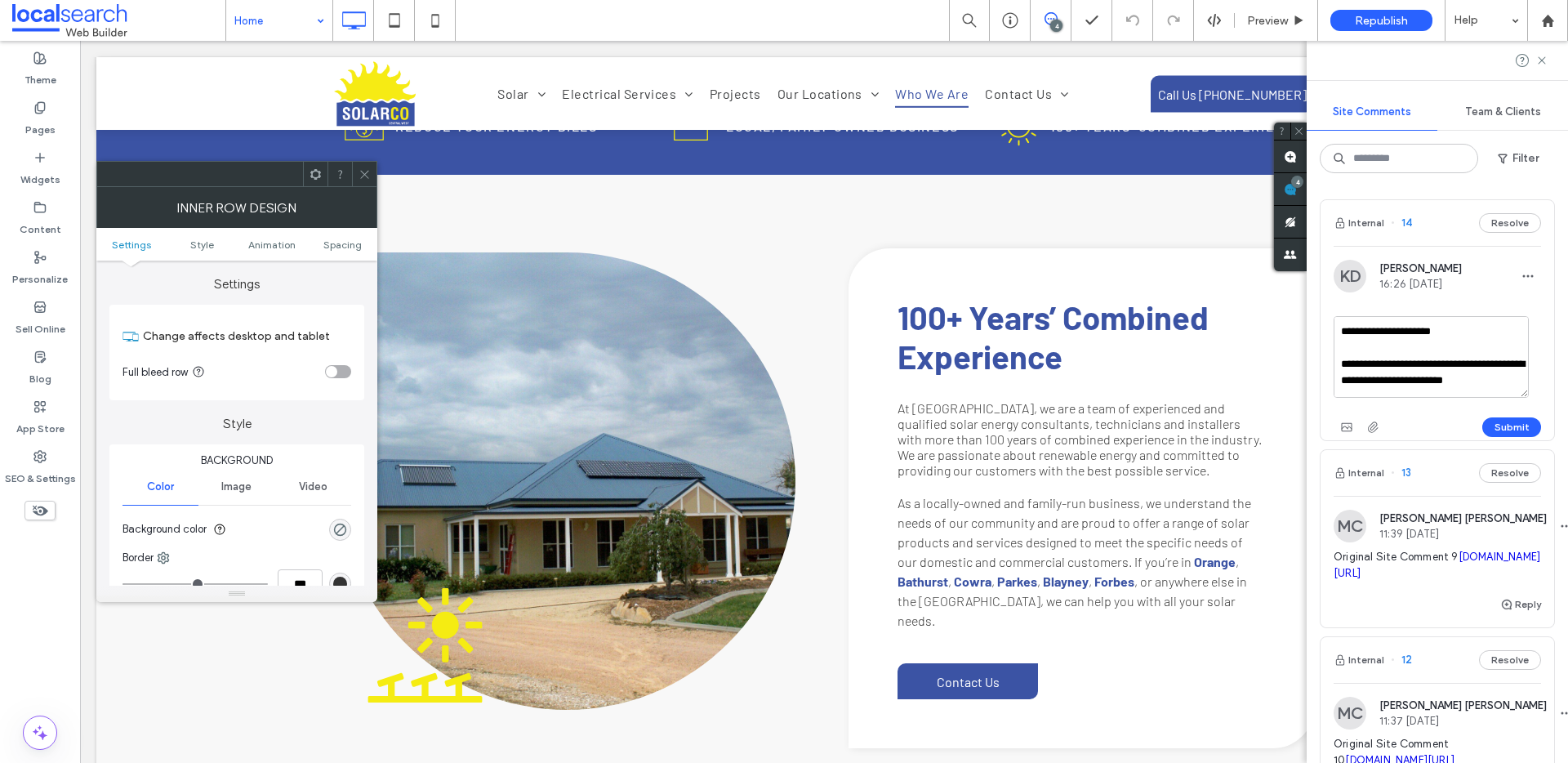
click at [1361, 332] on textarea "**********" at bounding box center [1432, 357] width 196 height 81
click at [1496, 429] on button "Submit" at bounding box center [1512, 427] width 59 height 19
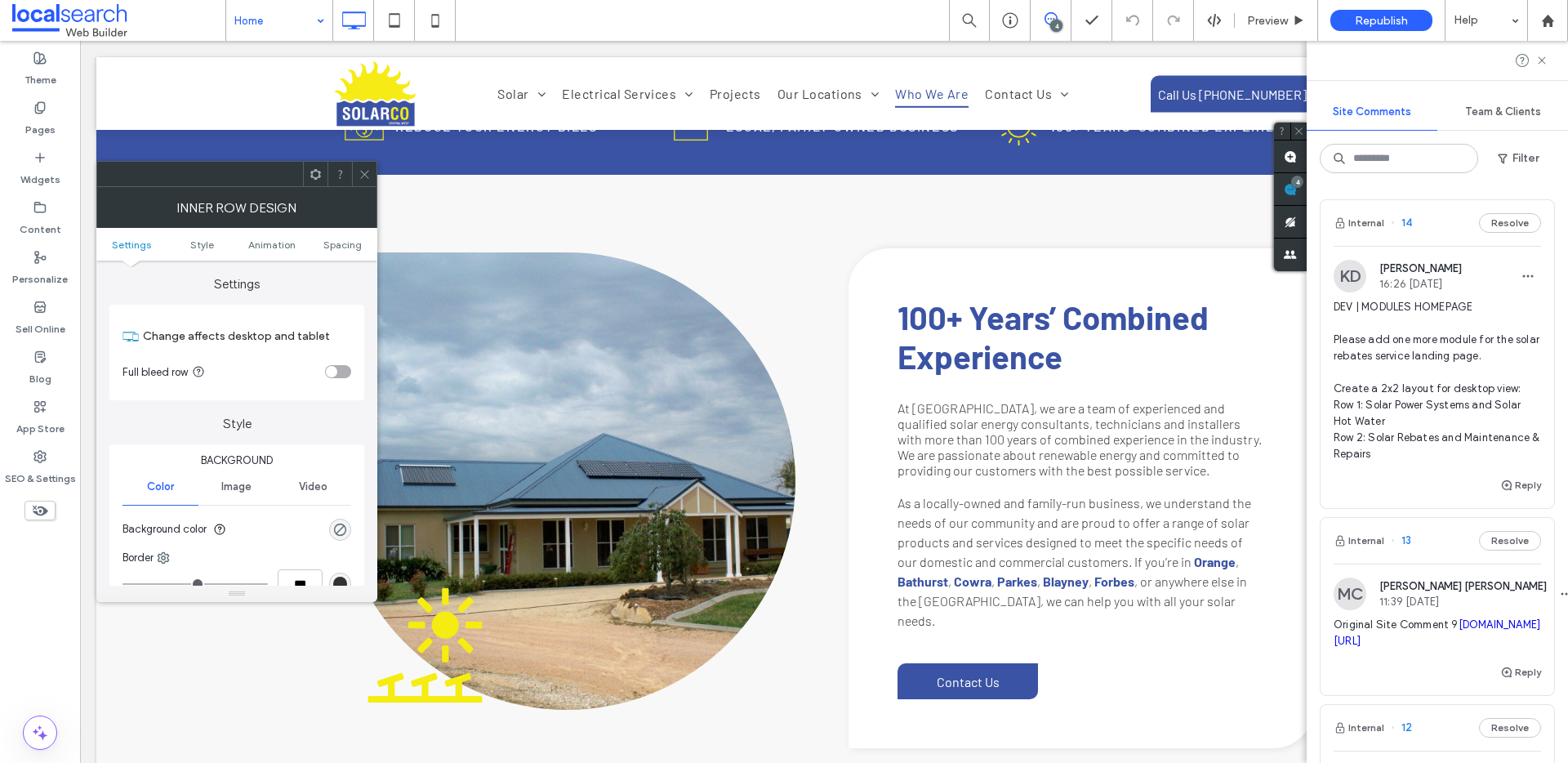
click at [362, 175] on icon at bounding box center [364, 174] width 13 height 13
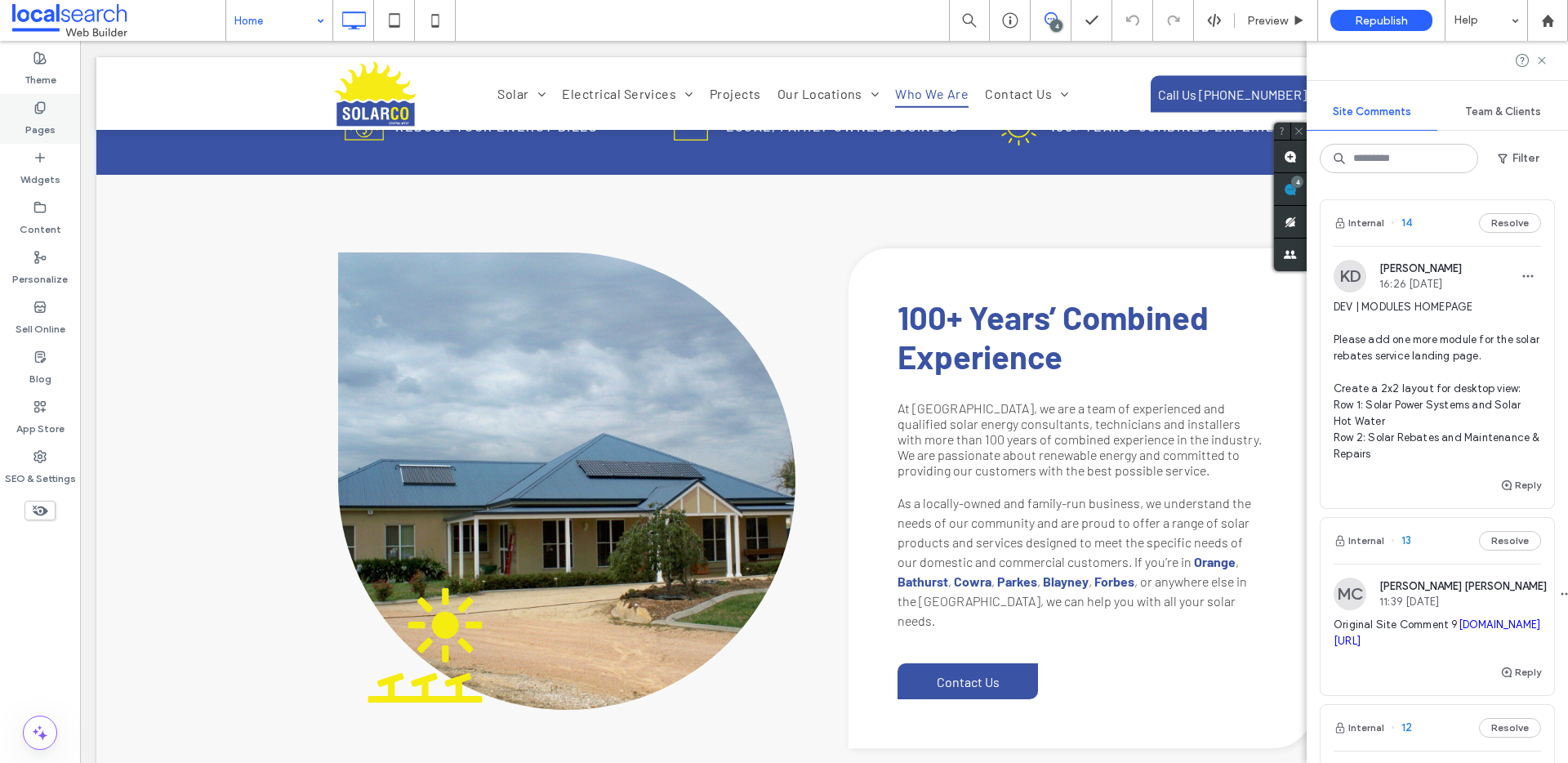
click at [43, 112] on icon at bounding box center [41, 108] width 14 height 14
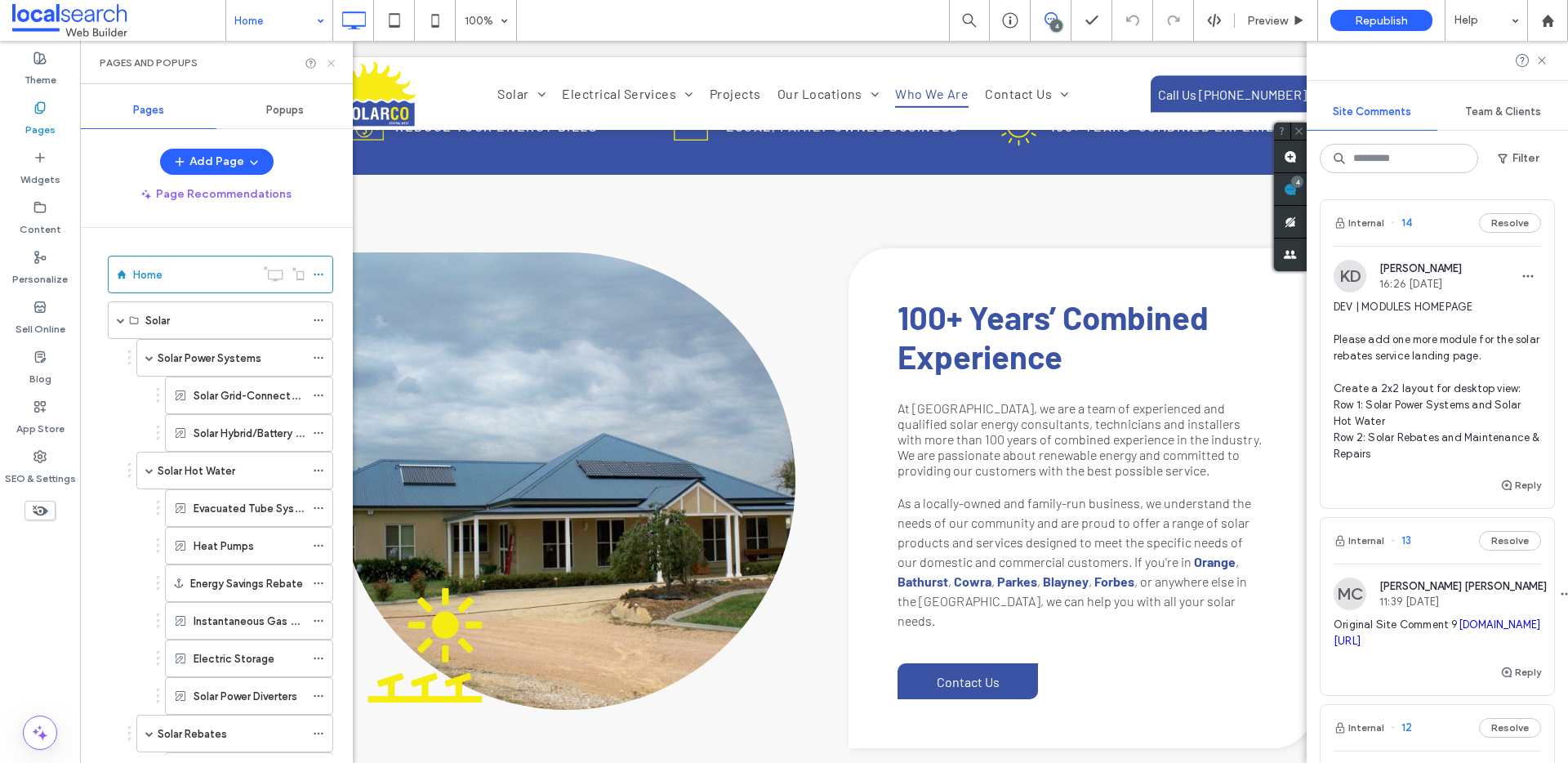
click at [332, 64] on icon at bounding box center [331, 63] width 13 height 13
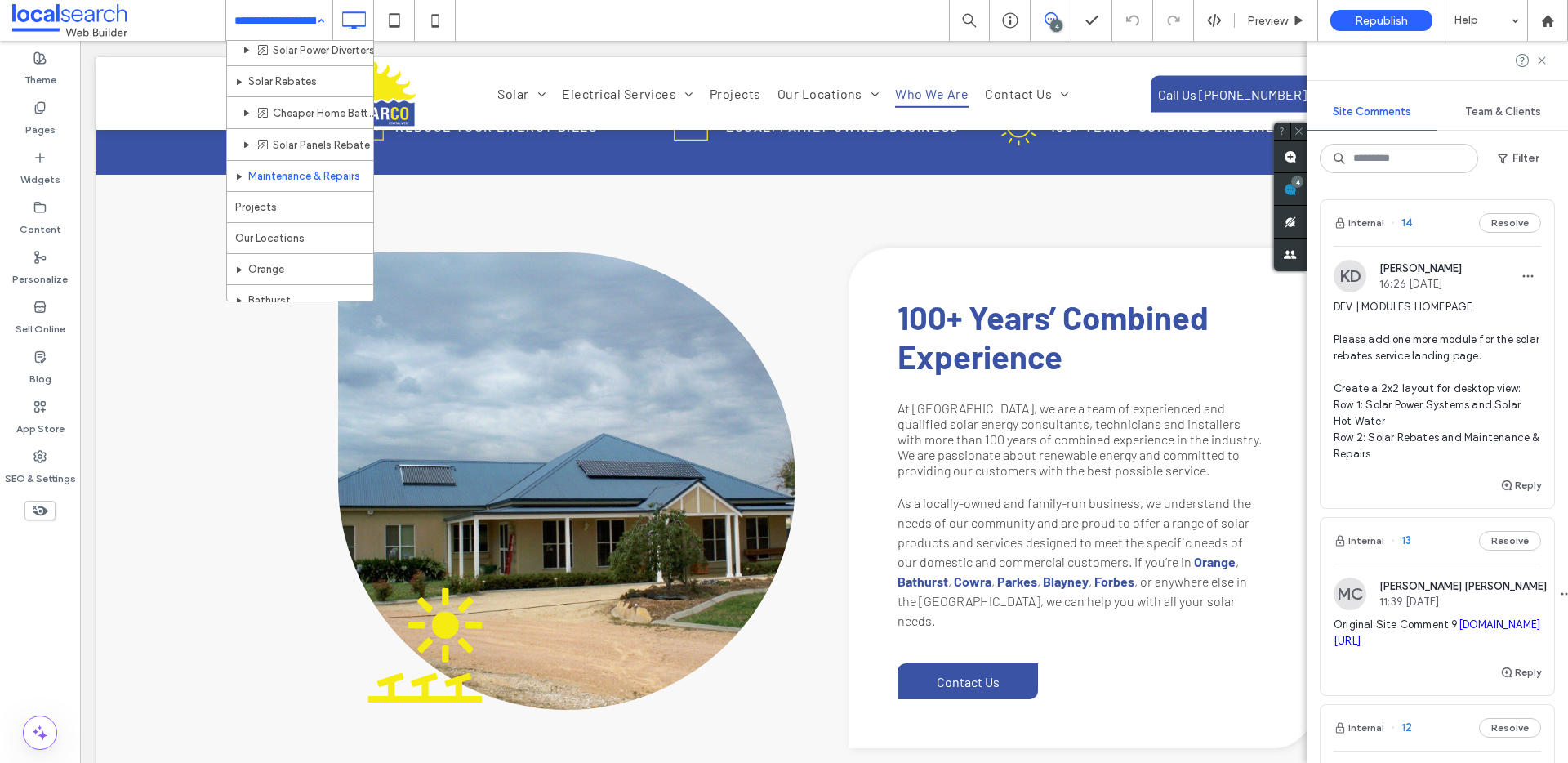
scroll to position [291, 0]
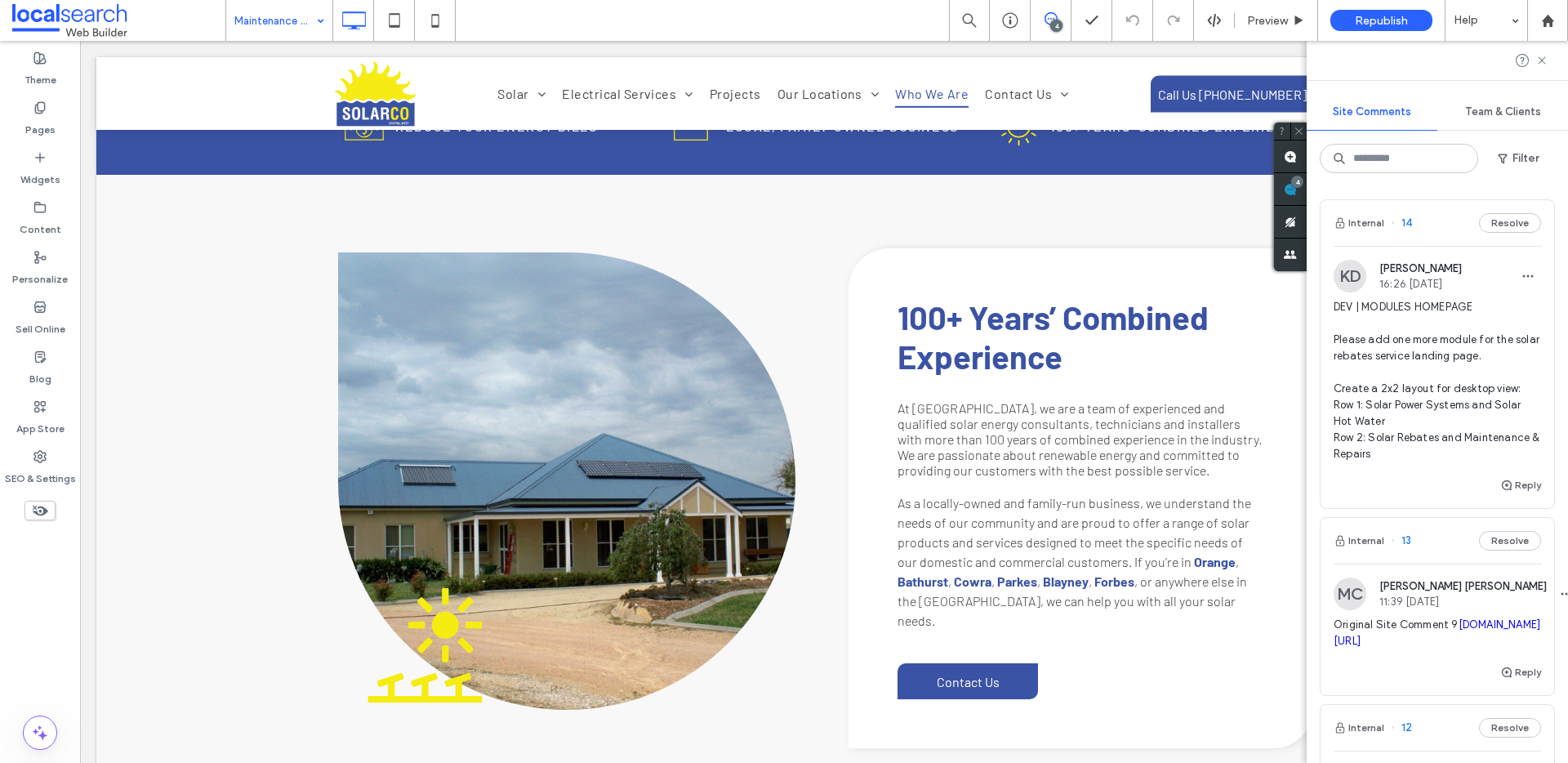
click at [1051, 24] on div "4" at bounding box center [1056, 25] width 13 height 13
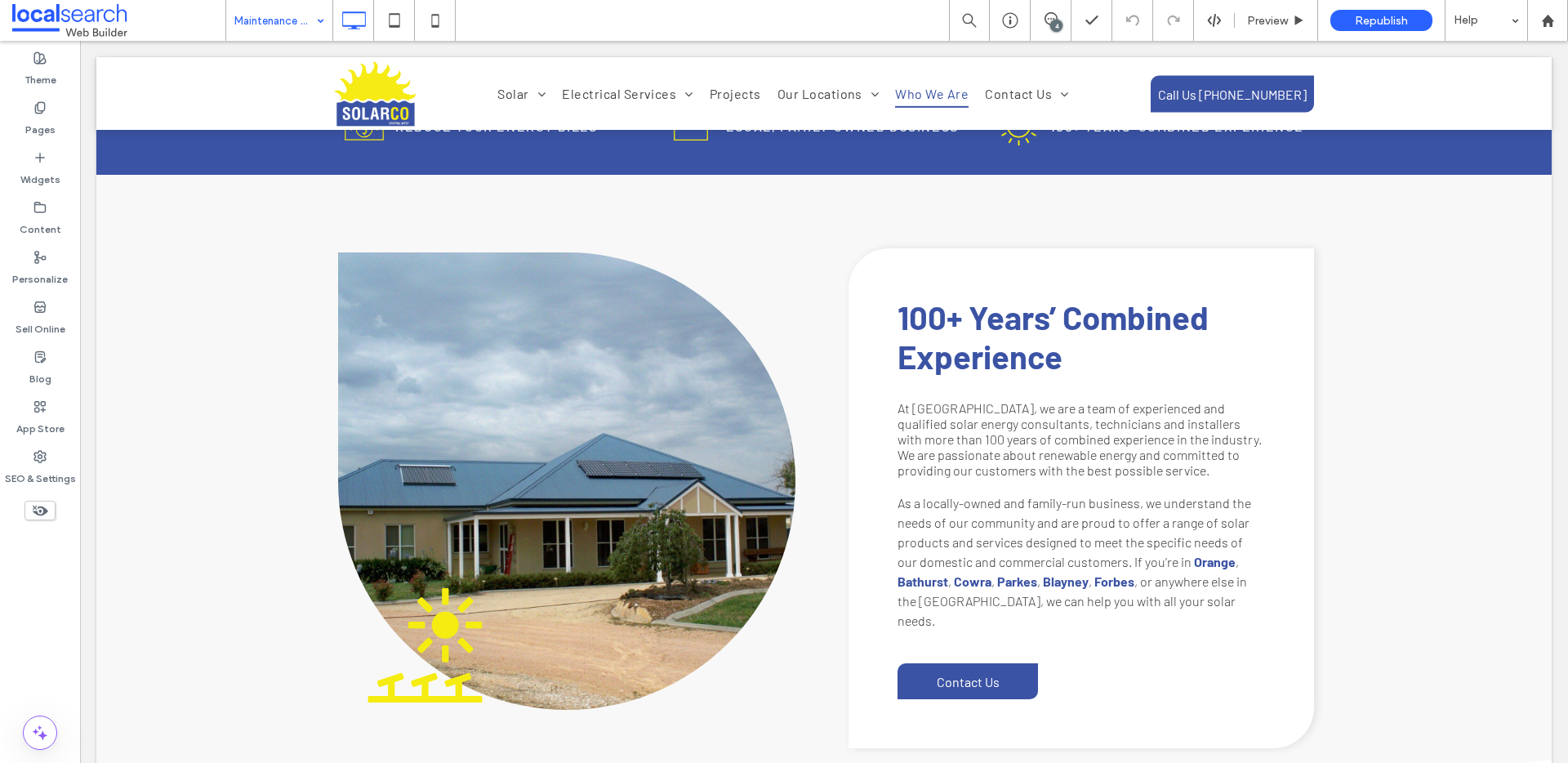
click at [1055, 19] on div "4" at bounding box center [1056, 25] width 13 height 13
click at [1549, 144] on span at bounding box center [1553, 156] width 33 height 32
click at [1551, 155] on use at bounding box center [1553, 157] width 14 height 14
click at [1552, 155] on use at bounding box center [1553, 157] width 14 height 14
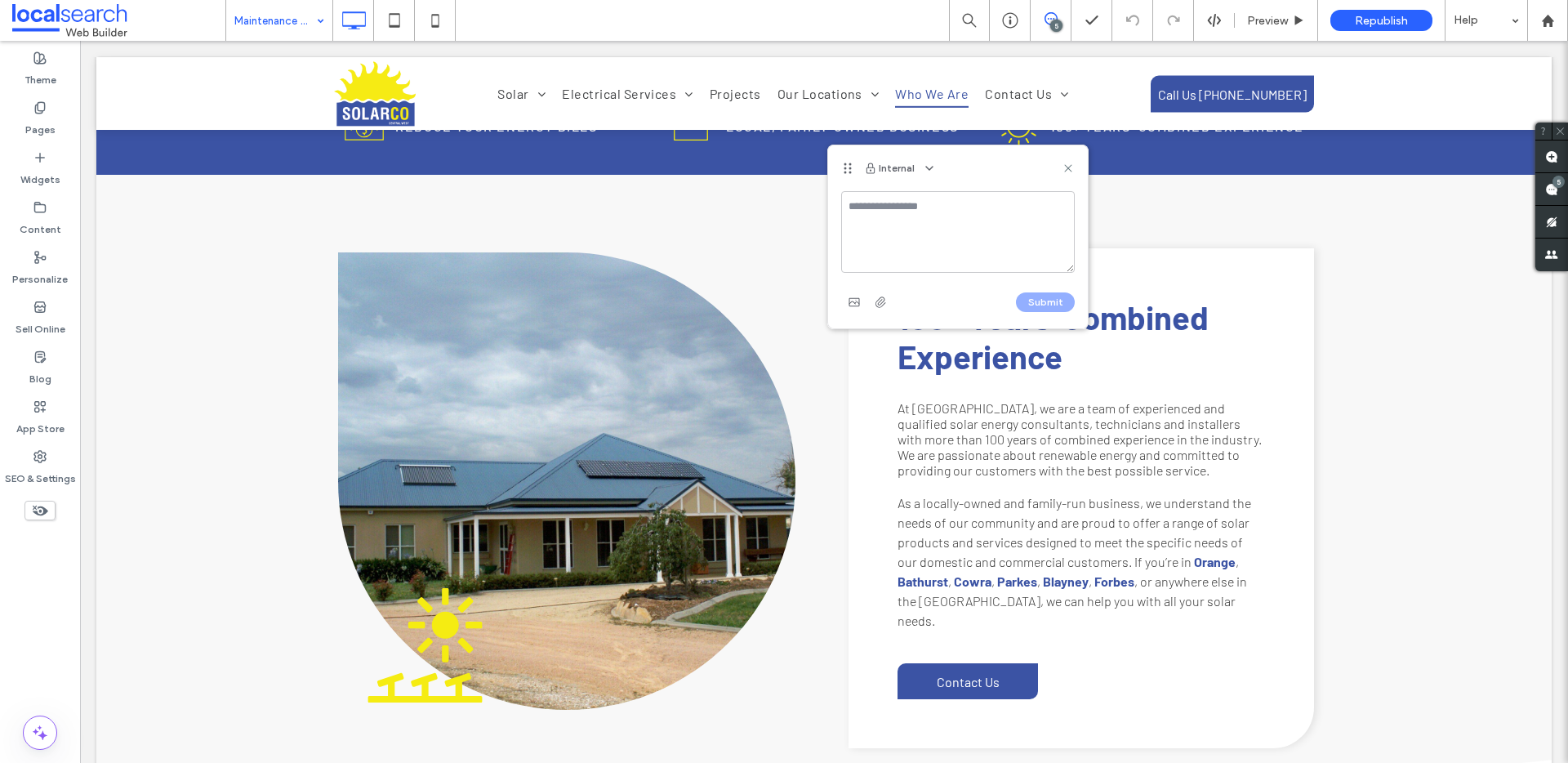
click at [918, 207] on textarea at bounding box center [957, 231] width 233 height 81
type textarea "**********"
click at [862, 301] on span "button" at bounding box center [854, 302] width 26 height 26
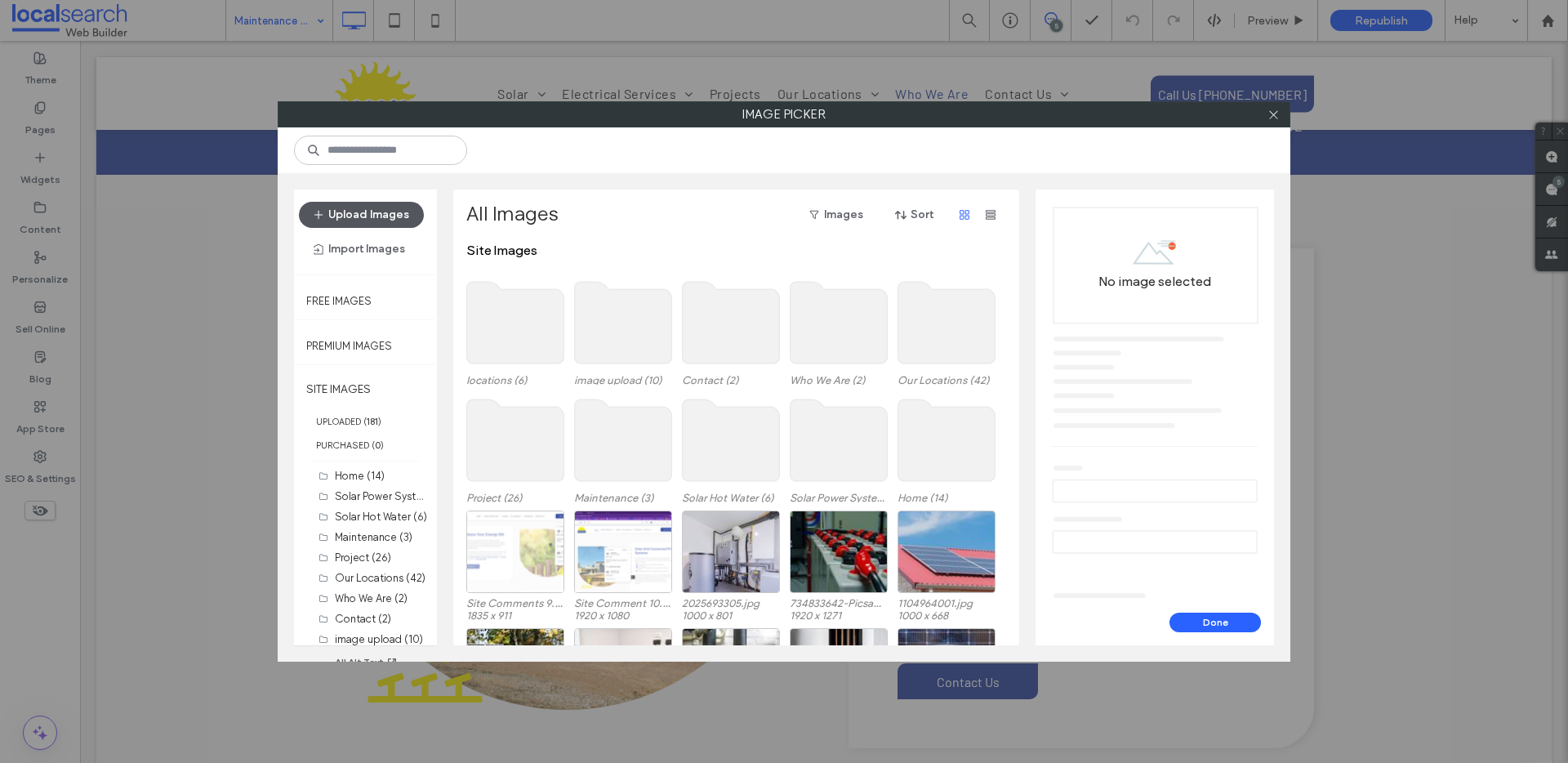
click at [357, 210] on button "Upload Images" at bounding box center [361, 214] width 125 height 26
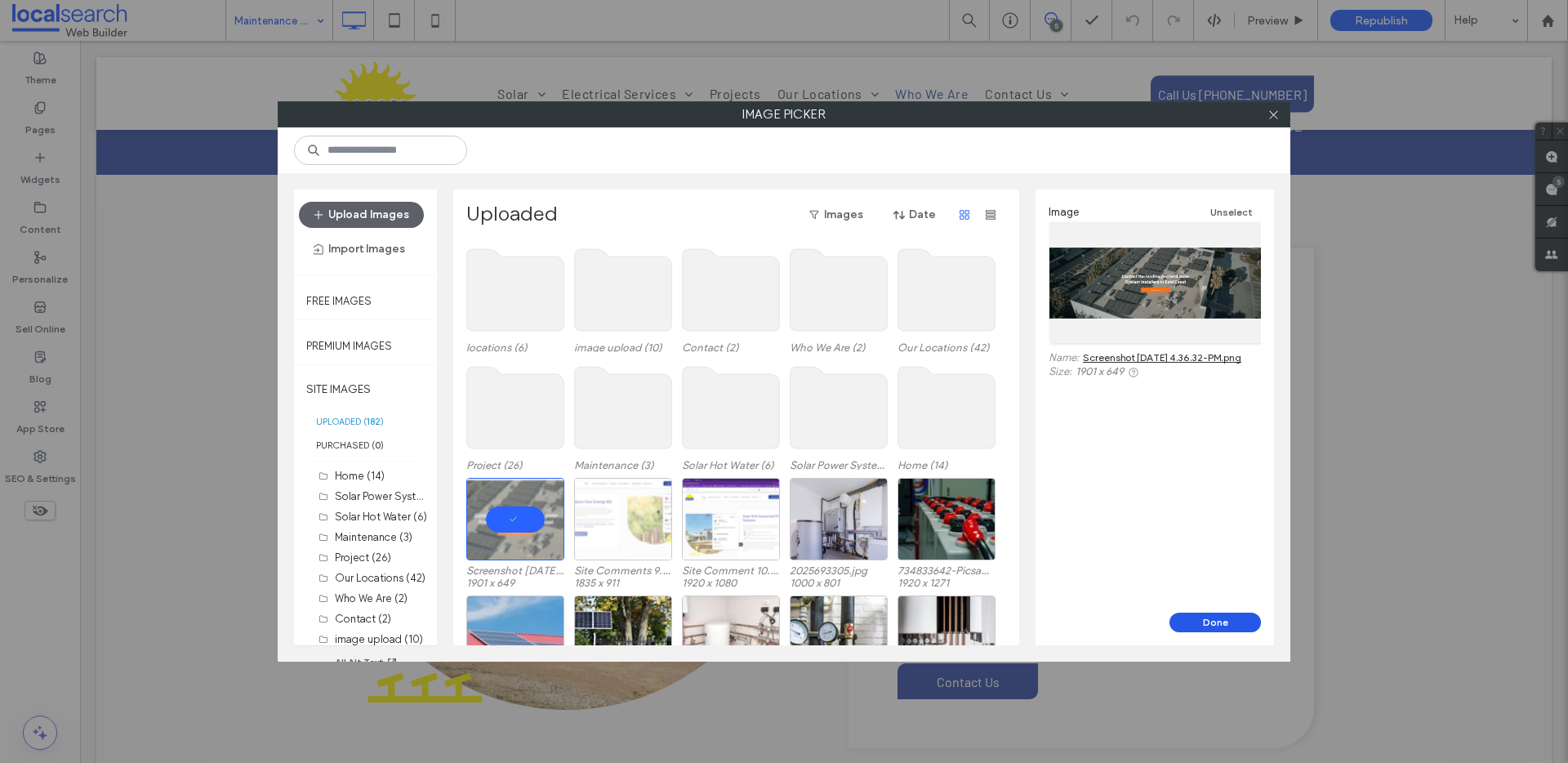
click at [1201, 619] on button "Done" at bounding box center [1215, 623] width 92 height 19
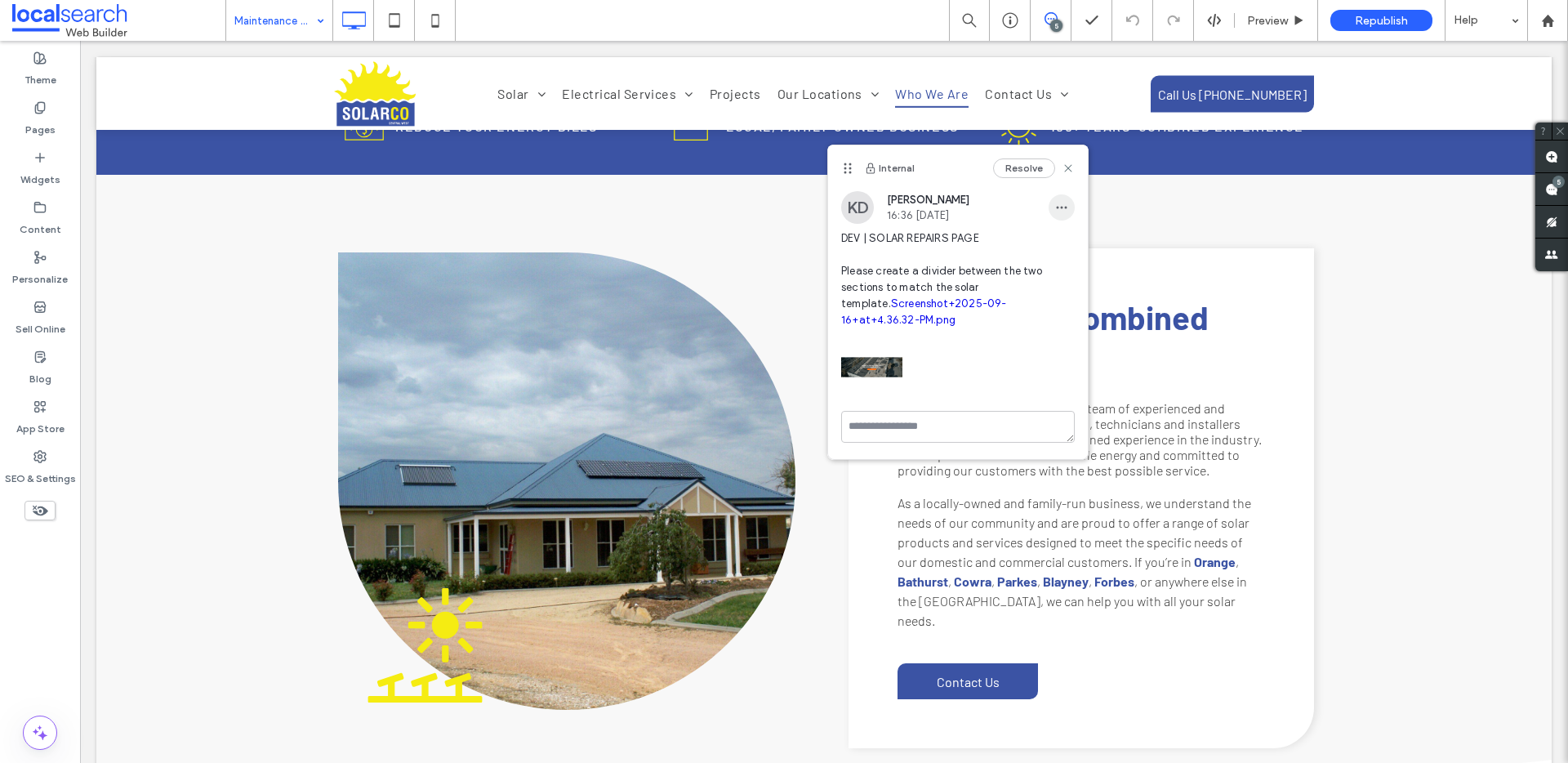
click at [1061, 201] on icon "button" at bounding box center [1062, 208] width 14 height 14
click at [1072, 245] on span "Edit" at bounding box center [1073, 250] width 21 height 16
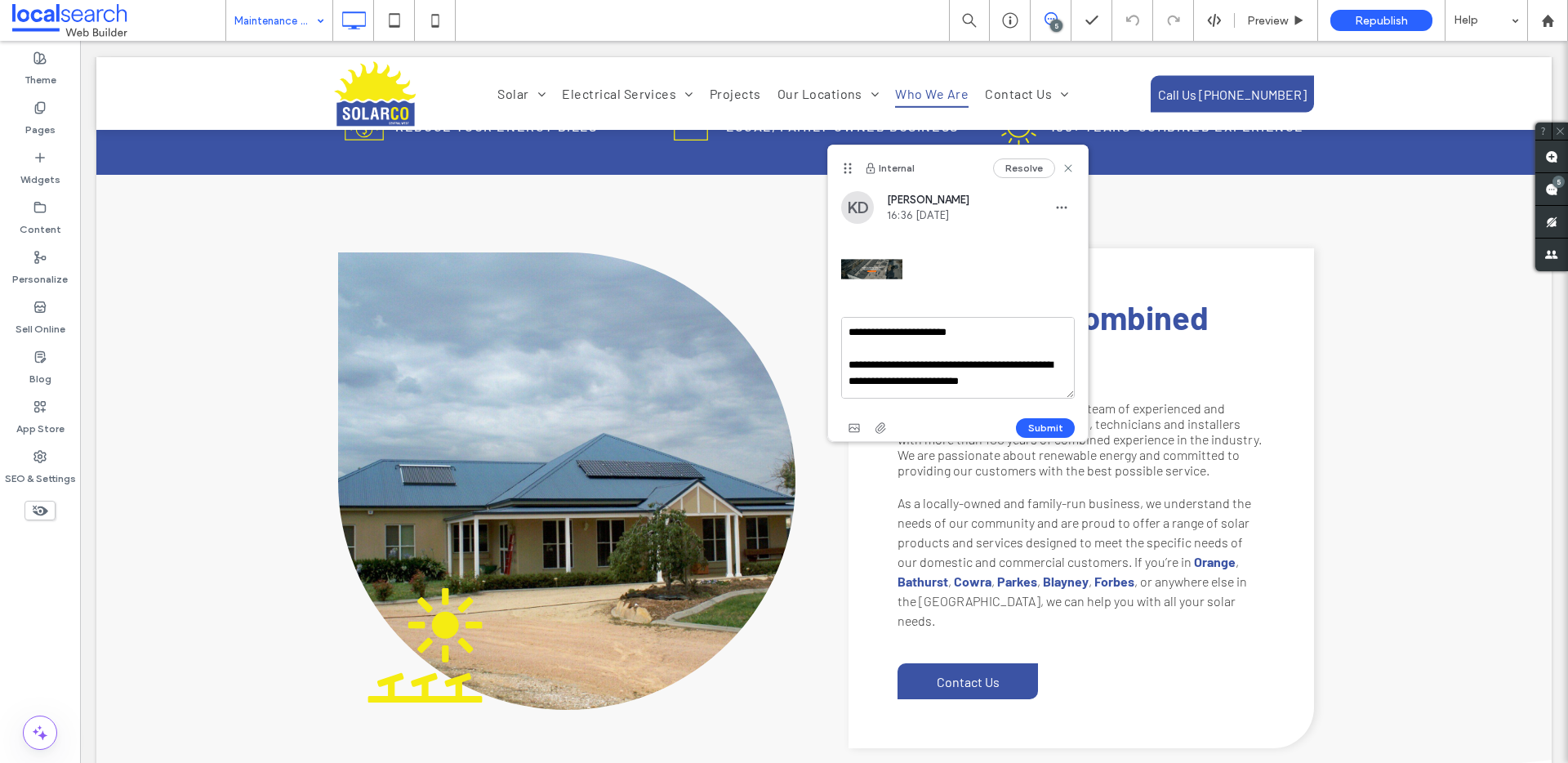
click at [1038, 385] on textarea "**********" at bounding box center [957, 357] width 233 height 81
type textarea "**********"
click at [1055, 424] on button "Submit" at bounding box center [1045, 428] width 59 height 19
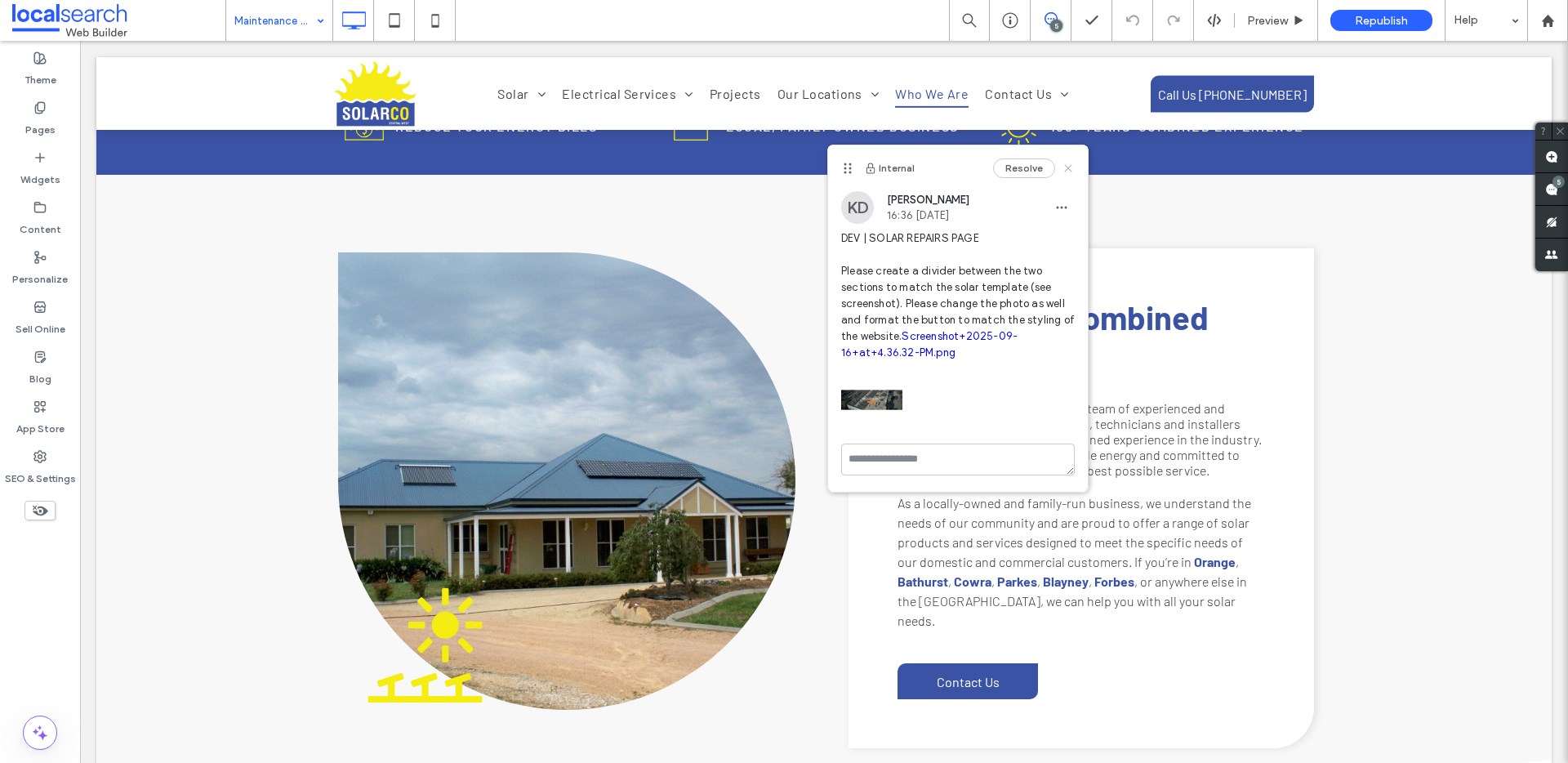
click at [1066, 170] on use at bounding box center [1069, 168] width 8 height 8
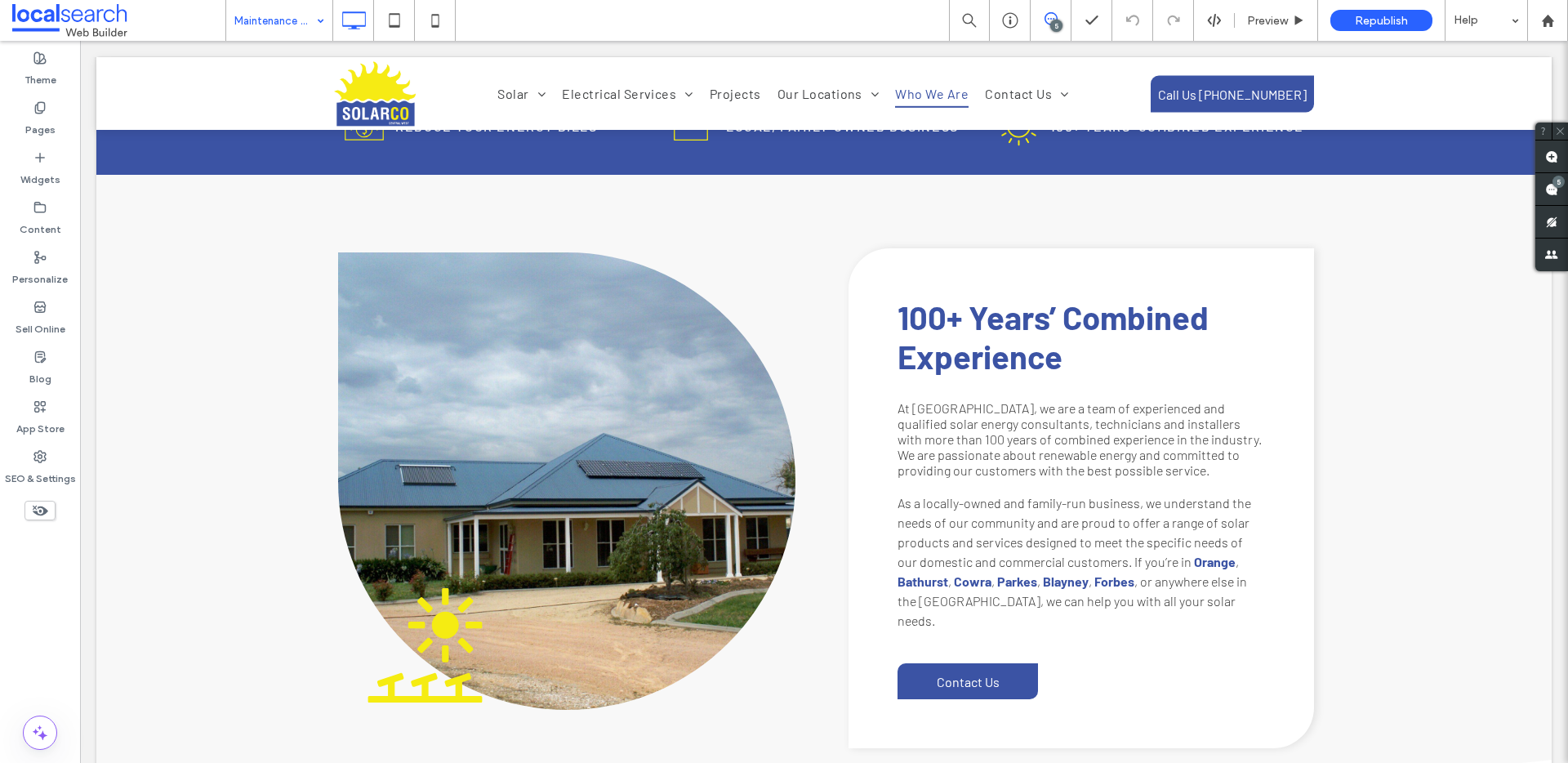
click at [1060, 15] on span at bounding box center [1050, 19] width 40 height 14
click at [1060, 16] on span at bounding box center [1050, 19] width 40 height 14
click at [1553, 149] on span at bounding box center [1553, 156] width 33 height 32
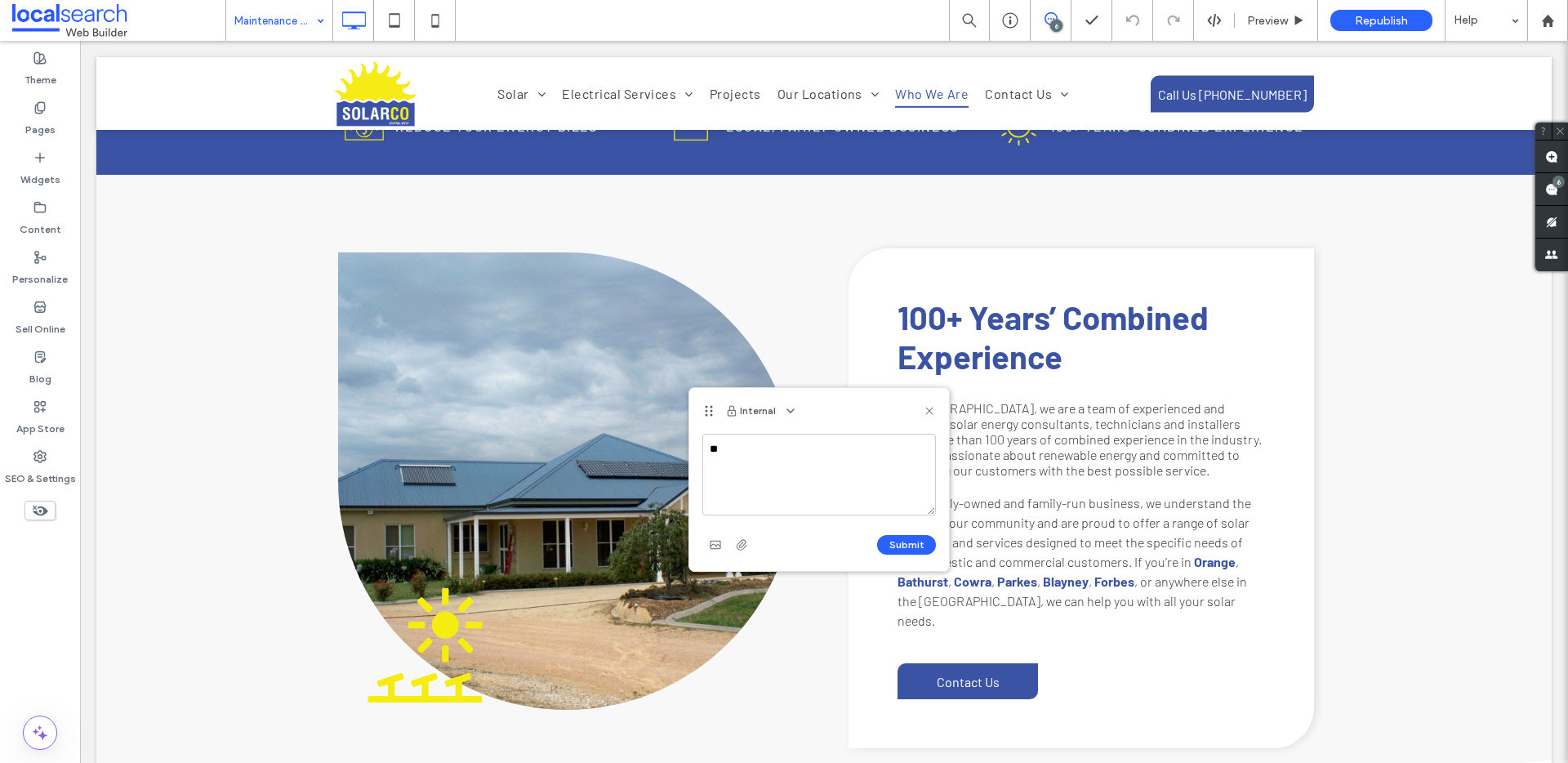
type textarea "*"
type textarea "**********"
click at [906, 541] on button "Submit" at bounding box center [906, 545] width 59 height 19
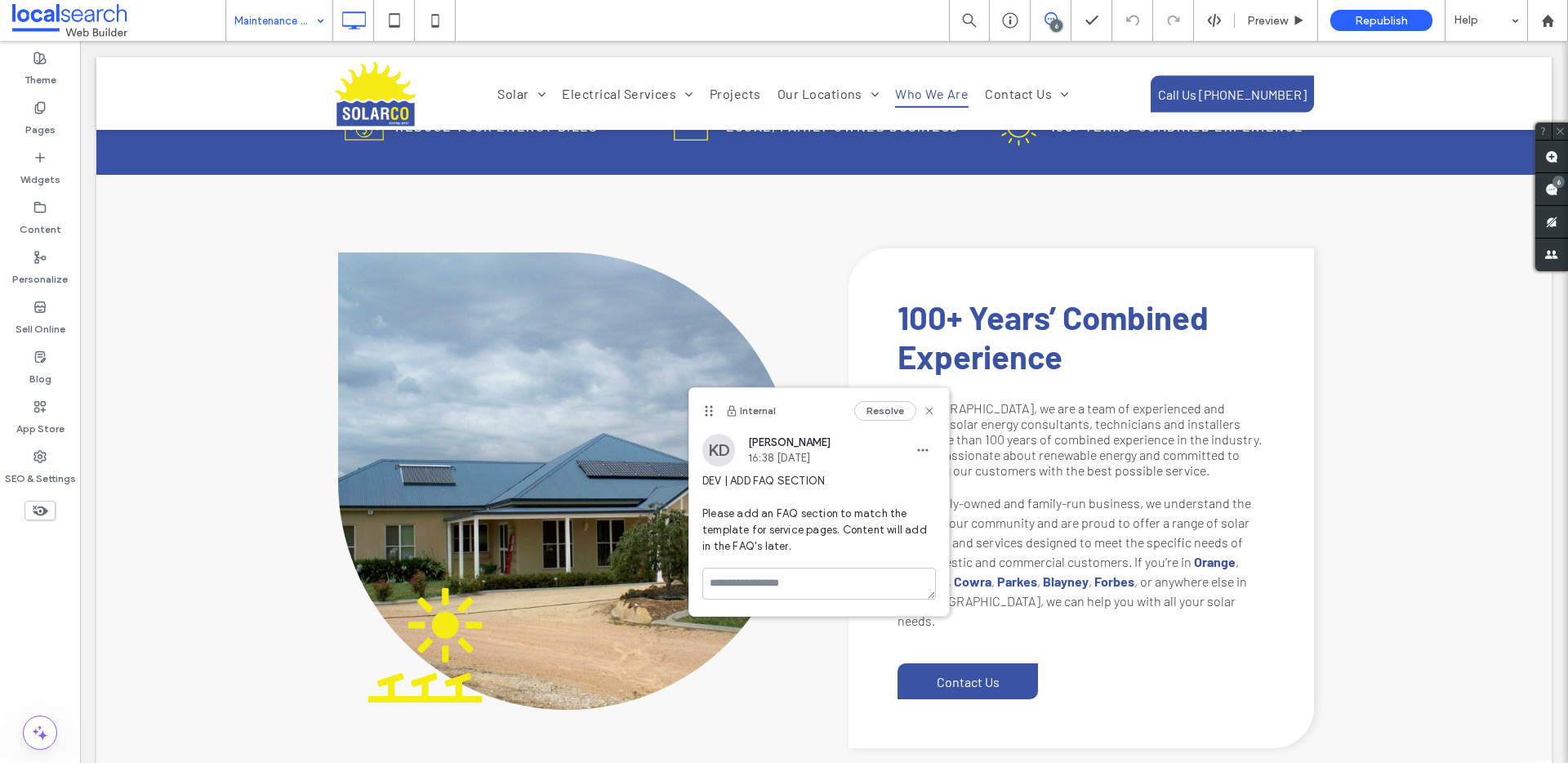
scroll to position [0, 0]
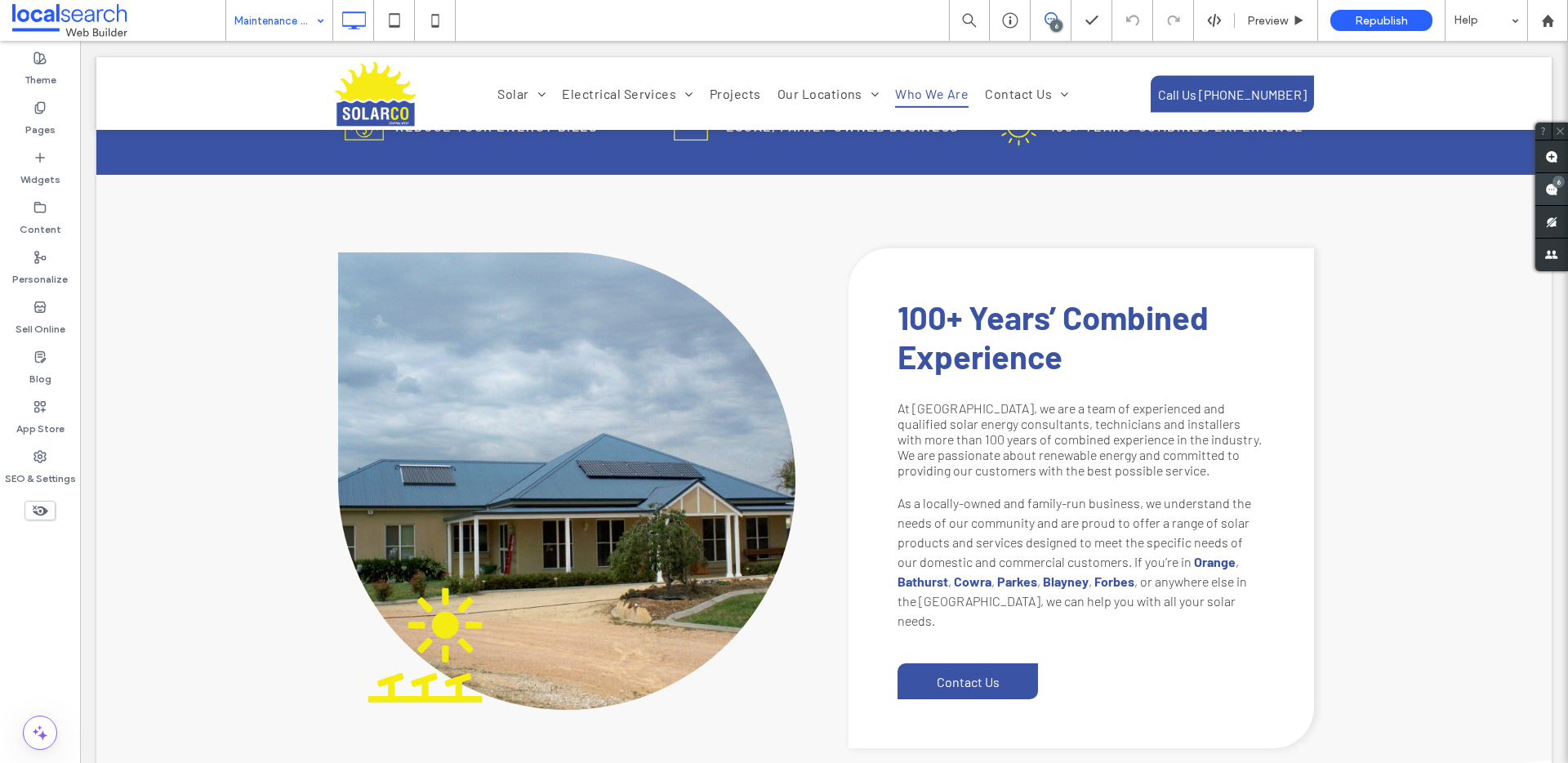
click at [1559, 195] on span at bounding box center [1553, 189] width 33 height 32
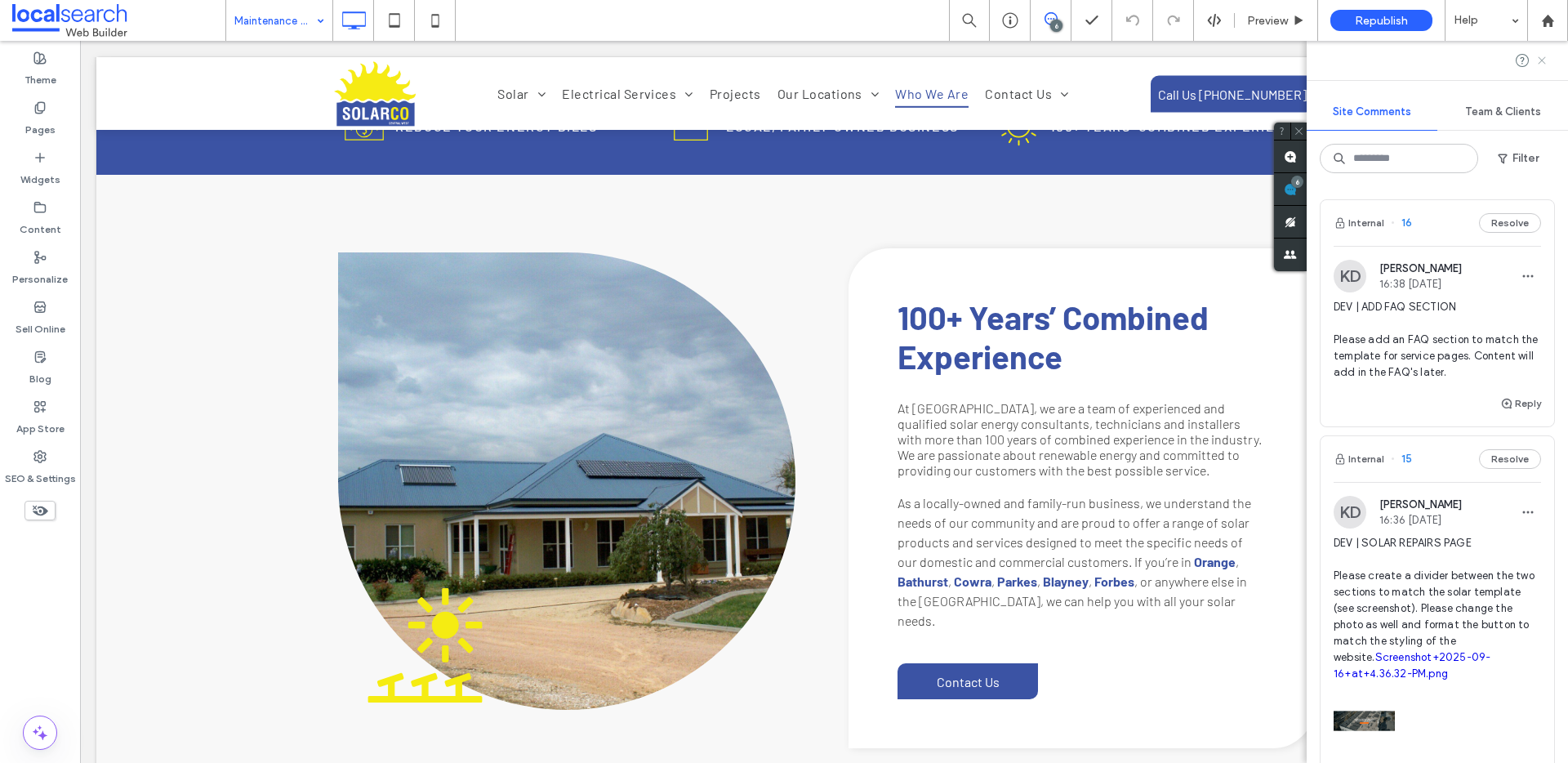
click at [1539, 66] on icon at bounding box center [1543, 61] width 14 height 14
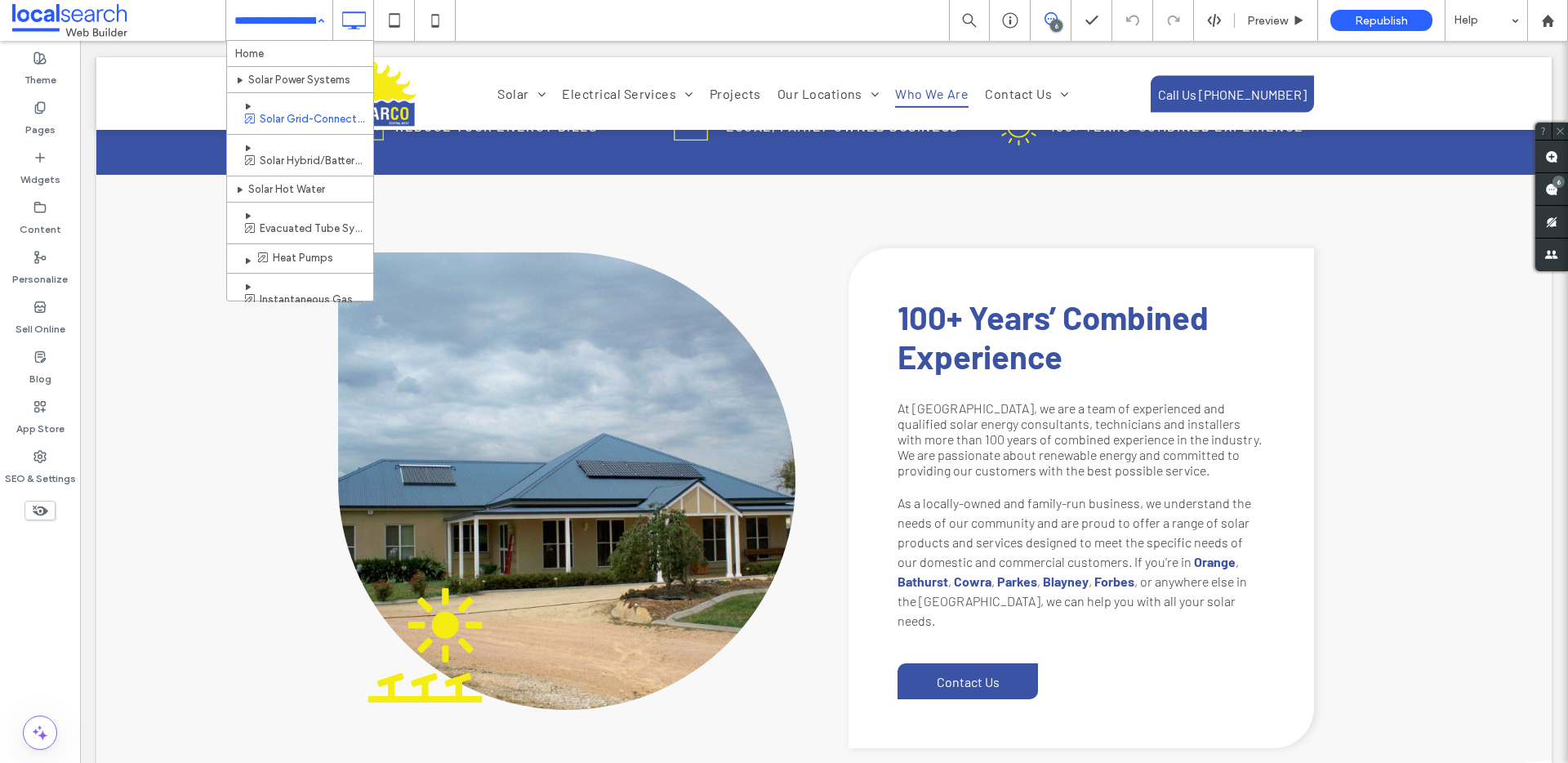
click at [288, 22] on input at bounding box center [275, 20] width 81 height 41
click at [1541, 153] on span at bounding box center [1553, 156] width 33 height 32
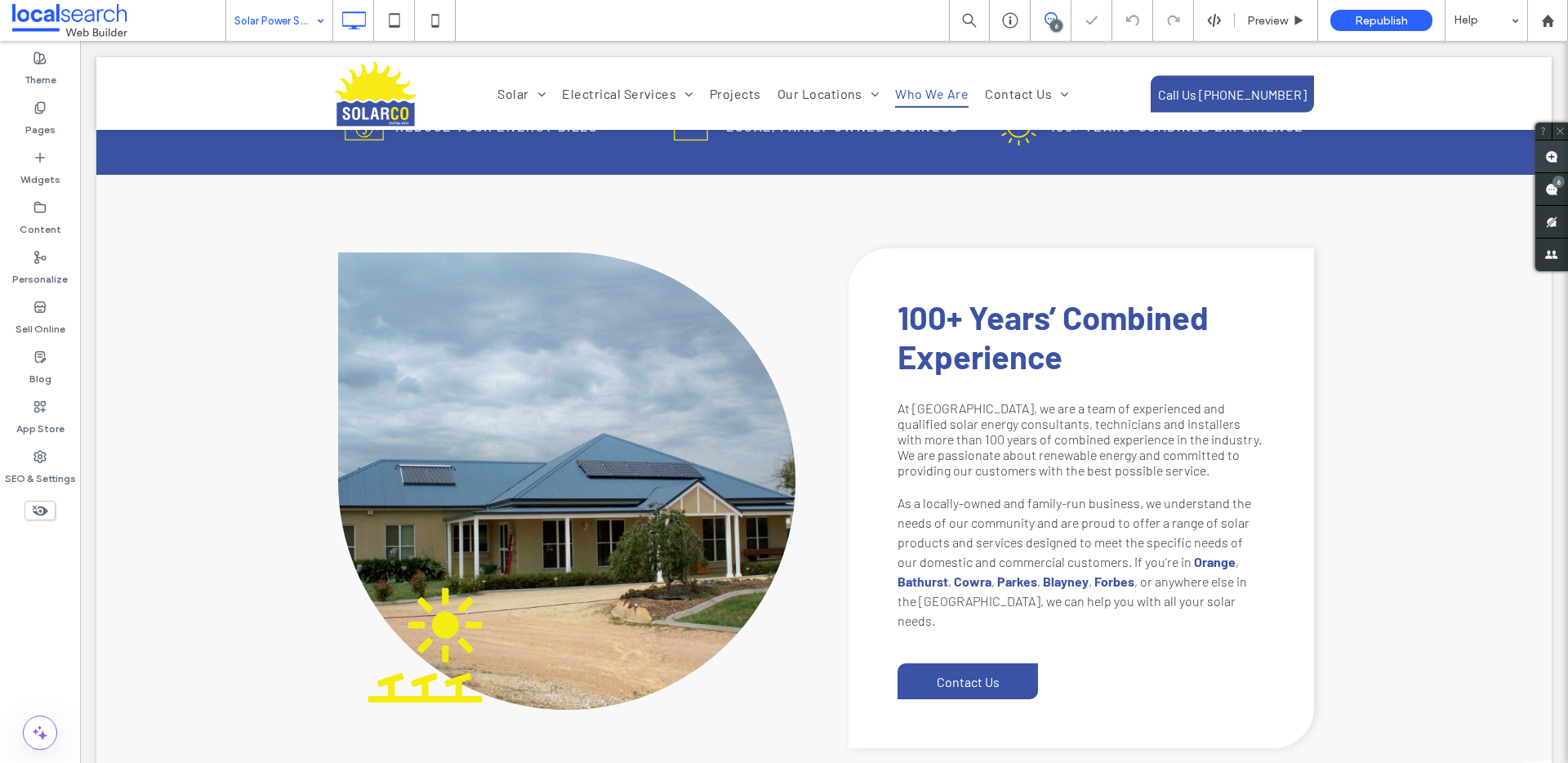
click at [1551, 160] on use at bounding box center [1553, 157] width 14 height 14
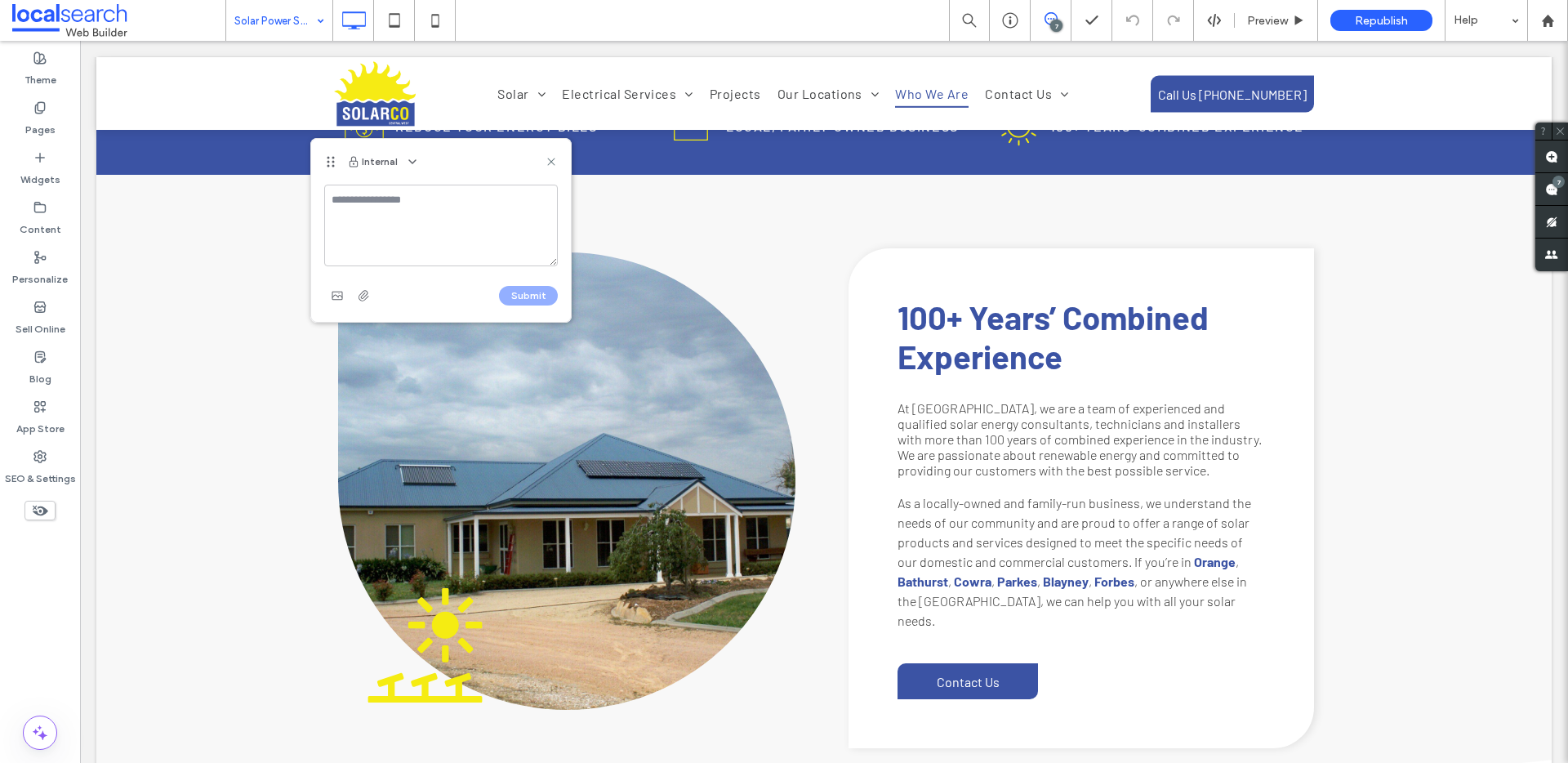
click at [382, 206] on textarea at bounding box center [440, 226] width 233 height 81
click at [455, 249] on textarea "**********" at bounding box center [440, 226] width 233 height 81
click at [406, 198] on textarea "**********" at bounding box center [440, 226] width 233 height 81
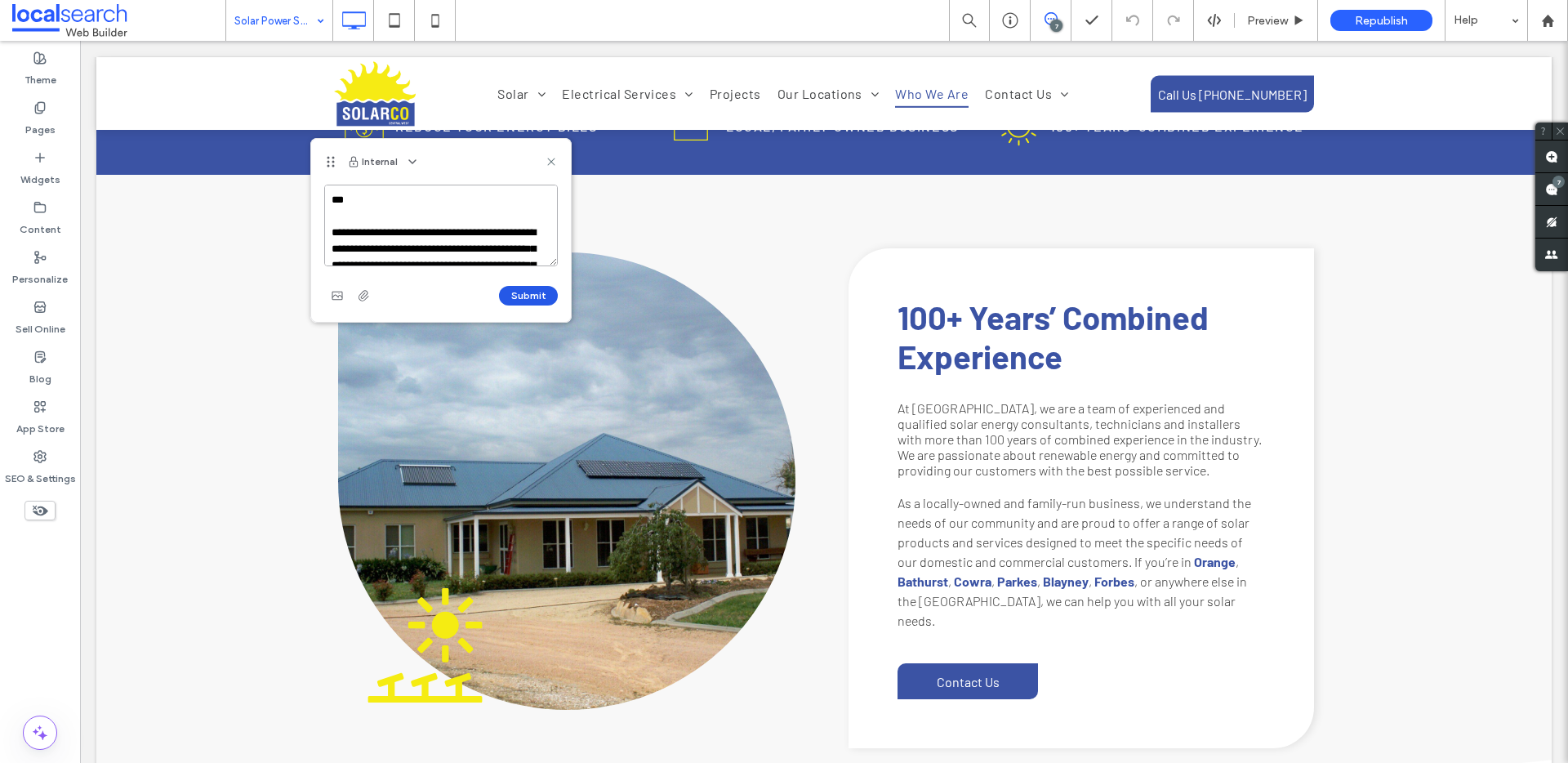
type textarea "**********"
click at [524, 292] on button "Submit" at bounding box center [528, 295] width 59 height 19
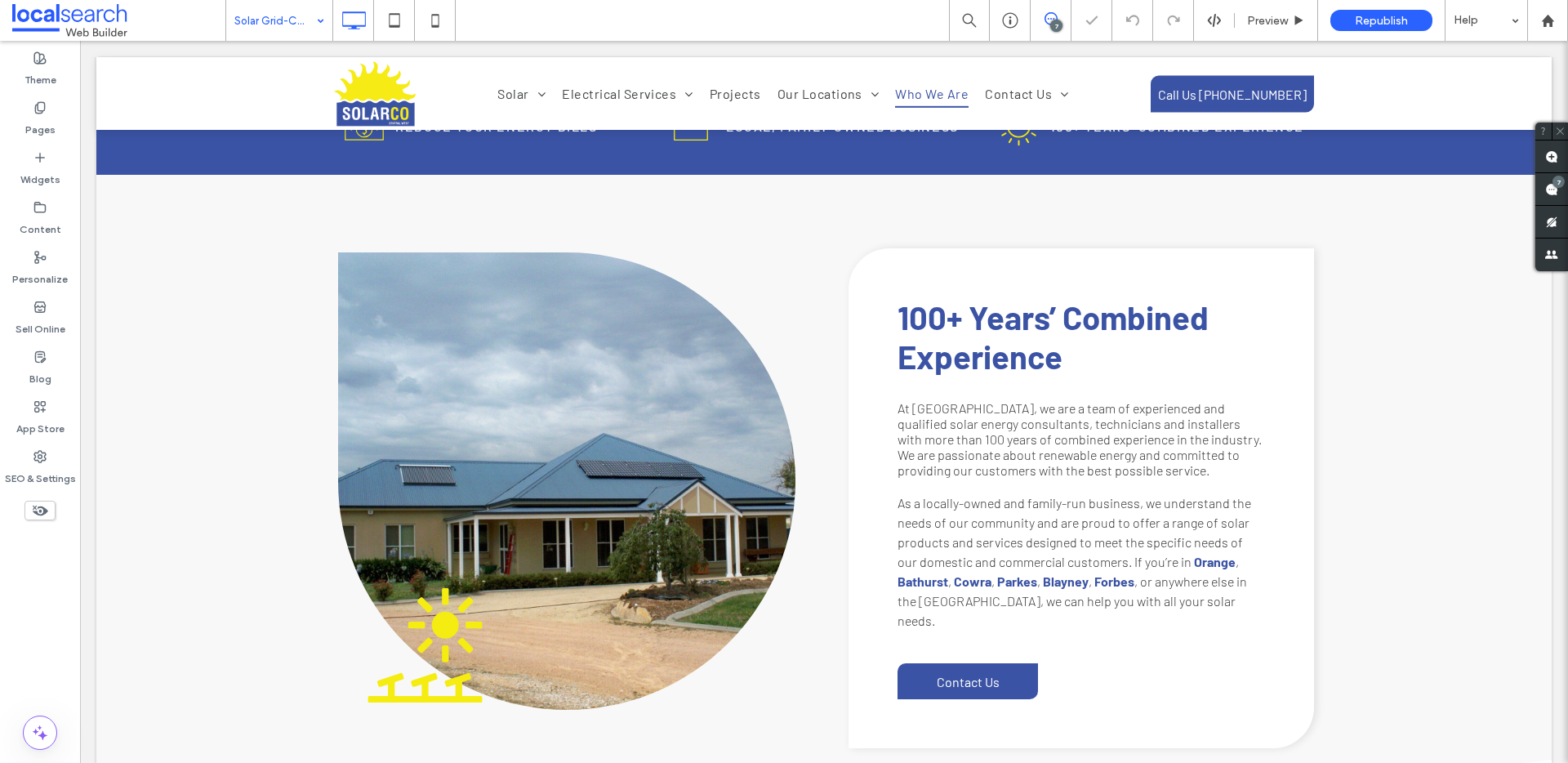
click at [1059, 18] on span at bounding box center [1050, 19] width 40 height 14
click at [1058, 18] on span at bounding box center [1050, 19] width 40 height 14
click at [1546, 150] on use at bounding box center [1553, 157] width 14 height 14
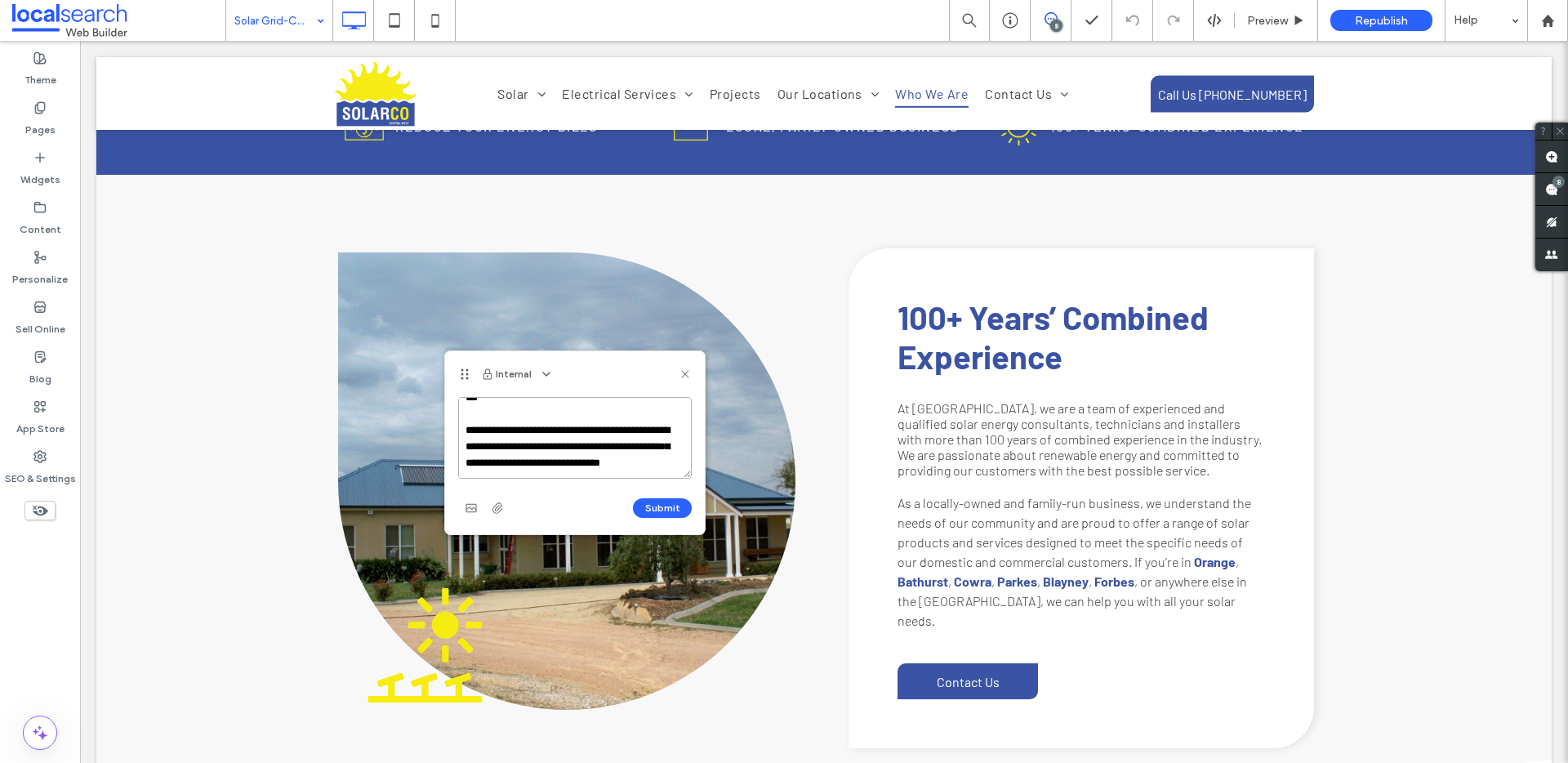
scroll to position [39, 0]
paste textarea "**********"
click at [494, 412] on textarea "**********" at bounding box center [574, 438] width 233 height 81
click at [545, 429] on textarea "**********" at bounding box center [574, 438] width 233 height 81
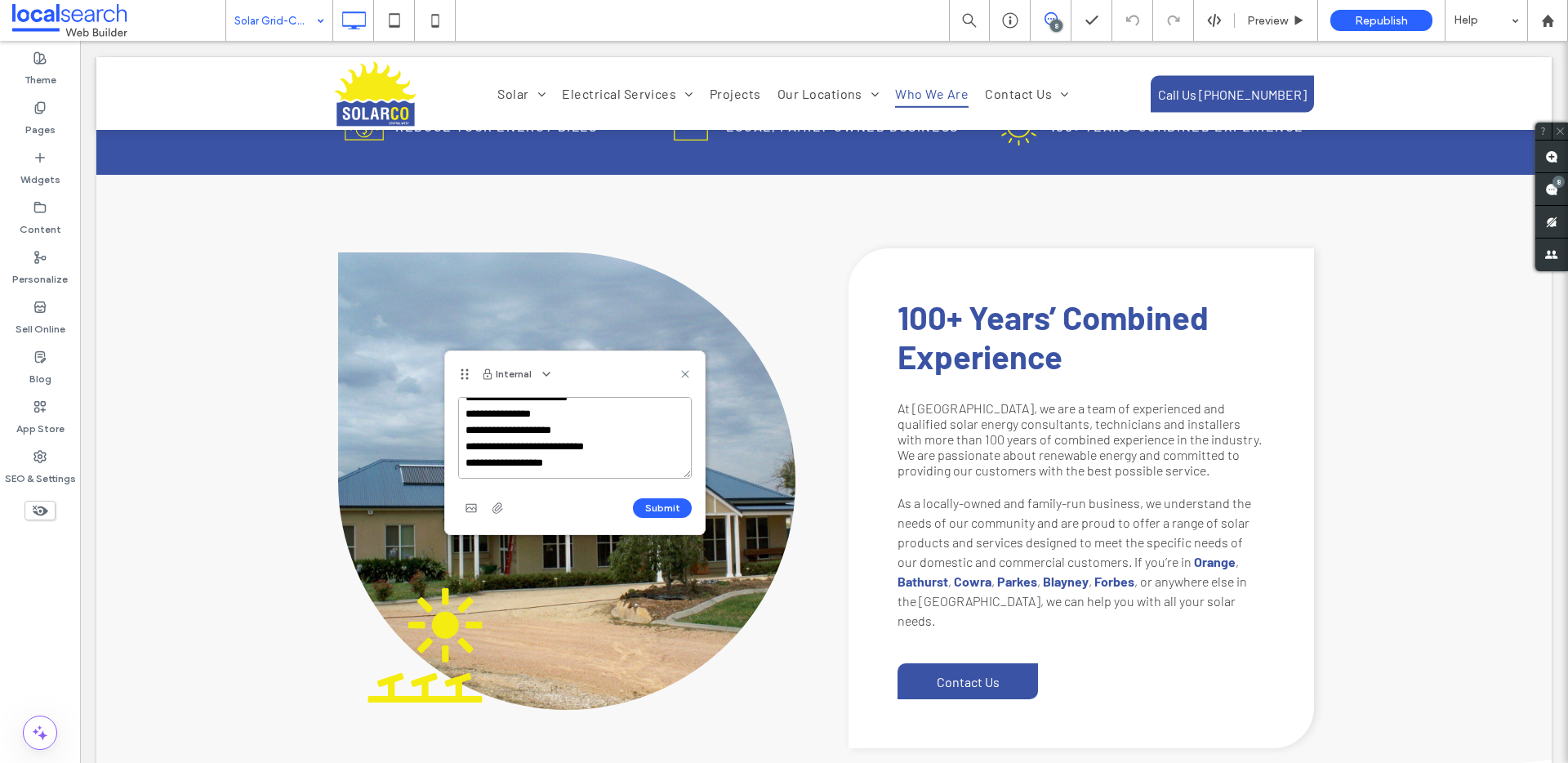
scroll to position [178, 0]
click at [578, 461] on textarea "**********" at bounding box center [574, 438] width 233 height 81
click at [561, 441] on textarea "**********" at bounding box center [574, 438] width 233 height 81
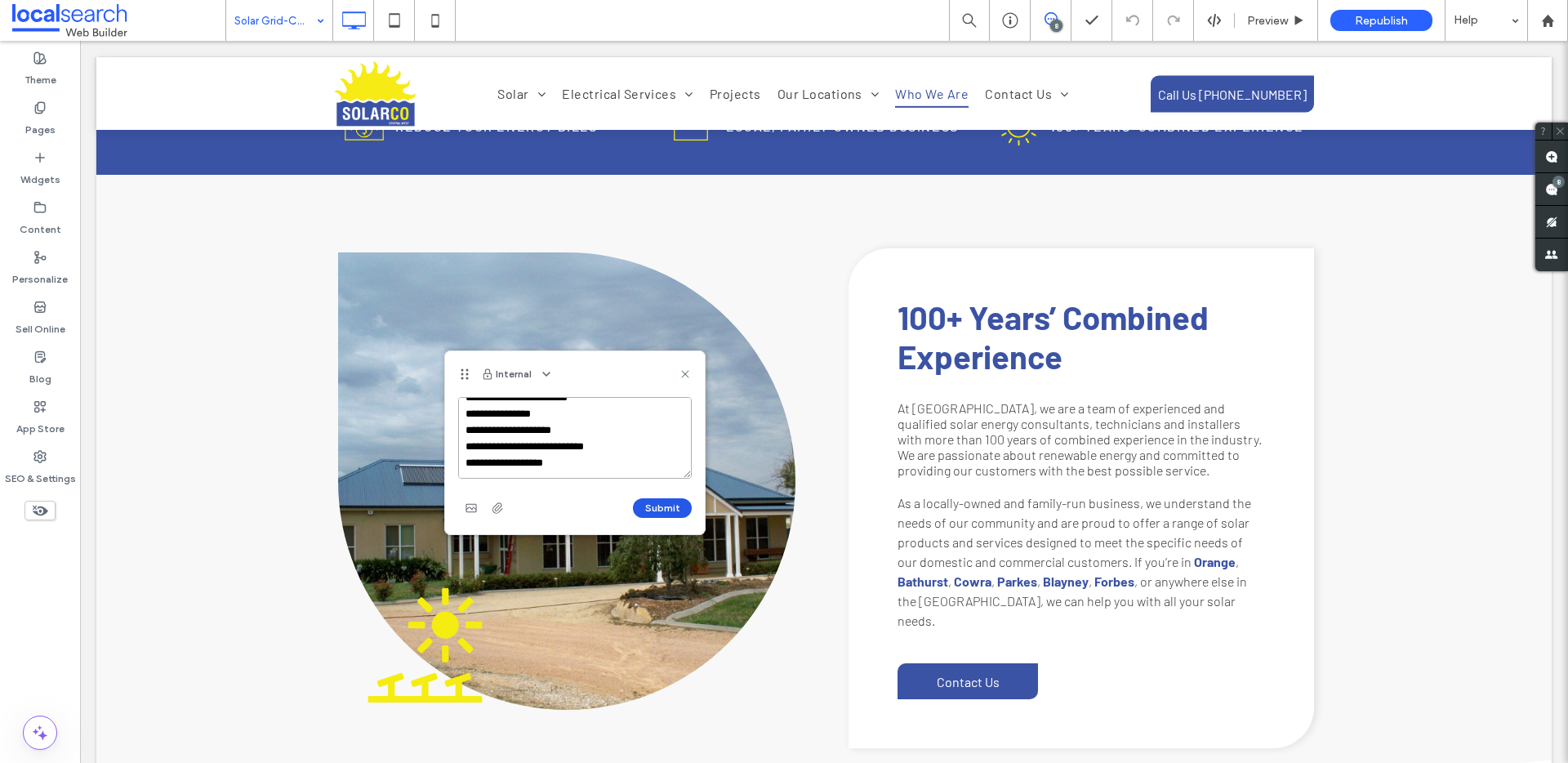
type textarea "**********"
click at [653, 502] on button "Submit" at bounding box center [662, 508] width 59 height 19
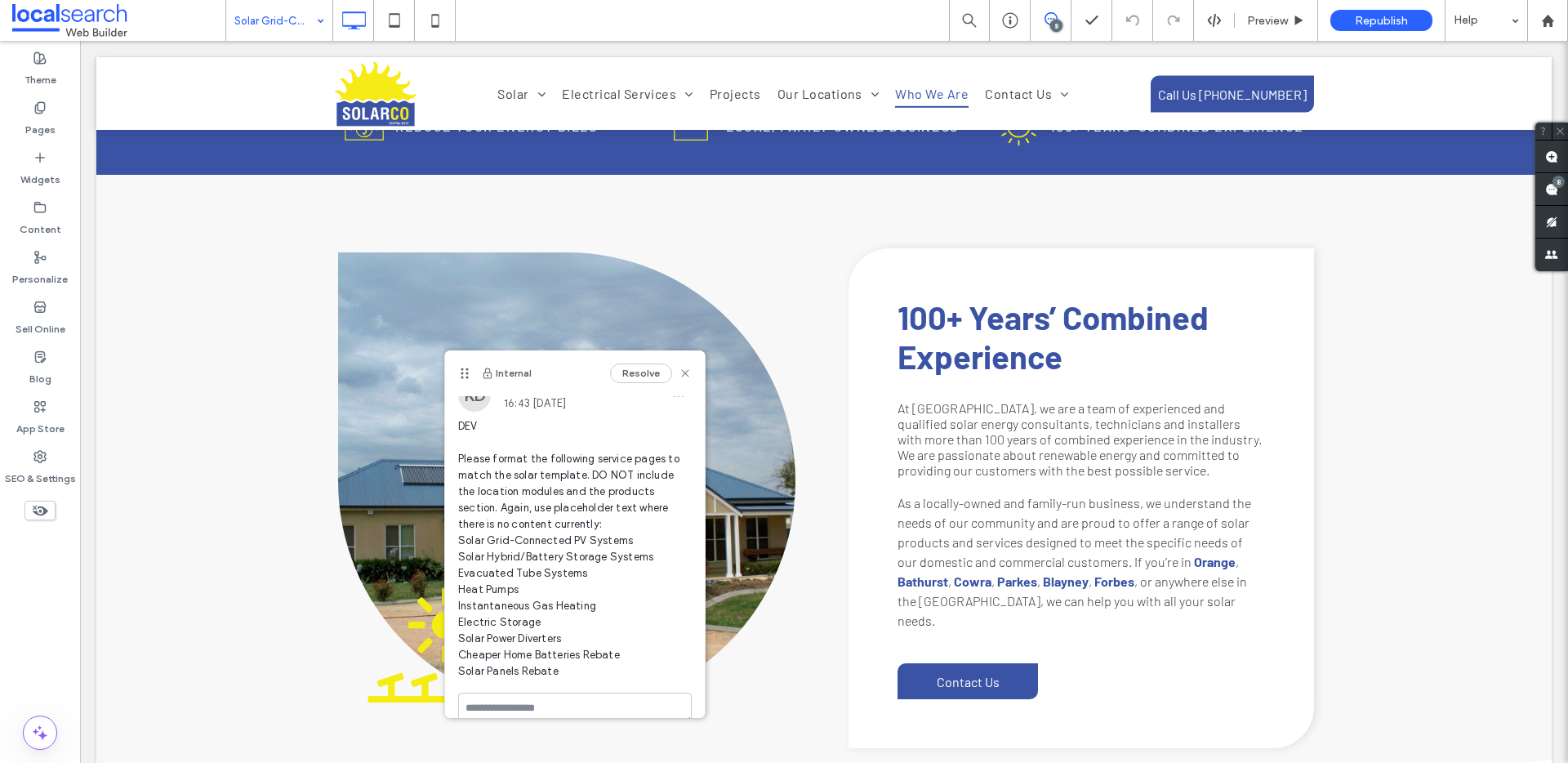
scroll to position [0, 0]
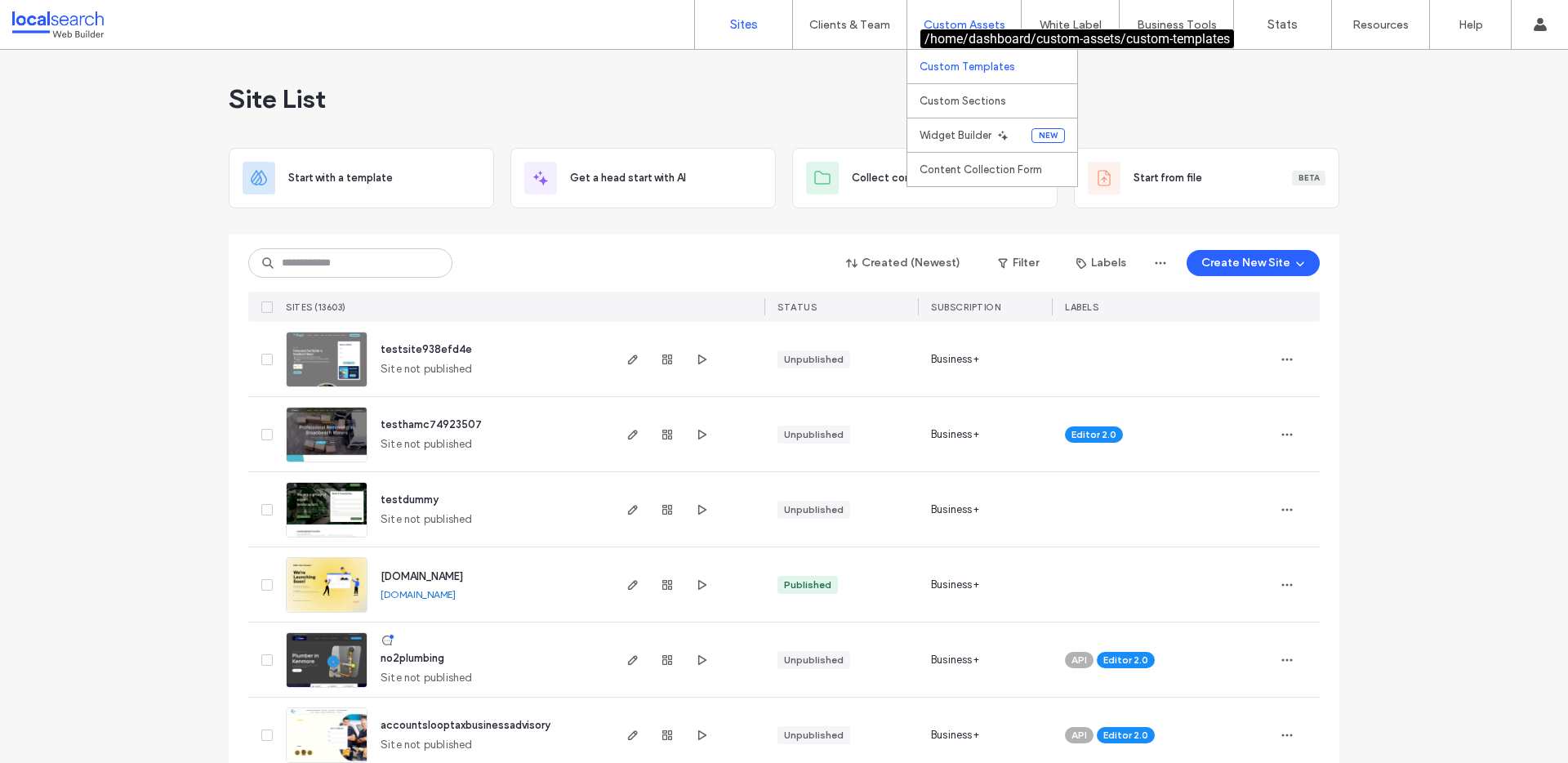
click at [977, 60] on label "Custom Templates" at bounding box center [967, 66] width 96 height 13
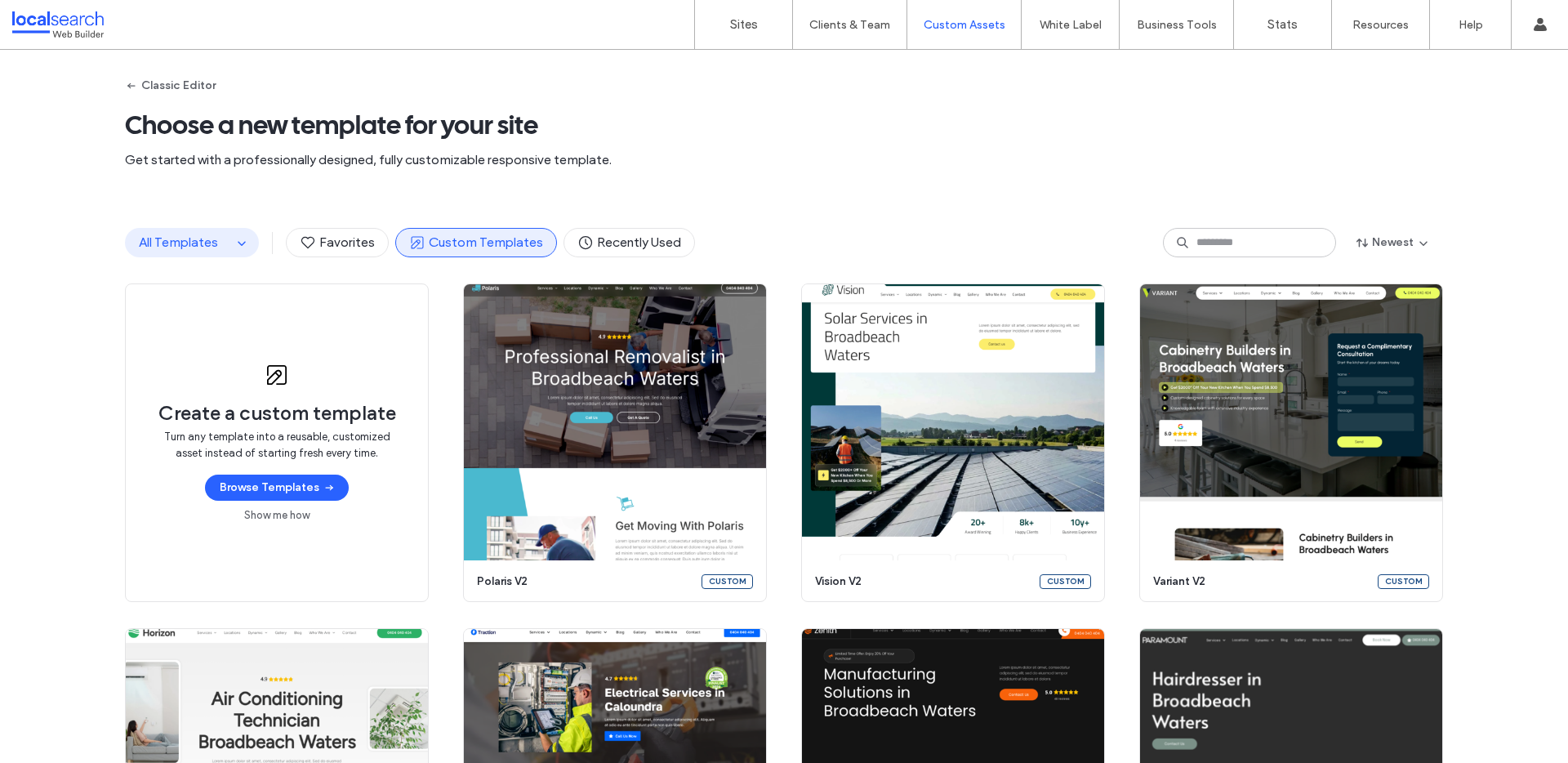
click at [171, 236] on span "All Templates" at bounding box center [178, 242] width 79 height 15
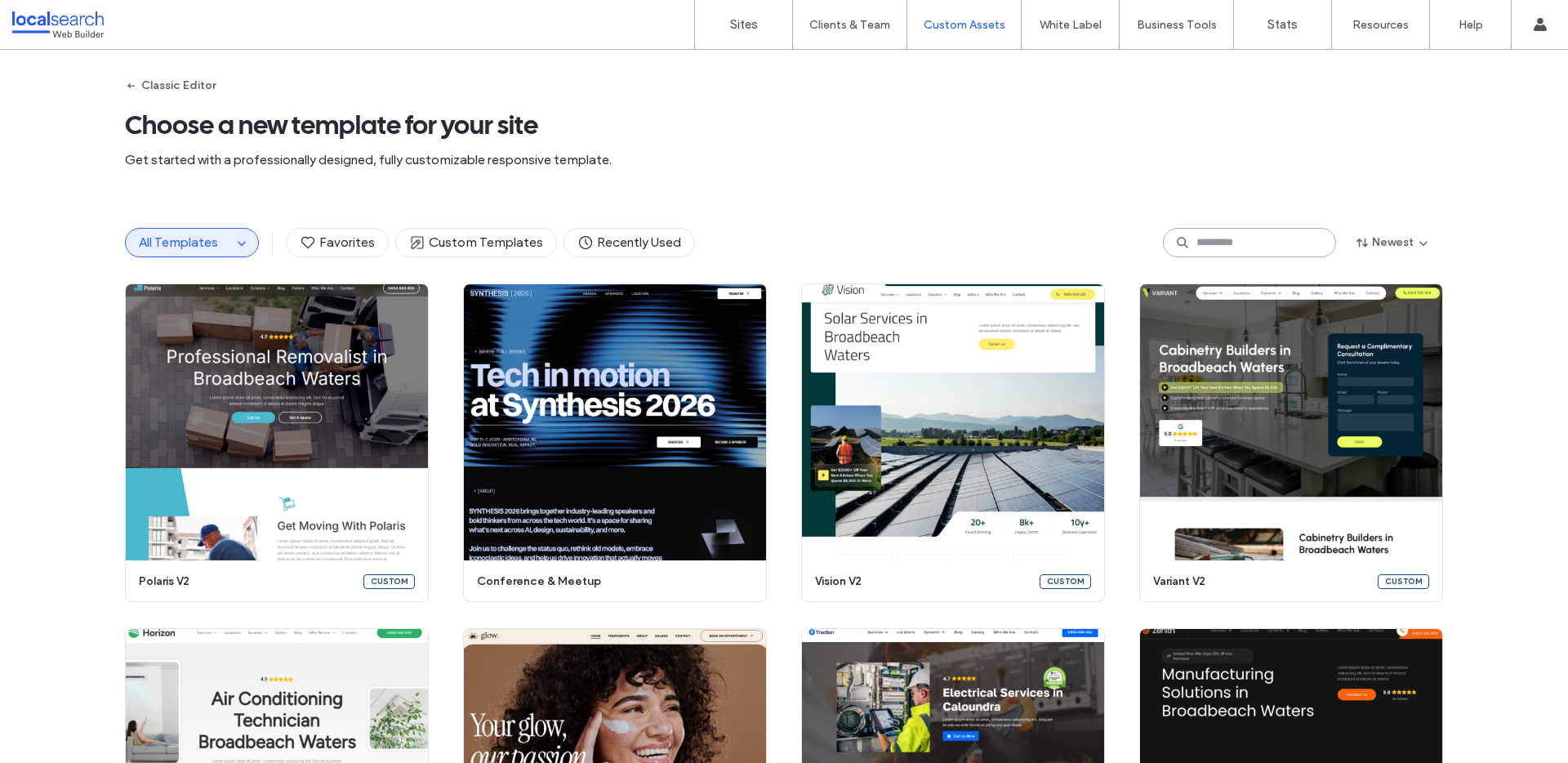
click at [1258, 249] on input at bounding box center [1250, 242] width 173 height 29
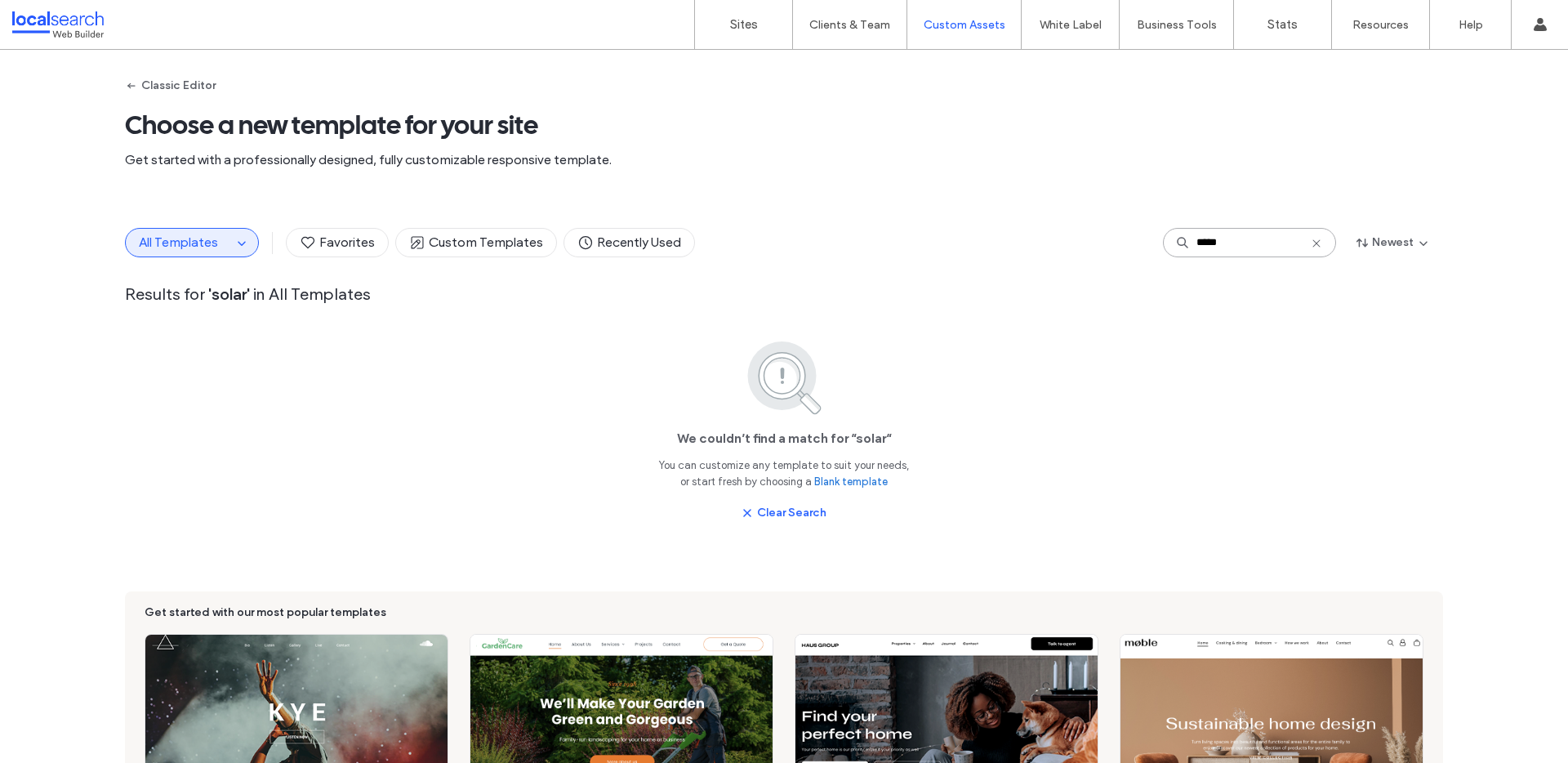
type input "*****"
click at [154, 71] on div "Classic Editor Choose a new template for your site Get started with a professio…" at bounding box center [784, 125] width 1318 height 152
click at [149, 82] on button "Classic Editor" at bounding box center [170, 85] width 91 height 26
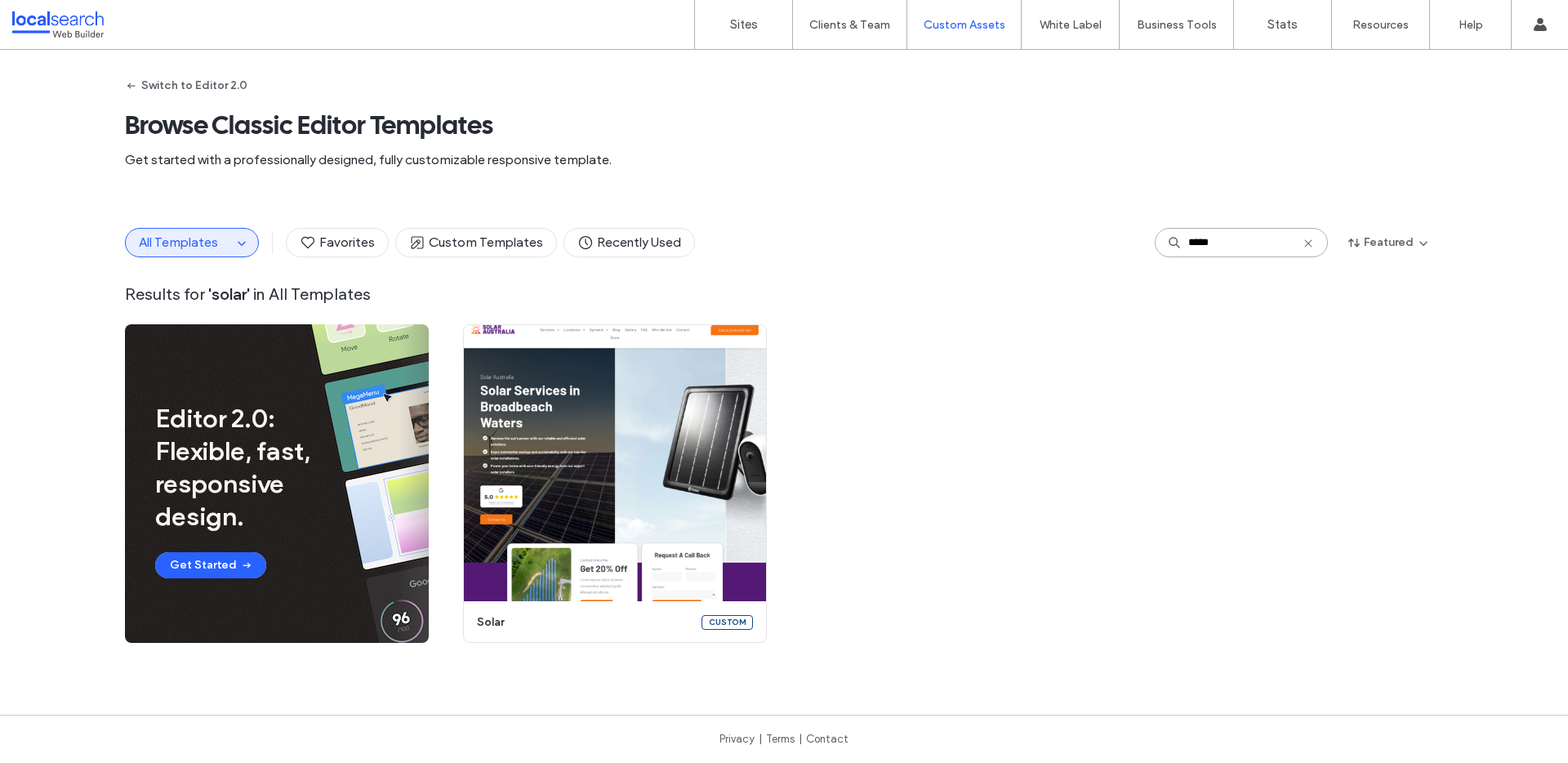
click at [1242, 250] on input "*****" at bounding box center [1241, 242] width 173 height 29
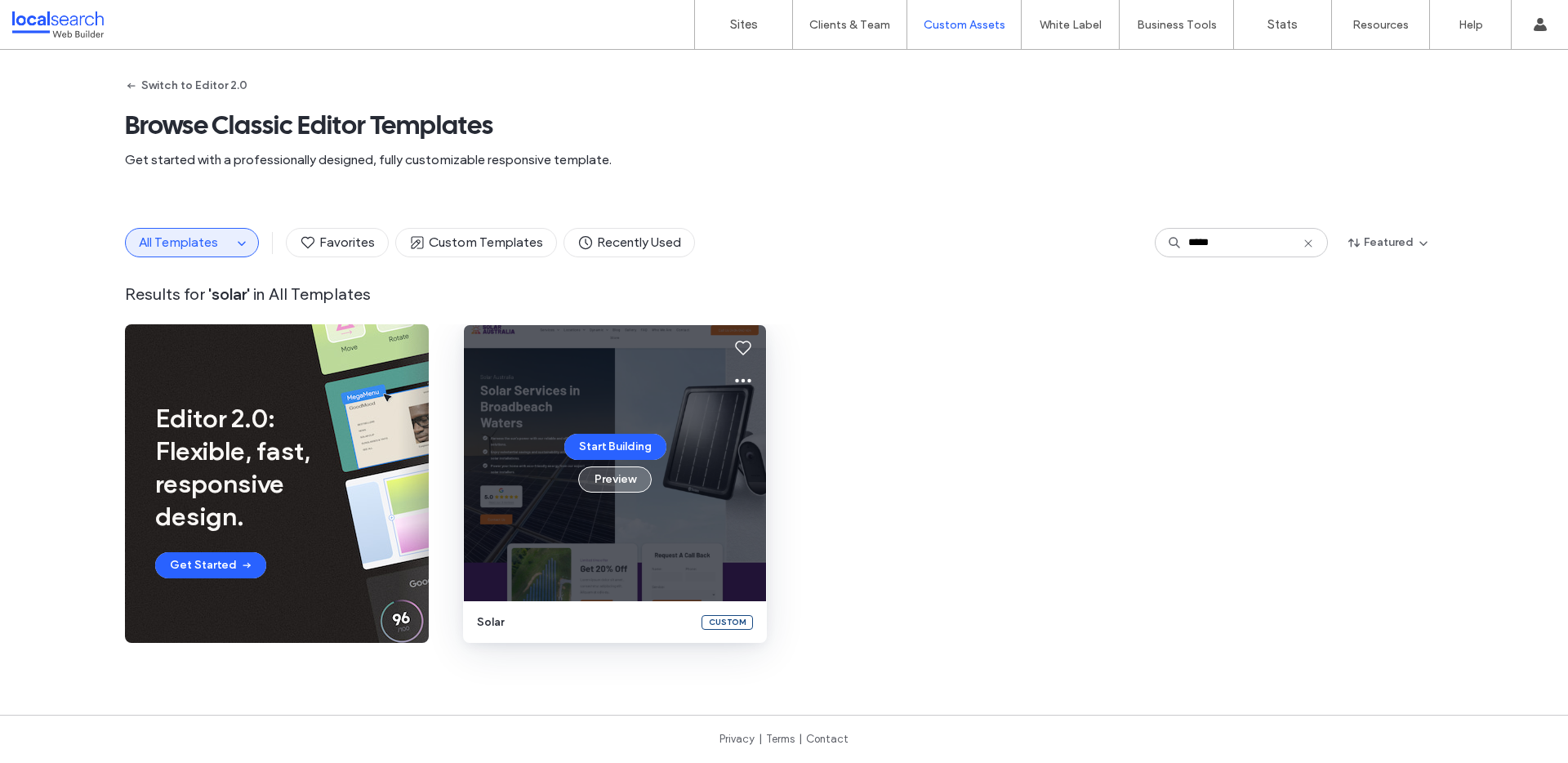
click at [604, 475] on button "Preview" at bounding box center [615, 479] width 74 height 26
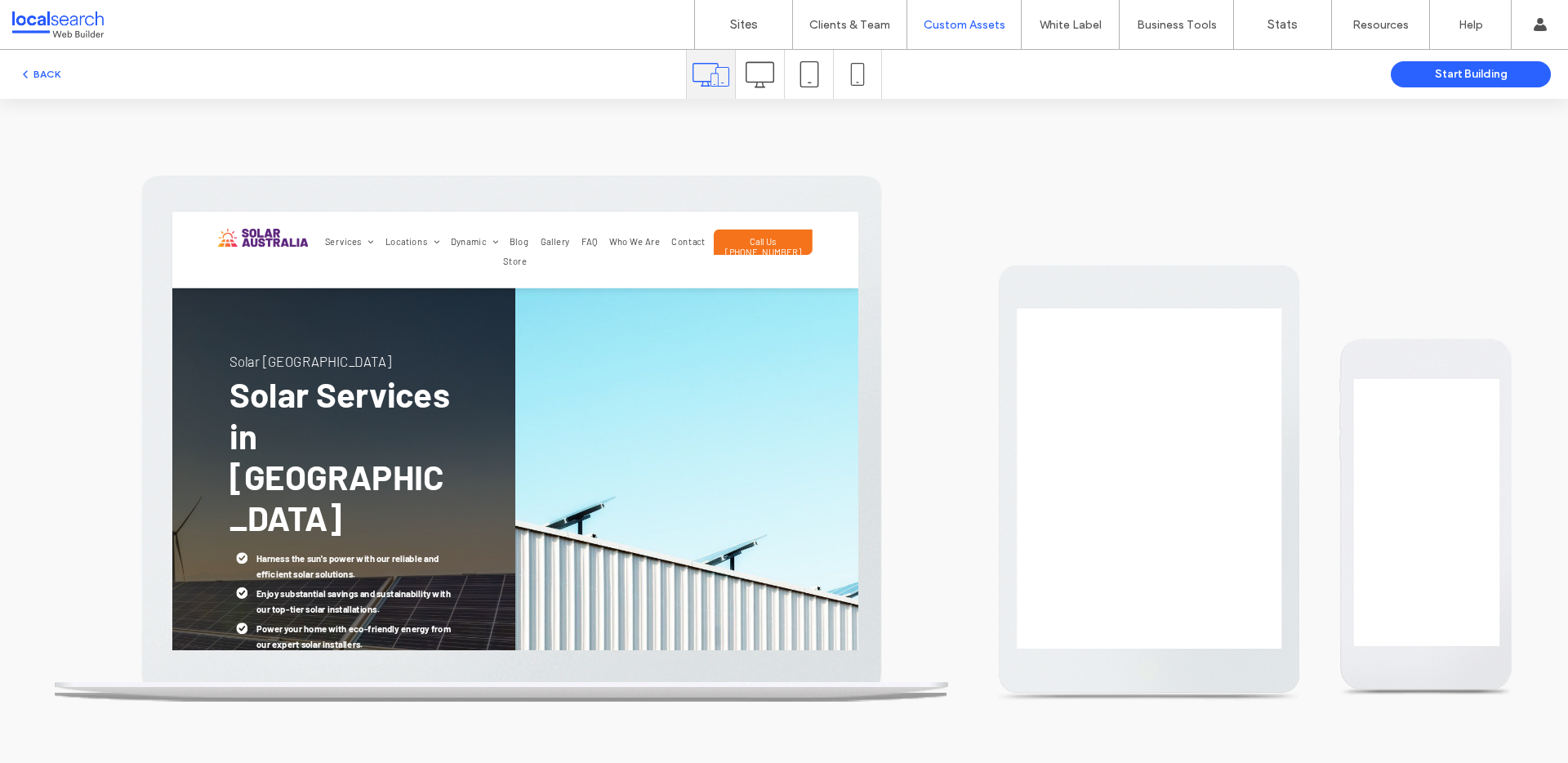
click at [766, 76] on icon at bounding box center [760, 75] width 29 height 29
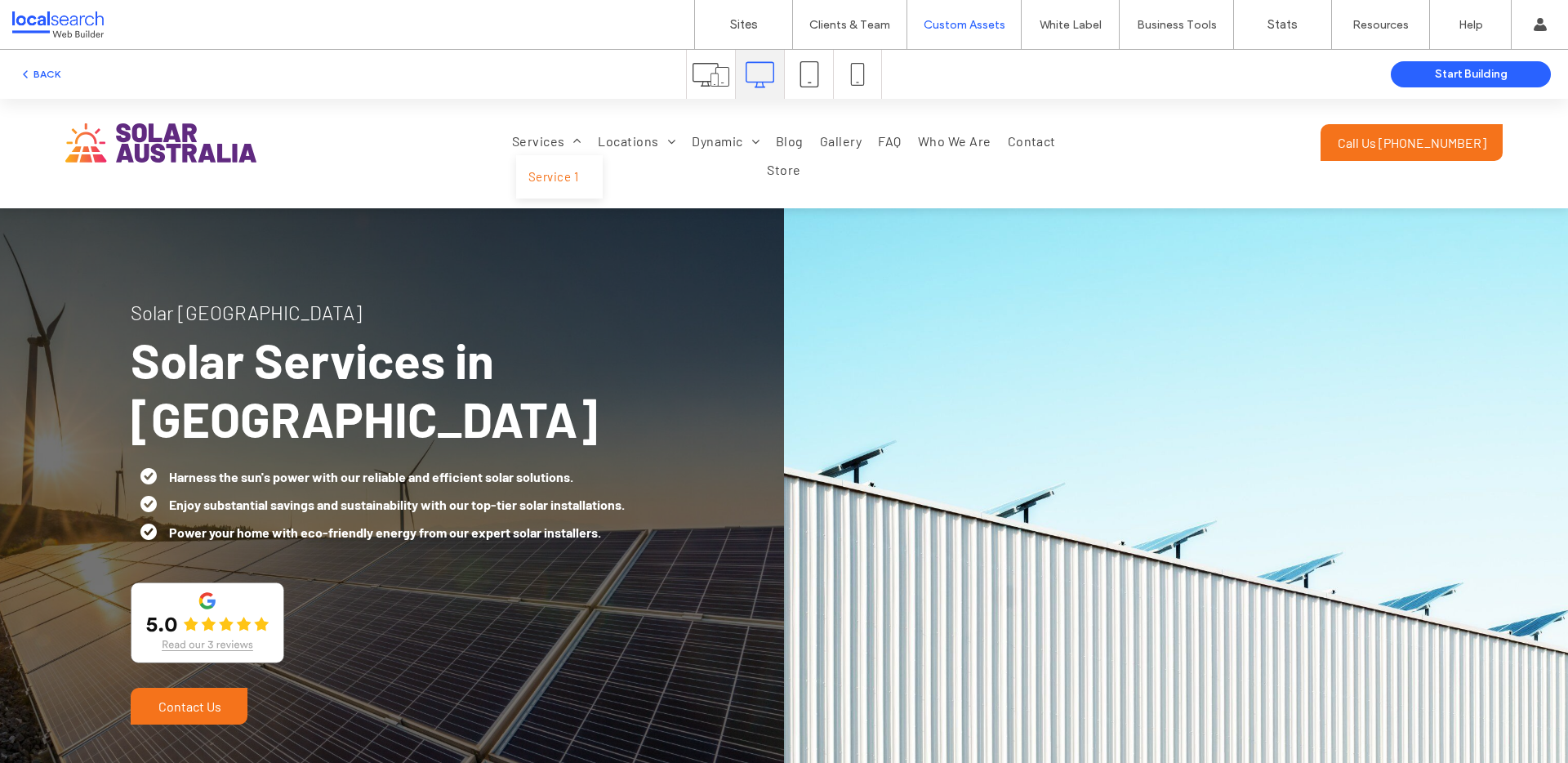
click at [551, 184] on span "Service 1" at bounding box center [553, 176] width 49 height 18
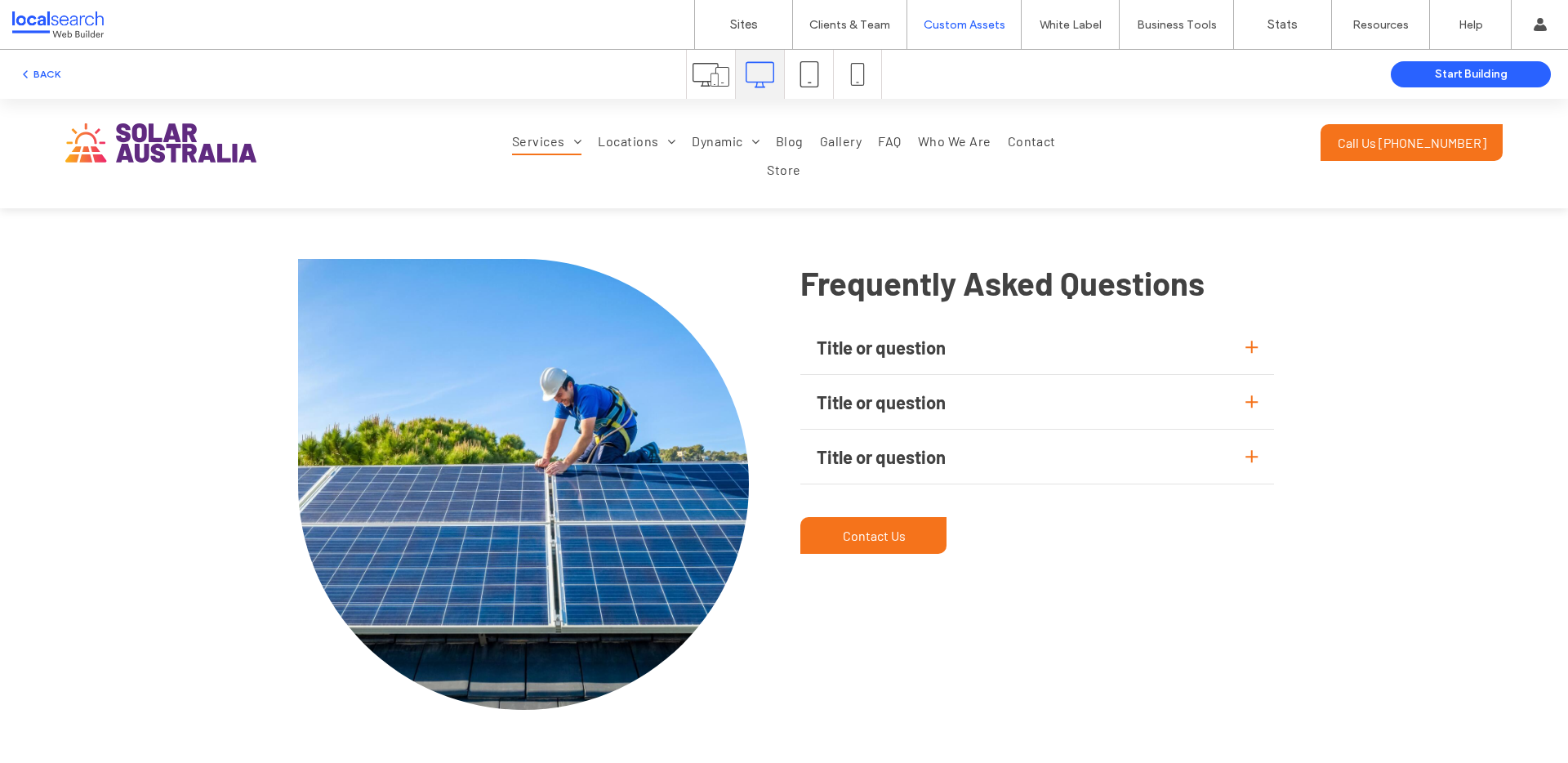
scroll to position [5085, 0]
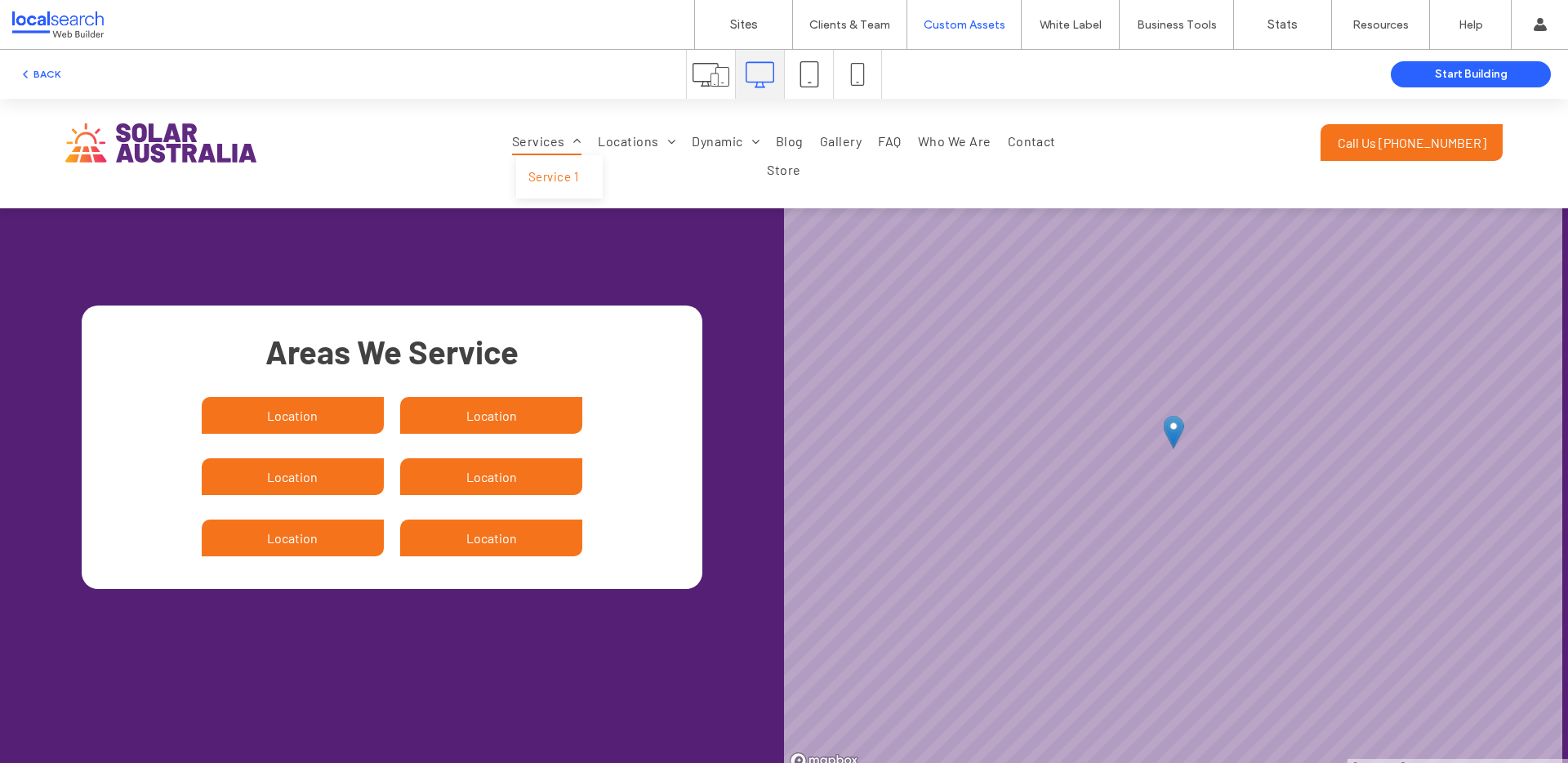
click at [540, 144] on span "Services" at bounding box center [547, 141] width 70 height 28
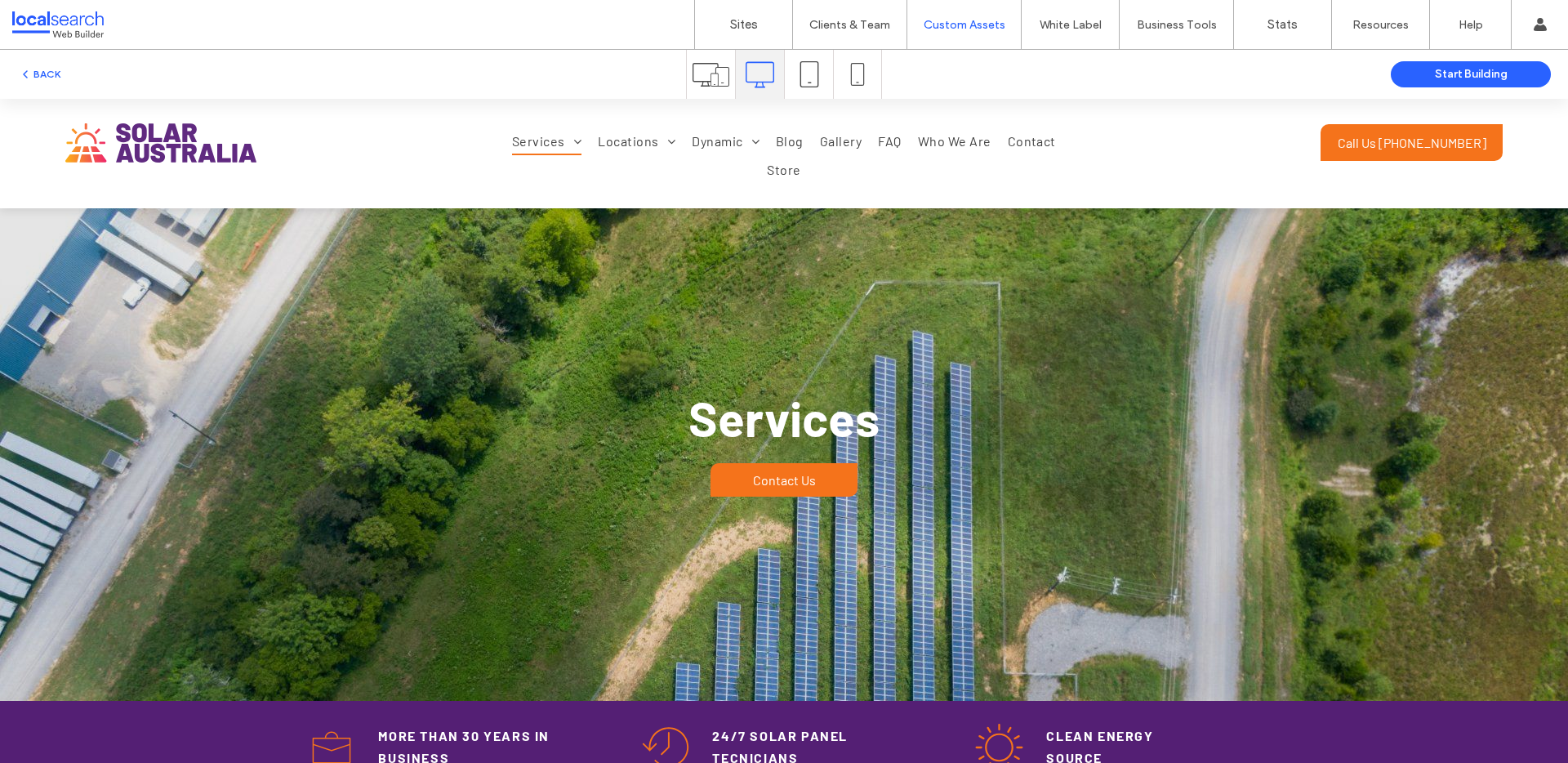
scroll to position [0, 0]
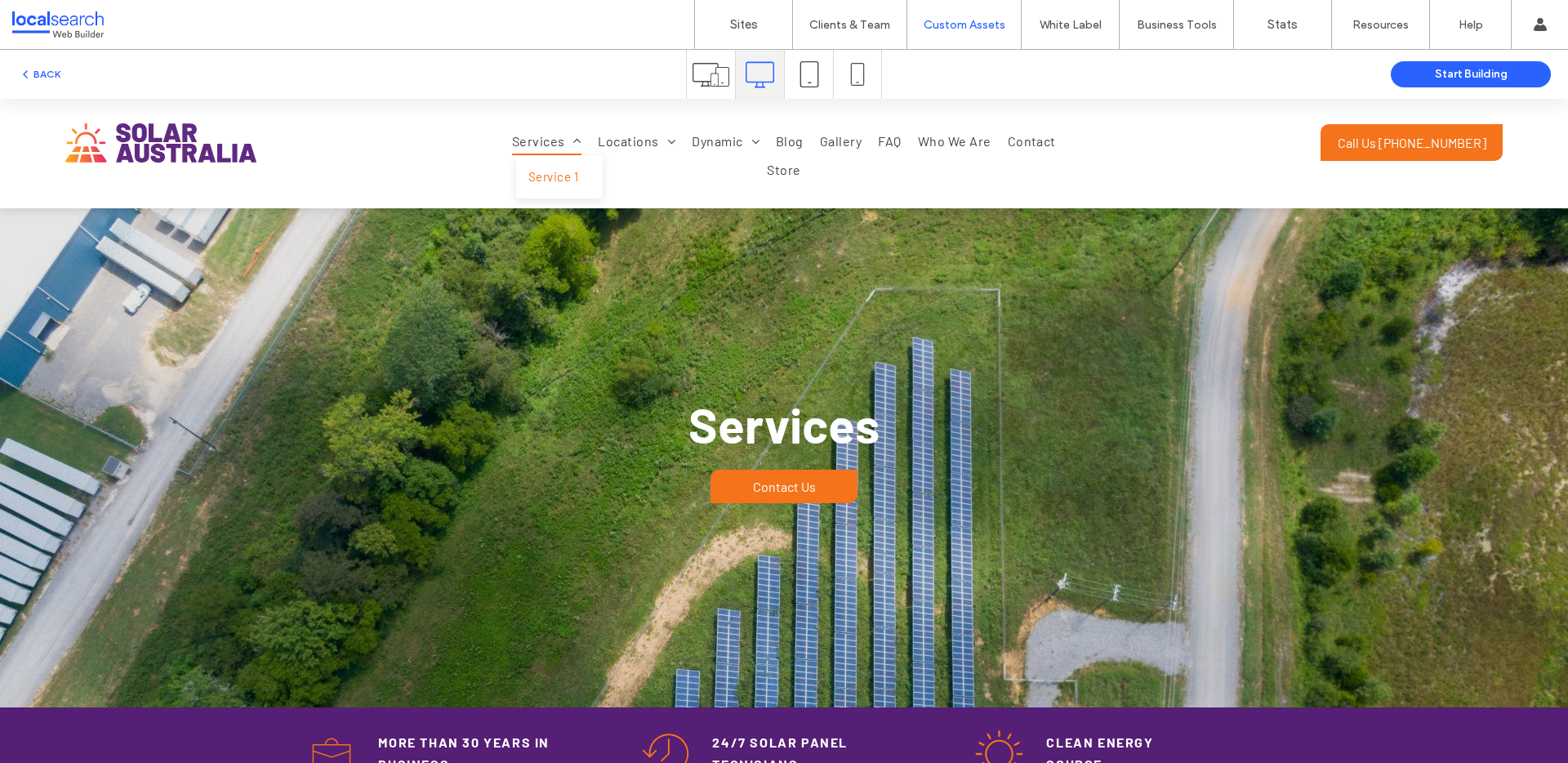
click at [552, 177] on span "Service 1" at bounding box center [553, 176] width 49 height 18
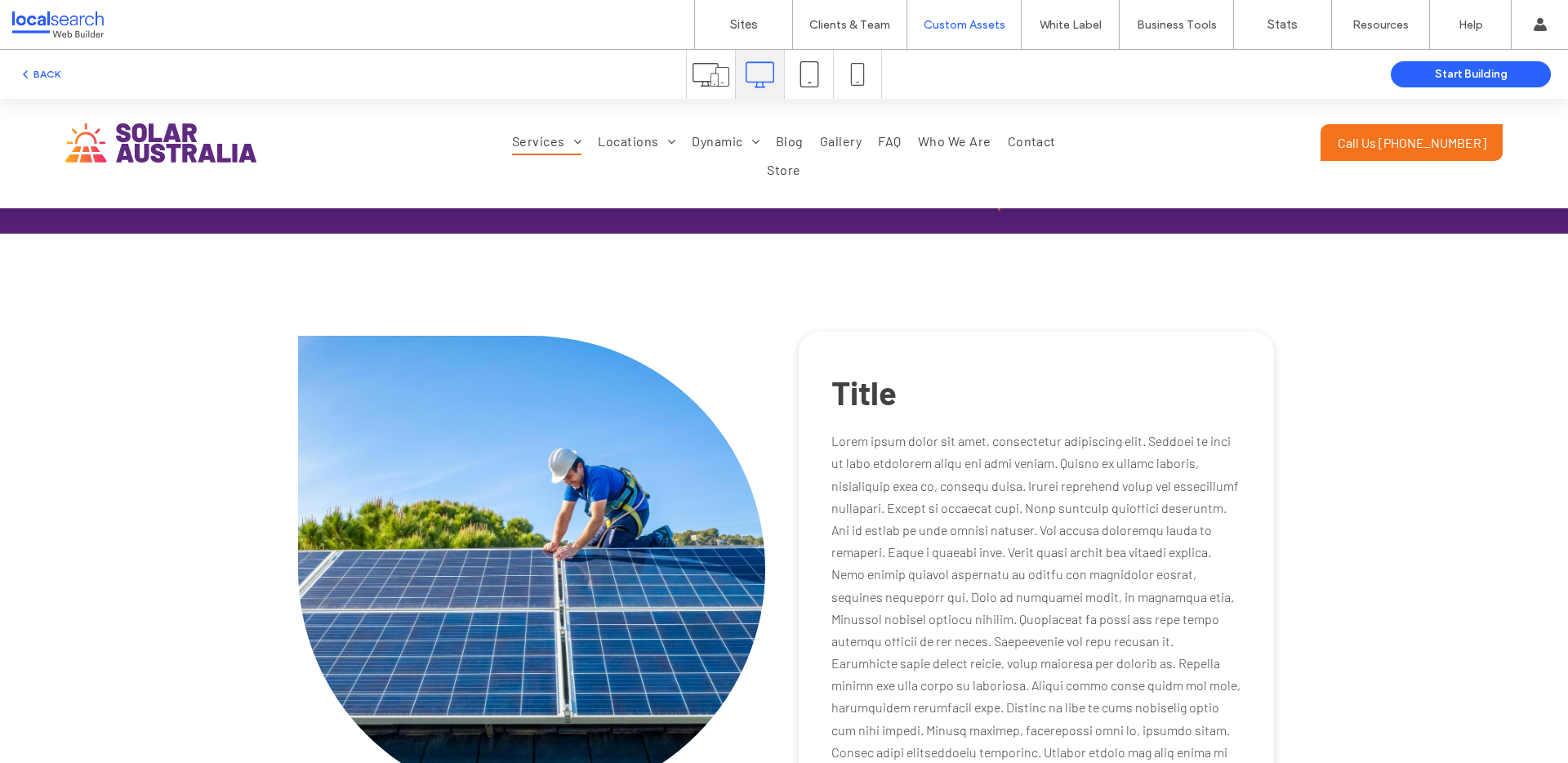
scroll to position [594, 0]
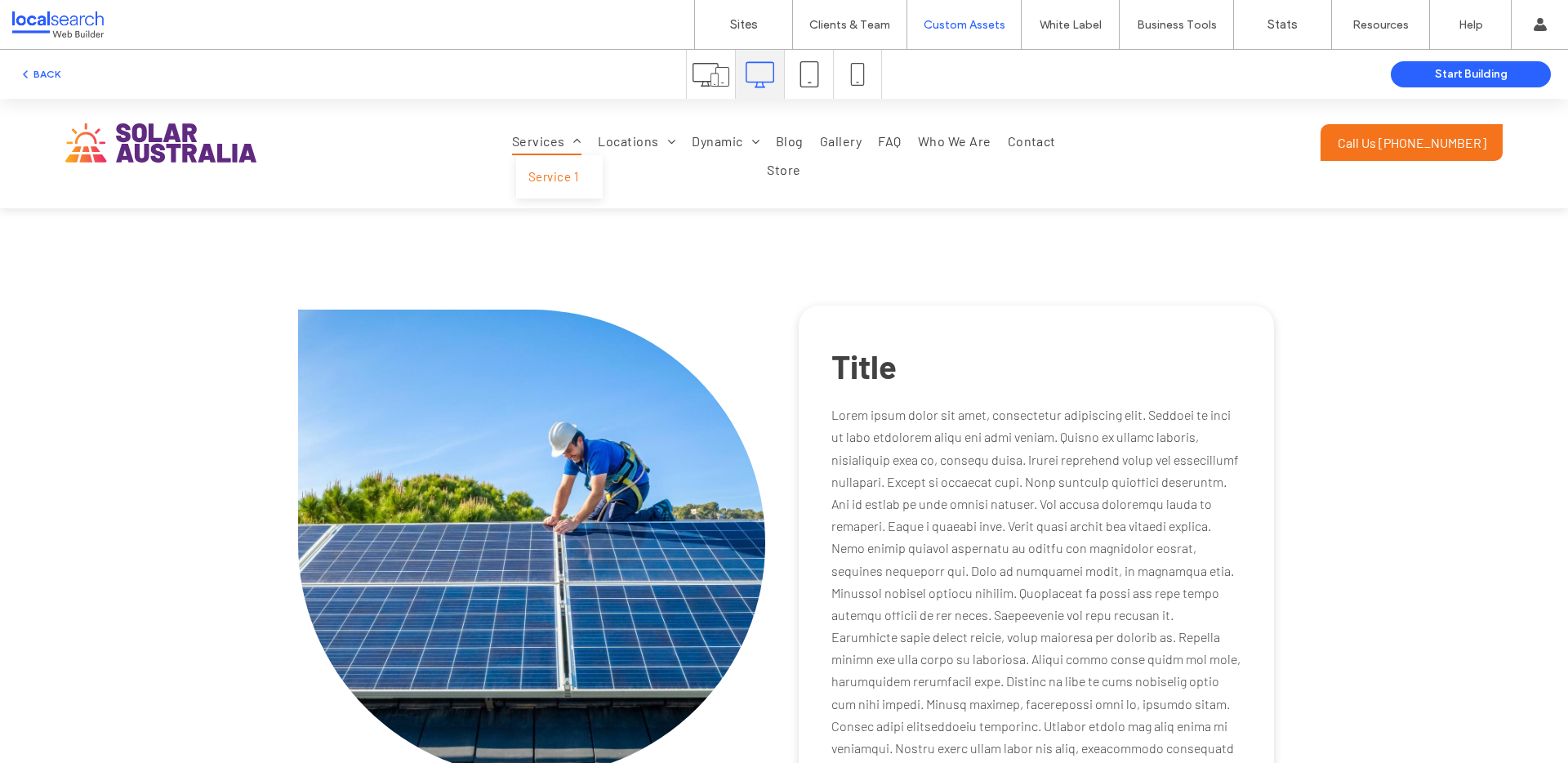
click at [549, 147] on span "Services" at bounding box center [547, 141] width 70 height 28
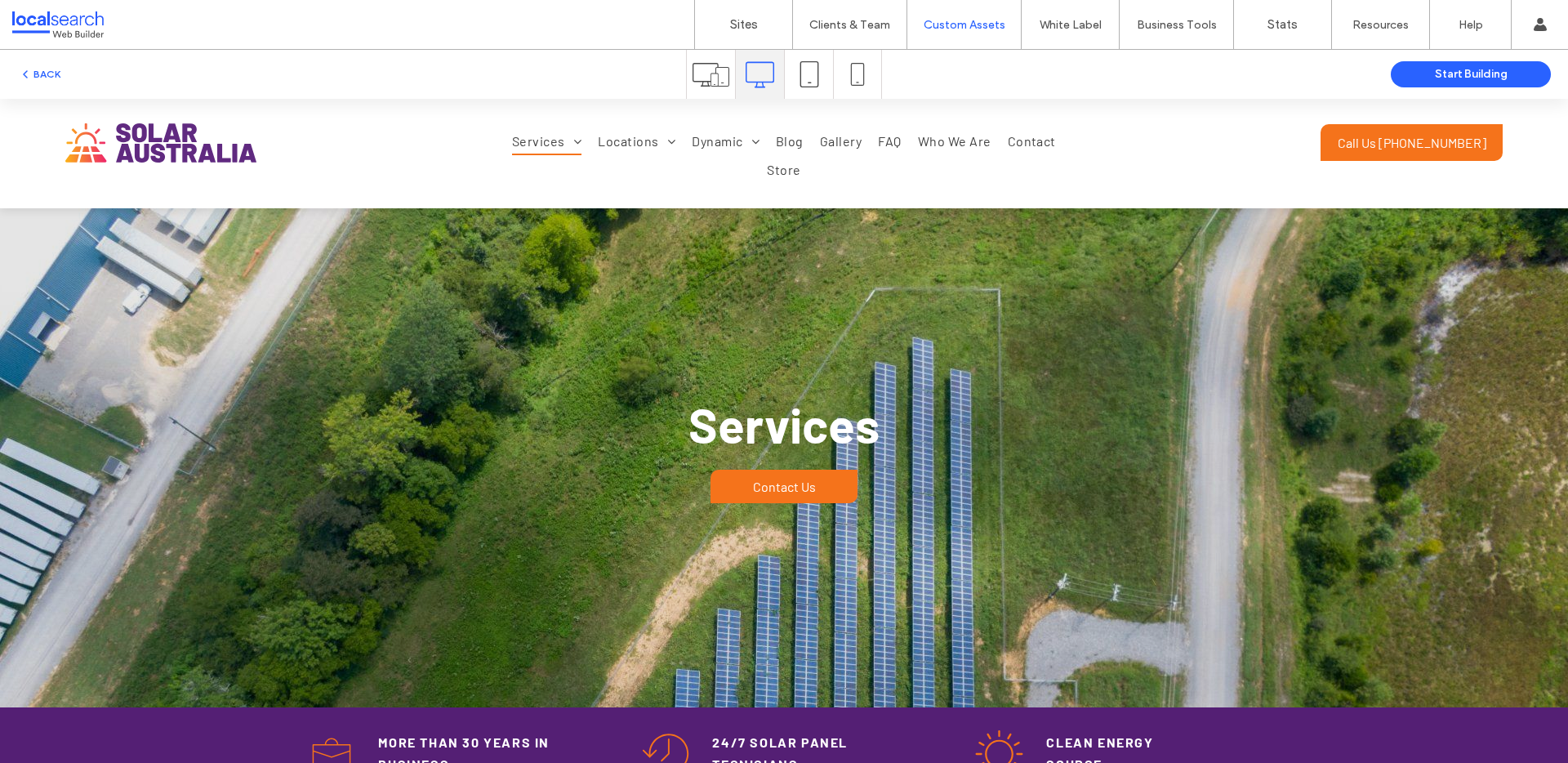
scroll to position [0, 0]
click at [547, 186] on span "Service 1" at bounding box center [553, 176] width 49 height 18
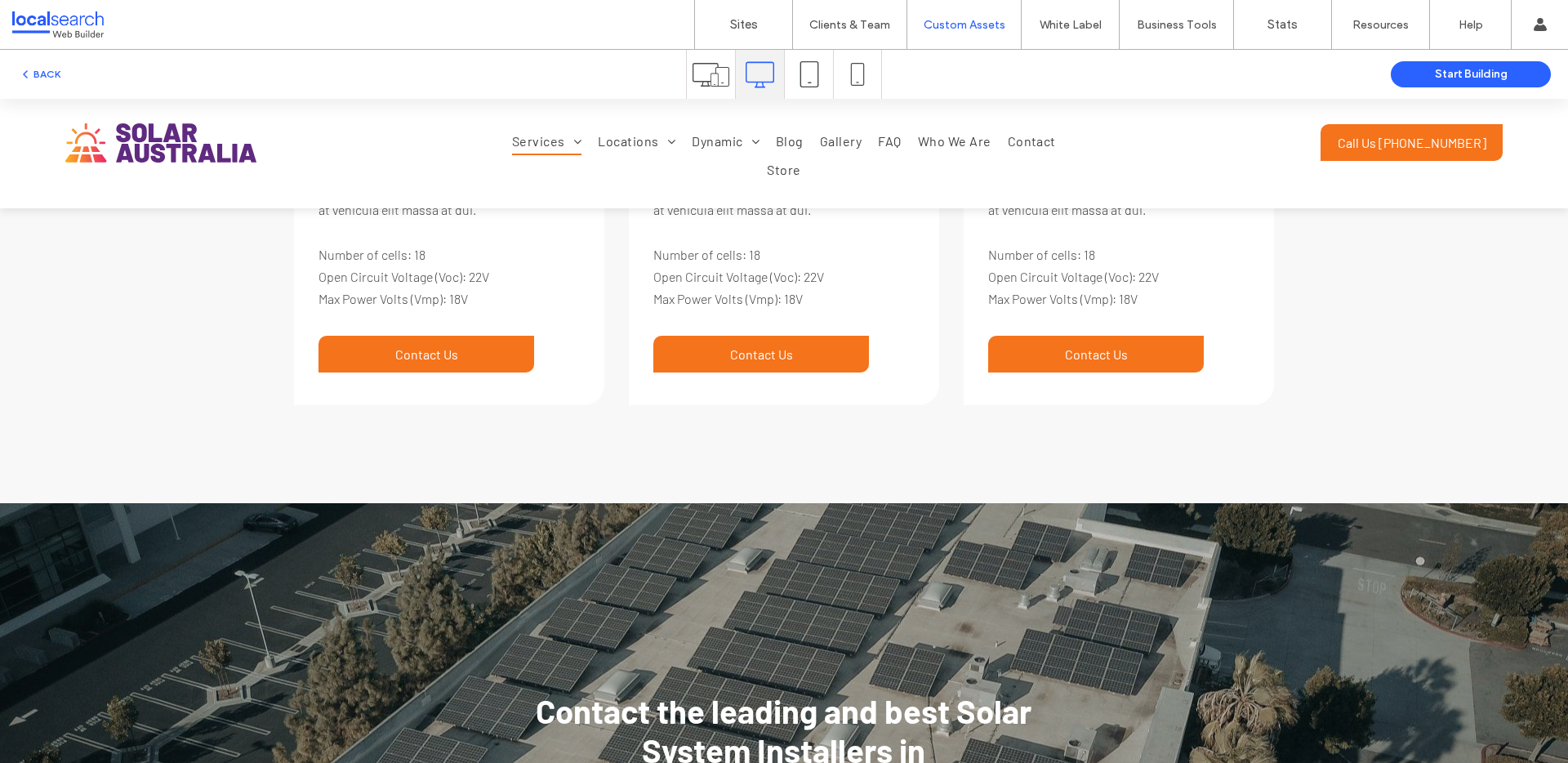
scroll to position [2560, 0]
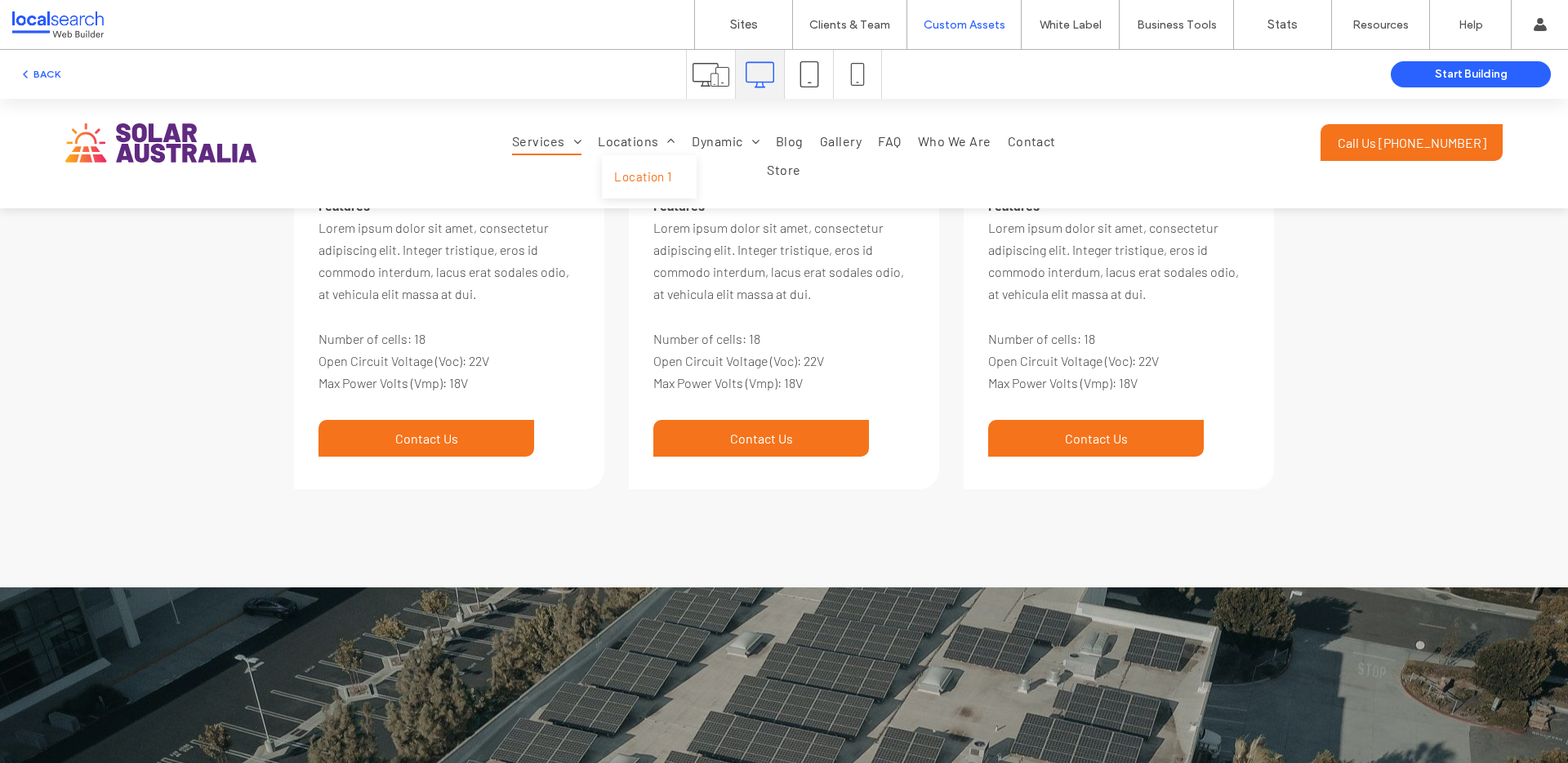
click at [636, 165] on link "Location 1" at bounding box center [649, 176] width 95 height 44
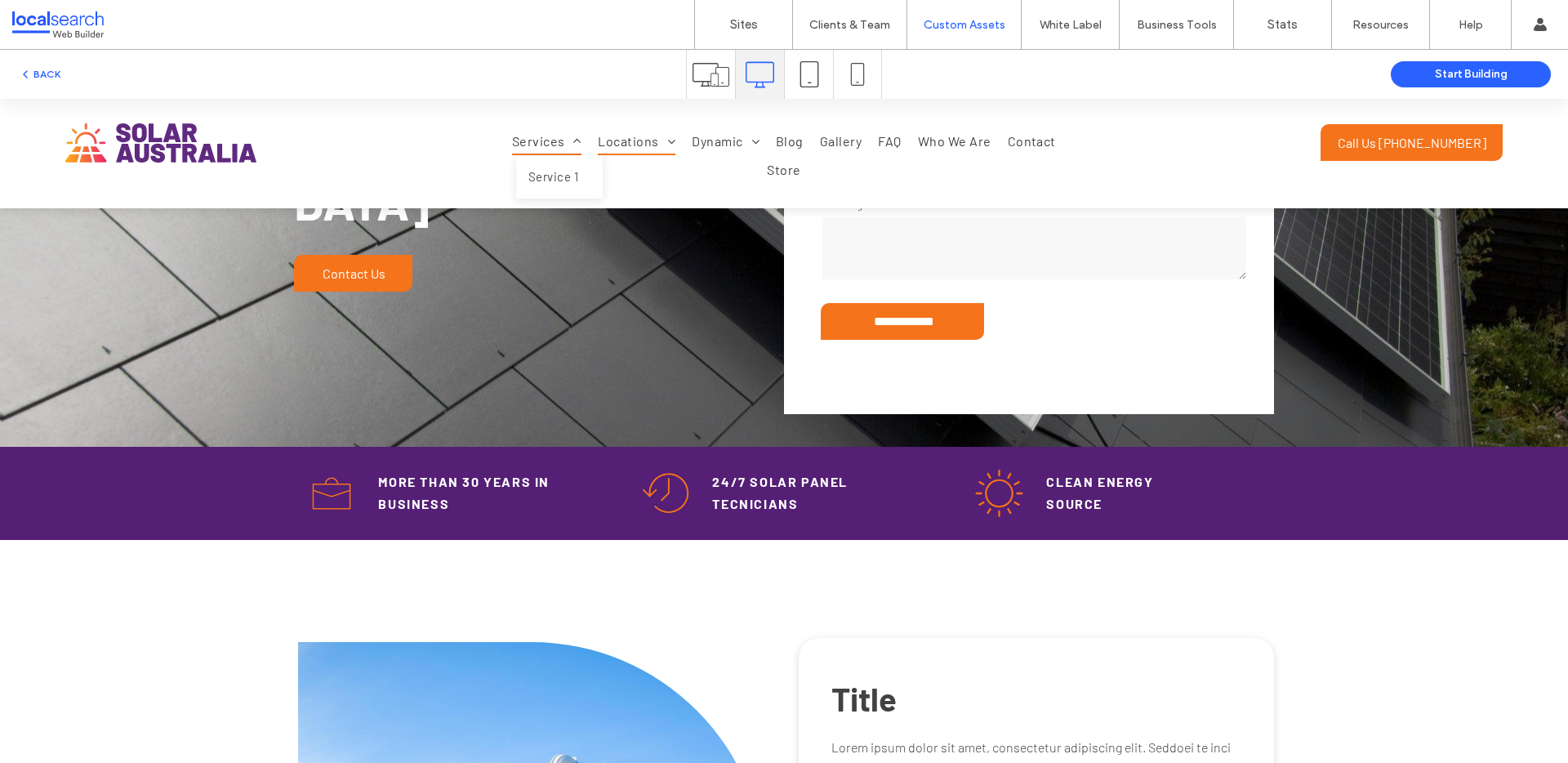
scroll to position [18, 0]
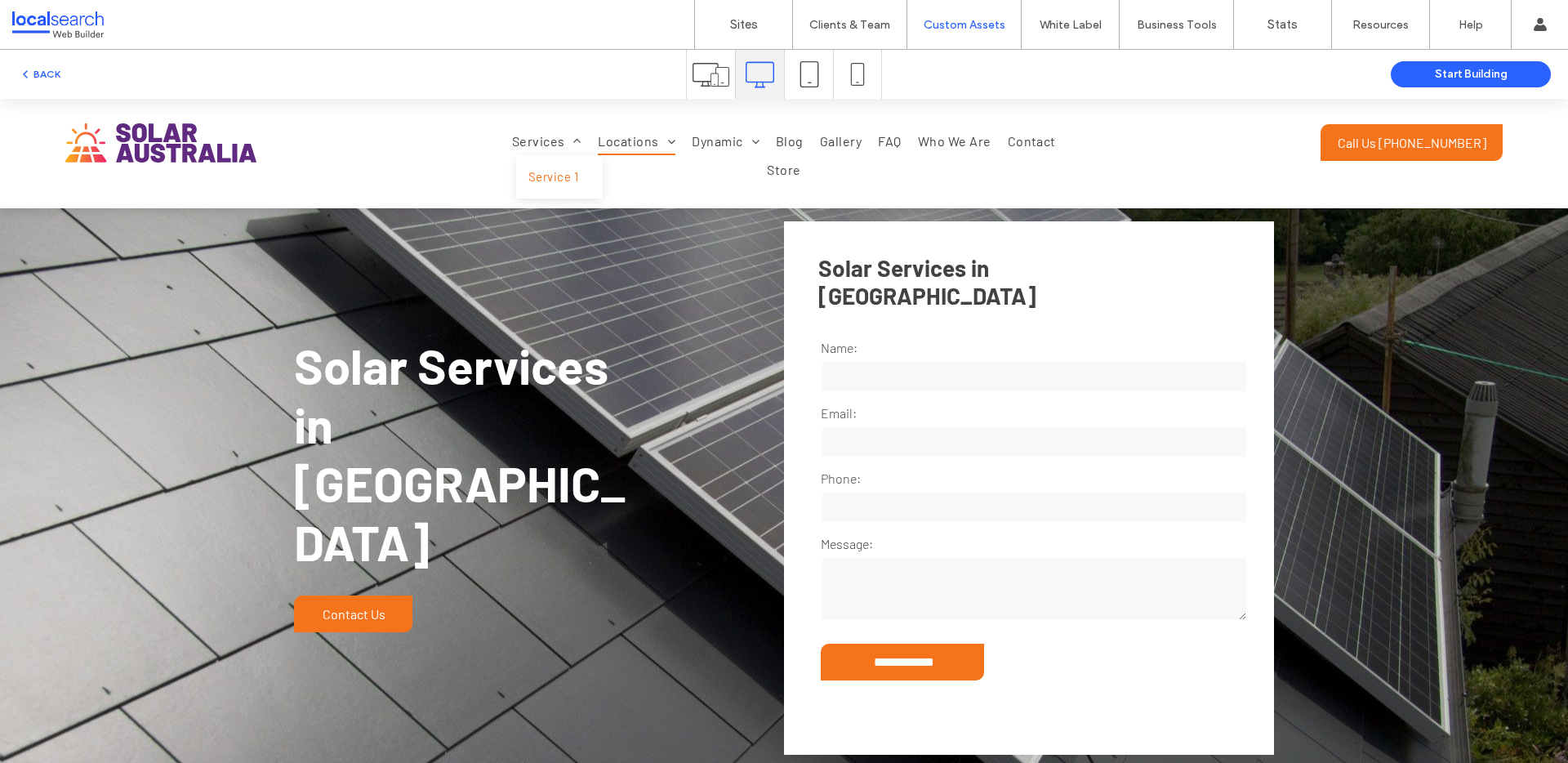
click at [531, 165] on link "Service 1" at bounding box center [558, 176] width 86 height 44
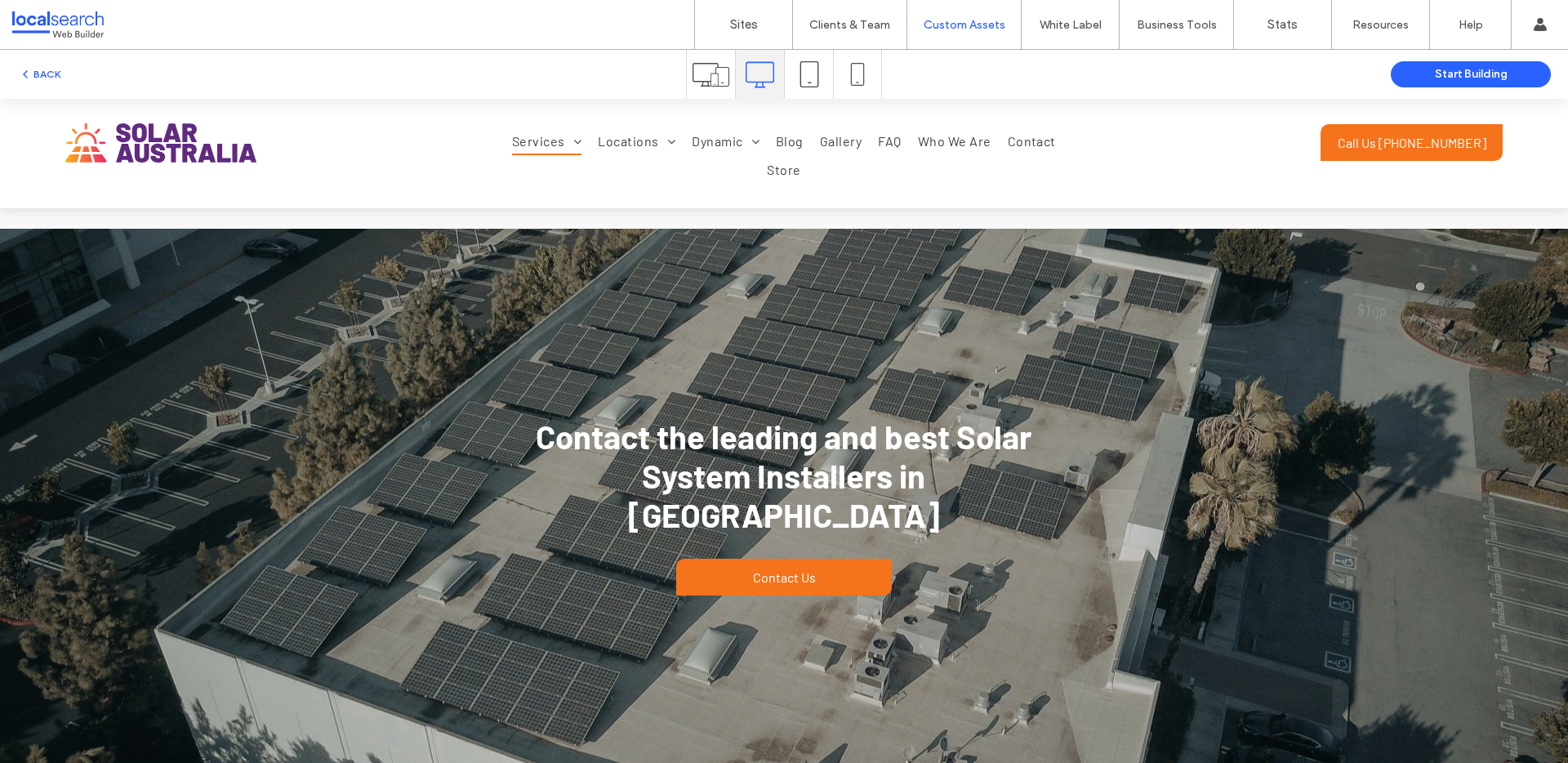
scroll to position [2922, 0]
